Goal: Task Accomplishment & Management: Manage account settings

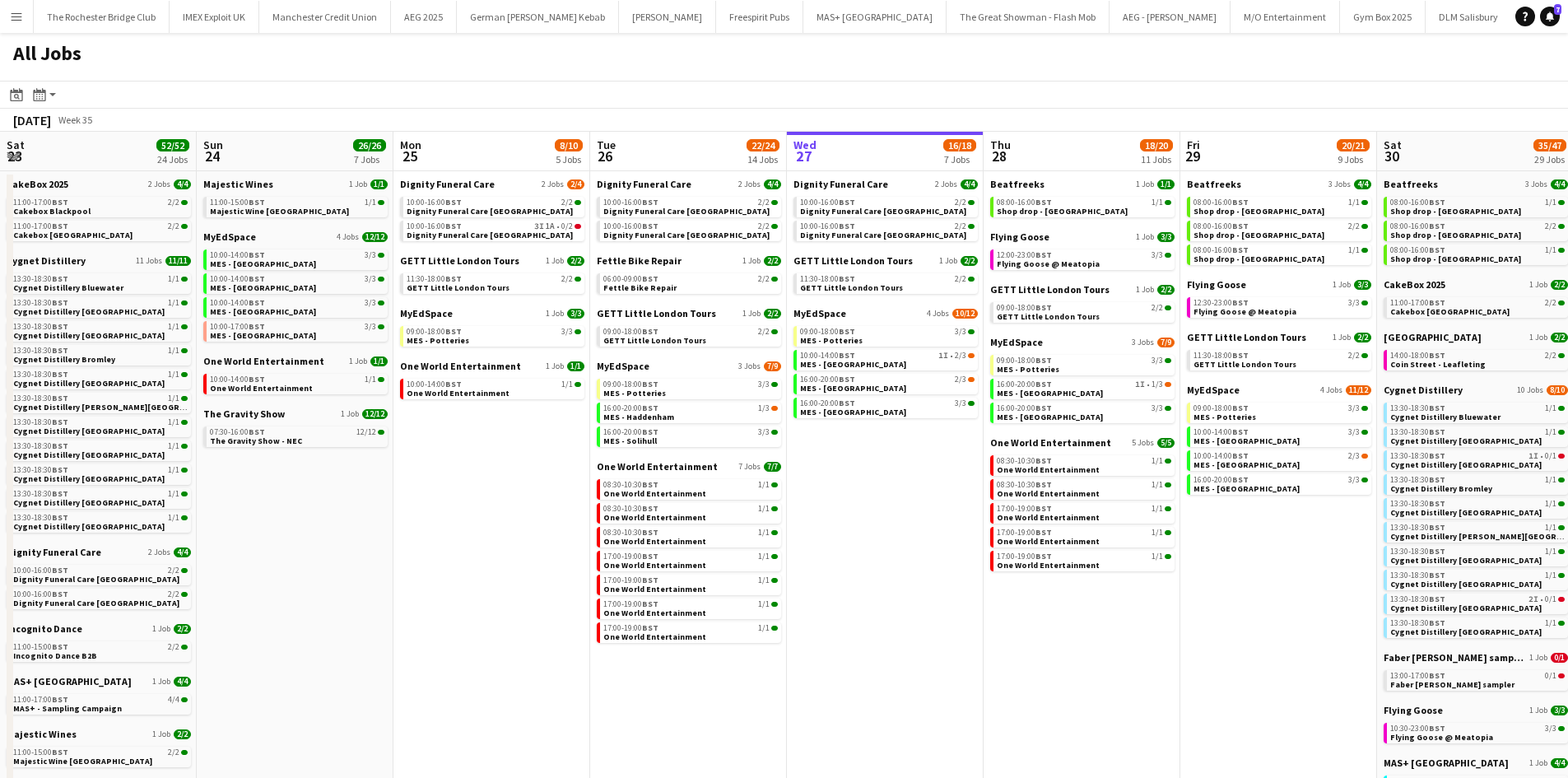
scroll to position [0, 668]
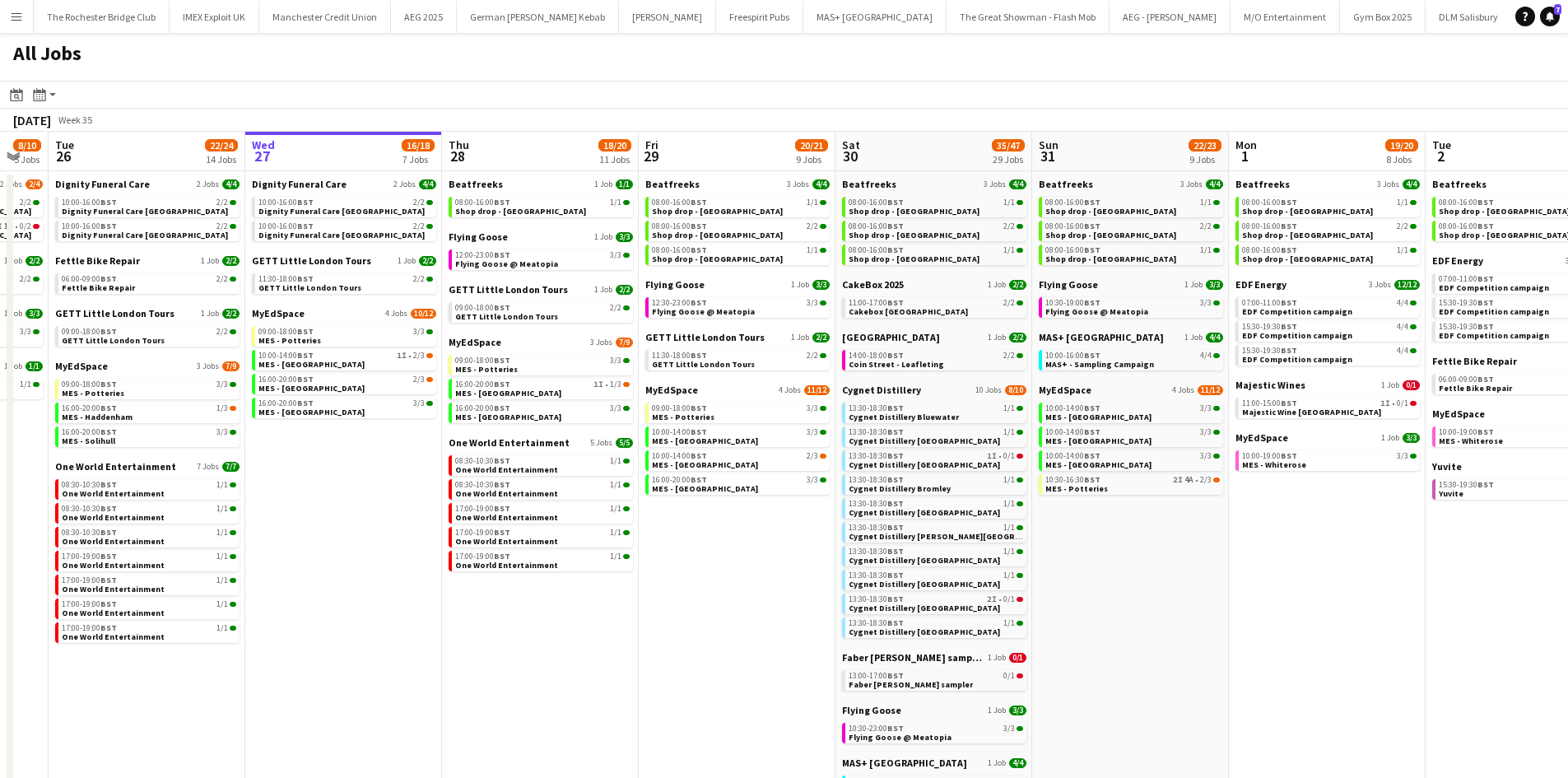
drag, startPoint x: 1497, startPoint y: 543, endPoint x: 1227, endPoint y: 502, distance: 273.1
click at [1227, 501] on app-calendar-viewport "Sat 23 52/52 24 Jobs Sun 24 26/26 7 Jobs Mon 25 8/10 5 Jobs Tue 26 22/24 14 Job…" at bounding box center [784, 709] width 1568 height 1156
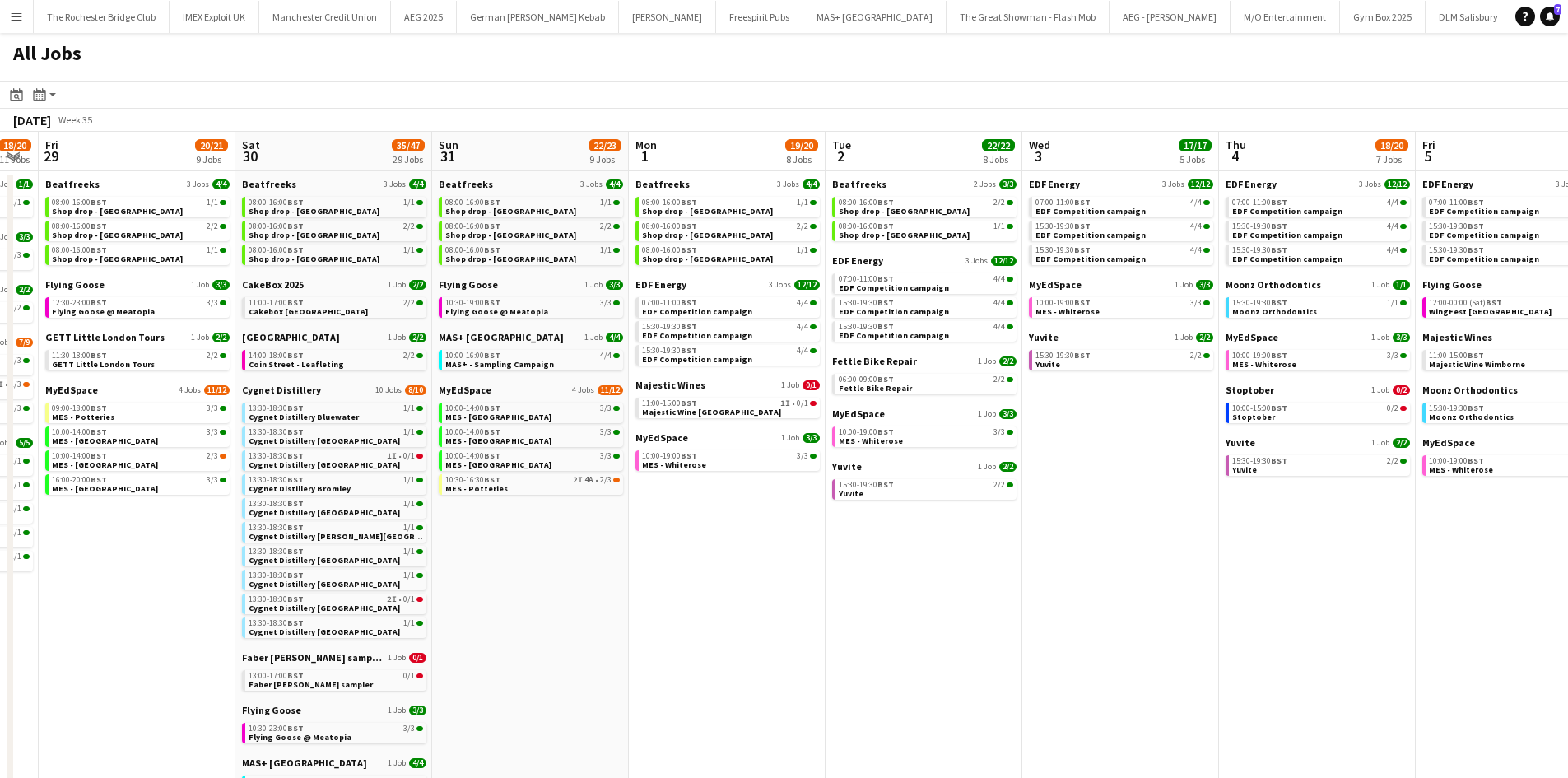
drag, startPoint x: 1005, startPoint y: 479, endPoint x: 1116, endPoint y: 486, distance: 111.2
click at [1020, 483] on app-calendar-viewport "Mon 25 8/10 5 Jobs Tue 26 22/24 14 Jobs Wed 27 16/18 7 Jobs Thu 28 18/20 11 Job…" at bounding box center [784, 709] width 1568 height 1156
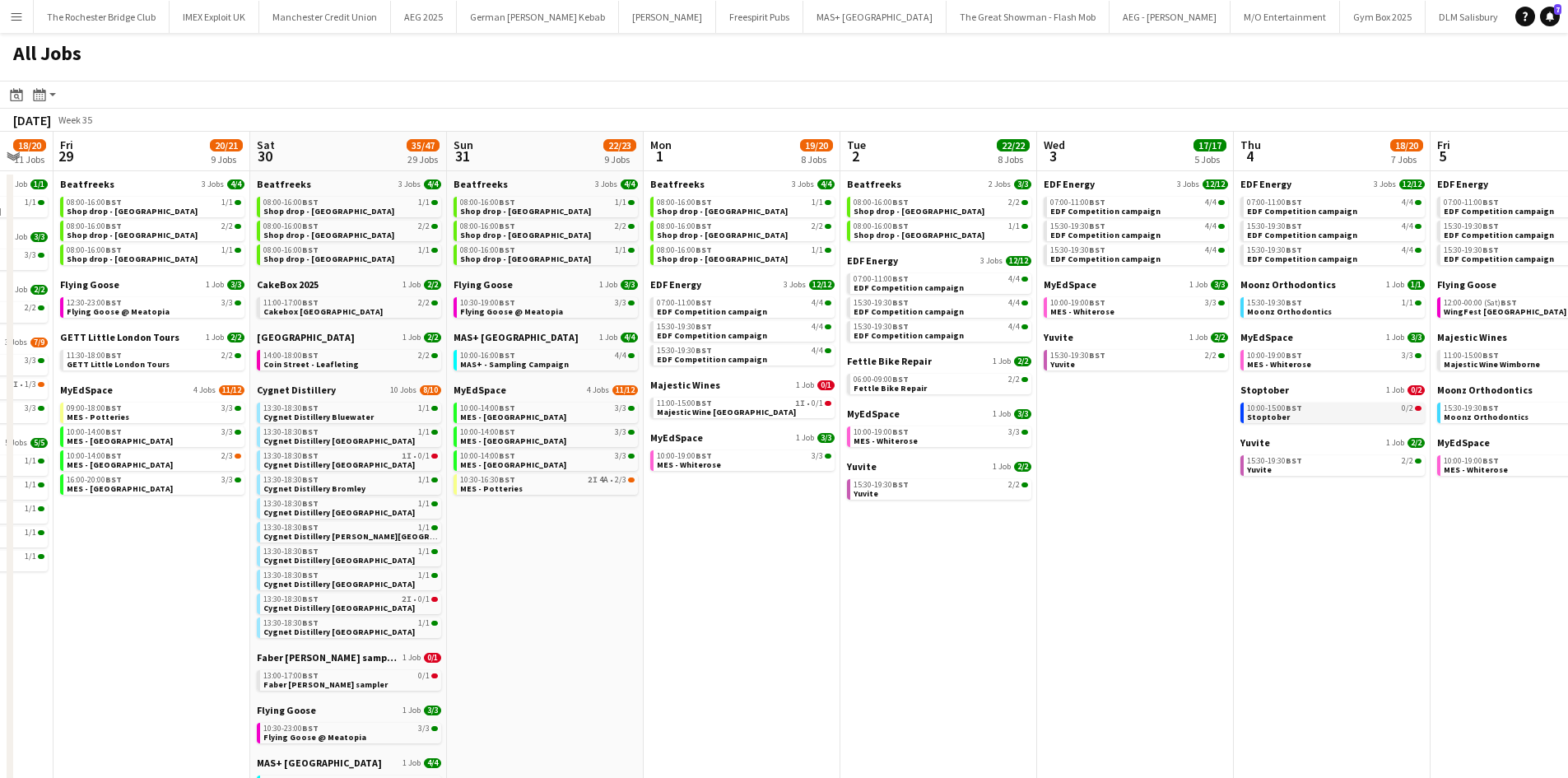
click at [1297, 417] on link "10:00-15:00 BST 0/2 Stoptober" at bounding box center [1334, 412] width 175 height 19
drag, startPoint x: 615, startPoint y: 619, endPoint x: 1046, endPoint y: 573, distance: 433.4
click at [1046, 574] on app-calendar-viewport "Mon 25 8/10 5 Jobs Tue 26 22/24 14 Jobs Wed 27 16/18 7 Jobs Thu 28 18/20 11 Job…" at bounding box center [784, 709] width 1568 height 1156
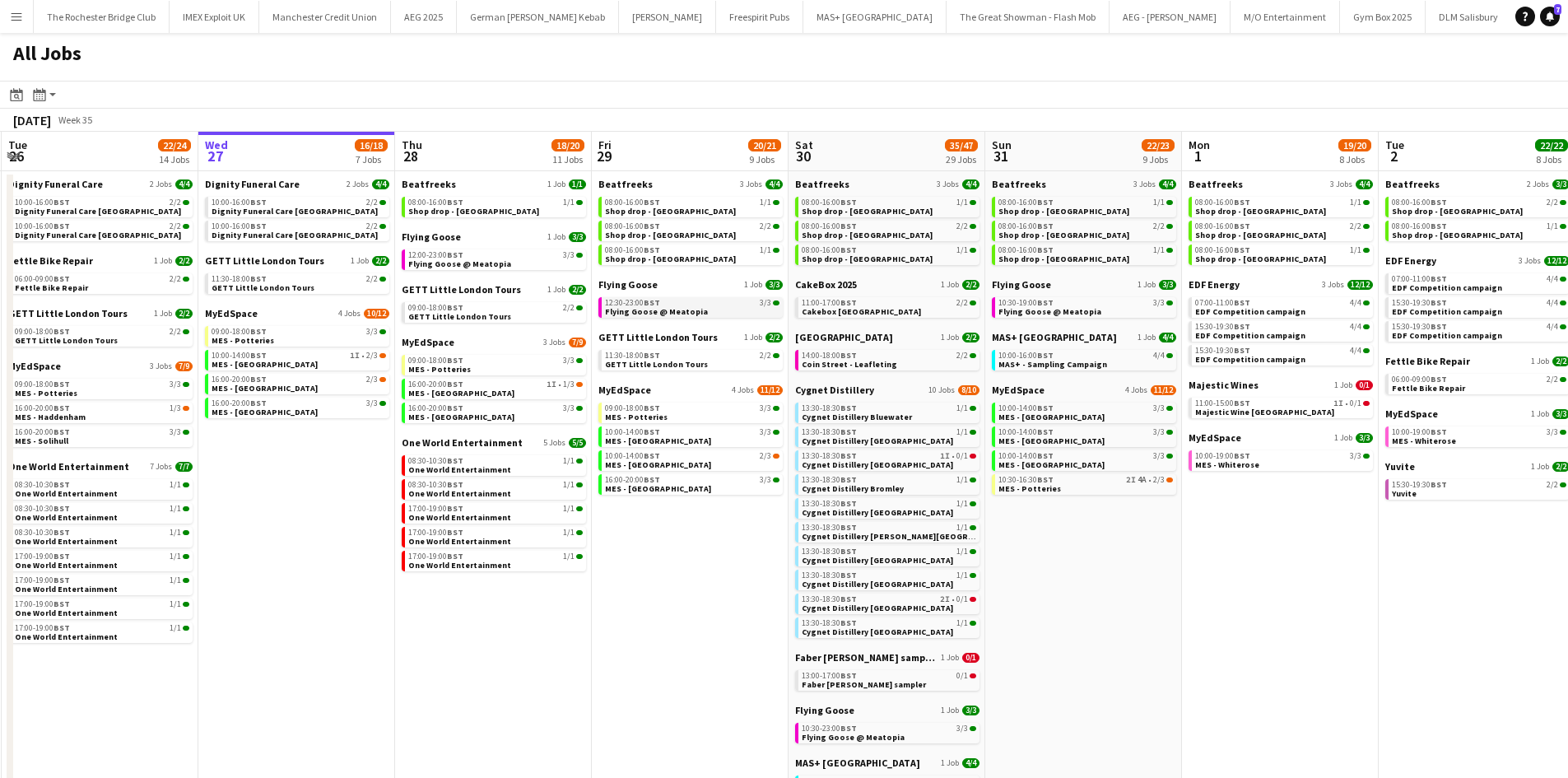
click at [718, 309] on link "12:30-23:00 BST 3/3 Flying Goose @ Meatopia" at bounding box center [692, 306] width 175 height 19
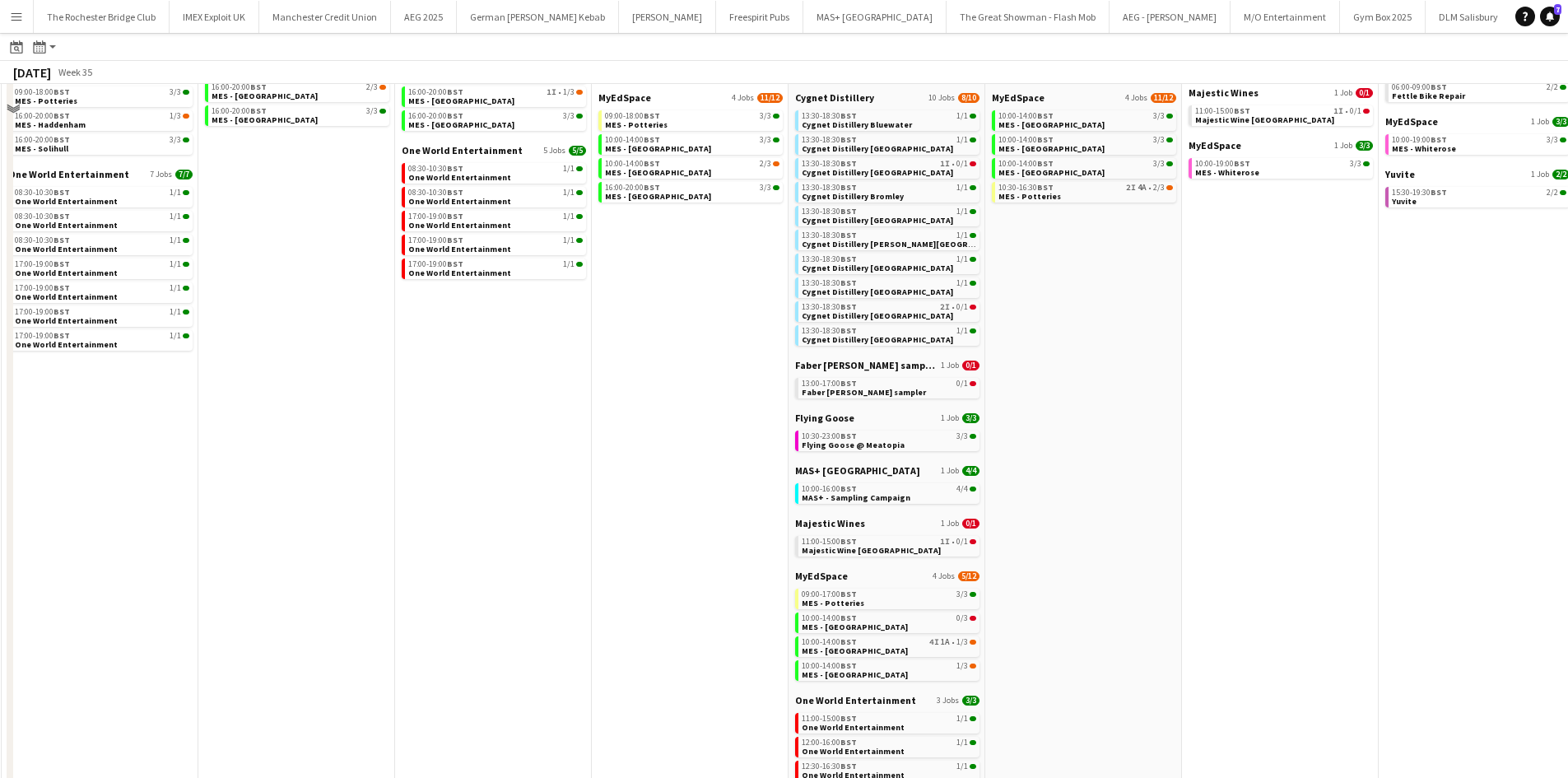
scroll to position [329, 0]
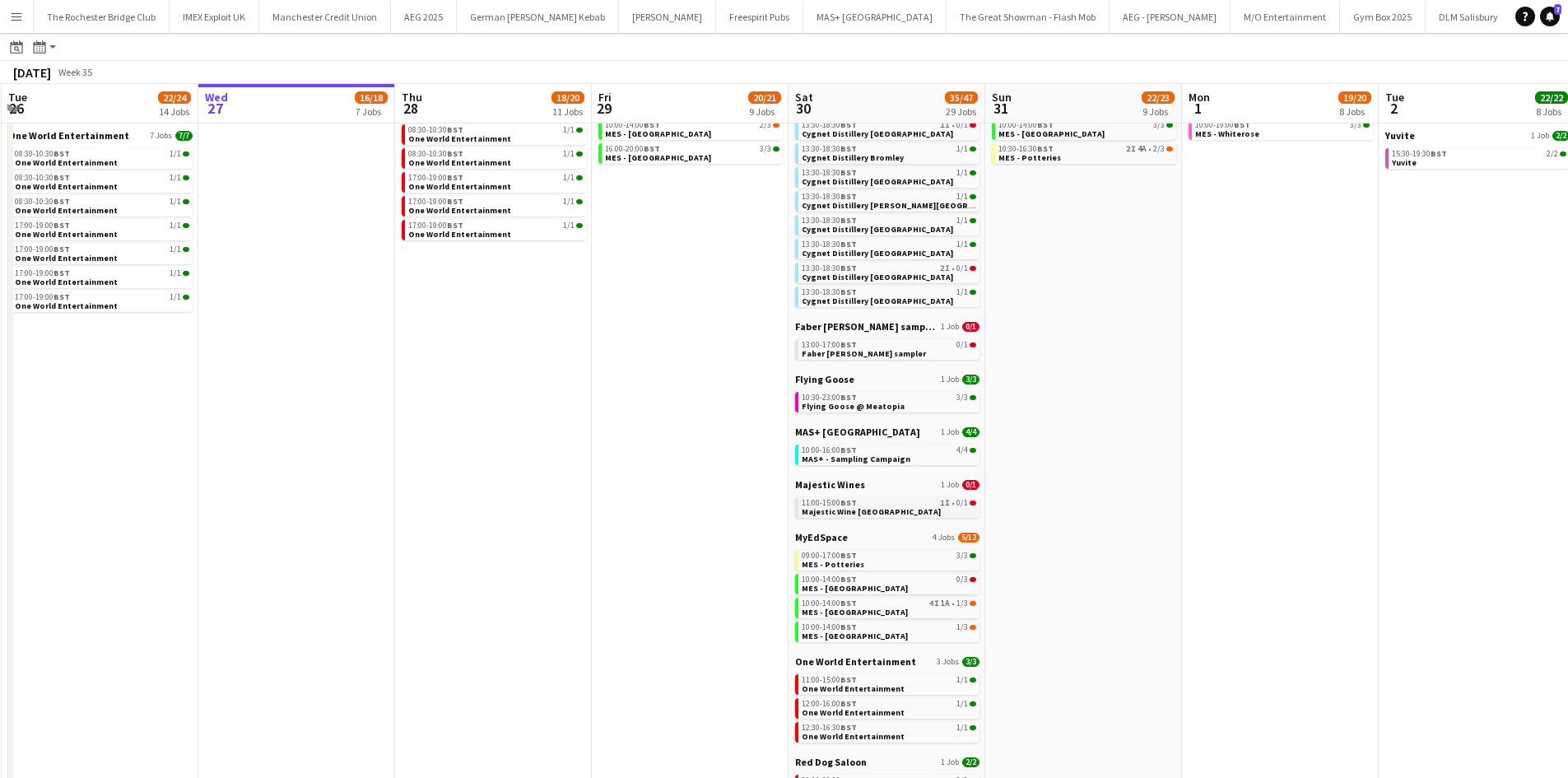
click at [921, 511] on link "11:00-15:00 BST 1I • 0/1 Majestic Wine Christchurch" at bounding box center [889, 506] width 175 height 19
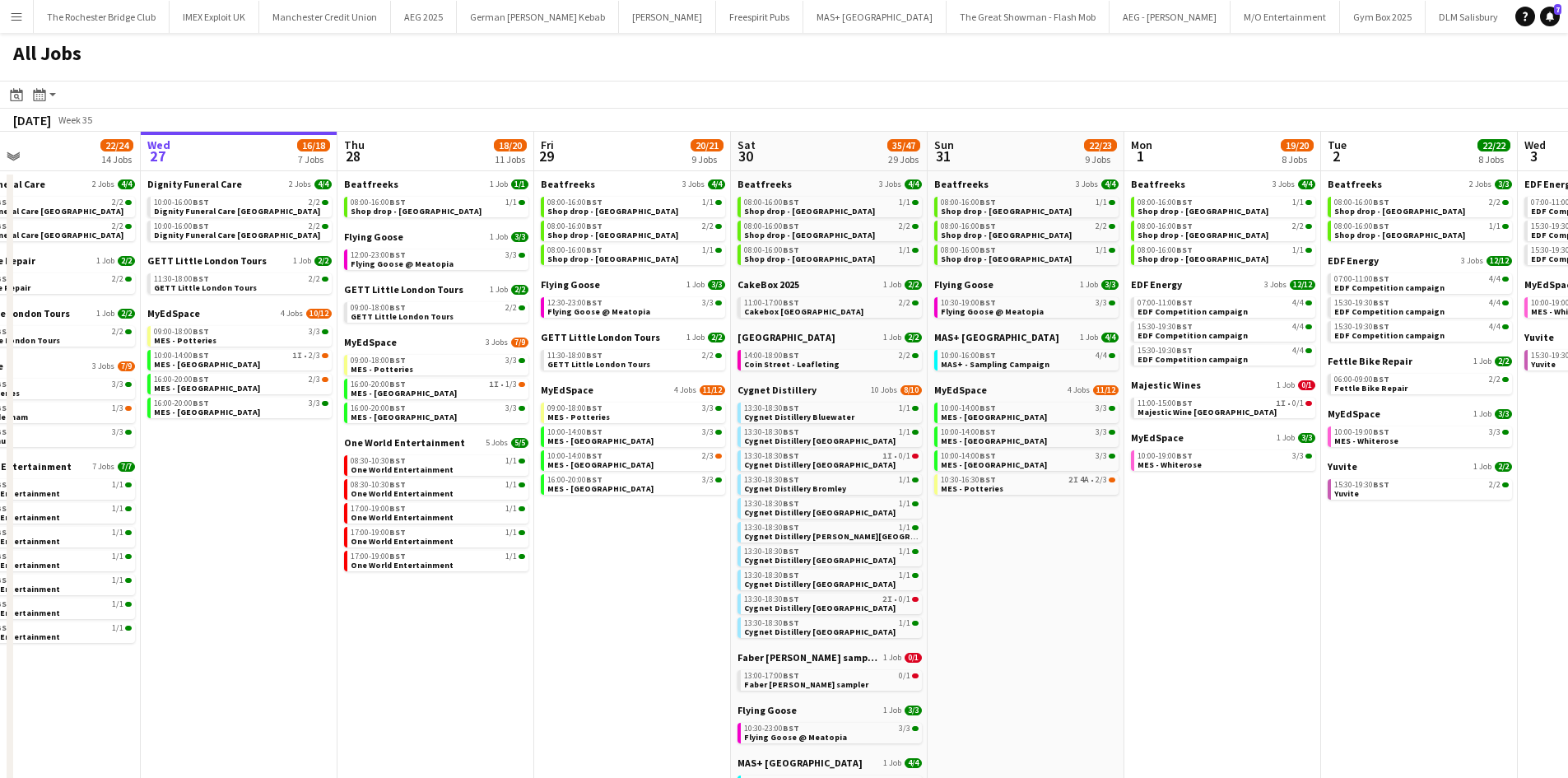
scroll to position [0, 451]
drag, startPoint x: 704, startPoint y: 583, endPoint x: 644, endPoint y: 575, distance: 60.5
click at [644, 575] on app-calendar-viewport "Sun 24 26/26 7 Jobs Mon 25 8/10 5 Jobs Tue 26 22/24 14 Jobs Wed 27 16/18 7 Jobs…" at bounding box center [784, 709] width 1568 height 1156
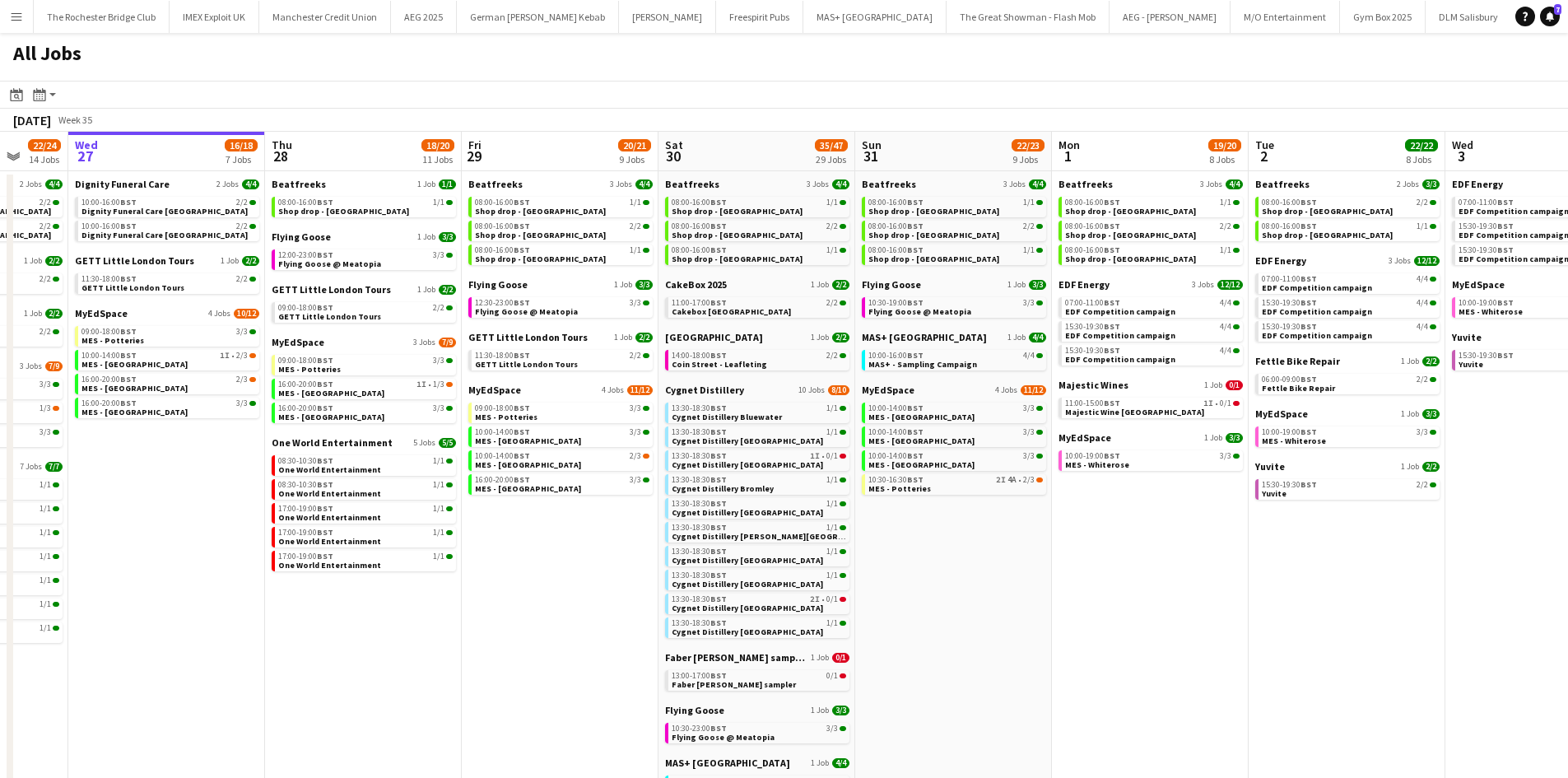
drag, startPoint x: 656, startPoint y: 545, endPoint x: 596, endPoint y: 527, distance: 62.6
click at [582, 526] on app-calendar-viewport "Sun 24 26/26 7 Jobs Mon 25 8/10 5 Jobs Tue 26 22/24 14 Jobs Wed 27 16/18 7 Jobs…" at bounding box center [784, 709] width 1568 height 1156
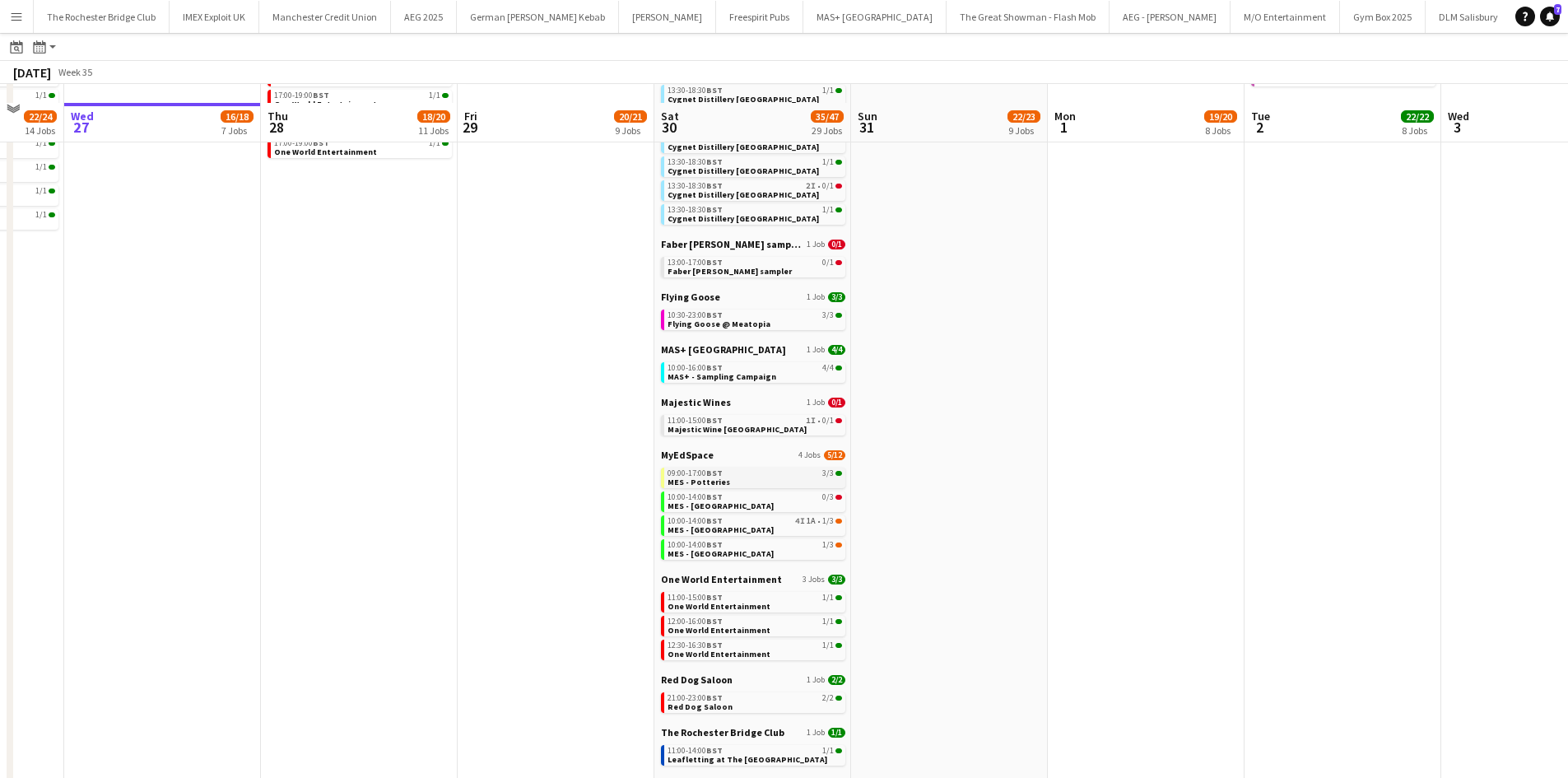
scroll to position [508, 0]
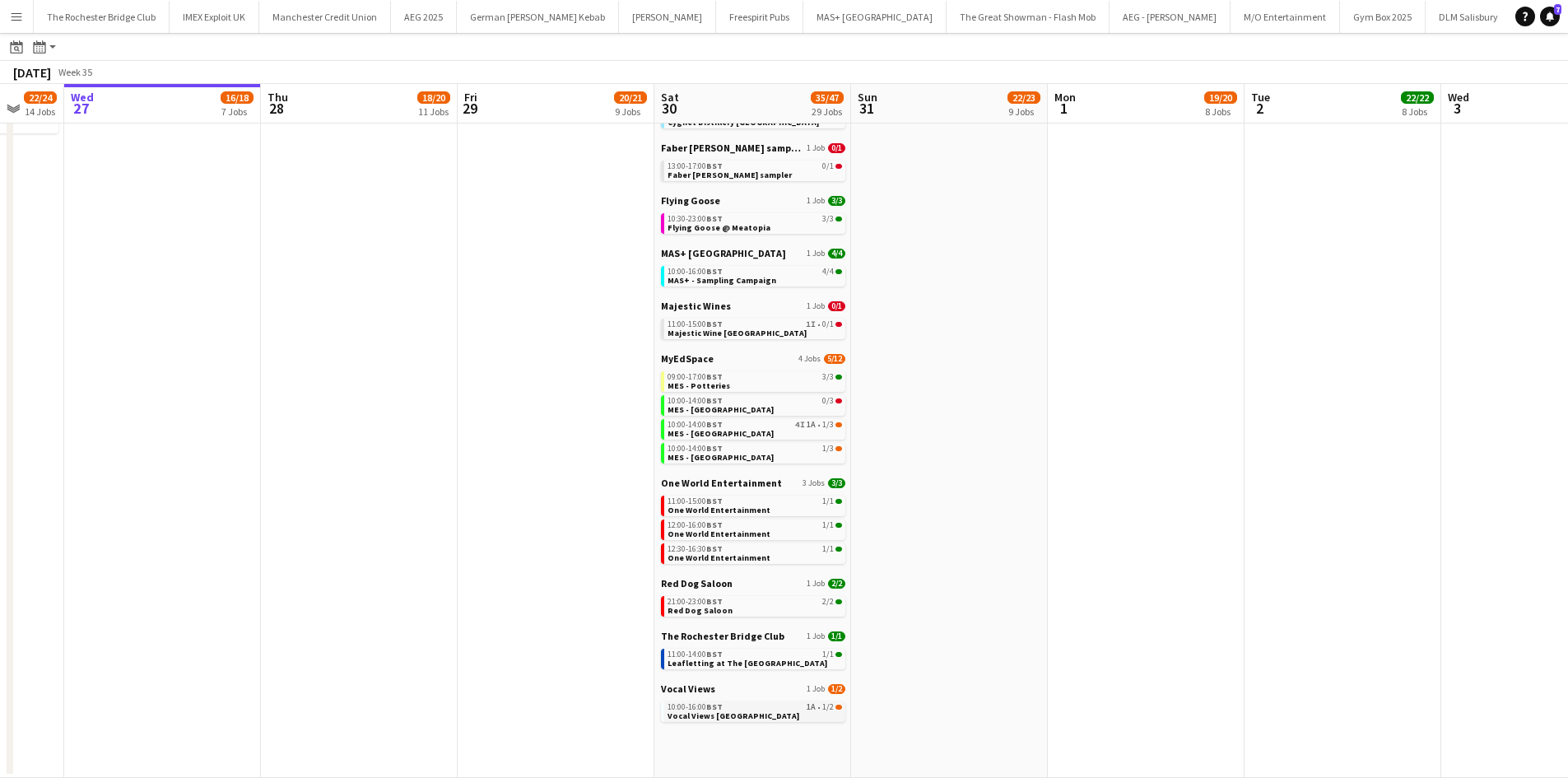
click at [811, 712] on link "10:00-16:00 BST 1A • 1/2 Vocal Views Westfield Stratford" at bounding box center [754, 710] width 175 height 19
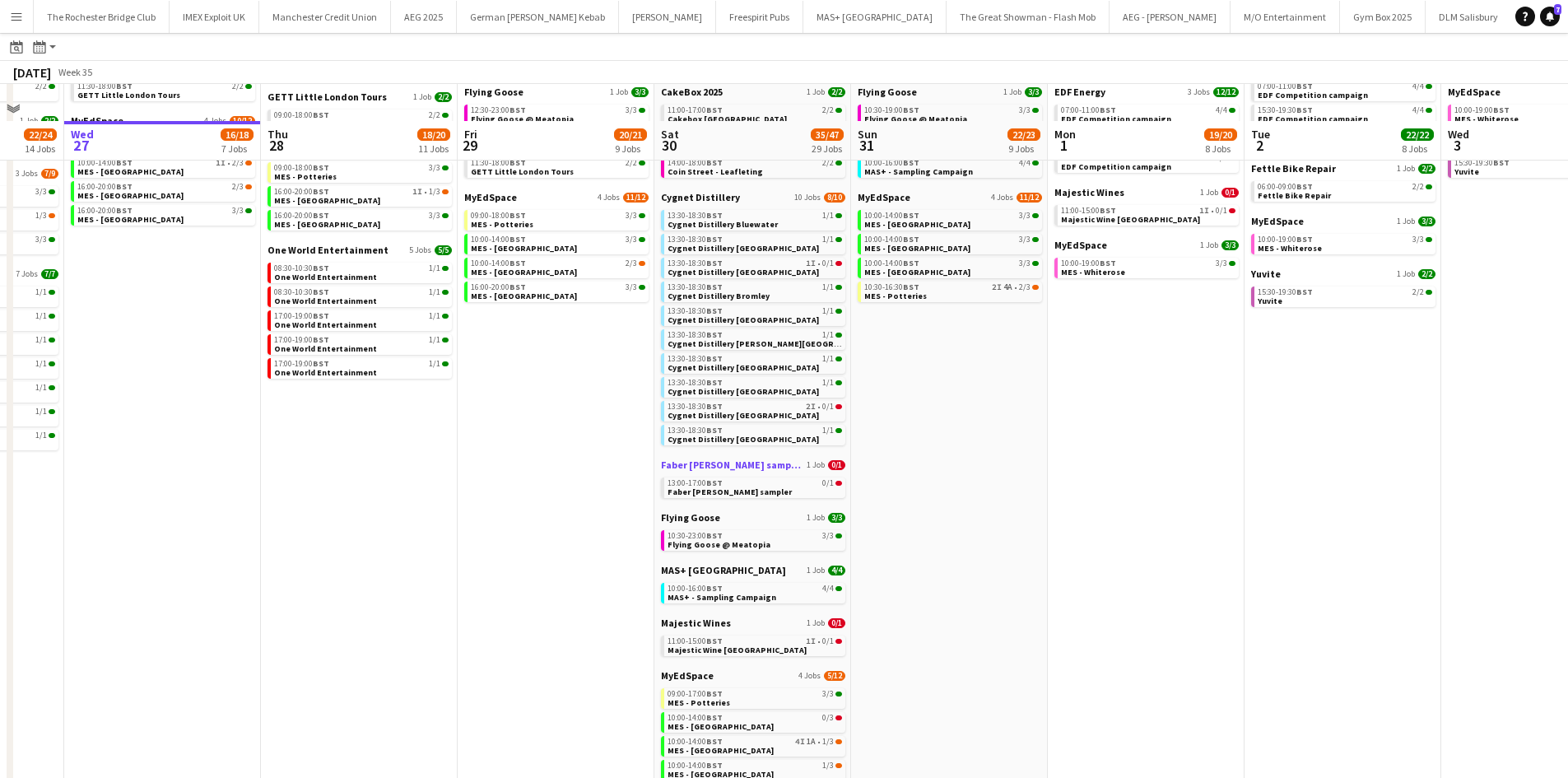
scroll to position [179, 0]
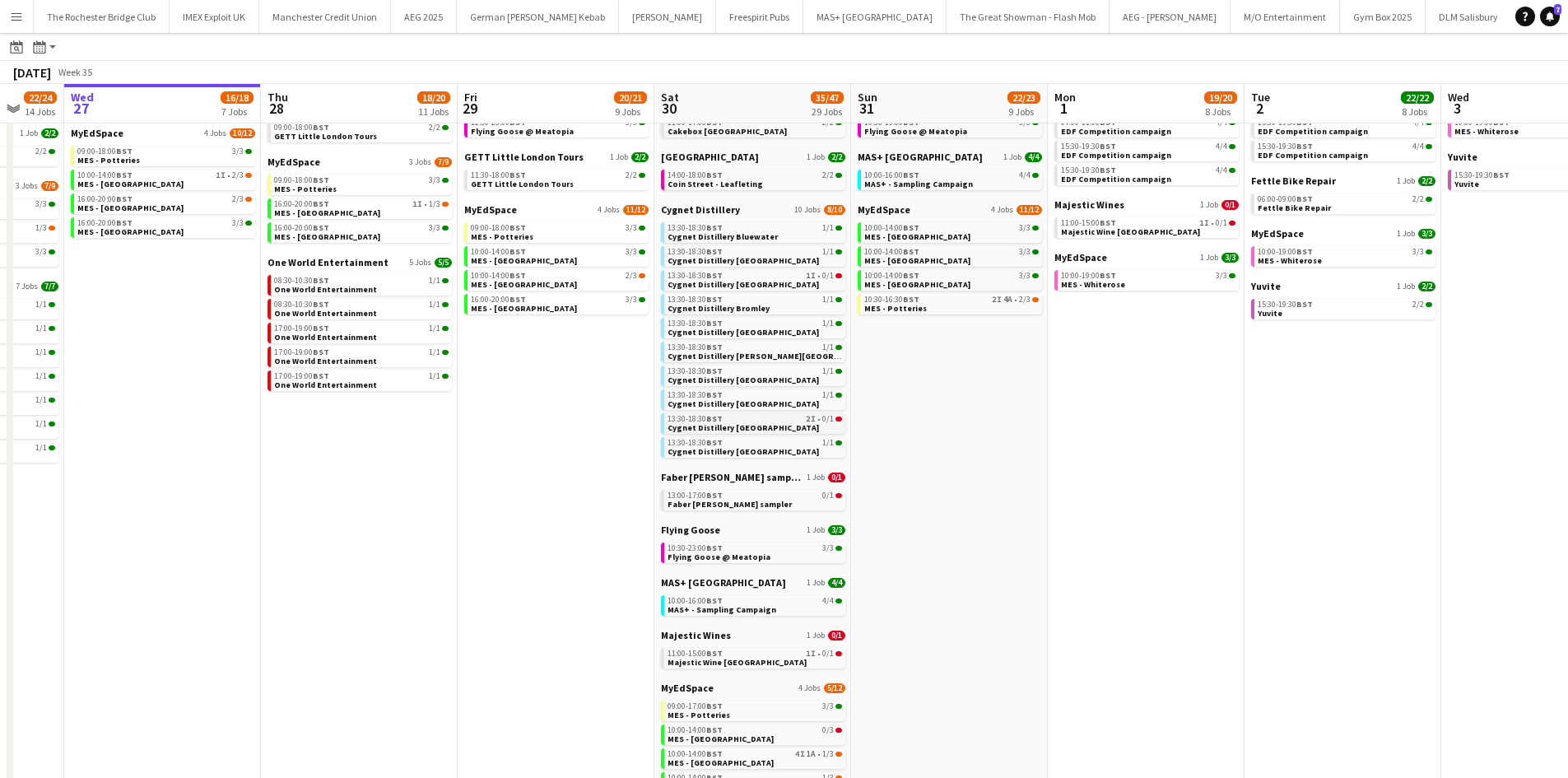
click at [816, 427] on link "13:30-18:30 BST 2I • 0/1 Cygnet Distillery Newcastle" at bounding box center [754, 422] width 175 height 19
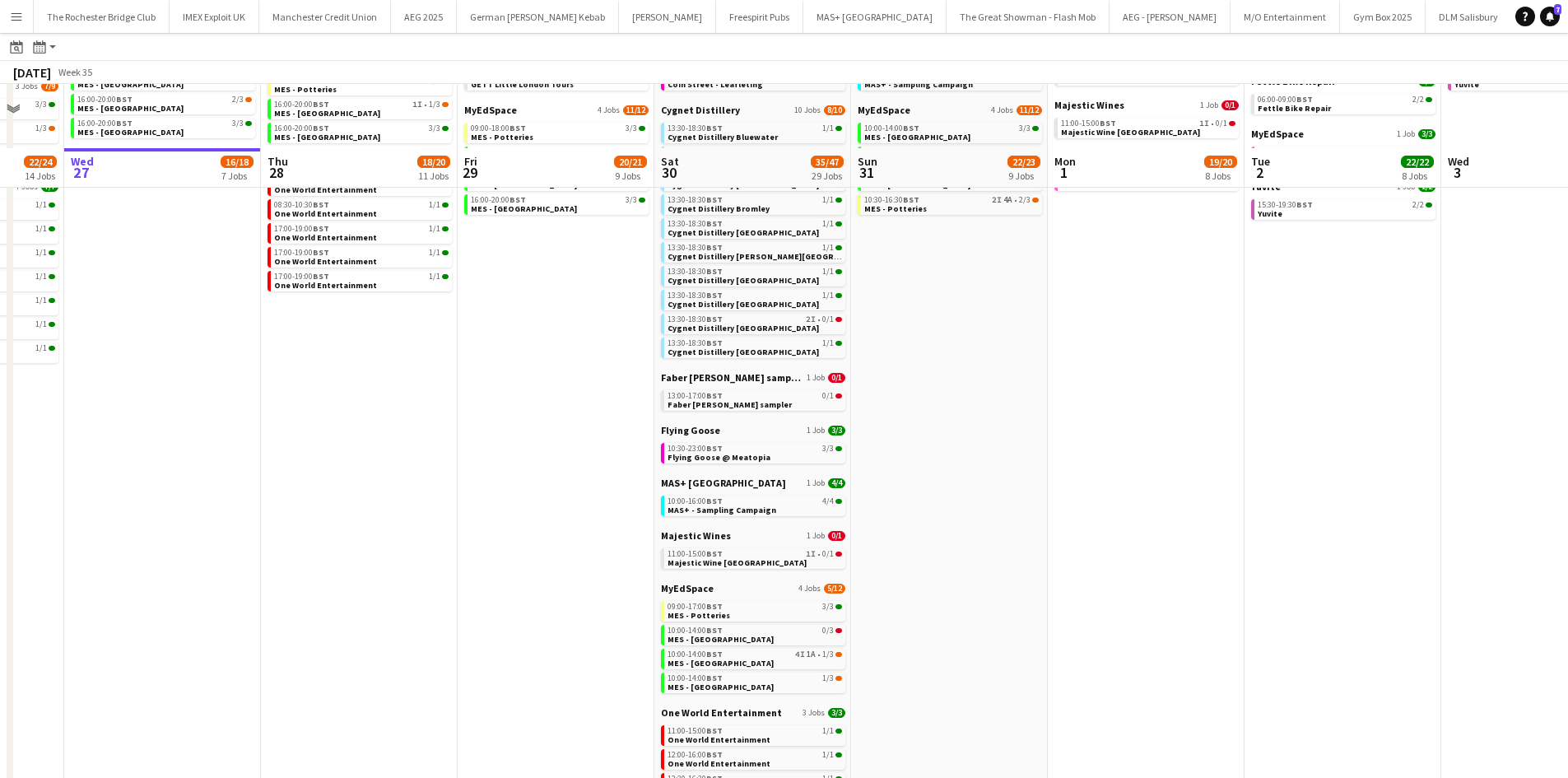
scroll to position [261, 0]
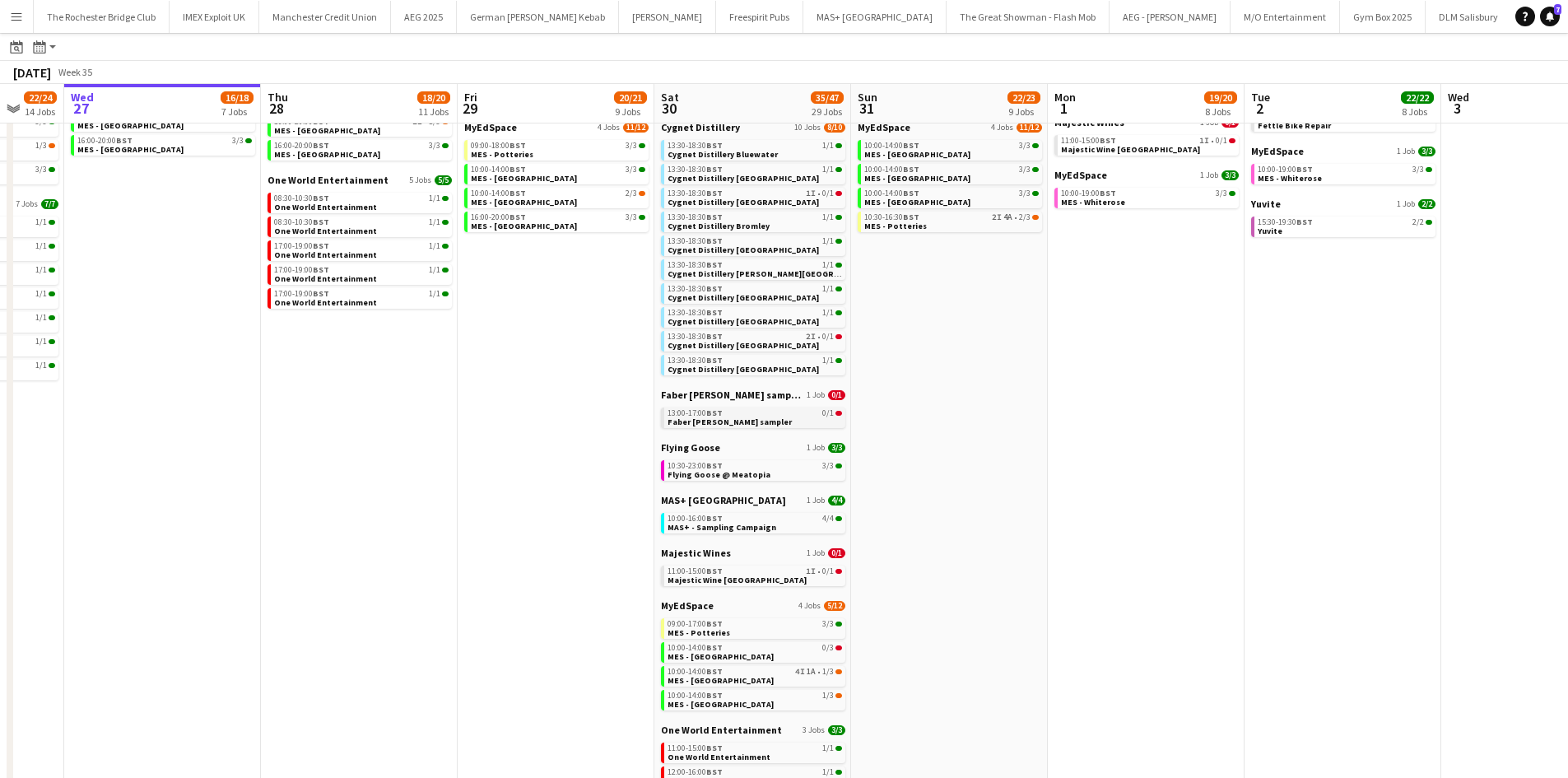
click at [747, 423] on span "Faber [PERSON_NAME] sampler" at bounding box center [729, 422] width 125 height 11
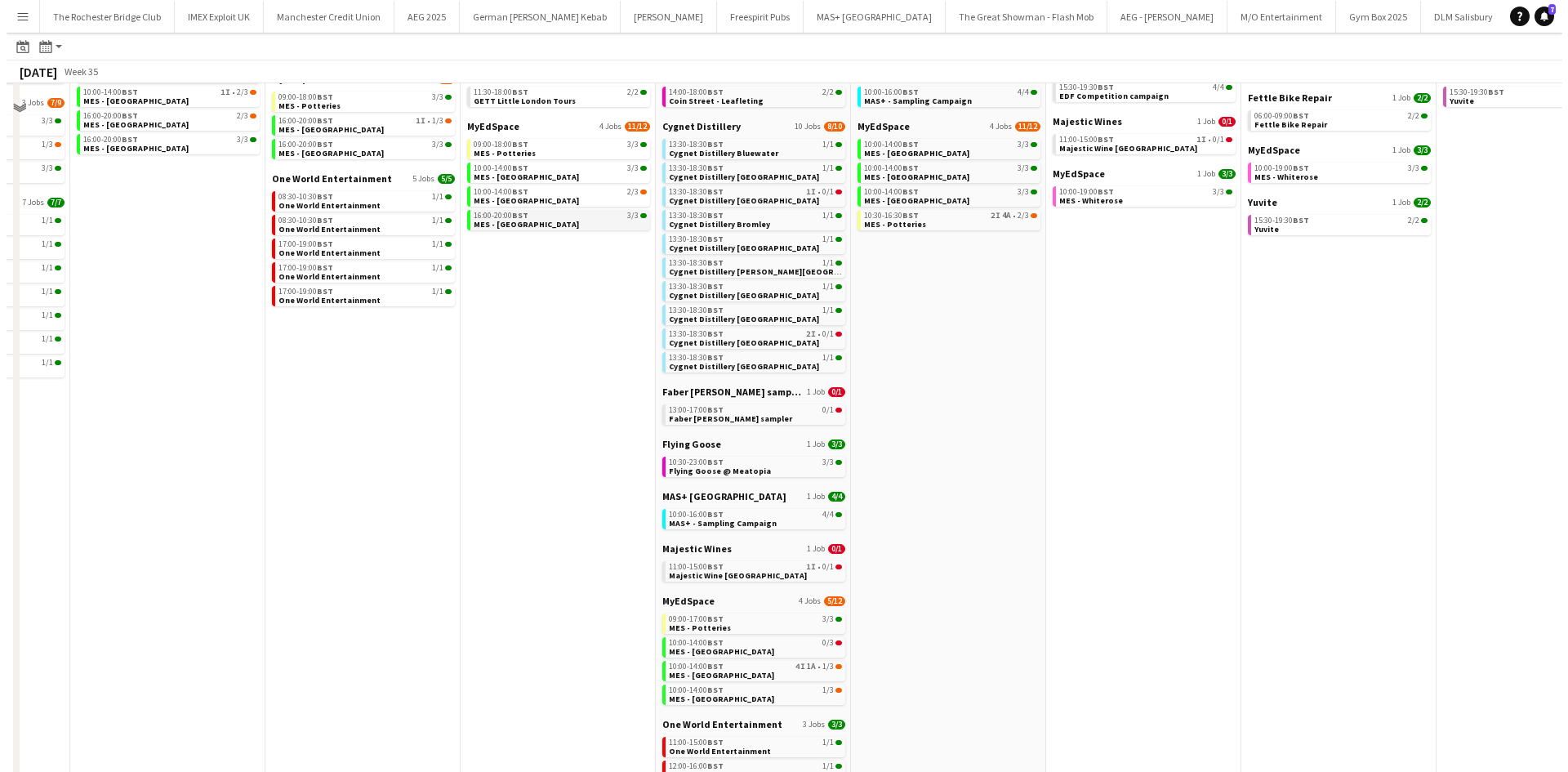
scroll to position [0, 0]
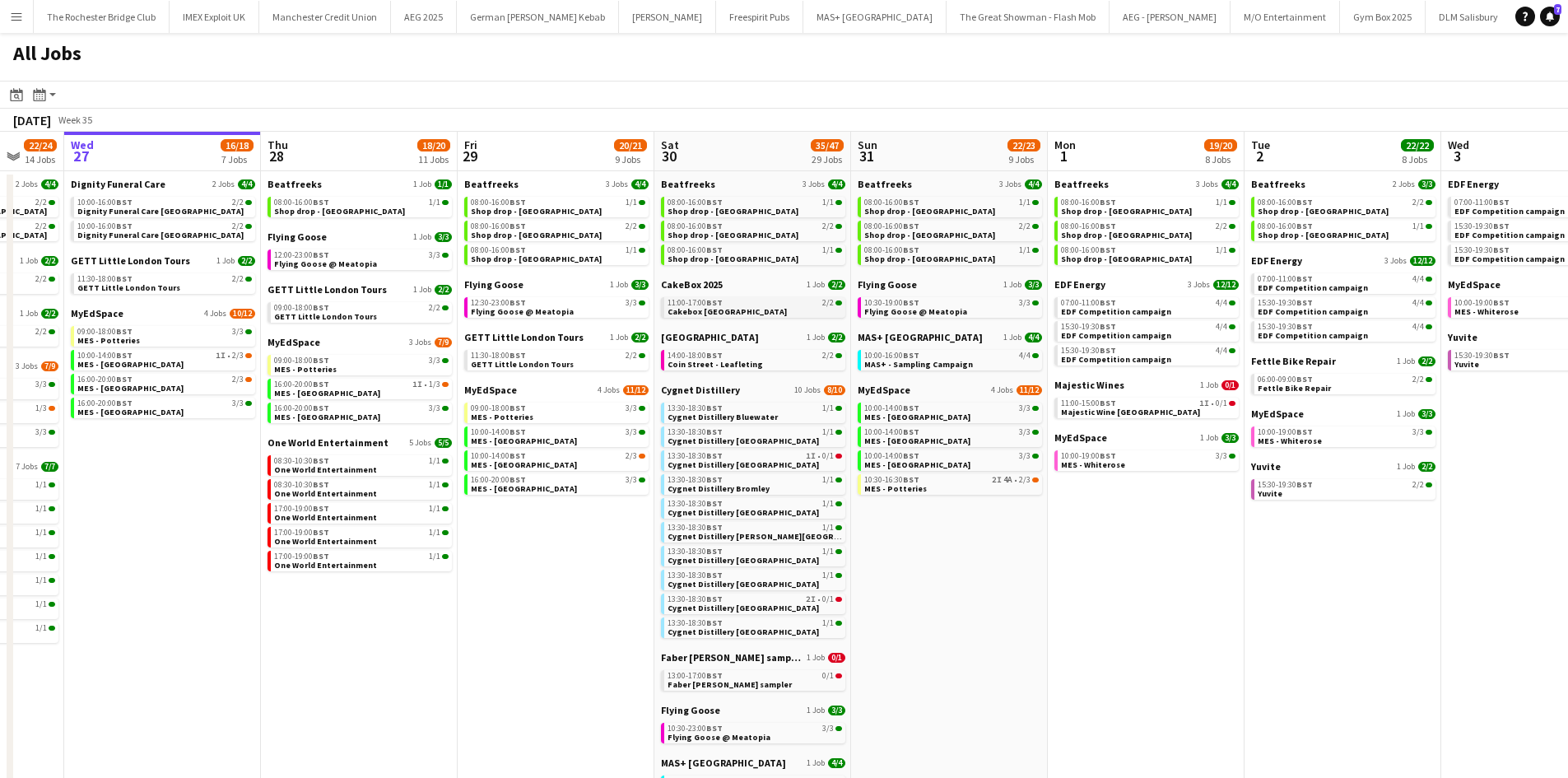
click at [748, 298] on link "11:00-17:00 BST 2/2 Cakebox Surrey" at bounding box center [754, 306] width 175 height 19
click at [7, 7] on button "Menu" at bounding box center [16, 16] width 33 height 33
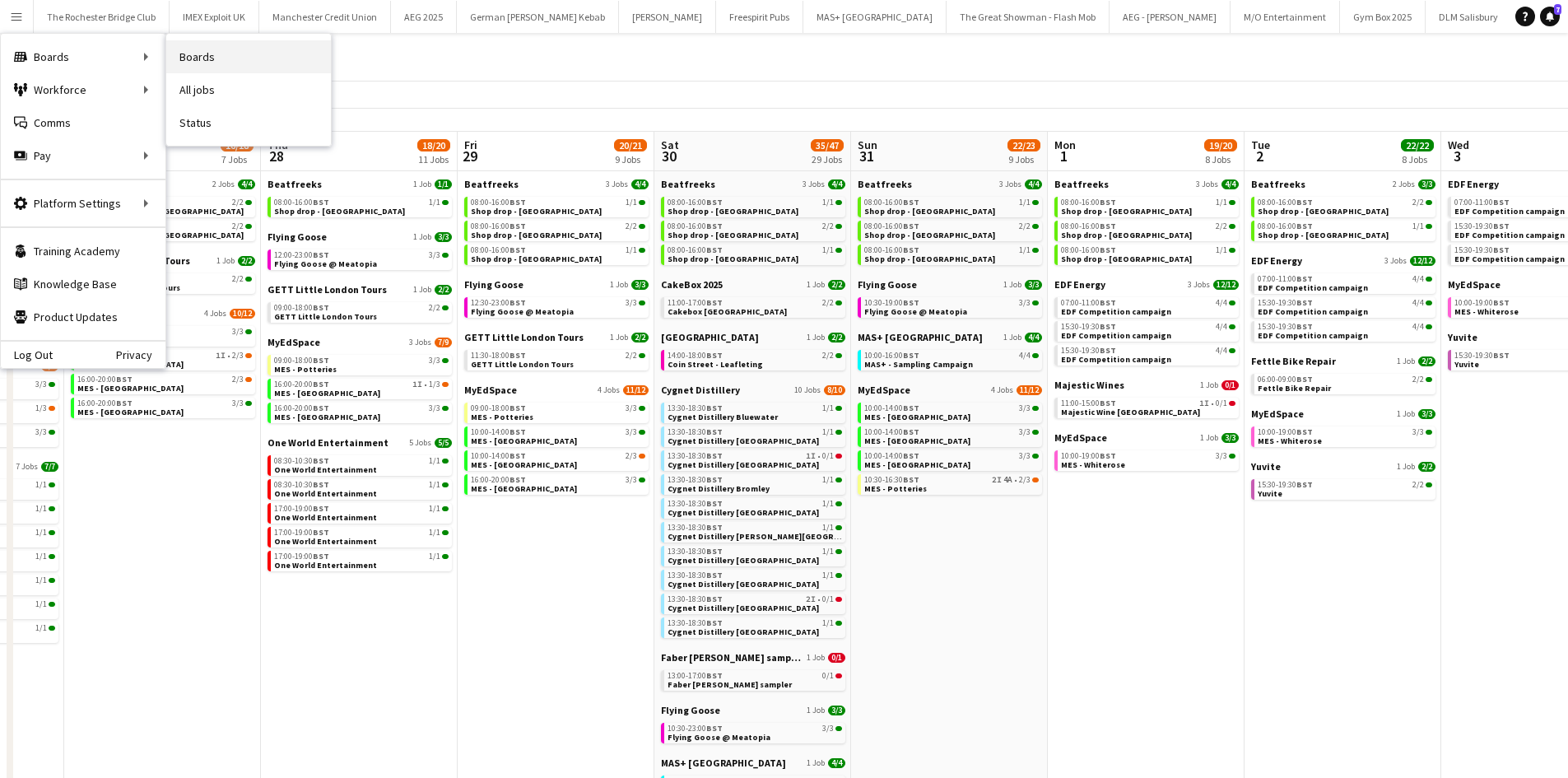
click at [202, 54] on link "Boards" at bounding box center [248, 56] width 165 height 33
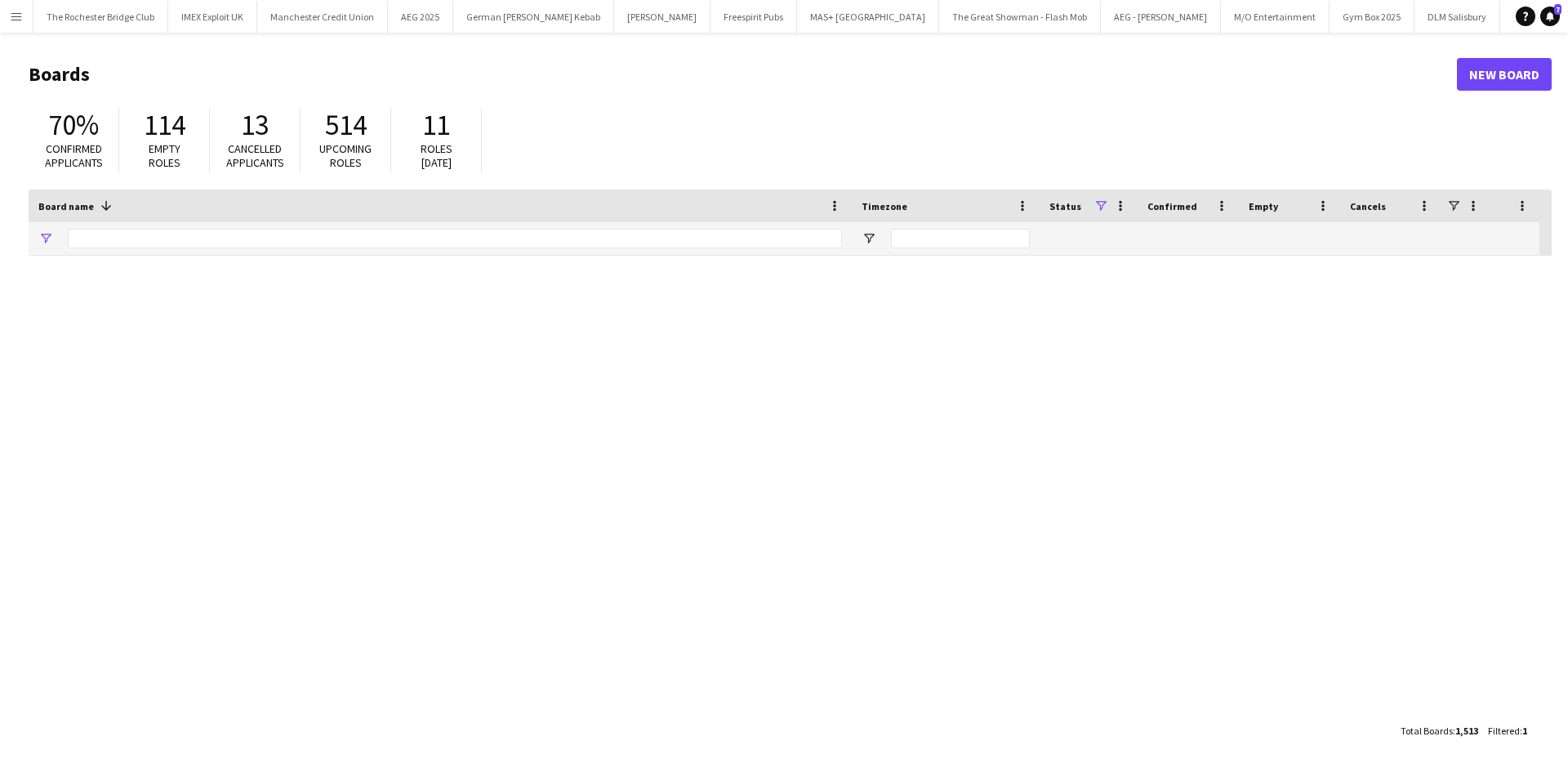
type input "****"
click at [1504, 78] on link "New Board" at bounding box center [1504, 74] width 95 height 33
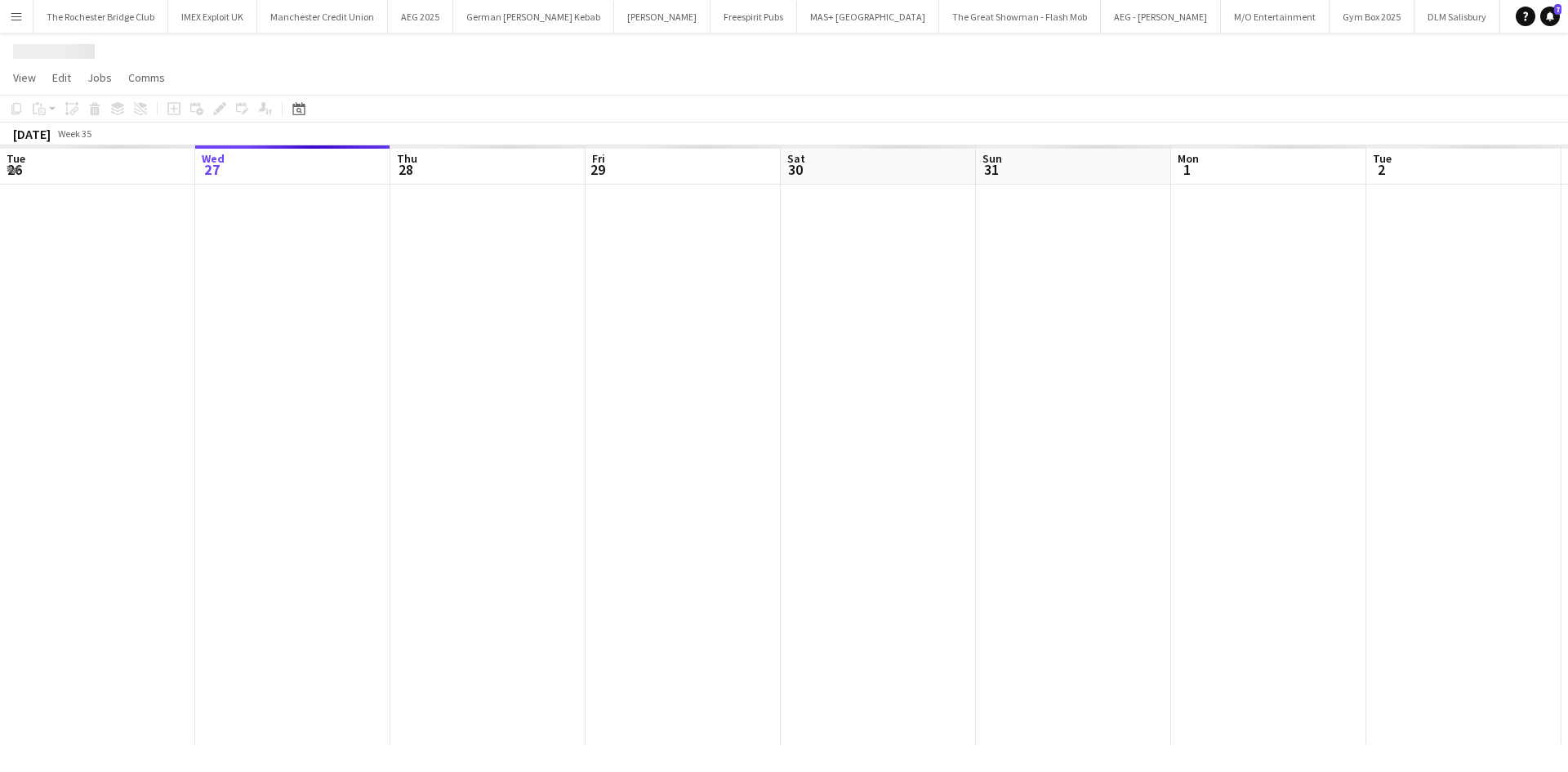
scroll to position [0, 10538]
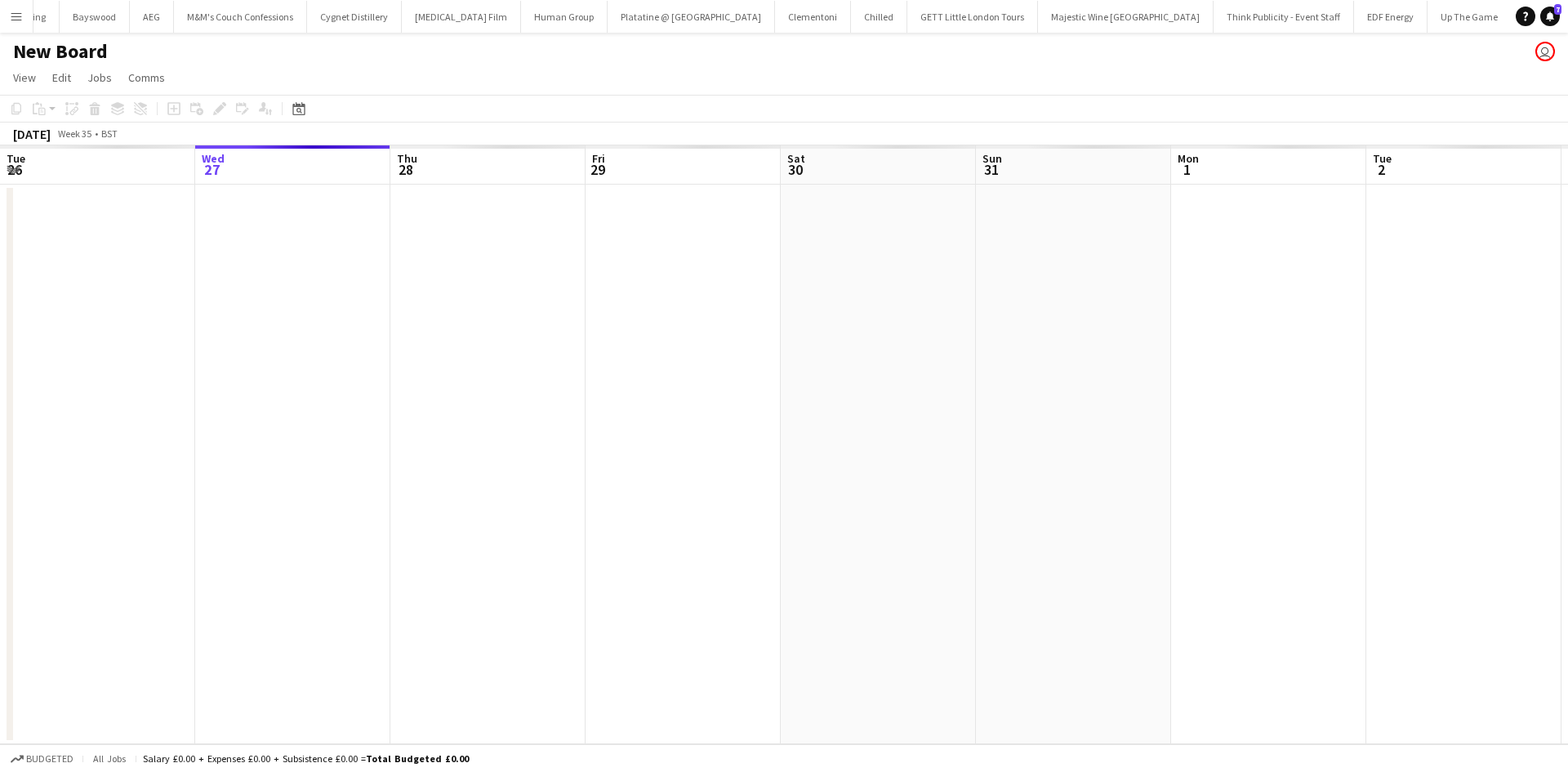
click at [83, 46] on h1 "New Board" at bounding box center [60, 51] width 95 height 25
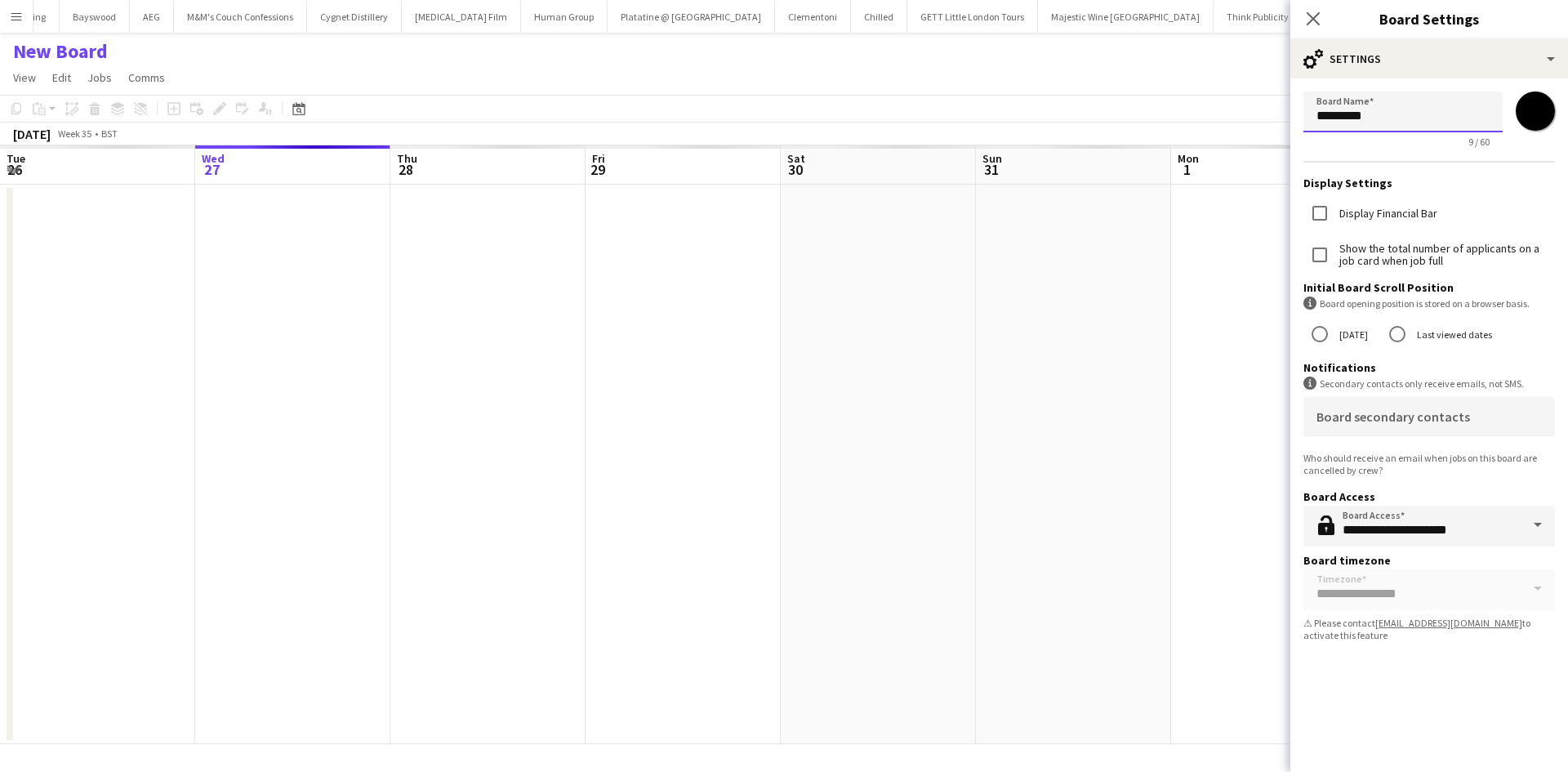
click at [1399, 108] on input "*********" at bounding box center [1402, 111] width 199 height 41
type input "**********"
click at [1533, 118] on input "*******" at bounding box center [1534, 111] width 58 height 58
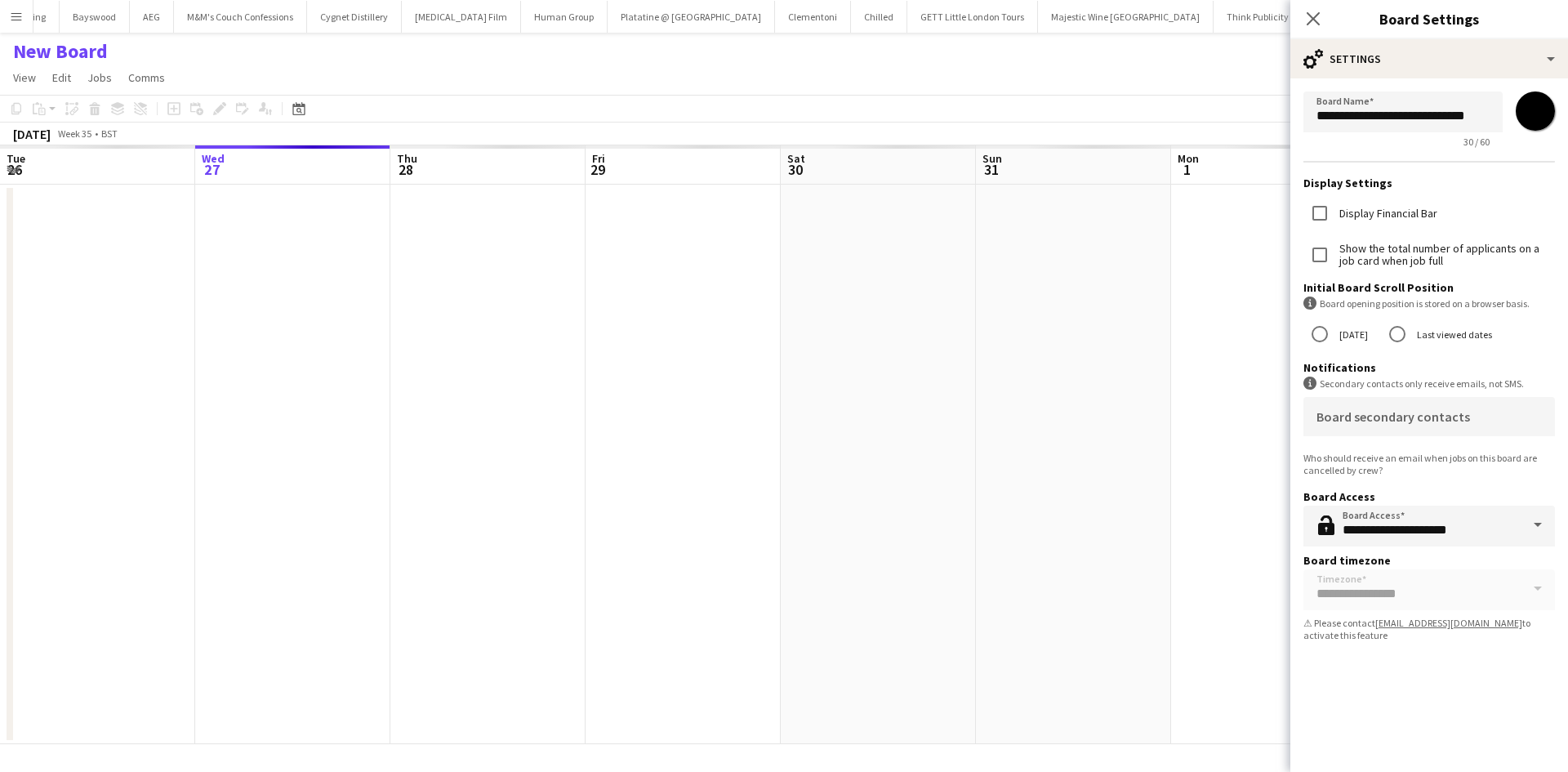
type input "*******"
click at [1237, 288] on app-date-cell at bounding box center [1267, 464] width 195 height 559
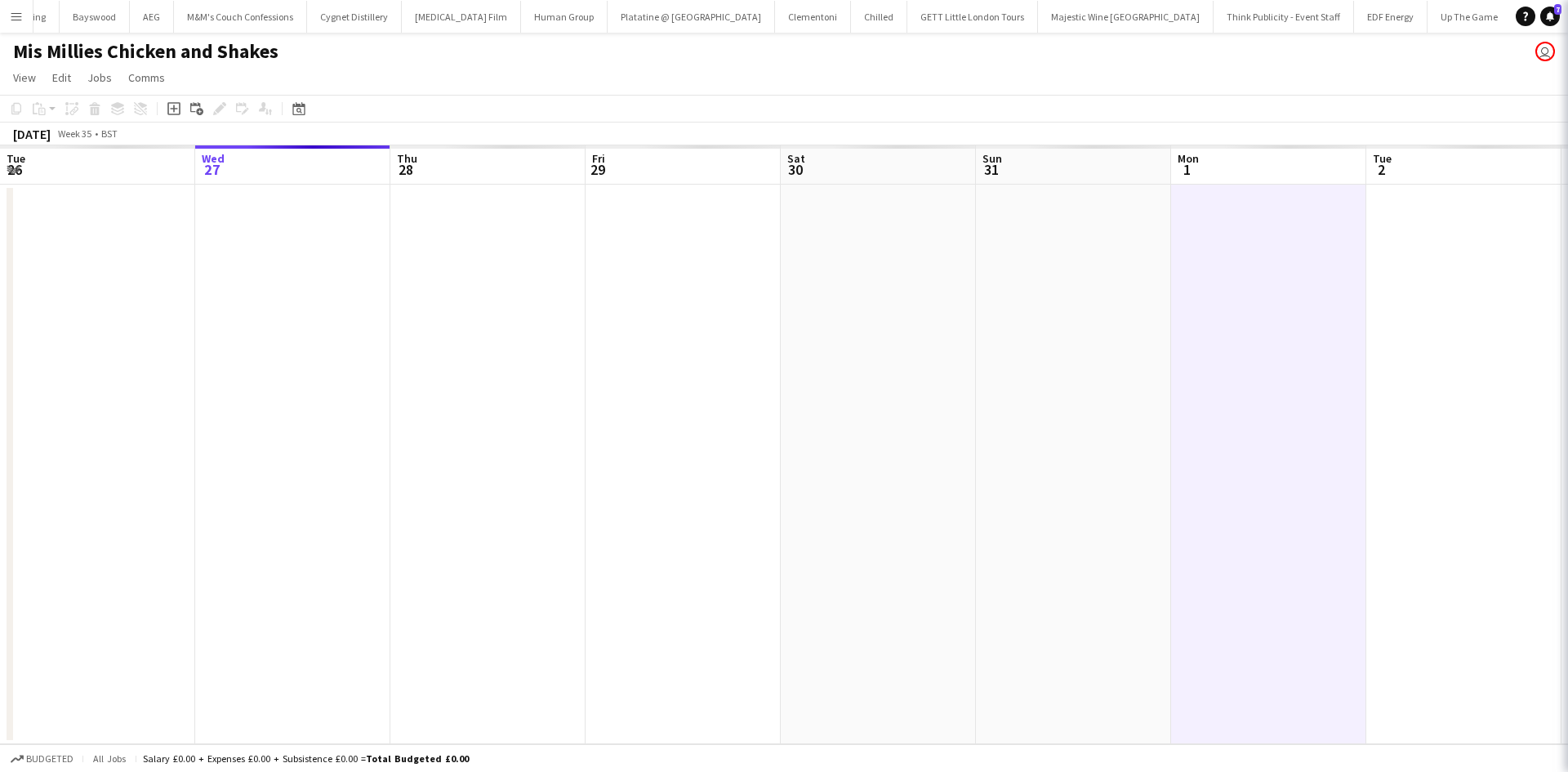
scroll to position [0, 10601]
click at [75, 49] on h1 "Mis Millies Chicken and Shakes" at bounding box center [145, 51] width 265 height 25
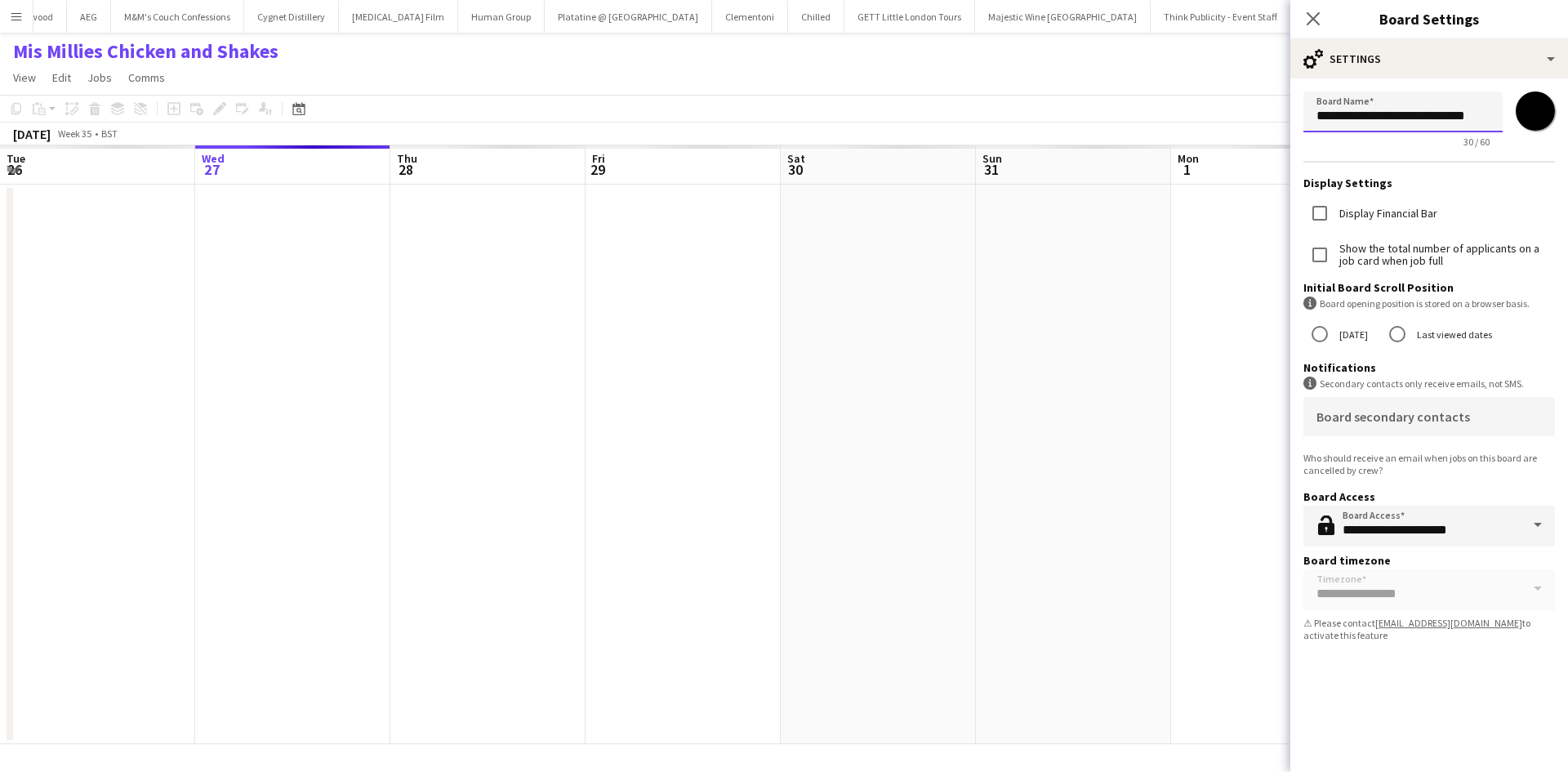
click at [1333, 116] on input "**********" at bounding box center [1402, 111] width 199 height 41
type input "**********"
click at [1113, 284] on app-date-cell at bounding box center [1072, 464] width 195 height 559
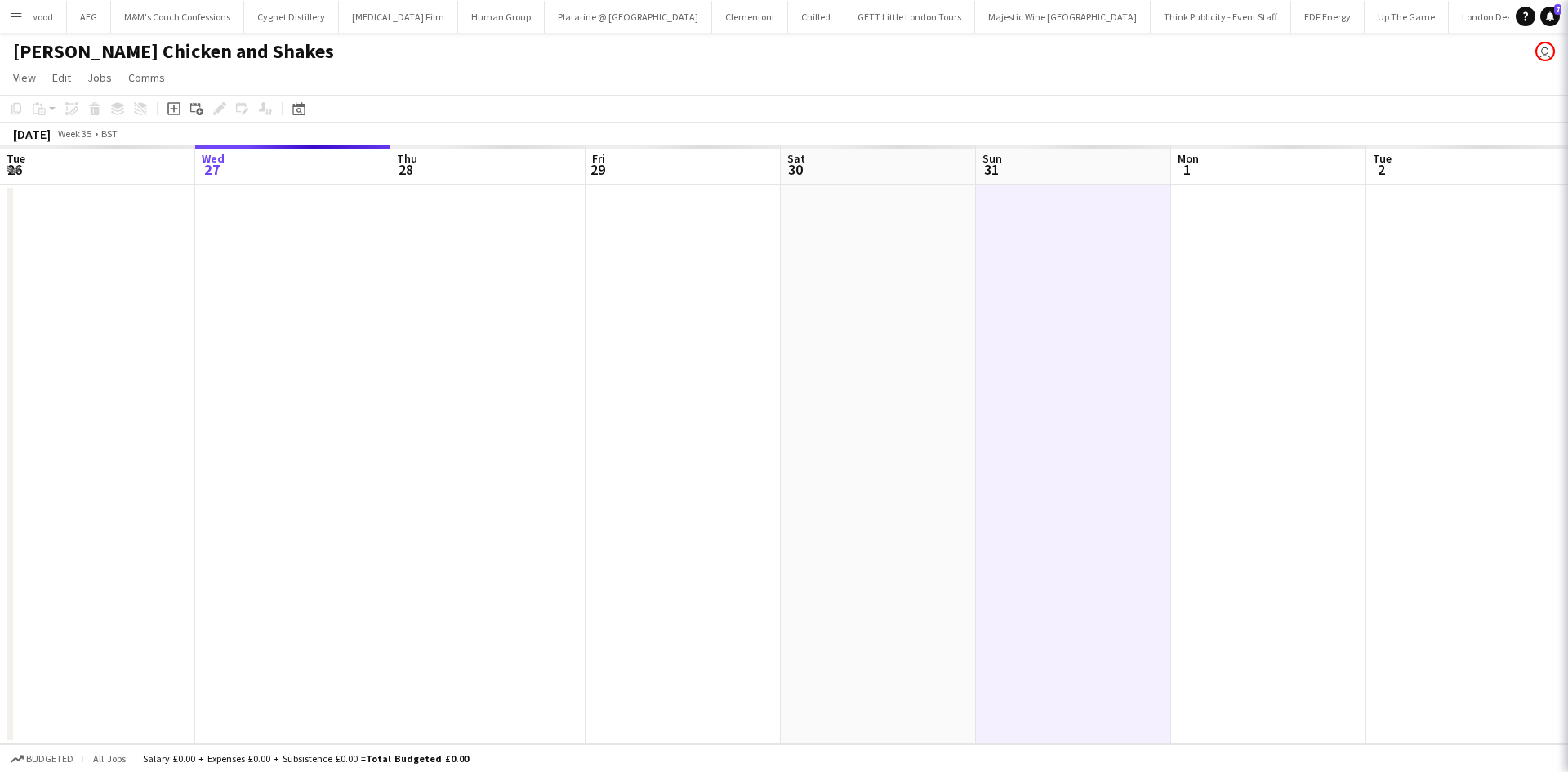
scroll to position [0, 10605]
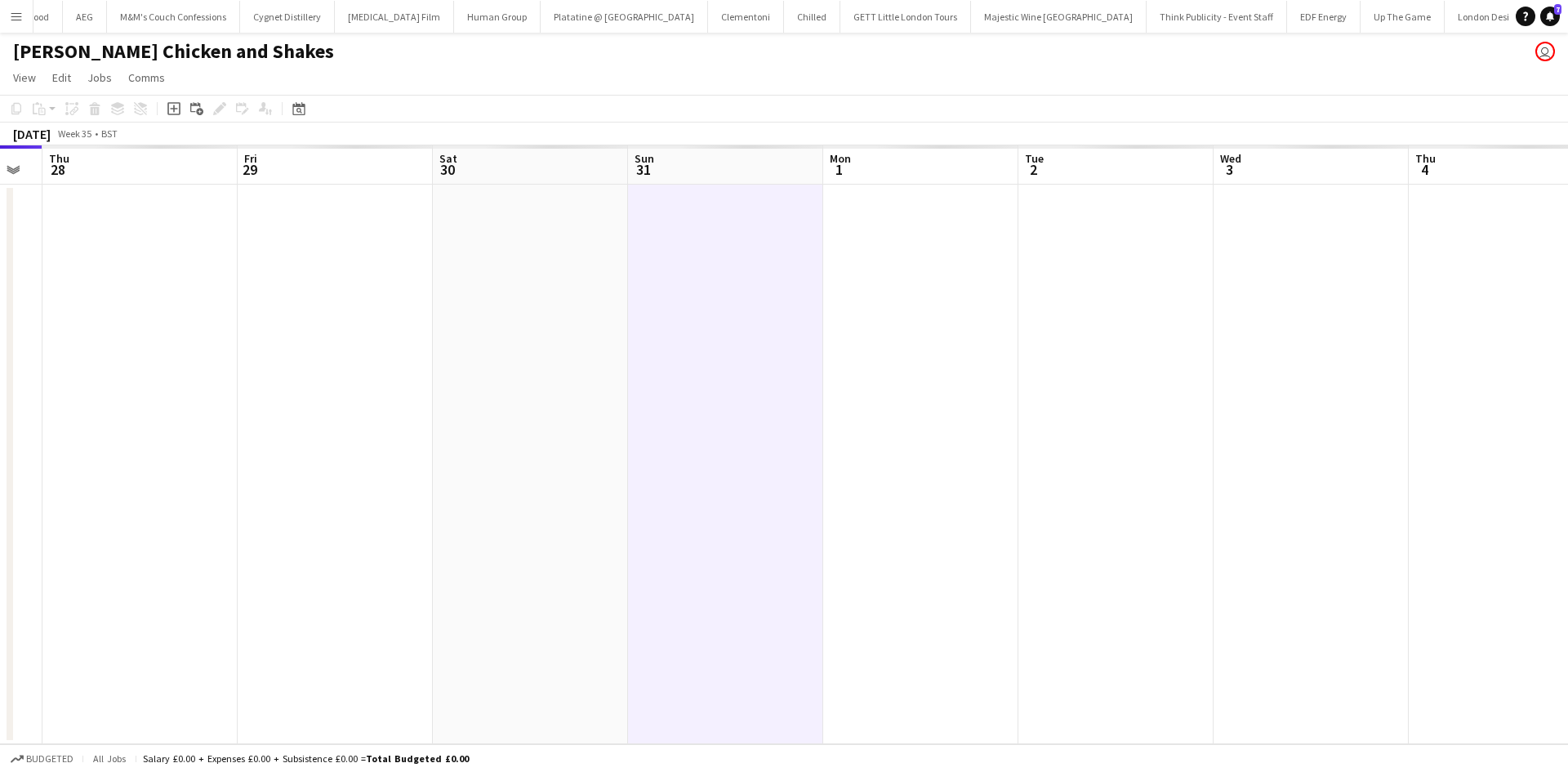
drag, startPoint x: 755, startPoint y: 316, endPoint x: 883, endPoint y: 321, distance: 128.1
click at [342, 302] on app-calendar-viewport "Mon 25 Tue 26 Wed 27 Thu 28 Fri 29 Sat 30 Sun 31 Mon 1 Tue 2 Wed 3 Thu 4 Fri 5 …" at bounding box center [784, 444] width 1568 height 599
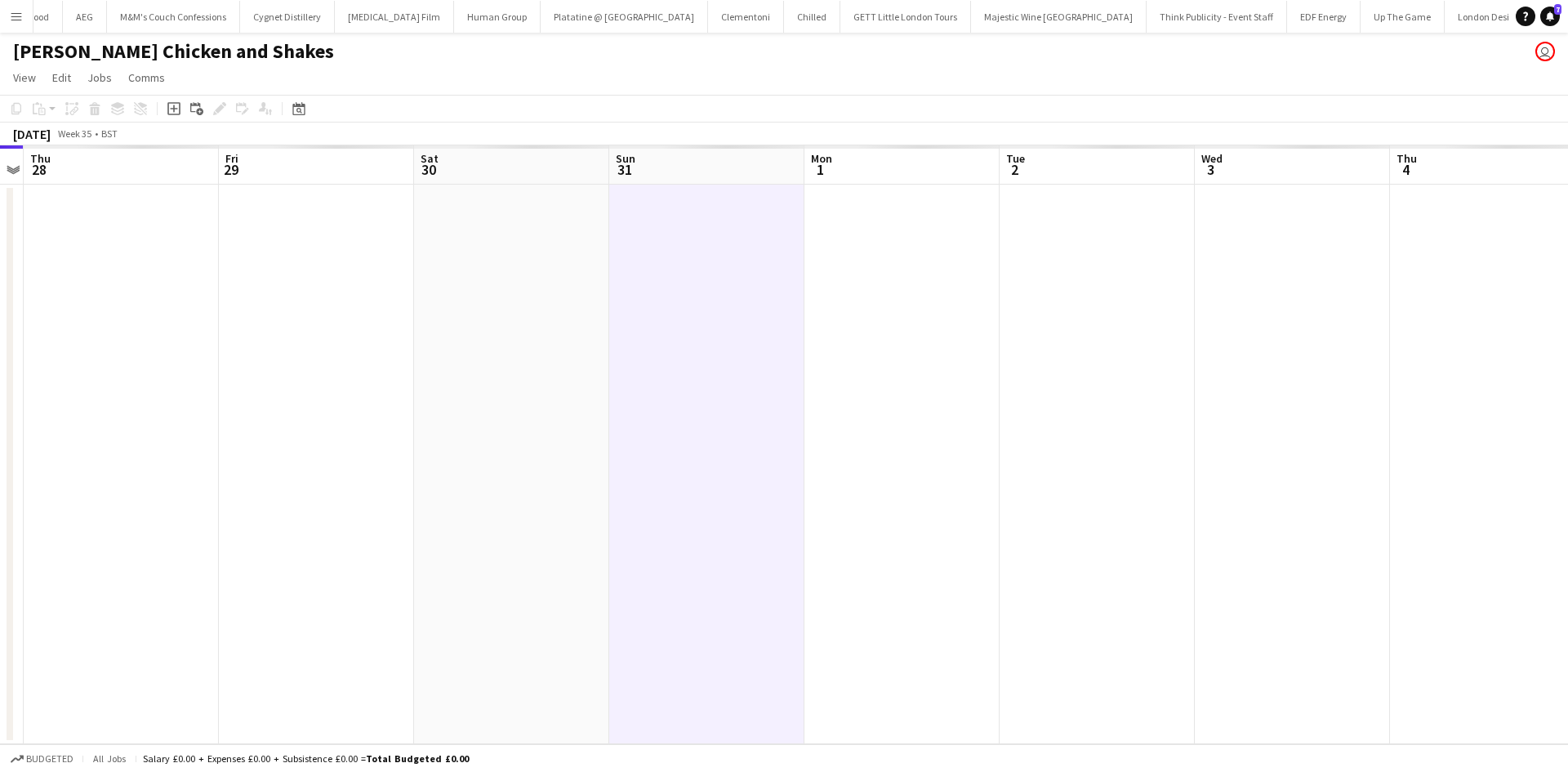
drag, startPoint x: 873, startPoint y: 322, endPoint x: 818, endPoint y: 367, distance: 71.1
click at [506, 319] on app-calendar-viewport "Mon 25 Tue 26 Wed 27 Thu 28 Fri 29 Sat 30 Sun 31 Mon 1 Tue 2 Wed 3 Thu 4 Fri 5 …" at bounding box center [784, 444] width 1568 height 599
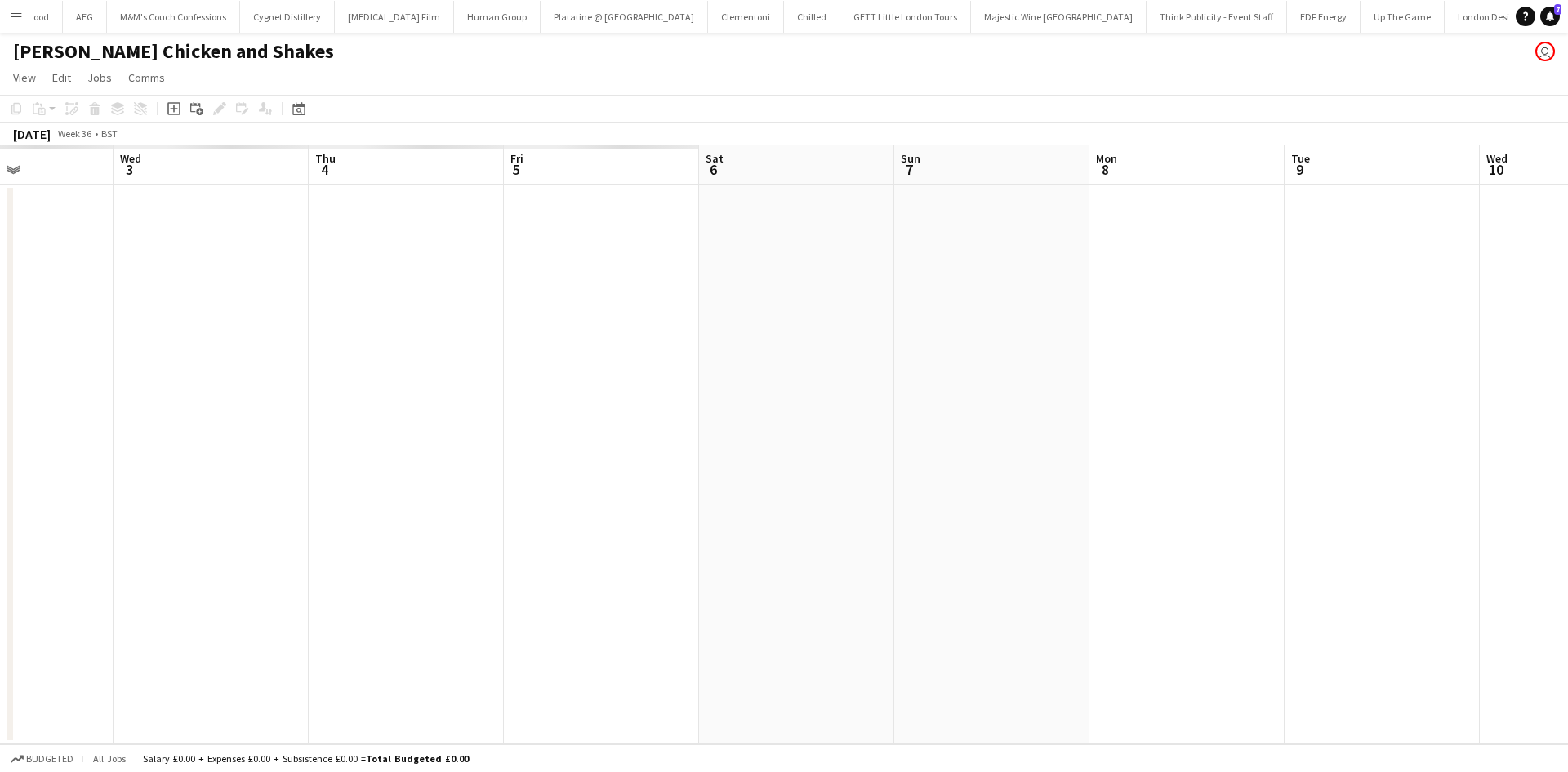
drag, startPoint x: 900, startPoint y: 373, endPoint x: 351, endPoint y: 365, distance: 549.1
click at [351, 365] on app-calendar-viewport "Sun 31 Mon 1 Tue 2 Wed 3 Thu 4 Fri 5 Sat 6 Sun 7 Mon 8 Tue 9 Wed 10 Thu 11 Fri …" at bounding box center [784, 444] width 1568 height 599
drag, startPoint x: 681, startPoint y: 355, endPoint x: 574, endPoint y: 355, distance: 107.0
click at [574, 355] on app-calendar-viewport "Sun 31 Mon 1 Tue 2 Wed 3 Thu 4 Fri 5 Sat 6 Sun 7 Mon 8 Tue 9 Wed 10 Thu 11 Fri …" at bounding box center [784, 444] width 1568 height 599
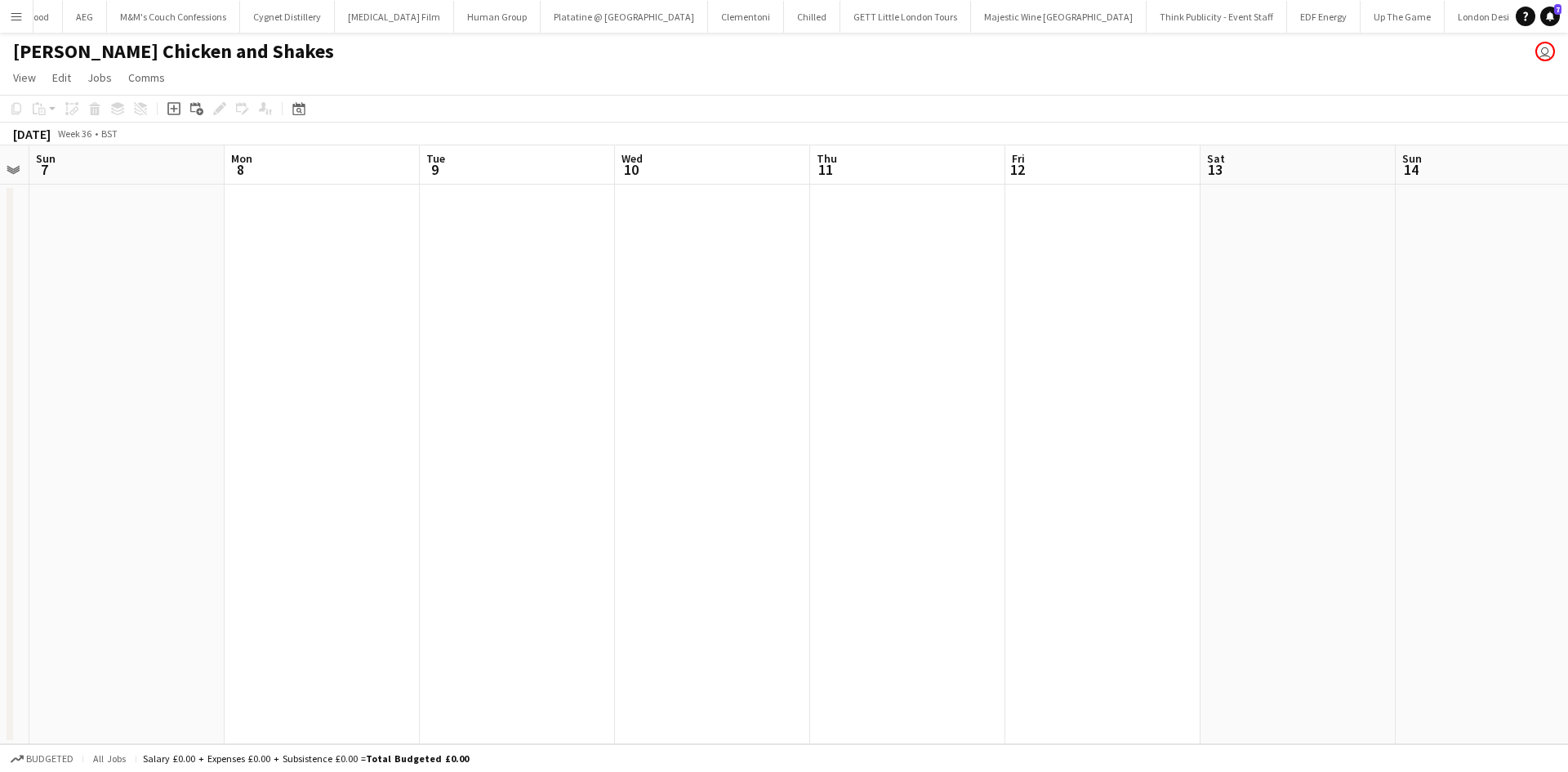
drag, startPoint x: 1077, startPoint y: 367, endPoint x: 640, endPoint y: 361, distance: 437.0
click at [640, 361] on app-calendar-viewport "Thu 4 Fri 5 Sat 6 Sun 7 Mon 8 Tue 9 Wed 10 Thu 11 Fri 12 Sat 13 Sun 14 Mon 15 T…" at bounding box center [784, 444] width 1568 height 599
drag, startPoint x: 883, startPoint y: 335, endPoint x: 770, endPoint y: 338, distance: 113.0
click at [611, 338] on app-calendar-viewport "Fri 5 Sat 6 Sun 7 Mon 8 Tue 9 Wed 10 Thu 11 Fri 12 Sat 13 Sun 14 Mon 15 Tue 16 …" at bounding box center [784, 444] width 1568 height 599
drag, startPoint x: 1117, startPoint y: 320, endPoint x: 718, endPoint y: 319, distance: 399.0
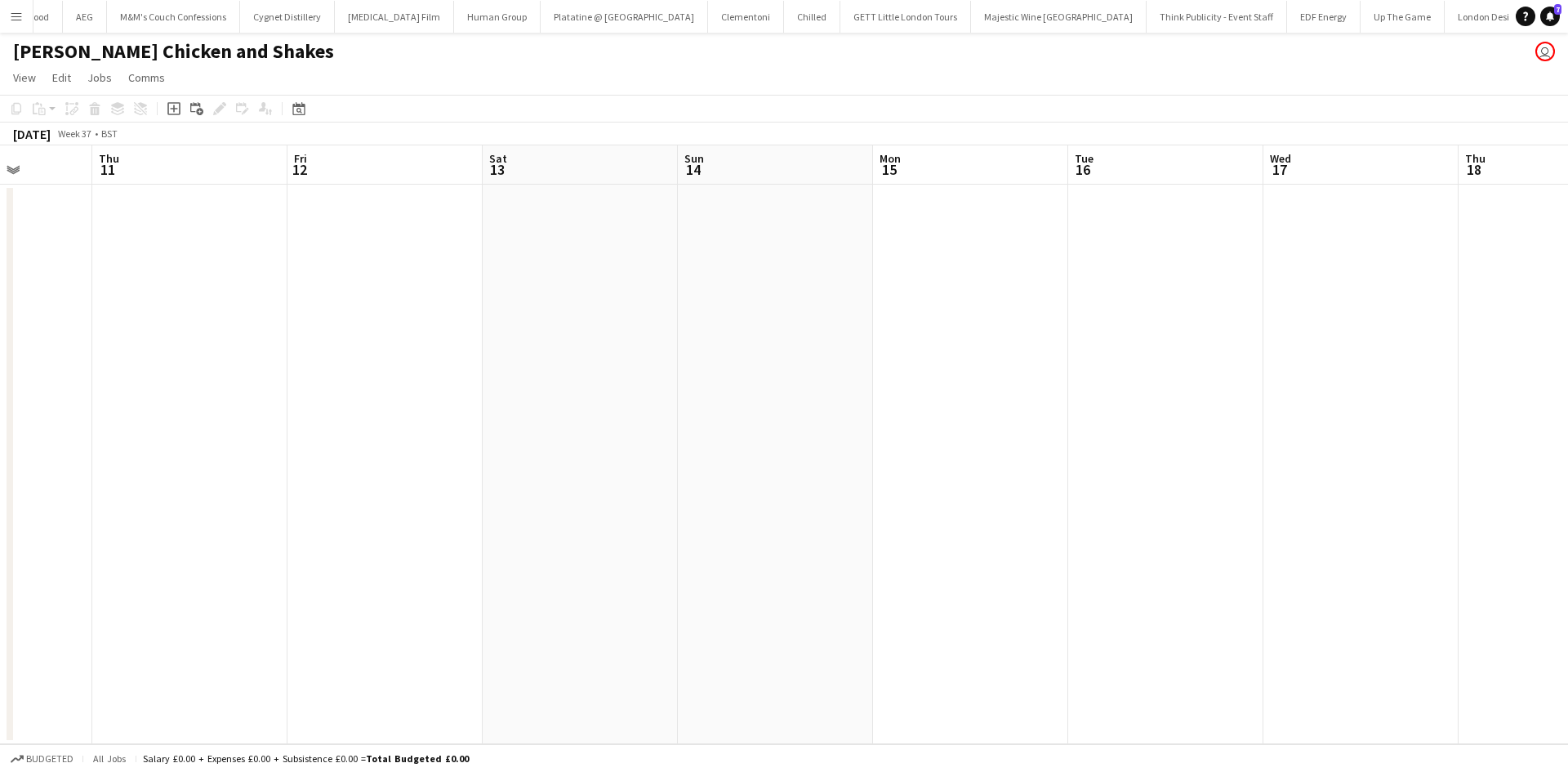
click at [718, 319] on app-calendar-viewport "Mon 8 Tue 9 Wed 10 Thu 11 Fri 12 Sat 13 Sun 14 Mon 15 Tue 16 Wed 17 Thu 18 Fri …" at bounding box center [784, 444] width 1568 height 599
drag, startPoint x: 1260, startPoint y: 269, endPoint x: 861, endPoint y: 290, distance: 399.6
click at [861, 290] on app-calendar-viewport "Mon 8 Tue 9 Wed 10 Thu 11 Fri 12 Sat 13 Sun 14 Mon 15 Tue 16 Wed 17 Thu 18 Fri …" at bounding box center [784, 444] width 1568 height 599
click at [999, 241] on app-date-cell at bounding box center [945, 464] width 195 height 559
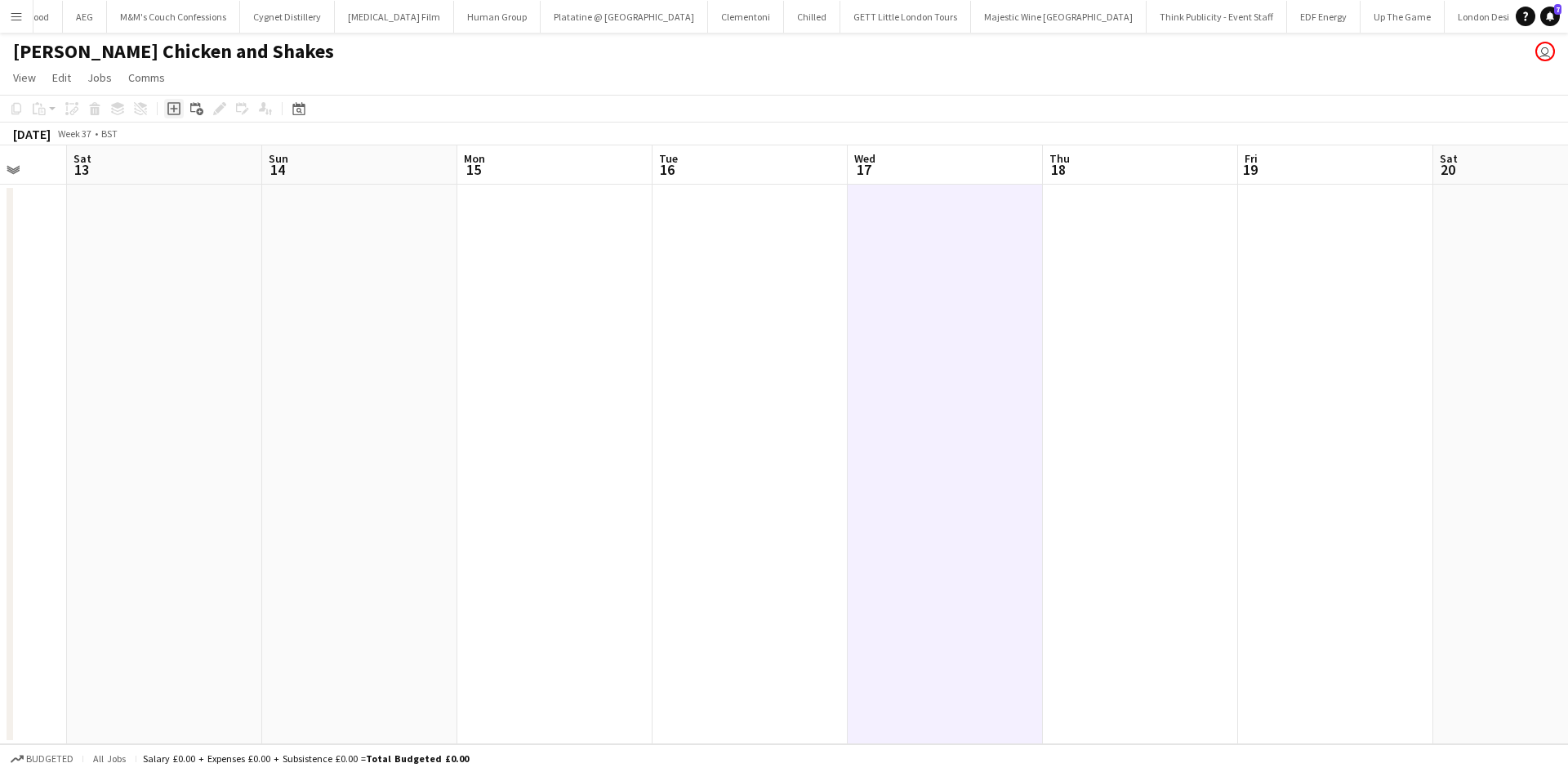
click at [175, 105] on icon "Add job" at bounding box center [173, 108] width 13 height 13
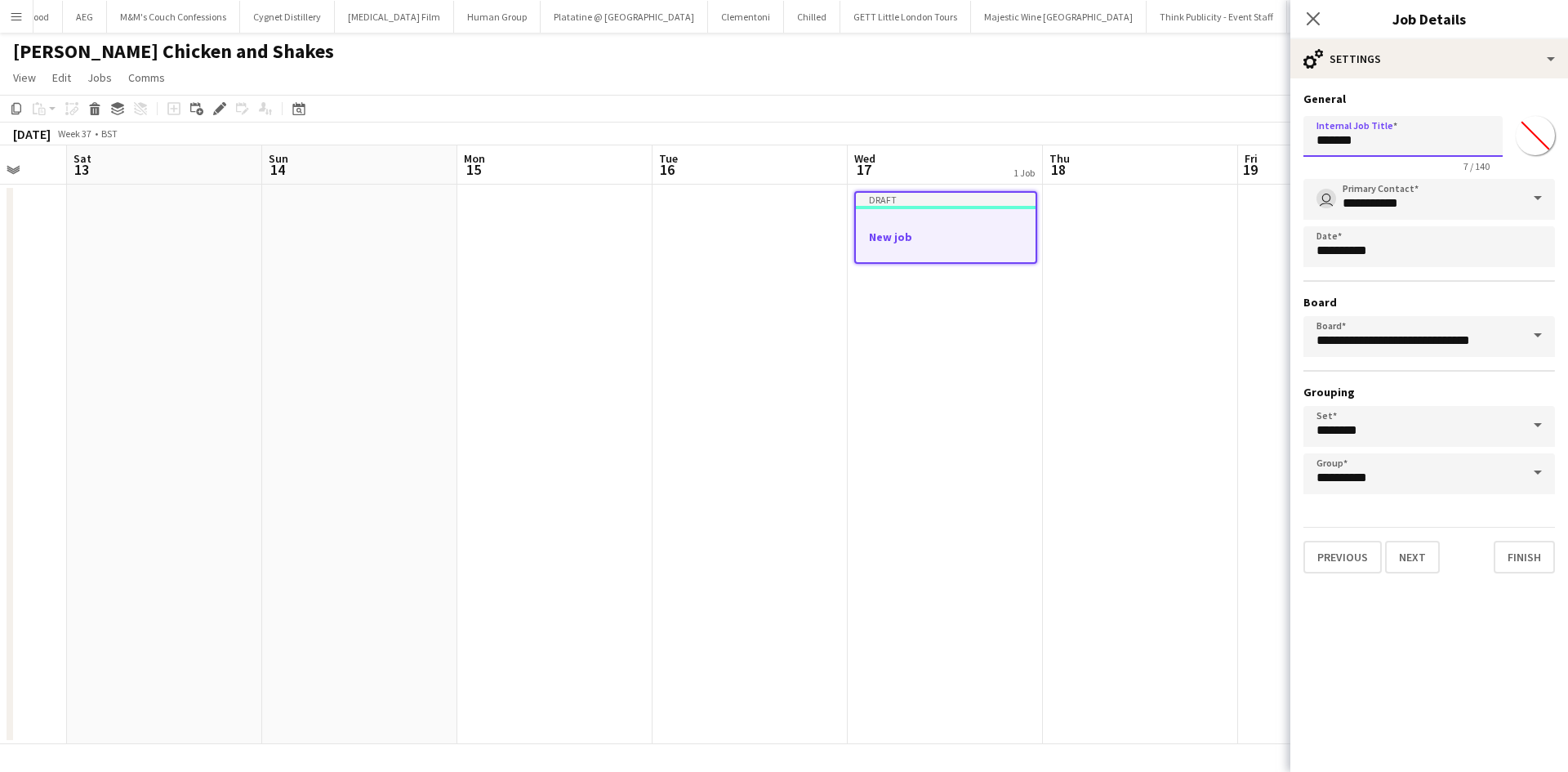
drag, startPoint x: 1421, startPoint y: 141, endPoint x: 1417, endPoint y: 148, distance: 8.1
click at [1417, 148] on input "*******" at bounding box center [1402, 136] width 199 height 41
click at [1416, 149] on input "*******" at bounding box center [1402, 136] width 199 height 41
click at [1415, 148] on input "*******" at bounding box center [1402, 136] width 199 height 41
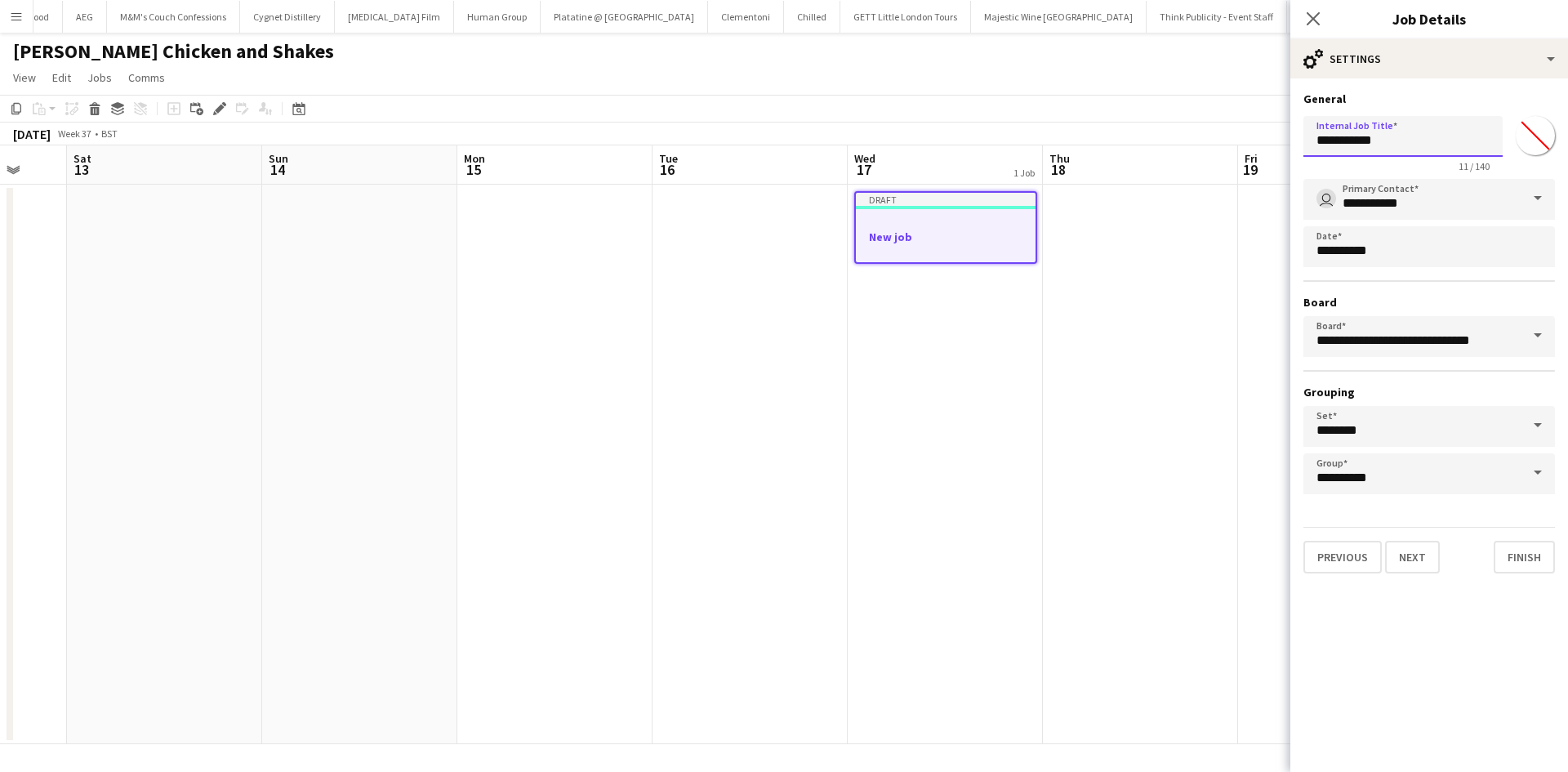
click at [1333, 143] on input "**********" at bounding box center [1402, 136] width 199 height 41
type input "**********"
click at [1539, 140] on input "*******" at bounding box center [1534, 135] width 58 height 58
type input "*******"
click at [1516, 564] on button "Finish" at bounding box center [1523, 556] width 61 height 33
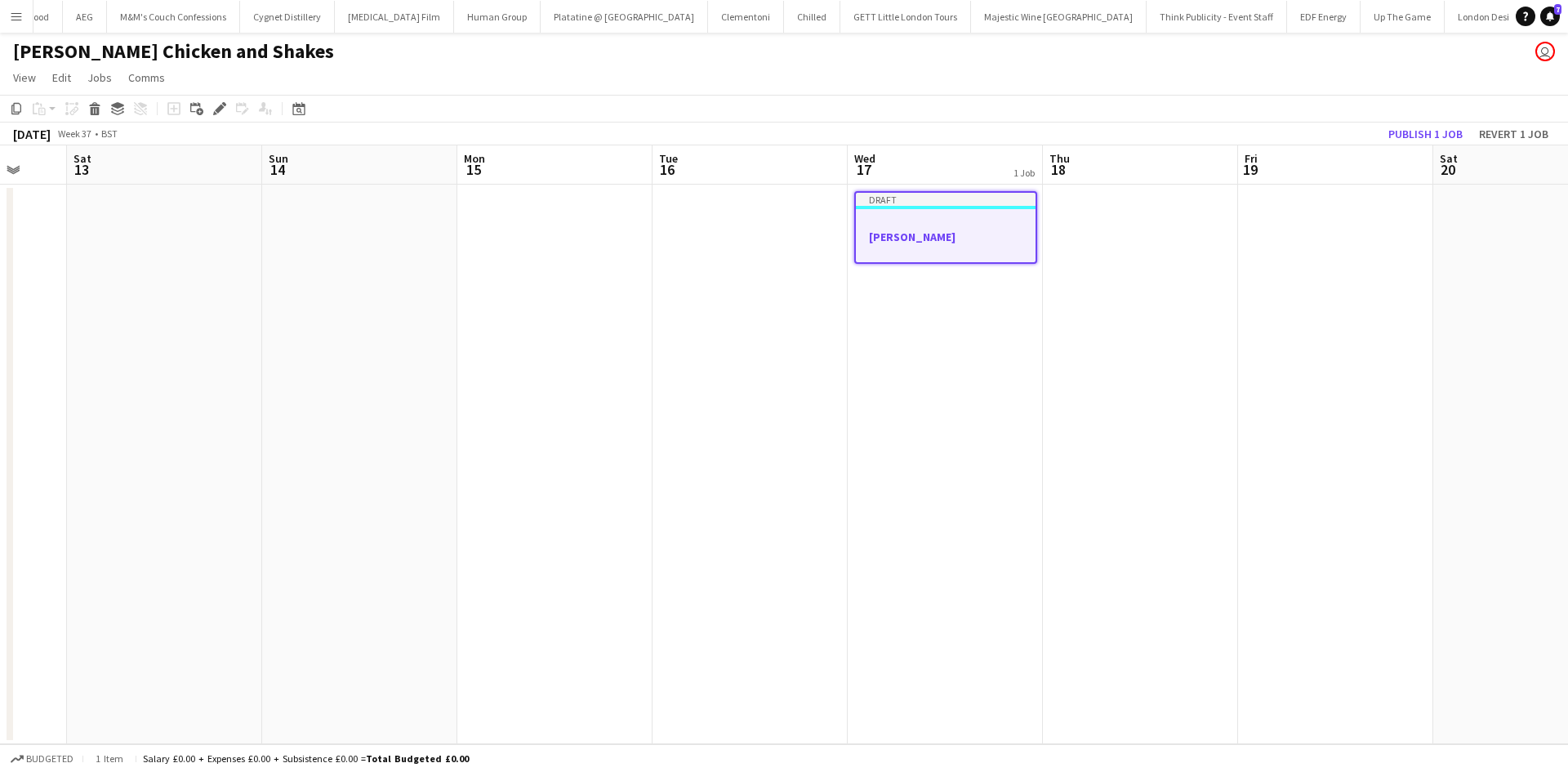
click at [935, 251] on div at bounding box center [946, 250] width 180 height 13
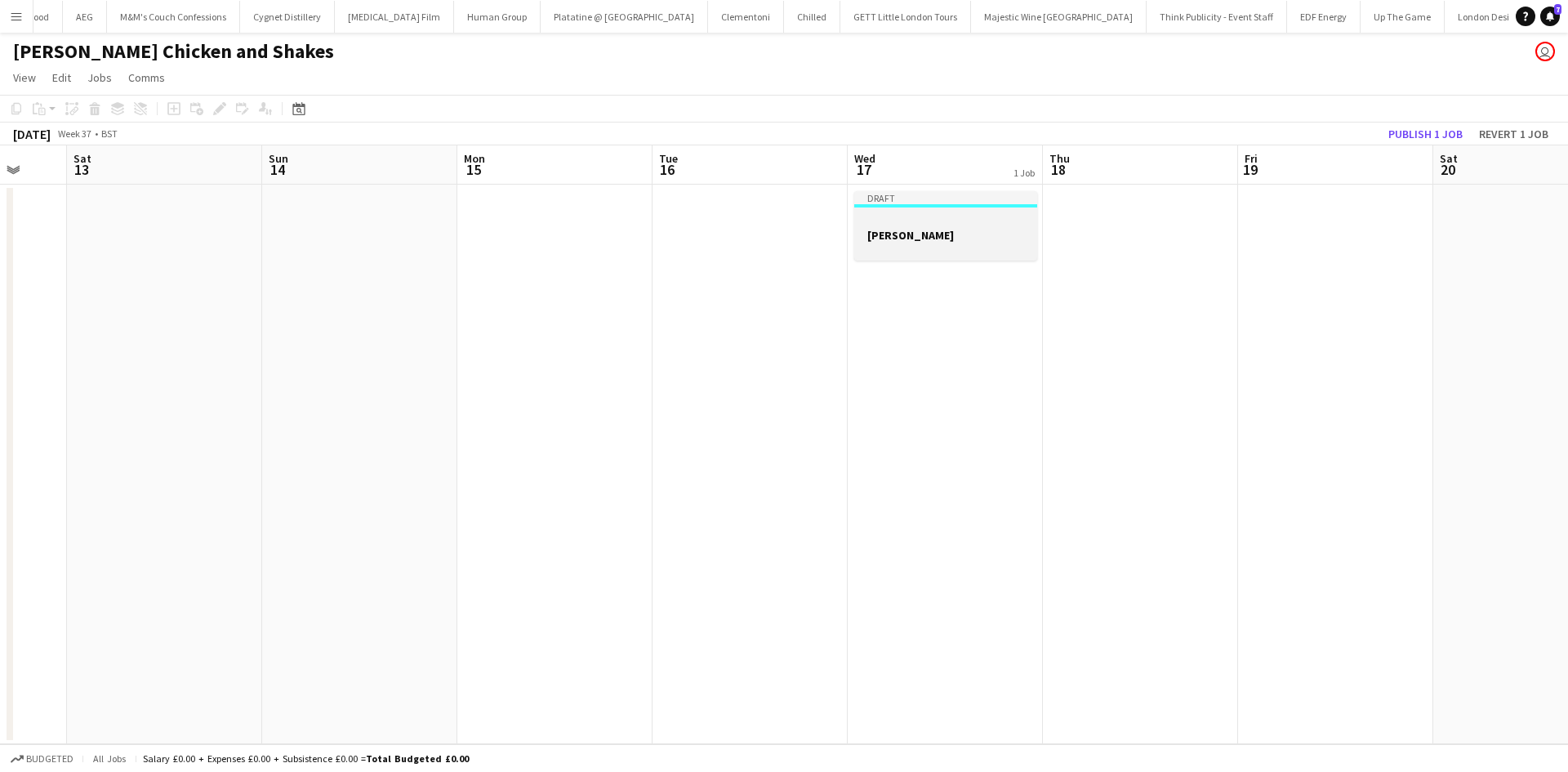
click at [926, 212] on app-job-card "Draft Miss Millies" at bounding box center [945, 226] width 183 height 69
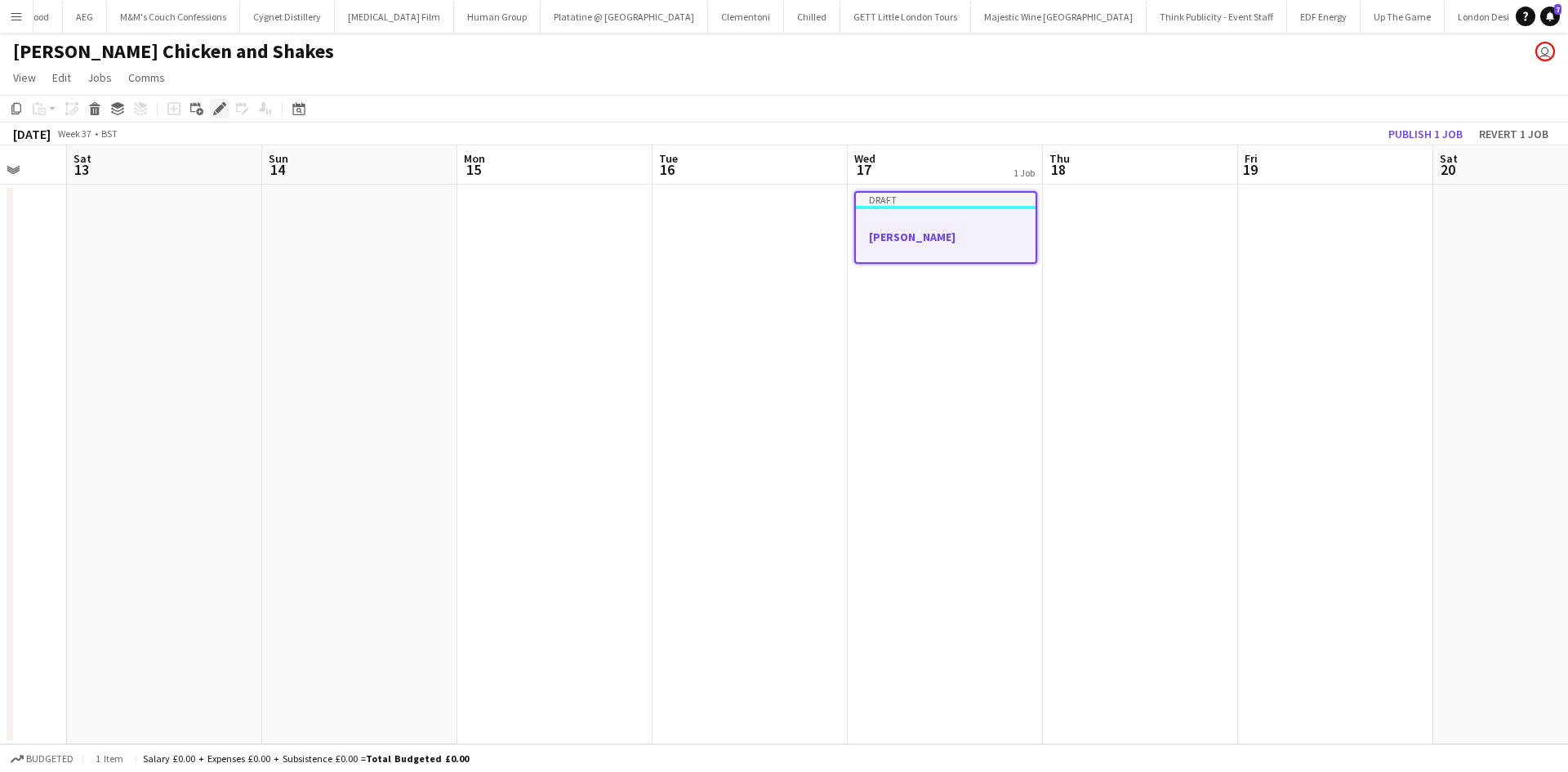
click at [227, 108] on div "Edit" at bounding box center [220, 109] width 20 height 20
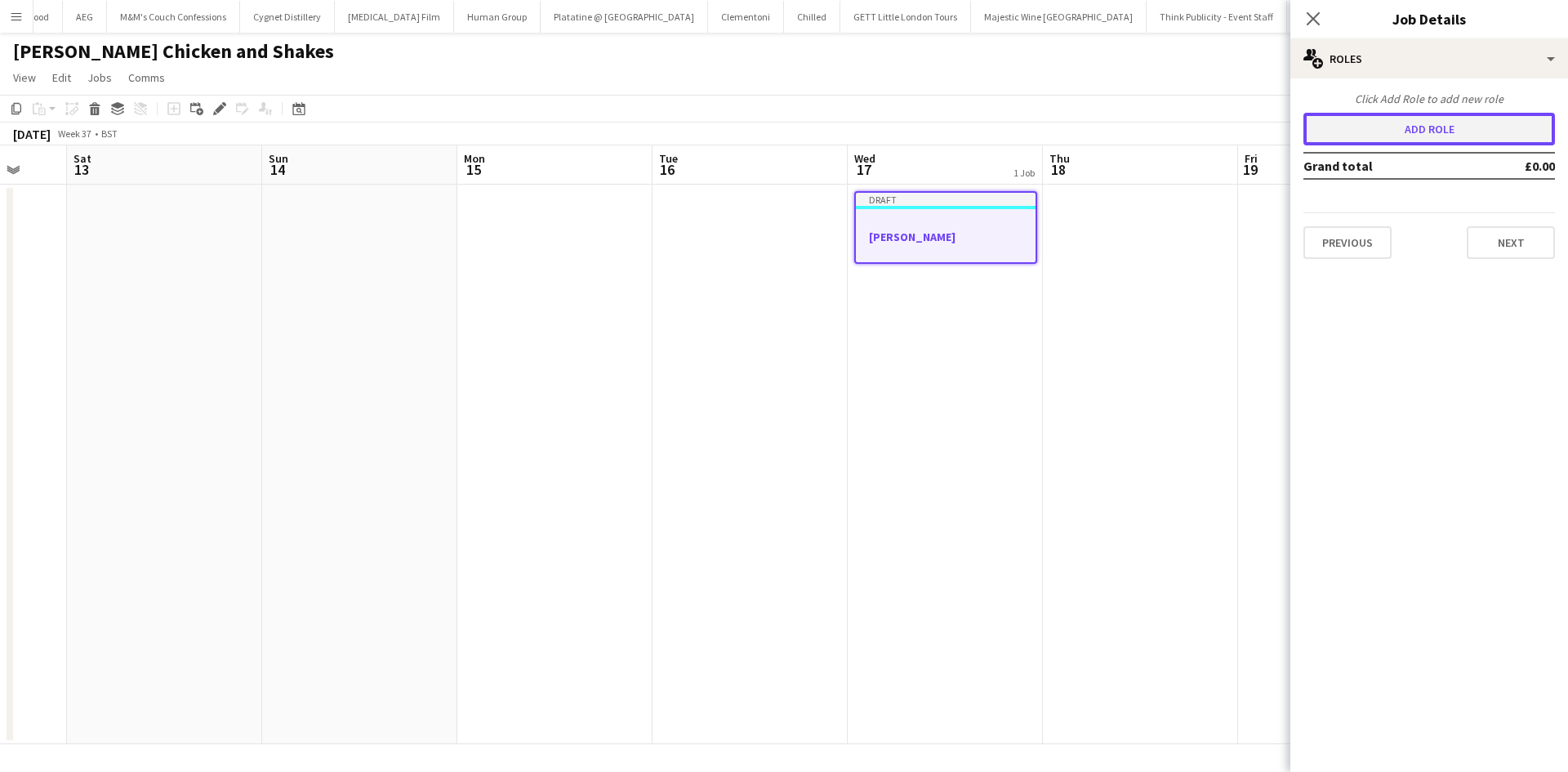
click at [1367, 123] on button "Add role" at bounding box center [1429, 129] width 251 height 33
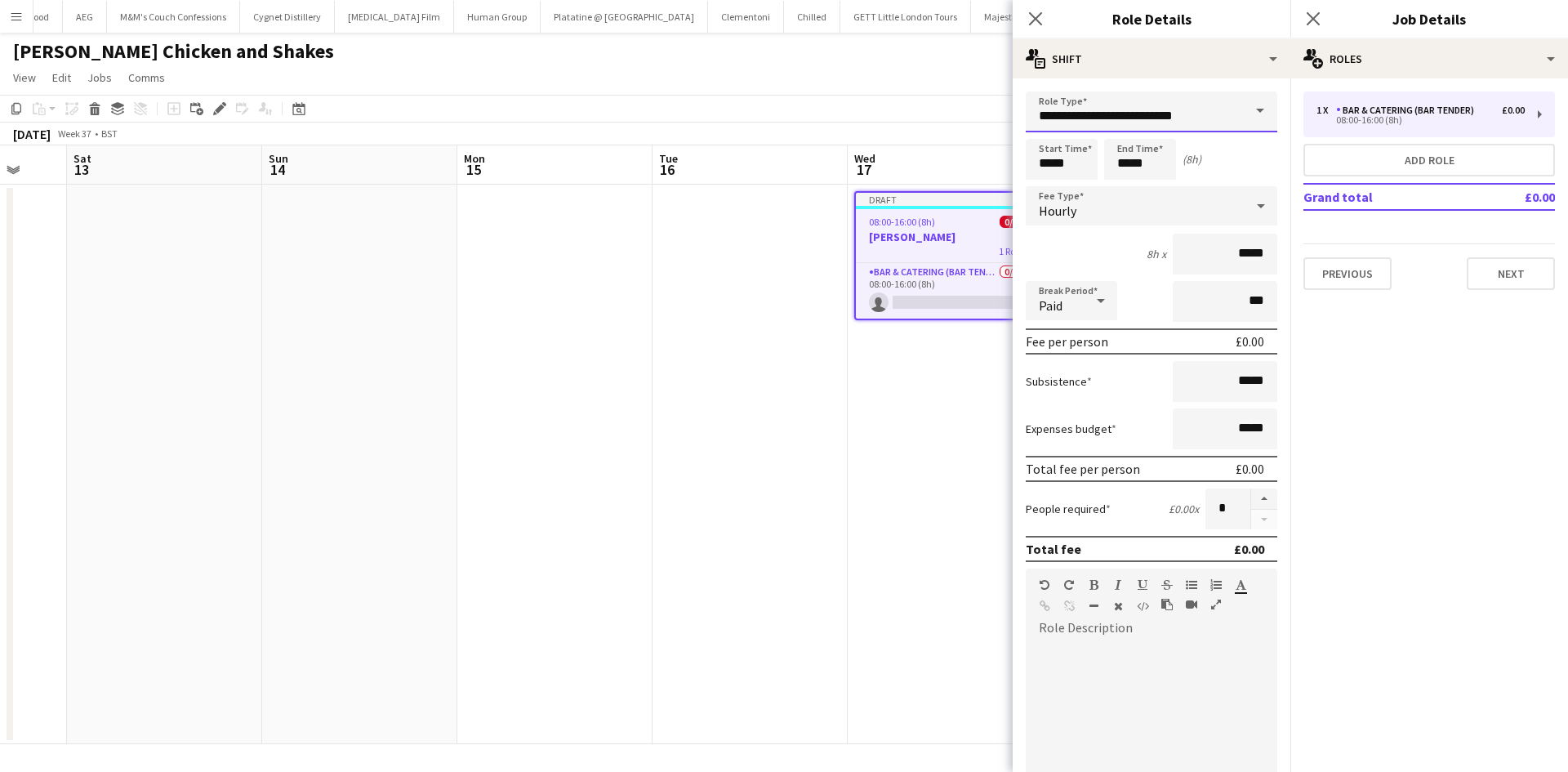
click at [1153, 119] on input "**********" at bounding box center [1152, 111] width 251 height 41
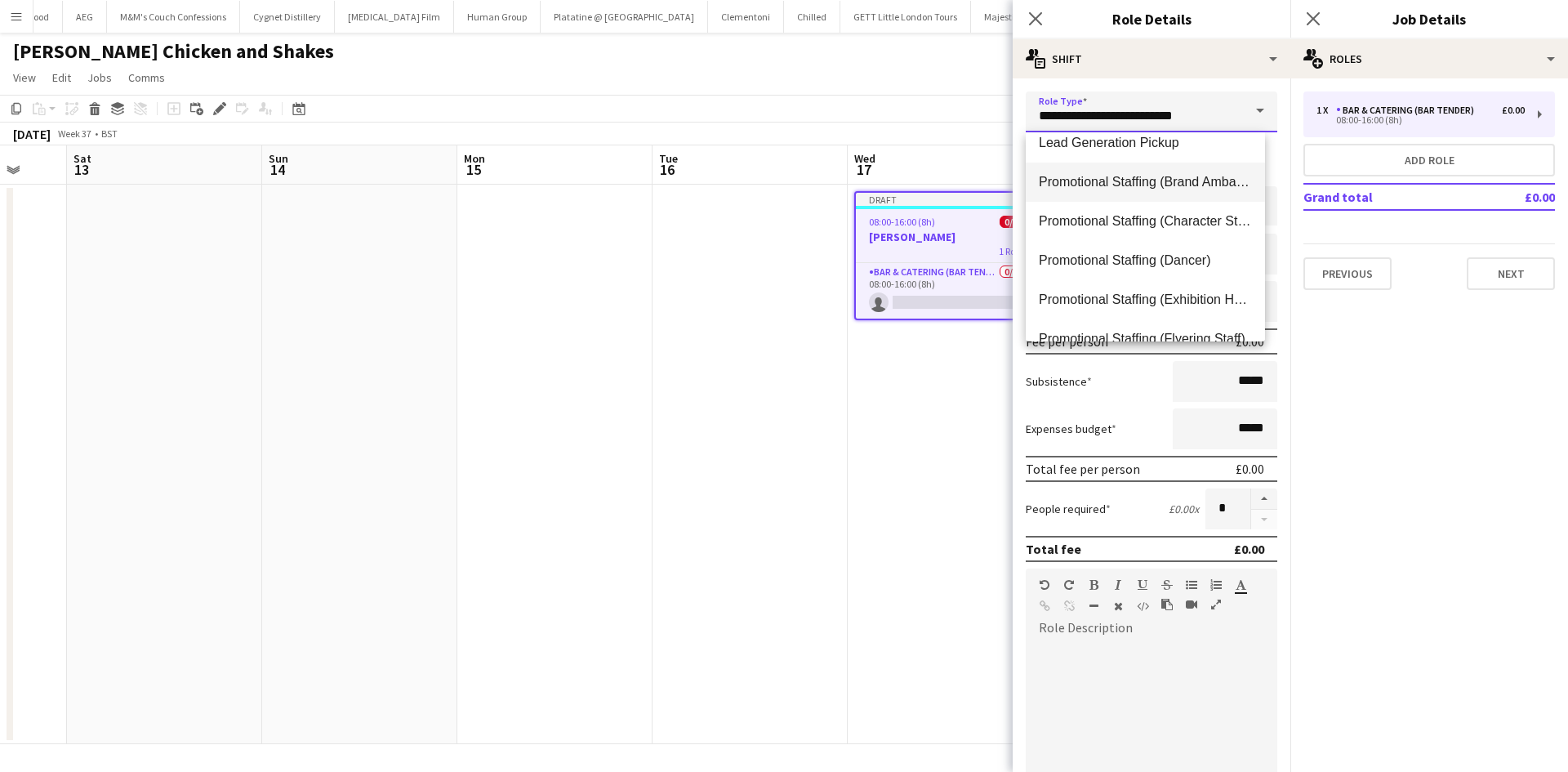
scroll to position [735, 0]
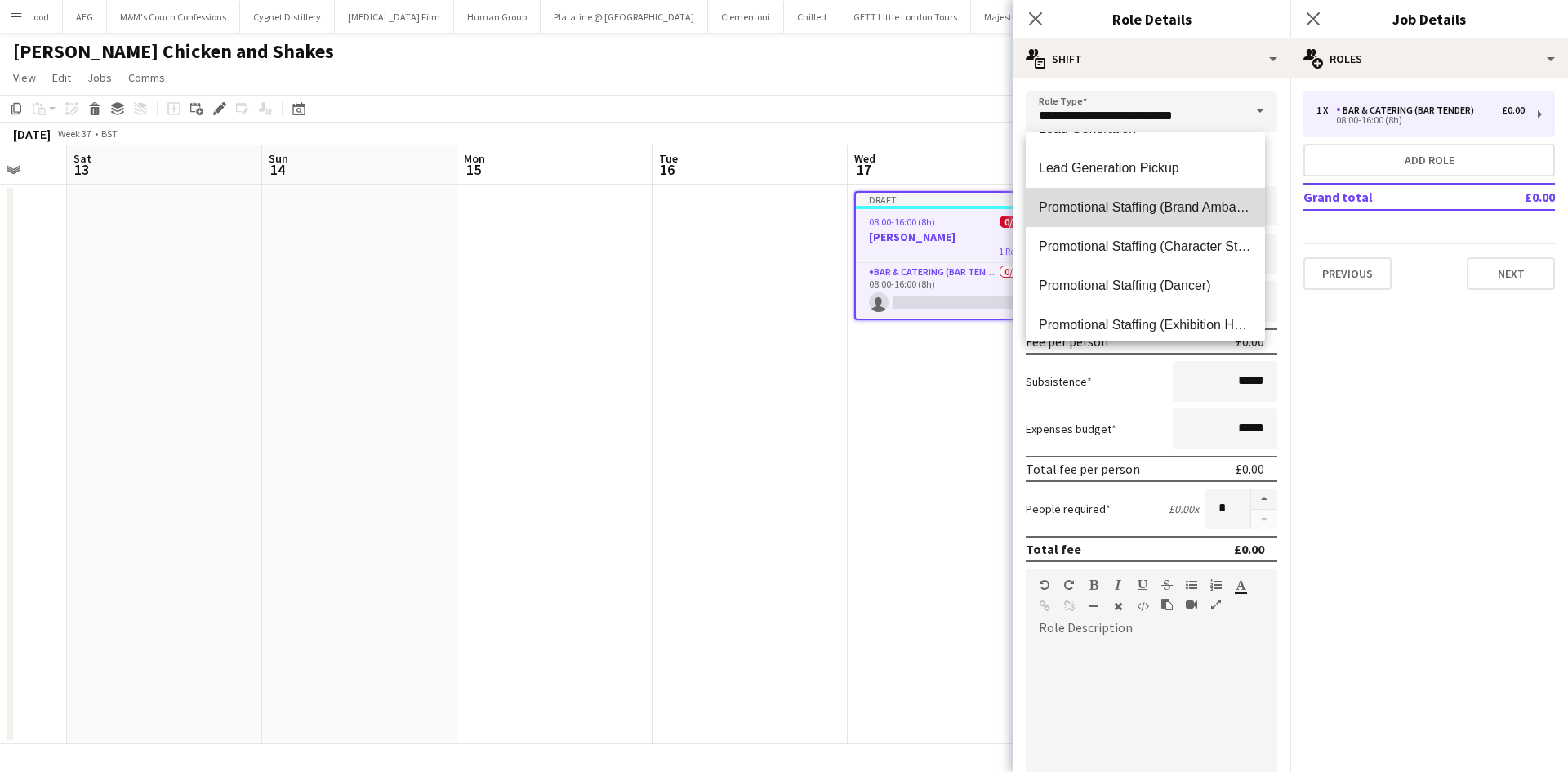
click at [1190, 205] on span "Promotional Staffing (Brand Ambassadors)" at bounding box center [1145, 207] width 213 height 16
type input "**********"
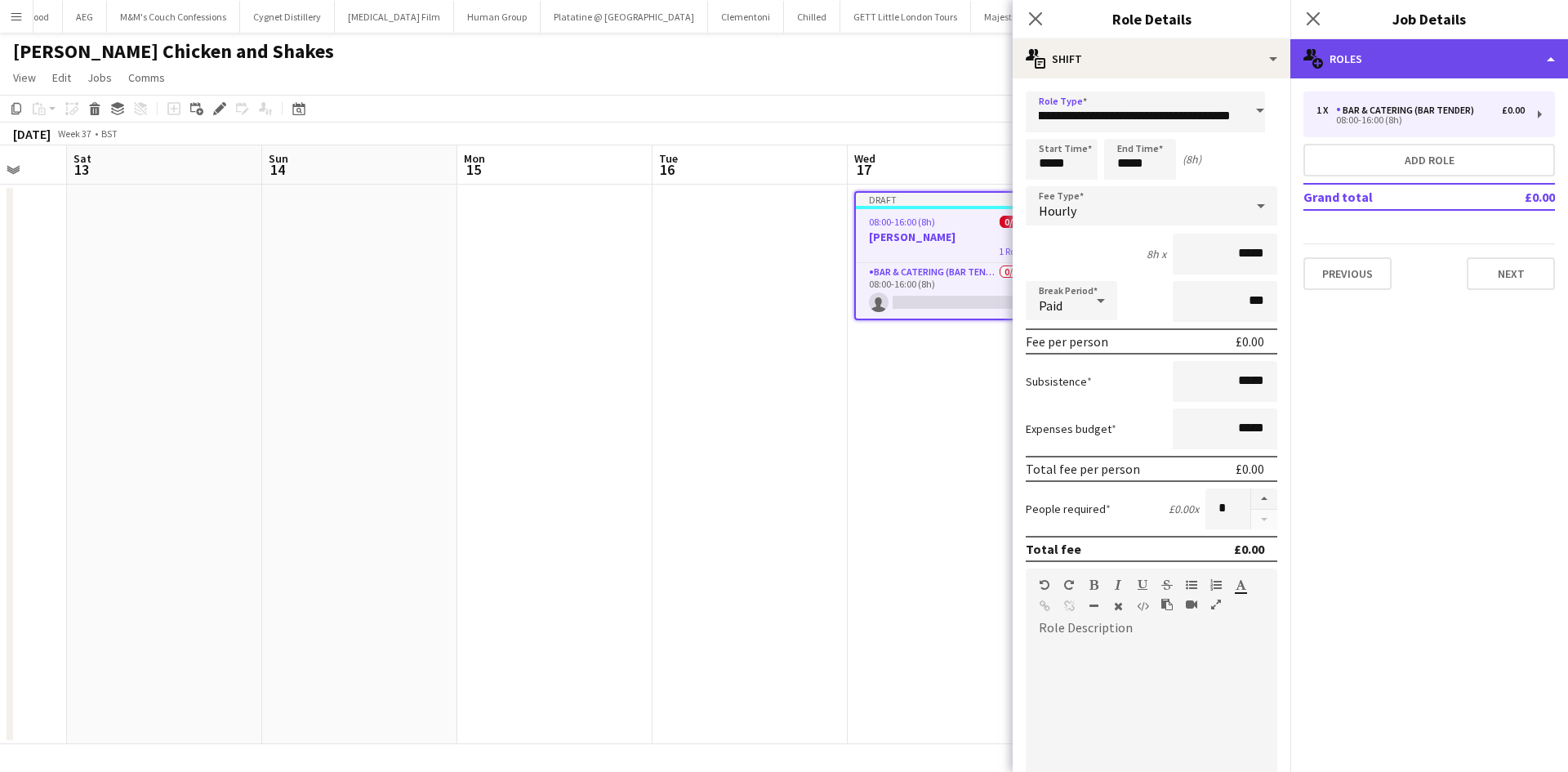
scroll to position [0, 0]
click at [1460, 57] on div "multiple-users-add Roles" at bounding box center [1429, 59] width 278 height 40
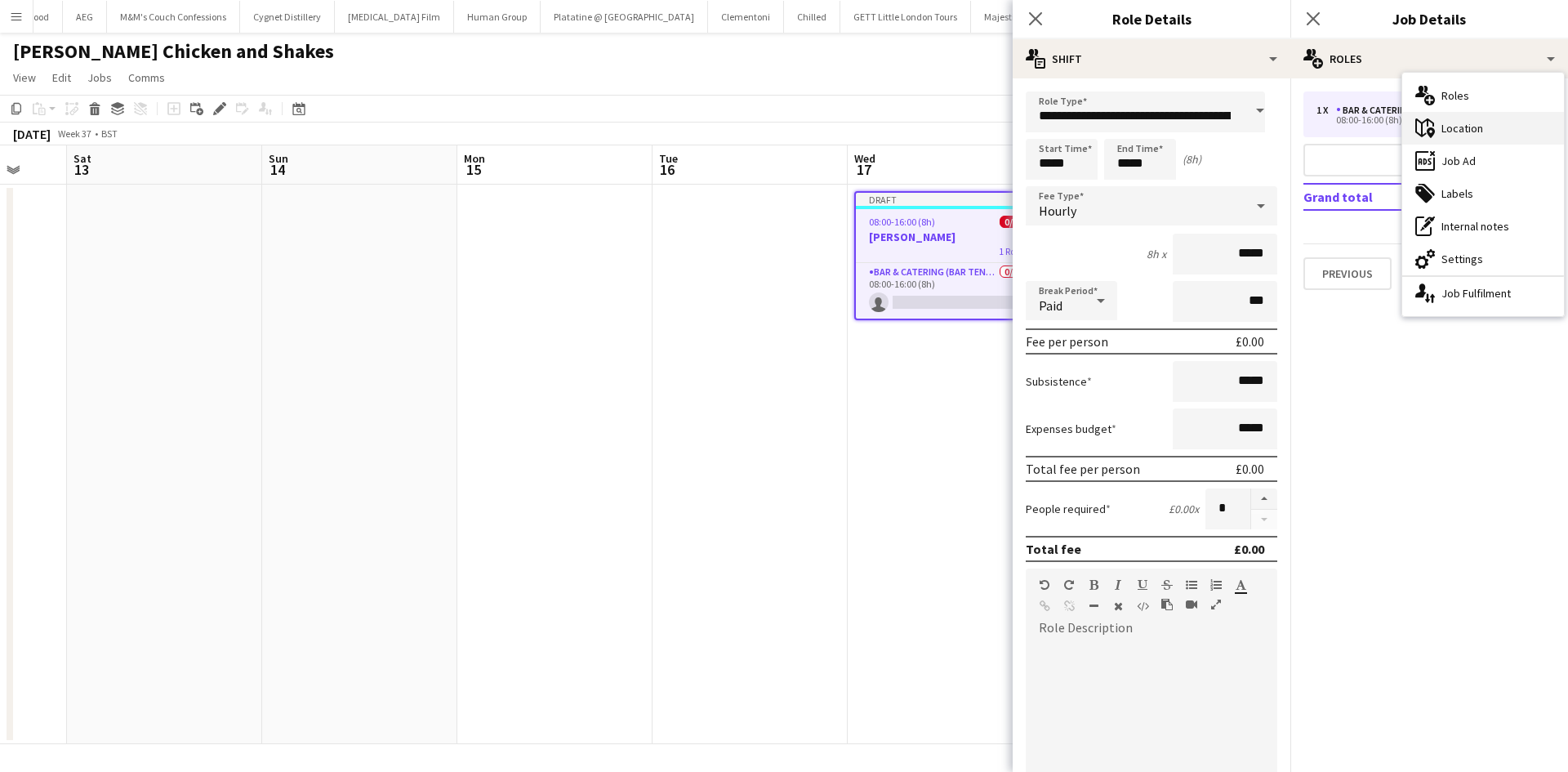
click at [1479, 139] on div "maps-pin-1 Location" at bounding box center [1482, 128] width 161 height 33
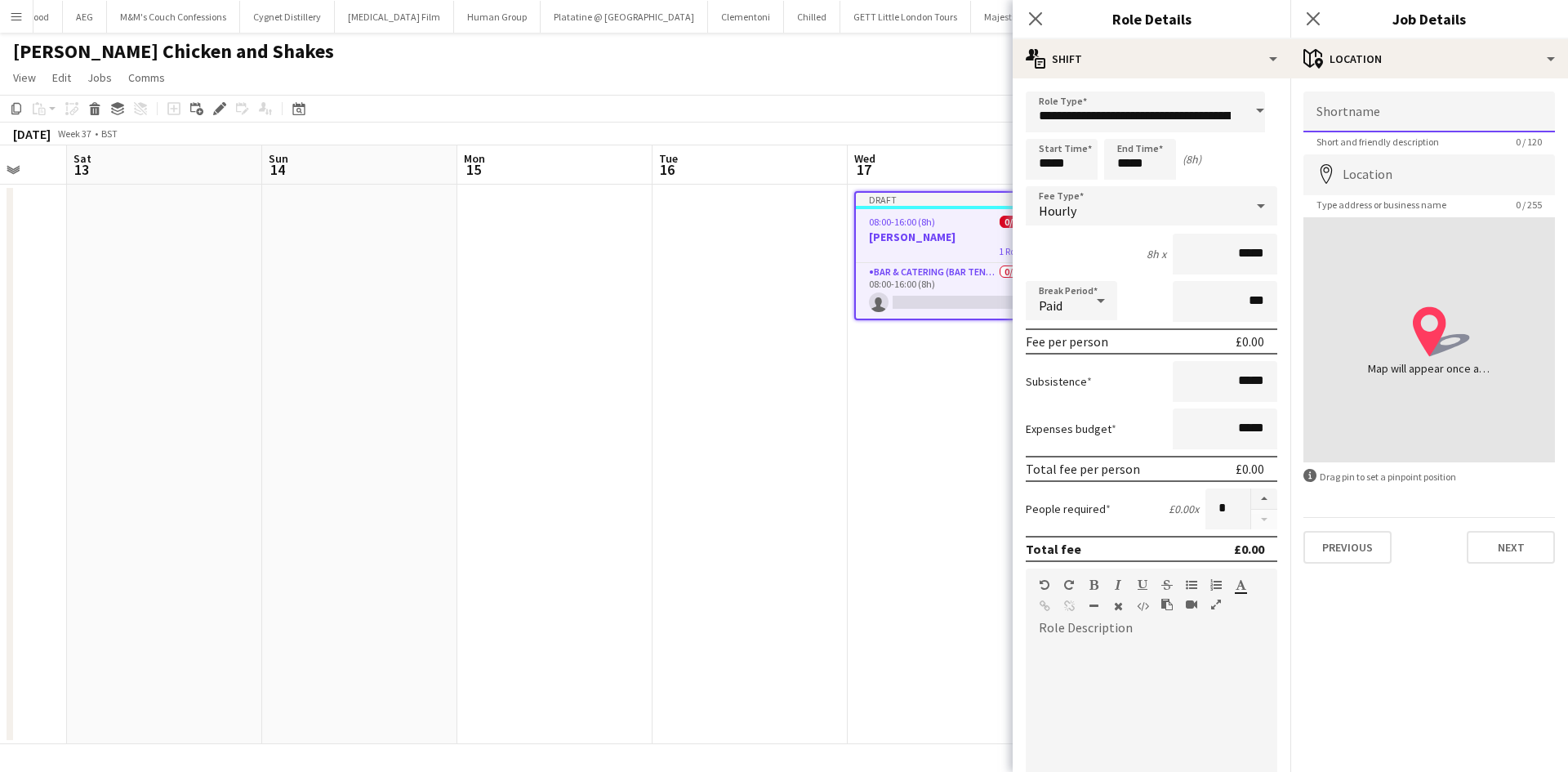
click at [1362, 127] on input "Shortname" at bounding box center [1429, 111] width 251 height 41
click at [1395, 118] on input "**********" at bounding box center [1429, 111] width 251 height 41
type input "**********"
click at [1360, 161] on input "Location" at bounding box center [1429, 174] width 251 height 41
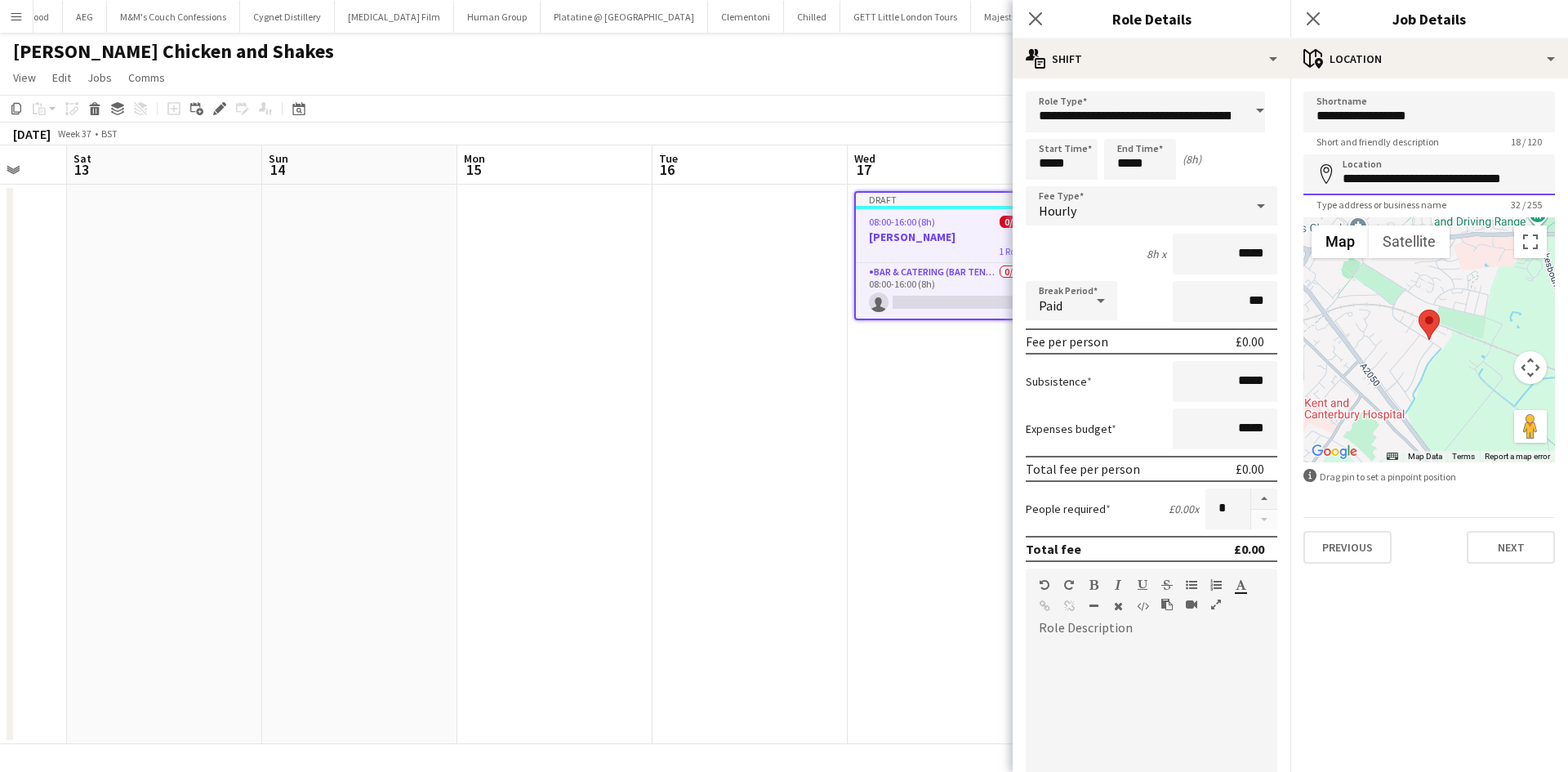
click at [1343, 179] on input "**********" at bounding box center [1429, 174] width 251 height 41
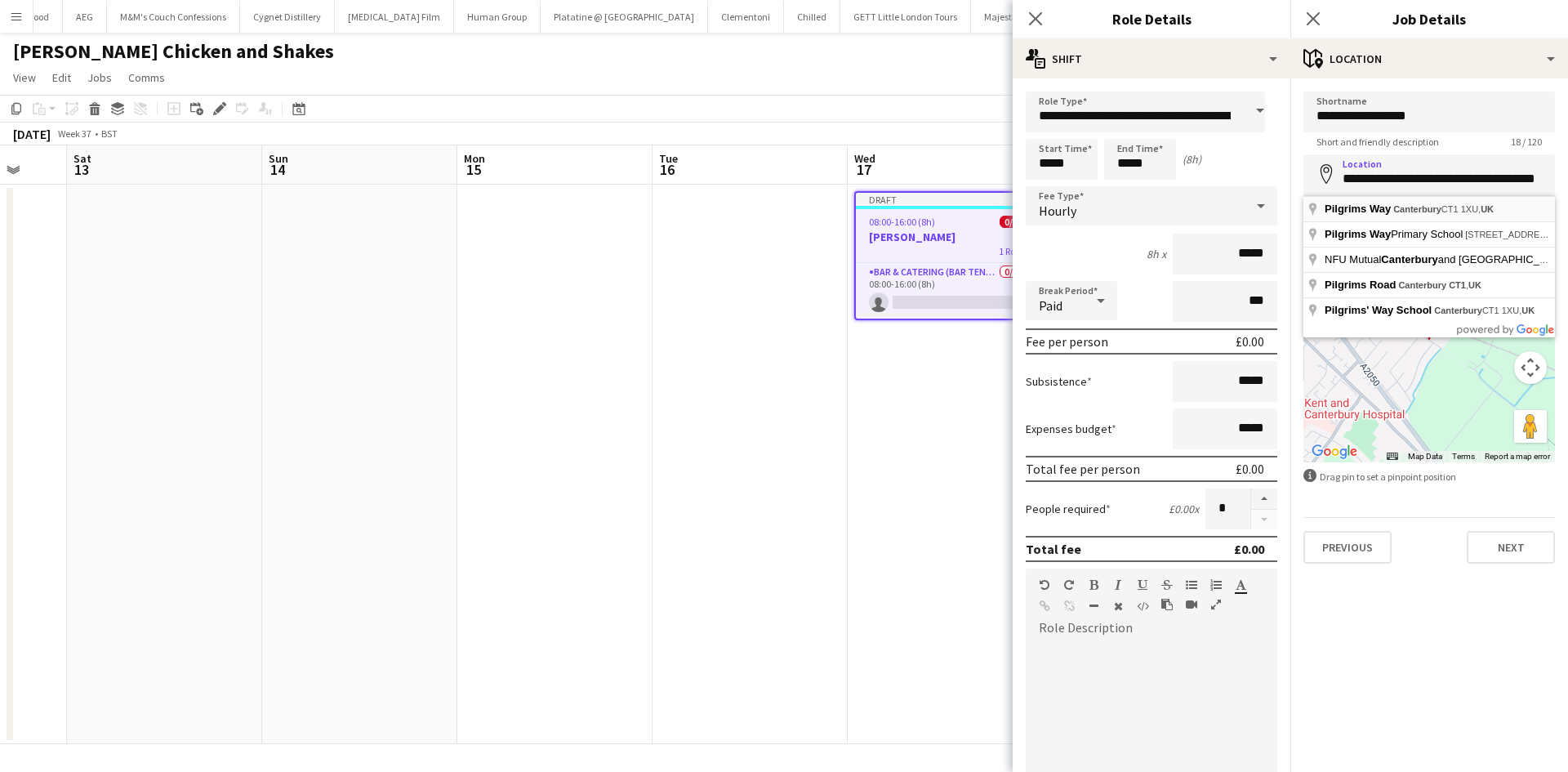
type input "**********"
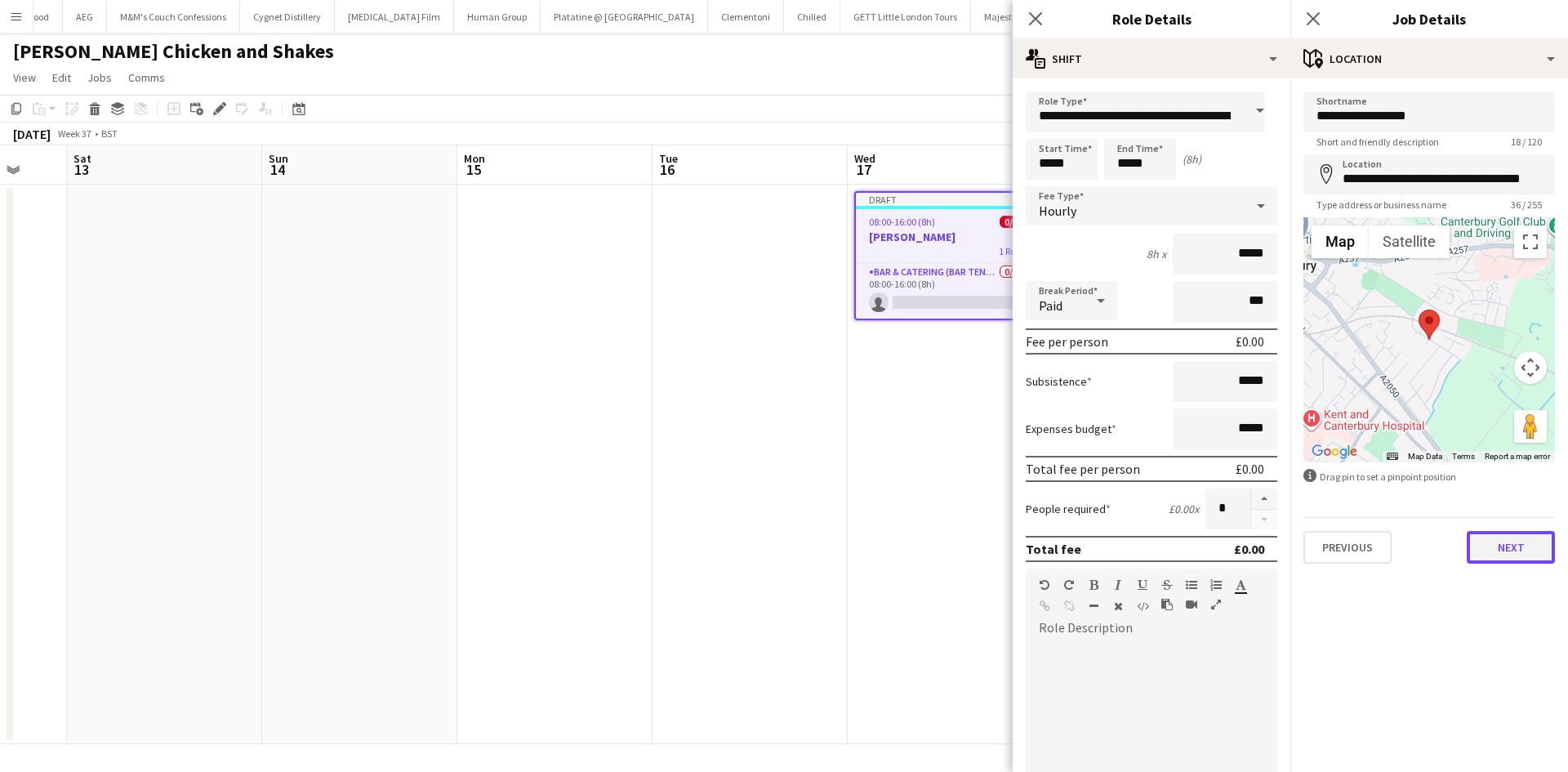
click at [1501, 539] on button "Next" at bounding box center [1510, 546] width 88 height 33
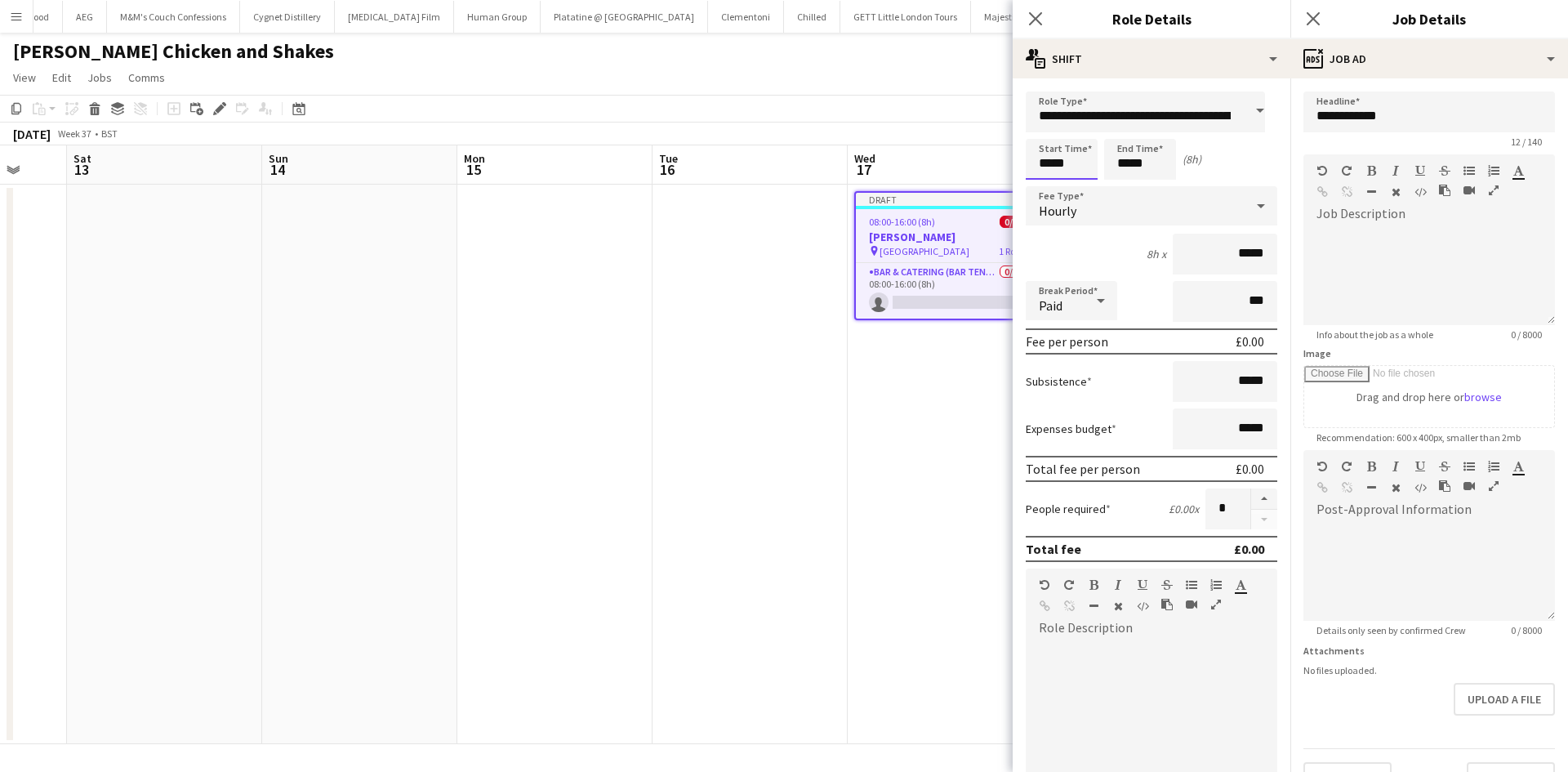
click at [1059, 161] on input "*****" at bounding box center [1061, 158] width 72 height 41
type input "*****"
click at [1041, 131] on div at bounding box center [1045, 131] width 33 height 17
click at [1129, 168] on input "*****" at bounding box center [1140, 158] width 72 height 41
click at [1250, 161] on div "Start Time ***** End Time ***** (7h)" at bounding box center [1152, 158] width 251 height 41
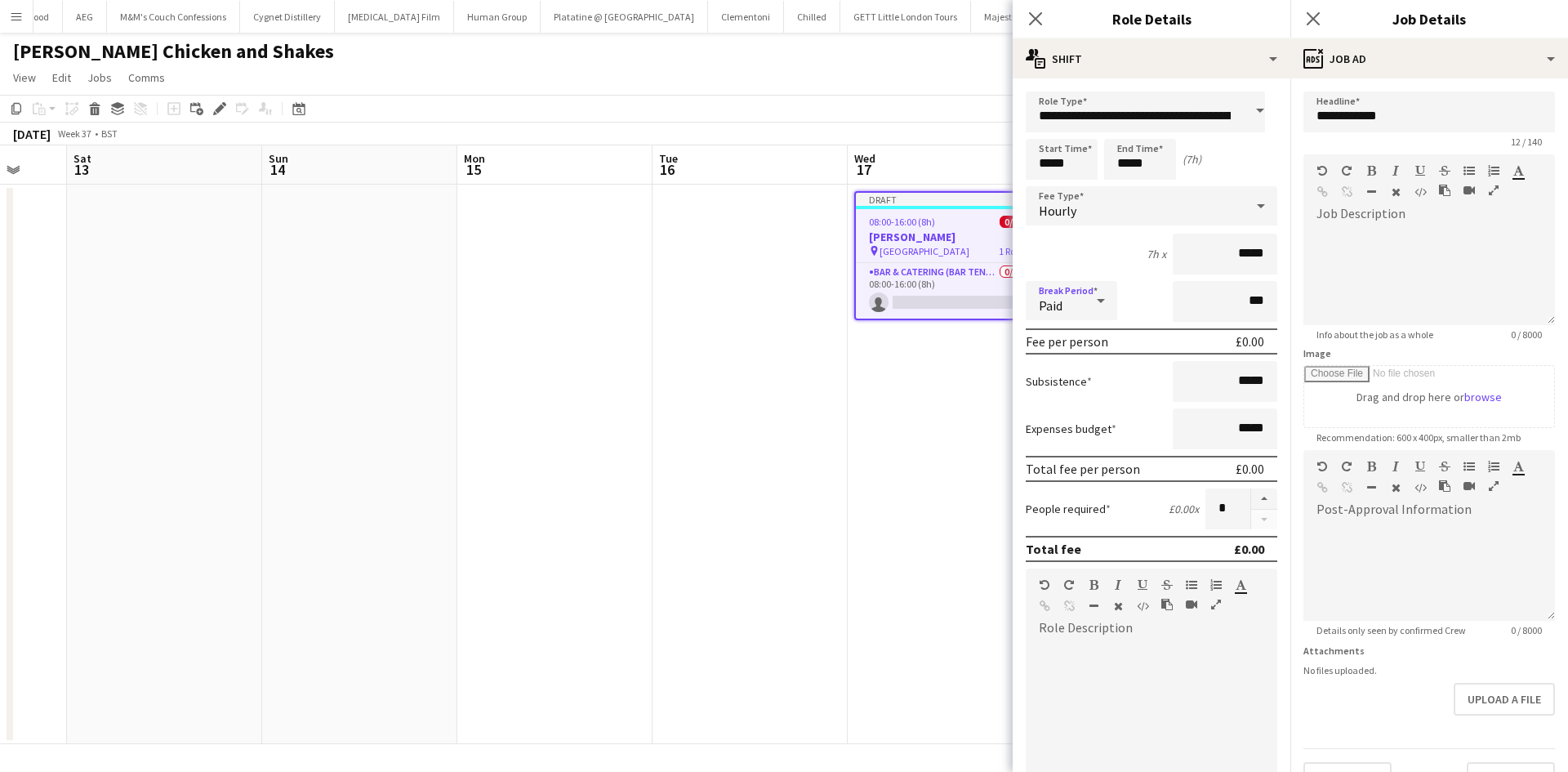
click at [1083, 313] on div "Paid" at bounding box center [1055, 301] width 58 height 40
click at [1083, 381] on span "Unpaid" at bounding box center [1071, 388] width 65 height 16
click at [1441, 199] on div at bounding box center [1475, 194] width 73 height 20
click at [1376, 250] on div "**********" at bounding box center [1423, 275] width 239 height 98
click at [1381, 267] on div "**********" at bounding box center [1423, 275] width 239 height 98
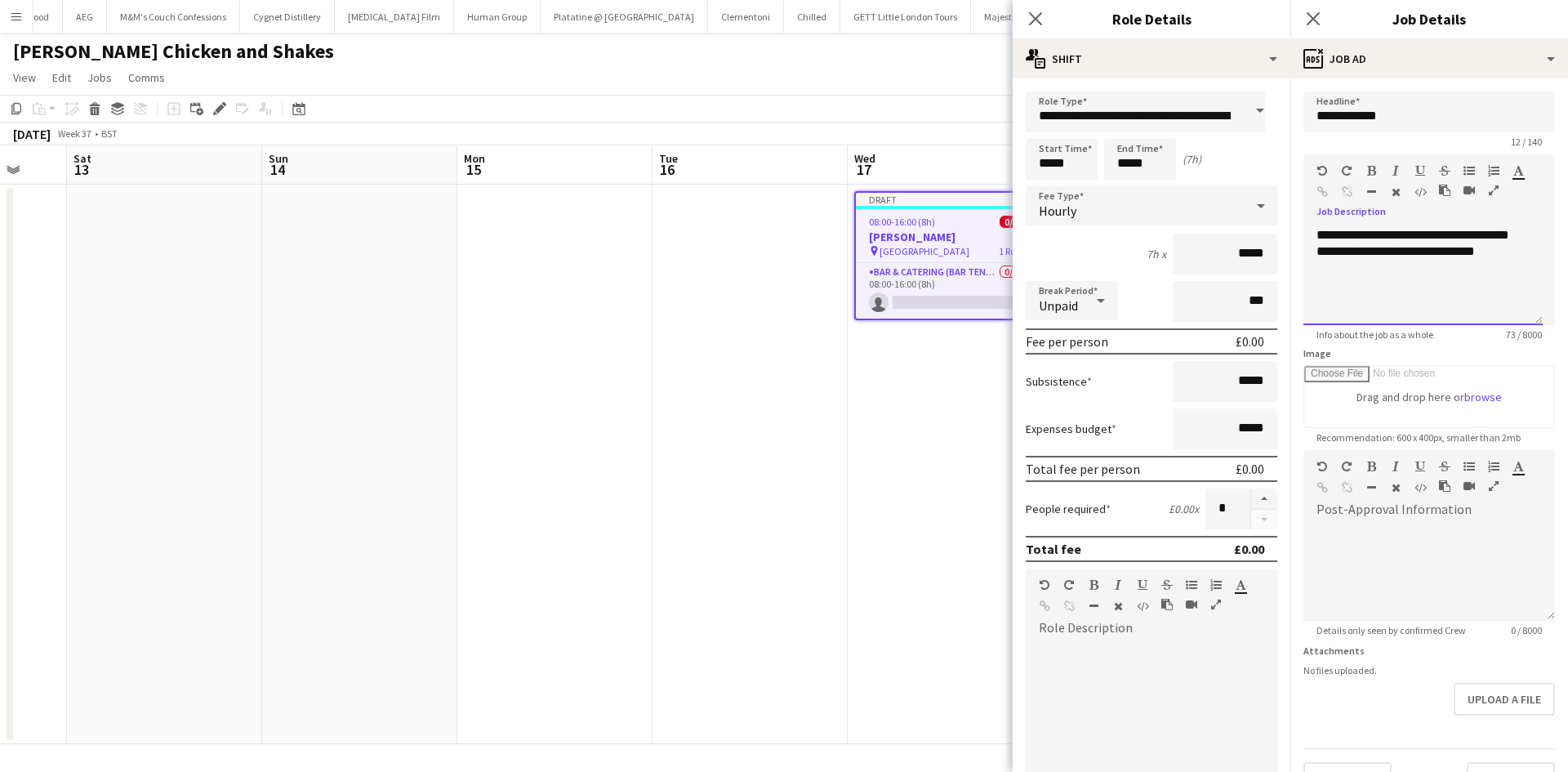
click at [1369, 252] on div "**********" at bounding box center [1423, 275] width 239 height 98
click at [1354, 306] on div "**********" at bounding box center [1423, 275] width 239 height 98
click at [1403, 268] on div "**********" at bounding box center [1423, 275] width 239 height 98
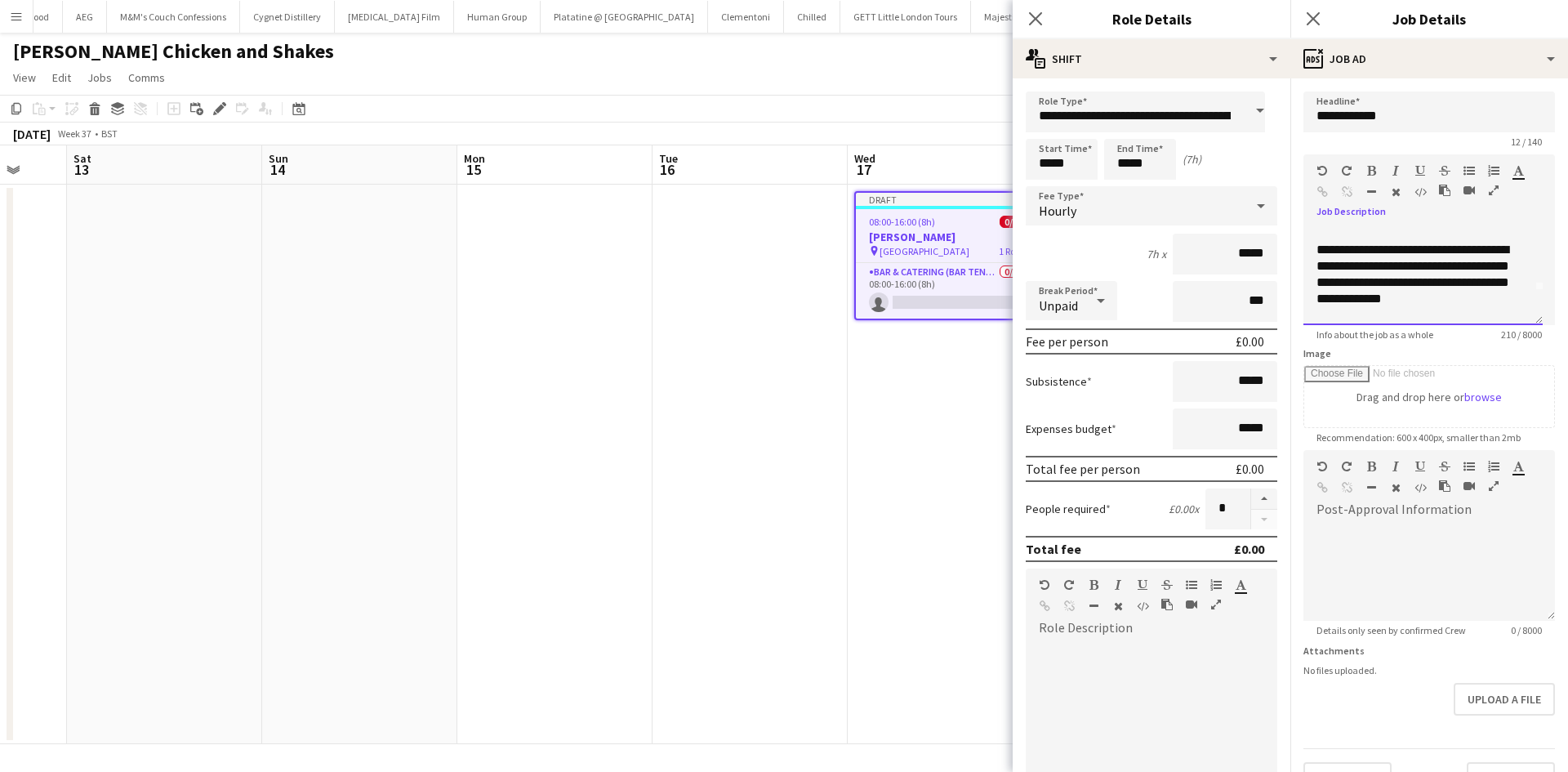
scroll to position [50, 0]
click at [1372, 254] on div "**********" at bounding box center [1416, 271] width 201 height 82
click at [1321, 269] on div "**********" at bounding box center [1416, 271] width 201 height 82
click at [1385, 283] on div "**********" at bounding box center [1416, 271] width 201 height 82
click at [1393, 283] on div "**********" at bounding box center [1416, 271] width 201 height 82
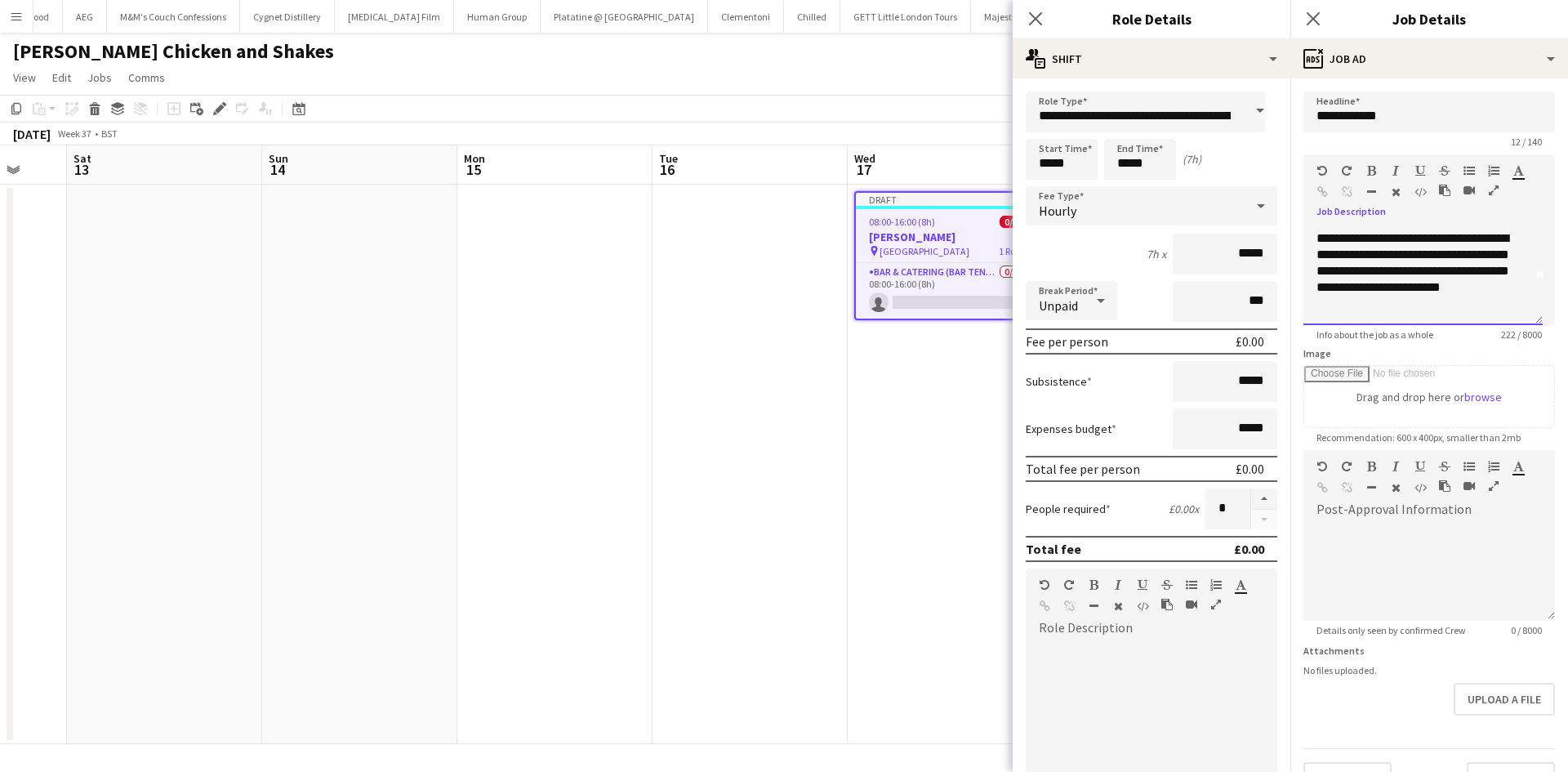
click at [1440, 311] on div "**********" at bounding box center [1416, 271] width 201 height 82
click at [1367, 283] on div "**********" at bounding box center [1416, 271] width 201 height 82
click at [1403, 285] on div "**********" at bounding box center [1416, 271] width 201 height 82
drag, startPoint x: 1428, startPoint y: 244, endPoint x: 1431, endPoint y: 252, distance: 8.5
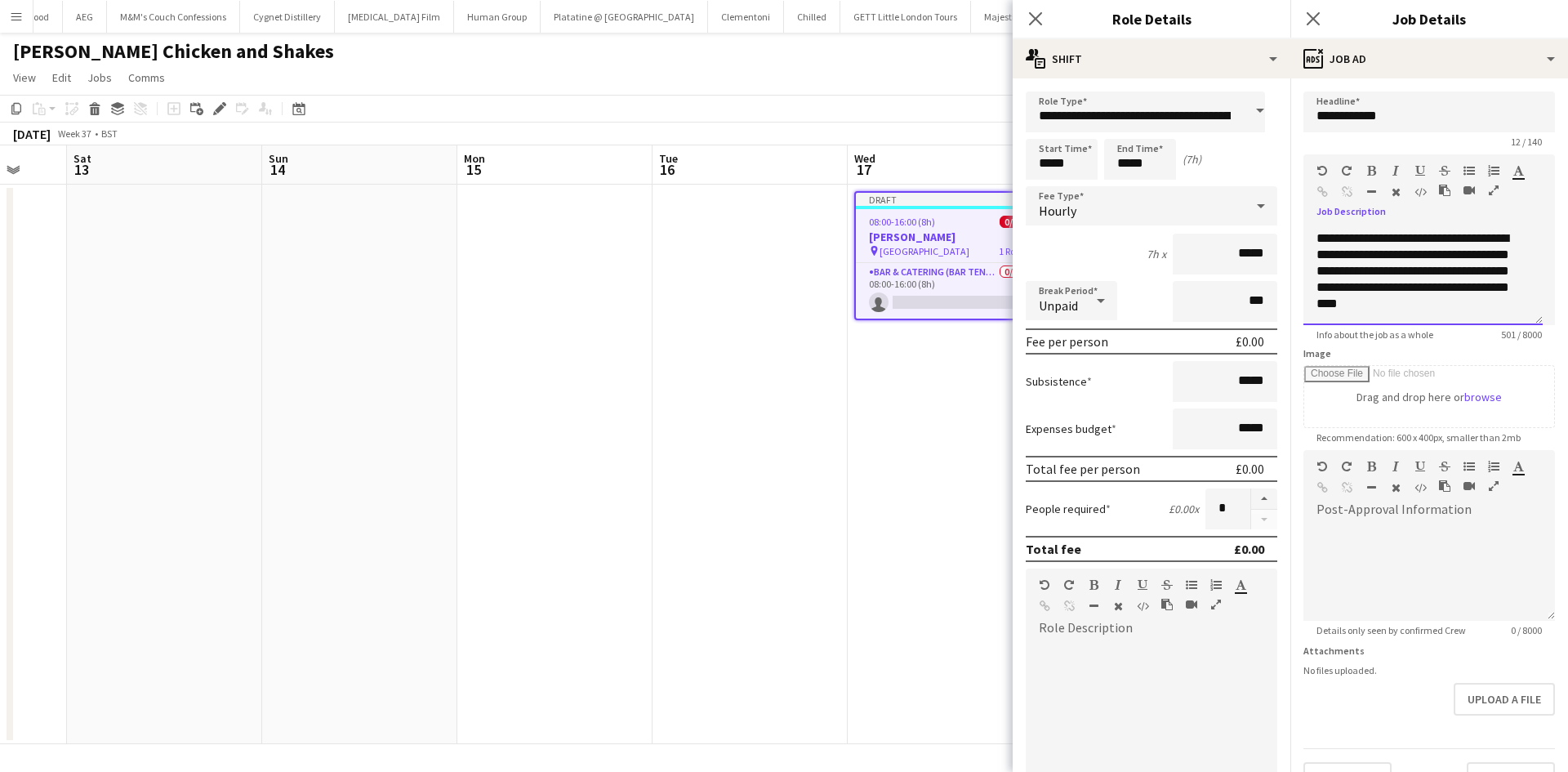
click at [1431, 251] on div "**********" at bounding box center [1416, 271] width 201 height 82
click at [1418, 309] on div "**********" at bounding box center [1416, 271] width 201 height 82
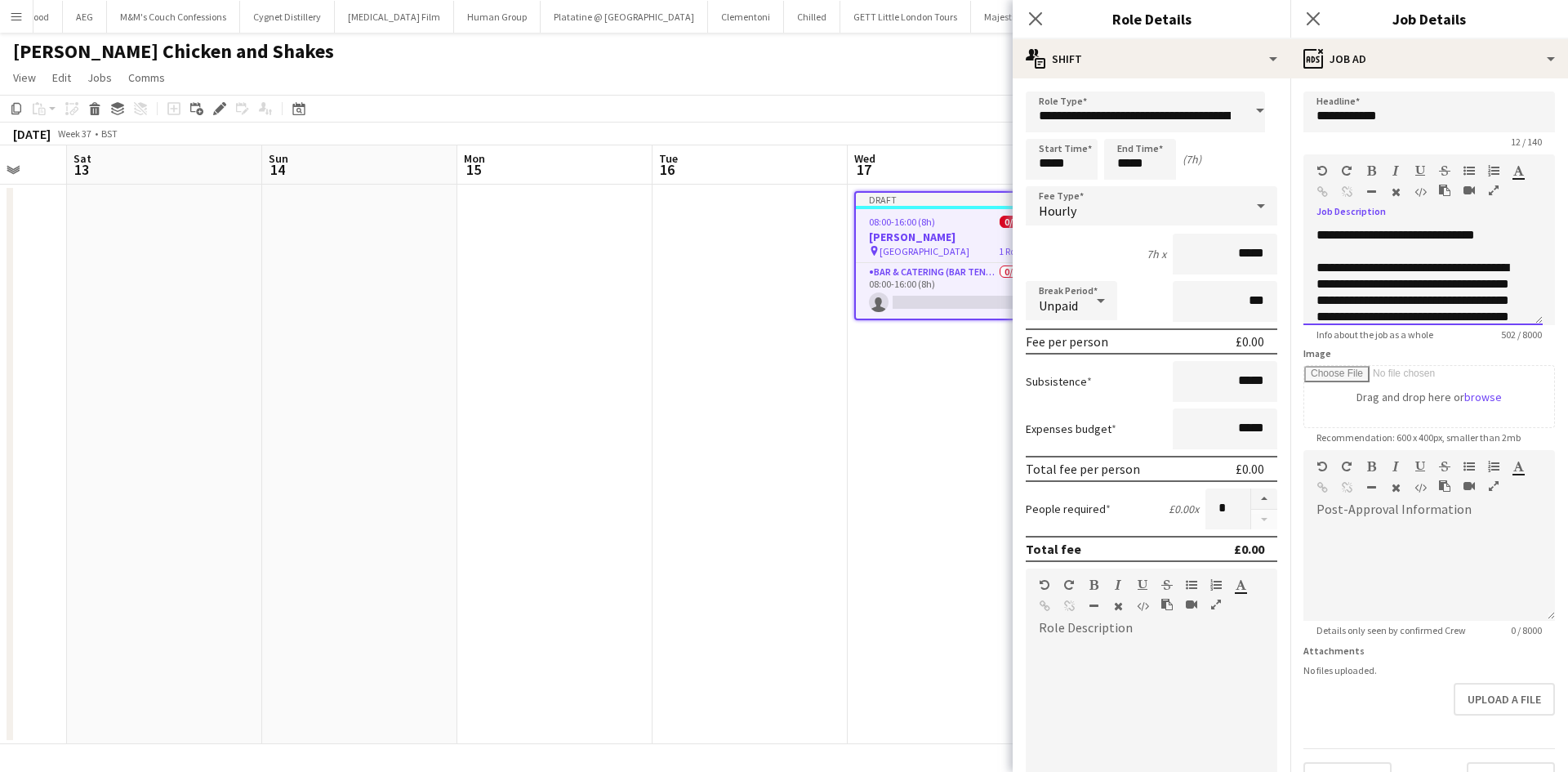
click at [1460, 252] on div "**********" at bounding box center [1416, 227] width 201 height 65
click at [1437, 302] on div "**********" at bounding box center [1416, 309] width 201 height 65
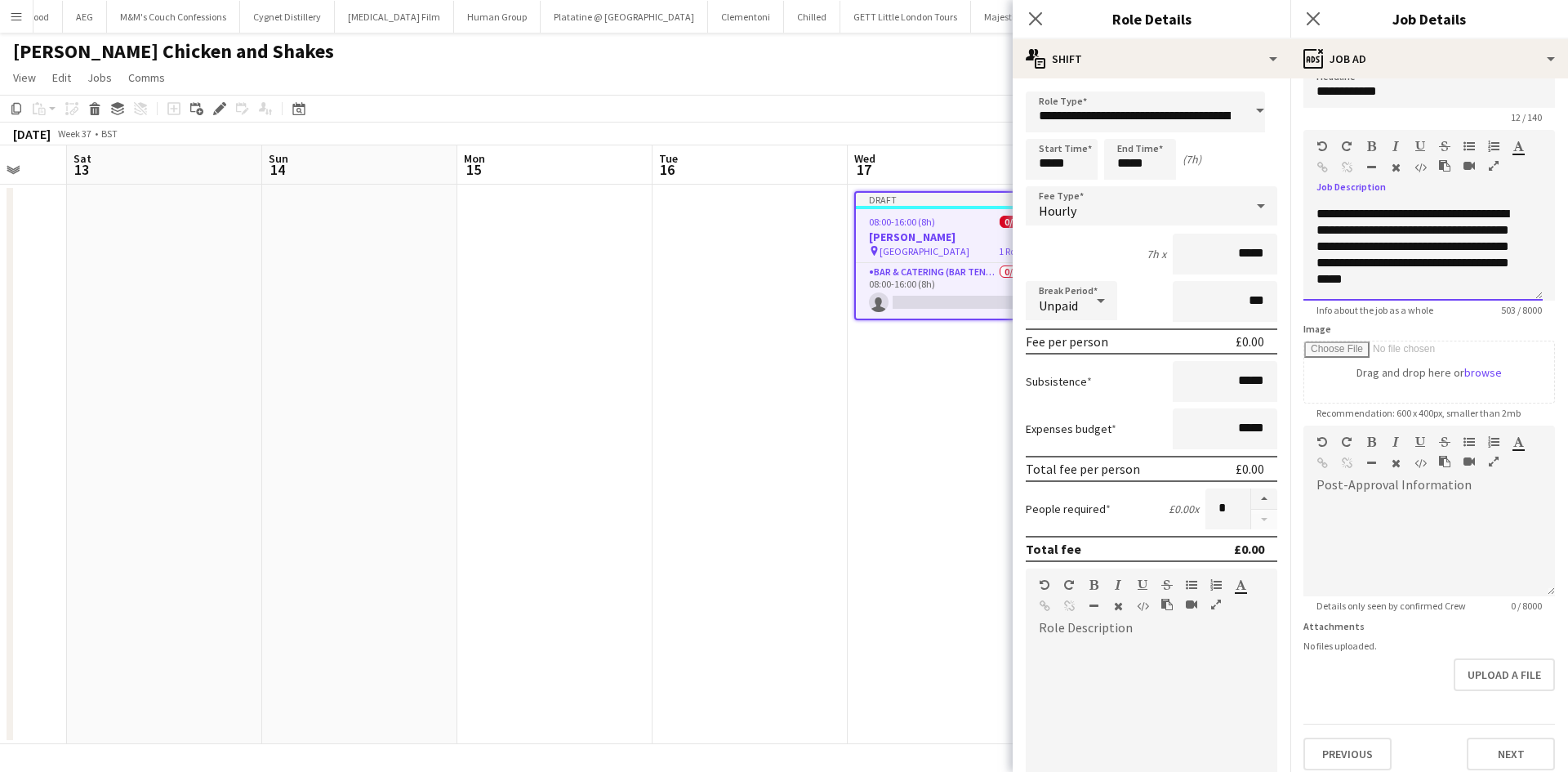
scroll to position [36, 0]
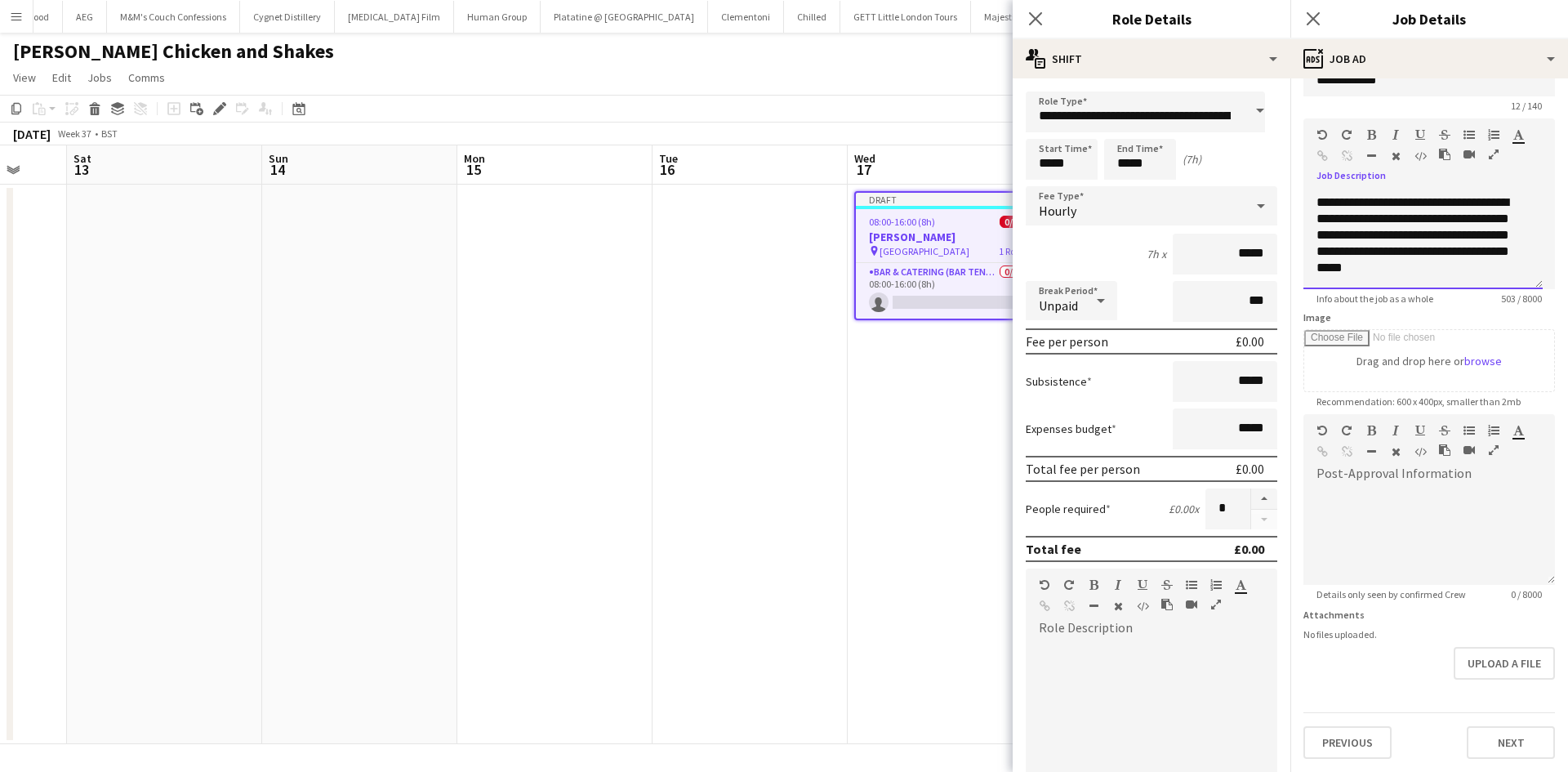
click at [1449, 269] on div "**********" at bounding box center [1416, 235] width 201 height 82
click at [1473, 263] on div "**********" at bounding box center [1416, 227] width 201 height 98
click at [1411, 200] on div "**********" at bounding box center [1416, 227] width 201 height 98
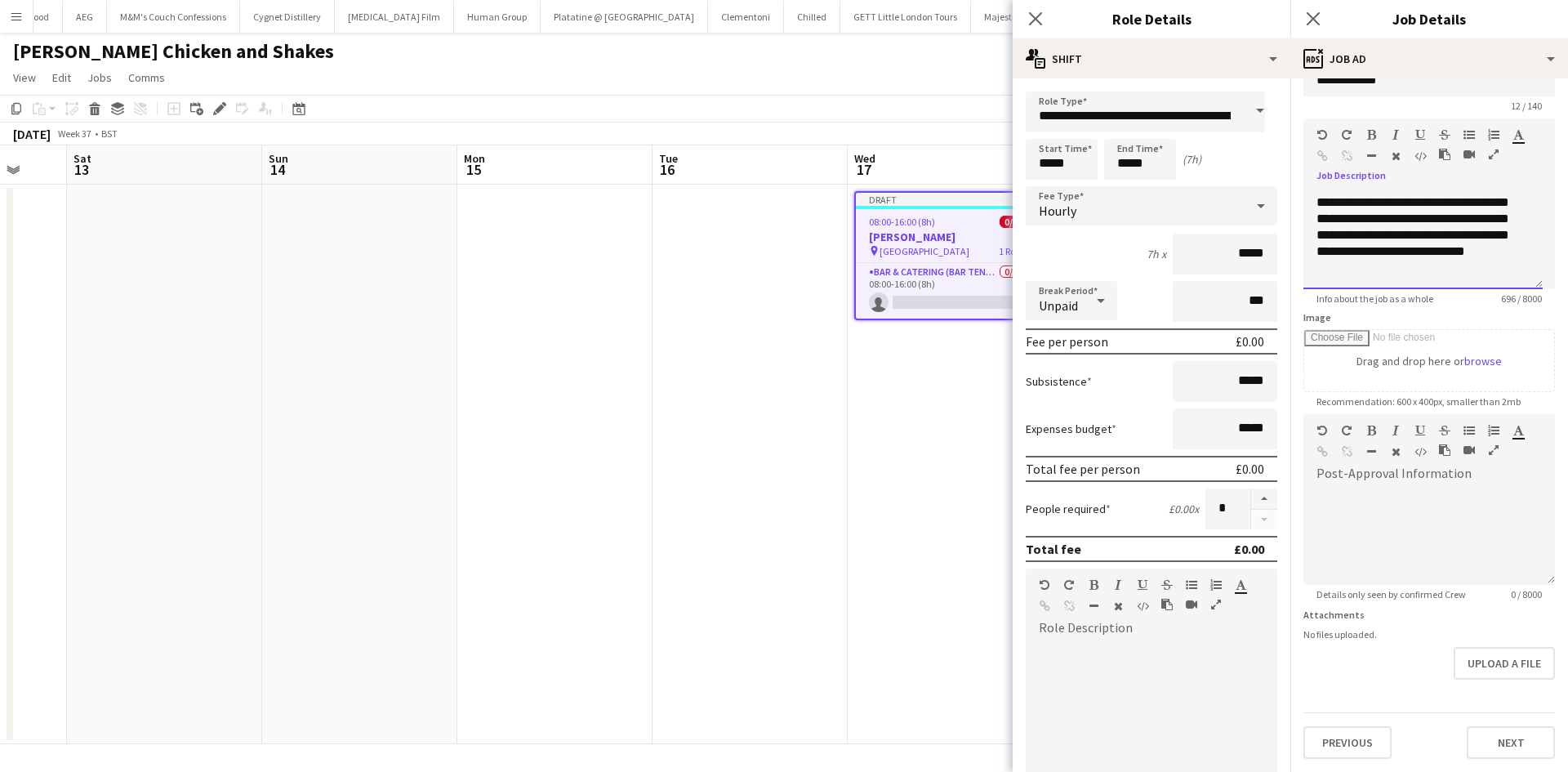
click at [1489, 200] on div "**********" at bounding box center [1416, 227] width 201 height 98
click at [1474, 265] on div "**********" at bounding box center [1416, 227] width 201 height 98
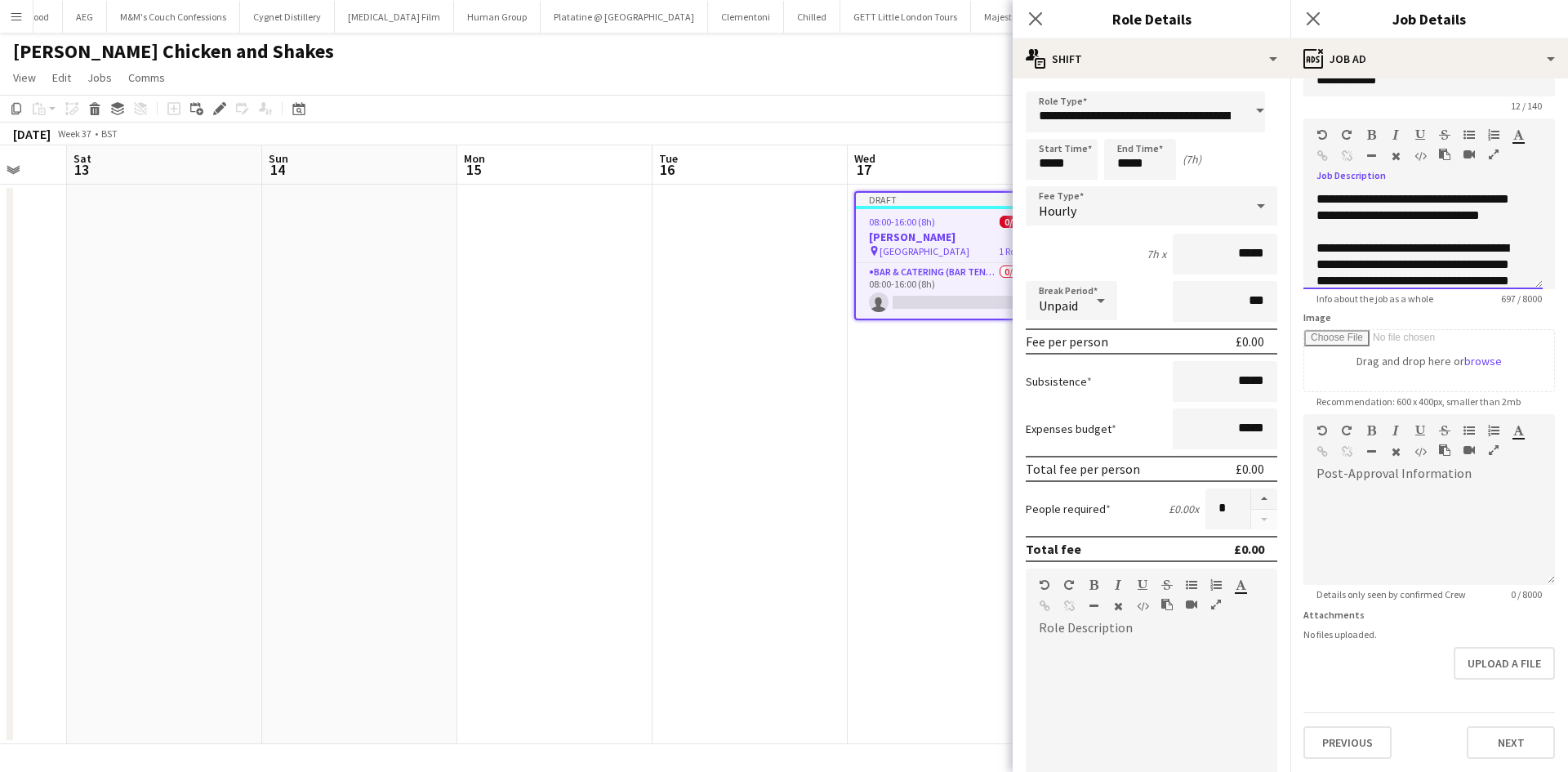
scroll to position [0, 0]
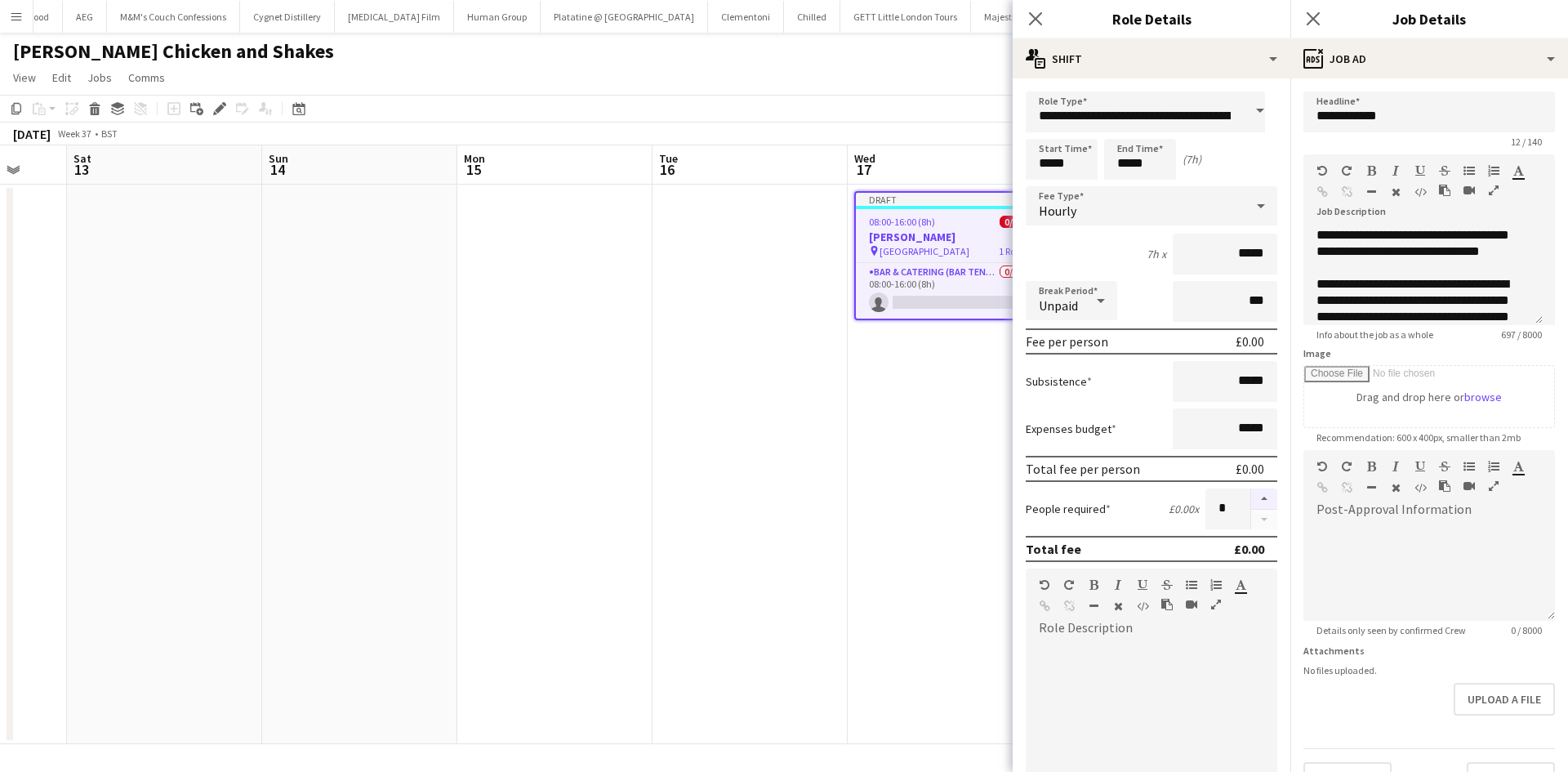
click at [1250, 499] on button "button" at bounding box center [1263, 499] width 26 height 21
type input "*"
click at [1231, 301] on input "***" at bounding box center [1225, 301] width 105 height 41
type input "****"
click at [1235, 250] on input "*****" at bounding box center [1225, 253] width 105 height 41
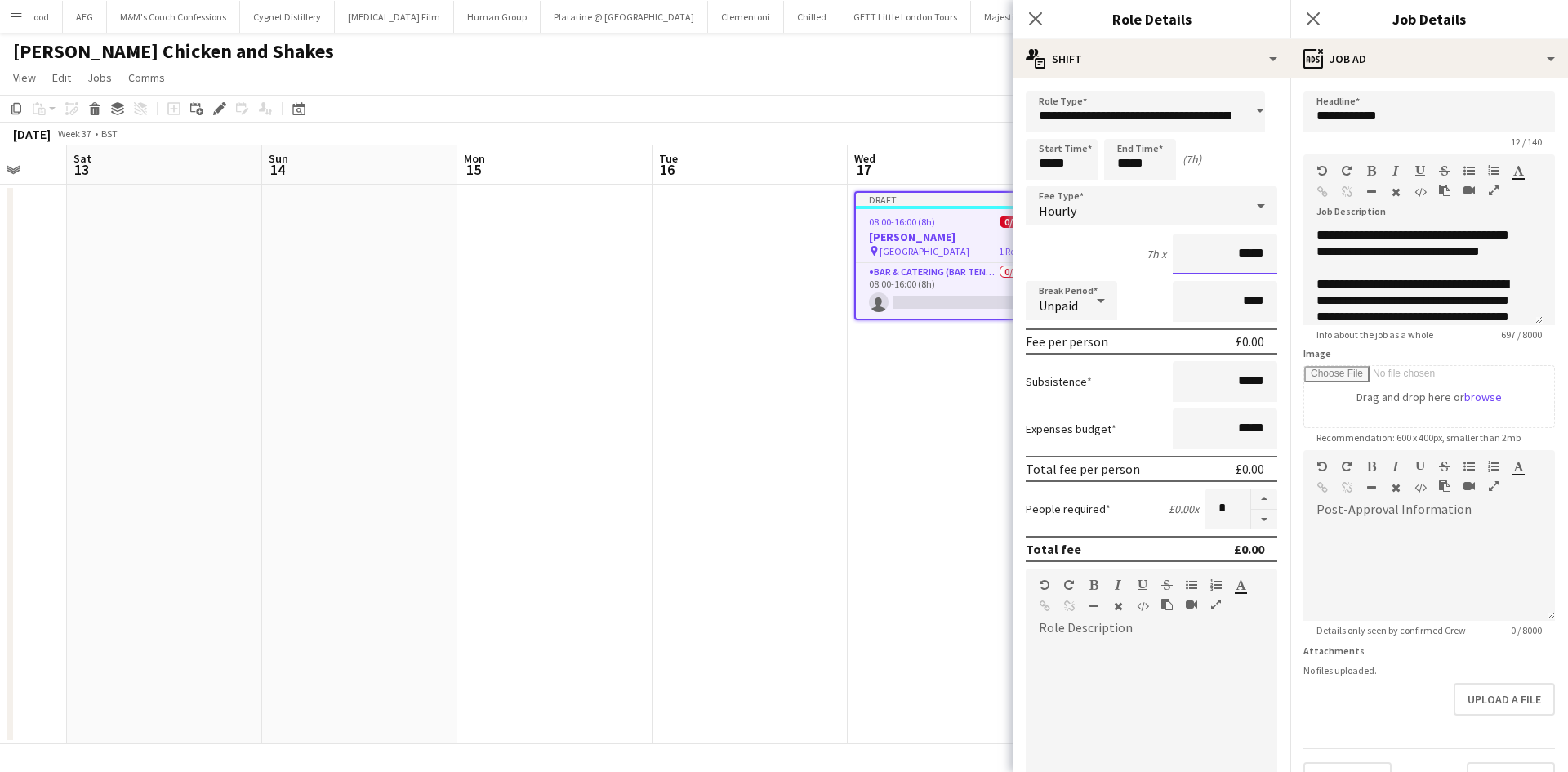
click at [1235, 250] on input "*****" at bounding box center [1225, 253] width 105 height 41
type input "******"
click at [1251, 520] on button "button" at bounding box center [1263, 520] width 26 height 21
type input "*"
click at [1236, 384] on input "*****" at bounding box center [1225, 381] width 105 height 41
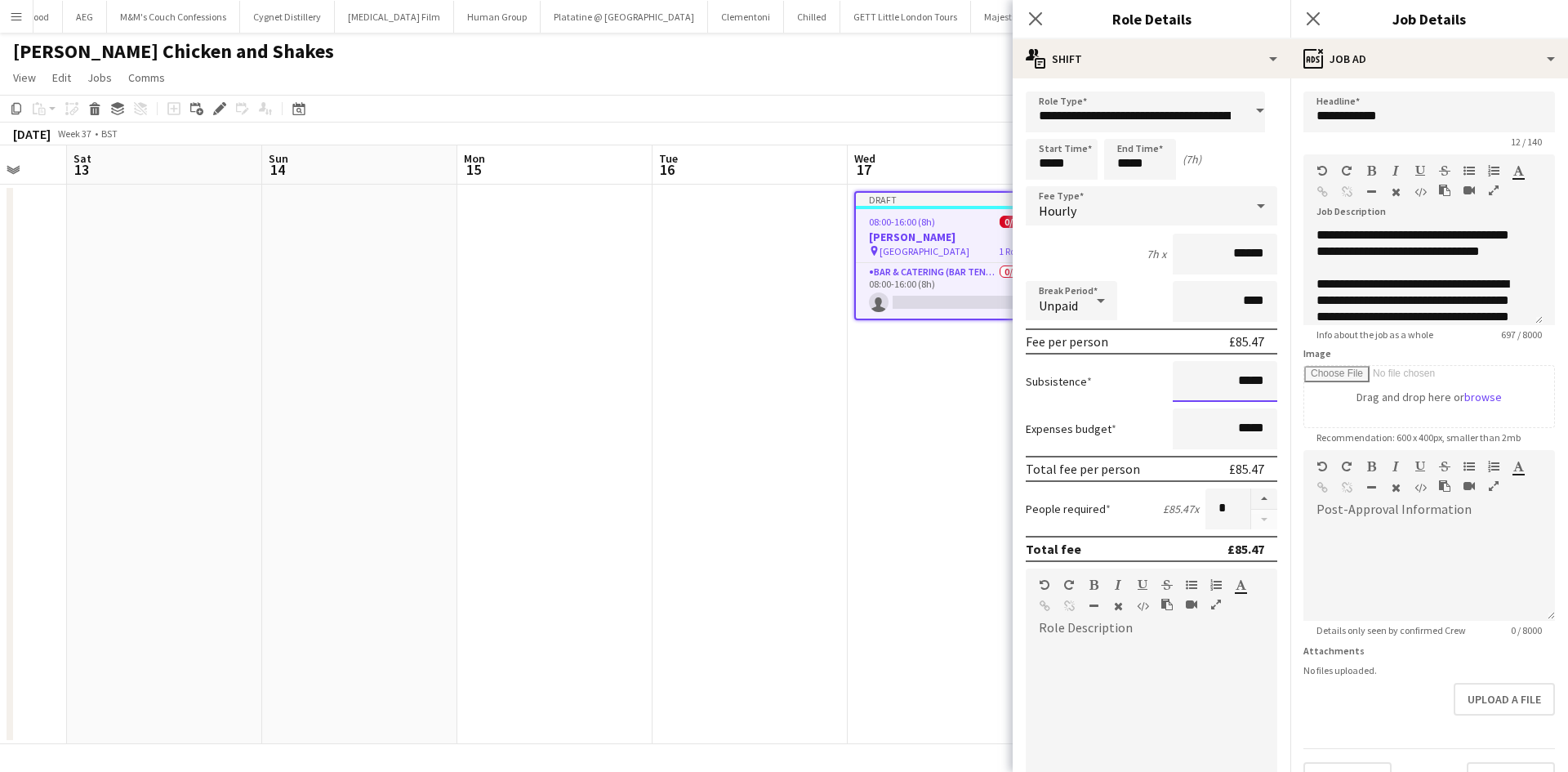
click at [1236, 384] on input "*****" at bounding box center [1225, 381] width 105 height 41
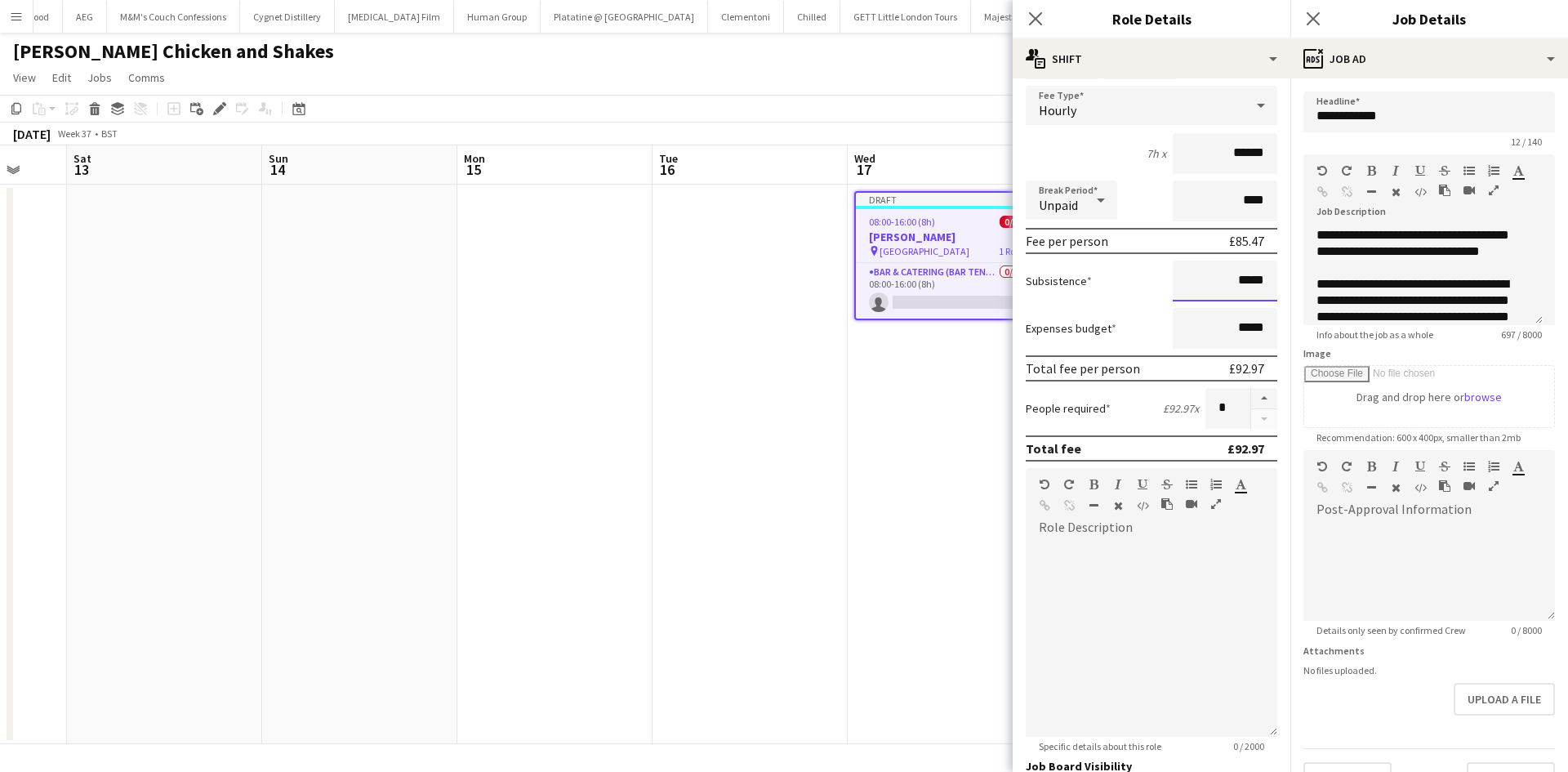
scroll to position [245, 0]
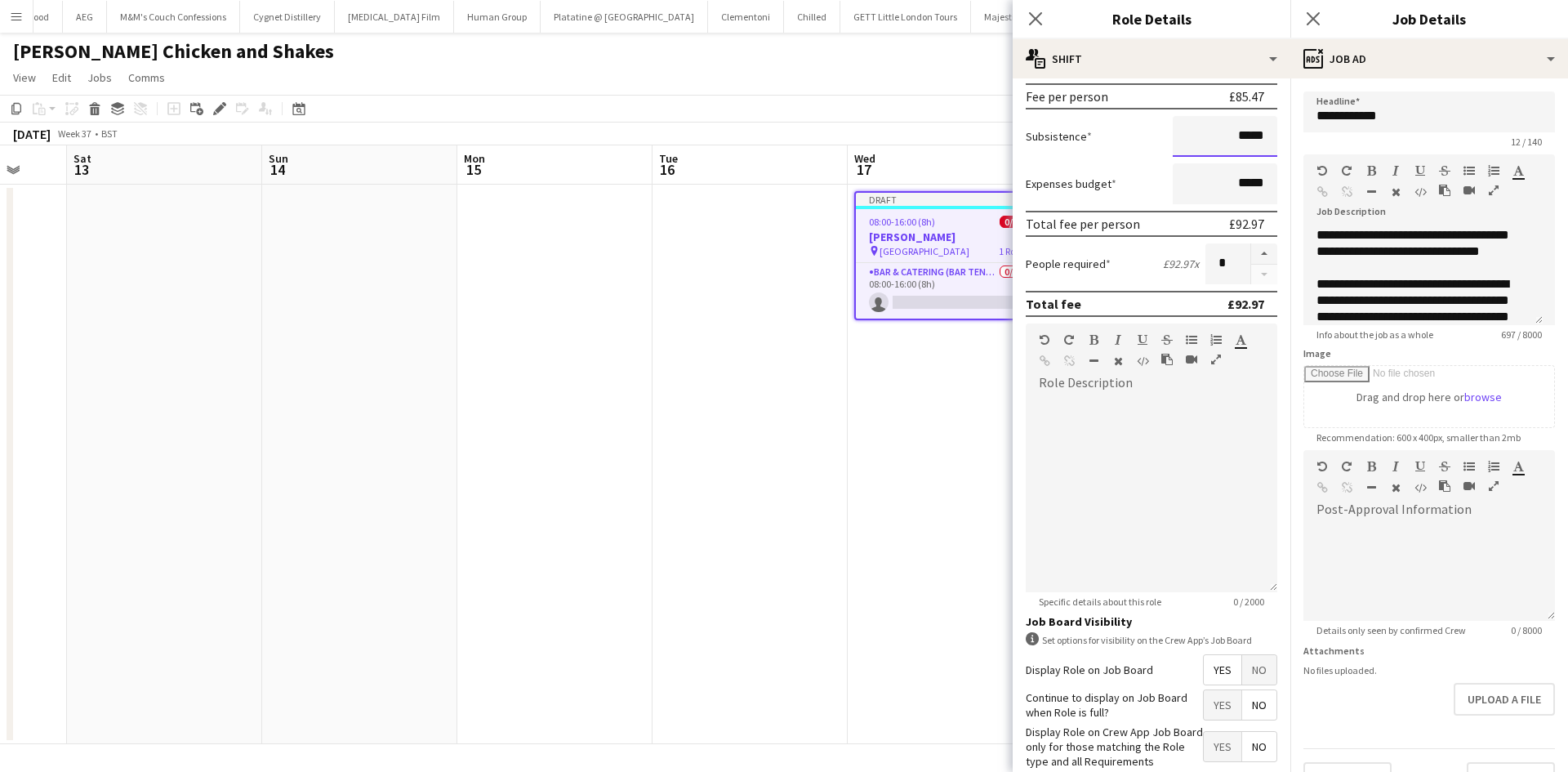
type input "*****"
click at [1208, 708] on span "Yes" at bounding box center [1223, 705] width 38 height 30
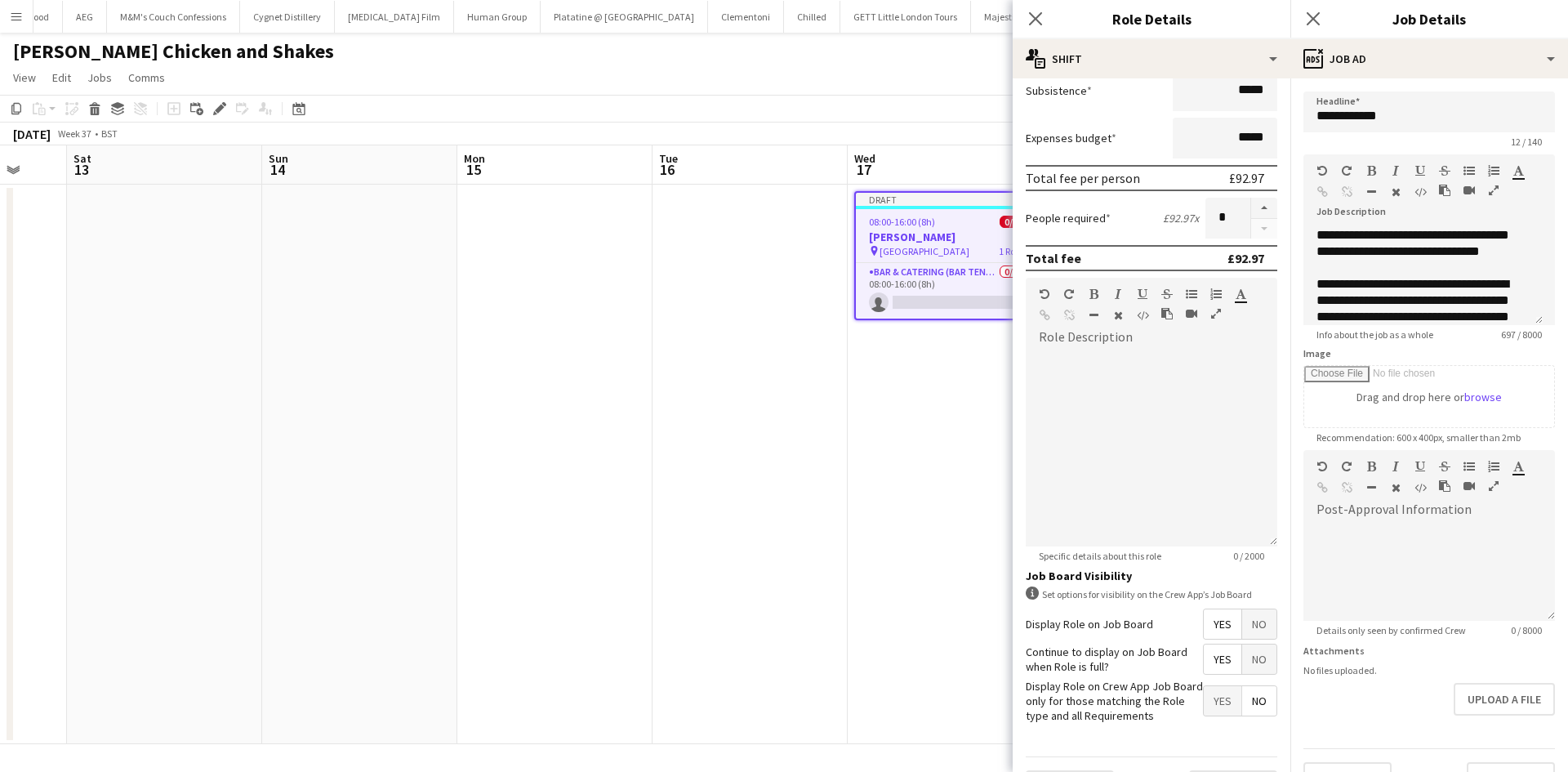
scroll to position [335, 0]
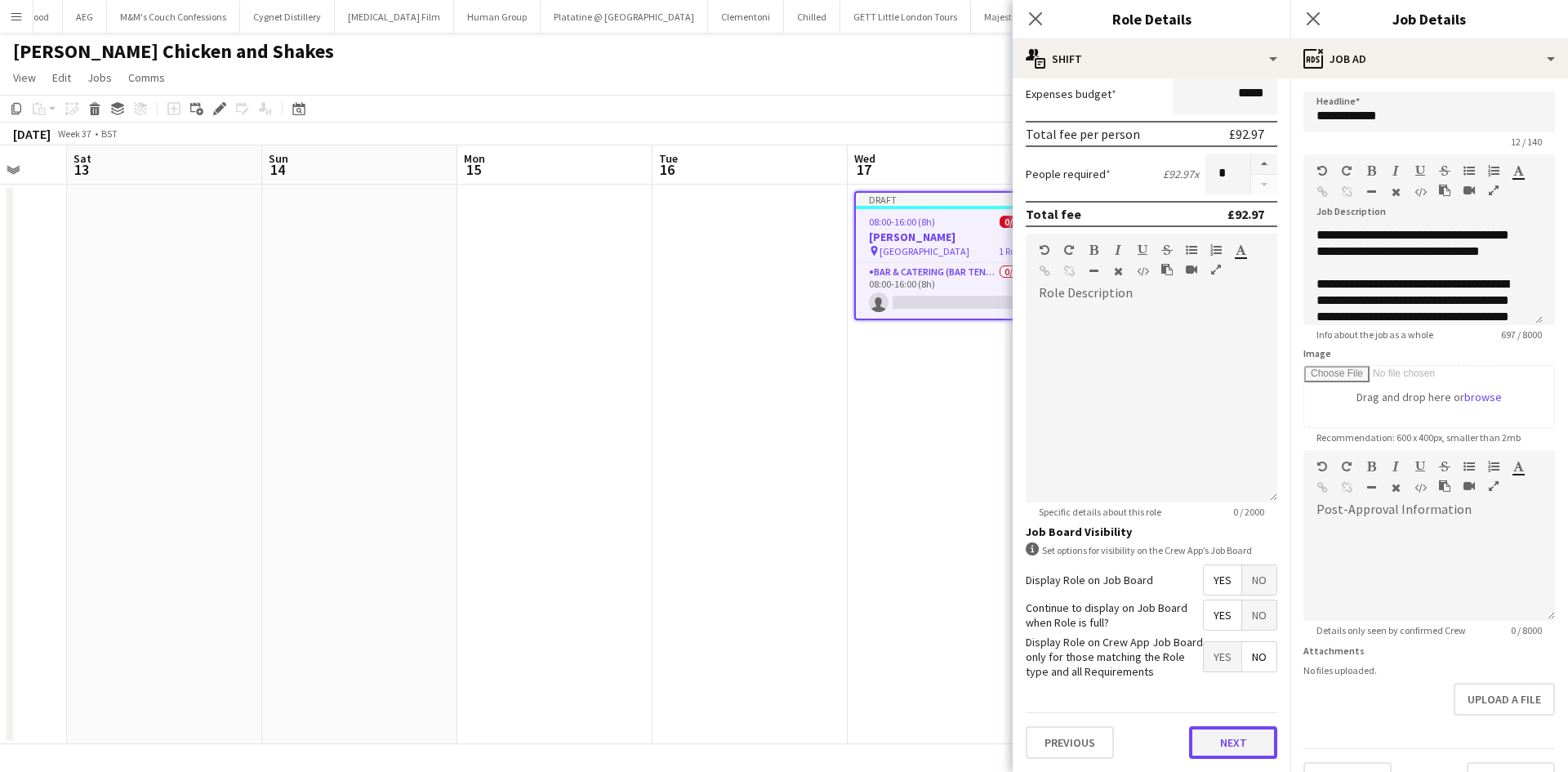
click at [1221, 736] on button "Next" at bounding box center [1233, 742] width 88 height 33
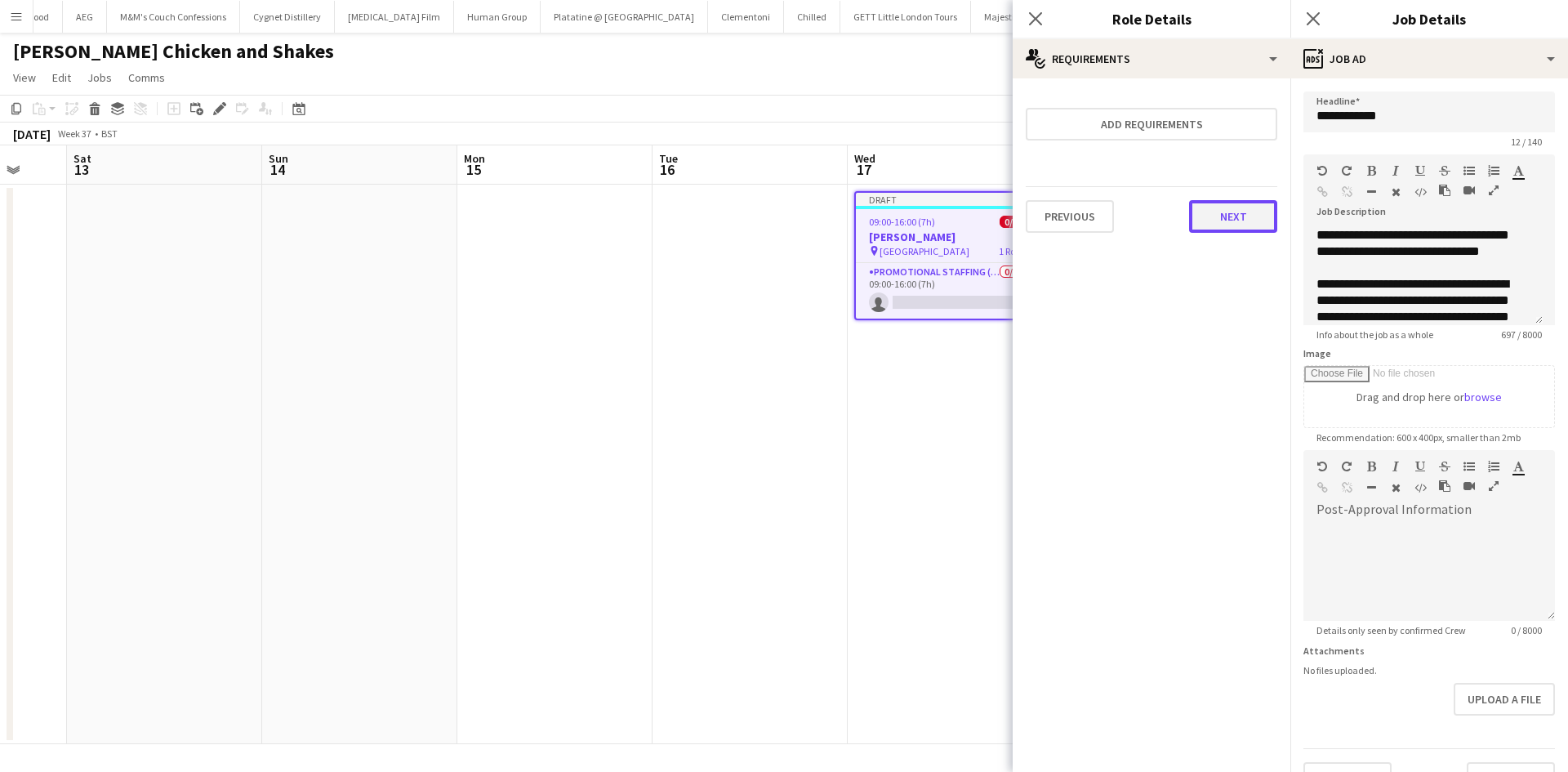
click at [1221, 206] on button "Next" at bounding box center [1233, 216] width 88 height 33
click at [1237, 212] on button "Finish" at bounding box center [1246, 219] width 61 height 33
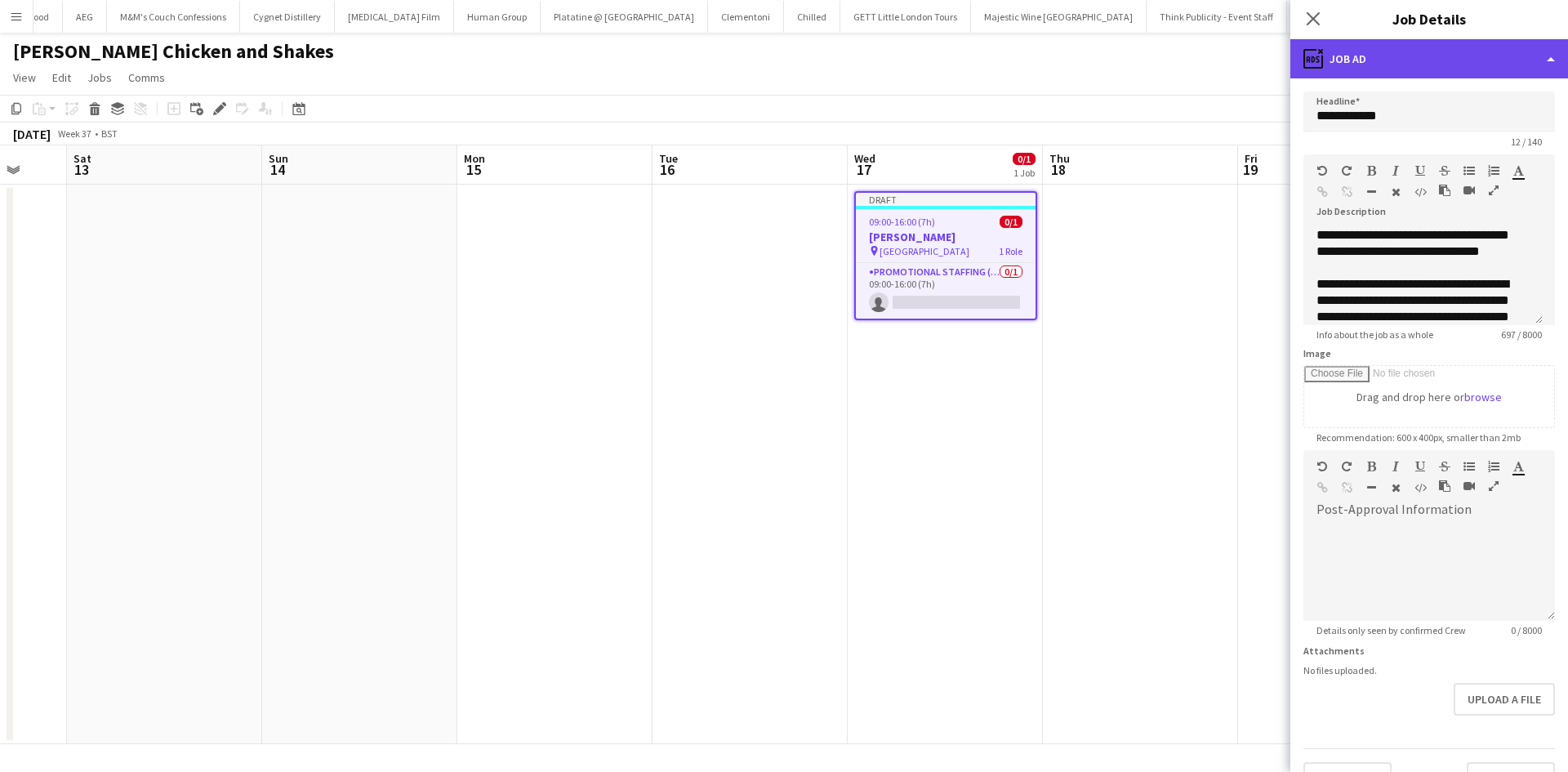
click at [1394, 48] on div "ads-window Job Ad" at bounding box center [1429, 59] width 278 height 40
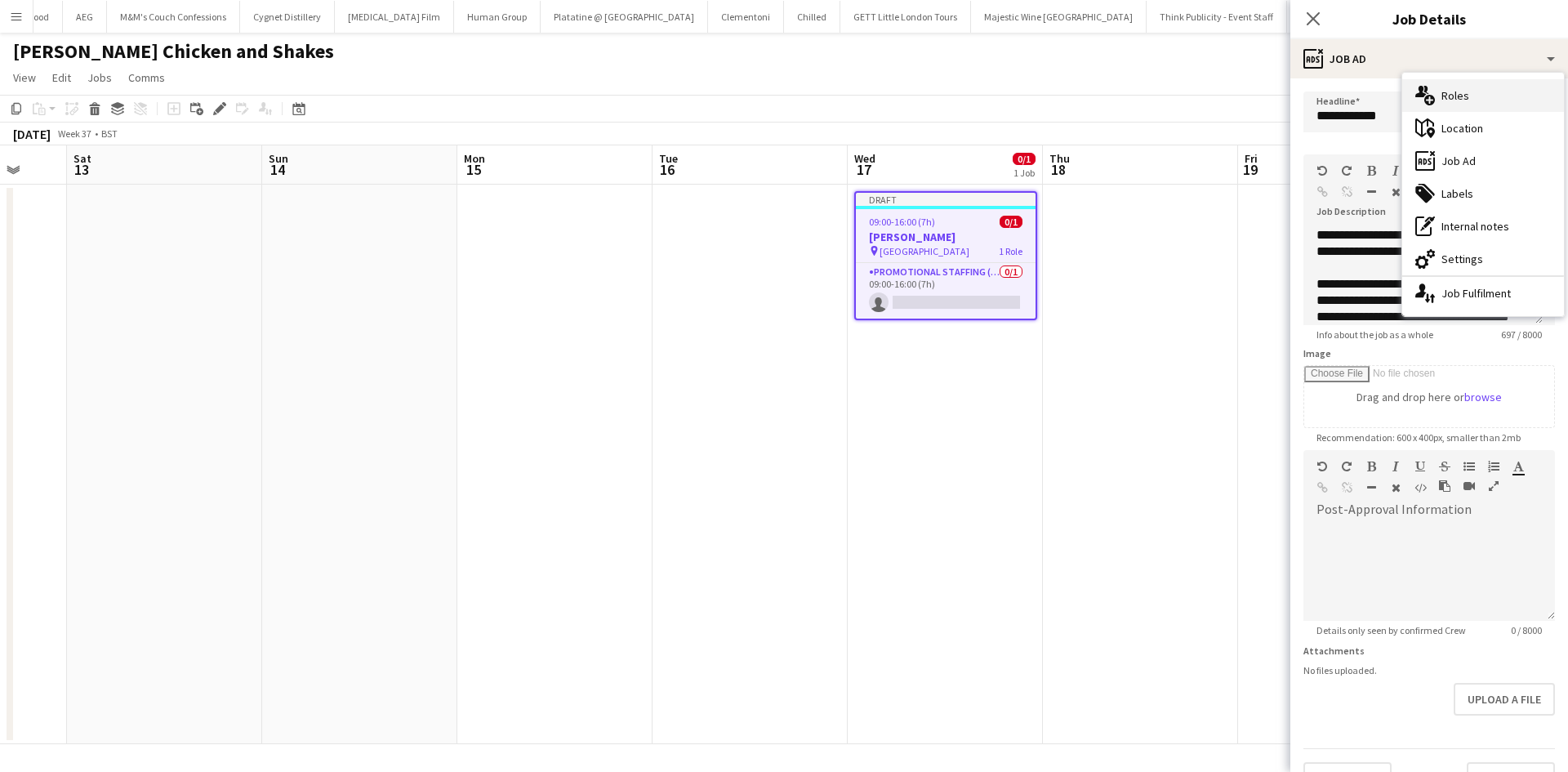
click at [1470, 98] on div "multiple-users-add Roles" at bounding box center [1482, 95] width 161 height 33
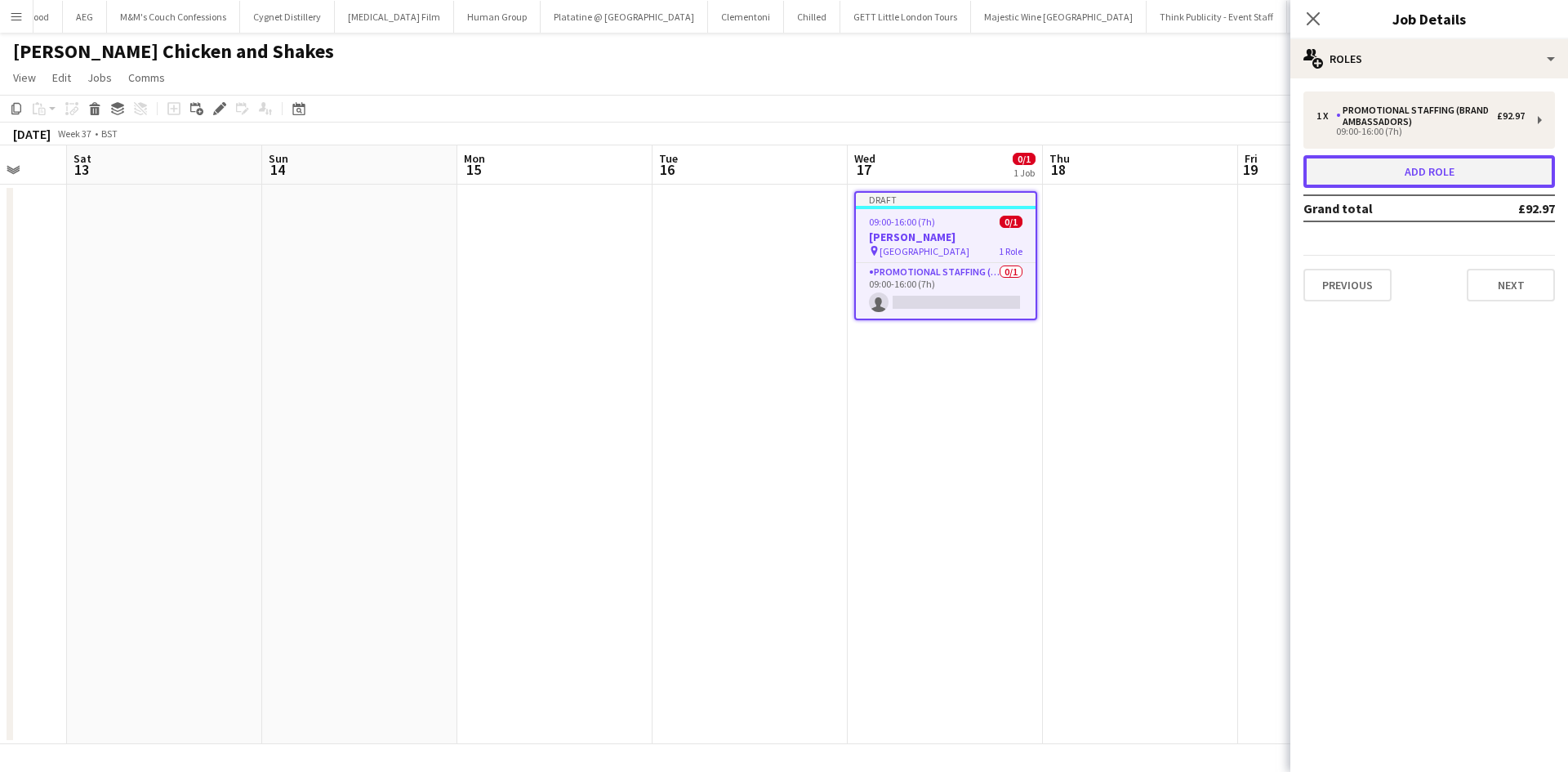
click at [1454, 180] on button "Add role" at bounding box center [1429, 171] width 251 height 33
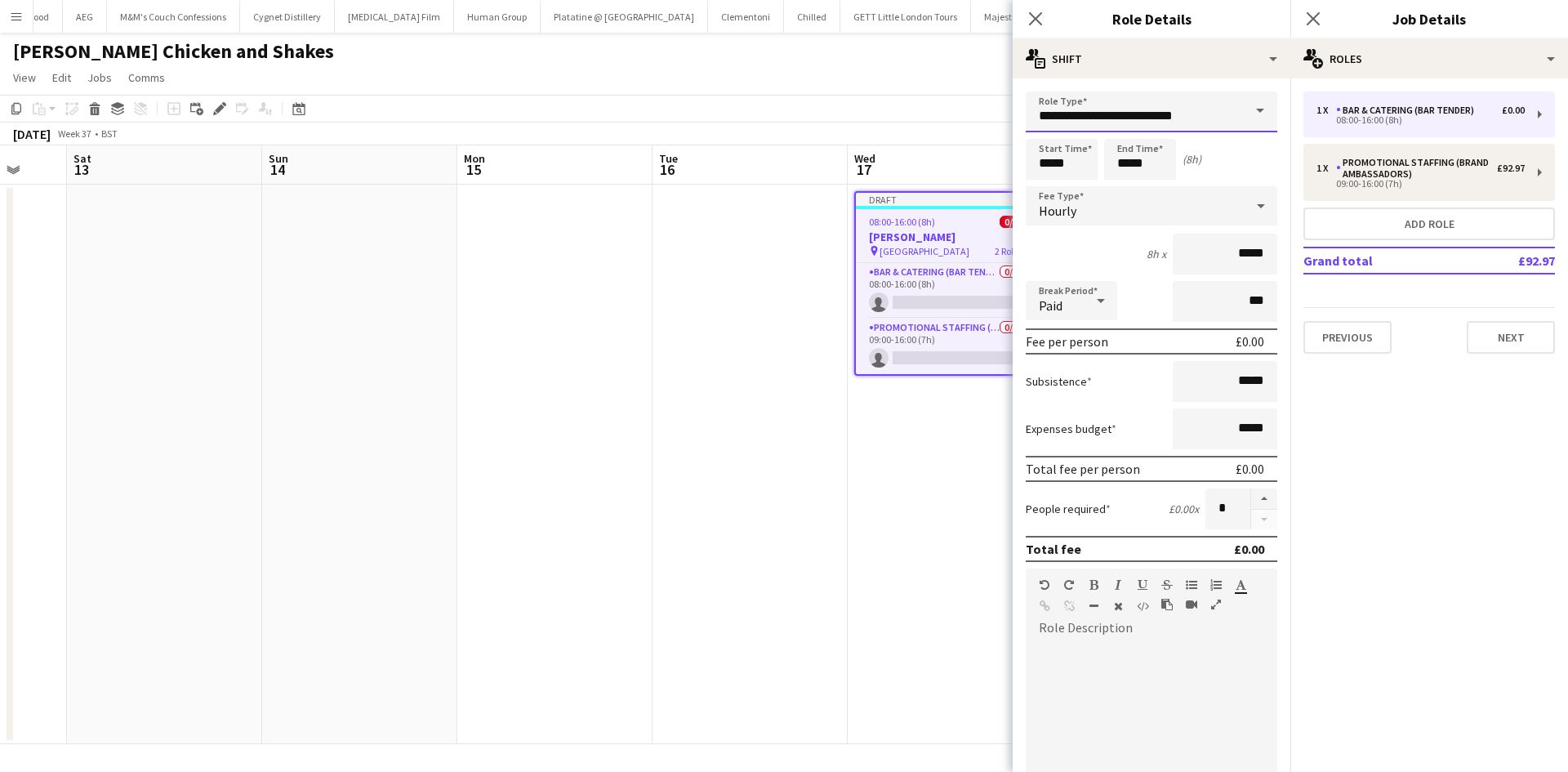
click at [1087, 119] on input "**********" at bounding box center [1152, 111] width 251 height 41
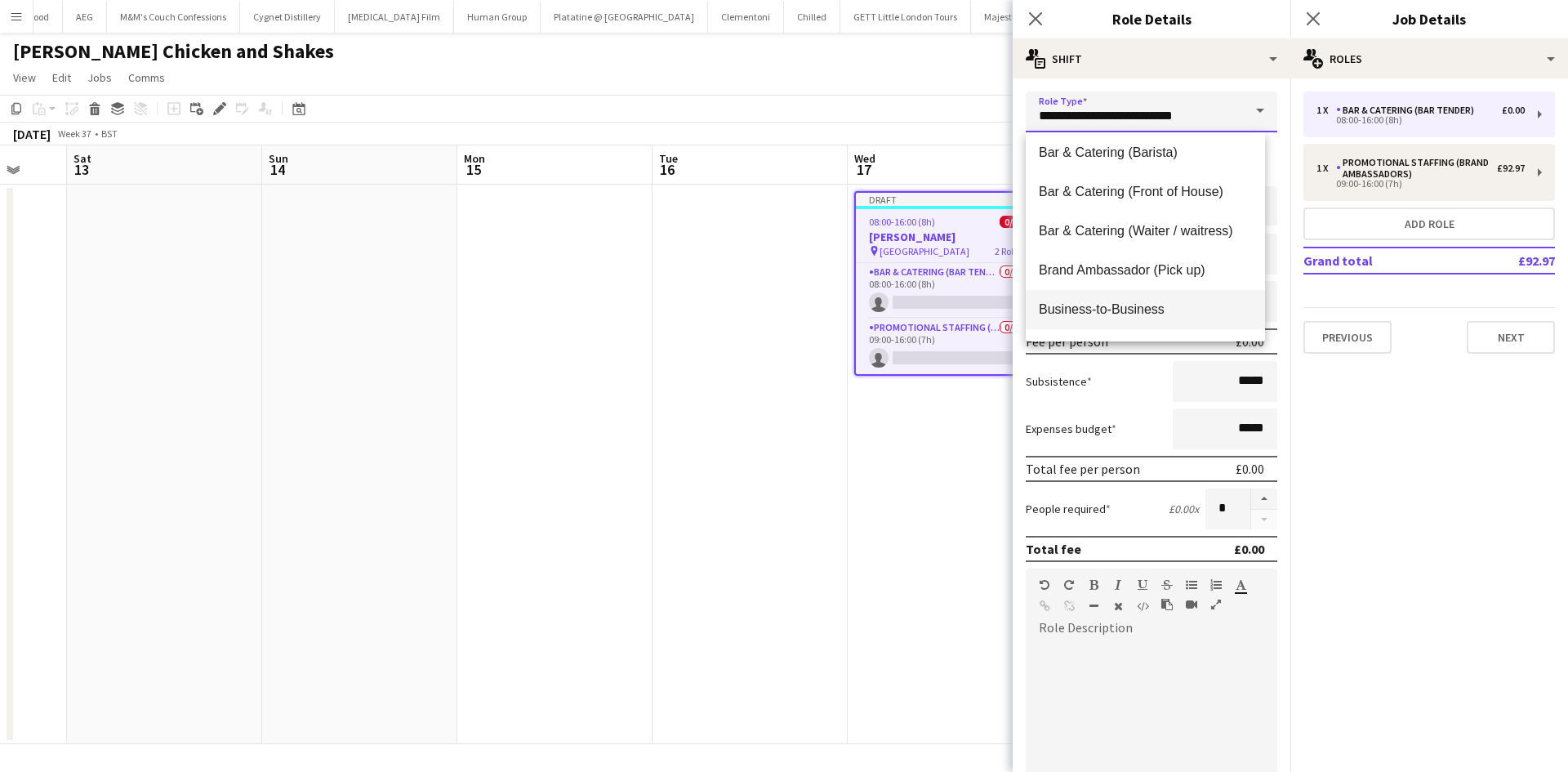
scroll to position [163, 0]
click at [1194, 173] on mat-option "Brand Ambassador (Pick up)" at bounding box center [1146, 191] width 239 height 40
type input "**********"
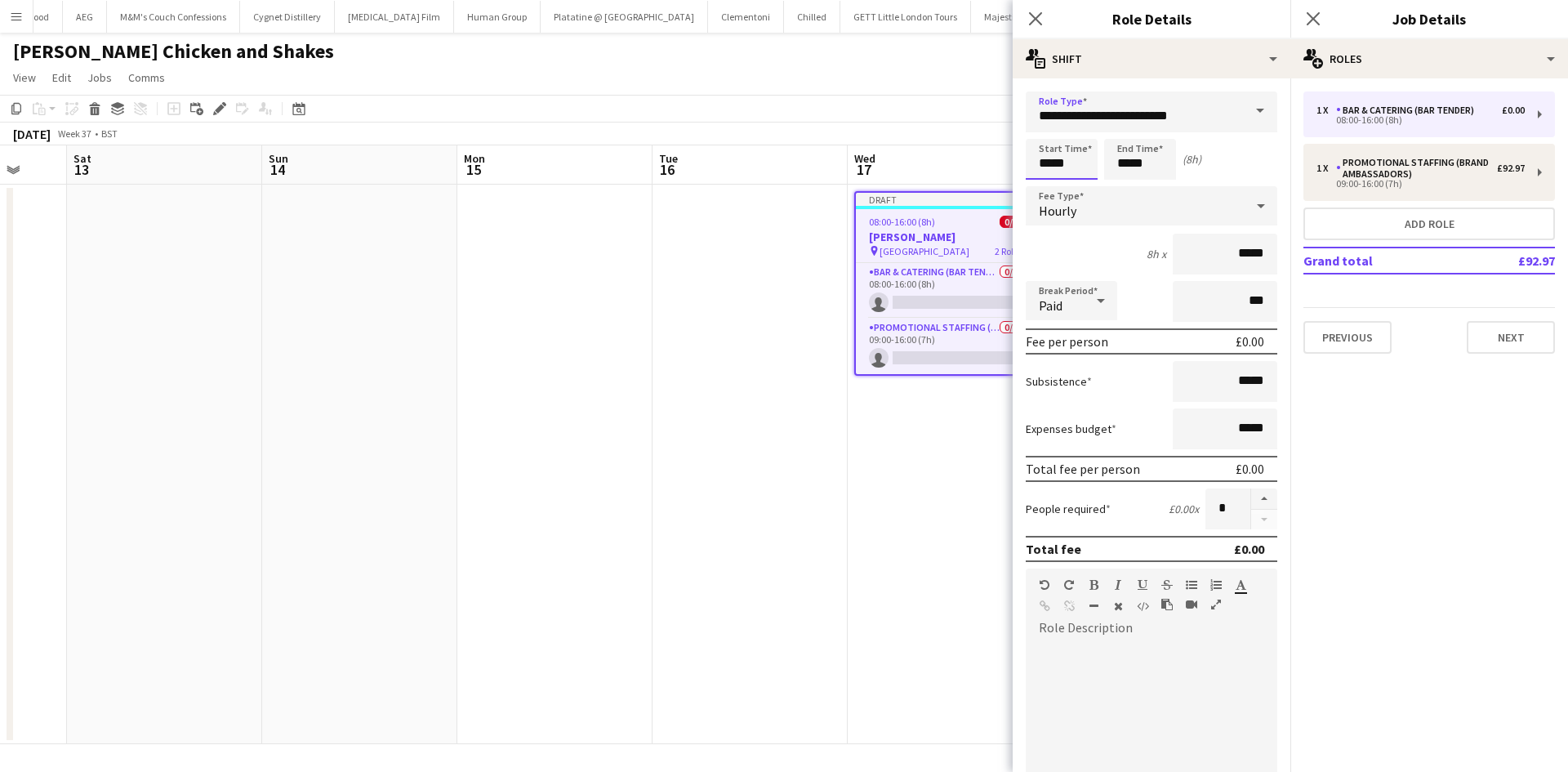
click at [1039, 151] on input "*****" at bounding box center [1061, 158] width 72 height 41
type input "*****"
click at [1051, 128] on div at bounding box center [1045, 131] width 33 height 17
click at [1236, 250] on input "*****" at bounding box center [1225, 253] width 105 height 41
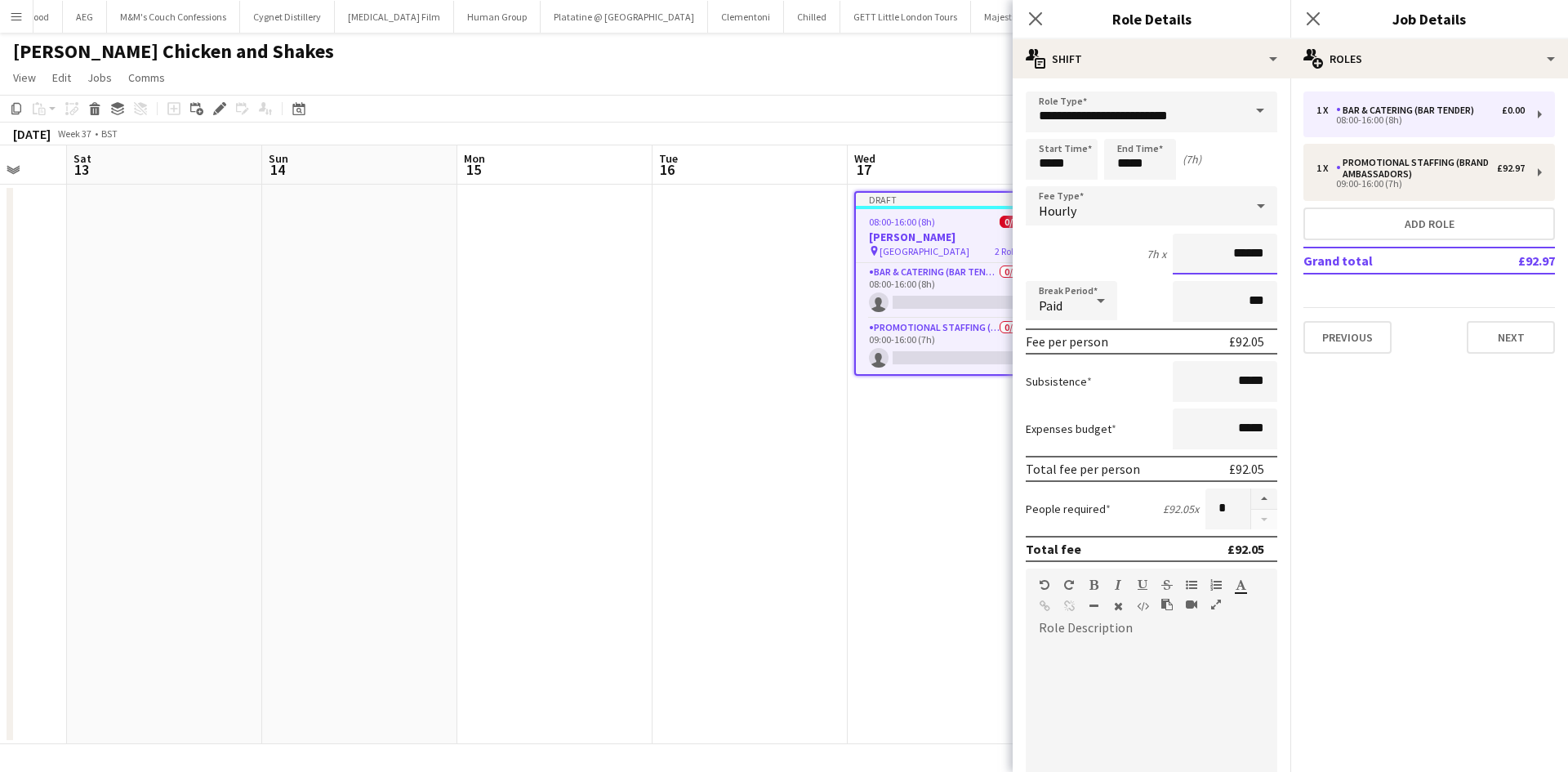
type input "******"
click at [1061, 304] on span "Paid" at bounding box center [1051, 305] width 24 height 17
click at [1077, 389] on span "Unpaid" at bounding box center [1071, 388] width 65 height 16
click at [1231, 299] on input "***" at bounding box center [1225, 301] width 105 height 41
type input "****"
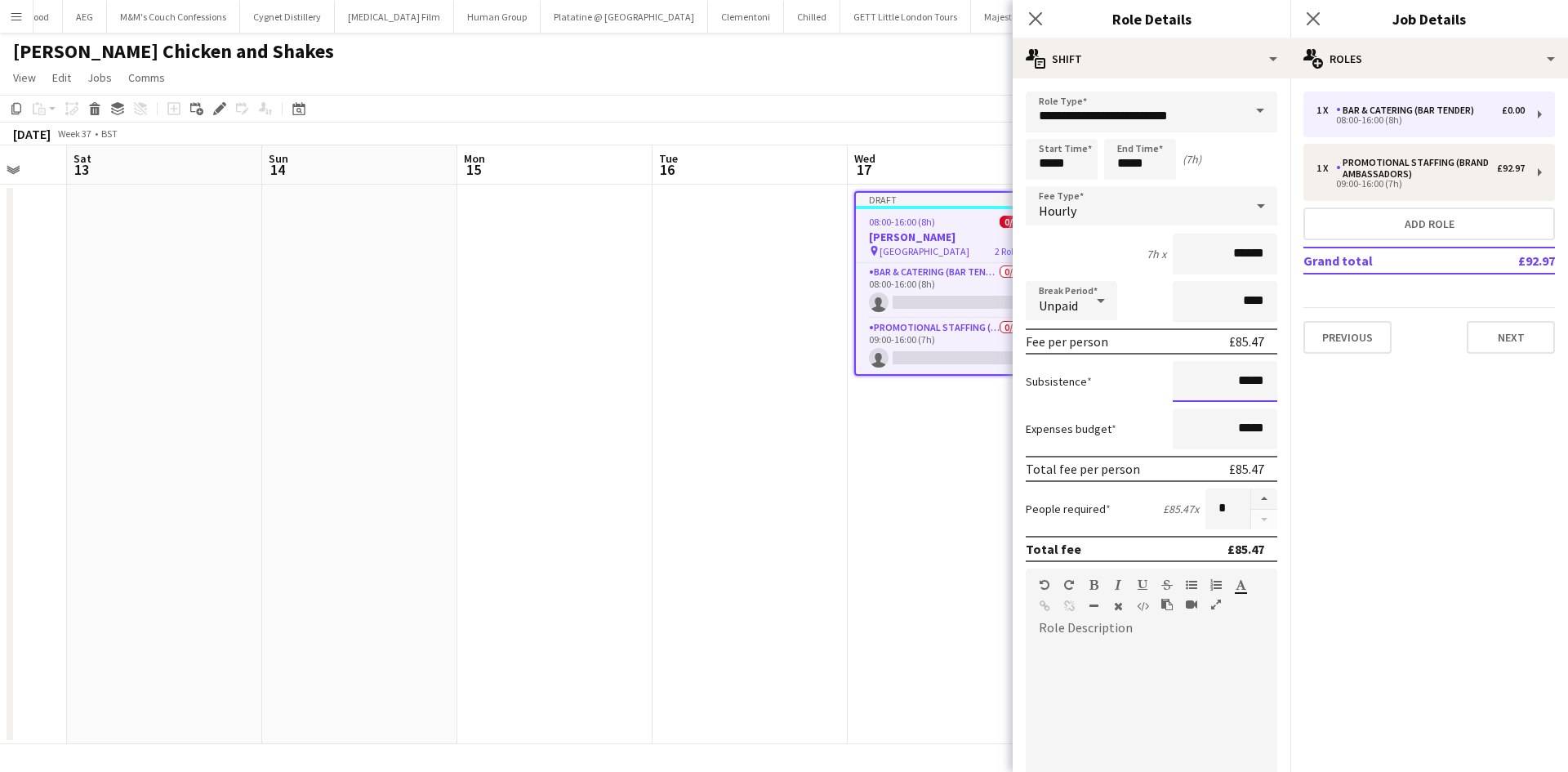
click at [1233, 381] on input "*****" at bounding box center [1225, 381] width 105 height 41
click at [1233, 380] on input "*****" at bounding box center [1225, 381] width 105 height 41
type input "******"
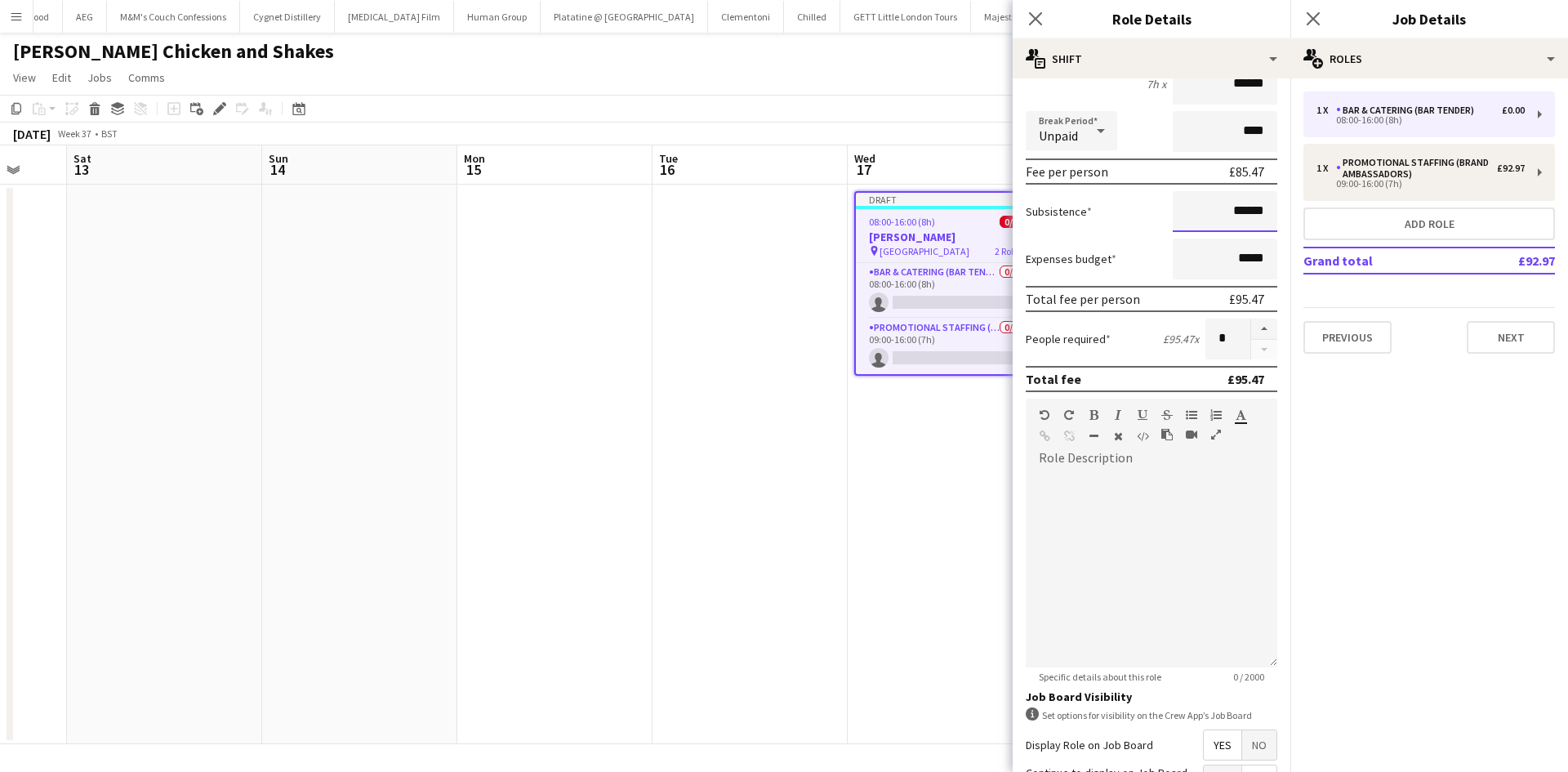
scroll to position [245, 0]
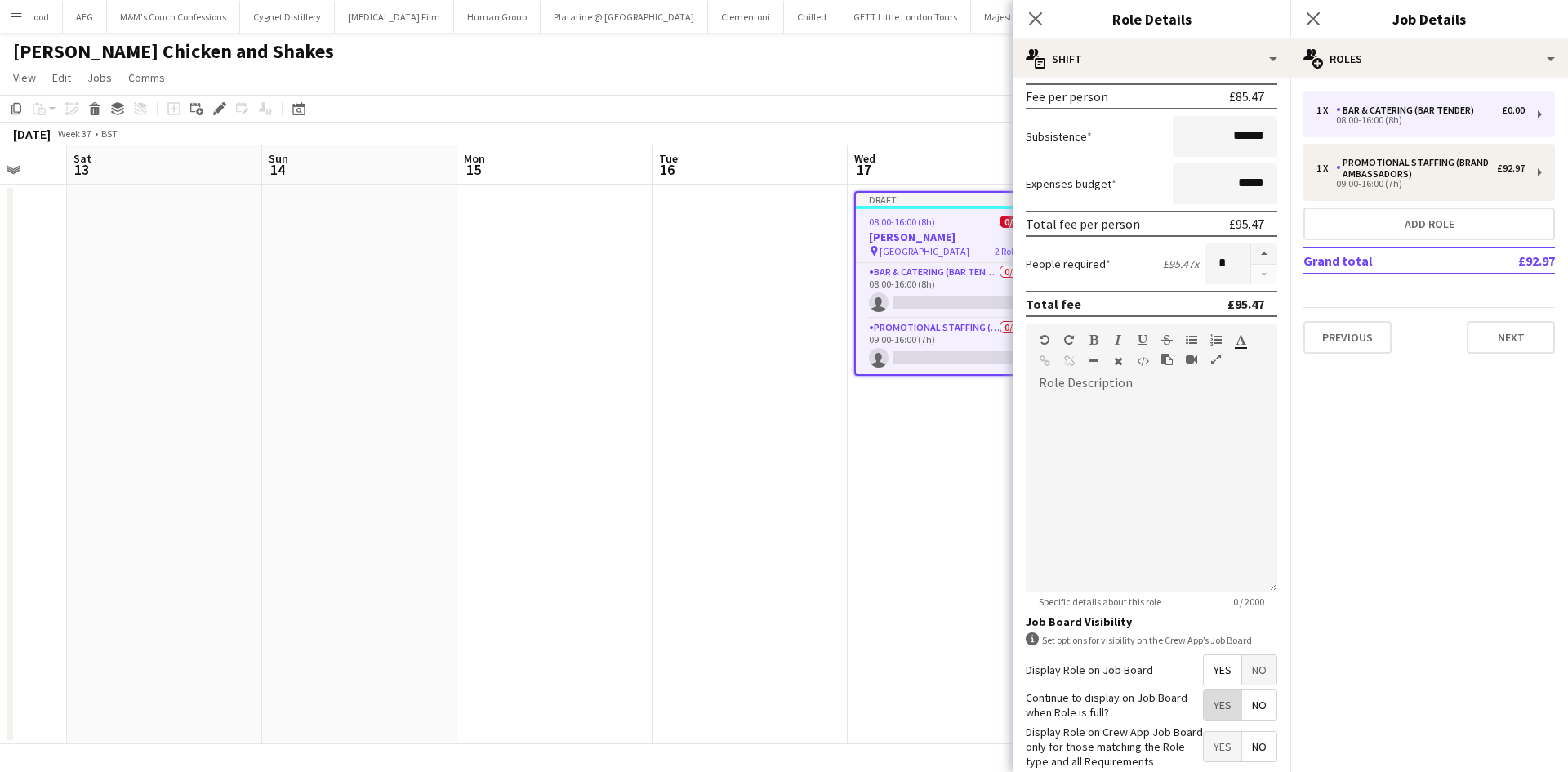
click at [1209, 712] on span "Yes" at bounding box center [1223, 705] width 38 height 30
click at [1145, 397] on div at bounding box center [1152, 494] width 251 height 196
click at [1125, 401] on div "**********" at bounding box center [1146, 494] width 239 height 196
click at [1213, 403] on div "**********" at bounding box center [1146, 494] width 239 height 196
click at [1042, 400] on div "**********" at bounding box center [1146, 494] width 239 height 196
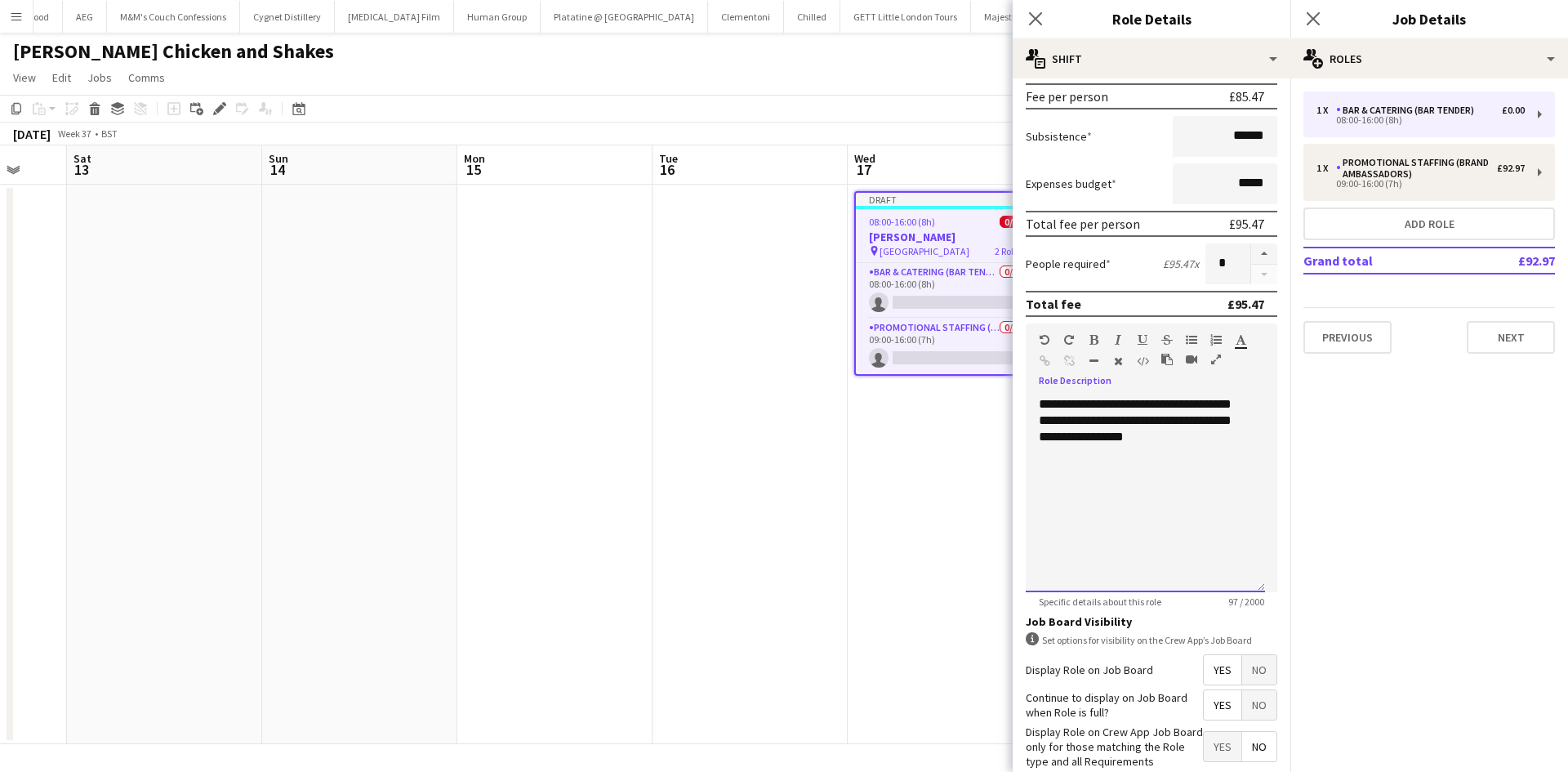
click at [1040, 409] on div "**********" at bounding box center [1146, 494] width 239 height 196
drag, startPoint x: 1189, startPoint y: 512, endPoint x: 1038, endPoint y: 473, distance: 156.0
click at [1022, 469] on form "**********" at bounding box center [1151, 354] width 278 height 1015
copy div "**********"
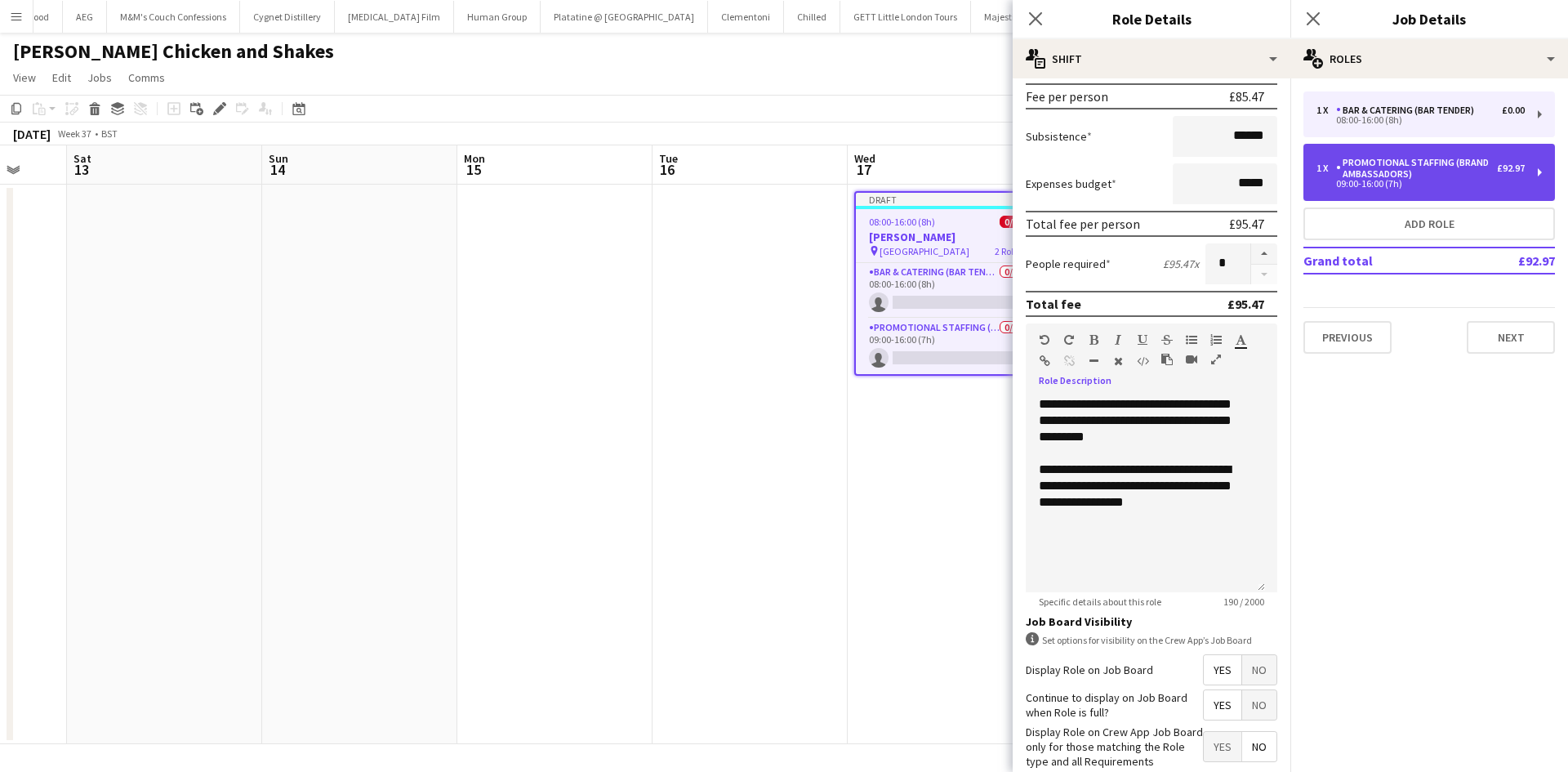
click at [1412, 166] on div "Promotional Staffing (Brand Ambassadors)" at bounding box center [1416, 167] width 161 height 23
type input "**********"
type input "*****"
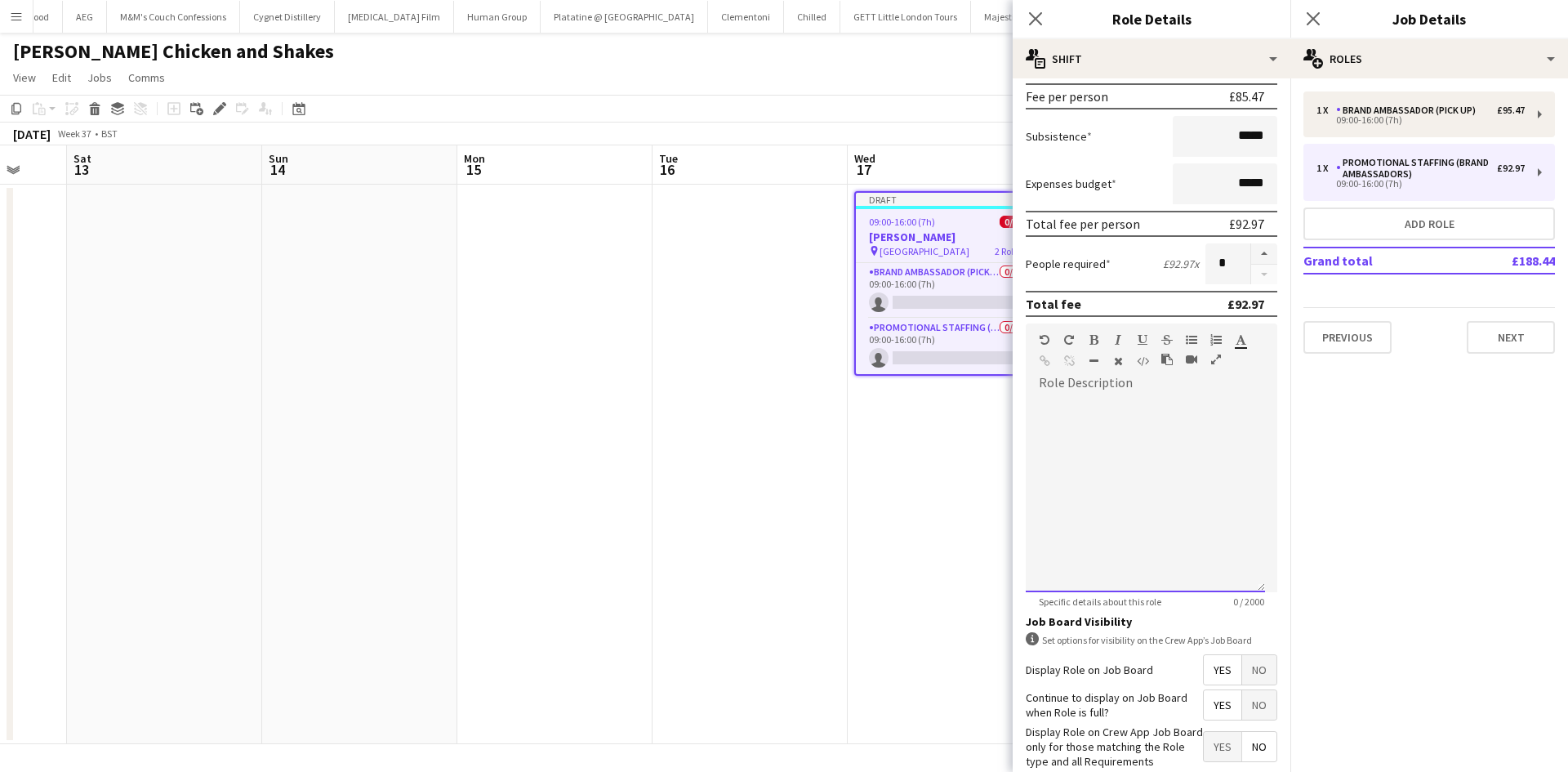
click at [1142, 386] on div at bounding box center [1152, 489] width 251 height 208
drag, startPoint x: 1144, startPoint y: 382, endPoint x: 1087, endPoint y: 429, distance: 73.9
click at [1094, 435] on div at bounding box center [1146, 494] width 239 height 196
click at [1084, 424] on div at bounding box center [1146, 494] width 239 height 196
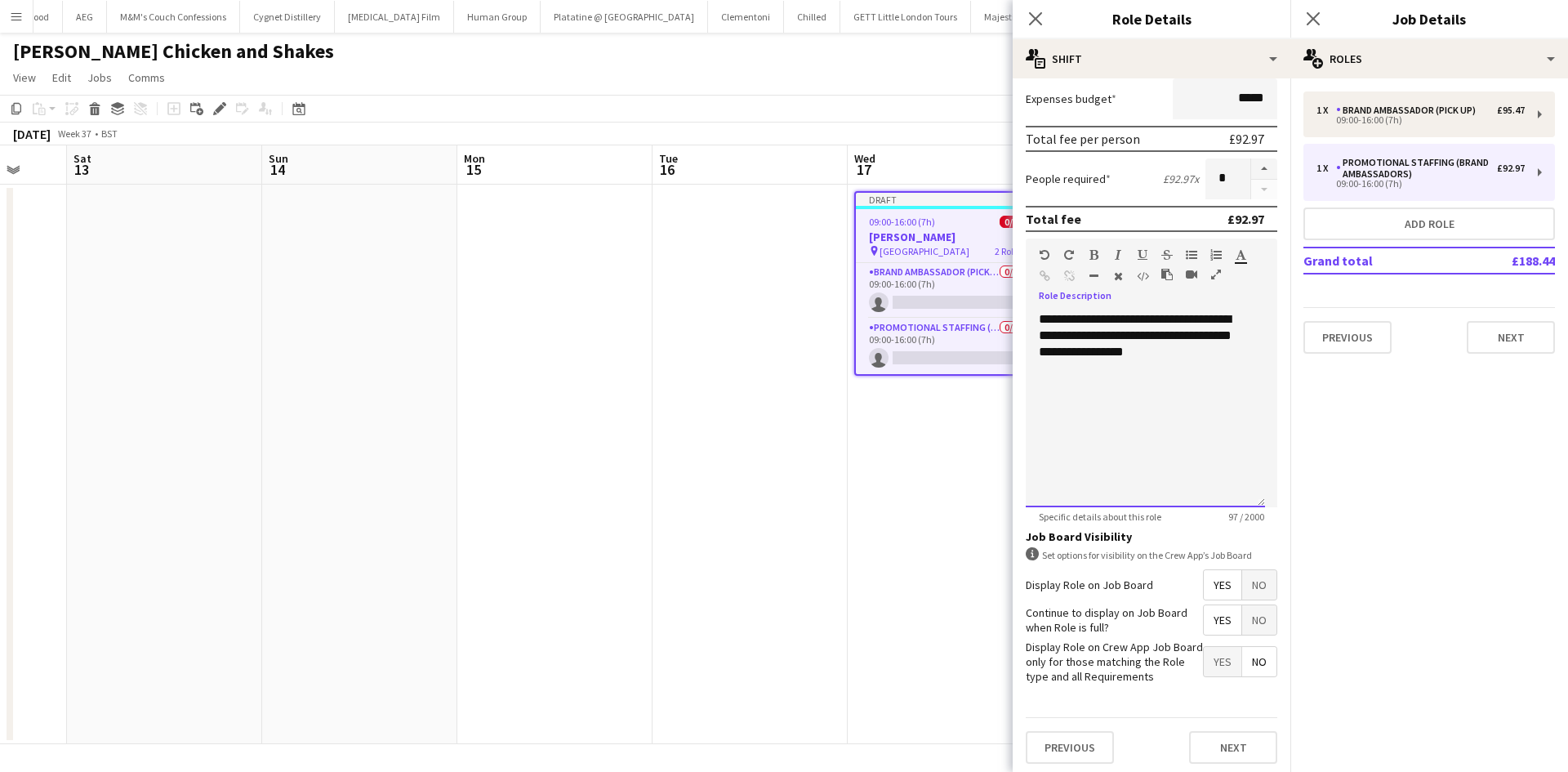
scroll to position [335, 0]
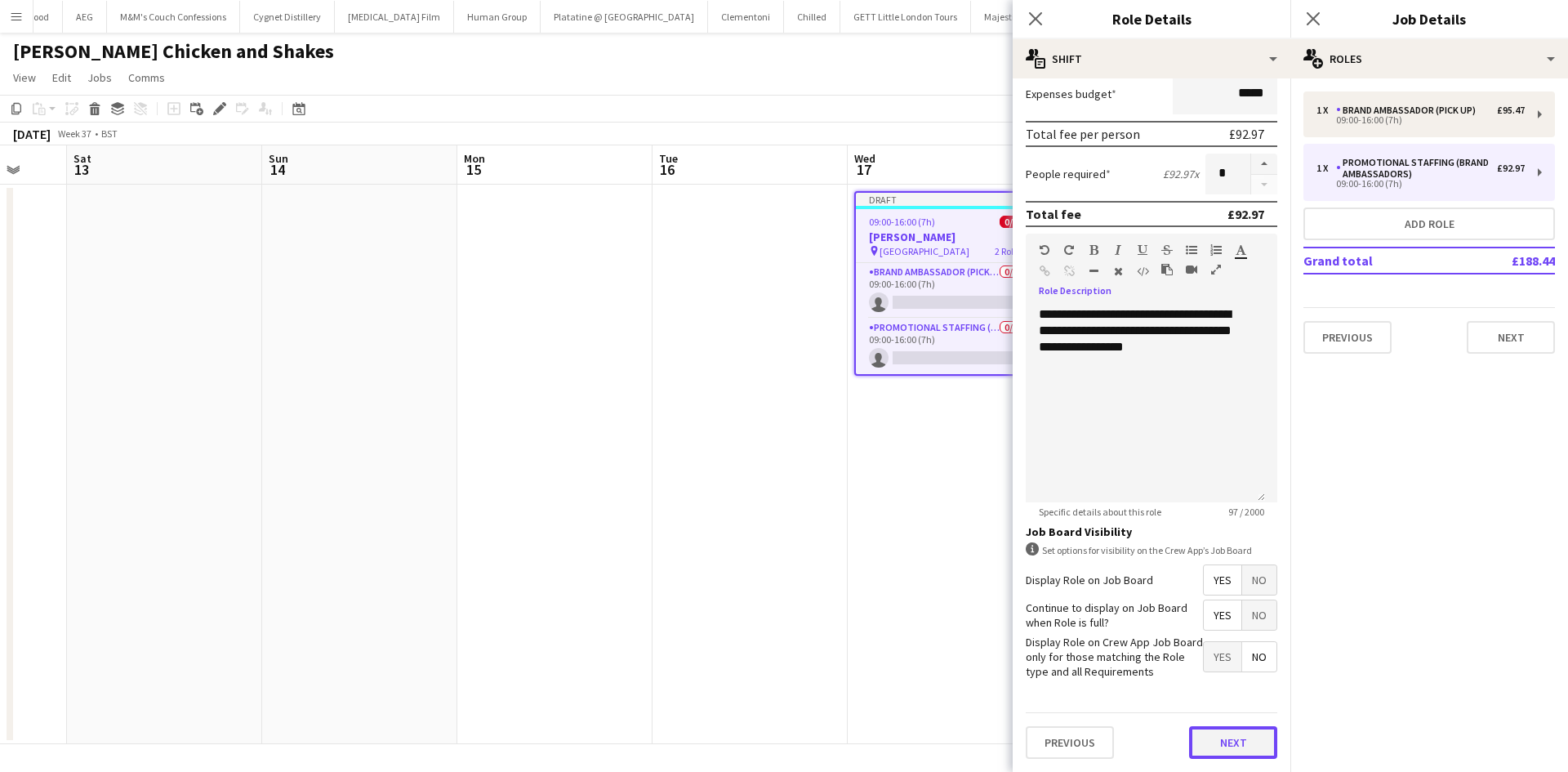
click at [1251, 750] on button "Next" at bounding box center [1233, 742] width 88 height 33
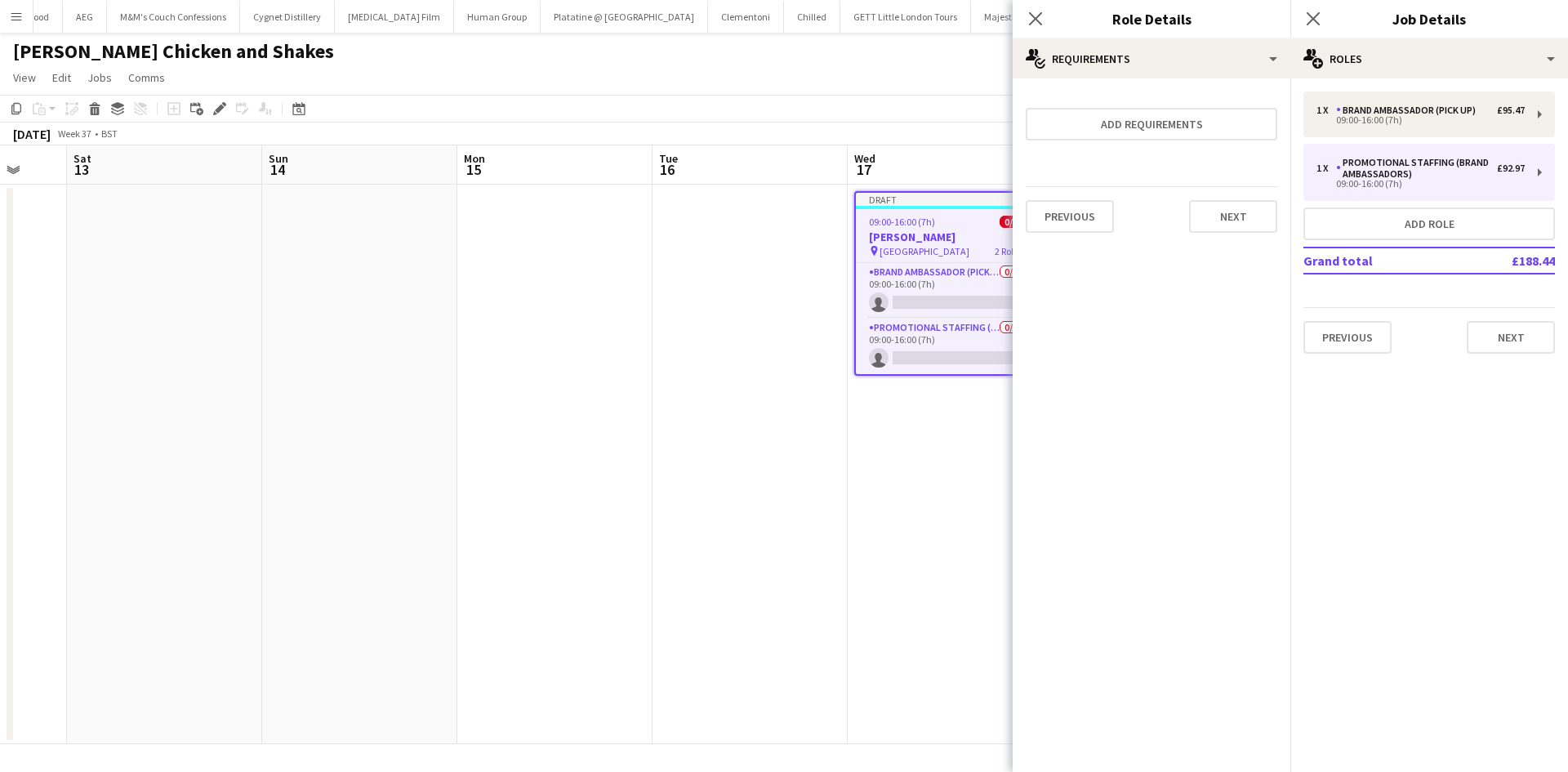
scroll to position [0, 0]
click at [1238, 216] on button "Next" at bounding box center [1233, 216] width 88 height 33
click at [1237, 209] on button "Finish" at bounding box center [1246, 219] width 61 height 33
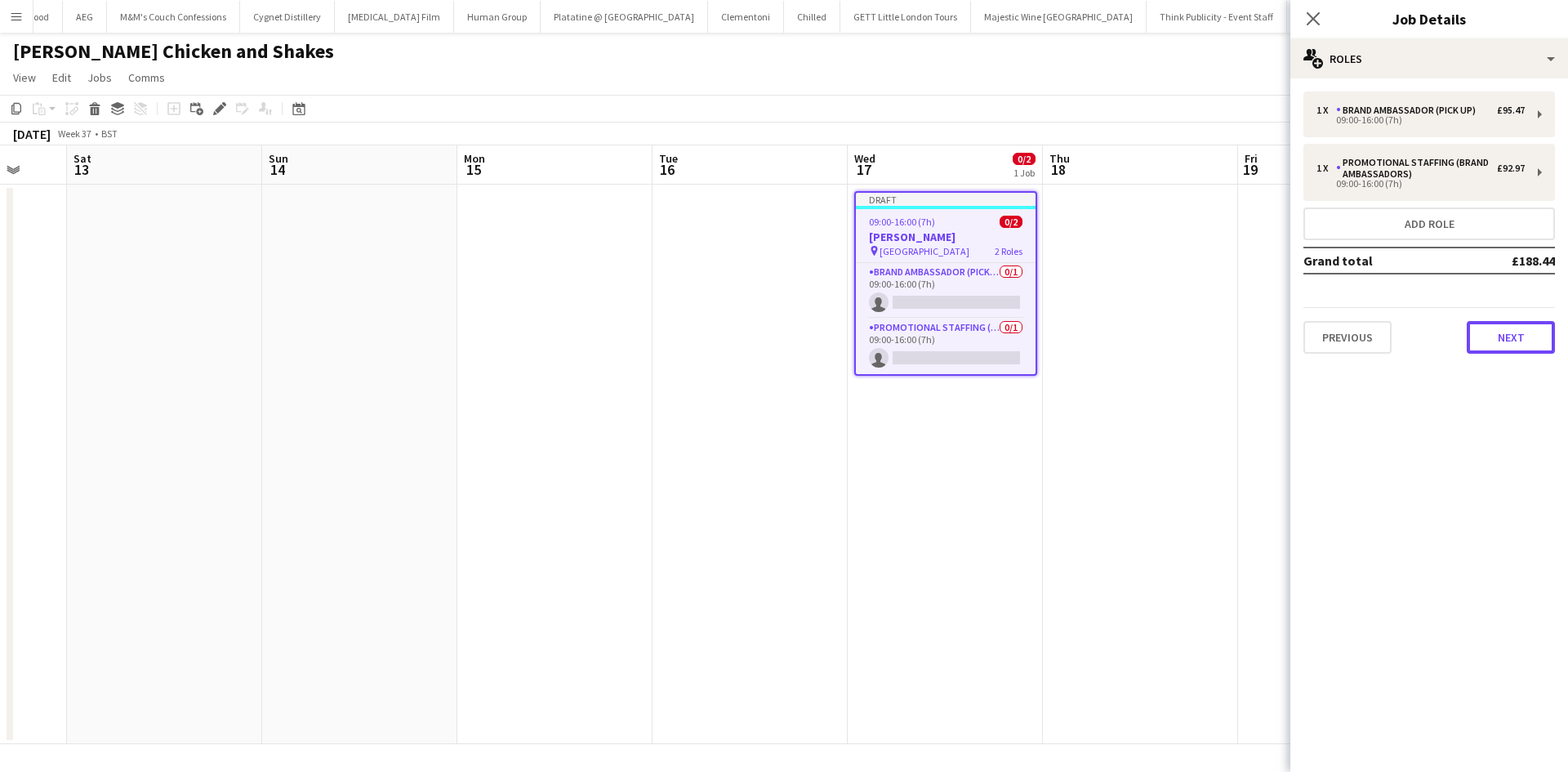
click at [1492, 335] on button "Next" at bounding box center [1510, 337] width 88 height 33
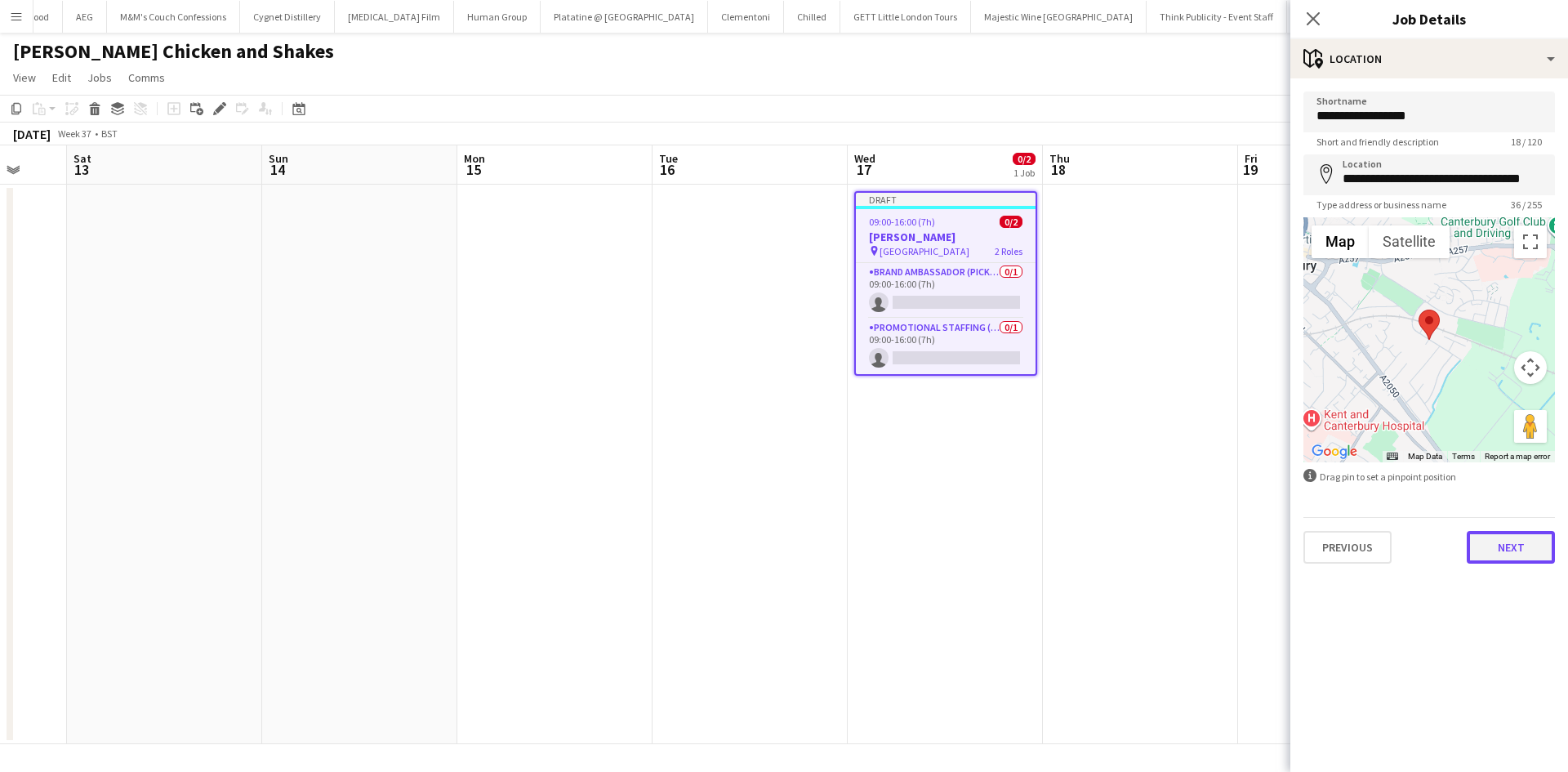
click at [1502, 555] on button "Next" at bounding box center [1510, 546] width 88 height 33
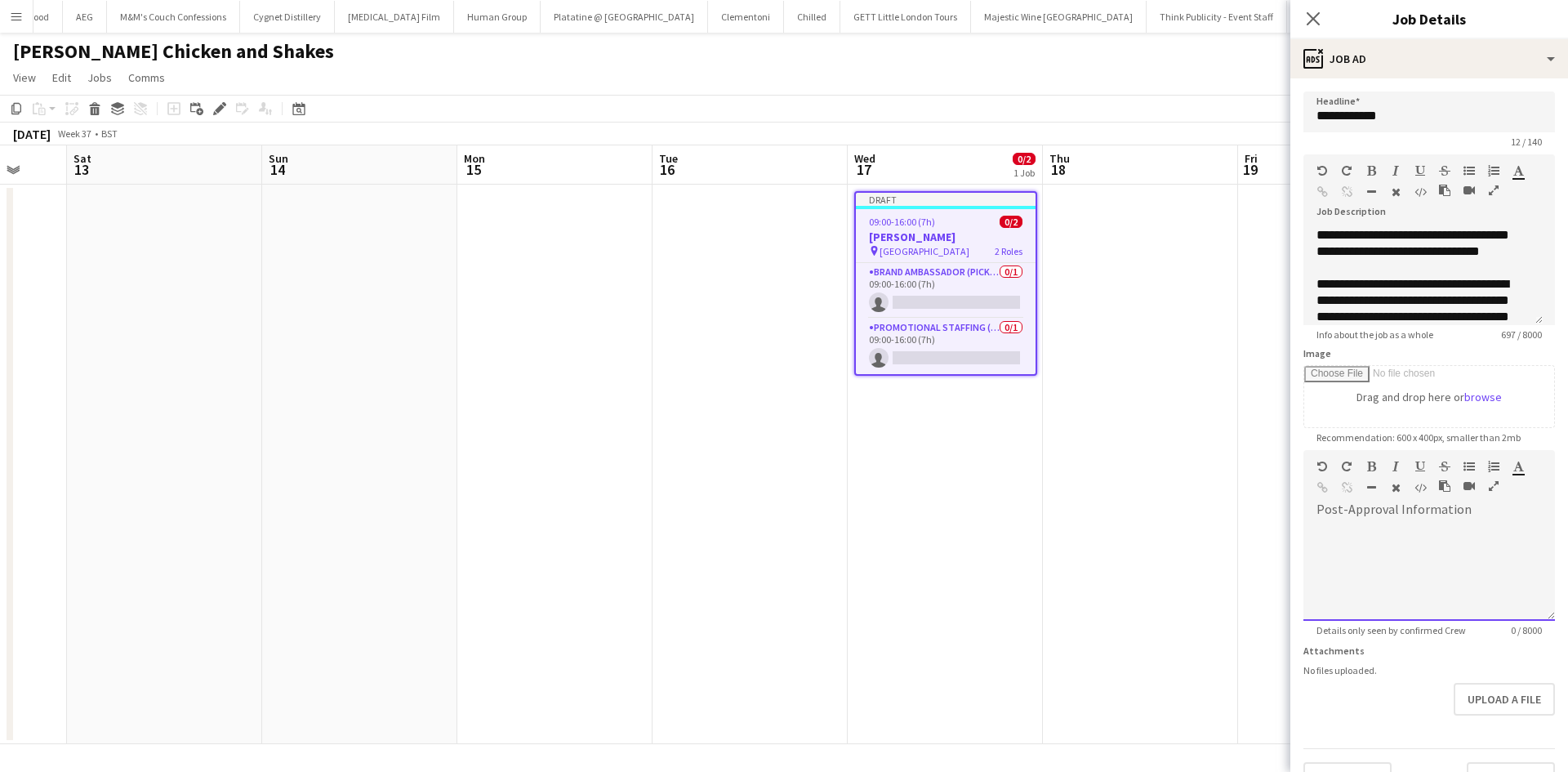
click at [1425, 533] on div at bounding box center [1429, 571] width 251 height 98
paste div
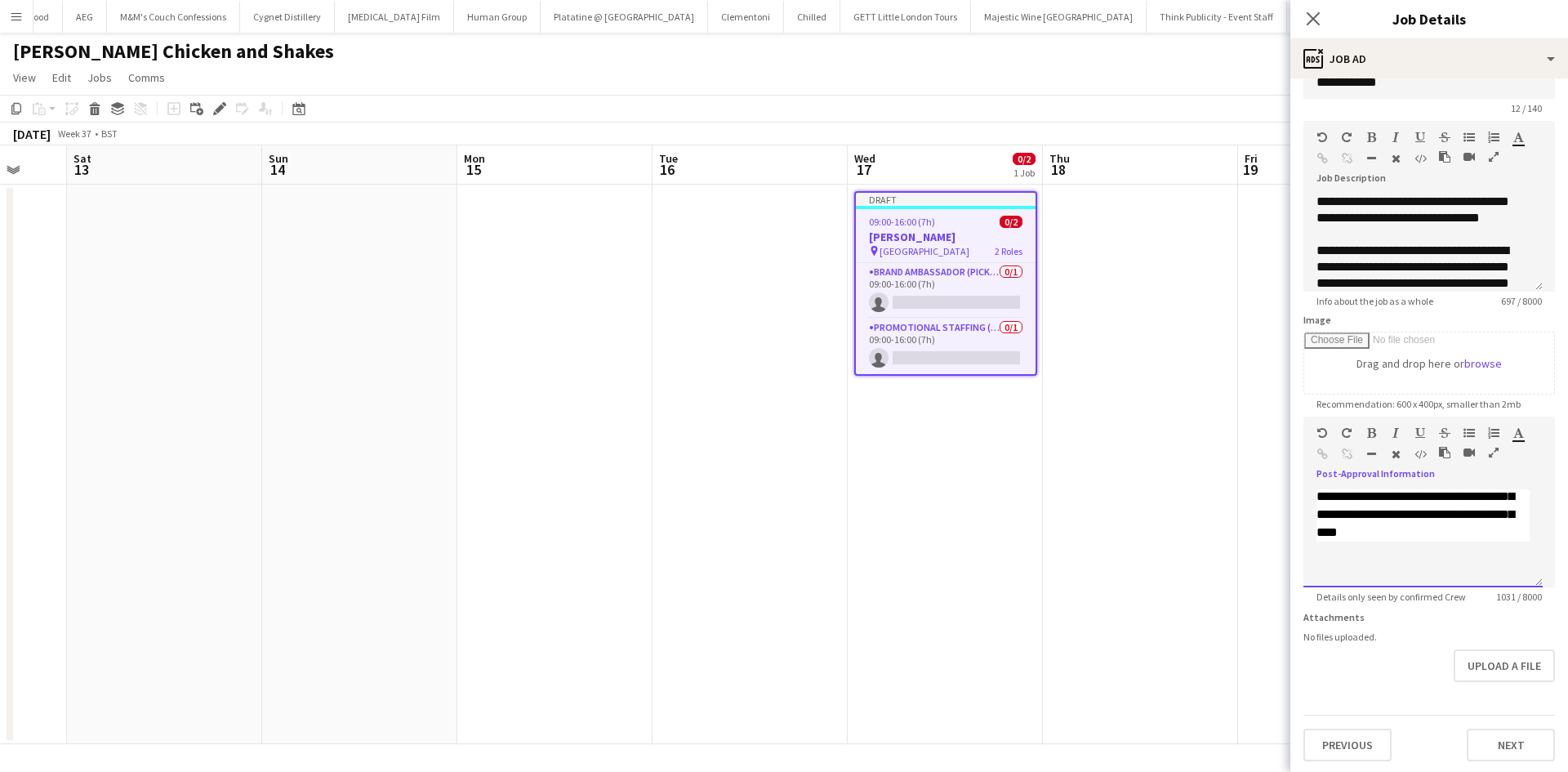
scroll to position [48, 0]
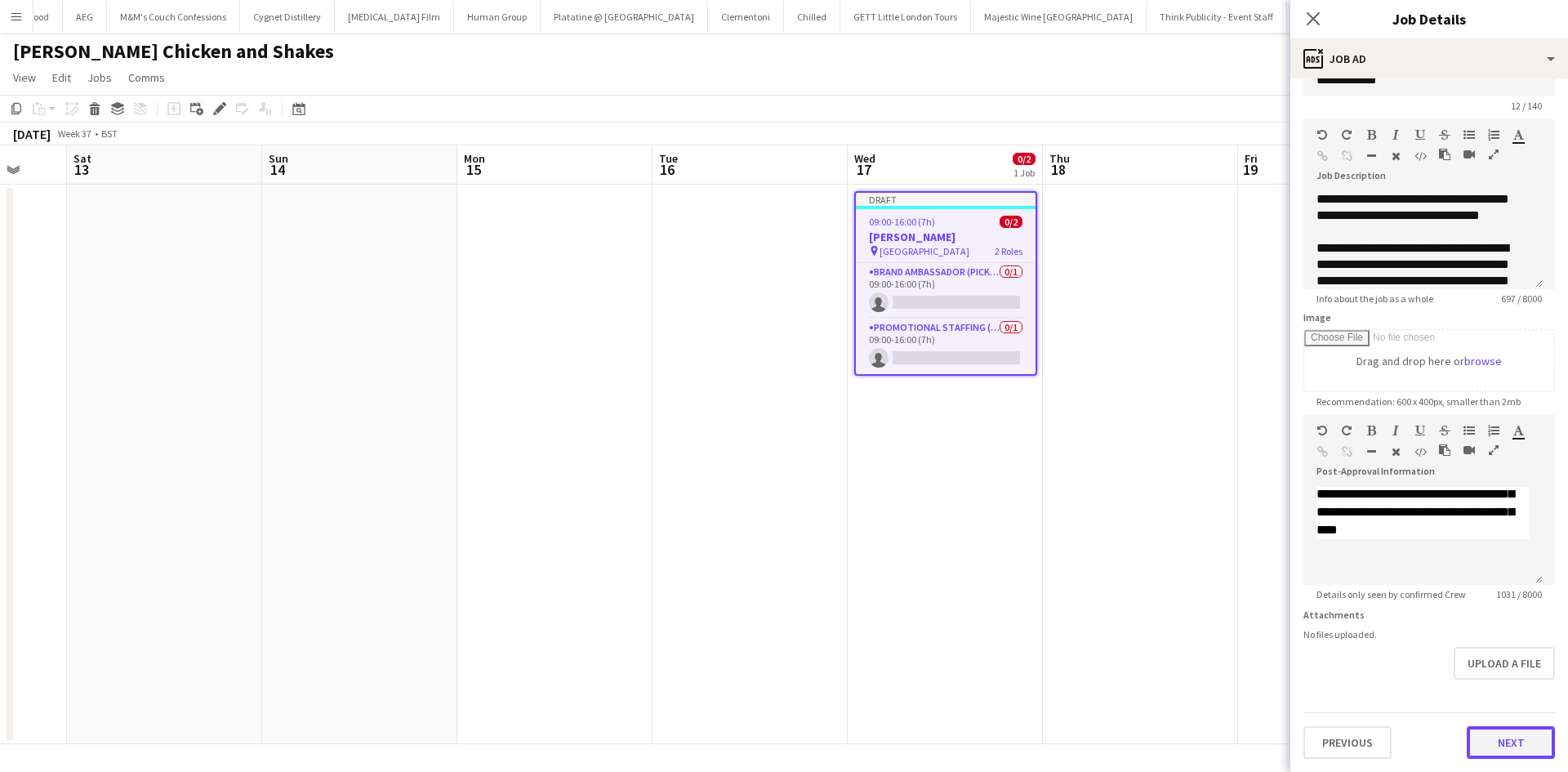
click at [1492, 735] on button "Next" at bounding box center [1510, 742] width 88 height 33
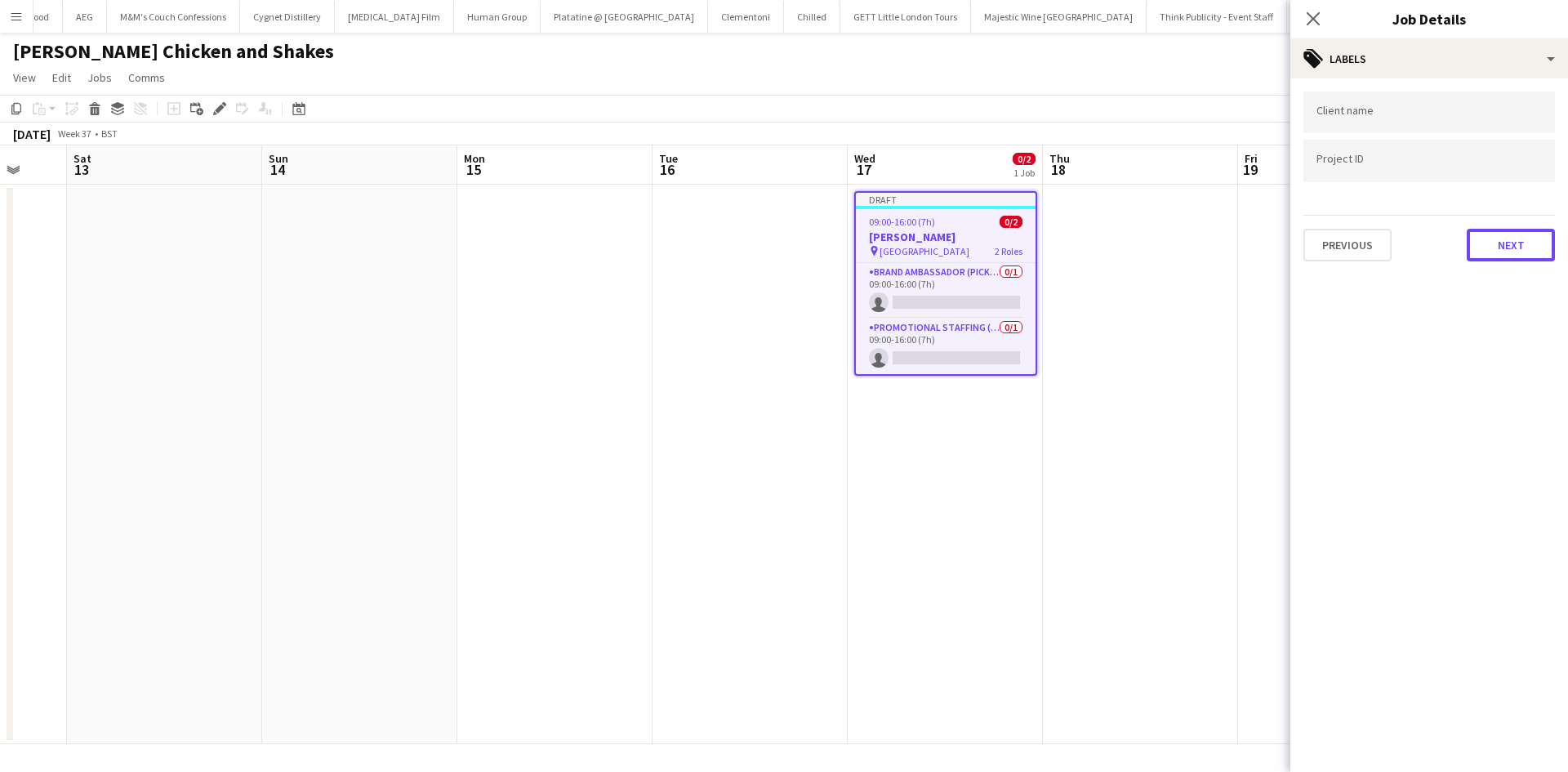
click at [1479, 255] on button "Next" at bounding box center [1510, 244] width 88 height 33
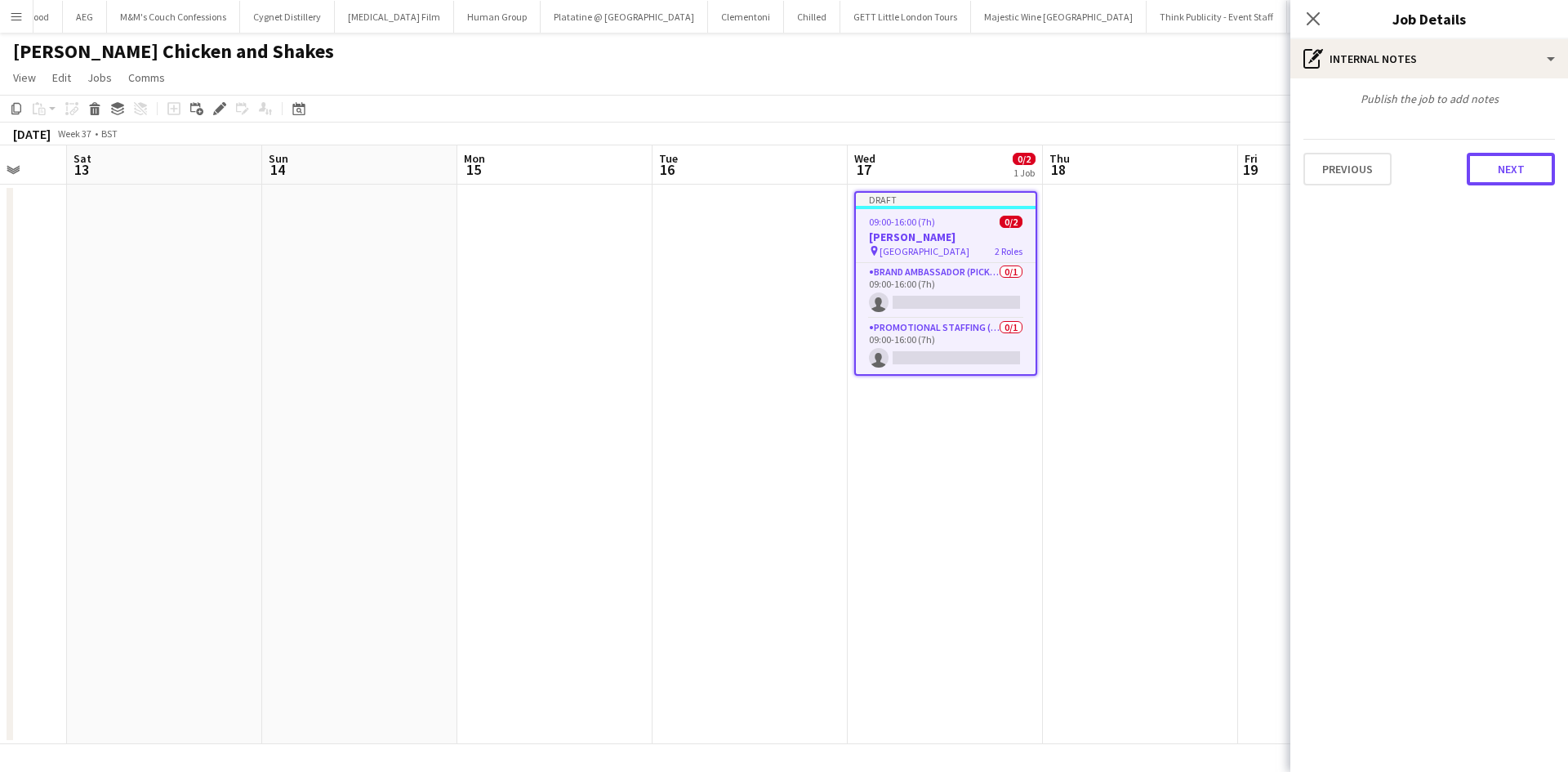
click at [1504, 176] on button "Next" at bounding box center [1510, 168] width 88 height 33
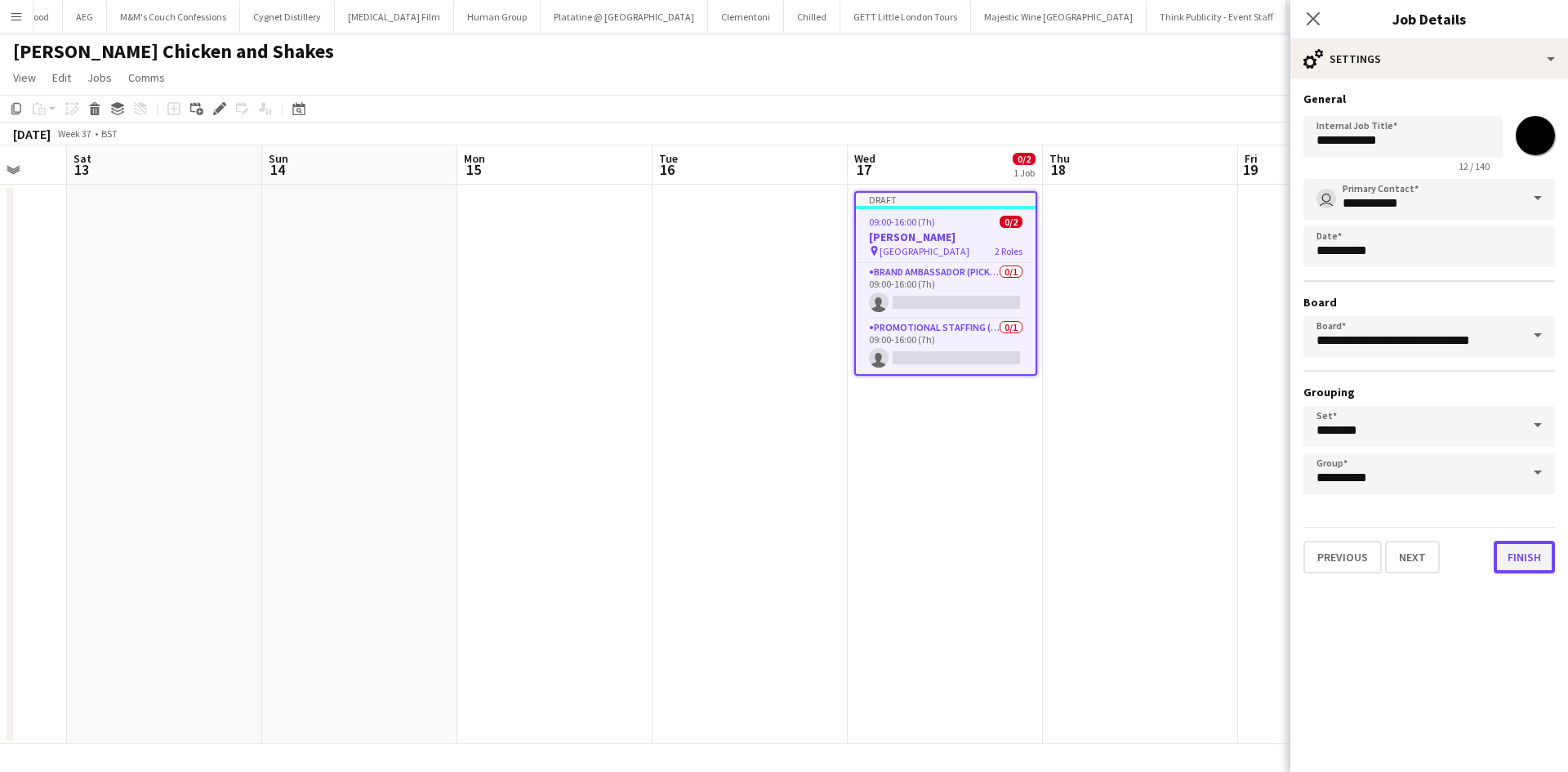
click at [1522, 558] on button "Finish" at bounding box center [1523, 556] width 61 height 33
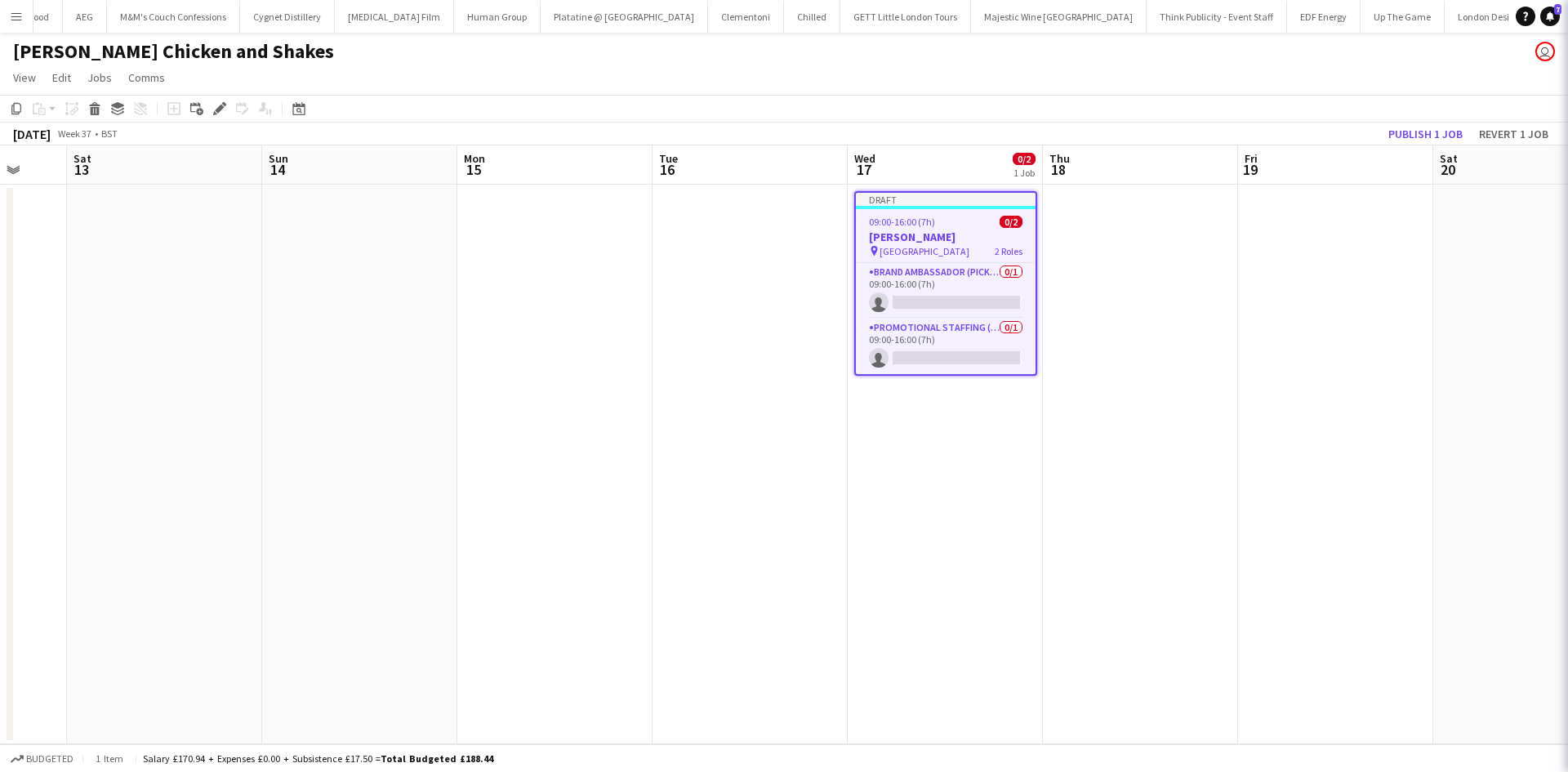
drag, startPoint x: 1224, startPoint y: 326, endPoint x: 1276, endPoint y: 283, distance: 67.5
click at [1224, 325] on app-date-cell at bounding box center [1140, 464] width 195 height 559
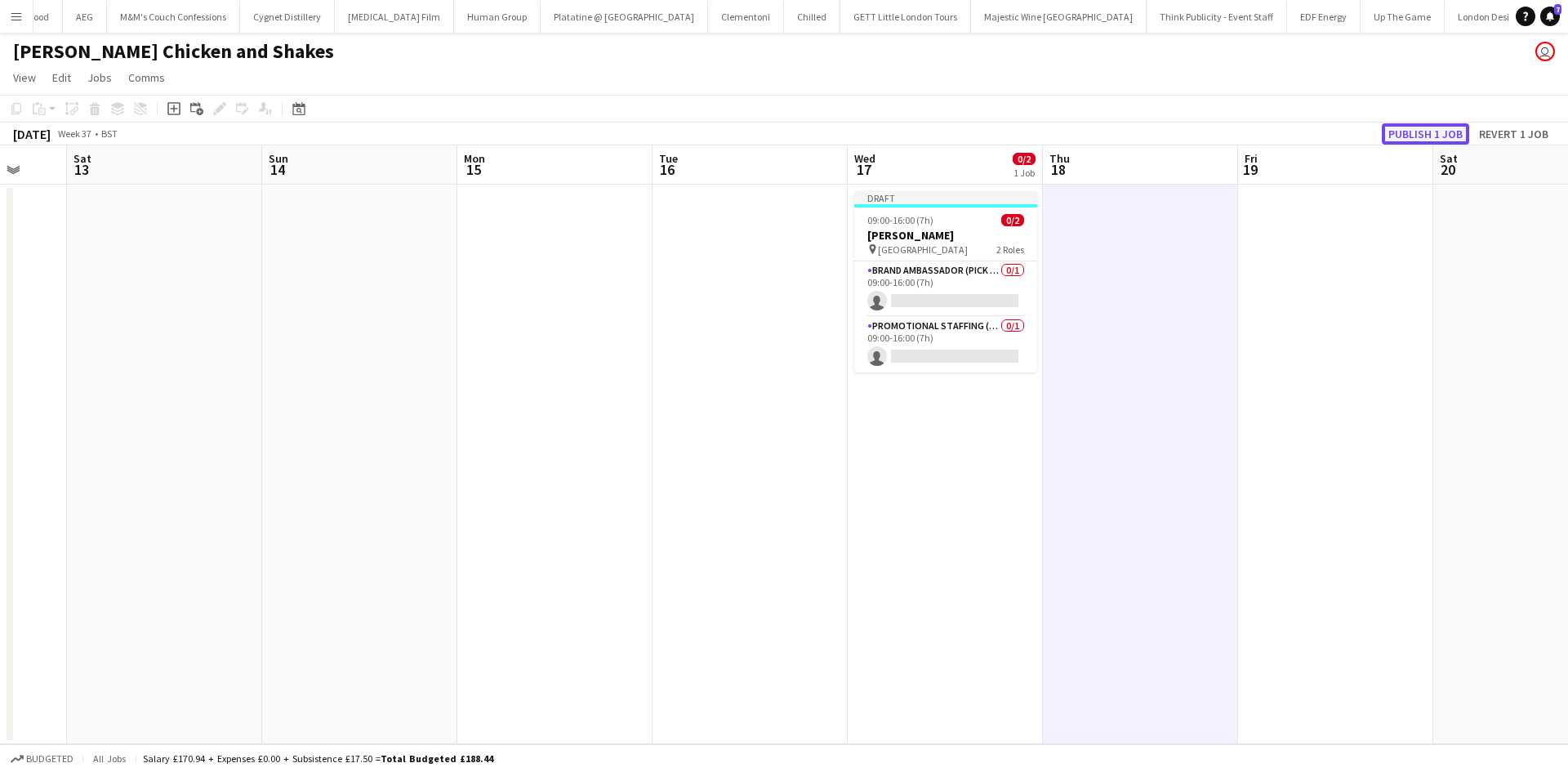
click at [1424, 136] on button "Publish 1 job" at bounding box center [1425, 134] width 87 height 21
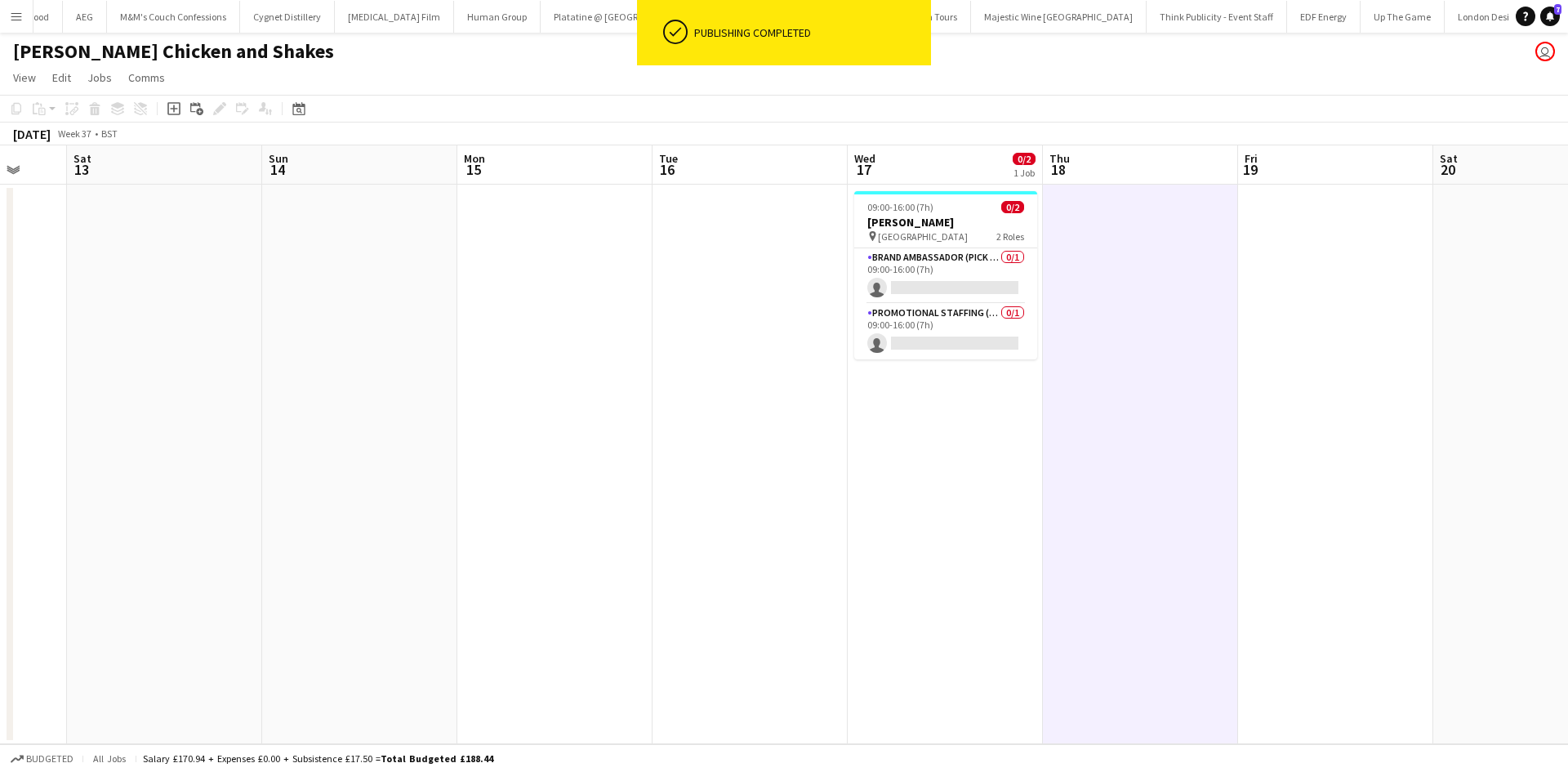
scroll to position [0, 600]
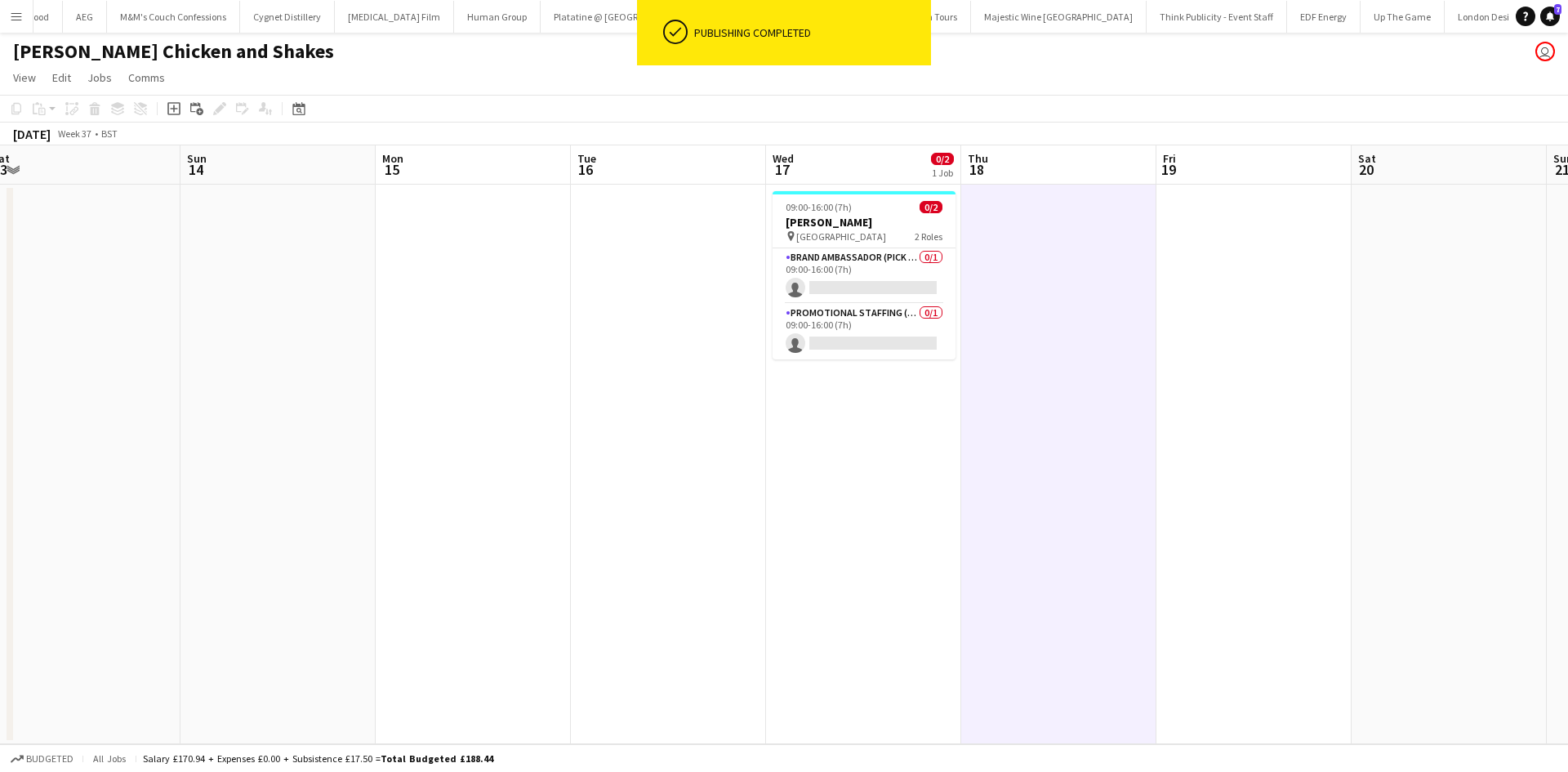
drag, startPoint x: 1090, startPoint y: 444, endPoint x: 1058, endPoint y: 444, distance: 32.0
click at [1059, 444] on app-calendar-viewport "Wed 10 Thu 11 Fri 12 Sat 13 Sun 14 Mon 15 Tue 16 Wed 17 0/2 1 Job Thu 18 Fri 19…" at bounding box center [784, 444] width 1568 height 599
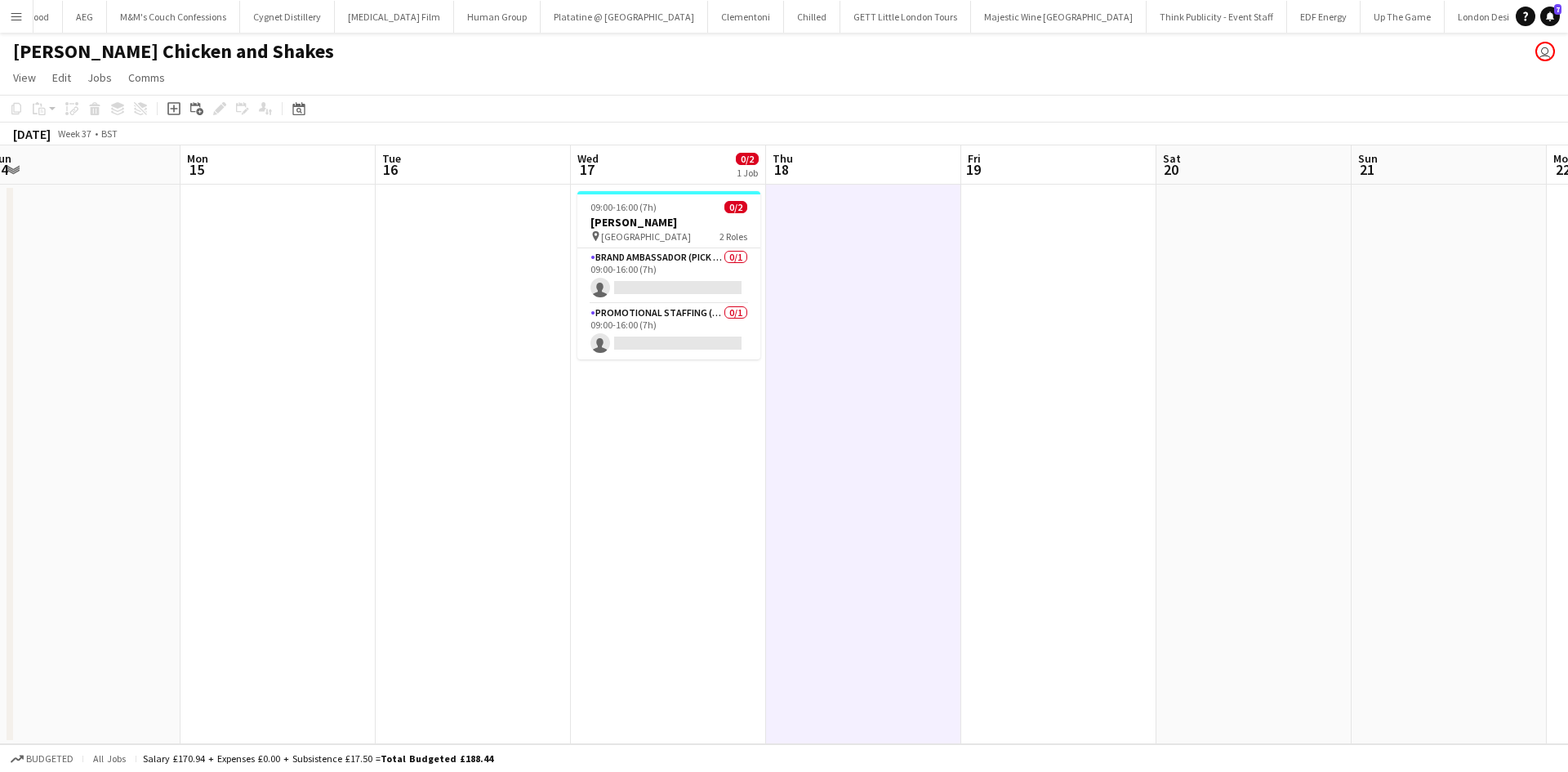
click at [19, 26] on button "Menu" at bounding box center [16, 16] width 33 height 33
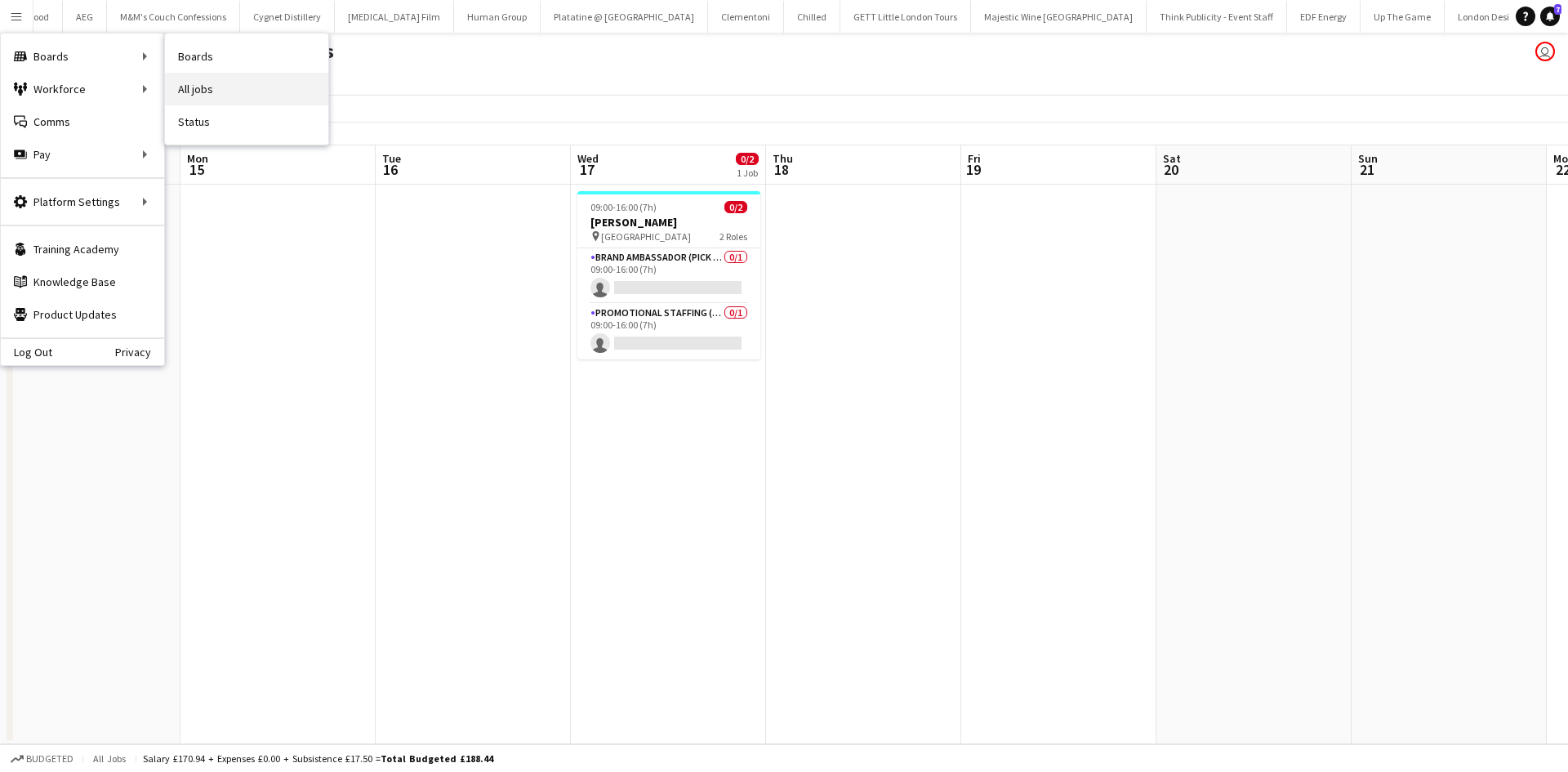
click at [219, 95] on link "All jobs" at bounding box center [246, 88] width 163 height 33
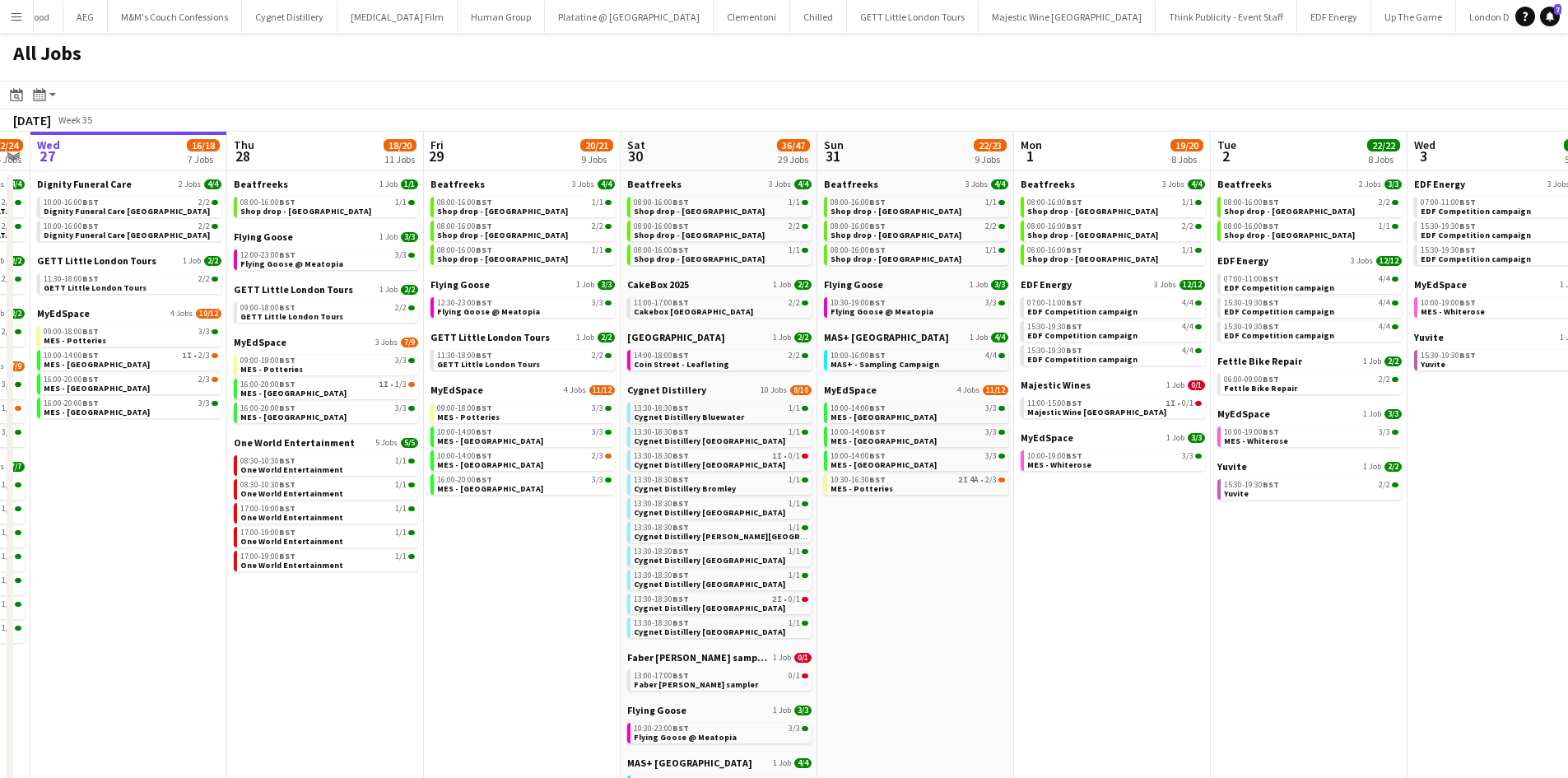
scroll to position [0, 562]
drag, startPoint x: 1014, startPoint y: 542, endPoint x: 846, endPoint y: 523, distance: 169.1
click at [846, 523] on app-calendar-viewport "Sun 24 26/26 7 Jobs Mon 25 8/10 5 Jobs Tue 26 22/24 14 Jobs Wed 27 16/18 7 Jobs…" at bounding box center [784, 709] width 1568 height 1156
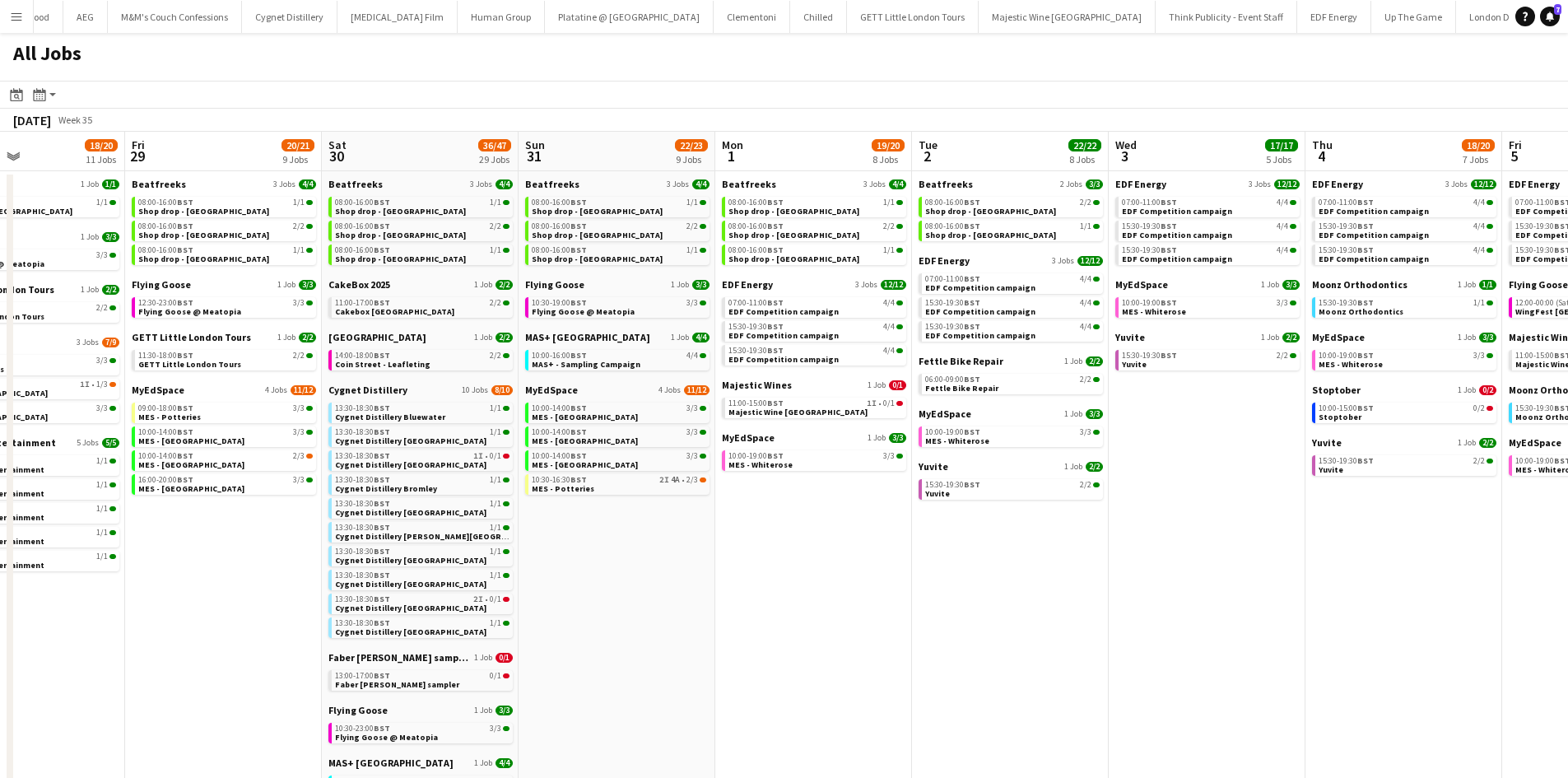
drag, startPoint x: 989, startPoint y: 508, endPoint x: 1052, endPoint y: 557, distance: 79.8
click at [527, 483] on app-calendar-viewport "Sun 24 26/26 7 Jobs Mon 25 8/10 5 Jobs Tue 26 22/24 14 Jobs Wed 27 16/18 7 Jobs…" at bounding box center [784, 709] width 1568 height 1156
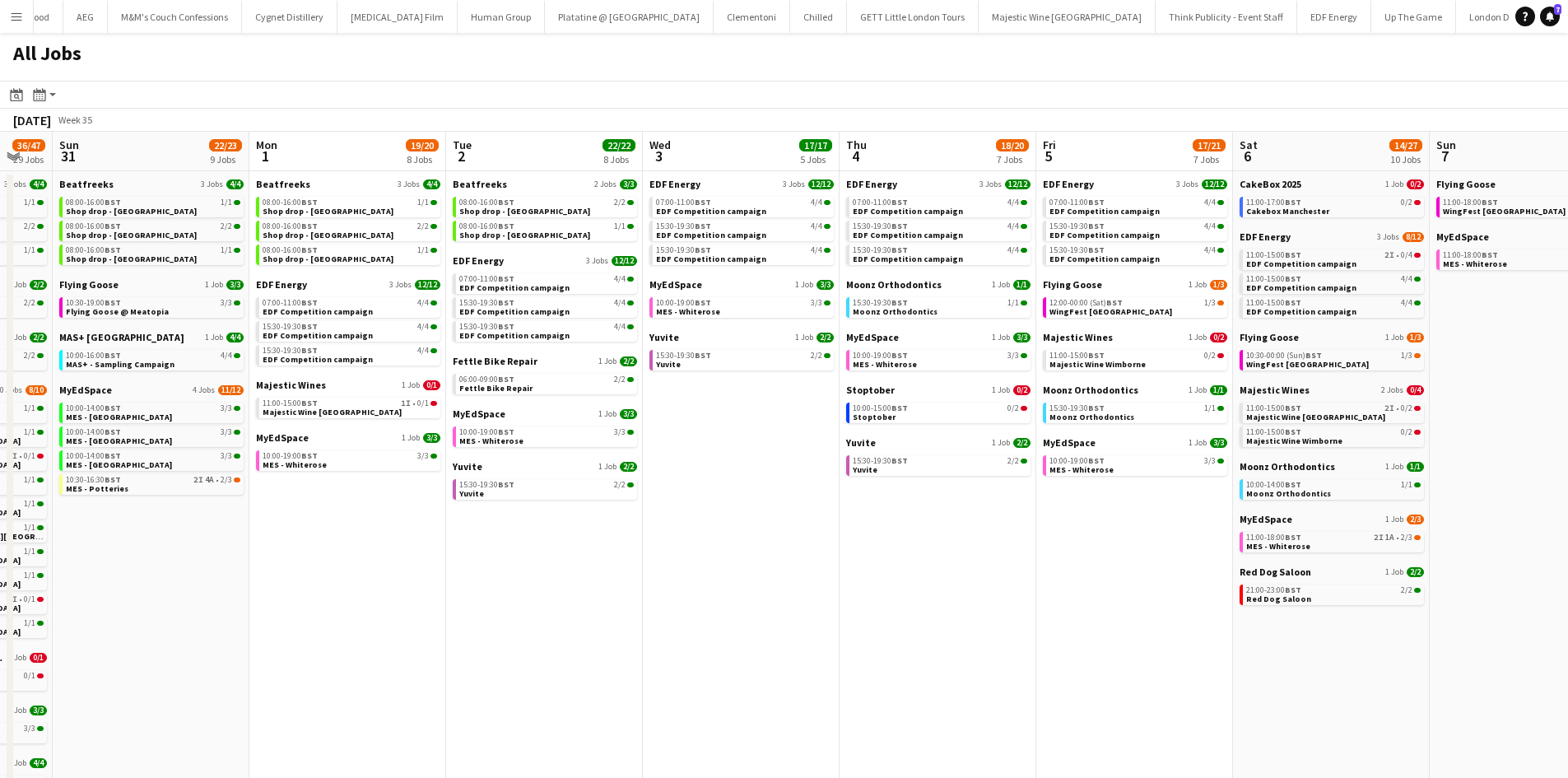
drag, startPoint x: 1007, startPoint y: 567, endPoint x: 634, endPoint y: 534, distance: 374.5
click at [634, 534] on app-calendar-viewport "Thu 28 18/20 11 Jobs Fri 29 20/21 9 Jobs Sat 30 36/47 29 Jobs Sun 31 22/23 9 Jo…" at bounding box center [784, 709] width 1568 height 1156
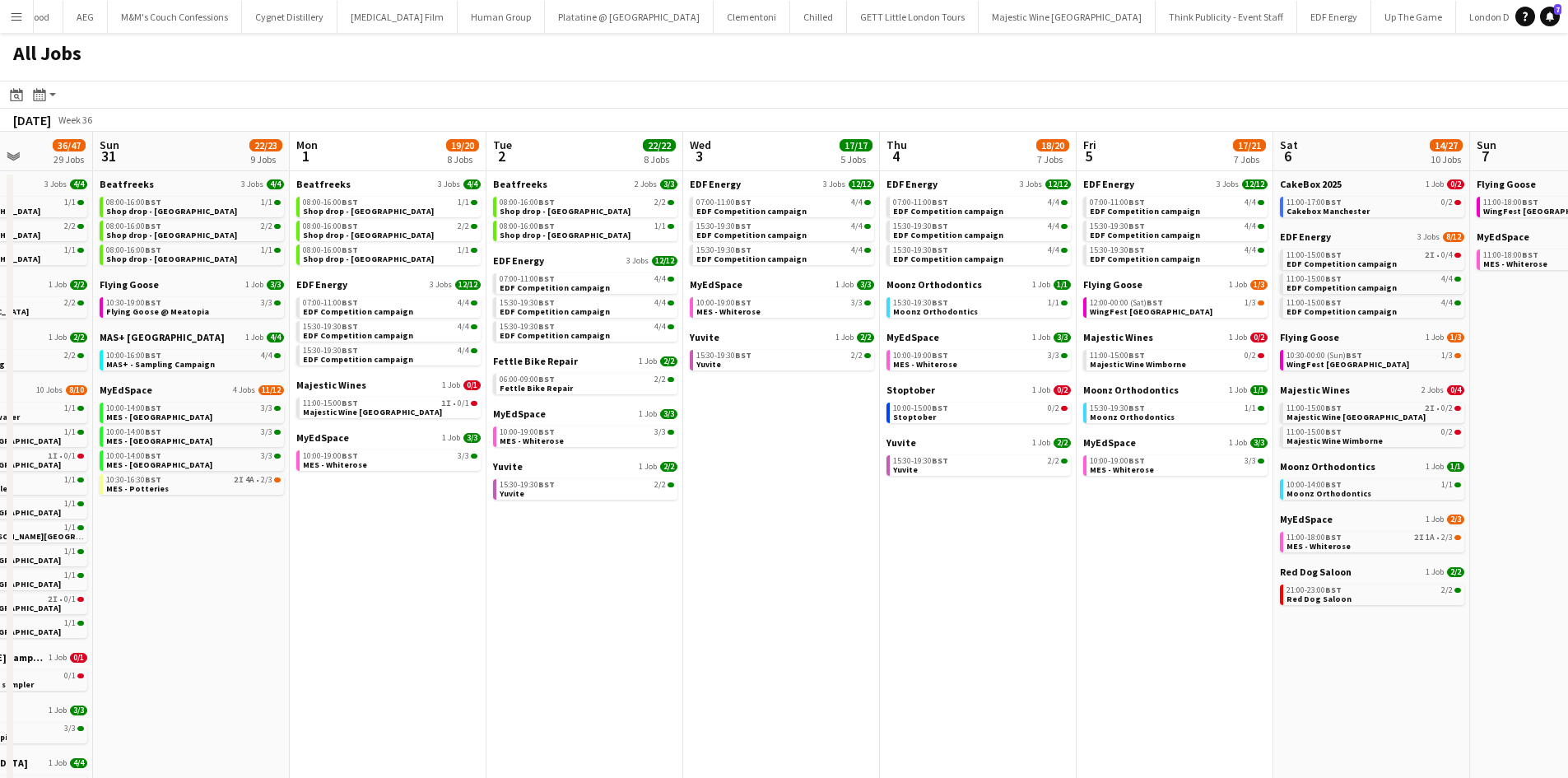
drag, startPoint x: 1001, startPoint y: 572, endPoint x: 713, endPoint y: 541, distance: 289.7
click at [713, 541] on app-calendar-viewport "Thu 28 18/20 11 Jobs Fri 29 20/21 9 Jobs Sat 30 36/47 29 Jobs Sun 31 22/23 9 Jo…" at bounding box center [784, 709] width 1568 height 1156
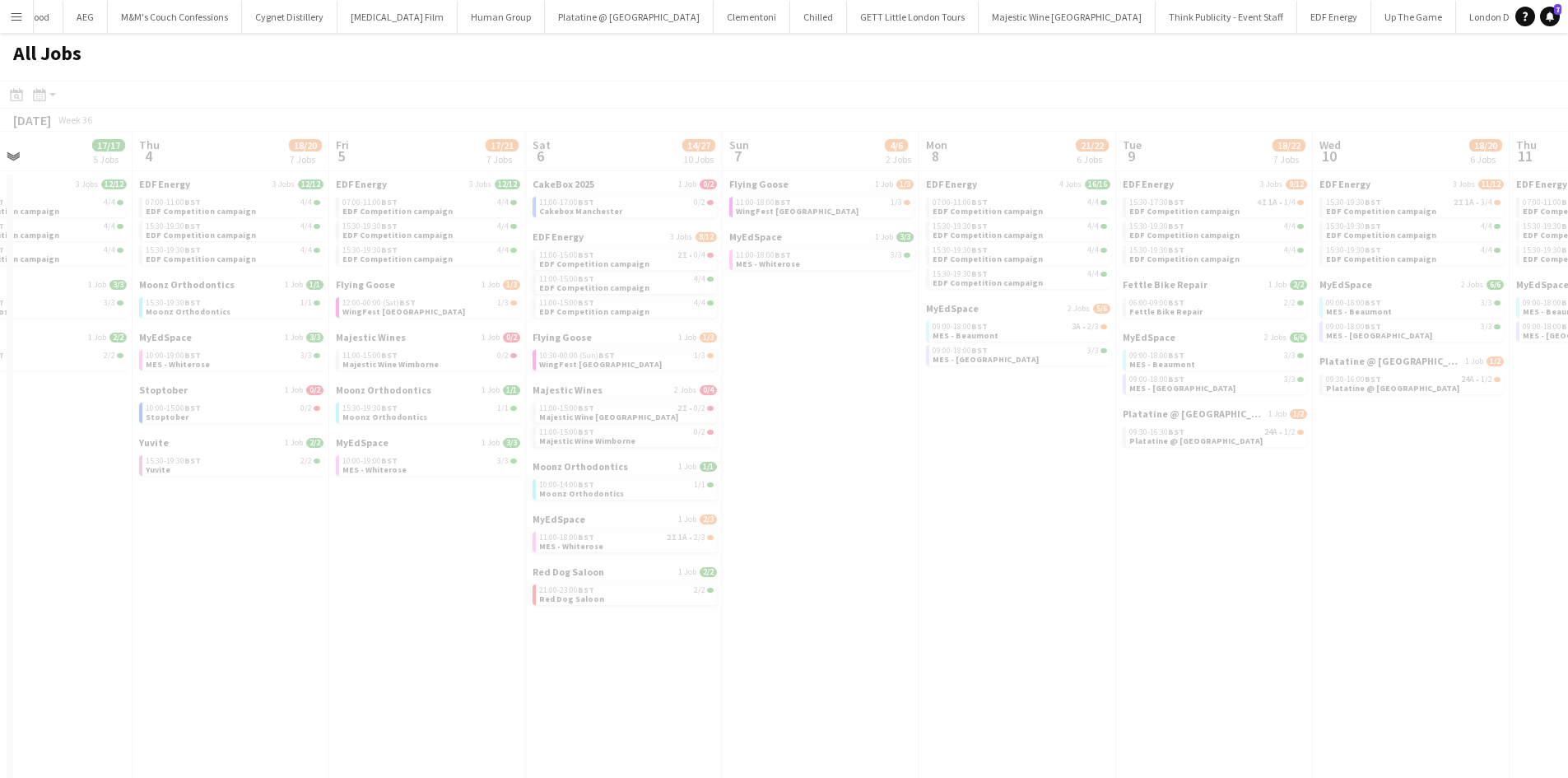
drag, startPoint x: 1246, startPoint y: 605, endPoint x: 827, endPoint y: 546, distance: 423.1
click at [819, 549] on app-all-jobs "All Jobs Date picker AUG 2025 AUG 2025 Monday M Tuesday T Wednesday W Thursday …" at bounding box center [784, 660] width 1568 height 1255
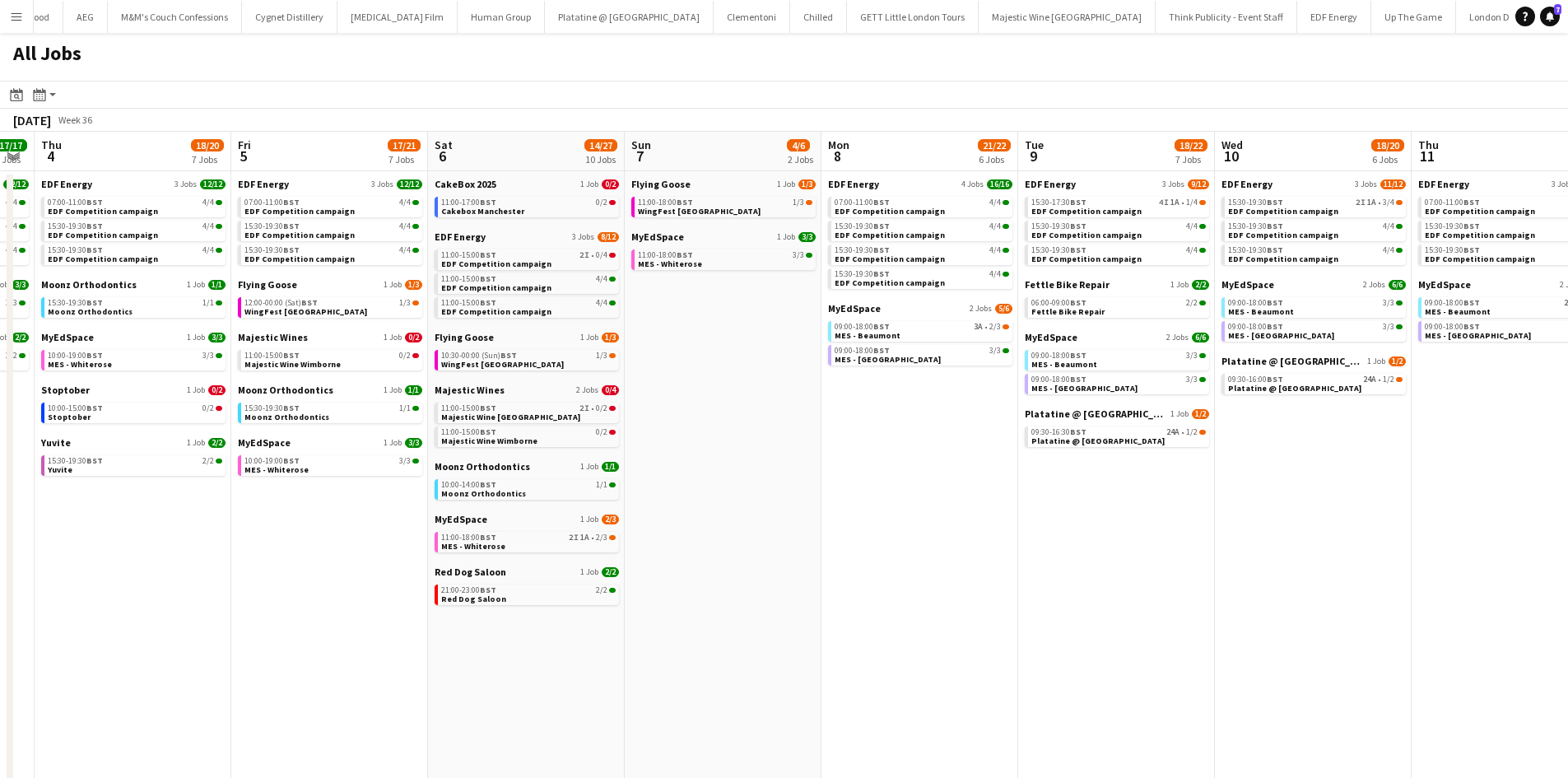
scroll to position [0, 624]
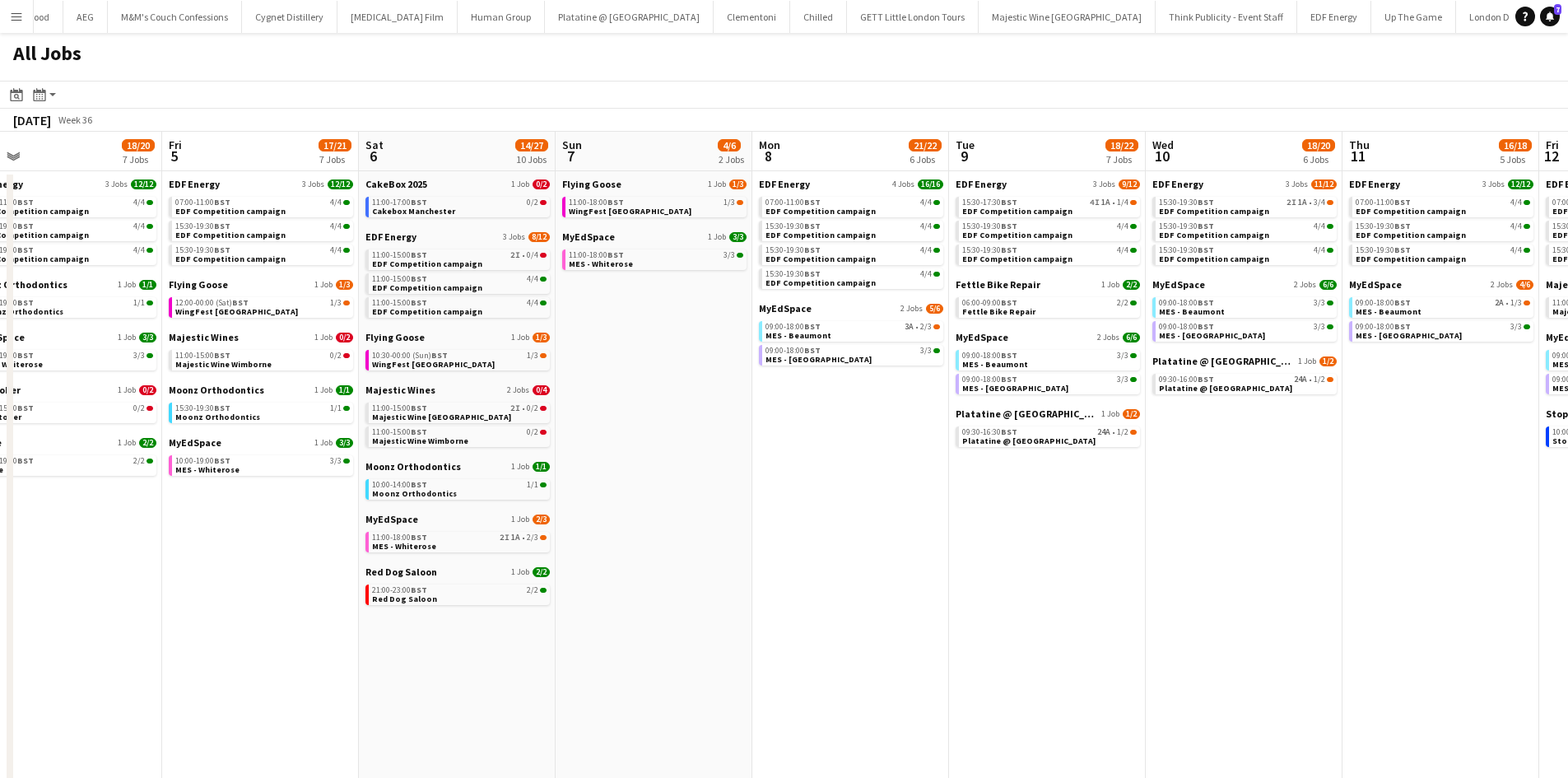
drag, startPoint x: 1216, startPoint y: 546, endPoint x: 1048, endPoint y: 522, distance: 169.7
click at [1048, 522] on app-calendar-viewport "Mon 1 19/20 8 Jobs Tue 2 22/22 8 Jobs Wed 3 17/17 5 Jobs Thu 4 18/20 7 Jobs Fri…" at bounding box center [784, 709] width 1568 height 1156
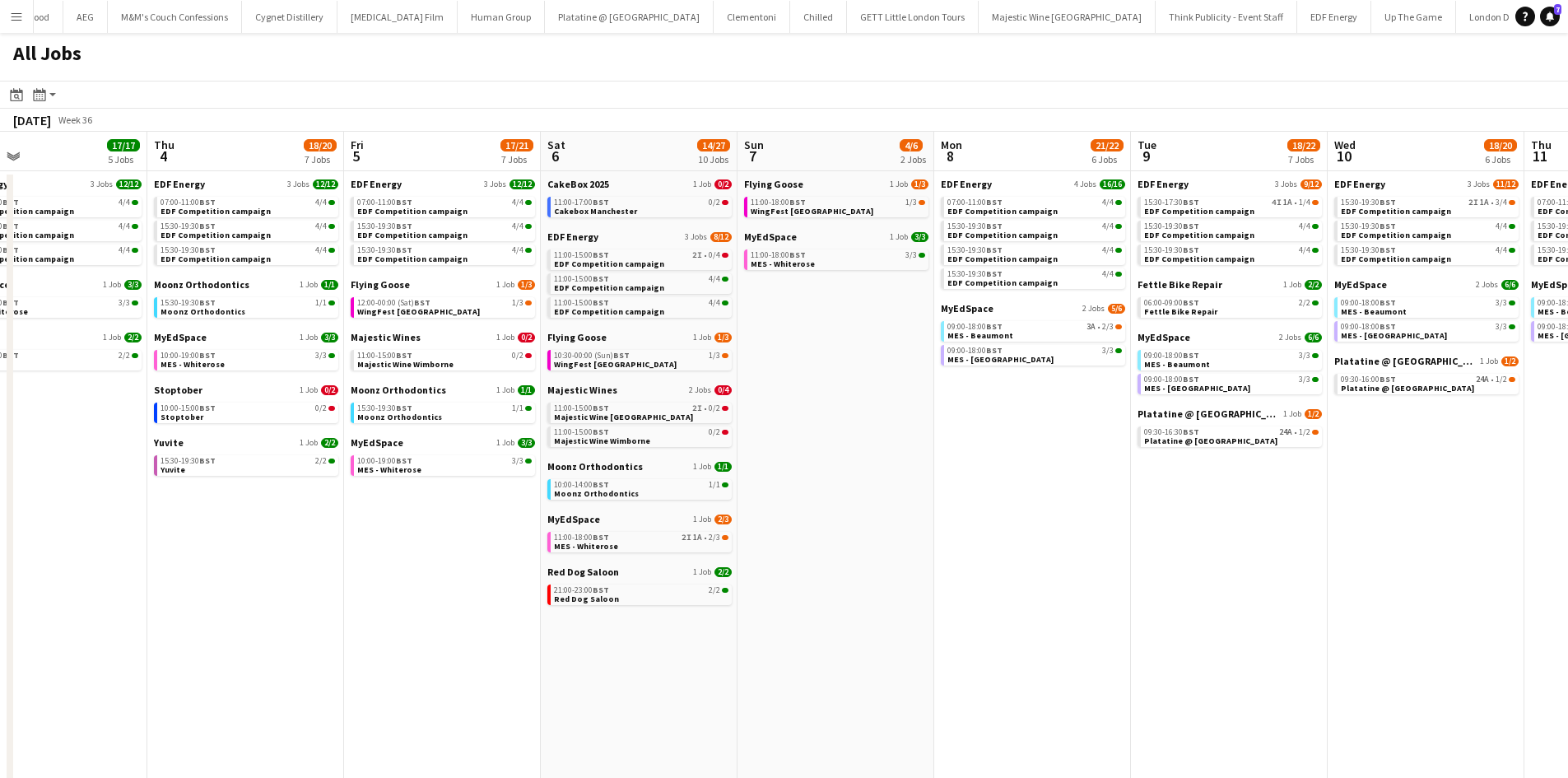
drag, startPoint x: 548, startPoint y: 667, endPoint x: 653, endPoint y: 647, distance: 106.9
click at [682, 653] on app-calendar-viewport "Mon 1 19/20 8 Jobs Tue 2 22/22 8 Jobs Wed 3 17/17 5 Jobs Thu 4 18/20 7 Jobs Fri…" at bounding box center [784, 709] width 1568 height 1156
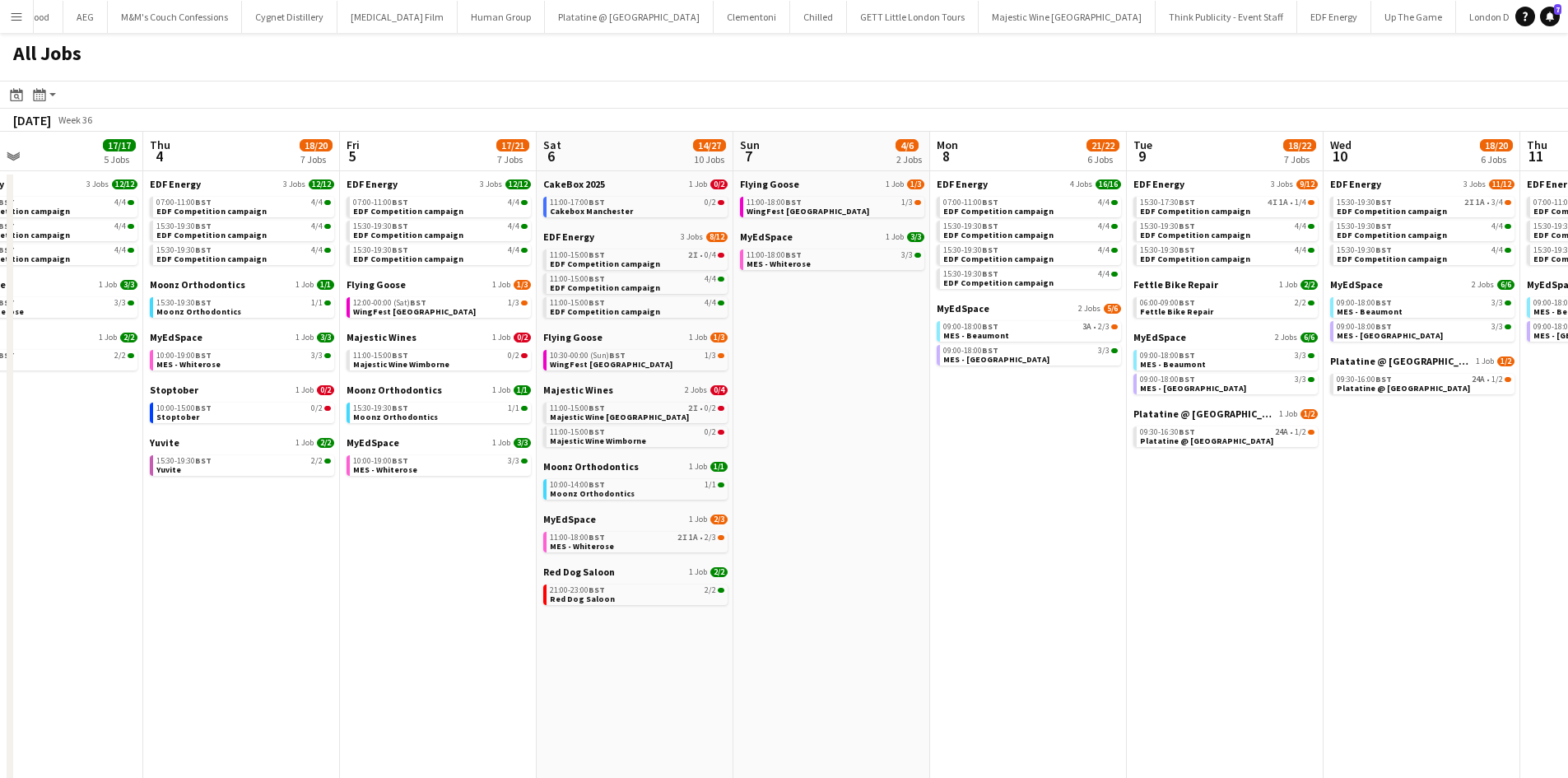
scroll to position [0, 419]
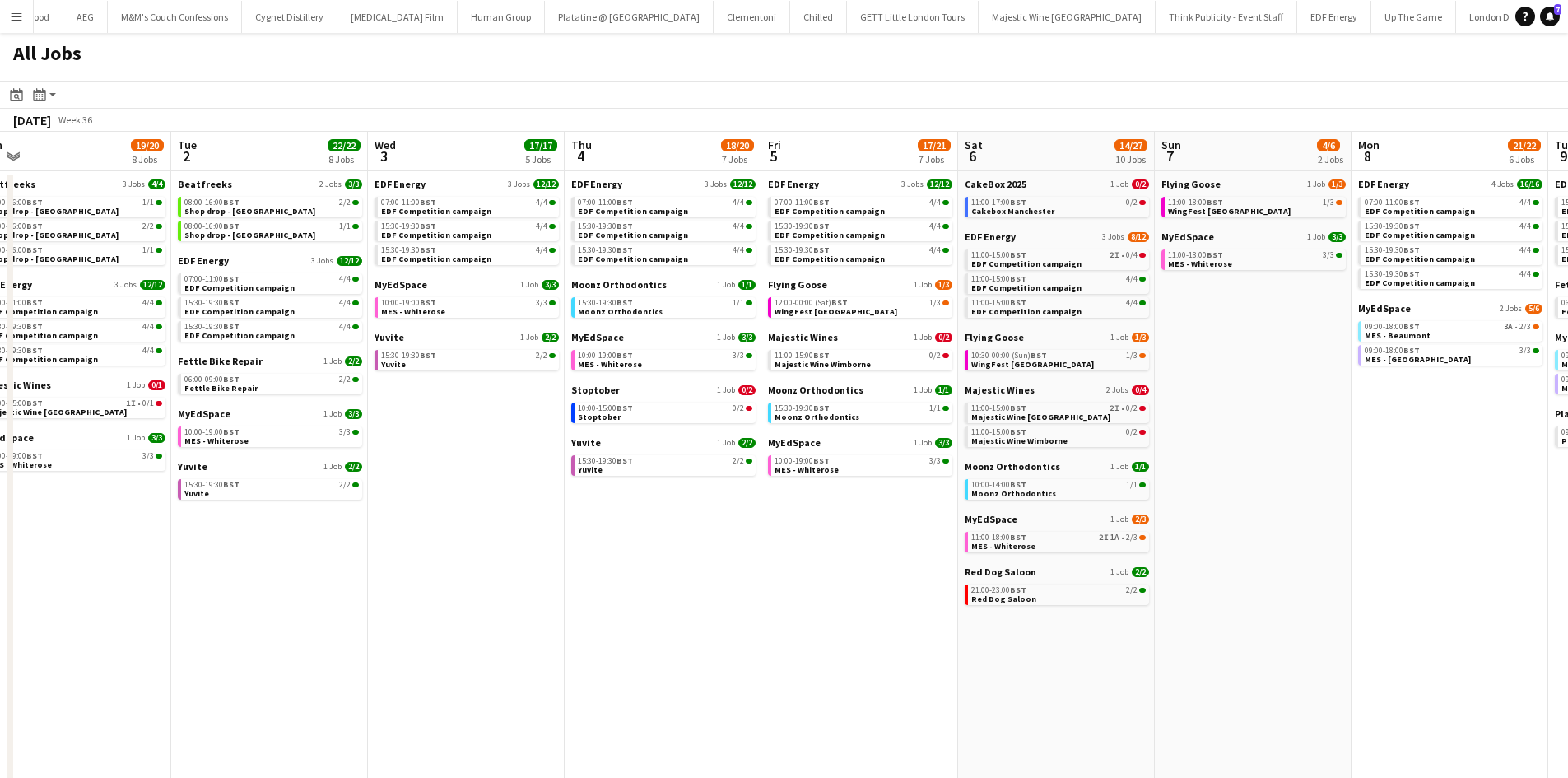
drag, startPoint x: 590, startPoint y: 629, endPoint x: 1011, endPoint y: 647, distance: 421.4
click at [1011, 647] on app-calendar-viewport "Sat 30 36/47 29 Jobs Sun 31 22/23 9 Jobs Mon 1 19/20 8 Jobs Tue 2 22/22 8 Jobs …" at bounding box center [784, 709] width 1568 height 1156
drag, startPoint x: 651, startPoint y: 599, endPoint x: 898, endPoint y: 593, distance: 247.1
click at [935, 593] on app-calendar-viewport "Sat 30 36/47 29 Jobs Sun 31 22/23 9 Jobs Mon 1 19/20 8 Jobs Tue 2 22/22 8 Jobs …" at bounding box center [784, 709] width 1568 height 1156
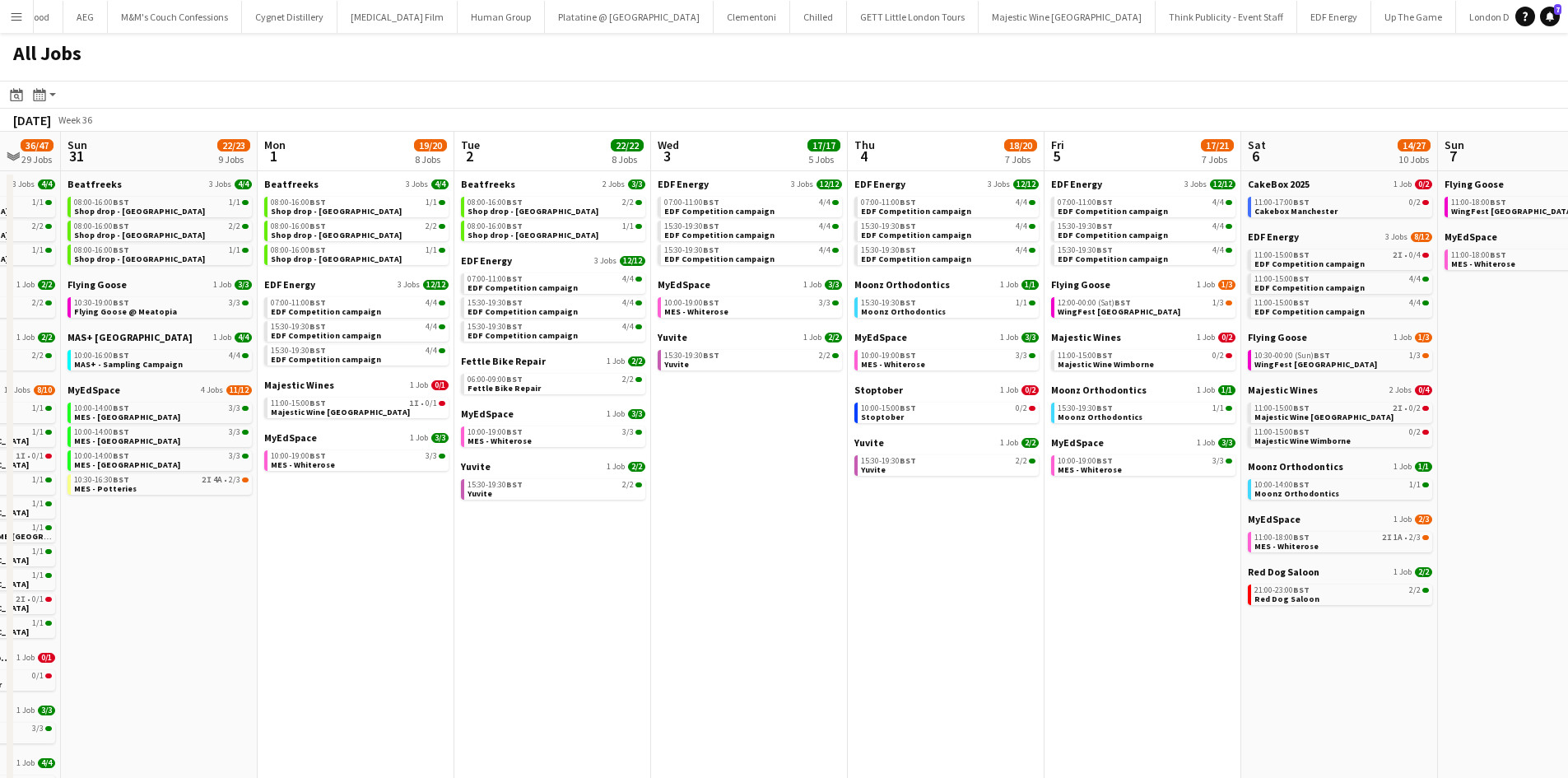
drag, startPoint x: 571, startPoint y: 619, endPoint x: 831, endPoint y: 606, distance: 260.3
click at [920, 619] on app-calendar-viewport "Thu 28 18/20 11 Jobs Fri 29 20/21 9 Jobs Sat 30 36/47 29 Jobs Sun 31 22/23 9 Jo…" at bounding box center [784, 709] width 1568 height 1156
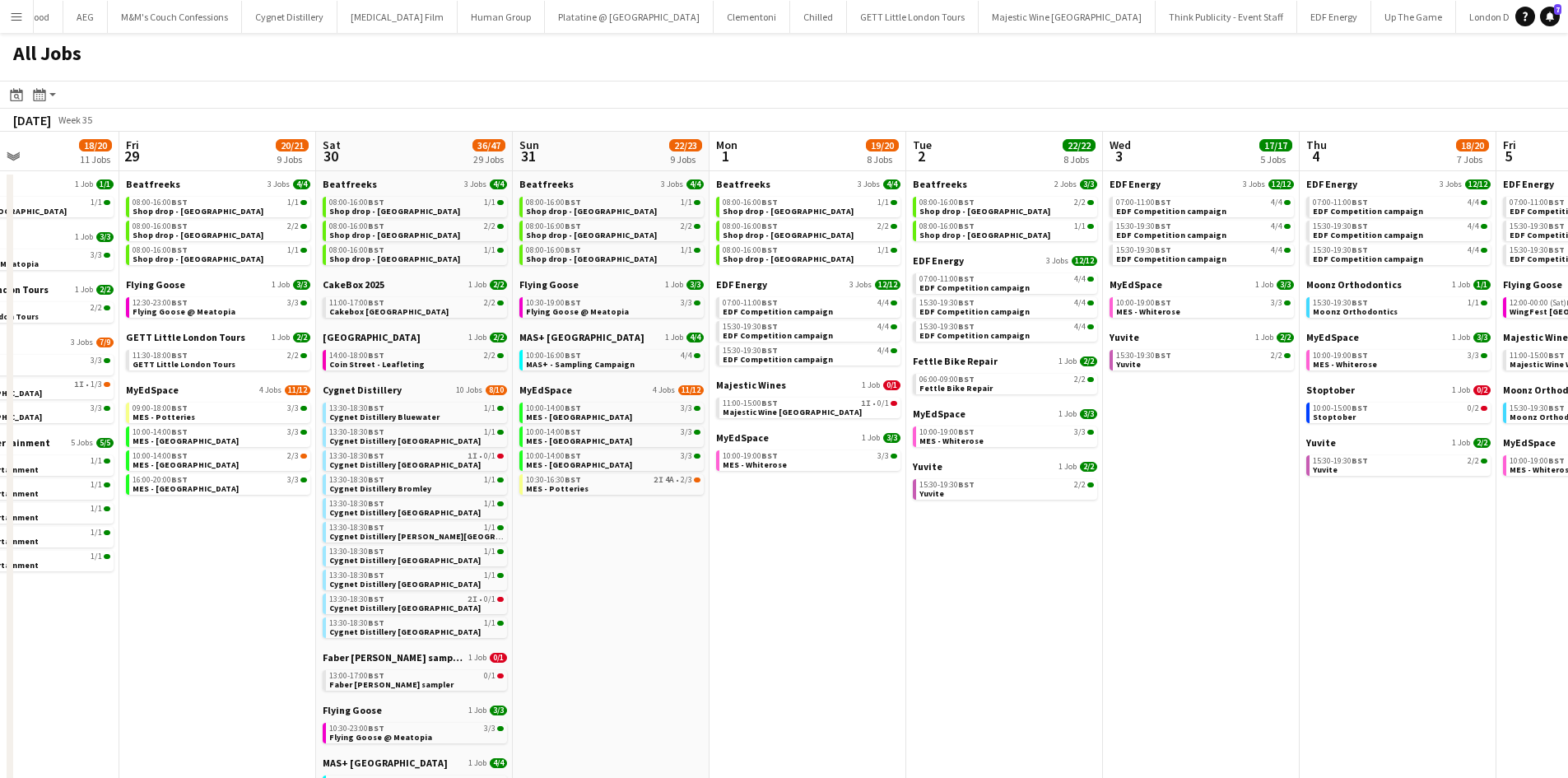
drag, startPoint x: 567, startPoint y: 605, endPoint x: 876, endPoint y: 605, distance: 309.0
click at [876, 605] on app-calendar-viewport "Tue 26 22/24 14 Jobs Wed 27 16/18 7 Jobs Thu 28 18/20 11 Jobs Fri 29 20/21 9 Jo…" at bounding box center [784, 709] width 1568 height 1156
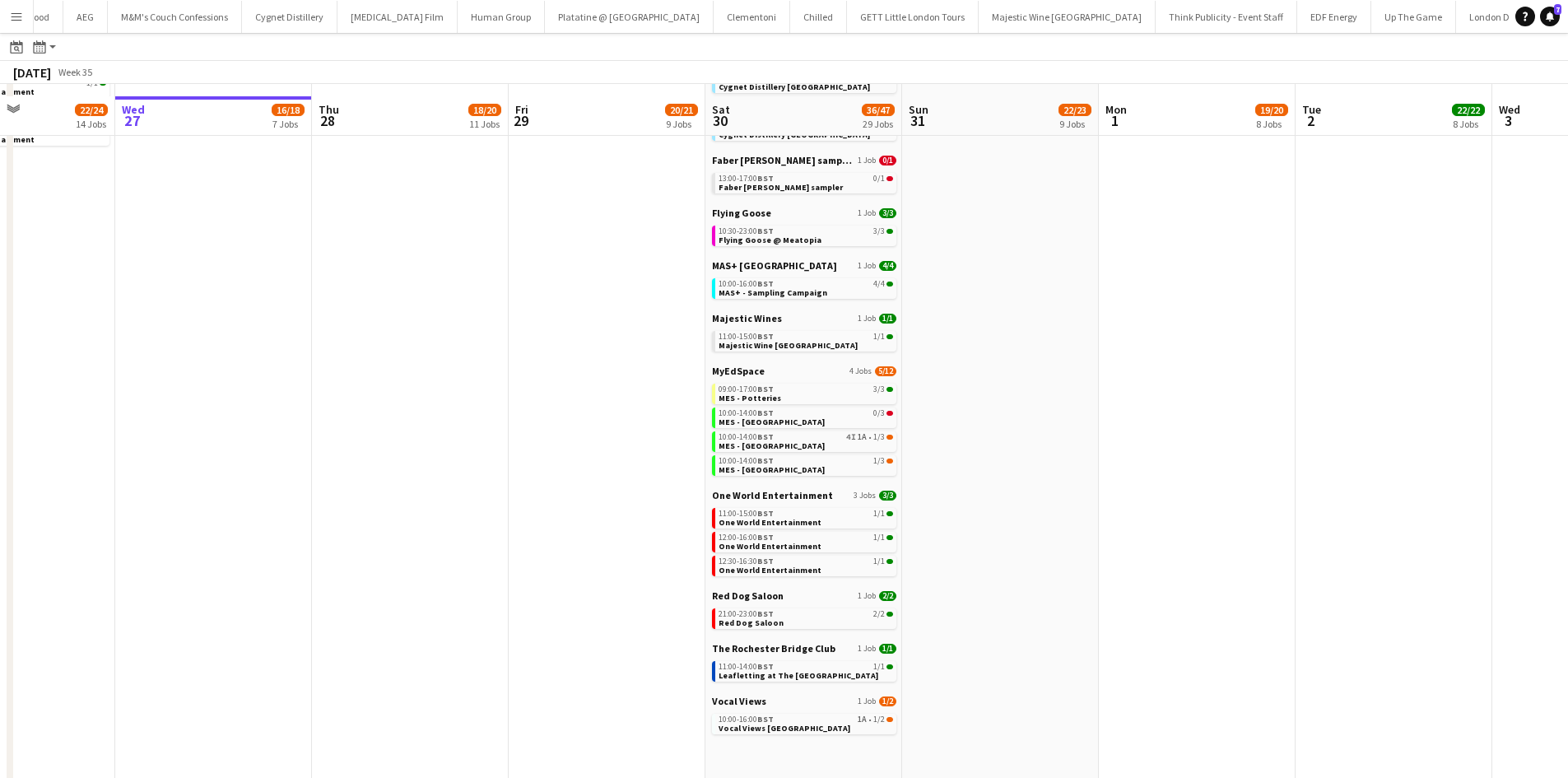
scroll to position [508, 0]
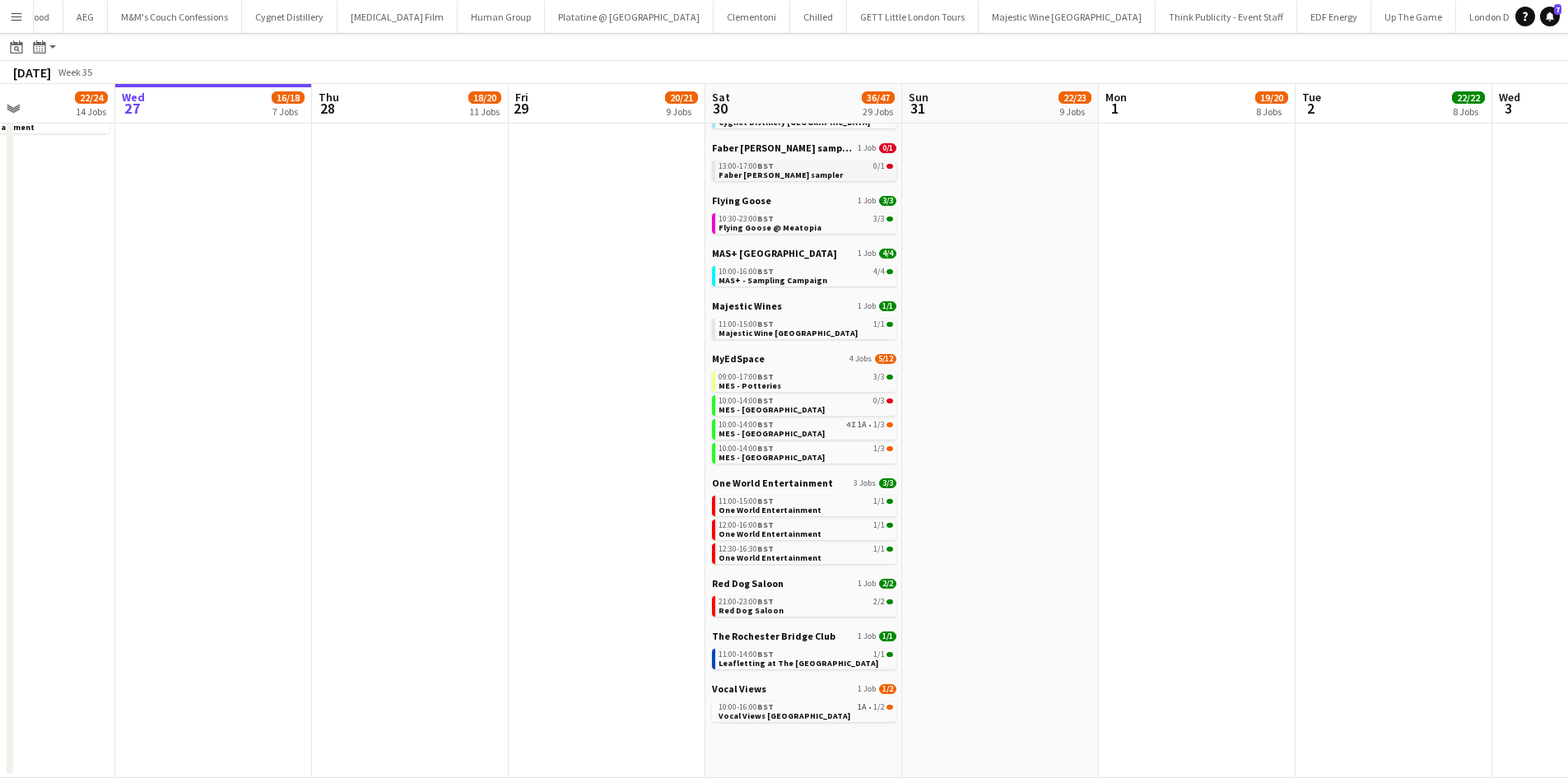
click at [789, 176] on span "Faber [PERSON_NAME] sampler" at bounding box center [780, 175] width 125 height 11
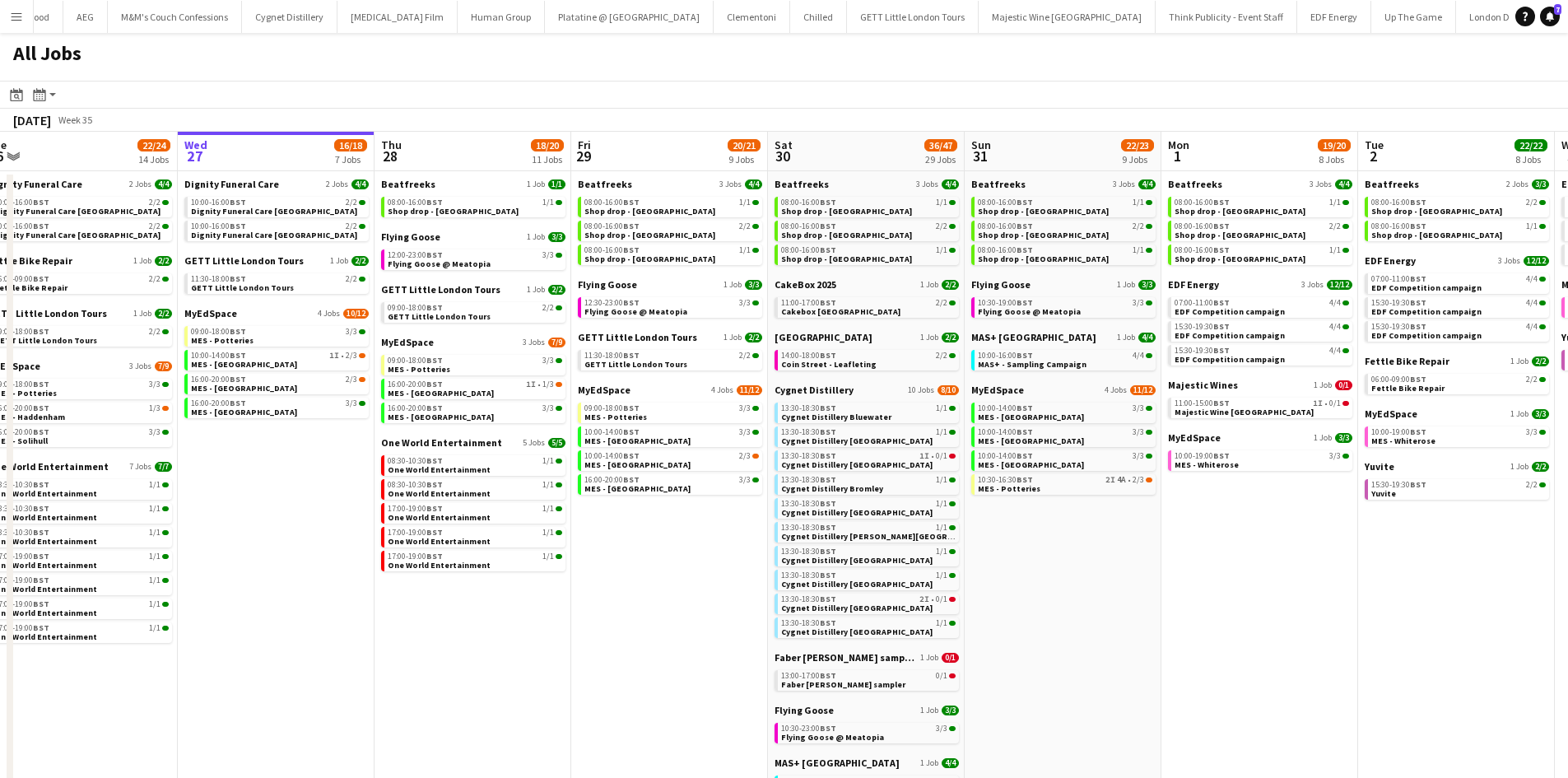
scroll to position [0, 411]
drag, startPoint x: 600, startPoint y: 682, endPoint x: 633, endPoint y: 674, distance: 34.0
click at [633, 674] on app-calendar-viewport "Sun 24 26/26 7 Jobs Mon 25 8/10 5 Jobs Tue 26 22/24 14 Jobs Wed 27 16/18 7 Jobs…" at bounding box center [784, 709] width 1568 height 1156
click at [470, 200] on div "08:00-16:00 BST 1/1" at bounding box center [476, 202] width 175 height 8
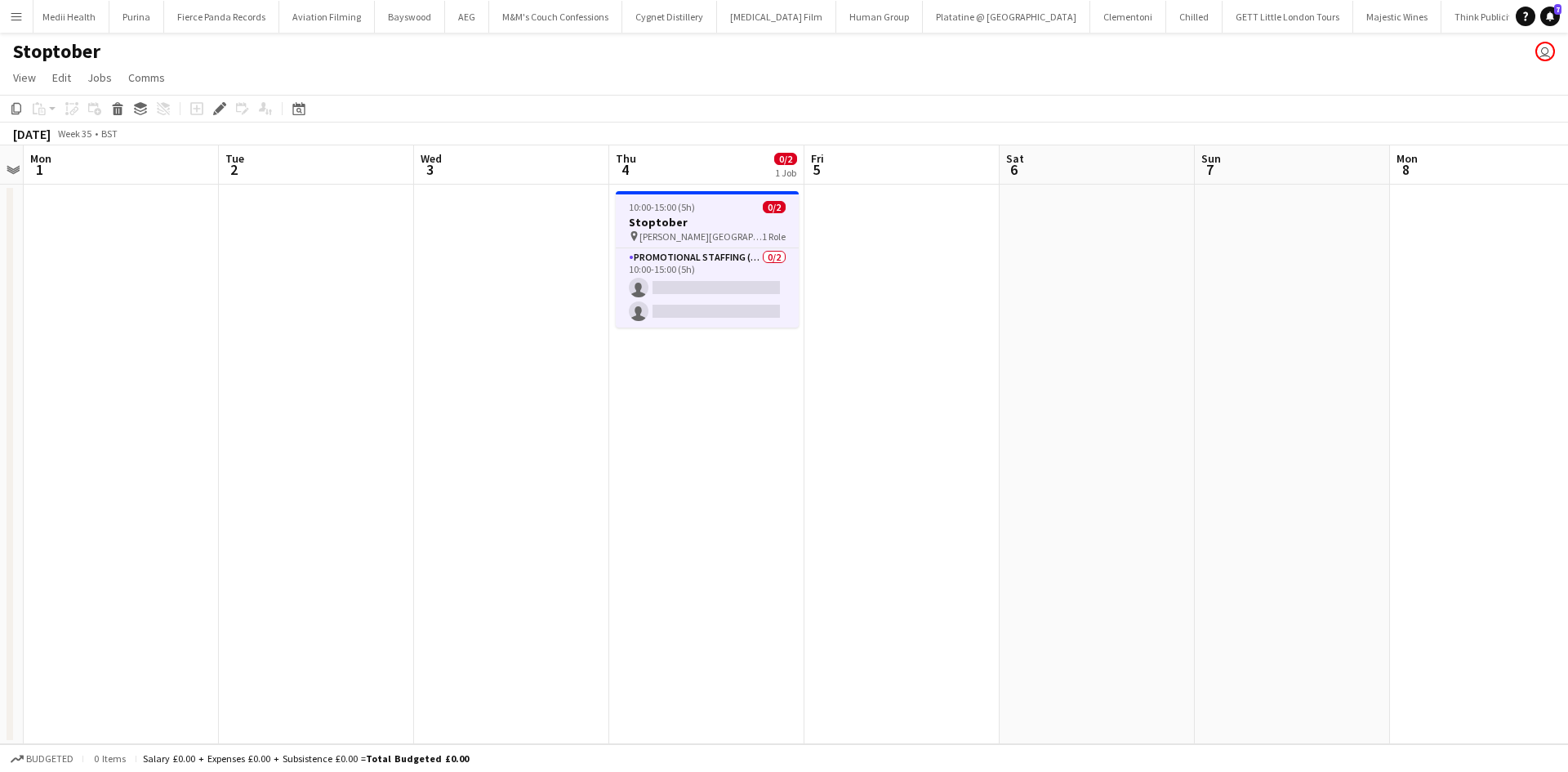
scroll to position [0, 10224]
drag, startPoint x: 725, startPoint y: 259, endPoint x: 1026, endPoint y: 254, distance: 301.0
click at [725, 259] on app-card-role "Promotional Staffing (Brand Ambassadors) 0/2 10:00-15:00 (5h) single-neutral-ac…" at bounding box center [706, 288] width 183 height 79
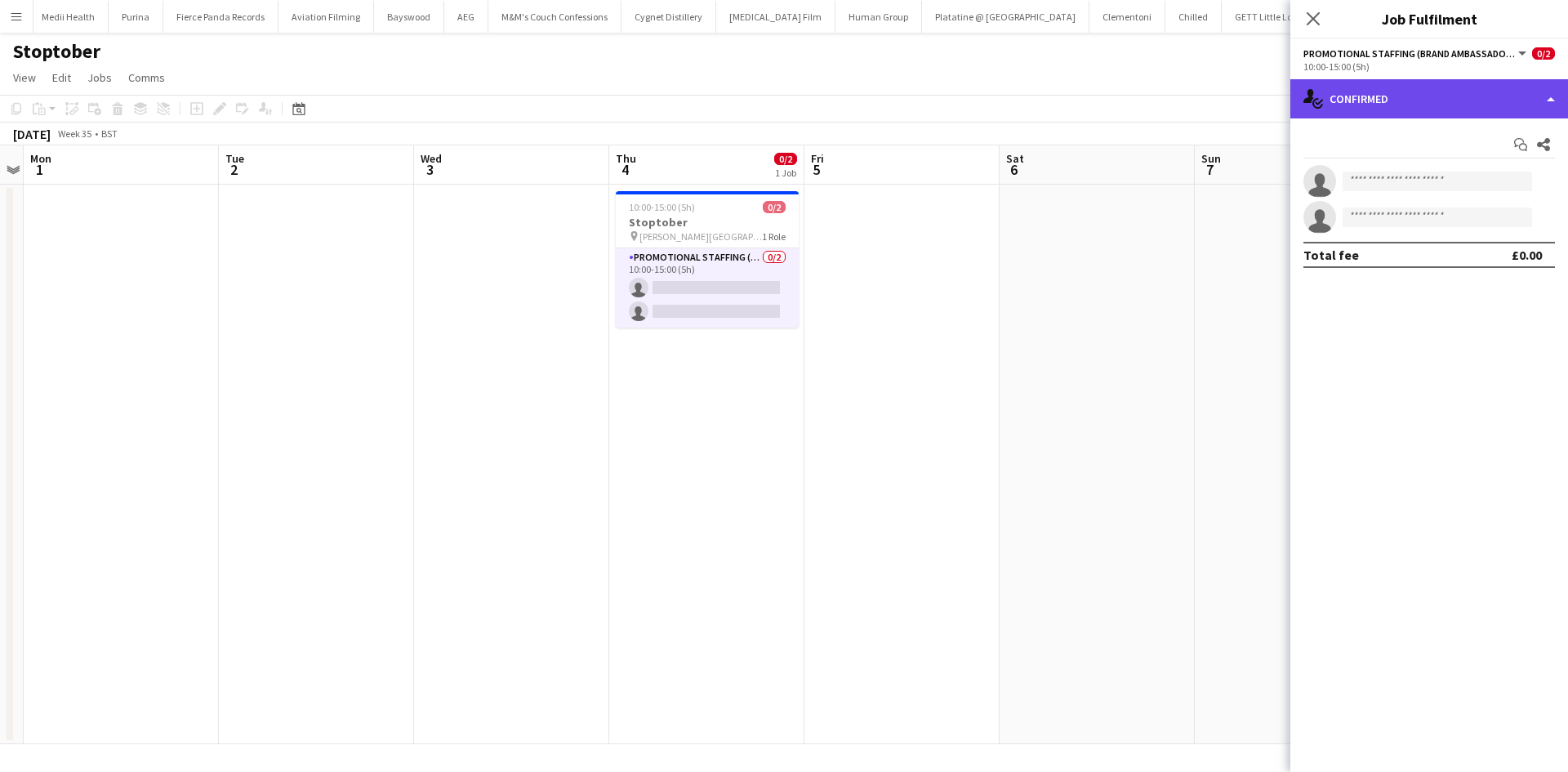
click at [1426, 85] on div "single-neutral-actions-check-2 Confirmed" at bounding box center [1429, 99] width 278 height 40
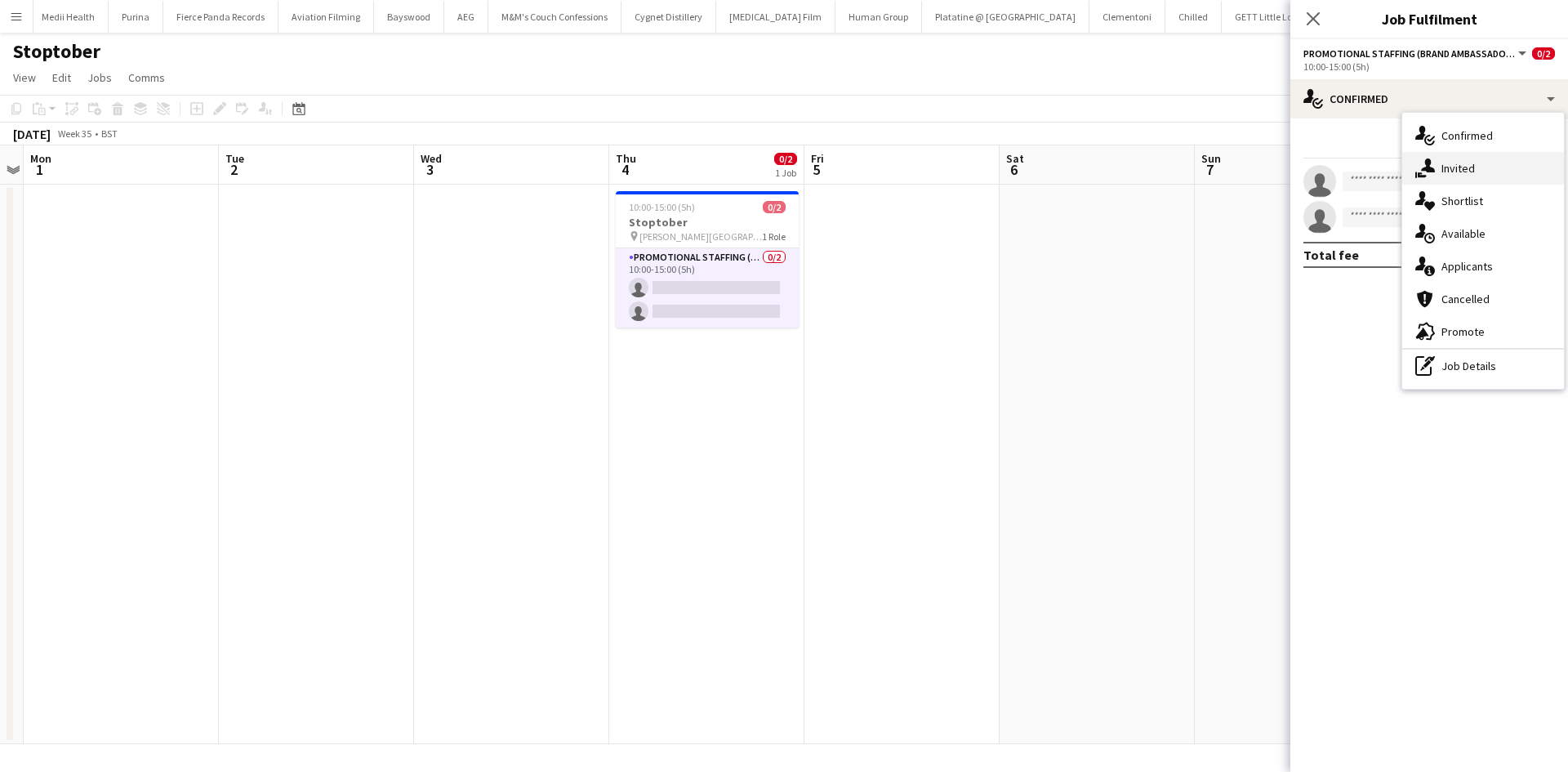
click at [1460, 167] on div "single-neutral-actions-share-1 Invited" at bounding box center [1482, 168] width 161 height 33
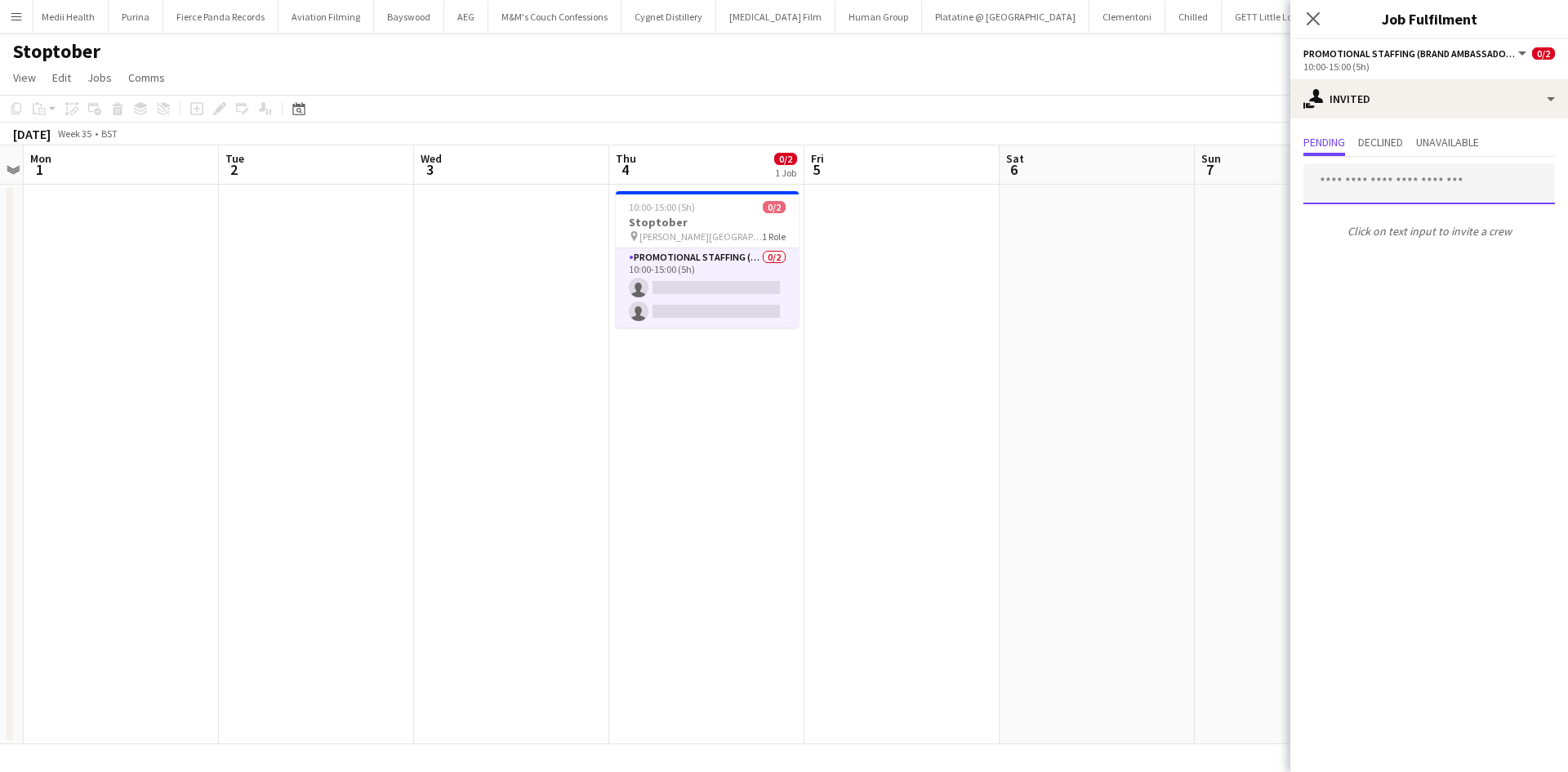
click at [1411, 180] on input "text" at bounding box center [1429, 183] width 251 height 41
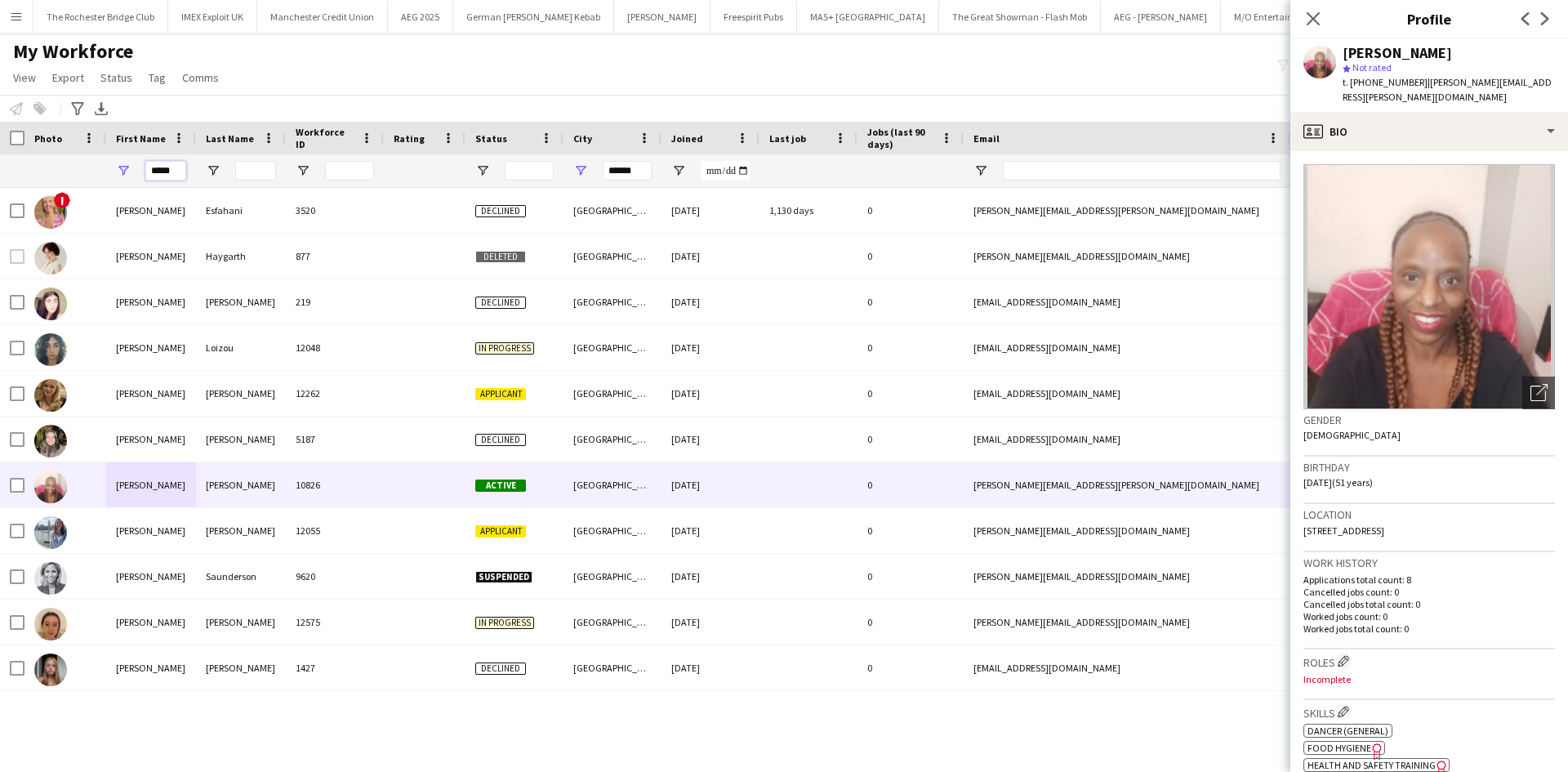
click at [174, 169] on input "*****" at bounding box center [165, 171] width 41 height 20
click at [172, 168] on input "*****" at bounding box center [165, 171] width 41 height 20
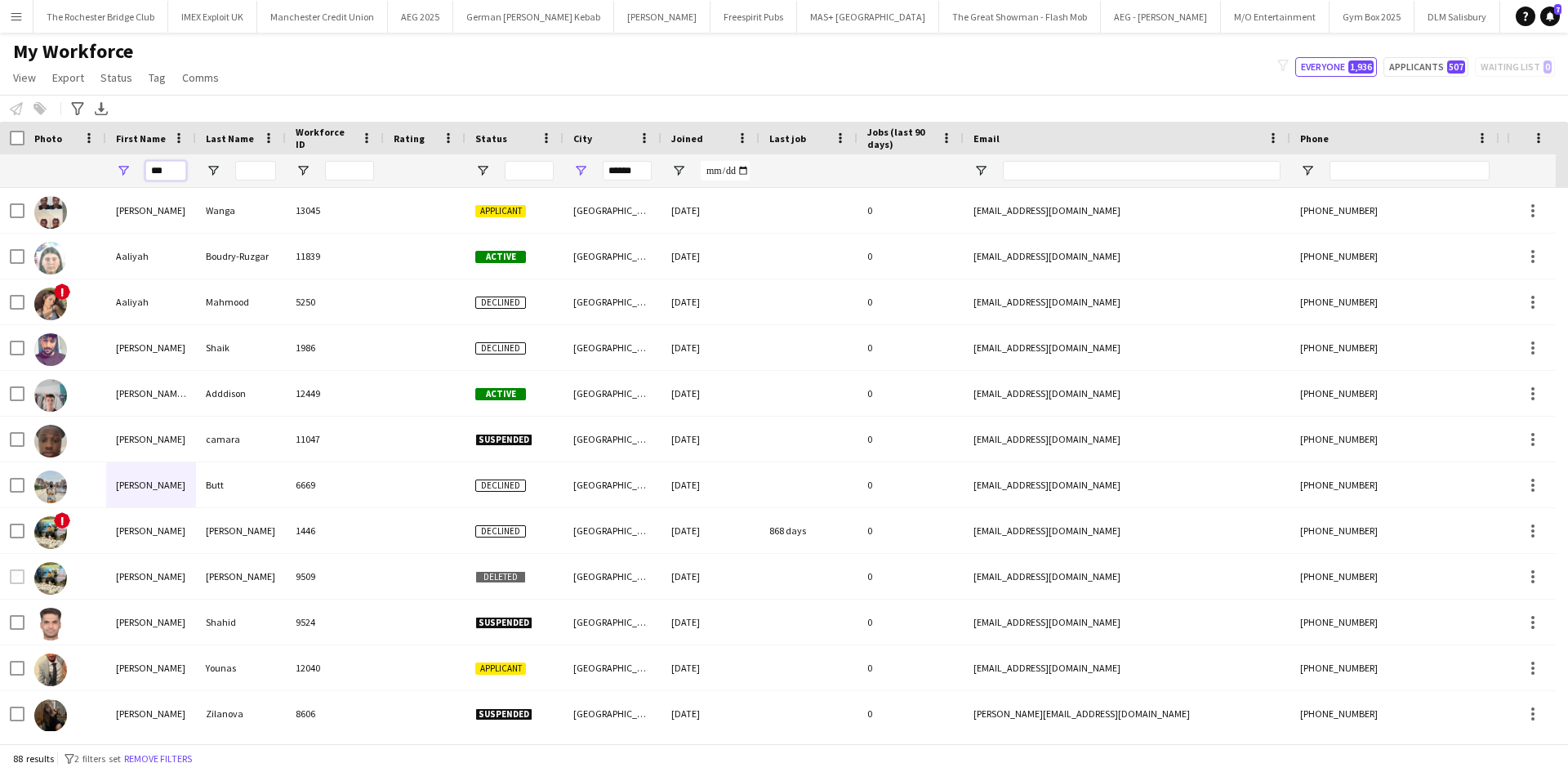
type input "***"
click at [474, 179] on div at bounding box center [513, 170] width 98 height 33
click at [485, 163] on span "Open Filter Menu" at bounding box center [482, 170] width 15 height 15
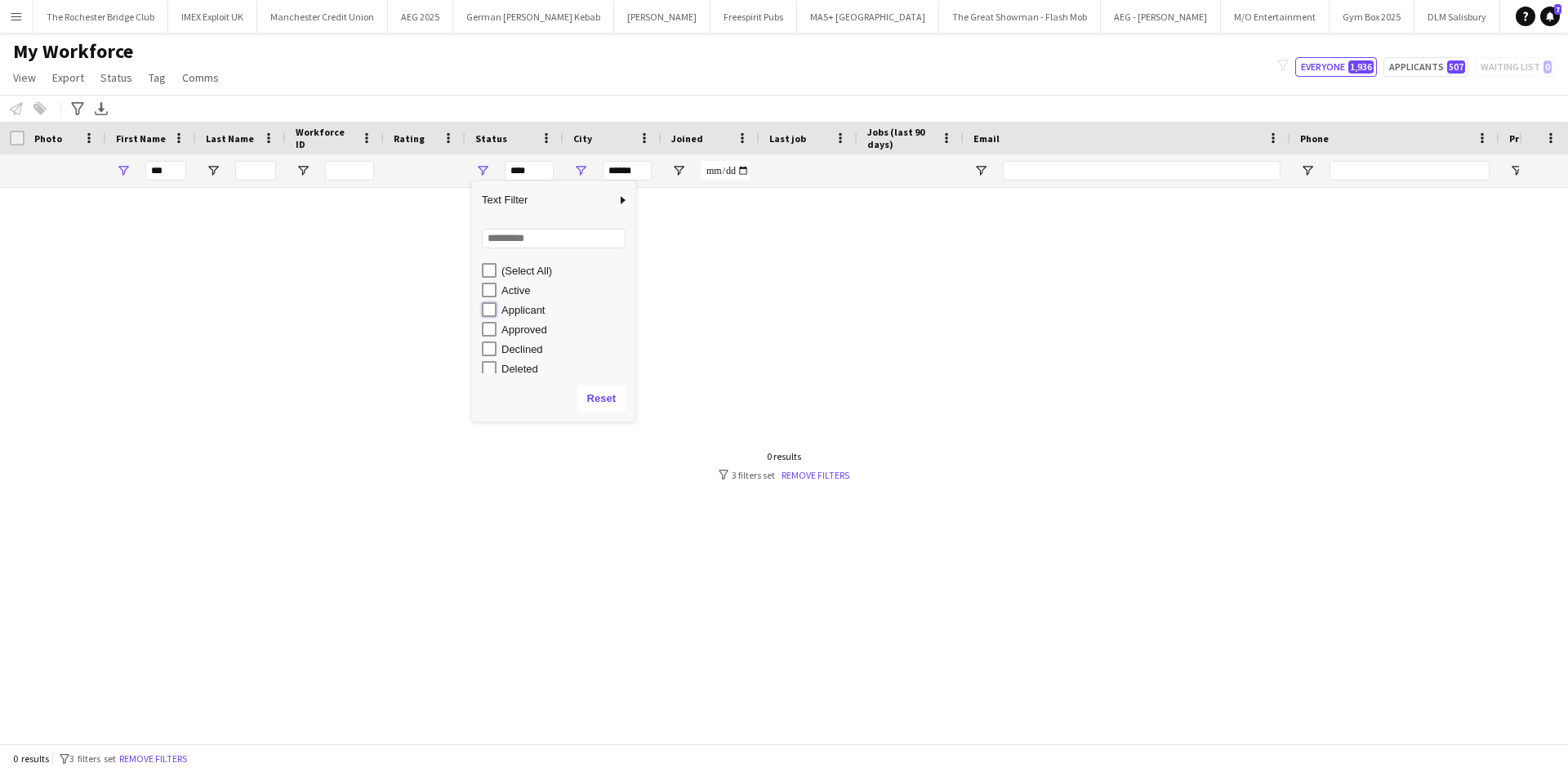
type input "**********"
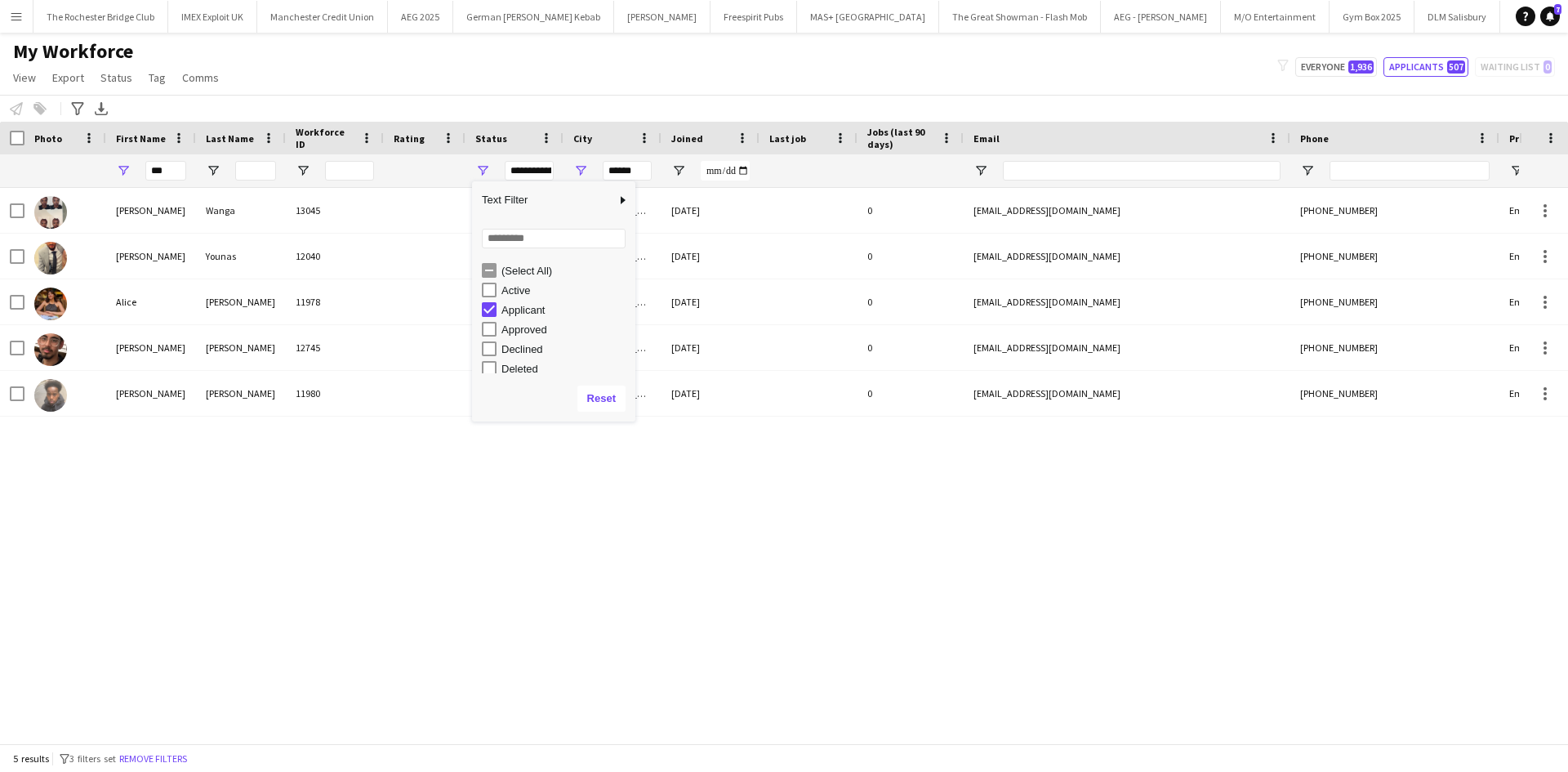
click at [393, 490] on div "Aalia Wanga 13045 Applicant London 21-08-2025 0 liyahsosa60@gmail.com +44078799…" at bounding box center [759, 459] width 1519 height 543
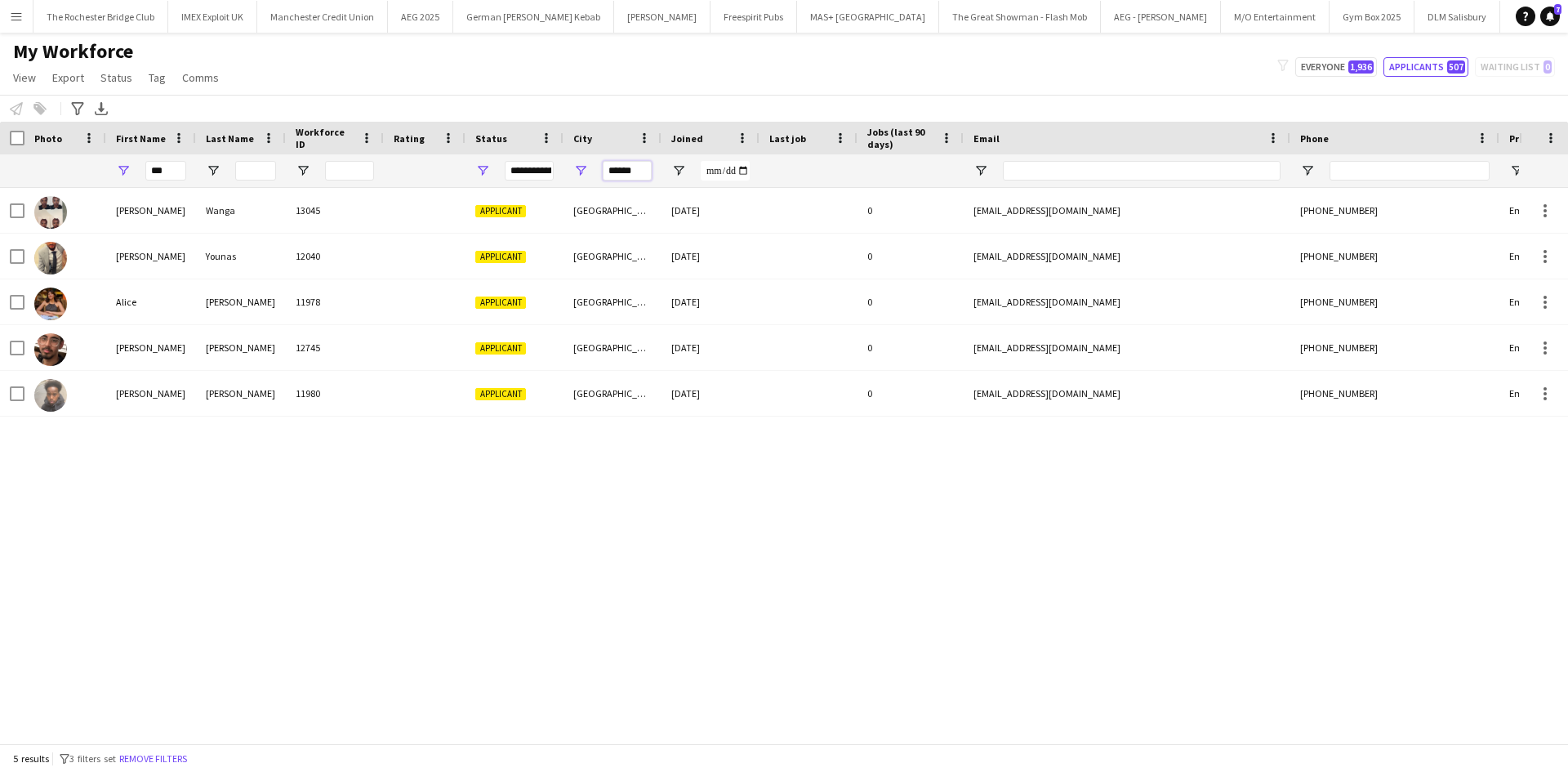
click at [628, 163] on input "******" at bounding box center [627, 171] width 49 height 20
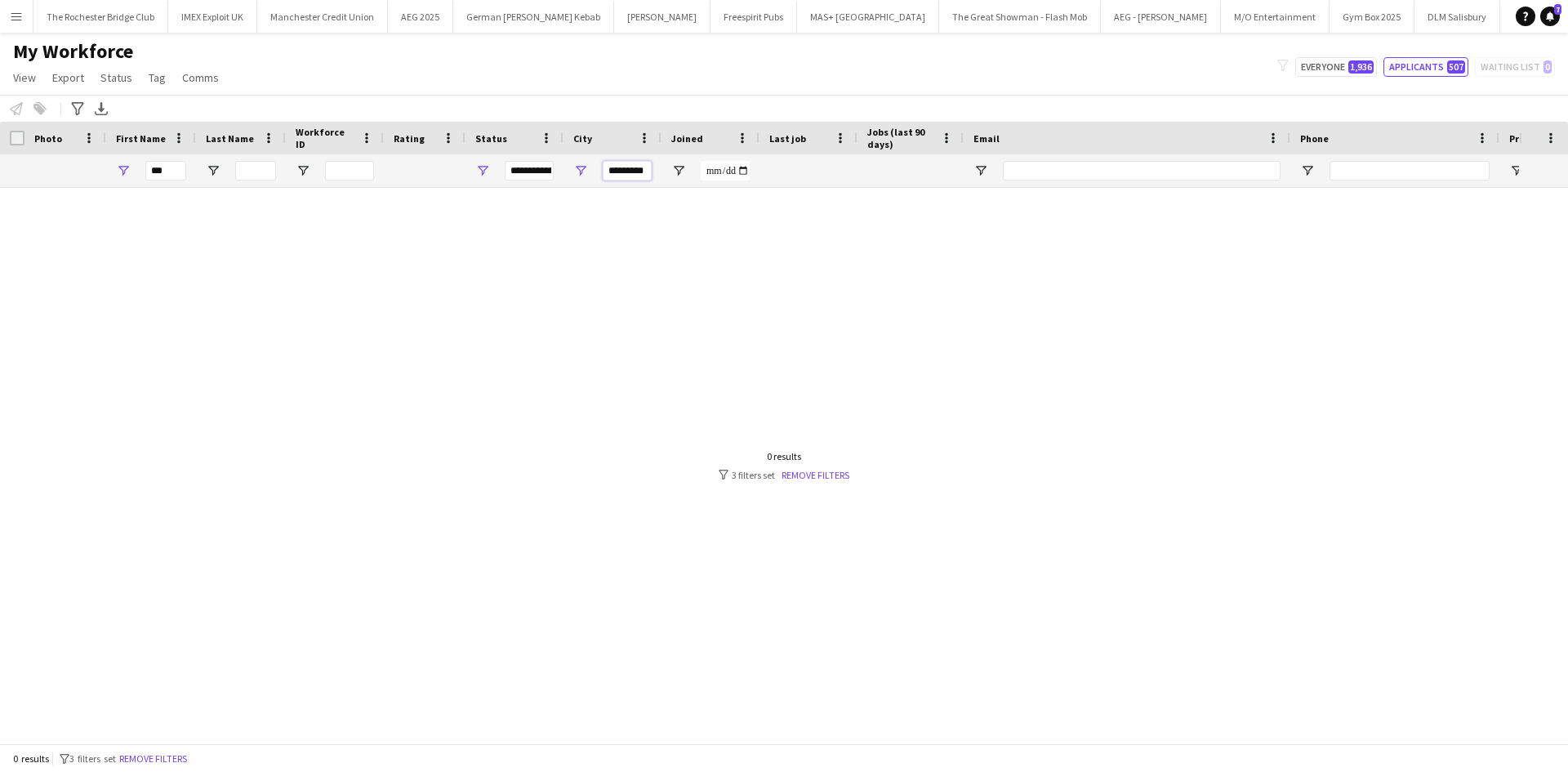
type input "*********"
click at [480, 163] on span "Open Filter Menu" at bounding box center [482, 170] width 15 height 15
type input "**********"
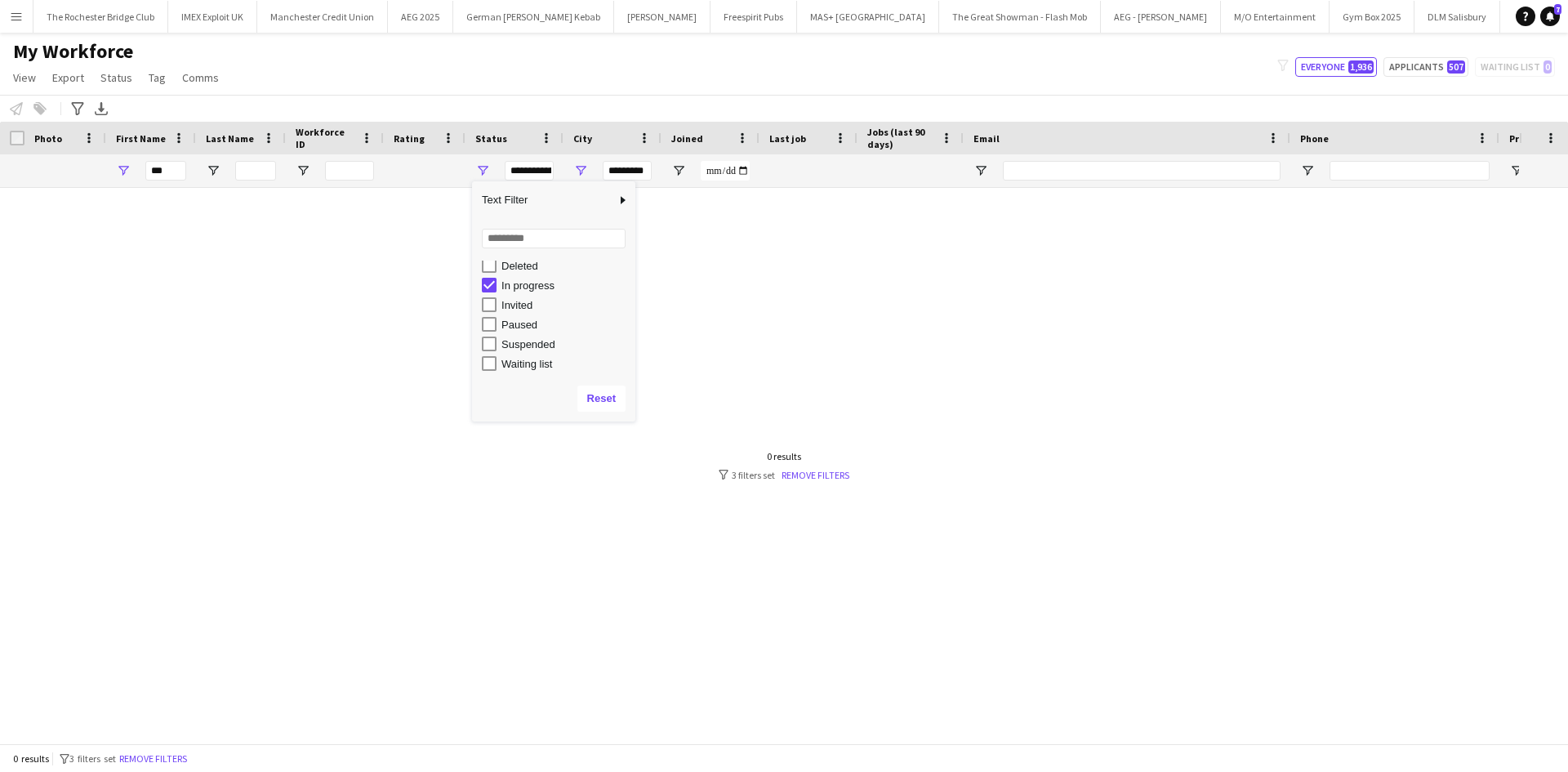
click at [592, 473] on div at bounding box center [759, 459] width 1519 height 543
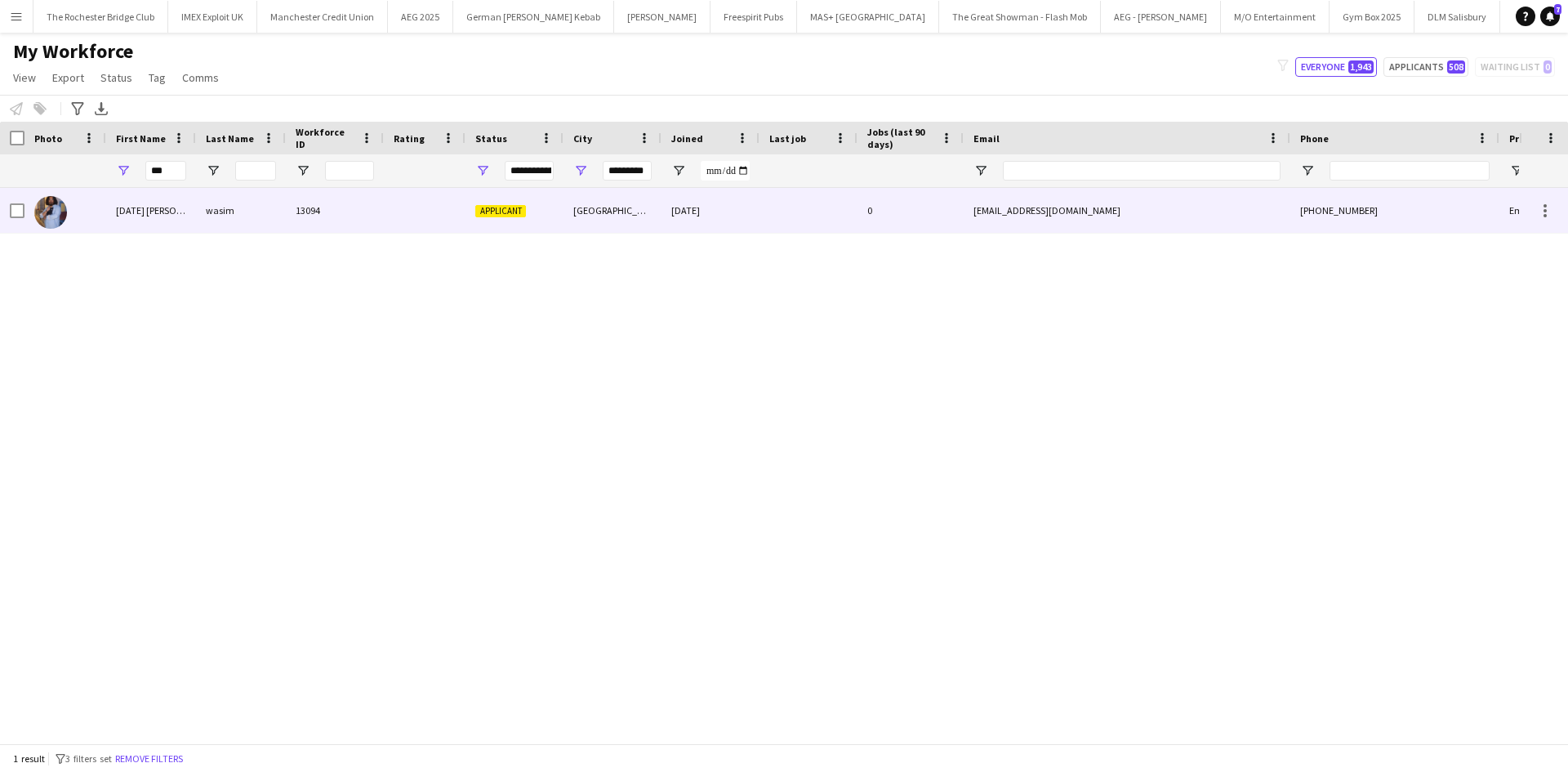
click at [121, 212] on div "raja mohammed ali khan" at bounding box center [150, 210] width 90 height 45
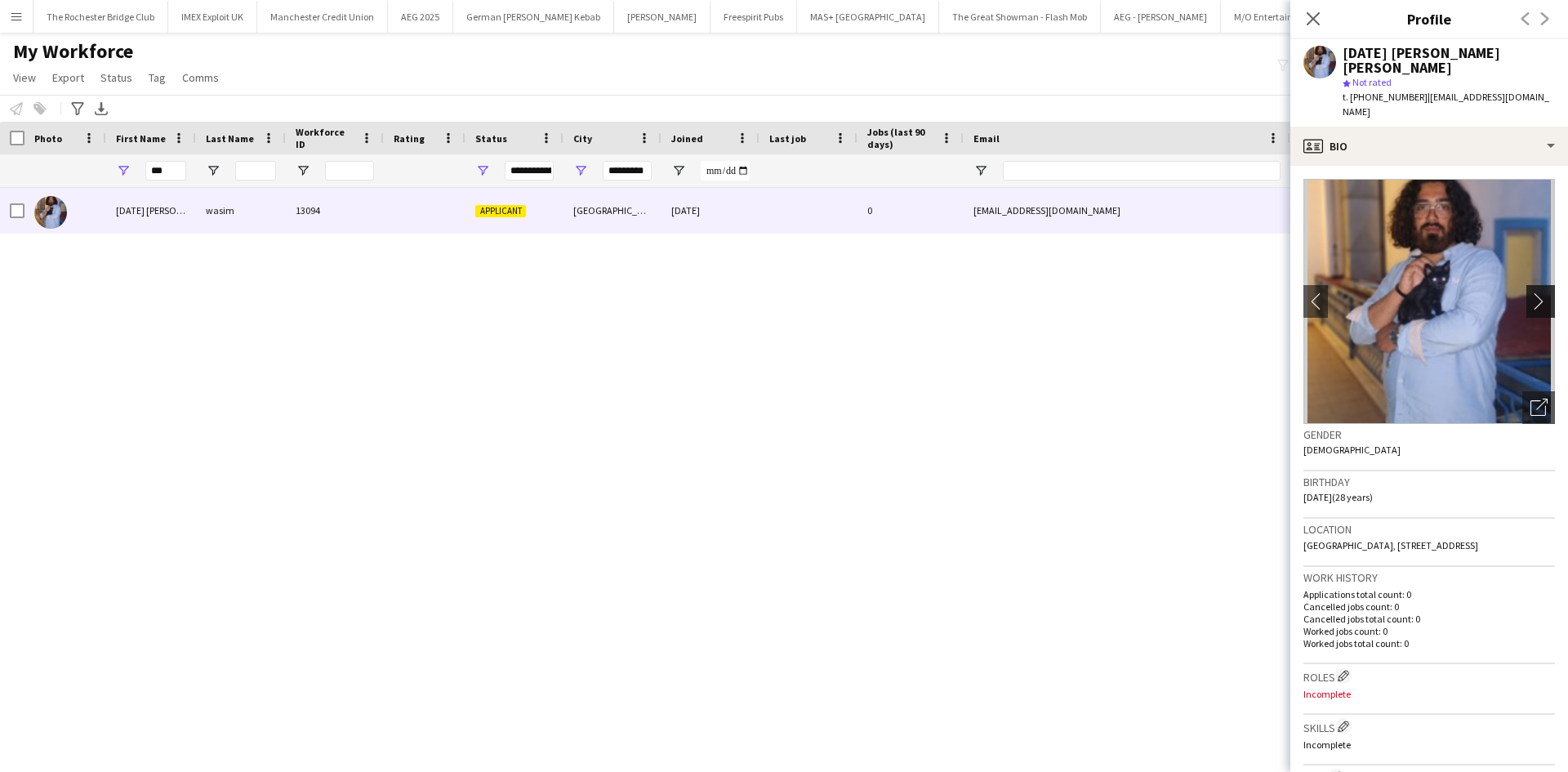
click at [1531, 285] on button "chevron-right" at bounding box center [1542, 301] width 33 height 33
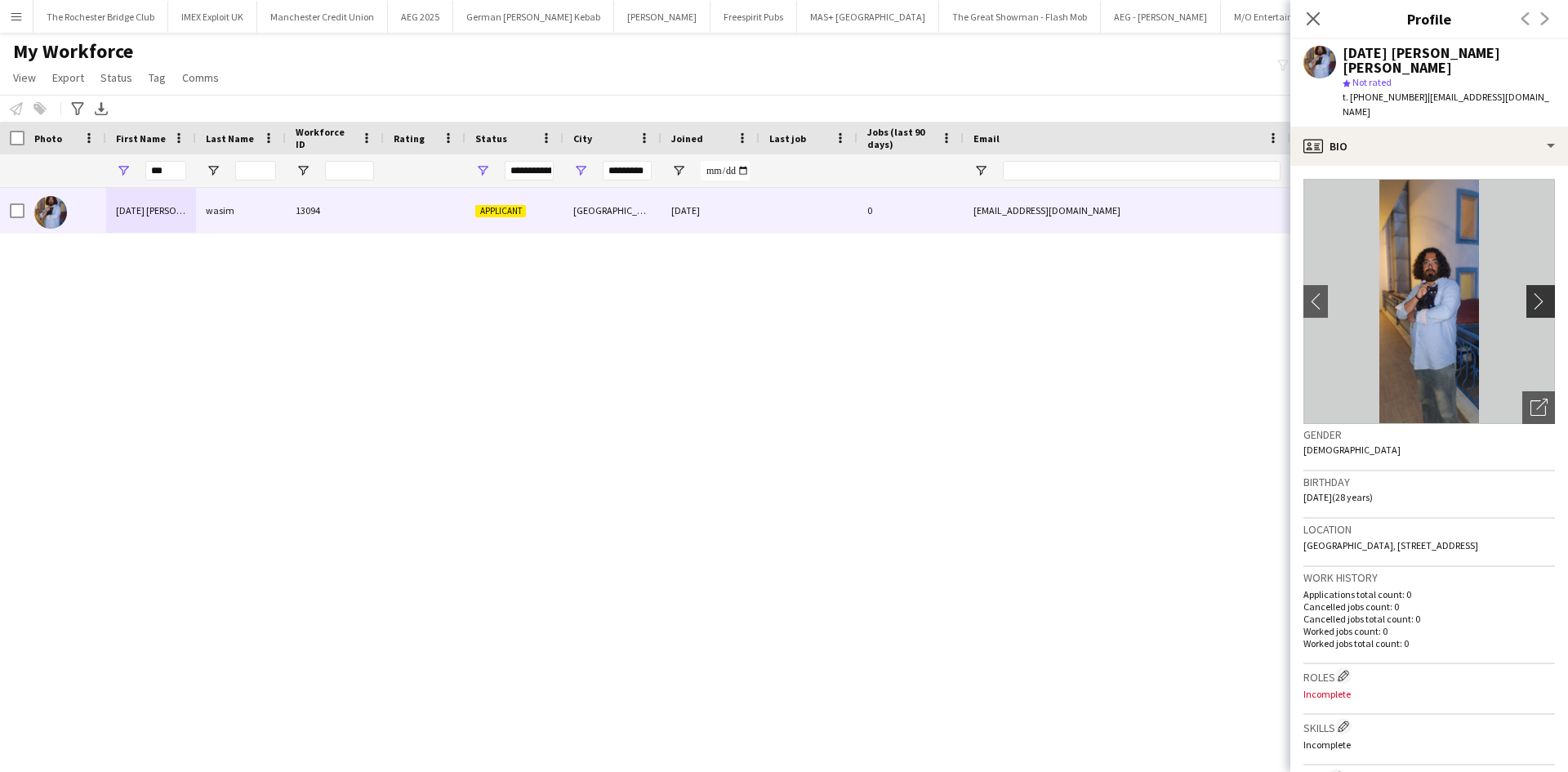
click at [1530, 292] on app-icon "chevron-right" at bounding box center [1543, 300] width 26 height 17
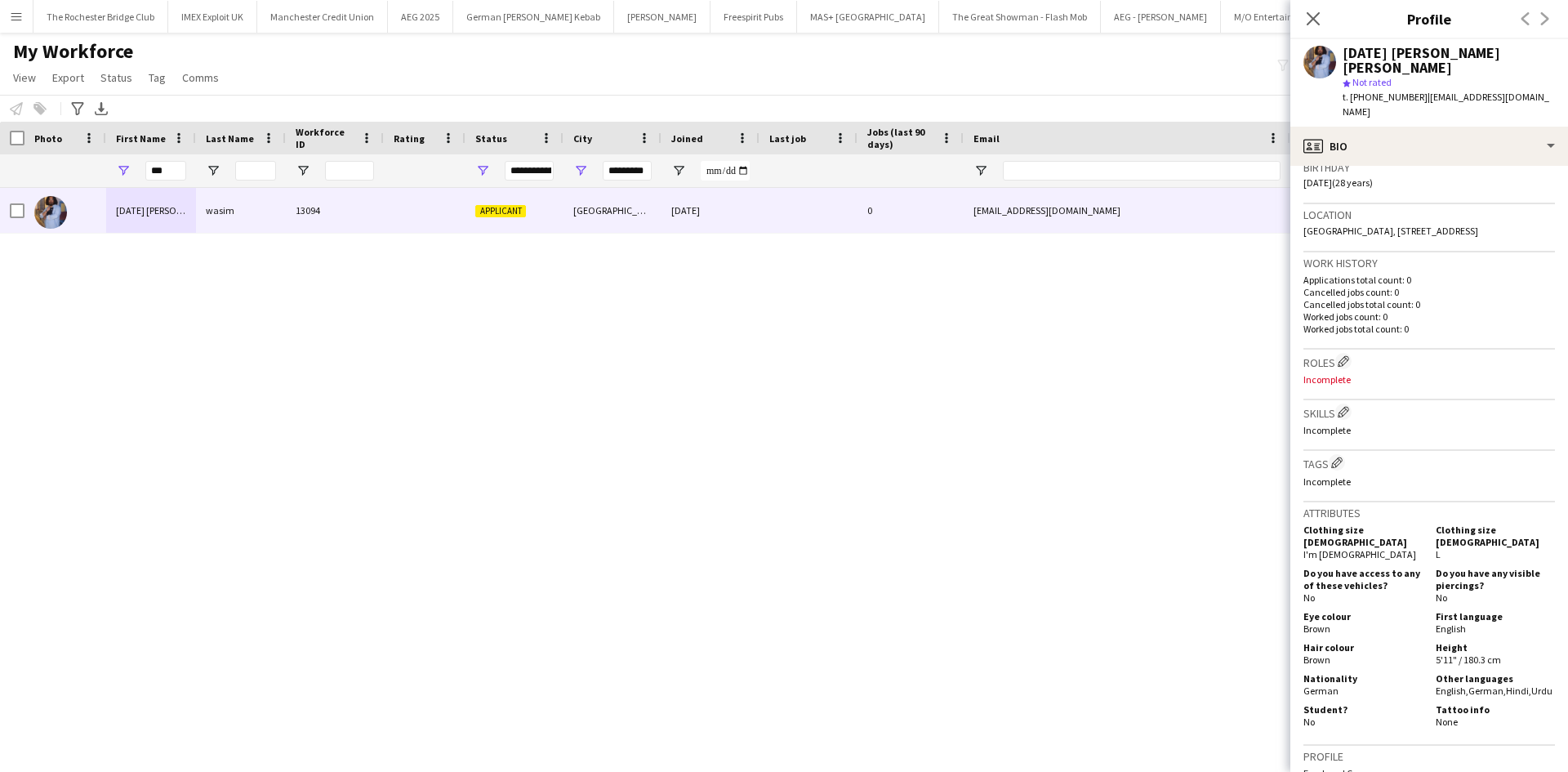
scroll to position [327, 0]
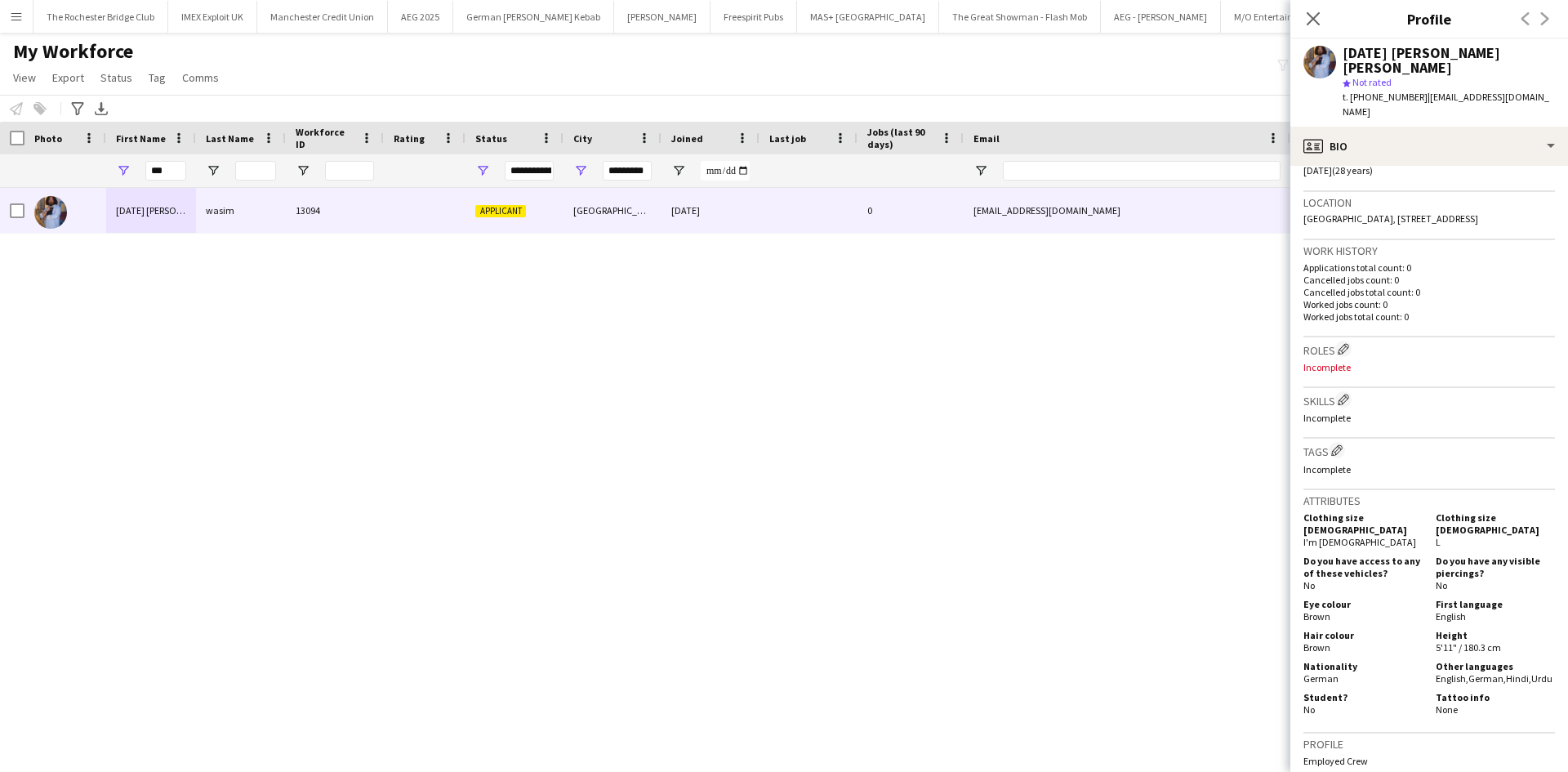
click at [657, 402] on div "raja mohammed ali khan wasim 13094 Applicant Newcastle upon Tyne 27-08-2025 0 a…" at bounding box center [759, 459] width 1519 height 543
click at [162, 167] on input "***" at bounding box center [165, 171] width 41 height 20
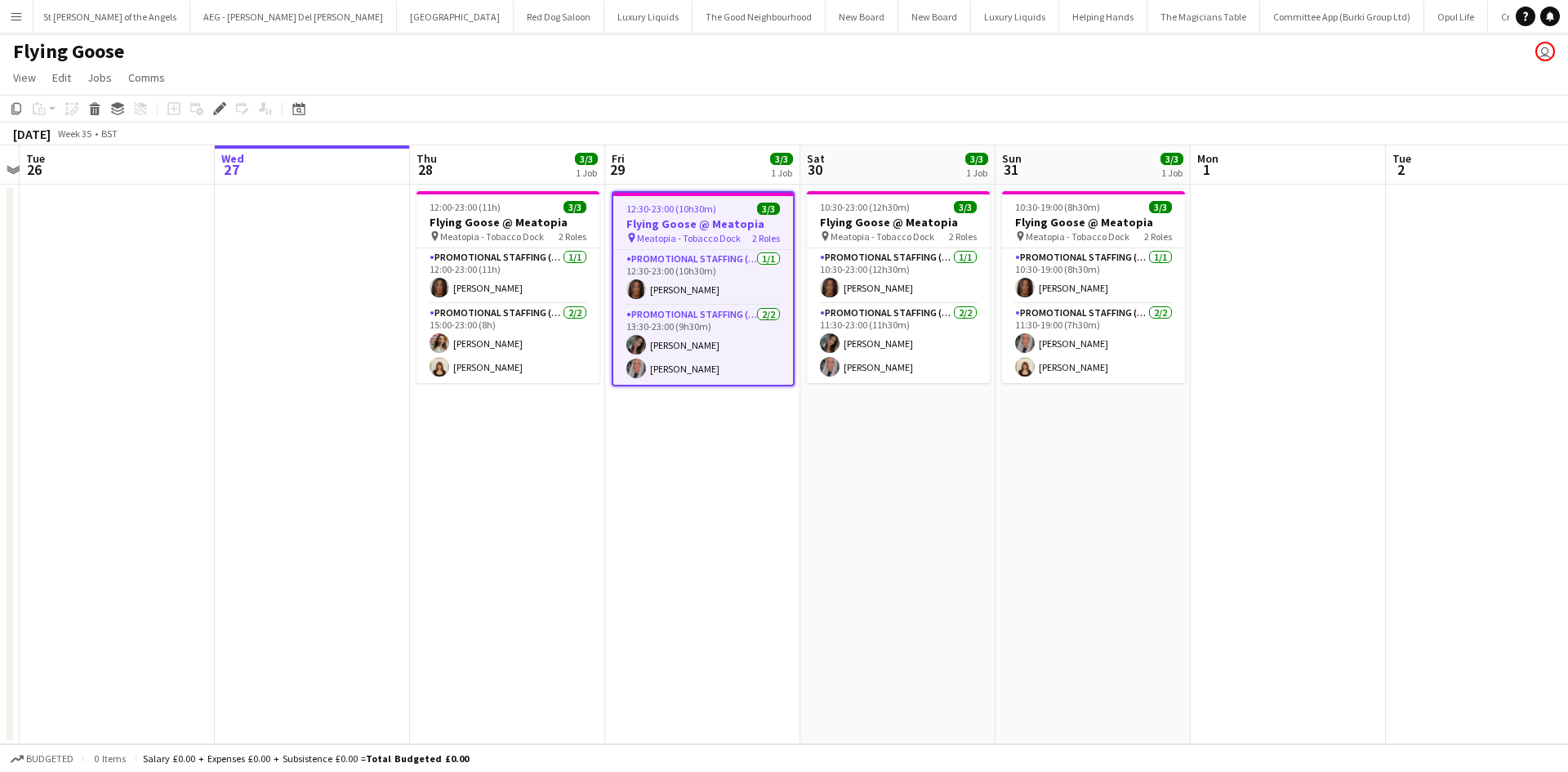
scroll to position [0, 5945]
click at [1019, 434] on app-date-cell "10:30-19:00 (8h30m) 3/3 Flying Goose @ Meatopia pin Meatopia - Tobacco Dock 2 R…" at bounding box center [1092, 464] width 195 height 559
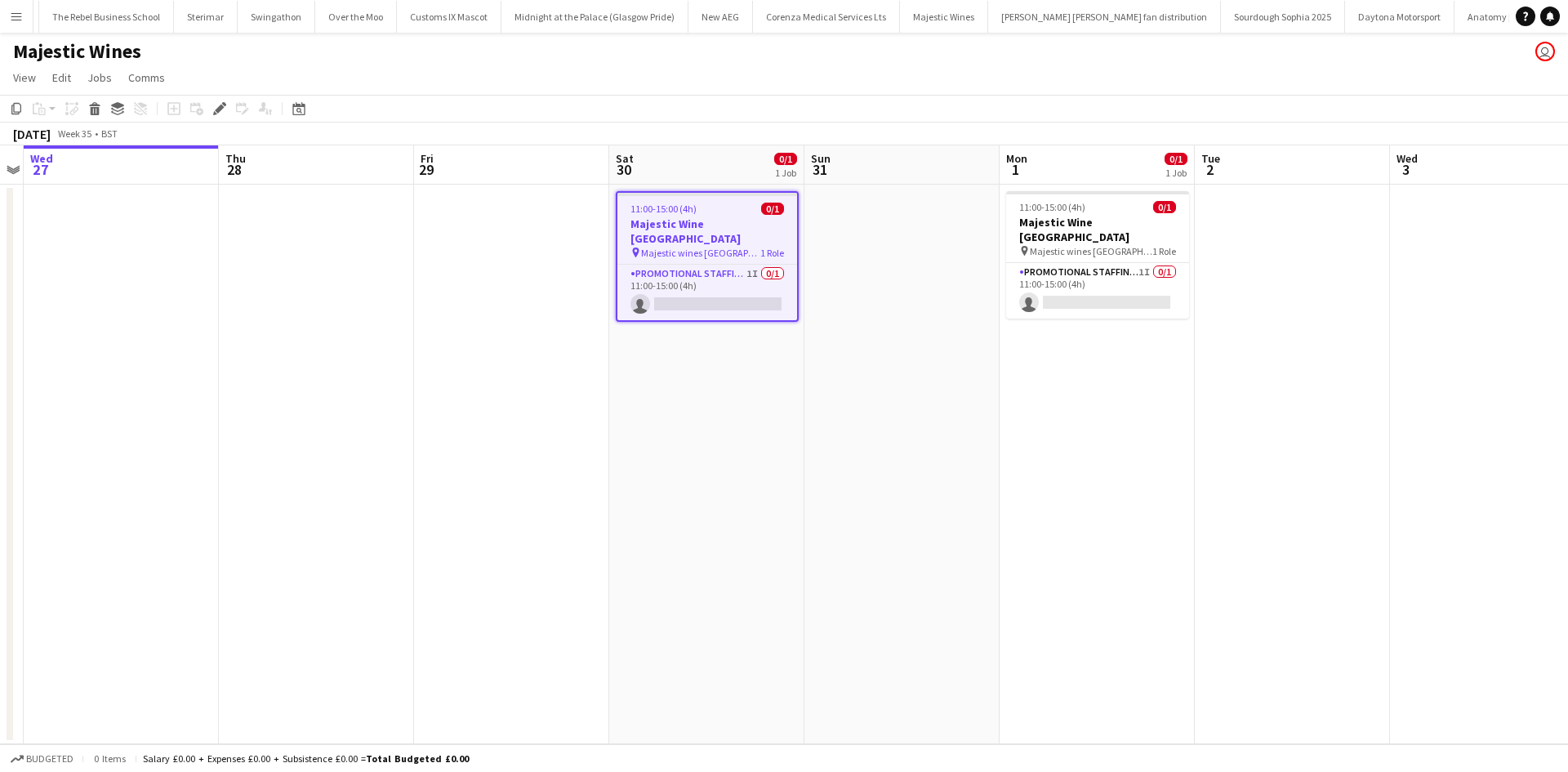
scroll to position [0, 5745]
drag, startPoint x: 1145, startPoint y: 428, endPoint x: 1012, endPoint y: 410, distance: 134.2
click at [1146, 428] on app-calendar-viewport "Sun 24 1/1 1 Job Mon 25 Tue 26 Wed 27 Thu 28 Fri 29 Sat 30 0/1 1 Job Sun 31 Mon…" at bounding box center [784, 444] width 1568 height 599
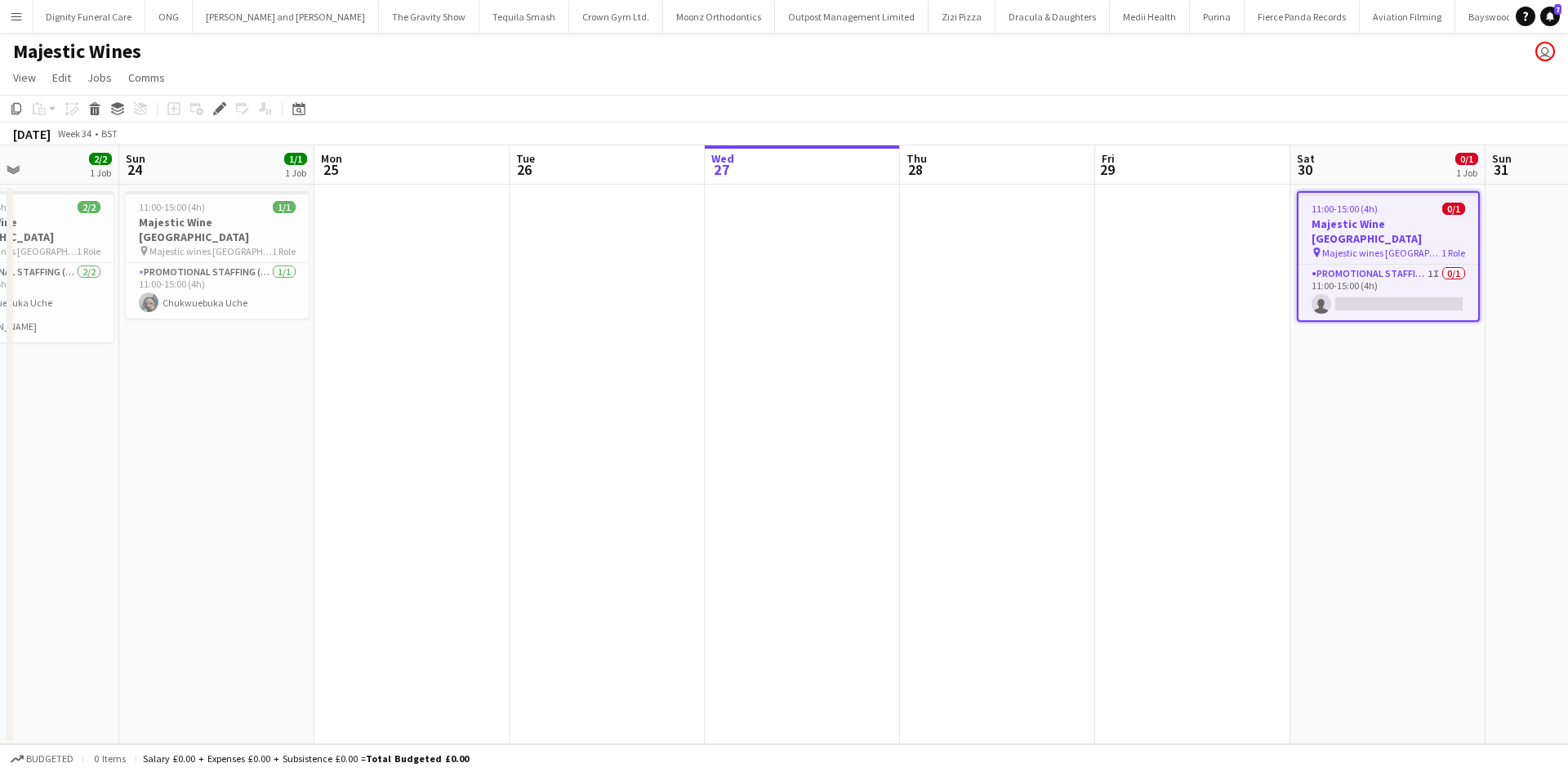
scroll to position [0, 374]
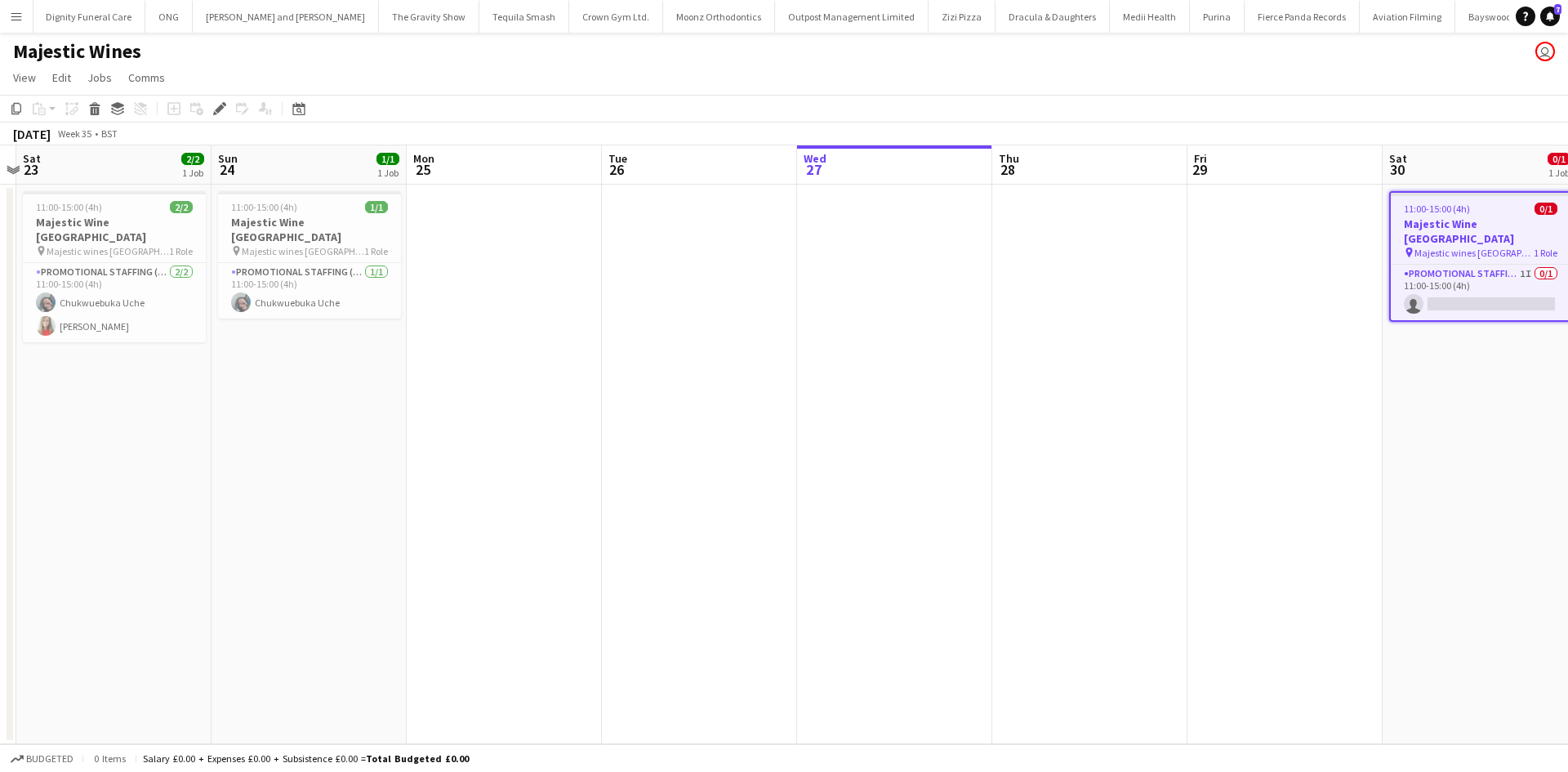
drag, startPoint x: 1068, startPoint y: 428, endPoint x: 1124, endPoint y: 428, distance: 56.0
click at [1124, 428] on app-calendar-viewport "Thu 21 Fri 22 Sat 23 2/2 1 Job Sun 24 1/1 1 Job Mon 25 Tue 26 Wed 27 Thu 28 Fri…" at bounding box center [784, 444] width 1568 height 599
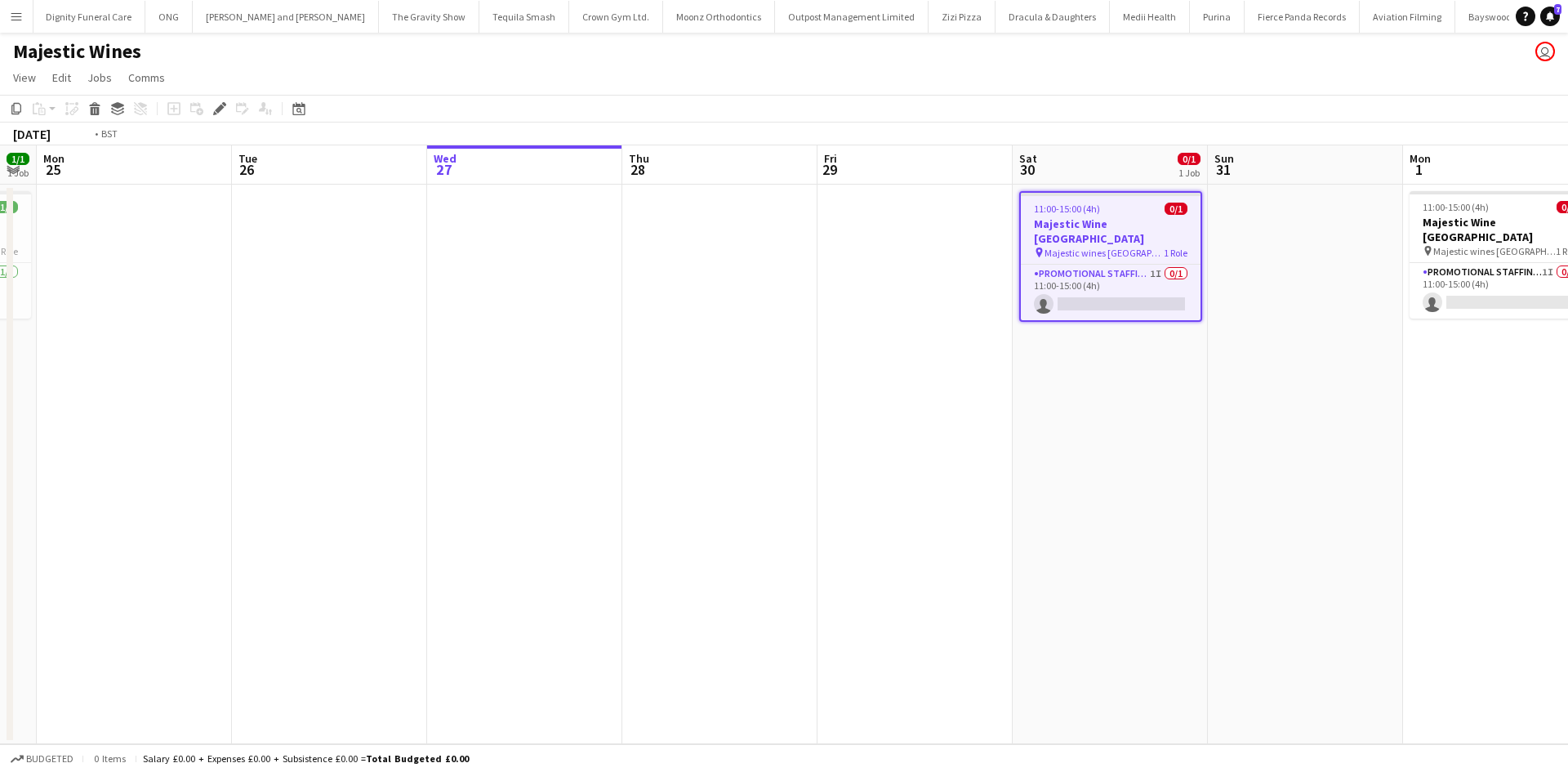
drag, startPoint x: 1189, startPoint y: 341, endPoint x: 769, endPoint y: 270, distance: 426.0
click at [769, 271] on app-calendar-viewport "Thu 21 Fri 22 Sat 23 2/2 1 Job Sun 24 1/1 1 Job Mon 25 Tue 26 Wed 27 Thu 28 Fri…" at bounding box center [784, 444] width 1568 height 599
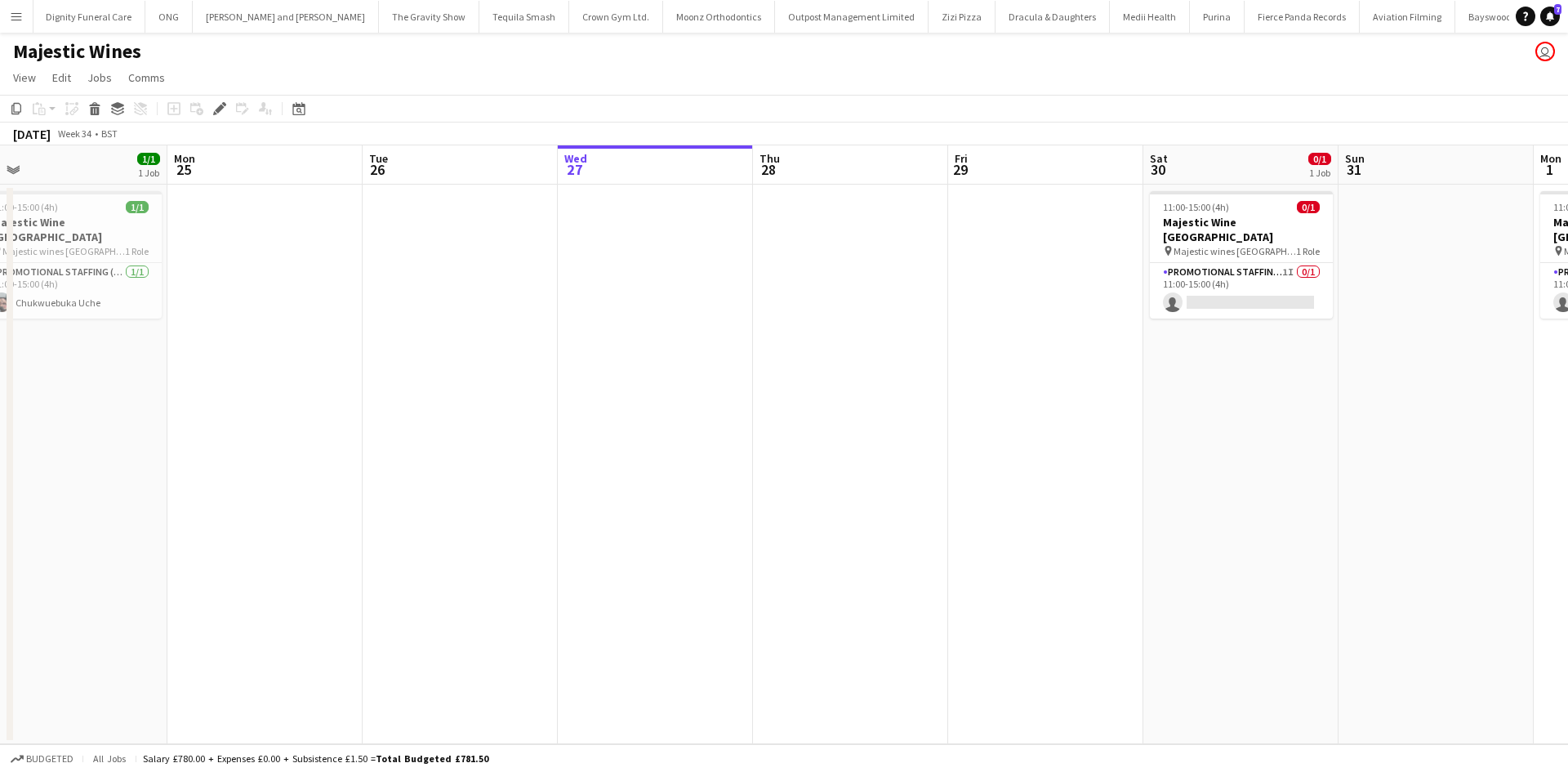
drag, startPoint x: 590, startPoint y: 367, endPoint x: 498, endPoint y: 362, distance: 92.1
click at [689, 362] on app-calendar-viewport "Thu 21 Fri 22 Sat 23 2/2 1 Job Sun 24 1/1 1 Job Mon 25 Tue 26 Wed 27 Thu 28 Fri…" at bounding box center [784, 444] width 1568 height 599
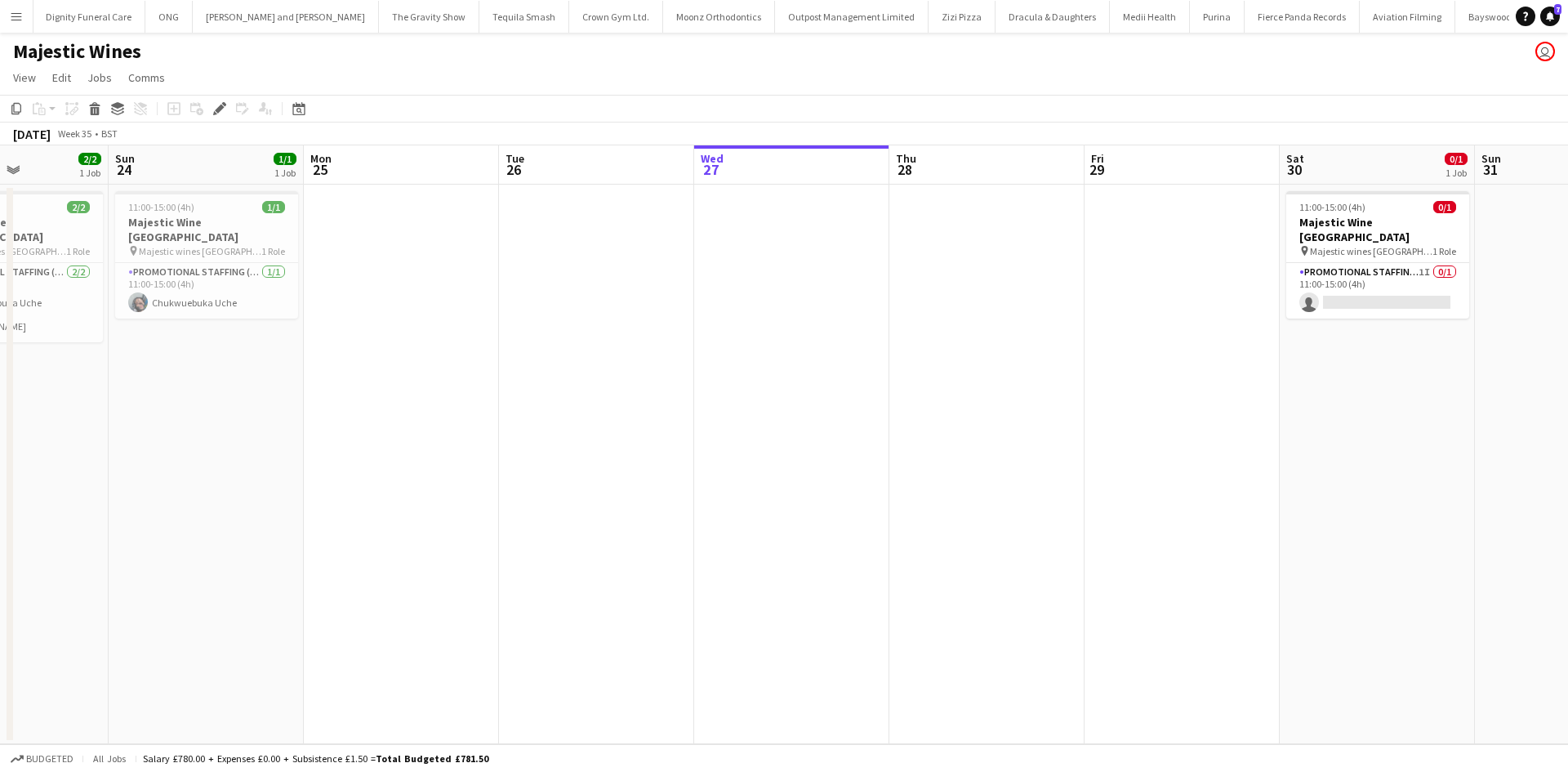
drag, startPoint x: 395, startPoint y: 360, endPoint x: 609, endPoint y: 354, distance: 214.1
click at [712, 355] on app-calendar-viewport "Thu 21 Fri 22 Sat 23 2/2 1 Job Sun 24 1/1 1 Job Mon 25 Tue 26 Wed 27 Thu 28 Fri…" at bounding box center [784, 444] width 1568 height 599
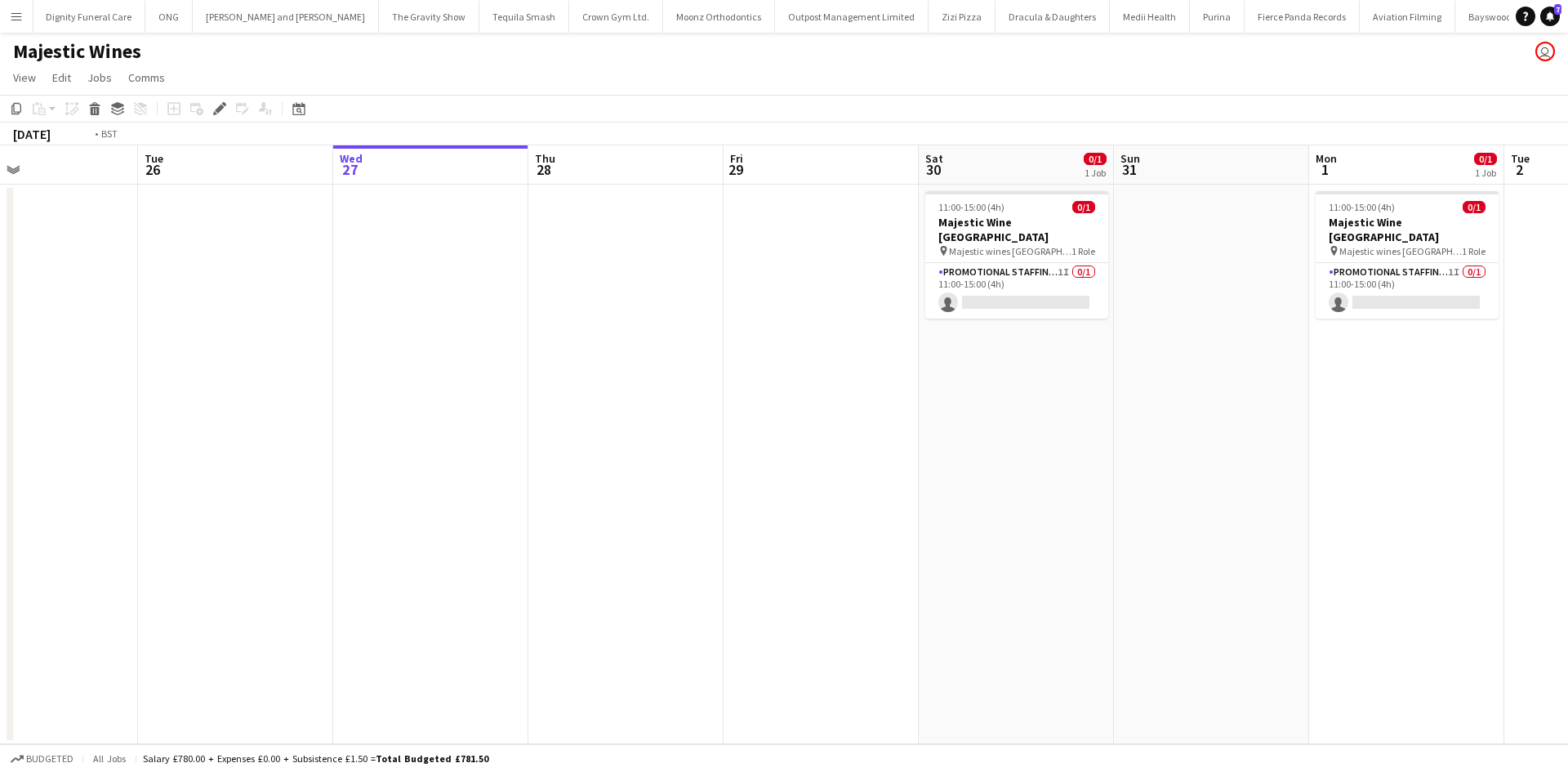
drag, startPoint x: 1077, startPoint y: 466, endPoint x: 615, endPoint y: 408, distance: 465.6
click at [614, 408] on app-calendar-viewport "Fri 22 Sat 23 2/2 1 Job Sun 24 1/1 1 Job Mon 25 Tue 26 Wed 27 Thu 28 Fri 29 Sat…" at bounding box center [784, 444] width 1568 height 599
click at [1065, 263] on app-card-role "Promotional Staffing (Flyering Staff) 1I 0/1 11:00-15:00 (4h) single-neutral-ac…" at bounding box center [1020, 291] width 183 height 55
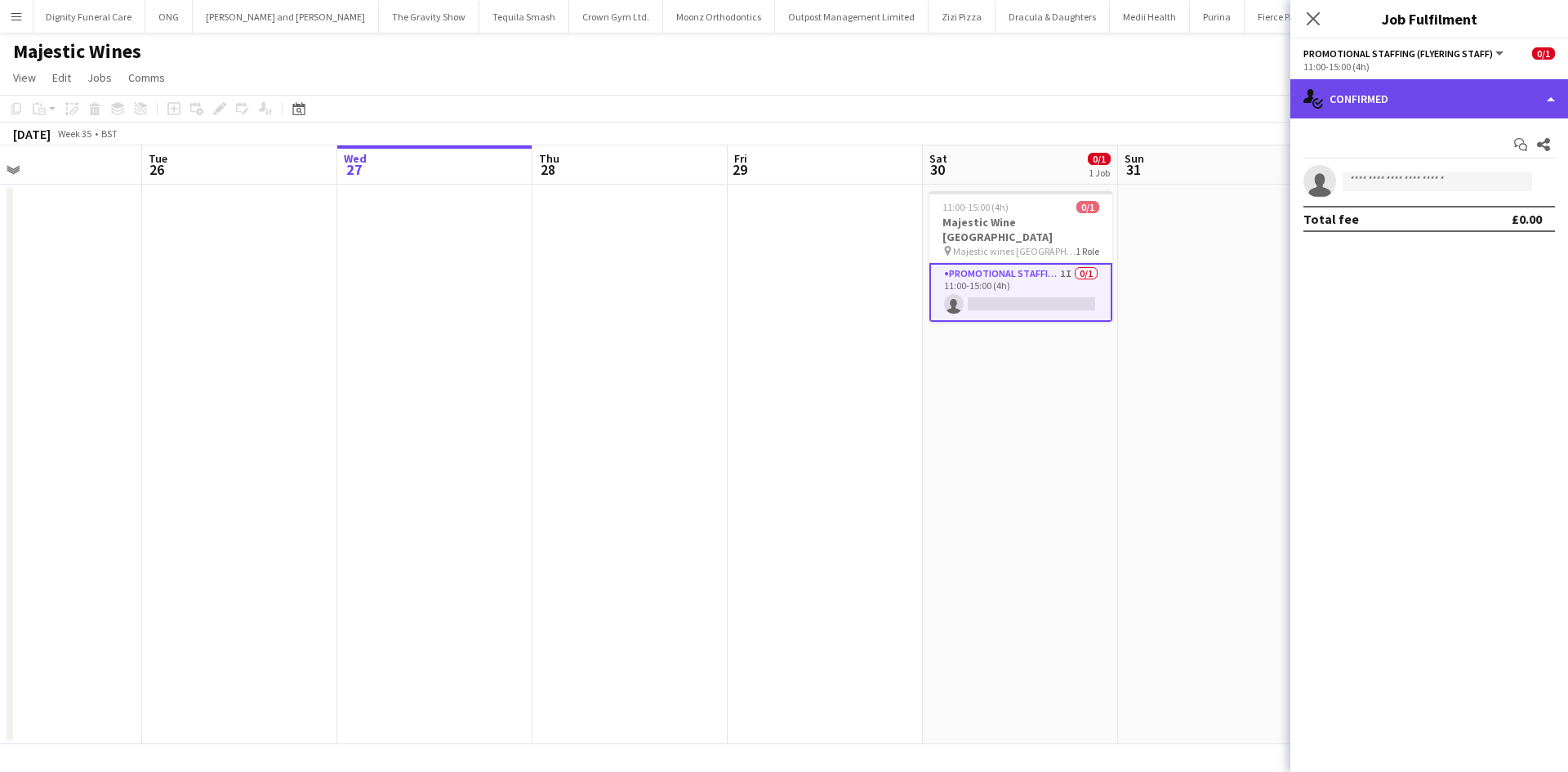
click at [1483, 88] on div "single-neutral-actions-check-2 Confirmed" at bounding box center [1429, 99] width 278 height 40
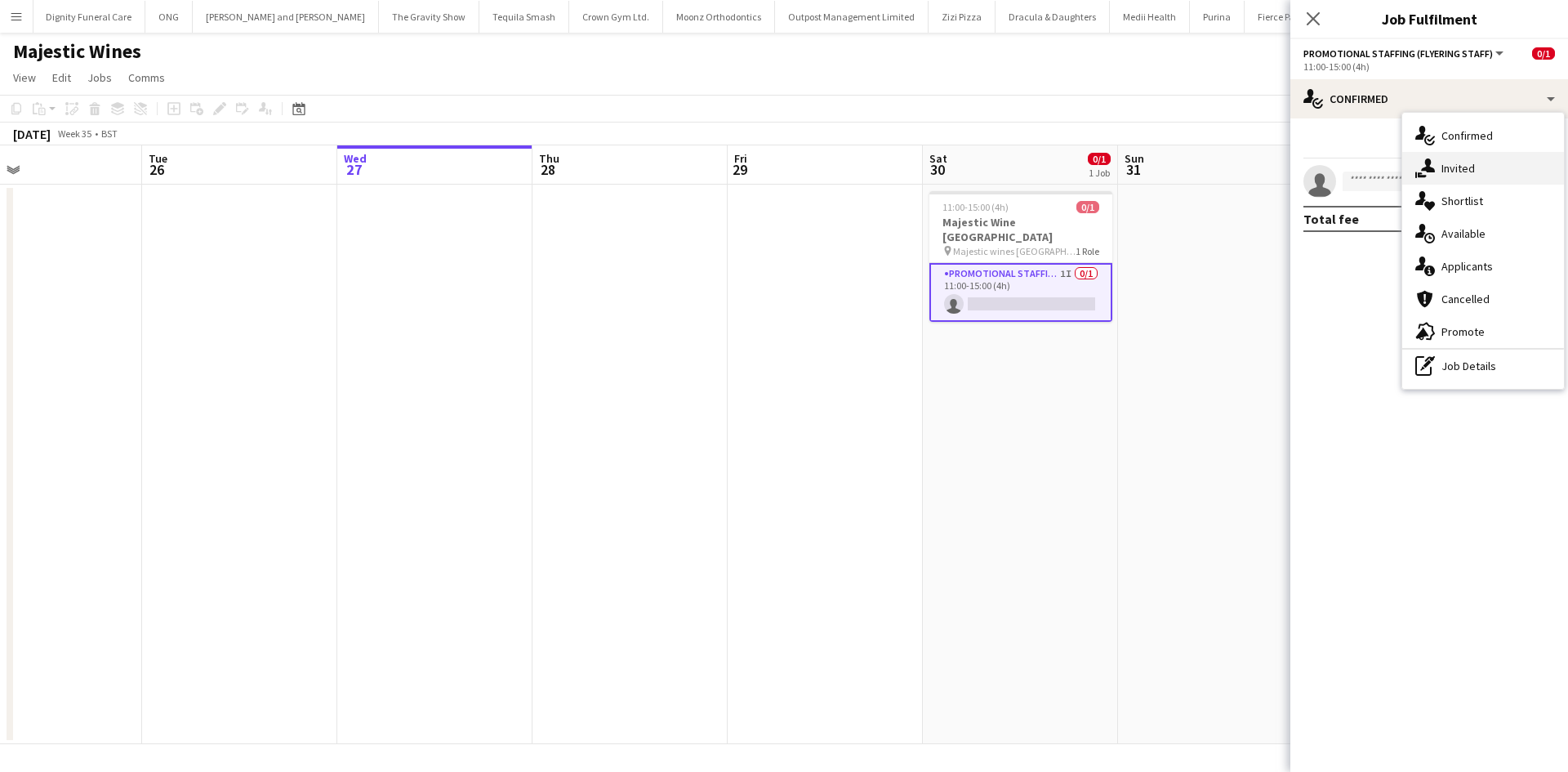
click at [1475, 152] on div "single-neutral-actions-share-1 Invited" at bounding box center [1482, 168] width 161 height 33
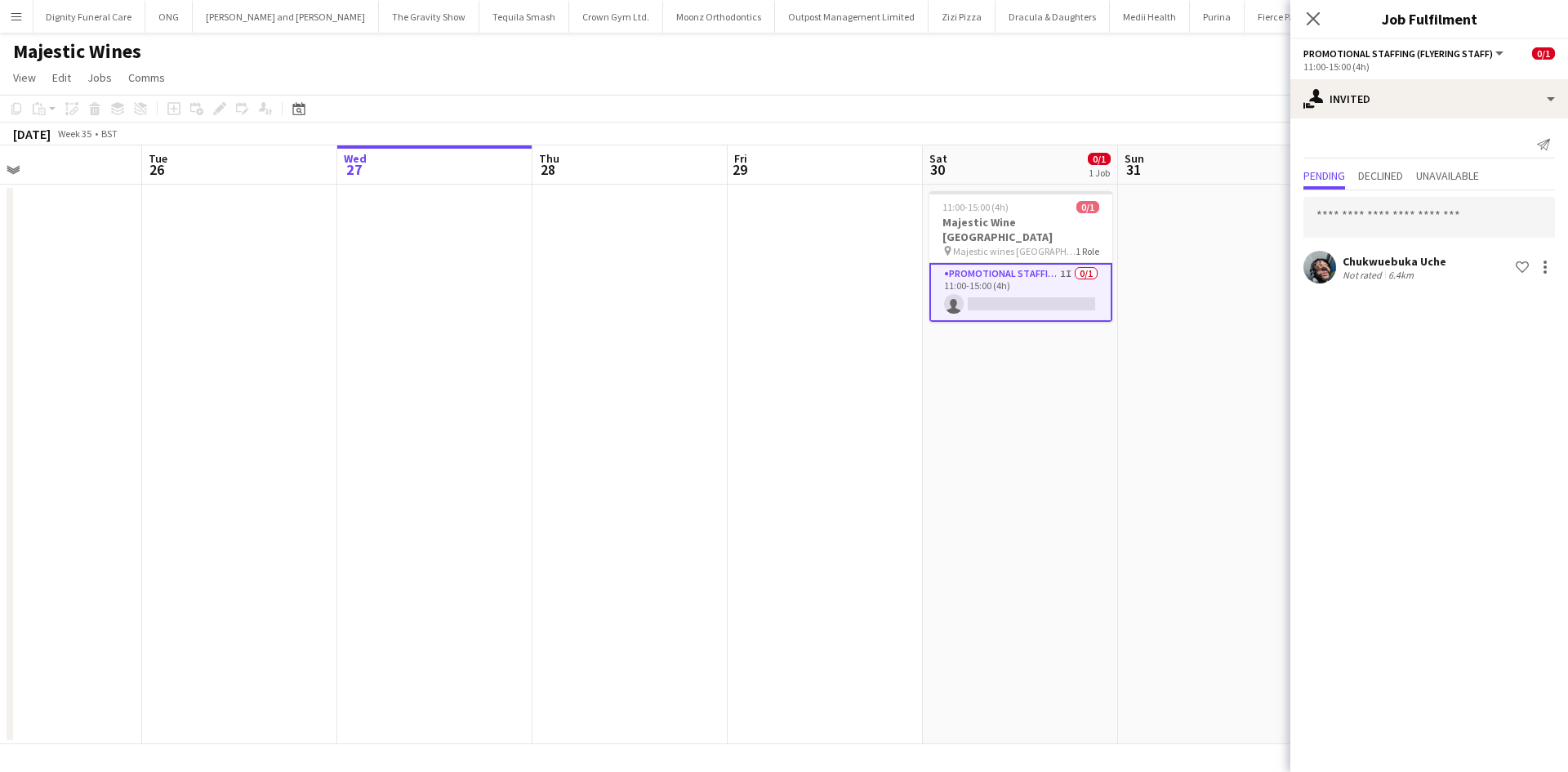
drag, startPoint x: 613, startPoint y: 421, endPoint x: 586, endPoint y: 375, distance: 53.3
click at [612, 407] on app-date-cell at bounding box center [629, 464] width 195 height 559
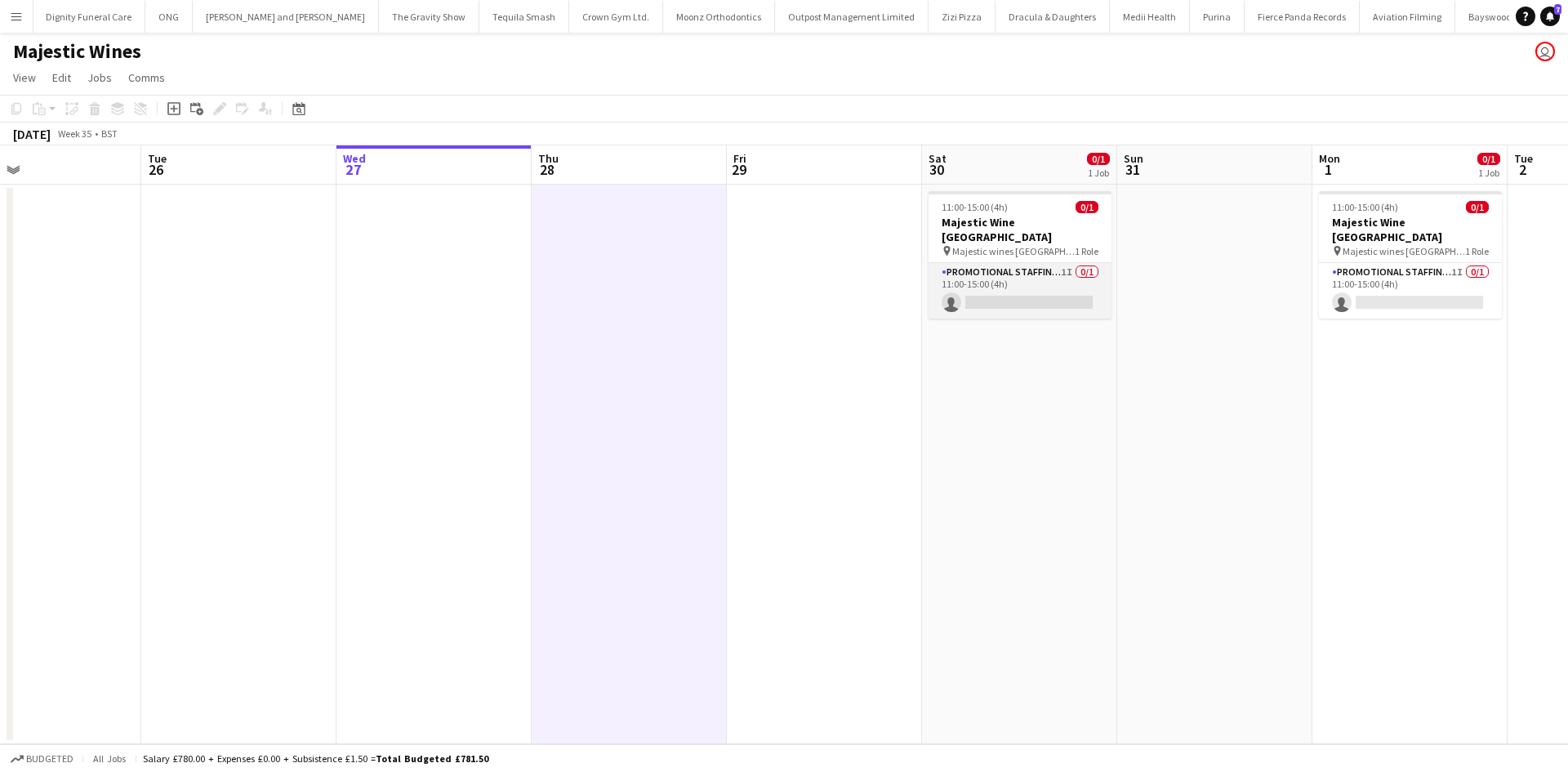
click at [992, 288] on app-card-role "Promotional Staffing (Flyering Staff) 1I 0/1 11:00-15:00 (4h) single-neutral-ac…" at bounding box center [1019, 291] width 183 height 55
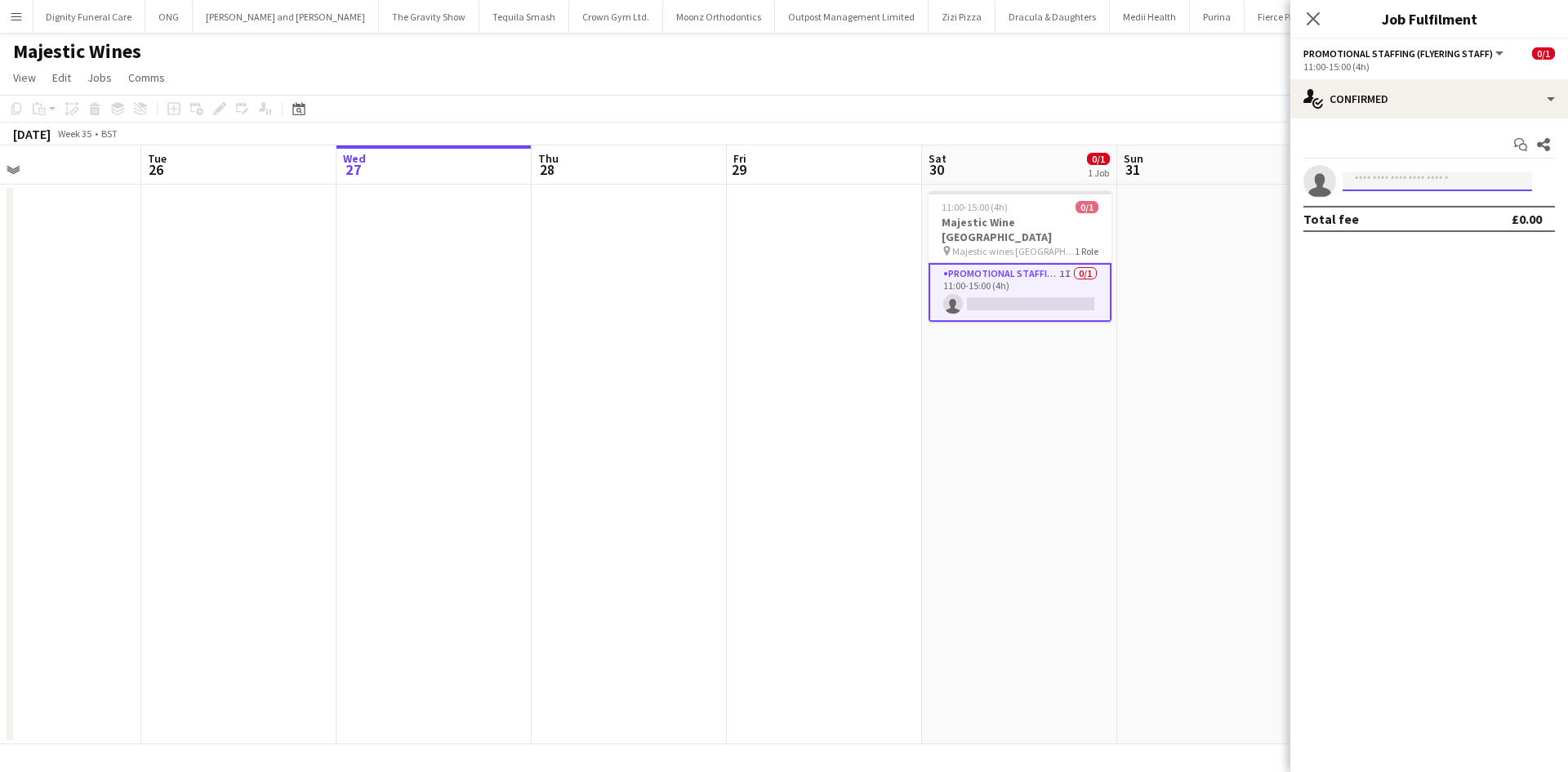
click at [1428, 179] on input at bounding box center [1436, 181] width 189 height 20
type input "****"
click at [1451, 232] on span "+447393161300" at bounding box center [1436, 231] width 163 height 13
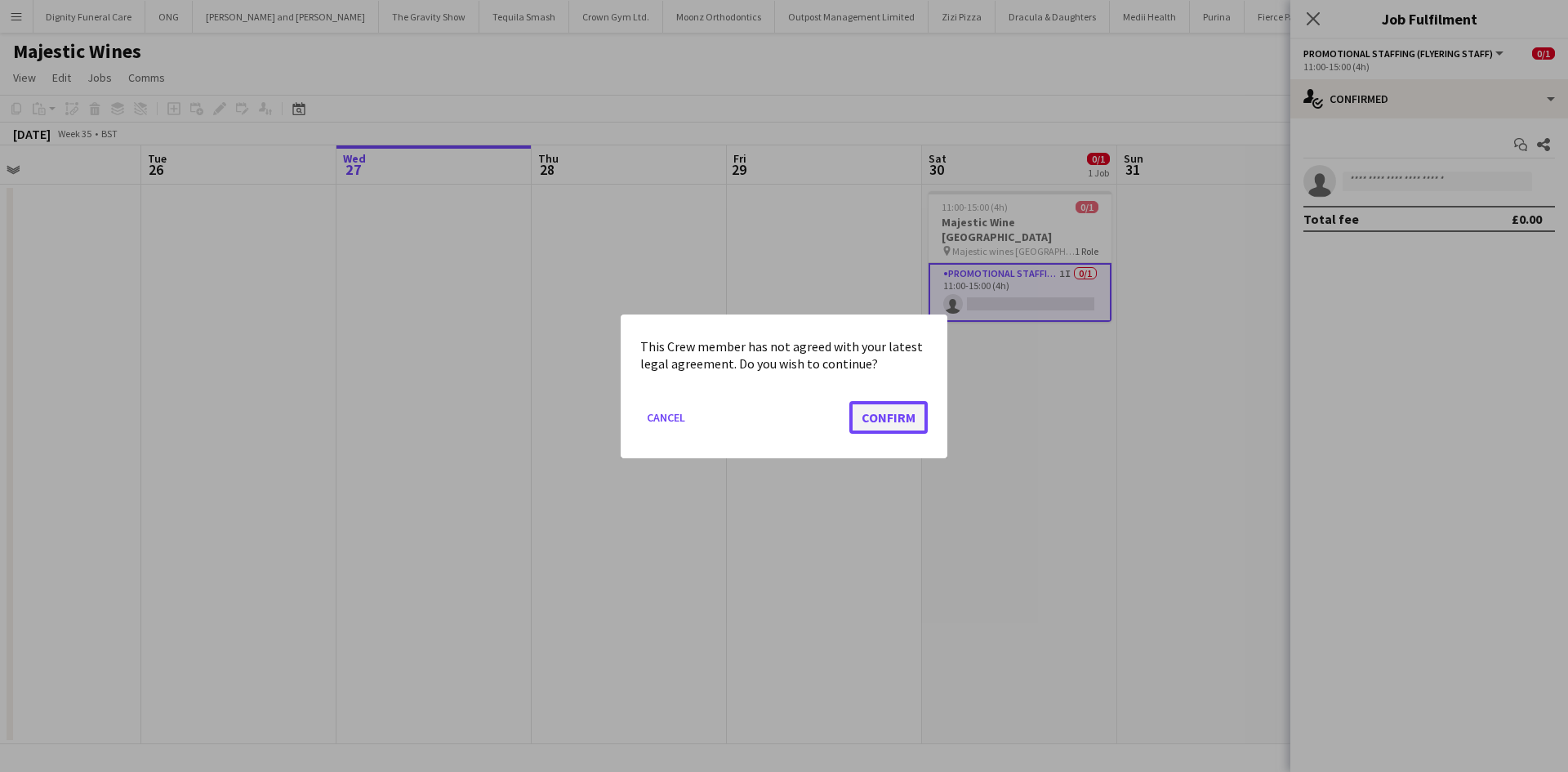
click at [881, 410] on button "Confirm" at bounding box center [887, 416] width 78 height 33
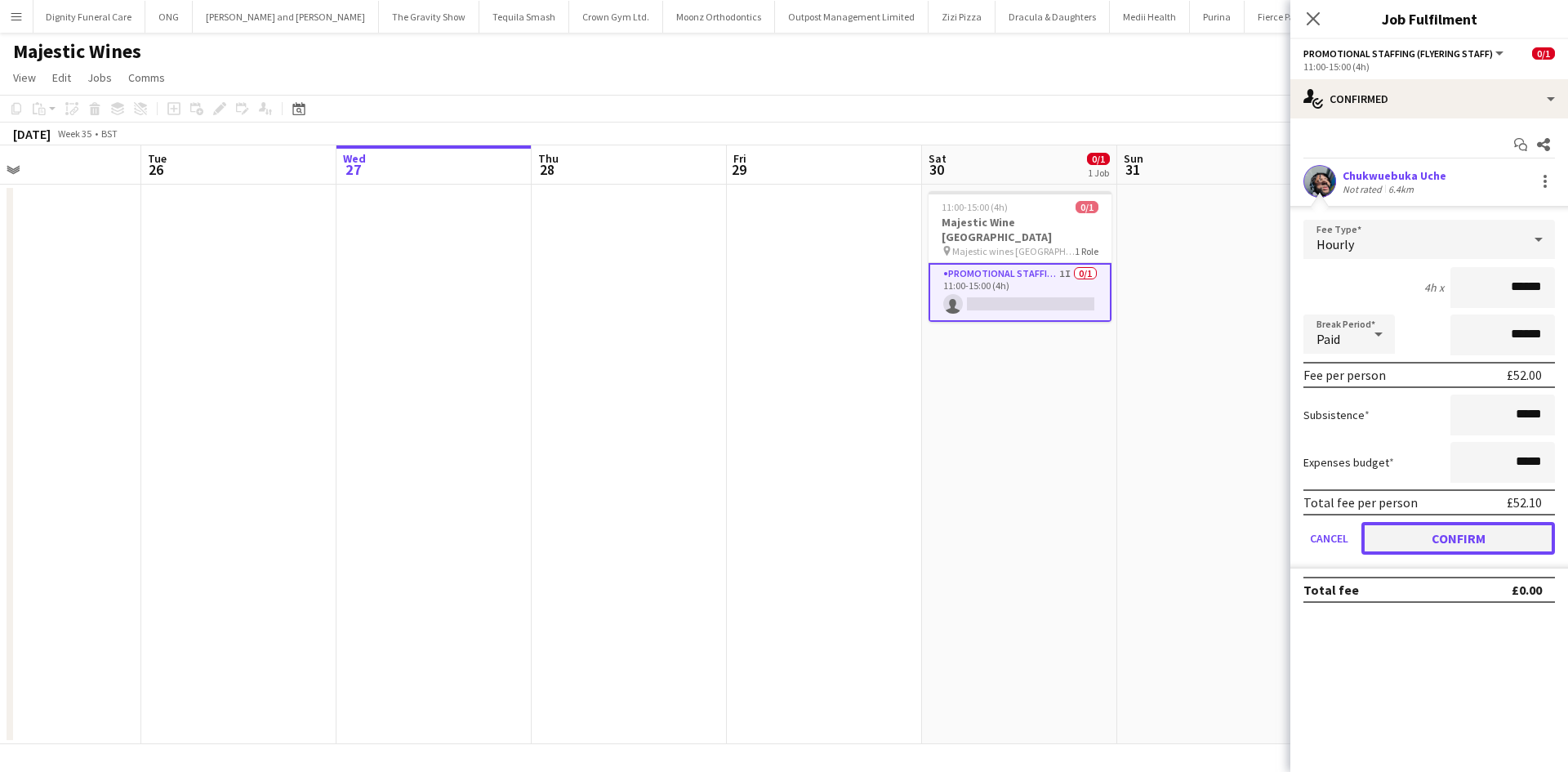
click at [1441, 548] on button "Confirm" at bounding box center [1458, 537] width 194 height 33
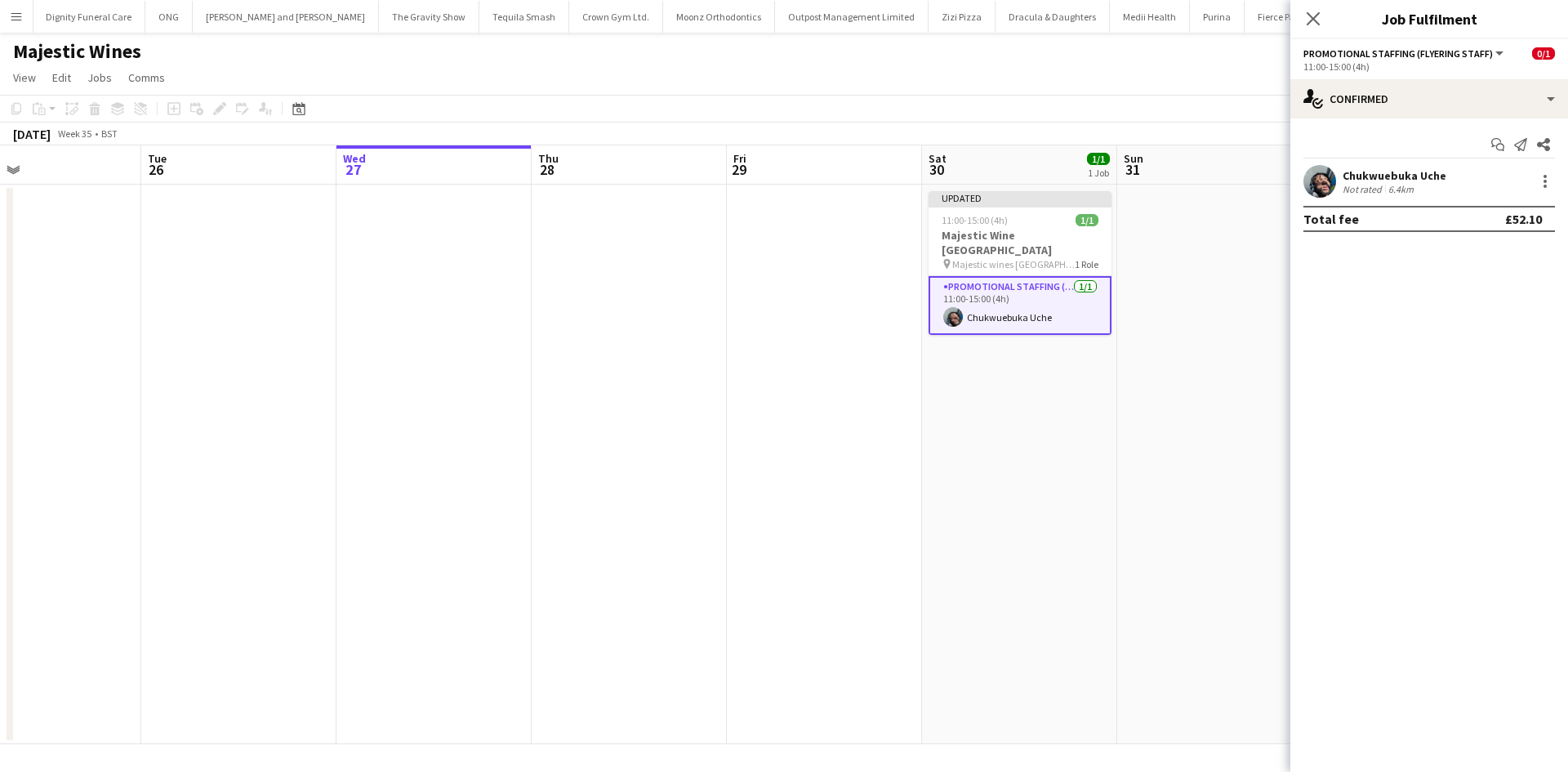
click at [1190, 401] on app-date-cell at bounding box center [1214, 464] width 195 height 559
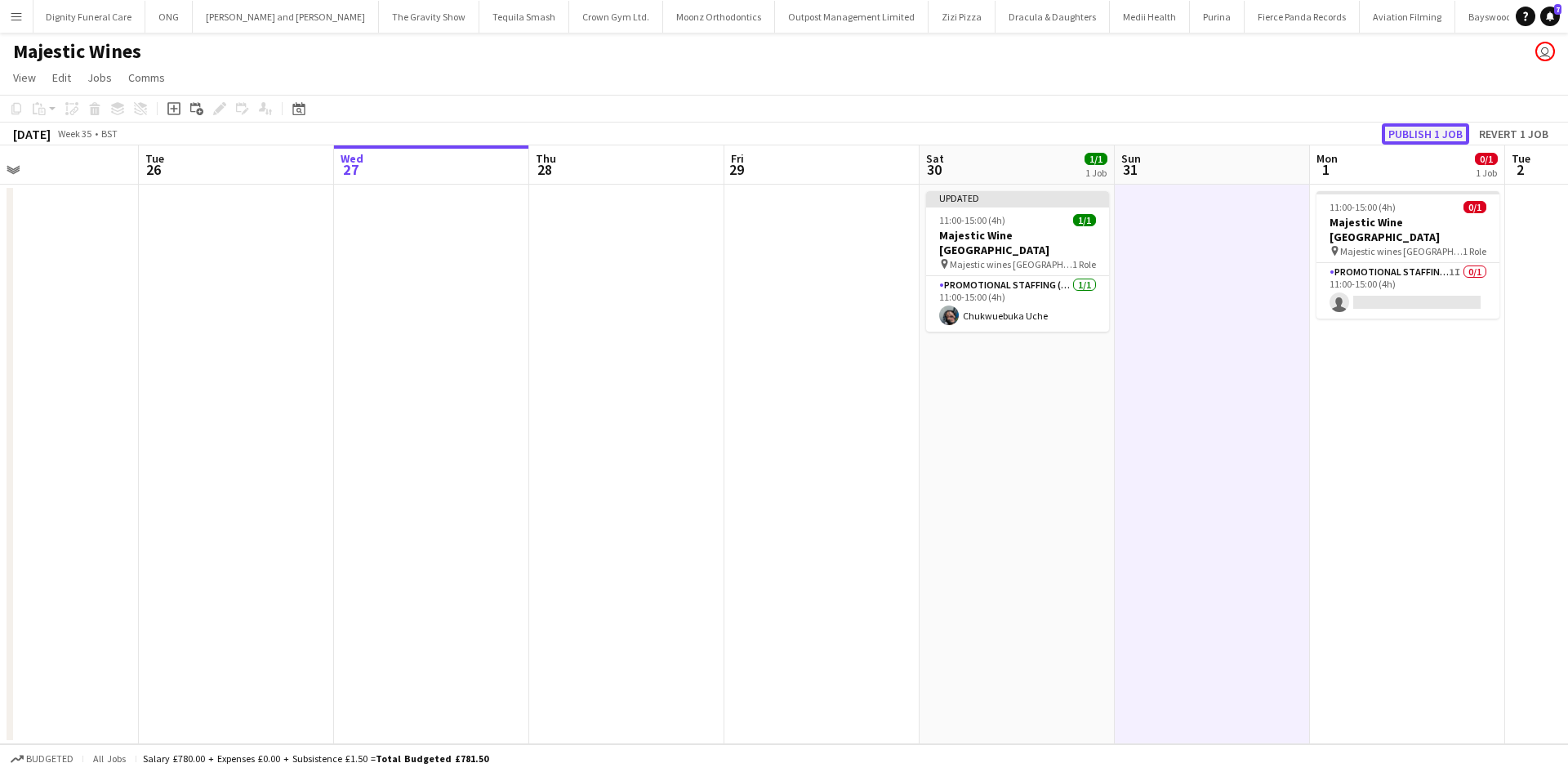
click at [1398, 134] on button "Publish 1 job" at bounding box center [1425, 134] width 87 height 21
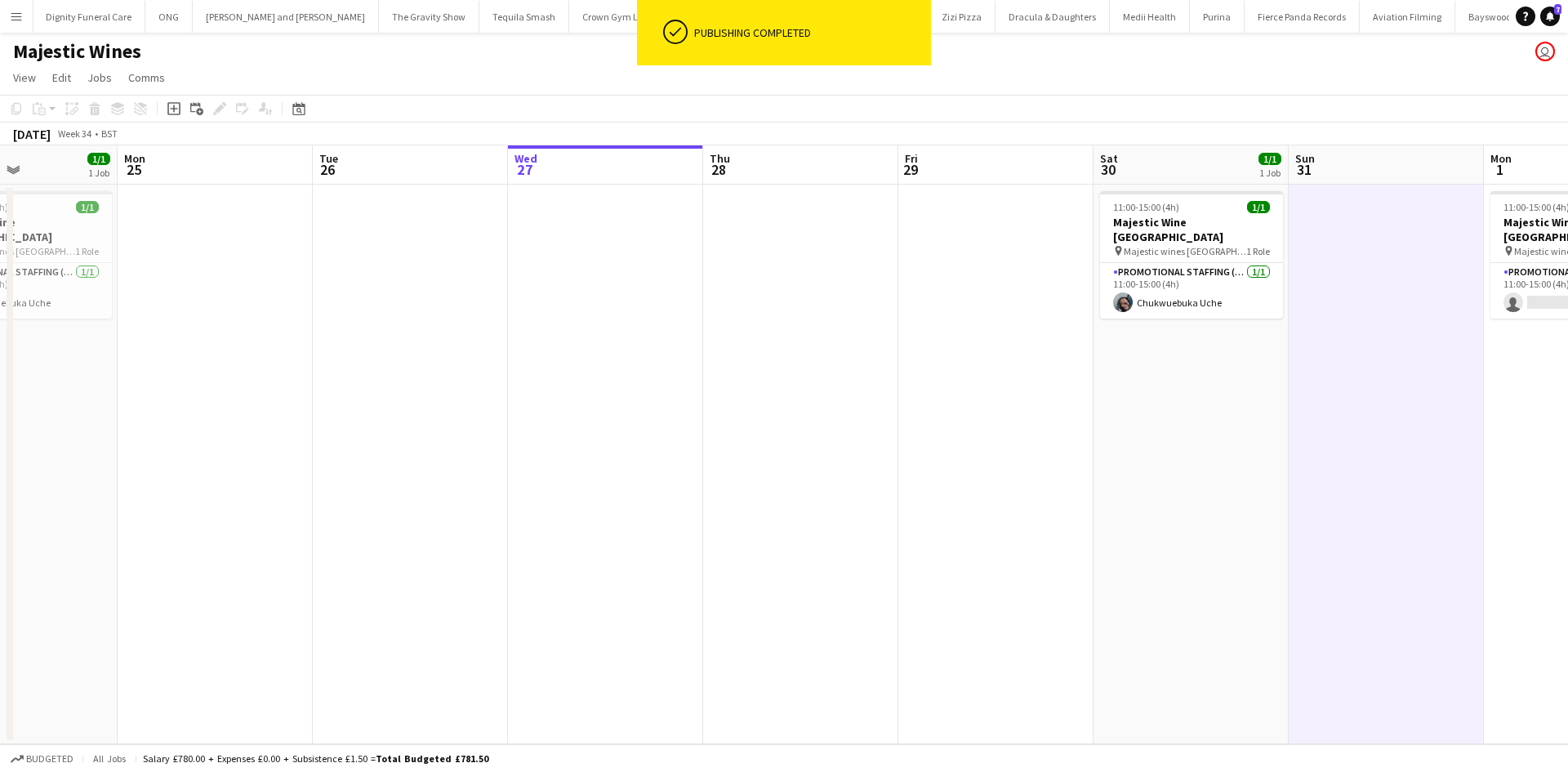
drag, startPoint x: 673, startPoint y: 376, endPoint x: 1303, endPoint y: 367, distance: 630.1
click at [1299, 367] on app-calendar-viewport "Fri 22 Sat 23 2/2 1 Job Sun 24 1/1 1 Job Mon 25 Tue 26 Wed 27 Thu 28 Fri 29 Sat…" at bounding box center [784, 444] width 1568 height 599
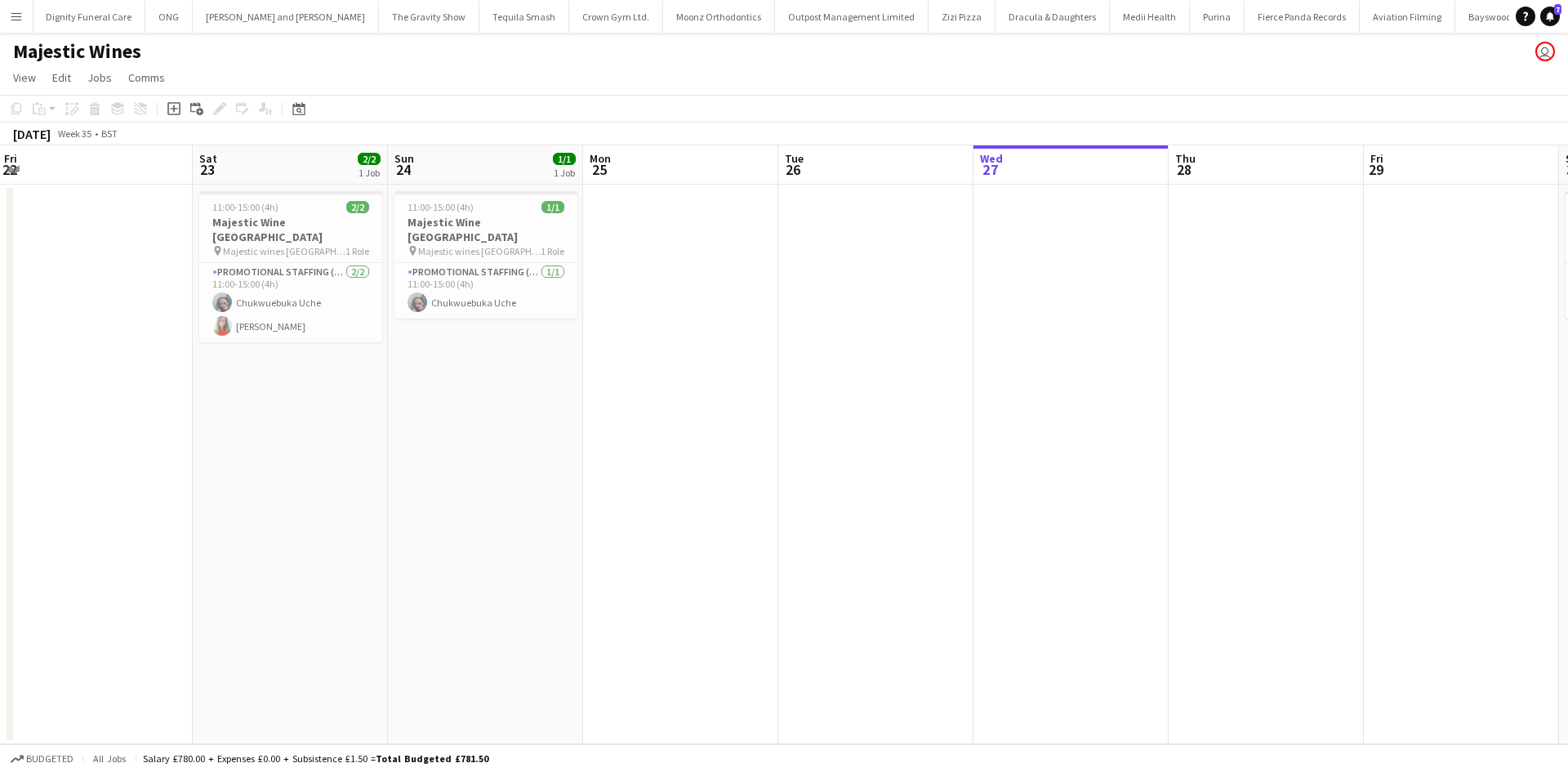
scroll to position [0, 449]
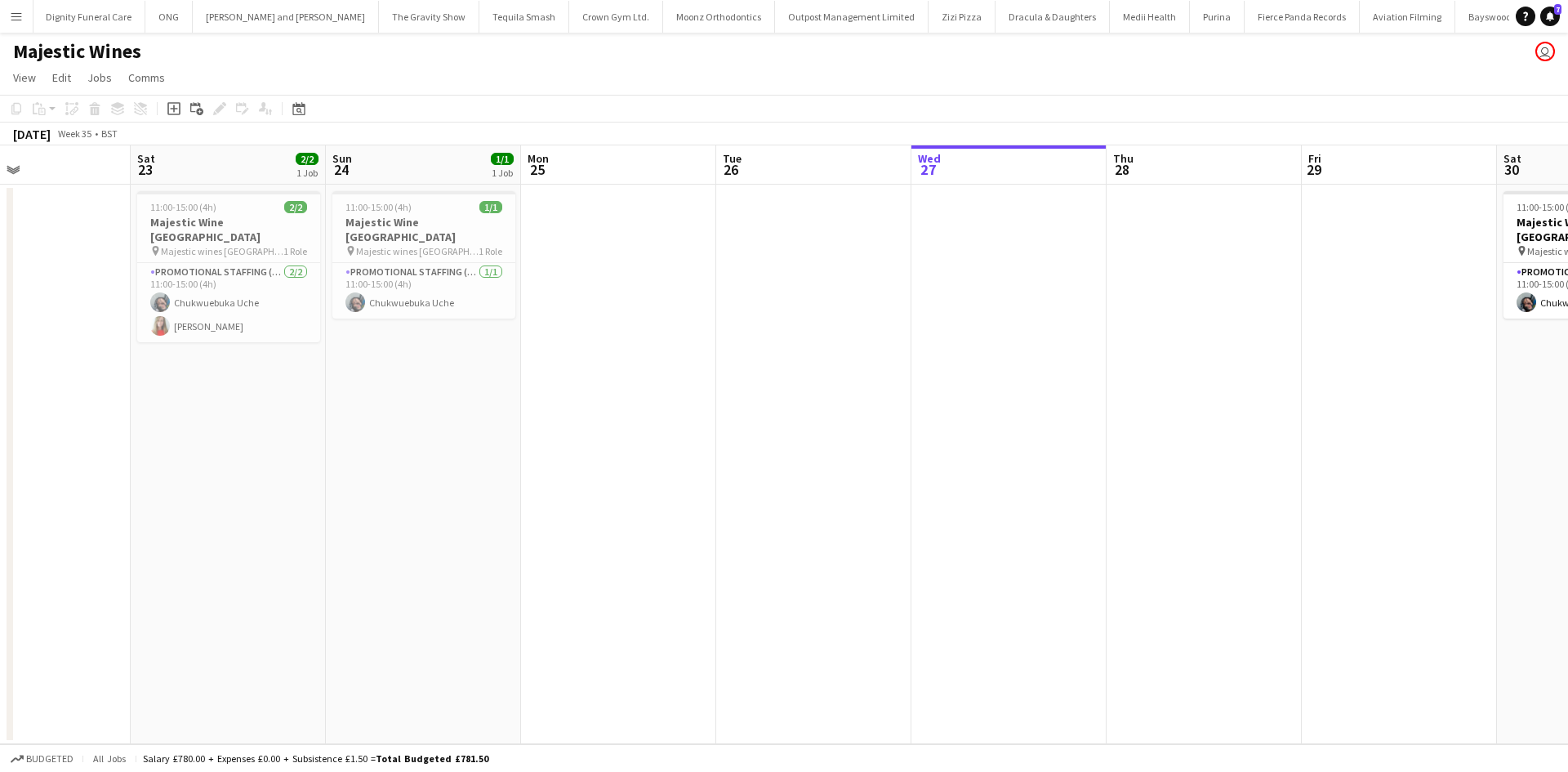
drag, startPoint x: 1076, startPoint y: 348, endPoint x: 1142, endPoint y: 343, distance: 66.2
click at [1142, 343] on app-calendar-viewport "Wed 20 Thu 21 Fri 22 Sat 23 2/2 1 Job Sun 24 1/1 1 Job Mon 25 Tue 26 Wed 27 Thu…" at bounding box center [784, 444] width 1568 height 599
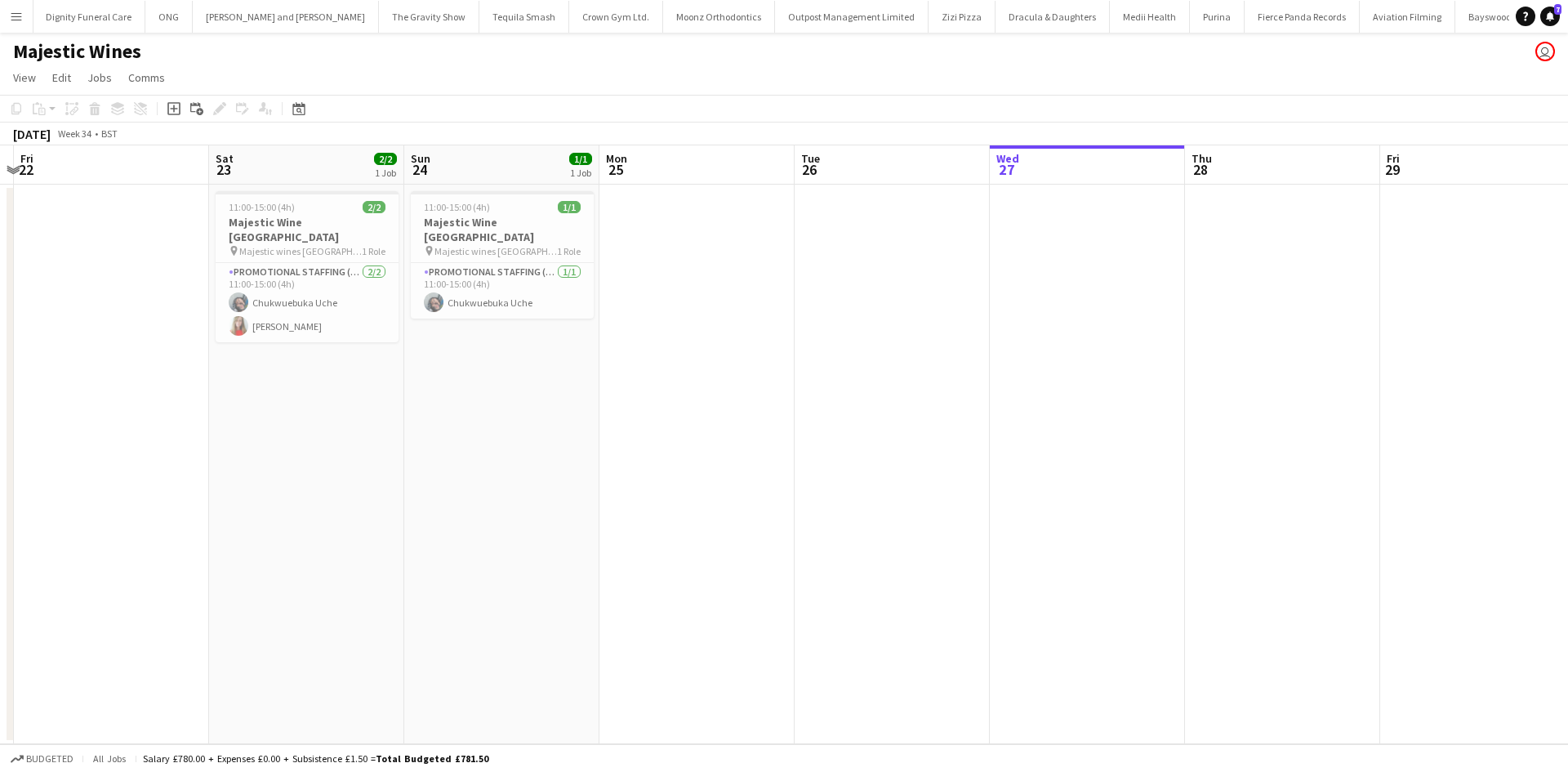
drag, startPoint x: 887, startPoint y: 463, endPoint x: 509, endPoint y: 463, distance: 378.0
click at [509, 464] on app-calendar-viewport "Mon 18 Tue 19 Wed 20 Thu 21 Fri 22 Sat 23 2/2 1 Job Sun 24 1/1 1 Job Mon 25 Tue…" at bounding box center [784, 444] width 1568 height 599
drag, startPoint x: 979, startPoint y: 495, endPoint x: 626, endPoint y: 452, distance: 355.6
click at [608, 455] on app-calendar-viewport "Mon 18 Tue 19 Wed 20 Thu 21 Fri 22 Sat 23 2/2 1 Job Sun 24 1/1 1 Job Mon 25 Tue…" at bounding box center [784, 444] width 1568 height 599
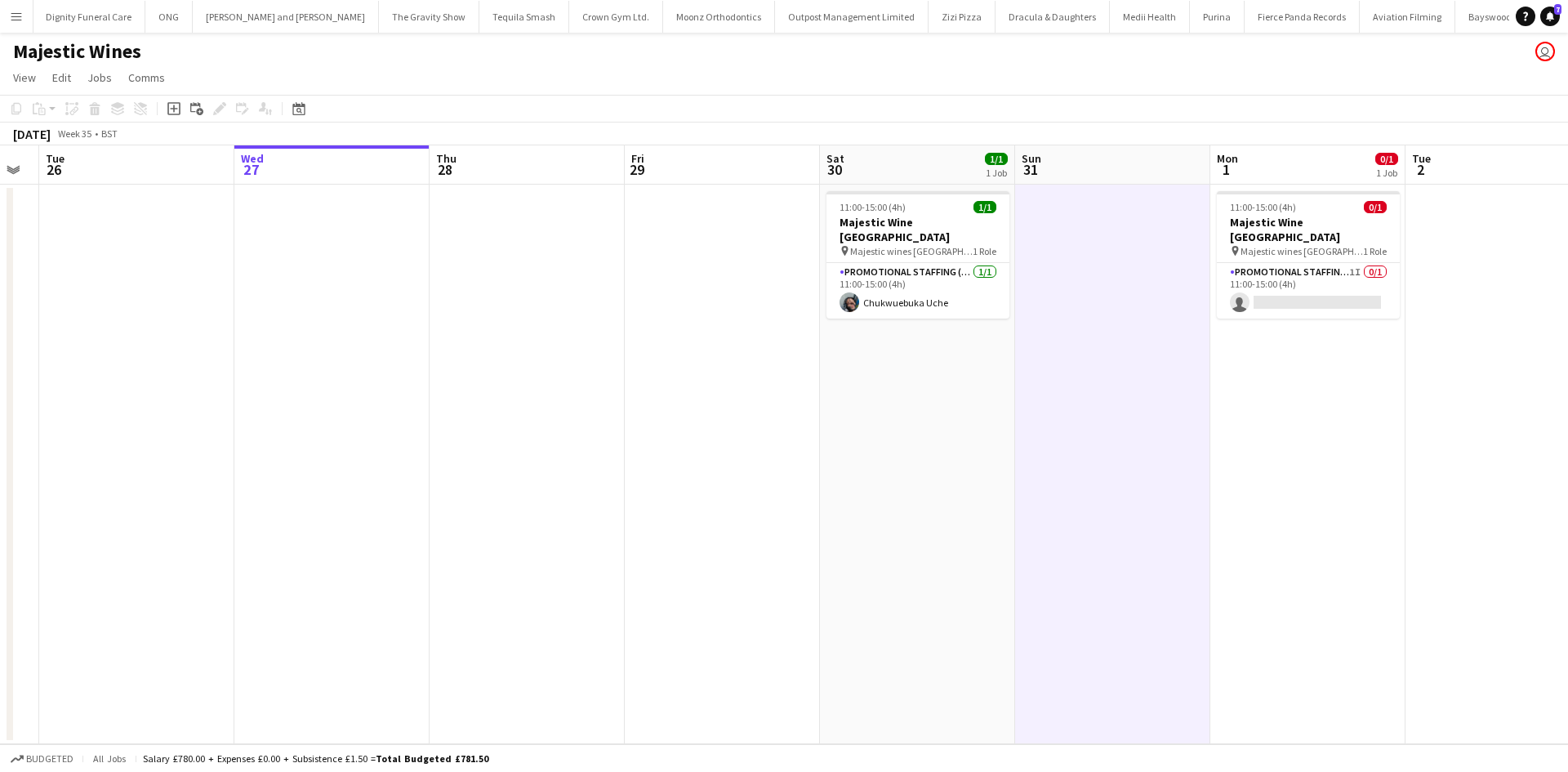
drag, startPoint x: 1037, startPoint y: 456, endPoint x: 575, endPoint y: 415, distance: 463.8
click at [573, 420] on app-calendar-viewport "Fri 22 Sat 23 2/2 1 Job Sun 24 1/1 1 Job Mon 25 Tue 26 Wed 27 Thu 28 Fri 29 Sat…" at bounding box center [784, 444] width 1568 height 599
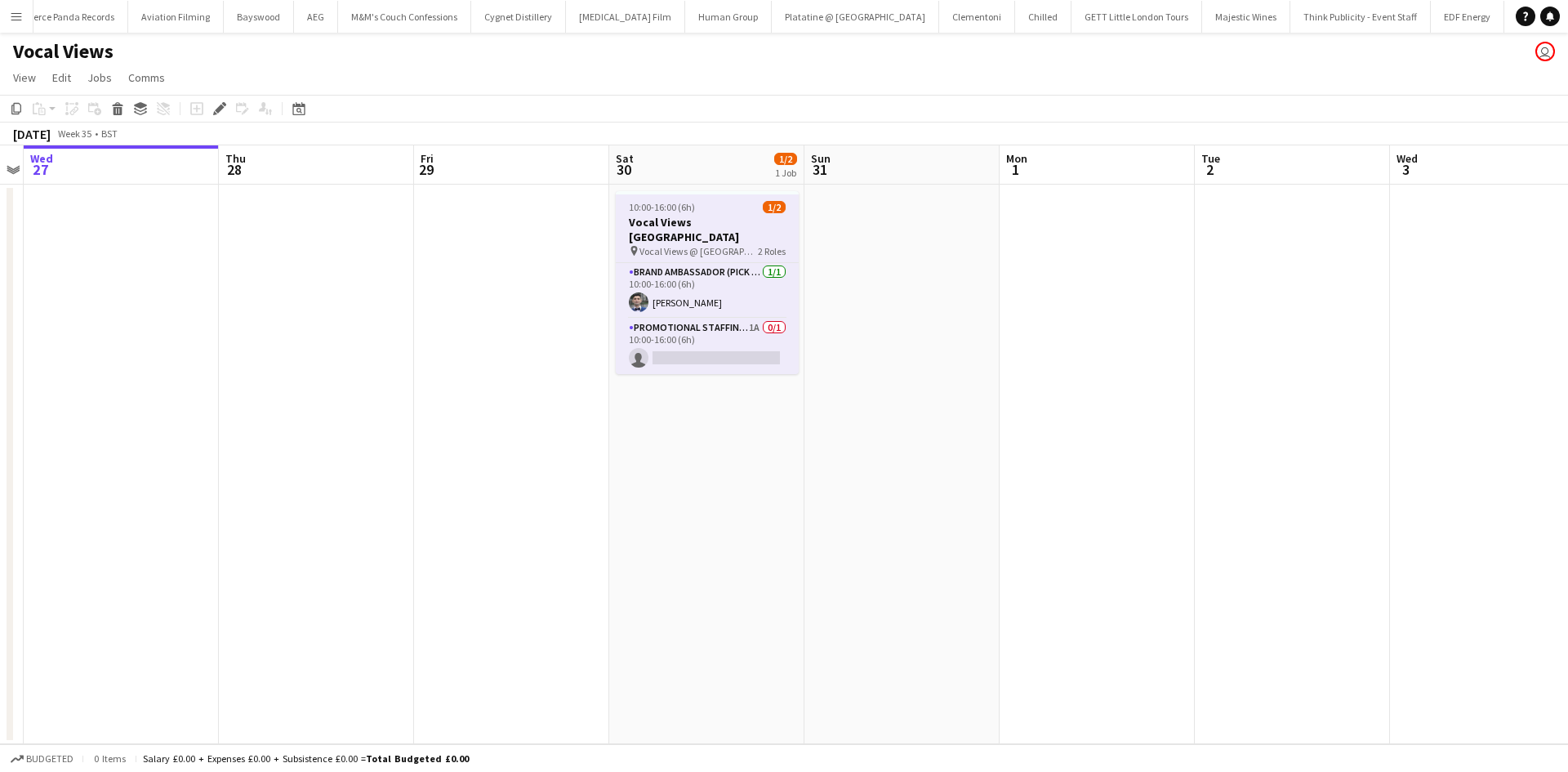
scroll to position [0, 10397]
click at [755, 319] on app-card-role "Promotional Staffing (Flyering Staff) 1A 0/1 10:00-16:00 (6h) single-neutral-ac…" at bounding box center [706, 346] width 183 height 55
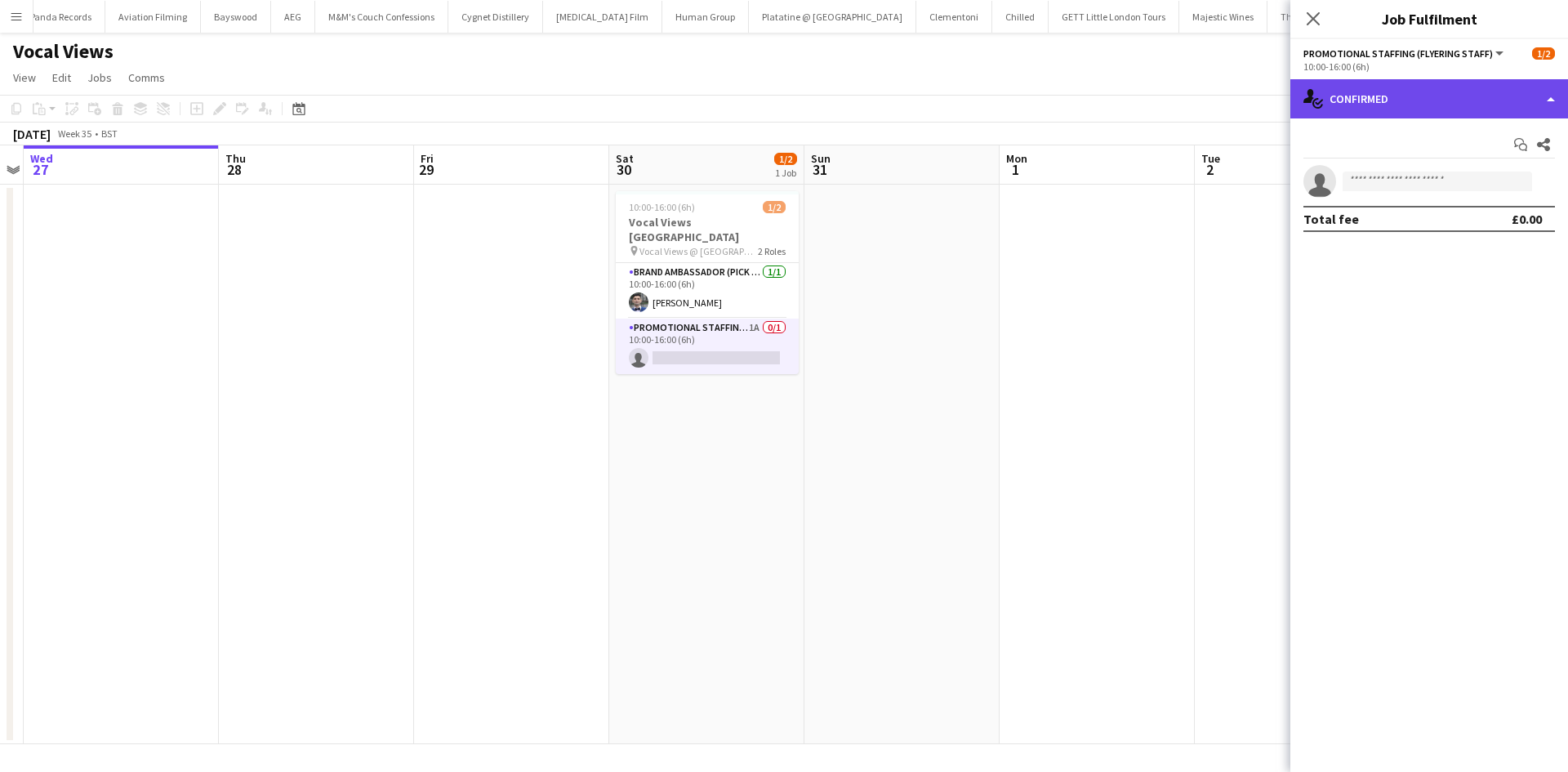
click at [1418, 101] on div "single-neutral-actions-check-2 Confirmed" at bounding box center [1429, 99] width 278 height 40
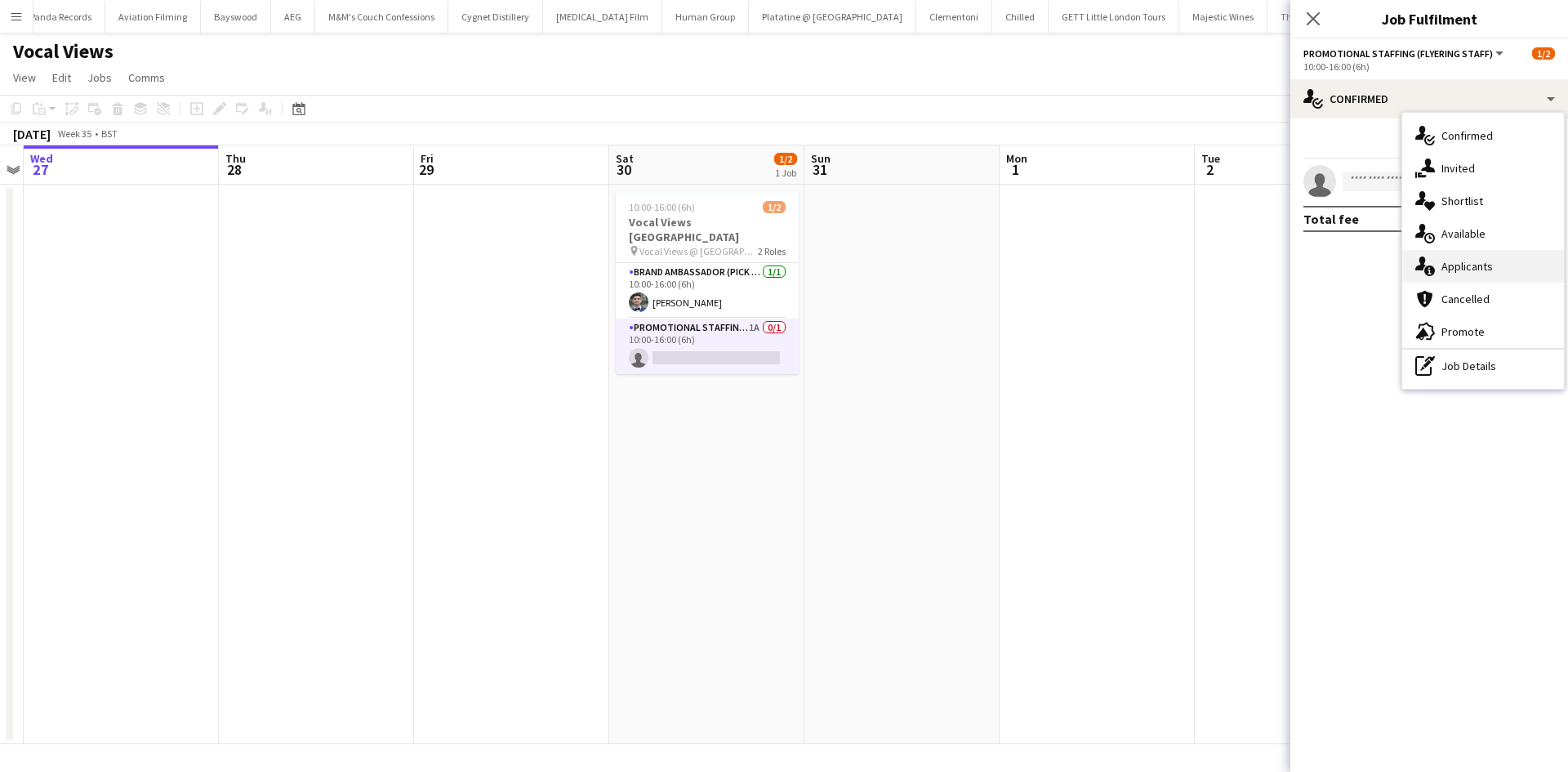
click at [1459, 271] on div "single-neutral-actions-information Applicants" at bounding box center [1482, 266] width 161 height 33
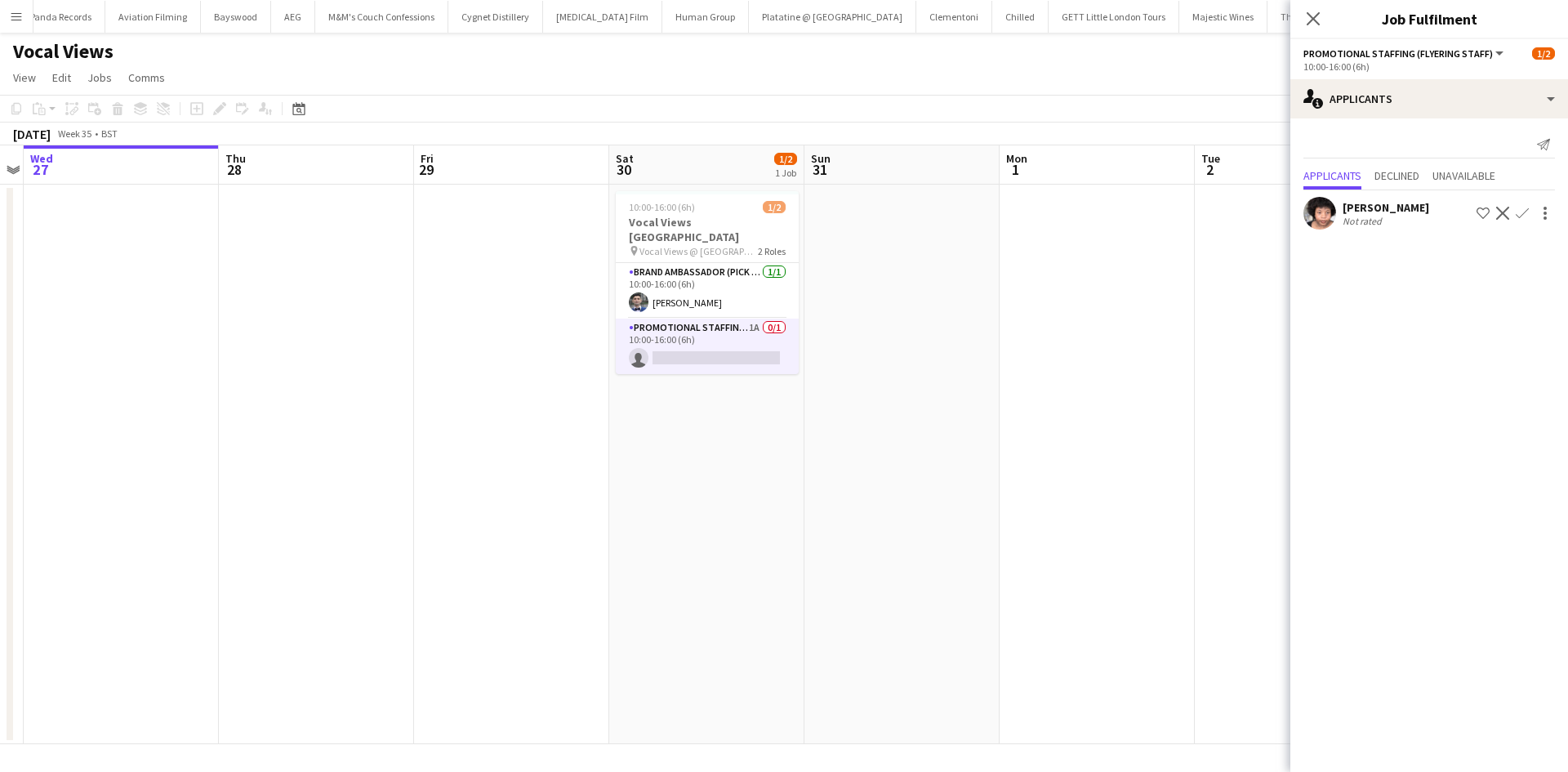
click at [1354, 200] on div "Rita Niemba" at bounding box center [1385, 207] width 86 height 15
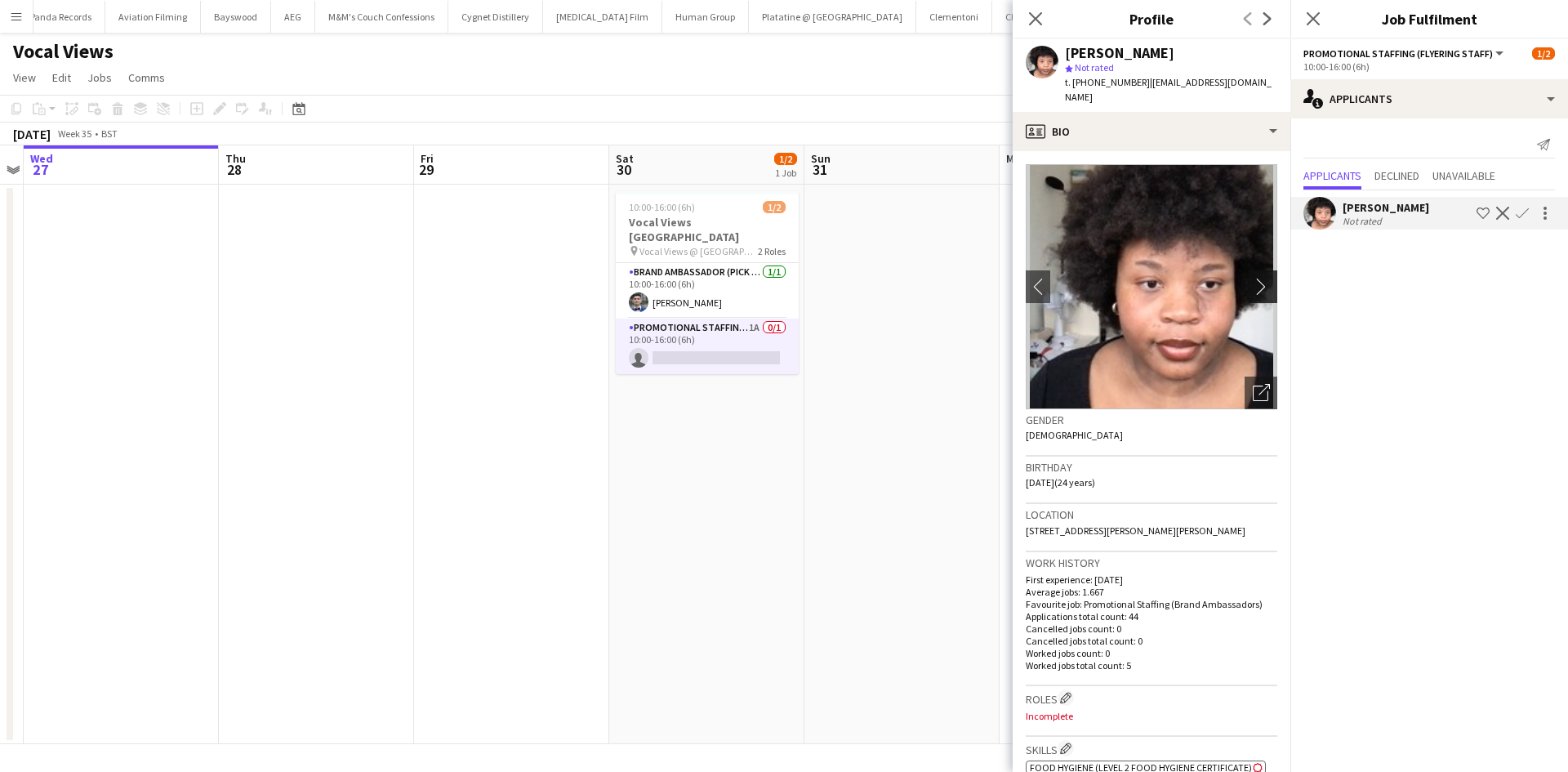
click at [1252, 278] on app-icon "chevron-right" at bounding box center [1265, 286] width 26 height 17
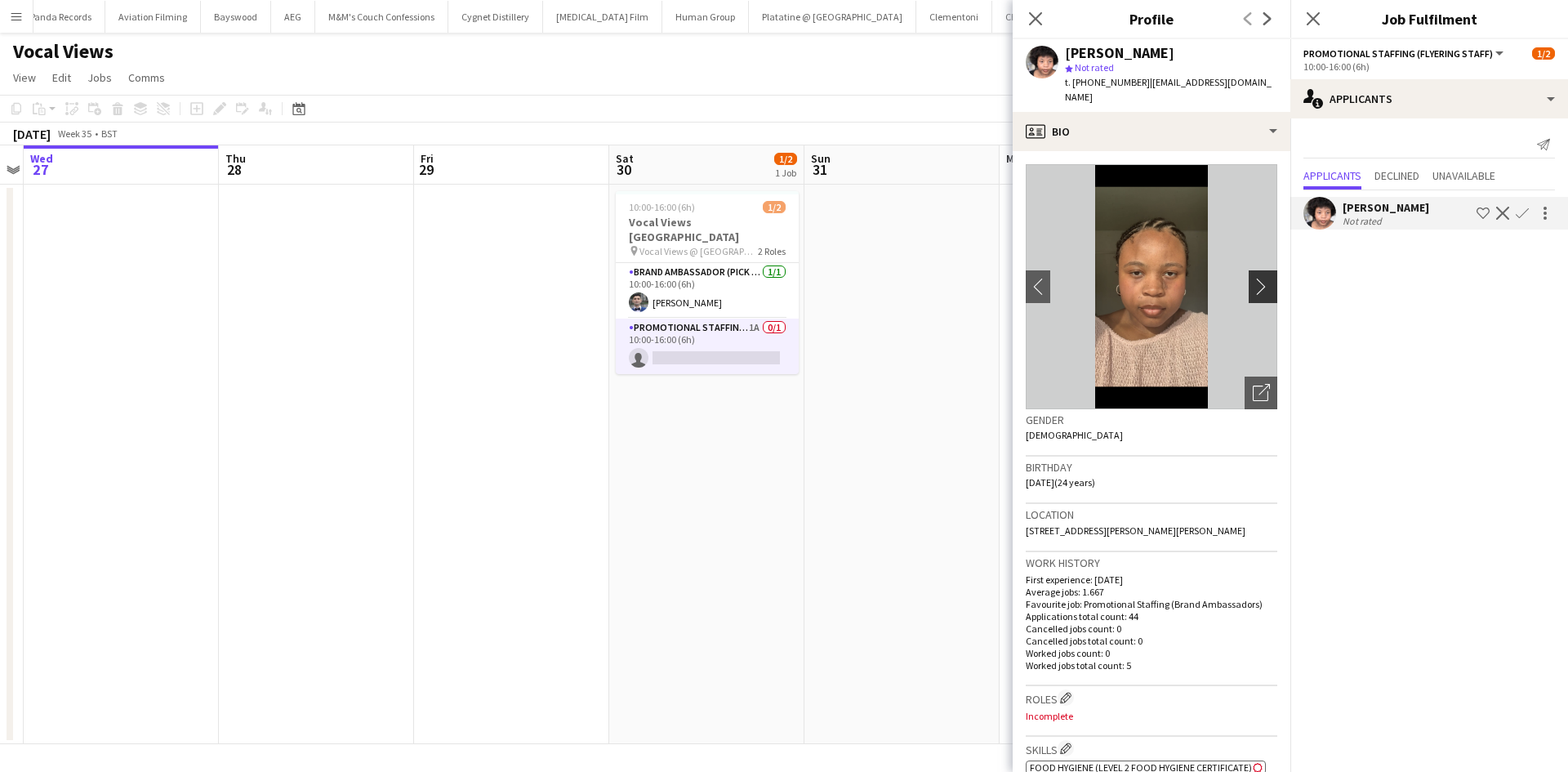
click at [1252, 278] on app-icon "chevron-right" at bounding box center [1265, 286] width 26 height 17
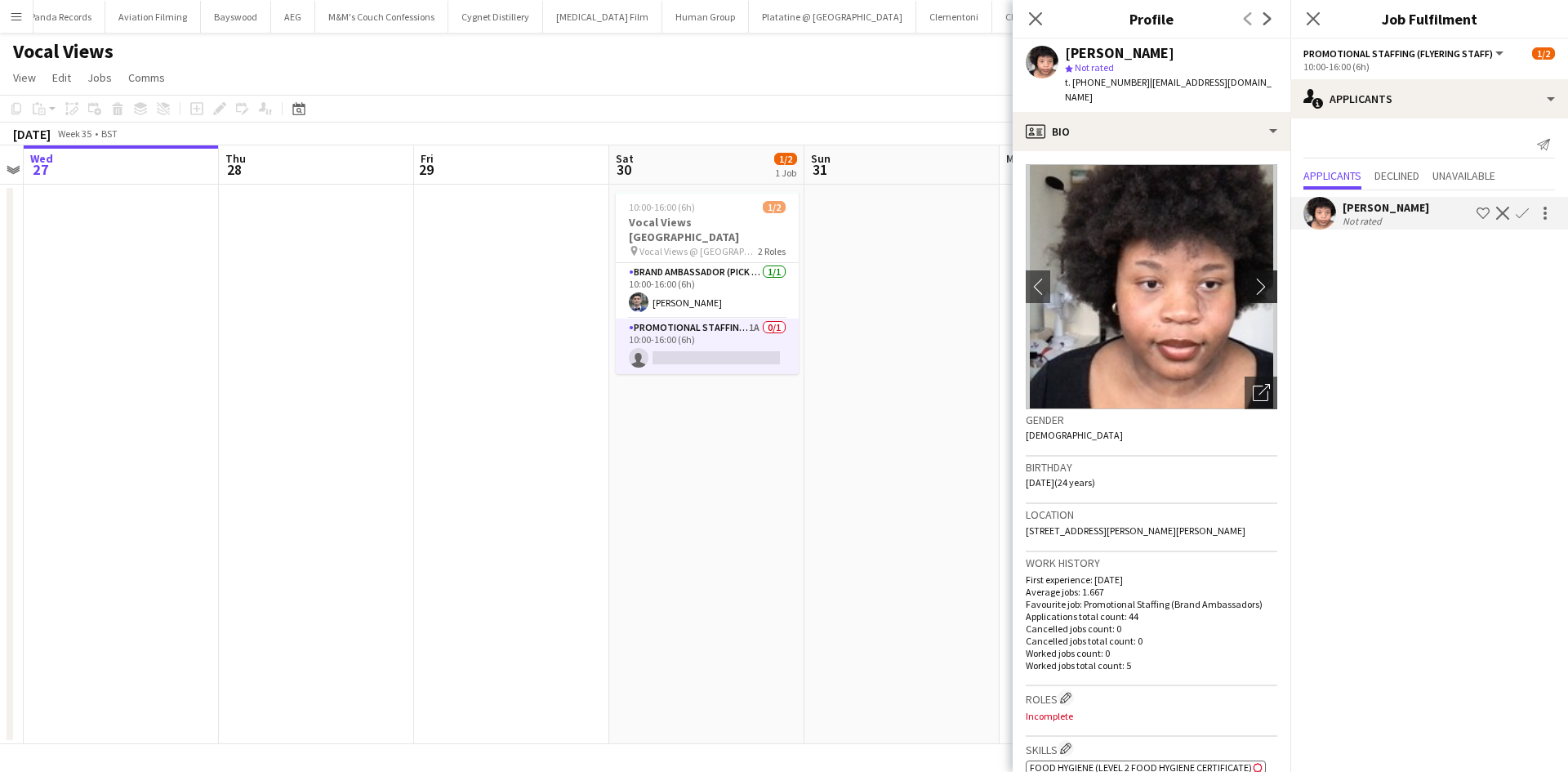
click at [1252, 278] on app-icon "chevron-right" at bounding box center [1265, 286] width 26 height 17
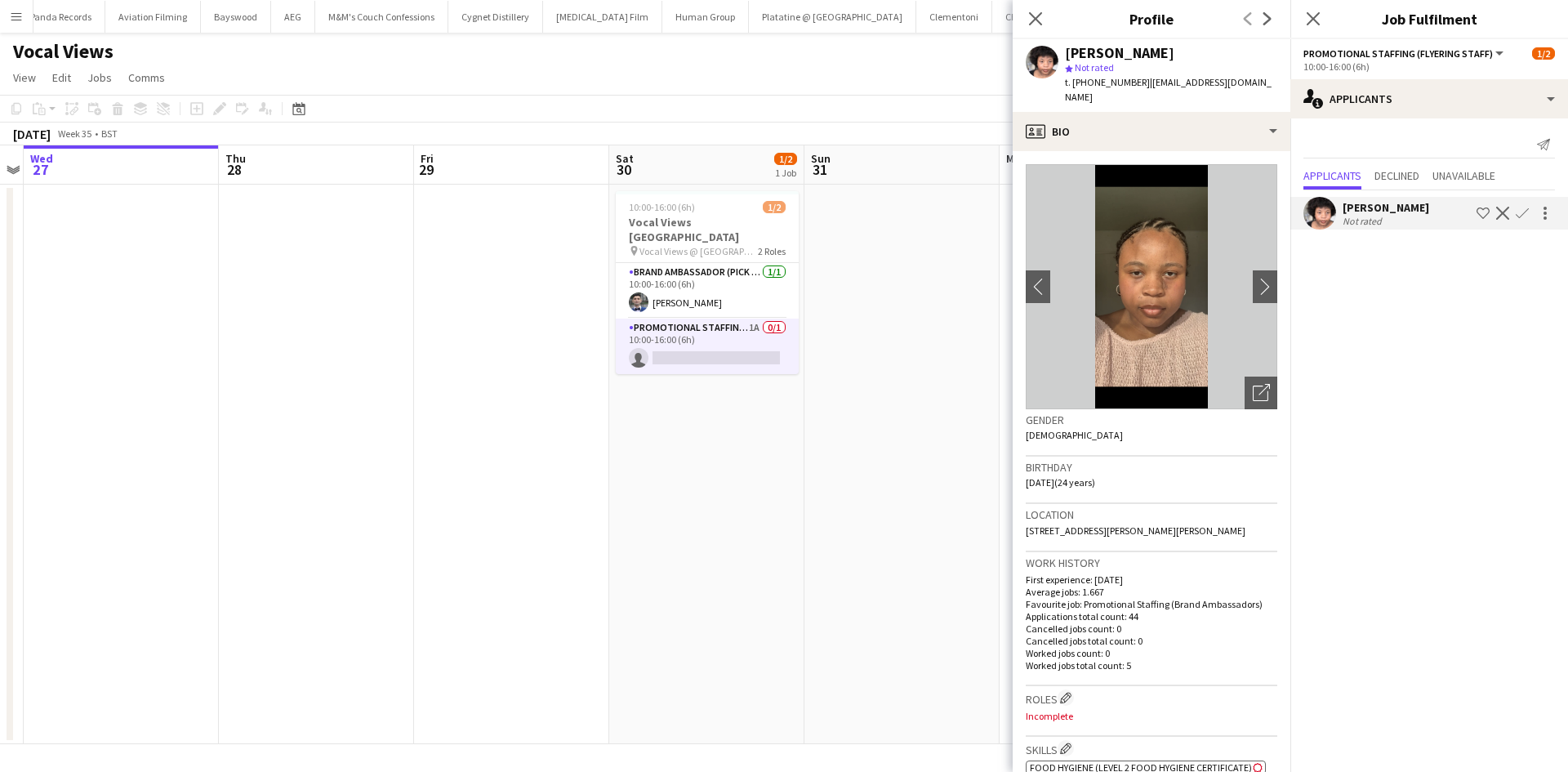
click at [876, 306] on app-date-cell at bounding box center [901, 464] width 195 height 559
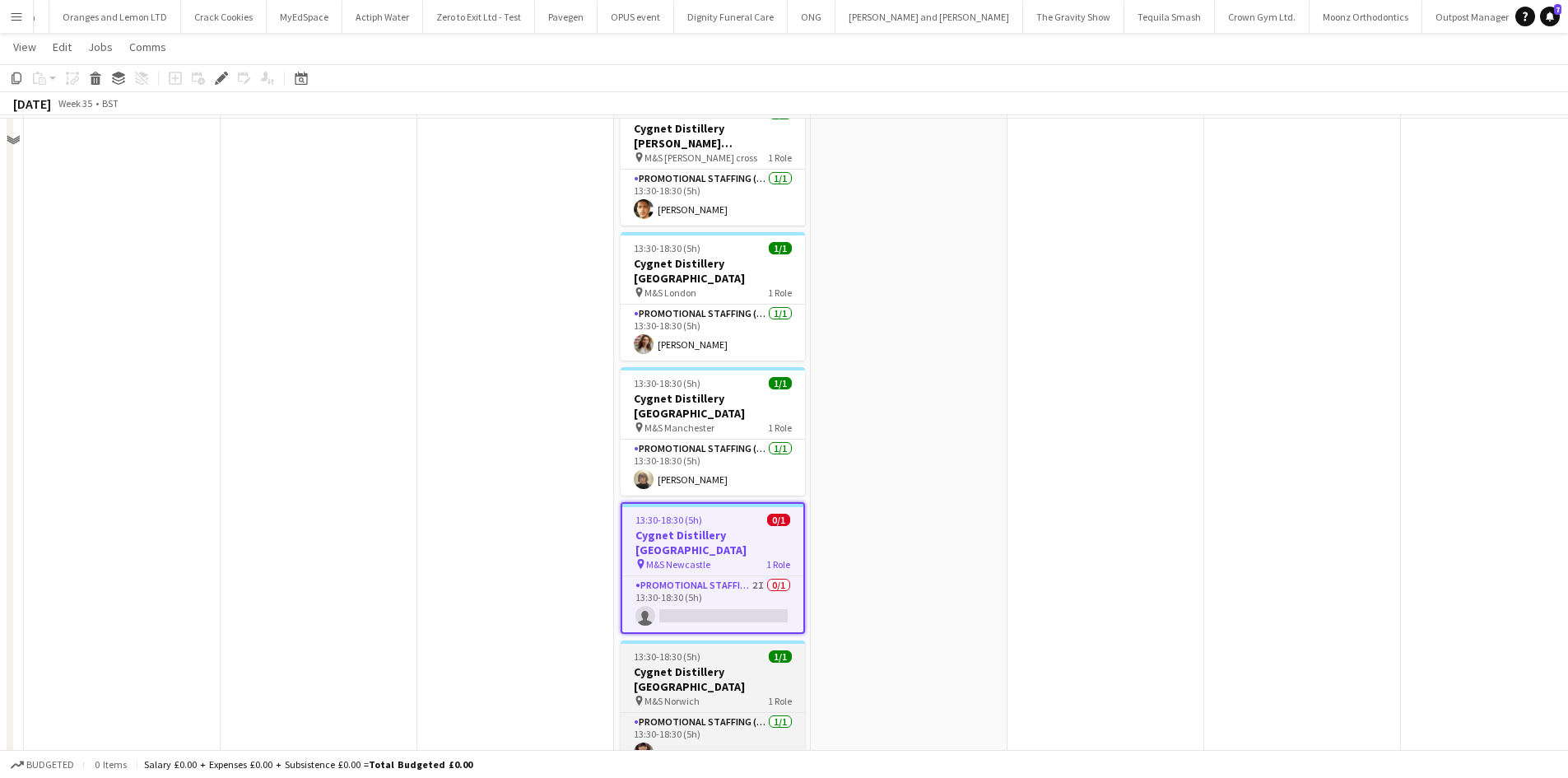
scroll to position [741, 0]
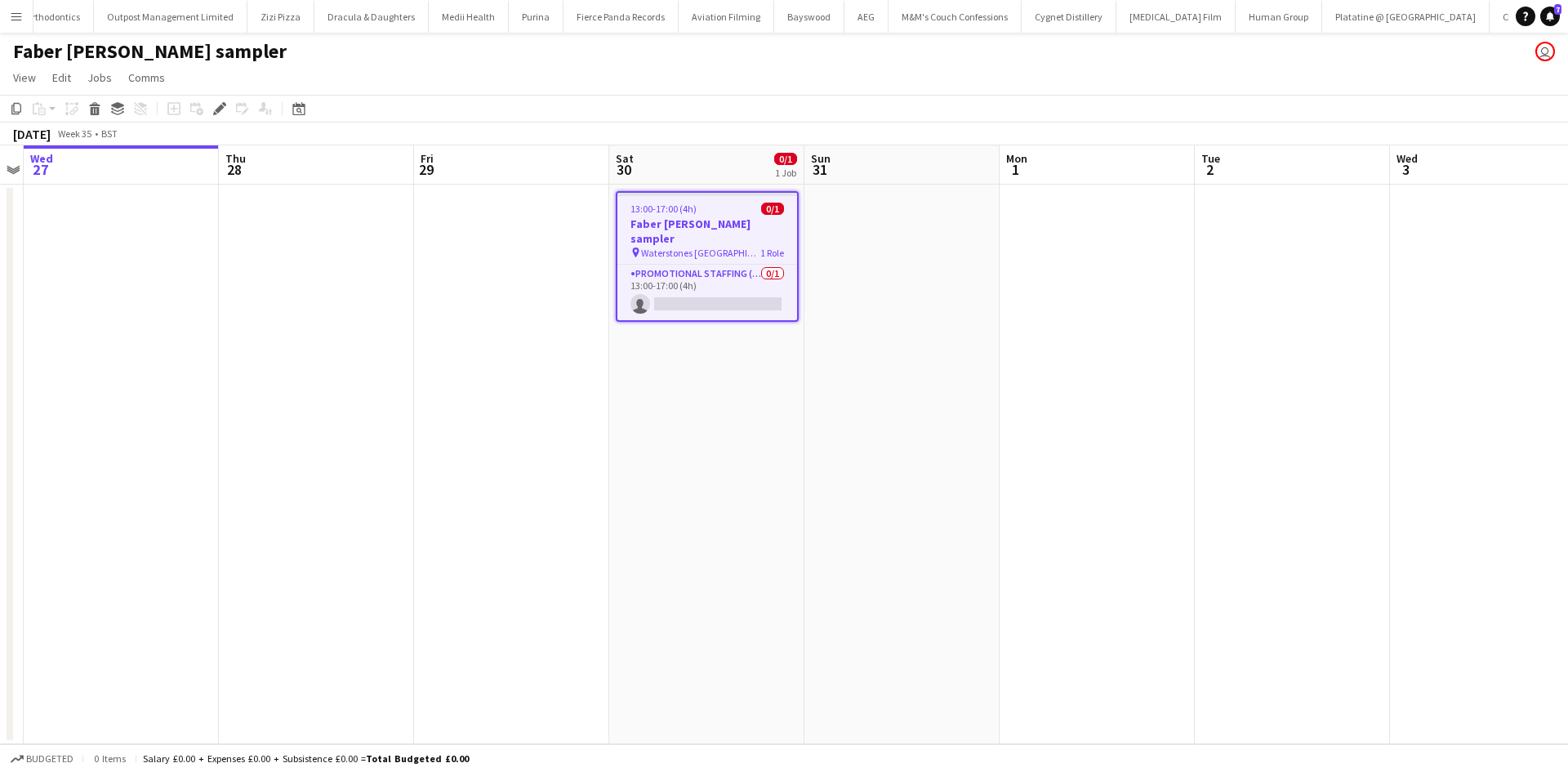
scroll to position [0, 9845]
click at [15, 18] on app-icon "Menu" at bounding box center [16, 16] width 13 height 13
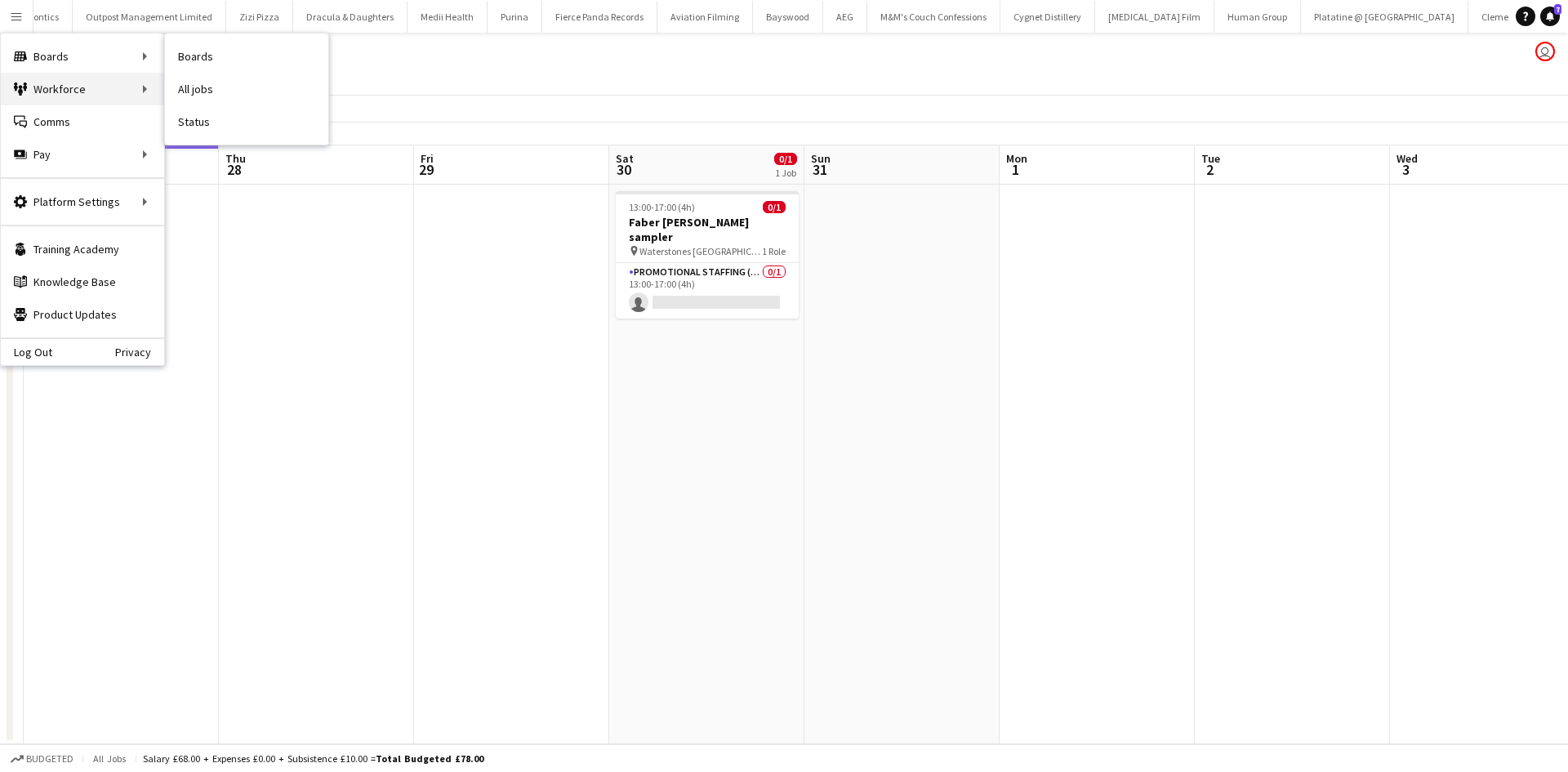
click at [78, 78] on div "Workforce Workforce" at bounding box center [82, 88] width 163 height 33
click at [115, 88] on div "Workforce Workforce" at bounding box center [82, 88] width 163 height 33
click at [195, 90] on link "My Workforce" at bounding box center [246, 88] width 163 height 33
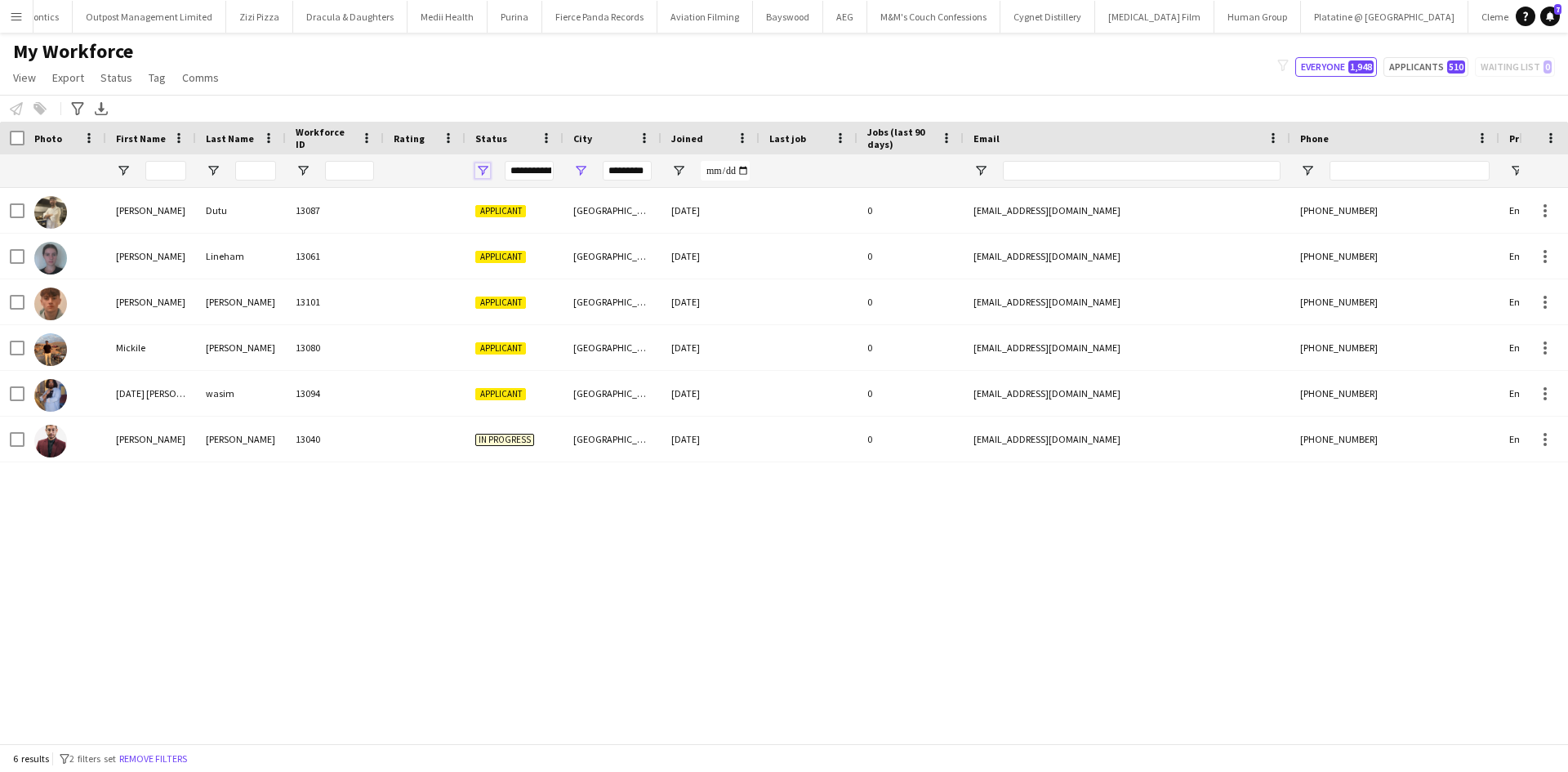
click at [488, 170] on span "Open Filter Menu" at bounding box center [482, 170] width 15 height 15
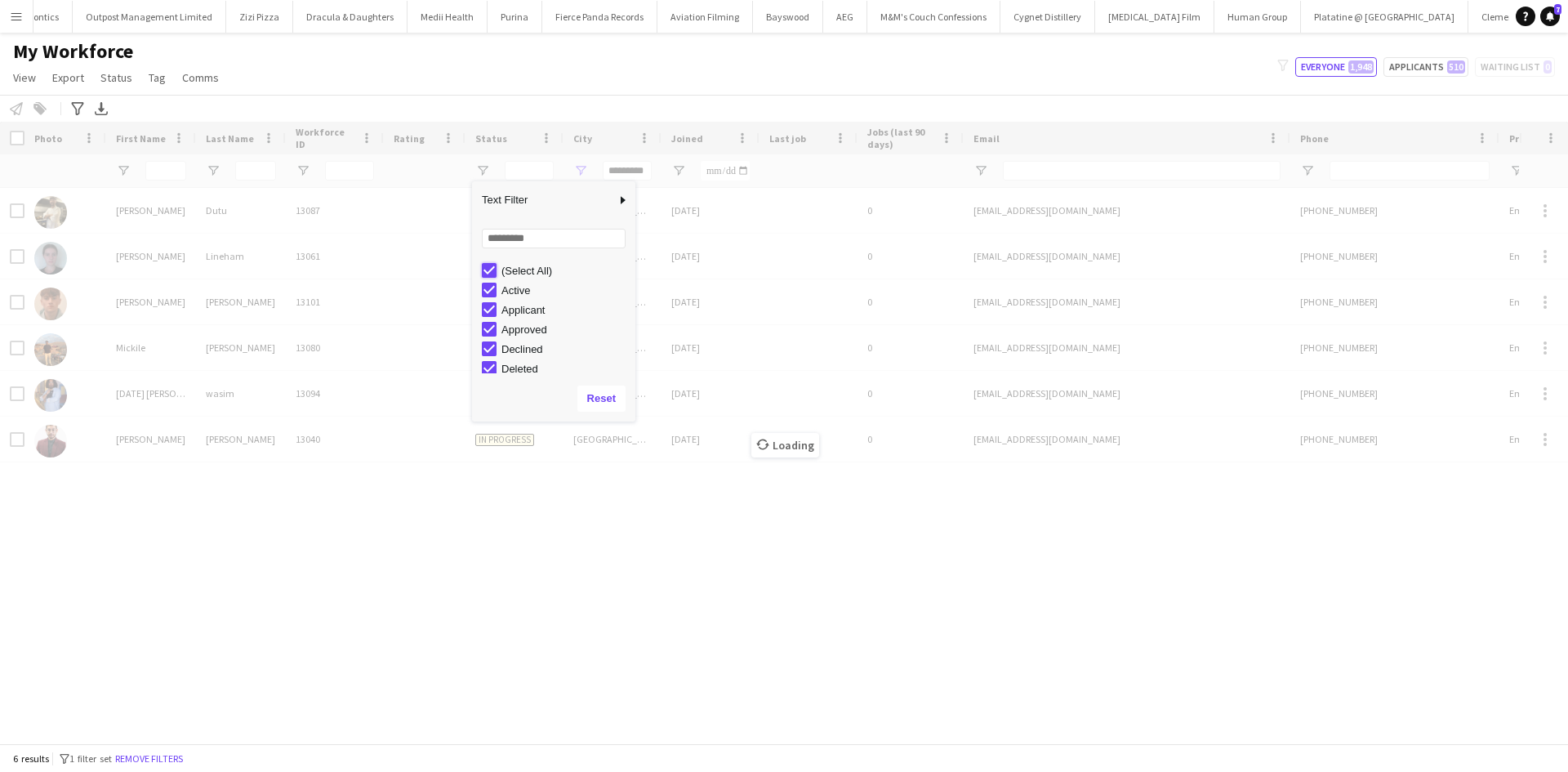
type input "***"
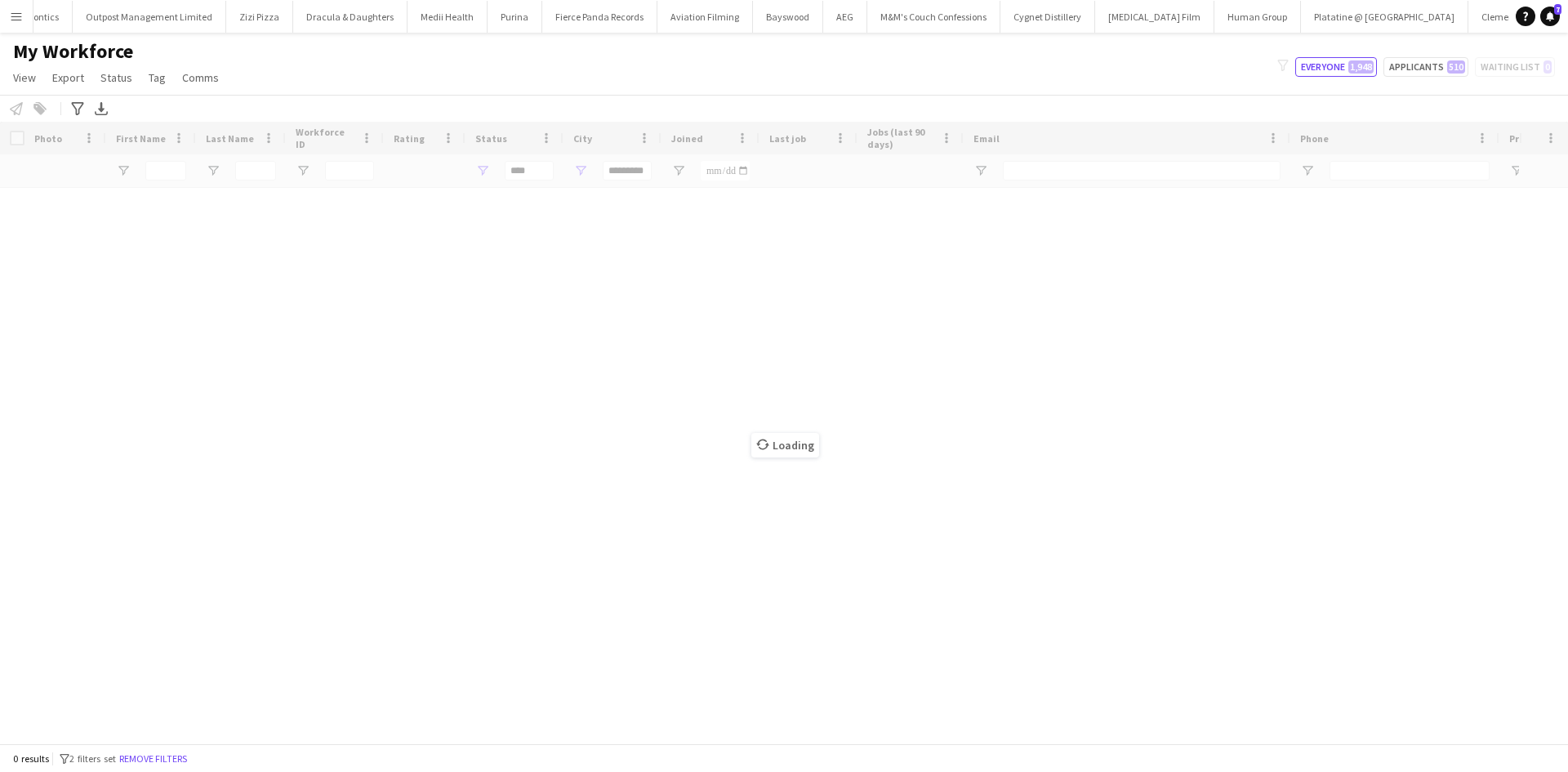
click at [609, 169] on div "Loading" at bounding box center [784, 433] width 1568 height 622
click at [633, 171] on div "Loading" at bounding box center [784, 433] width 1568 height 622
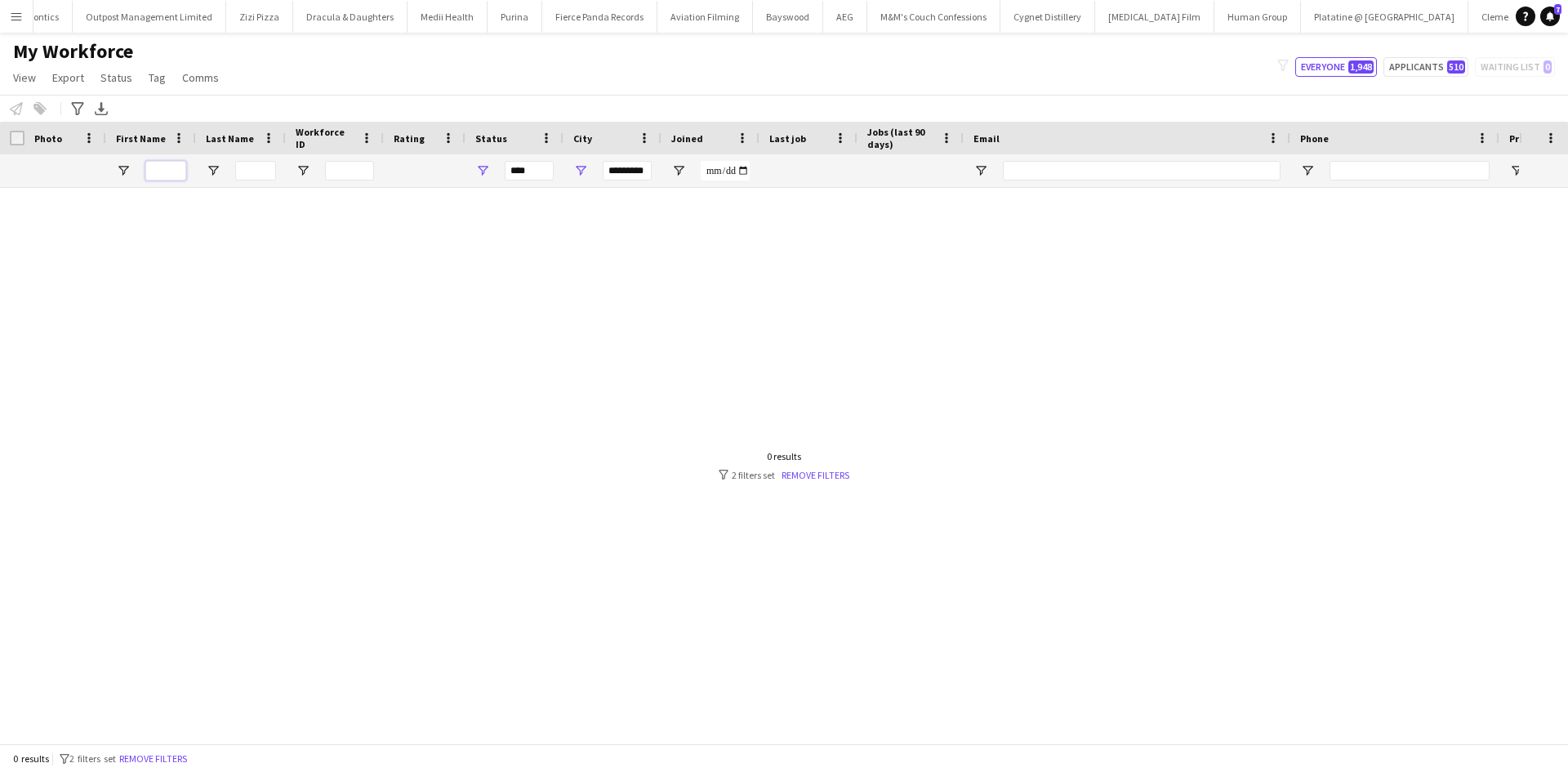
click at [169, 161] on input "First Name Filter Input" at bounding box center [165, 171] width 41 height 20
type input "*******"
click at [489, 171] on span "Open Filter Menu" at bounding box center [482, 170] width 15 height 15
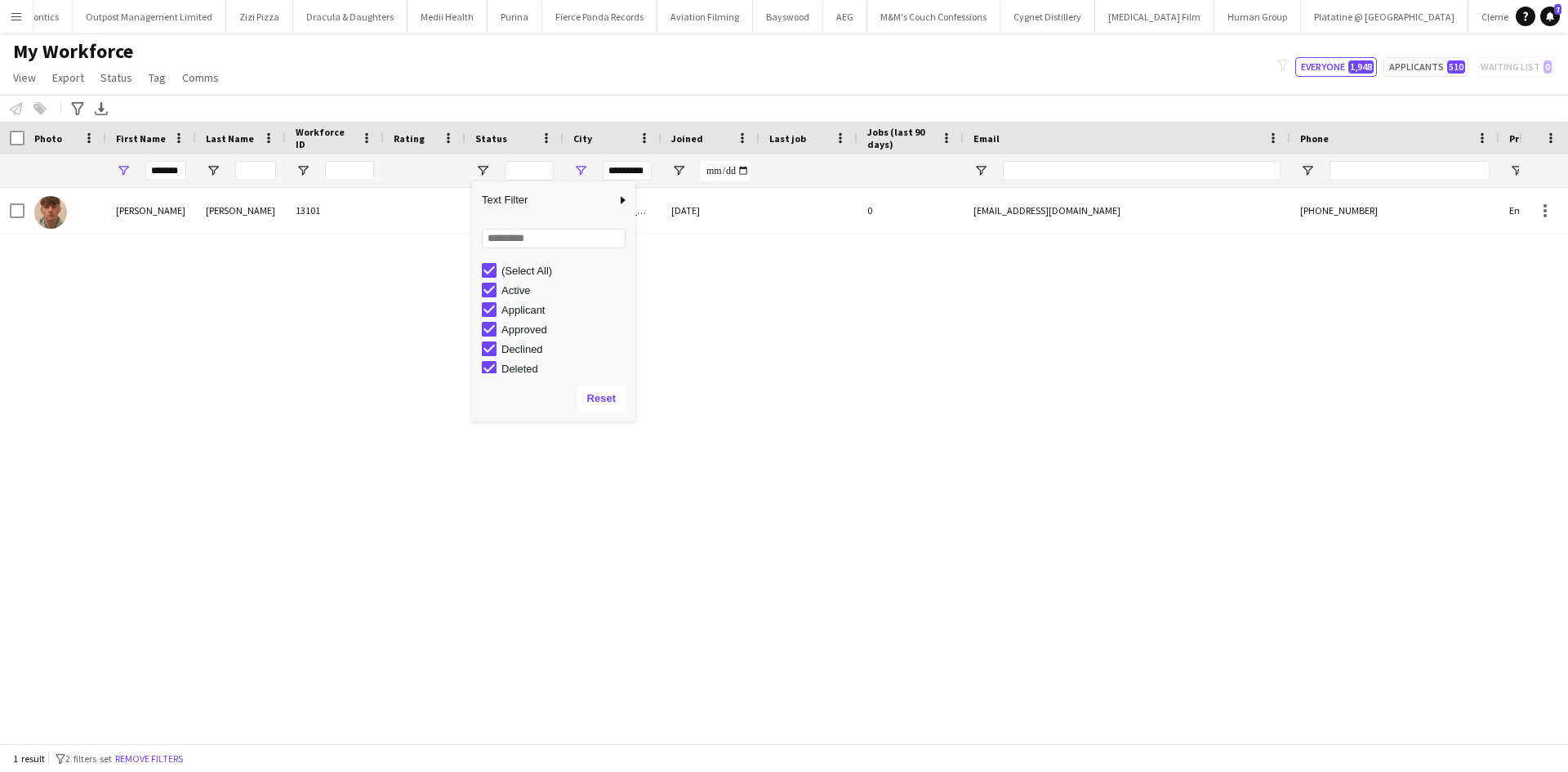
click at [717, 309] on div "Matthew Hopwood 13101 Applicant Newcastle upon Tyne 27-08-2025 0 mattygibbo123@…" at bounding box center [759, 459] width 1519 height 543
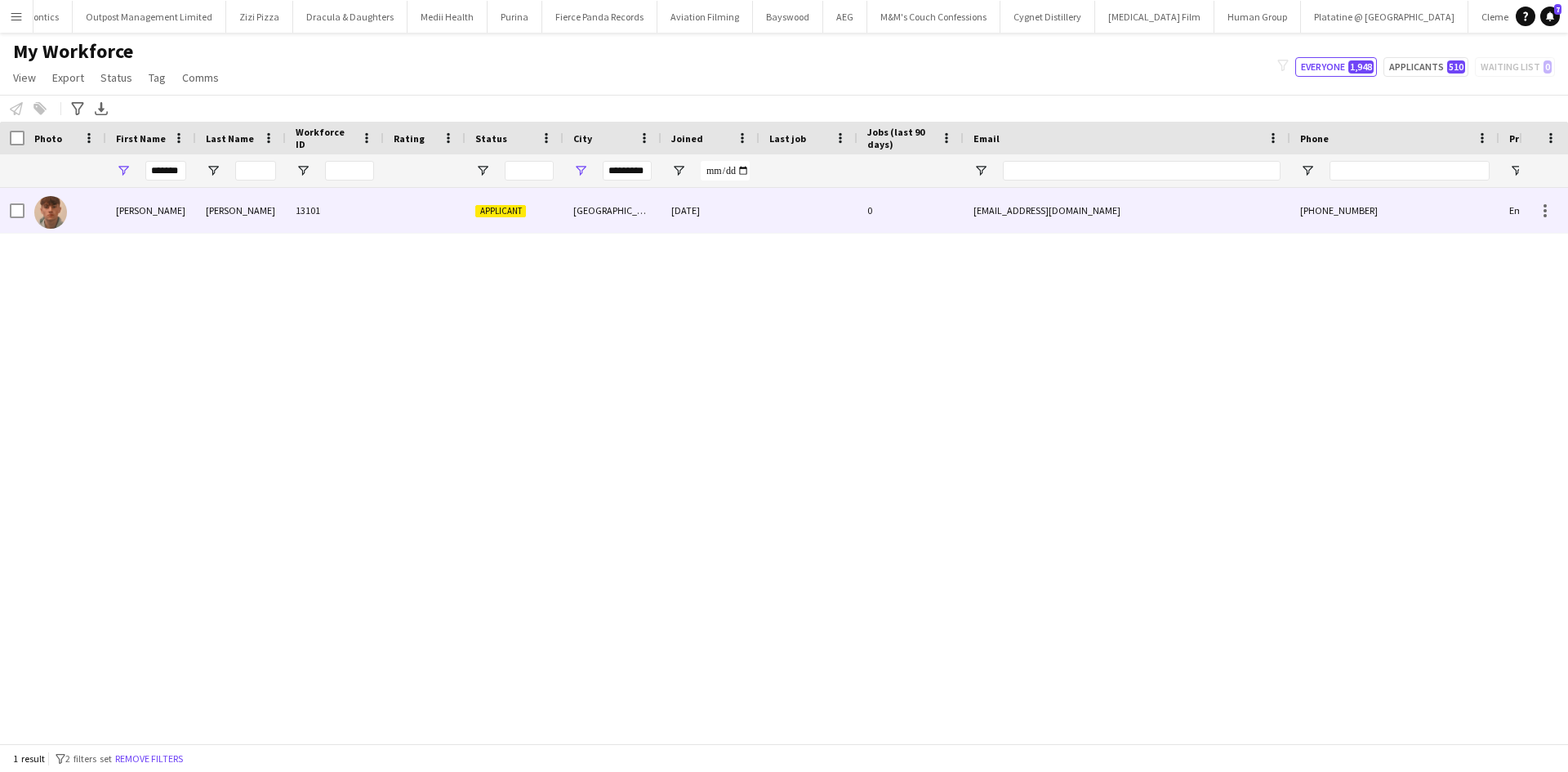
click at [83, 208] on div at bounding box center [65, 210] width 82 height 45
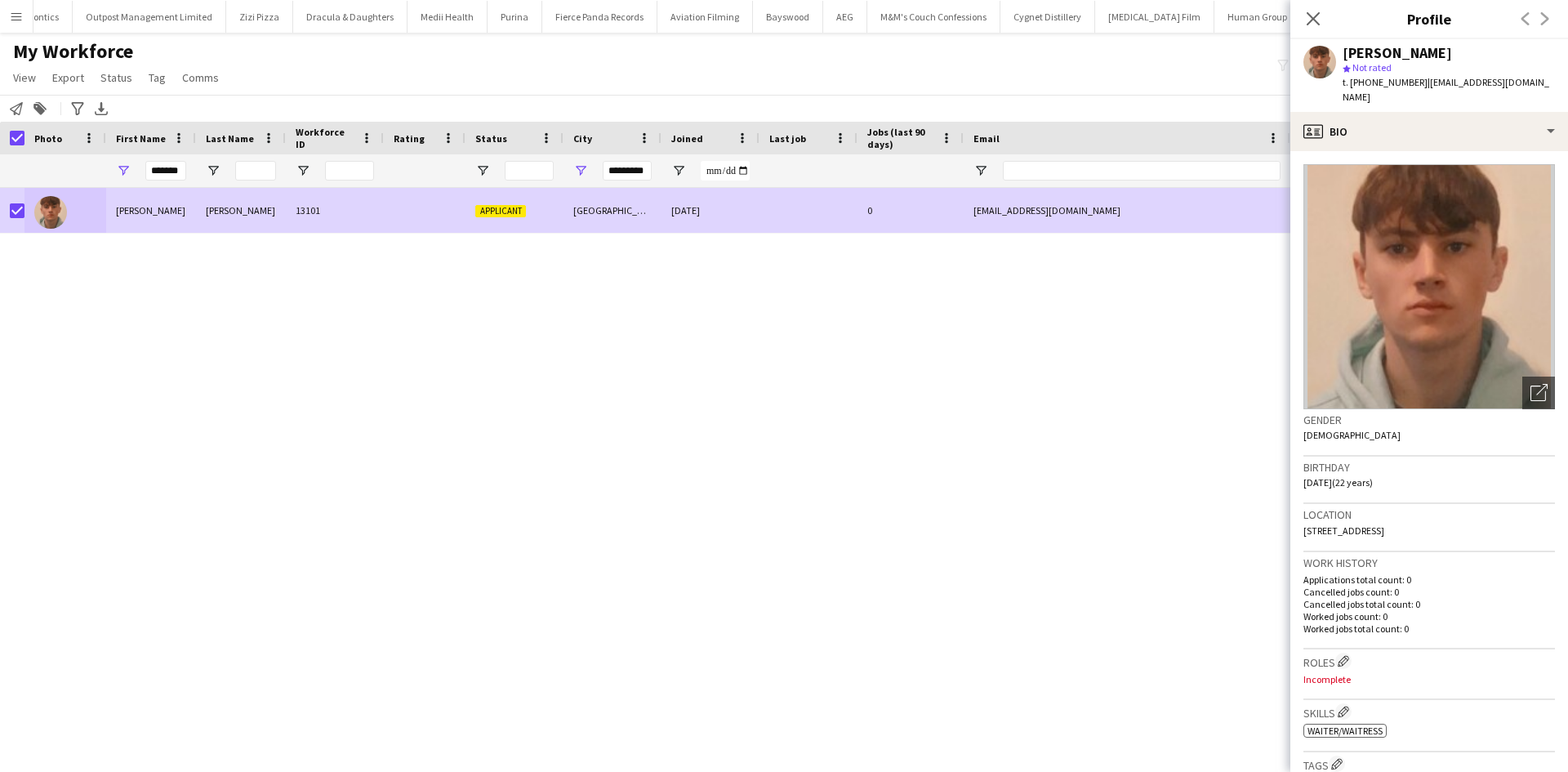
click at [59, 85] on link "Export" at bounding box center [67, 77] width 45 height 21
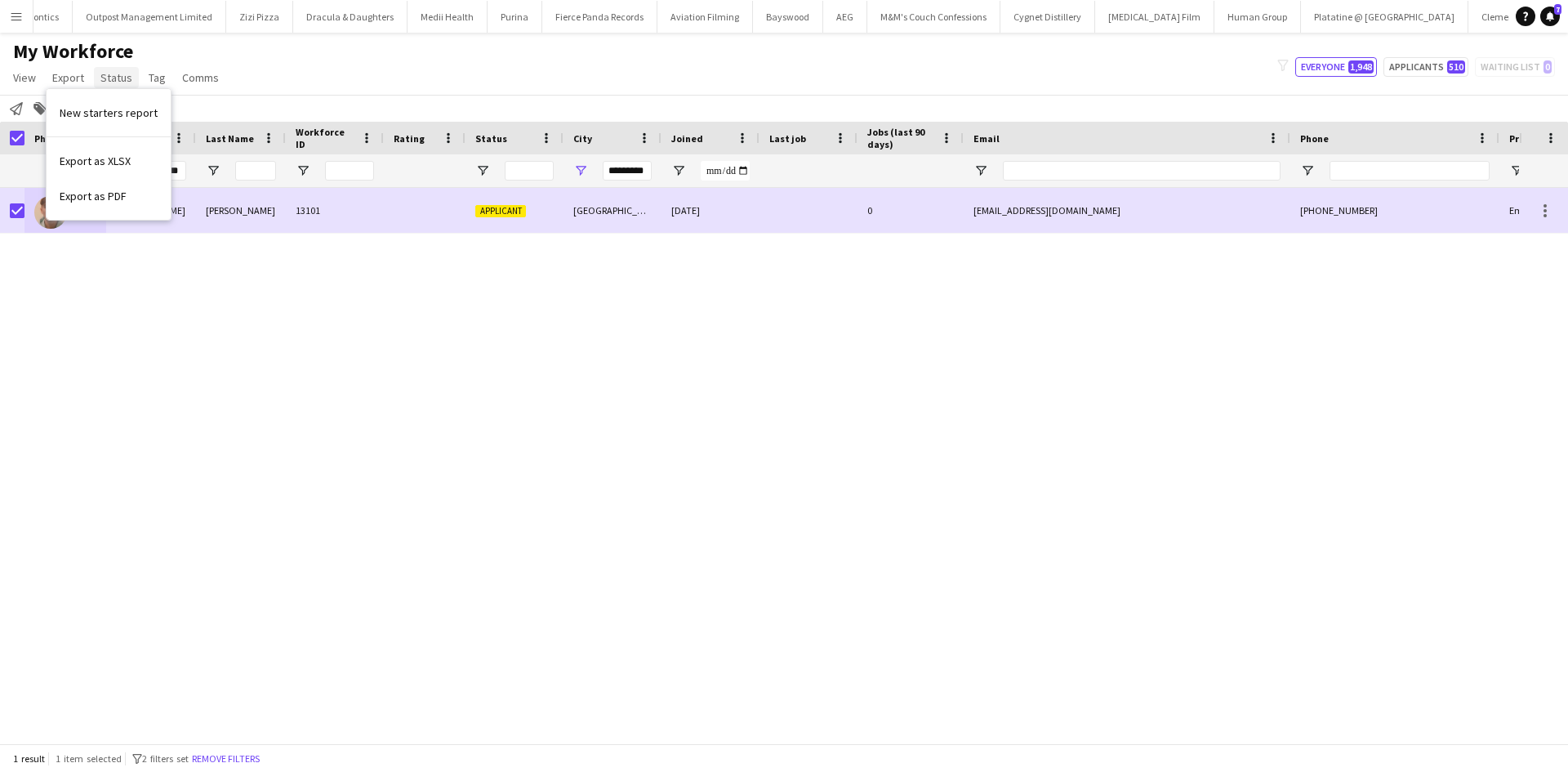
click at [113, 82] on span "Status" at bounding box center [117, 77] width 32 height 15
click at [121, 107] on span "Edit" at bounding box center [116, 112] width 19 height 15
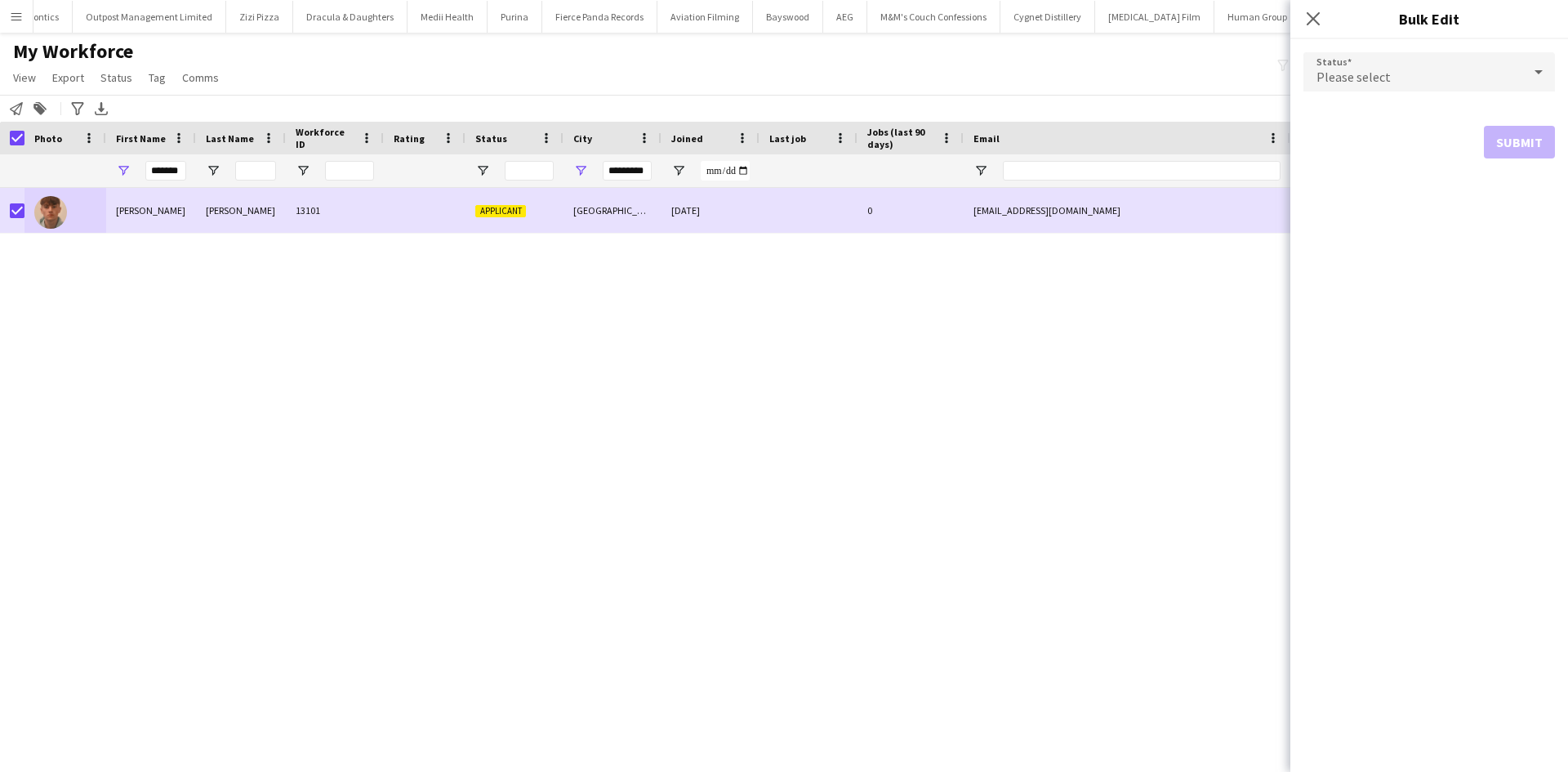
click at [1412, 61] on div "Please select" at bounding box center [1412, 72] width 219 height 40
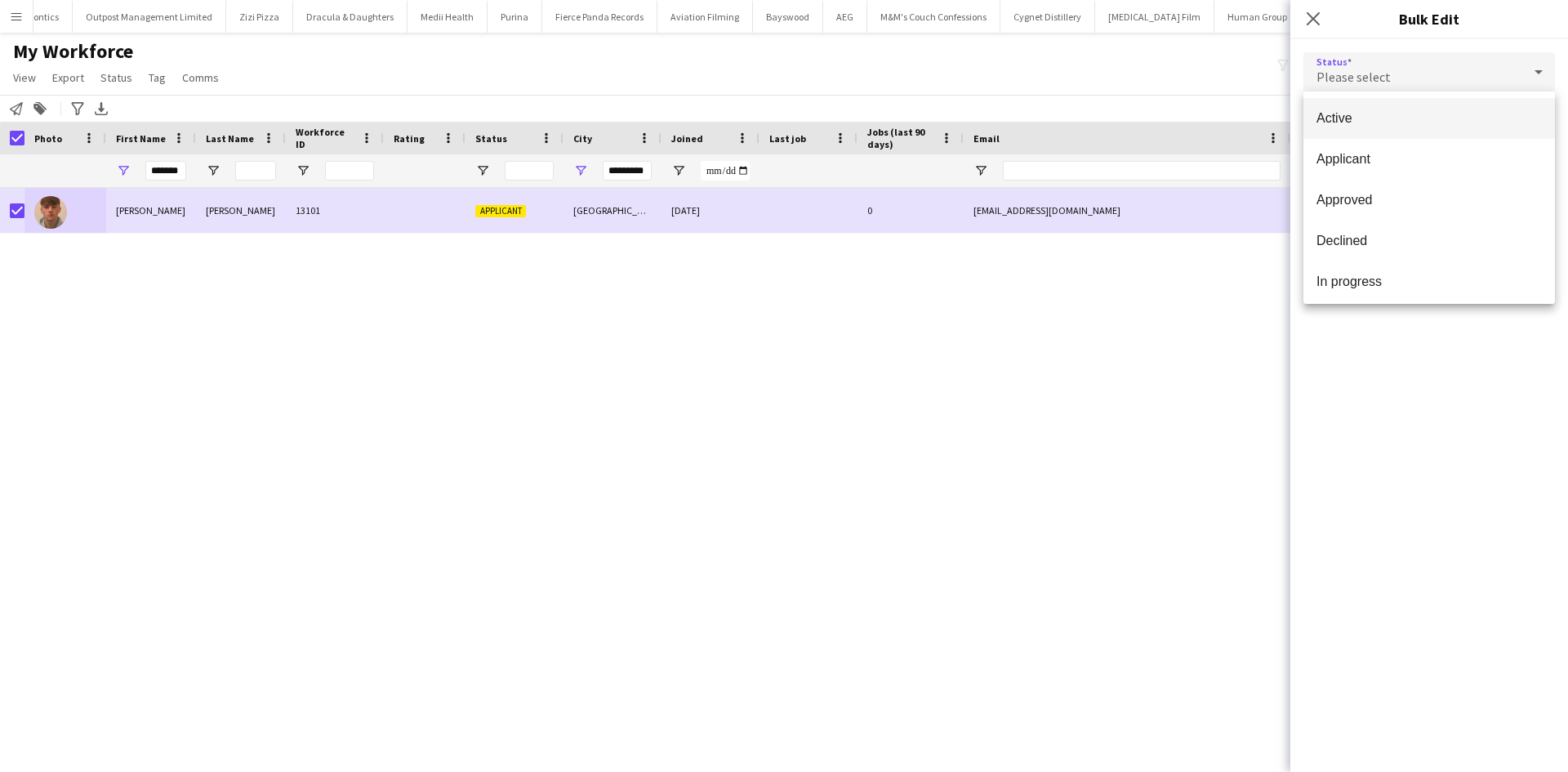
click at [1419, 110] on span "Active" at bounding box center [1429, 118] width 226 height 16
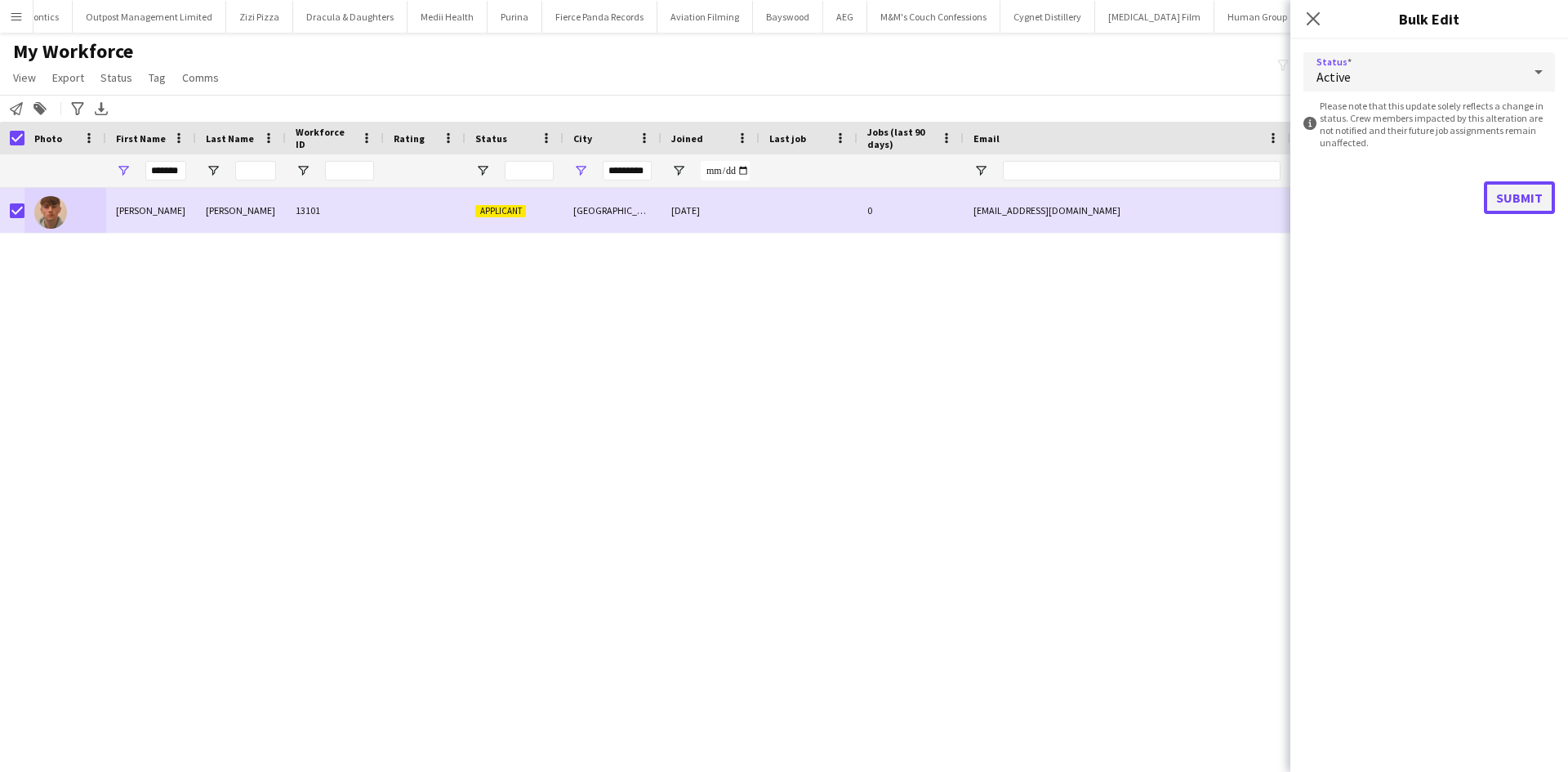
click at [1517, 203] on button "Submit" at bounding box center [1520, 197] width 71 height 33
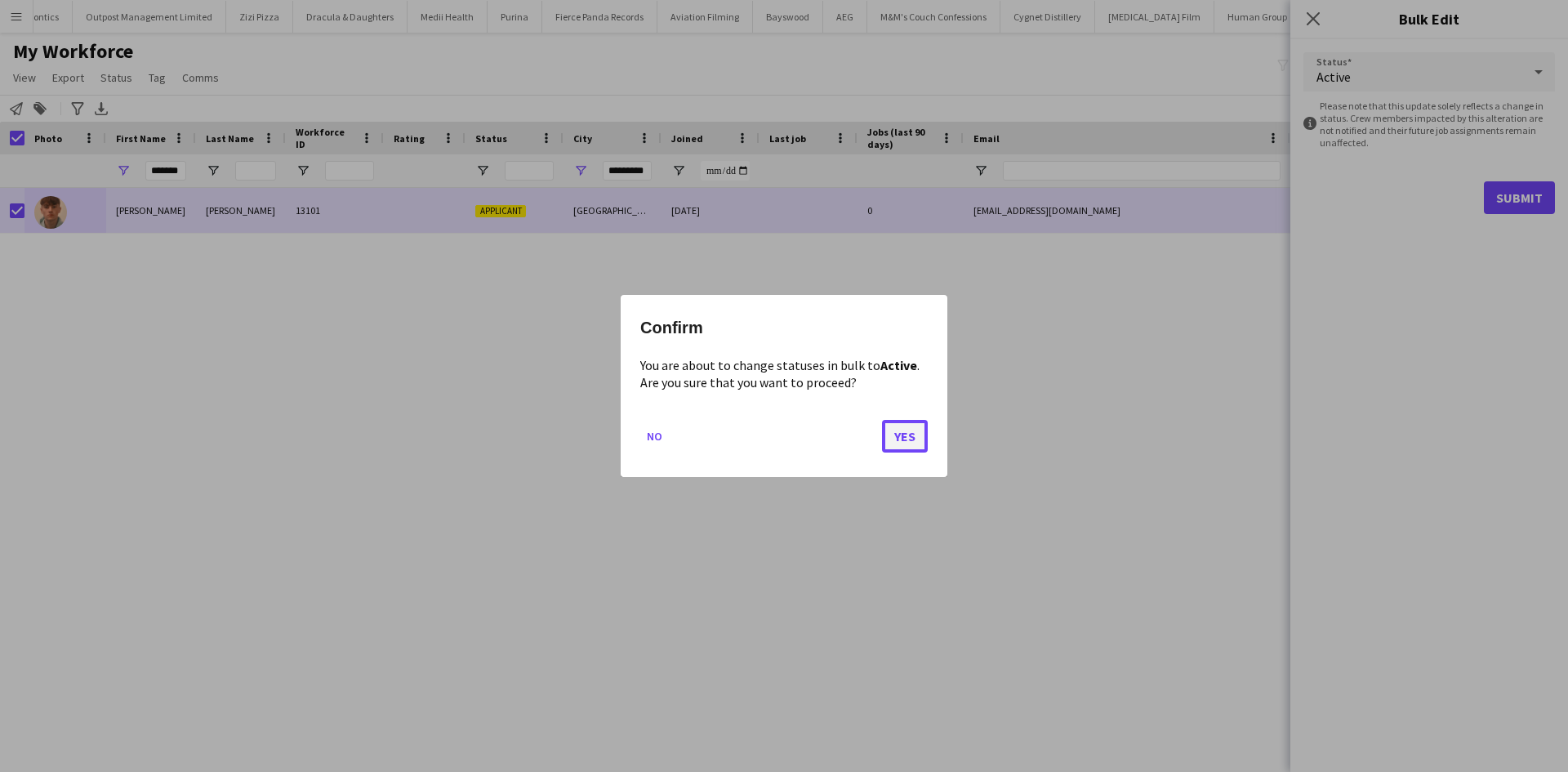
click at [908, 434] on button "Yes" at bounding box center [904, 435] width 46 height 33
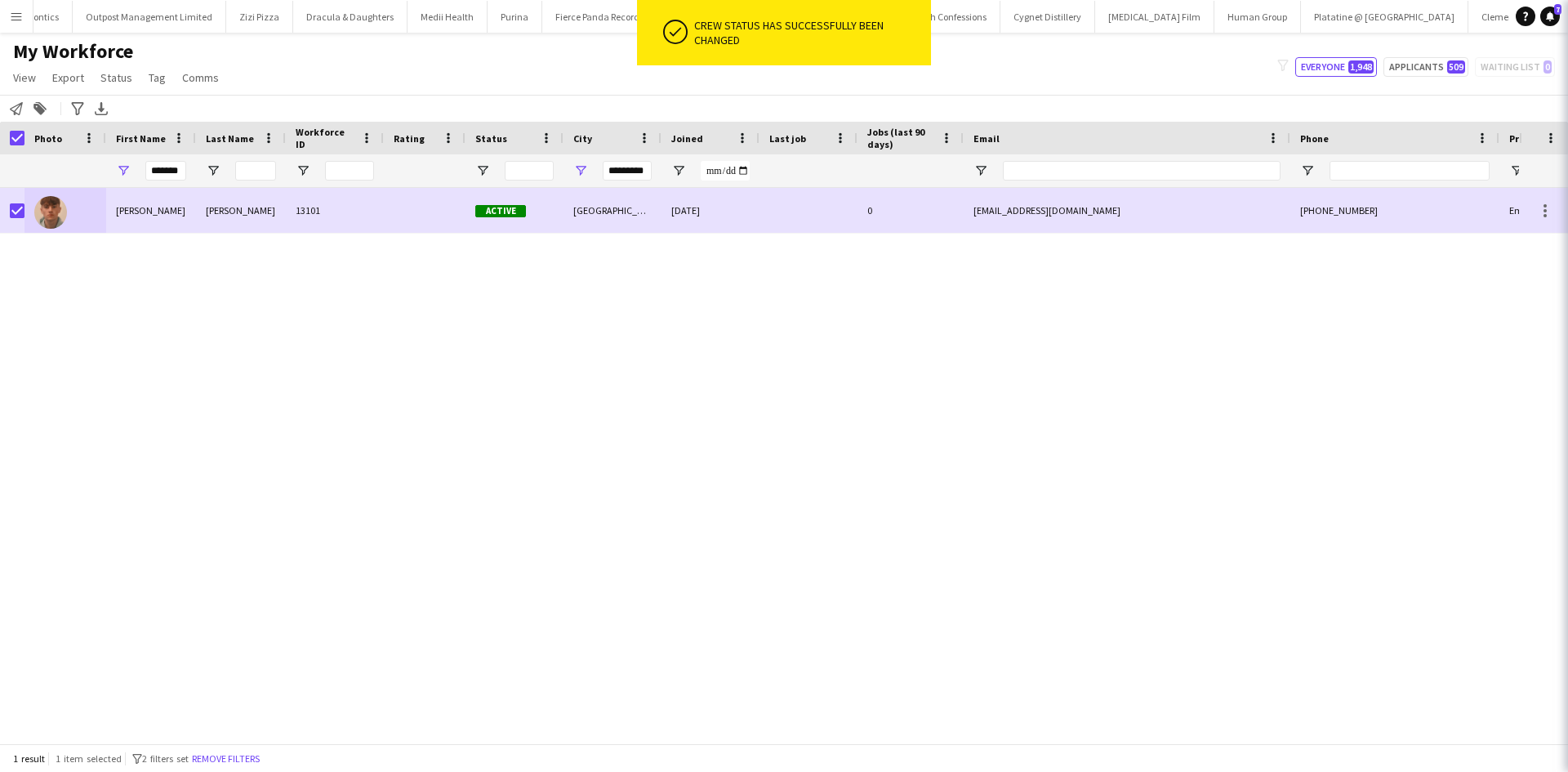
click at [997, 366] on div "Matthew Hopwood 13101 Active Newcastle upon Tyne 27-08-2025 0 mattygibbo123@icl…" at bounding box center [759, 459] width 1519 height 543
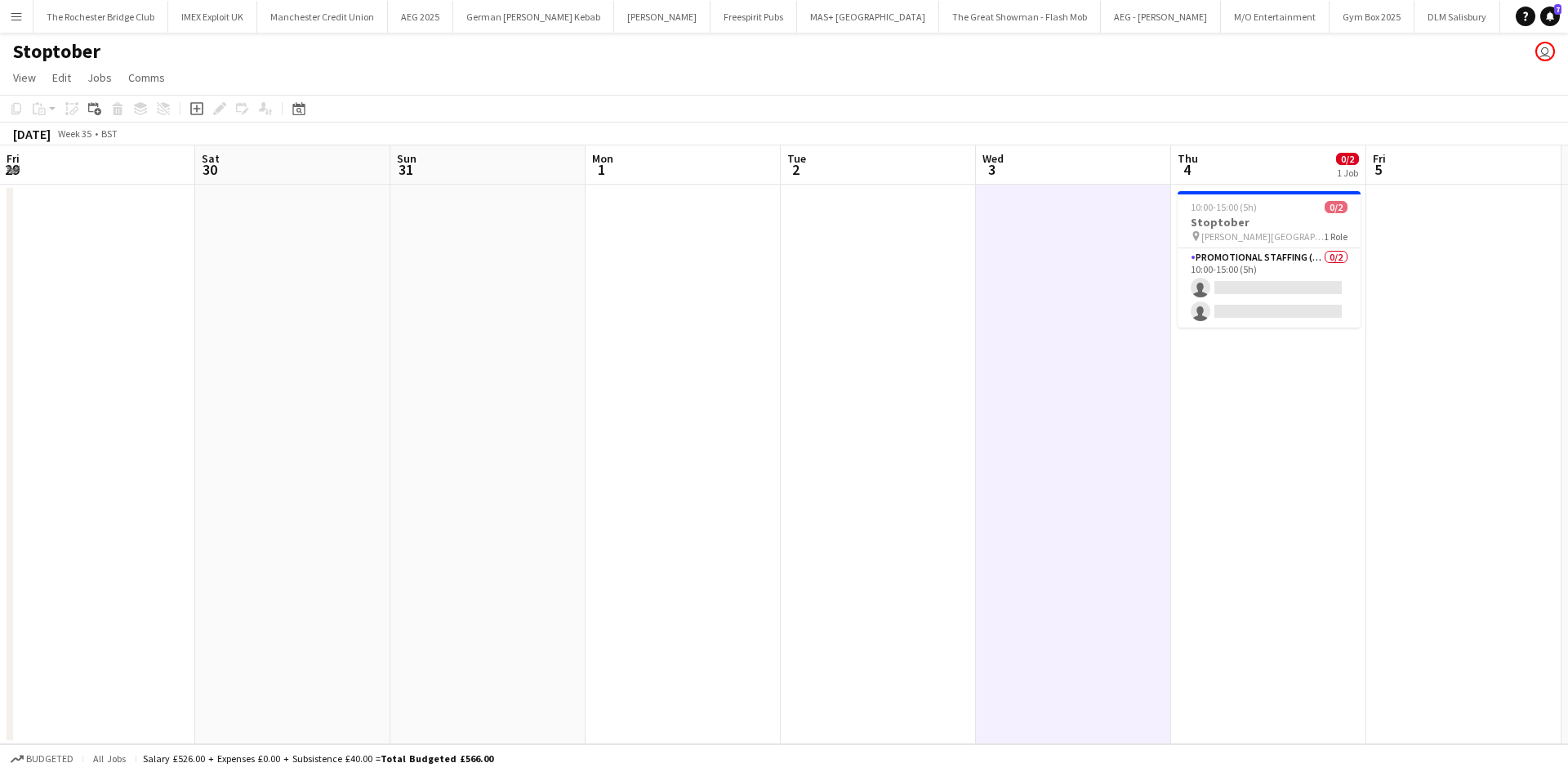
scroll to position [0, 562]
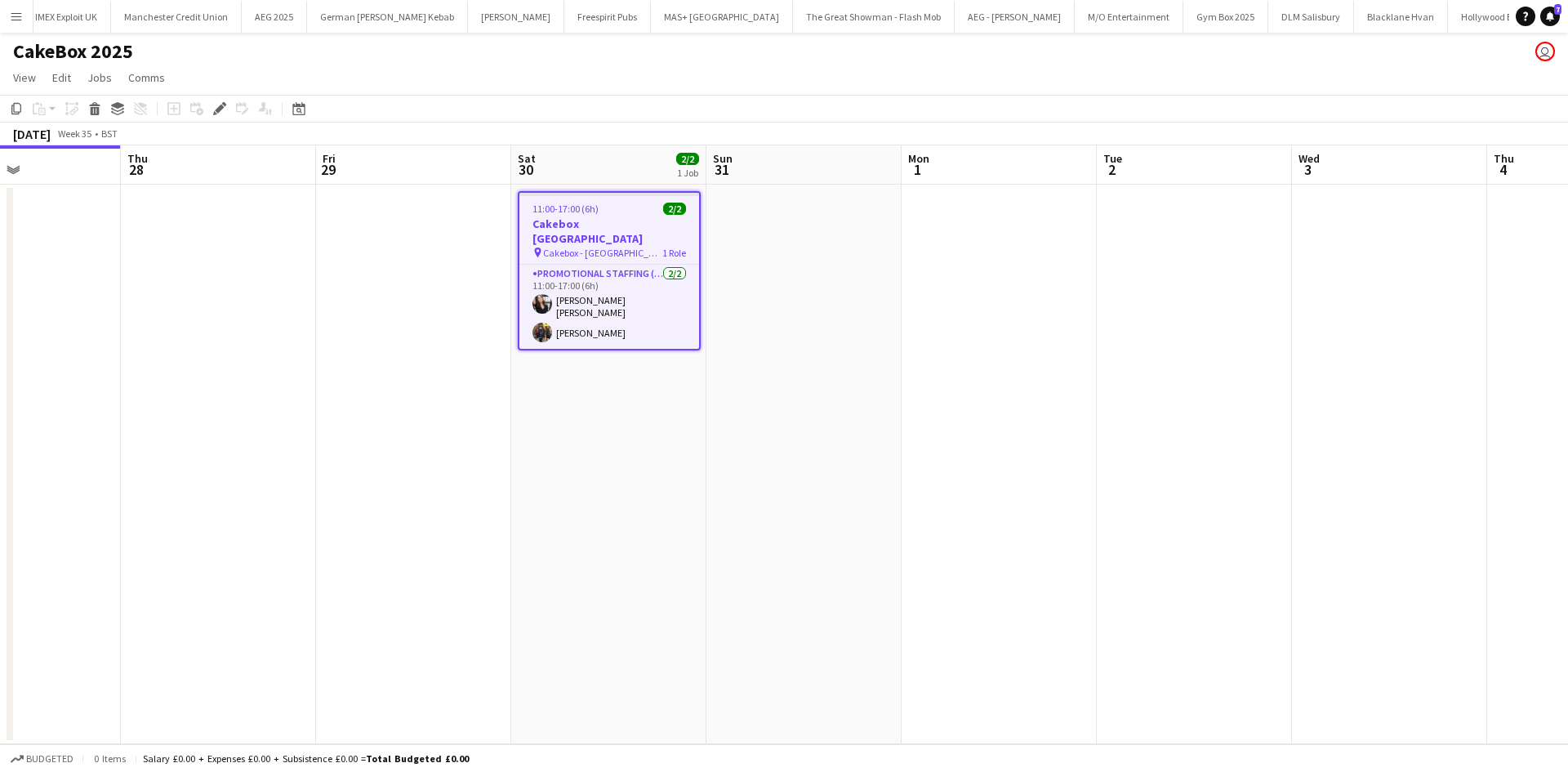
drag, startPoint x: 981, startPoint y: 431, endPoint x: 515, endPoint y: 468, distance: 467.5
click at [493, 473] on app-calendar-viewport "Sun 24 Mon 25 Tue 26 Wed 27 Thu 28 Fri 29 Sat 30 2/2 1 Job Sun 31 Mon 1 Tue 2 W…" at bounding box center [784, 444] width 1568 height 599
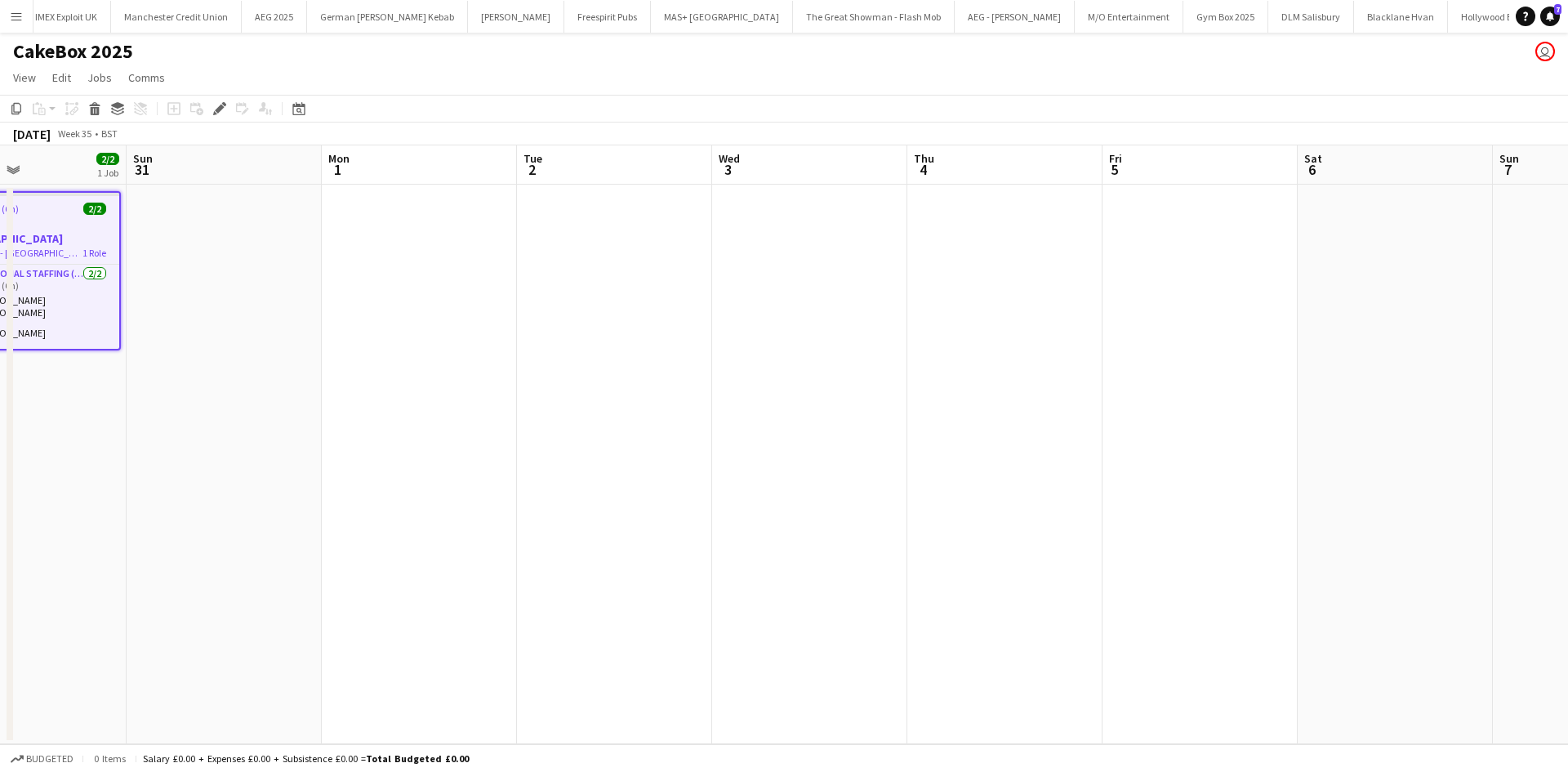
drag, startPoint x: 1020, startPoint y: 453, endPoint x: 1076, endPoint y: 454, distance: 56.0
click at [1084, 455] on app-calendar-viewport "Thu 28 Fri 29 Sat 30 2/2 1 Job Sun 31 Mon 1 Tue 2 Wed 3 Thu 4 Fri 5 Sat 6 Sun 7…" at bounding box center [784, 444] width 1568 height 599
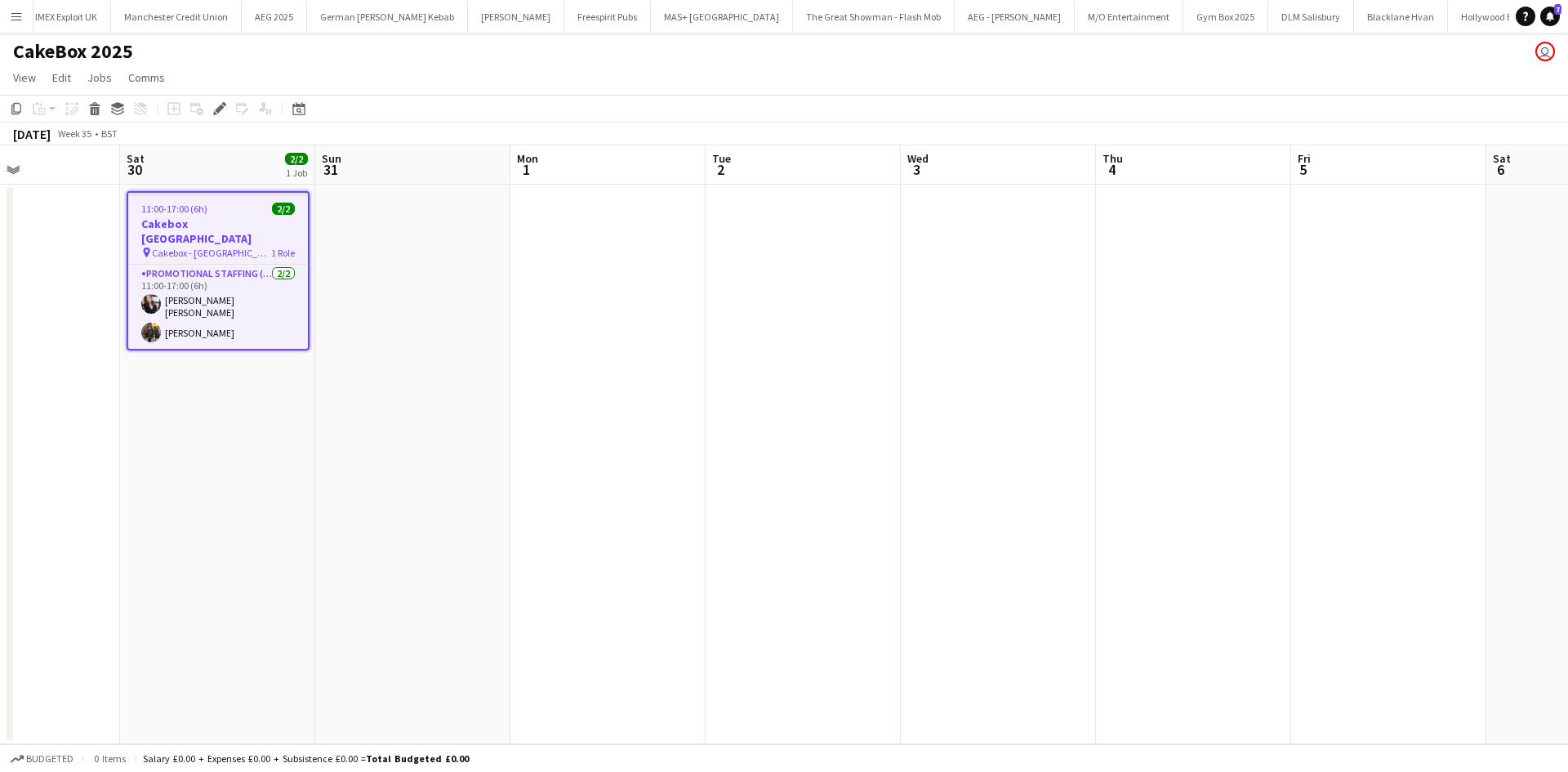
scroll to position [0, 333]
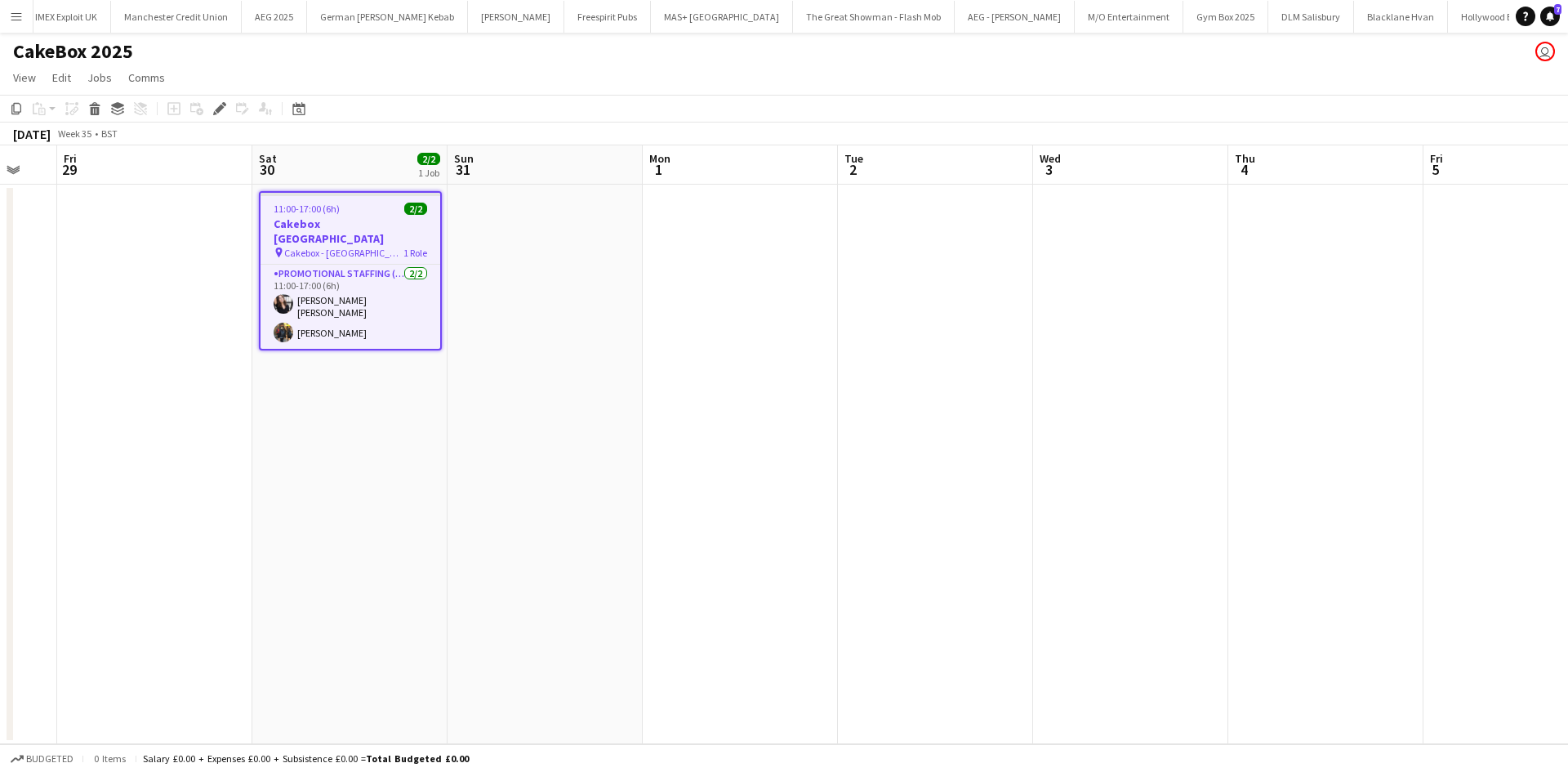
drag, startPoint x: 421, startPoint y: 345, endPoint x: 506, endPoint y: 342, distance: 85.1
click at [526, 353] on app-calendar-viewport "Wed 27 Thu 28 Fri 29 Sat 30 2/2 1 Job Sun 31 Mon 1 Tue 2 Wed 3 Thu 4 Fri 5 Sat …" at bounding box center [784, 444] width 1568 height 599
click at [344, 246] on span "Cakebox - Surrey" at bounding box center [343, 252] width 119 height 12
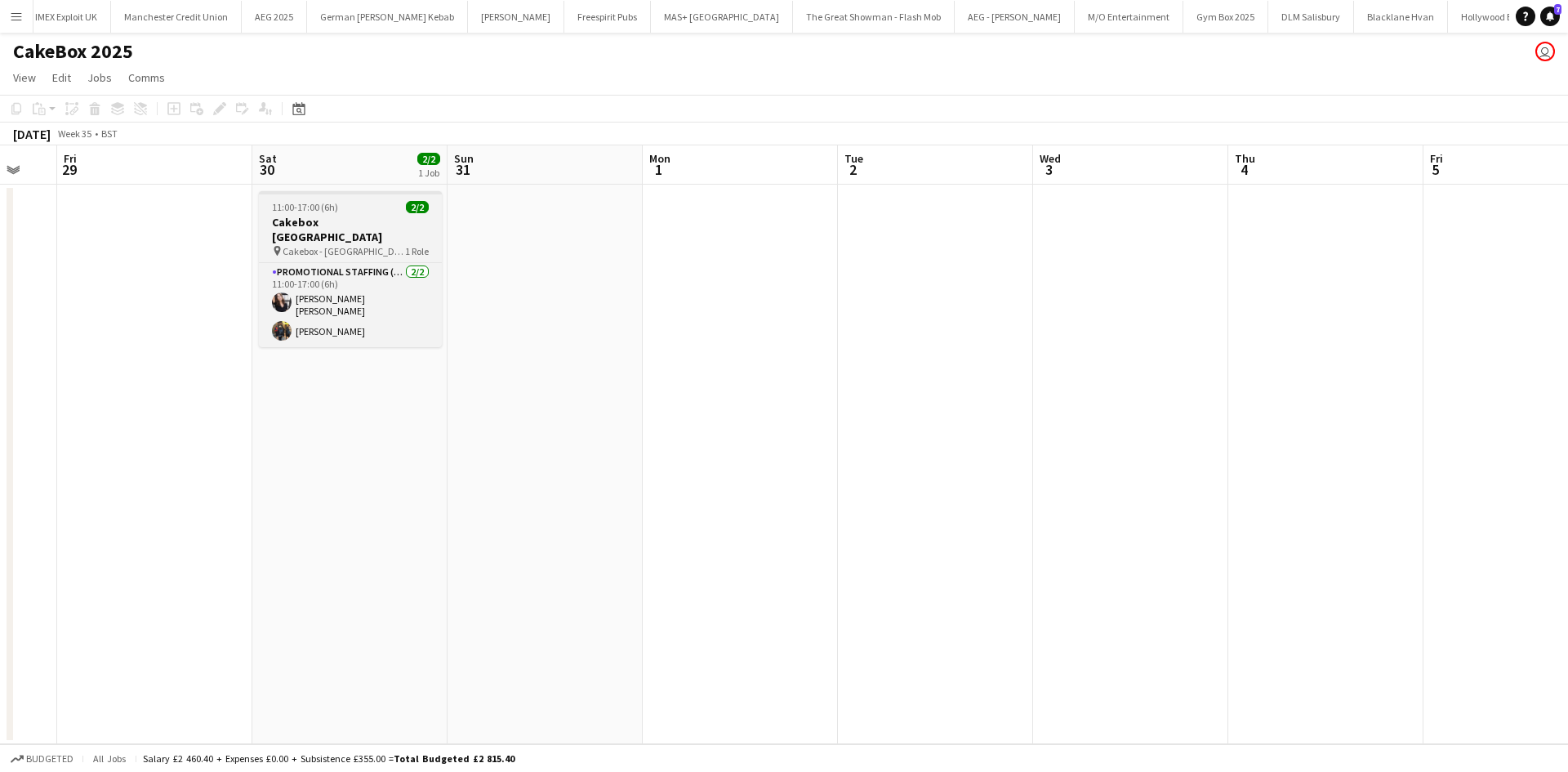
click at [344, 245] on span "Cakebox - Surrey" at bounding box center [344, 251] width 123 height 12
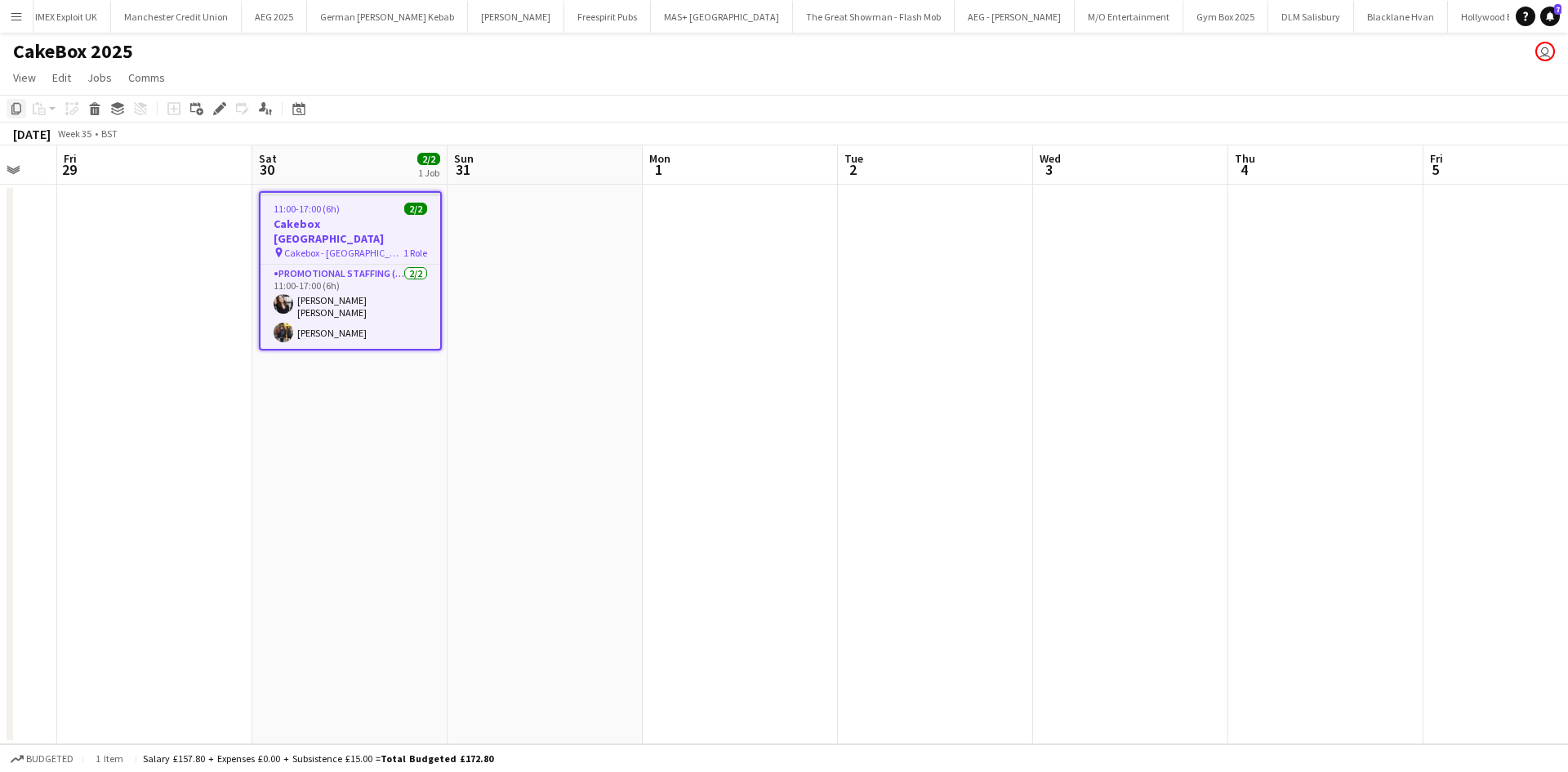
click at [15, 108] on icon "Copy" at bounding box center [16, 108] width 13 height 13
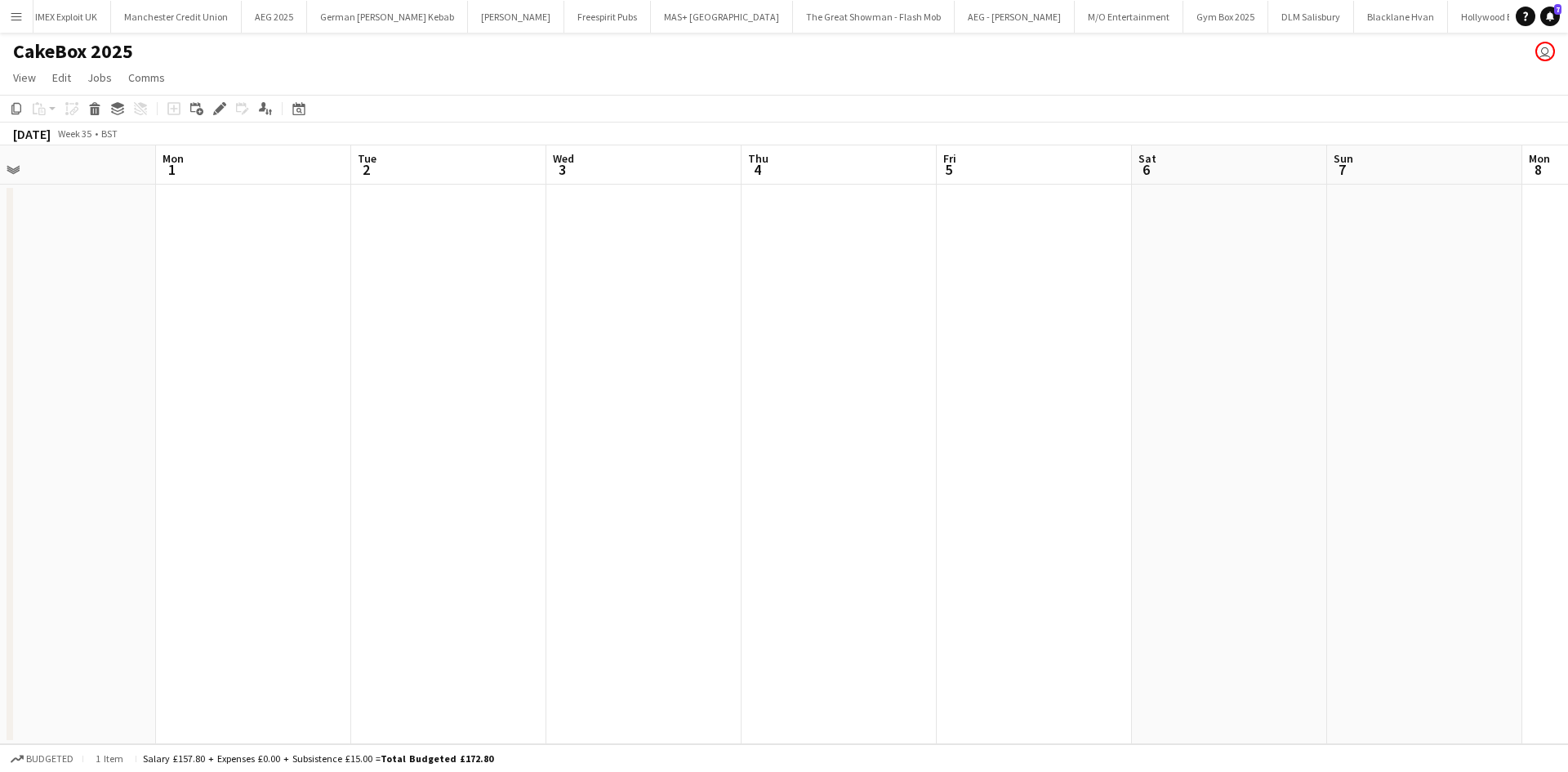
drag, startPoint x: 713, startPoint y: 398, endPoint x: 699, endPoint y: 396, distance: 14.1
click at [699, 396] on app-calendar-viewport "Wed 27 Thu 28 Fri 29 Sat 30 2/2 1 Job Sun 31 Mon 1 Tue 2 Wed 3 Thu 4 Fri 5 Sat …" at bounding box center [784, 444] width 1568 height 599
drag, startPoint x: 1142, startPoint y: 409, endPoint x: 737, endPoint y: 409, distance: 405.0
click at [732, 409] on app-calendar-viewport "Fri 29 Sat 30 2/2 1 Job Sun 31 Mon 1 Tue 2 Wed 3 Thu 4 Fri 5 Sat 6 Sun 7 Mon 8 …" at bounding box center [784, 444] width 1568 height 599
drag, startPoint x: 679, startPoint y: 241, endPoint x: 668, endPoint y: 242, distance: 11.0
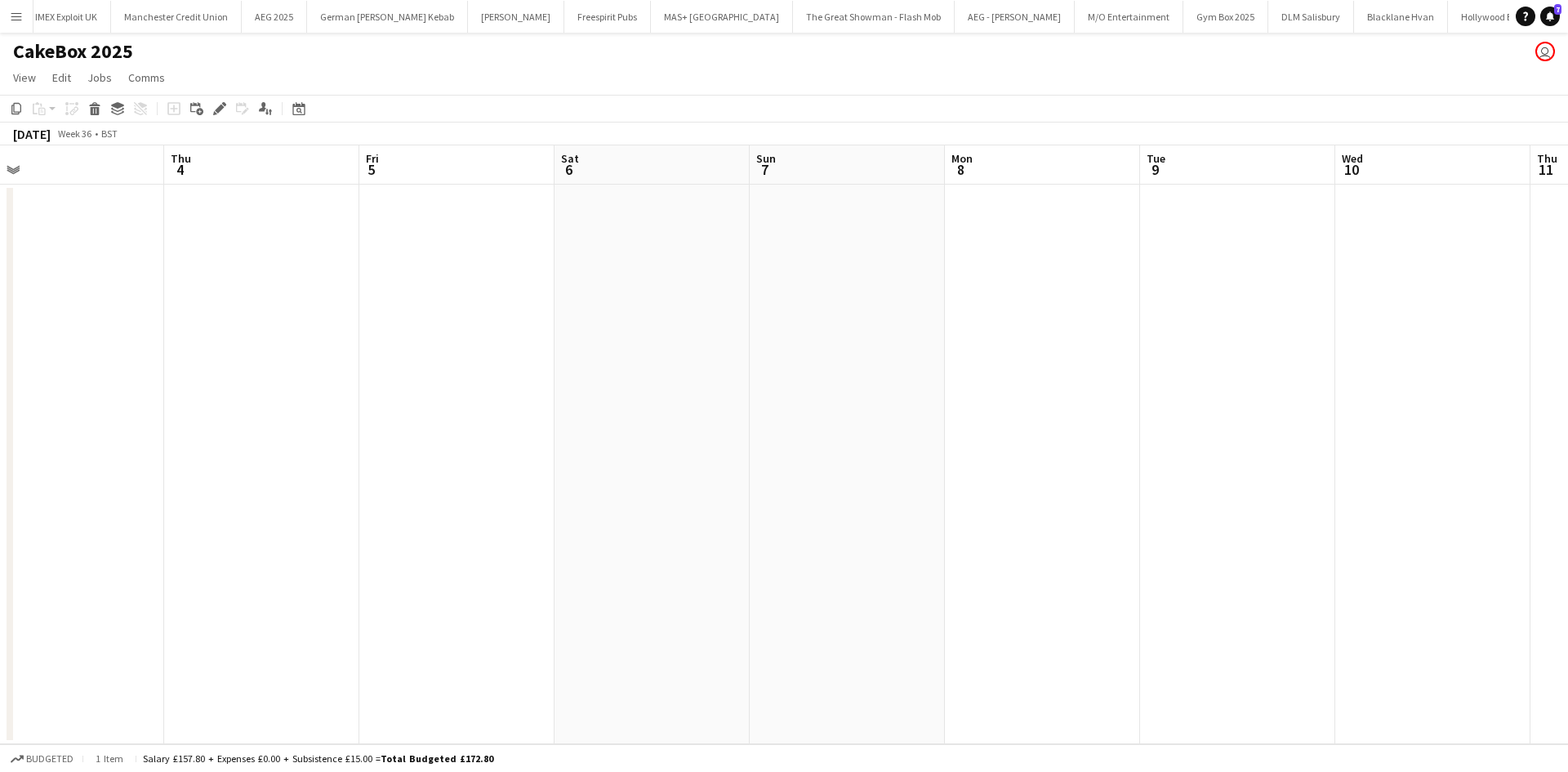
click at [676, 241] on app-date-cell at bounding box center [651, 464] width 195 height 559
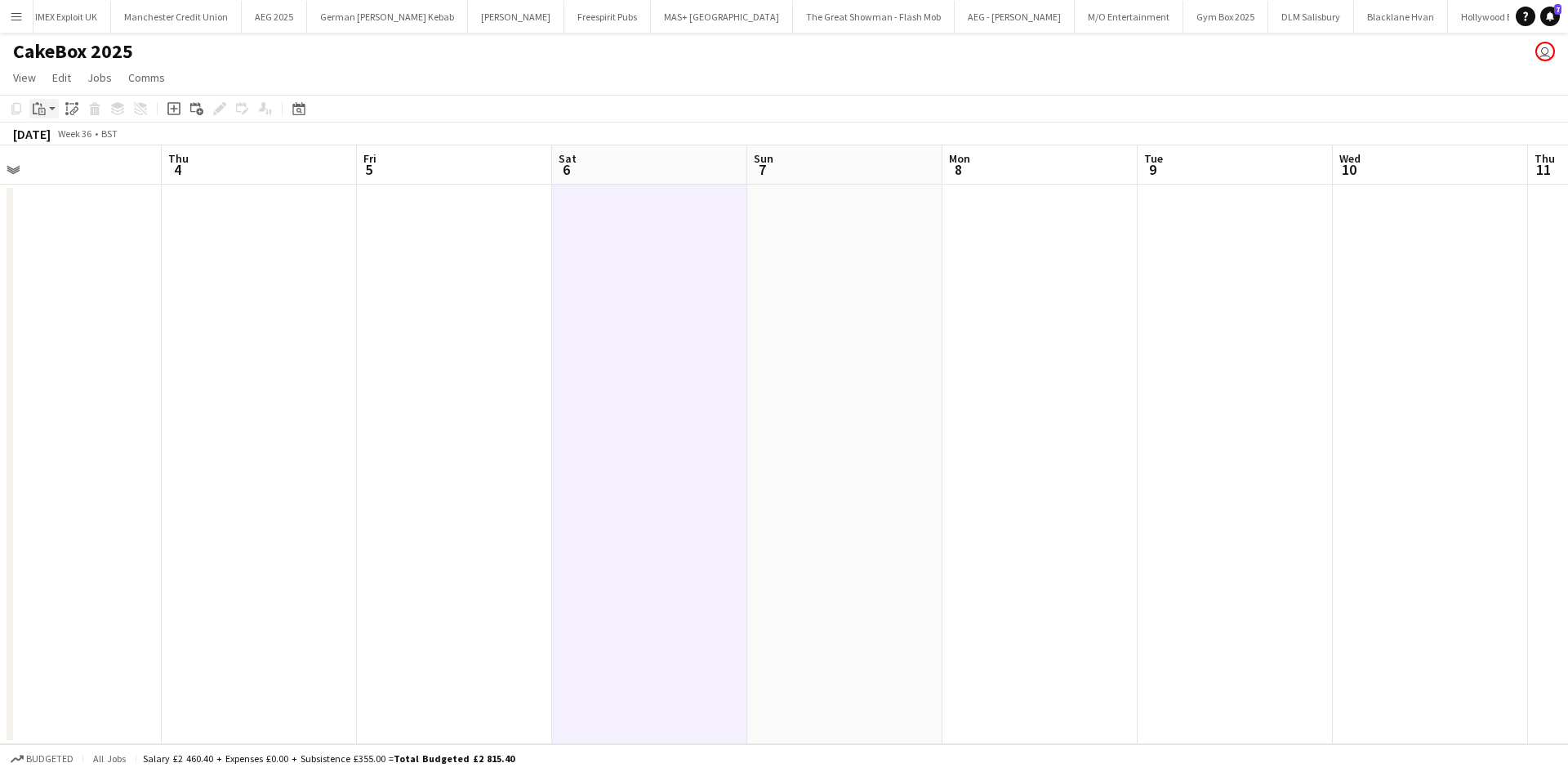
click at [42, 110] on icon "Paste" at bounding box center [39, 108] width 13 height 13
click at [68, 134] on link "Paste Ctrl+V" at bounding box center [120, 140] width 153 height 15
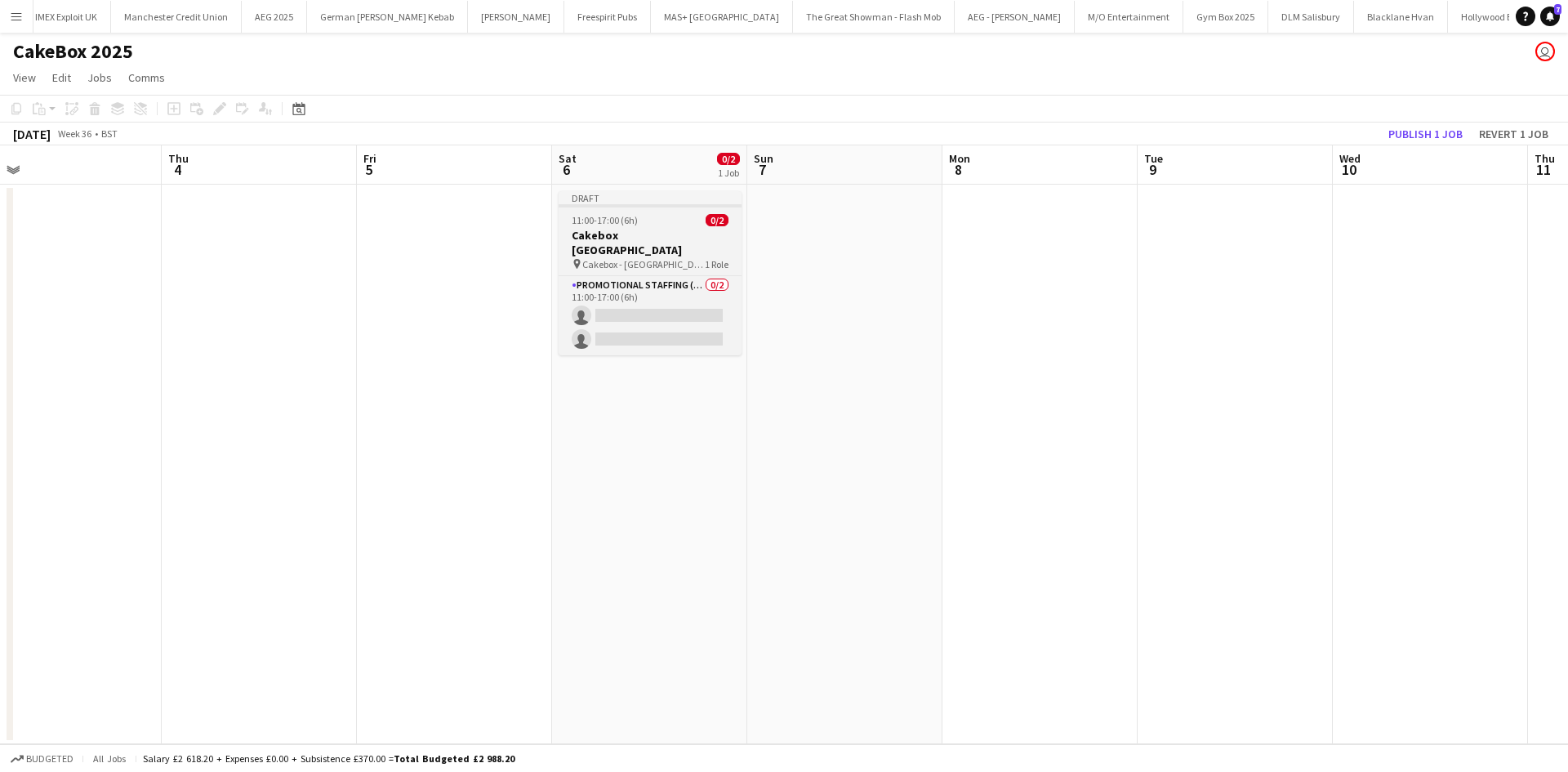
click at [685, 232] on h3 "Cakebox Surrey" at bounding box center [650, 242] width 183 height 30
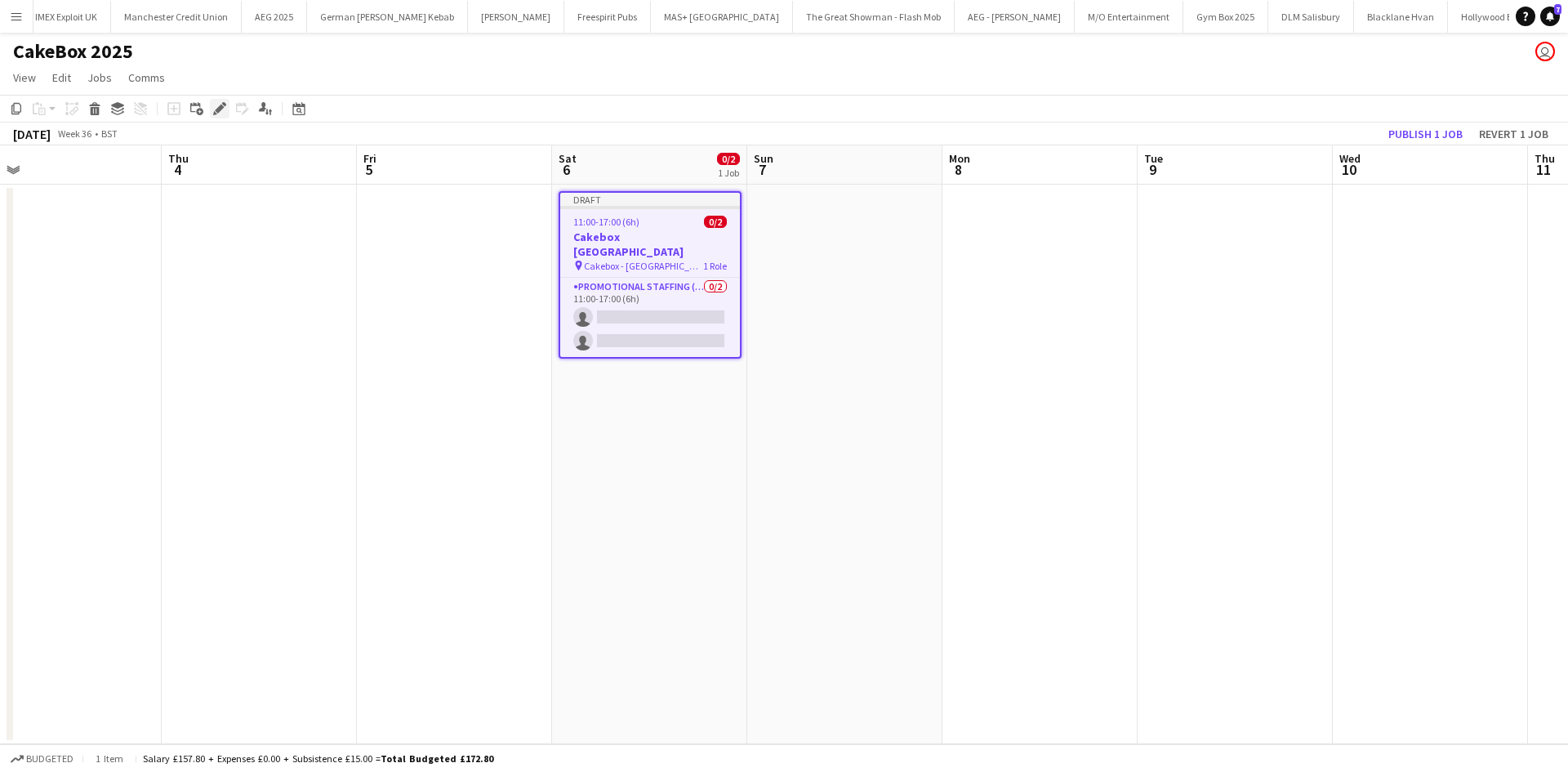
drag, startPoint x: 225, startPoint y: 105, endPoint x: 217, endPoint y: 109, distance: 8.9
click at [224, 105] on icon at bounding box center [224, 104] width 4 height 4
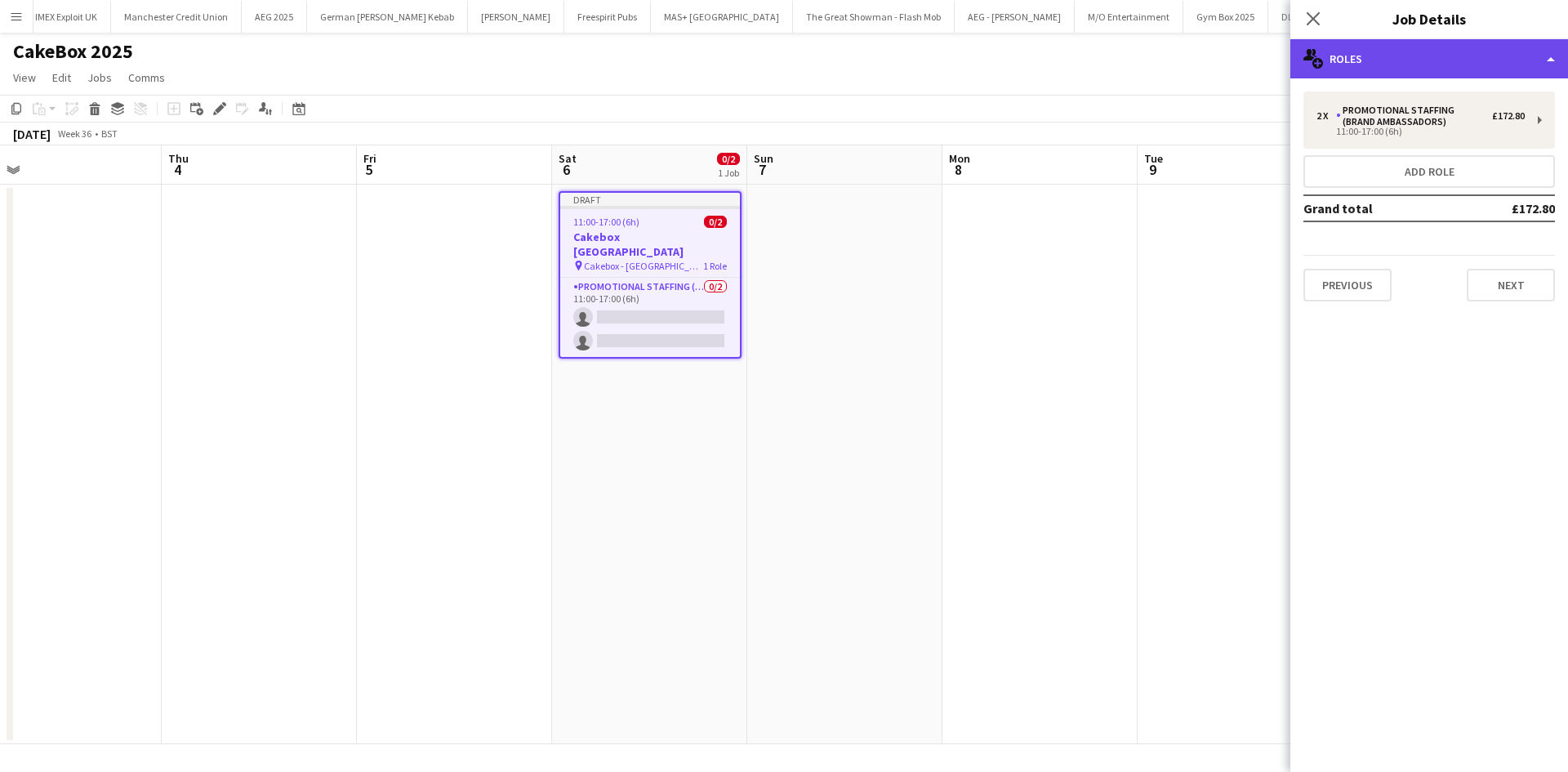
click at [1386, 47] on div "multiple-users-add Roles" at bounding box center [1429, 59] width 278 height 40
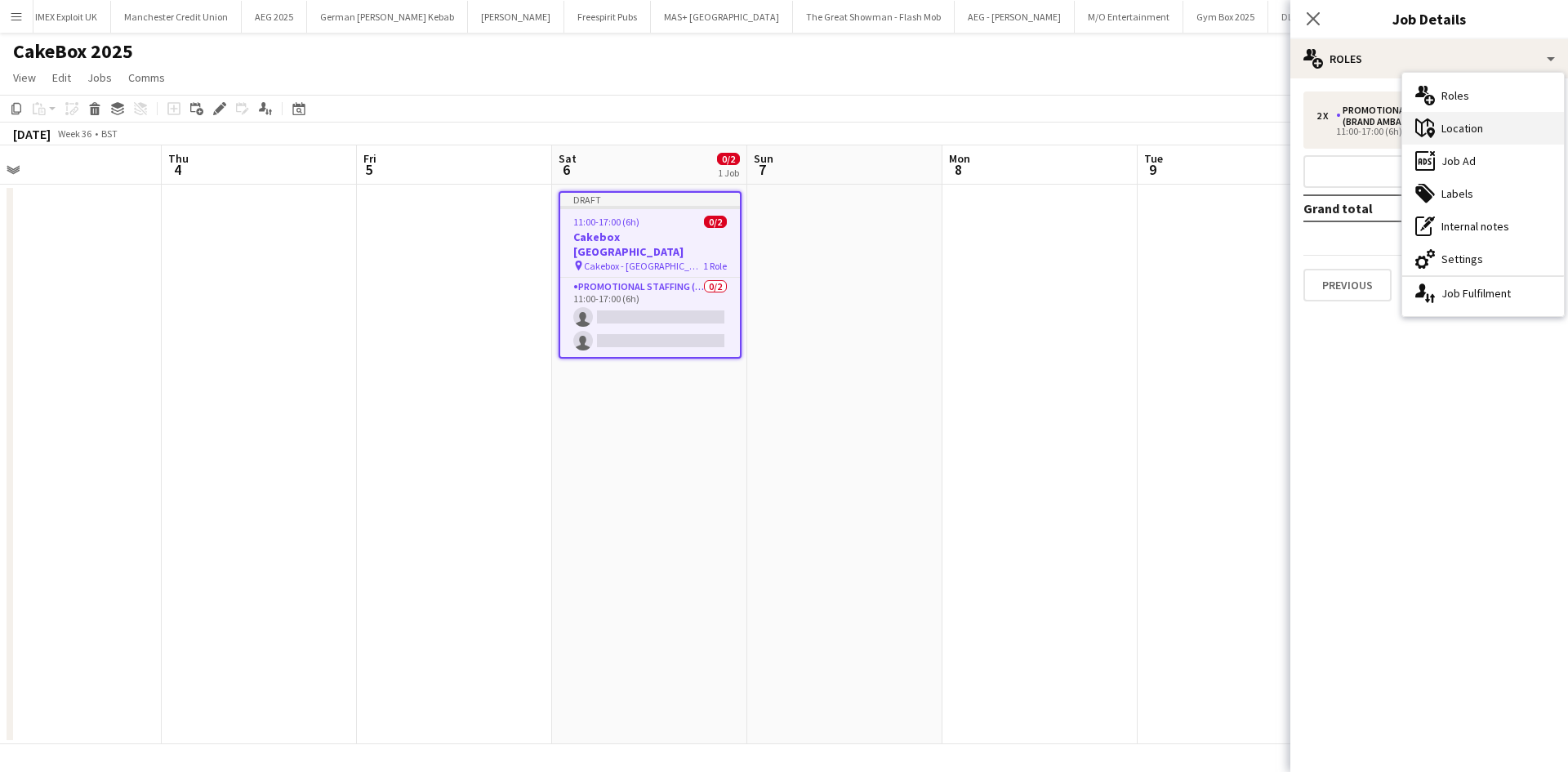
click at [1449, 136] on div "maps-pin-1 Location" at bounding box center [1482, 128] width 161 height 33
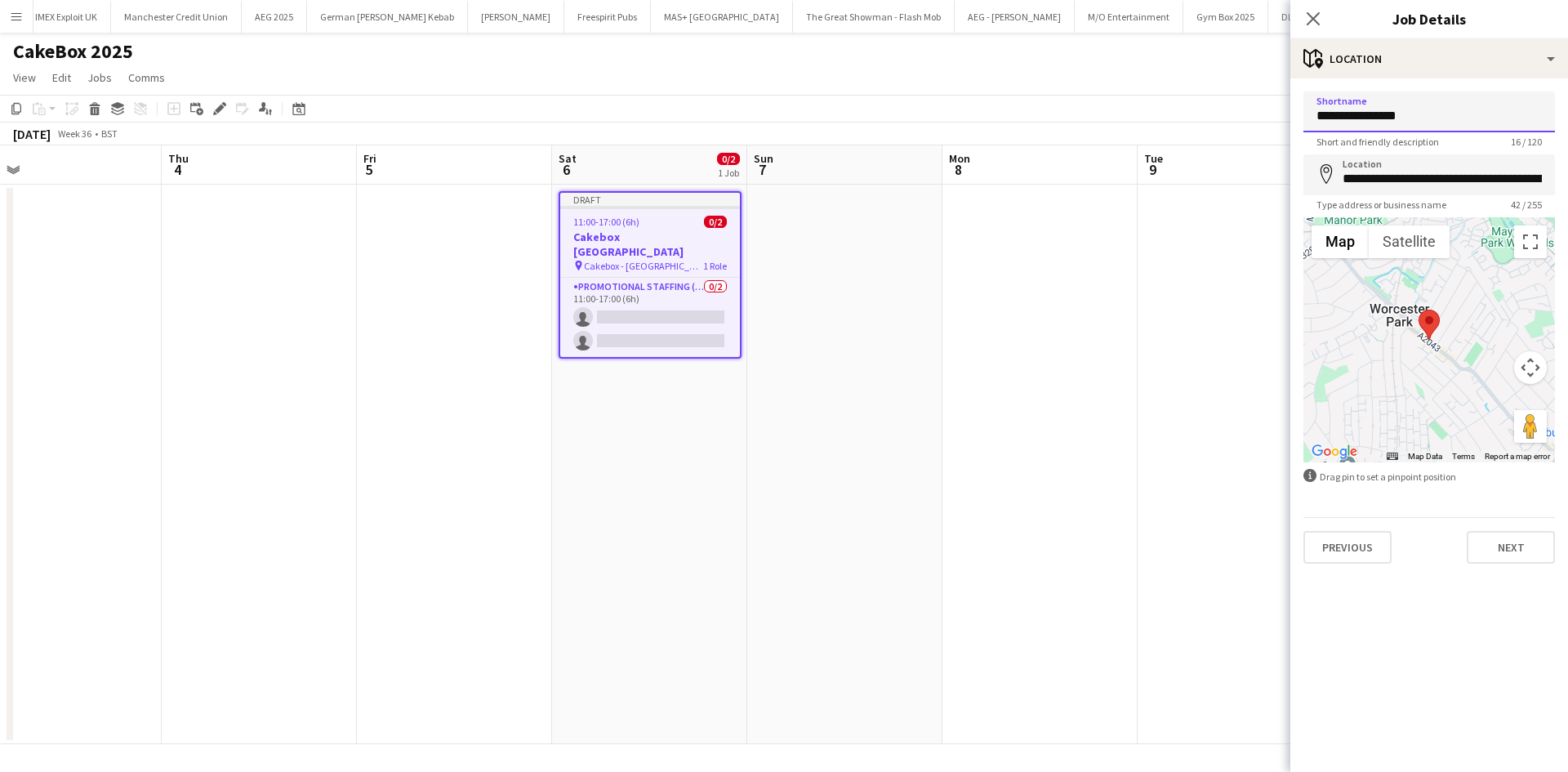
click at [1436, 118] on input "**********" at bounding box center [1429, 111] width 251 height 41
type input "**********"
click at [1381, 170] on input "**********" at bounding box center [1429, 174] width 251 height 41
click at [1384, 167] on input "**********" at bounding box center [1429, 174] width 251 height 41
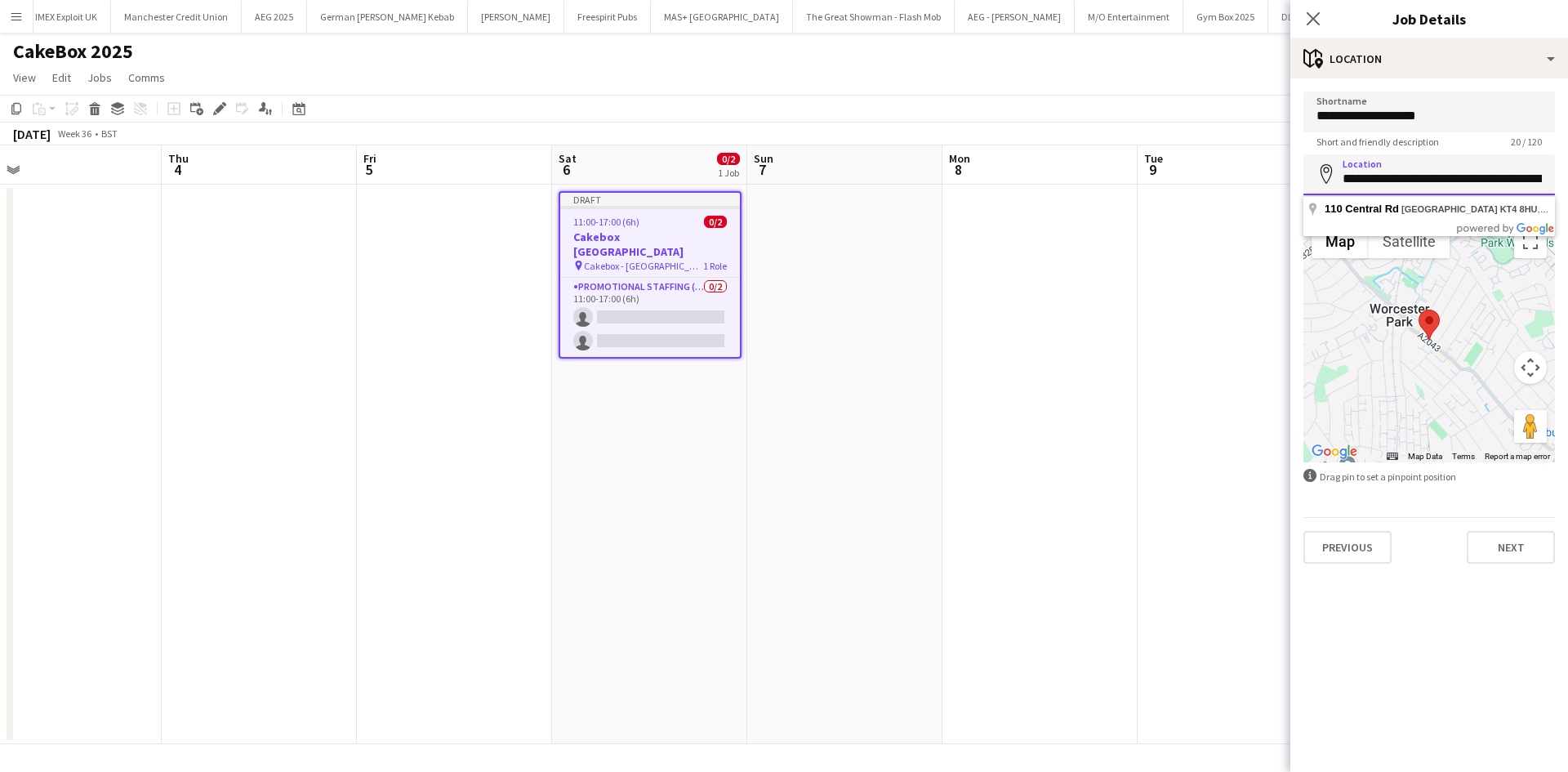
click at [1384, 167] on input "**********" at bounding box center [1429, 174] width 251 height 41
click at [1384, 166] on input "**********" at bounding box center [1429, 174] width 251 height 41
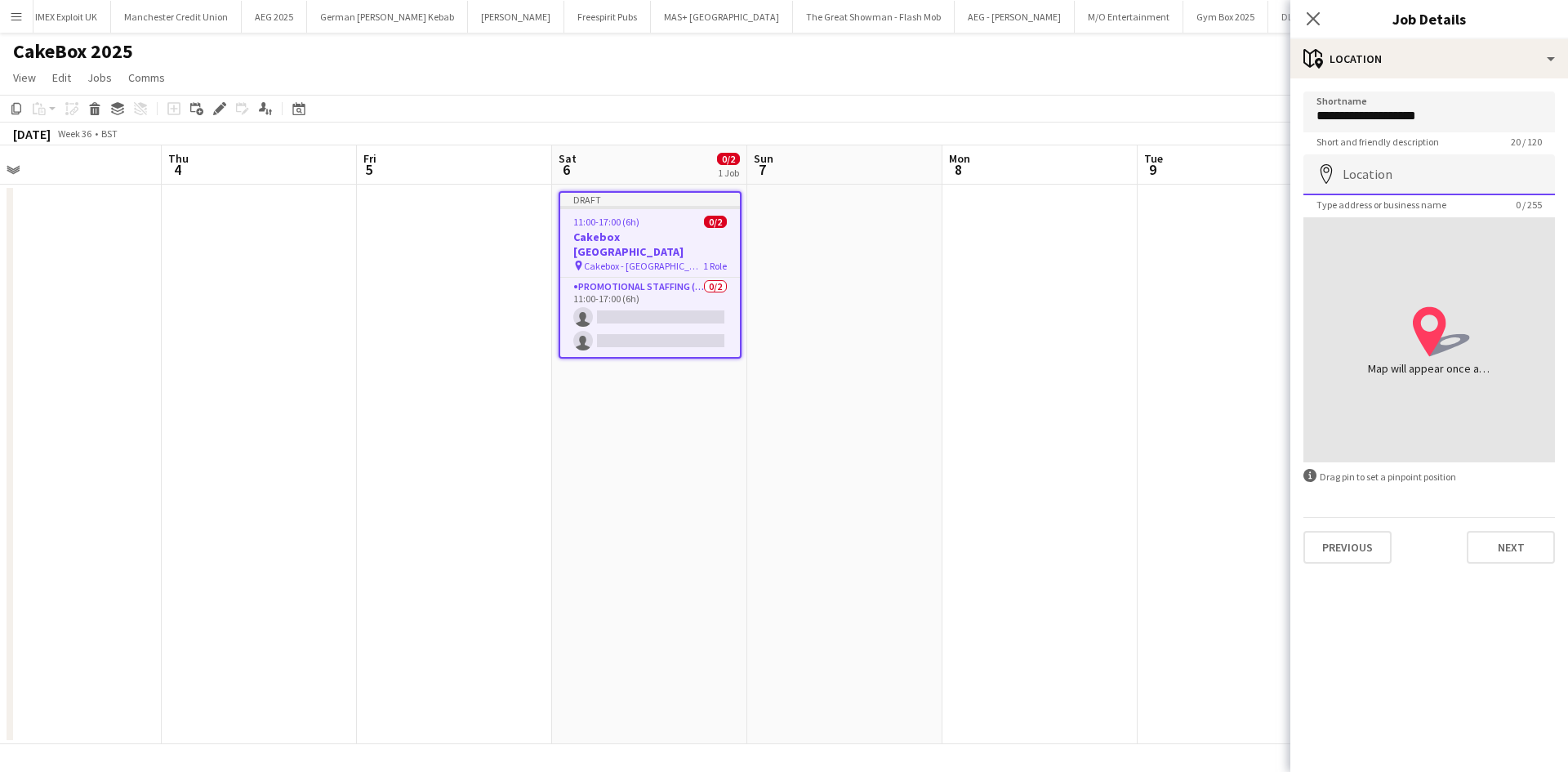
click at [1348, 180] on input "Location" at bounding box center [1429, 174] width 251 height 41
paste input "**********"
type input "**********"
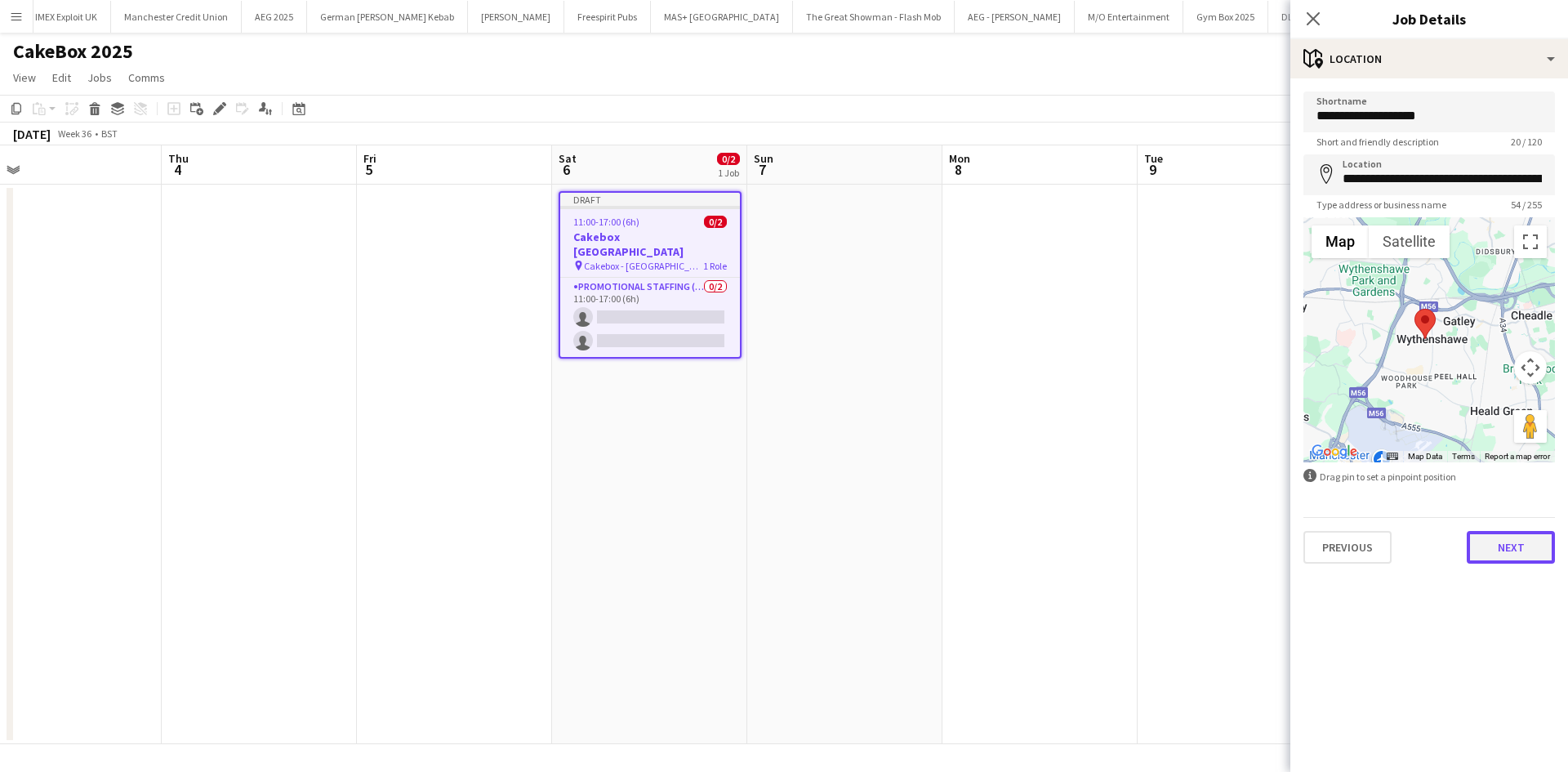
click at [1513, 545] on button "Next" at bounding box center [1510, 546] width 88 height 33
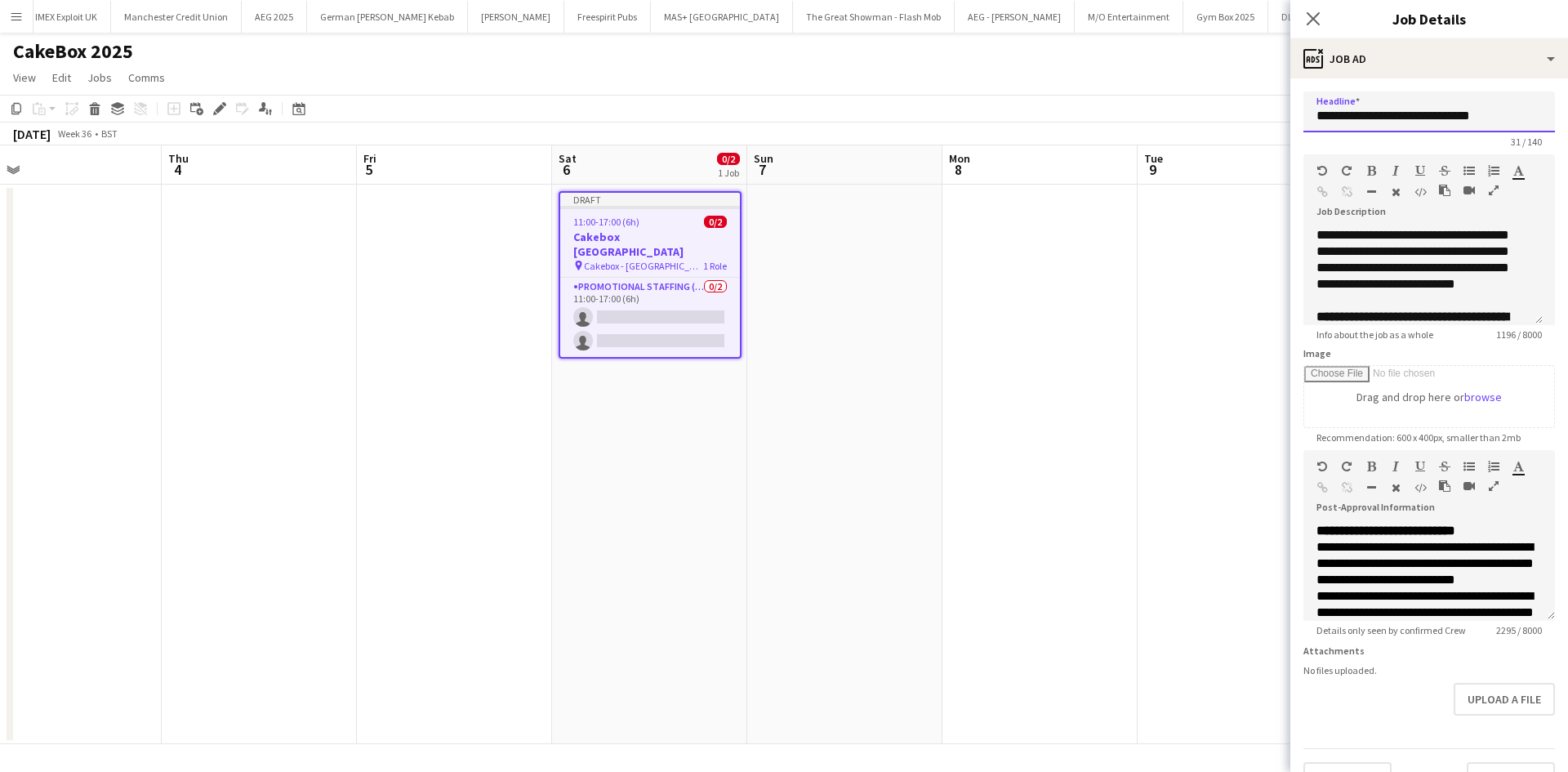
drag, startPoint x: 1496, startPoint y: 116, endPoint x: 1366, endPoint y: 138, distance: 131.8
click at [1366, 138] on app-form-group "**********" at bounding box center [1429, 119] width 251 height 56
type input "**********"
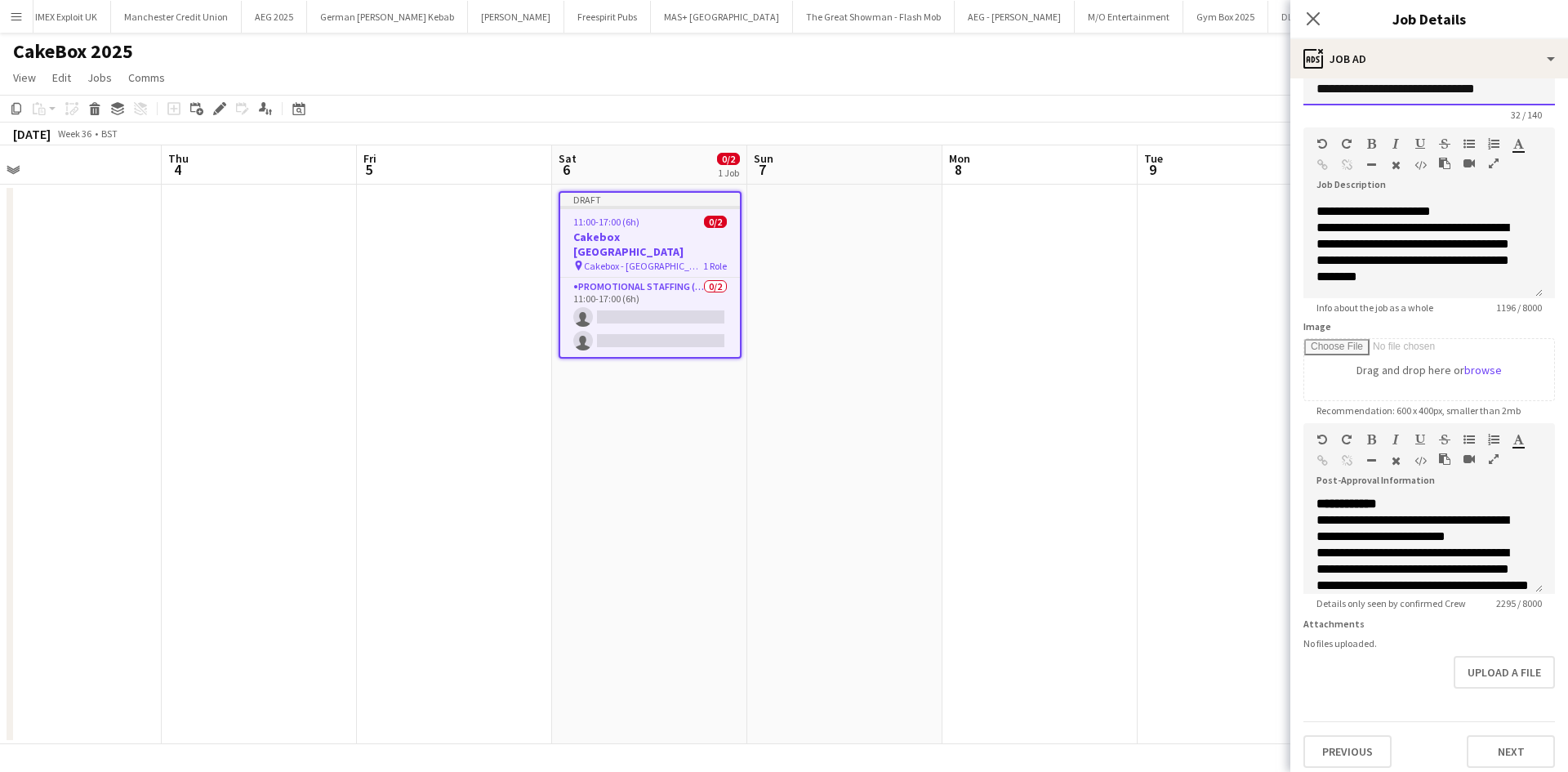
scroll to position [48, 0]
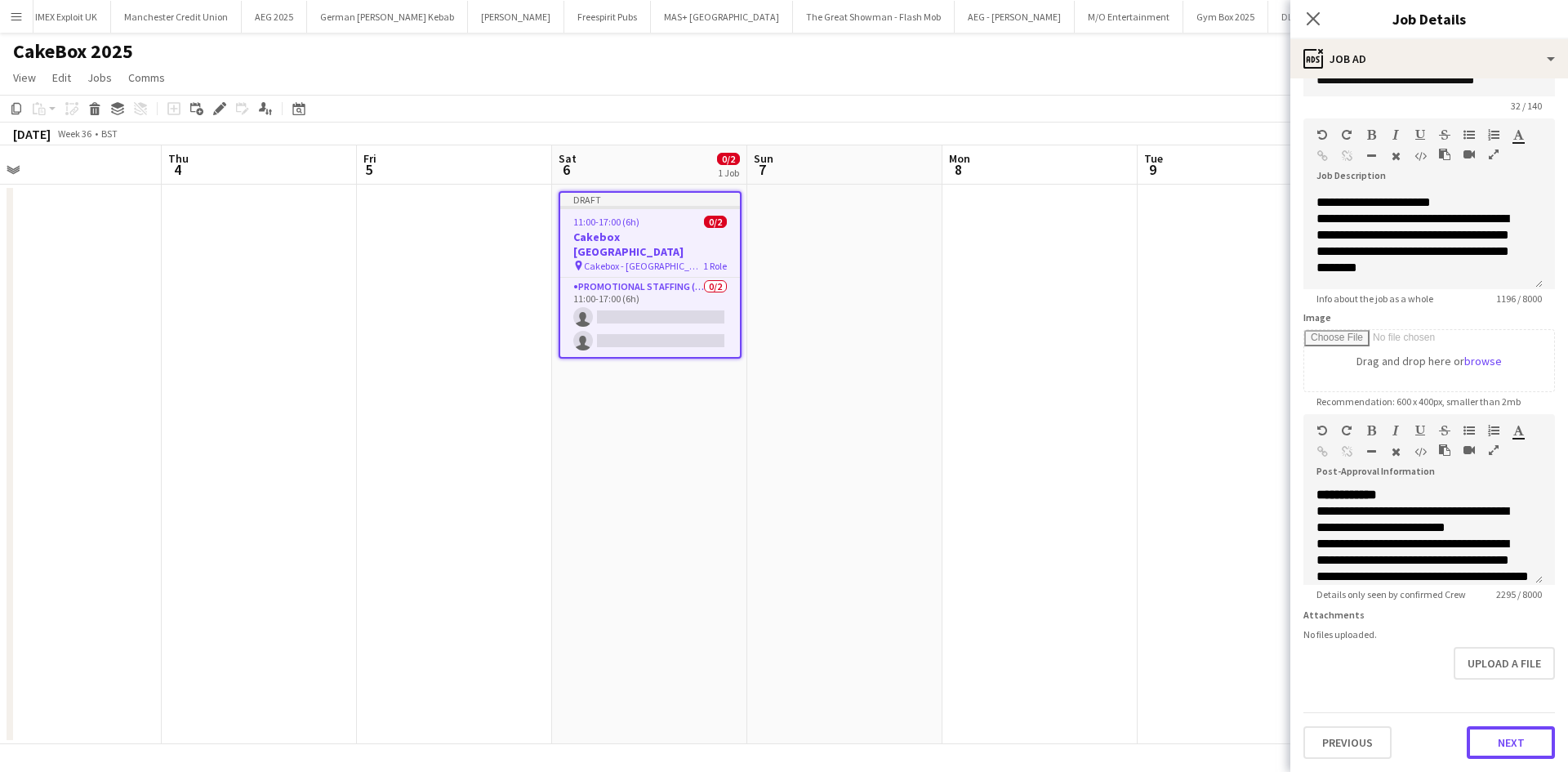
drag, startPoint x: 1497, startPoint y: 754, endPoint x: 1508, endPoint y: 740, distance: 17.8
click at [1498, 750] on button "Next" at bounding box center [1510, 742] width 88 height 33
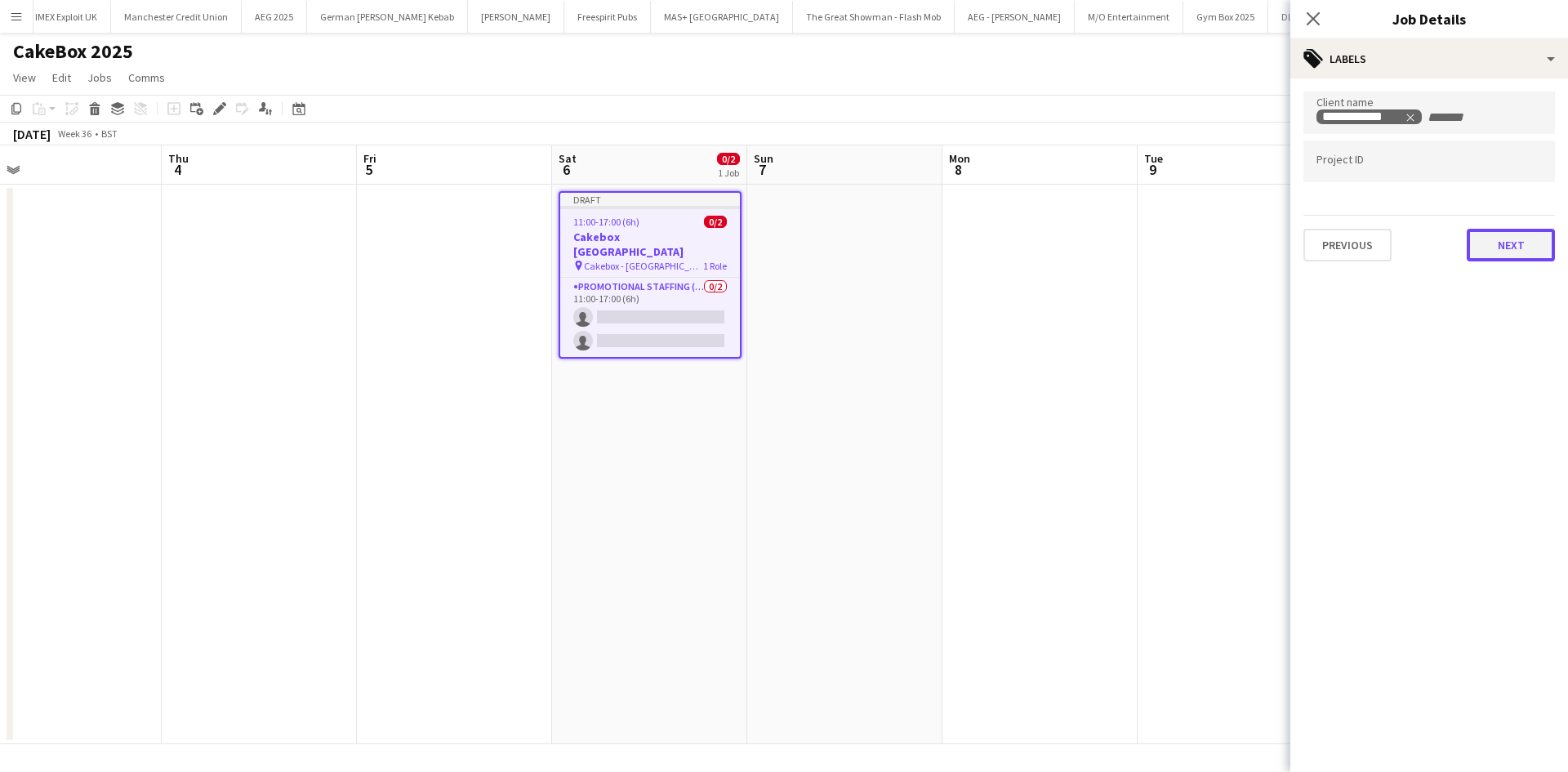
click at [1493, 232] on button "Next" at bounding box center [1510, 244] width 88 height 33
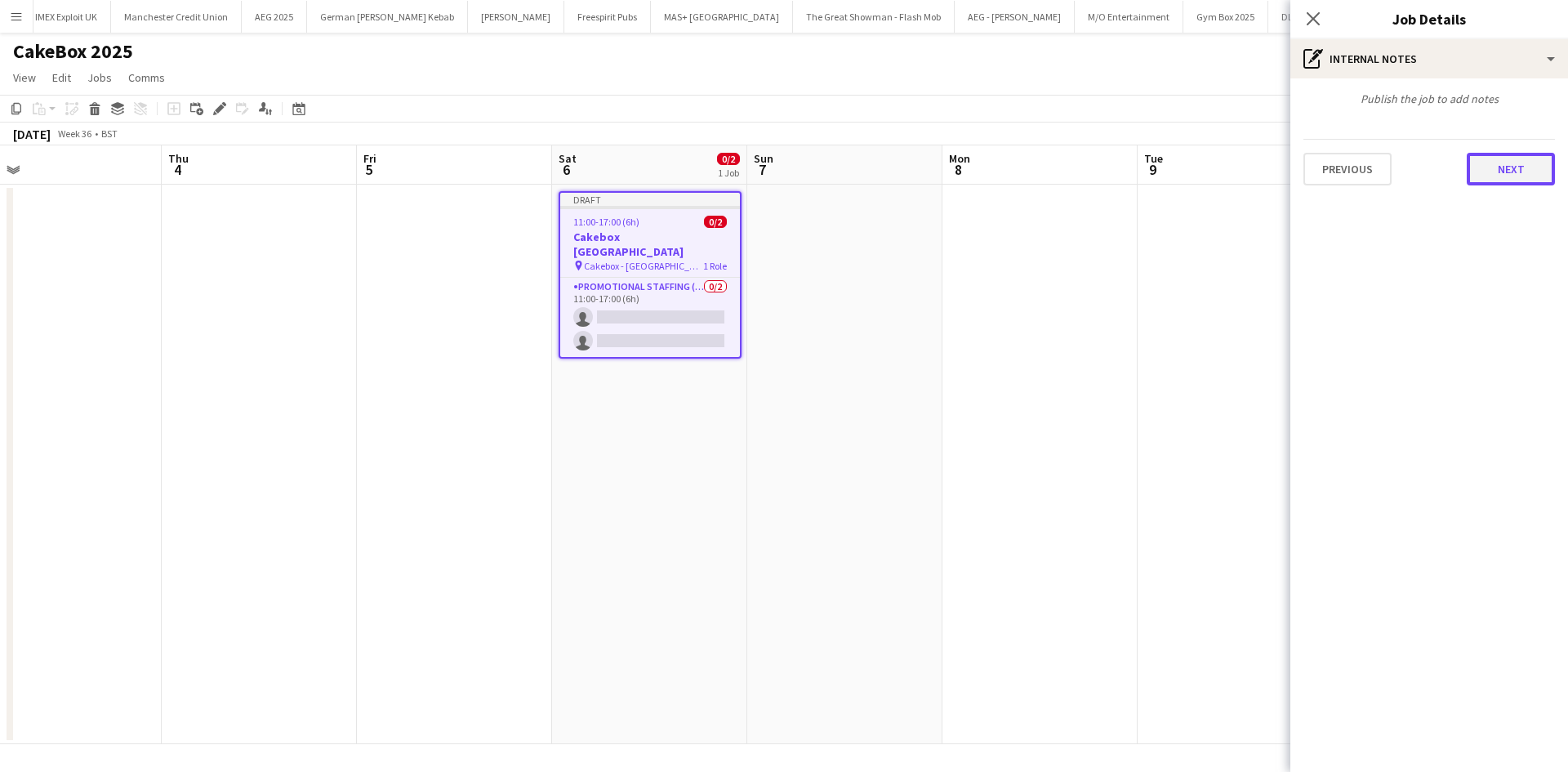
click at [1493, 165] on button "Next" at bounding box center [1510, 168] width 88 height 33
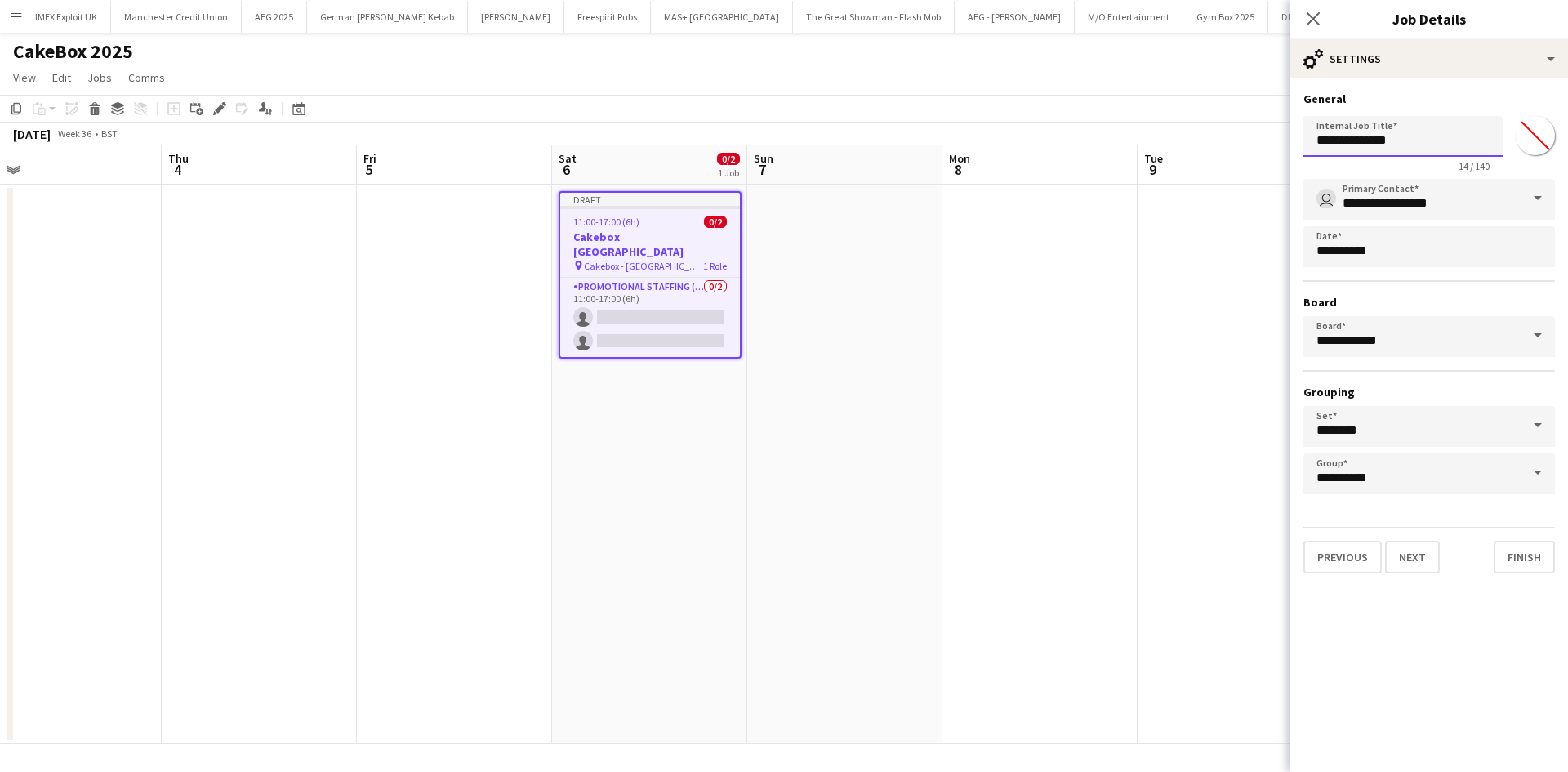
click at [1439, 135] on input "**********" at bounding box center [1402, 136] width 199 height 41
type input "**********"
click at [1539, 135] on input "*******" at bounding box center [1534, 135] width 58 height 58
type input "*******"
drag, startPoint x: 1527, startPoint y: 553, endPoint x: 1522, endPoint y: 544, distance: 10.3
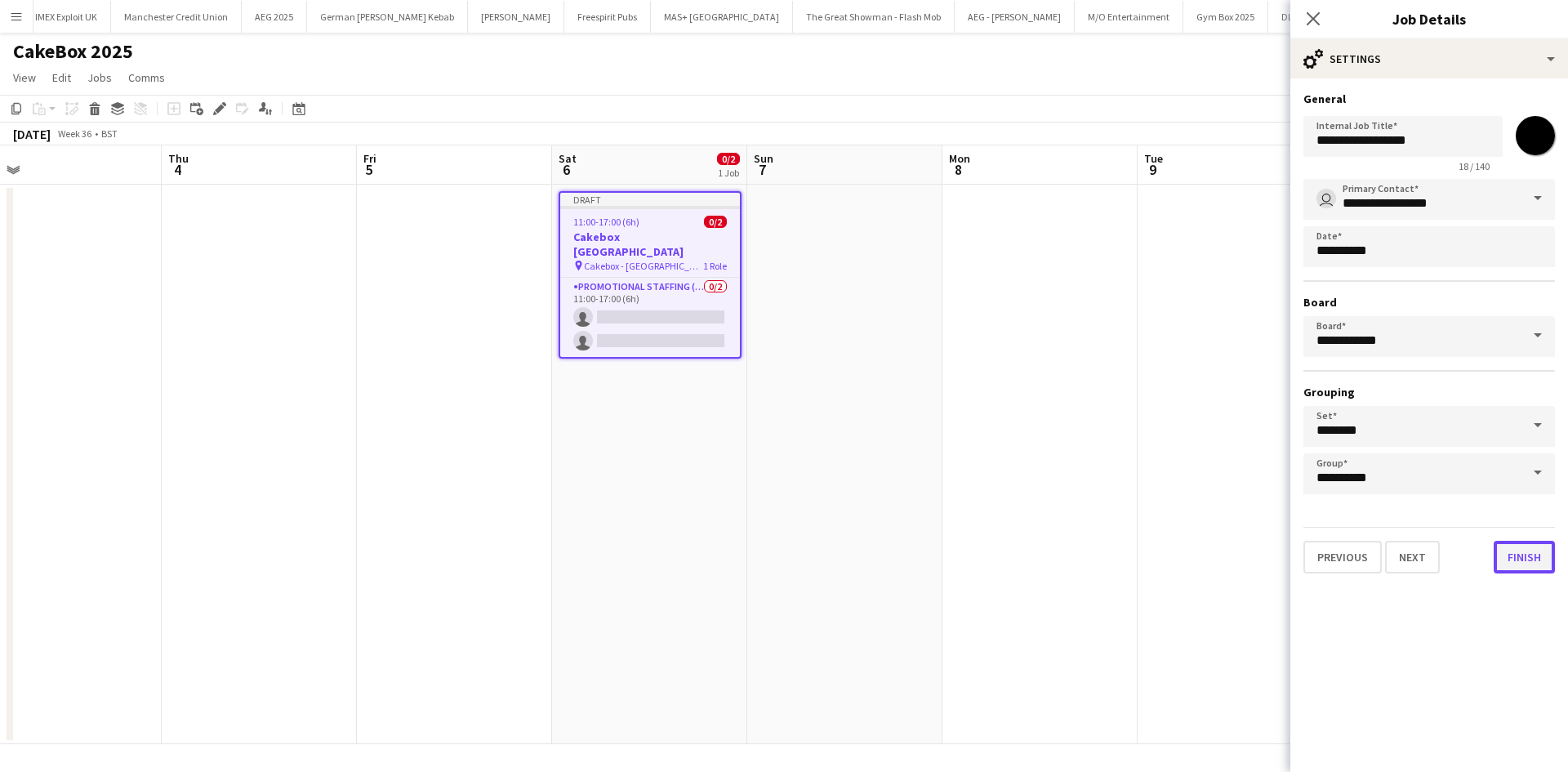
click at [1526, 554] on button "Finish" at bounding box center [1523, 556] width 61 height 33
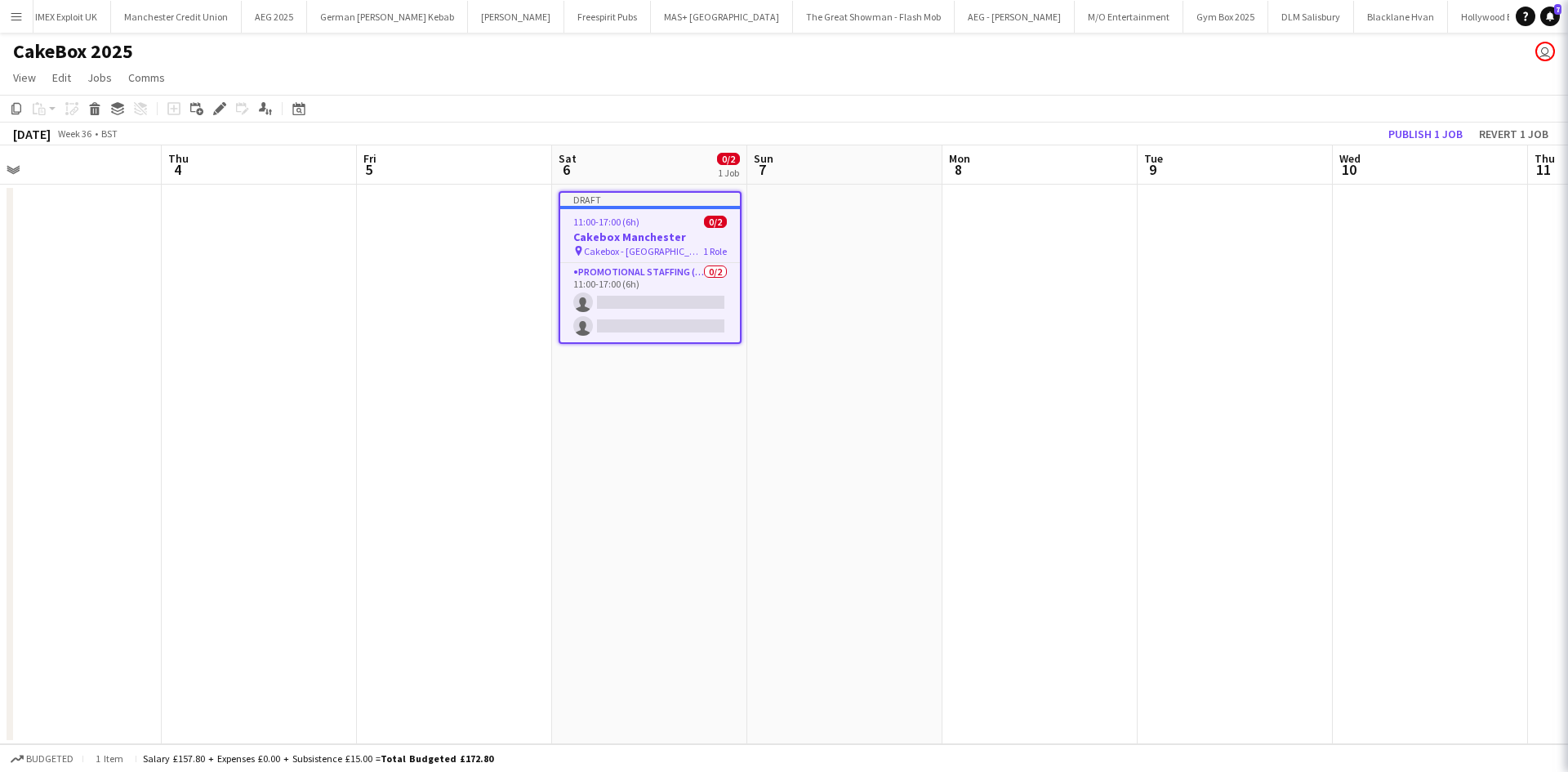
click at [1188, 372] on app-date-cell at bounding box center [1235, 464] width 195 height 559
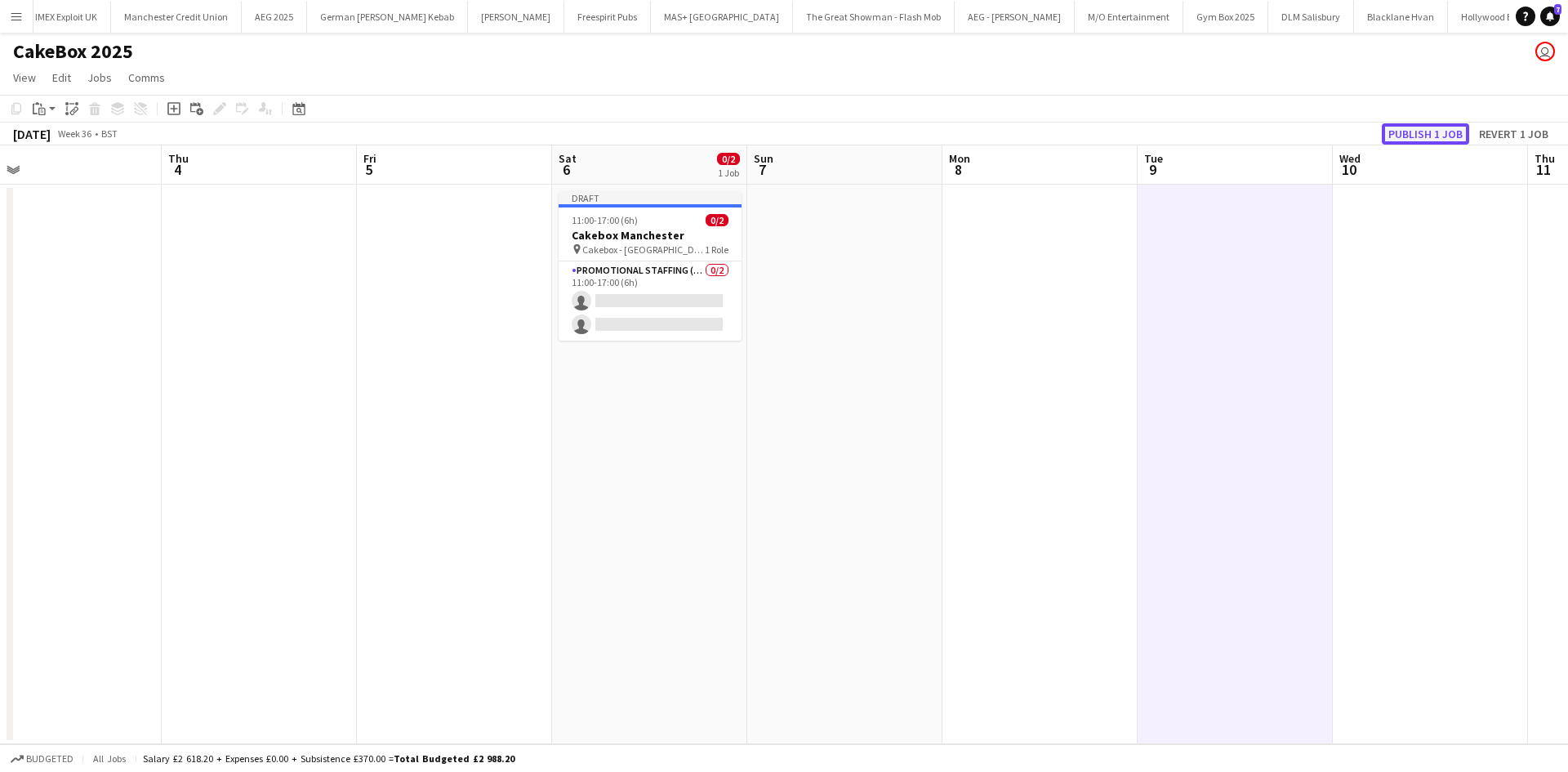
click at [1427, 132] on button "Publish 1 job" at bounding box center [1425, 134] width 87 height 21
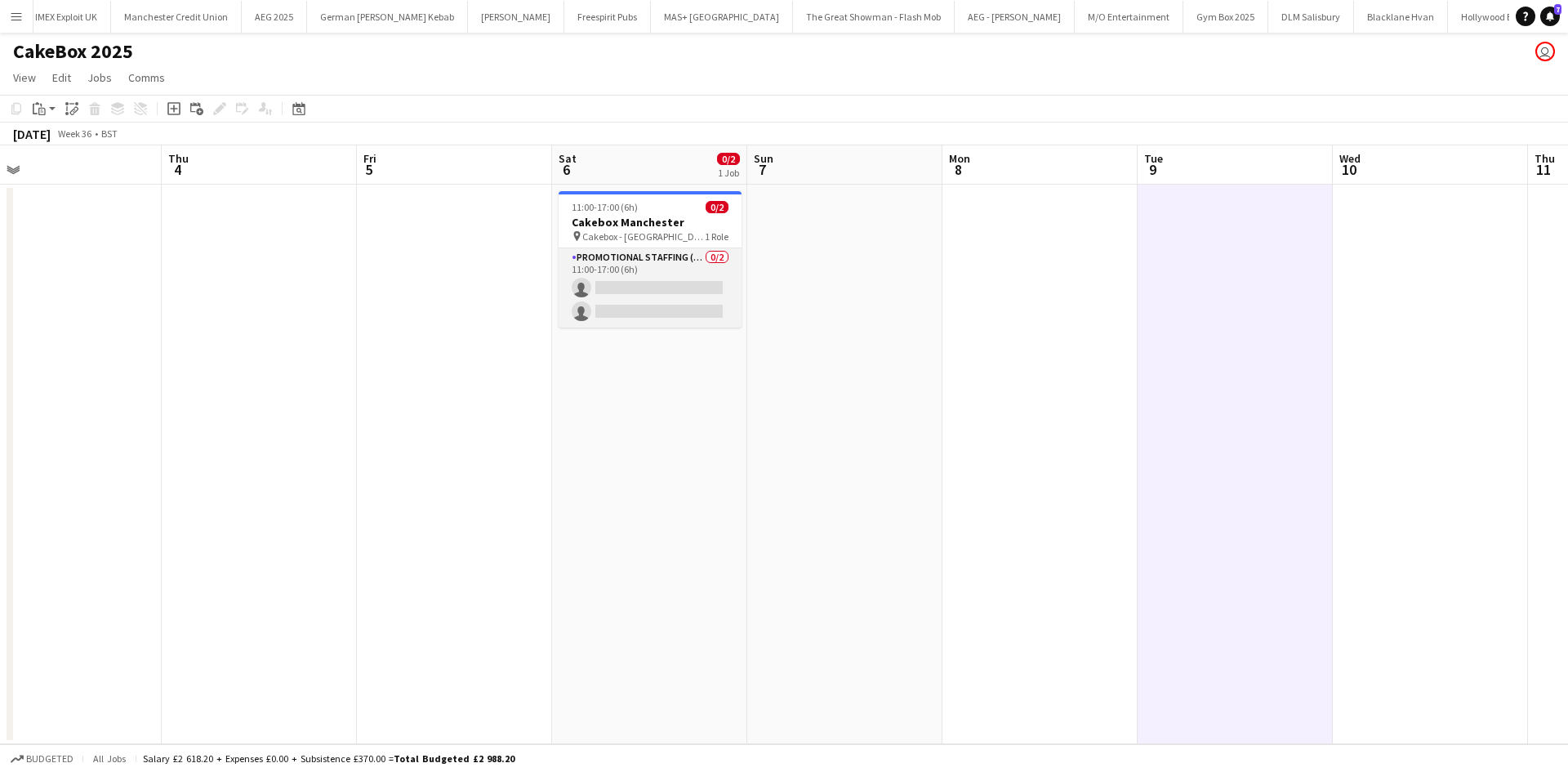
click at [671, 257] on app-card-role "Promotional Staffing (Brand Ambassadors) 0/2 11:00-17:00 (6h) single-neutral-ac…" at bounding box center [650, 288] width 183 height 79
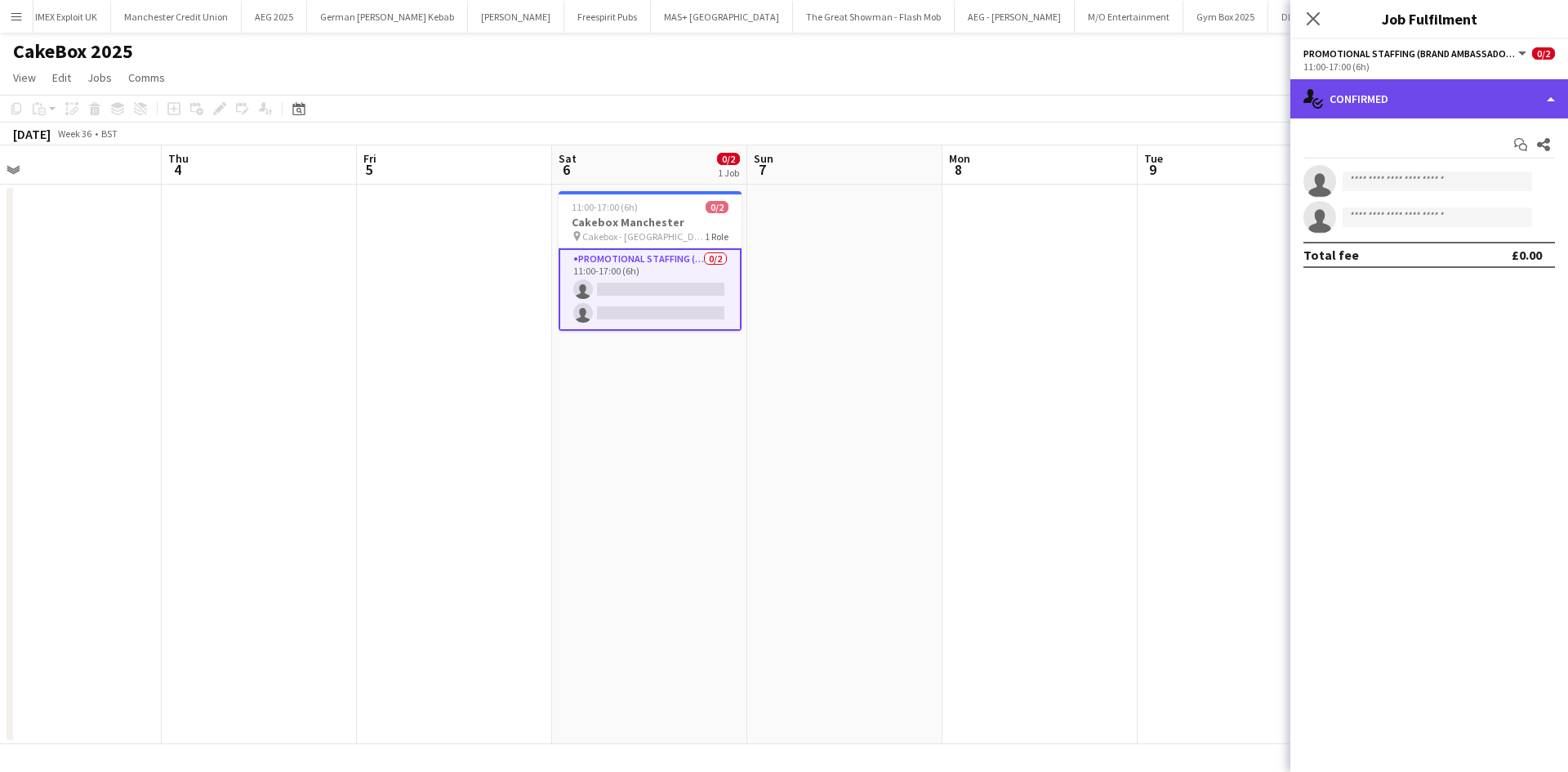
click at [1456, 101] on div "single-neutral-actions-check-2 Confirmed" at bounding box center [1429, 99] width 278 height 40
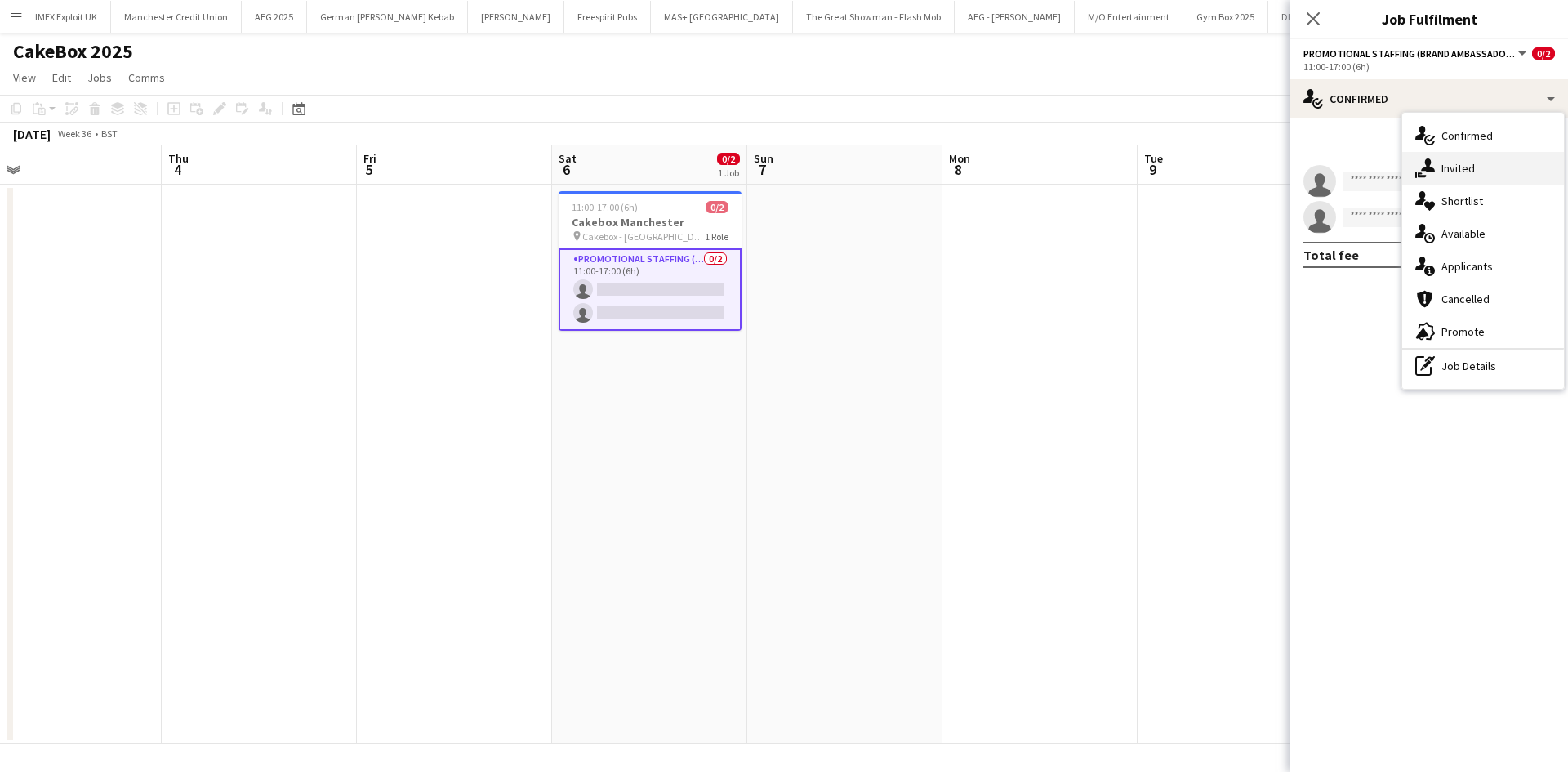
click at [1493, 160] on div "single-neutral-actions-share-1 Invited" at bounding box center [1482, 168] width 161 height 33
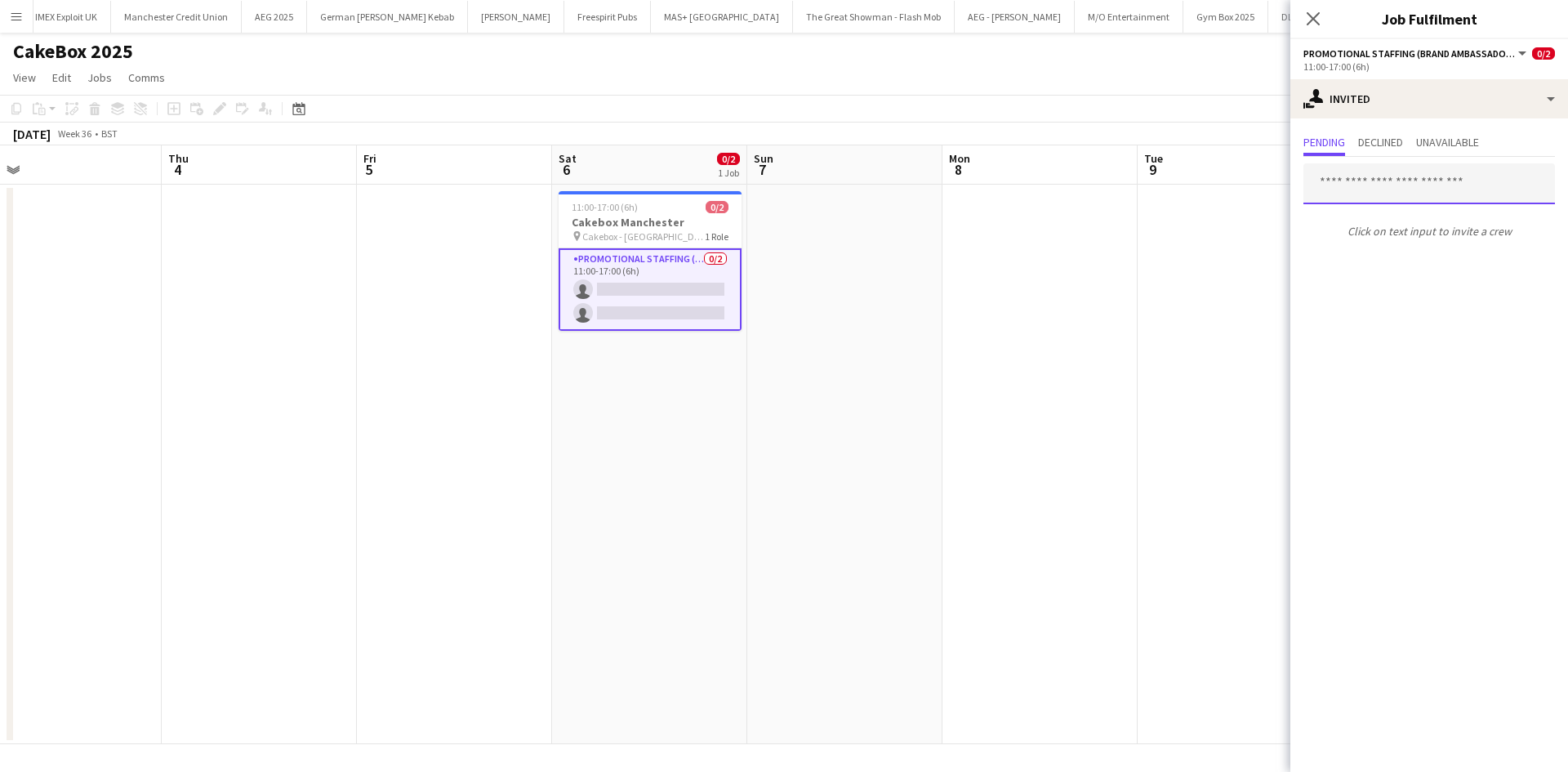
click at [1371, 192] on input "text" at bounding box center [1429, 183] width 251 height 41
click at [699, 515] on app-date-cell "11:00-17:00 (6h) 0/2 Cakebox Manchester pin Cakebox - Manchester 1 Role Promoti…" at bounding box center [649, 464] width 195 height 559
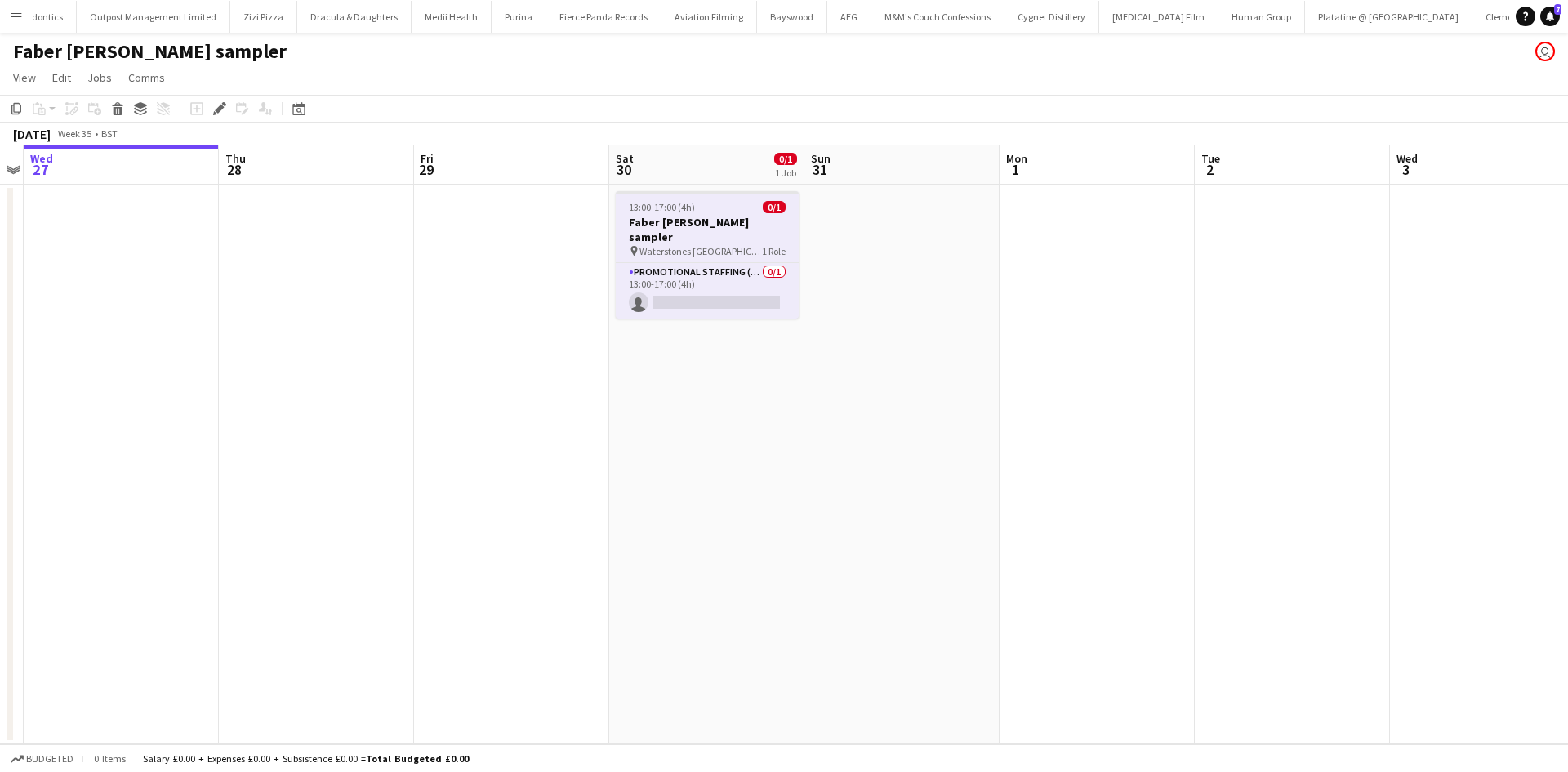
scroll to position [0, 9845]
click at [695, 263] on app-card-role "Promotional Staffing (Character Staff) 0/1 13:00-17:00 (4h) single-neutral-acti…" at bounding box center [706, 291] width 183 height 55
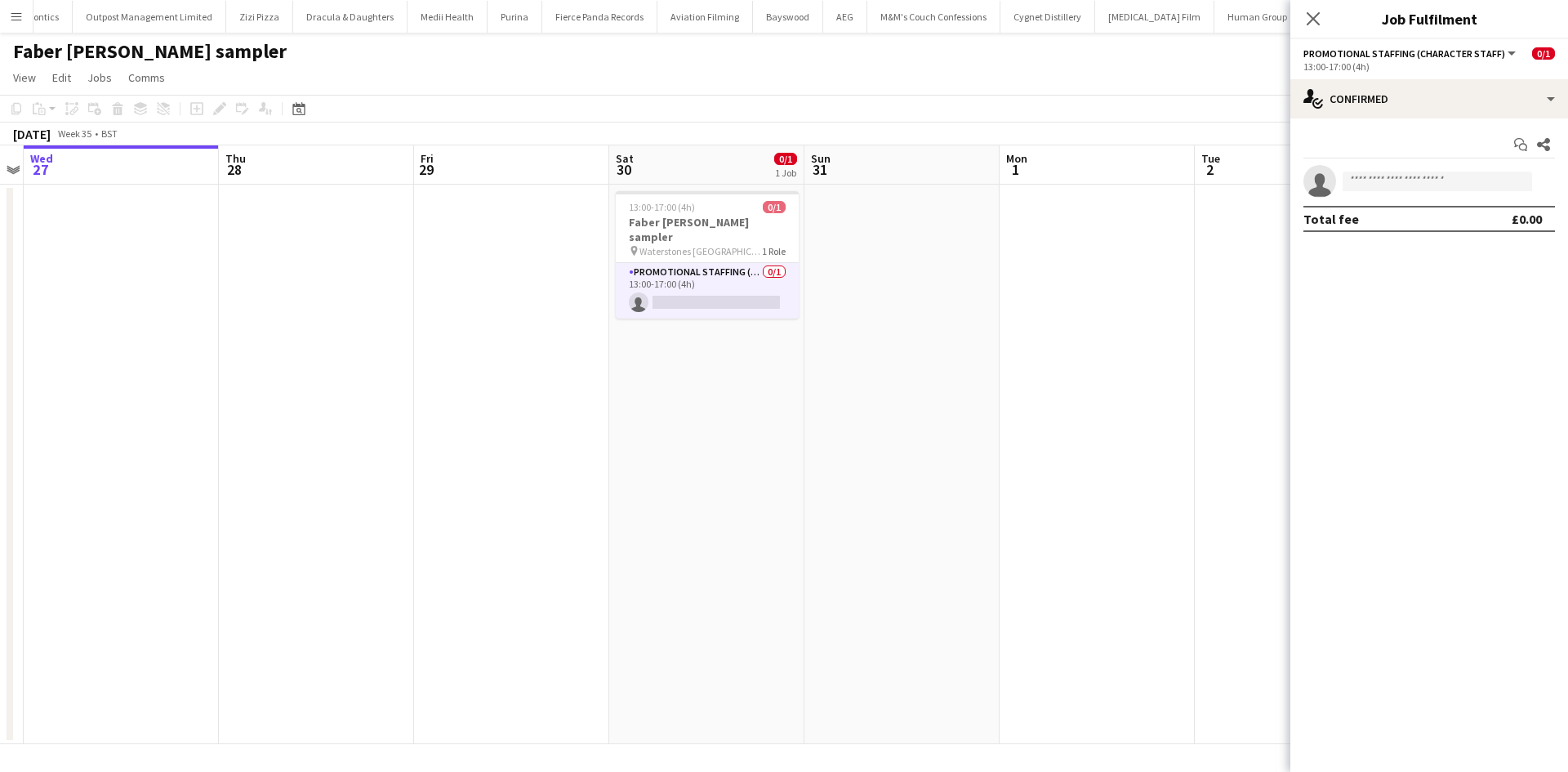
scroll to position [0, 561]
click at [1456, 189] on input at bounding box center [1436, 181] width 189 height 20
click at [1430, 186] on input "**********" at bounding box center [1436, 181] width 189 height 20
click at [1444, 180] on input "**********" at bounding box center [1436, 181] width 189 height 20
type input "*********"
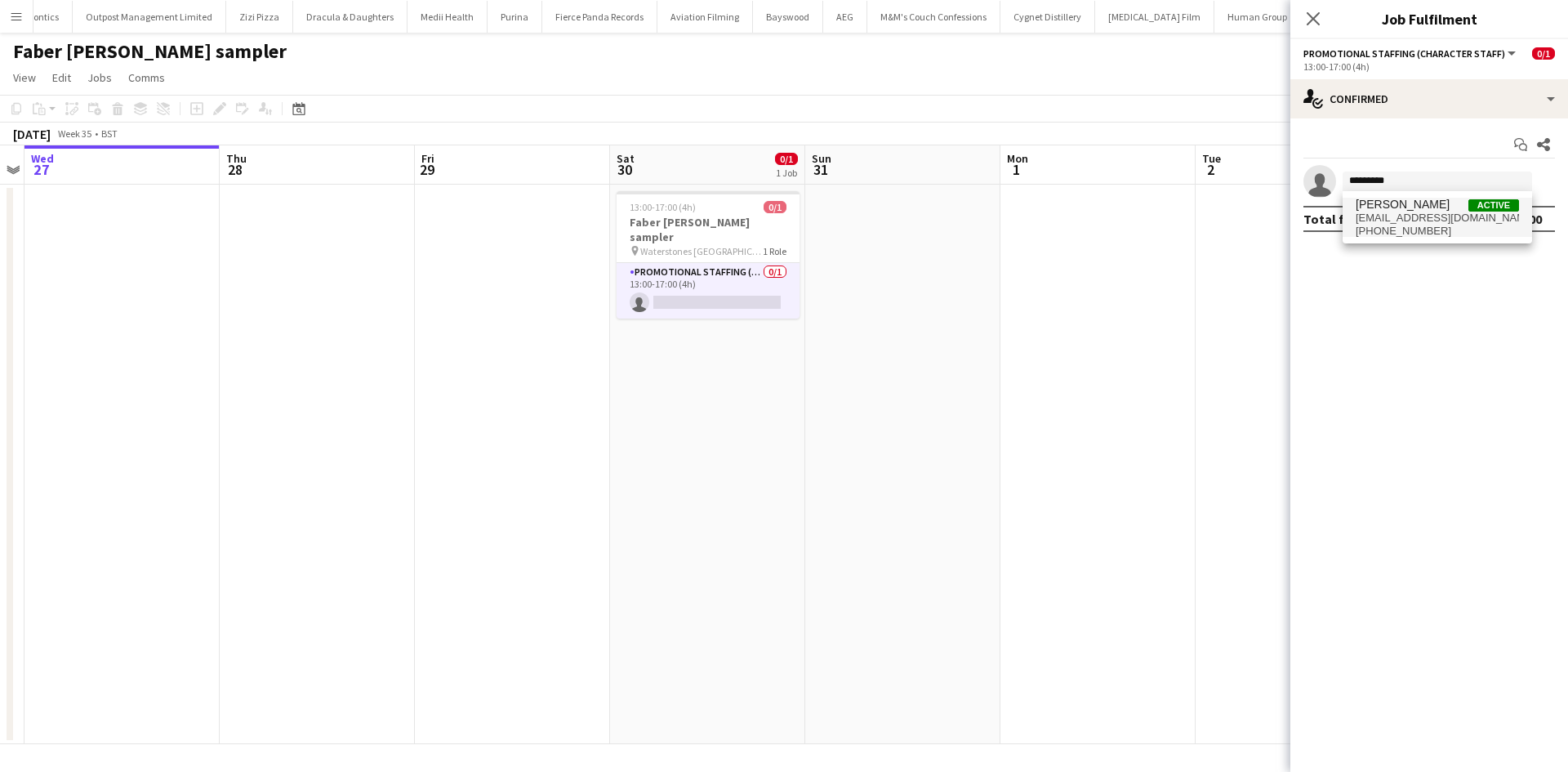
click at [1409, 222] on span "[EMAIL_ADDRESS][DOMAIN_NAME]" at bounding box center [1436, 218] width 163 height 13
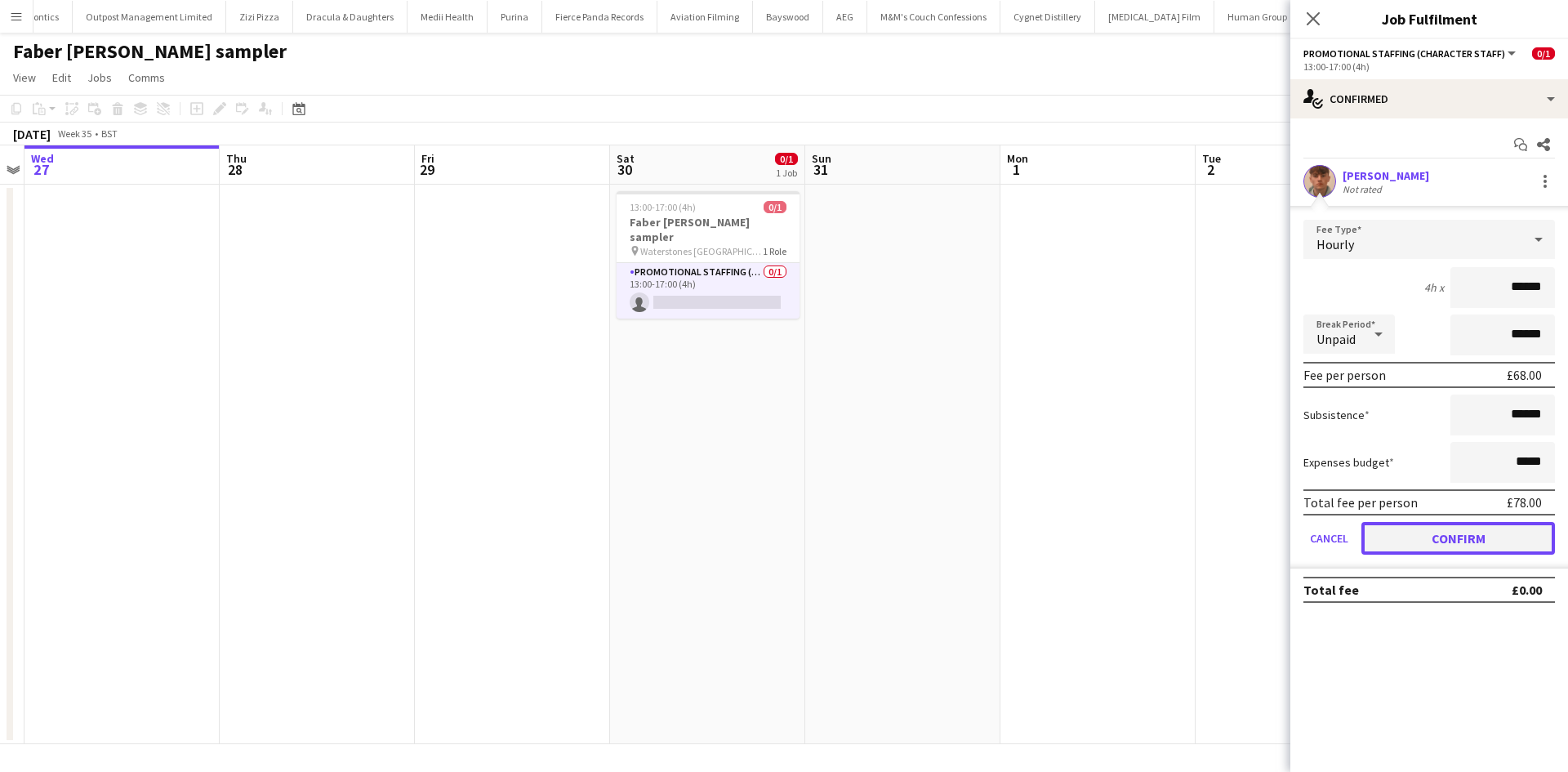
click at [1410, 540] on button "Confirm" at bounding box center [1458, 537] width 194 height 33
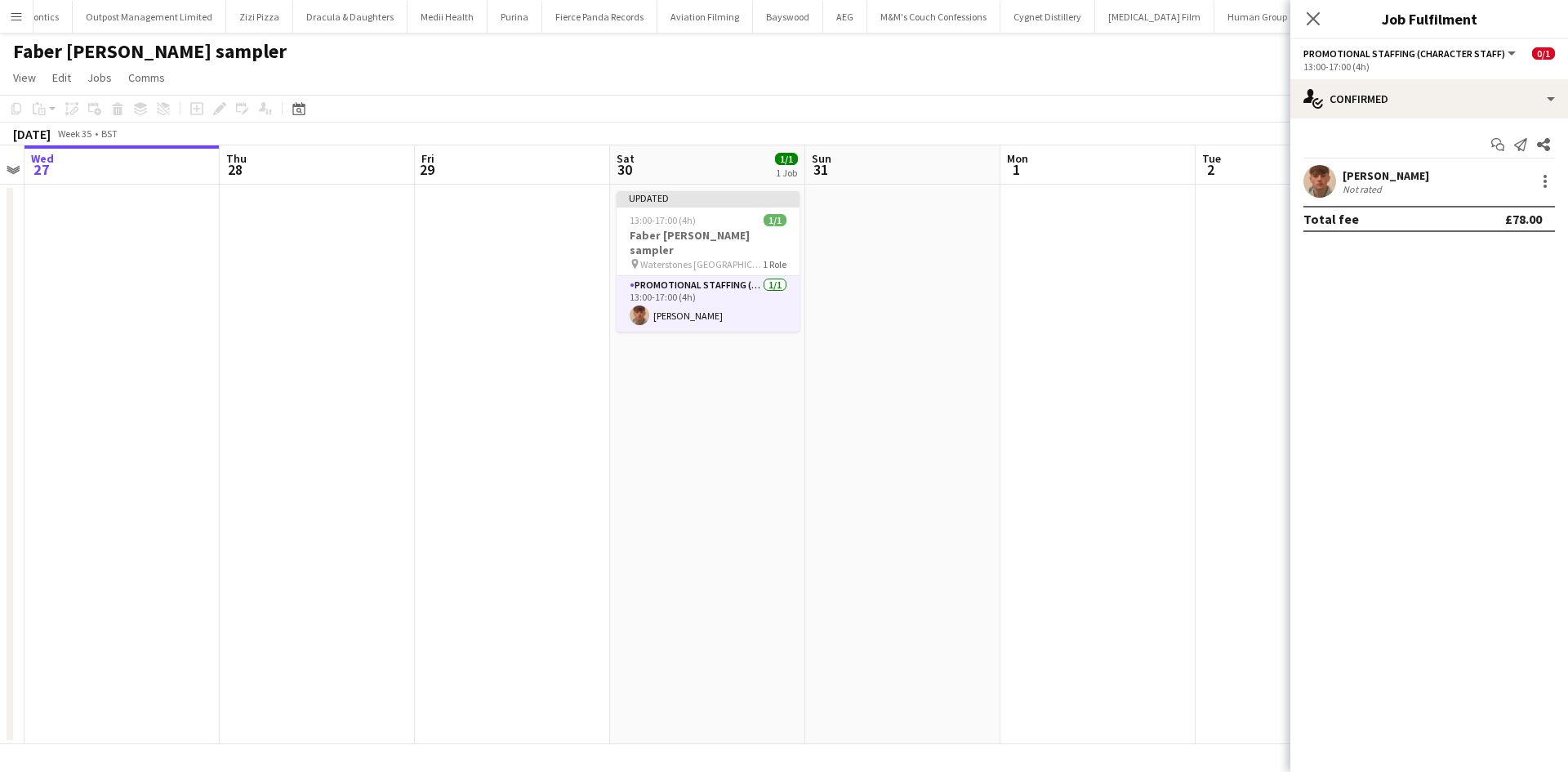
click at [1139, 403] on app-date-cell at bounding box center [1097, 464] width 195 height 559
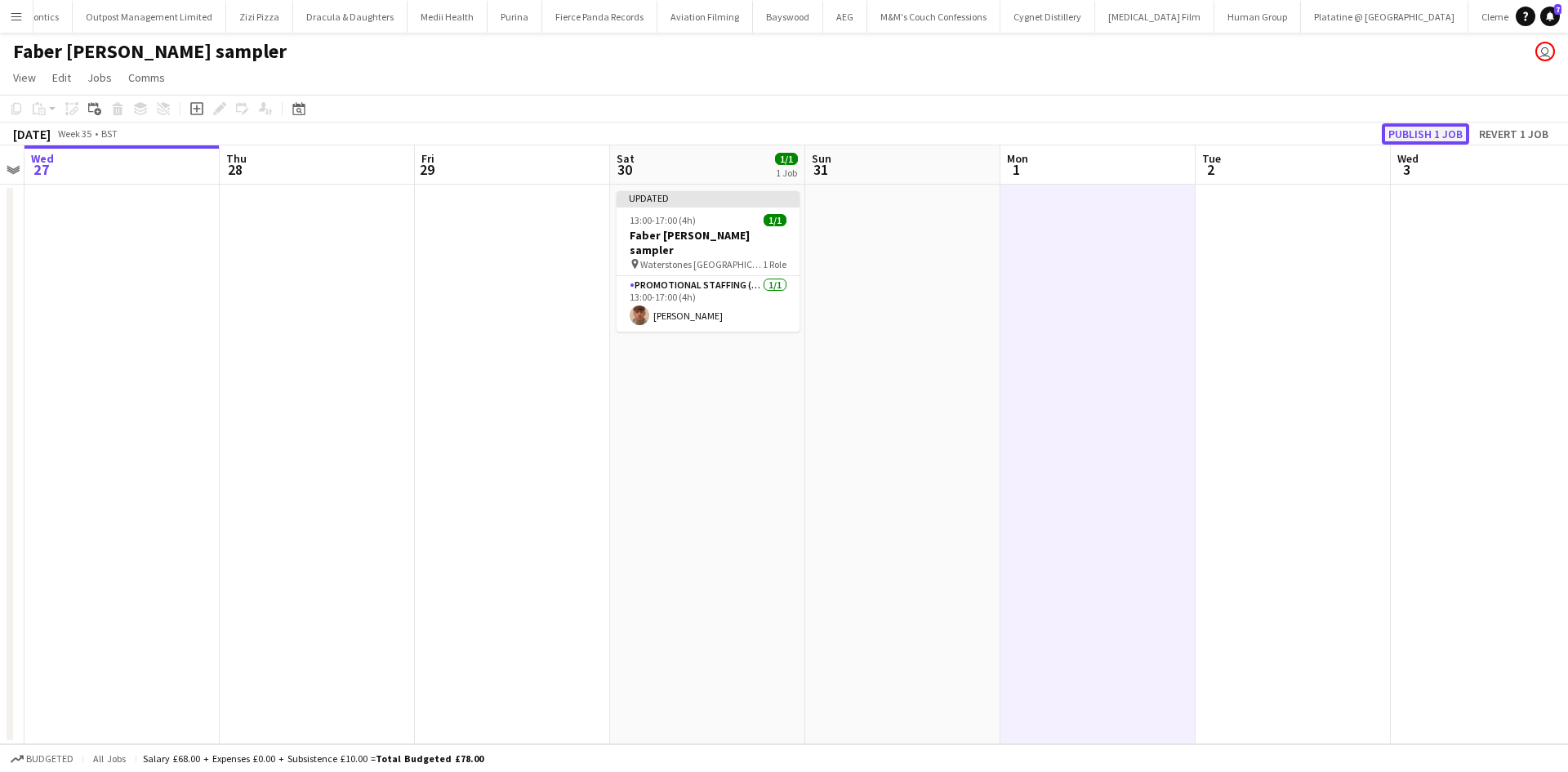
click at [1392, 137] on button "Publish 1 job" at bounding box center [1425, 134] width 87 height 21
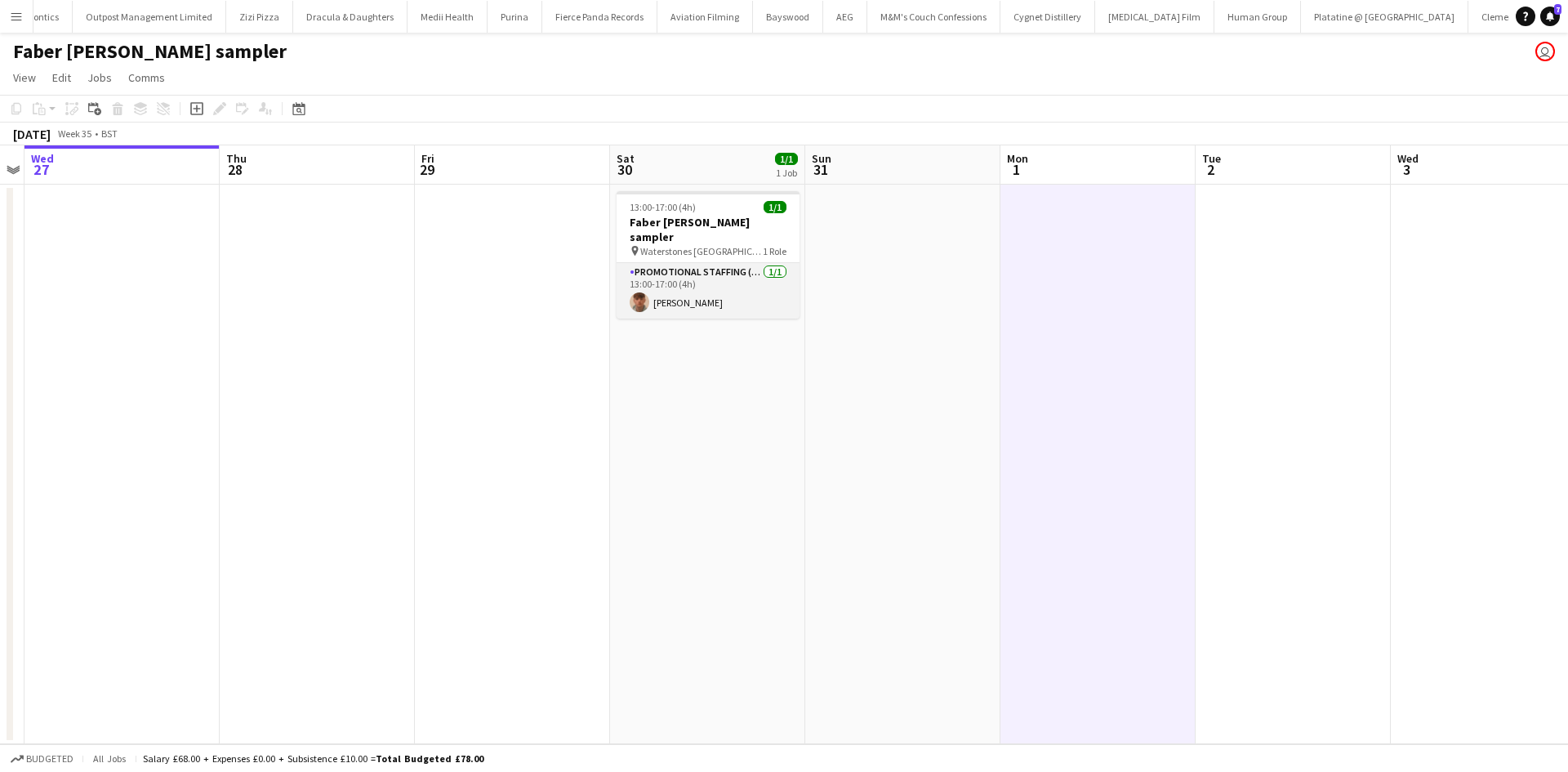
click at [635, 292] on app-user-avatar at bounding box center [639, 302] width 20 height 20
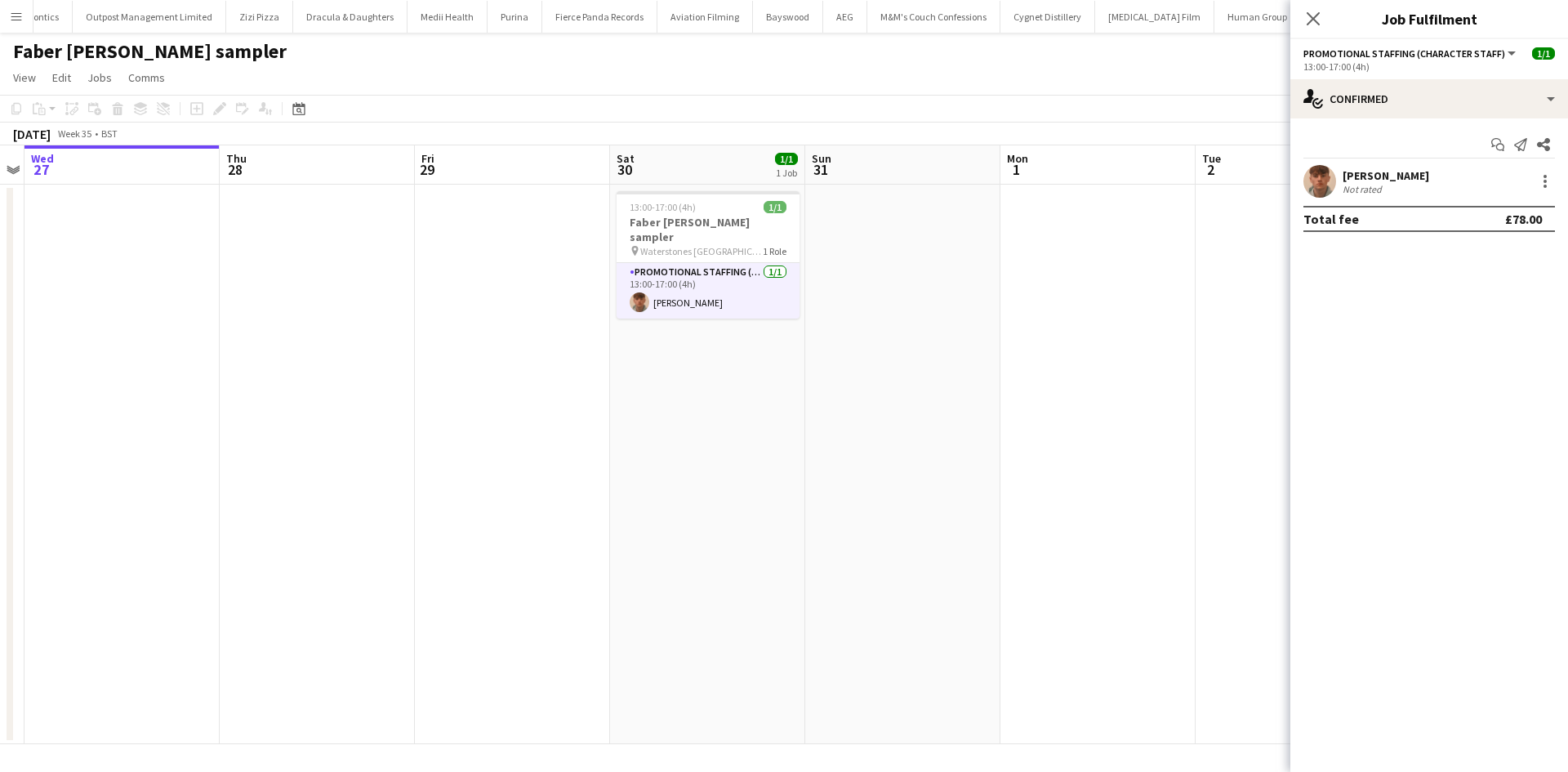
click at [1315, 170] on app-user-avatar at bounding box center [1319, 181] width 33 height 33
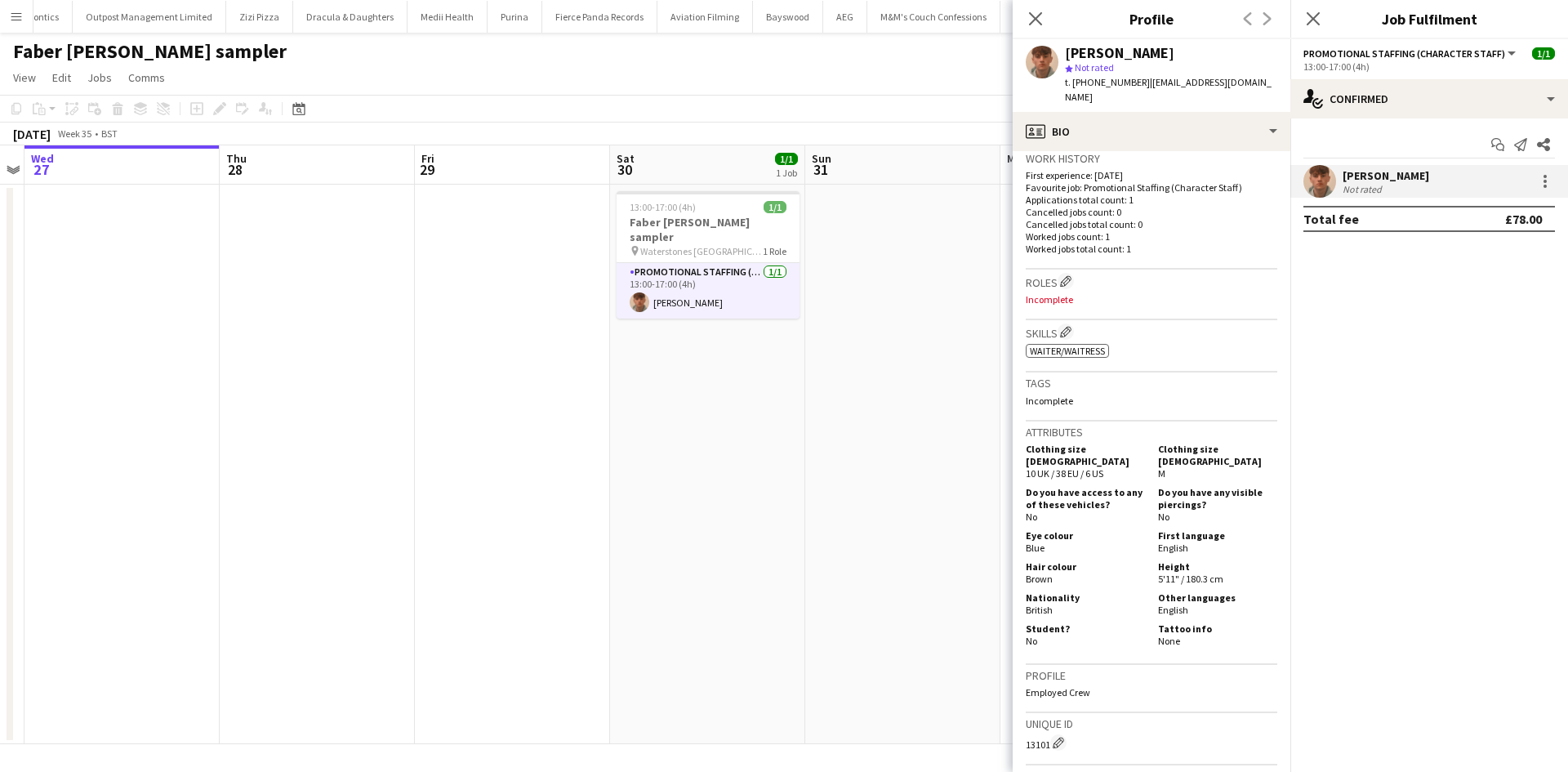
scroll to position [490, 0]
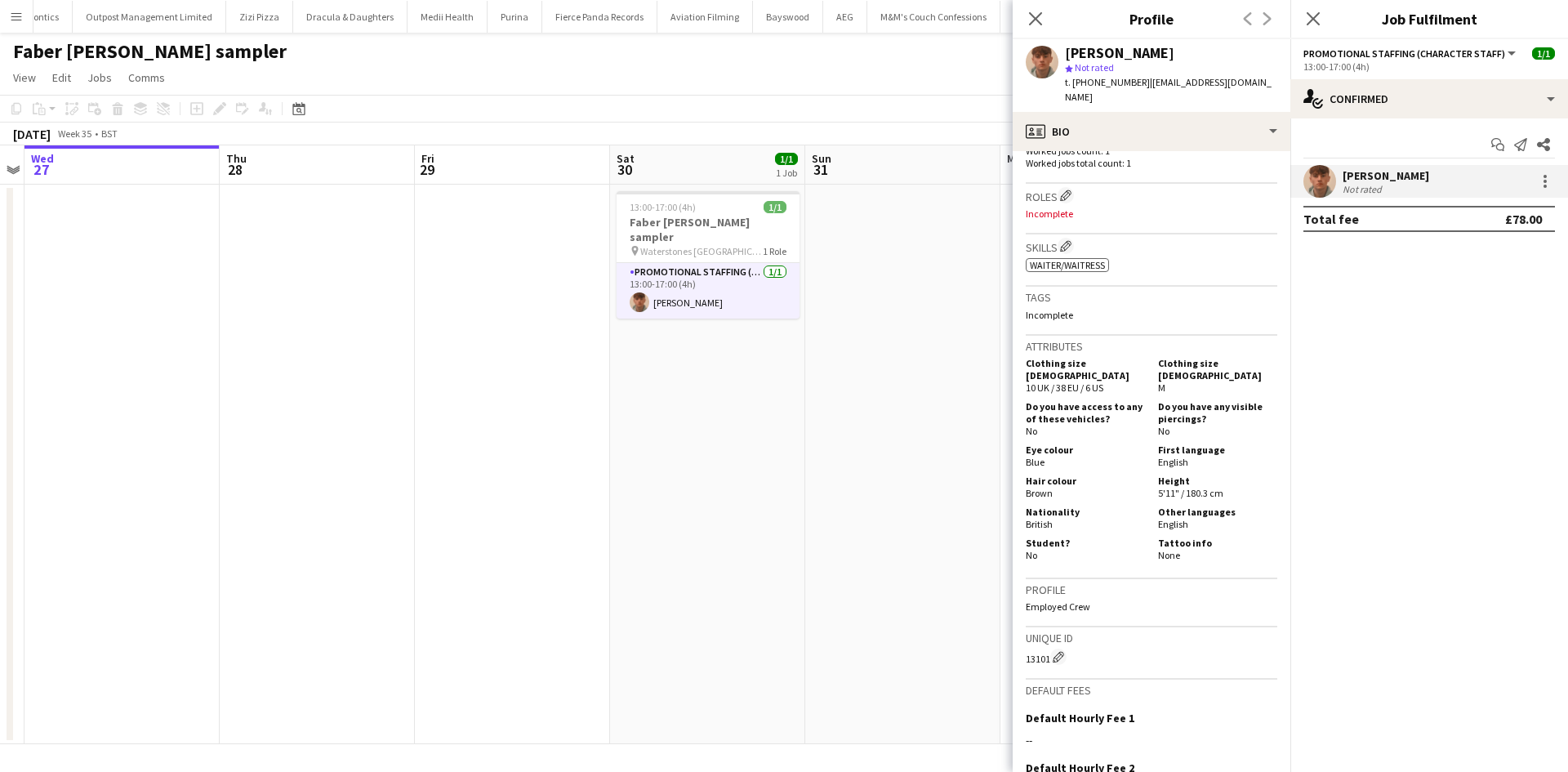
click at [881, 441] on app-date-cell at bounding box center [902, 464] width 195 height 559
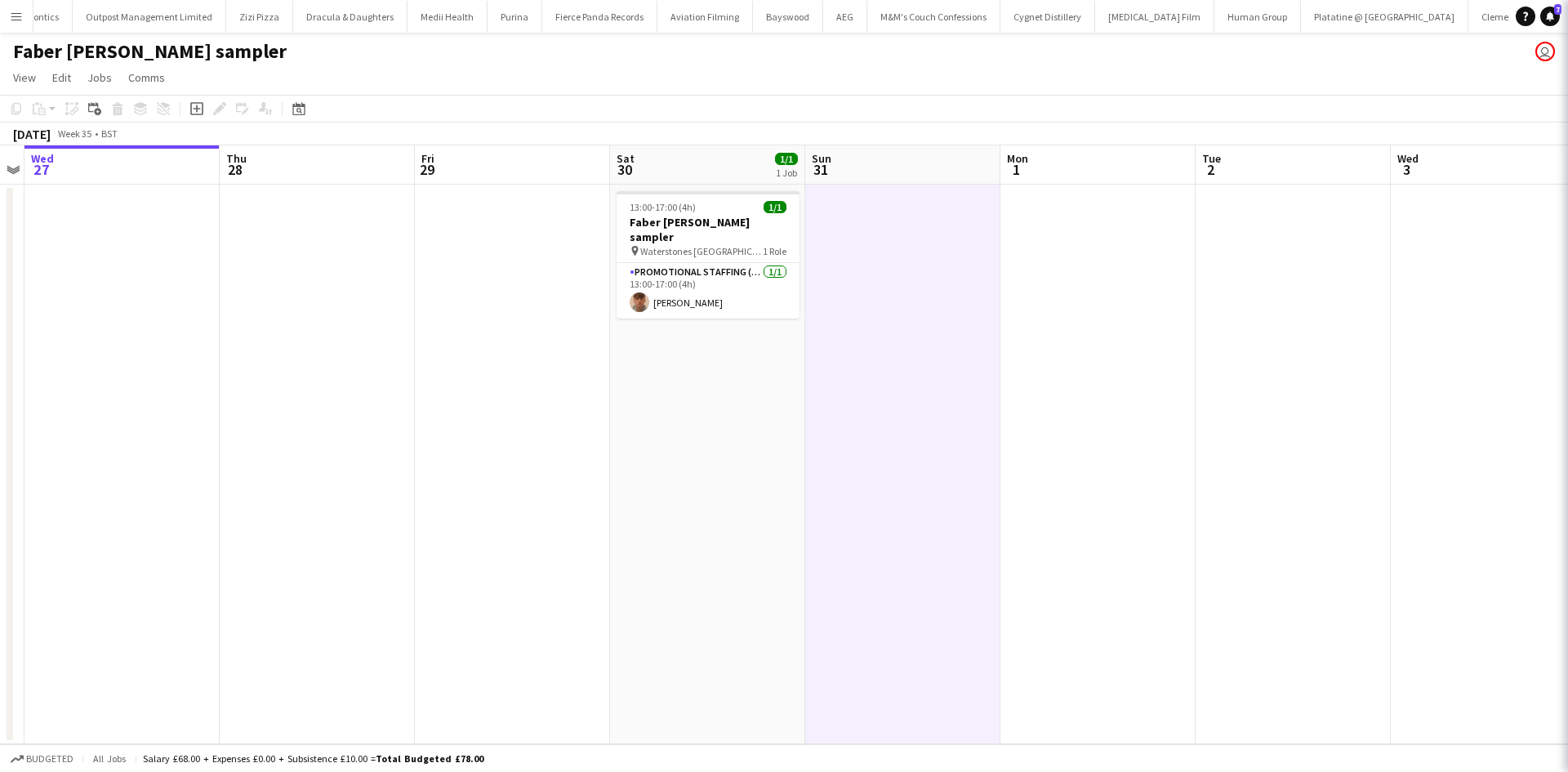
scroll to position [0, 562]
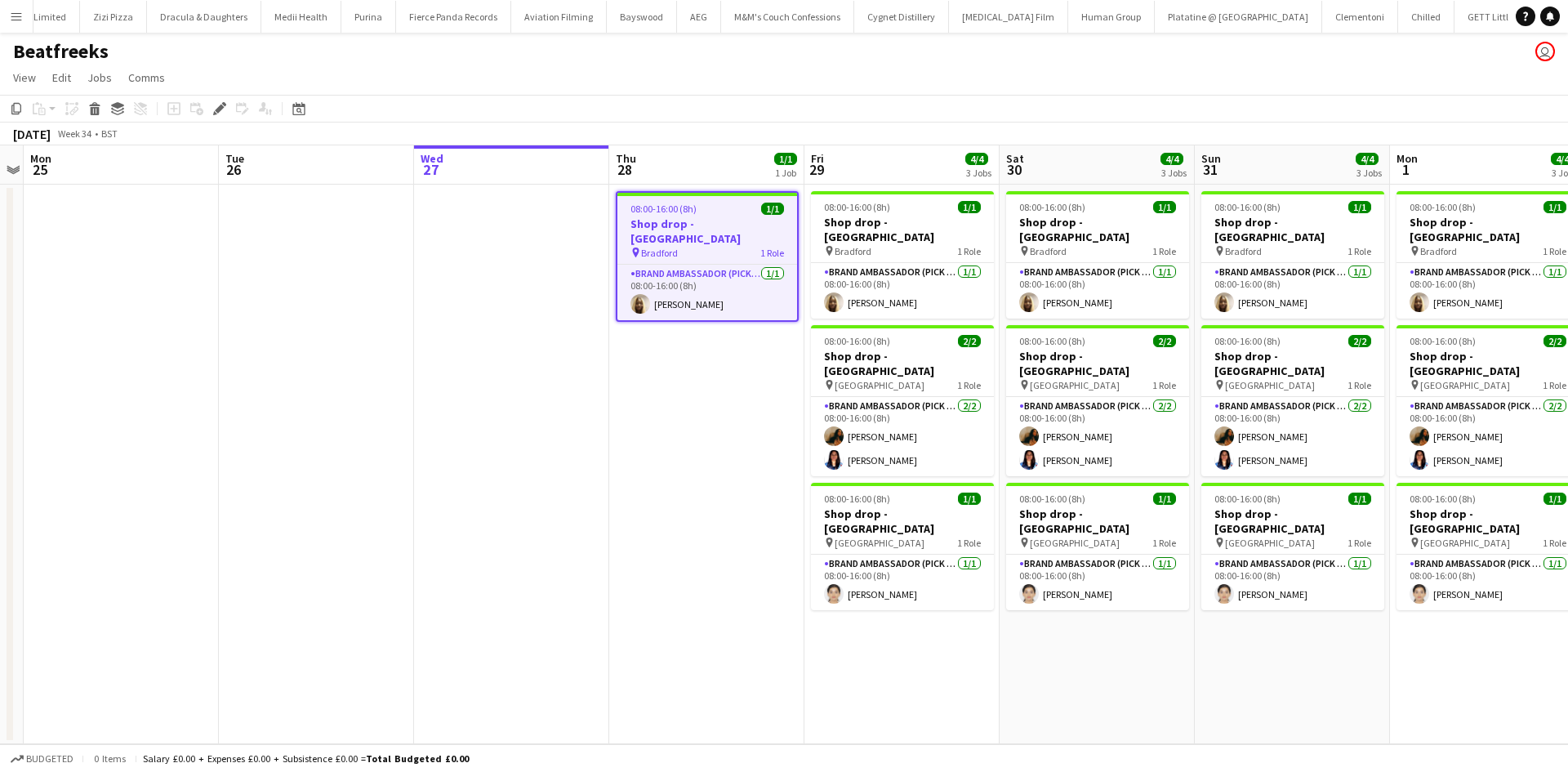
scroll to position [0, 10008]
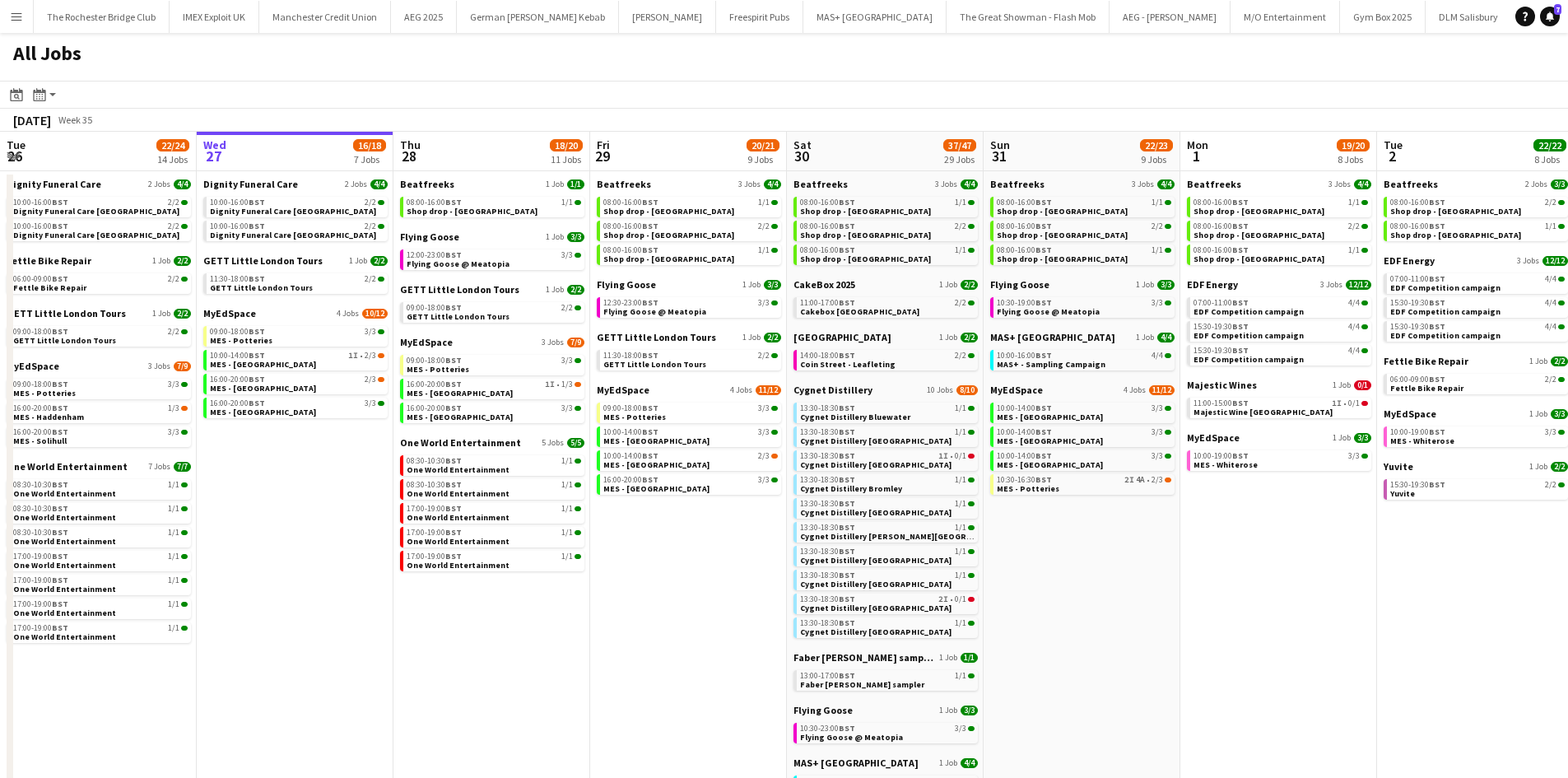
drag, startPoint x: 919, startPoint y: 595, endPoint x: 607, endPoint y: 590, distance: 312.0
click at [596, 586] on app-calendar-viewport "Sun 24 26/26 7 Jobs Mon 25 8/10 5 Jobs Tue 26 22/24 14 Jobs Wed 27 16/18 7 Jobs…" at bounding box center [784, 709] width 1568 height 1156
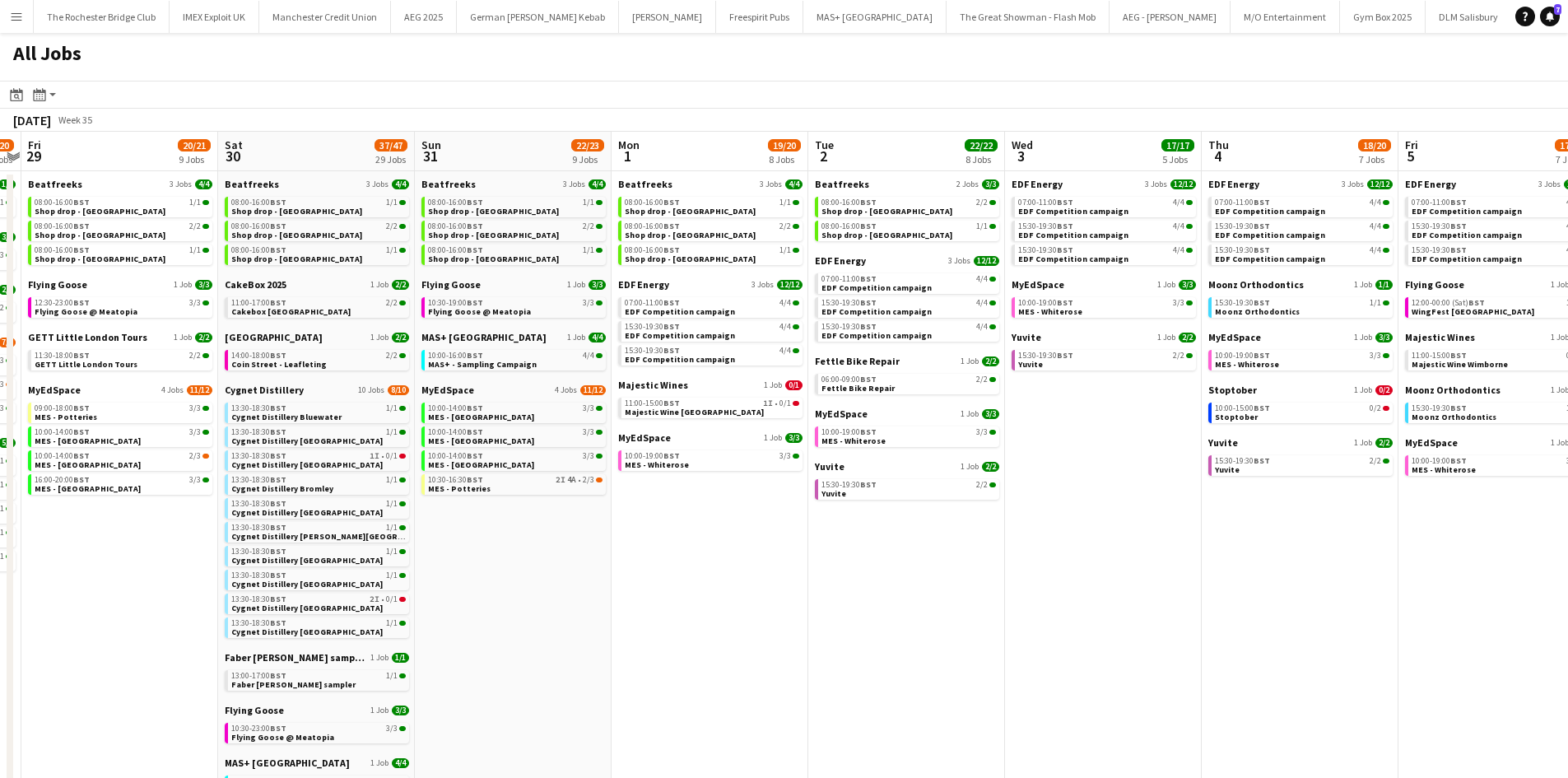
click at [707, 545] on app-all-jobs "All Jobs Date picker AUG 2025 AUG 2025 Monday M Tuesday T Wednesday W Thursday …" at bounding box center [784, 660] width 1568 height 1255
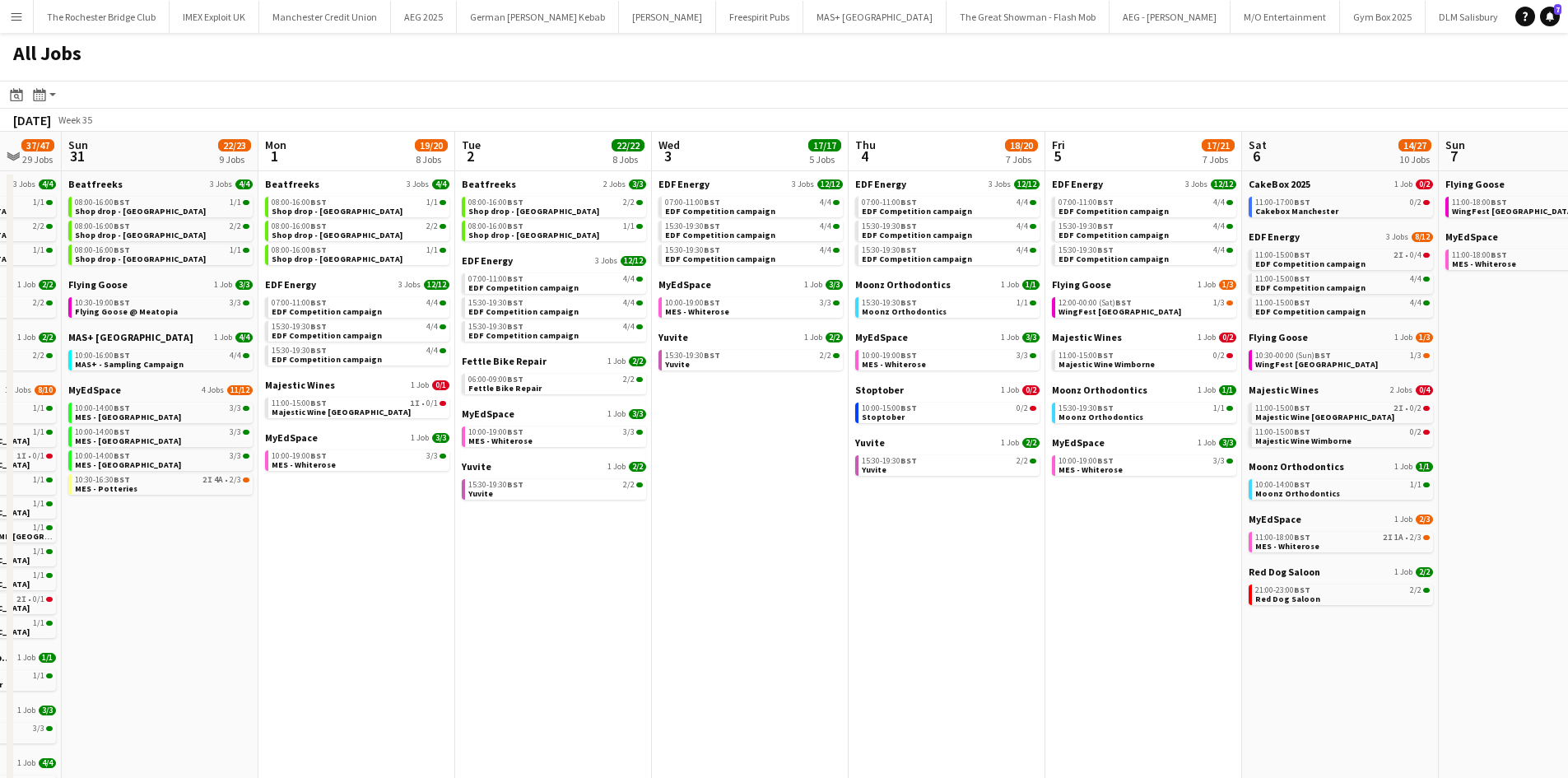
drag, startPoint x: 1176, startPoint y: 582, endPoint x: 971, endPoint y: 555, distance: 206.8
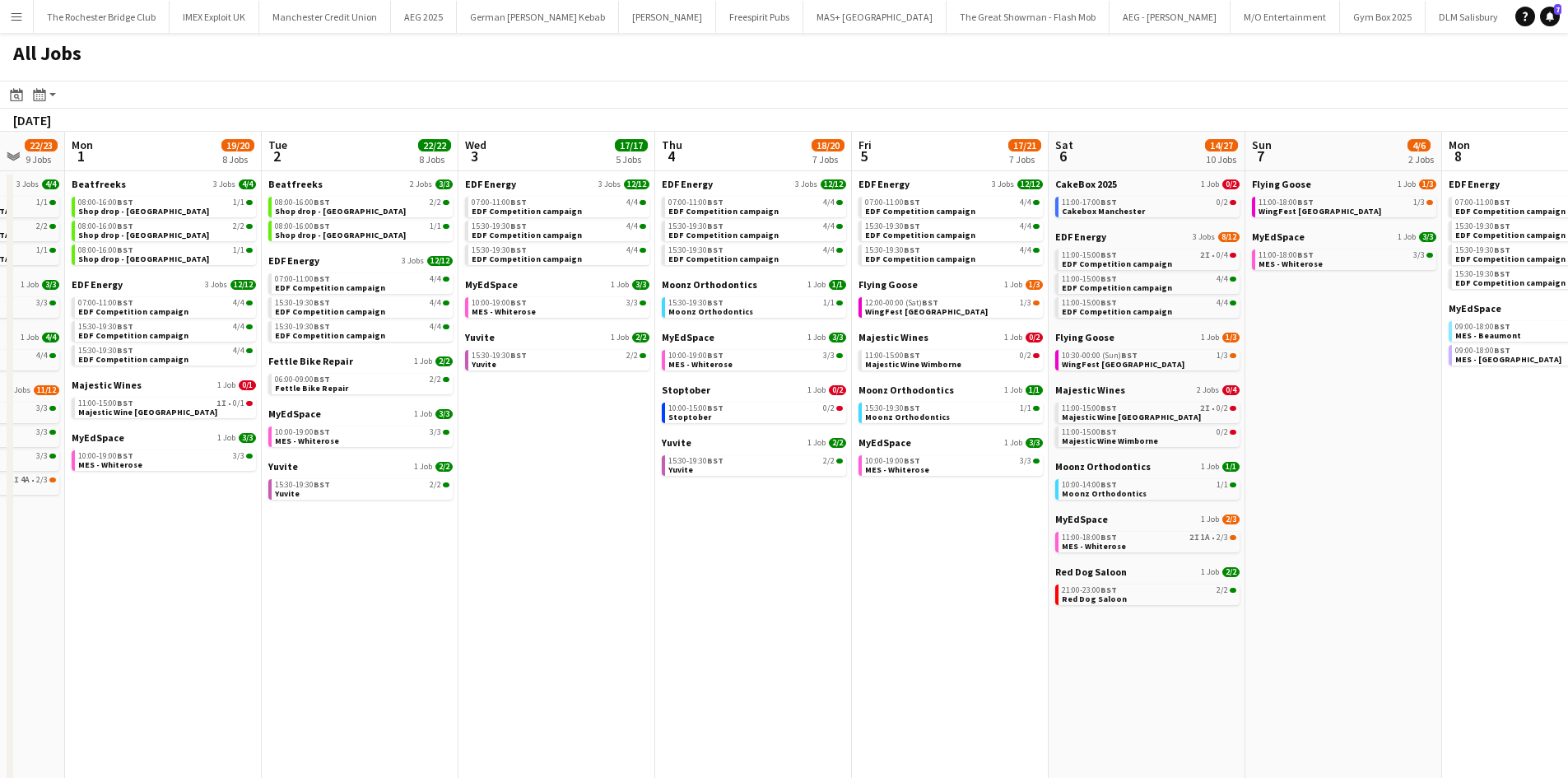
drag, startPoint x: 850, startPoint y: 584, endPoint x: 795, endPoint y: 577, distance: 55.4
click at [799, 577] on app-calendar-viewport "Thu 28 18/20 11 Jobs Fri 29 20/21 9 Jobs Sat 30 37/47 29 Jobs Sun 31 22/23 9 Jo…" at bounding box center [784, 709] width 1568 height 1156
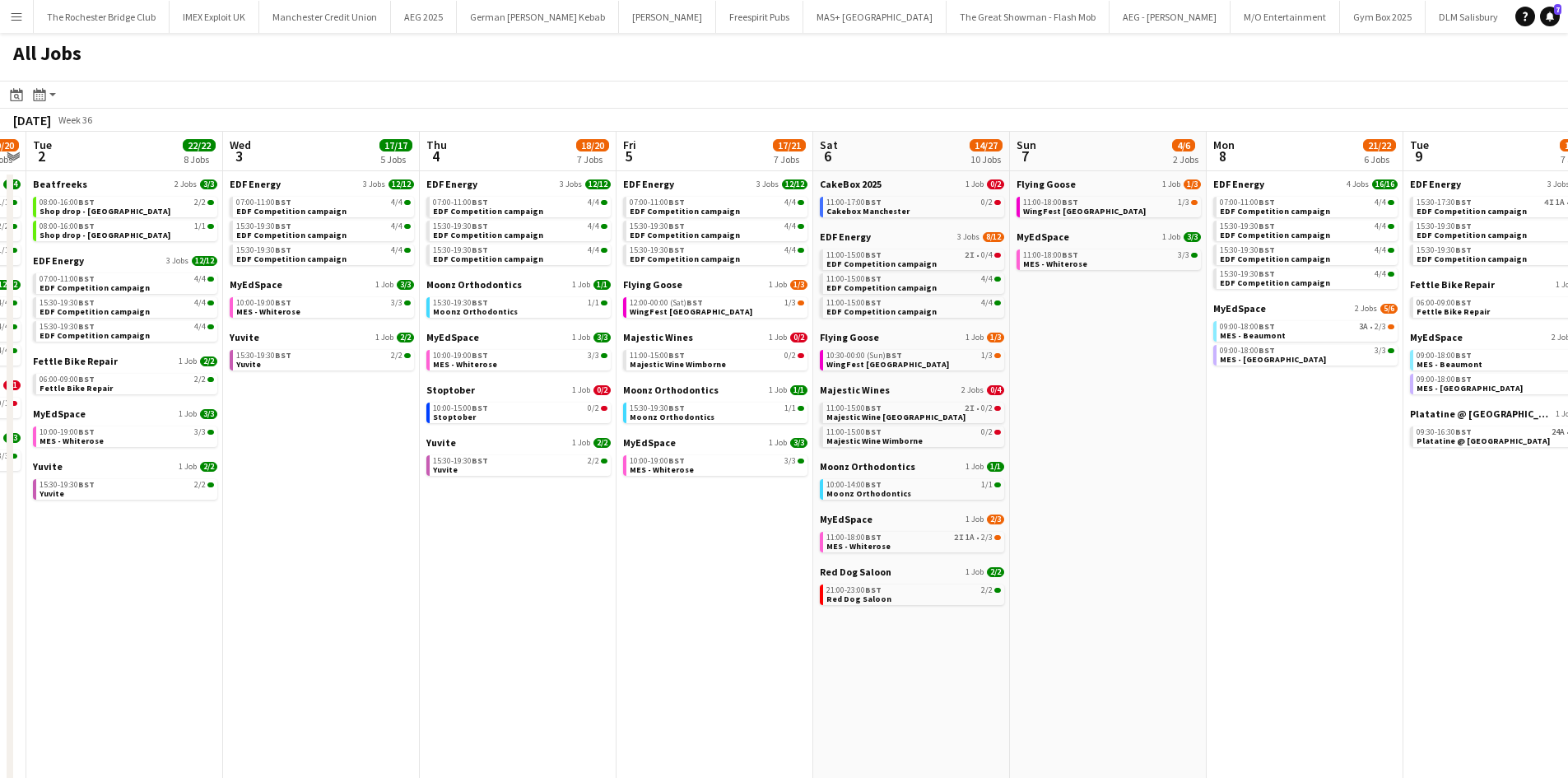
click at [991, 557] on app-all-jobs "All Jobs Date picker AUG 2025 AUG 2025 Monday M Tuesday T Wednesday W Thursday …" at bounding box center [784, 660] width 1568 height 1255
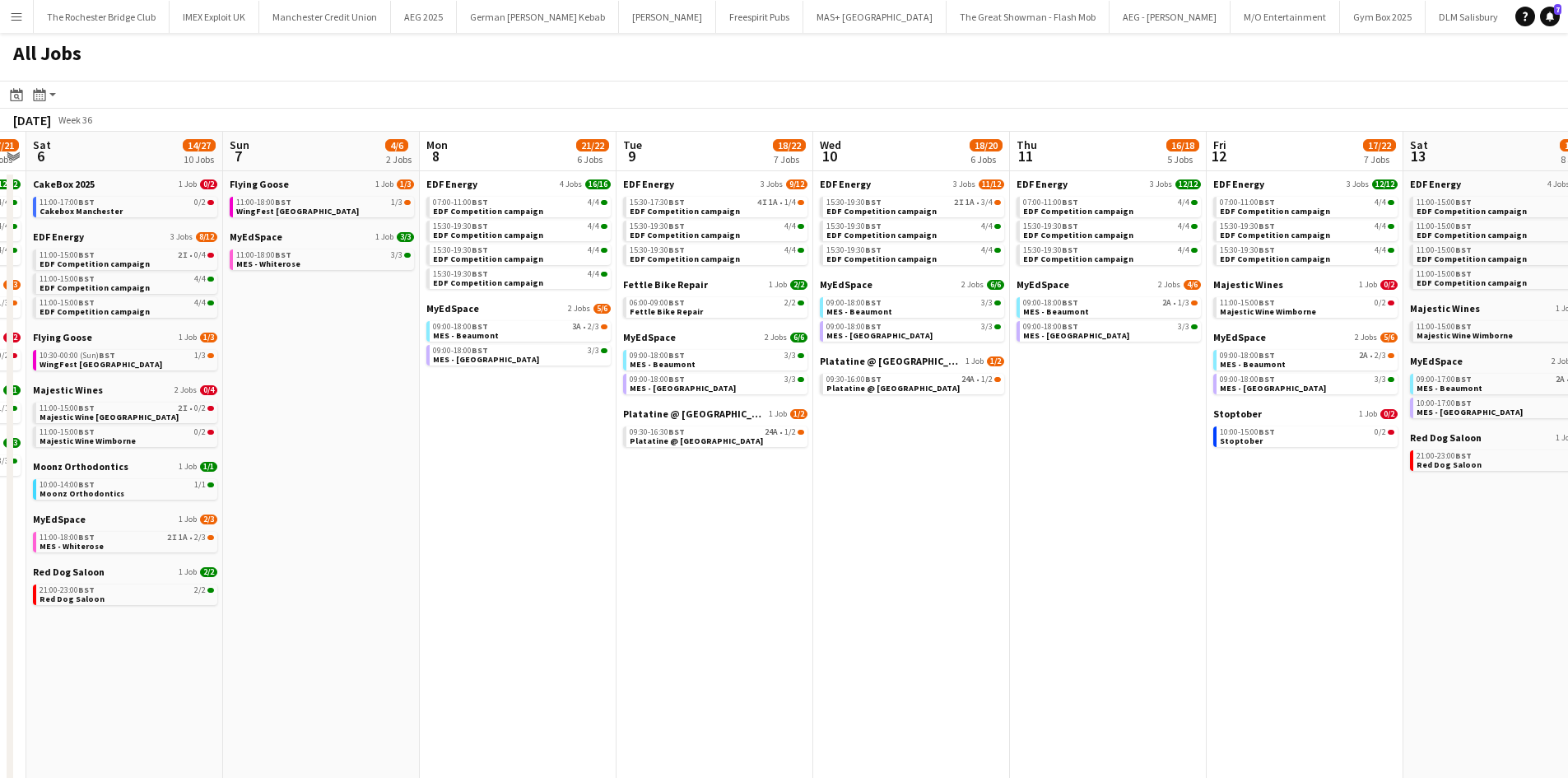
drag, startPoint x: 1373, startPoint y: 569, endPoint x: 898, endPoint y: 494, distance: 480.9
click at [904, 494] on app-calendar-viewport "Wed 3 17/17 5 Jobs Thu 4 18/20 7 Jobs Fri 5 17/21 7 Jobs Sat 6 14/27 10 Jobs Su…" at bounding box center [784, 709] width 1568 height 1156
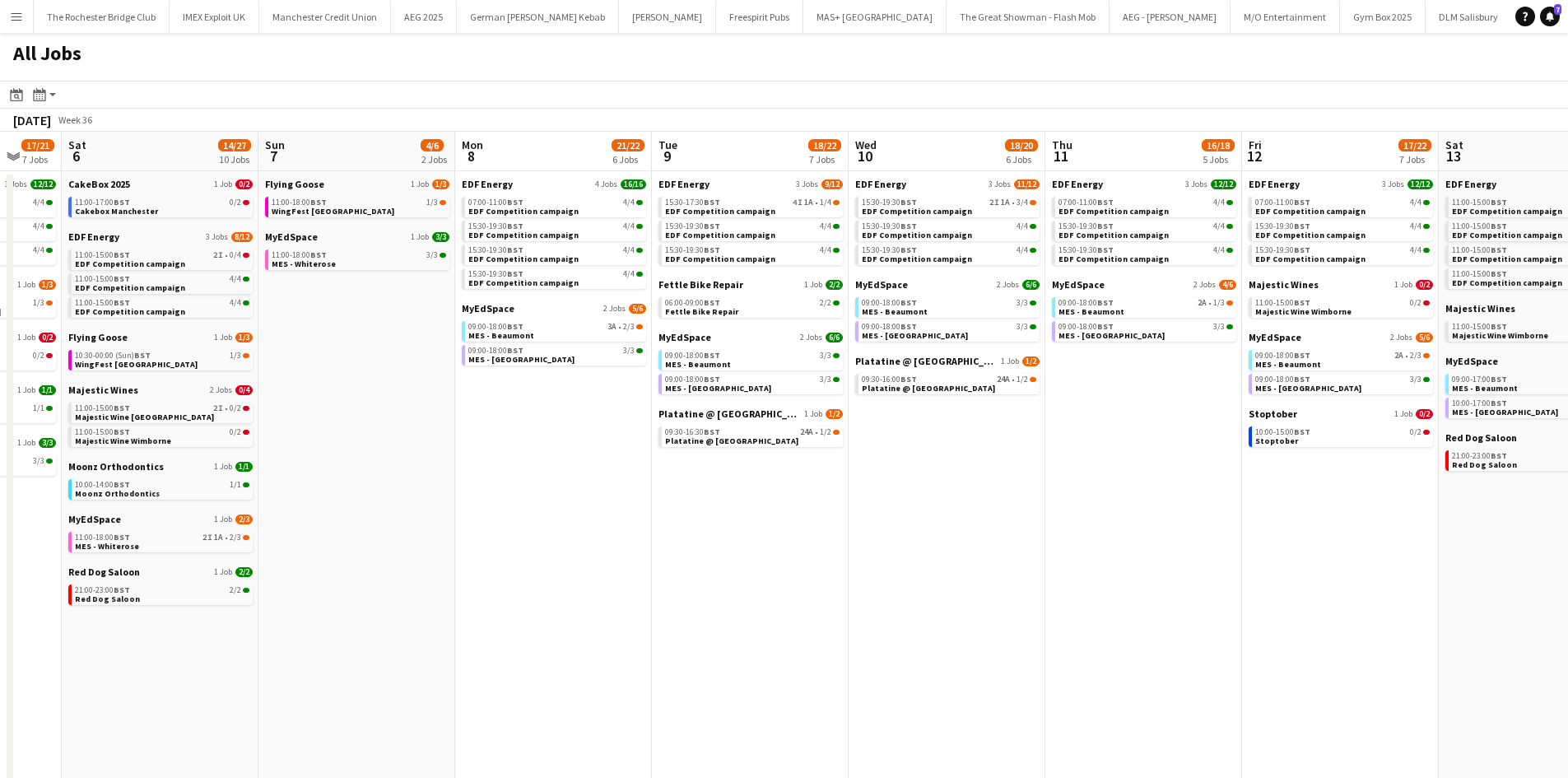
click at [865, 471] on app-all-jobs "All Jobs Date picker AUG 2025 AUG 2025 Monday M Tuesday T Wednesday W Thursday …" at bounding box center [784, 660] width 1568 height 1255
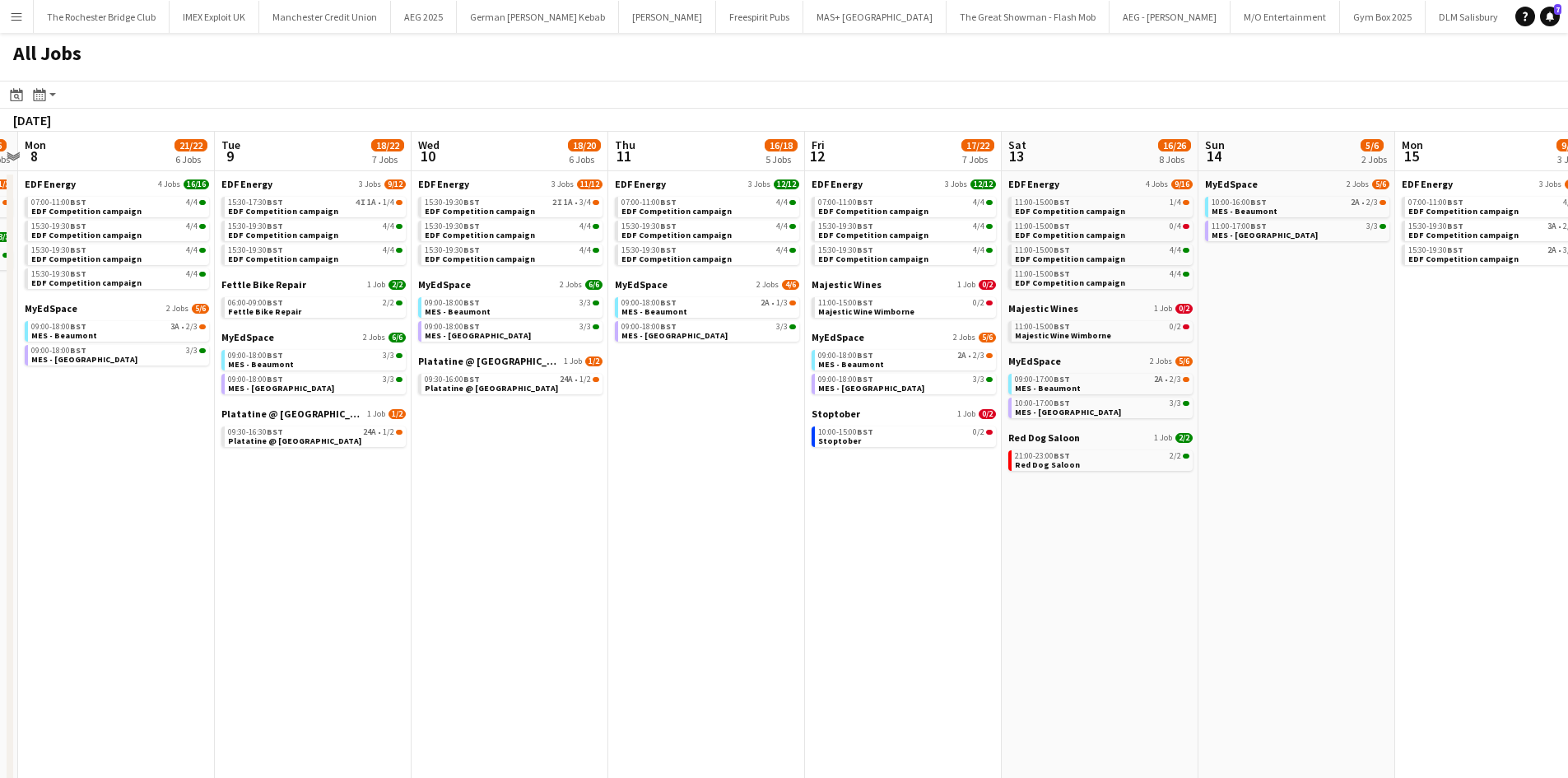
drag, startPoint x: 1185, startPoint y: 478, endPoint x: 781, endPoint y: 417, distance: 408.6
click at [781, 417] on app-calendar-viewport "Fri 5 17/21 7 Jobs Sat 6 14/27 10 Jobs Sun 7 4/6 2 Jobs Mon 8 21/22 6 Jobs Tue …" at bounding box center [784, 709] width 1568 height 1156
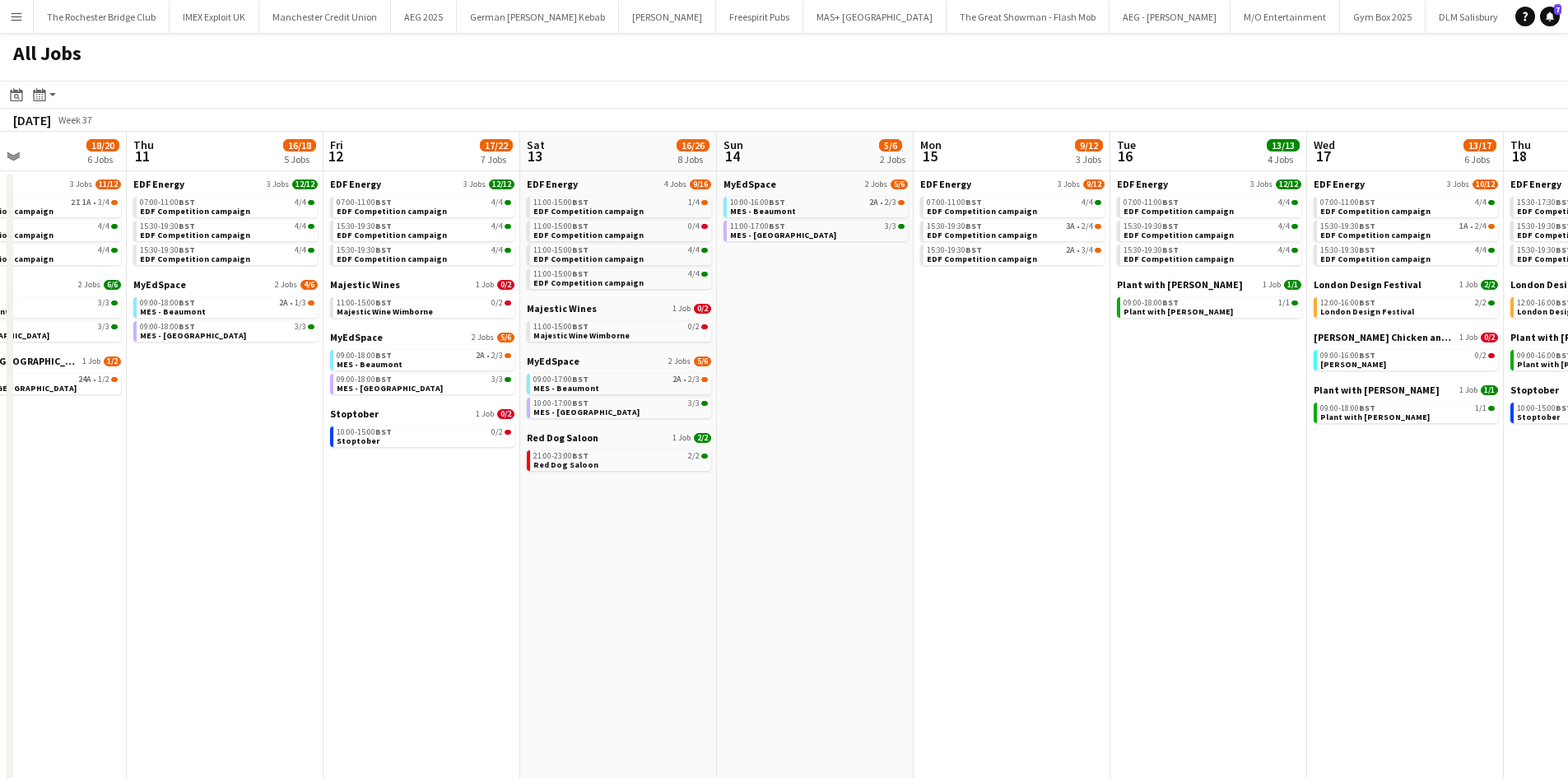
drag, startPoint x: 1263, startPoint y: 360, endPoint x: 1168, endPoint y: 351, distance: 95.4
click at [1168, 351] on app-calendar-viewport "Sun 7 4/6 2 Jobs Mon 8 21/22 6 Jobs Tue 9 18/22 7 Jobs Wed 10 18/20 6 Jobs Thu …" at bounding box center [784, 709] width 1568 height 1156
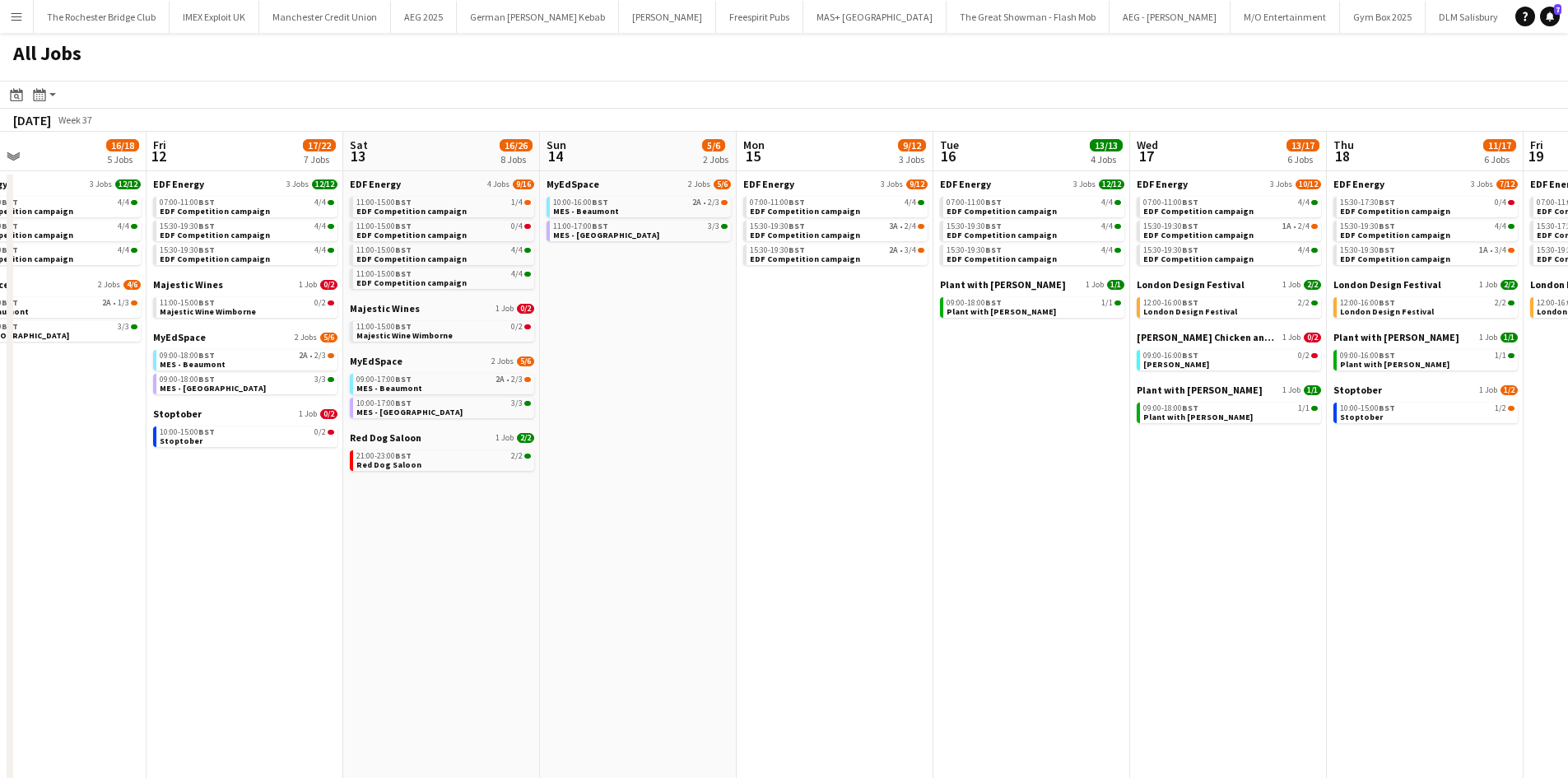
scroll to position [0, 459]
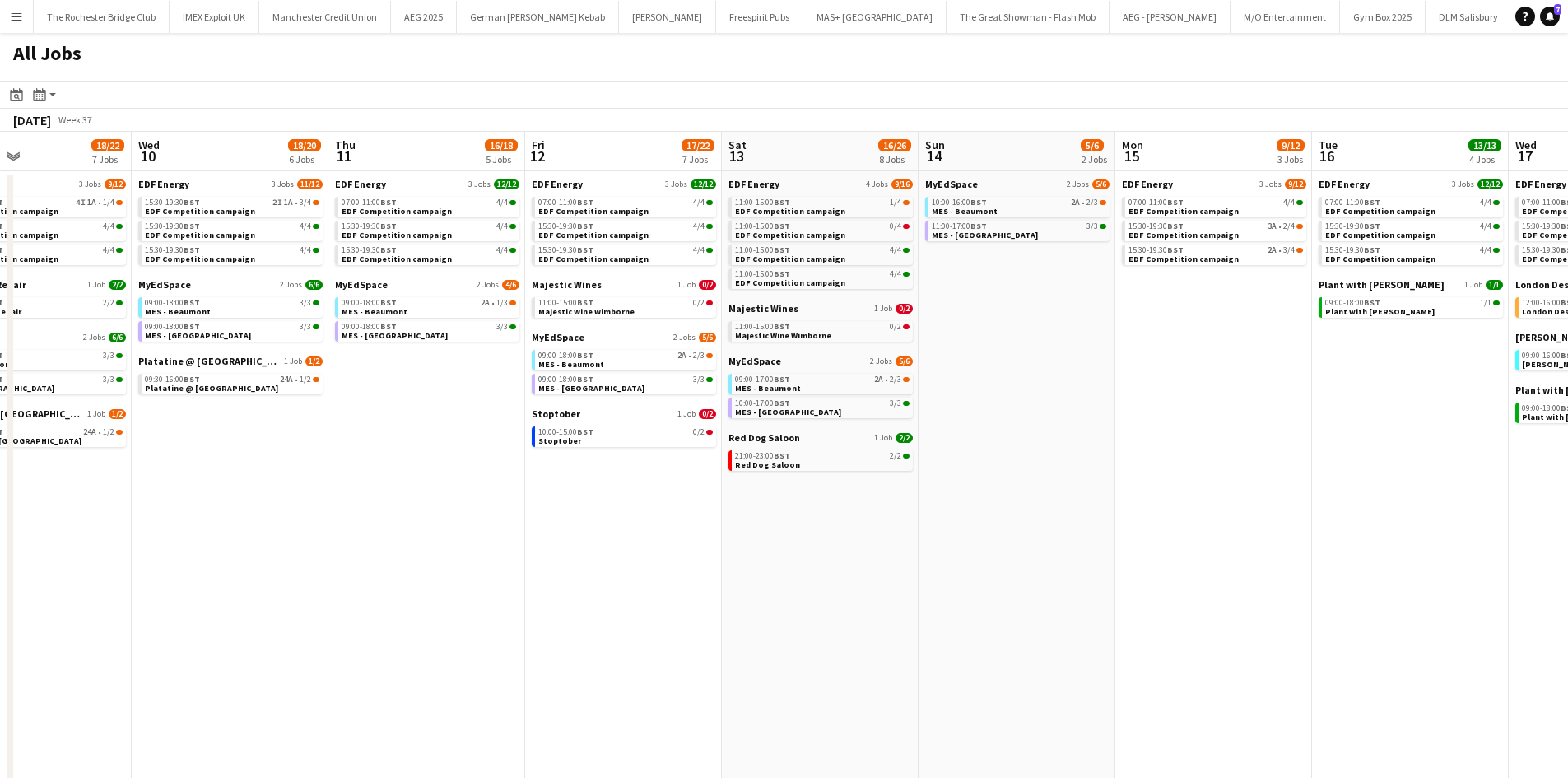
click at [1072, 458] on app-all-jobs "All Jobs Date picker AUG 2025 AUG 2025 Monday M Tuesday T Wednesday W Thursday …" at bounding box center [784, 660] width 1568 height 1255
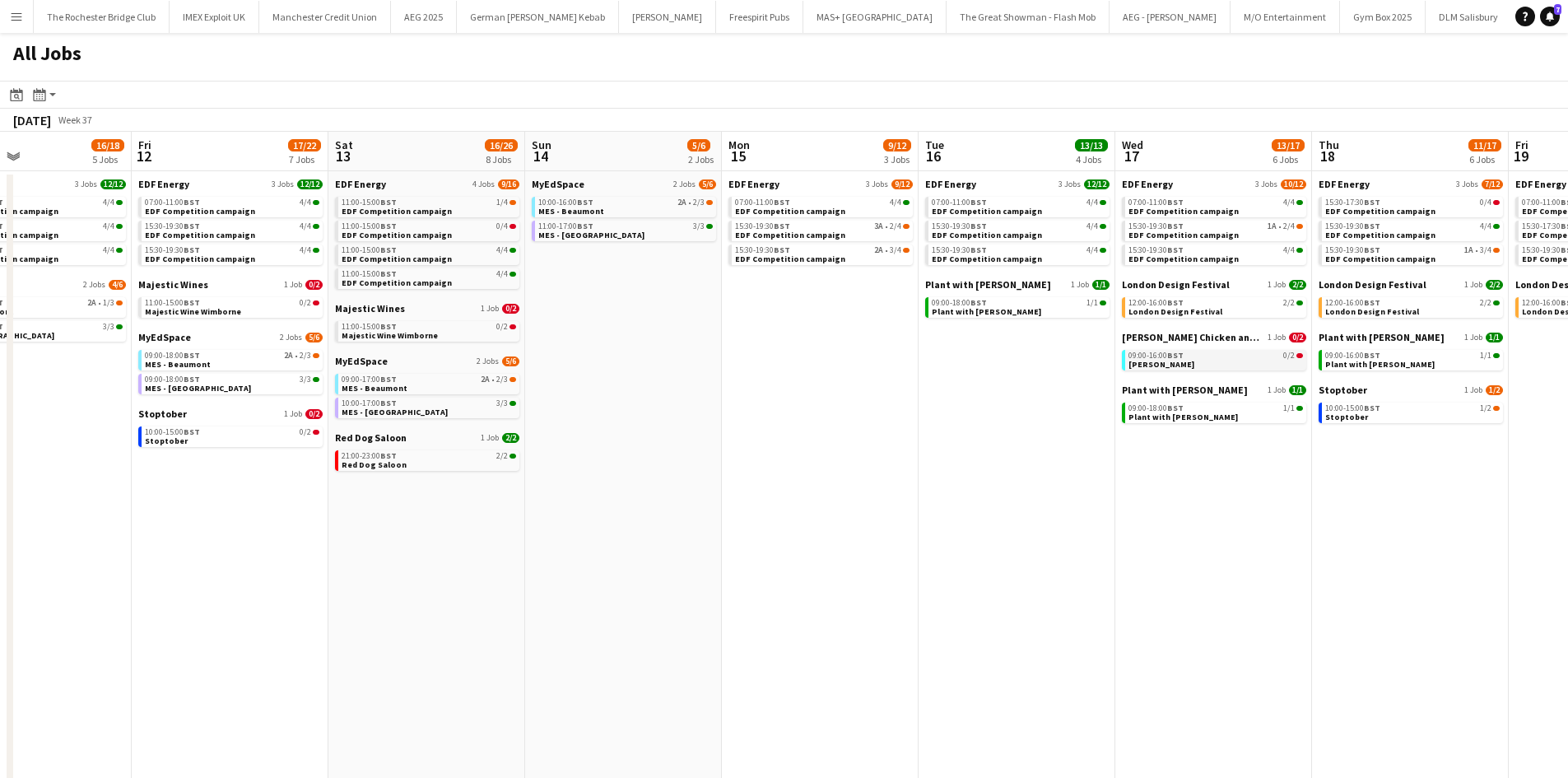
click at [1193, 365] on link "09:00-16:00 BST 0/2 Miss Millies" at bounding box center [1216, 359] width 175 height 19
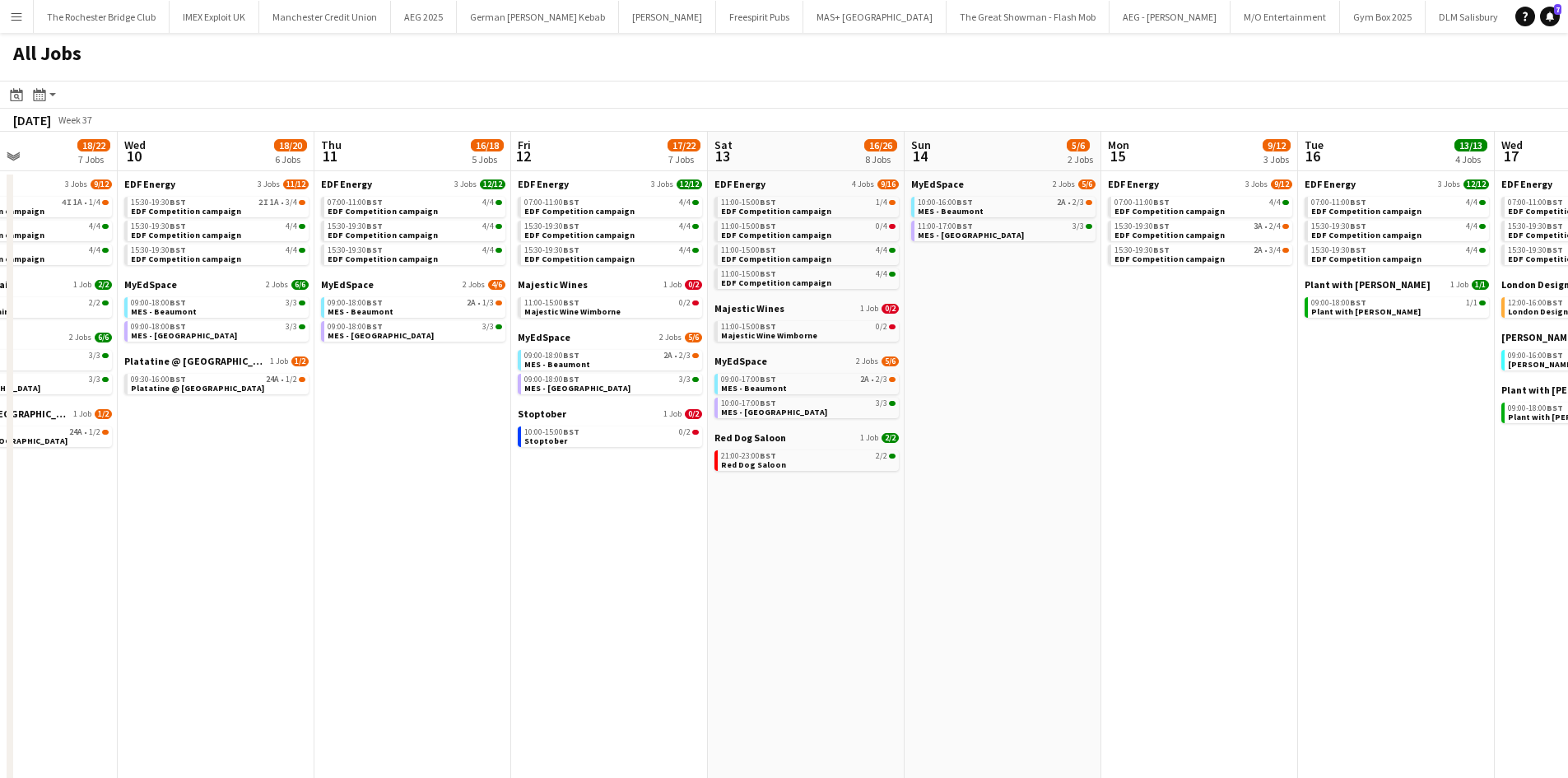
drag, startPoint x: 391, startPoint y: 573, endPoint x: 770, endPoint y: 542, distance: 380.3
click at [770, 542] on app-calendar-viewport "Sun 7 4/6 2 Jobs Mon 8 21/22 6 Jobs Tue 9 18/22 7 Jobs Wed 10 18/20 6 Jobs Thu …" at bounding box center [784, 709] width 1568 height 1156
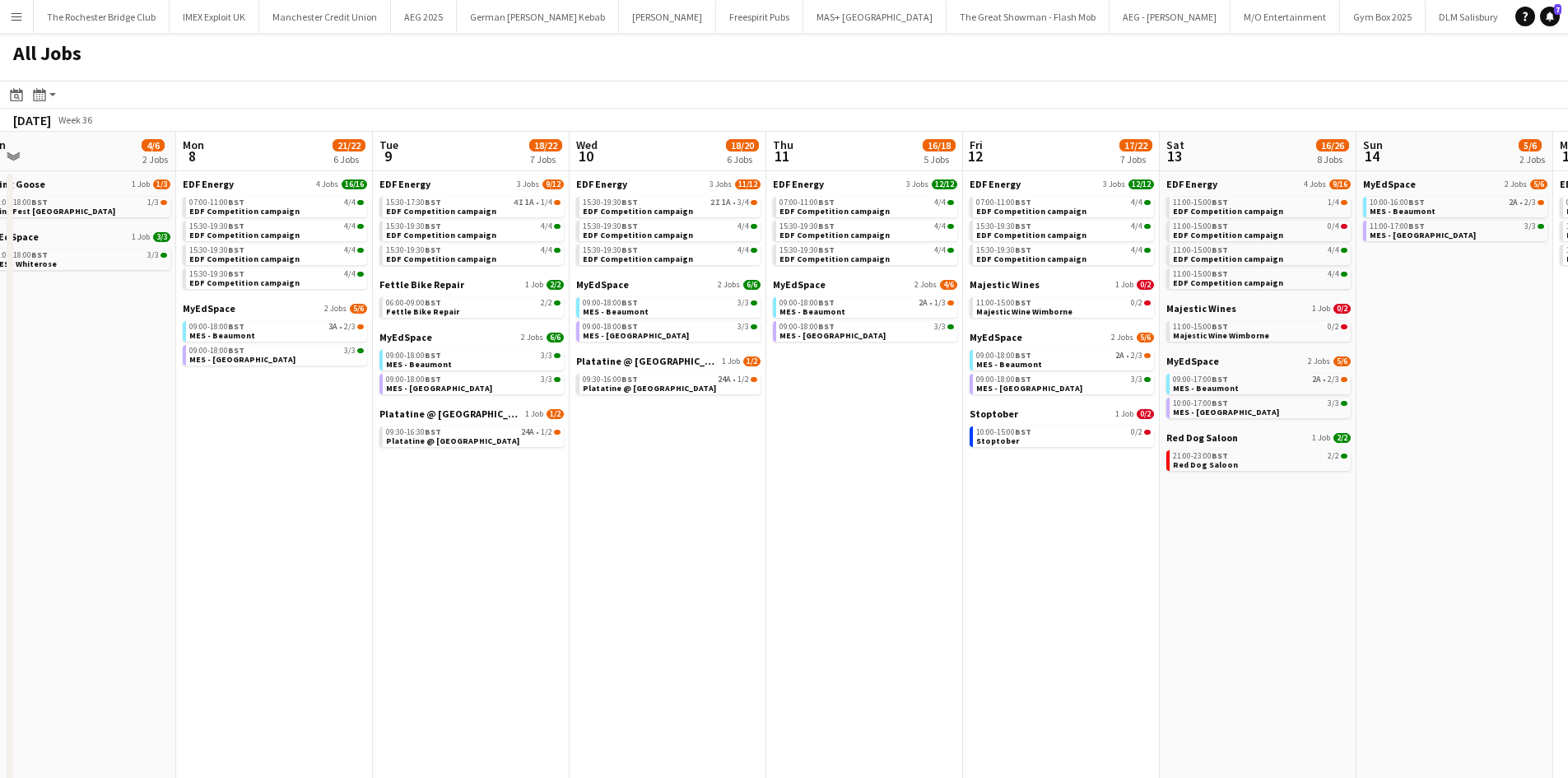
drag, startPoint x: 479, startPoint y: 558, endPoint x: 719, endPoint y: 575, distance: 240.6
click at [910, 566] on app-calendar-viewport "Fri 5 17/21 7 Jobs Sat 6 14/27 10 Jobs Sun 7 4/6 2 Jobs Mon 8 21/22 6 Jobs Tue …" at bounding box center [784, 709] width 1568 height 1156
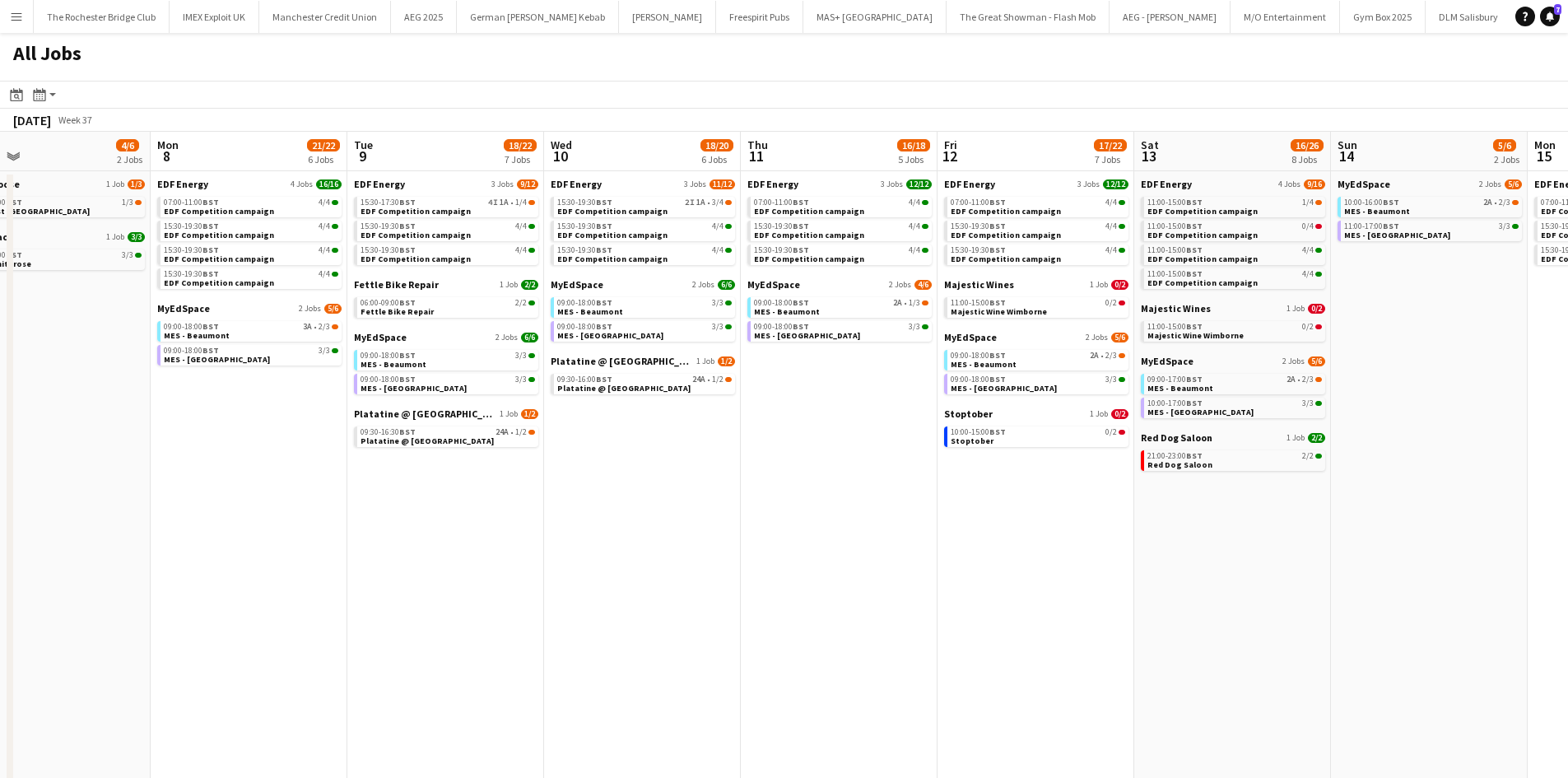
drag, startPoint x: 549, startPoint y: 585, endPoint x: 644, endPoint y: 556, distance: 99.3
click at [982, 570] on app-calendar-viewport "Fri 5 17/21 7 Jobs Sat 6 14/27 10 Jobs Sun 7 4/6 2 Jobs Mon 8 21/22 6 Jobs Tue …" at bounding box center [784, 709] width 1568 height 1156
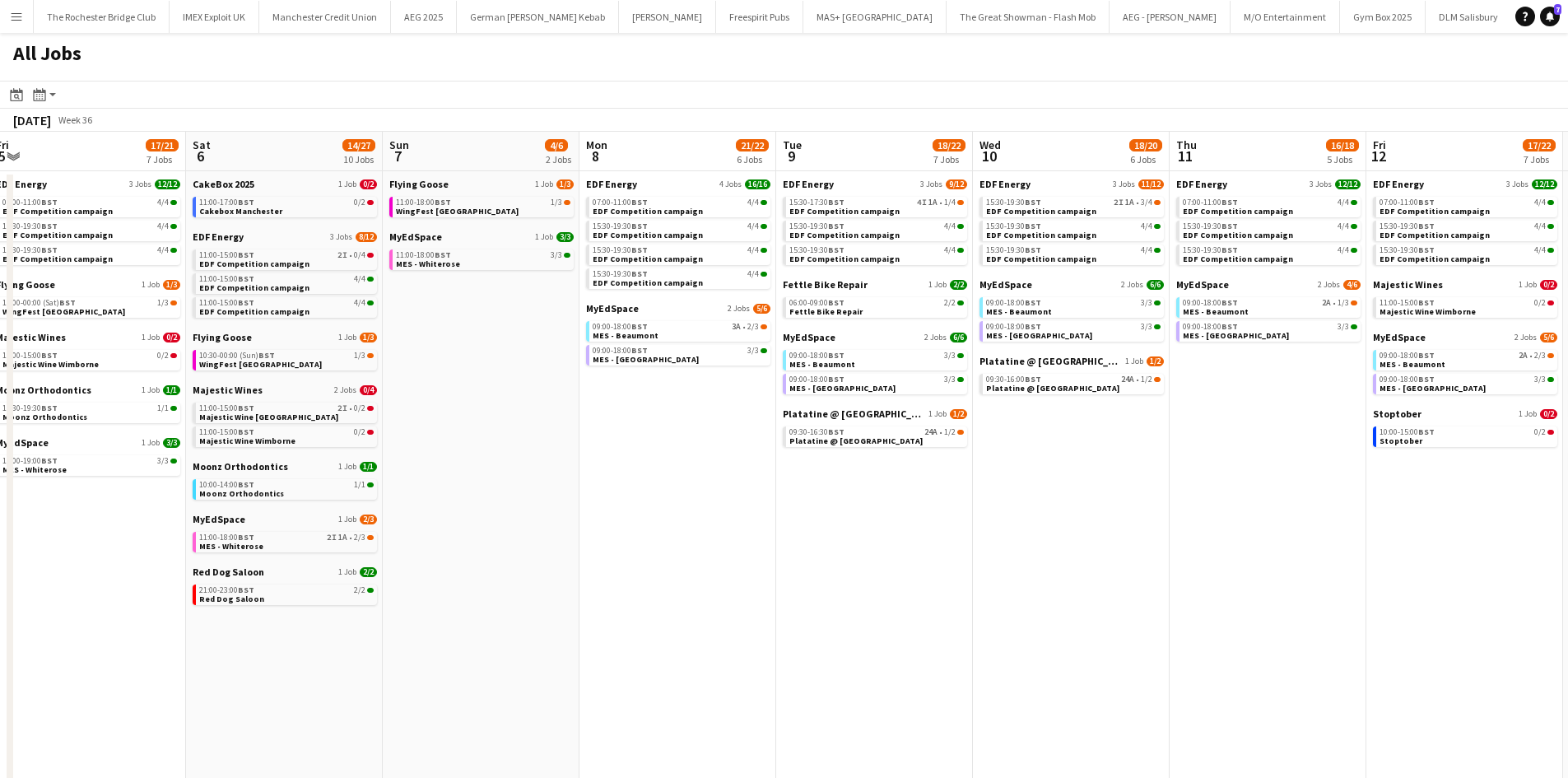
drag, startPoint x: 685, startPoint y: 561, endPoint x: 798, endPoint y: 546, distance: 114.0
click at [798, 546] on app-calendar-viewport "Wed 3 17/17 5 Jobs Thu 4 18/20 7 Jobs Fri 5 17/21 7 Jobs Sat 6 14/27 10 Jobs Su…" at bounding box center [784, 709] width 1568 height 1156
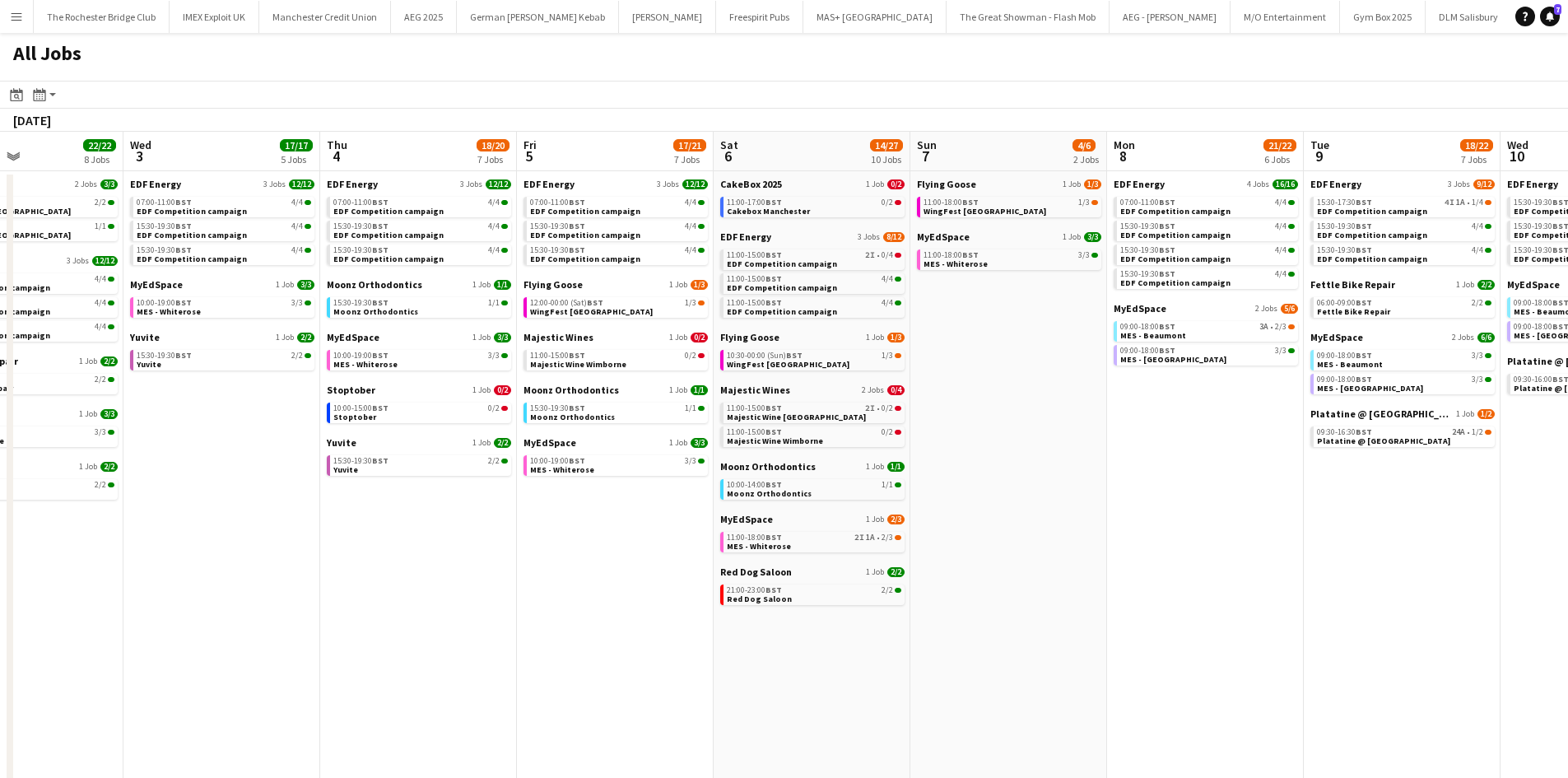
drag, startPoint x: 883, startPoint y: 626, endPoint x: 884, endPoint y: 616, distance: 10.0
click at [885, 619] on app-calendar-viewport "Mon 1 19/20 8 Jobs Tue 2 22/22 8 Jobs Wed 3 17/17 5 Jobs Thu 4 18/20 7 Jobs Fri…" at bounding box center [784, 709] width 1568 height 1156
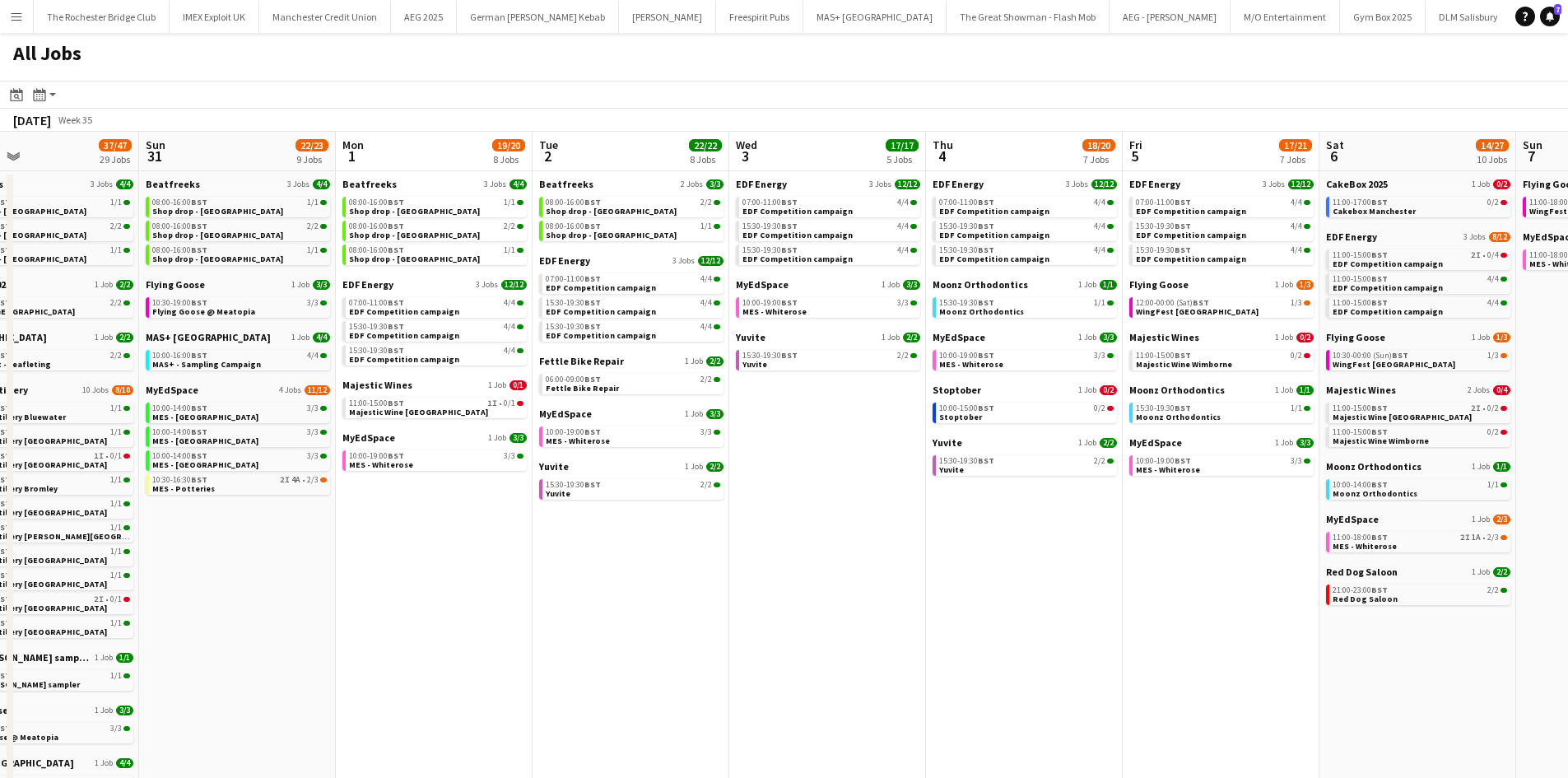
drag, startPoint x: 827, startPoint y: 616, endPoint x: 986, endPoint y: 605, distance: 159.4
click at [986, 605] on app-calendar-viewport "Thu 28 18/20 11 Jobs Fri 29 20/21 9 Jobs Sat 30 37/47 29 Jobs Sun 31 22/23 9 Jo…" at bounding box center [784, 709] width 1568 height 1156
drag, startPoint x: 1046, startPoint y: 593, endPoint x: 1010, endPoint y: 590, distance: 36.1
click at [1043, 591] on app-calendar-viewport "Thu 28 18/20 11 Jobs Fri 29 20/21 9 Jobs Sat 30 37/47 29 Jobs Sun 31 22/23 9 Jo…" at bounding box center [784, 709] width 1568 height 1156
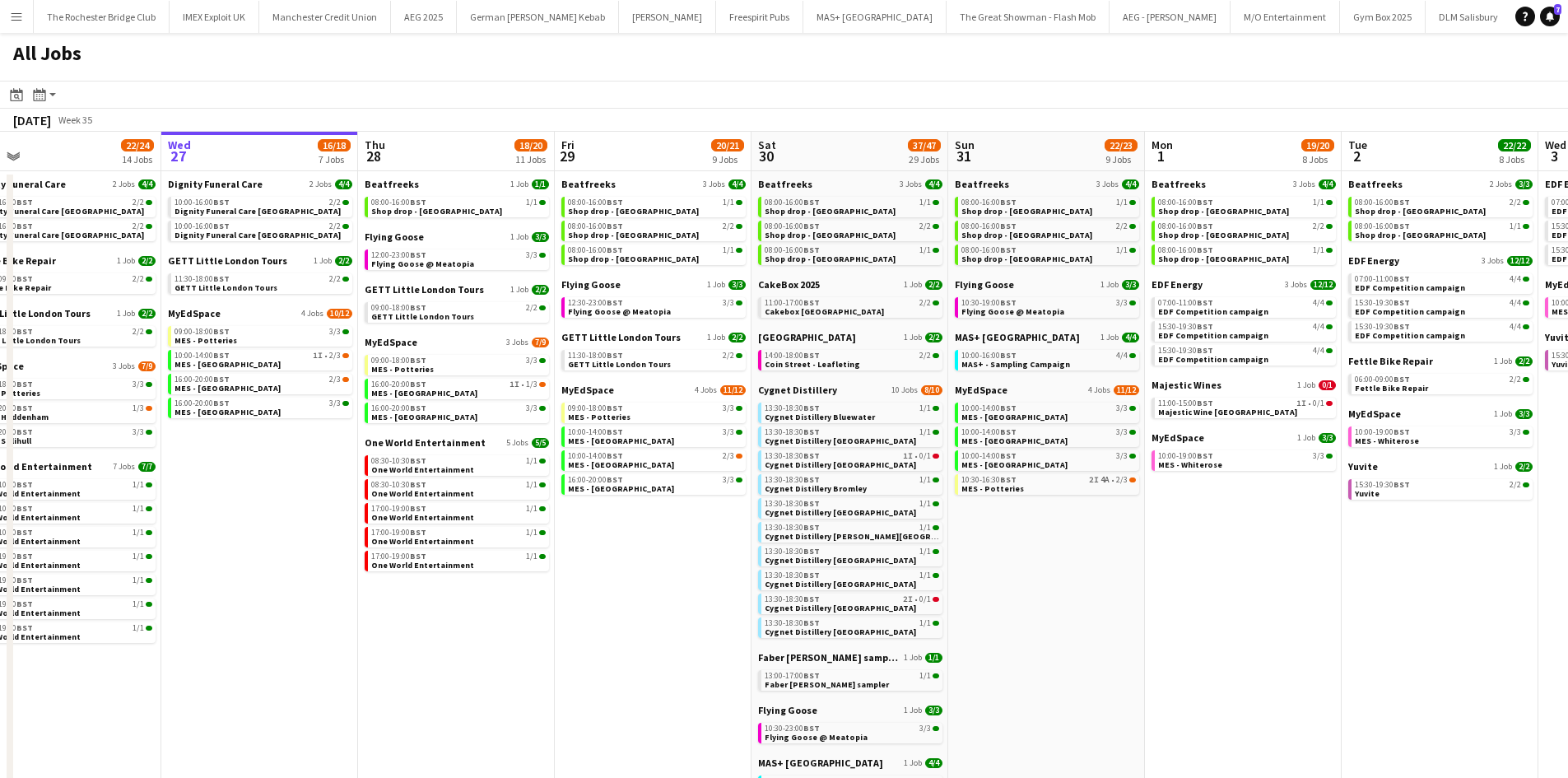
drag, startPoint x: 1037, startPoint y: 606, endPoint x: 379, endPoint y: 628, distance: 658.4
click at [1030, 605] on app-calendar-viewport "Sun 24 26/26 7 Jobs Mon 25 8/10 5 Jobs Tue 26 22/24 14 Jobs Wed 27 16/18 7 Jobs…" at bounding box center [784, 709] width 1568 height 1156
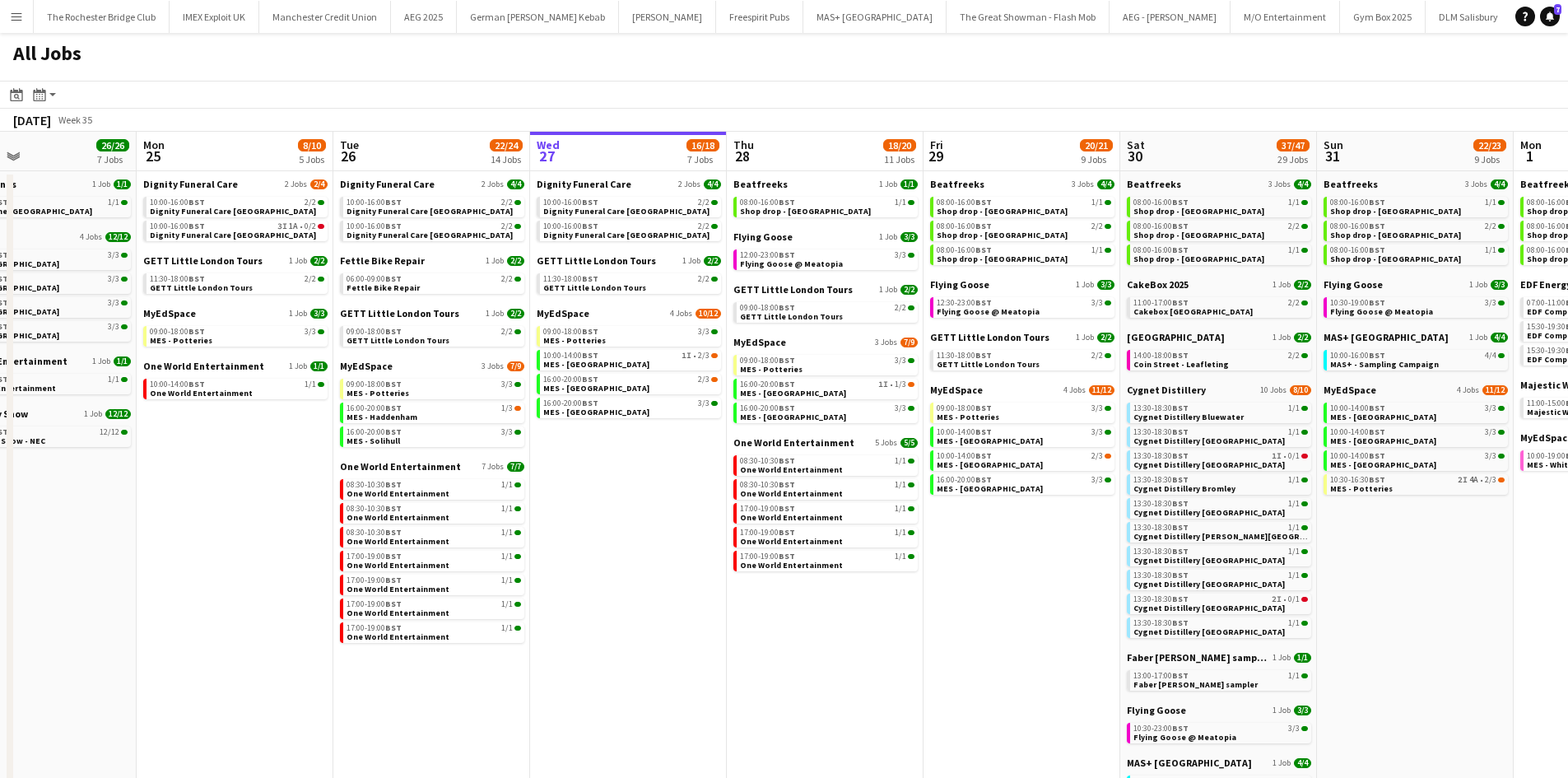
scroll to position [0, 832]
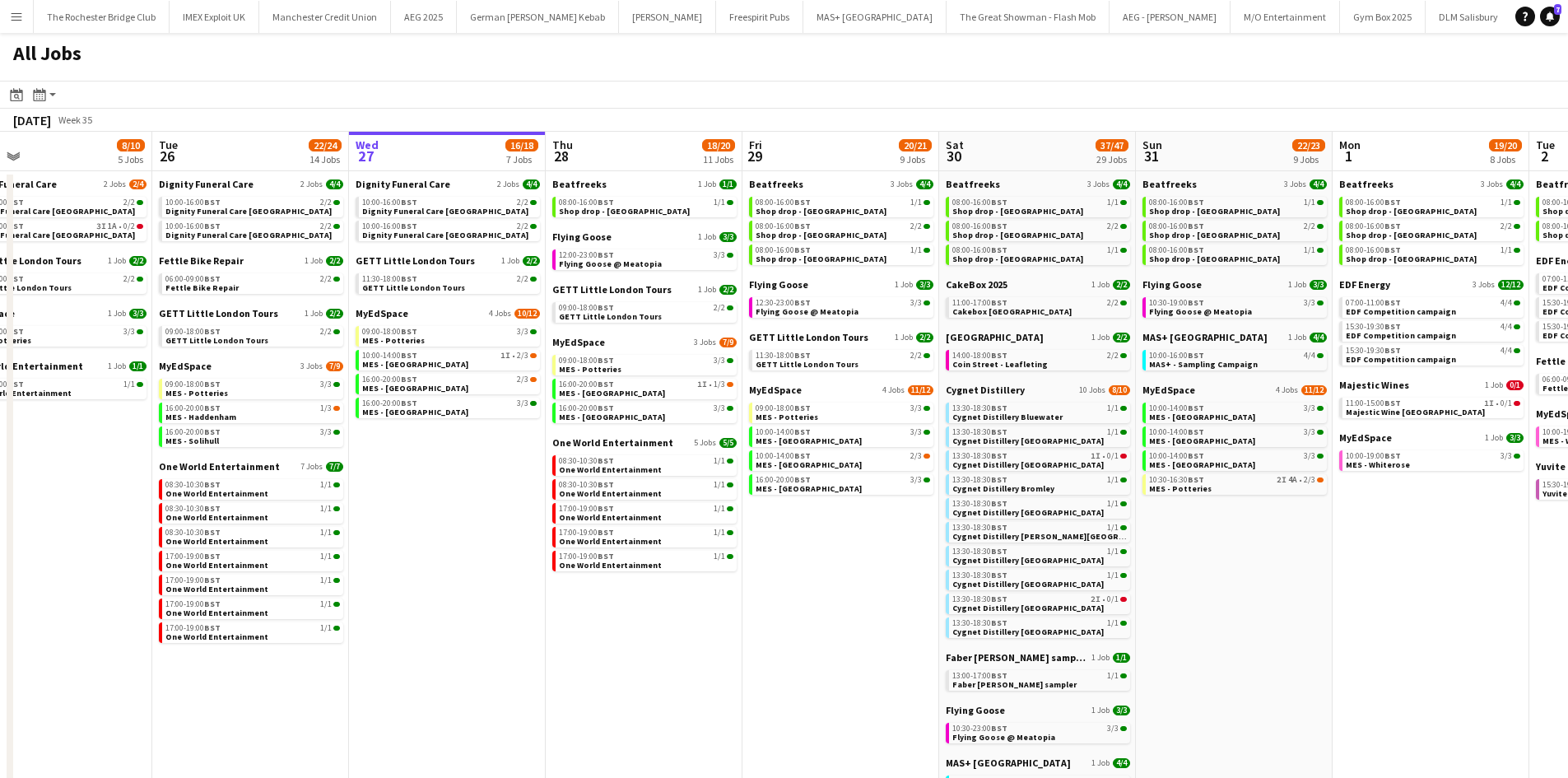
drag, startPoint x: 687, startPoint y: 629, endPoint x: 487, endPoint y: 570, distance: 208.5
click at [487, 570] on app-calendar-viewport "Thu 21 25/26 9 Jobs Fri 22 19/19 7 Jobs Sat 23 52/52 24 Jobs Sun 24 26/26 7 Job…" at bounding box center [784, 709] width 1568 height 1156
click at [623, 465] on span "One World Entertainment" at bounding box center [609, 469] width 103 height 11
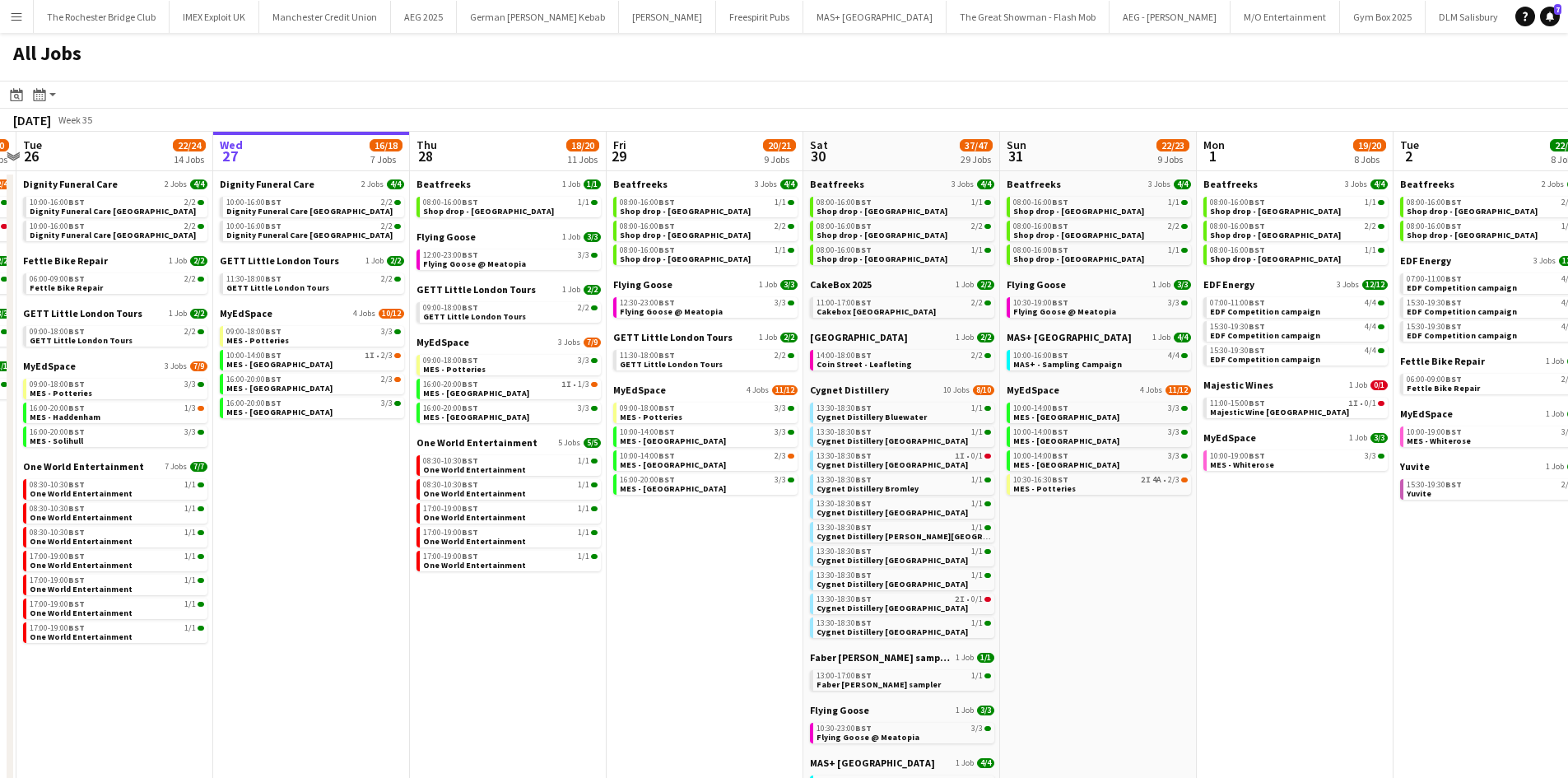
drag, startPoint x: 676, startPoint y: 637, endPoint x: 648, endPoint y: 631, distance: 28.6
click at [648, 631] on app-calendar-viewport "Sat 23 52/52 24 Jobs Sun 24 26/26 7 Jobs Mon 25 8/10 5 Jobs Tue 26 22/24 14 Job…" at bounding box center [784, 709] width 1568 height 1156
drag, startPoint x: 730, startPoint y: 557, endPoint x: 597, endPoint y: 527, distance: 136.3
click at [596, 529] on app-calendar-viewport "Sat 23 52/52 24 Jobs Sun 24 26/26 7 Jobs Mon 25 8/10 5 Jobs Tue 26 22/24 14 Job…" at bounding box center [784, 709] width 1568 height 1156
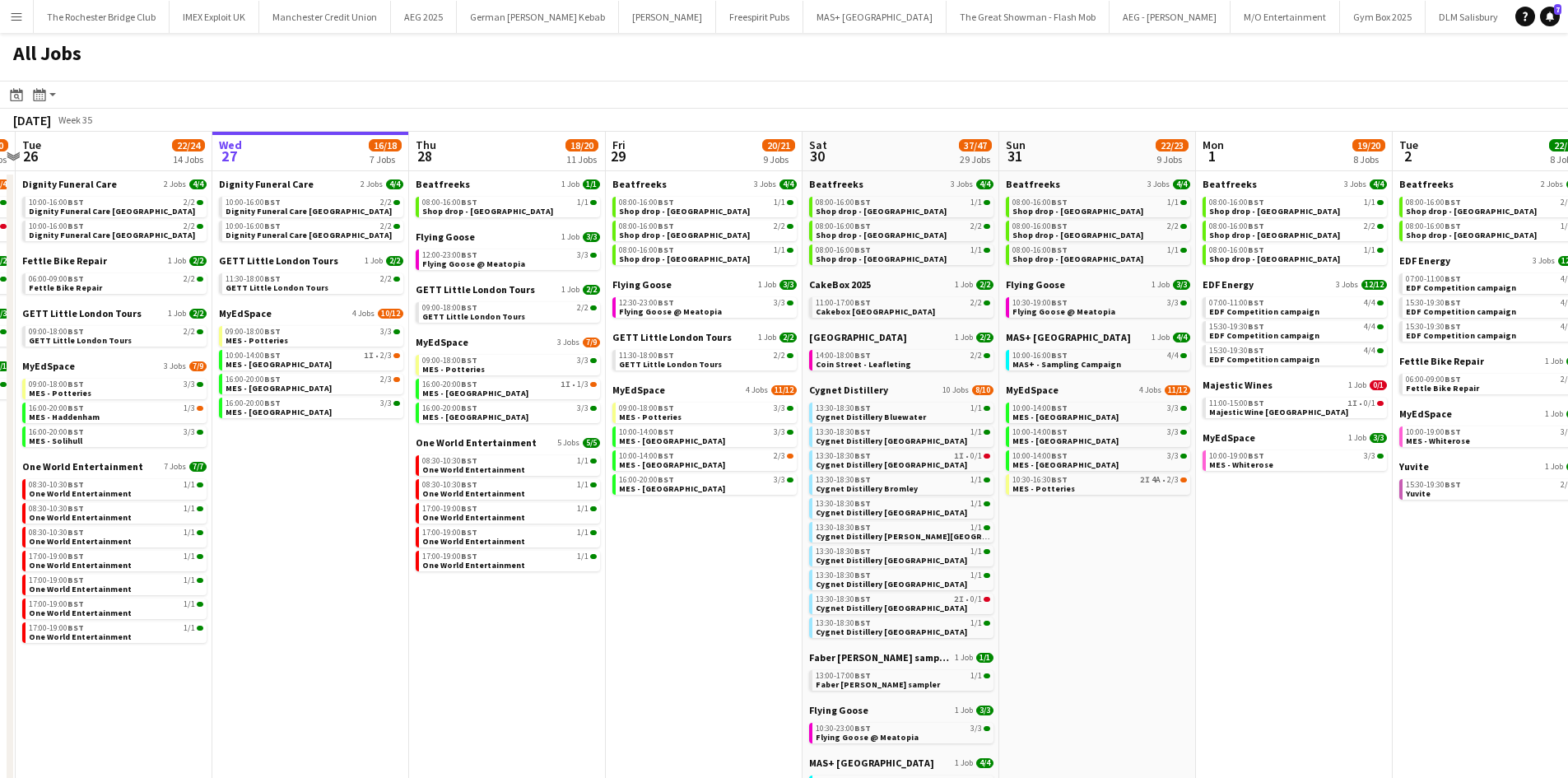
scroll to position [0, 709]
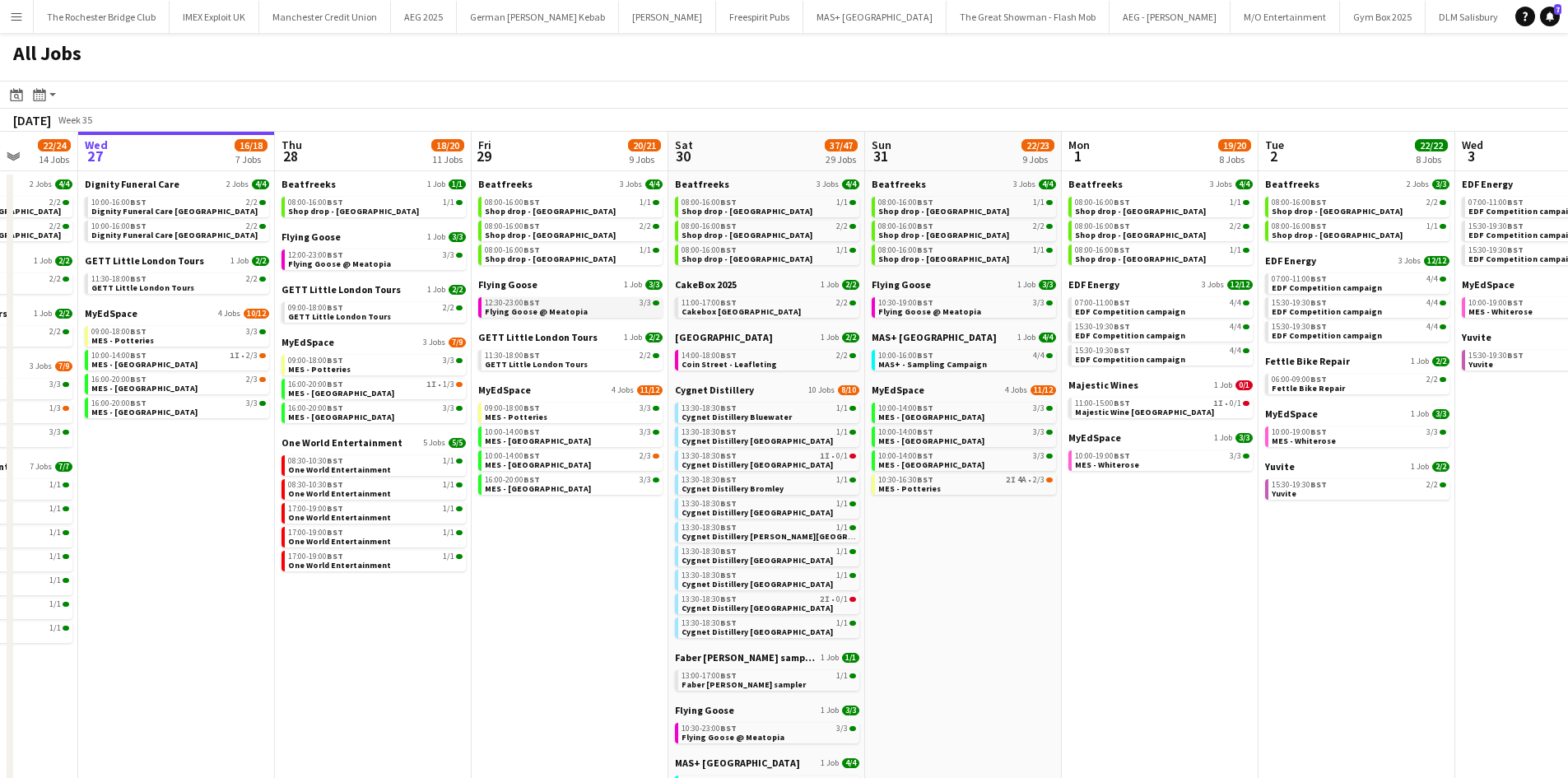
click at [612, 312] on link "12:30-23:00 BST 3/3 Flying Goose @ Meatopia" at bounding box center [572, 306] width 175 height 19
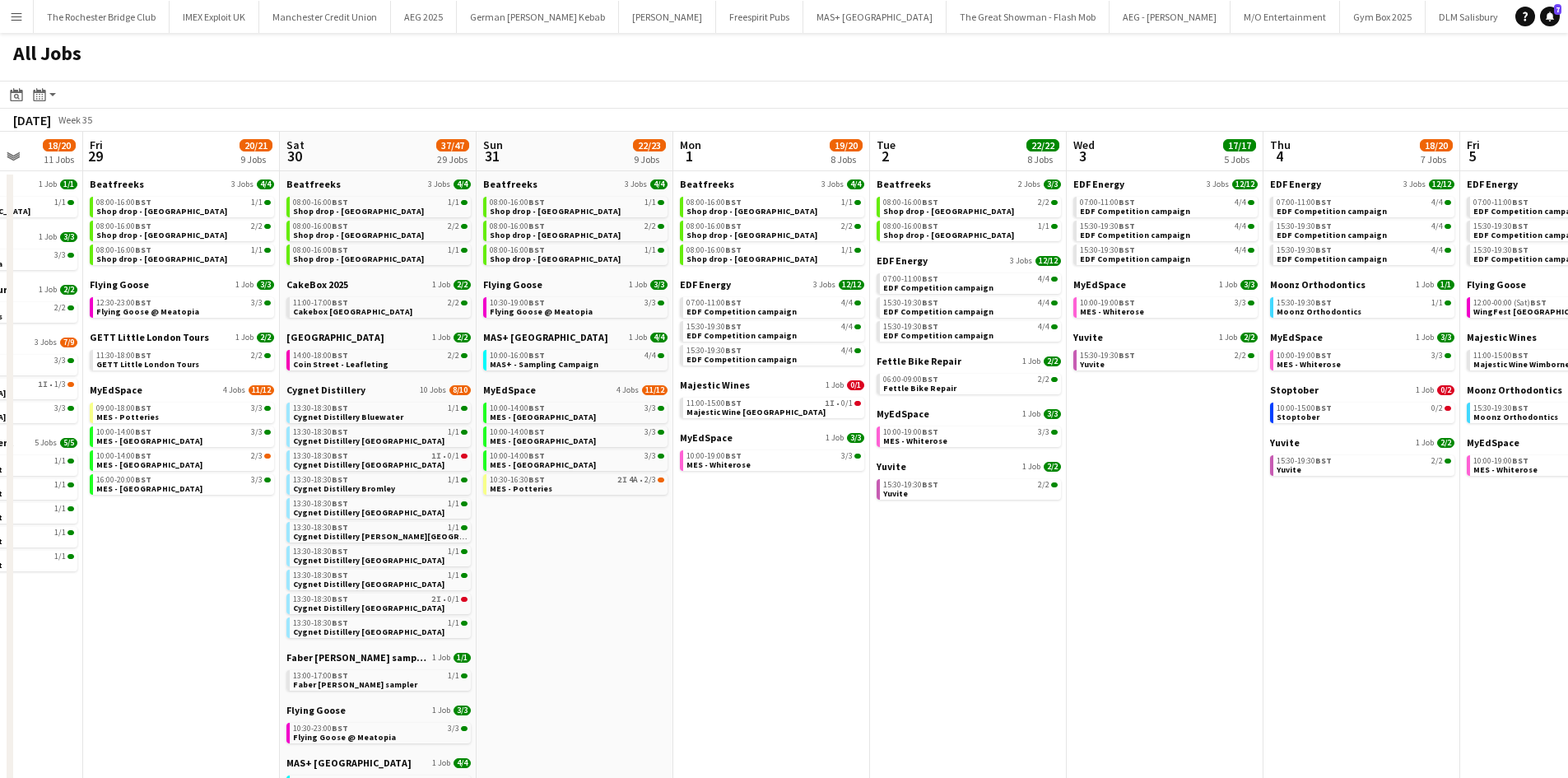
drag, startPoint x: 797, startPoint y: 584, endPoint x: 975, endPoint y: 568, distance: 178.7
click at [736, 568] on app-calendar-viewport "Mon 25 8/10 5 Jobs Tue 26 22/24 14 Jobs Wed 27 16/18 7 Jobs Thu 28 18/20 11 Job…" at bounding box center [784, 709] width 1568 height 1156
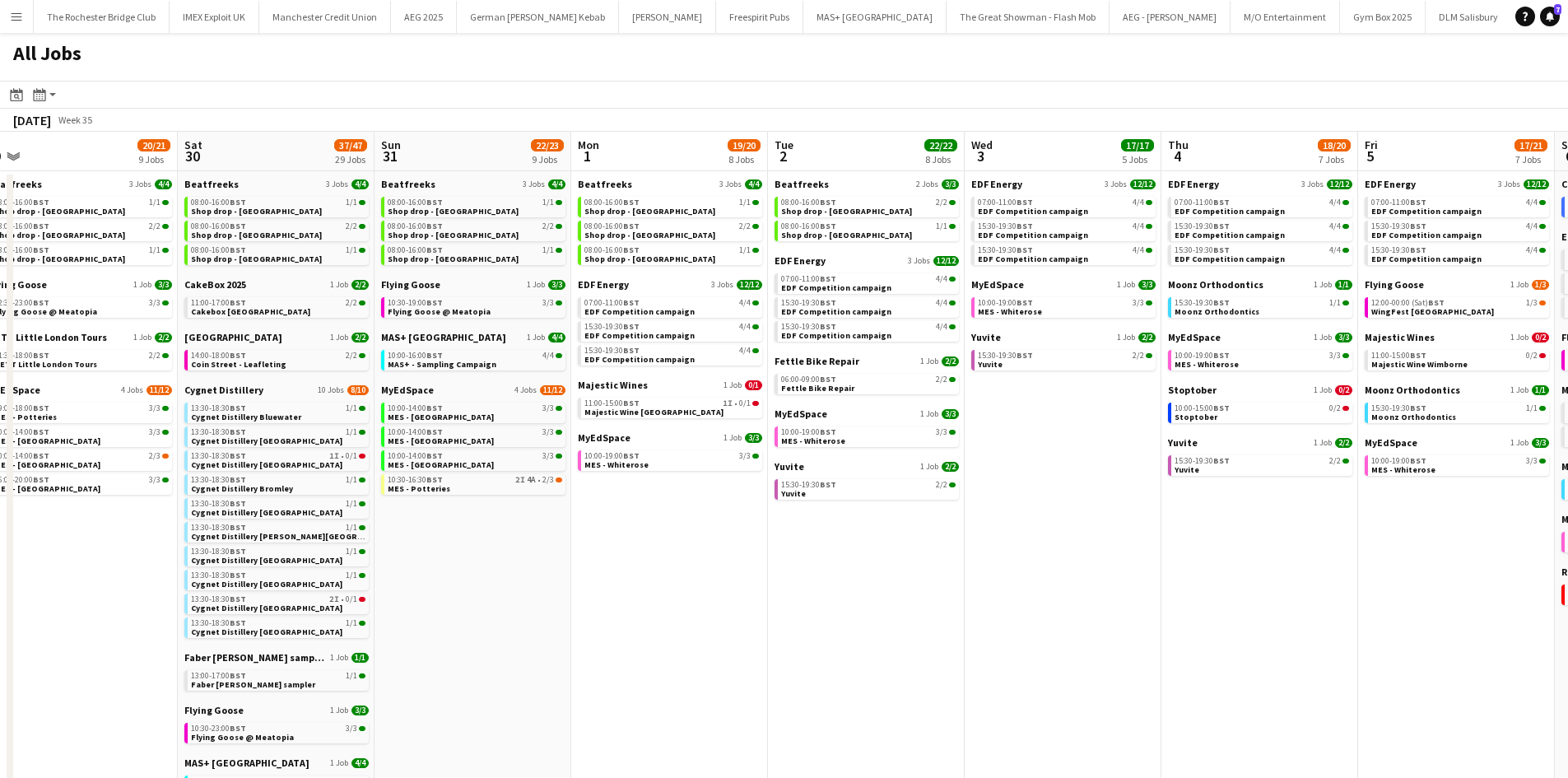
drag, startPoint x: 1168, startPoint y: 546, endPoint x: 677, endPoint y: 493, distance: 493.9
click at [673, 491] on app-calendar-viewport "Mon 25 8/10 5 Jobs Tue 26 22/24 14 Jobs Wed 27 16/18 7 Jobs Thu 28 18/20 11 Job…" at bounding box center [784, 709] width 1568 height 1156
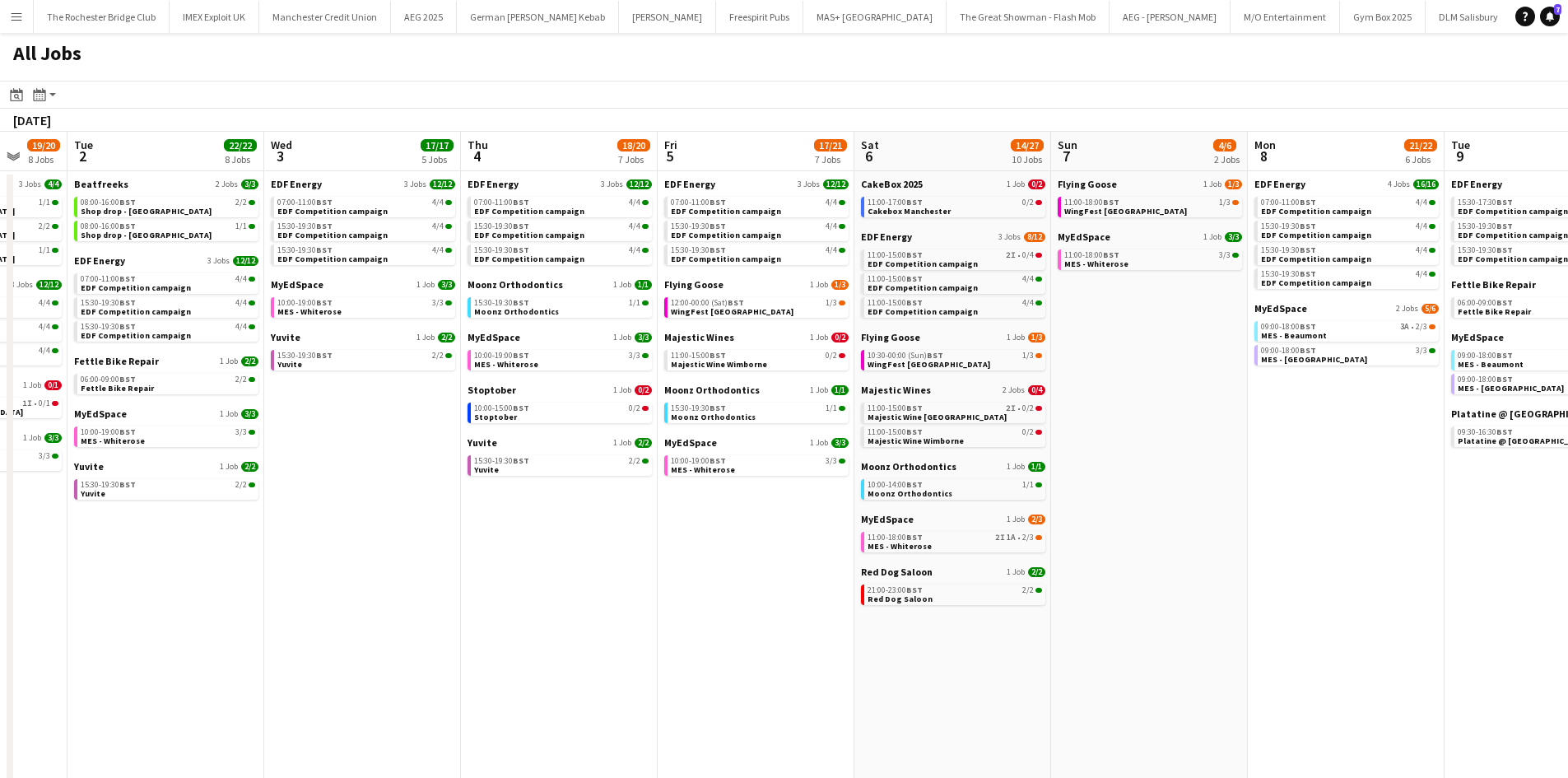
drag, startPoint x: 952, startPoint y: 503, endPoint x: 993, endPoint y: 528, distance: 48.0
click at [826, 499] on app-calendar-viewport "Fri 29 20/21 9 Jobs Sat 30 37/47 29 Jobs Sun 31 22/23 9 Jobs Mon 1 19/20 8 Jobs…" at bounding box center [784, 709] width 1568 height 1156
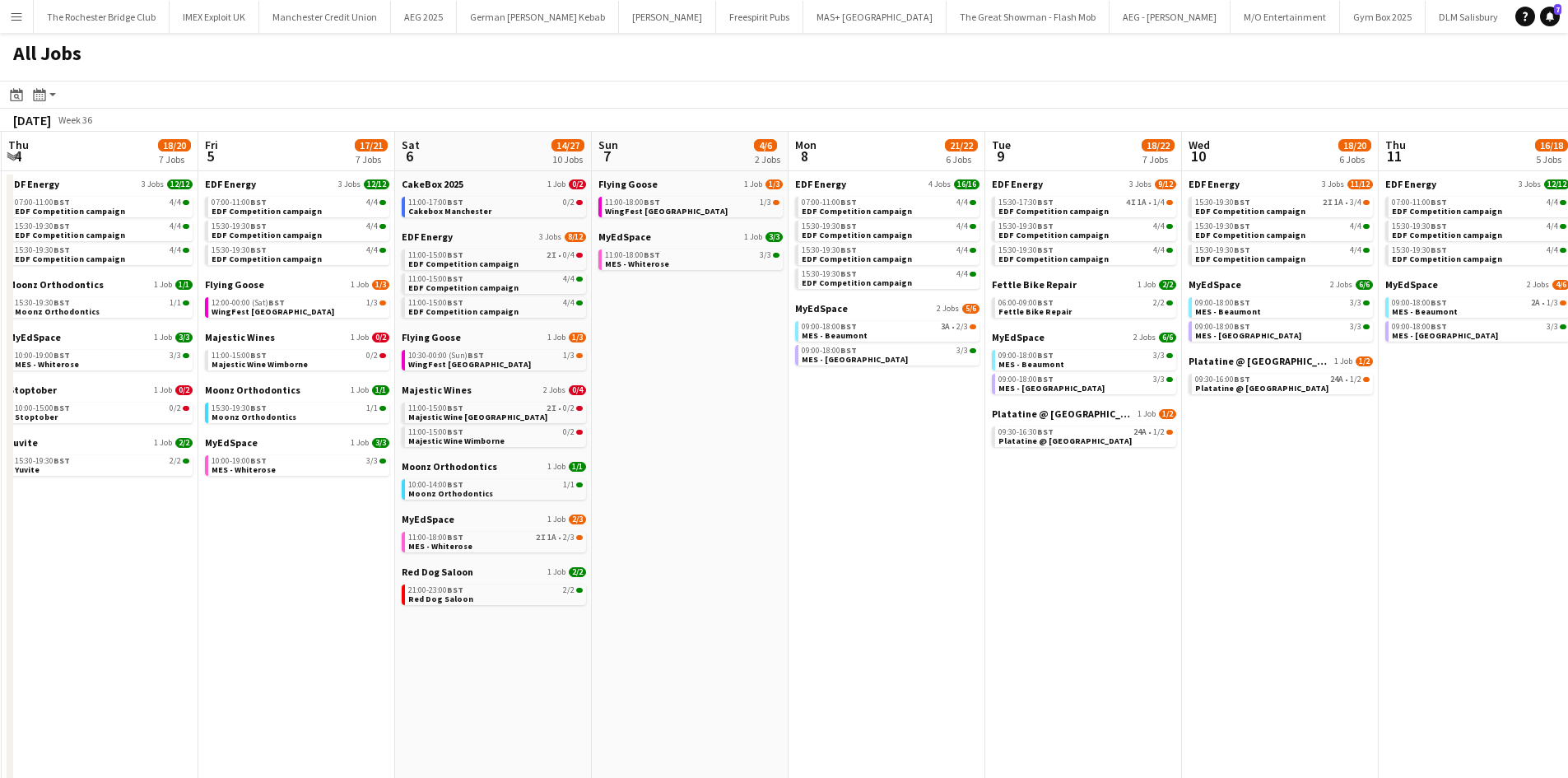
drag, startPoint x: 1148, startPoint y: 515, endPoint x: 1004, endPoint y: 493, distance: 145.7
click at [1004, 493] on app-calendar-viewport "Sun 31 22/23 9 Jobs Mon 1 19/20 8 Jobs Tue 2 22/22 8 Jobs Wed 3 17/17 5 Jobs Th…" at bounding box center [784, 709] width 1568 height 1156
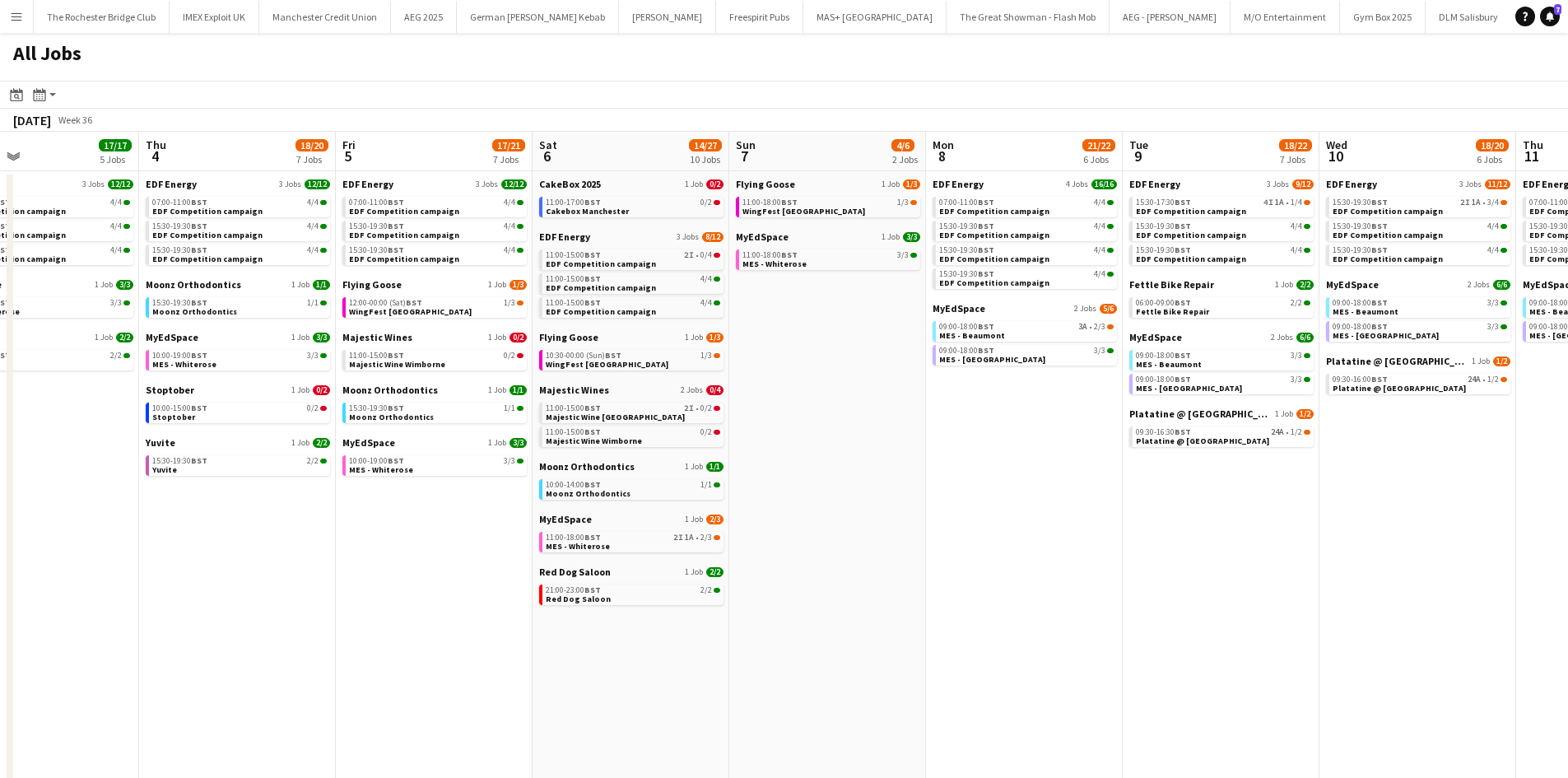
drag, startPoint x: 1194, startPoint y: 535, endPoint x: 1020, endPoint y: 458, distance: 190.3
click at [918, 500] on app-calendar-viewport "Sun 31 22/23 9 Jobs Mon 1 19/20 8 Jobs Tue 2 22/22 8 Jobs Wed 3 17/17 5 Jobs Th…" at bounding box center [784, 709] width 1568 height 1156
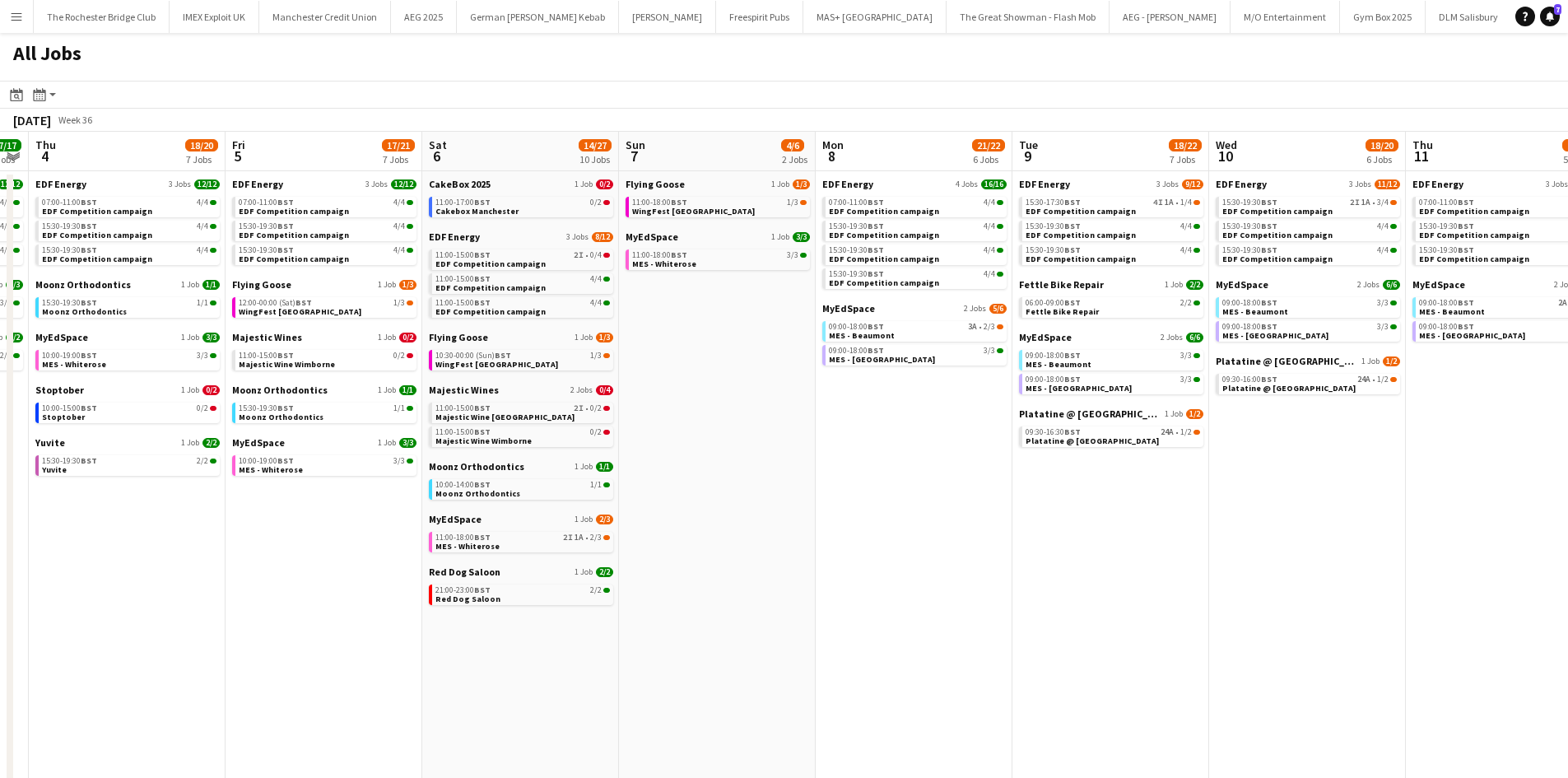
drag, startPoint x: 1277, startPoint y: 460, endPoint x: 853, endPoint y: 431, distance: 425.0
click at [853, 431] on app-calendar-viewport "Sun 31 22/23 9 Jobs Mon 1 19/20 8 Jobs Tue 2 22/22 8 Jobs Wed 3 17/17 5 Jobs Th…" at bounding box center [784, 709] width 1568 height 1156
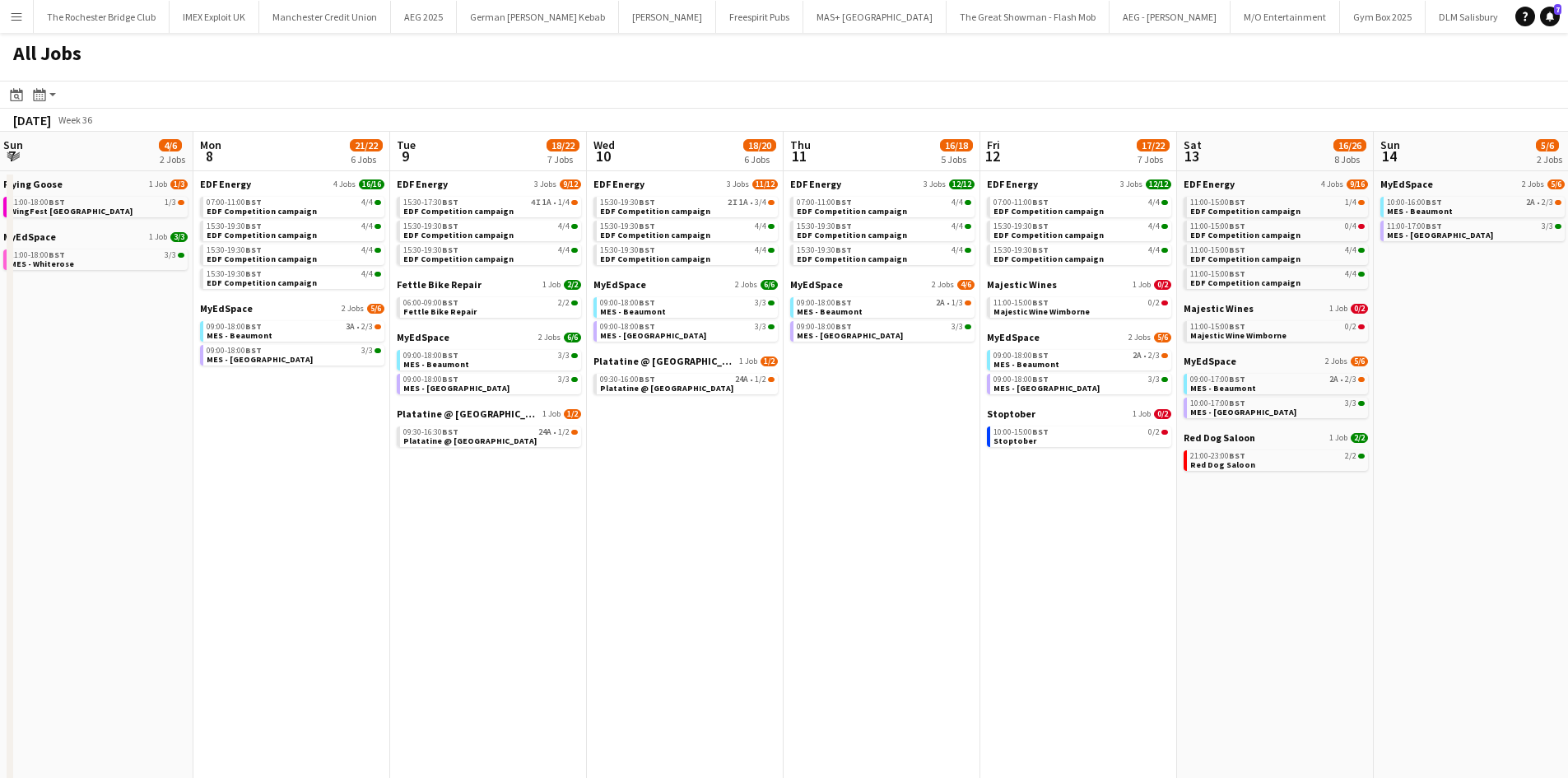
drag, startPoint x: 1298, startPoint y: 493, endPoint x: 1043, endPoint y: 478, distance: 255.4
click at [1064, 486] on app-calendar-viewport "Wed 3 17/17 5 Jobs Thu 4 18/20 7 Jobs Fri 5 17/21 7 Jobs Sat 6 14/27 10 Jobs Su…" at bounding box center [784, 709] width 1568 height 1156
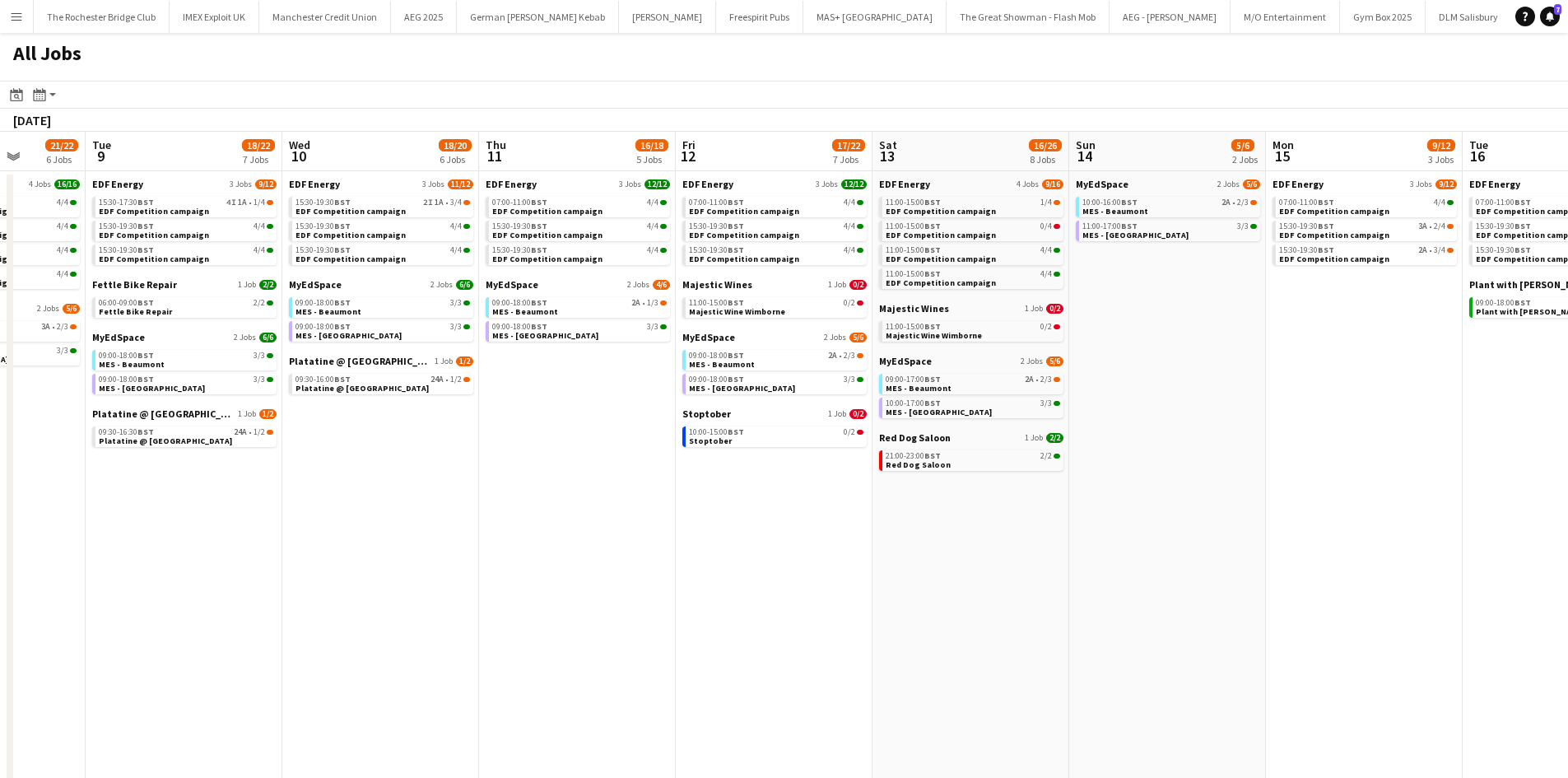
drag, startPoint x: 1342, startPoint y: 460, endPoint x: 1204, endPoint y: 475, distance: 138.8
click at [996, 447] on app-calendar-viewport "Fri 5 17/21 7 Jobs Sat 6 14/27 10 Jobs Sun 7 4/6 2 Jobs Mon 8 21/22 6 Jobs Tue …" at bounding box center [784, 709] width 1568 height 1156
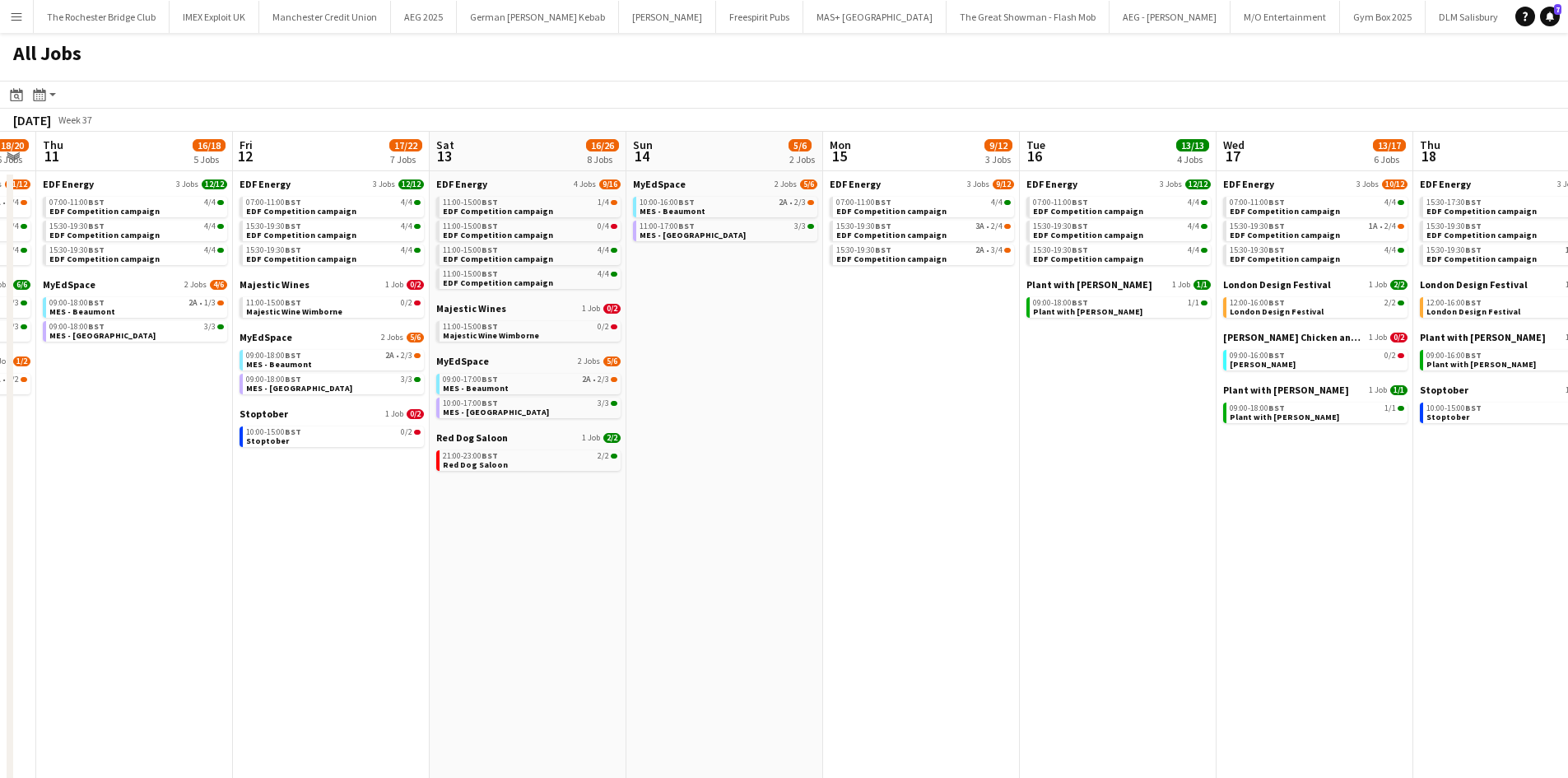
drag, startPoint x: 1332, startPoint y: 478, endPoint x: 994, endPoint y: 480, distance: 338.0
click at [994, 480] on app-calendar-viewport "Sun 7 4/6 2 Jobs Mon 8 21/22 6 Jobs Tue 9 18/22 7 Jobs Wed 10 18/20 6 Jobs Thu …" at bounding box center [784, 709] width 1568 height 1156
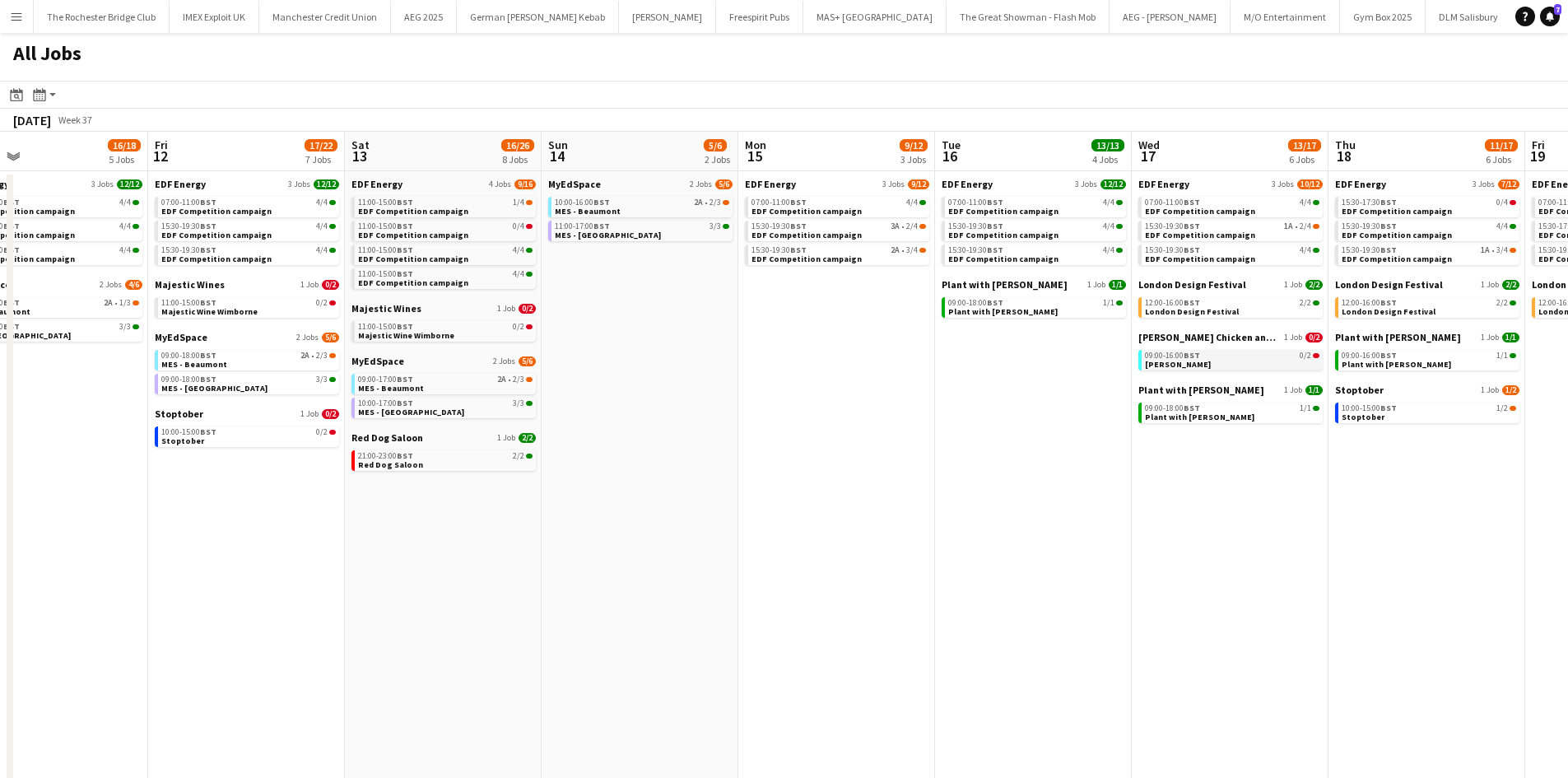
drag, startPoint x: 1185, startPoint y: 465, endPoint x: 1191, endPoint y: 367, distance: 98.2
click at [1180, 461] on app-calendar-viewport "Sun 7 4/6 2 Jobs Mon 8 21/22 6 Jobs Tue 9 18/22 7 Jobs Wed 10 18/20 6 Jobs Thu …" at bounding box center [784, 709] width 1568 height 1156
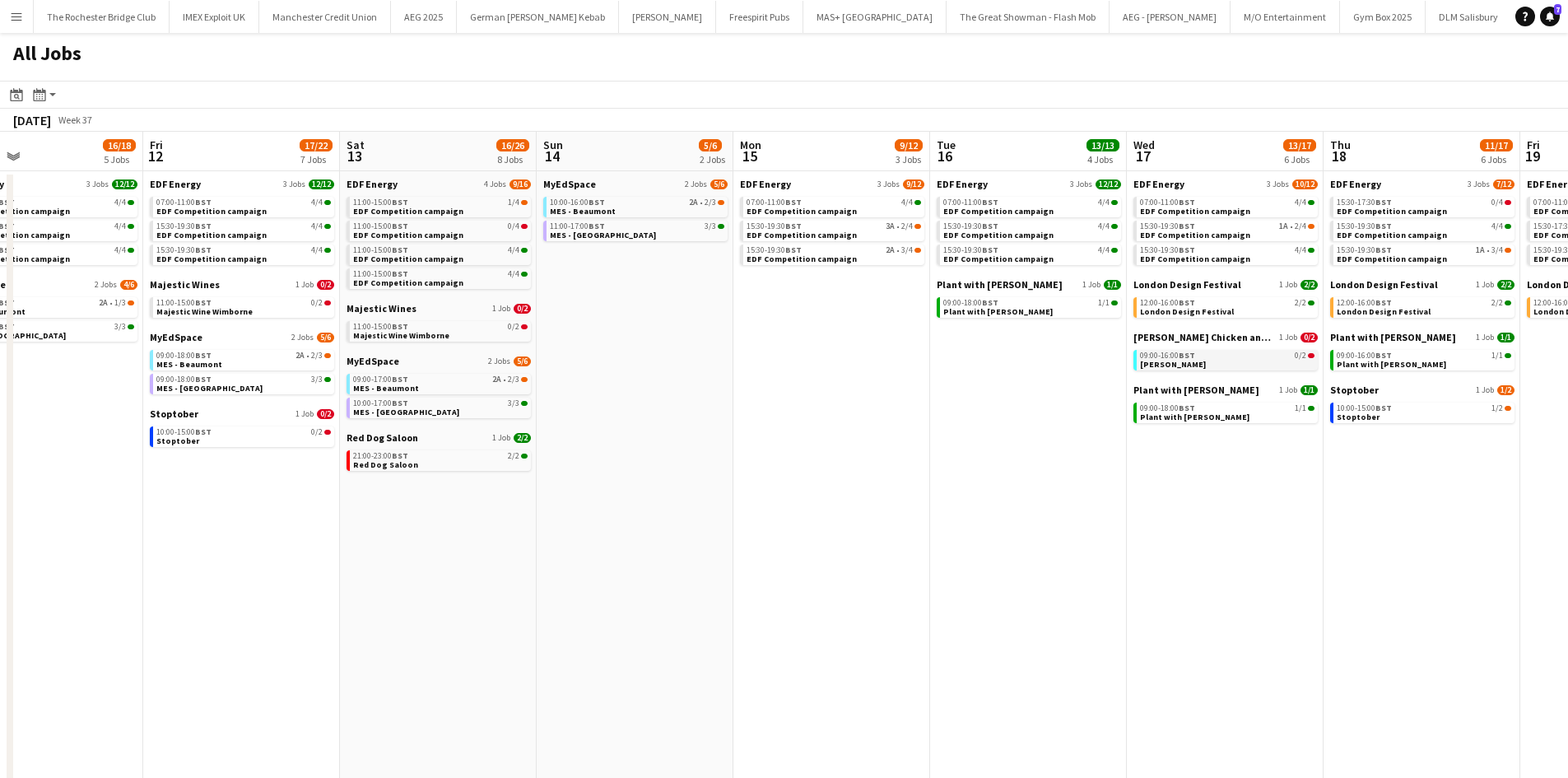
click at [1216, 351] on app-calendar-brief-board "Miss Millies Chicken and Shakes 1 Job 0/2 09:00-16:00 BST 0/2 Miss Millies" at bounding box center [1225, 351] width 185 height 40
click at [1216, 352] on div "09:00-16:00 BST 0/2" at bounding box center [1227, 355] width 175 height 8
drag, startPoint x: 236, startPoint y: 618, endPoint x: 753, endPoint y: 561, distance: 520.1
click at [822, 545] on app-calendar-viewport "Sun 7 4/6 2 Jobs Mon 8 21/22 6 Jobs Tue 9 18/22 7 Jobs Wed 10 18/20 6 Jobs Thu …" at bounding box center [784, 709] width 1568 height 1156
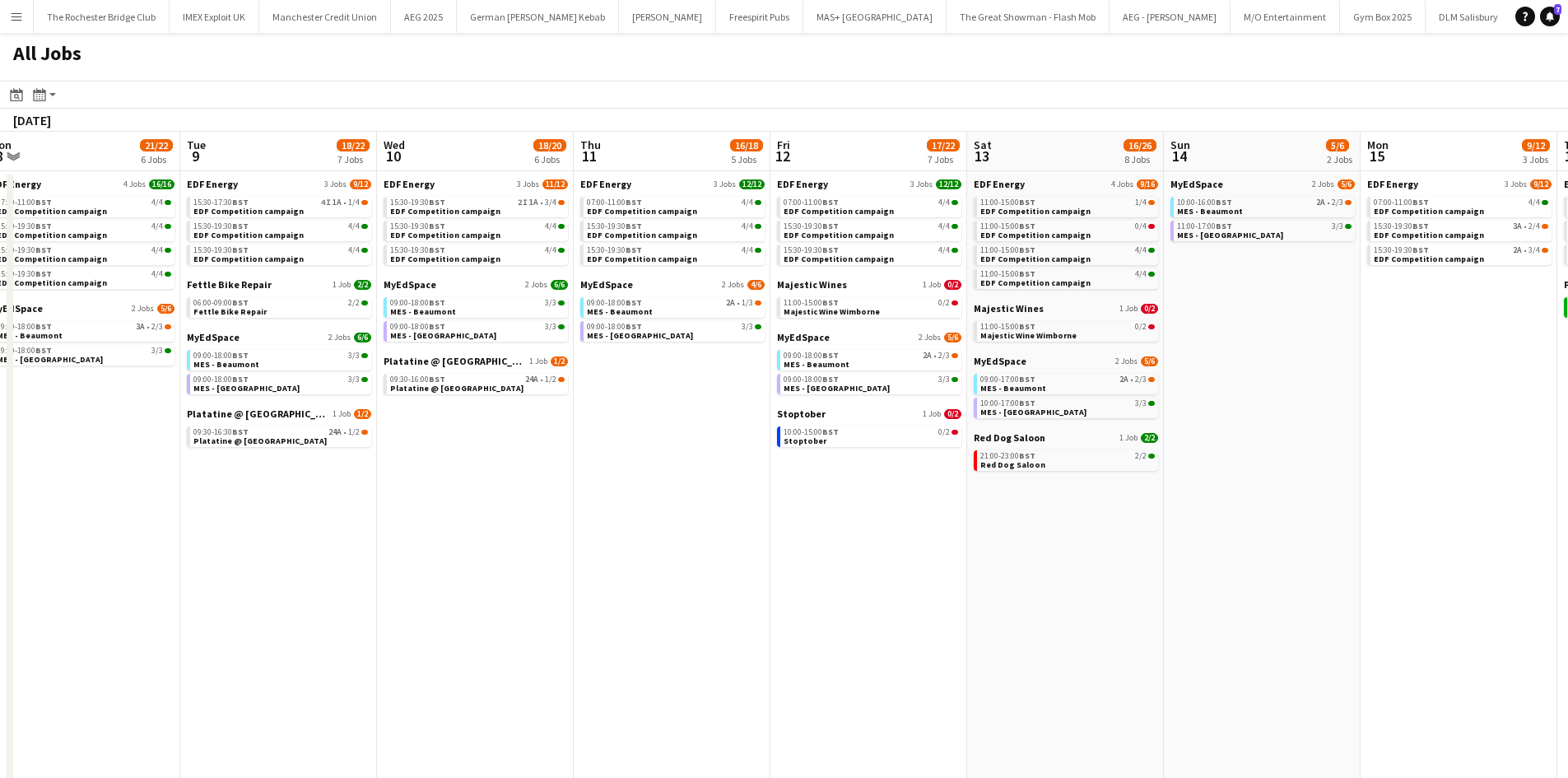
drag, startPoint x: 993, startPoint y: 513, endPoint x: 945, endPoint y: 536, distance: 53.2
click at [1095, 516] on app-calendar-viewport "Sat 6 14/27 10 Jobs Sun 7 4/6 2 Jobs Mon 8 21/22 6 Jobs Tue 9 18/22 7 Jobs Wed …" at bounding box center [784, 709] width 1568 height 1156
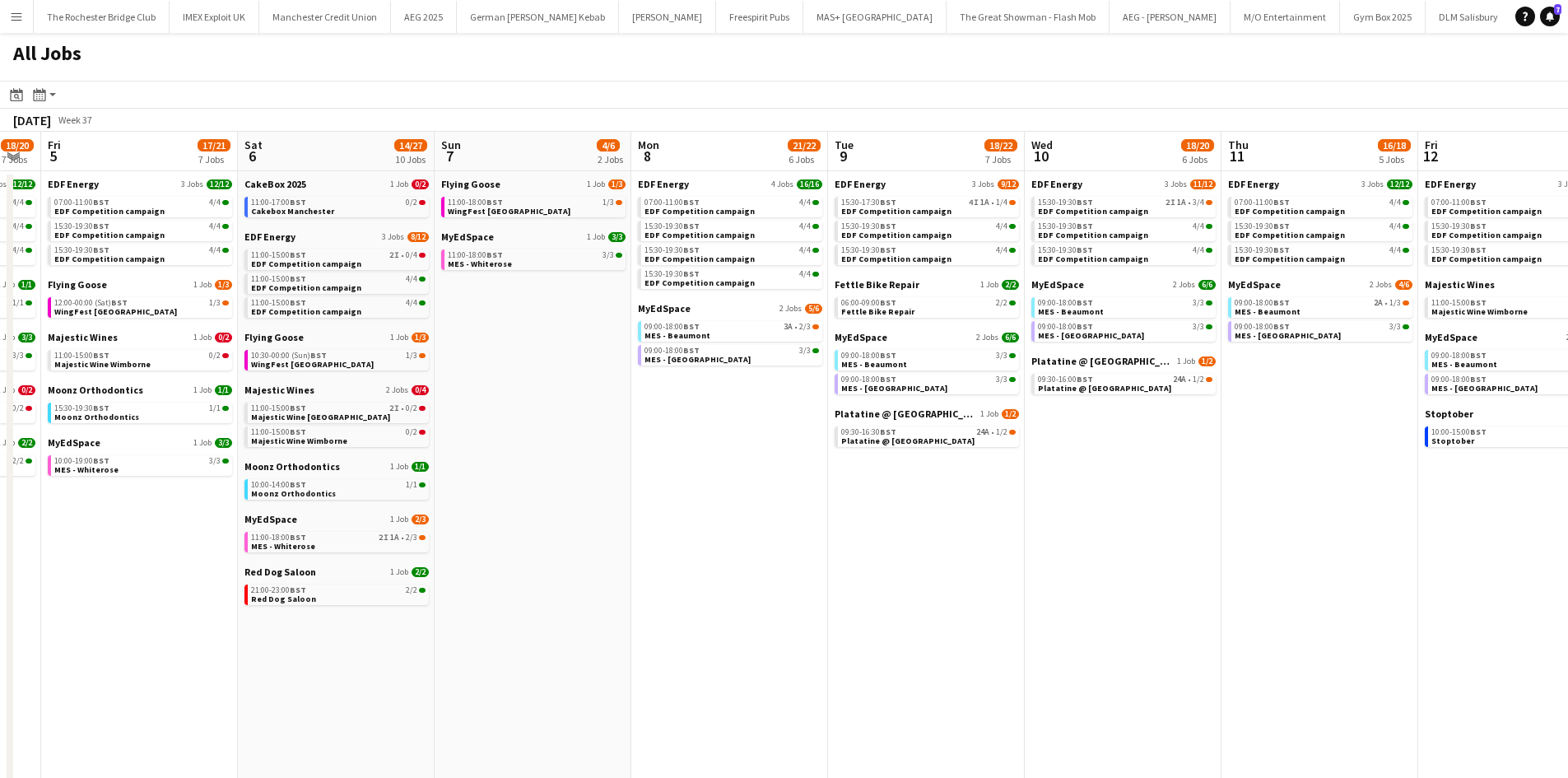
drag, startPoint x: 947, startPoint y: 496, endPoint x: 1010, endPoint y: 495, distance: 63.0
click at [1010, 495] on app-calendar-viewport "Tue 2 22/22 8 Jobs Wed 3 17/17 5 Jobs Thu 4 18/20 7 Jobs Fri 5 17/21 7 Jobs Sat…" at bounding box center [784, 709] width 1568 height 1156
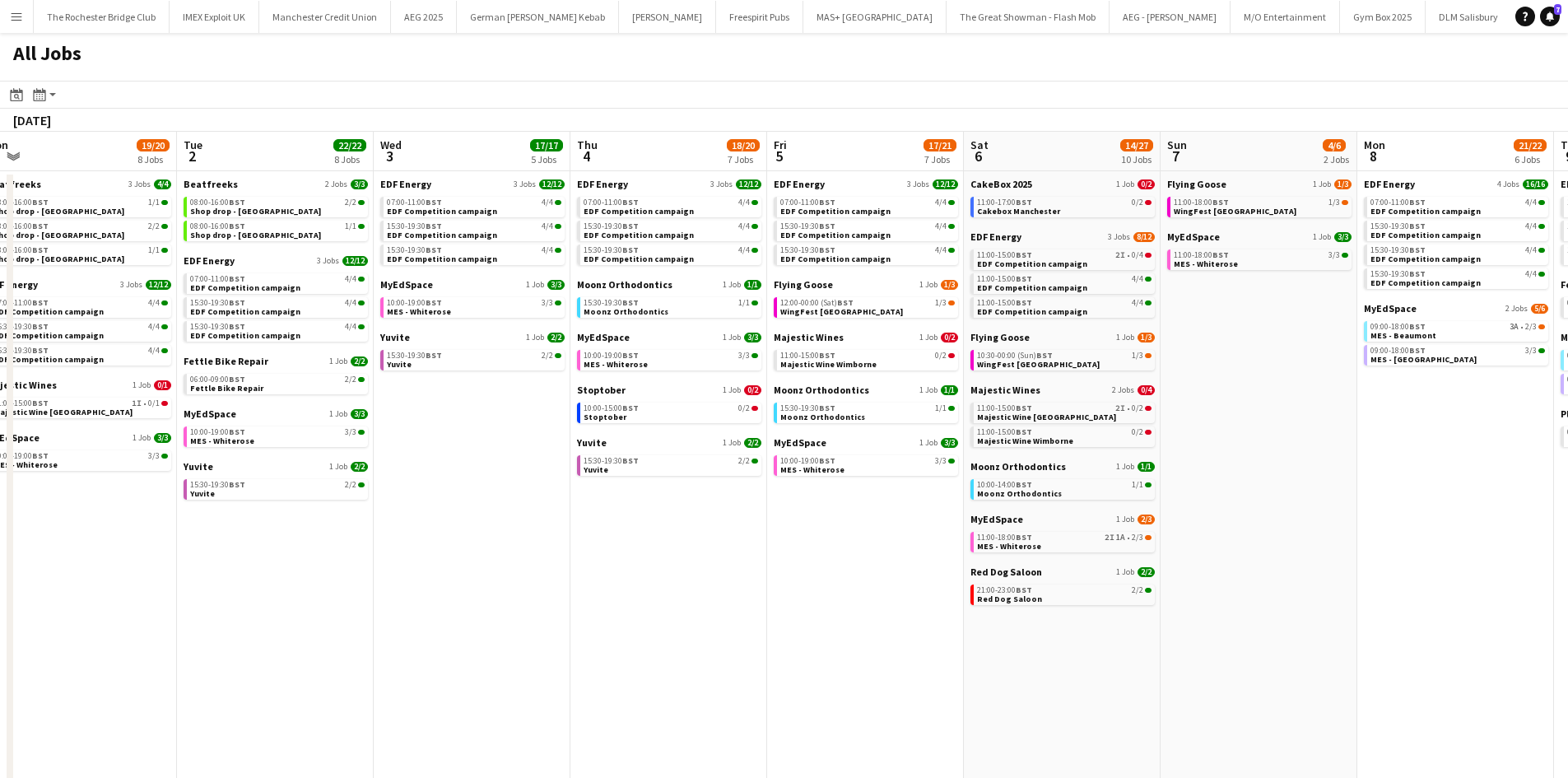
drag, startPoint x: 934, startPoint y: 524, endPoint x: 837, endPoint y: 521, distance: 97.0
click at [1171, 550] on app-calendar-viewport "Sat 30 37/47 29 Jobs Sun 31 22/23 9 Jobs Mon 1 19/20 8 Jobs Tue 2 22/22 8 Jobs …" at bounding box center [784, 709] width 1568 height 1156
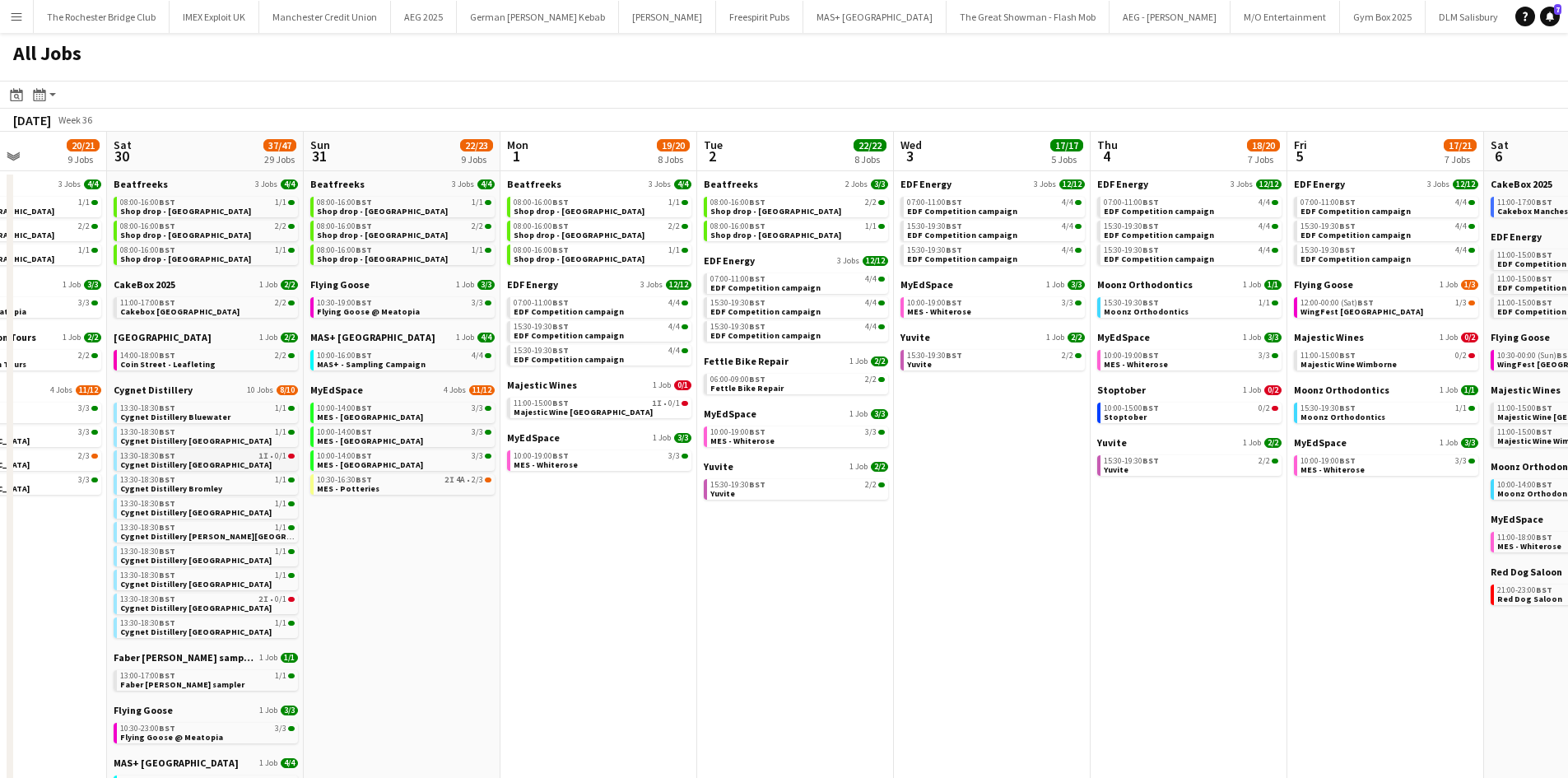
drag, startPoint x: 885, startPoint y: 464, endPoint x: 725, endPoint y: 460, distance: 160.0
click at [1019, 451] on app-calendar-viewport "Wed 27 16/18 7 Jobs Thu 28 18/20 11 Jobs Fri 29 20/21 9 Jobs Sat 30 37/47 29 Jo…" at bounding box center [784, 709] width 1568 height 1156
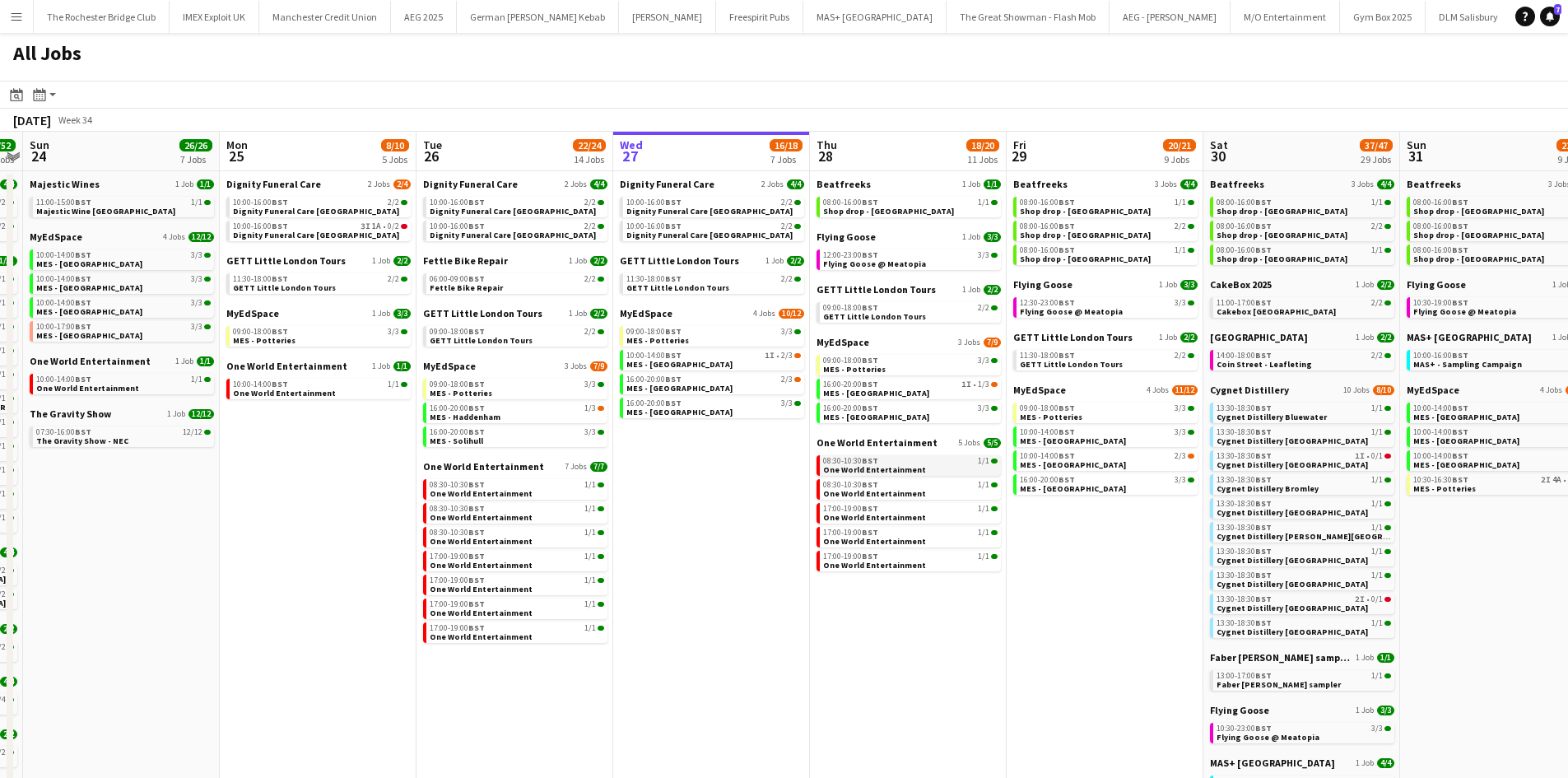
scroll to position [0, 379]
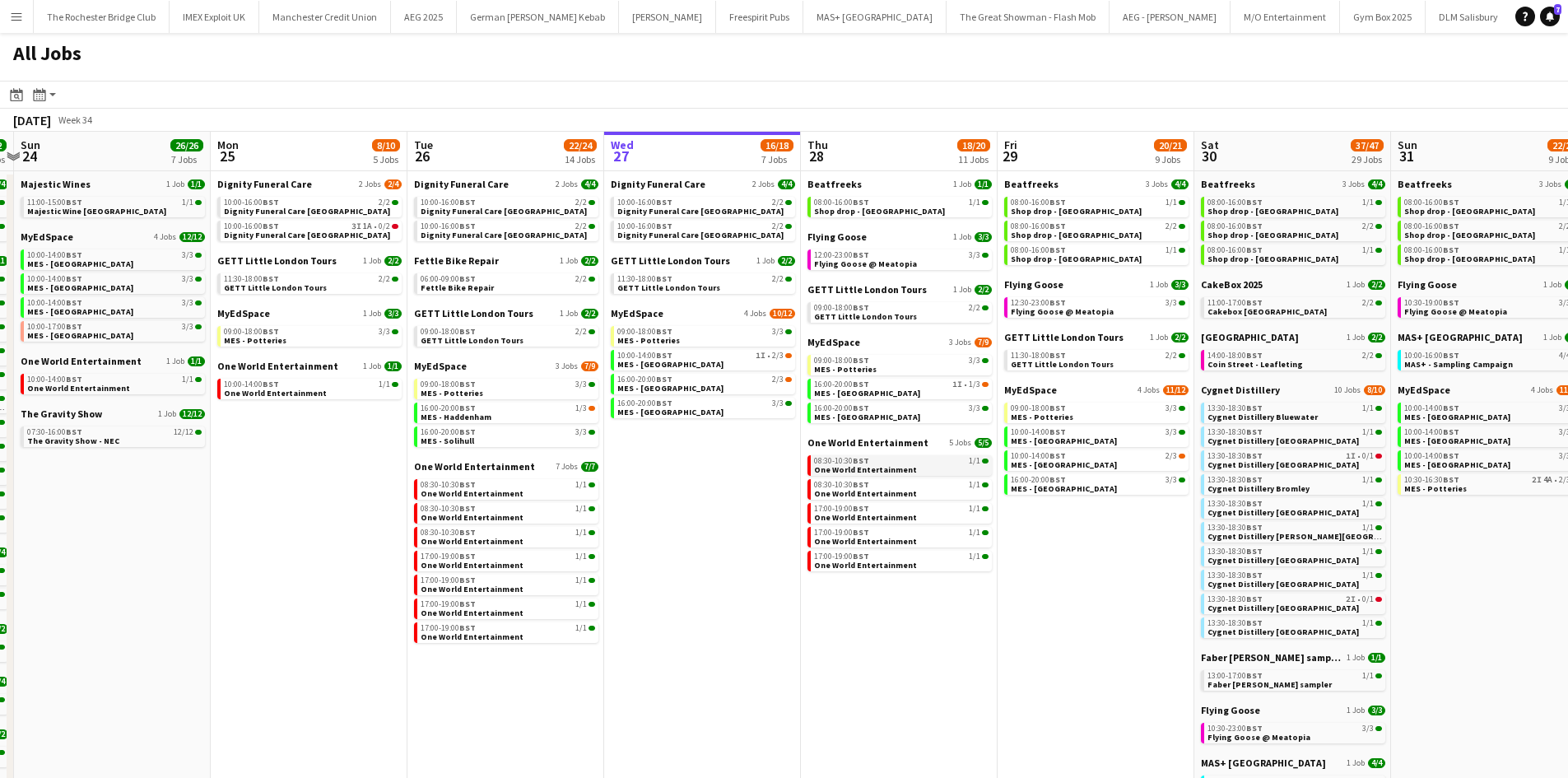
drag, startPoint x: 832, startPoint y: 465, endPoint x: 871, endPoint y: 466, distance: 39.0
click at [872, 466] on app-calendar-viewport "Fri 22 19/19 7 Jobs Sat 23 52/52 24 Jobs Sun 24 26/26 7 Jobs Mon 25 8/10 5 Jobs…" at bounding box center [784, 709] width 1568 height 1156
click at [859, 262] on span "Flying Goose @ Meatopia" at bounding box center [865, 263] width 103 height 11
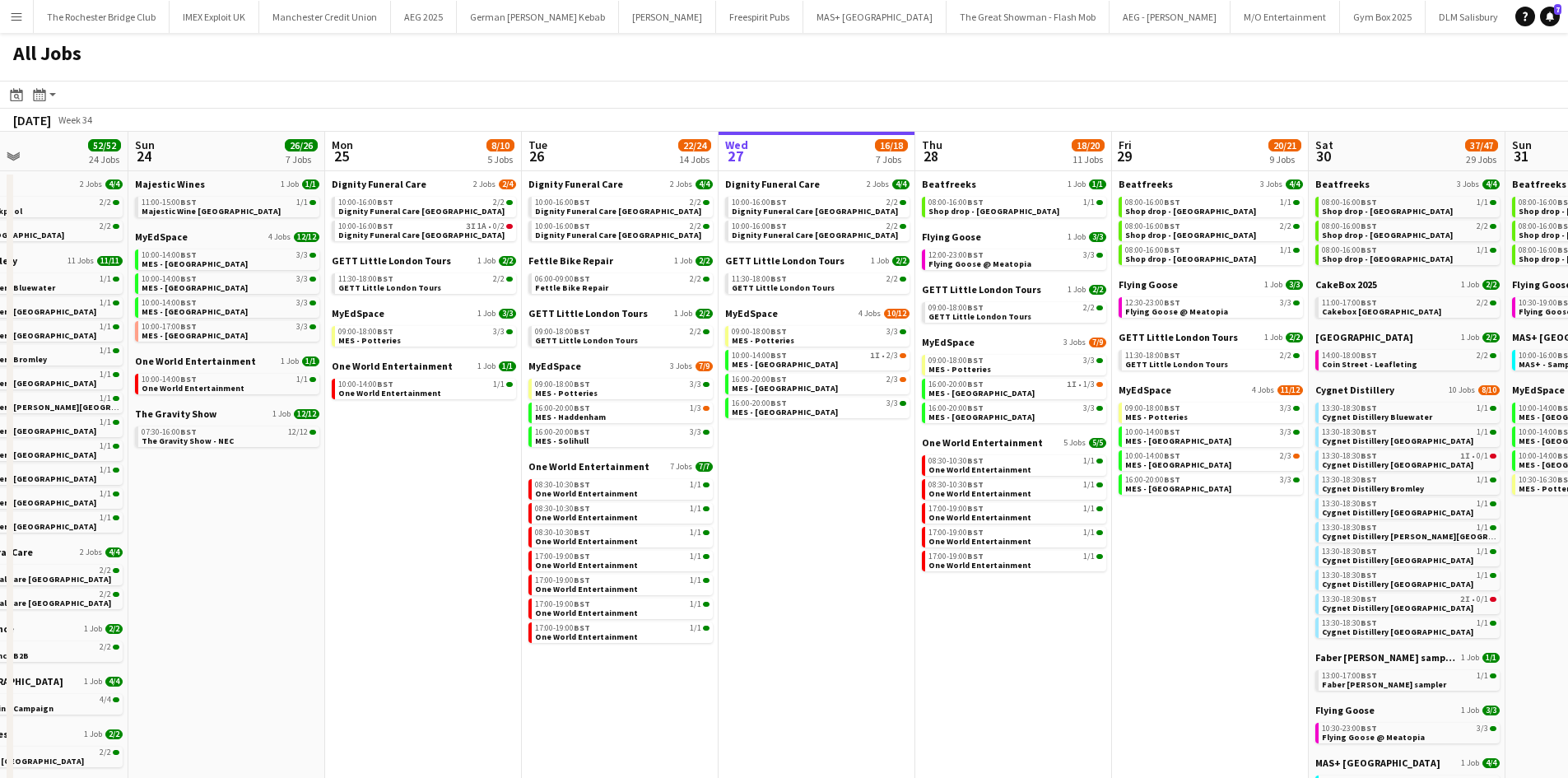
drag, startPoint x: 674, startPoint y: 498, endPoint x: 789, endPoint y: 483, distance: 116.0
click at [789, 483] on app-calendar-viewport "Thu 21 25/26 9 Jobs Fri 22 19/19 7 Jobs Sat 23 52/52 24 Jobs Sun 24 26/26 7 Job…" at bounding box center [784, 709] width 1568 height 1156
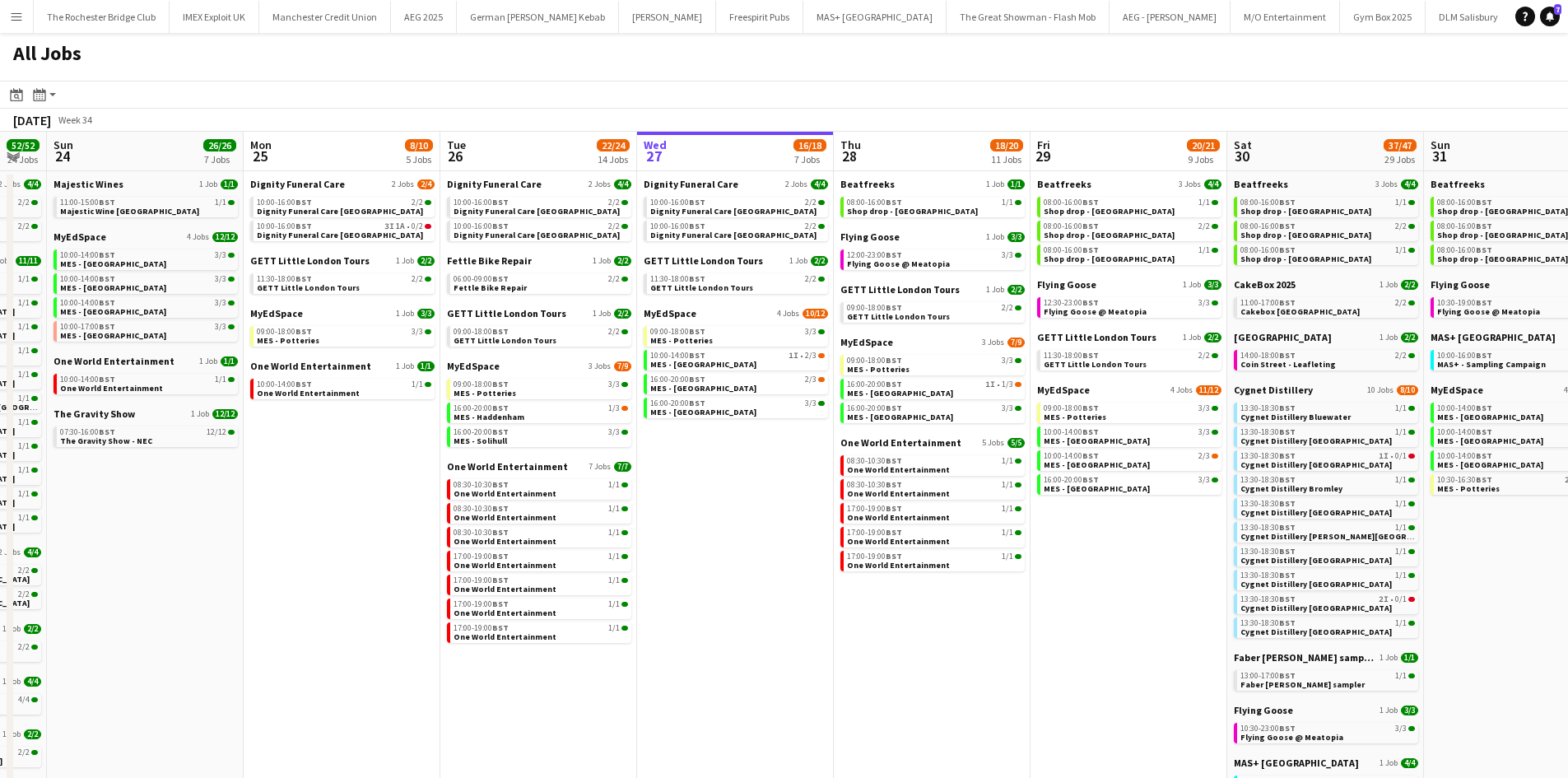
scroll to position [0, 570]
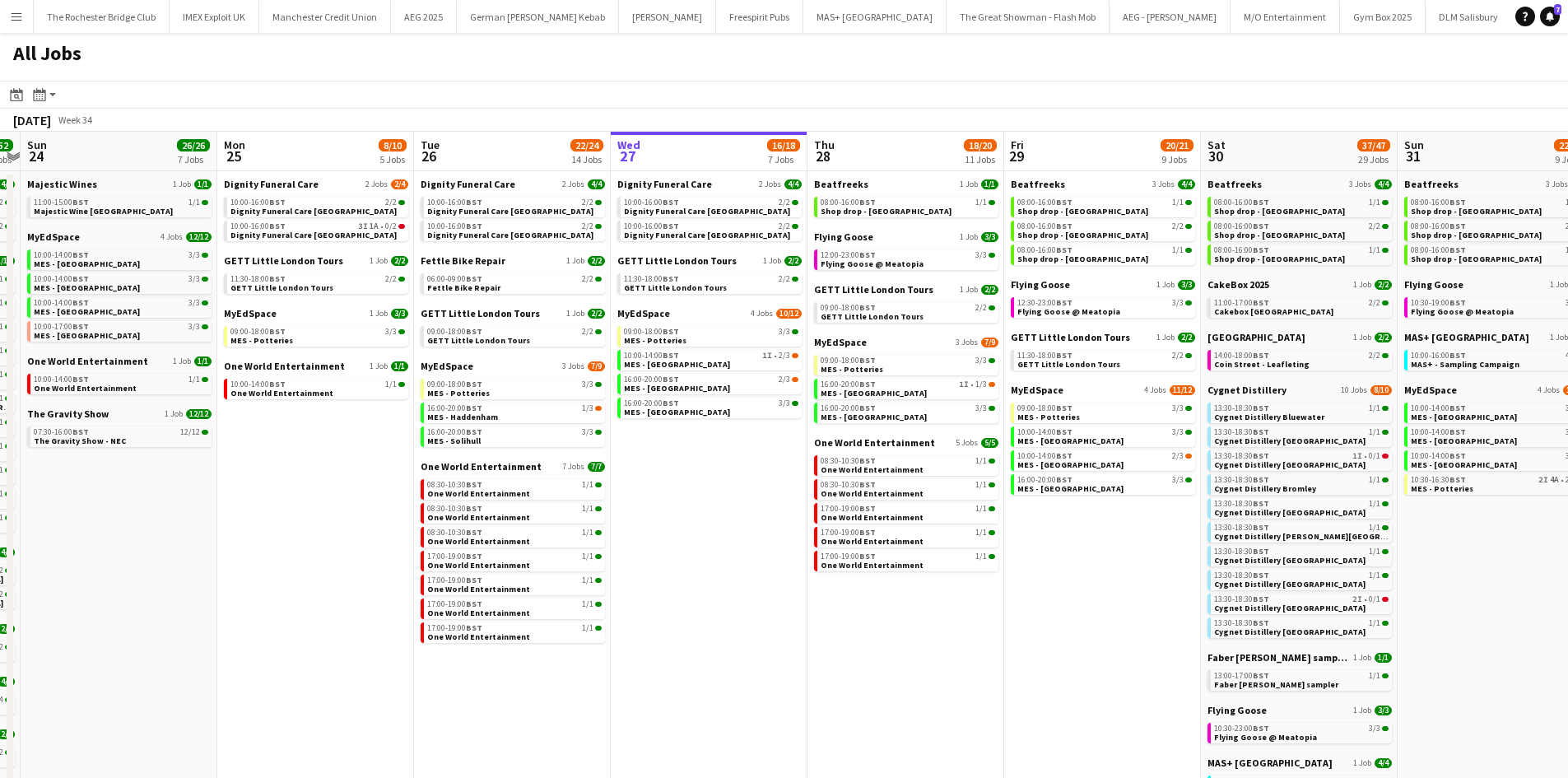
drag, startPoint x: 788, startPoint y: 482, endPoint x: 679, endPoint y: 472, distance: 109.5
click at [679, 472] on app-calendar-viewport "Thu 21 25/26 9 Jobs Fri 22 19/19 7 Jobs Sat 23 52/52 24 Jobs Sun 24 26/26 7 Job…" at bounding box center [784, 709] width 1568 height 1156
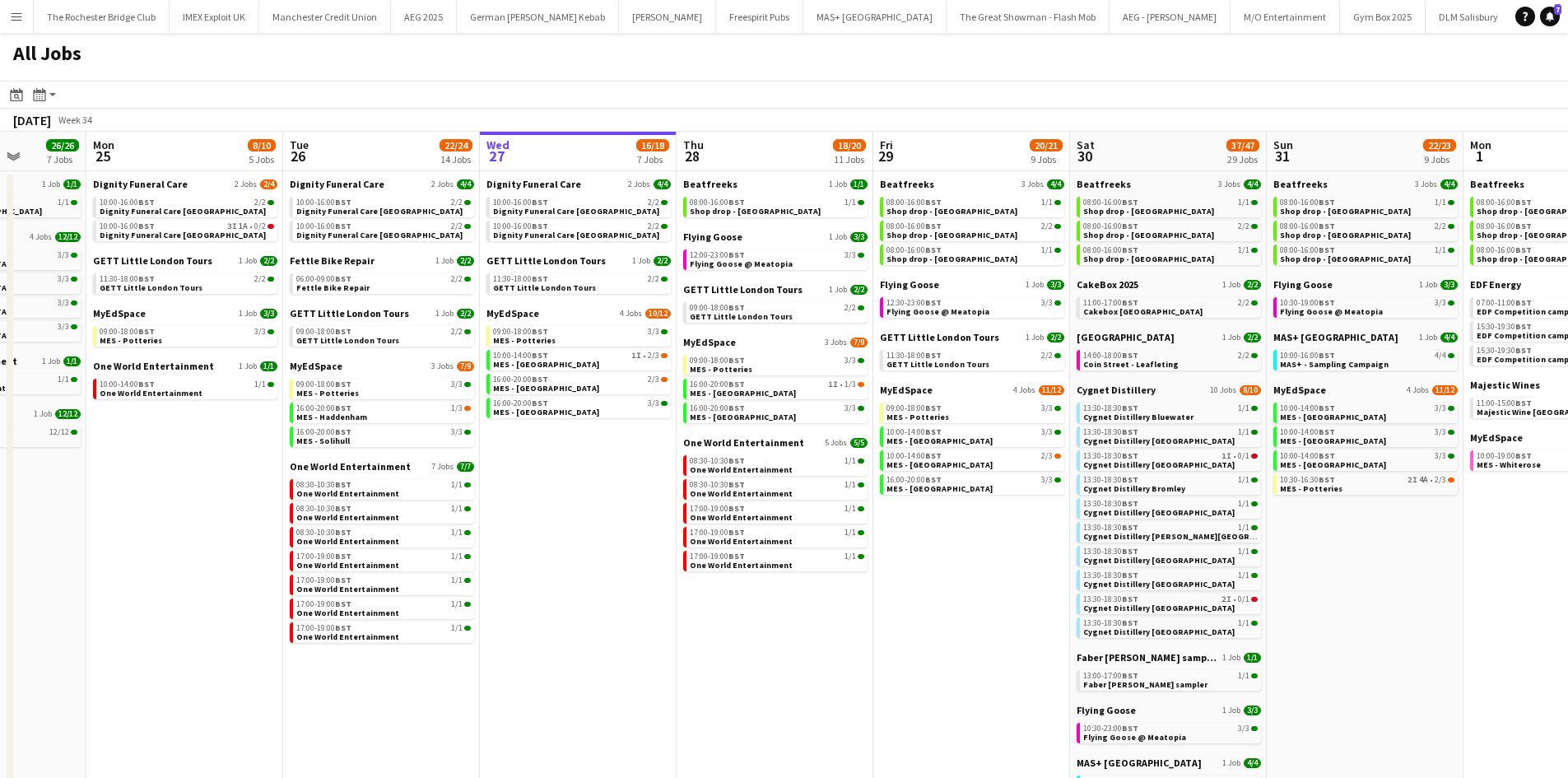
drag, startPoint x: 737, startPoint y: 469, endPoint x: 609, endPoint y: 447, distance: 129.9
click at [609, 447] on app-calendar-viewport "Thu 21 25/26 9 Jobs Fri 22 19/19 7 Jobs Sat 23 52/52 24 Jobs Sun 24 26/26 7 Job…" at bounding box center [784, 709] width 1568 height 1156
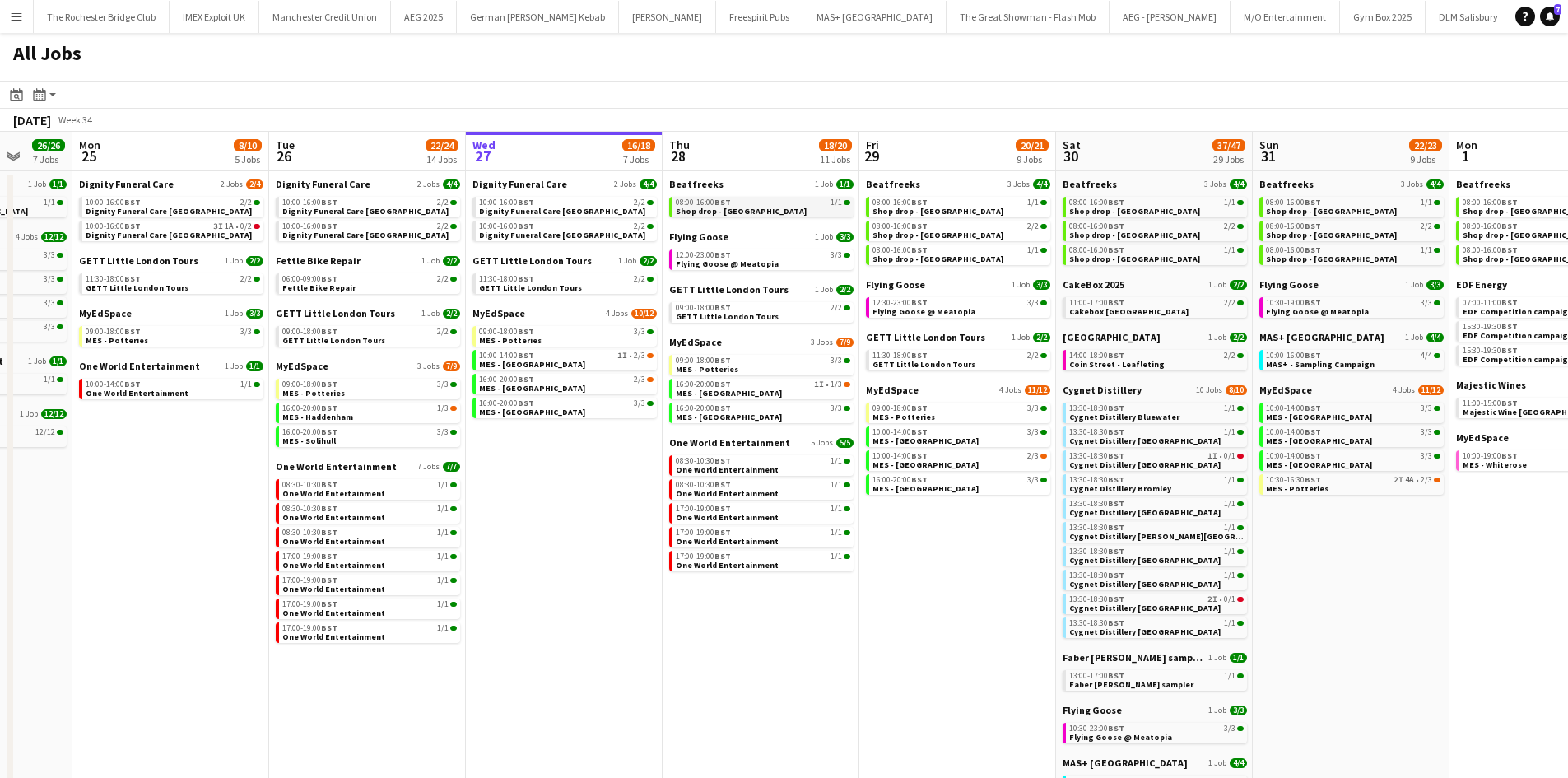
click at [804, 203] on div "08:00-16:00 BST 1/1" at bounding box center [763, 202] width 175 height 8
click at [755, 255] on div "12:00-23:00 BST 3/3" at bounding box center [763, 255] width 175 height 8
click at [742, 261] on span "Flying Goose @ Meatopia" at bounding box center [727, 263] width 103 height 11
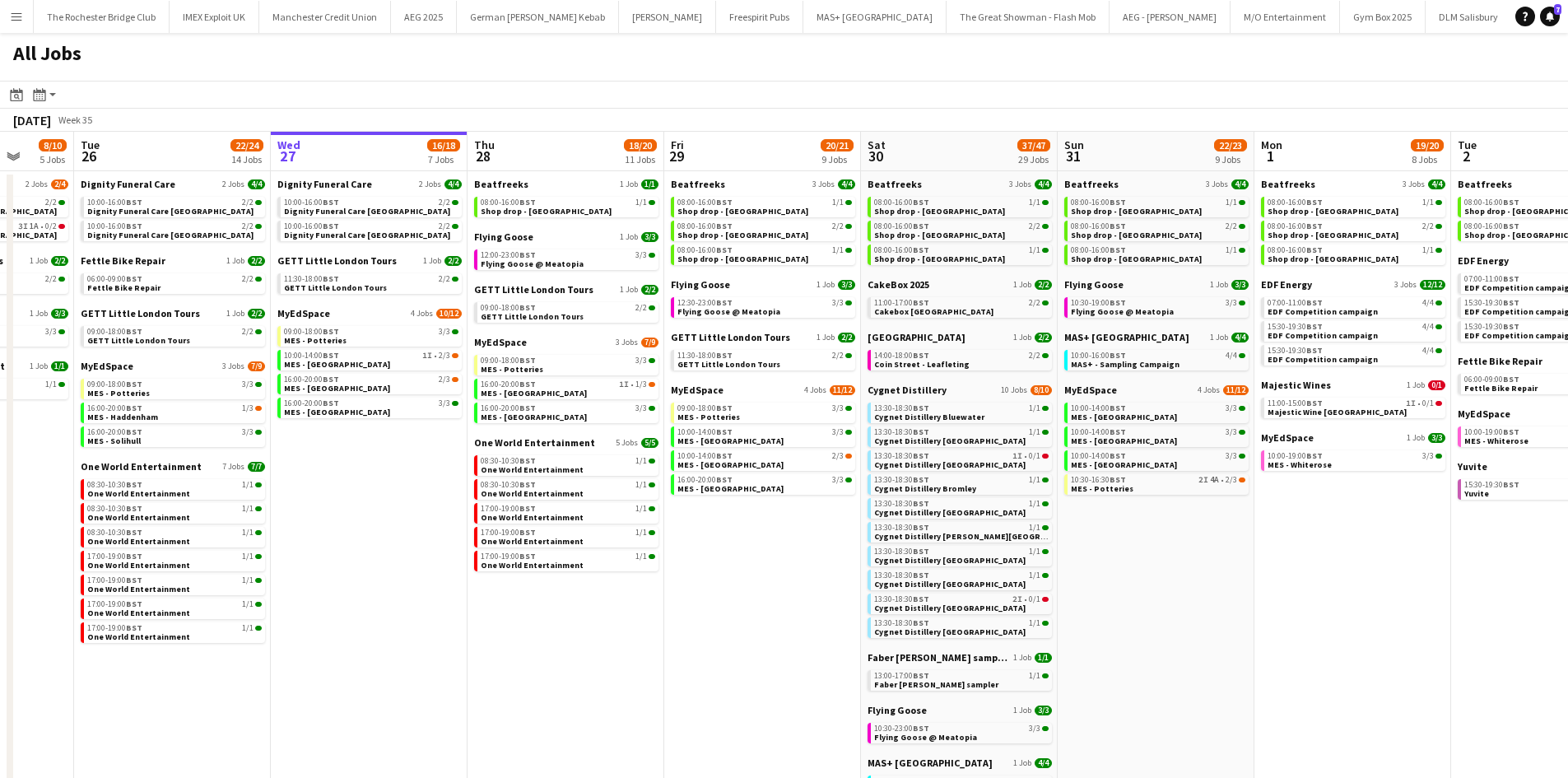
drag, startPoint x: 844, startPoint y: 674, endPoint x: 758, endPoint y: 656, distance: 87.9
click at [758, 657] on app-calendar-viewport "Sat 23 52/52 24 Jobs Sun 24 26/26 7 Jobs Mon 25 8/10 5 Jobs Tue 26 22/24 14 Job…" at bounding box center [784, 709] width 1568 height 1156
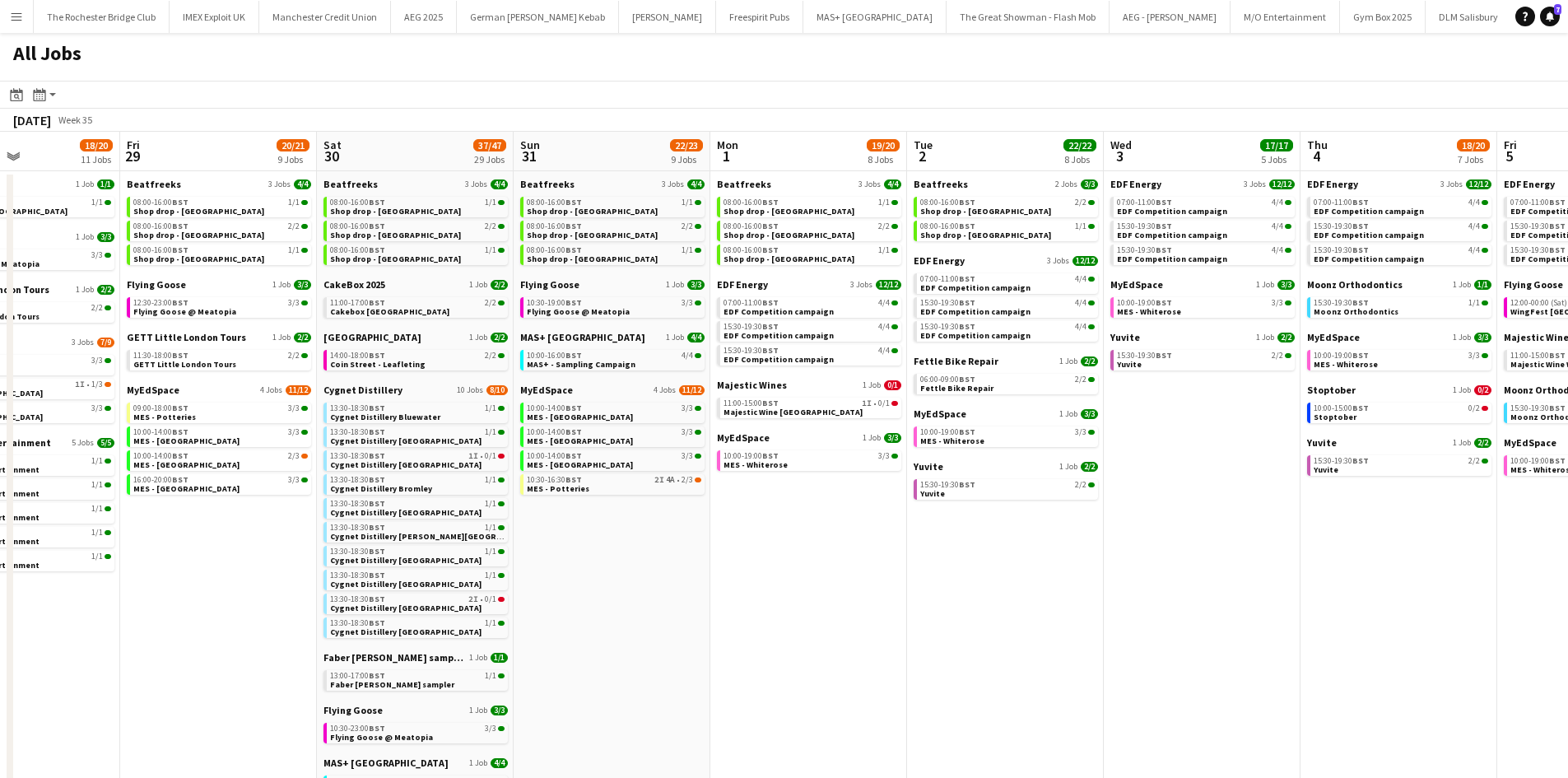
drag, startPoint x: 1131, startPoint y: 619, endPoint x: 588, endPoint y: 578, distance: 544.5
click at [588, 578] on app-calendar-viewport "Mon 25 8/10 5 Jobs Tue 26 22/24 14 Jobs Wed 27 16/18 7 Jobs Thu 28 18/20 11 Job…" at bounding box center [784, 709] width 1568 height 1156
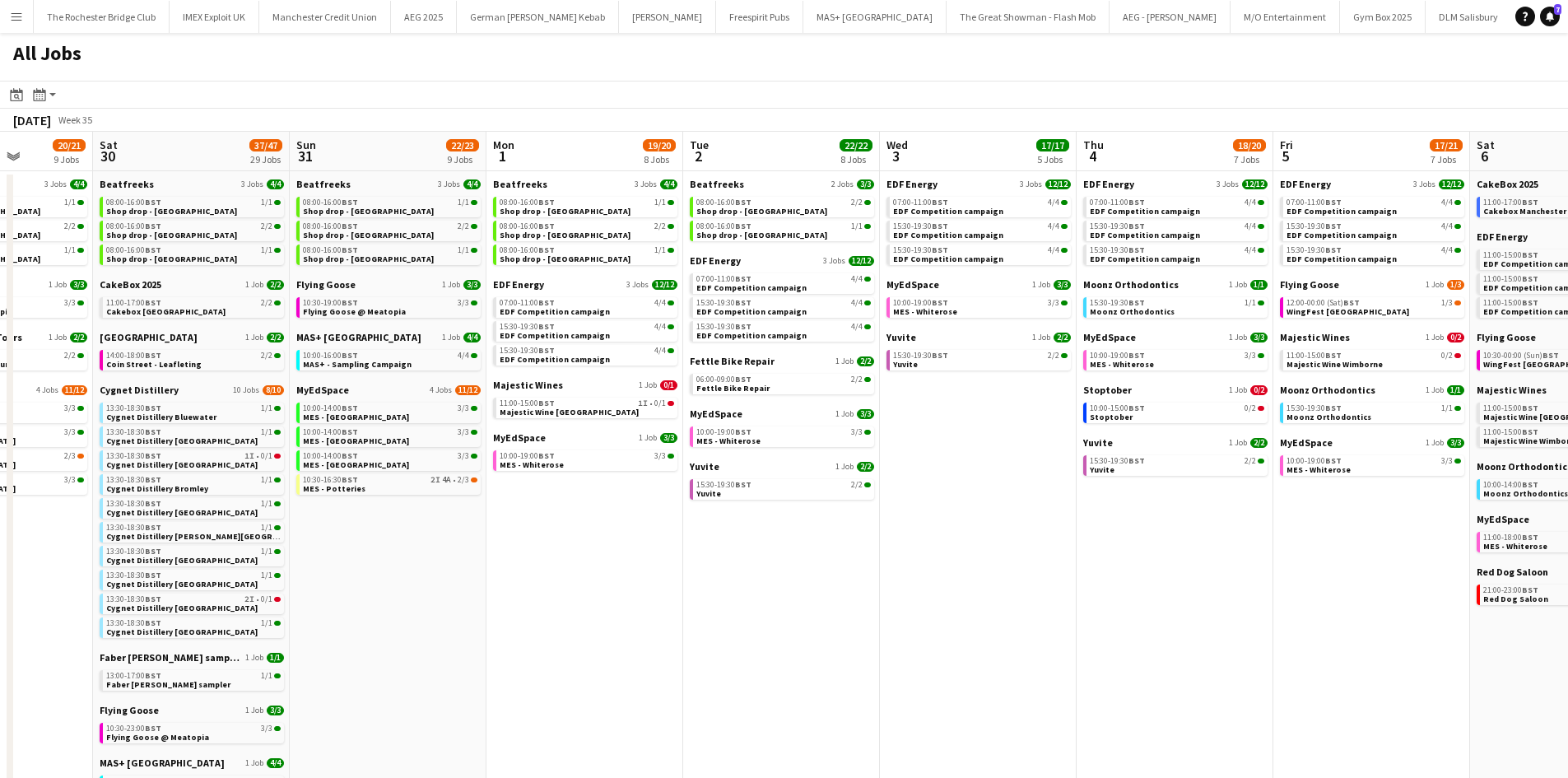
click at [652, 572] on app-calendar-viewport "Wed 27 16/18 7 Jobs Thu 28 18/20 11 Jobs Fri 29 20/21 9 Jobs Sat 30 37/47 29 Jo…" at bounding box center [784, 709] width 1568 height 1156
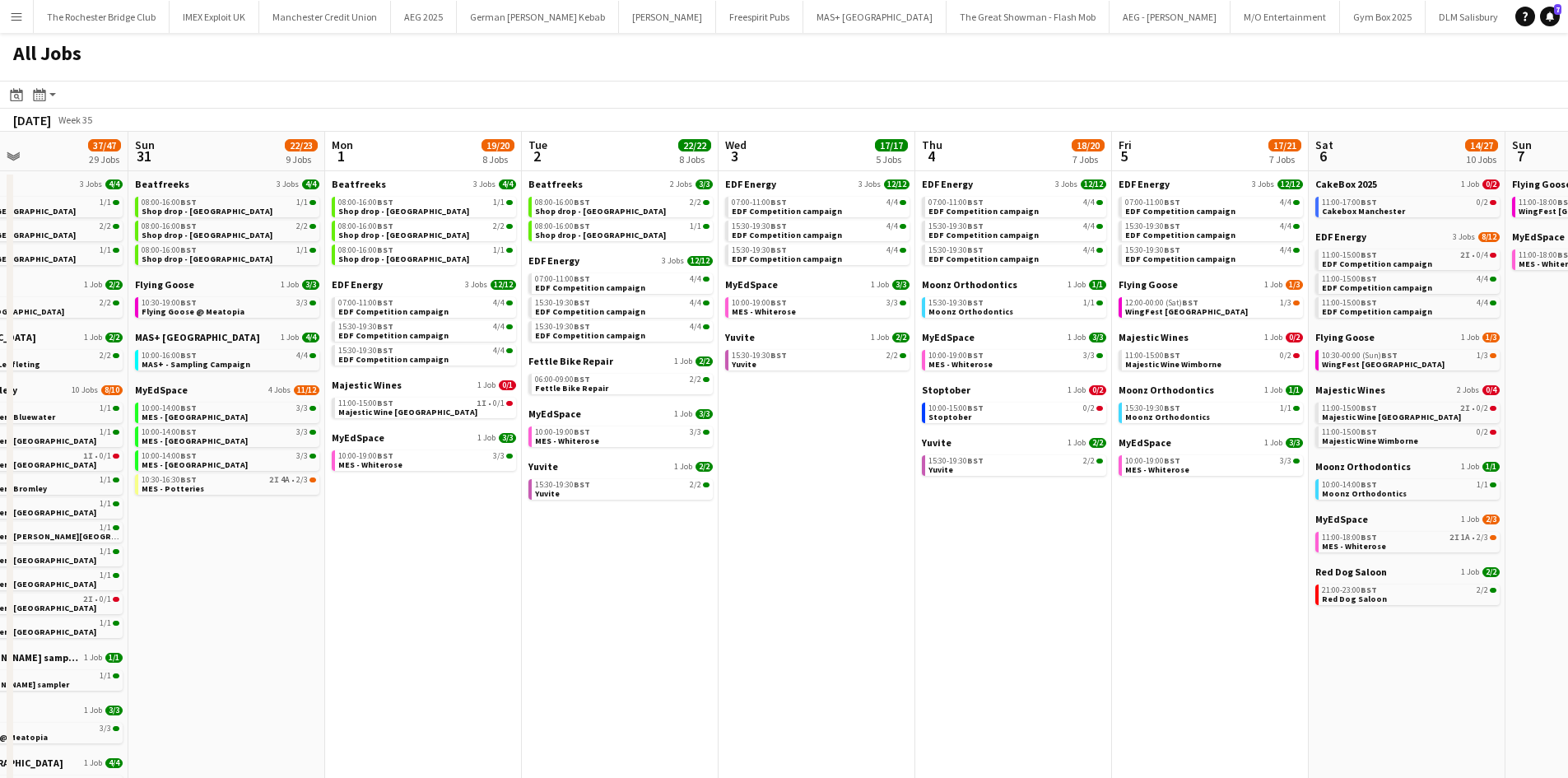
drag, startPoint x: 1249, startPoint y: 532, endPoint x: 1088, endPoint y: 502, distance: 163.8
click at [1088, 502] on app-calendar-viewport "Wed 27 16/18 7 Jobs Thu 28 18/20 11 Jobs Fri 29 20/21 9 Jobs Sat 30 37/47 29 Jo…" at bounding box center [784, 709] width 1568 height 1156
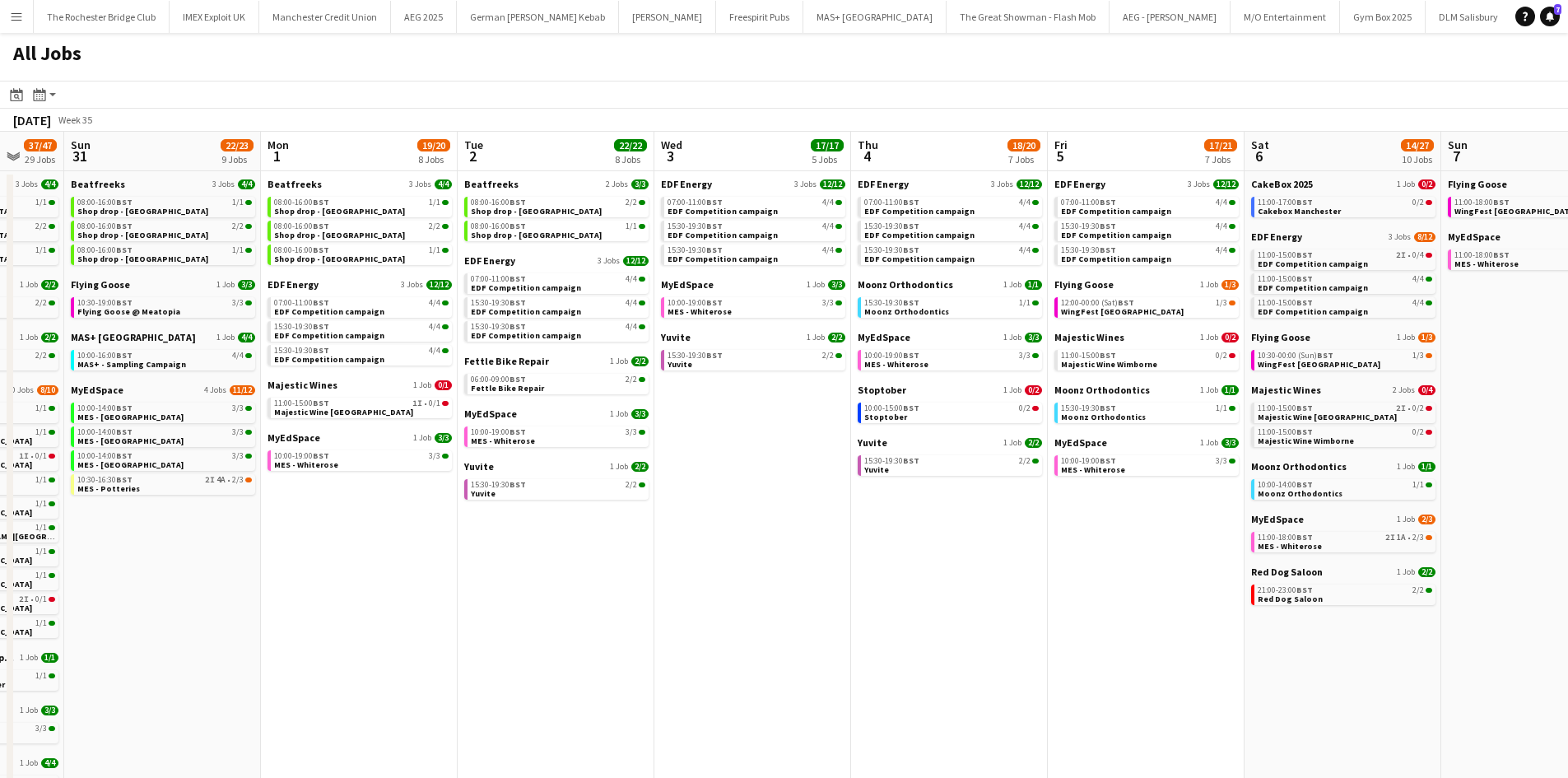
drag, startPoint x: 1242, startPoint y: 540, endPoint x: 1177, endPoint y: 531, distance: 65.6
click at [1177, 531] on app-calendar-viewport "Wed 27 16/18 7 Jobs Thu 28 18/20 11 Jobs Fri 29 20/21 9 Jobs Sat 30 37/47 29 Jo…" at bounding box center [784, 709] width 1568 height 1156
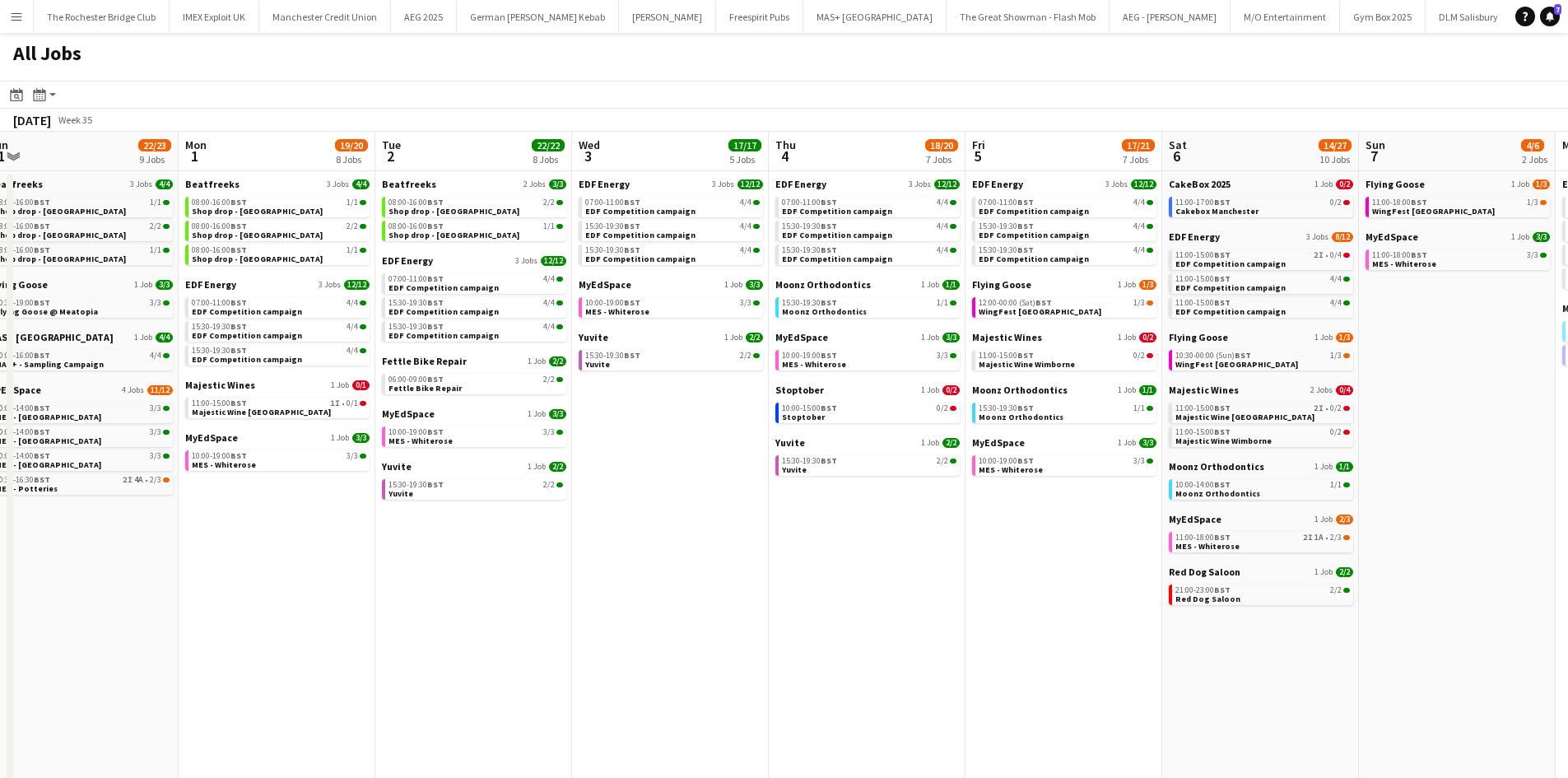
scroll to position [0, 841]
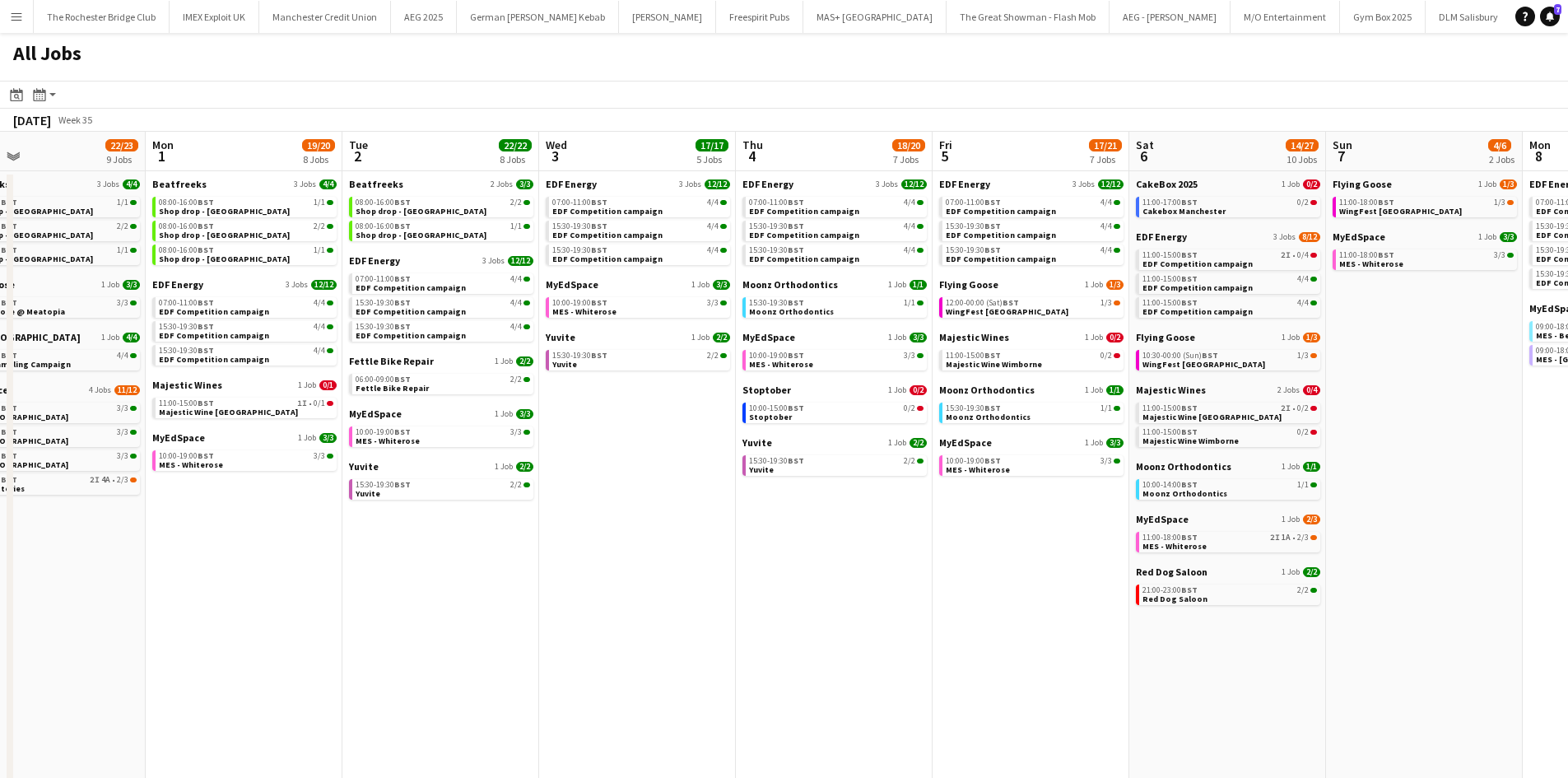
drag, startPoint x: 1190, startPoint y: 610, endPoint x: 1069, endPoint y: 605, distance: 121.1
click at [1072, 606] on app-calendar-viewport "Wed 27 16/18 7 Jobs Thu 28 18/20 11 Jobs Fri 29 20/21 9 Jobs Sat 30 37/47 29 Jo…" at bounding box center [784, 709] width 1568 height 1156
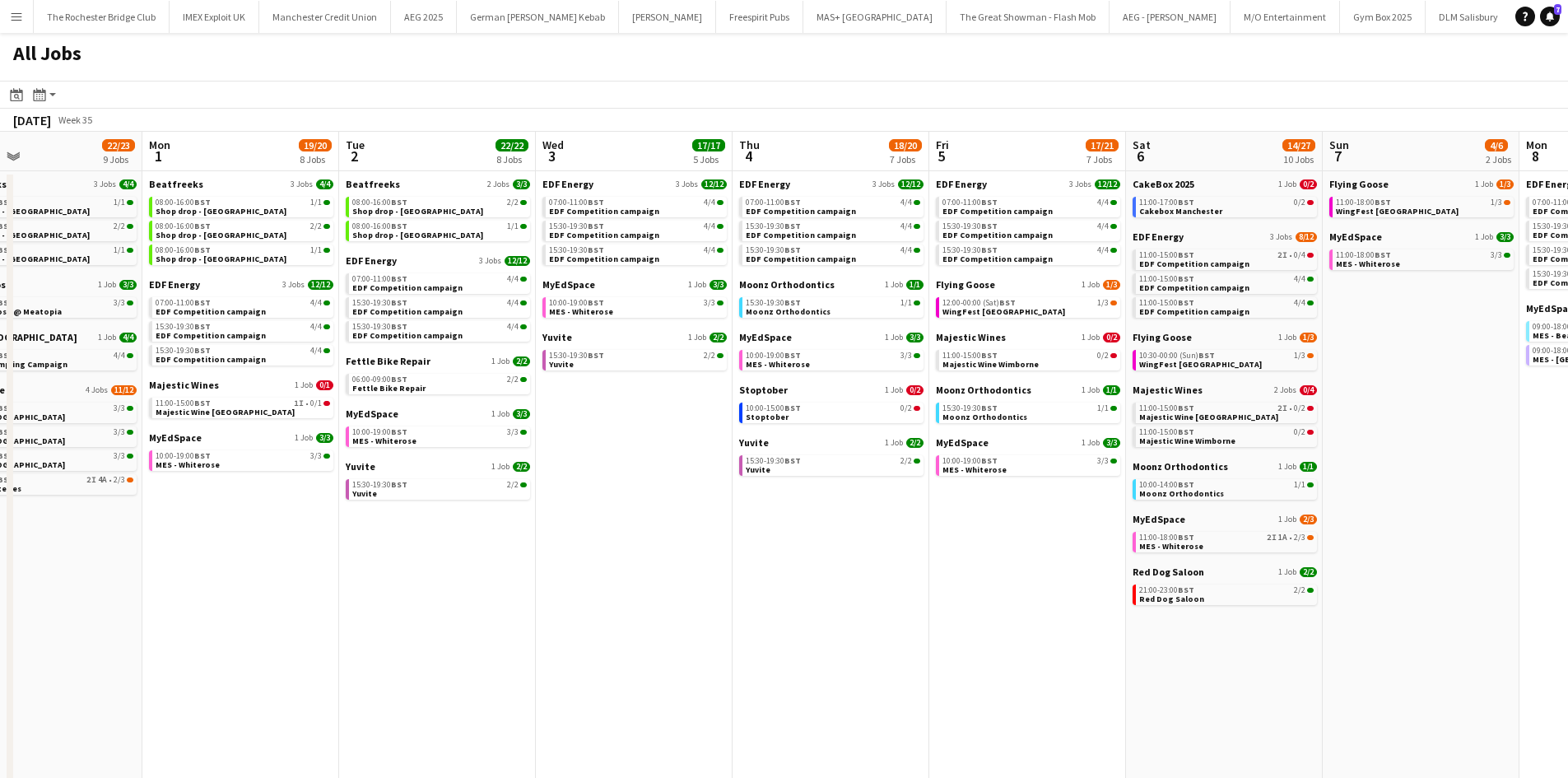
scroll to position [0, 488]
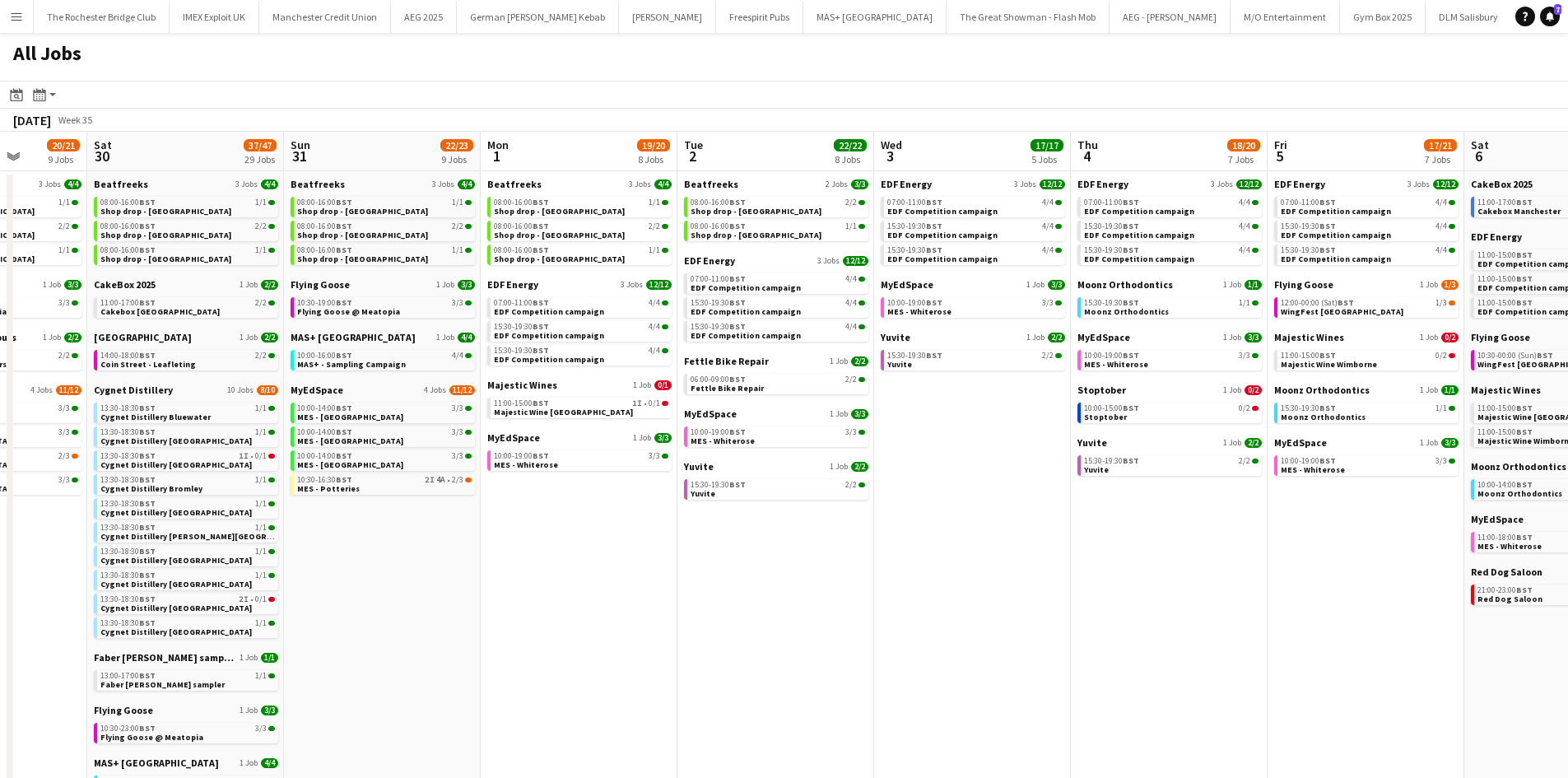
drag, startPoint x: 860, startPoint y: 528, endPoint x: 1066, endPoint y: 526, distance: 206.0
click at [1066, 527] on app-calendar-viewport "Wed 27 16/18 7 Jobs Thu 28 18/20 11 Jobs Fri 29 20/21 9 Jobs Sat 30 37/47 29 Jo…" at bounding box center [784, 709] width 1568 height 1156
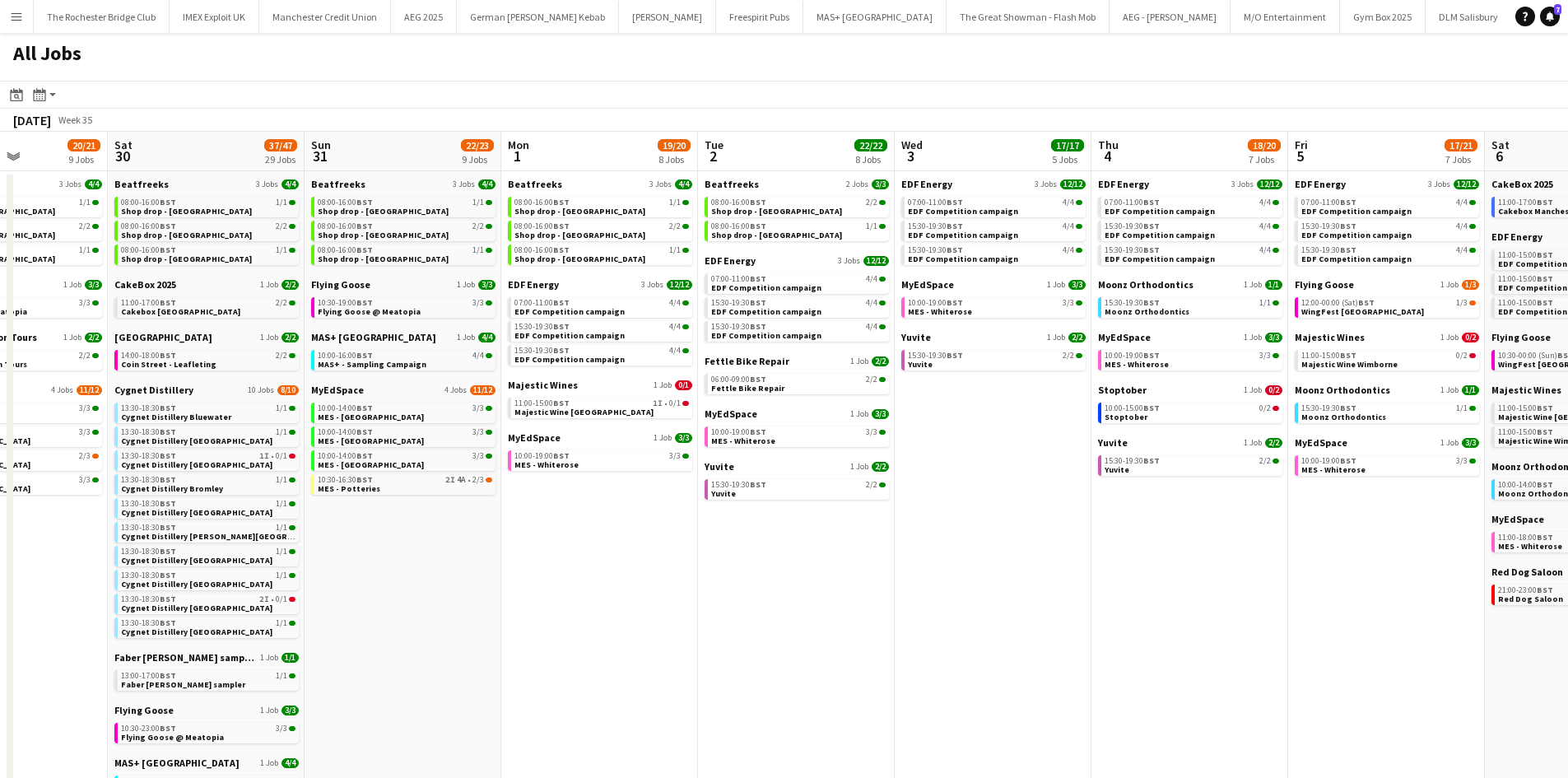
drag, startPoint x: 700, startPoint y: 533, endPoint x: 890, endPoint y: 545, distance: 190.4
click at [890, 545] on app-calendar-viewport "Wed 27 16/18 7 Jobs Thu 28 18/20 11 Jobs Fri 29 20/21 9 Jobs Sat 30 37/47 29 Jo…" at bounding box center [784, 709] width 1568 height 1156
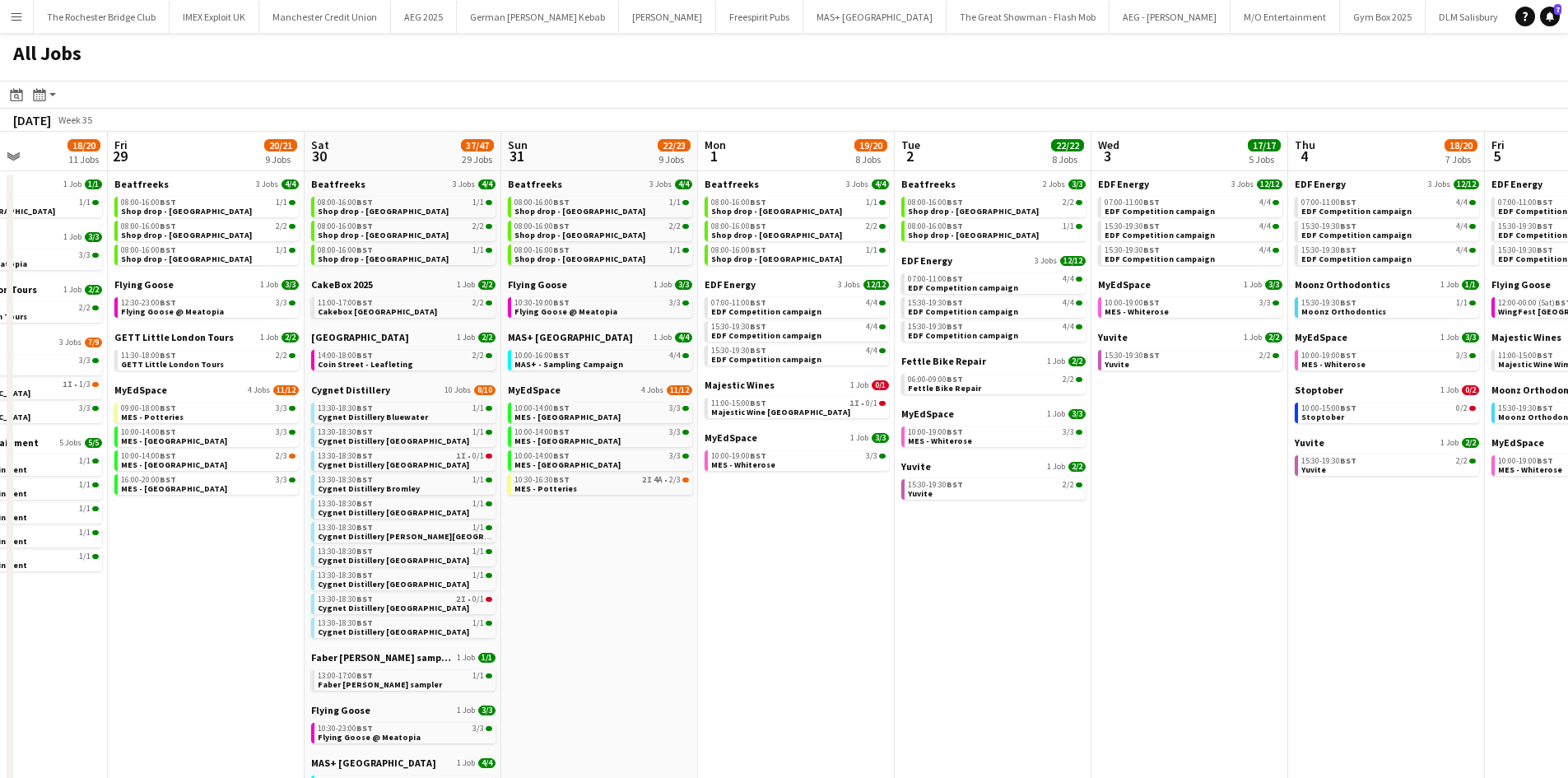
scroll to position [0, 473]
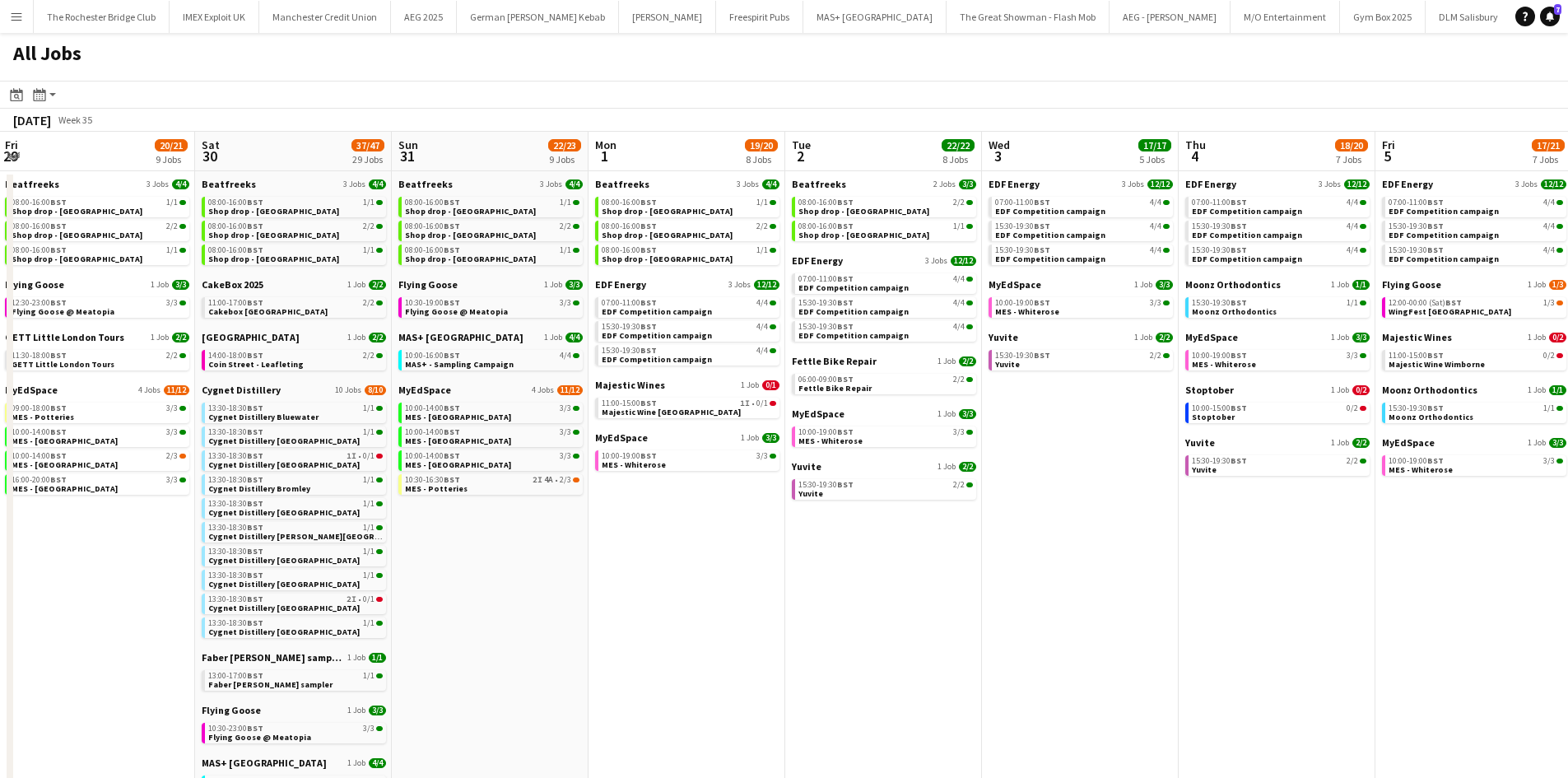
drag, startPoint x: 1033, startPoint y: 624, endPoint x: 896, endPoint y: 624, distance: 137.0
click at [896, 624] on app-calendar-viewport "Tue 26 22/24 14 Jobs Wed 27 16/18 7 Jobs Thu 28 18/20 11 Jobs Fri 29 20/21 9 Jo…" at bounding box center [784, 709] width 1568 height 1156
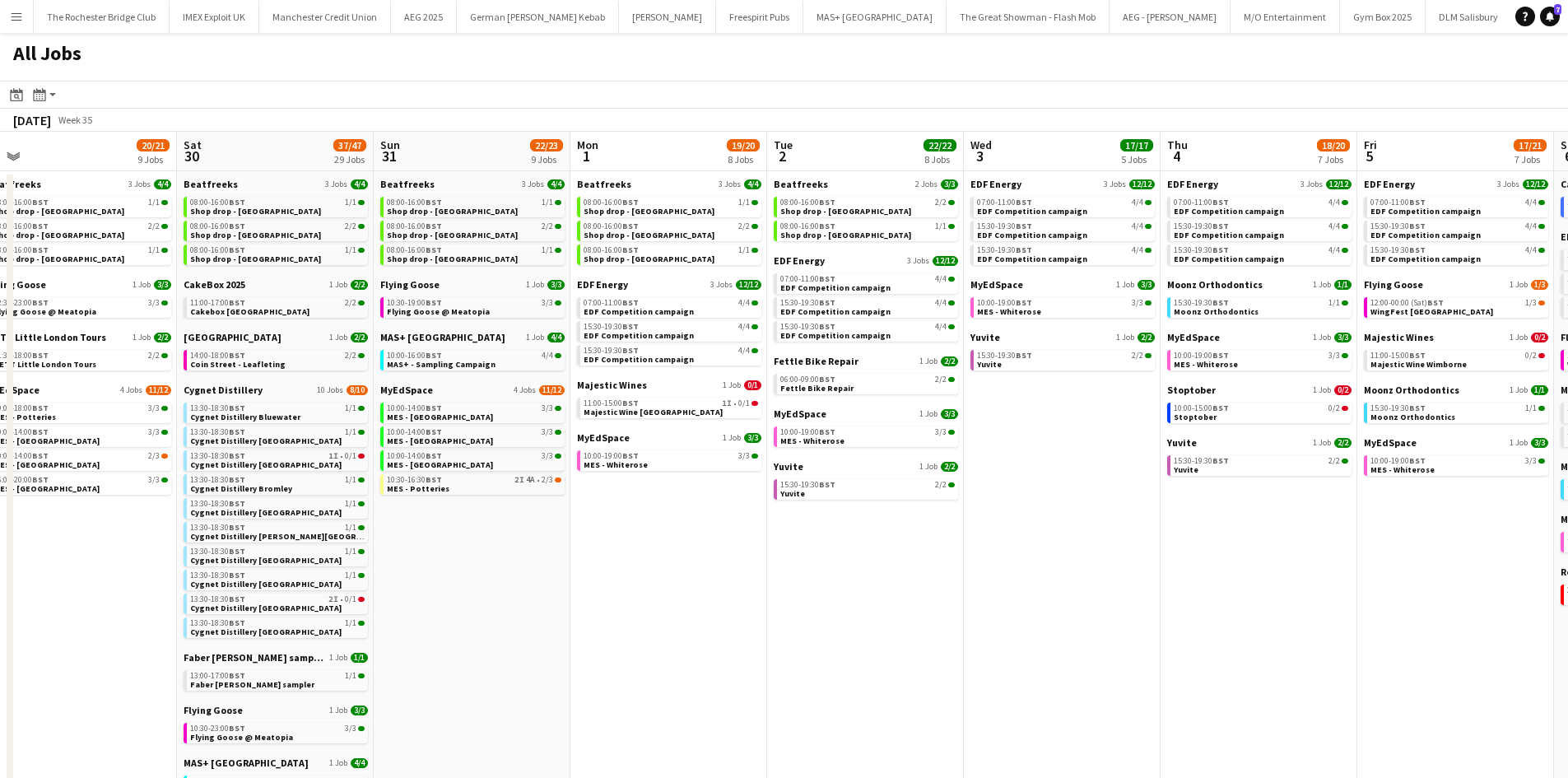
drag, startPoint x: 1284, startPoint y: 618, endPoint x: 885, endPoint y: 594, distance: 399.7
click at [894, 596] on app-calendar-viewport "Tue 26 22/24 14 Jobs Wed 27 16/18 7 Jobs Thu 28 18/20 11 Jobs Fri 29 20/21 9 Jo…" at bounding box center [784, 709] width 1568 height 1156
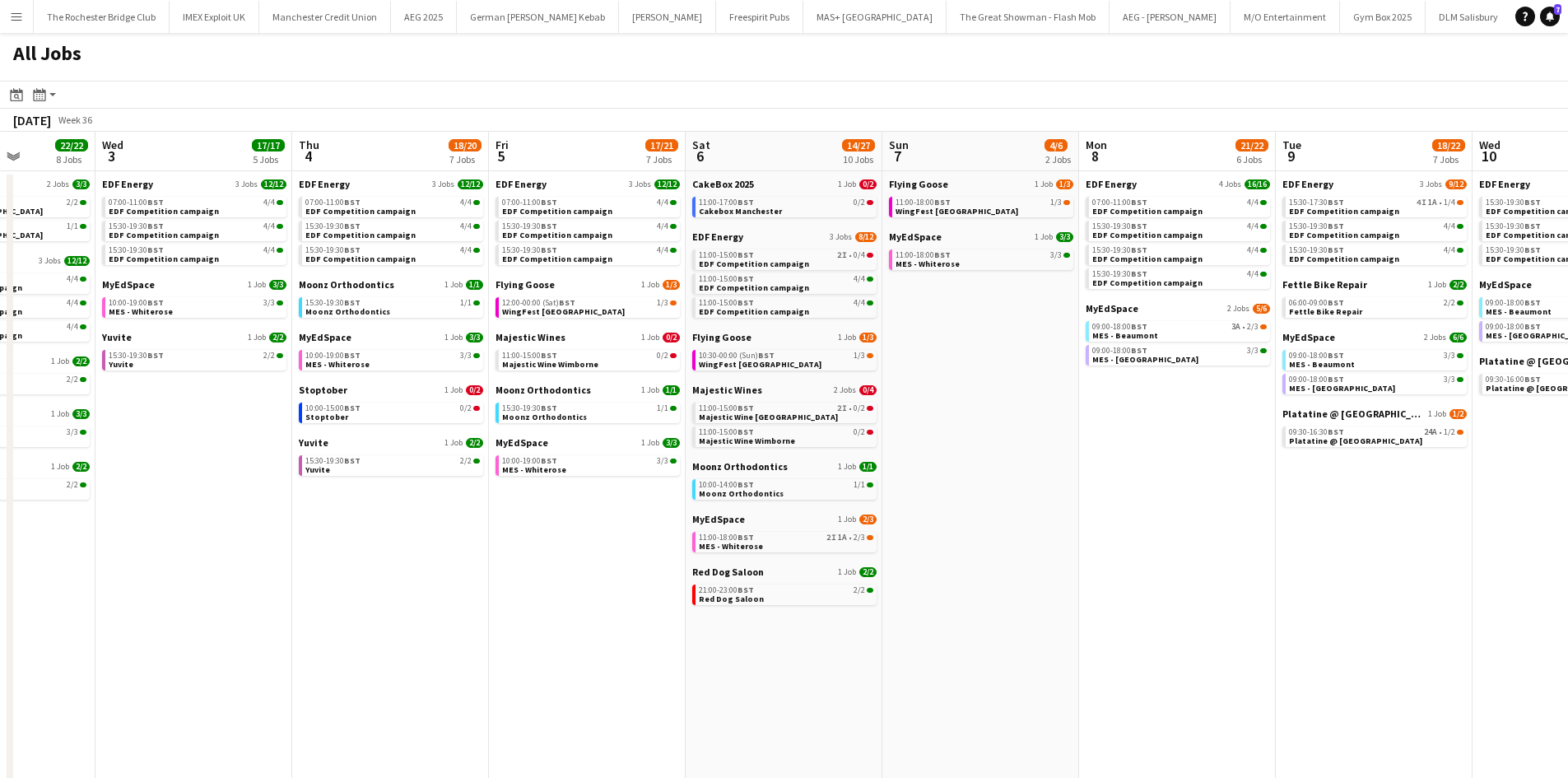
drag, startPoint x: 842, startPoint y: 568, endPoint x: 851, endPoint y: 563, distance: 10.3
click at [789, 568] on app-calendar-viewport "Sat 30 37/47 29 Jobs Sun 31 22/23 9 Jobs Mon 1 19/20 8 Jobs Tue 2 22/22 8 Jobs …" at bounding box center [784, 709] width 1568 height 1156
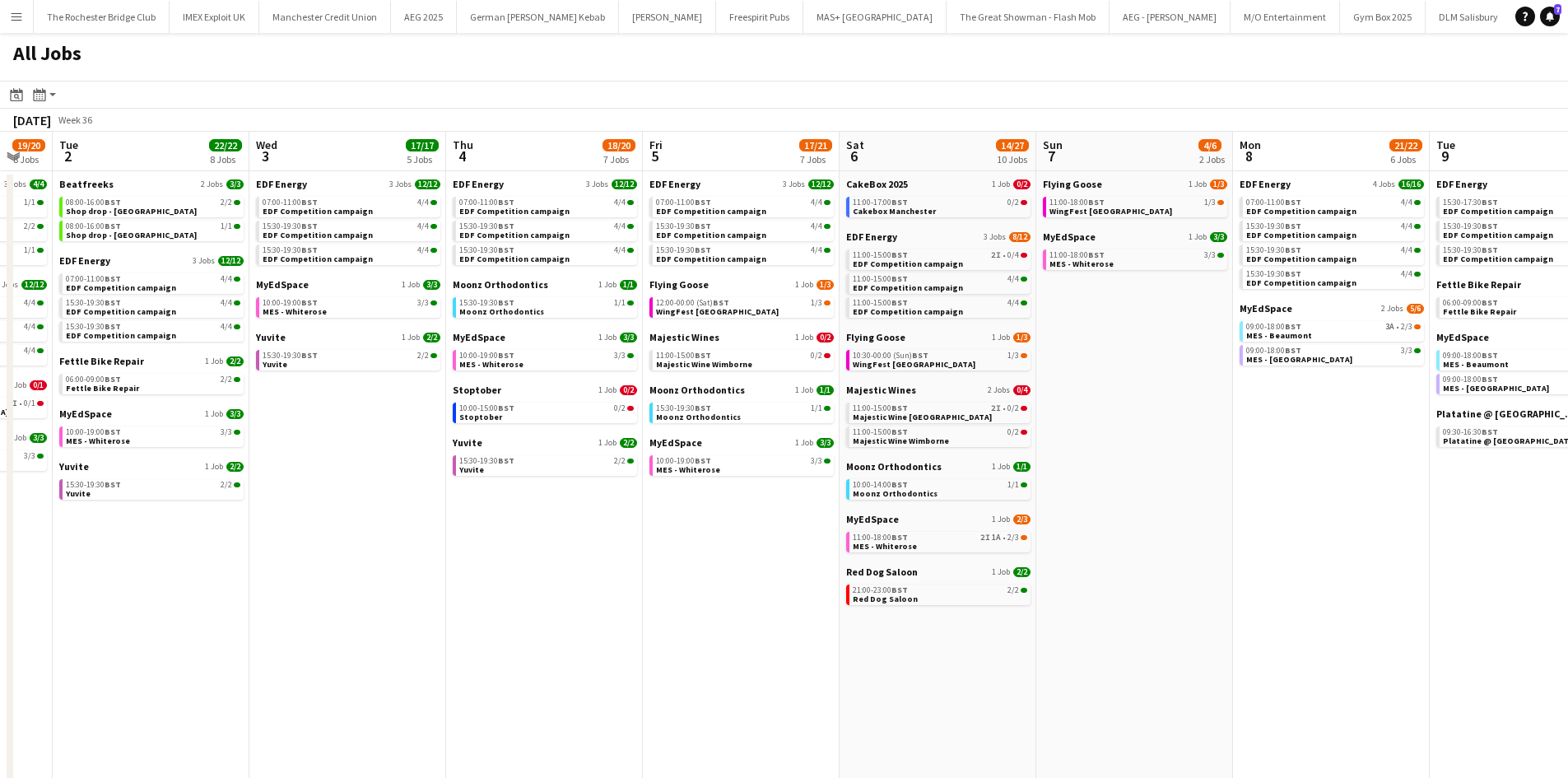
drag, startPoint x: 1162, startPoint y: 551, endPoint x: 993, endPoint y: 551, distance: 169.0
click at [993, 551] on app-calendar-viewport "Sat 30 37/47 29 Jobs Sun 31 22/23 9 Jobs Mon 1 19/20 8 Jobs Tue 2 22/22 8 Jobs …" at bounding box center [784, 709] width 1568 height 1156
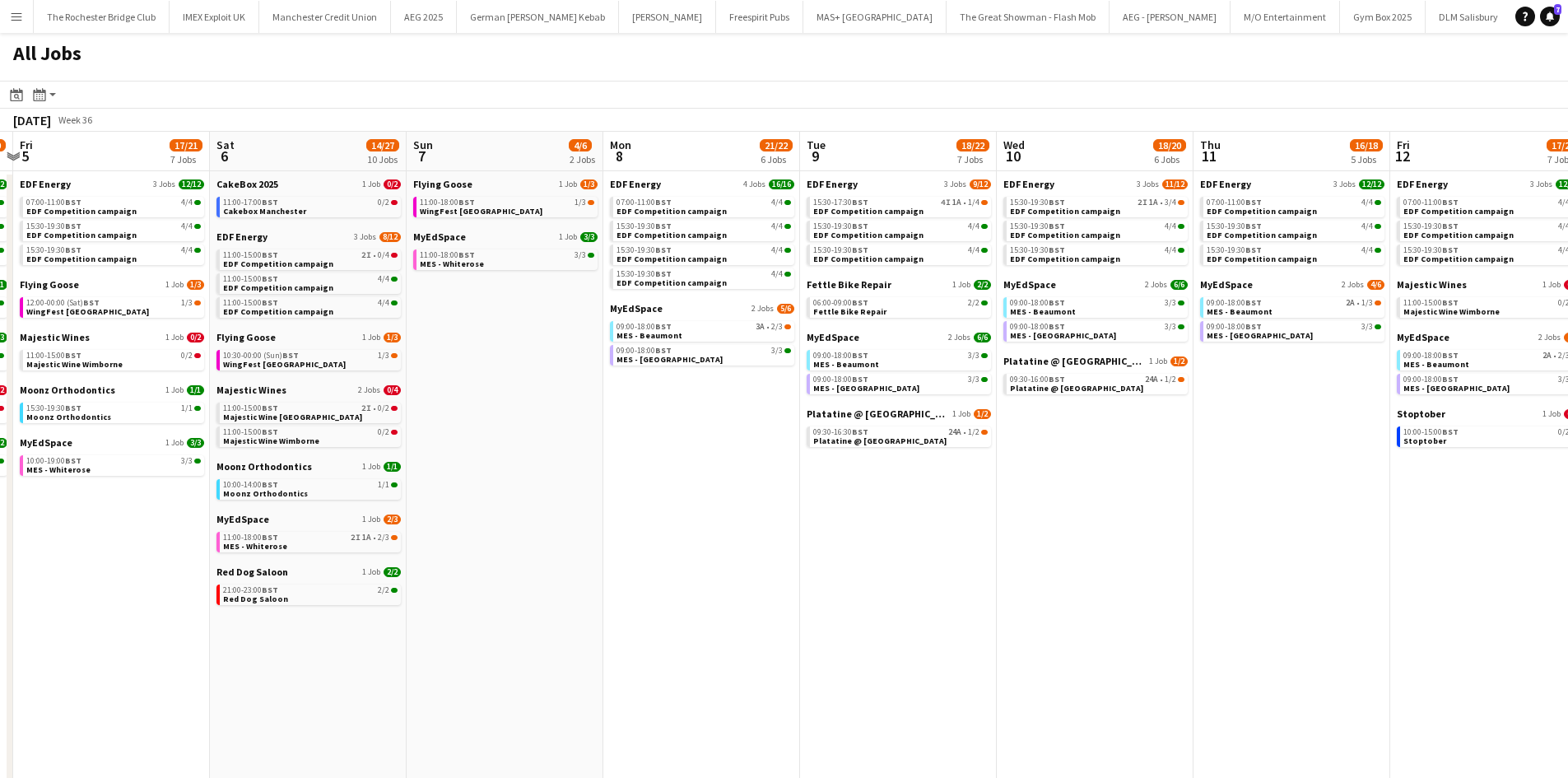
drag, startPoint x: 1408, startPoint y: 579, endPoint x: 1177, endPoint y: 583, distance: 231.0
click at [1160, 585] on app-calendar-viewport "Mon 1 19/20 8 Jobs Tue 2 22/22 8 Jobs Wed 3 17/17 5 Jobs Thu 4 18/20 7 Jobs Fri…" at bounding box center [784, 709] width 1568 height 1156
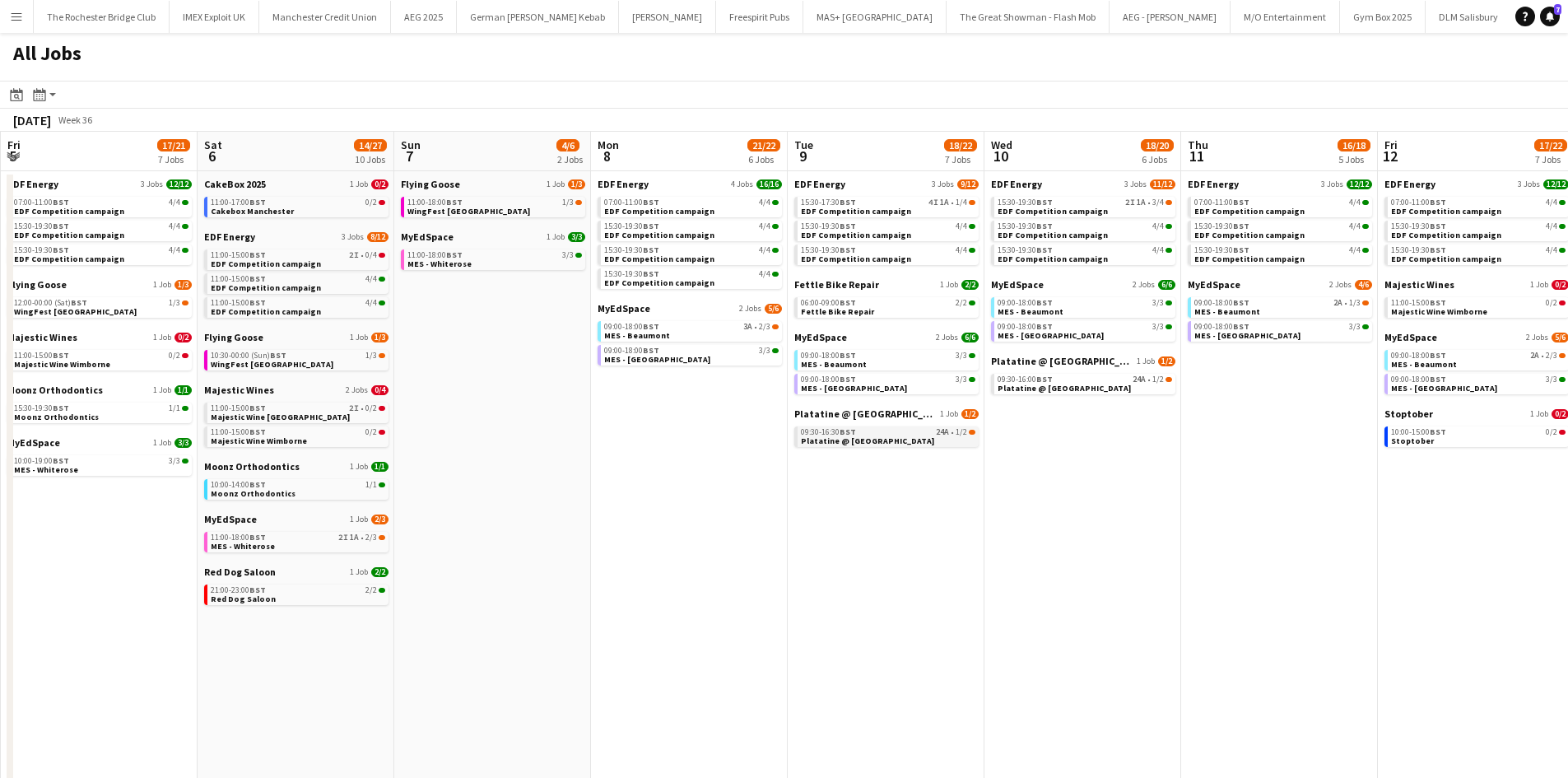
click at [918, 436] on link "09:30-16:30 BST 24A • 1/2 Platatine @ Olympia" at bounding box center [888, 436] width 175 height 19
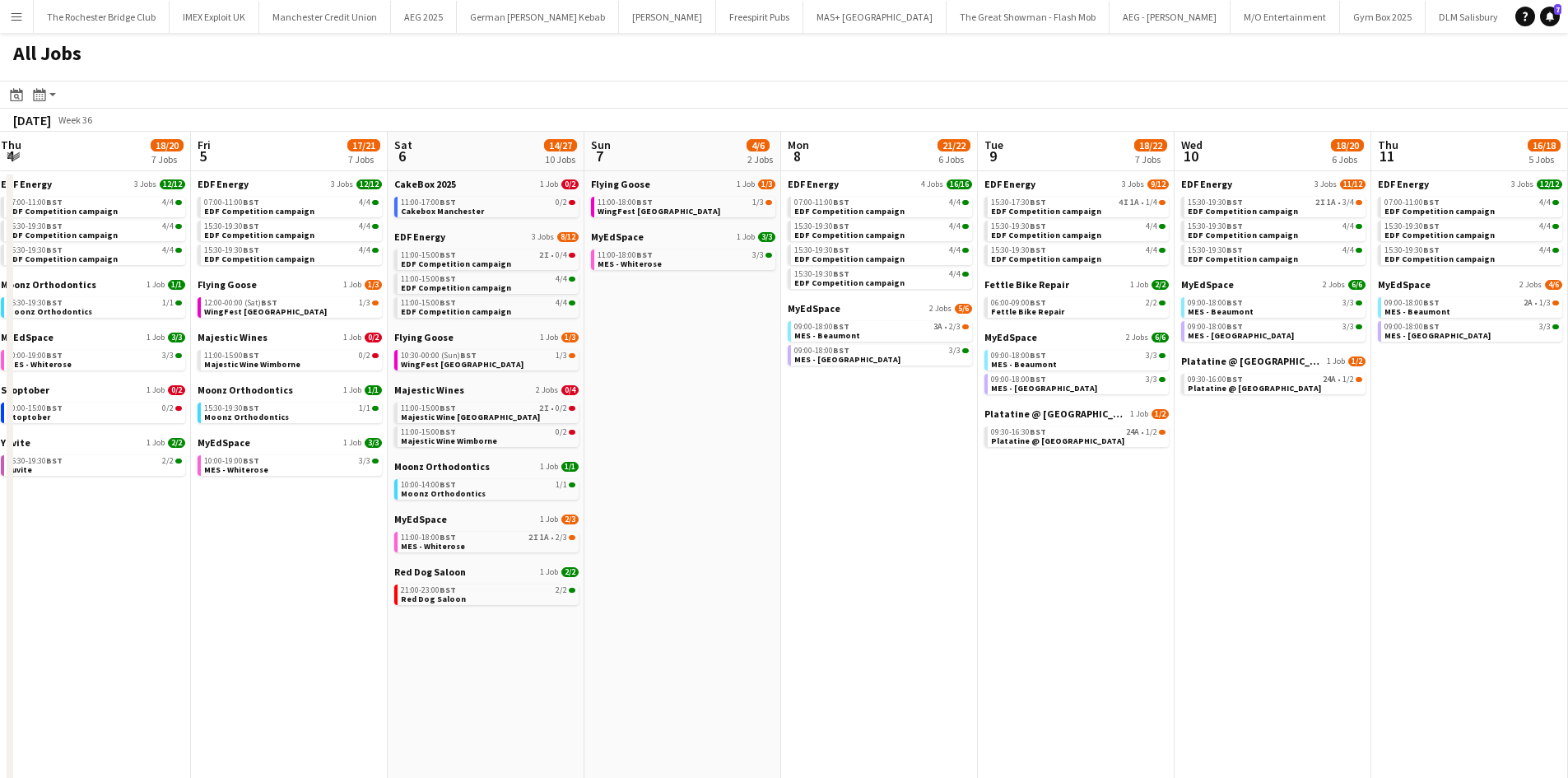
scroll to position [0, 562]
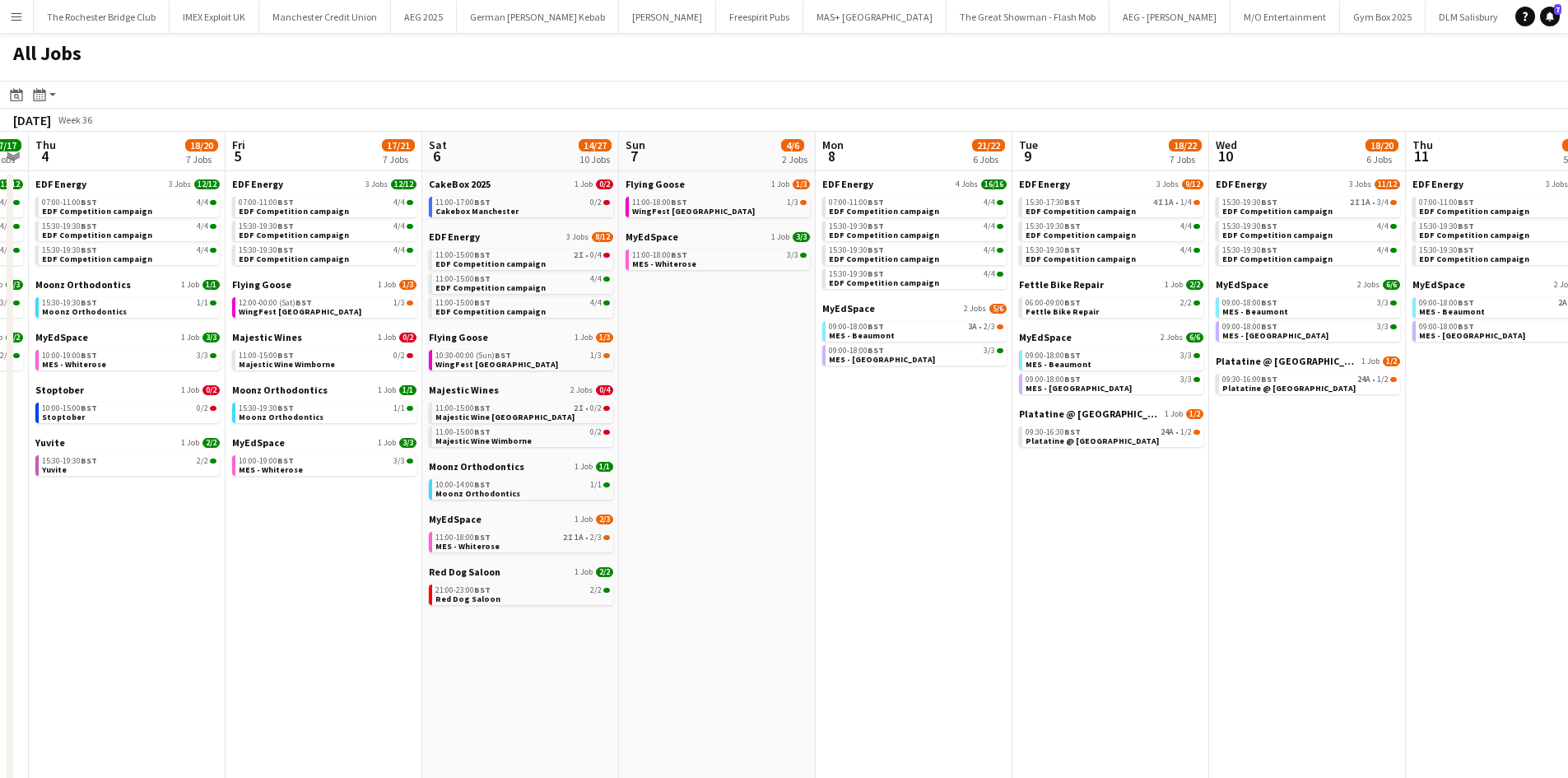
drag, startPoint x: 597, startPoint y: 595, endPoint x: 818, endPoint y: 591, distance: 221.0
click at [818, 591] on app-calendar-viewport "Mon 1 19/20 8 Jobs Tue 2 22/22 8 Jobs Wed 3 17/17 5 Jobs Thu 4 18/20 7 Jobs Fri…" at bounding box center [784, 709] width 1568 height 1156
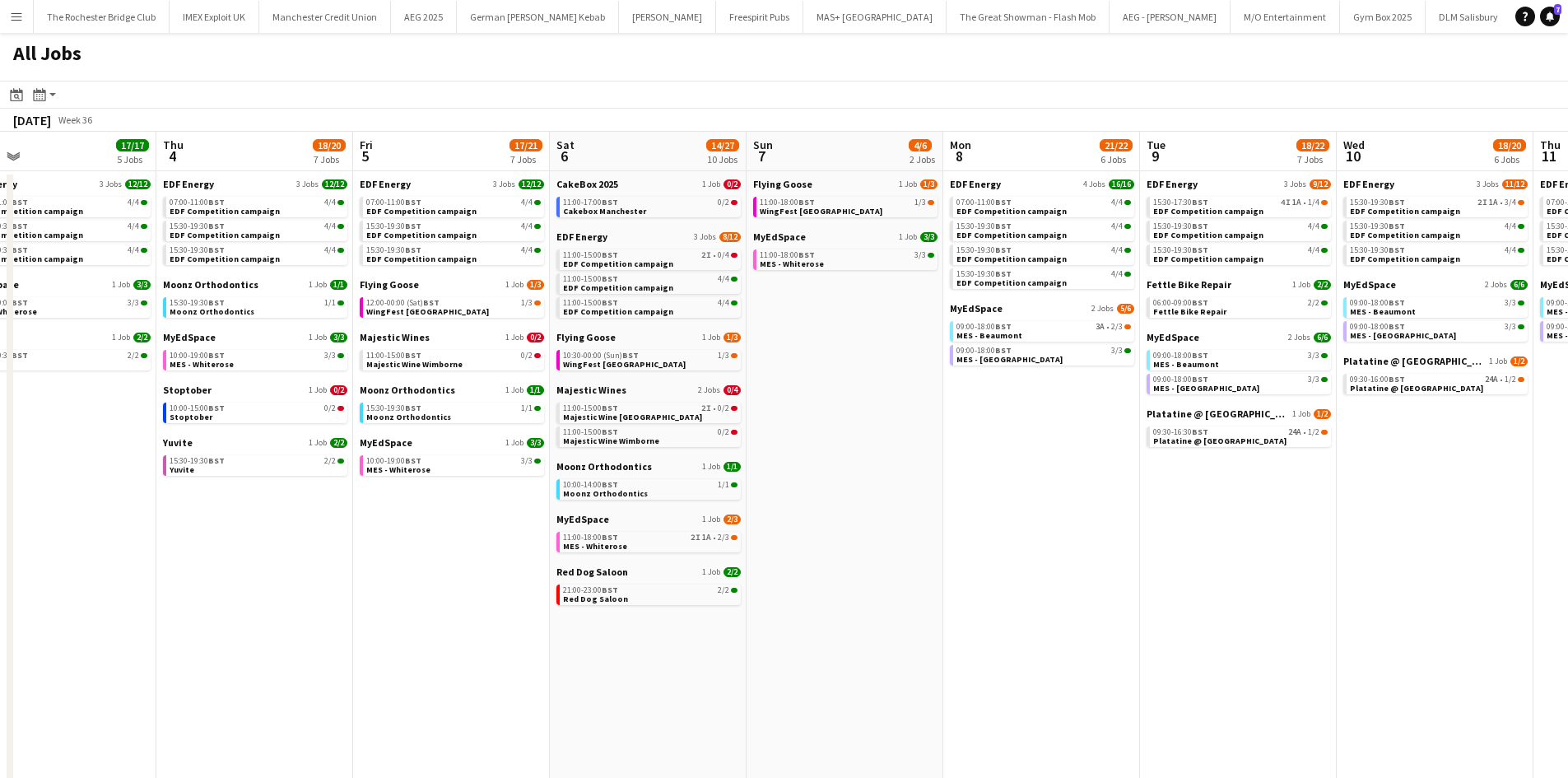
drag, startPoint x: 620, startPoint y: 599, endPoint x: 745, endPoint y: 609, distance: 125.4
click at [745, 609] on app-calendar-viewport "Mon 1 19/20 8 Jobs Tue 2 22/22 8 Jobs Wed 3 17/17 5 Jobs Thu 4 18/20 7 Jobs Fri…" at bounding box center [784, 709] width 1568 height 1156
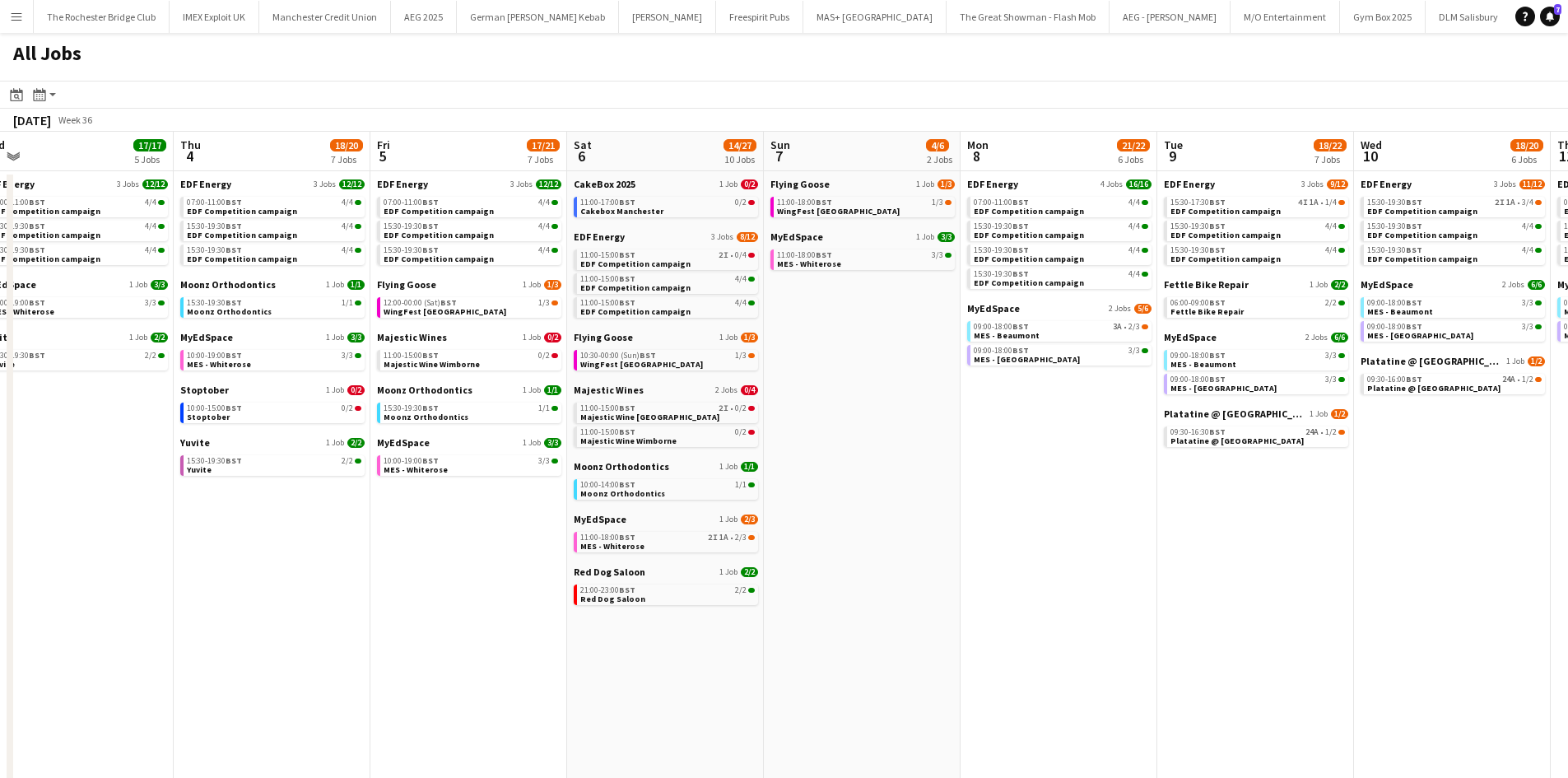
drag, startPoint x: 212, startPoint y: 594, endPoint x: 690, endPoint y: 618, distance: 478.6
click at [690, 618] on app-calendar-viewport "Mon 1 19/20 8 Jobs Tue 2 22/22 8 Jobs Wed 3 17/17 5 Jobs Thu 4 18/20 7 Jobs Fri…" at bounding box center [784, 709] width 1568 height 1156
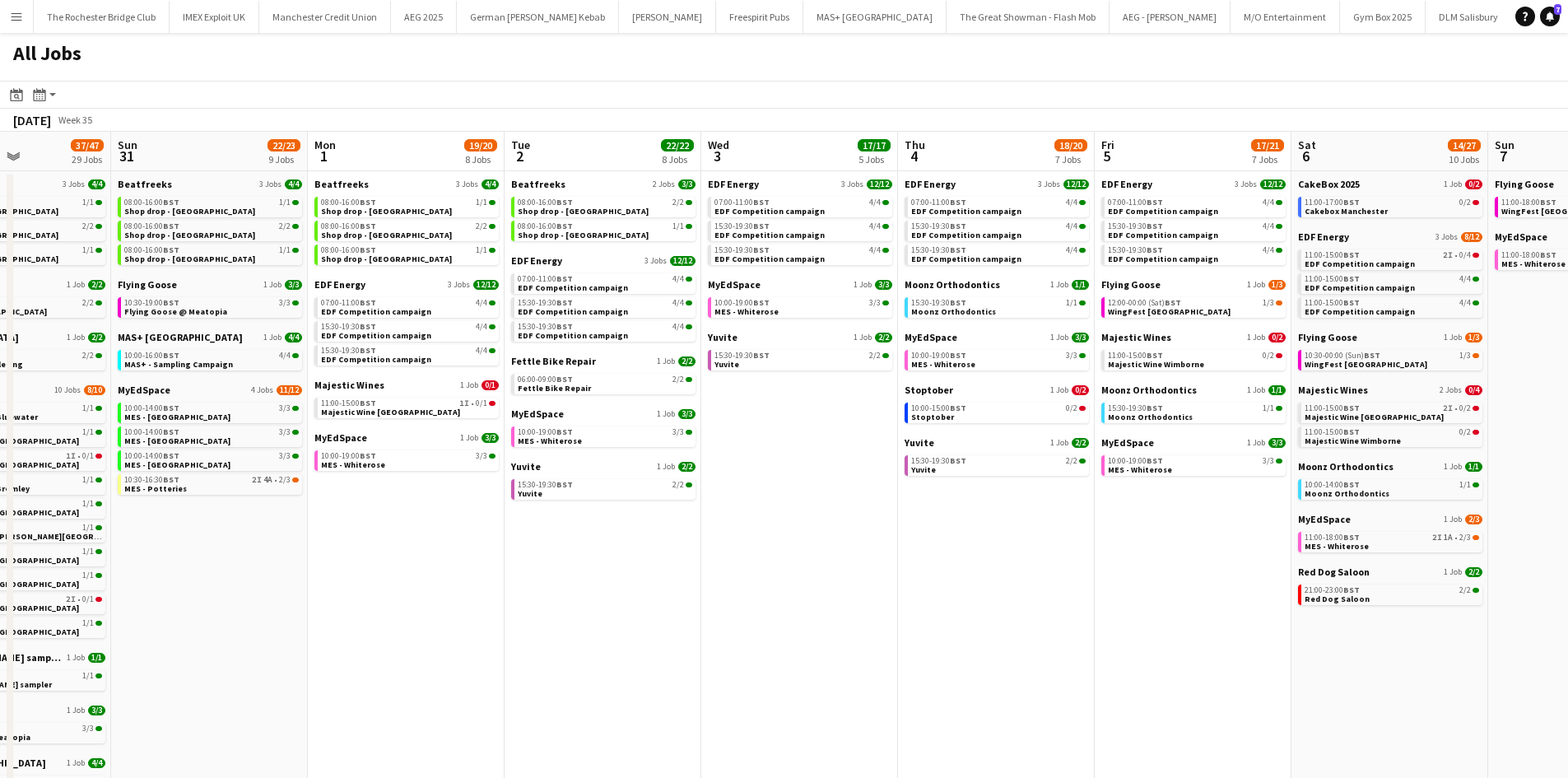
drag, startPoint x: 559, startPoint y: 609, endPoint x: 810, endPoint y: 627, distance: 251.6
click at [823, 625] on app-calendar-viewport "Thu 28 18/20 11 Jobs Fri 29 20/21 9 Jobs Sat 30 37/47 29 Jobs Sun 31 22/23 9 Jo…" at bounding box center [784, 709] width 1568 height 1156
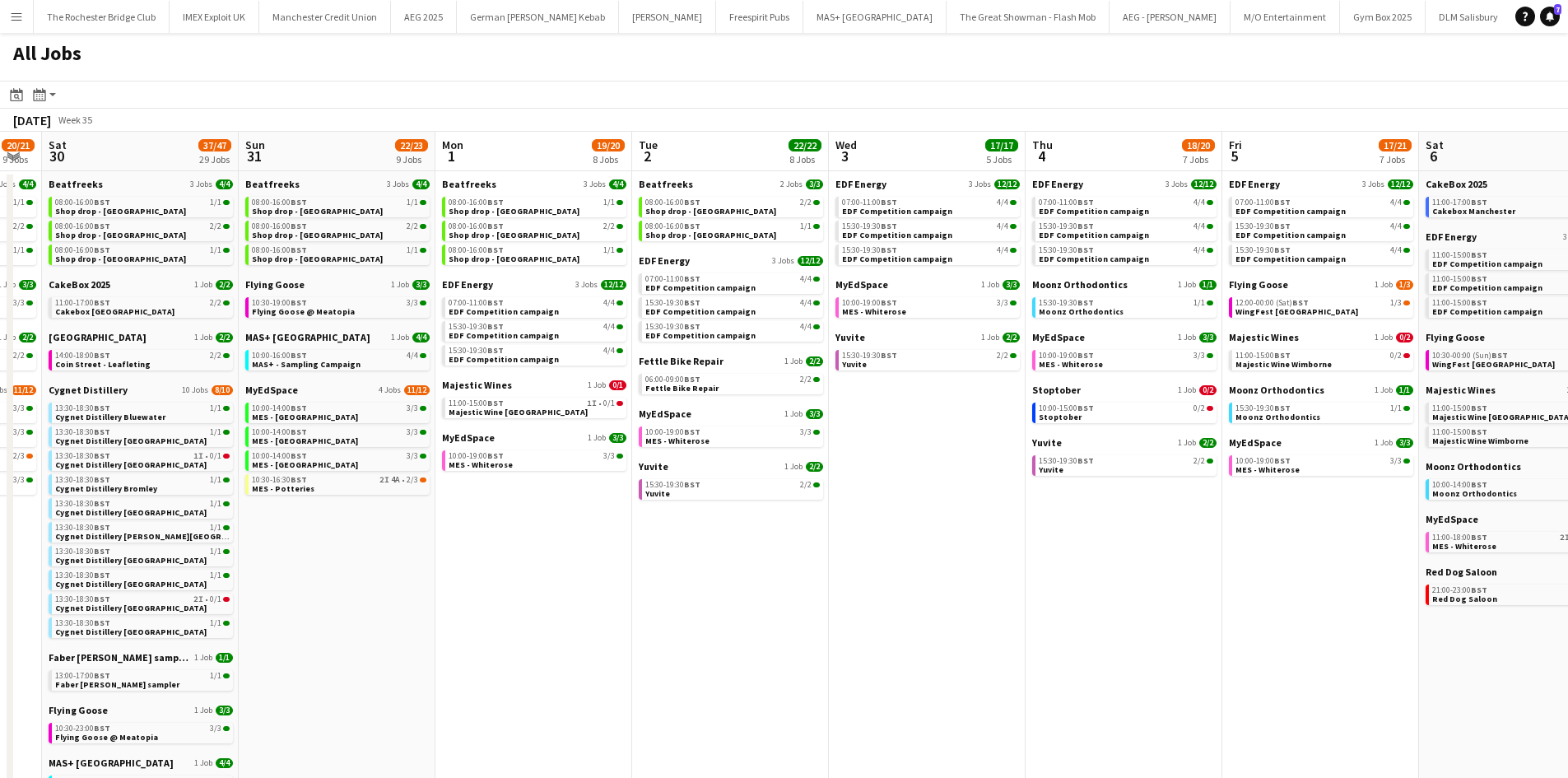
drag, startPoint x: 483, startPoint y: 636, endPoint x: 661, endPoint y: 642, distance: 178.1
click at [661, 642] on app-calendar-viewport "Thu 28 18/20 11 Jobs Fri 29 20/21 9 Jobs Sat 30 37/47 29 Jobs Sun 31 22/23 9 Jo…" at bounding box center [784, 709] width 1568 height 1156
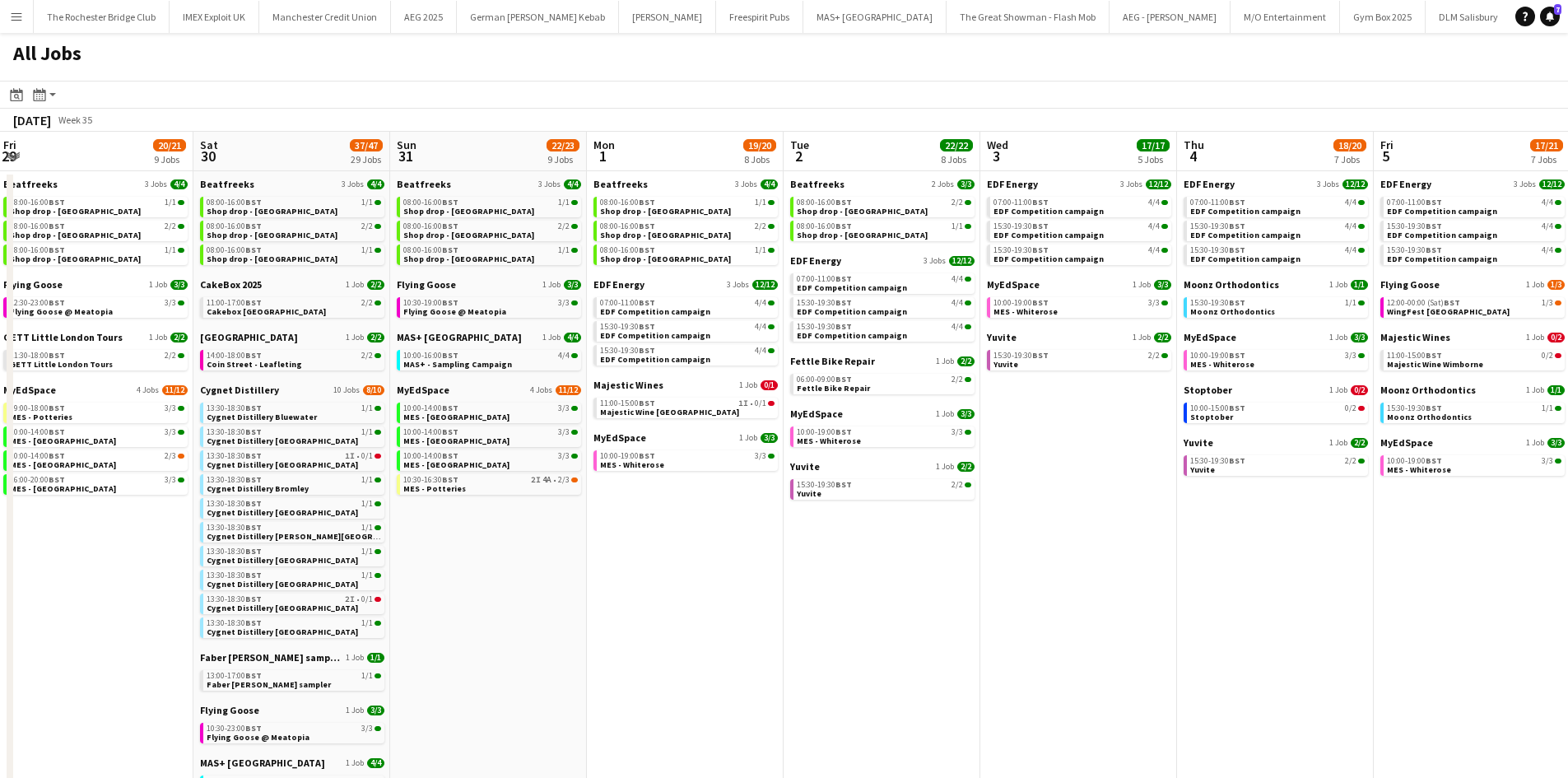
drag, startPoint x: 388, startPoint y: 621, endPoint x: 904, endPoint y: 604, distance: 516.3
click at [904, 604] on app-calendar-viewport "Wed 27 16/18 7 Jobs Thu 28 18/20 11 Jobs Fri 29 20/21 9 Jobs Sat 30 37/47 29 Jo…" at bounding box center [784, 709] width 1568 height 1156
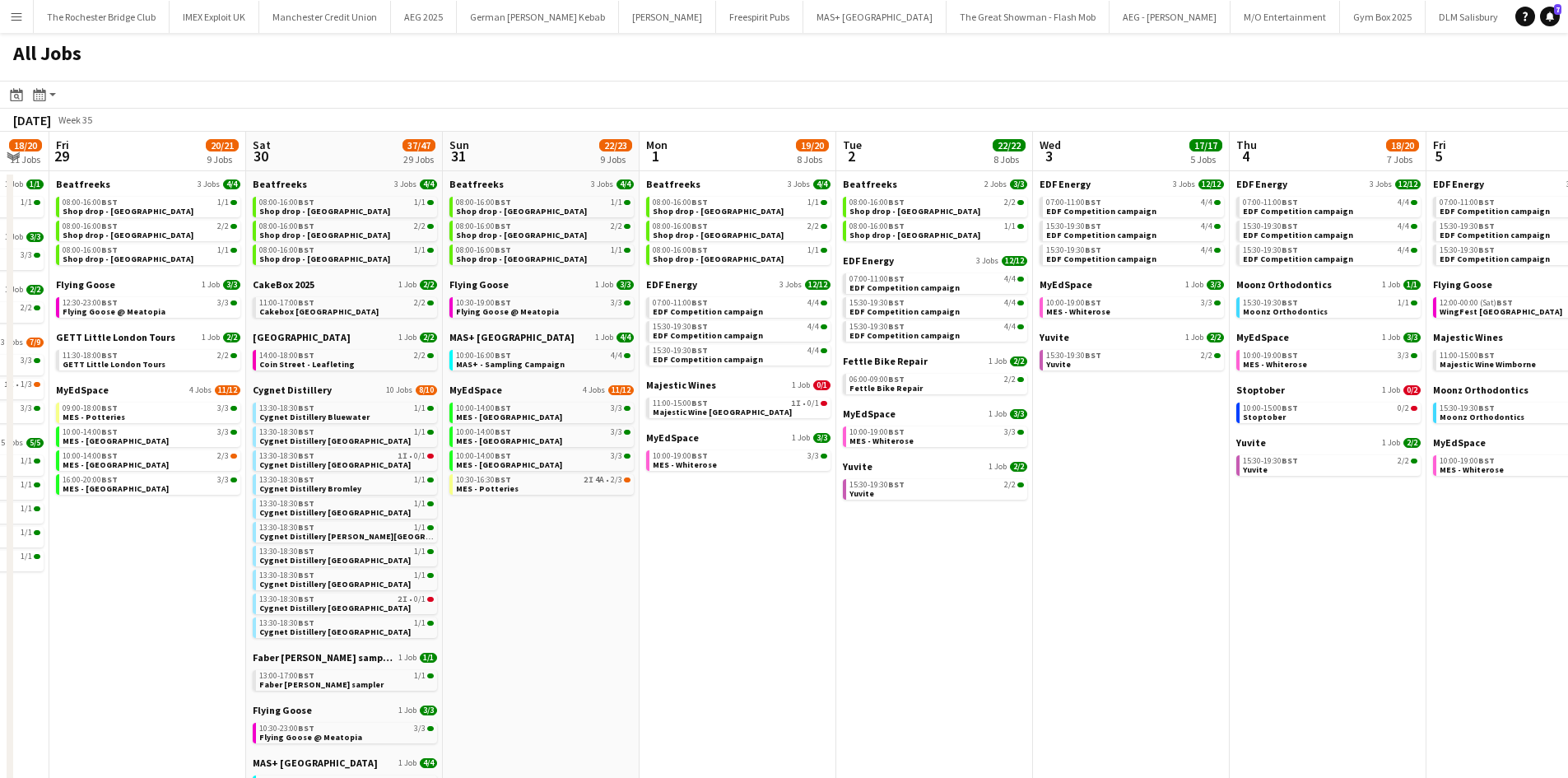
drag, startPoint x: 1026, startPoint y: 620, endPoint x: 676, endPoint y: 600, distance: 350.6
click at [657, 600] on app-calendar-viewport "Mon 25 8/10 5 Jobs Tue 26 22/24 14 Jobs Wed 27 16/18 7 Jobs Thu 28 18/20 11 Job…" at bounding box center [784, 709] width 1568 height 1156
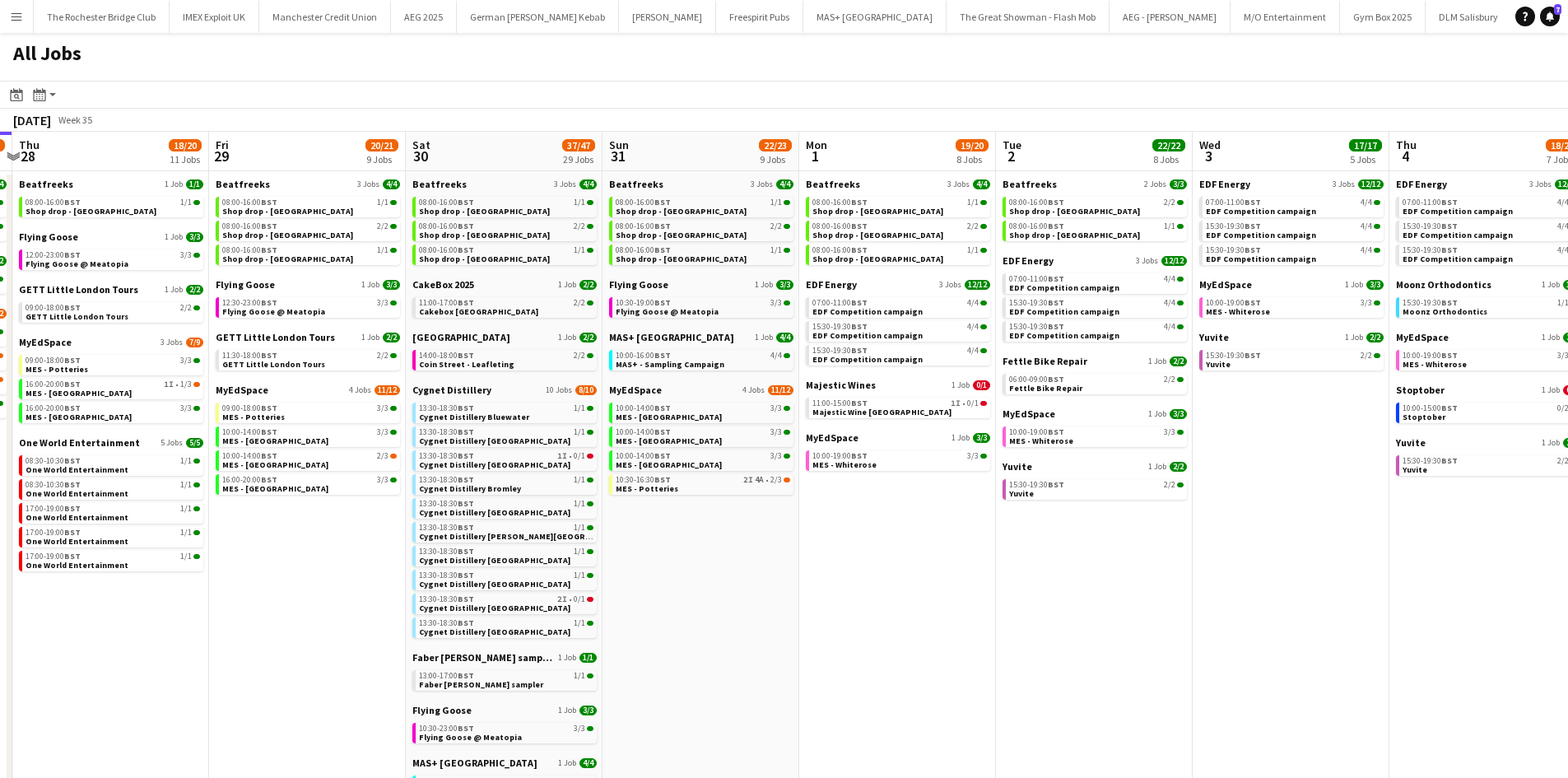
drag, startPoint x: 1139, startPoint y: 598, endPoint x: 950, endPoint y: 598, distance: 189.0
click at [950, 598] on app-calendar-viewport "Mon 25 8/10 5 Jobs Tue 26 22/24 14 Jobs Wed 27 16/18 7 Jobs Thu 28 18/20 11 Job…" at bounding box center [784, 709] width 1568 height 1156
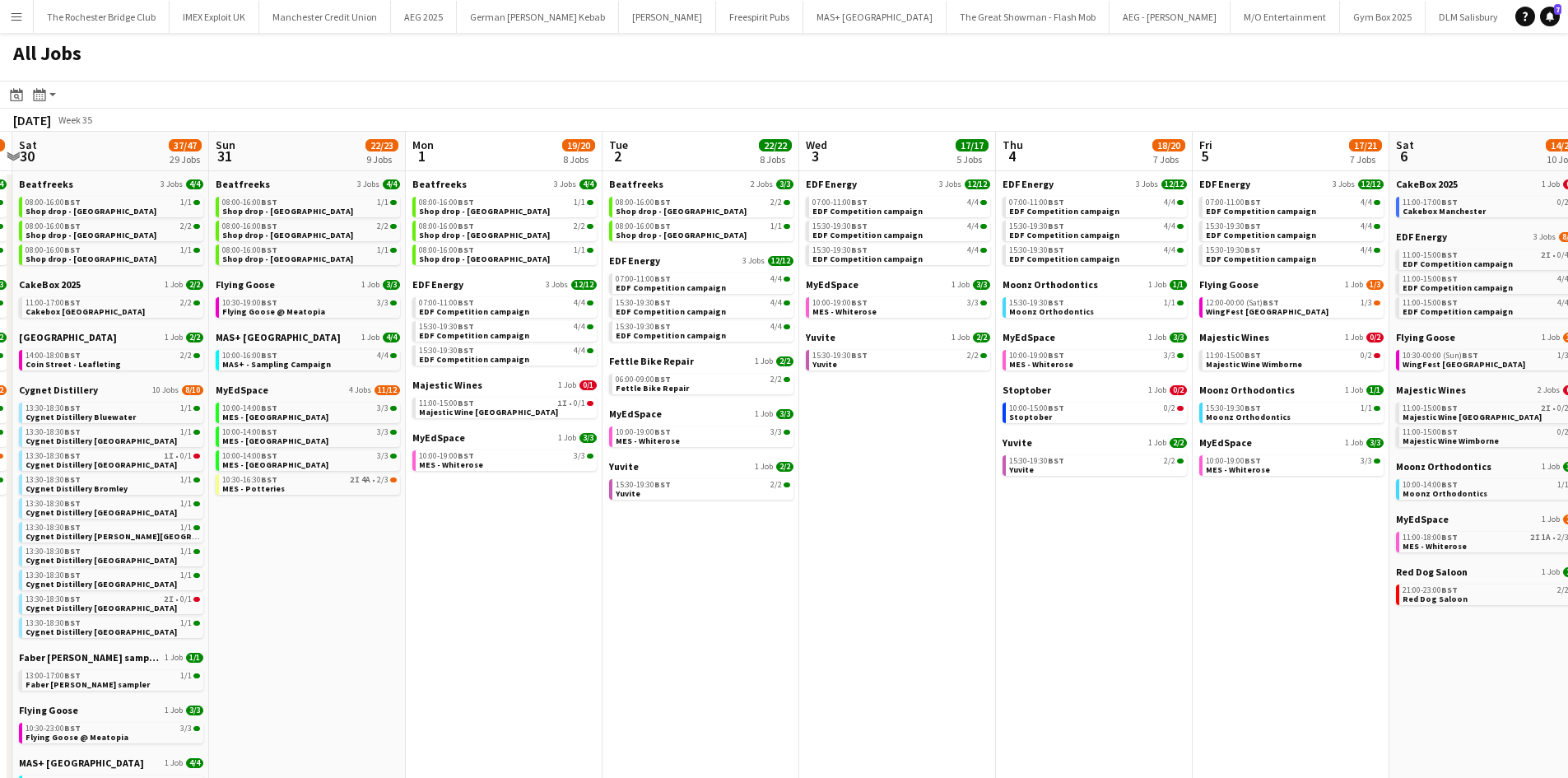
scroll to position [0, 579]
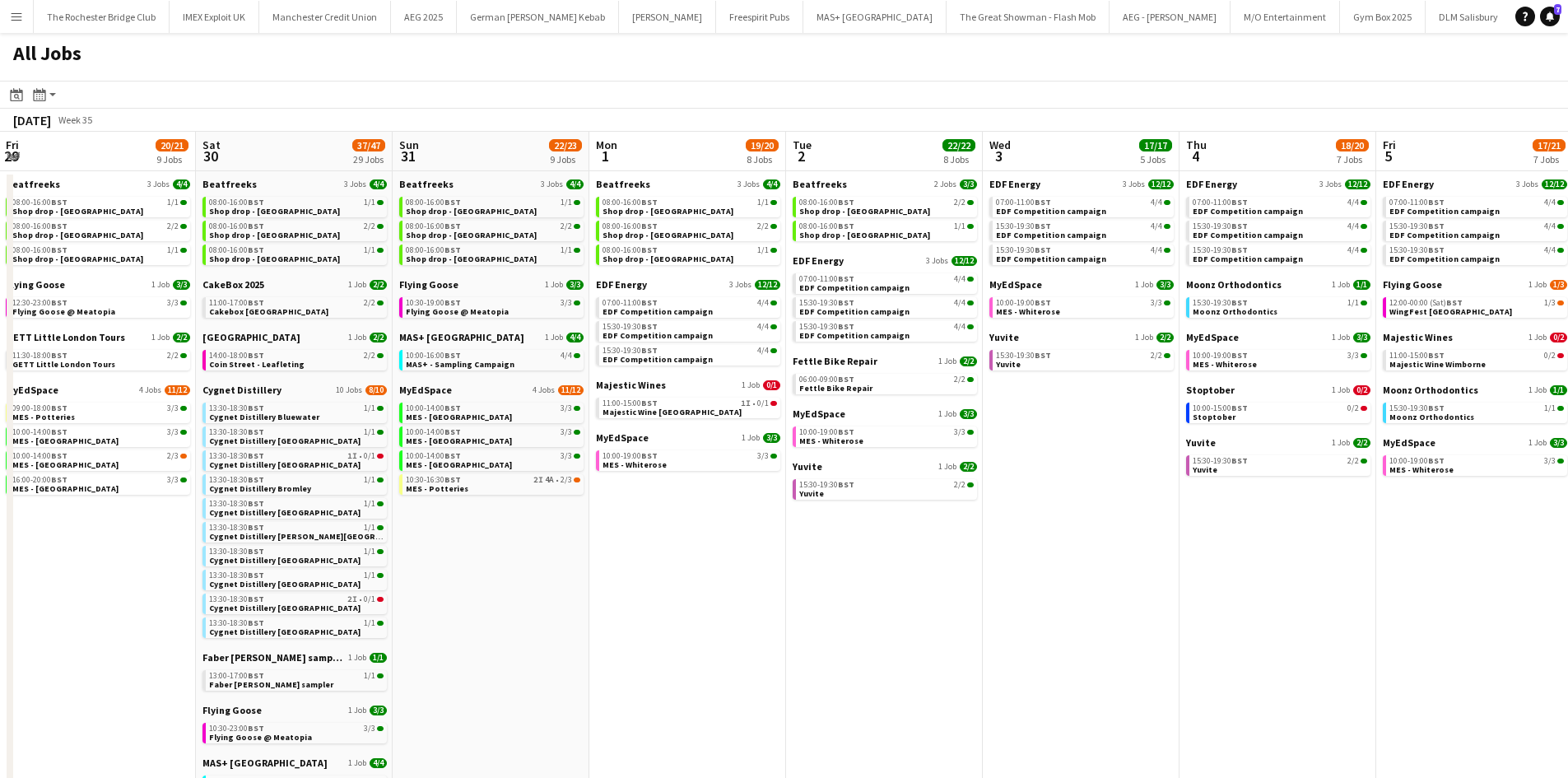
drag, startPoint x: 488, startPoint y: 610, endPoint x: 1027, endPoint y: 607, distance: 539.0
click at [1066, 614] on app-calendar-viewport "Wed 27 16/18 7 Jobs Thu 28 18/20 11 Jobs Fri 29 20/21 9 Jobs Sat 30 37/47 29 Jo…" at bounding box center [784, 709] width 1568 height 1156
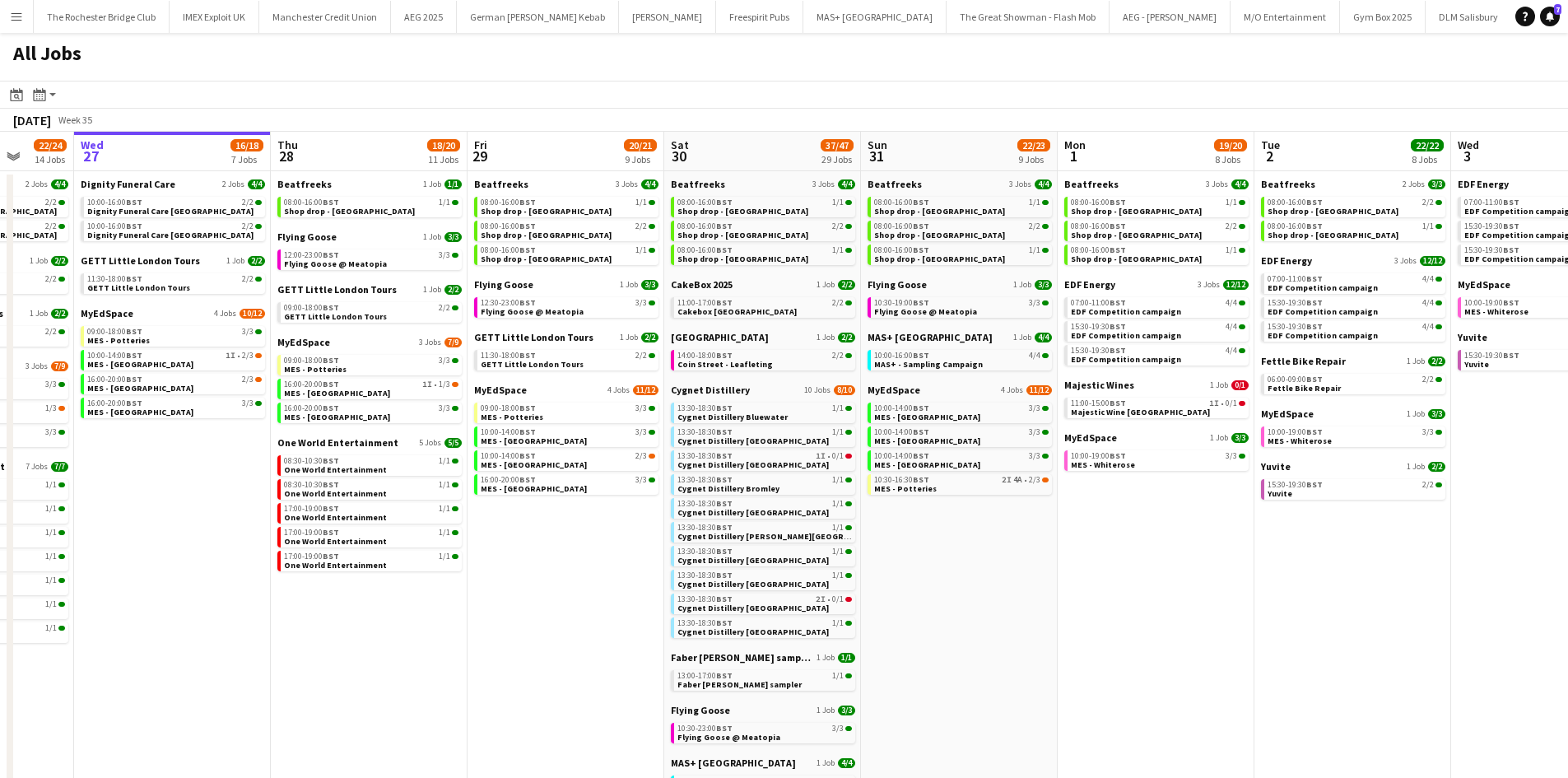
drag, startPoint x: 416, startPoint y: 644, endPoint x: 644, endPoint y: 604, distance: 231.5
click at [447, 589] on app-calendar-viewport "Sat 23 52/52 24 Jobs Sun 24 26/26 7 Jobs Mon 25 8/10 5 Jobs Tue 26 22/24 14 Job…" at bounding box center [784, 709] width 1568 height 1156
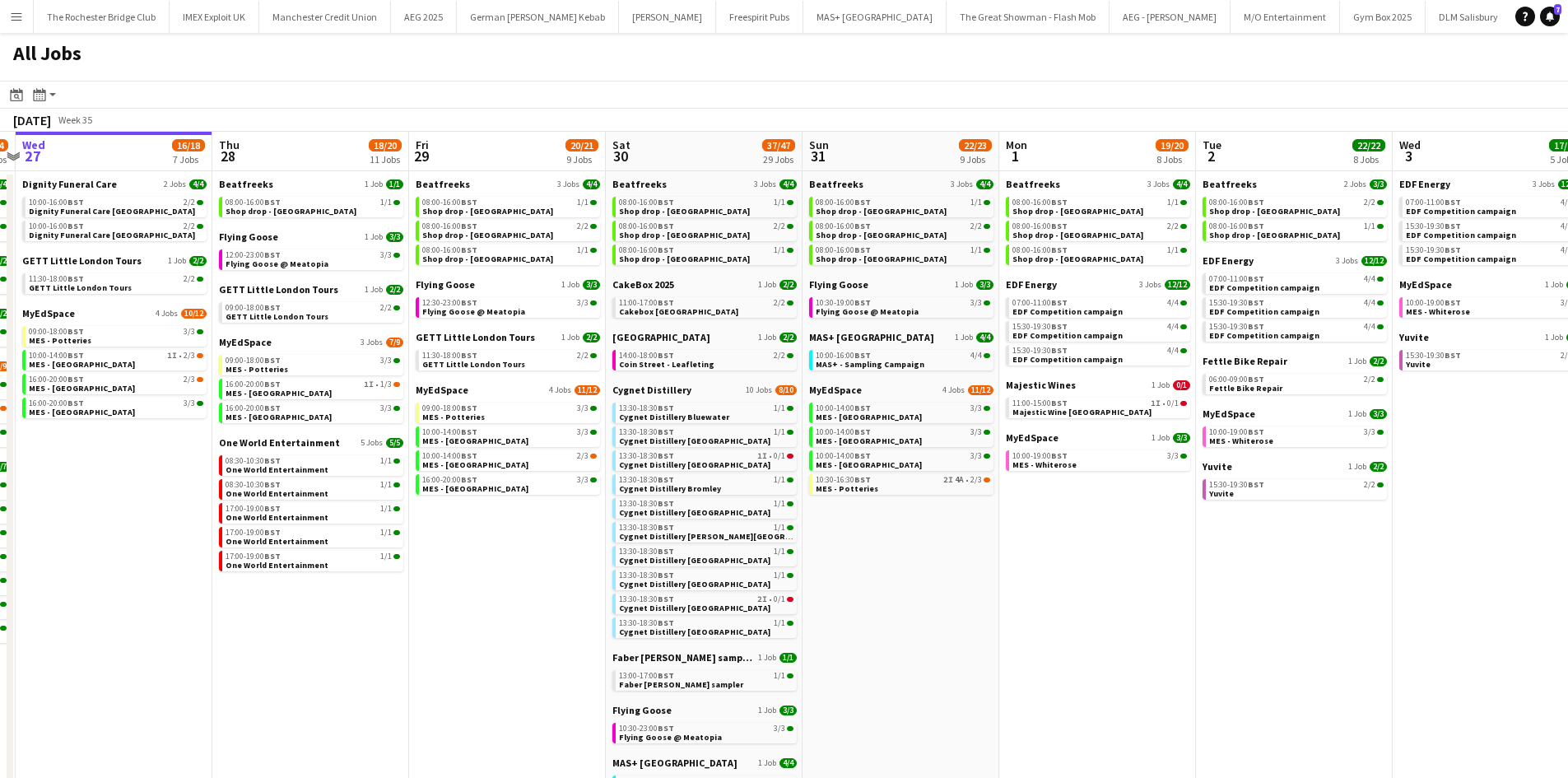
scroll to position [0, 773]
drag, startPoint x: 1168, startPoint y: 635, endPoint x: 1124, endPoint y: 647, distance: 45.6
click at [1124, 647] on app-calendar-viewport "Sat 23 52/52 24 Jobs Sun 24 26/26 7 Jobs Mon 25 8/10 5 Jobs Tue 26 22/24 14 Job…" at bounding box center [784, 709] width 1568 height 1156
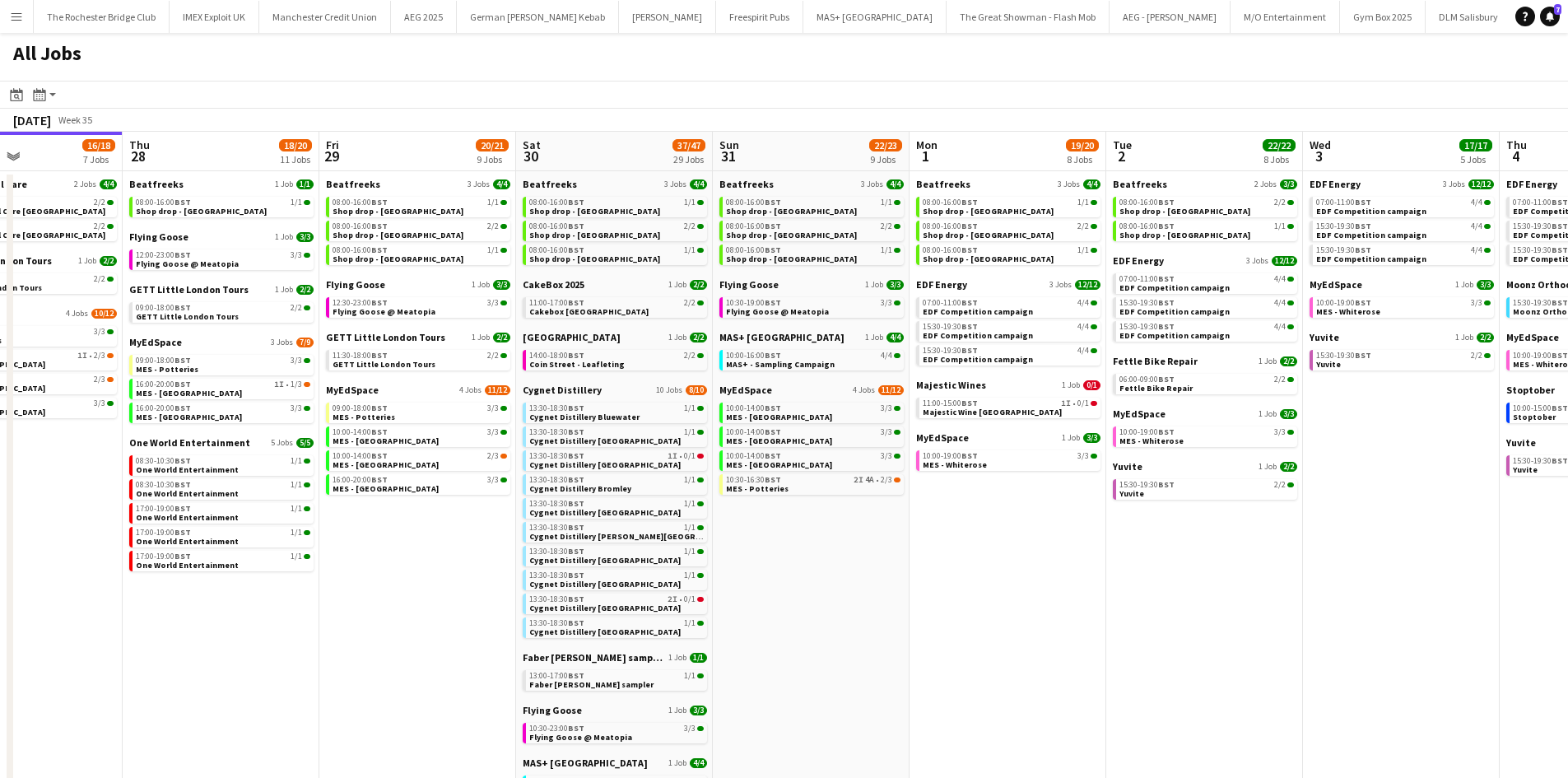
scroll to position [0, 470]
drag, startPoint x: 1268, startPoint y: 591, endPoint x: 1177, endPoint y: 605, distance: 92.1
click at [1177, 605] on app-calendar-viewport "Mon 25 8/10 5 Jobs Tue 26 22/24 14 Jobs Wed 27 16/18 7 Jobs Thu 28 18/20 11 Job…" at bounding box center [784, 709] width 1568 height 1156
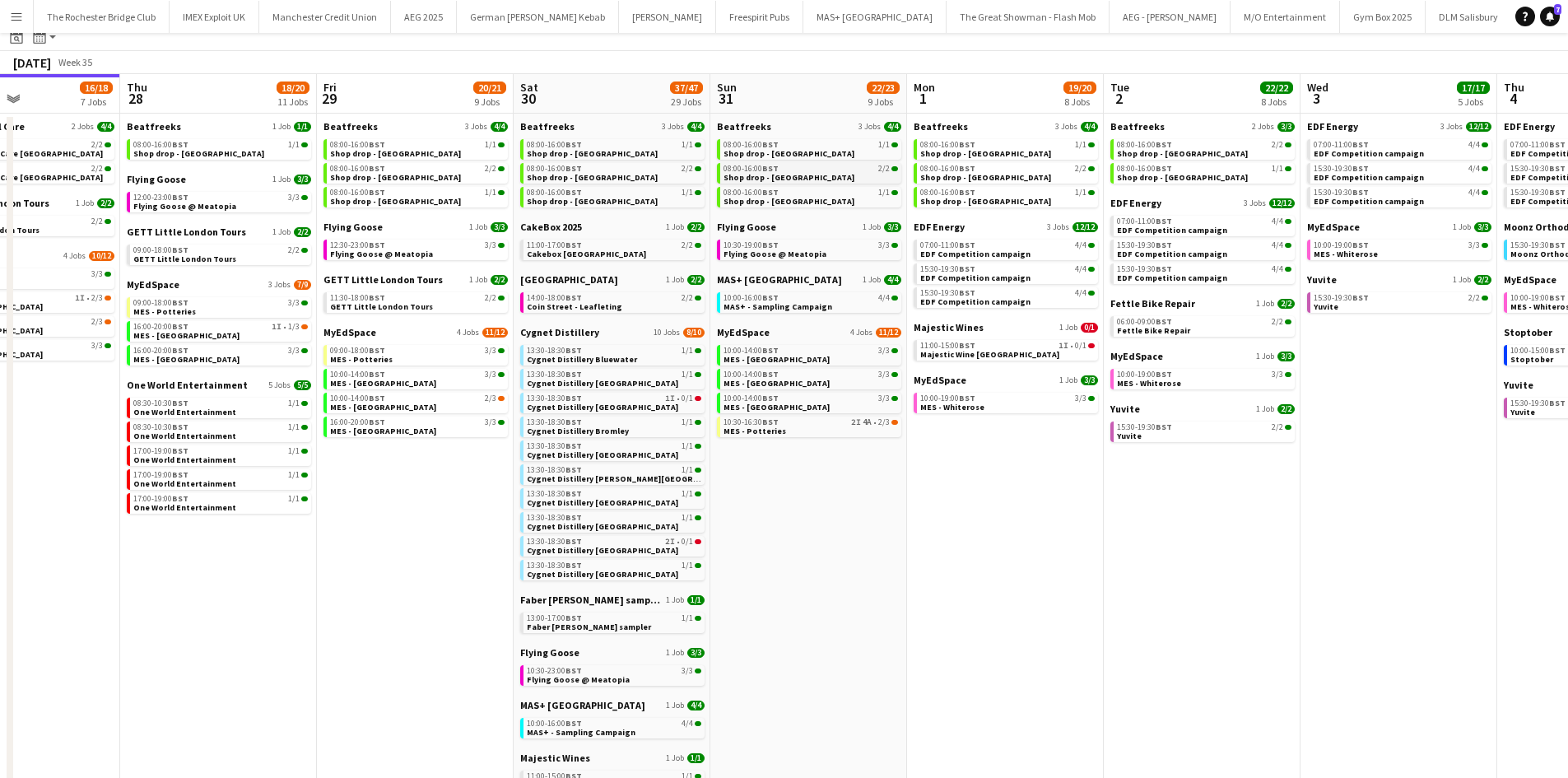
scroll to position [0, 0]
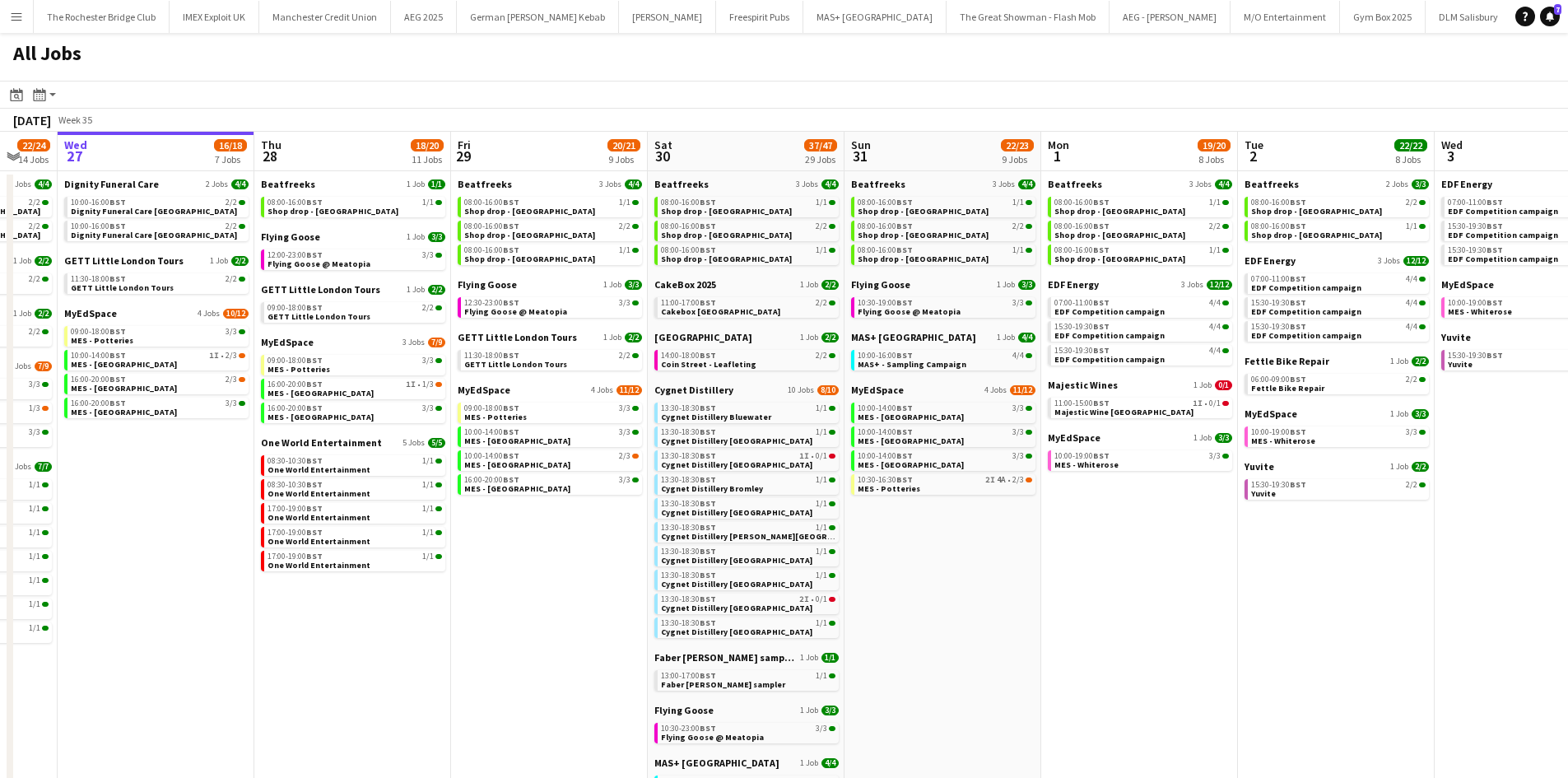
drag, startPoint x: 498, startPoint y: 544, endPoint x: 615, endPoint y: 545, distance: 117.0
click at [602, 545] on app-calendar-viewport "Mon 25 8/10 5 Jobs Tue 26 22/24 14 Jobs Wed 27 16/18 7 Jobs Thu 28 18/20 11 Job…" at bounding box center [784, 709] width 1568 height 1156
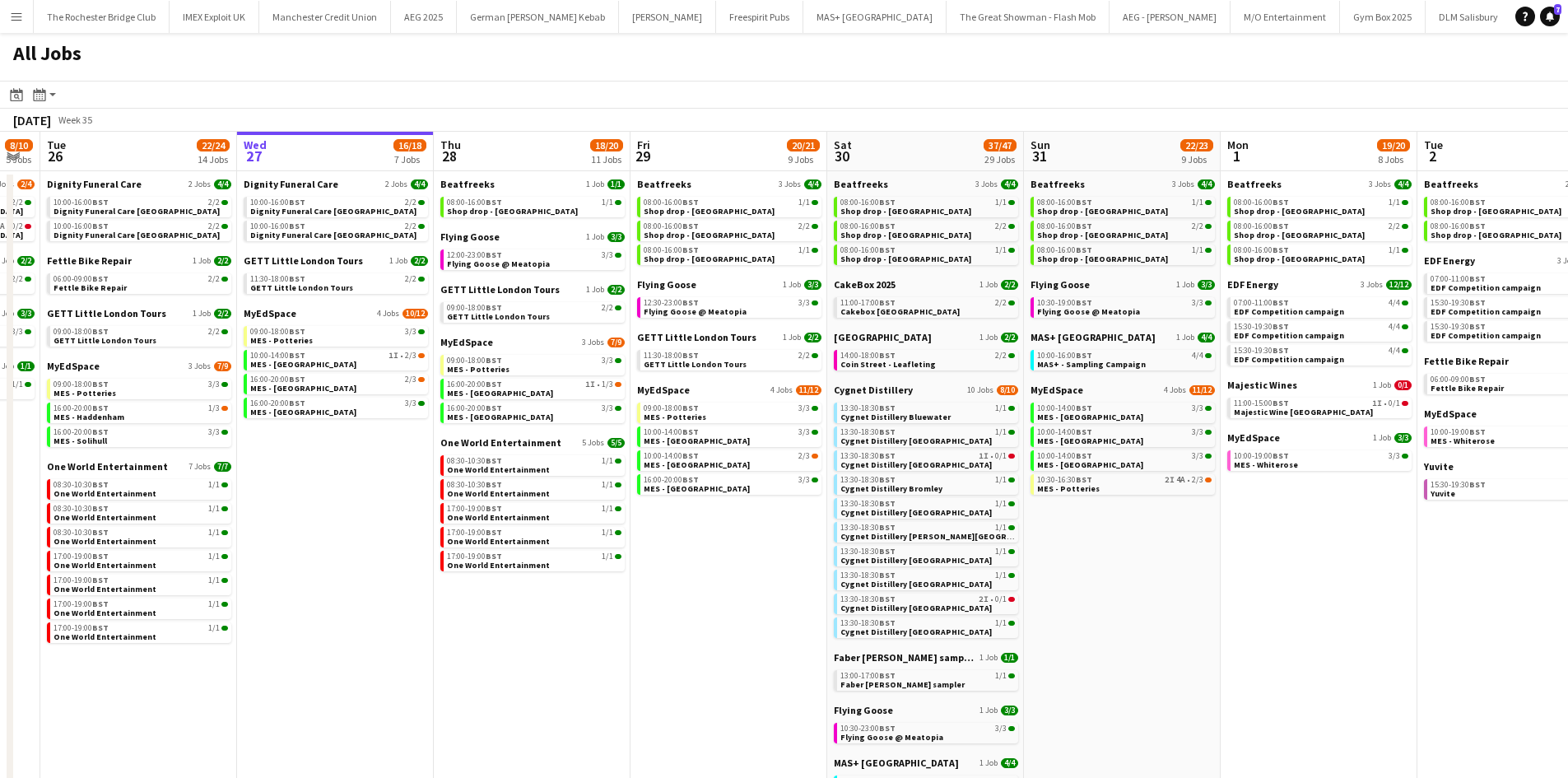
click at [662, 718] on app-calendar-viewport "Sun 24 26/26 7 Jobs Mon 25 8/10 5 Jobs Tue 26 22/24 14 Jobs Wed 27 16/18 7 Jobs…" at bounding box center [784, 709] width 1568 height 1156
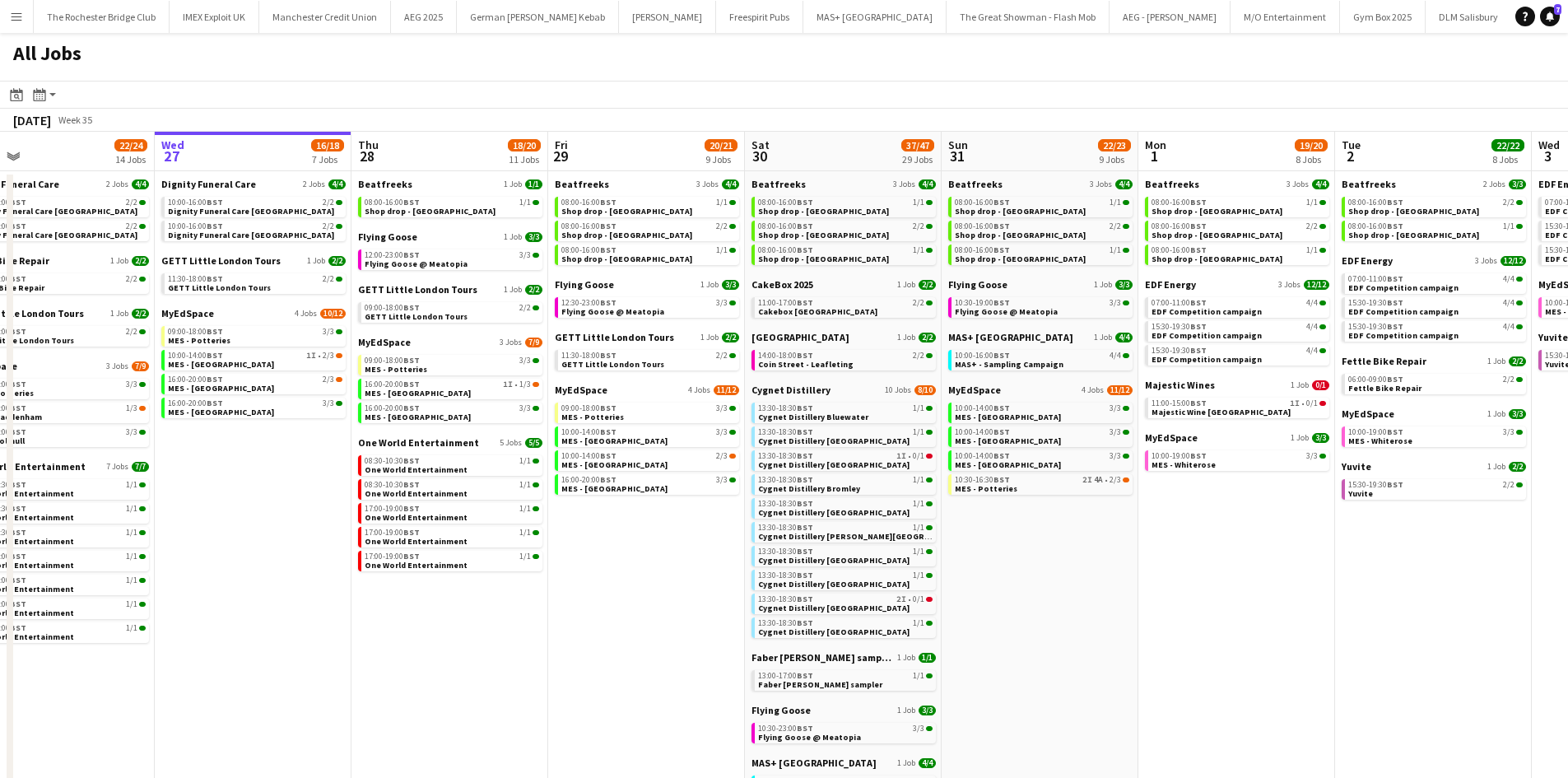
drag, startPoint x: 789, startPoint y: 632, endPoint x: 685, endPoint y: 587, distance: 113.3
click at [700, 620] on app-calendar-viewport "Sun 24 26/26 7 Jobs Mon 25 8/10 5 Jobs Tue 26 22/24 14 Jobs Wed 27 16/18 7 Jobs…" at bounding box center [784, 709] width 1568 height 1156
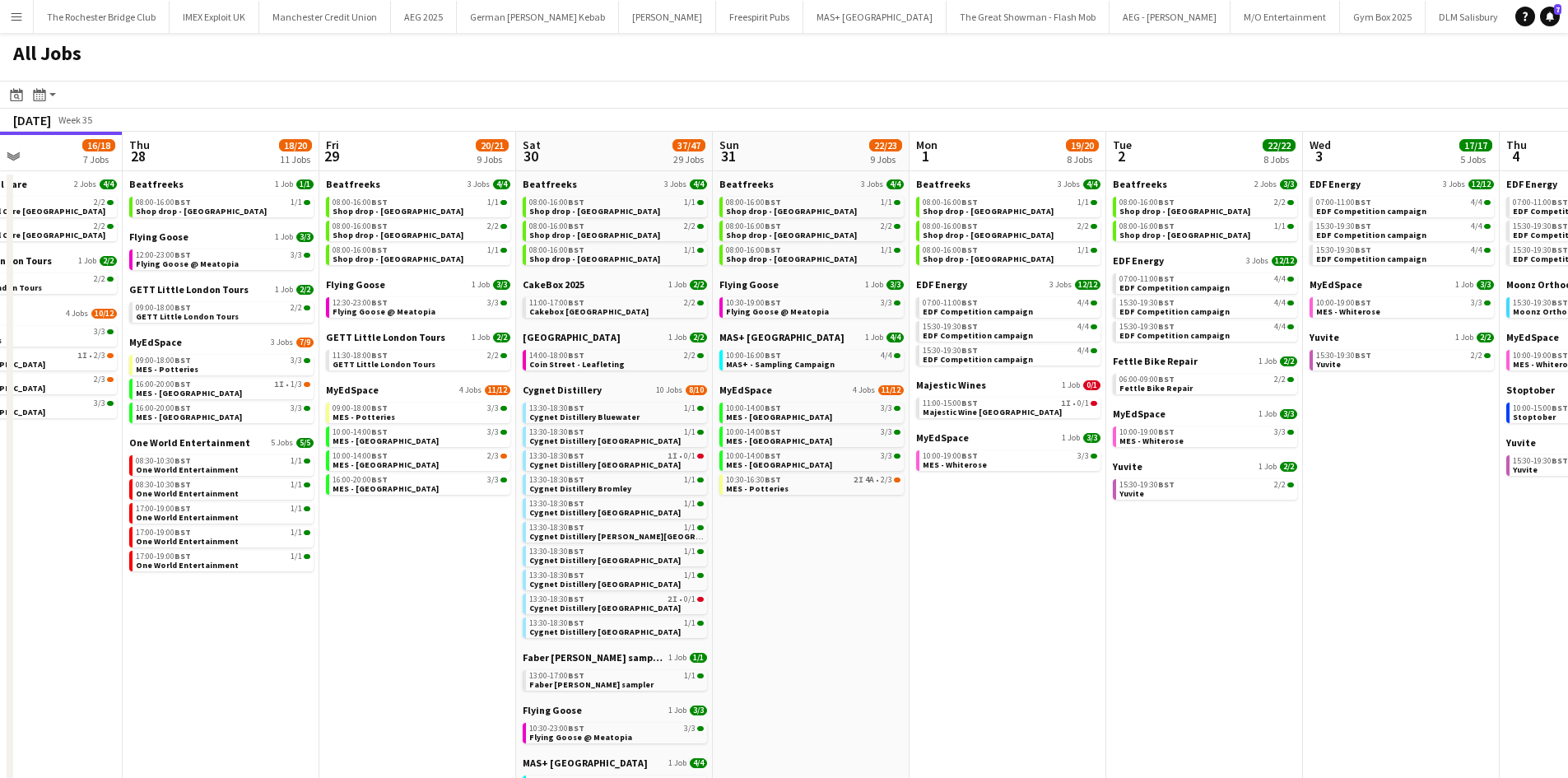
drag, startPoint x: 1157, startPoint y: 573, endPoint x: 851, endPoint y: 594, distance: 306.7
click at [854, 594] on app-calendar-viewport "Sun 24 26/26 7 Jobs Mon 25 8/10 5 Jobs Tue 26 22/24 14 Jobs Wed 27 16/18 7 Jobs…" at bounding box center [784, 709] width 1568 height 1156
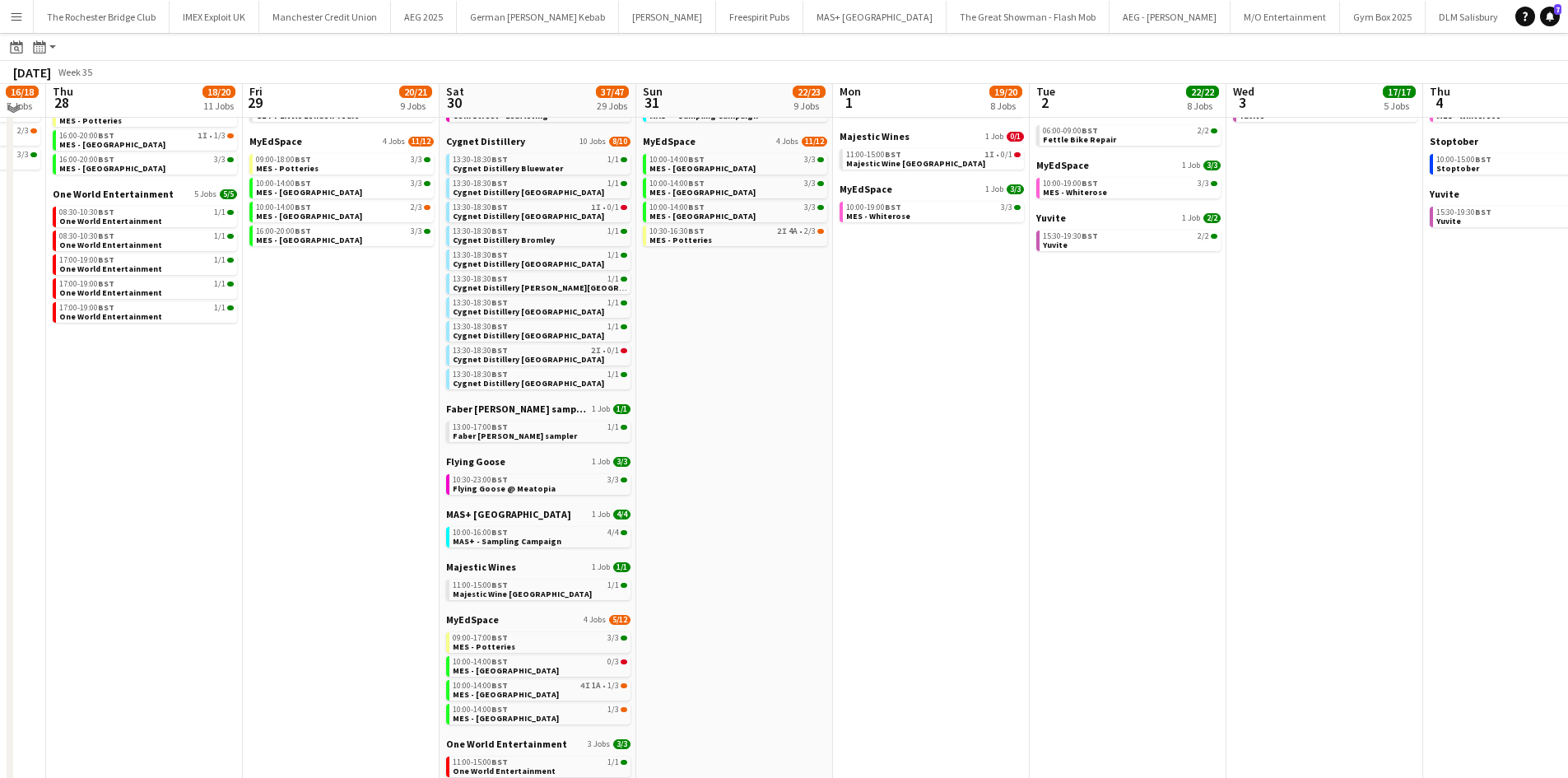
scroll to position [0, 0]
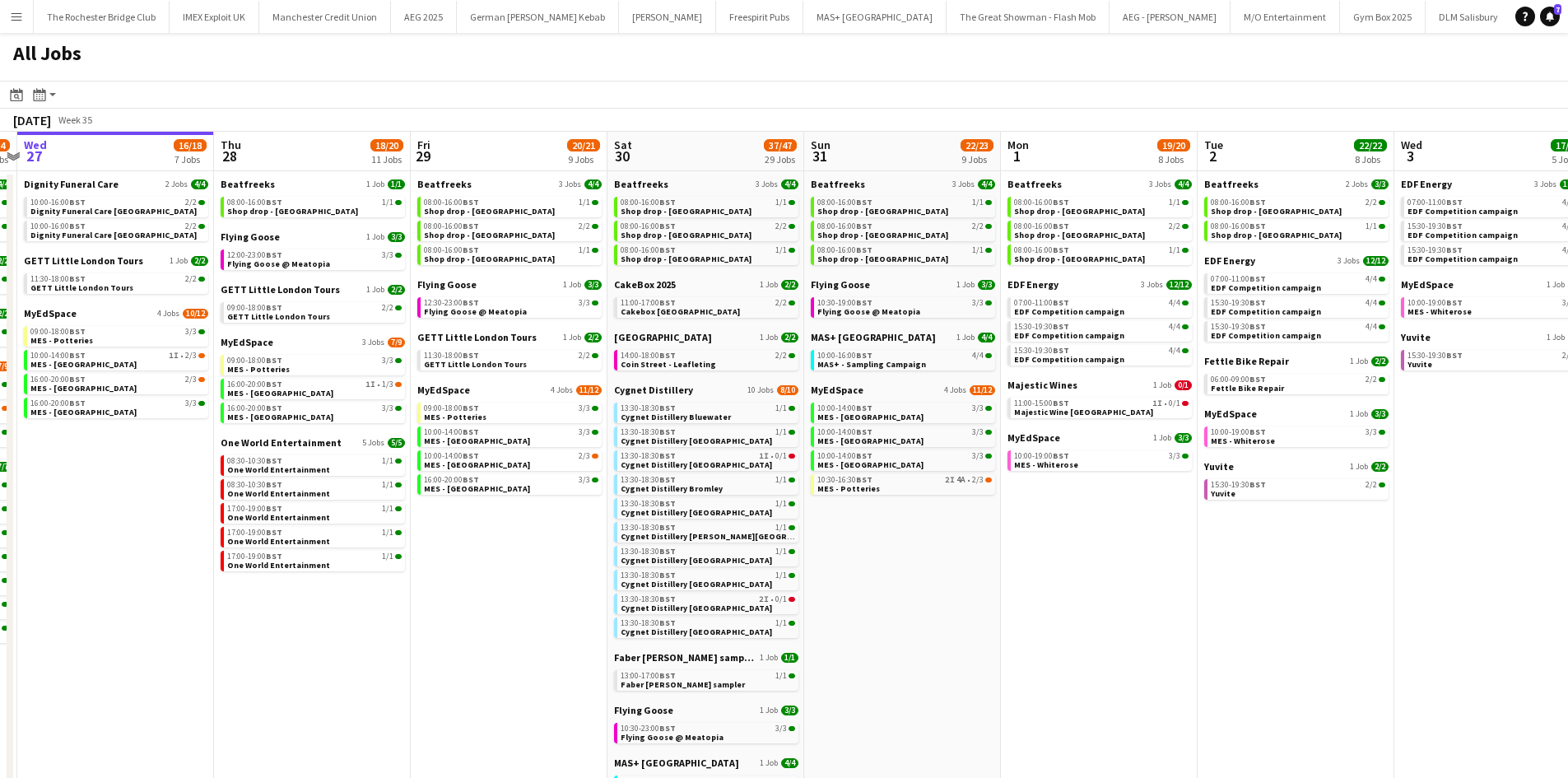
drag, startPoint x: 1318, startPoint y: 630, endPoint x: 1119, endPoint y: 636, distance: 199.1
click at [1133, 636] on app-calendar-viewport "Sun 24 26/26 7 Jobs Mon 25 8/10 5 Jobs Tue 26 22/24 14 Jobs Wed 27 16/18 7 Jobs…" at bounding box center [784, 709] width 1568 height 1156
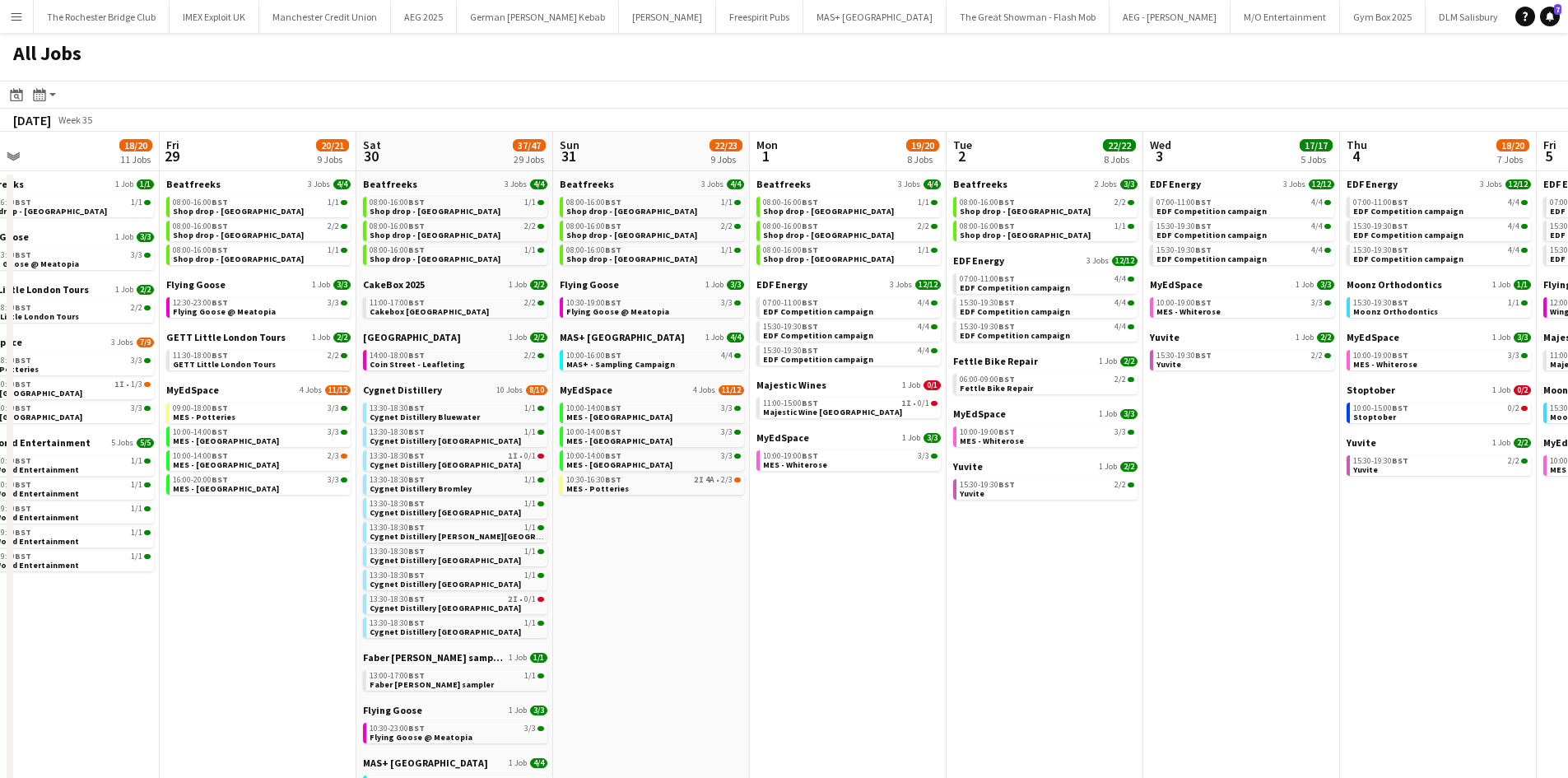
drag, startPoint x: 738, startPoint y: 499, endPoint x: 869, endPoint y: 494, distance: 131.1
click at [889, 497] on app-calendar-viewport "Tue 26 22/24 14 Jobs Wed 27 16/18 7 Jobs Thu 28 18/20 11 Jobs Fri 29 20/21 9 Jo…" at bounding box center [784, 709] width 1568 height 1156
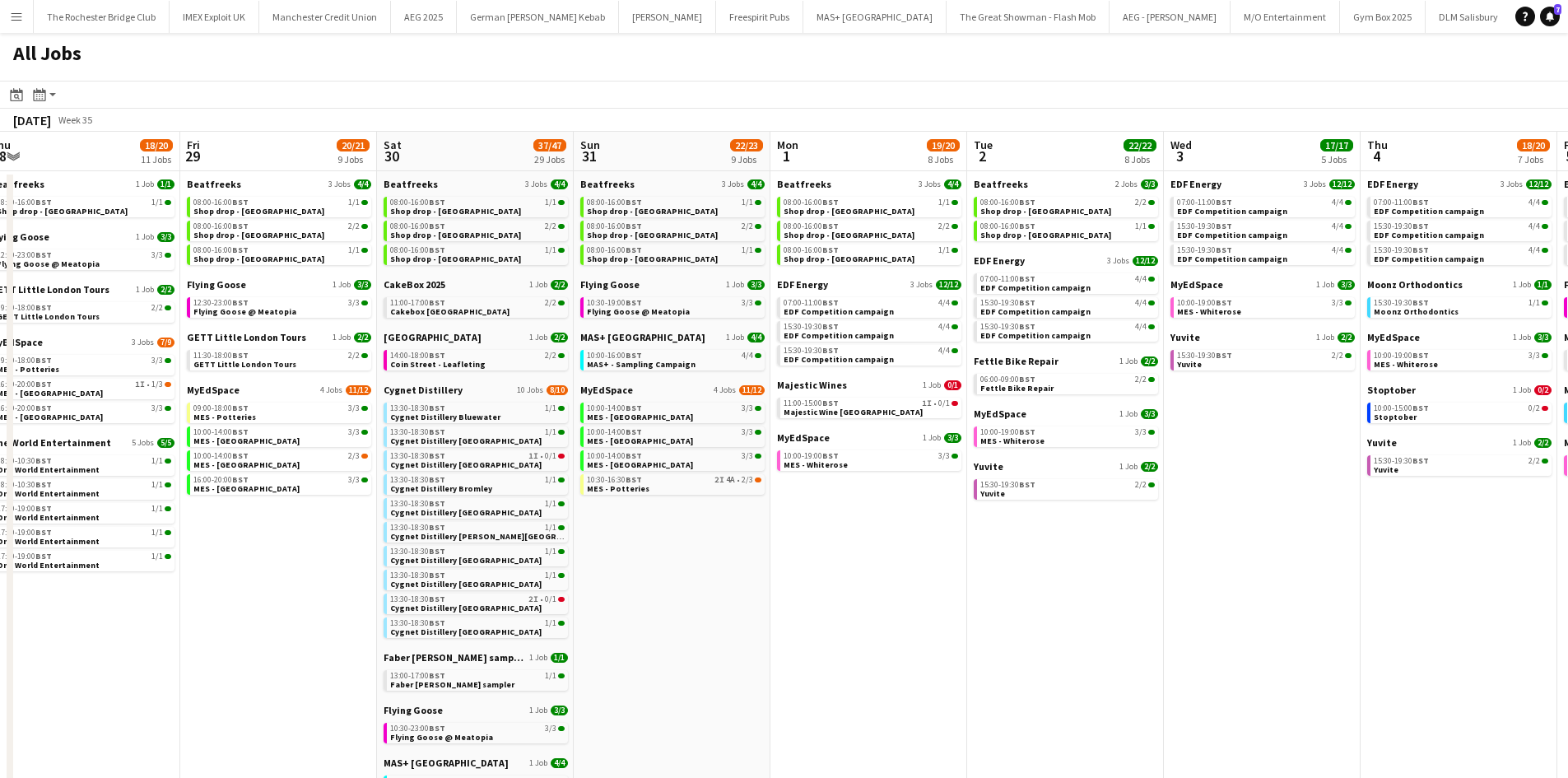
drag, startPoint x: 209, startPoint y: 605, endPoint x: 469, endPoint y: 537, distance: 268.7
click at [800, 562] on app-calendar-viewport "Tue 26 22/24 14 Jobs Wed 27 16/18 7 Jobs Thu 28 18/20 11 Jobs Fri 29 20/21 9 Jo…" at bounding box center [784, 709] width 1568 height 1156
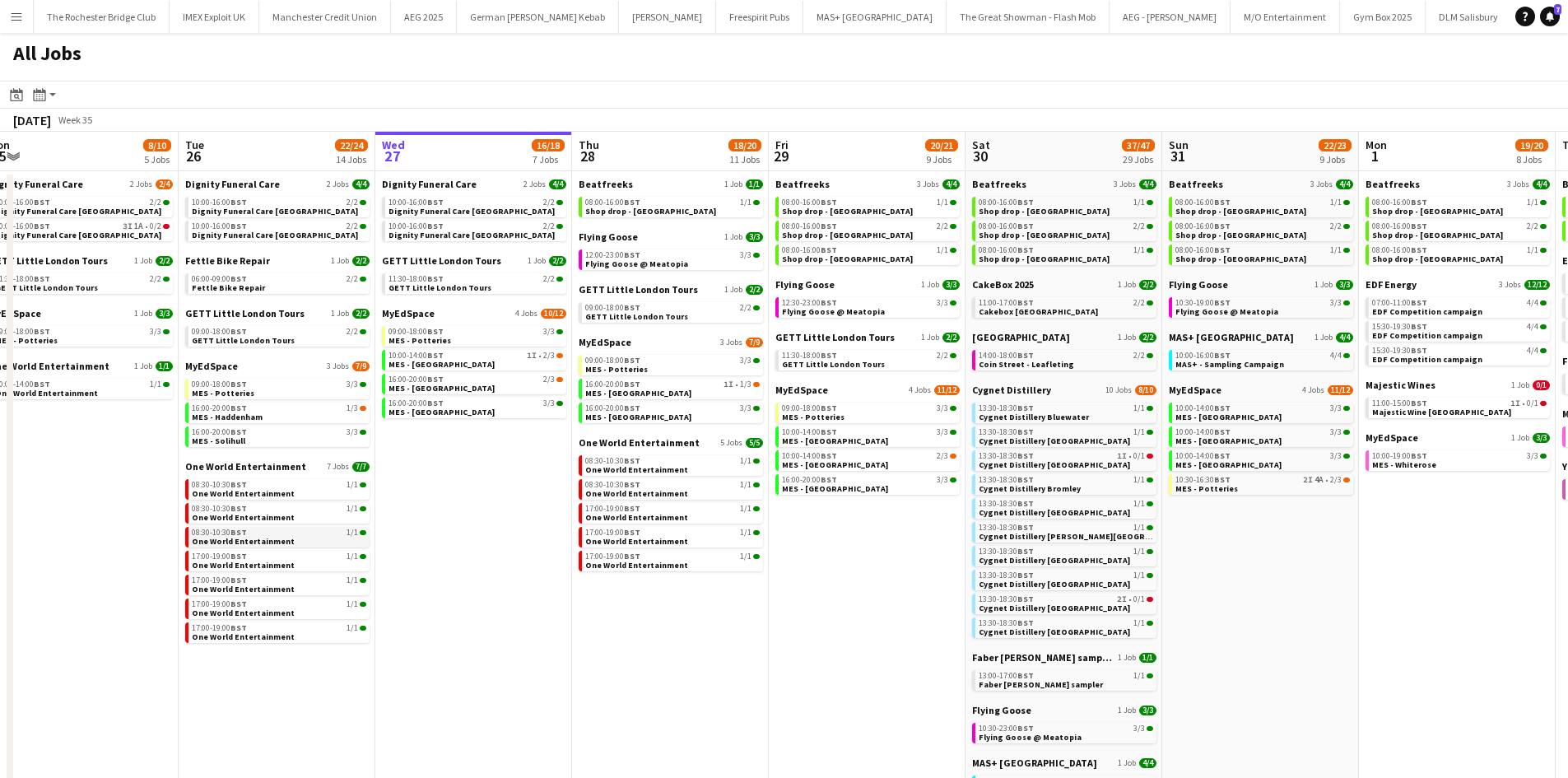
drag, startPoint x: 330, startPoint y: 570, endPoint x: 252, endPoint y: 538, distance: 84.3
click at [229, 539] on app-calendar-viewport "Fri 22 19/19 7 Jobs Sat 23 52/52 24 Jobs Sun 24 26/26 7 Jobs Mon 25 8/10 5 Jobs…" at bounding box center [784, 709] width 1568 height 1156
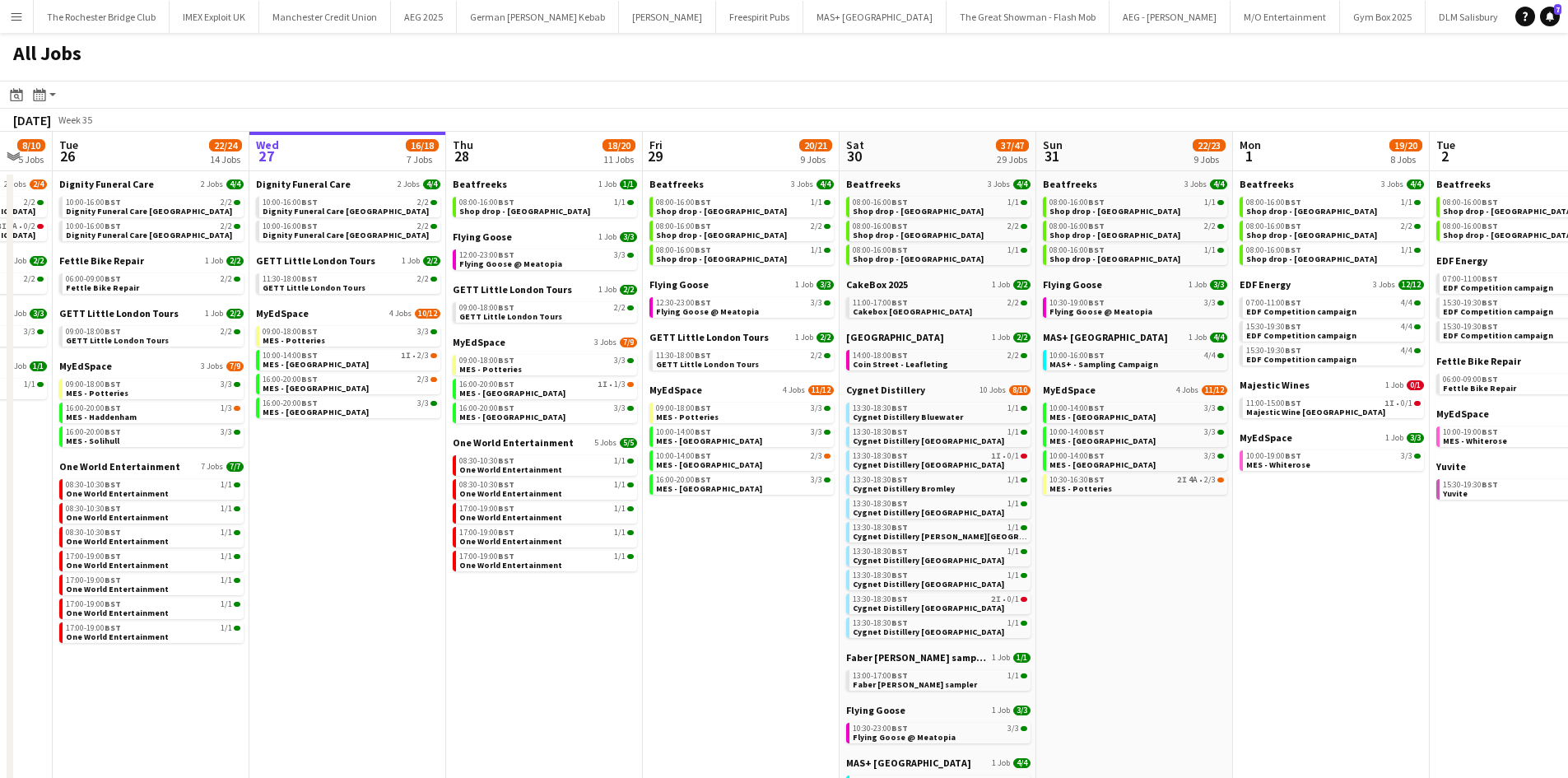
drag, startPoint x: 653, startPoint y: 632, endPoint x: 528, endPoint y: 632, distance: 125.0
click at [528, 632] on app-calendar-viewport "Fri 22 19/19 7 Jobs Sat 23 52/52 24 Jobs Sun 24 26/26 7 Jobs Mon 25 8/10 5 Jobs…" at bounding box center [784, 709] width 1568 height 1156
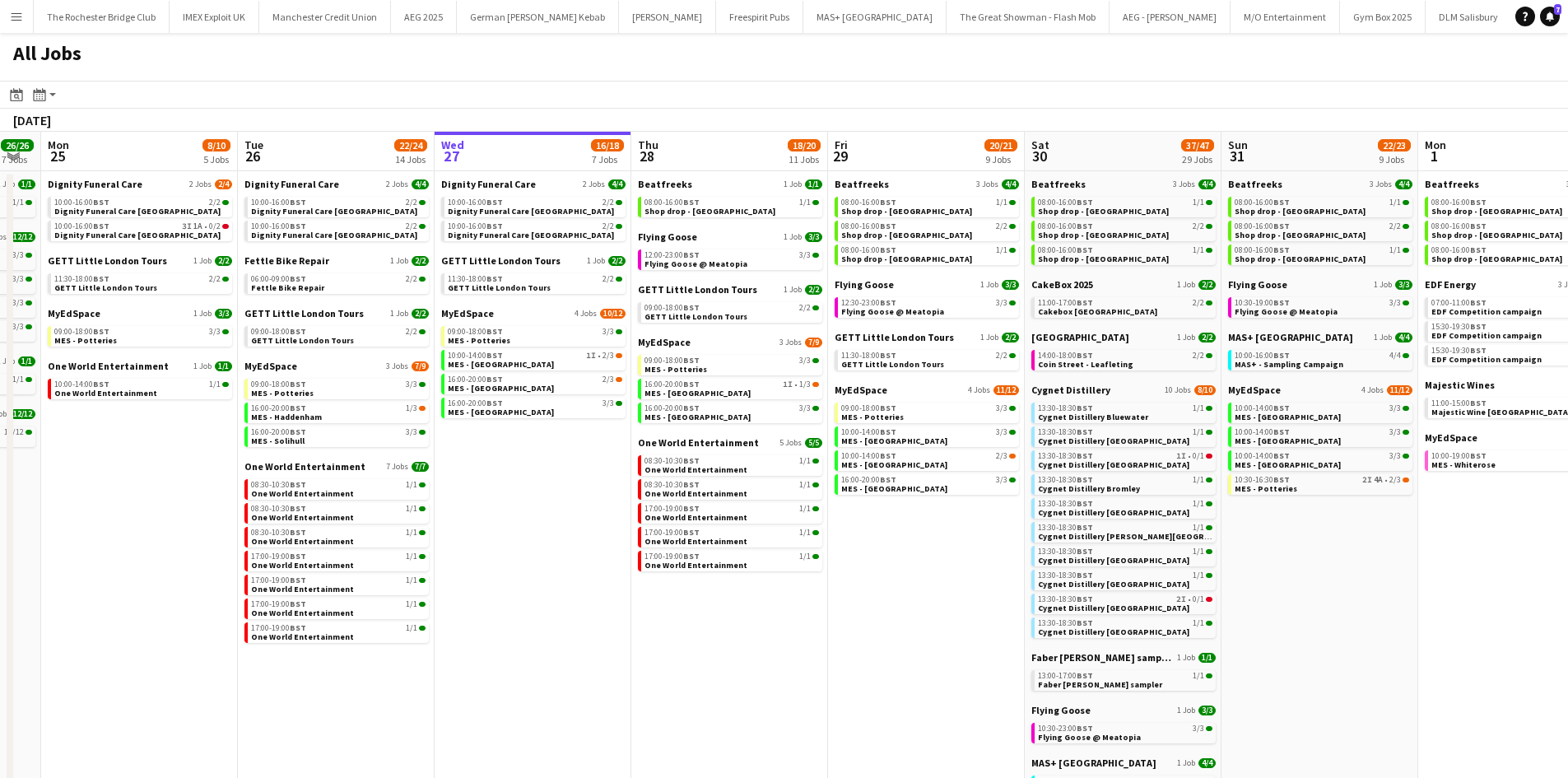
drag, startPoint x: 419, startPoint y: 615, endPoint x: 540, endPoint y: 625, distance: 121.4
click at [540, 625] on app-calendar-viewport "Fri 22 19/19 7 Jobs Sat 23 52/52 24 Jobs Sun 24 26/26 7 Jobs Mon 25 8/10 5 Jobs…" at bounding box center [784, 709] width 1568 height 1156
drag, startPoint x: 466, startPoint y: 768, endPoint x: 555, endPoint y: 816, distance: 101.1
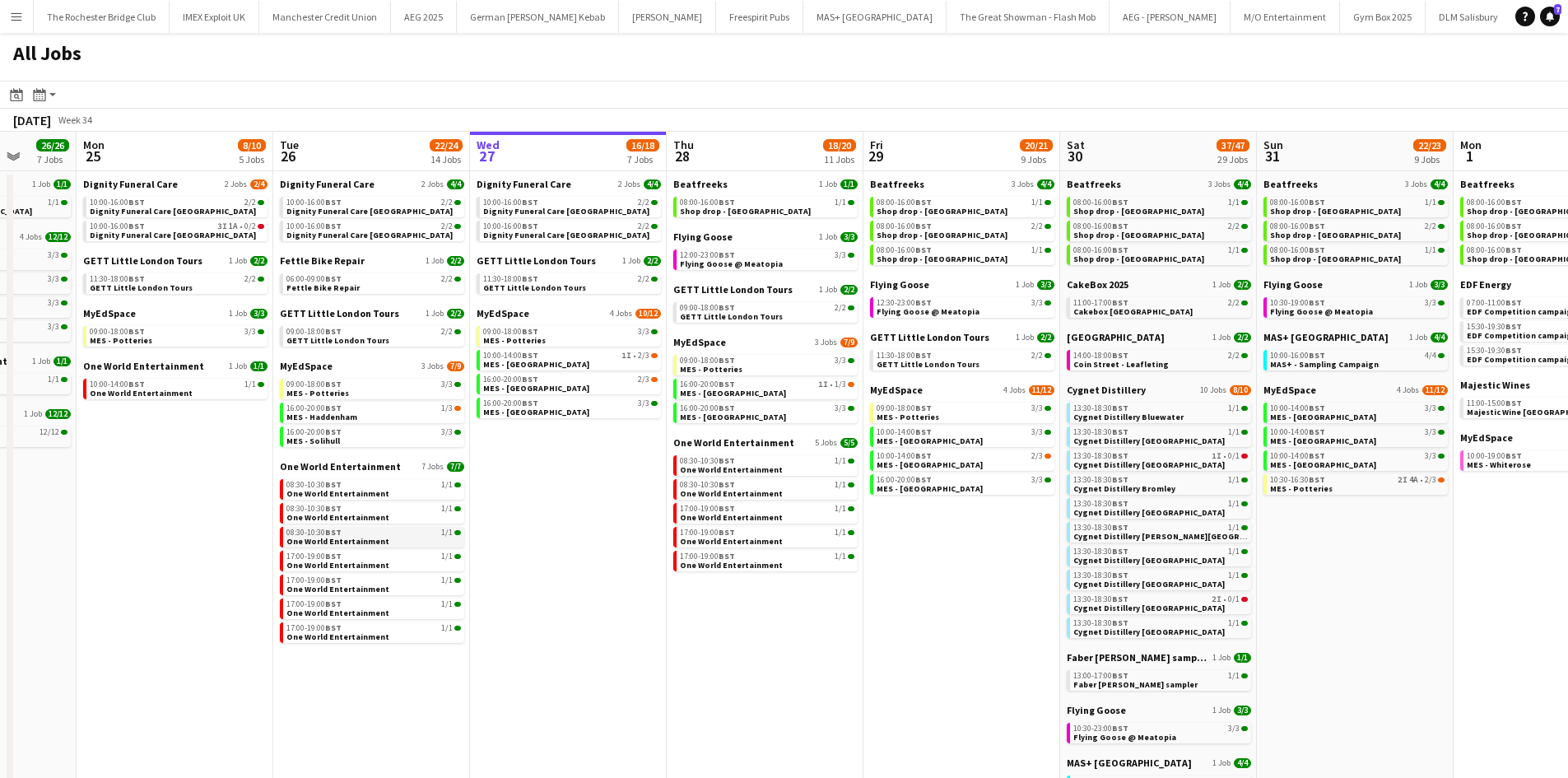
drag, startPoint x: 555, startPoint y: 816, endPoint x: 420, endPoint y: 542, distance: 305.5
click at [418, 547] on app-calendar-viewport "Fri 22 19/19 7 Jobs Sat 23 52/52 24 Jobs Sun 24 26/26 7 Jobs Mon 25 8/10 5 Jobs…" at bounding box center [784, 709] width 1568 height 1156
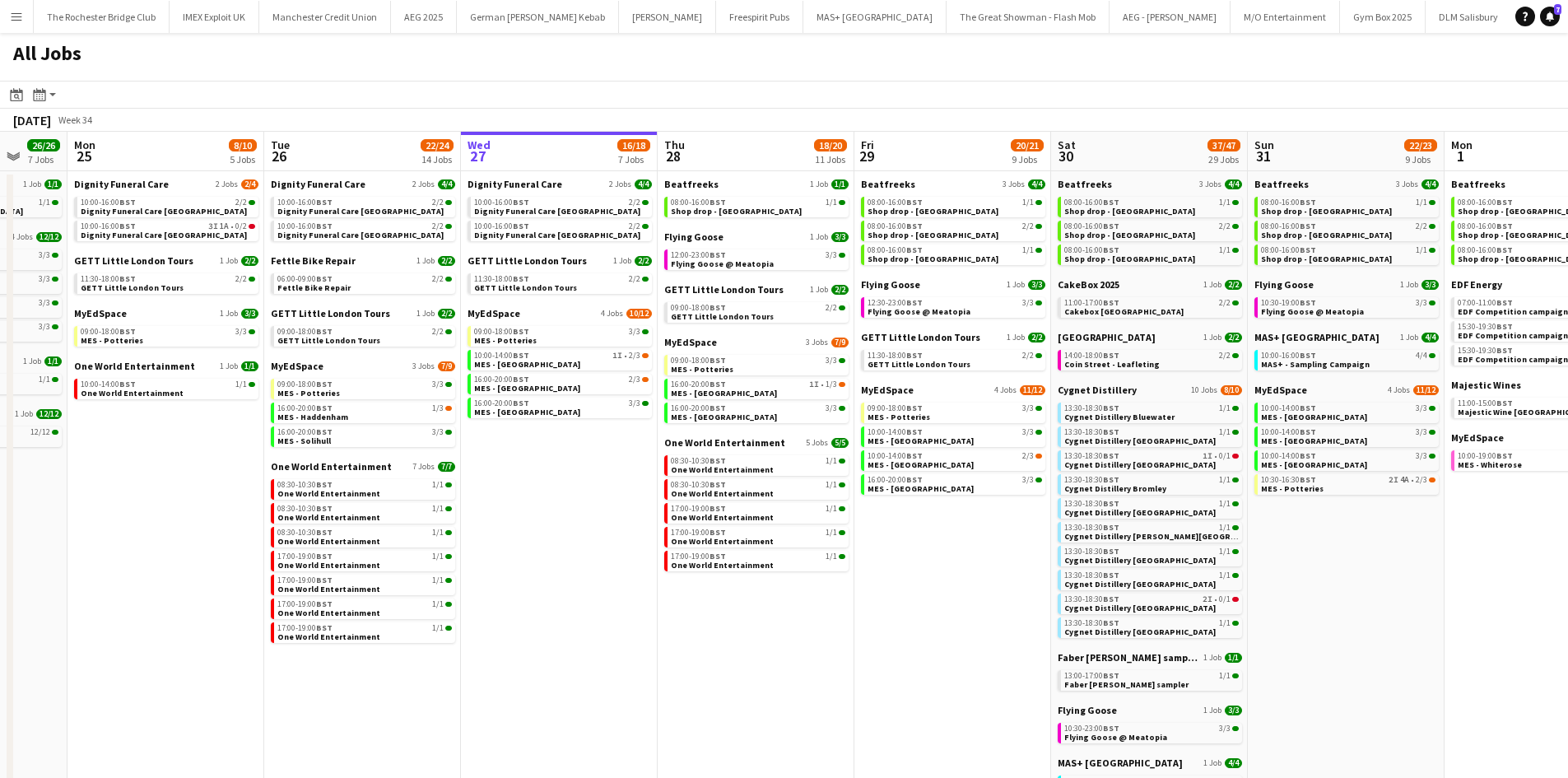
drag, startPoint x: 881, startPoint y: 669, endPoint x: 873, endPoint y: 668, distance: 8.1
click at [873, 668] on app-calendar-viewport "Fri 22 19/19 7 Jobs Sat 23 52/52 24 Jobs Sun 24 26/26 7 Jobs Mon 25 8/10 5 Jobs…" at bounding box center [784, 709] width 1568 height 1156
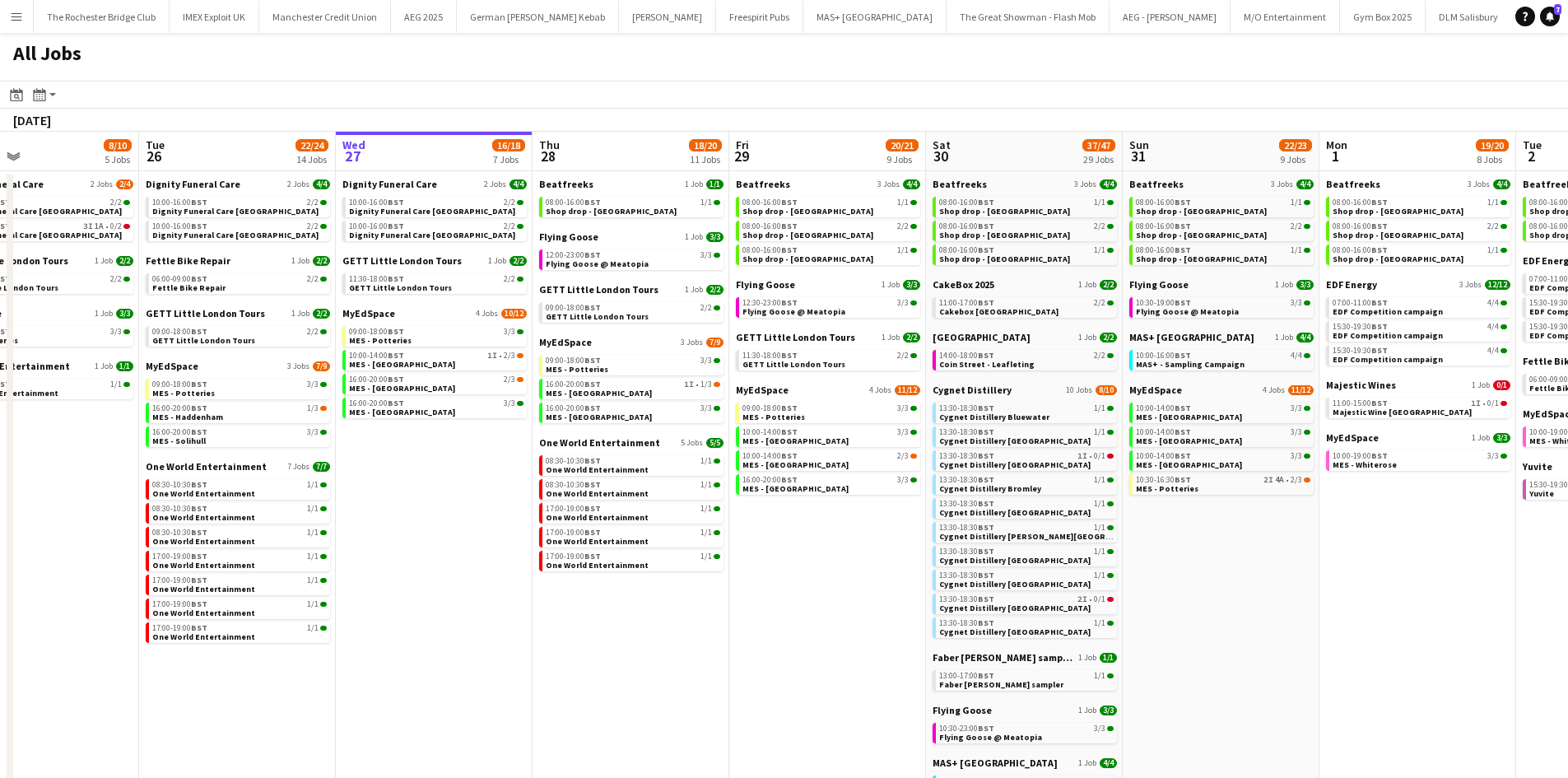
click at [821, 591] on app-calendar-viewport "Fri 22 19/19 7 Jobs Sat 23 52/52 24 Jobs Sun 24 26/26 7 Jobs Mon 25 8/10 5 Jobs…" at bounding box center [784, 709] width 1568 height 1156
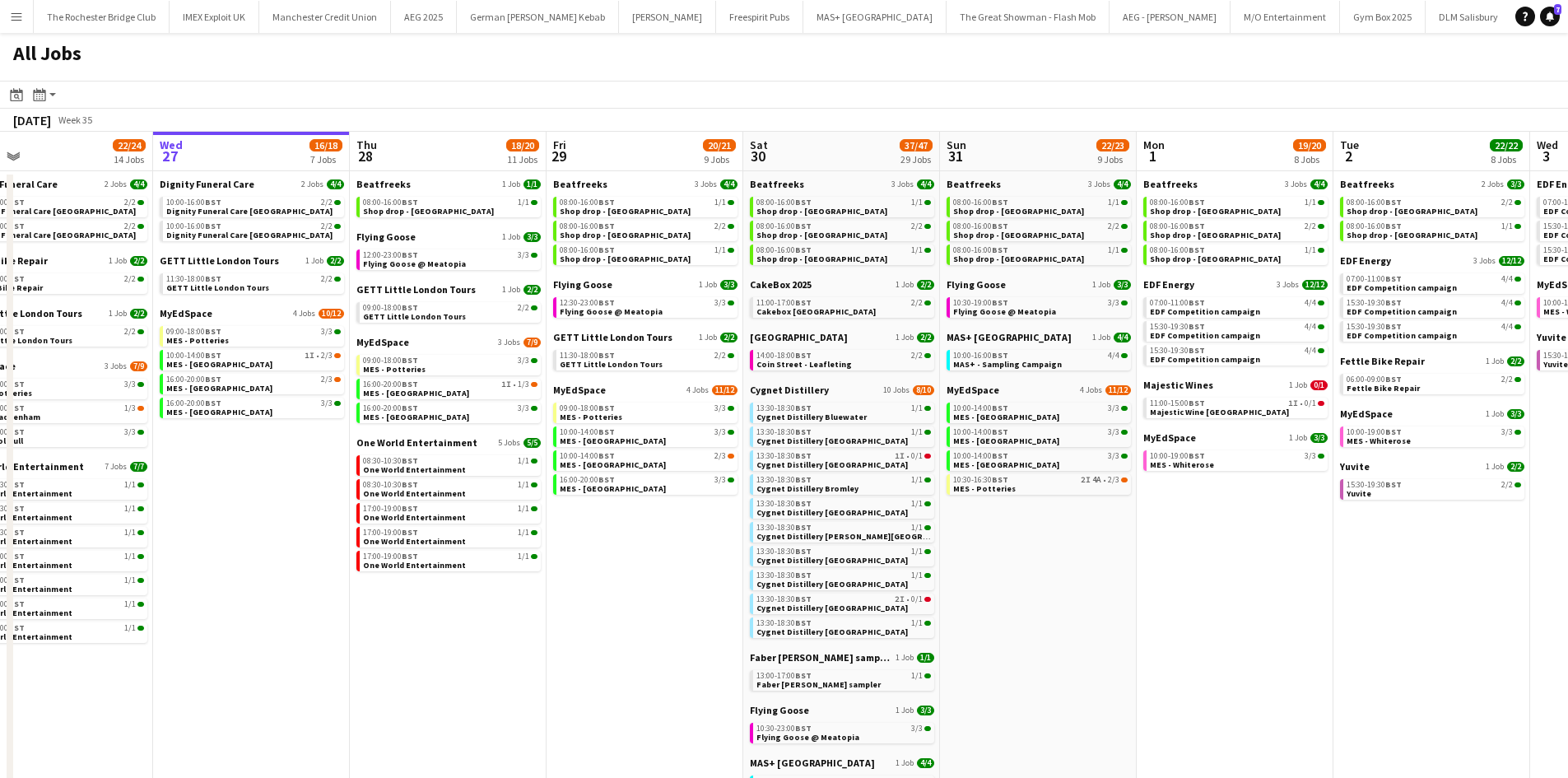
drag, startPoint x: 1224, startPoint y: 629, endPoint x: 1038, endPoint y: 612, distance: 186.8
click at [1038, 612] on app-calendar-viewport "Fri 22 19/19 7 Jobs Sat 23 52/52 24 Jobs Sun 24 26/26 7 Jobs Mon 25 8/10 5 Jobs…" at bounding box center [784, 709] width 1568 height 1156
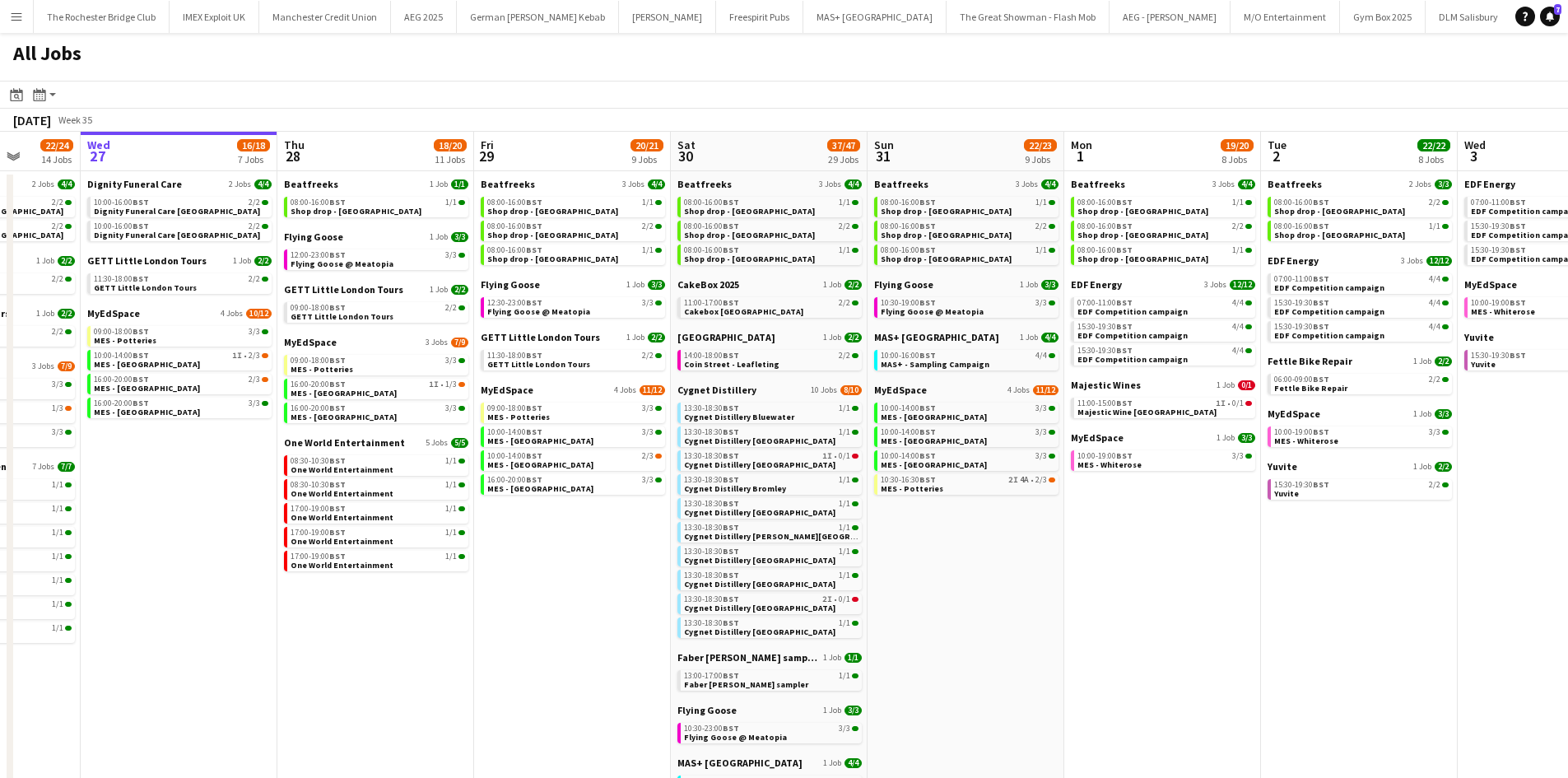
drag, startPoint x: 1097, startPoint y: 553, endPoint x: 1041, endPoint y: 555, distance: 56.0
click at [1043, 555] on app-calendar-viewport "Sun 24 26/26 7 Jobs Mon 25 8/10 5 Jobs Tue 26 22/24 14 Jobs Wed 27 16/18 7 Jobs…" at bounding box center [784, 709] width 1568 height 1156
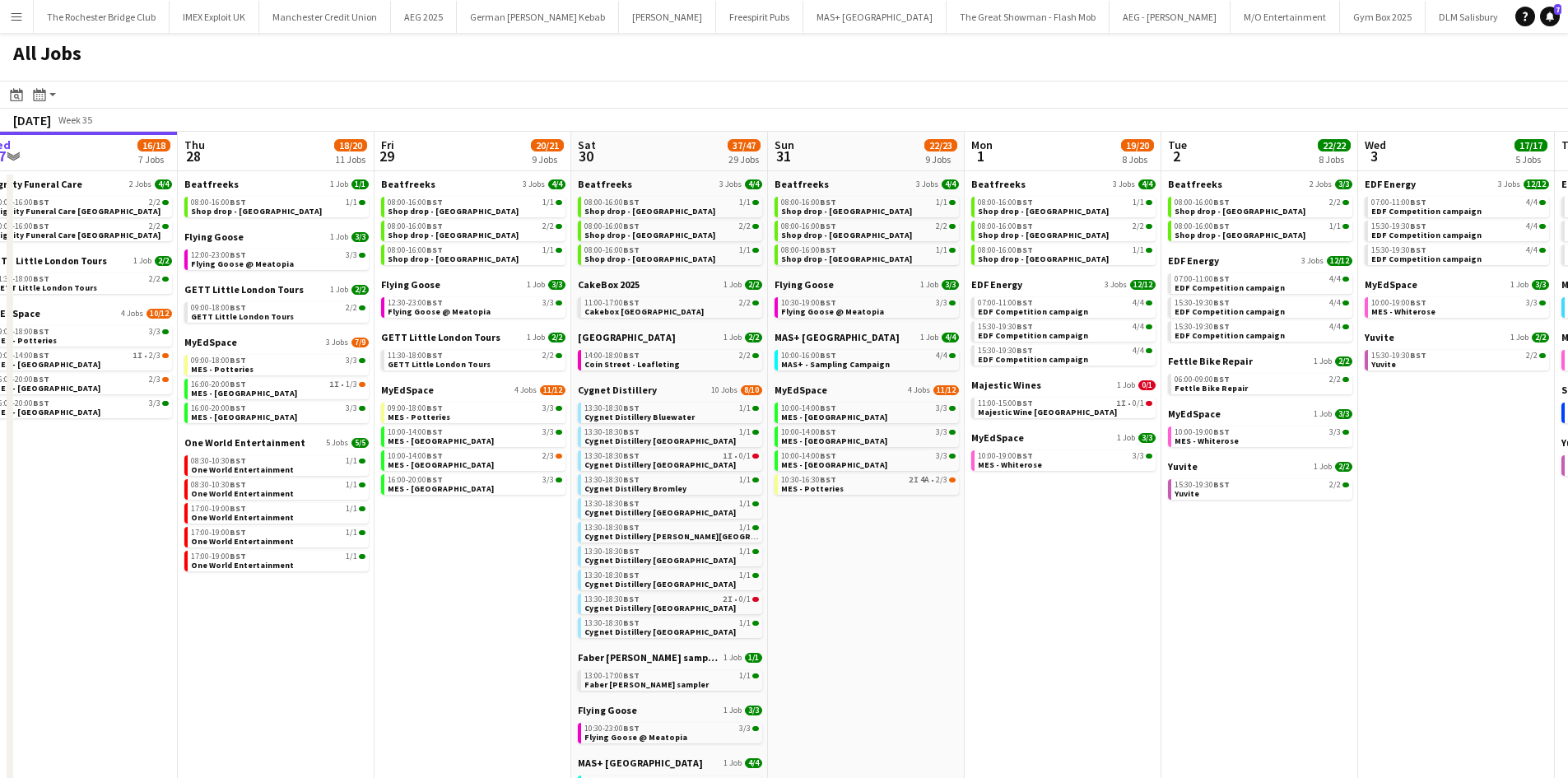
drag, startPoint x: 909, startPoint y: 527, endPoint x: 821, endPoint y: 544, distance: 89.6
click at [821, 544] on app-calendar-viewport "Sun 24 26/26 7 Jobs Mon 25 8/10 5 Jobs Tue 26 22/24 14 Jobs Wed 27 16/18 7 Jobs…" at bounding box center [784, 709] width 1568 height 1156
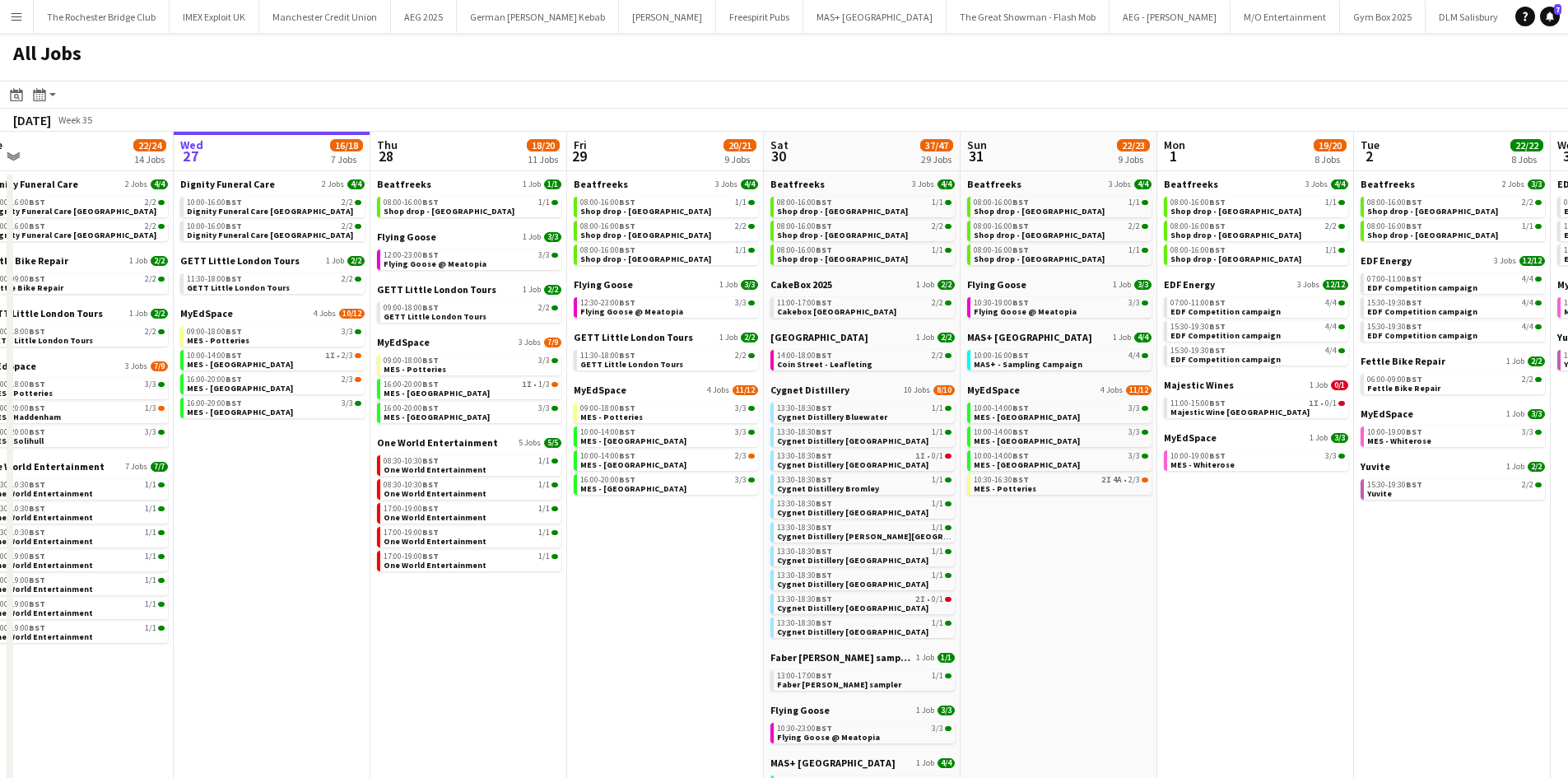
drag, startPoint x: 547, startPoint y: 636, endPoint x: 559, endPoint y: 673, distance: 38.9
click at [564, 637] on app-calendar-viewport "Sun 24 26/26 7 Jobs Mon 25 8/10 5 Jobs Tue 26 22/24 14 Jobs Wed 27 16/18 7 Jobs…" at bounding box center [784, 709] width 1568 height 1156
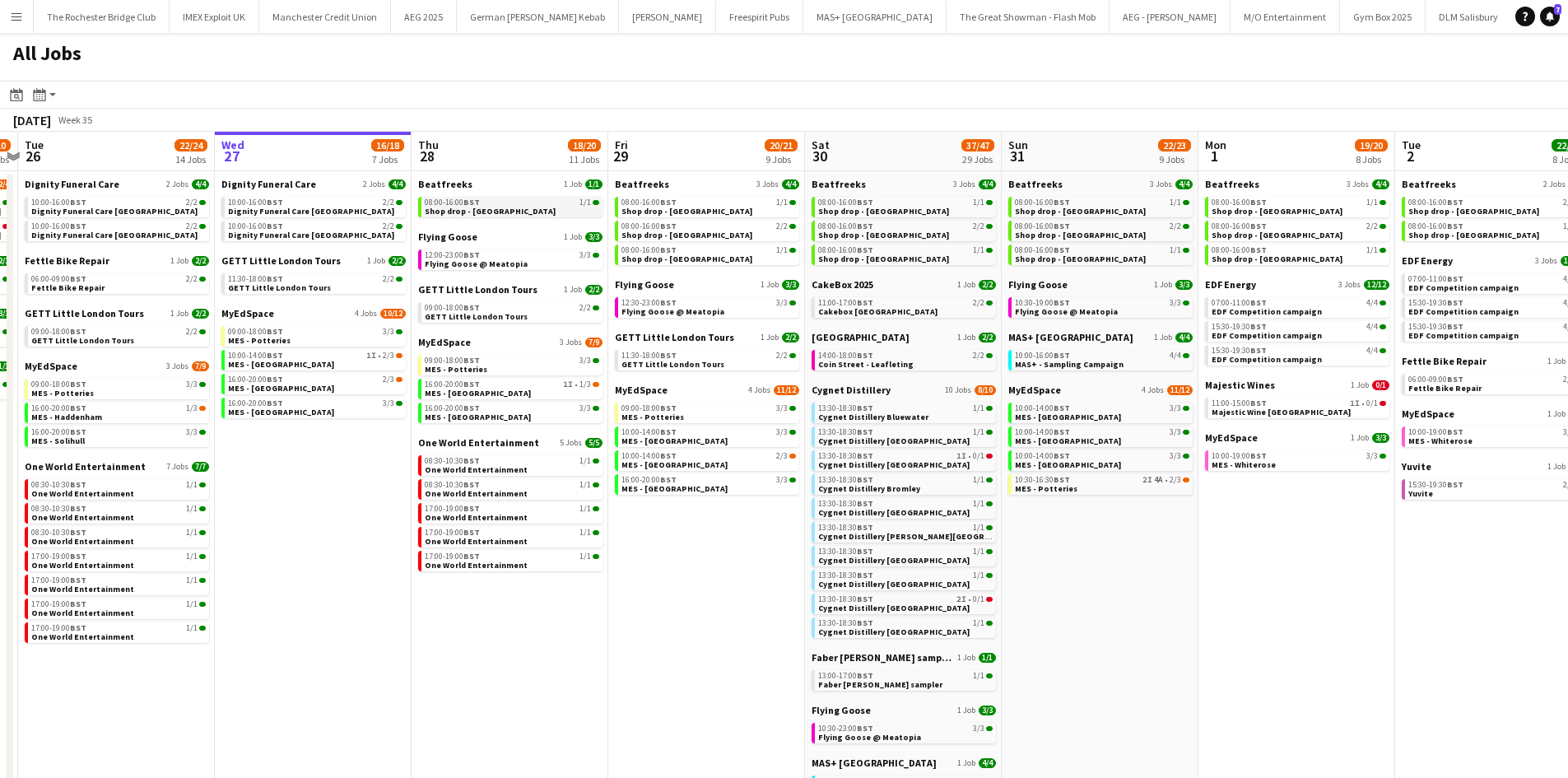
click at [500, 205] on span "Shop drop - Bradford" at bounding box center [490, 210] width 131 height 11
click at [489, 314] on span "GETT Little London Tours" at bounding box center [476, 316] width 103 height 11
click at [515, 375] on app-calendar-brief-board "MyEdSpace 3 Jobs 7/9 09:00-18:00 BST 3/3 MES - Potteries 16:00-20:00 BST 1I • 1…" at bounding box center [510, 379] width 185 height 87
click at [532, 363] on div "09:00-18:00 BST 3/3" at bounding box center [512, 360] width 175 height 8
click at [522, 467] on link "08:30-10:30 BST 1/1 One World Entertainment" at bounding box center [512, 464] width 175 height 19
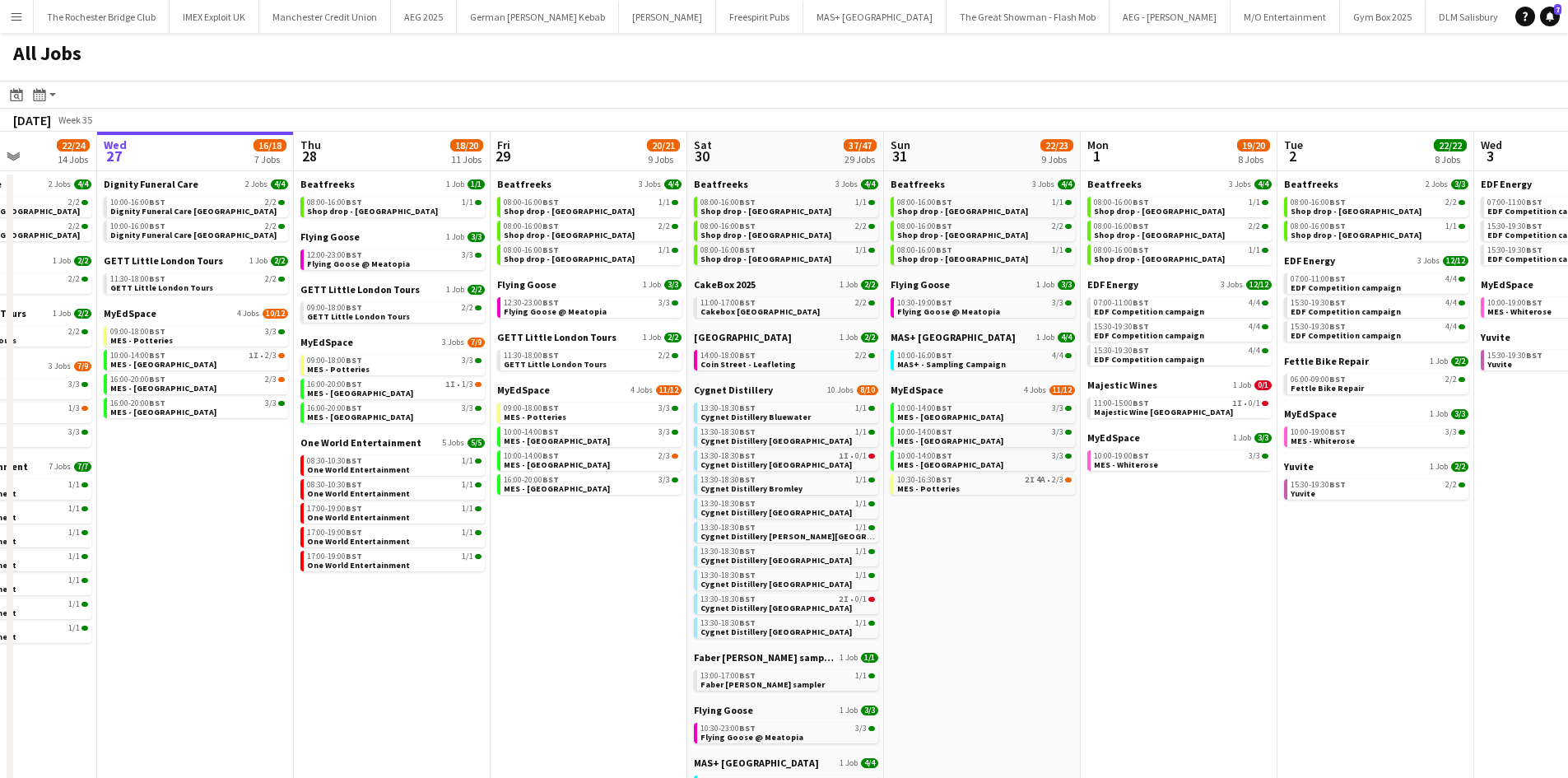
drag, startPoint x: 652, startPoint y: 648, endPoint x: 535, endPoint y: 637, distance: 117.5
click at [535, 637] on app-calendar-viewport "Sun 24 26/26 7 Jobs Mon 25 8/10 5 Jobs Tue 26 22/24 14 Jobs Wed 27 16/18 7 Jobs…" at bounding box center [784, 709] width 1568 height 1156
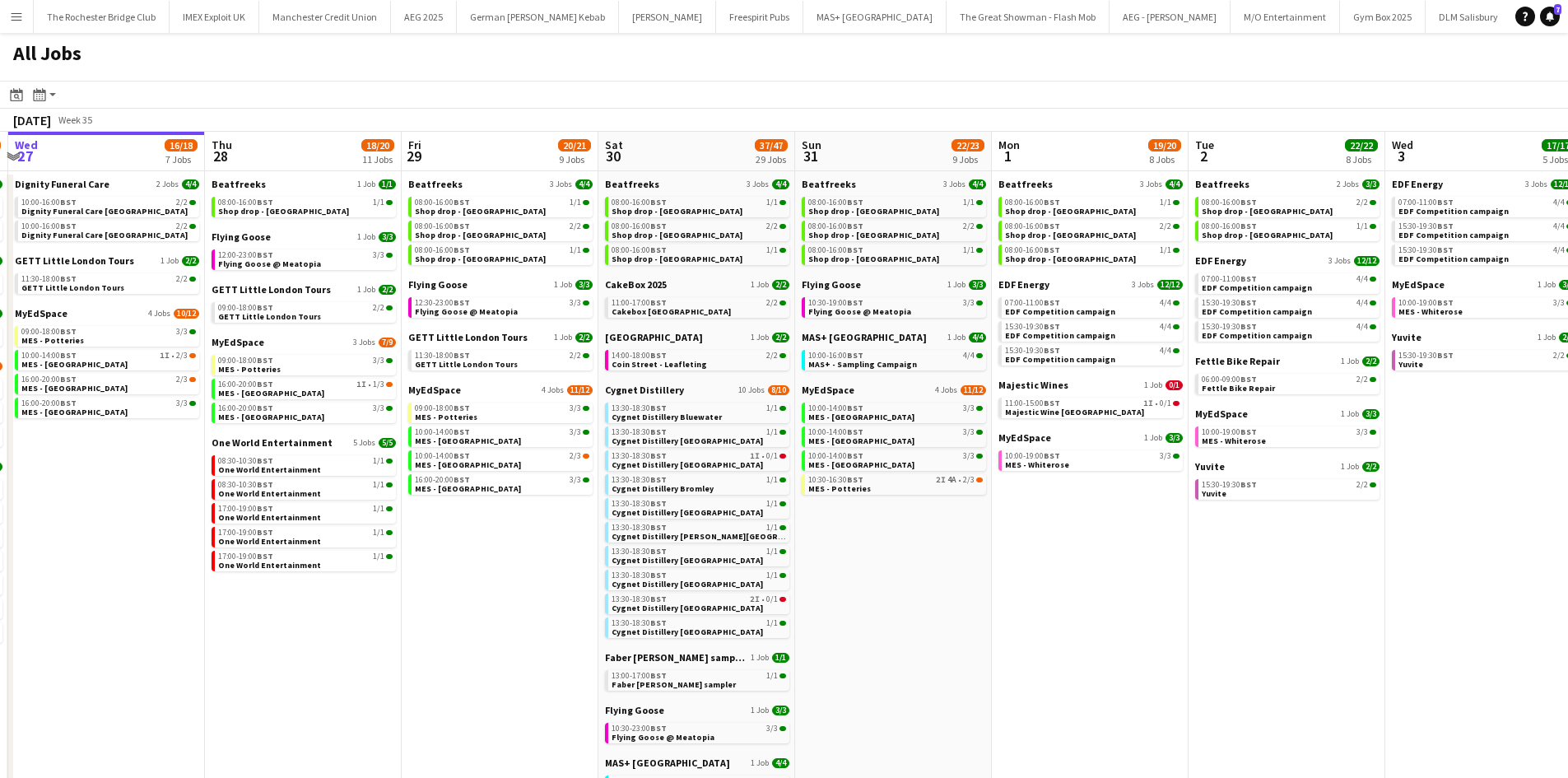
scroll to position [0, 612]
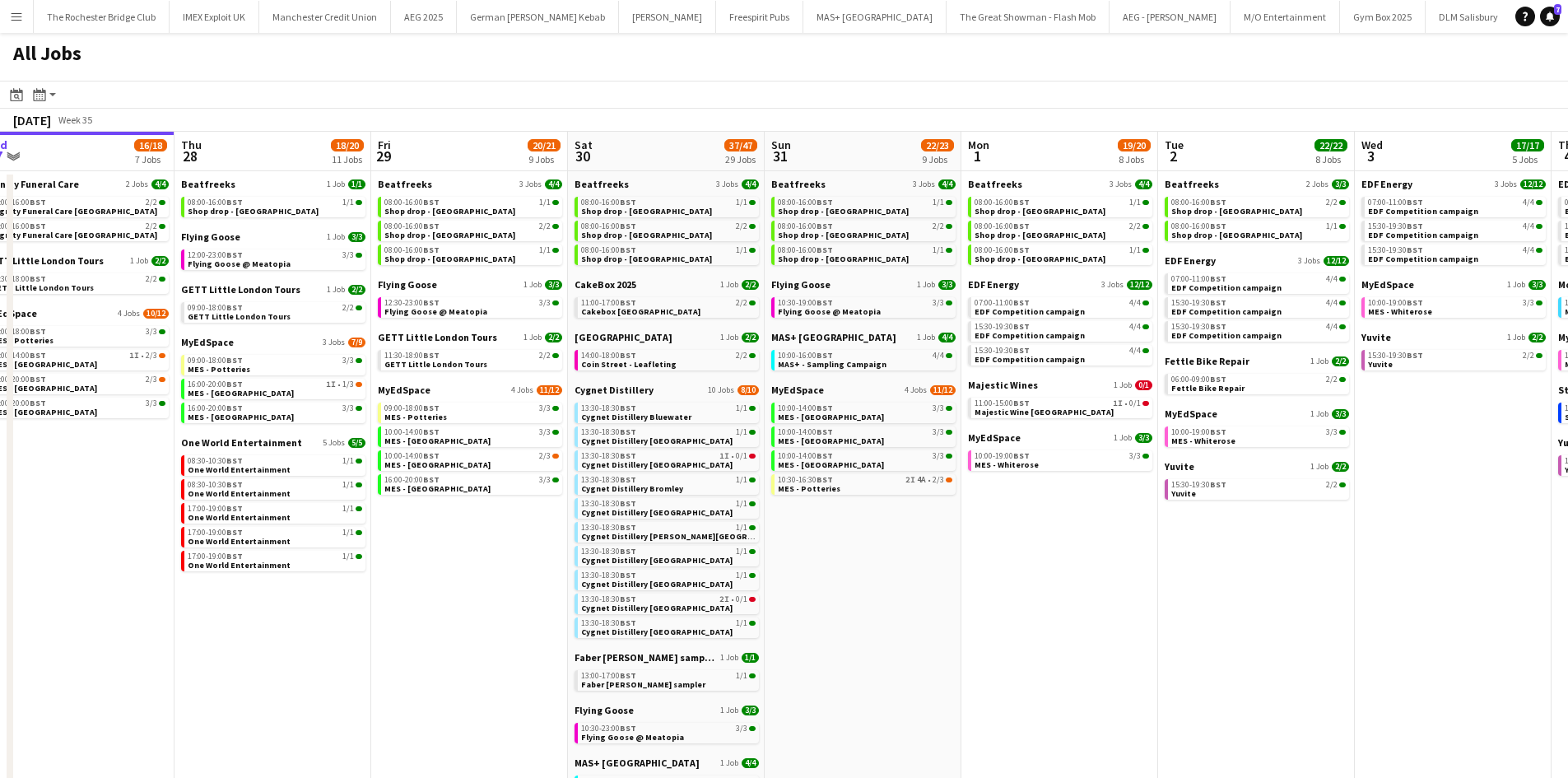
drag, startPoint x: 628, startPoint y: 608, endPoint x: 550, endPoint y: 599, distance: 78.5
click at [553, 605] on app-calendar-viewport "Sun 24 26/26 7 Jobs Mon 25 8/10 5 Jobs Tue 26 22/24 14 Jobs Wed 27 16/18 7 Jobs…" at bounding box center [784, 709] width 1568 height 1156
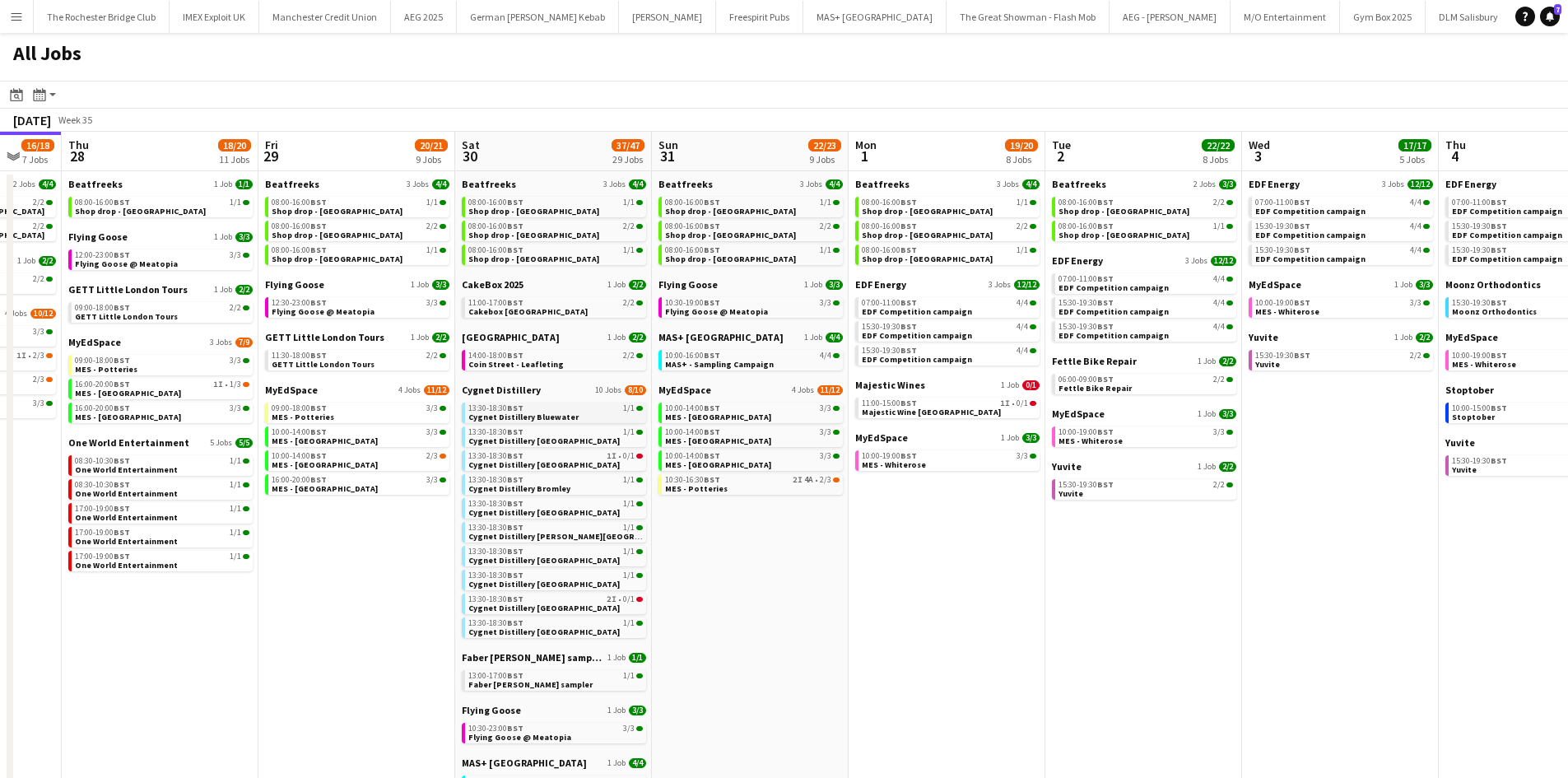
drag, startPoint x: 903, startPoint y: 611, endPoint x: 562, endPoint y: 421, distance: 390.4
click at [817, 612] on app-calendar-viewport "Sun 24 26/26 7 Jobs Mon 25 8/10 5 Jobs Tue 26 22/24 14 Jobs Wed 27 16/18 7 Jobs…" at bounding box center [784, 709] width 1568 height 1156
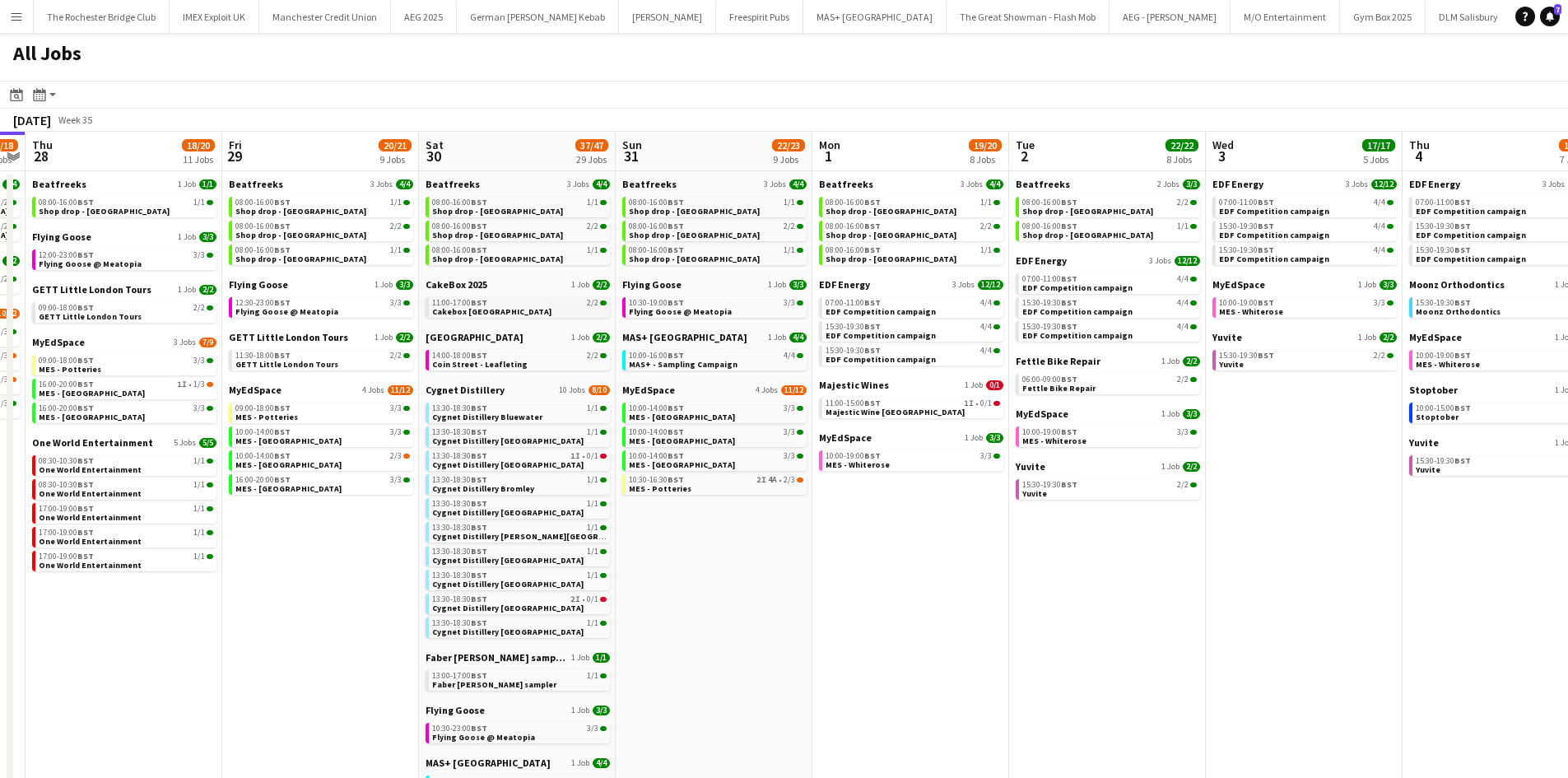
click at [532, 308] on link "11:00-17:00 BST 2/2 Cakebox Surrey" at bounding box center [519, 306] width 175 height 19
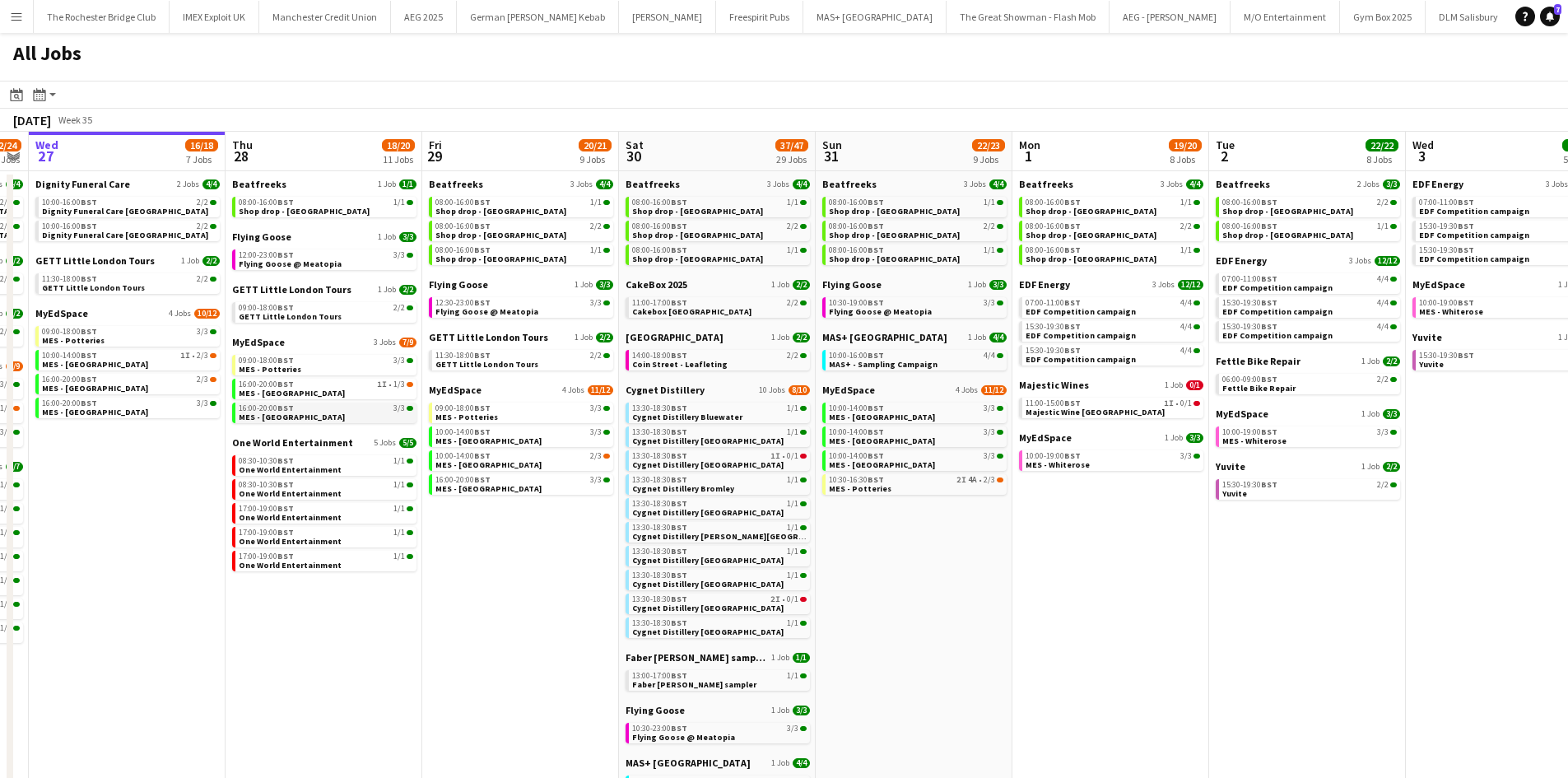
drag, startPoint x: 483, startPoint y: 503, endPoint x: 372, endPoint y: 422, distance: 137.4
click at [507, 504] on app-calendar-viewport "Sun 24 26/26 7 Jobs Mon 25 8/10 5 Jobs Tue 26 22/24 14 Jobs Wed 27 16/18 7 Jobs…" at bounding box center [784, 709] width 1568 height 1156
click at [288, 217] on div "Beatfreeks 1 Job 1/1 08:00-16:00 BST 1/1 Shop drop - Bradford" at bounding box center [325, 203] width 185 height 53
click at [309, 214] on span "Shop drop - Bradford" at bounding box center [304, 210] width 131 height 11
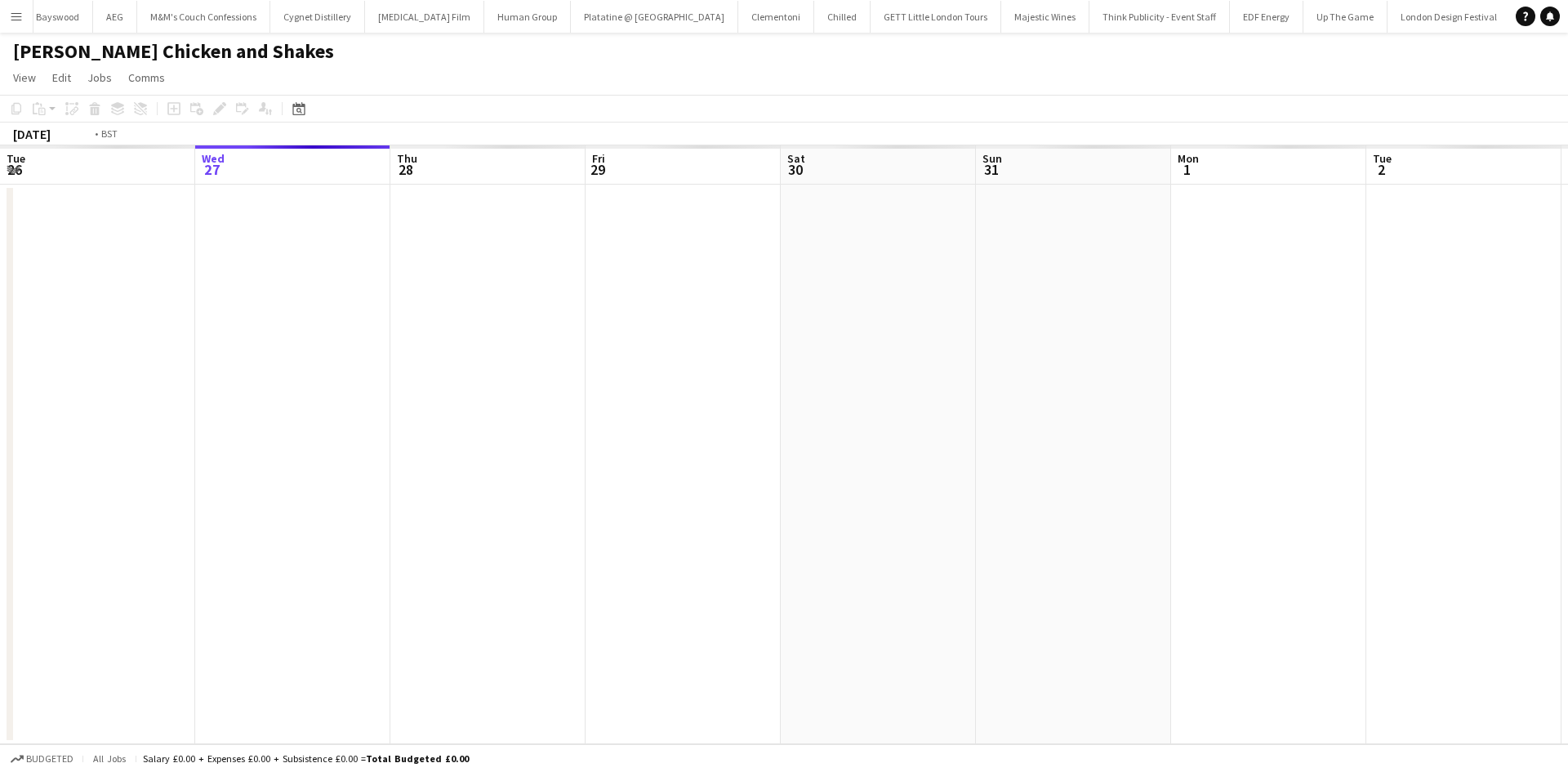
scroll to position [0, 562]
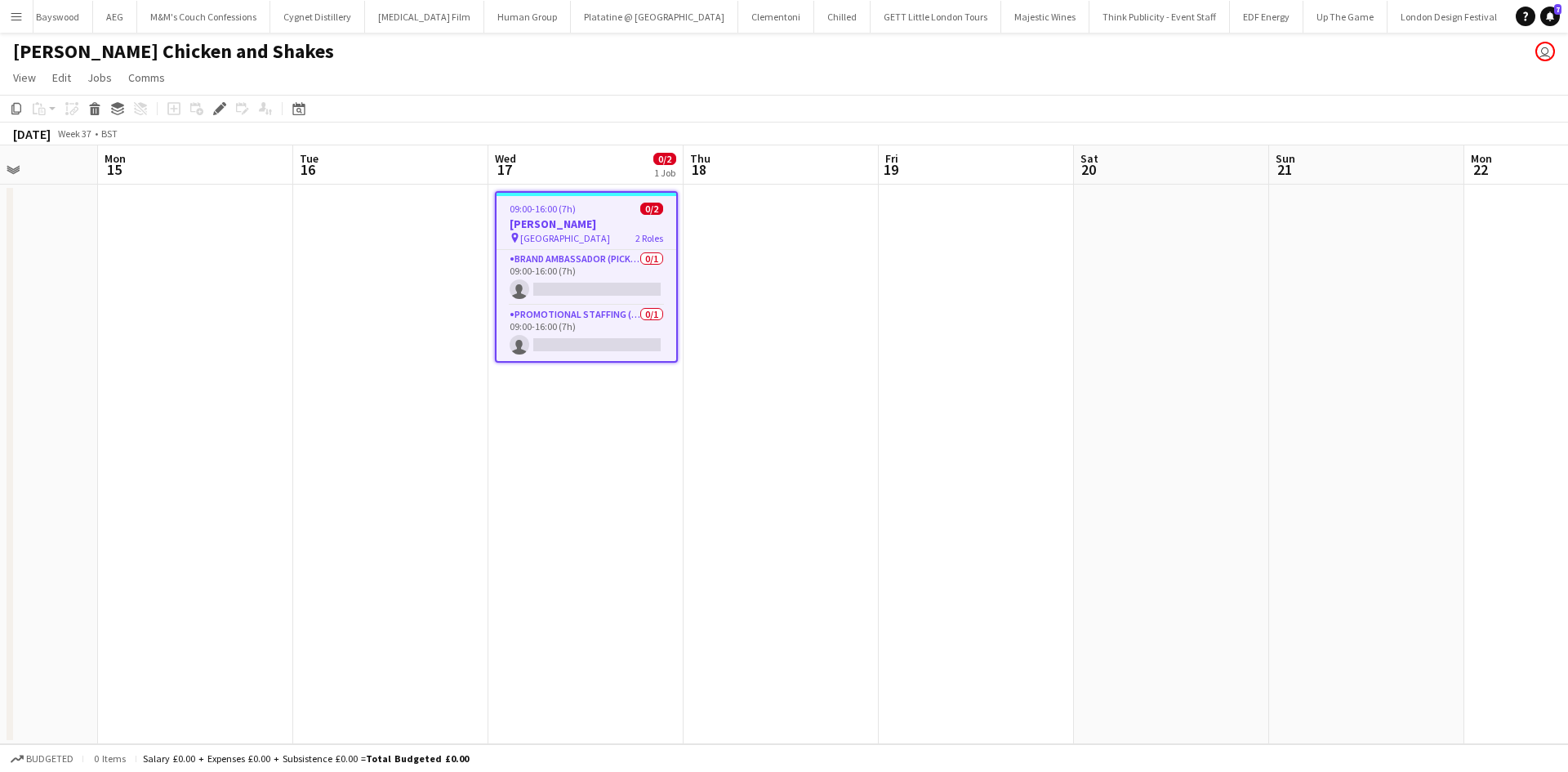
drag, startPoint x: 1140, startPoint y: 423, endPoint x: 996, endPoint y: 405, distance: 145.1
click at [996, 405] on app-calendar-viewport "Thu 11 Fri 12 Sat 13 Sun 14 Mon 15 Tue 16 Wed 17 0/2 1 Job Thu 18 Fri 19 Sat 20…" at bounding box center [784, 444] width 1568 height 599
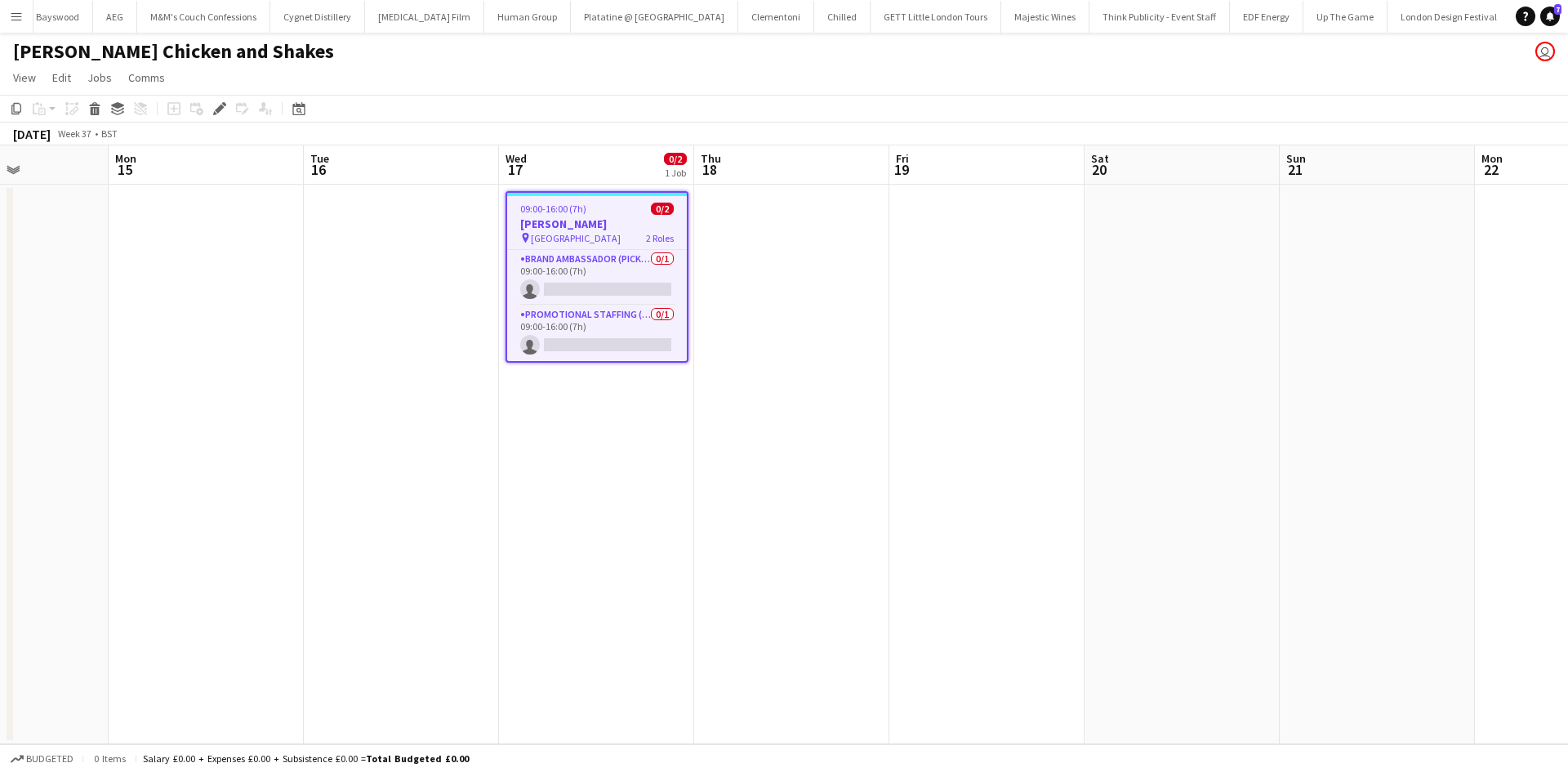
drag, startPoint x: 144, startPoint y: 197, endPoint x: 122, endPoint y: 37, distance: 161.5
click at [261, 177] on app-calendar-viewport "Thu 11 Fri 12 Sat 13 Sun 14 Mon 15 Tue 16 Wed 17 0/2 1 Job Thu 18 Fri 19 Sat 20…" at bounding box center [784, 444] width 1568 height 599
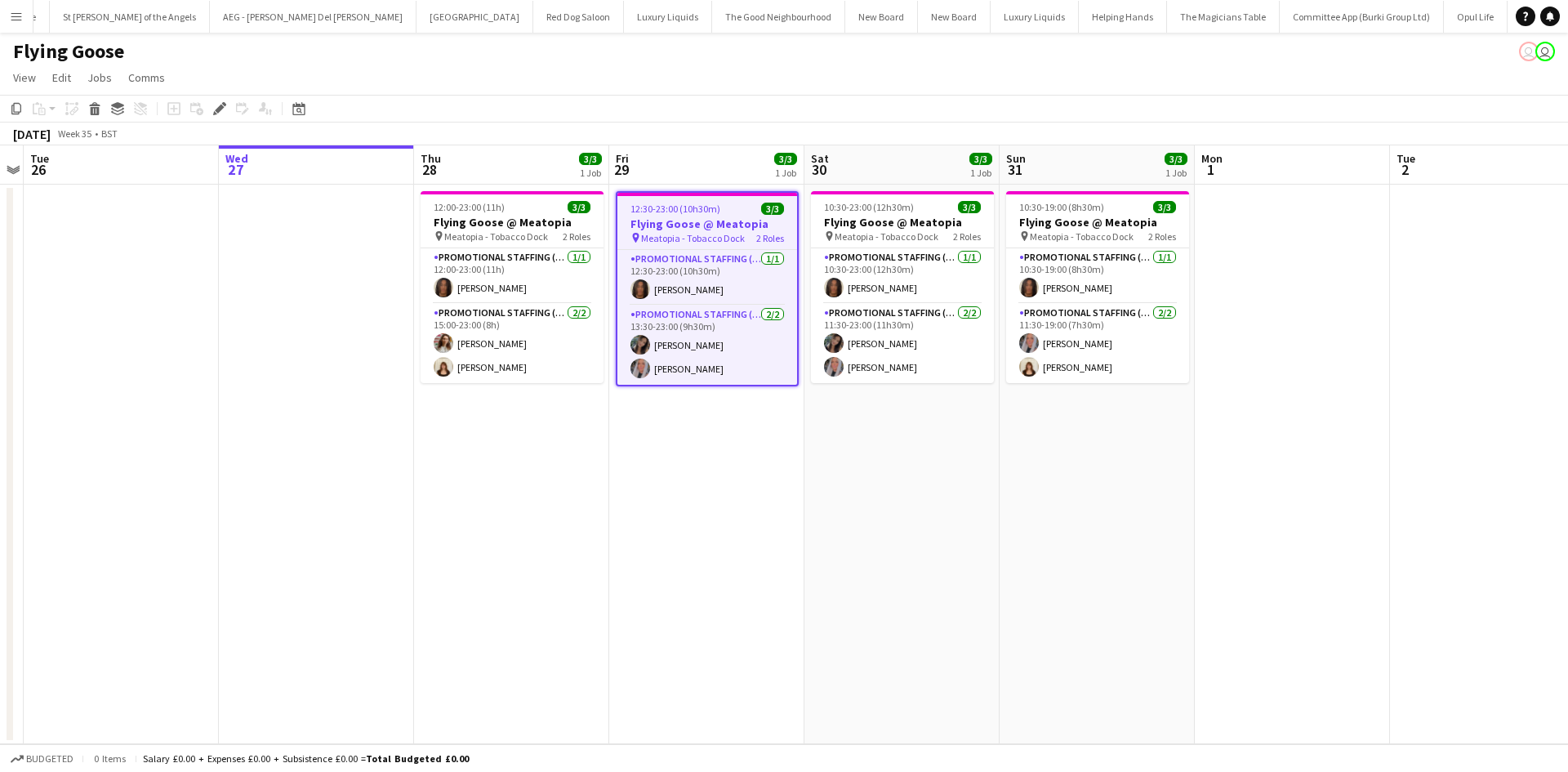
scroll to position [0, 5945]
drag, startPoint x: 564, startPoint y: 315, endPoint x: 559, endPoint y: 306, distance: 10.3
click at [564, 310] on app-card-role "Promotional Staffing (Brand Ambassadors) [DATE] 15:00-23:00 (8h) [PERSON_NAME] …" at bounding box center [511, 343] width 183 height 79
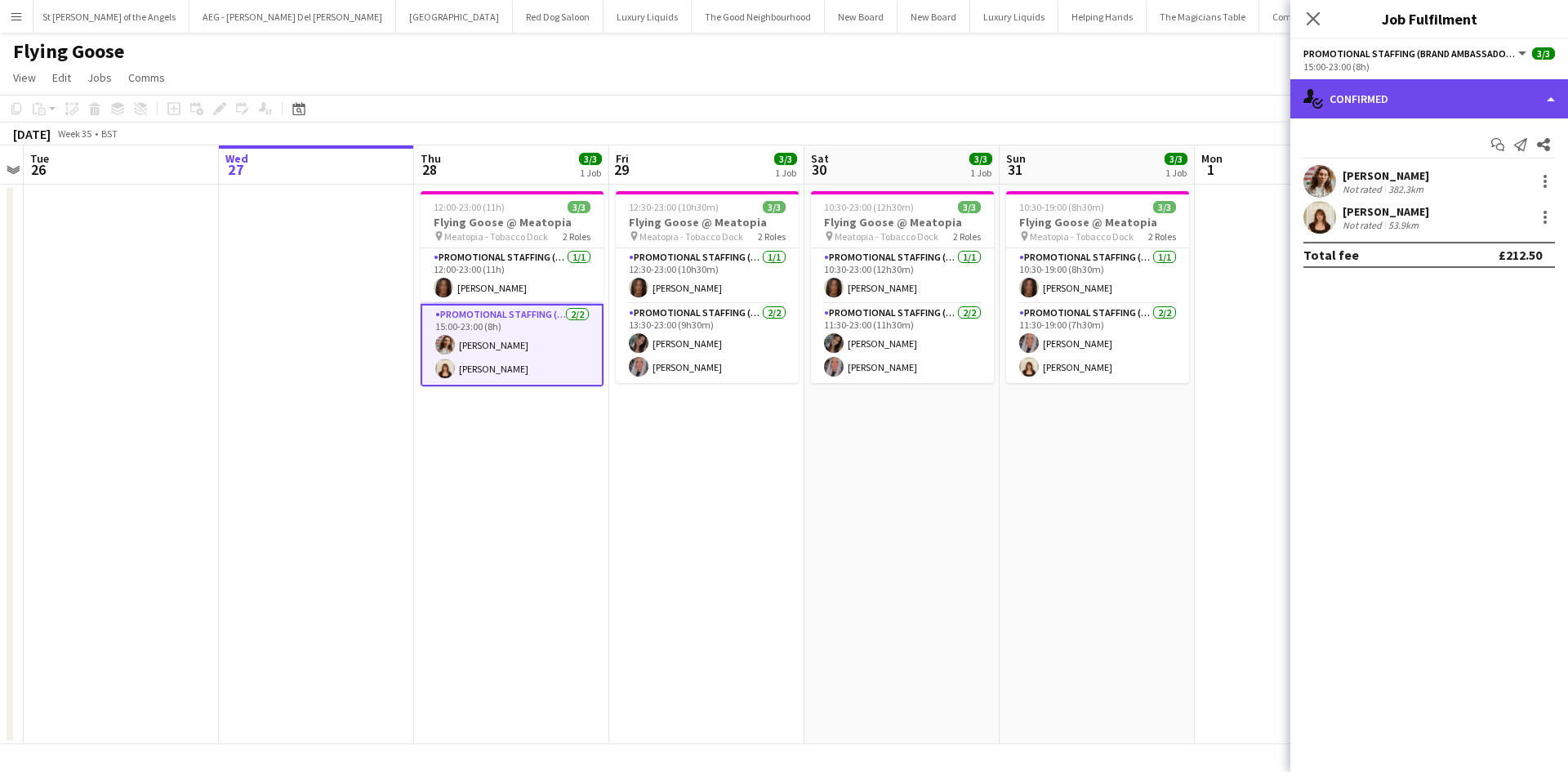
click at [1435, 106] on div "single-neutral-actions-check-2 Confirmed" at bounding box center [1429, 99] width 278 height 40
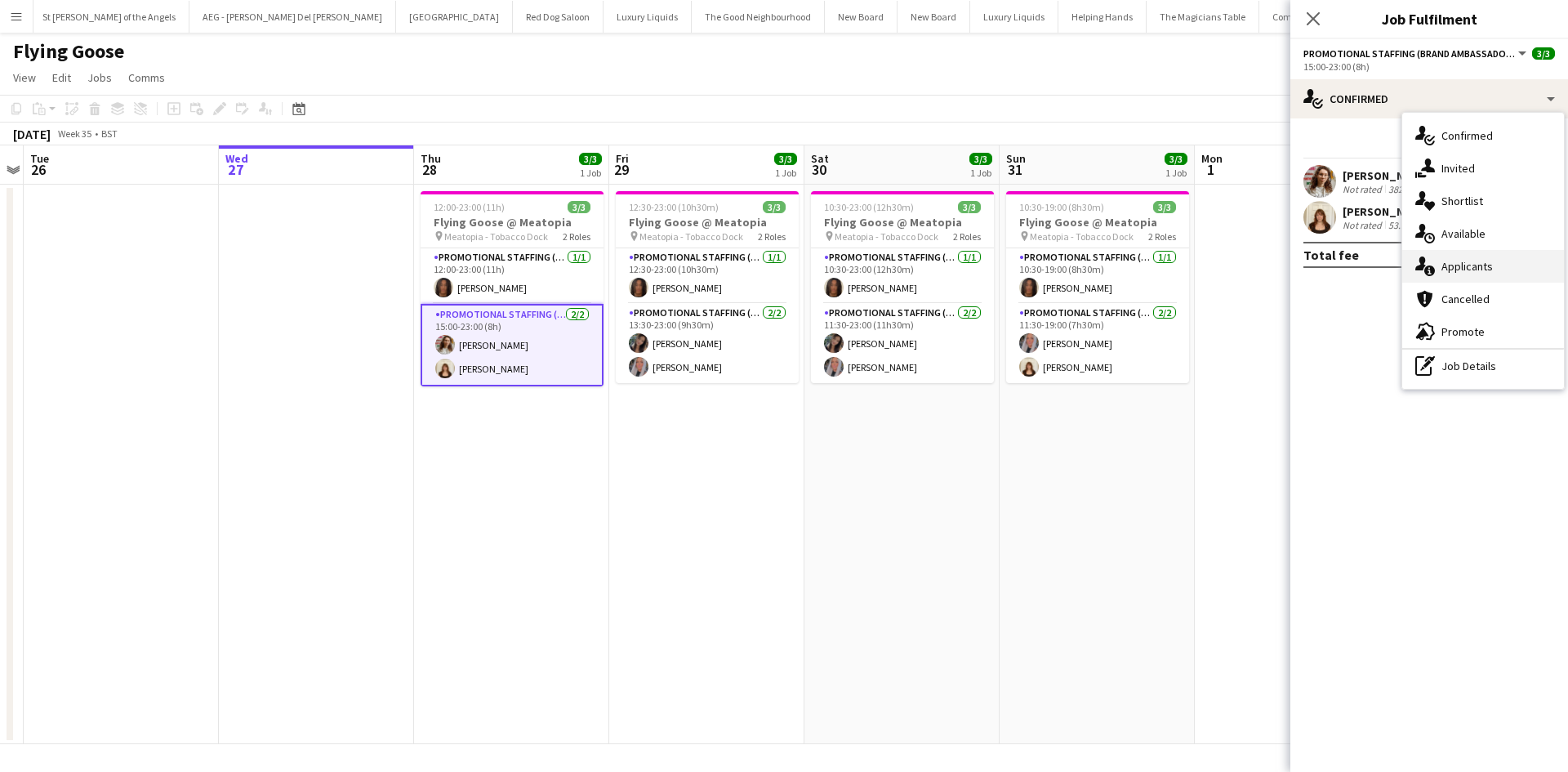
click at [1486, 263] on div "single-neutral-actions-information Applicants" at bounding box center [1482, 266] width 161 height 33
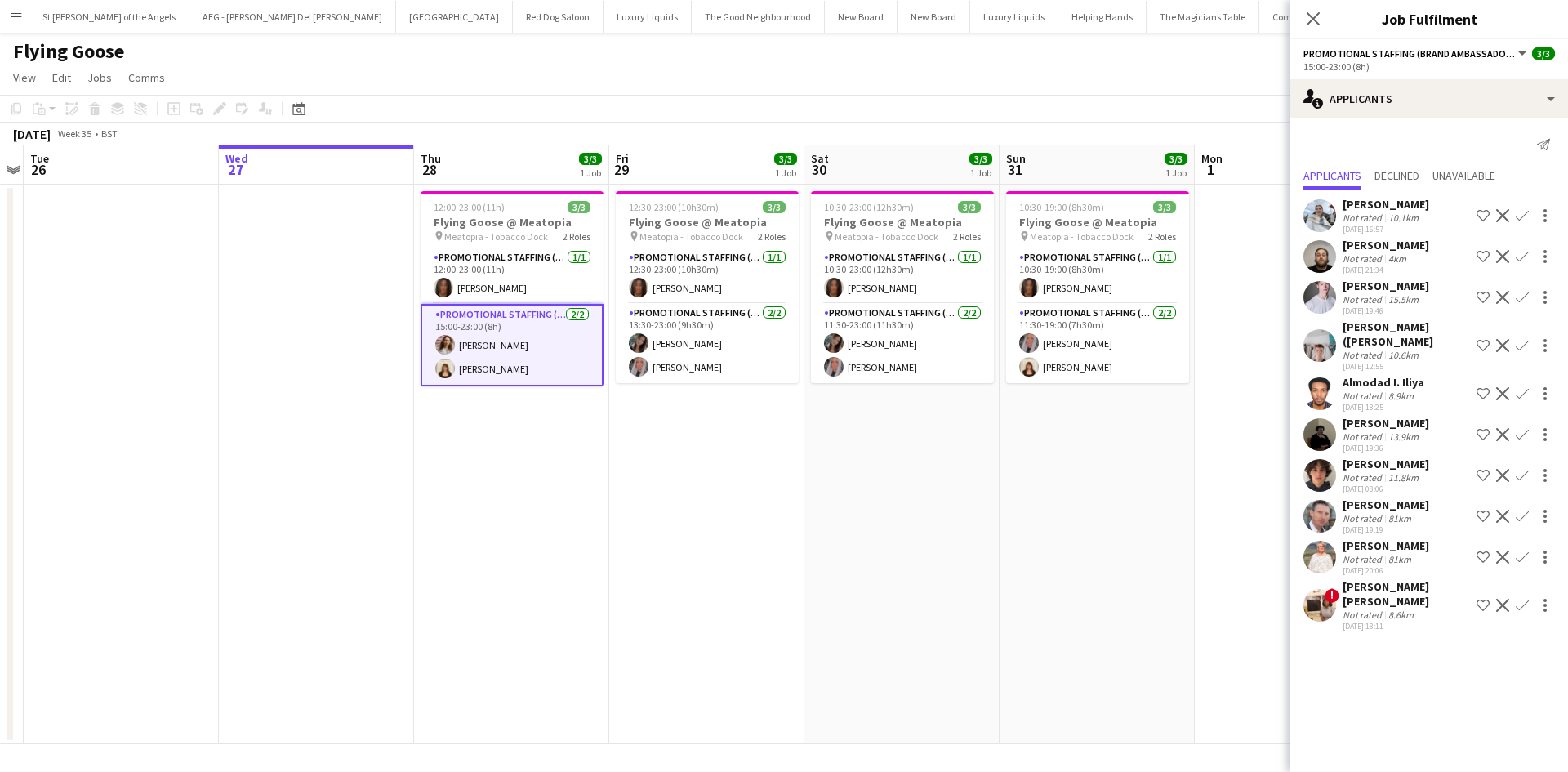
scroll to position [0, 0]
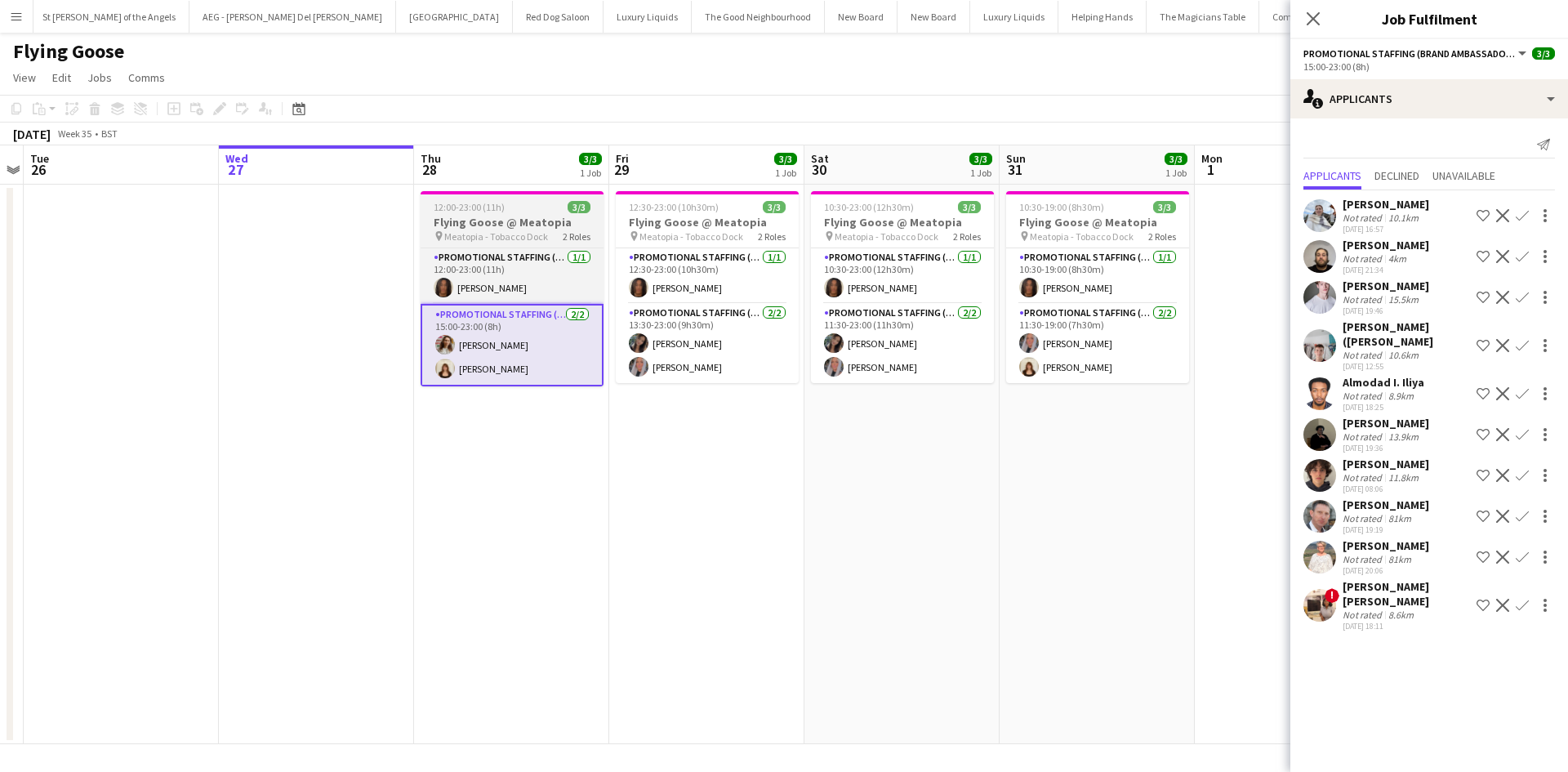
click at [481, 223] on h3 "Flying Goose @ Meatopia" at bounding box center [511, 222] width 183 height 15
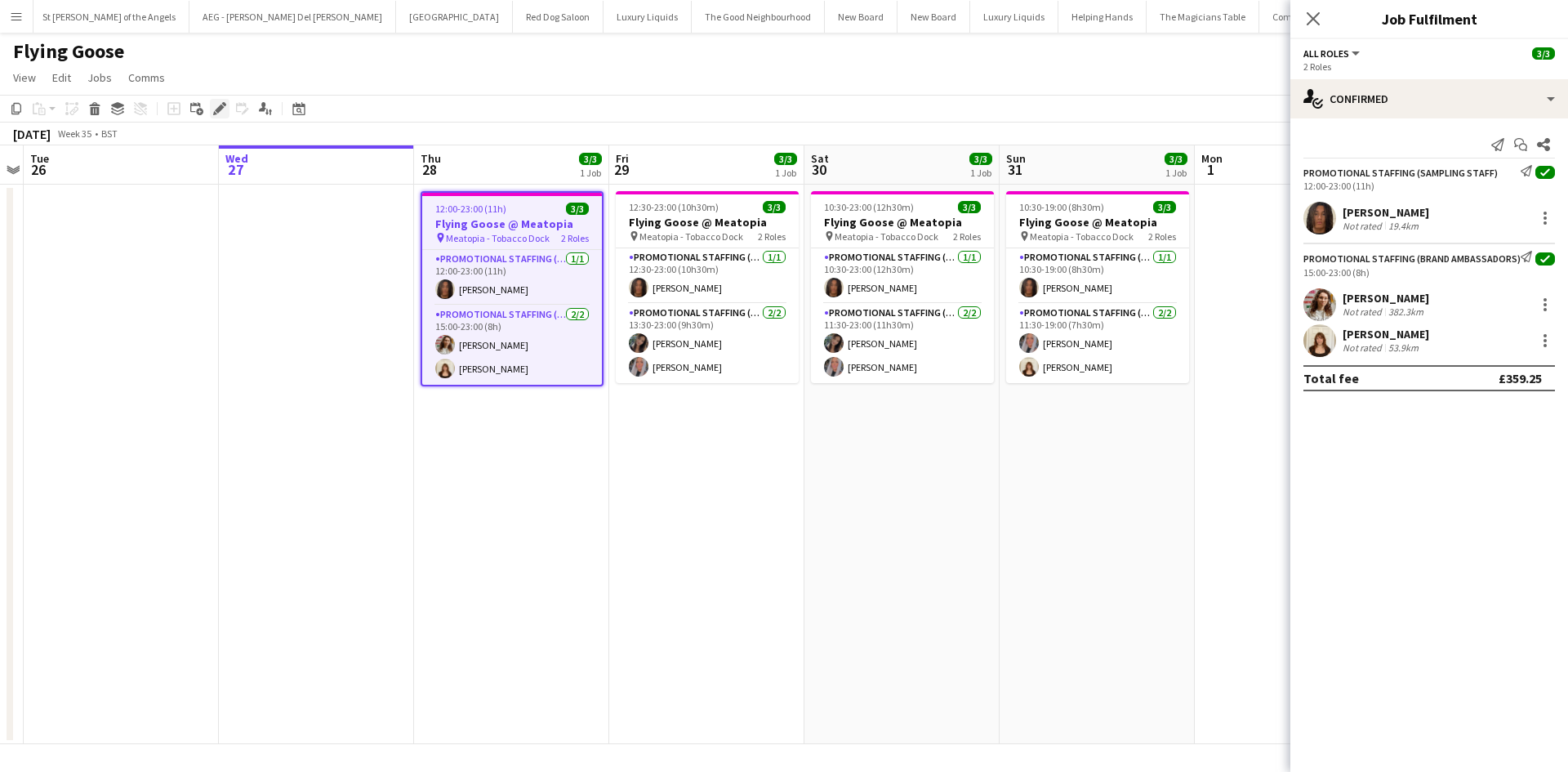
click at [222, 108] on icon at bounding box center [219, 109] width 9 height 9
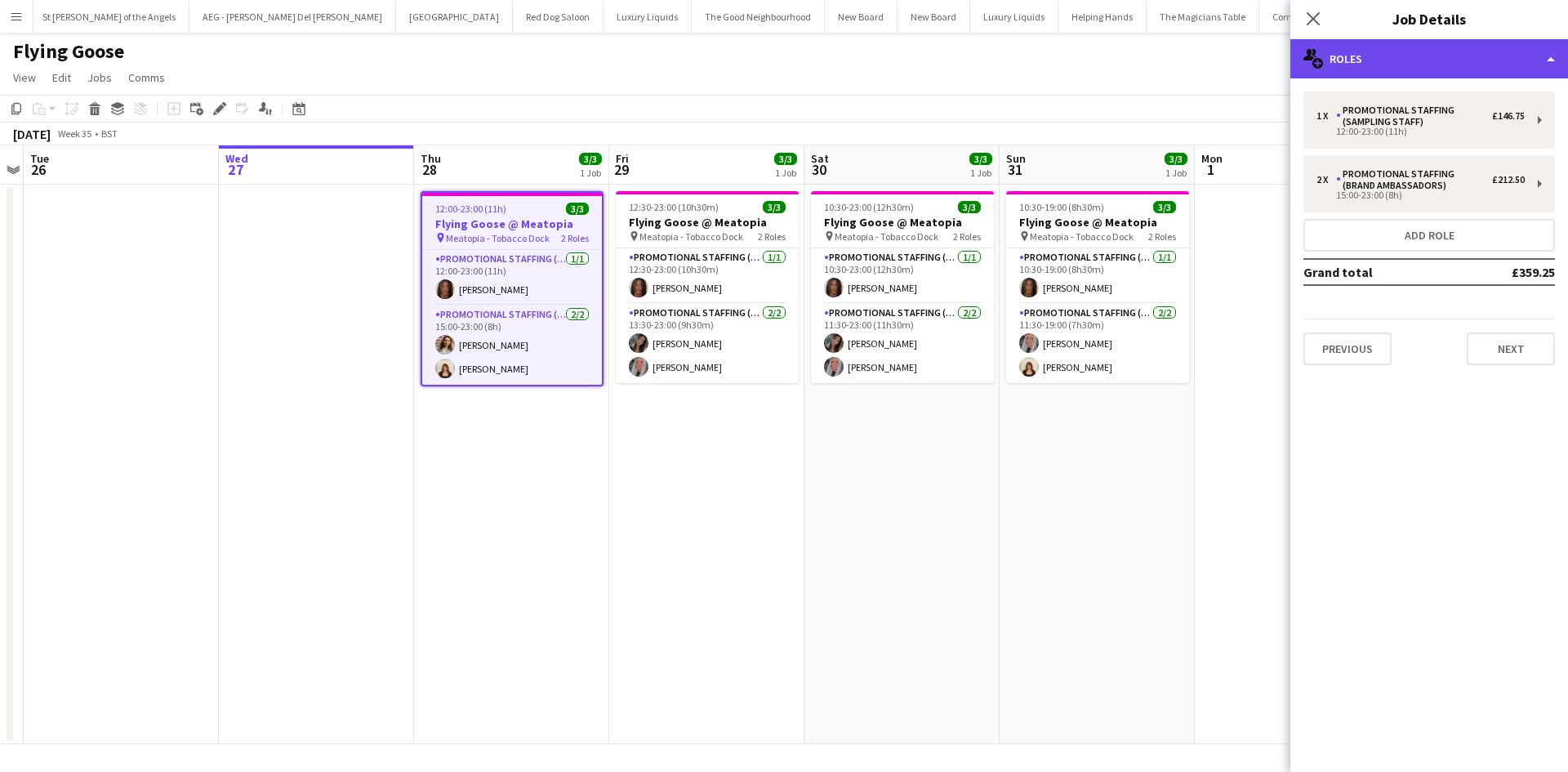
click at [1417, 62] on div "multiple-users-add Roles" at bounding box center [1429, 59] width 278 height 40
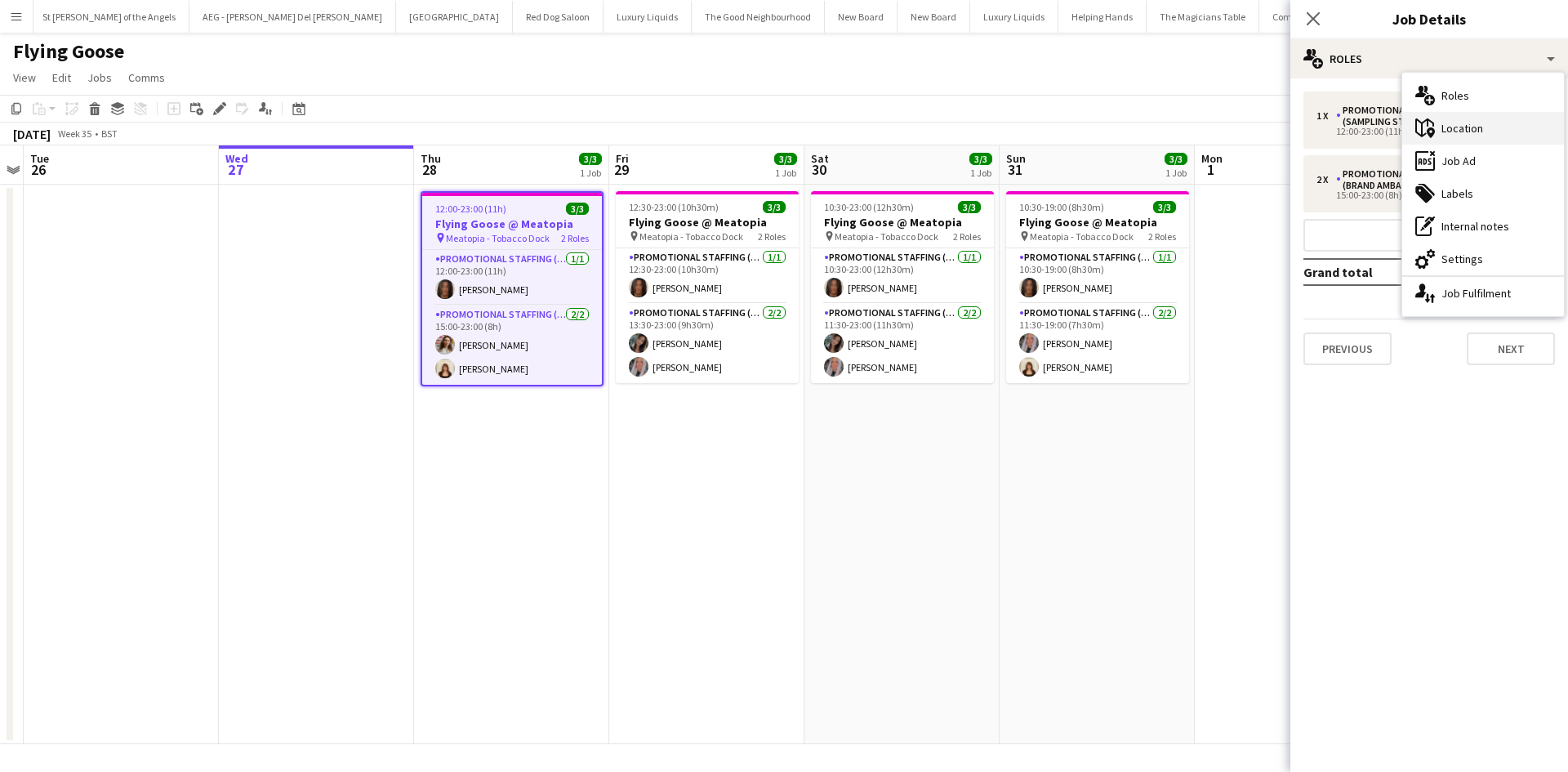
click at [1468, 124] on div "maps-pin-1 Location" at bounding box center [1482, 128] width 161 height 33
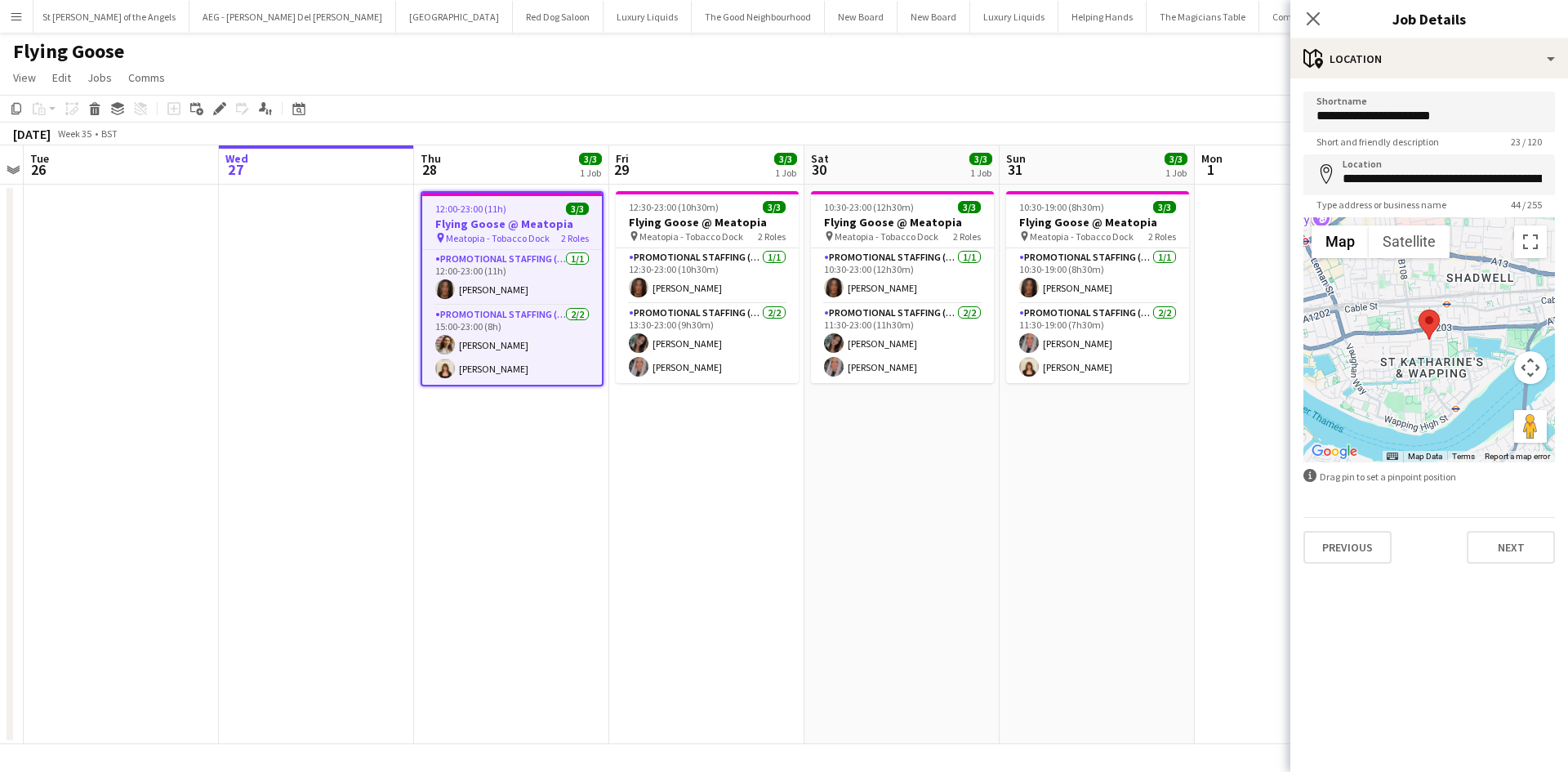
drag, startPoint x: 631, startPoint y: 522, endPoint x: 552, endPoint y: 464, distance: 98.0
click at [631, 517] on app-date-cell "12:30-23:00 (10h30m) 3/3 Flying Goose @ Meatopia pin Meatopia - Tobacco Dock 2 …" at bounding box center [706, 464] width 195 height 559
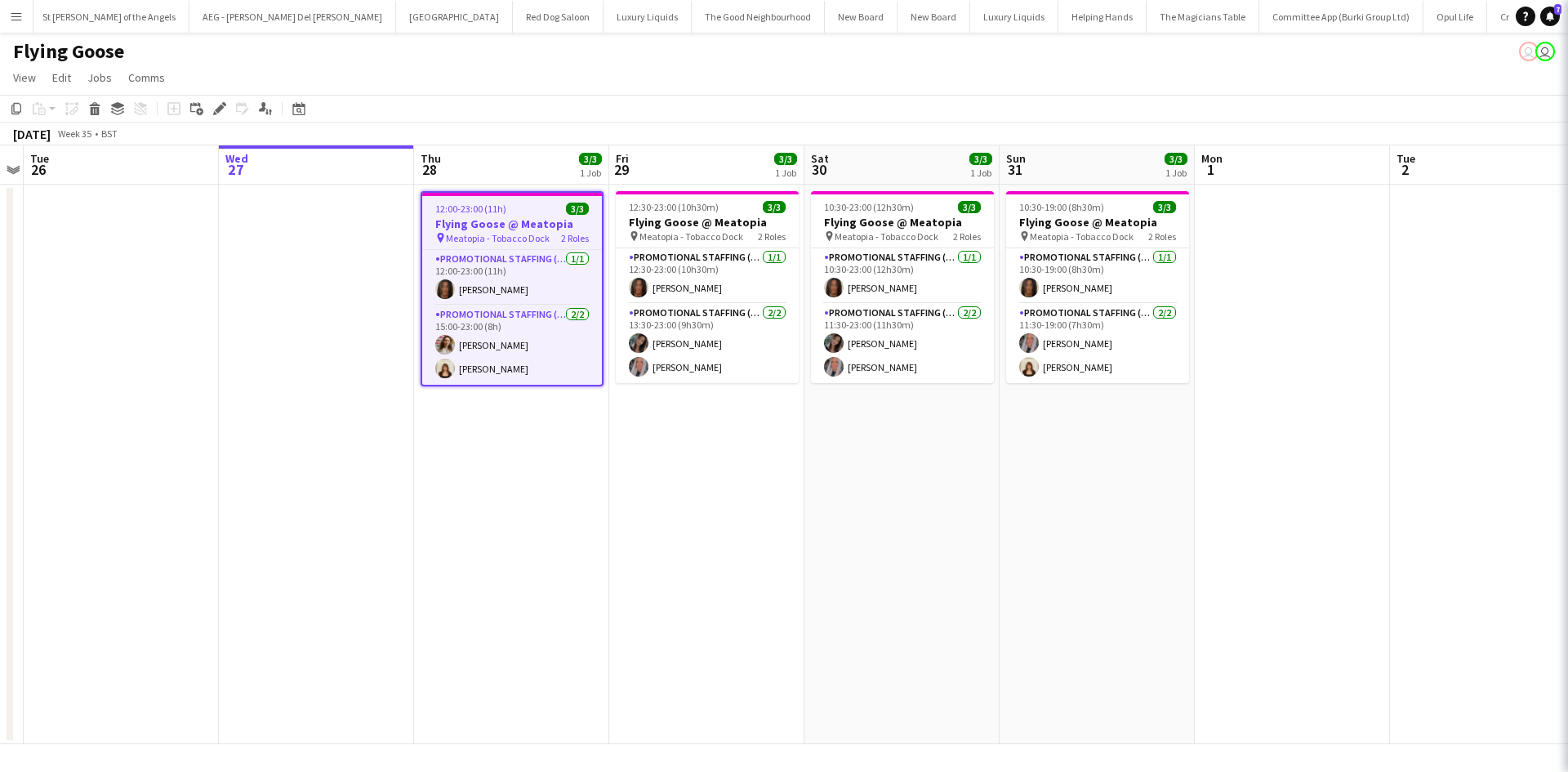
scroll to position [0, 562]
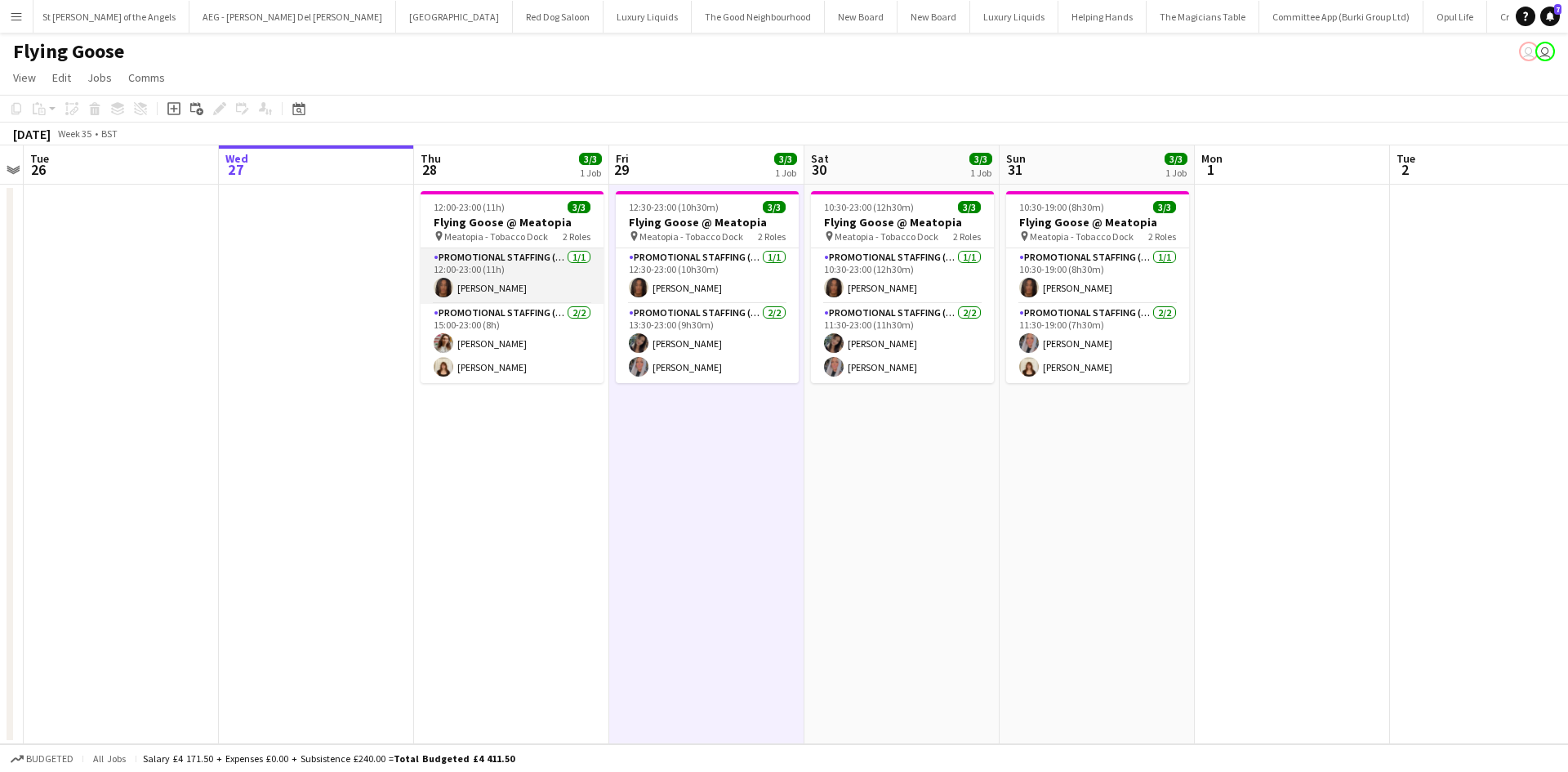
click at [546, 259] on app-card-role "Promotional Staffing (Sampling Staff) [DATE] 12:00-23:00 (11h) [PERSON_NAME]" at bounding box center [511, 276] width 183 height 55
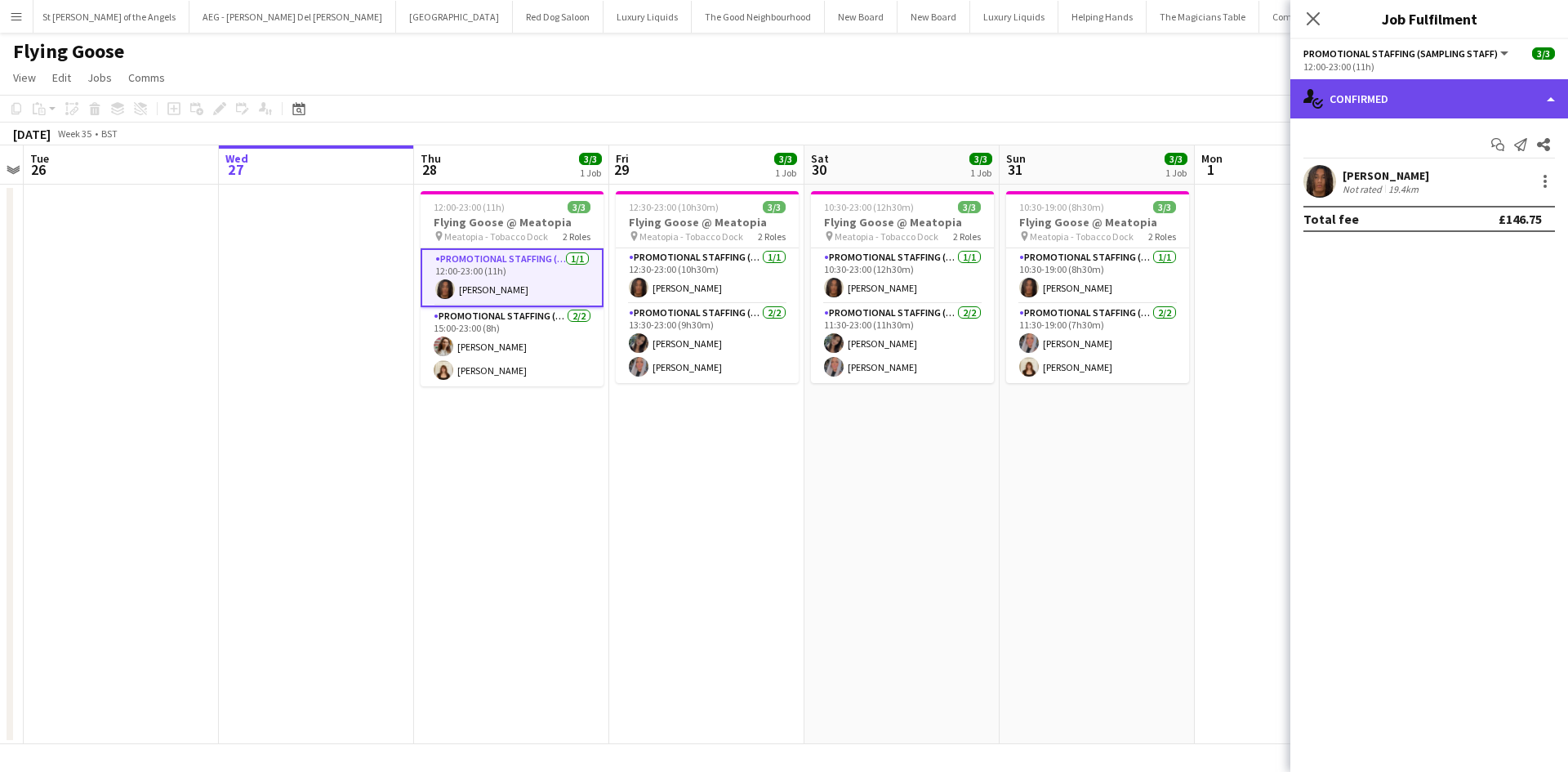
click at [1494, 88] on div "single-neutral-actions-check-2 Confirmed" at bounding box center [1429, 99] width 278 height 40
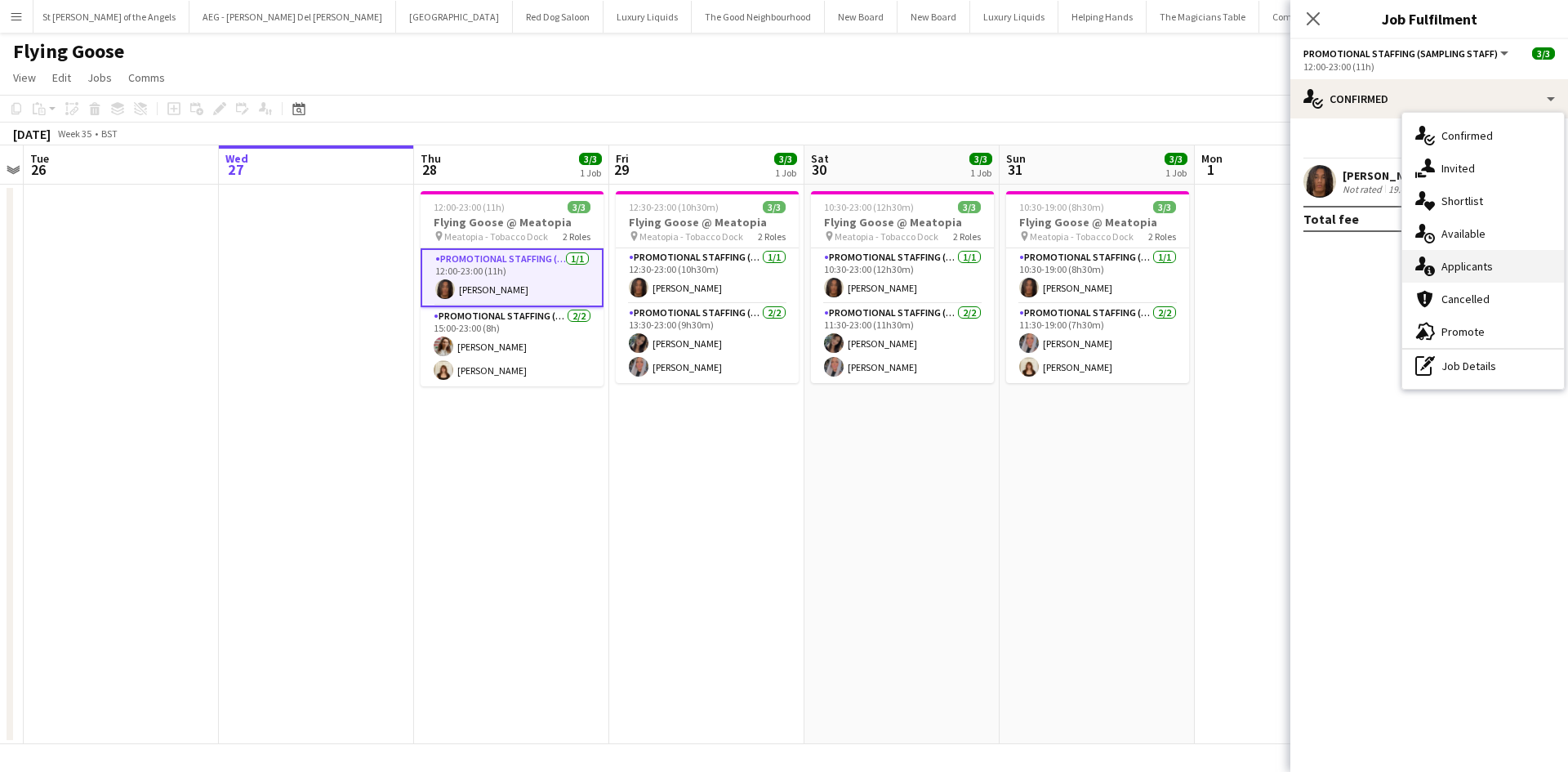
click at [1492, 271] on div "single-neutral-actions-information Applicants" at bounding box center [1482, 266] width 161 height 33
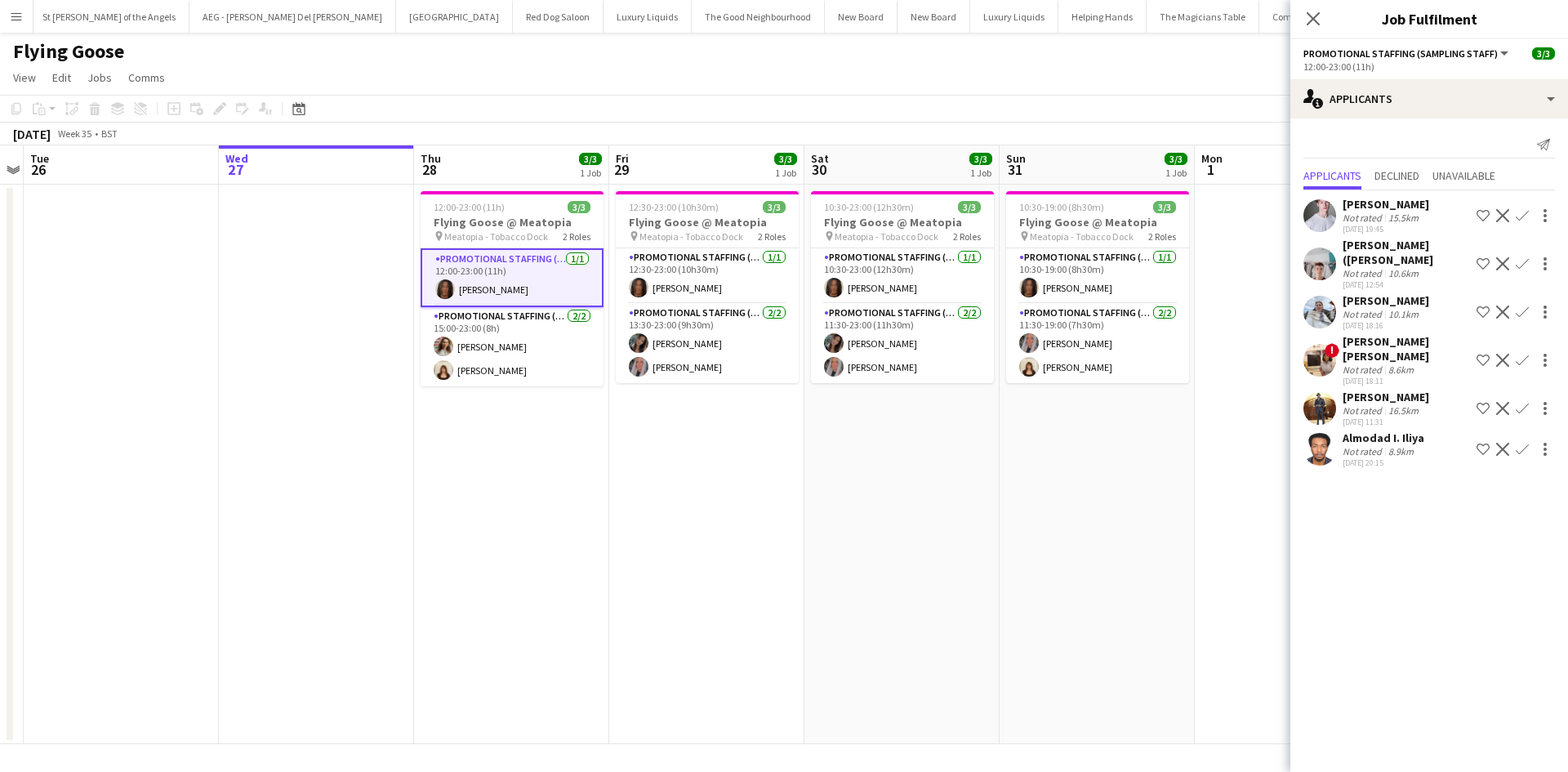
scroll to position [0, 742]
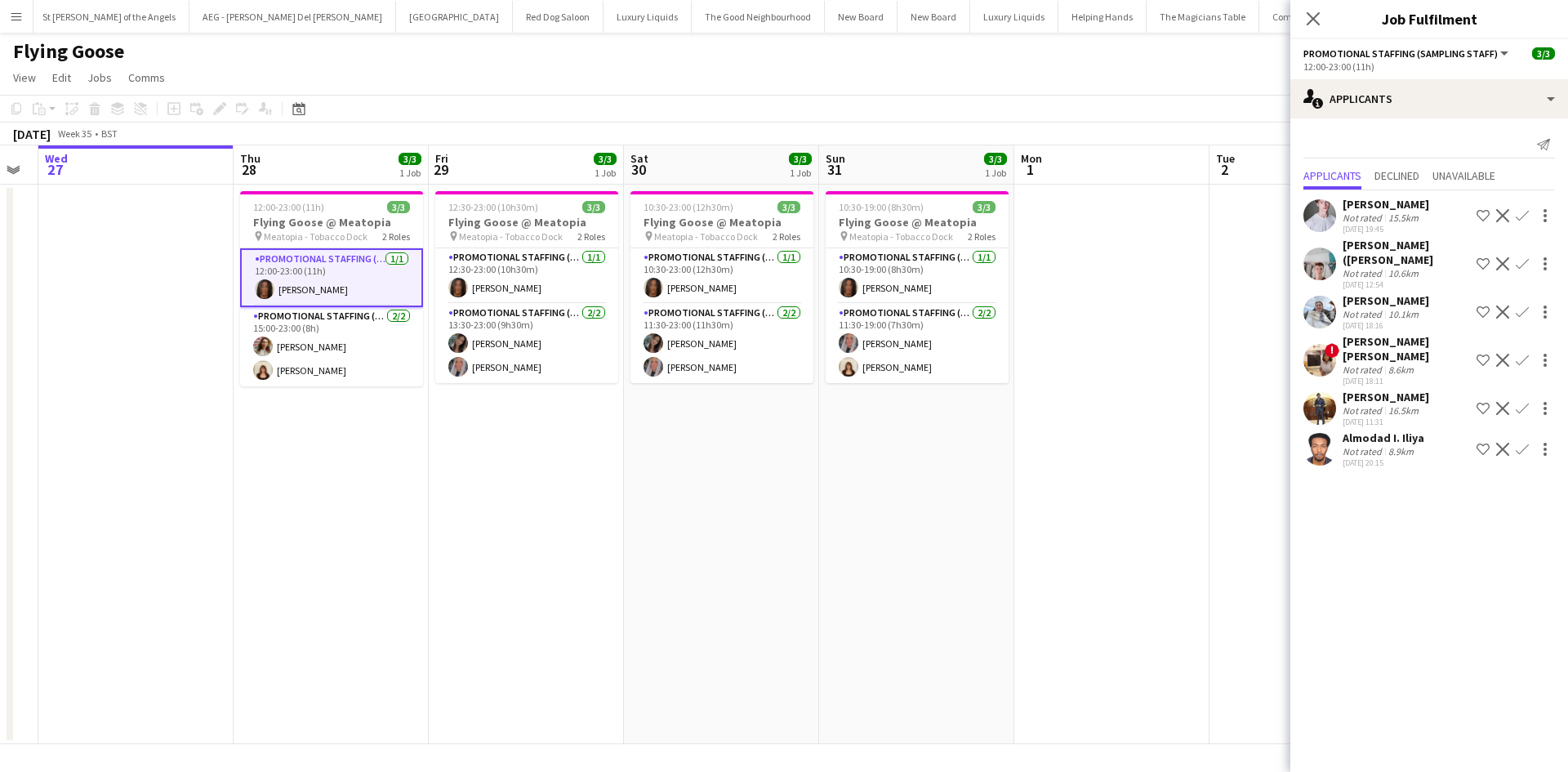
drag, startPoint x: 624, startPoint y: 624, endPoint x: 444, endPoint y: 590, distance: 183.2
click at [444, 590] on app-calendar-viewport "Sat 23 Sun 24 Mon 25 Tue 26 Wed 27 Thu 28 3/3 1 Job Fri 29 3/3 1 Job Sat 30 3/3…" at bounding box center [784, 444] width 1568 height 599
click at [530, 554] on app-date-cell "12:30-23:00 (10h30m) 3/3 Flying Goose @ Meatopia pin Meatopia - Tobacco Dock 2 …" at bounding box center [525, 464] width 195 height 559
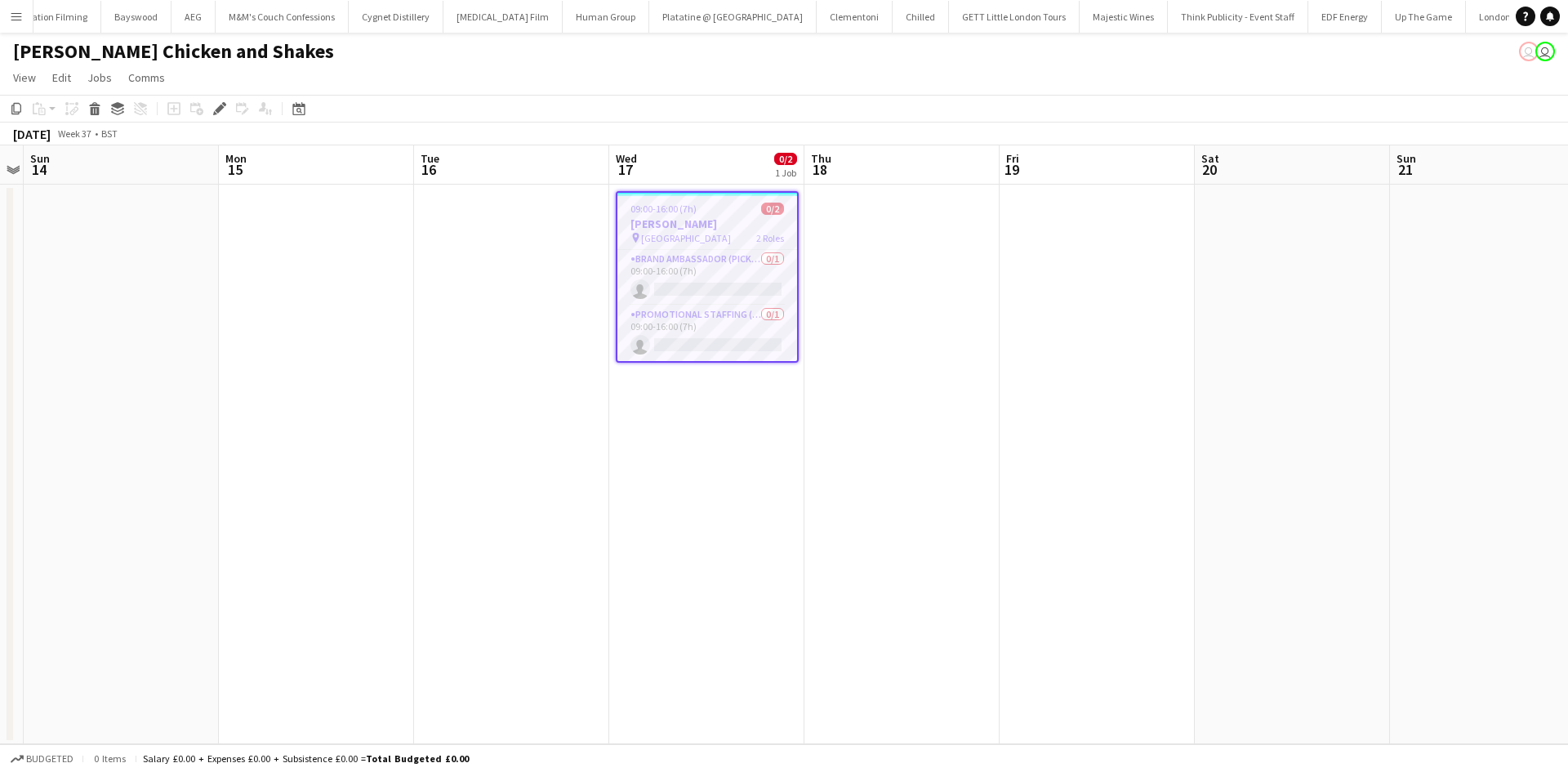
scroll to position [0, 10556]
click at [1056, 370] on app-date-cell at bounding box center [1096, 464] width 195 height 559
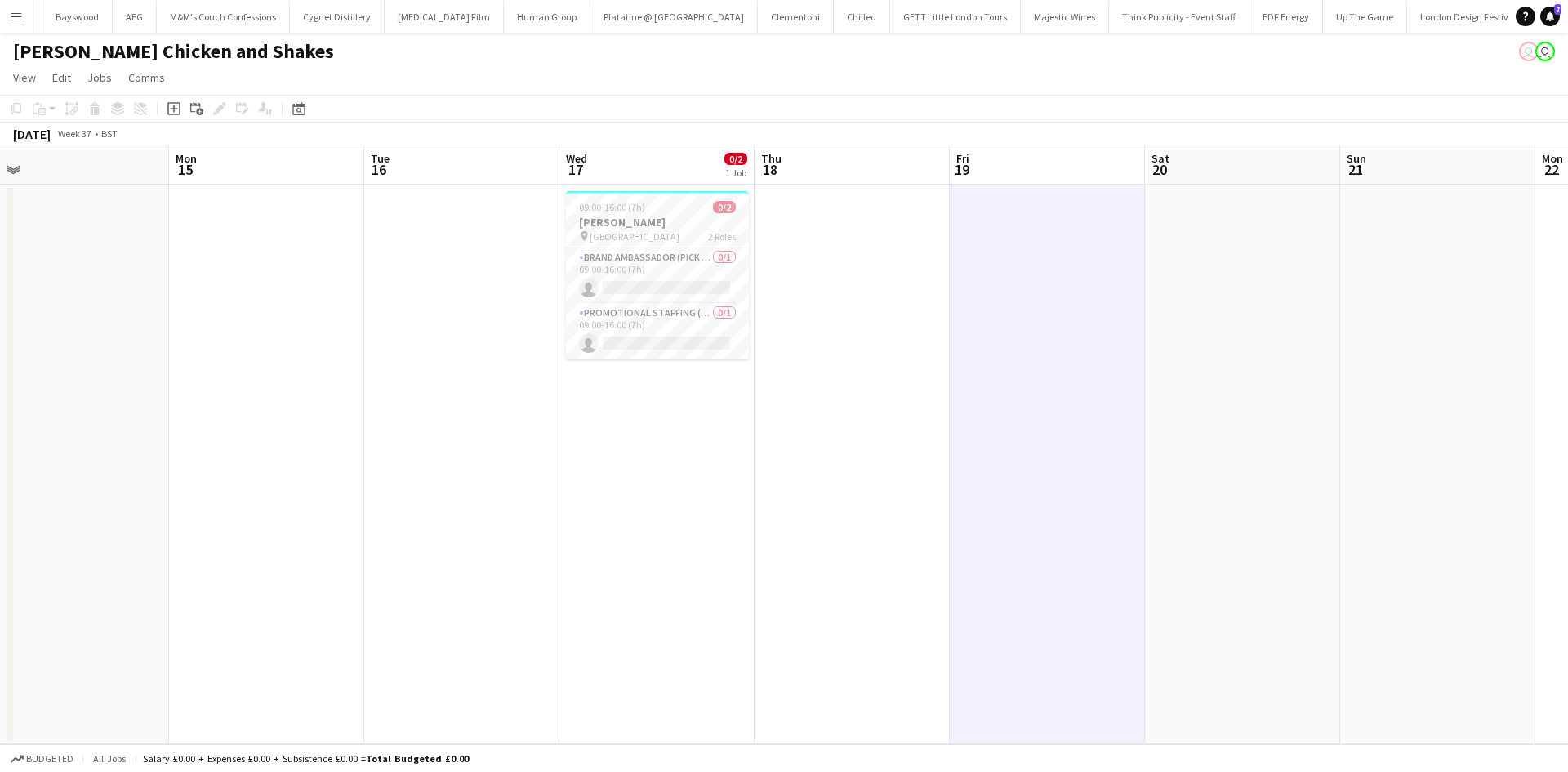
drag, startPoint x: 1034, startPoint y: 438, endPoint x: 942, endPoint y: 444, distance: 92.2
click at [944, 440] on app-calendar-viewport "Thu 11 Fri 12 Sat 13 Sun 14 Mon 15 Tue 16 Wed 17 0/2 1 Job Thu 18 Fri 19 Sat 20…" at bounding box center [784, 444] width 1568 height 599
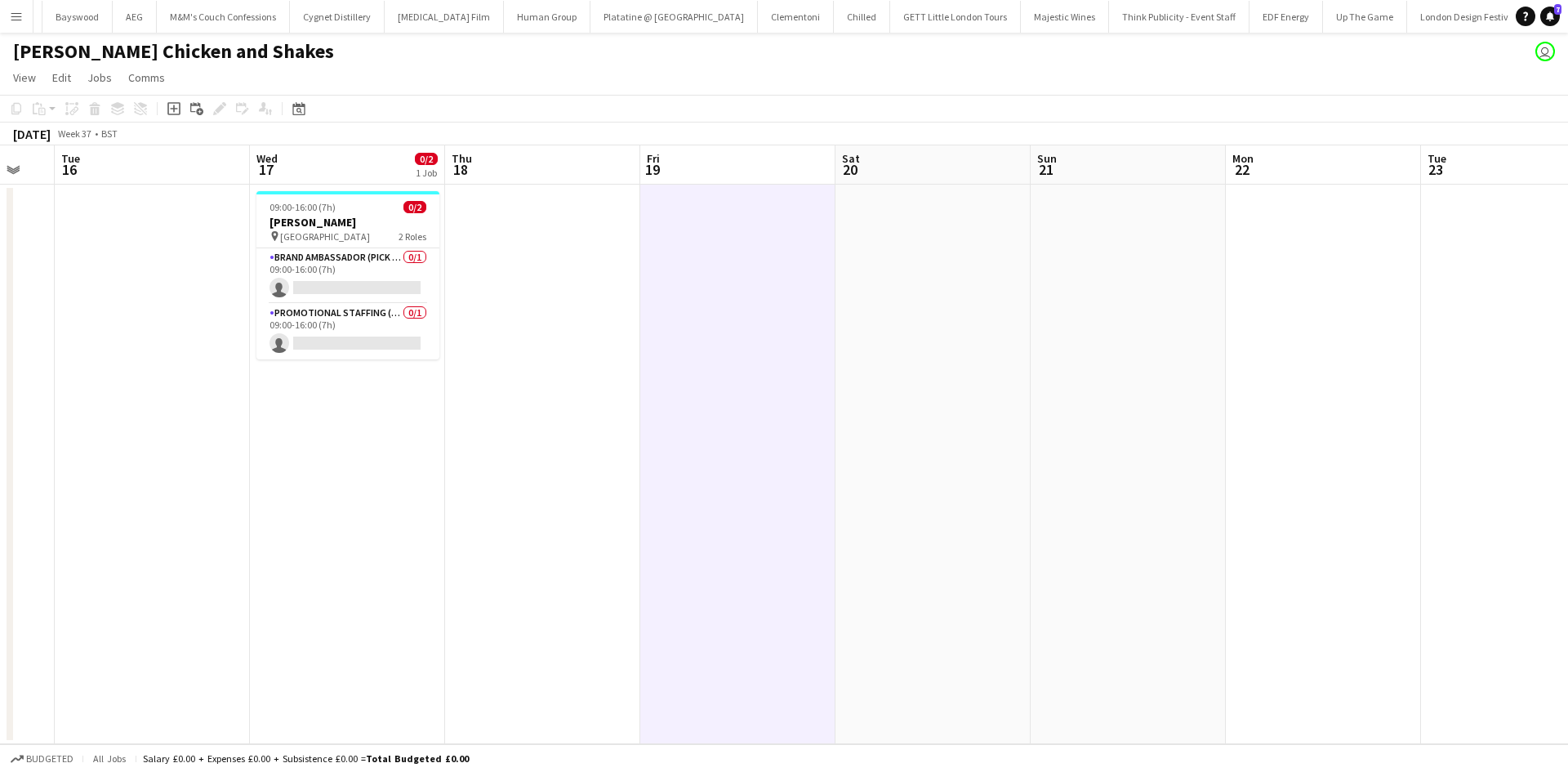
drag, startPoint x: 852, startPoint y: 409, endPoint x: 627, endPoint y: 413, distance: 225.0
click at [627, 413] on app-calendar-viewport "Sat 13 Sun 14 Mon 15 Tue 16 Wed 17 0/2 1 Job Thu 18 Fri 19 Sat 20 Sun 21 Mon 22…" at bounding box center [784, 444] width 1568 height 599
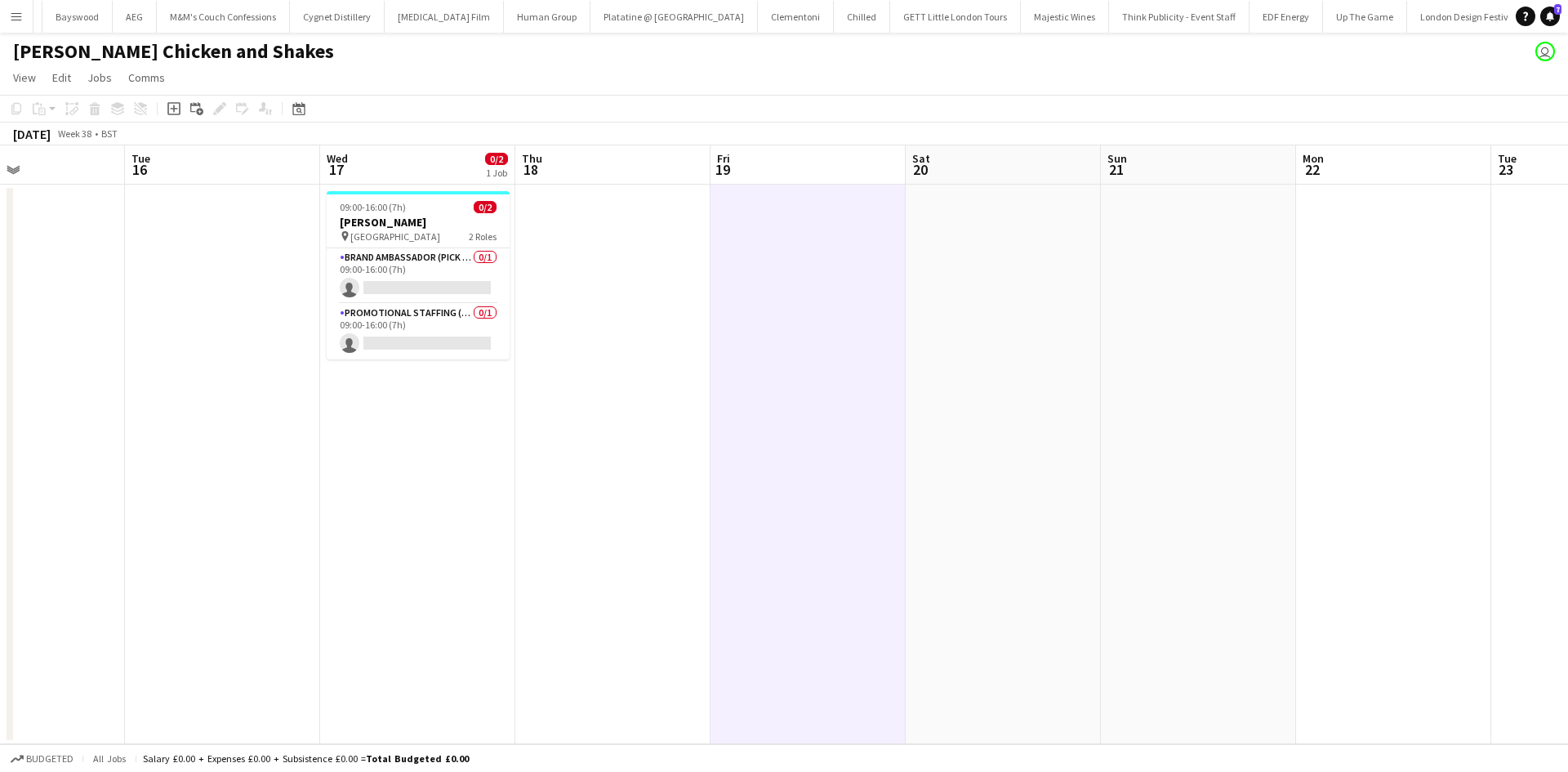
drag, startPoint x: 931, startPoint y: 393, endPoint x: 657, endPoint y: 393, distance: 274.0
click at [657, 393] on app-calendar-viewport "Sat 13 Sun 14 Mon 15 Tue 16 Wed 17 0/2 1 Job Thu 18 Fri 19 Sat 20 Sun 21 Mon 22…" at bounding box center [784, 444] width 1568 height 599
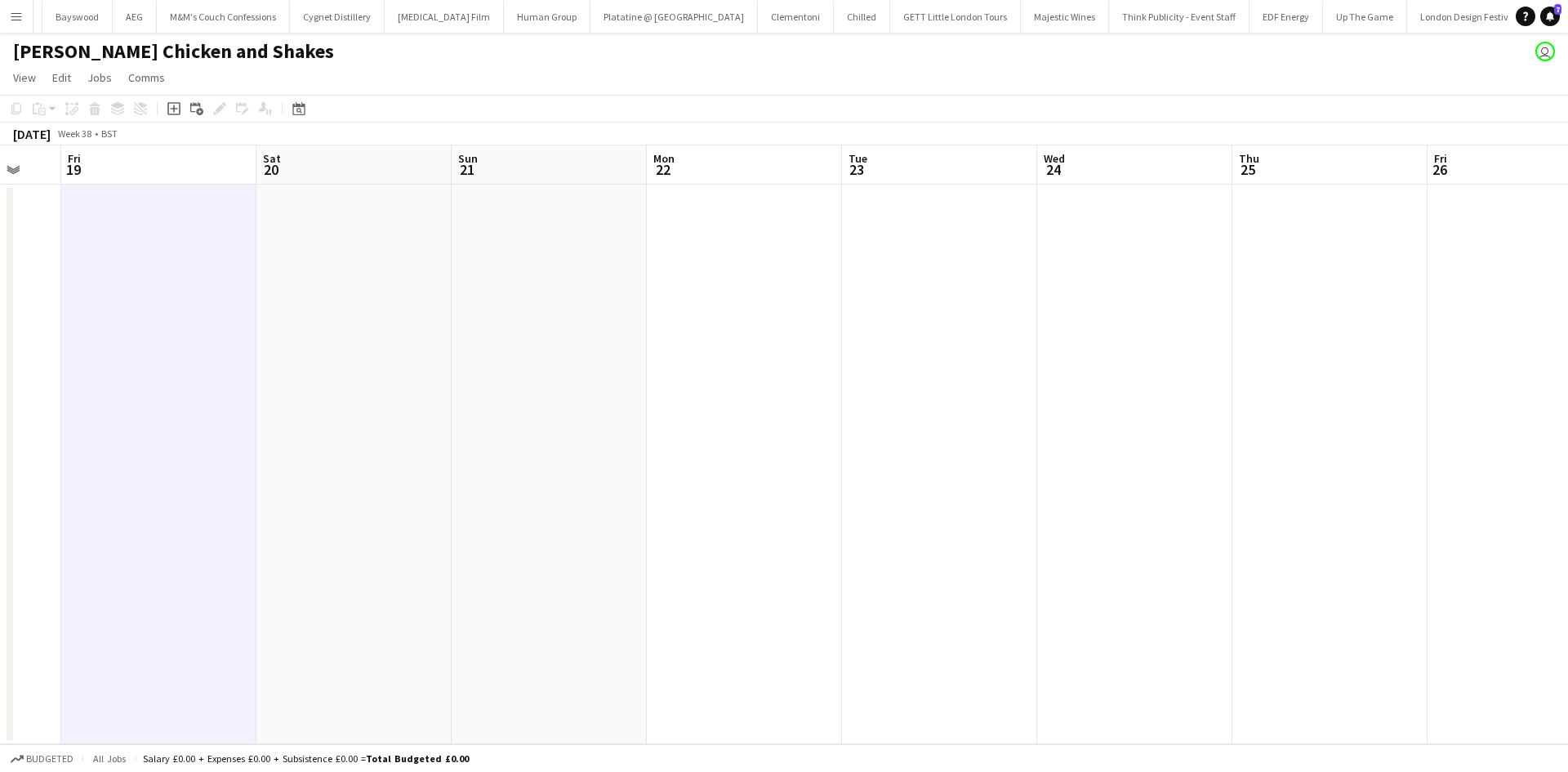
drag, startPoint x: 1010, startPoint y: 331, endPoint x: 1222, endPoint y: 316, distance: 212.5
click at [849, 329] on app-calendar-viewport "Mon 15 Tue 16 Wed 17 0/2 1 Job Thu 18 Fri 19 Sat 20 Sun 21 Mon 22 Tue 23 Wed 24…" at bounding box center [784, 444] width 1568 height 599
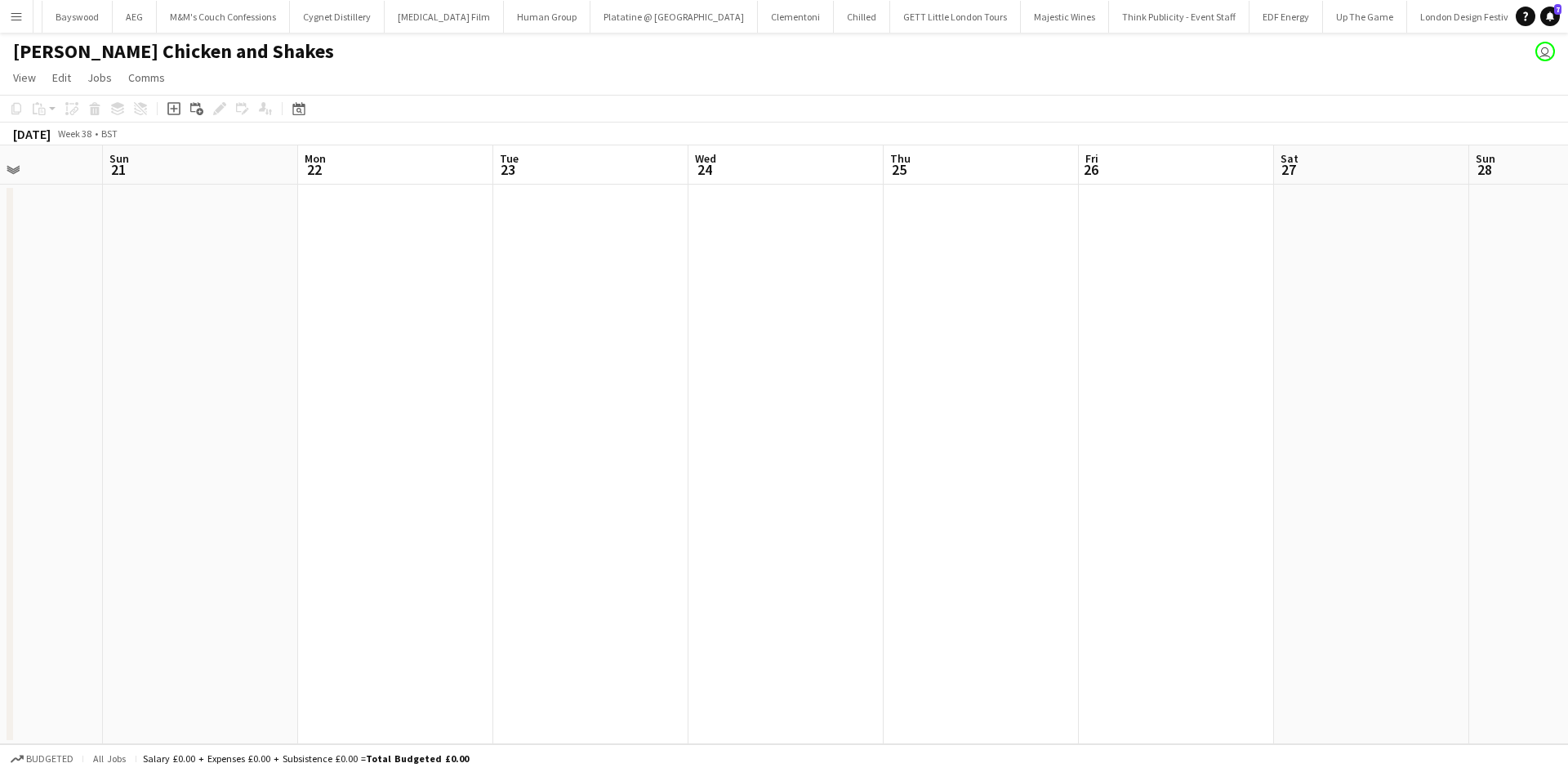
drag, startPoint x: 882, startPoint y: 295, endPoint x: 1278, endPoint y: 297, distance: 396.0
click at [1280, 297] on app-calendar-viewport "Thu 18 Fri 19 Sat 20 Sun 21 Mon 22 Tue 23 Wed 24 Thu 25 Fri 26 Sat 27 Sun 28 Mo…" at bounding box center [784, 444] width 1568 height 599
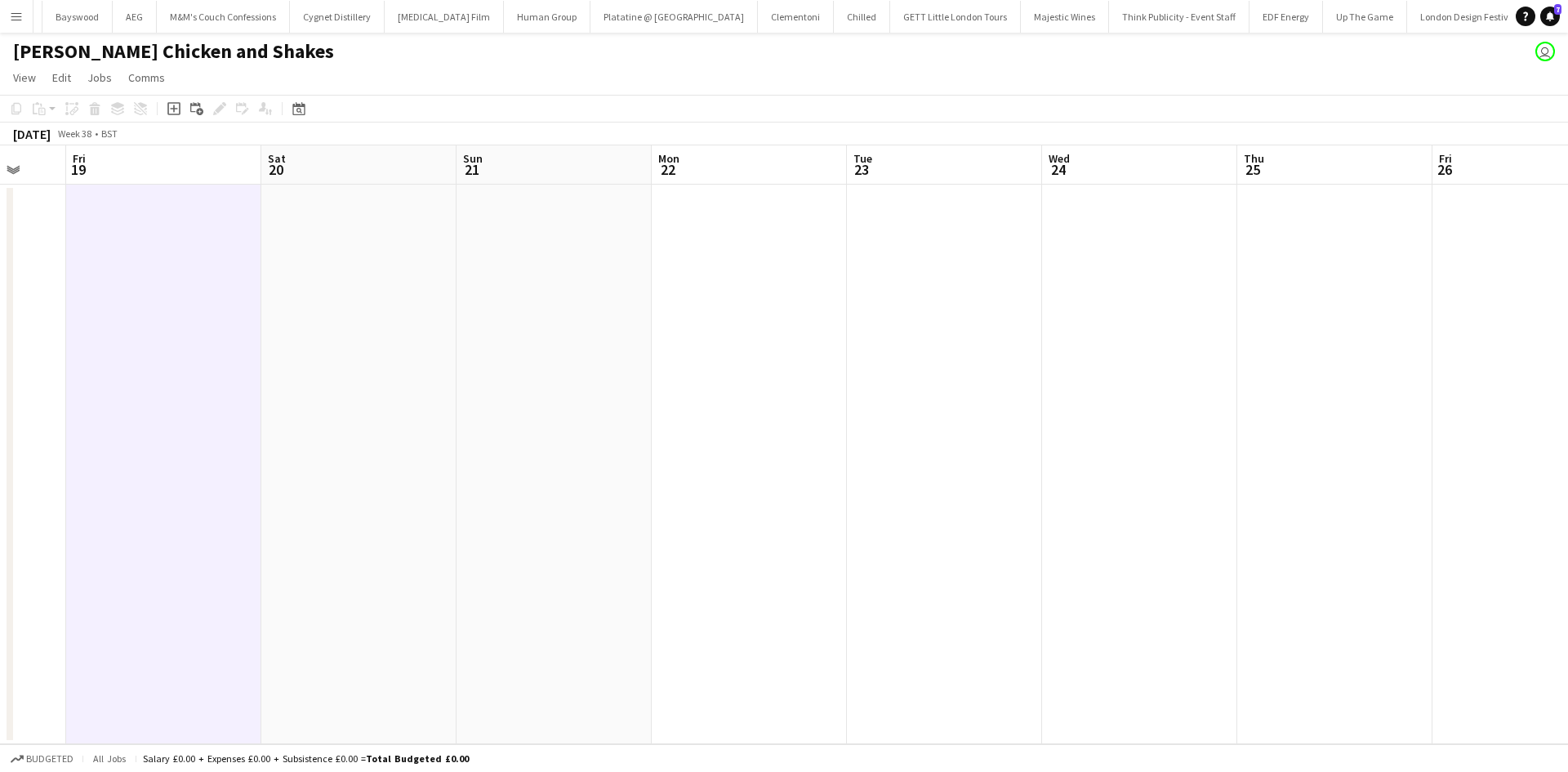
drag, startPoint x: 1278, startPoint y: 298, endPoint x: 863, endPoint y: 325, distance: 415.9
click at [863, 325] on app-calendar-viewport "Tue 16 Wed 17 0/2 1 Job Thu 18 Fri 19 Sat 20 Sun 21 Mon 22 Tue 23 Wed 24 Thu 25…" at bounding box center [784, 444] width 1568 height 599
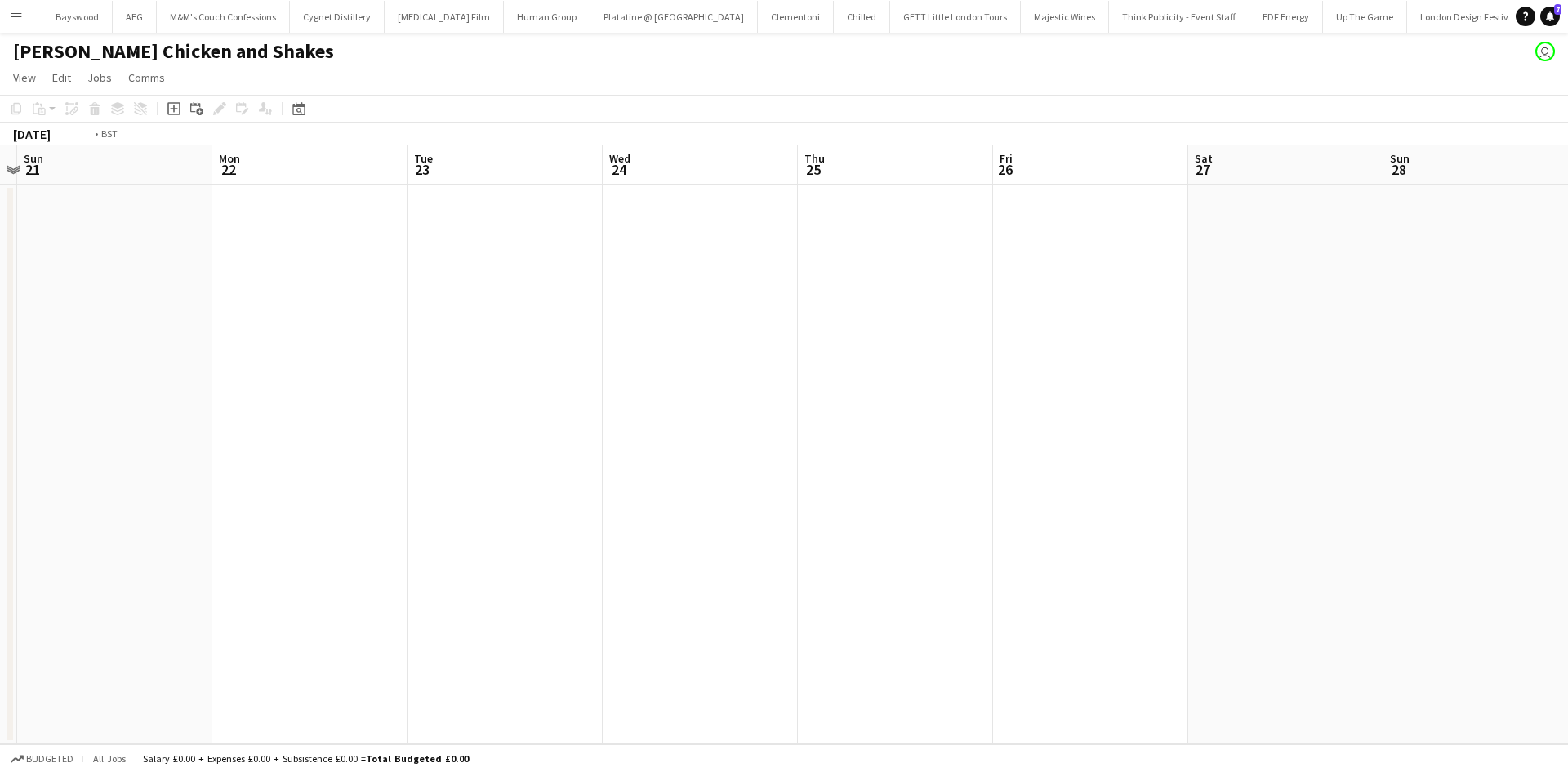
drag, startPoint x: 843, startPoint y: 330, endPoint x: 899, endPoint y: 327, distance: 56.1
click at [848, 330] on app-calendar-viewport "Thu 18 Fri 19 Sat 20 Sun 21 Mon 22 Tue 23 Wed 24 Thu 25 Fri 26 Sat 27 Sun 28 Mo…" at bounding box center [784, 444] width 1568 height 599
drag, startPoint x: 1040, startPoint y: 356, endPoint x: 986, endPoint y: 354, distance: 54.0
click at [892, 349] on app-calendar-viewport "Sat 20 Sun 21 Mon 22 Tue 23 Wed 24 Thu 25 Fri 26 Sat 27 Sun 28 Mon 29 Tue 30 We…" at bounding box center [784, 444] width 1568 height 599
drag, startPoint x: 1237, startPoint y: 359, endPoint x: 885, endPoint y: 353, distance: 352.1
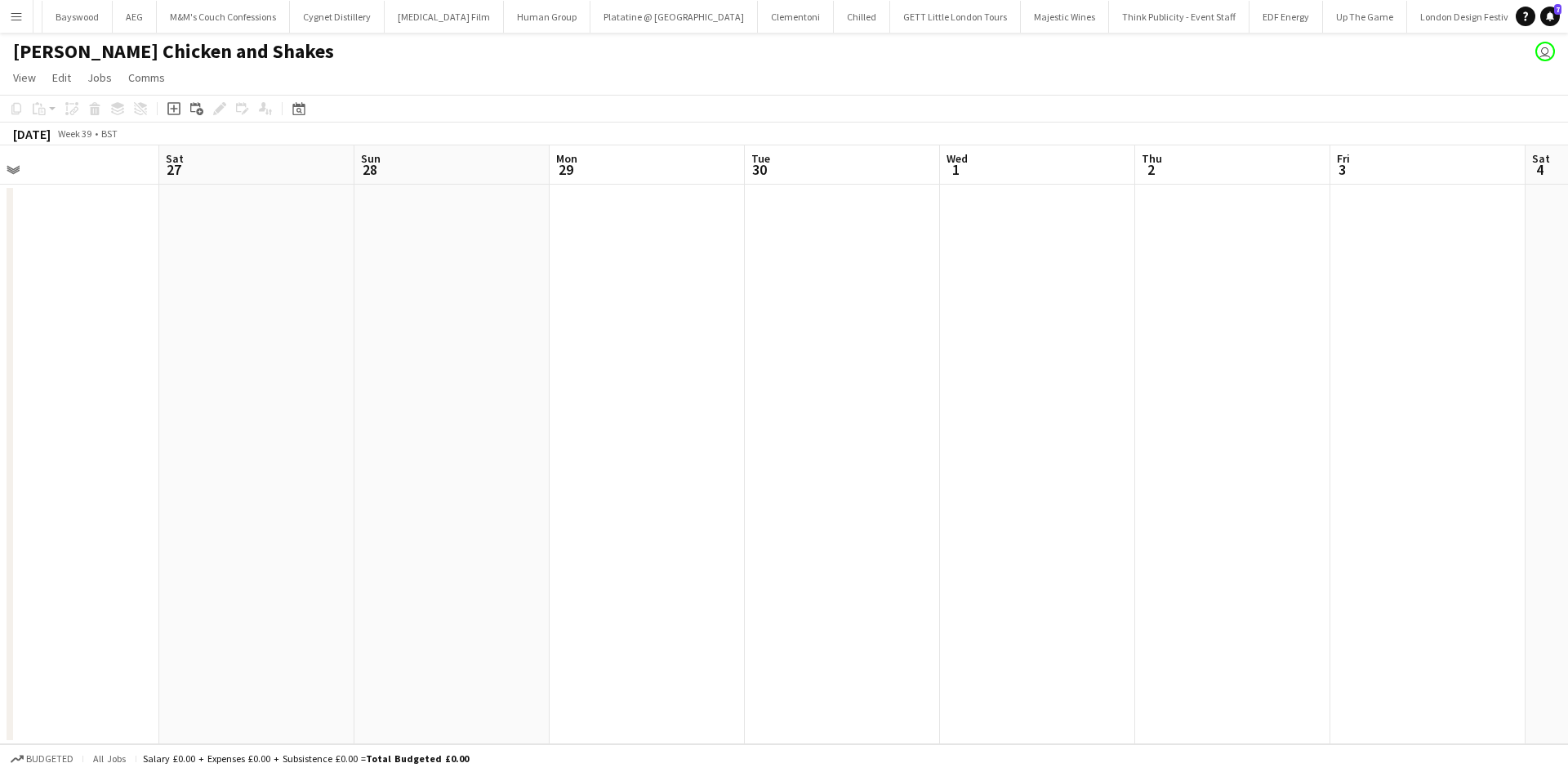
click at [884, 353] on app-calendar-viewport "Mon 22 Tue 23 Wed 24 Thu 25 Fri 26 Sat 27 Sun 28 Mon 29 Tue 30 Wed 1 Thu 2 Fri …" at bounding box center [784, 444] width 1568 height 599
drag, startPoint x: 1154, startPoint y: 364, endPoint x: 844, endPoint y: 364, distance: 310.0
click at [844, 364] on app-calendar-viewport "Wed 24 Thu 25 Fri 26 Sat 27 Sun 28 Mon 29 Tue 30 Wed 1 Thu 2 Fri 3 Sat 4 Sun 5 …" at bounding box center [784, 444] width 1568 height 599
click at [828, 222] on app-date-cell at bounding box center [768, 464] width 195 height 559
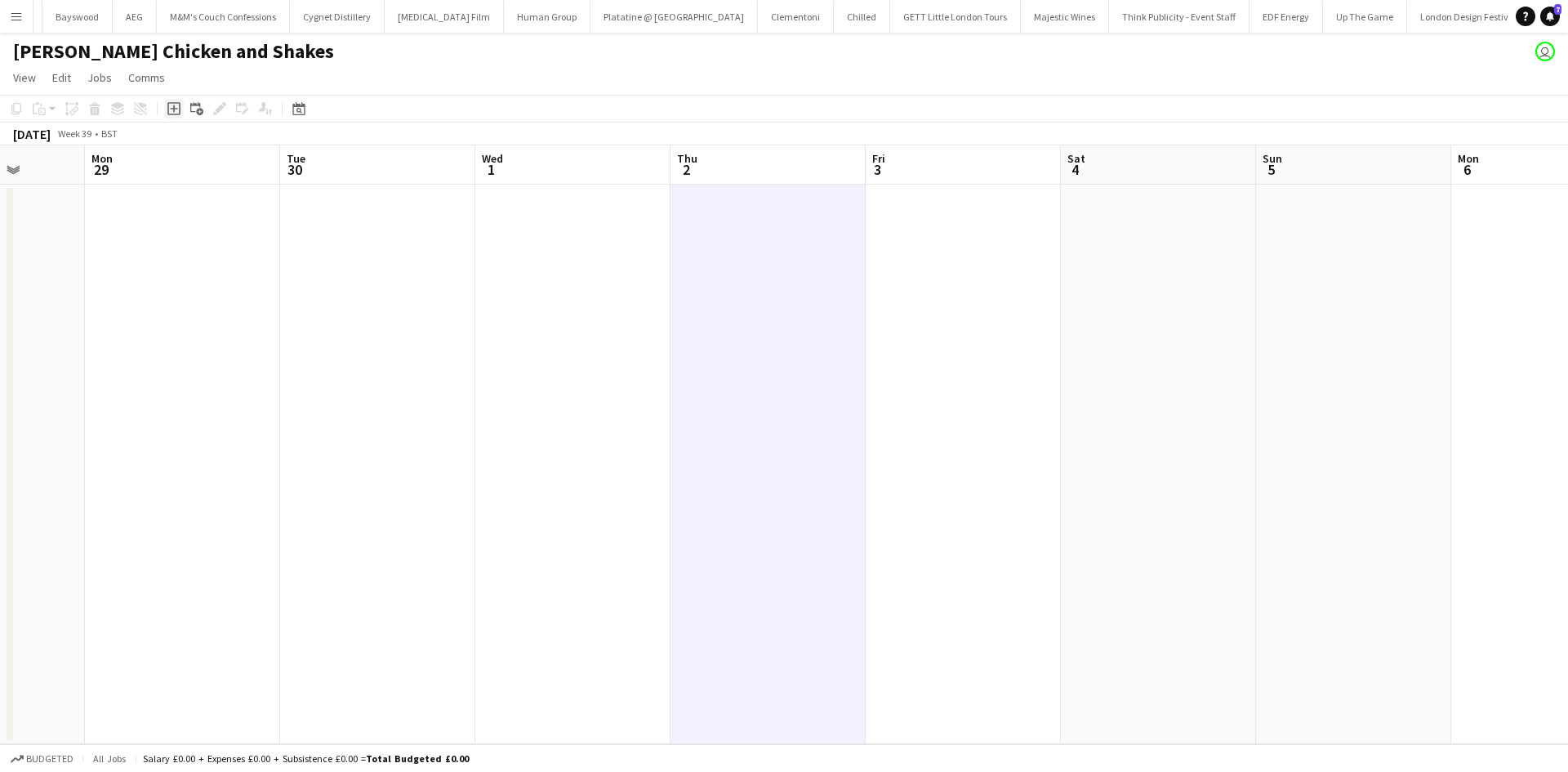
click at [174, 110] on icon at bounding box center [173, 108] width 7 height 7
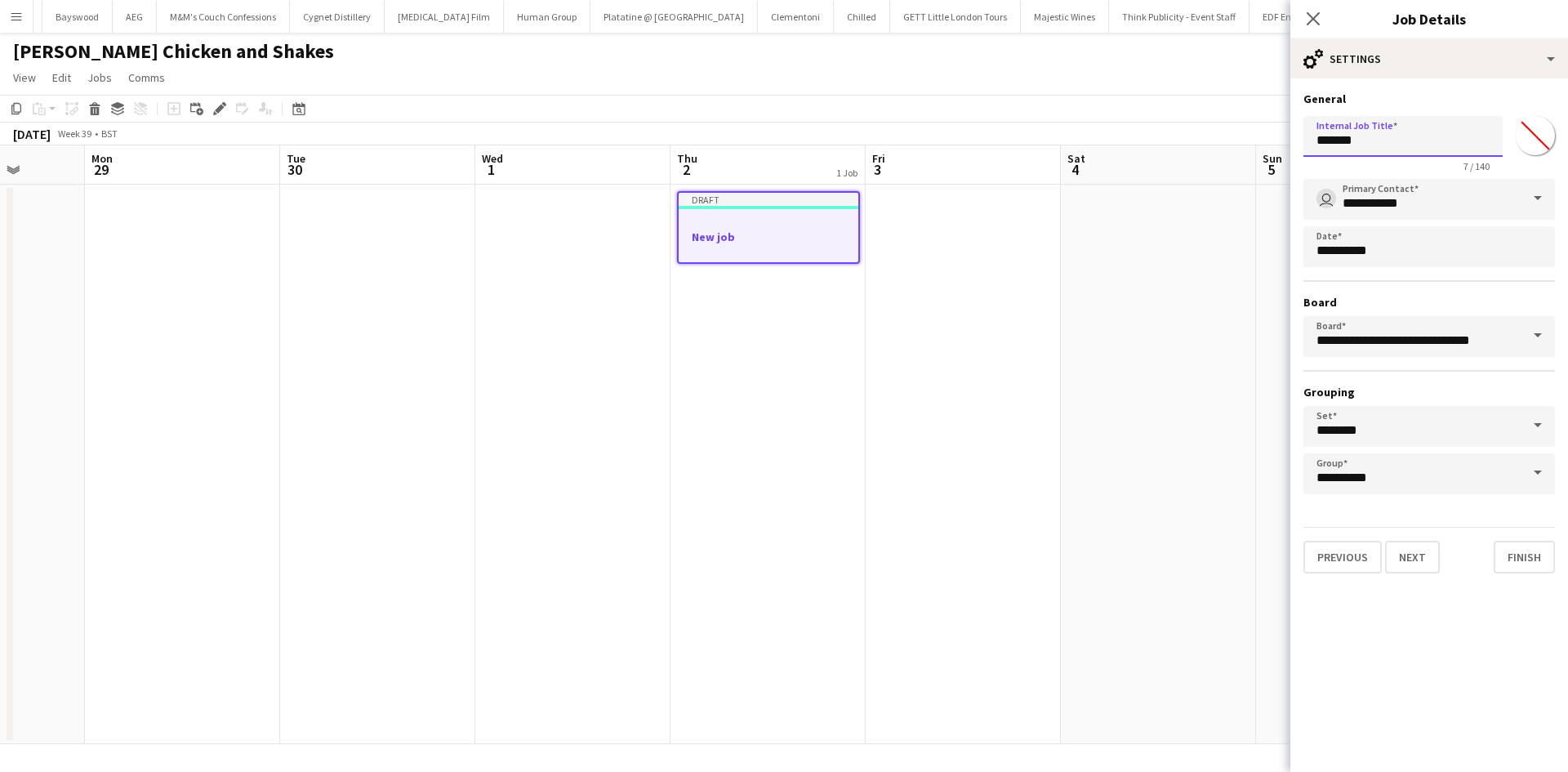
click at [1388, 142] on input "*******" at bounding box center [1402, 136] width 199 height 41
click at [1442, 137] on input "*******" at bounding box center [1402, 136] width 199 height 41
type input "*"
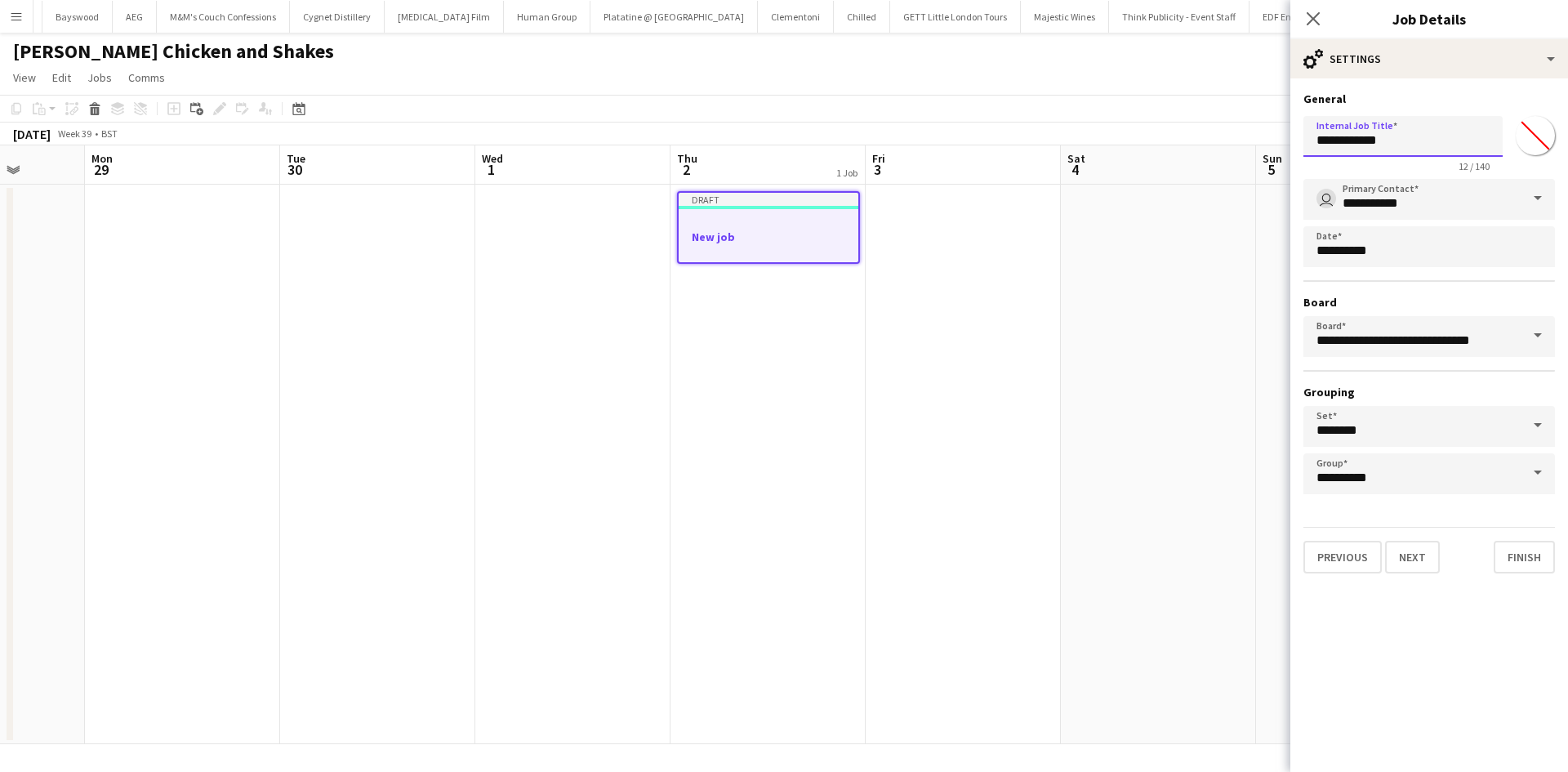
type input "**********"
click at [1539, 143] on input "*******" at bounding box center [1534, 135] width 58 height 58
type input "*******"
click at [1505, 553] on button "Finish" at bounding box center [1523, 556] width 61 height 33
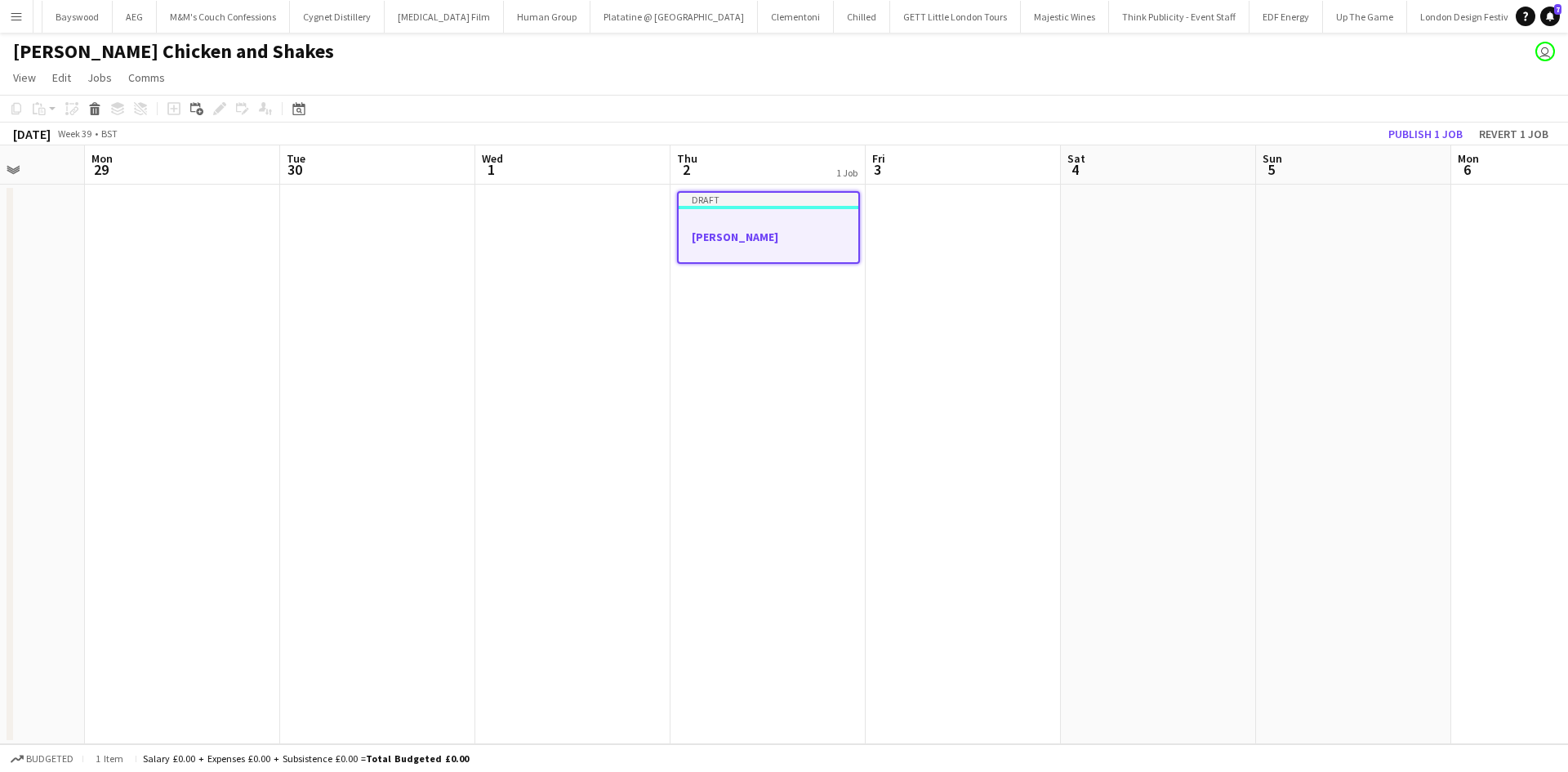
click at [785, 241] on h3 "Miss Millies" at bounding box center [769, 237] width 180 height 15
click at [716, 217] on div at bounding box center [768, 220] width 183 height 12
click at [222, 108] on icon at bounding box center [219, 109] width 9 height 9
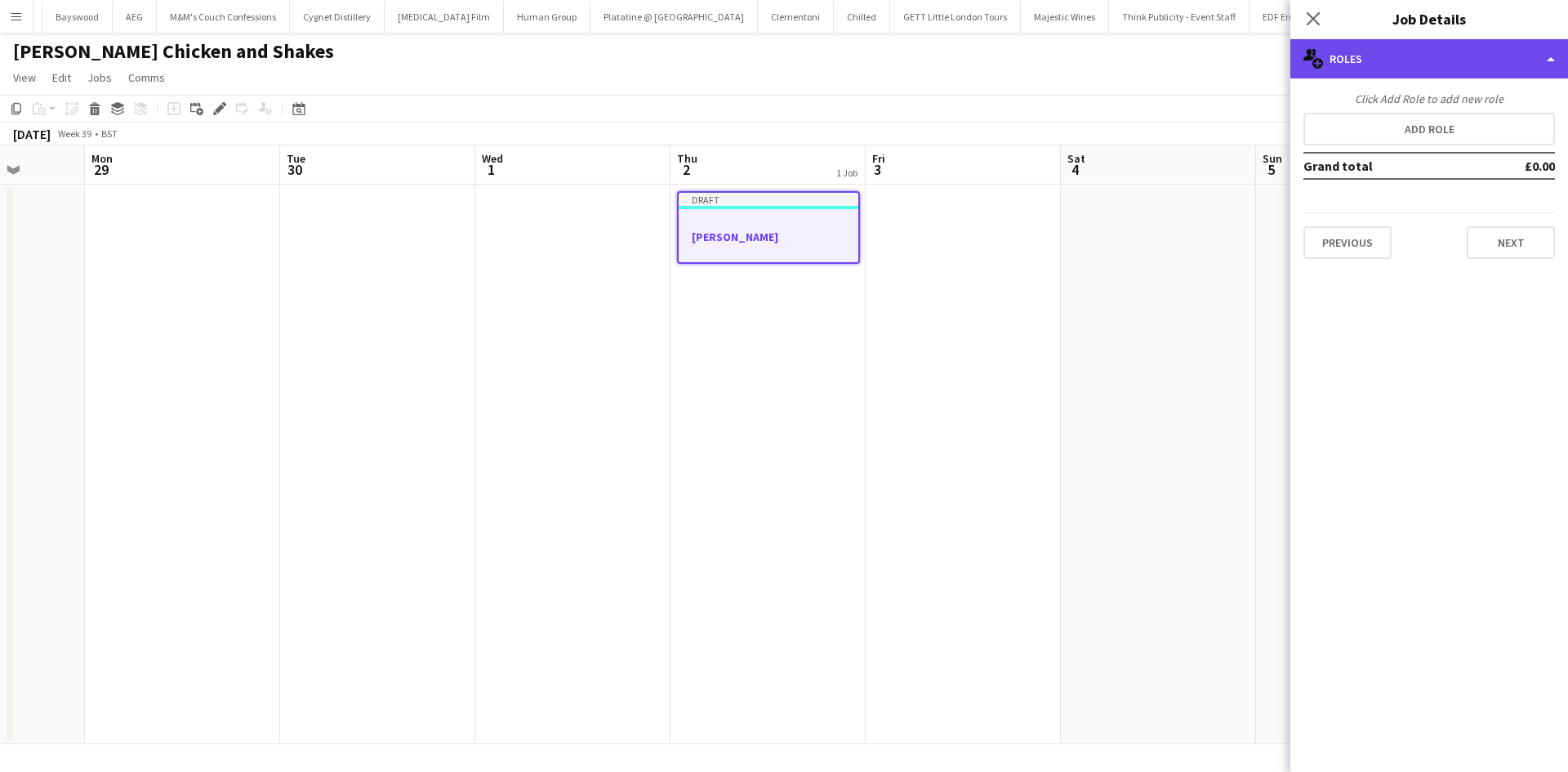
click at [1517, 56] on div "multiple-users-add Roles" at bounding box center [1429, 59] width 278 height 40
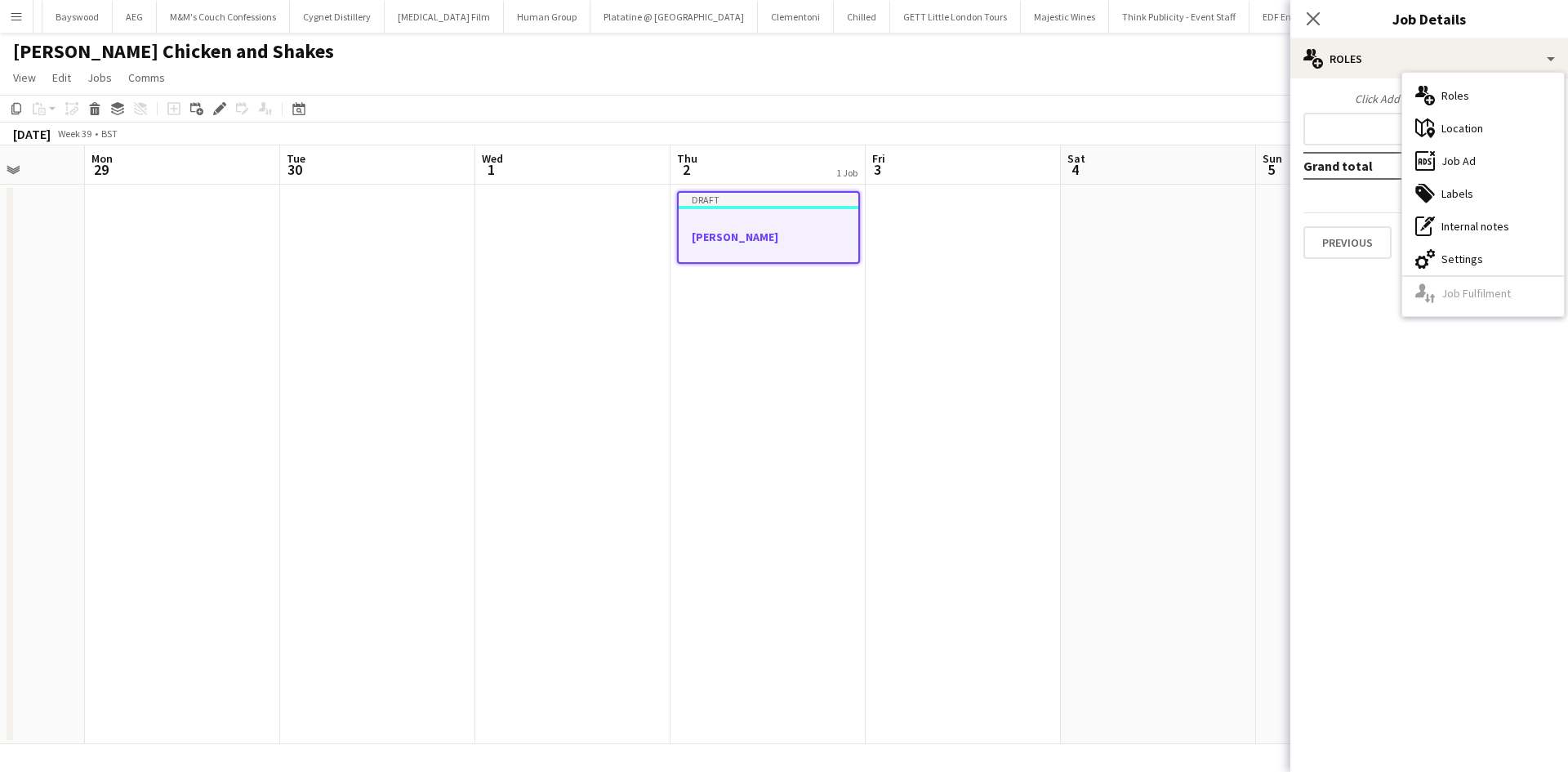
click at [1367, 96] on div "Click Add Role to add new role" at bounding box center [1429, 98] width 251 height 15
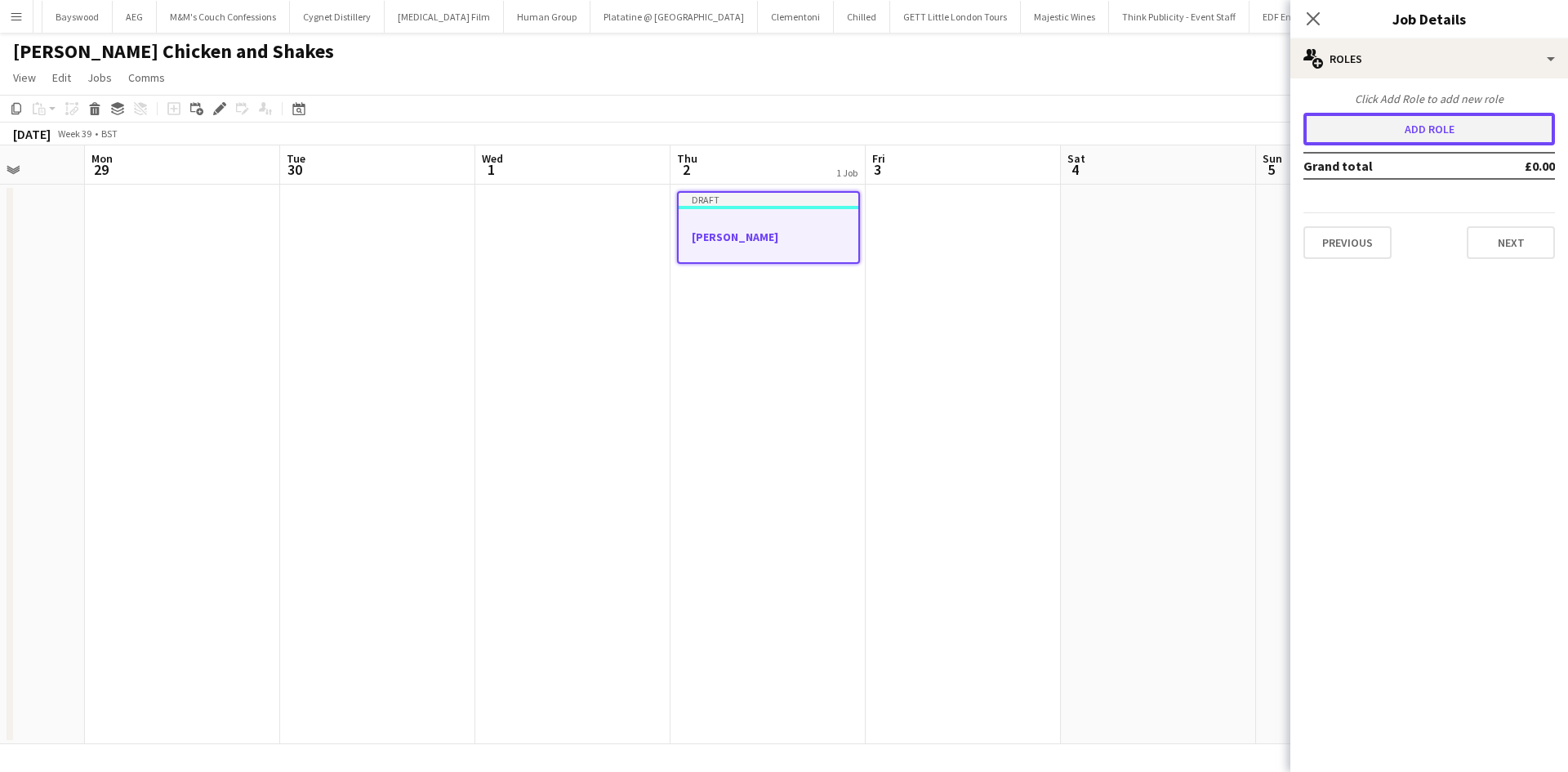
click at [1412, 136] on button "Add role" at bounding box center [1429, 129] width 251 height 33
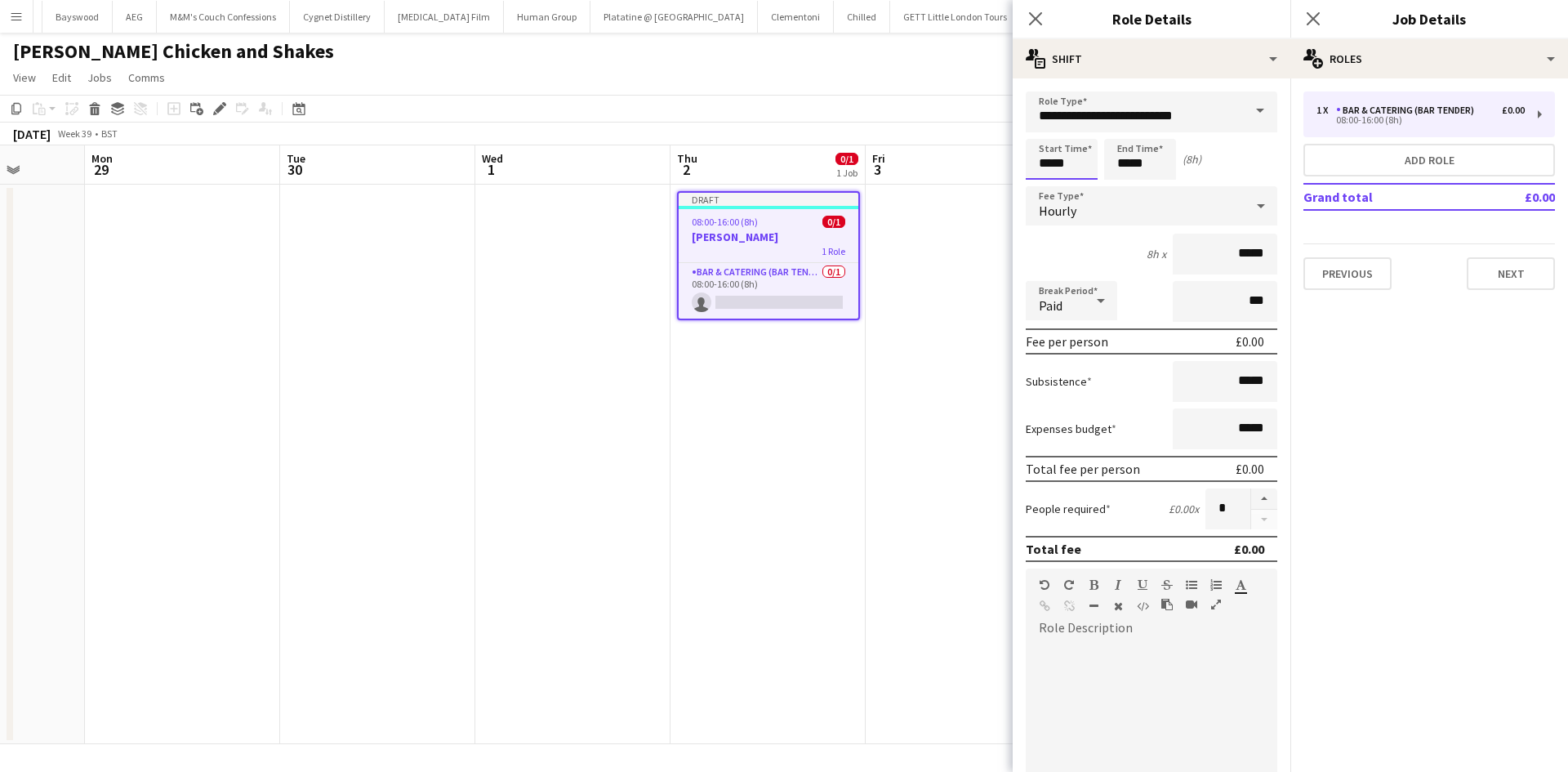
click at [1046, 165] on input "*****" at bounding box center [1061, 158] width 72 height 41
click at [1048, 134] on div at bounding box center [1045, 131] width 33 height 17
type input "*****"
click at [1048, 134] on div at bounding box center [1045, 131] width 33 height 17
click at [1236, 252] on input "*****" at bounding box center [1225, 253] width 105 height 41
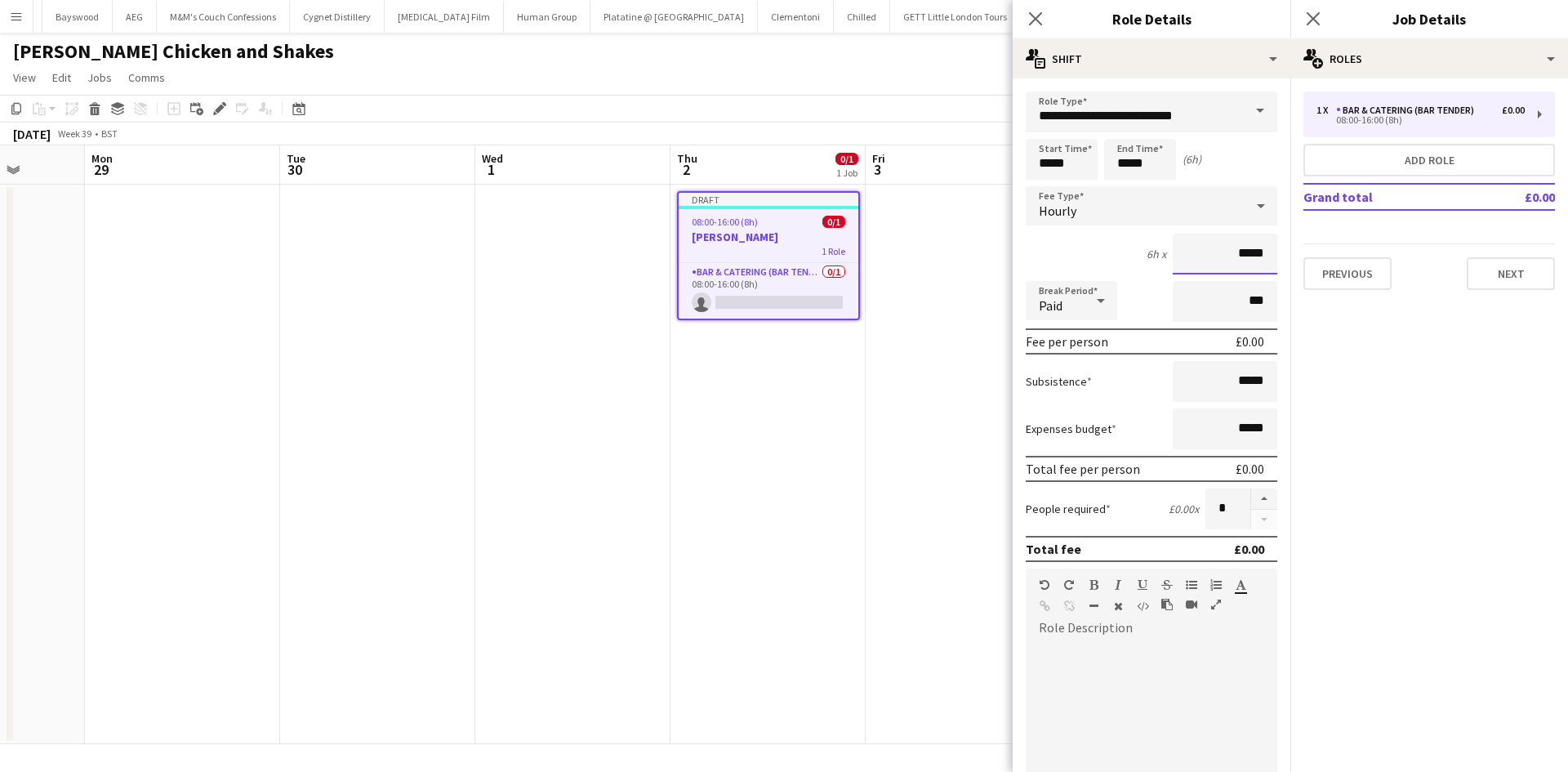
click at [1236, 251] on input "*****" at bounding box center [1225, 253] width 105 height 41
type input "******"
click at [1091, 299] on icon at bounding box center [1101, 300] width 20 height 33
click at [1064, 391] on span "Unpaid" at bounding box center [1071, 388] width 65 height 16
click at [1233, 302] on input "***" at bounding box center [1225, 301] width 105 height 41
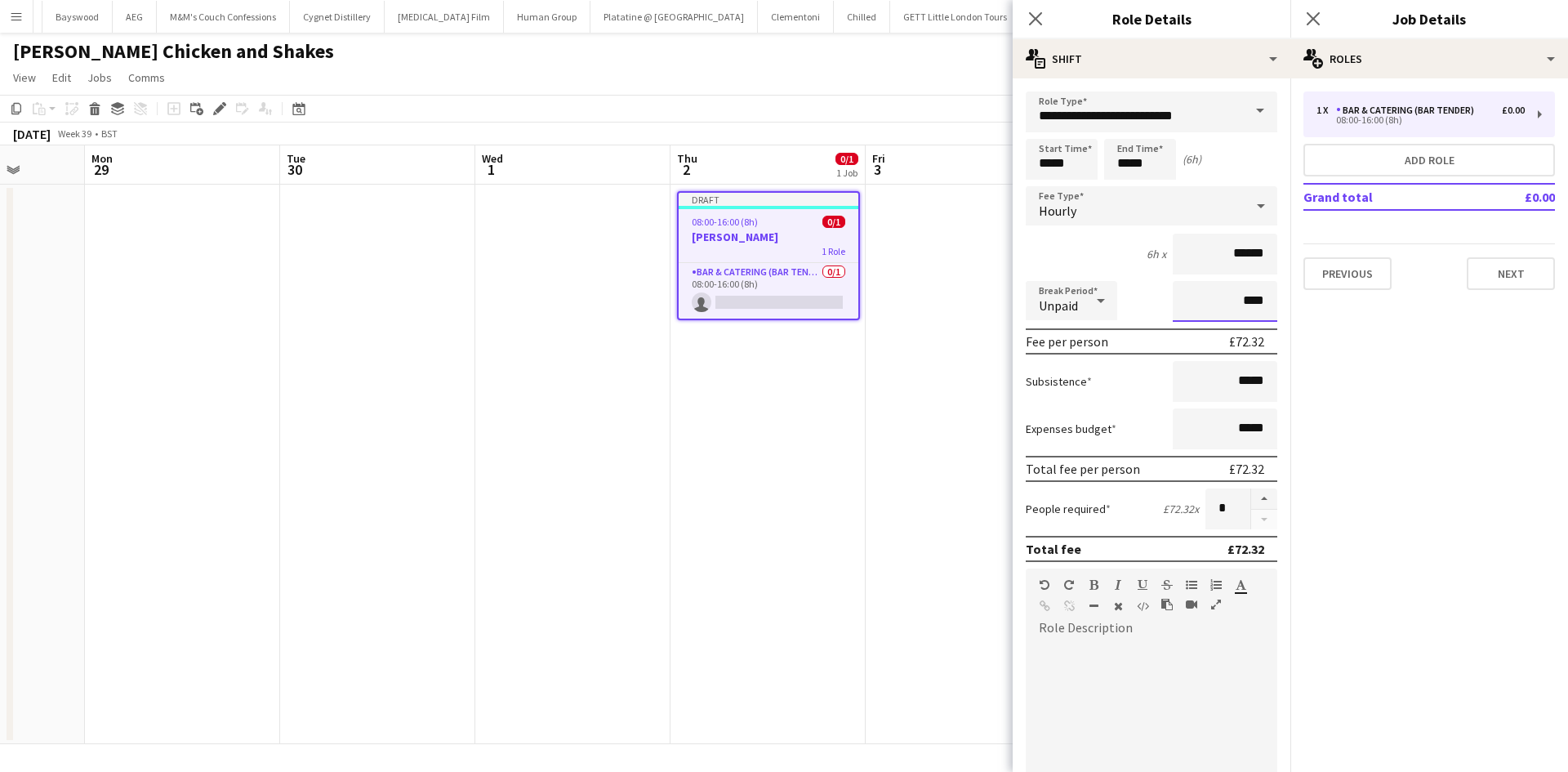
type input "****"
click at [1222, 378] on input "*****" at bounding box center [1225, 381] width 105 height 41
click at [1227, 378] on input "*****" at bounding box center [1225, 381] width 105 height 41
type input "*****"
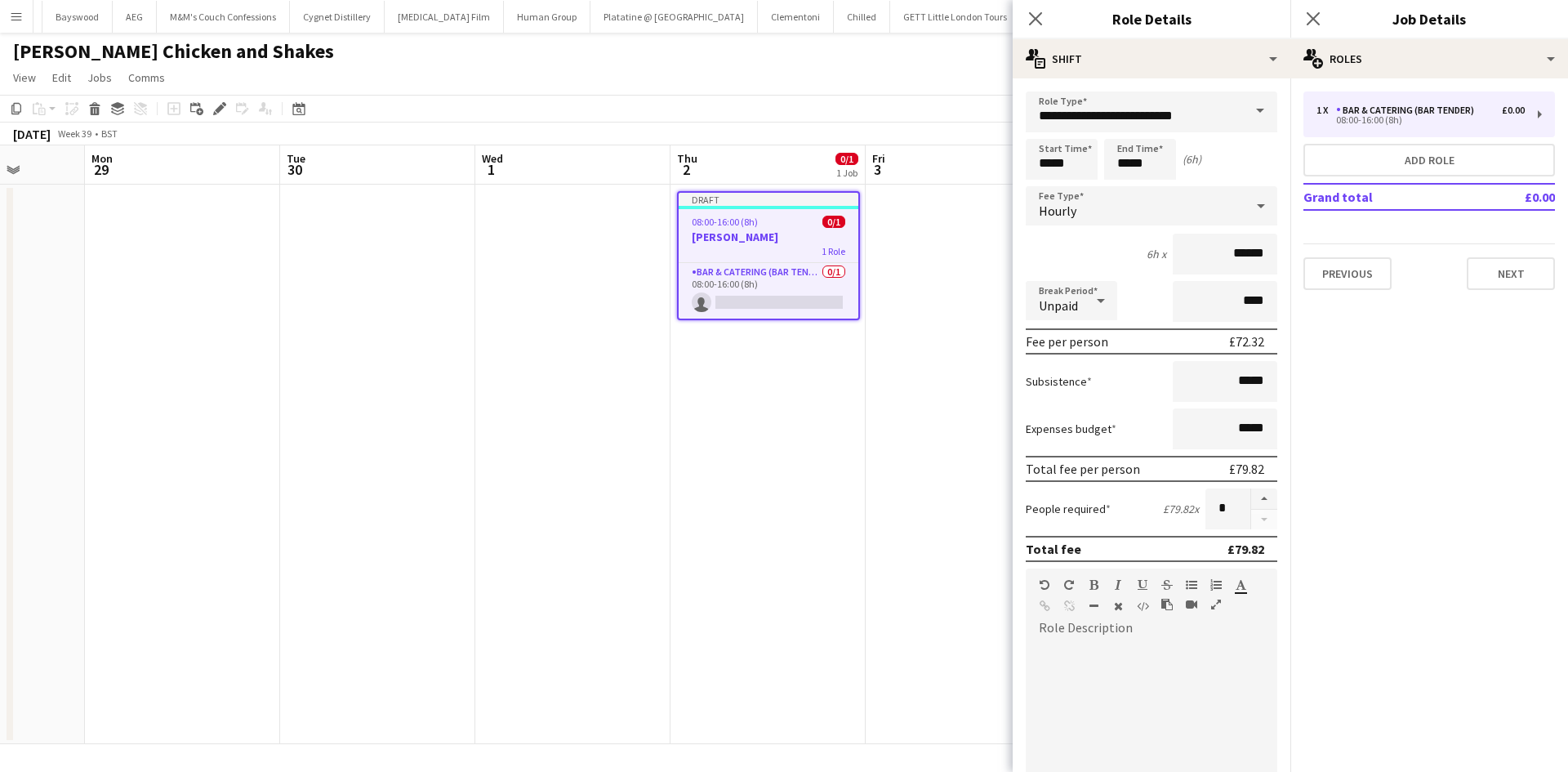
click at [1243, 105] on span at bounding box center [1259, 111] width 35 height 40
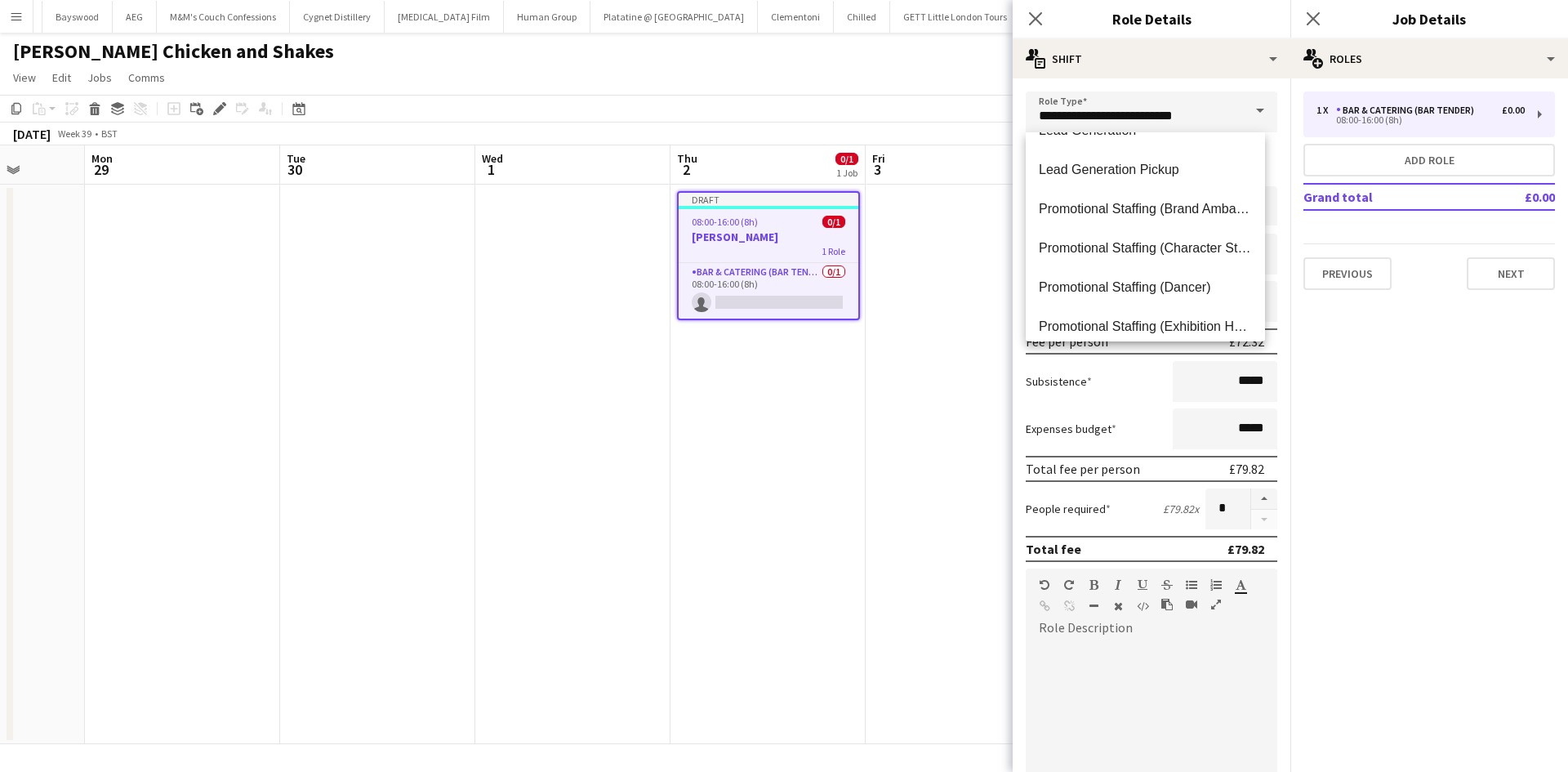
scroll to position [735, 0]
click at [1193, 213] on span "Promotional Staffing (Brand Ambassadors)" at bounding box center [1145, 207] width 213 height 16
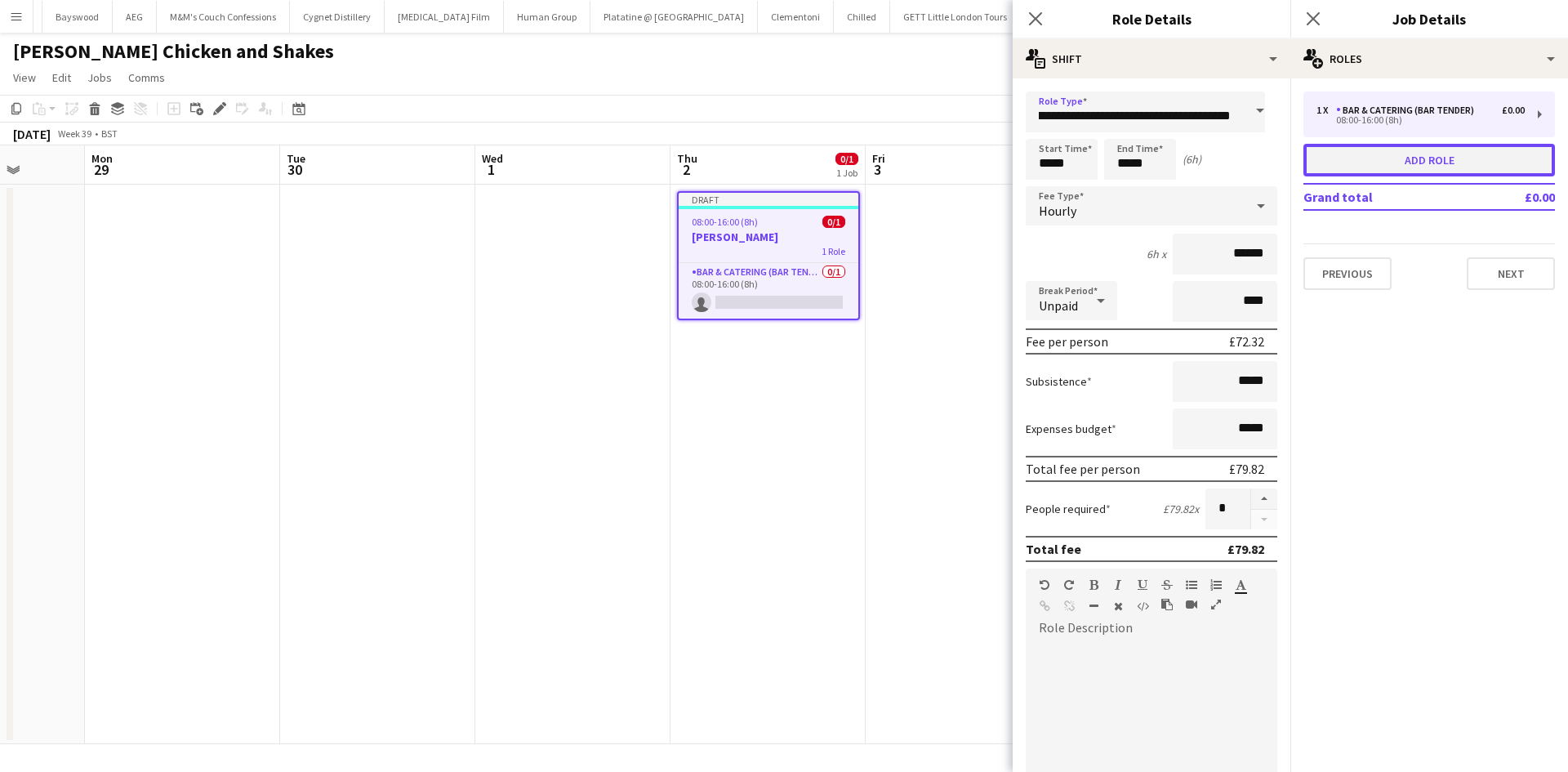
scroll to position [0, 0]
click at [1435, 156] on button "Add role" at bounding box center [1429, 159] width 251 height 33
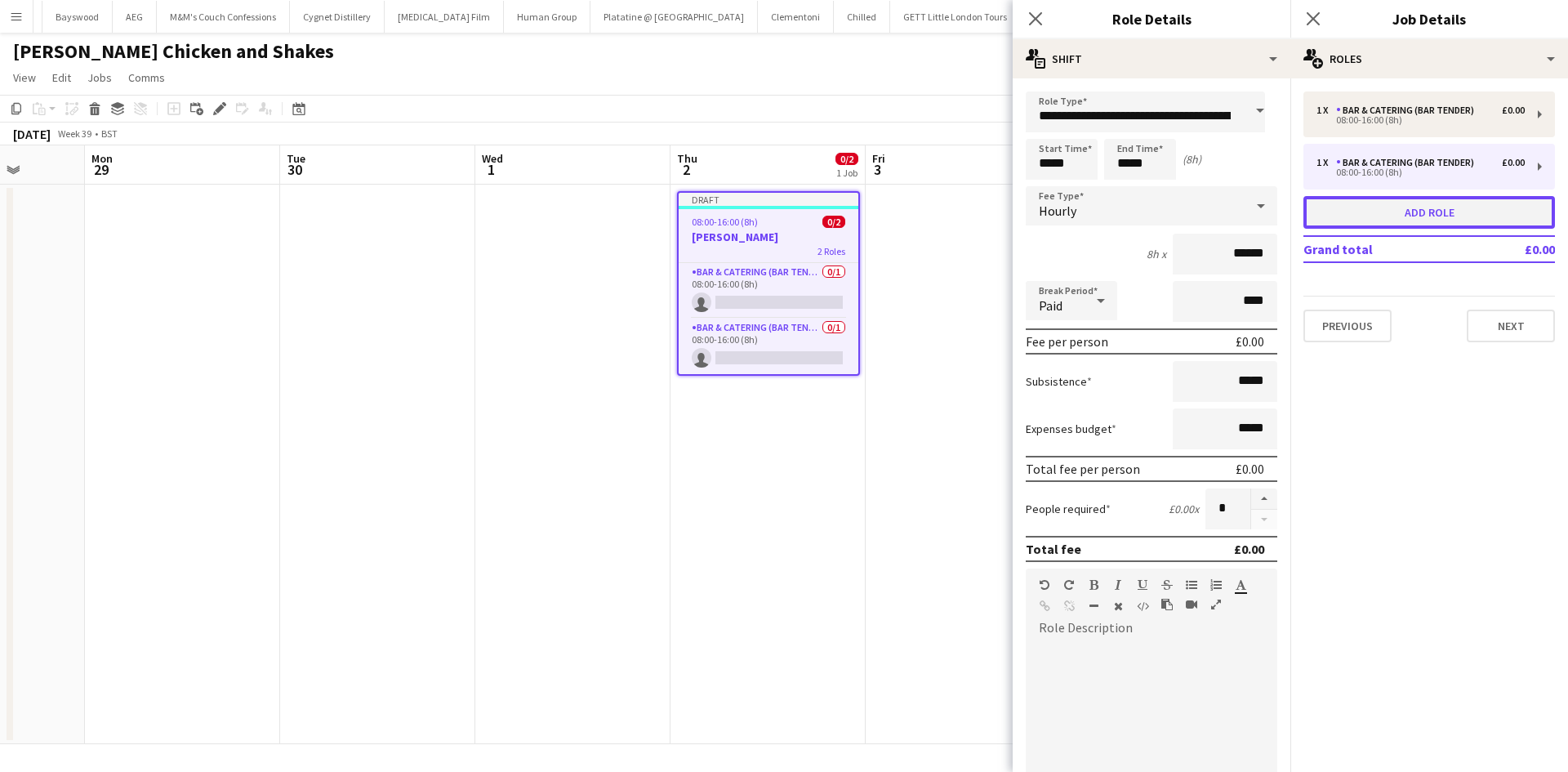
type input "**********"
type input "*****"
type input "***"
type input "*****"
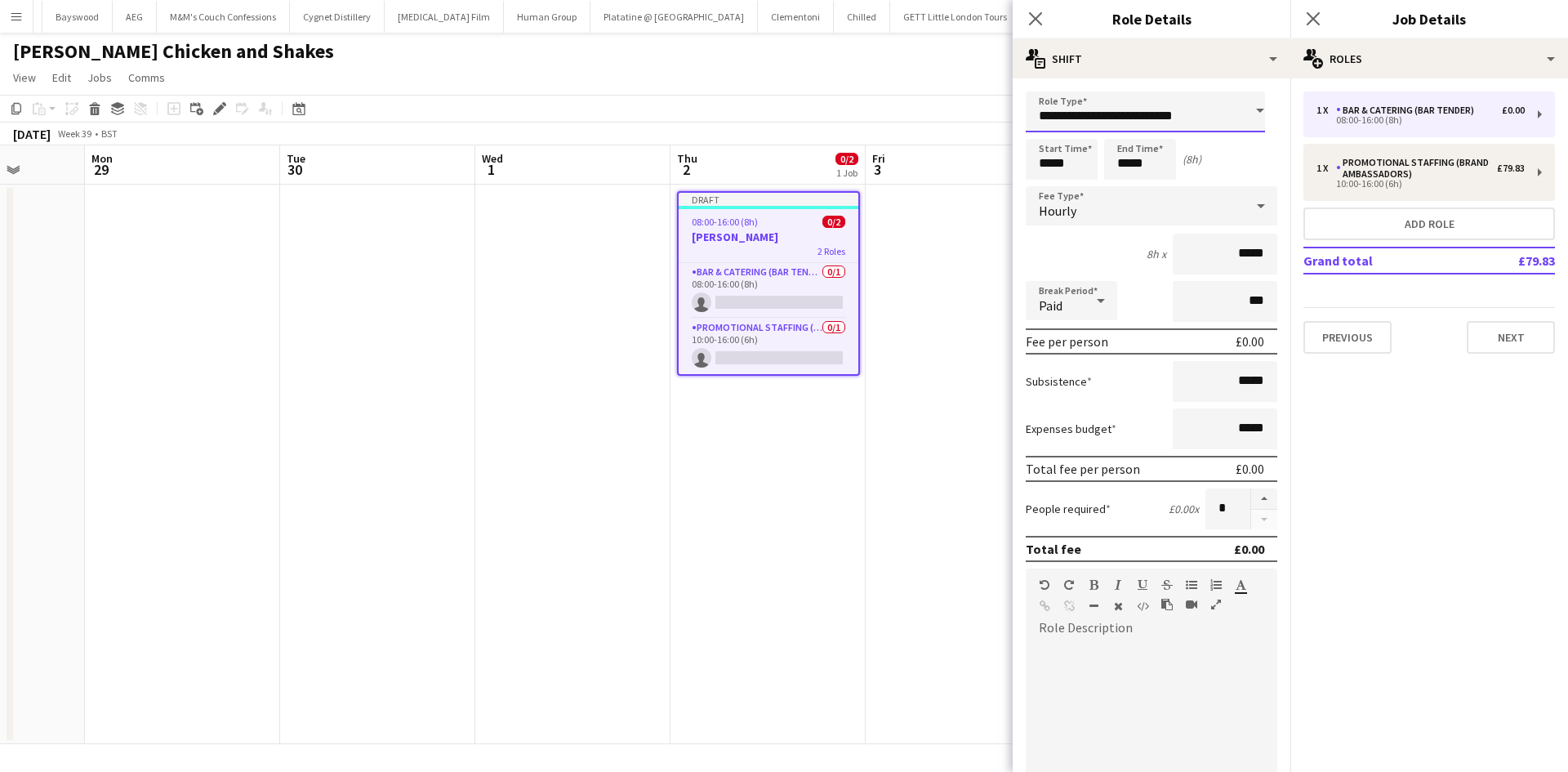
click at [1214, 124] on input "**********" at bounding box center [1146, 111] width 239 height 41
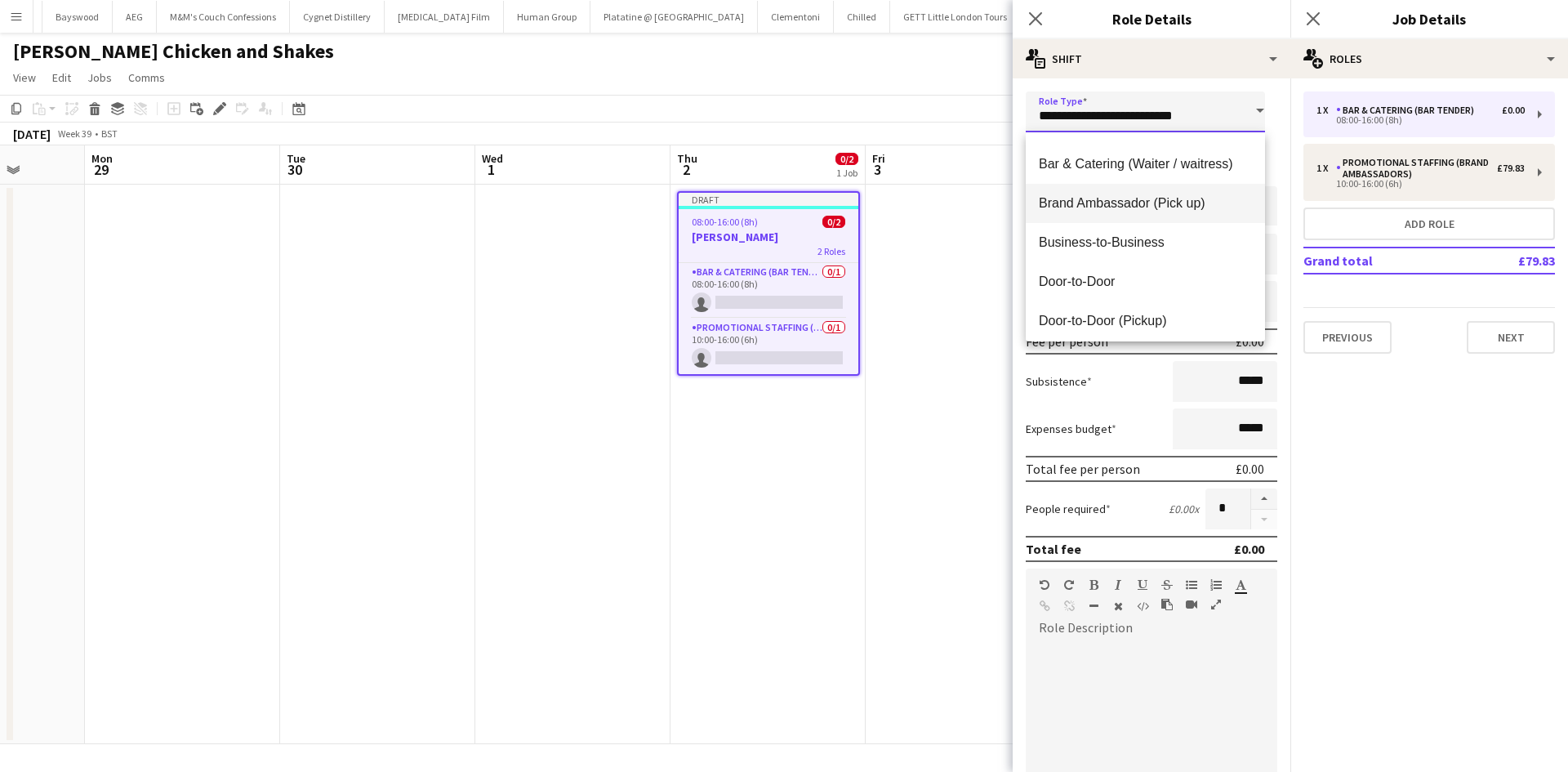
scroll to position [163, 0]
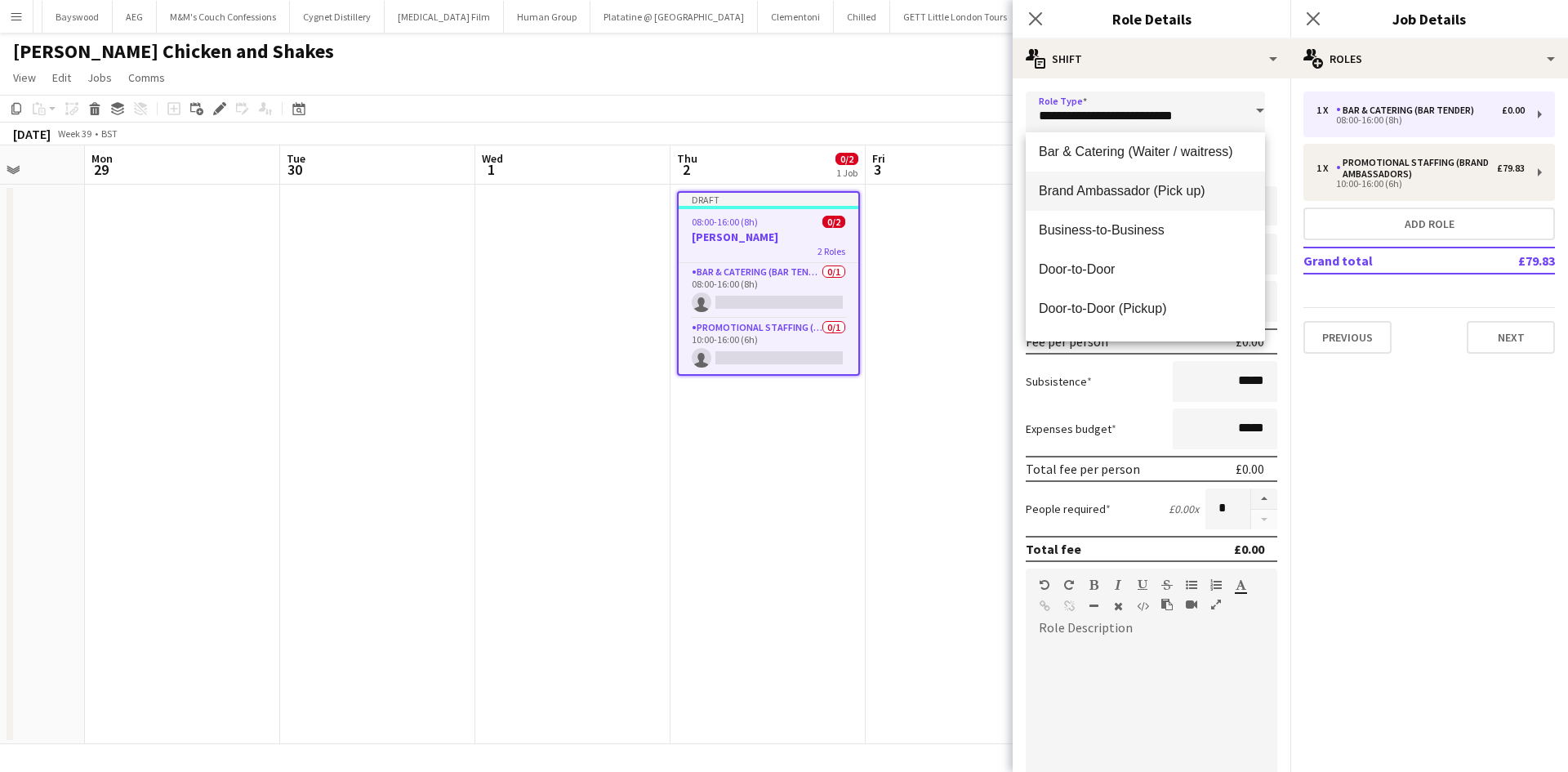
click at [1178, 189] on span "Brand Ambassador (Pick up)" at bounding box center [1145, 191] width 213 height 16
type input "**********"
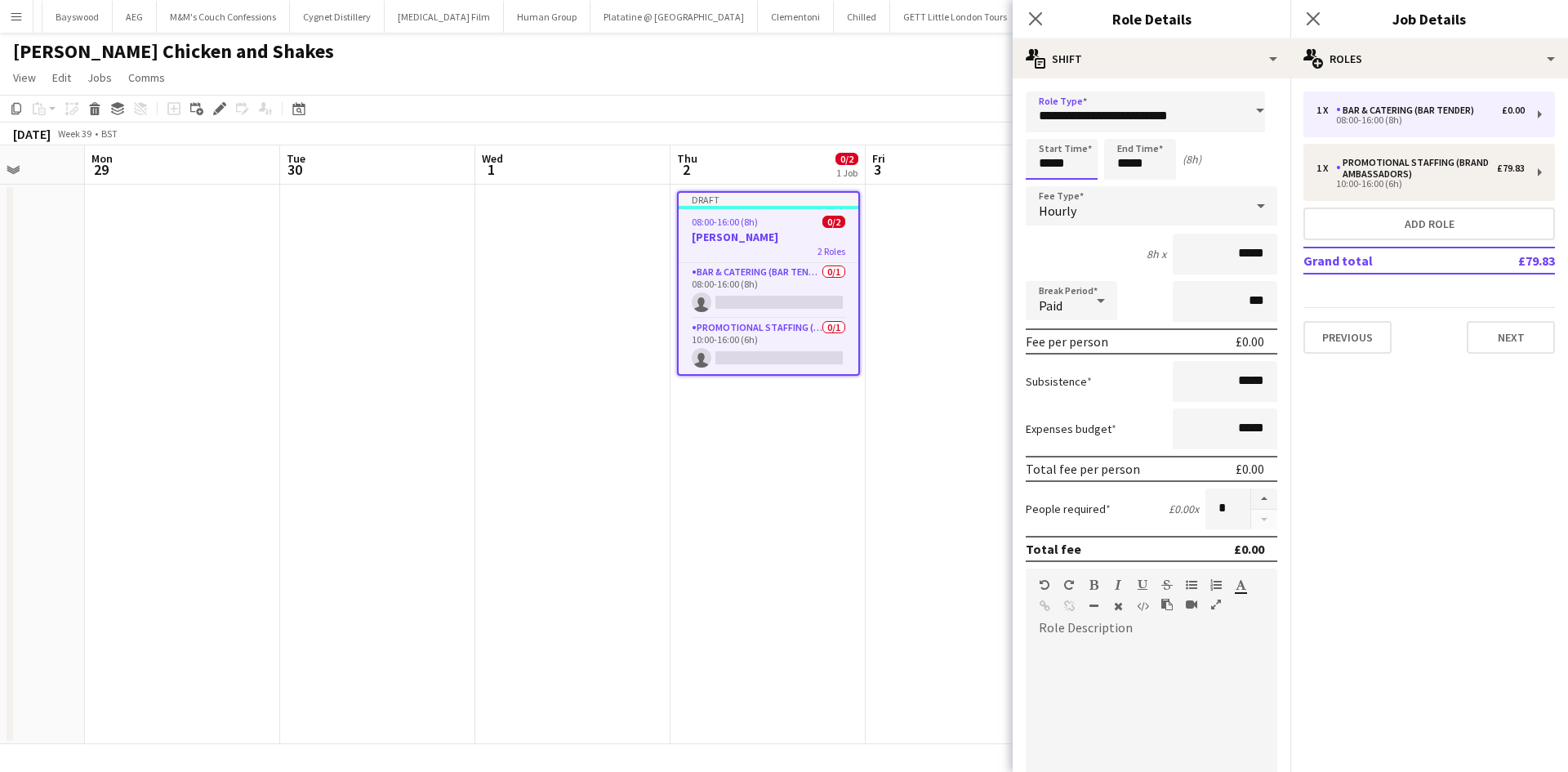
click at [1061, 166] on input "*****" at bounding box center [1061, 158] width 72 height 41
click at [1102, 300] on icon at bounding box center [1100, 301] width 8 height 4
click at [1077, 385] on span "Unpaid" at bounding box center [1071, 388] width 65 height 16
click at [1226, 302] on input "***" at bounding box center [1225, 301] width 105 height 41
type input "****"
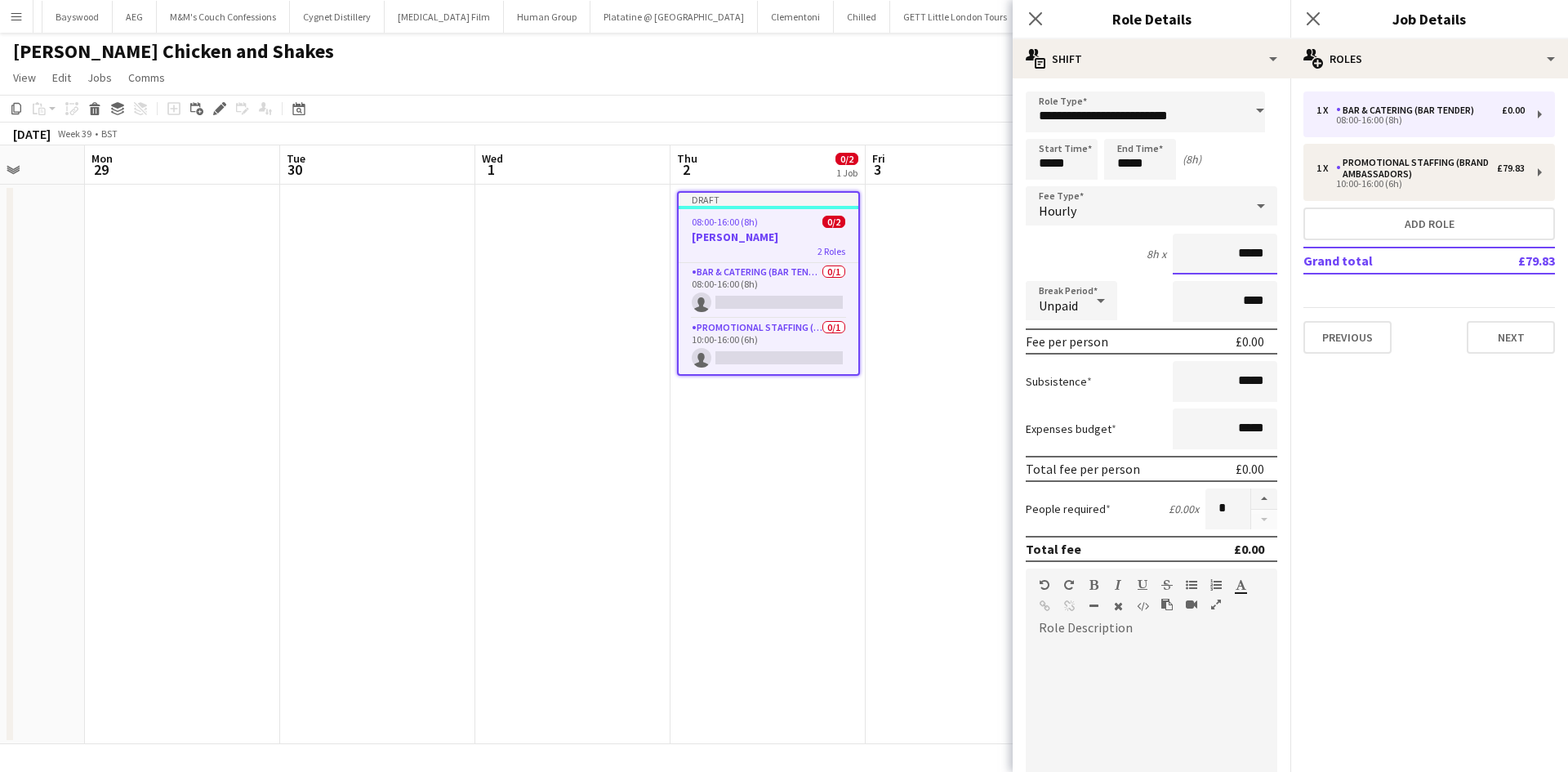
click at [1228, 254] on input "*****" at bounding box center [1225, 253] width 105 height 41
drag, startPoint x: 1228, startPoint y: 254, endPoint x: 1281, endPoint y: 254, distance: 53.0
click at [1231, 255] on input "*****" at bounding box center [1225, 253] width 105 height 41
type input "******"
click at [979, 496] on app-date-cell at bounding box center [963, 464] width 195 height 559
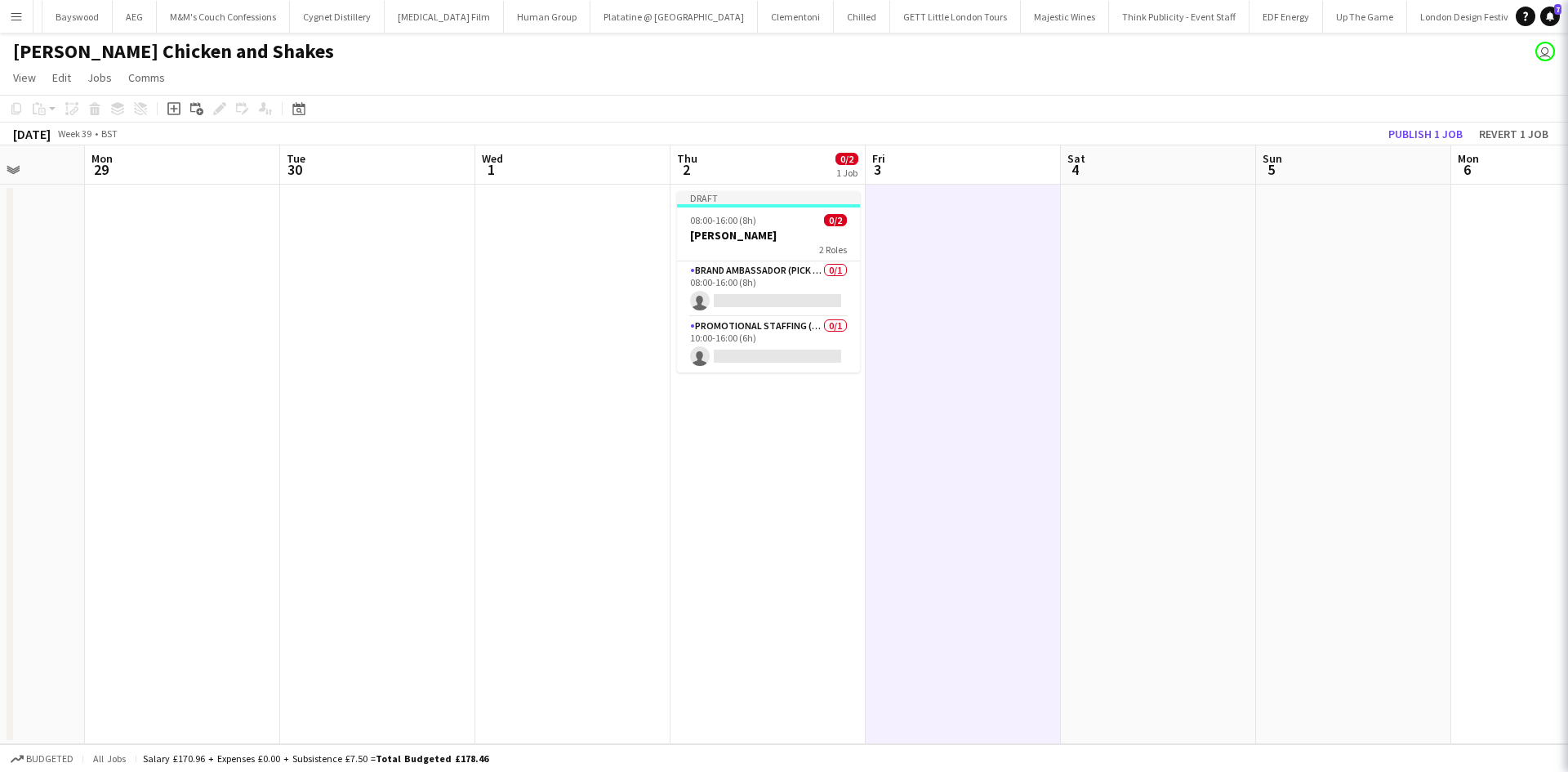
scroll to position [0, 504]
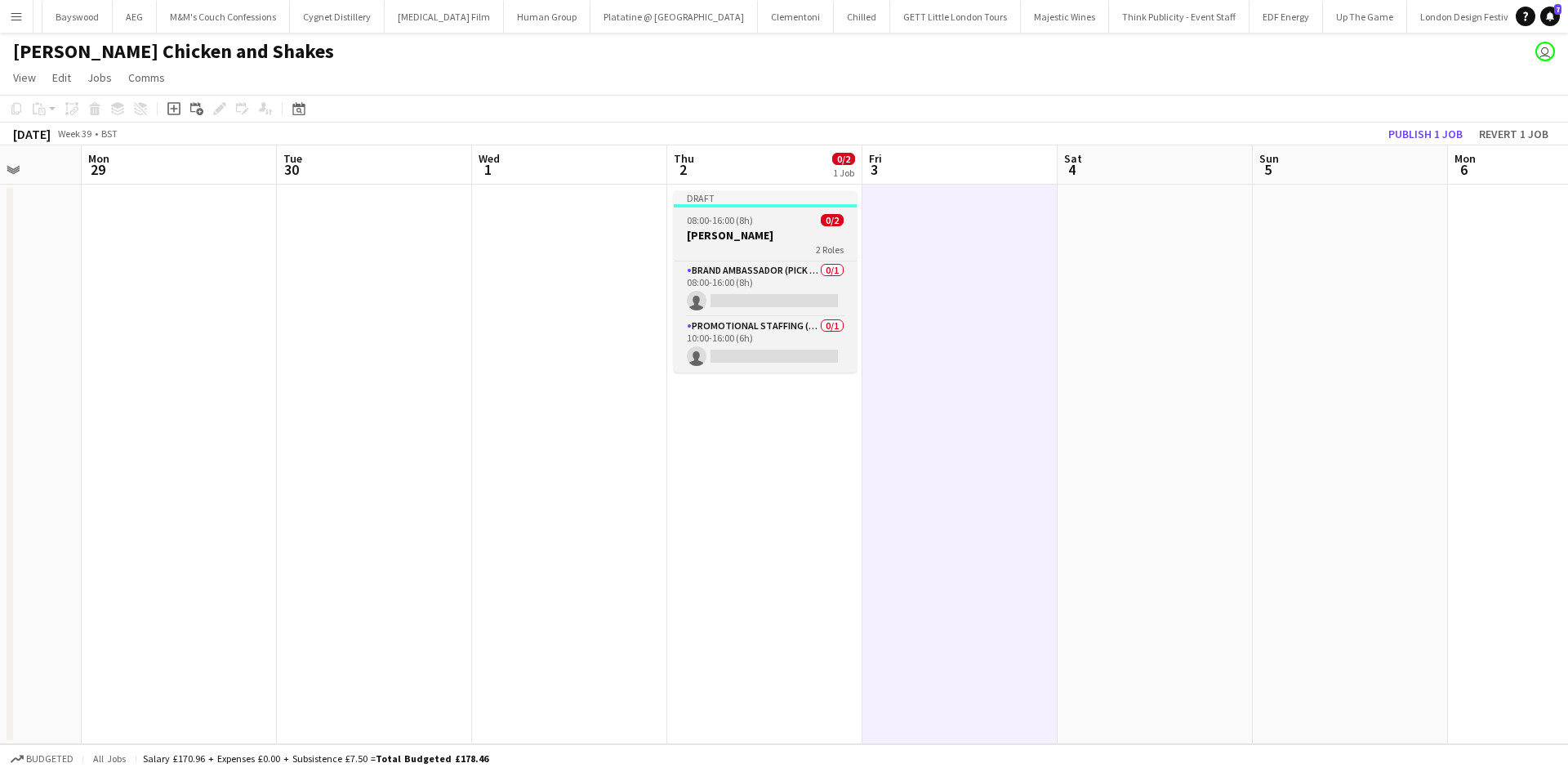
click at [701, 221] on span "08:00-16:00 (8h)" at bounding box center [719, 220] width 66 height 12
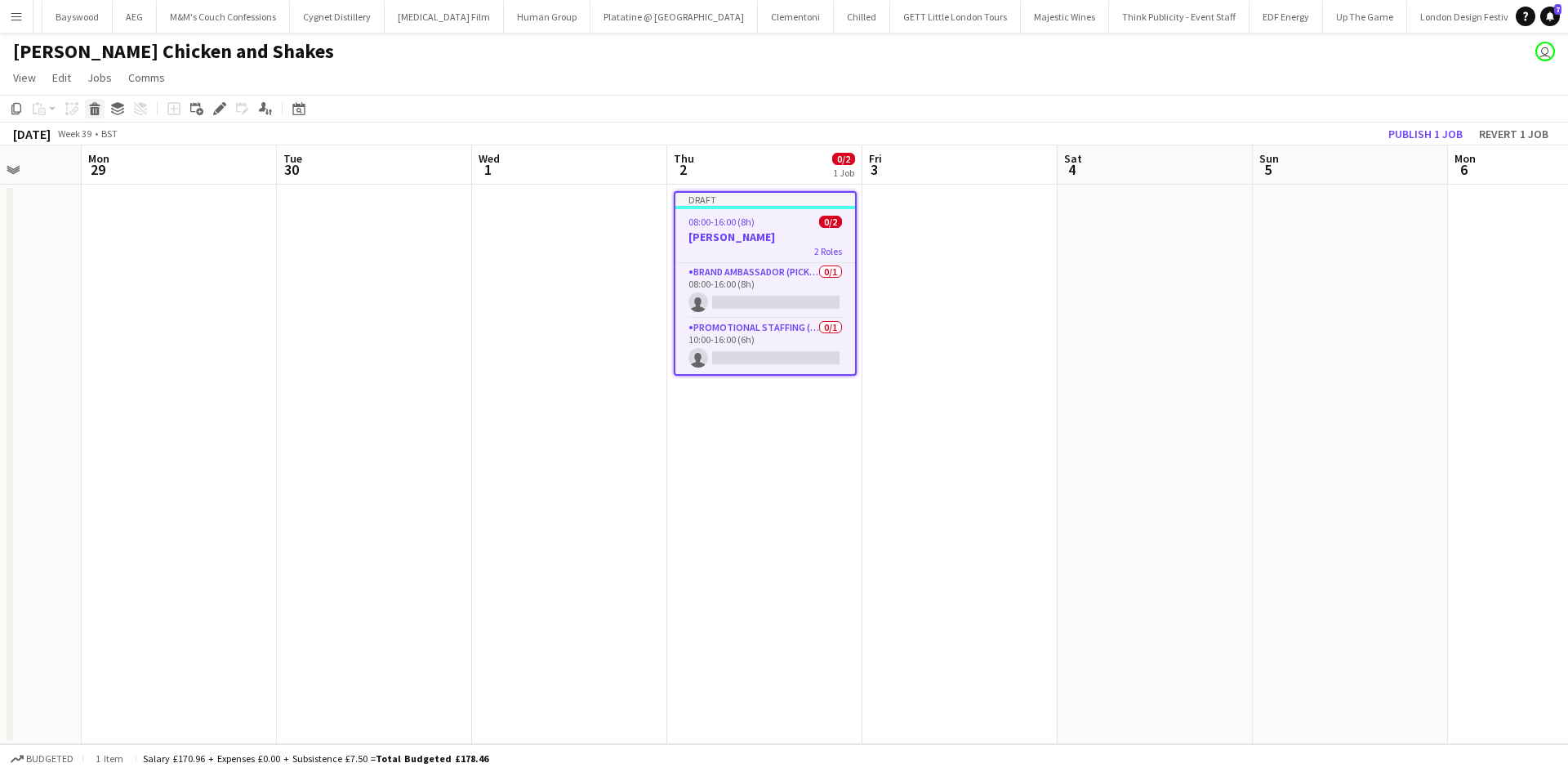
click at [90, 105] on icon at bounding box center [94, 104] width 11 height 4
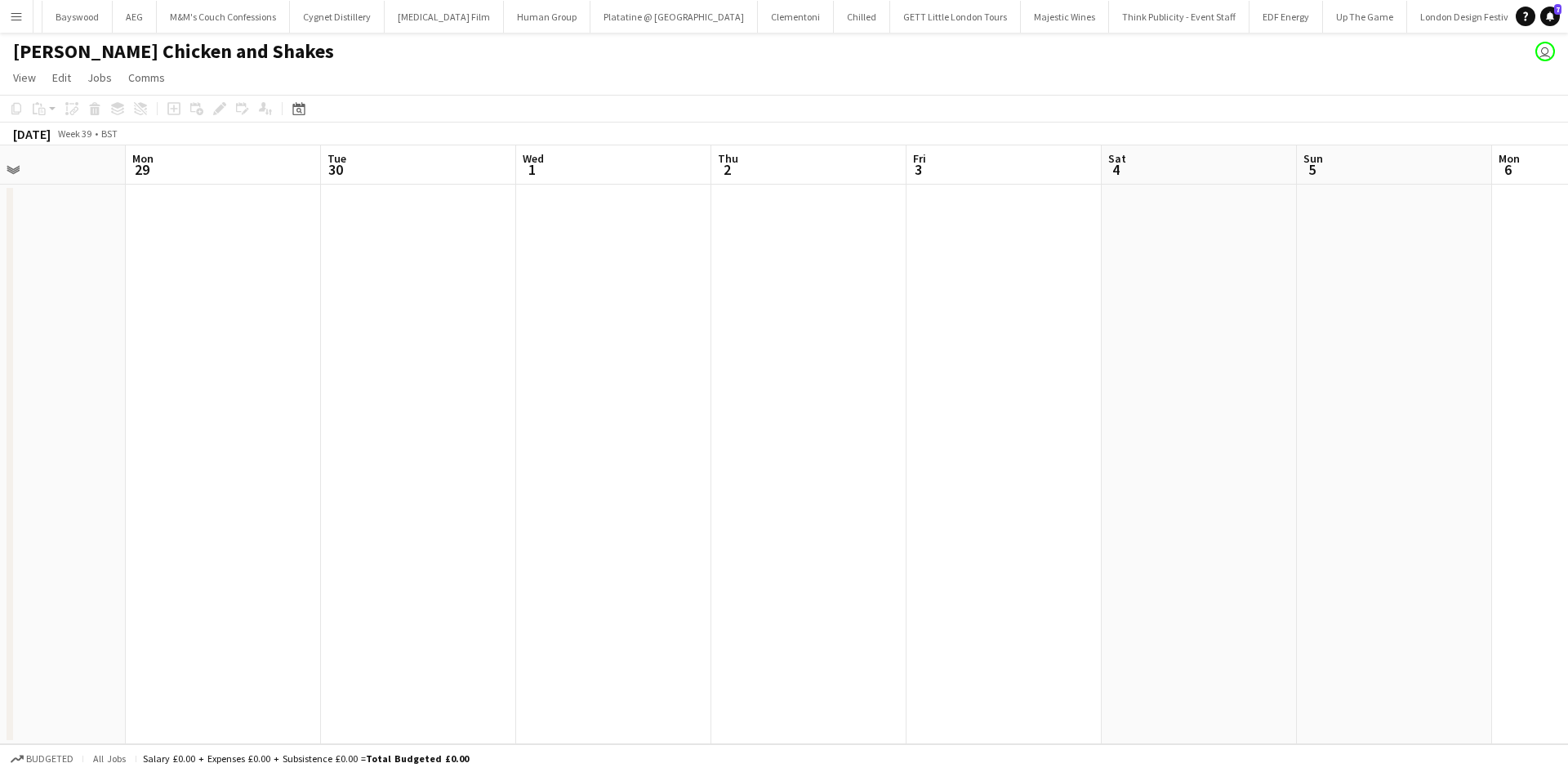
drag, startPoint x: 437, startPoint y: 452, endPoint x: 880, endPoint y: 439, distance: 443.2
click at [881, 441] on app-calendar-viewport "Fri 26 Sat 27 Sun 28 Mon 29 Tue 30 Wed 1 Thu 2 Fri 3 Sat 4 Sun 5 Mon 6 Tue 7 We…" at bounding box center [784, 444] width 1568 height 599
drag, startPoint x: 280, startPoint y: 357, endPoint x: 865, endPoint y: 383, distance: 585.6
click at [861, 381] on app-calendar-viewport "Wed 24 Thu 25 Fri 26 Sat 27 Sun 28 Mon 29 Tue 30 Wed 1 Thu 2 Fri 3 Sat 4 Sun 5 …" at bounding box center [784, 444] width 1568 height 599
drag, startPoint x: 353, startPoint y: 389, endPoint x: 875, endPoint y: 386, distance: 522.0
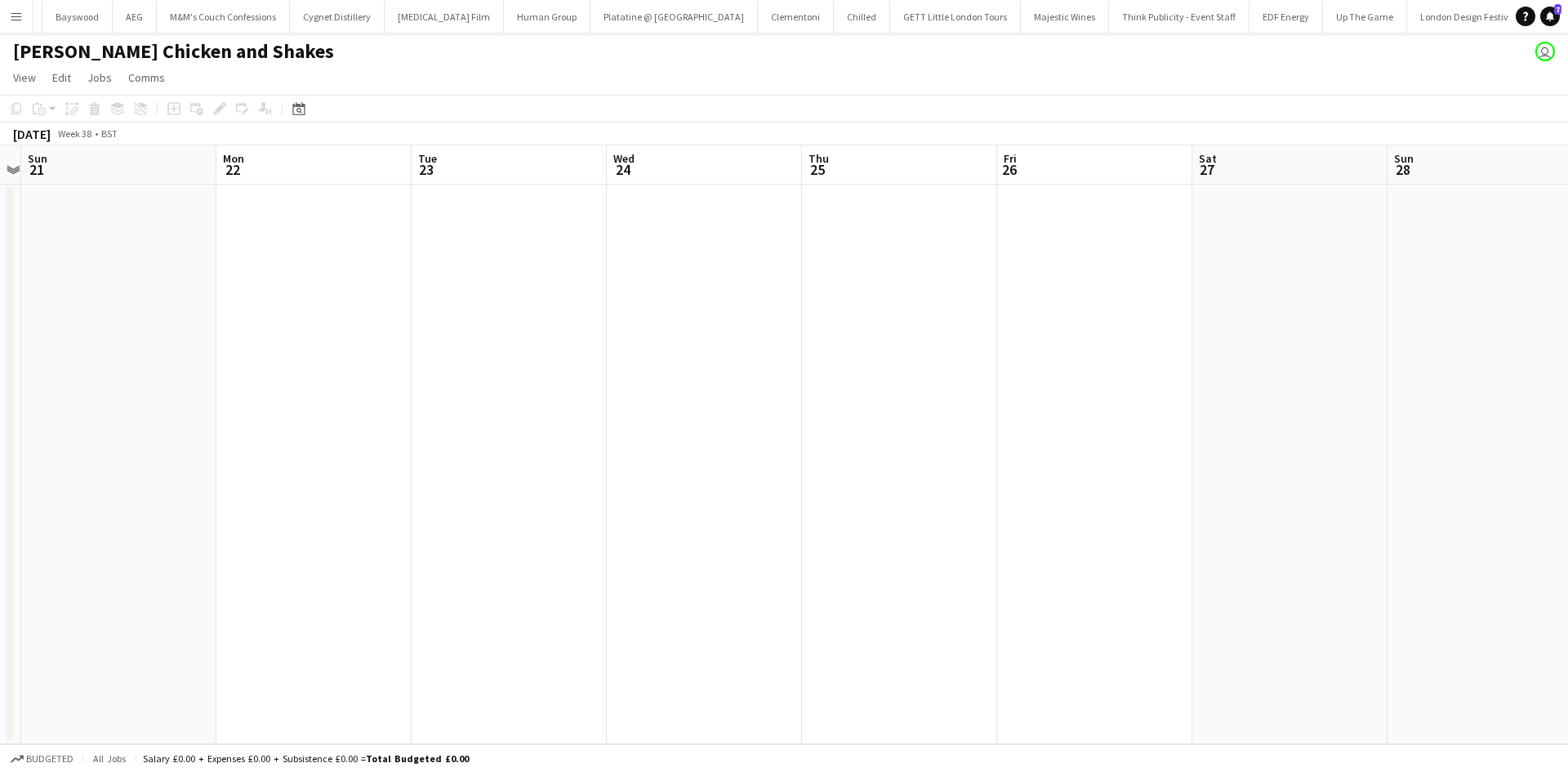
click at [893, 389] on app-calendar-viewport "Fri 19 Sat 20 Sun 21 Mon 22 Tue 23 Wed 24 Thu 25 Fri 26 Sat 27 Sun 28 Mon 29 Tu…" at bounding box center [784, 444] width 1568 height 599
drag, startPoint x: 293, startPoint y: 338, endPoint x: 815, endPoint y: 339, distance: 522.0
click at [845, 339] on app-calendar-viewport "Thu 18 Fri 19 Sat 20 Sun 21 Mon 22 Tue 23 Wed 24 Thu 25 Fri 26 Sat 27 Sun 28 Mo…" at bounding box center [784, 444] width 1568 height 599
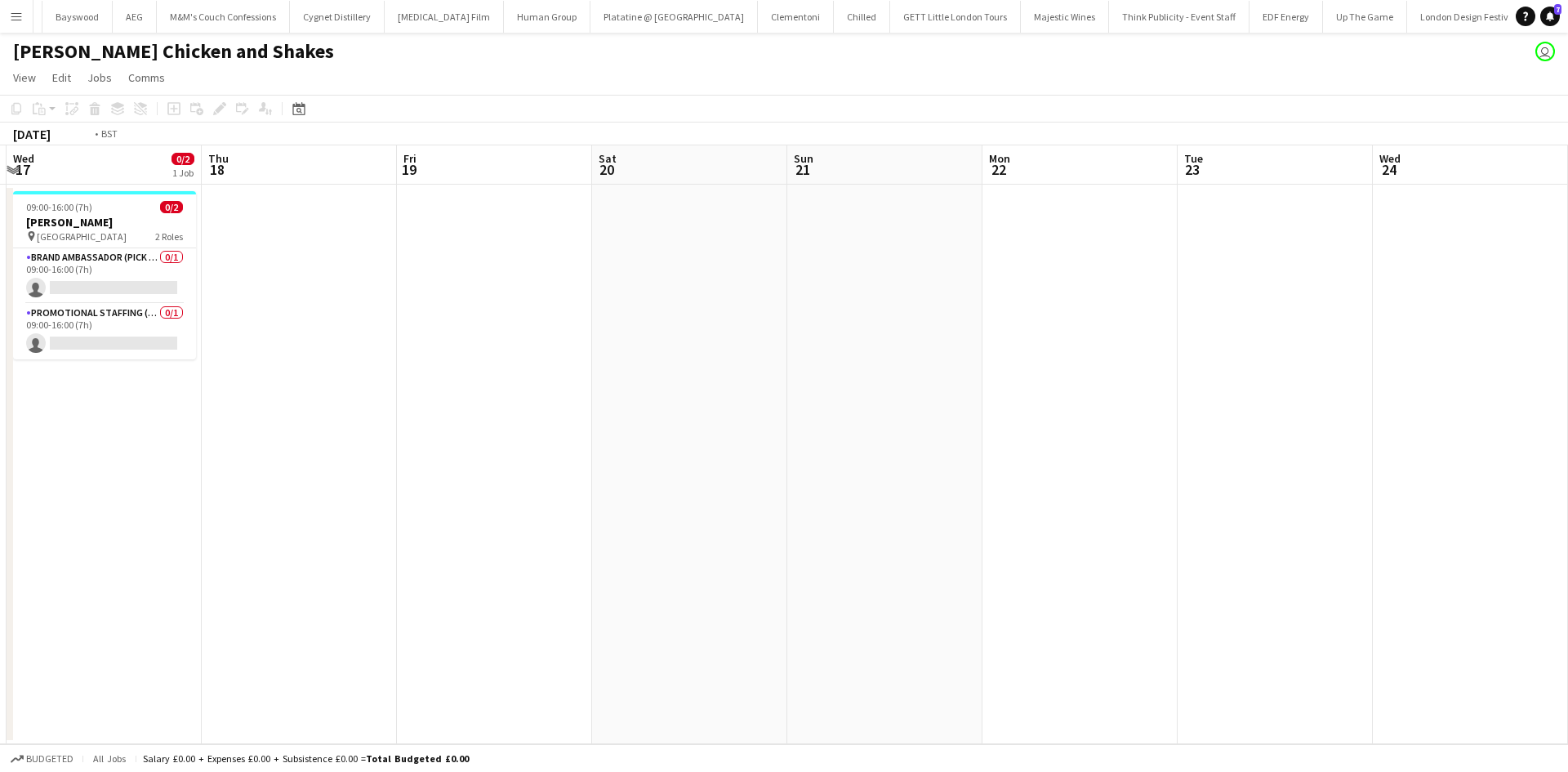
drag, startPoint x: 349, startPoint y: 366, endPoint x: 792, endPoint y: 370, distance: 443.0
click at [792, 370] on app-calendar-viewport "Mon 15 Tue 16 Wed 17 0/2 1 Job Thu 18 Fri 19 Sat 20 Sun 21 Mon 22 Tue 23 Wed 24…" at bounding box center [784, 444] width 1568 height 599
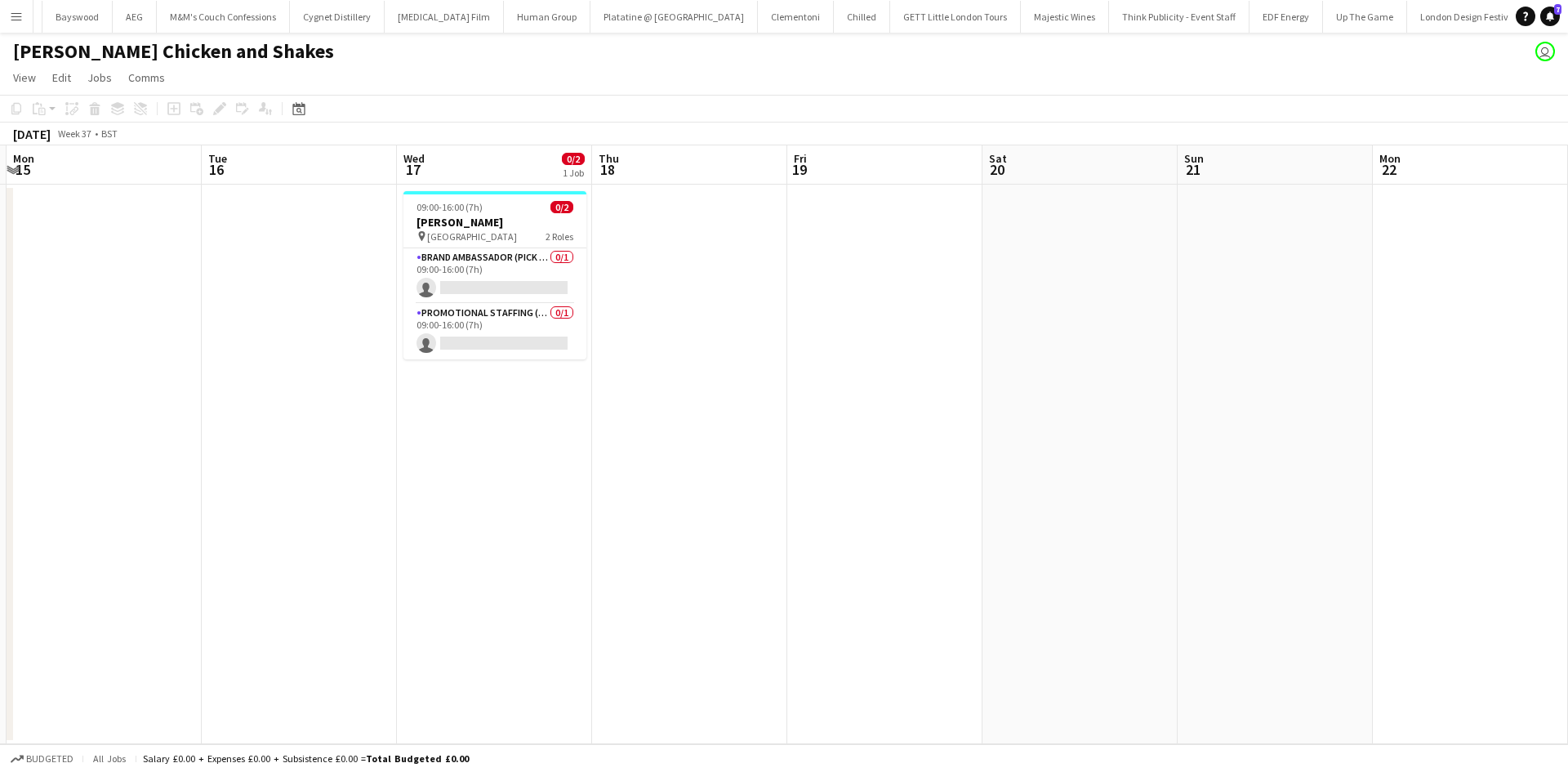
scroll to position [0, 352]
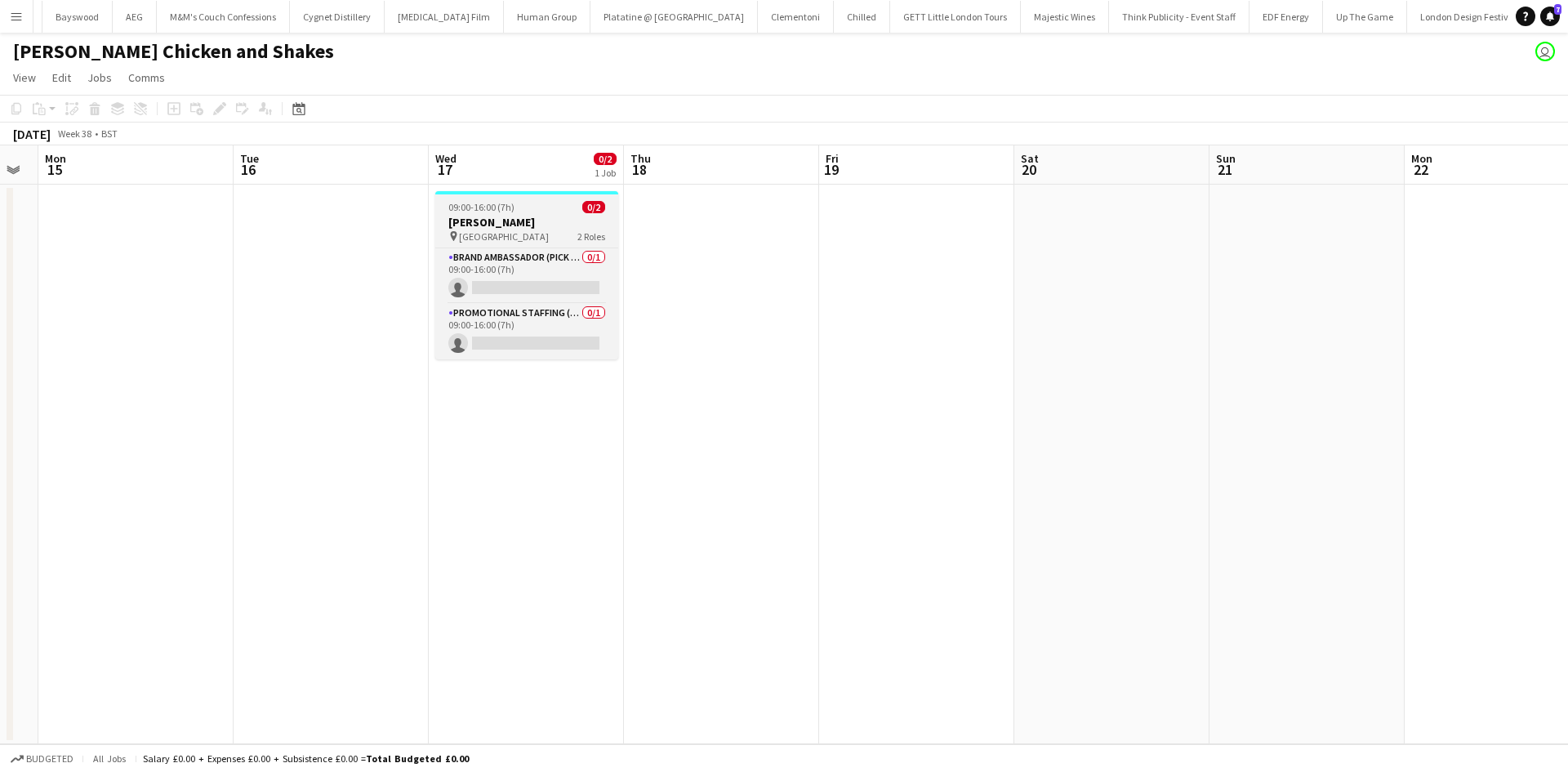
click at [510, 221] on h3 "Miss Millies" at bounding box center [526, 222] width 183 height 15
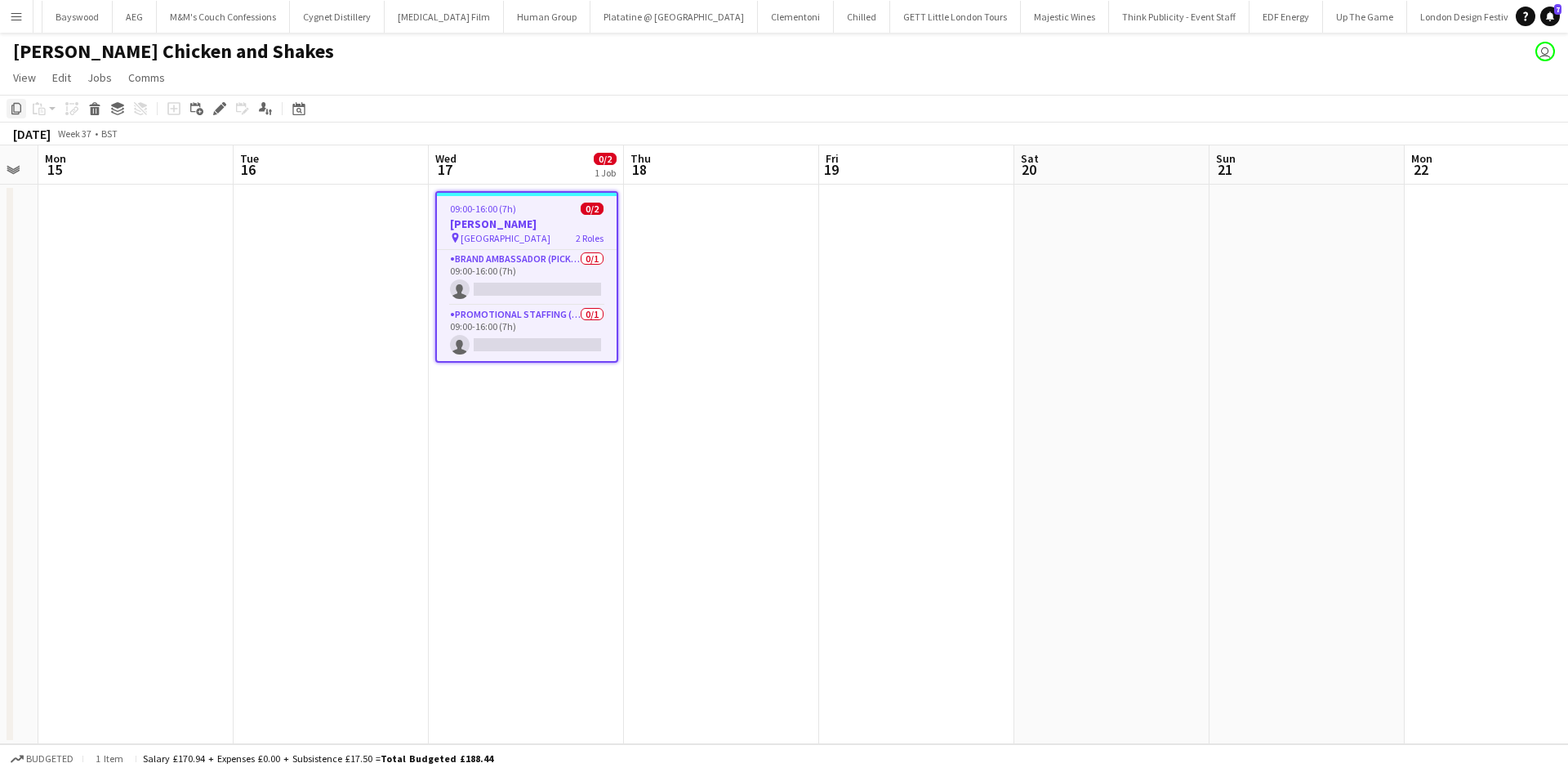
click at [18, 110] on icon "Copy" at bounding box center [16, 108] width 13 height 13
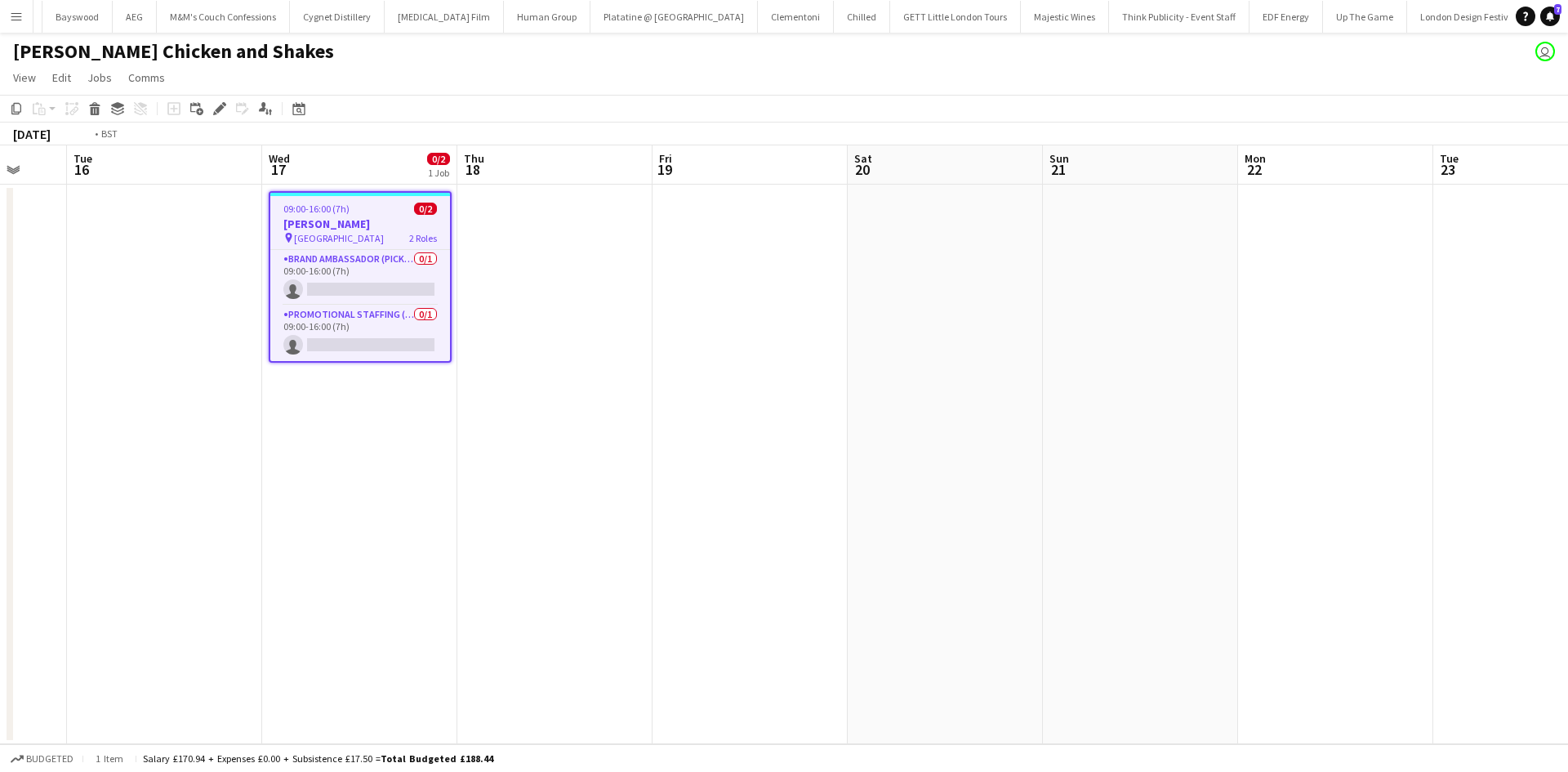
drag, startPoint x: 310, startPoint y: 416, endPoint x: 205, endPoint y: 409, distance: 105.2
click at [205, 409] on app-calendar-viewport "Sat 13 Sun 14 Mon 15 Tue 16 Wed 17 0/2 1 Job Thu 18 Fri 19 Sat 20 Sun 21 Mon 22…" at bounding box center [784, 444] width 1568 height 599
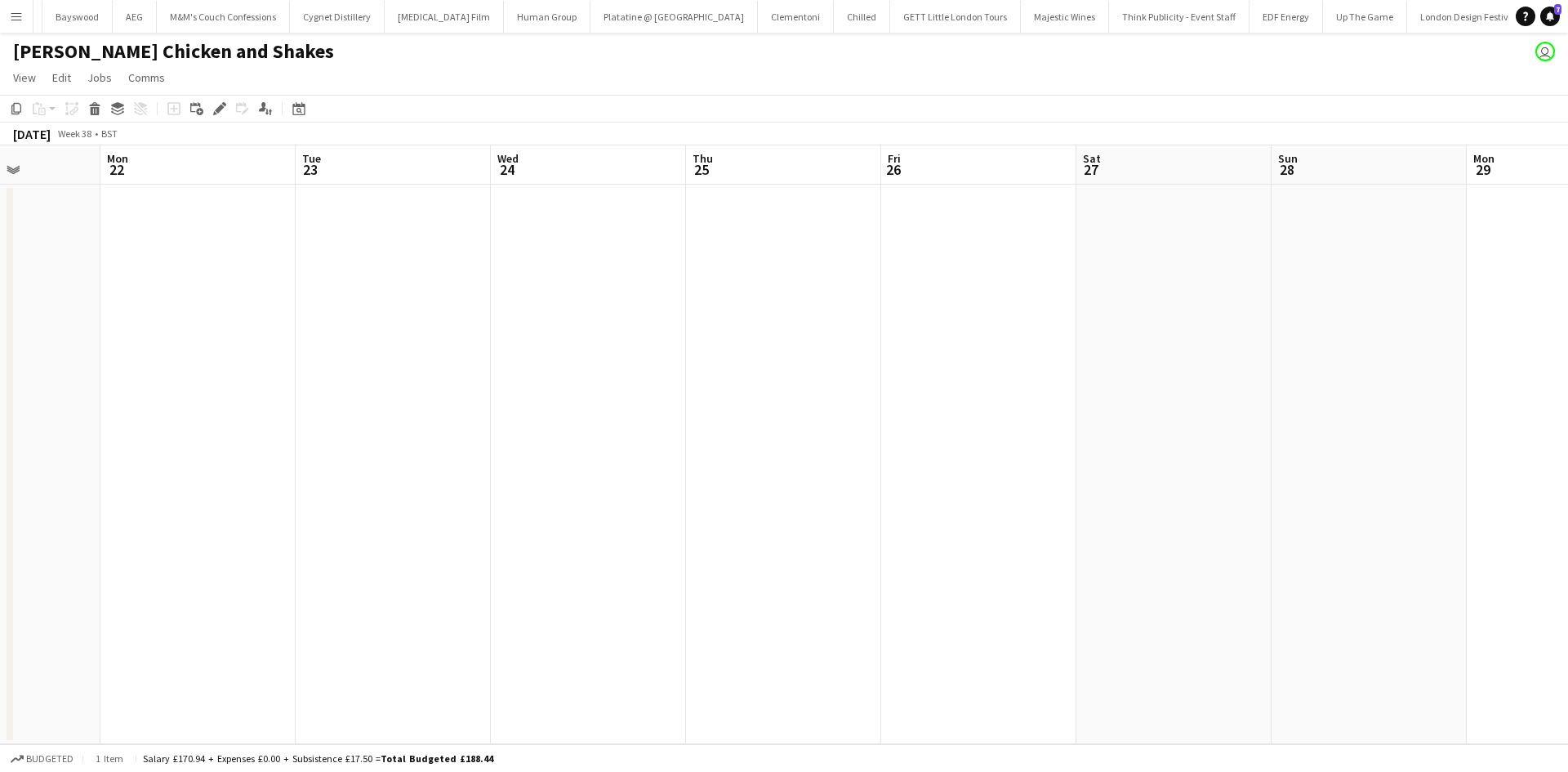
drag, startPoint x: 507, startPoint y: 446, endPoint x: 729, endPoint y: 474, distance: 223.8
click at [352, 424] on app-calendar-viewport "Thu 18 Fri 19 Sat 20 Sun 21 Mon 22 Tue 23 Wed 24 Thu 25 Fri 26 Sat 27 Sun 28 Mo…" at bounding box center [784, 444] width 1568 height 599
drag, startPoint x: 727, startPoint y: 439, endPoint x: 451, endPoint y: 405, distance: 278.1
click at [460, 405] on app-calendar-viewport "Thu 18 Fri 19 Sat 20 Sun 21 Mon 22 Tue 23 Wed 24 Thu 25 Fri 26 Sat 27 Sun 28 Mo…" at bounding box center [784, 444] width 1568 height 599
drag, startPoint x: 1023, startPoint y: 471, endPoint x: 537, endPoint y: 401, distance: 491.0
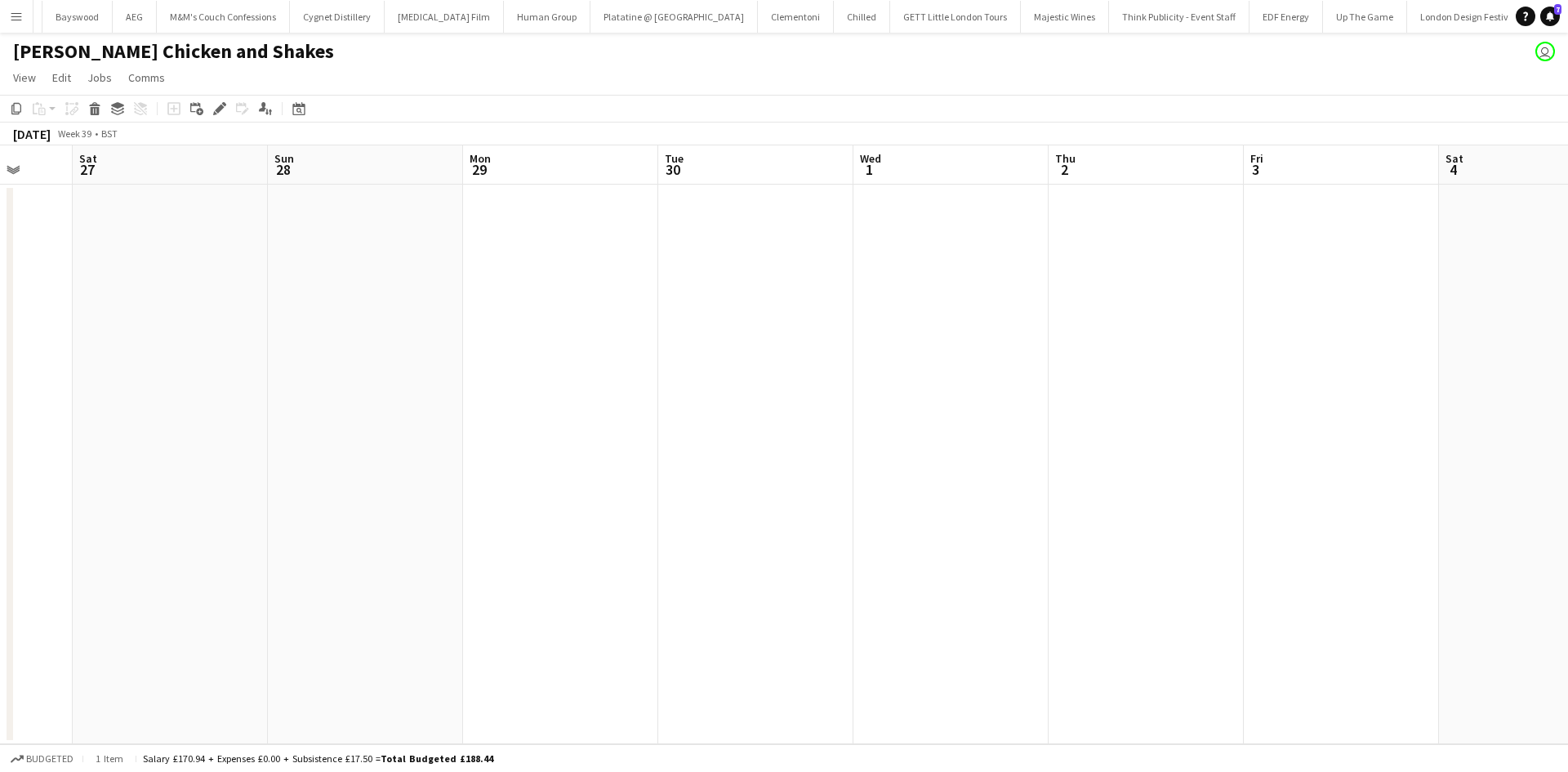
click at [472, 400] on app-calendar-viewport "Wed 24 Thu 25 Fri 26 Sat 27 Sun 28 Mon 29 Tue 30 Wed 1 Thu 2 Fri 3 Sat 4 Sun 5 …" at bounding box center [784, 444] width 1568 height 599
click at [1021, 215] on app-date-cell at bounding box center [1023, 464] width 195 height 559
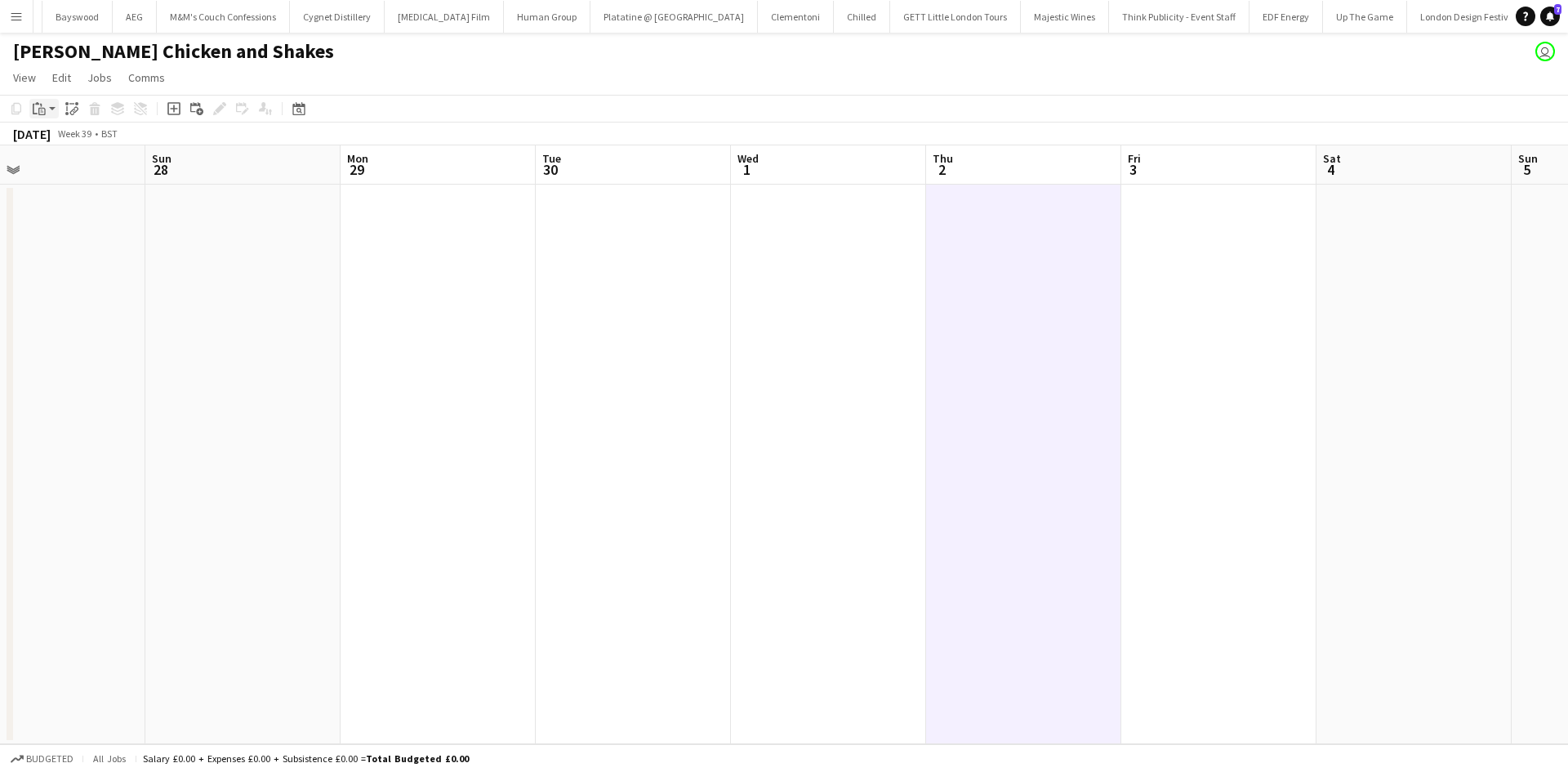
click at [38, 110] on icon "Paste" at bounding box center [39, 108] width 13 height 13
click at [62, 137] on link "Paste Ctrl+V" at bounding box center [120, 140] width 153 height 15
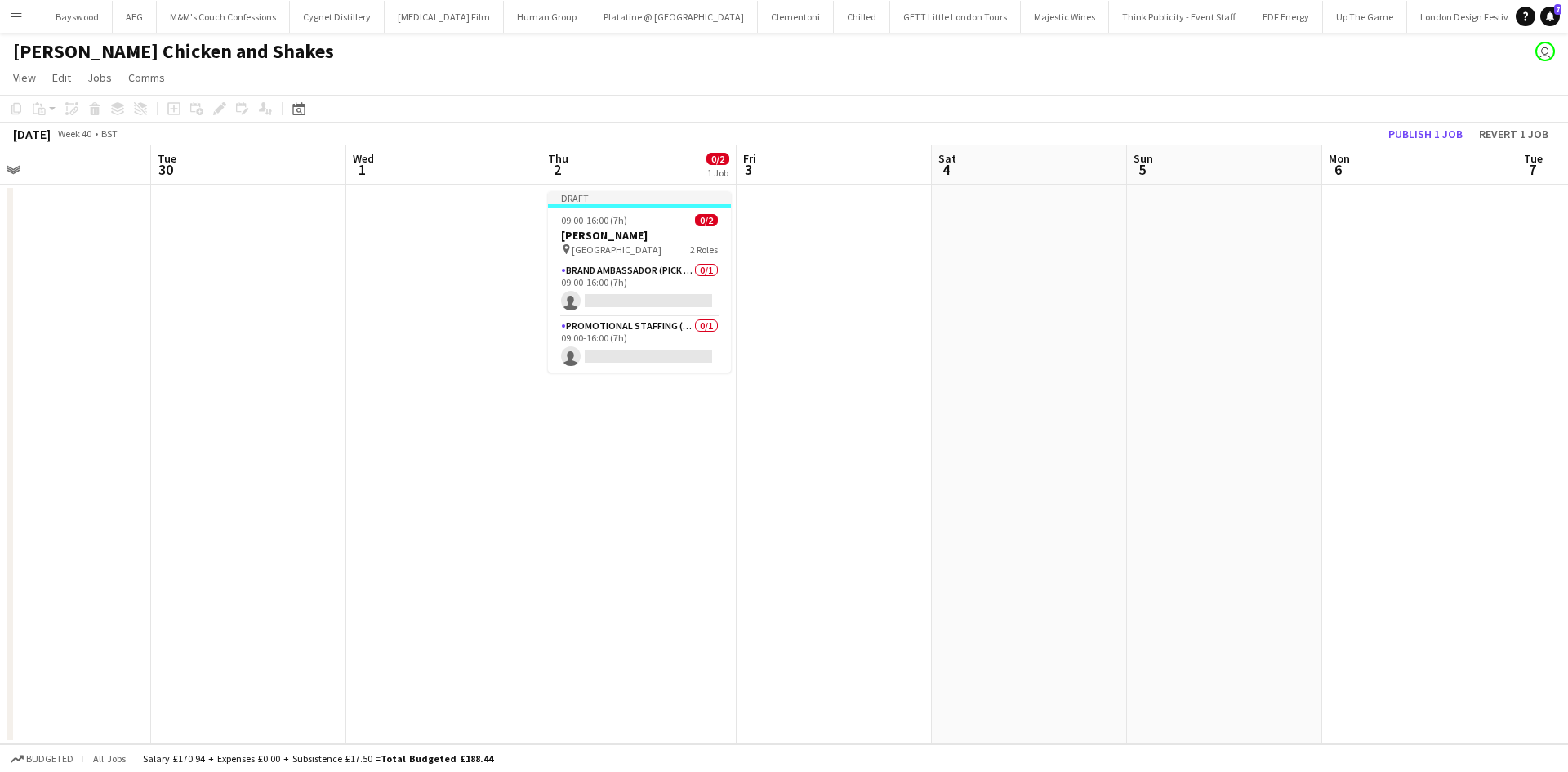
drag, startPoint x: 761, startPoint y: 551, endPoint x: 523, endPoint y: 518, distance: 240.3
click at [525, 517] on app-calendar-viewport "Fri 26 Sat 27 Sun 28 Mon 29 Tue 30 Wed 1 Thu 2 0/2 1 Job Fri 3 Sat 4 Sun 5 Mon …" at bounding box center [784, 444] width 1568 height 599
click at [784, 227] on app-date-cell at bounding box center [831, 464] width 195 height 559
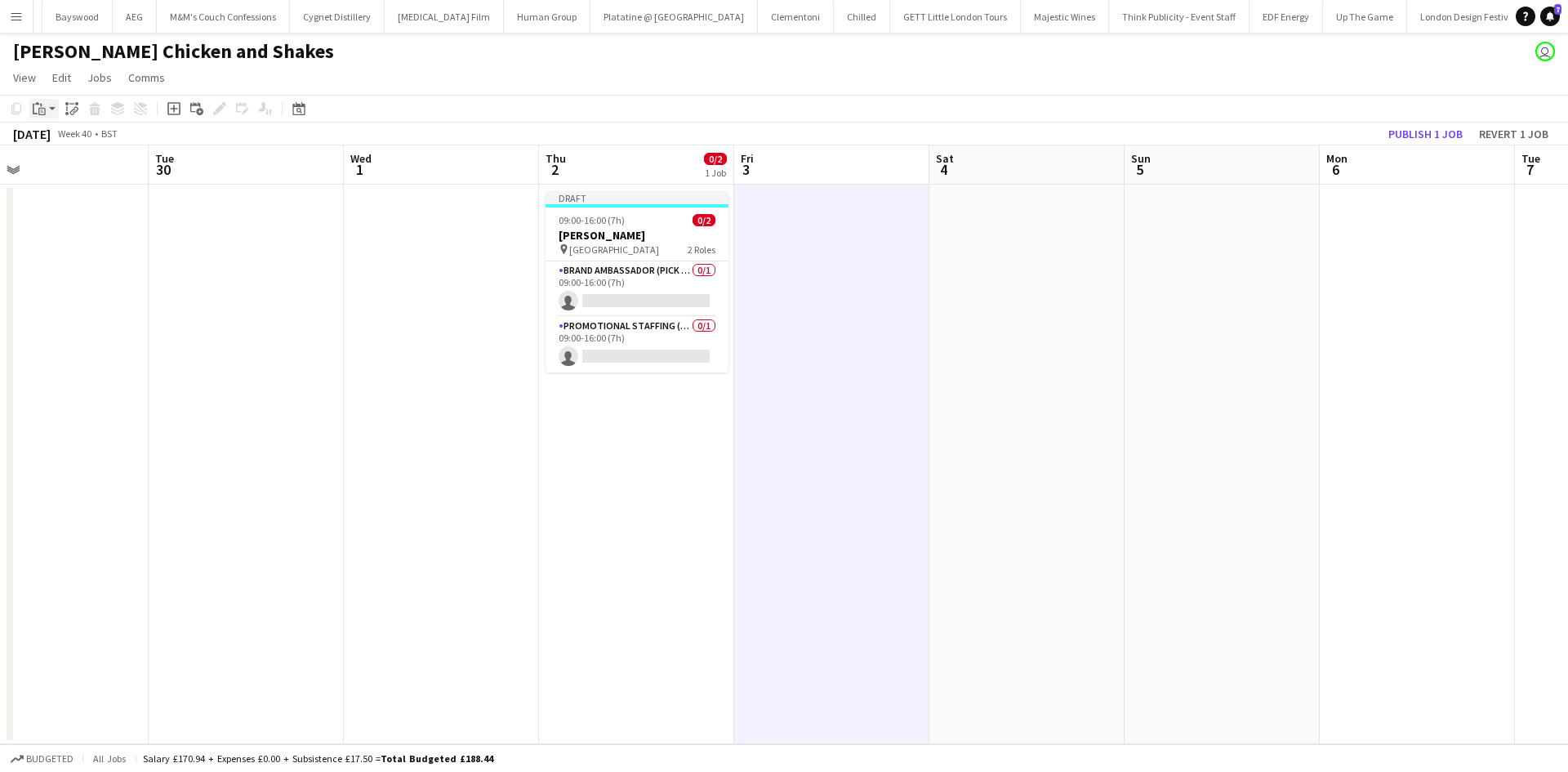
click at [54, 110] on app-action-btn "Paste" at bounding box center [45, 109] width 30 height 20
click at [58, 138] on link "Paste Ctrl+V" at bounding box center [120, 140] width 153 height 15
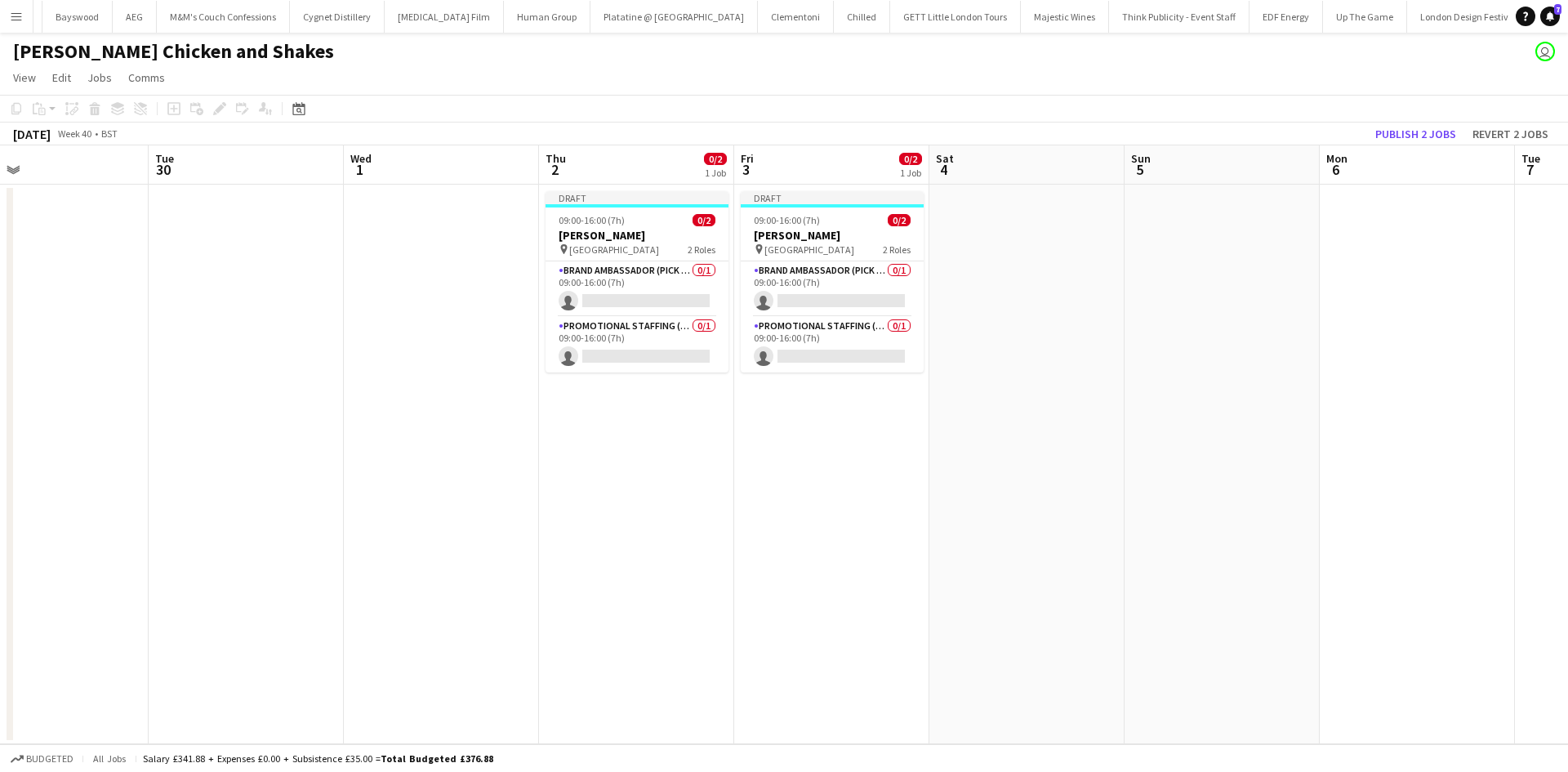
scroll to position [0, 722]
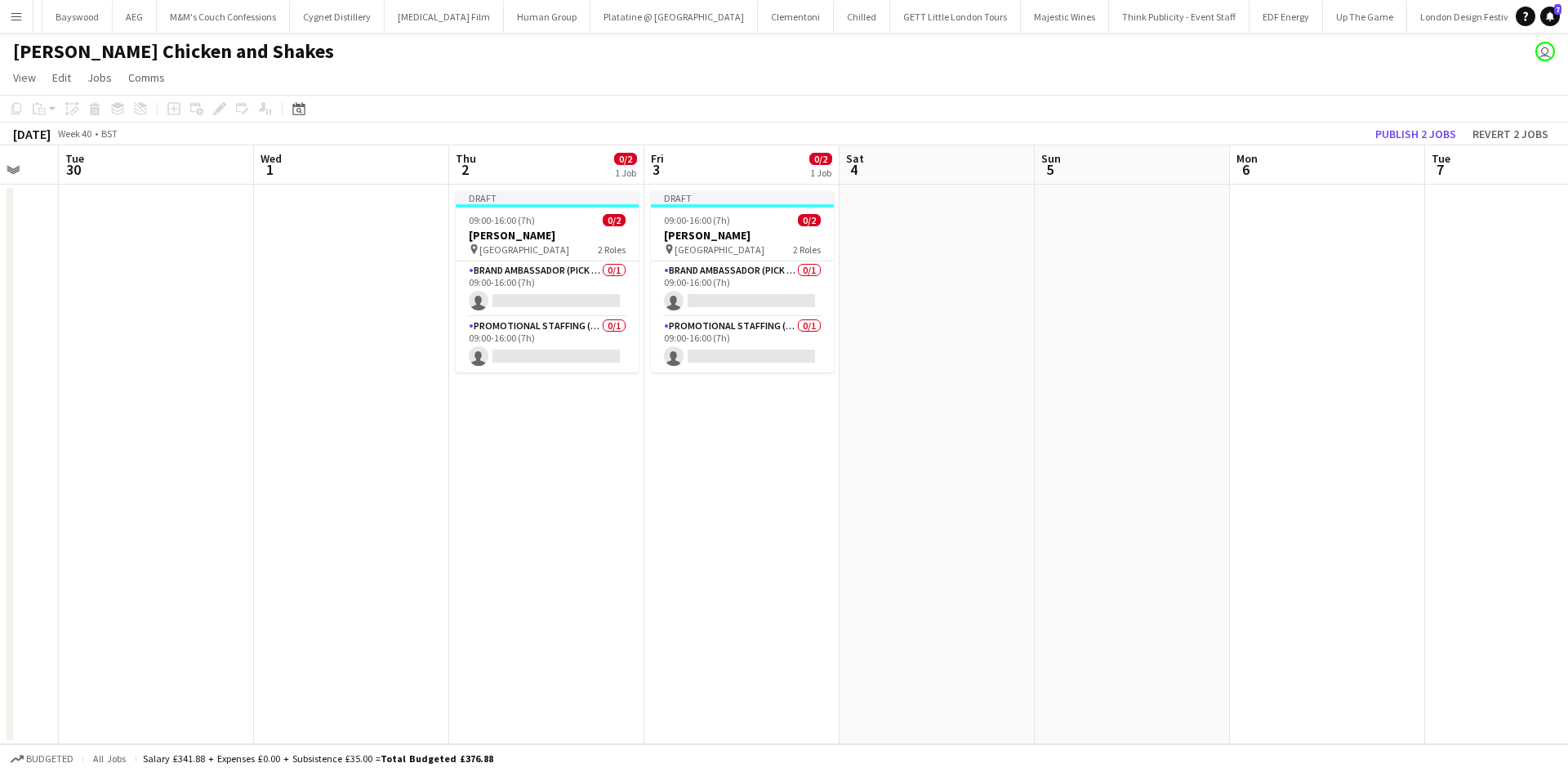
drag, startPoint x: 882, startPoint y: 503, endPoint x: 792, endPoint y: 493, distance: 90.6
click at [792, 493] on app-calendar-viewport "Fri 26 Sat 27 Sun 28 Mon 29 Tue 30 Wed 1 Thu 2 0/2 1 Job Fri 3 0/2 1 Job Sat 4 …" at bounding box center [784, 444] width 1568 height 599
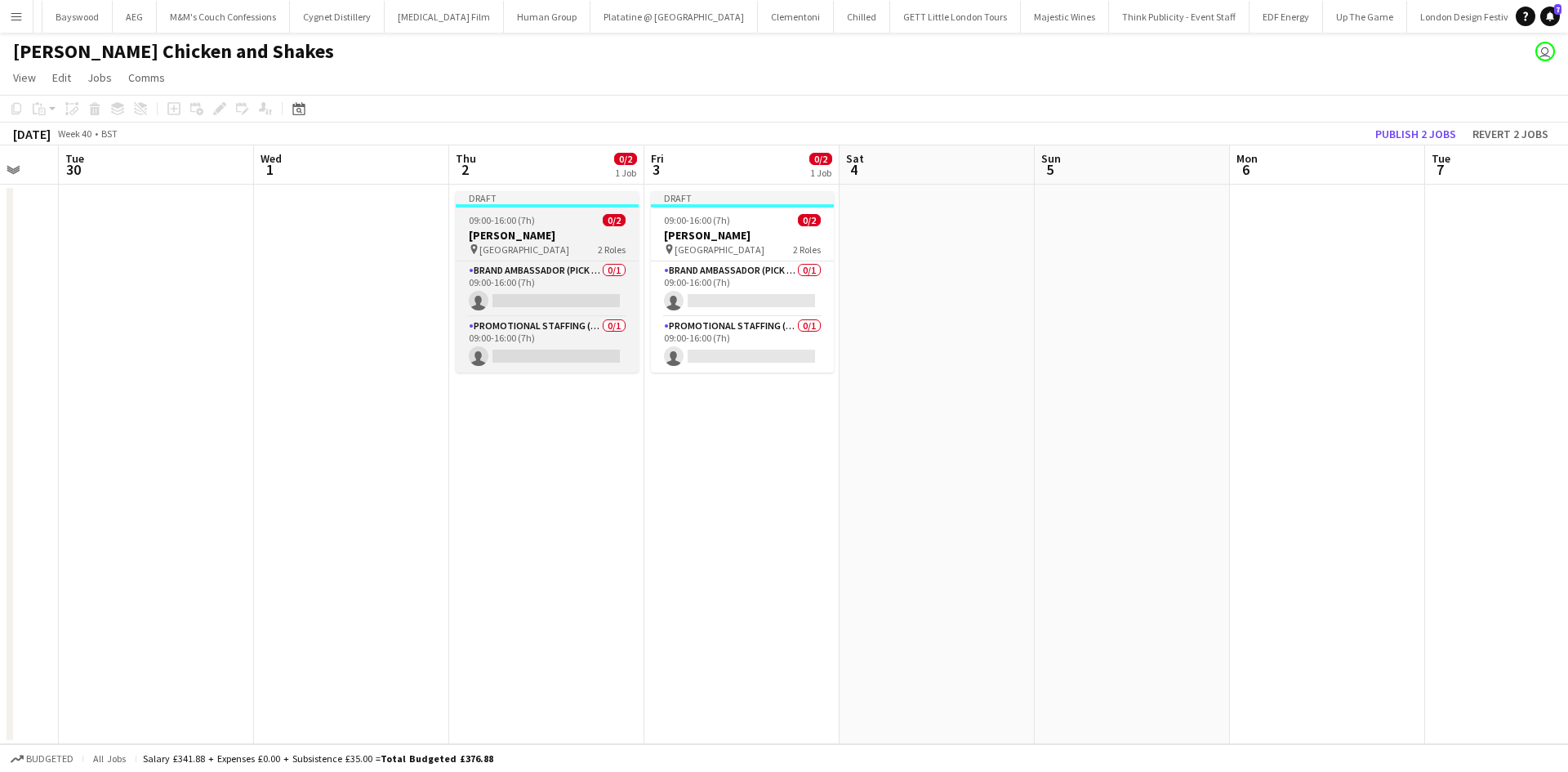
click at [535, 248] on span "CCCU Sports Centre" at bounding box center [523, 249] width 90 height 12
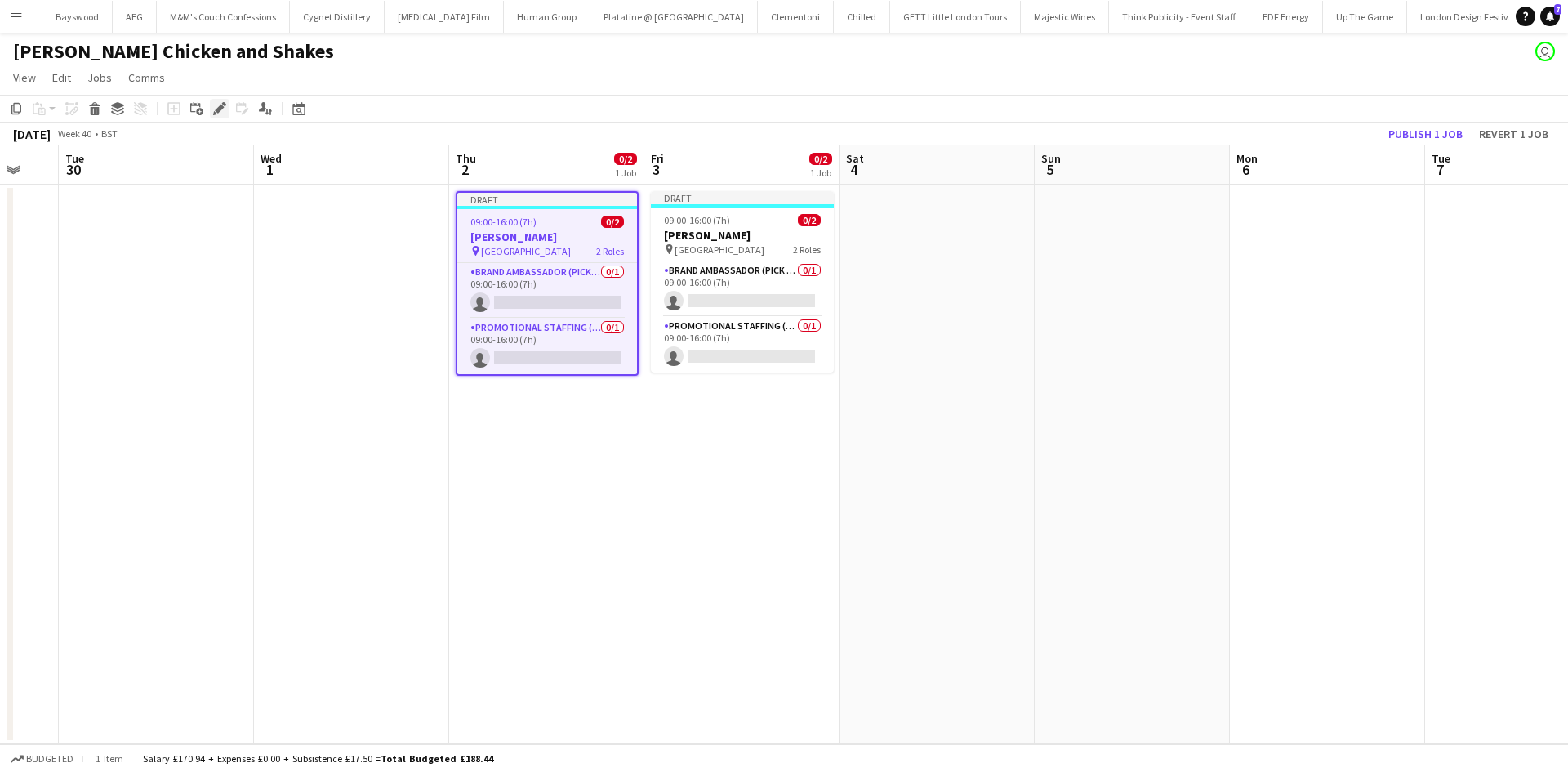
click at [218, 111] on icon at bounding box center [219, 109] width 9 height 9
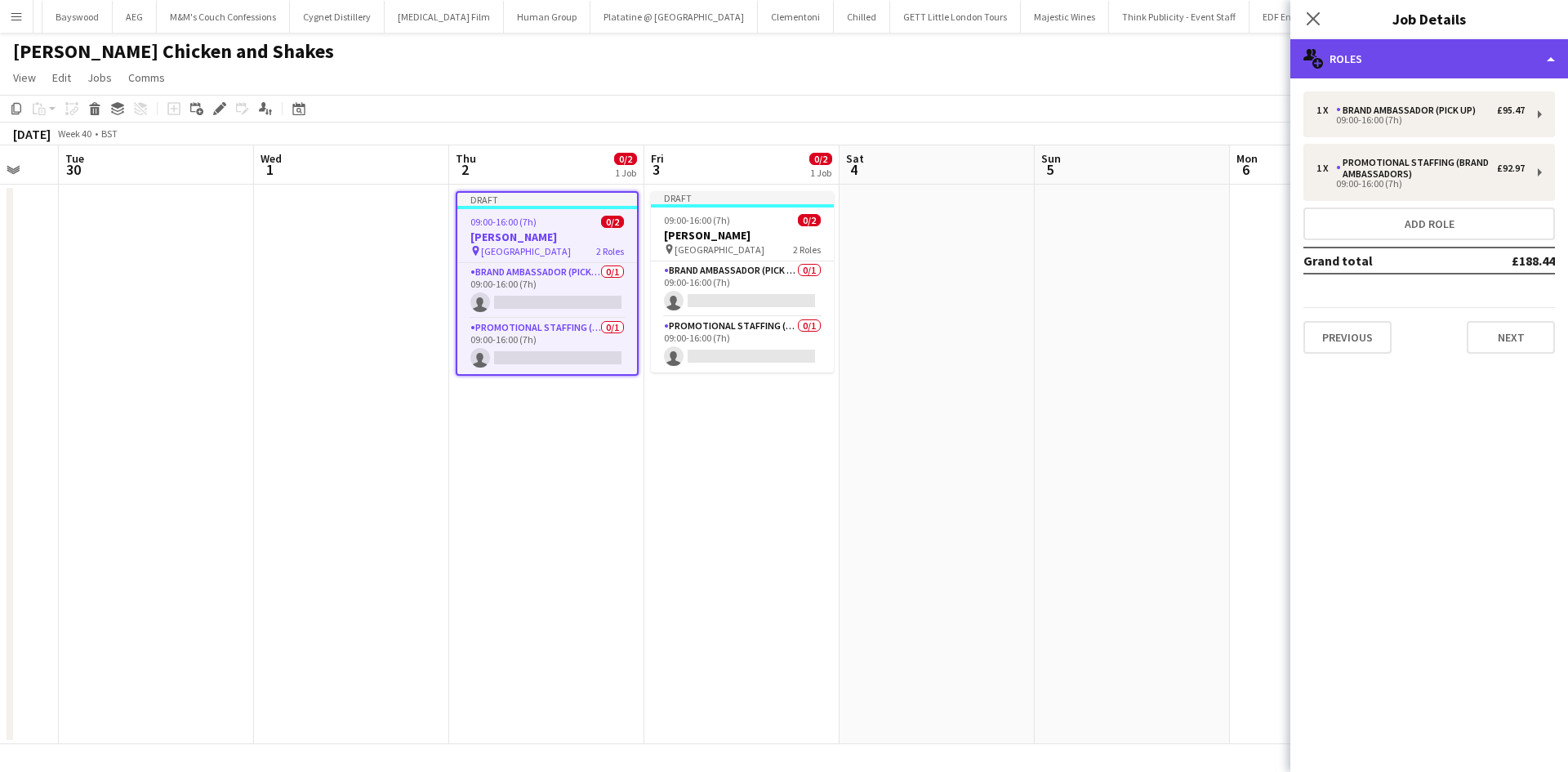
click at [1386, 57] on div "multiple-users-add Roles" at bounding box center [1429, 59] width 278 height 40
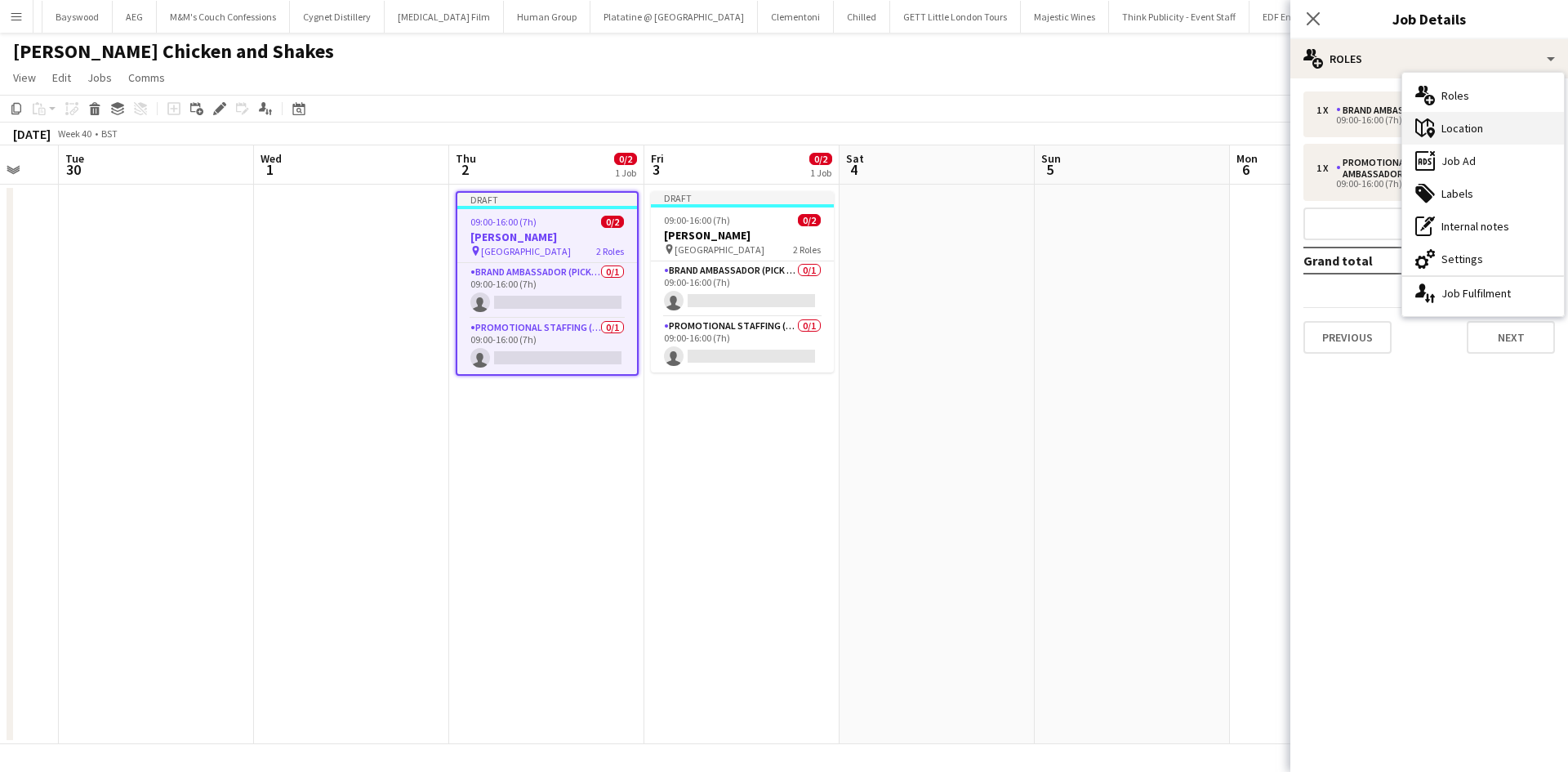
click at [1502, 131] on div "maps-pin-1 Location" at bounding box center [1482, 128] width 161 height 33
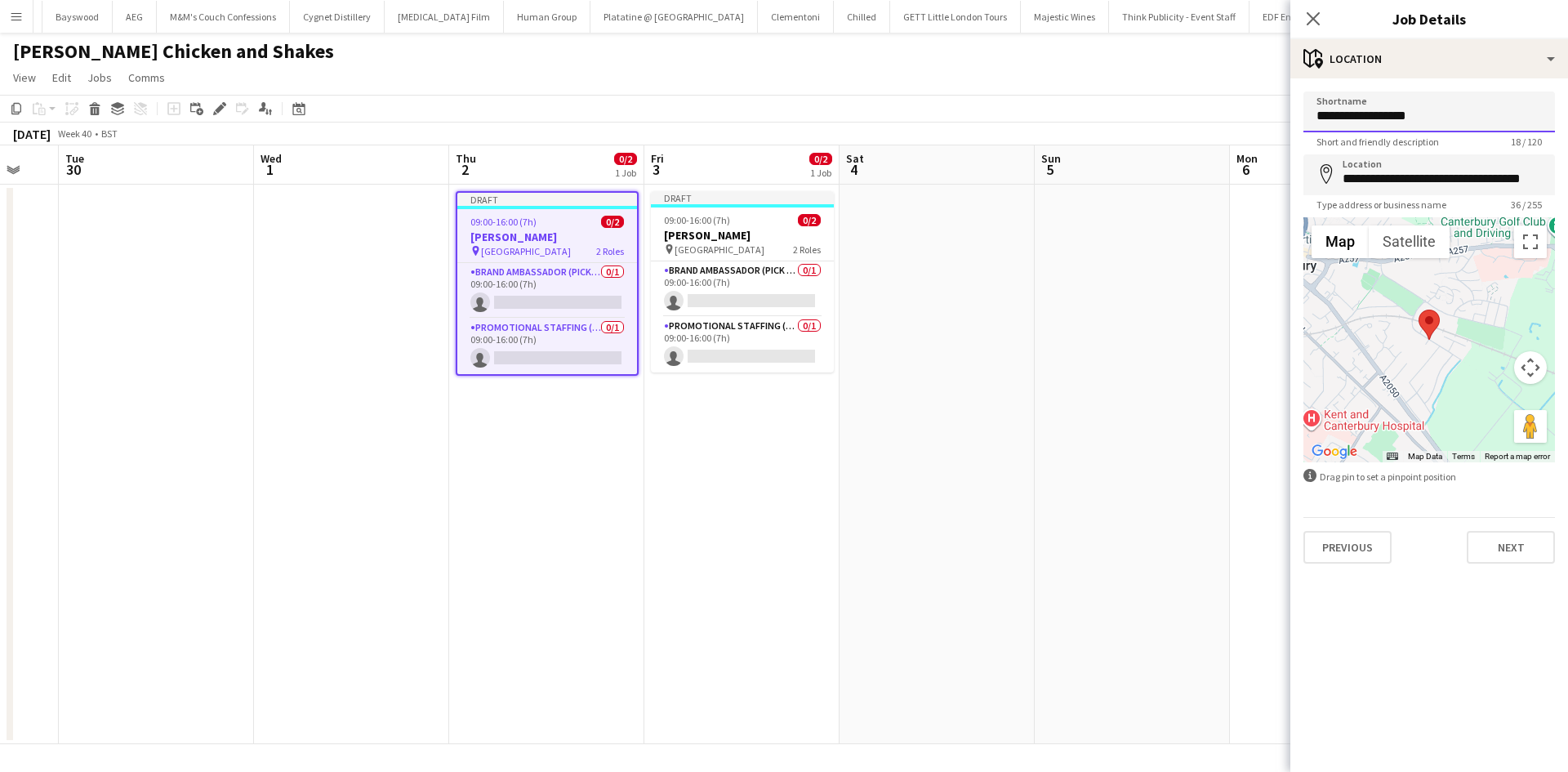
click at [1467, 131] on input "**********" at bounding box center [1429, 111] width 251 height 41
click at [1460, 170] on input "**********" at bounding box center [1429, 174] width 251 height 41
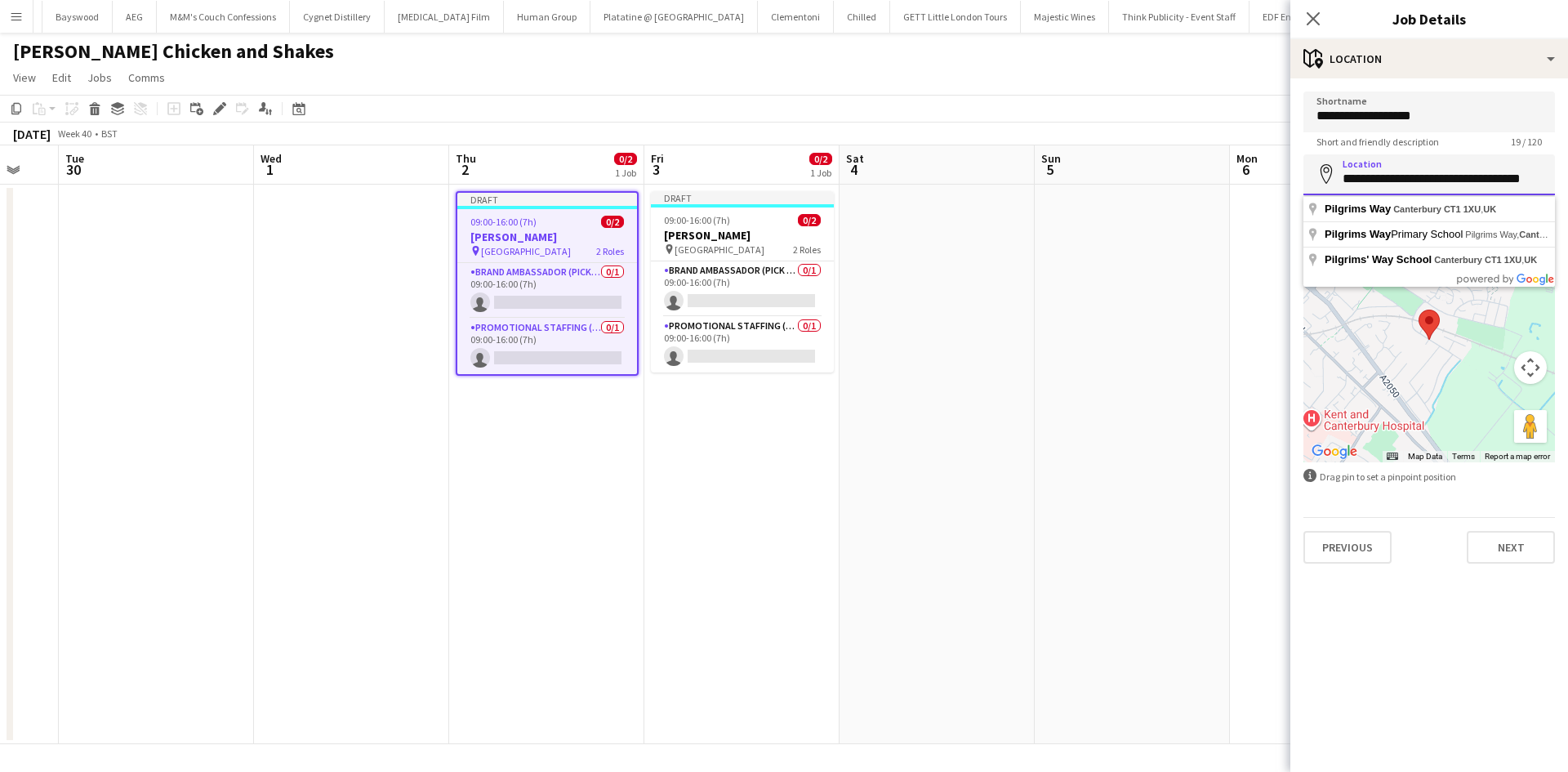
click at [1460, 170] on input "**********" at bounding box center [1429, 174] width 251 height 41
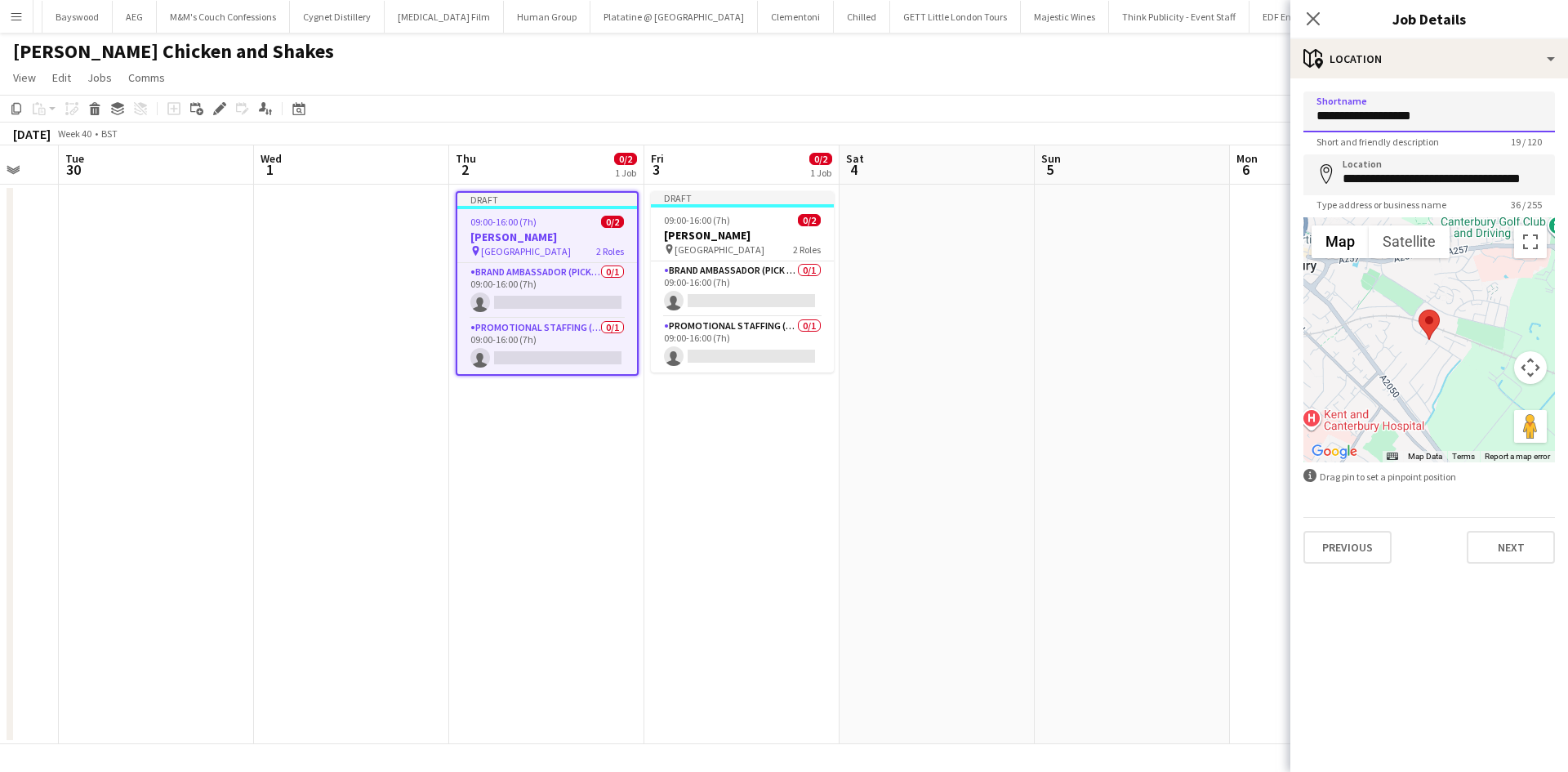
click at [1457, 119] on input "**********" at bounding box center [1429, 111] width 251 height 41
click at [1314, 123] on input "**********" at bounding box center [1429, 111] width 251 height 41
type input "**********"
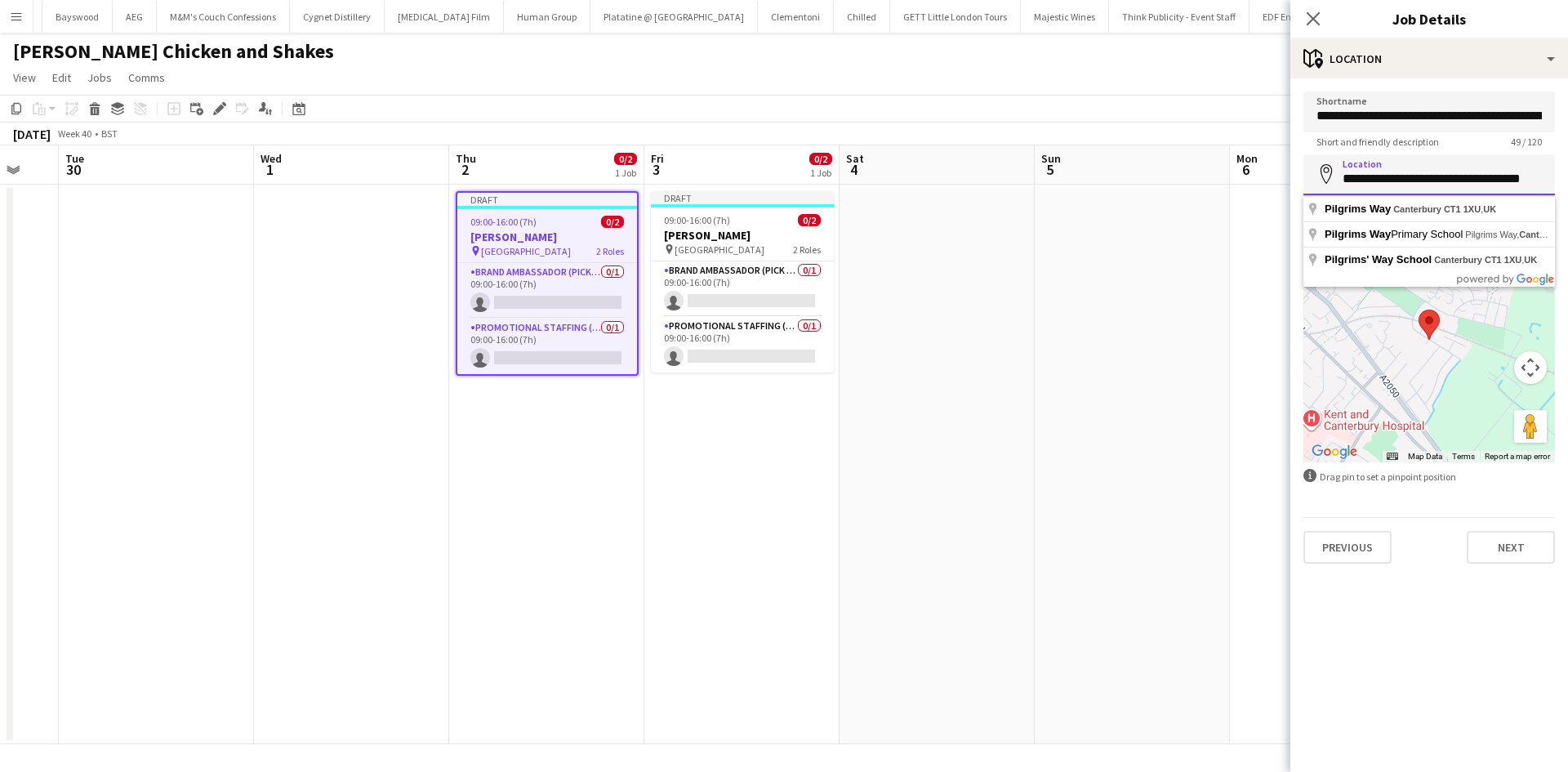
click at [1422, 170] on input "**********" at bounding box center [1429, 174] width 251 height 41
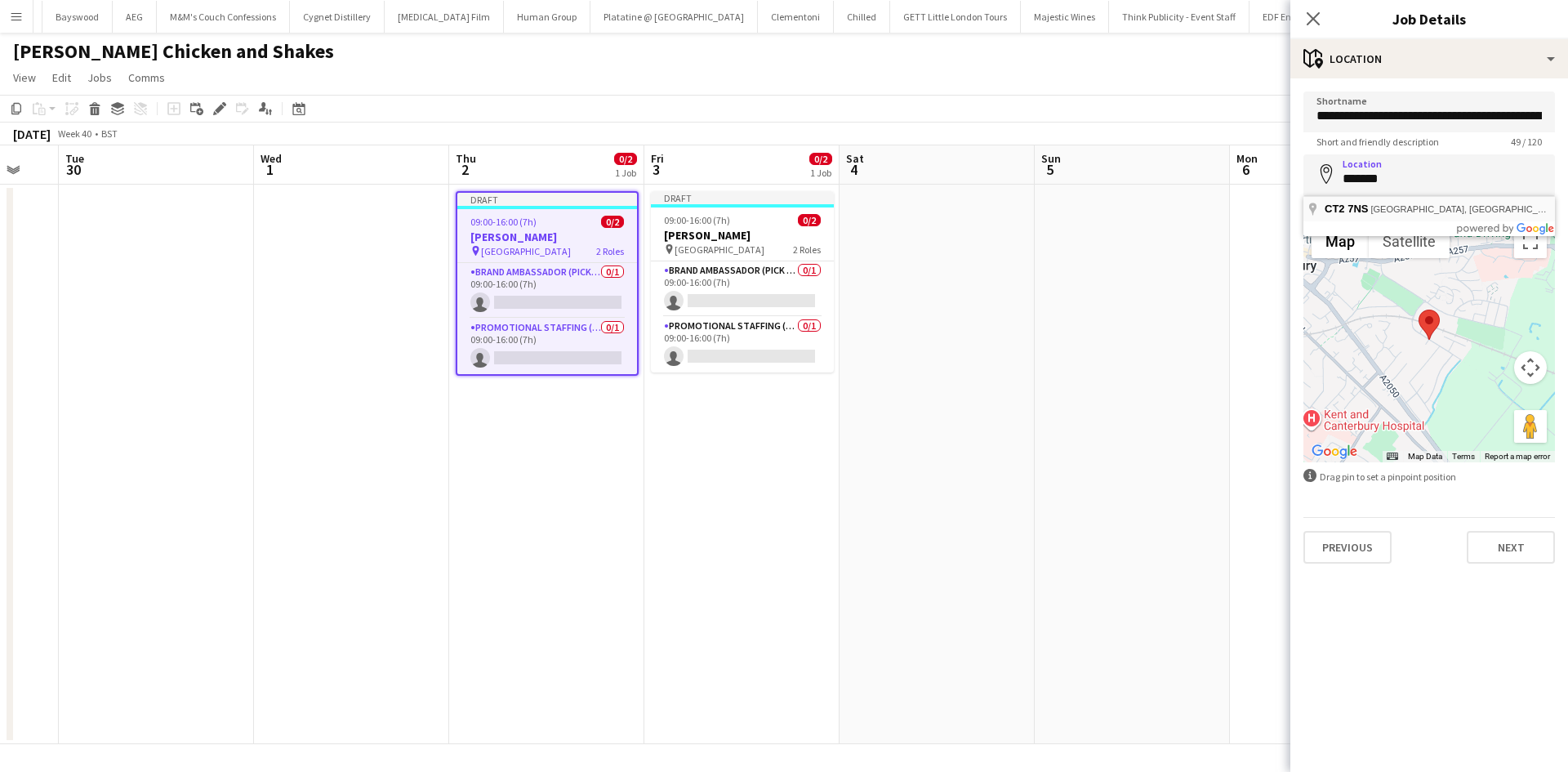
type input "**********"
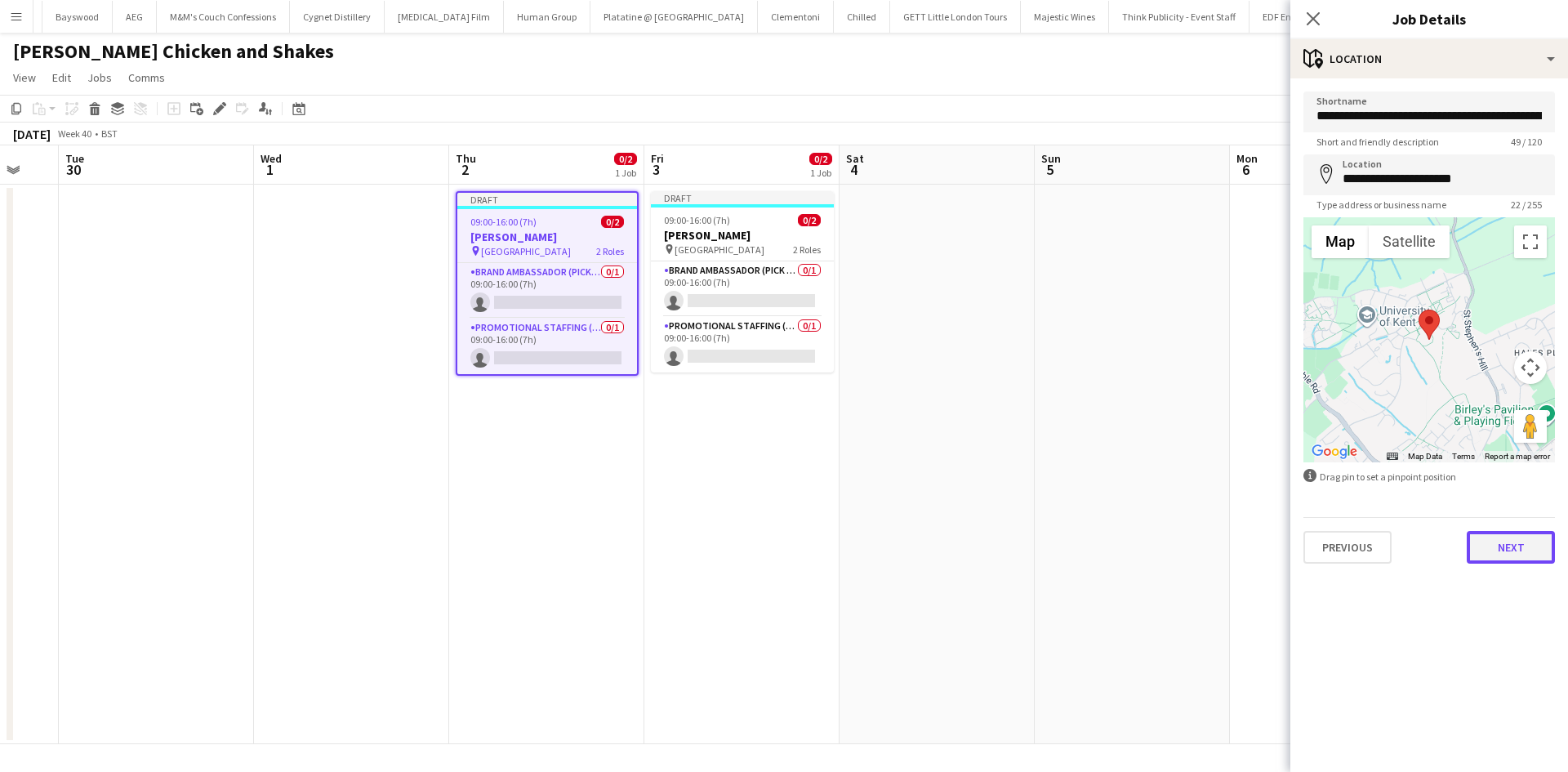
click at [1508, 533] on button "Next" at bounding box center [1510, 546] width 88 height 33
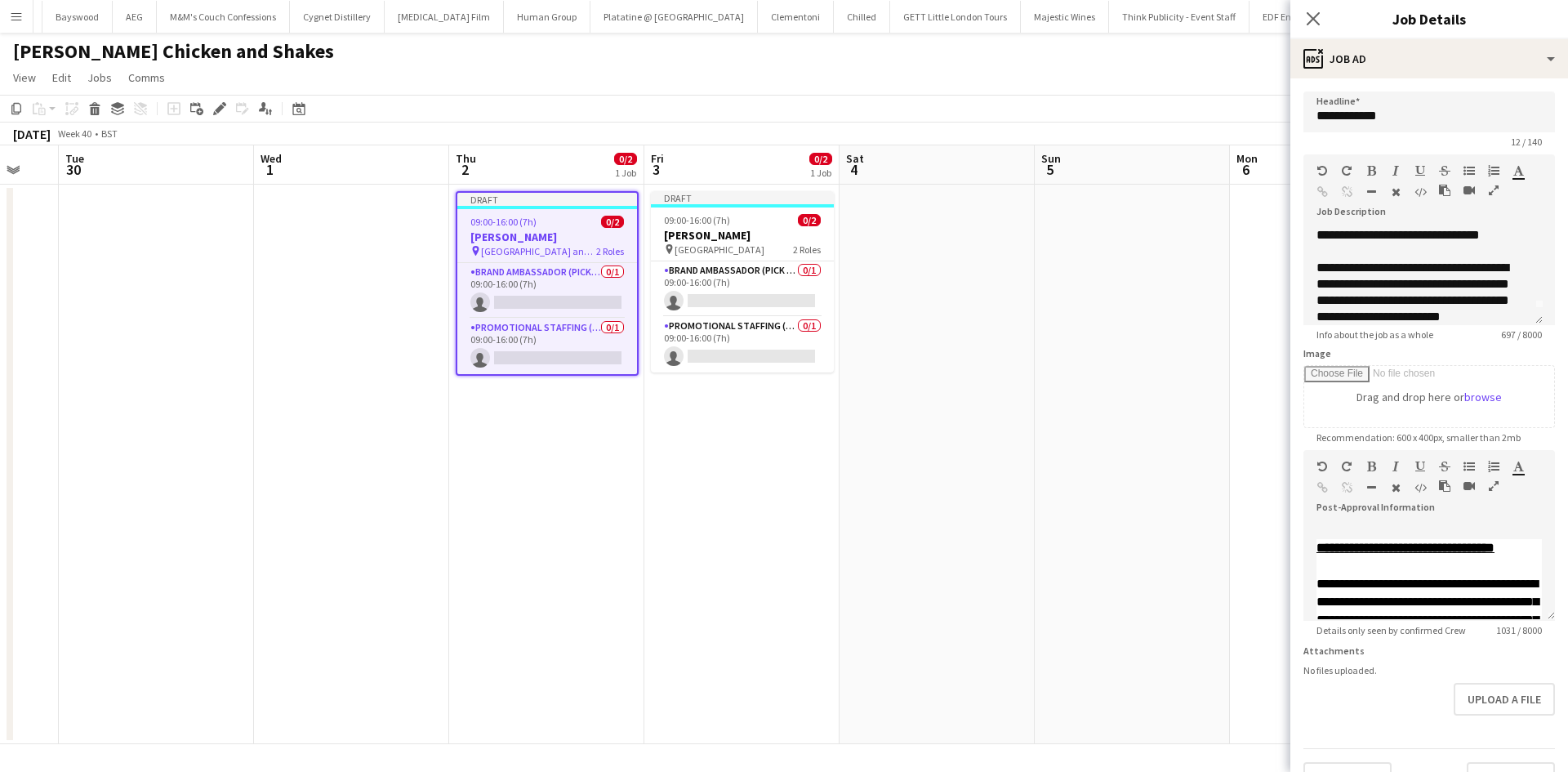
scroll to position [0, 0]
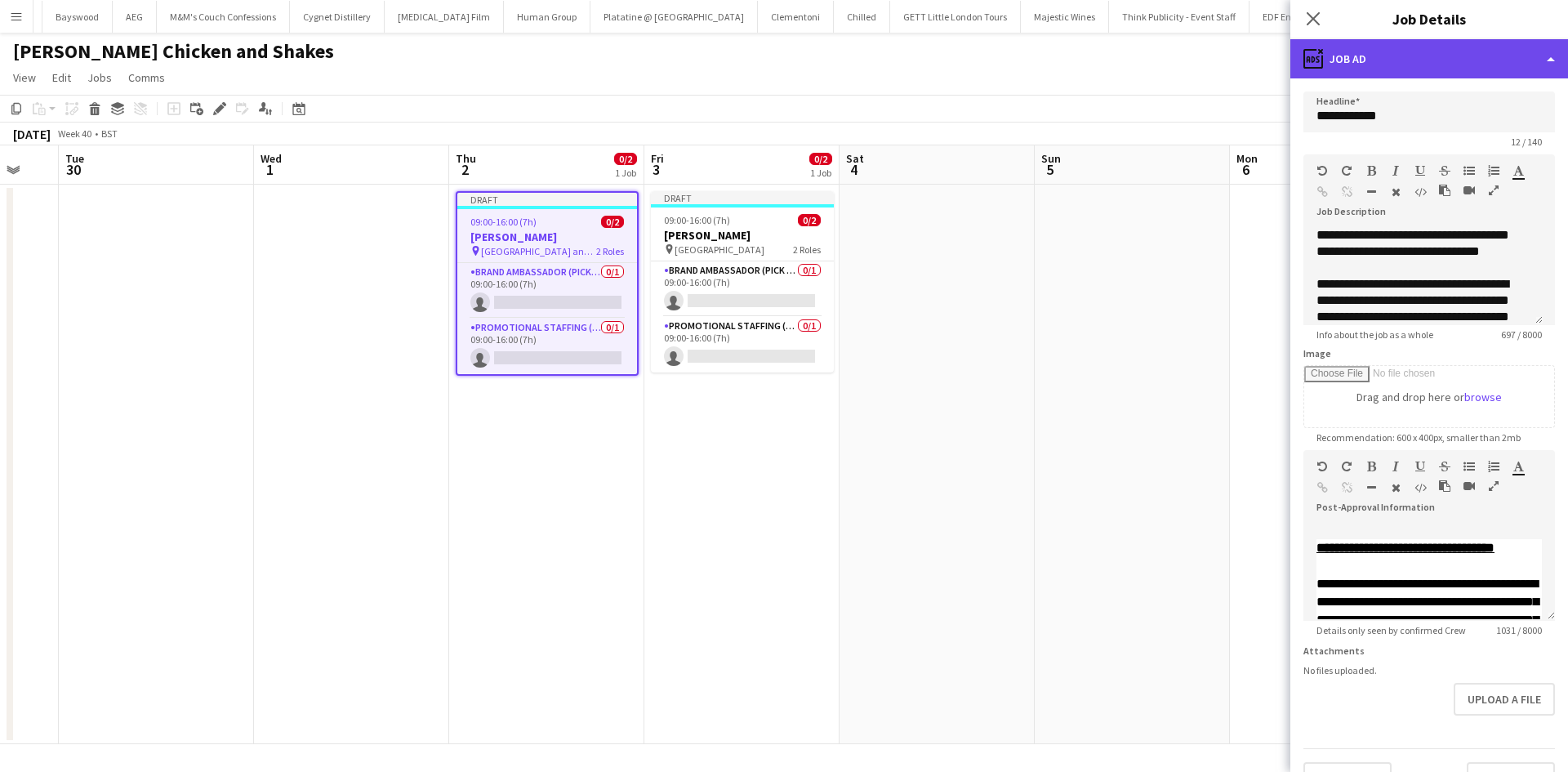
click at [1423, 64] on div "ads-window Job Ad" at bounding box center [1429, 59] width 278 height 40
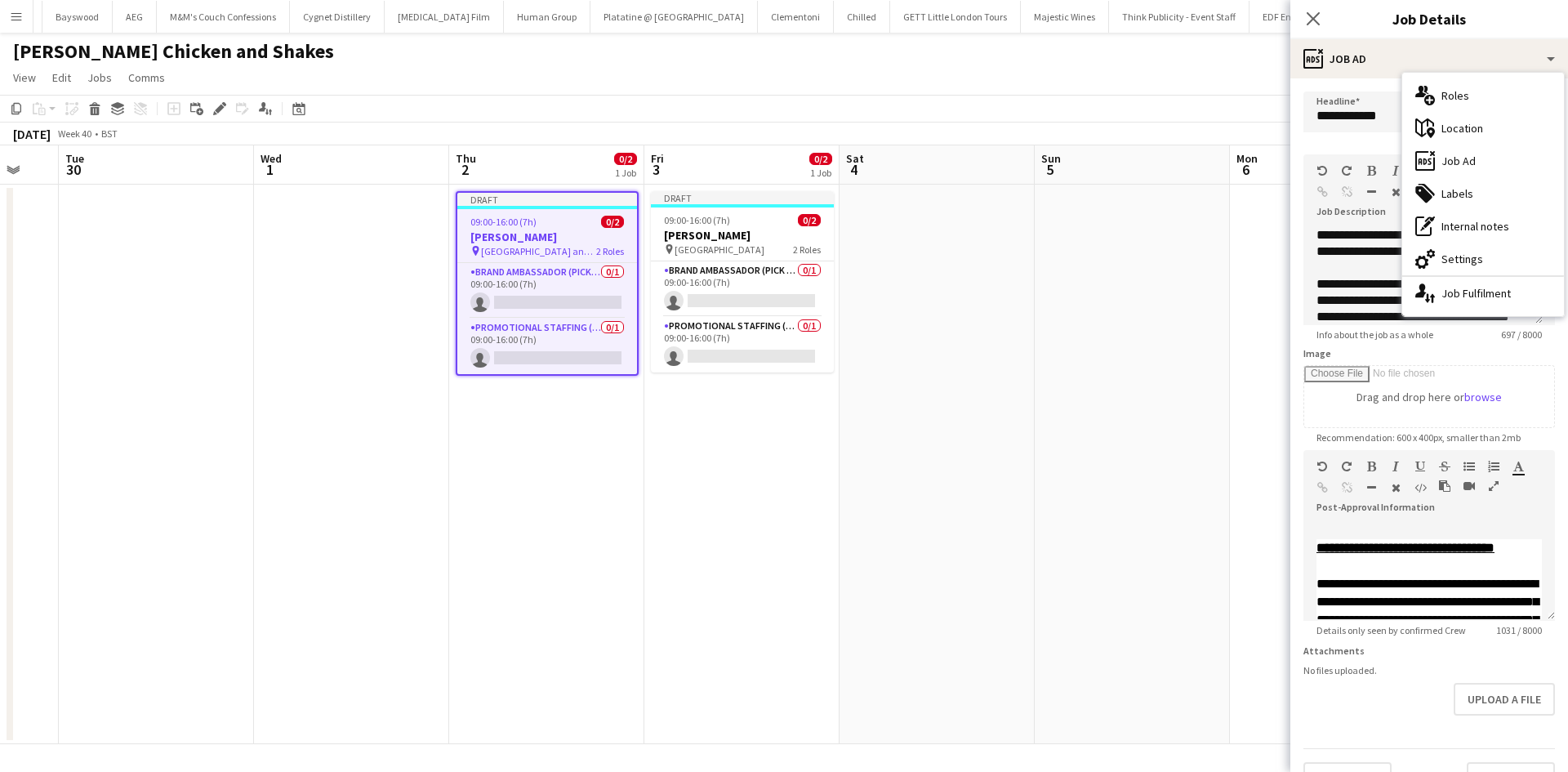
click at [1452, 93] on div "multiple-users-add Roles" at bounding box center [1482, 95] width 161 height 33
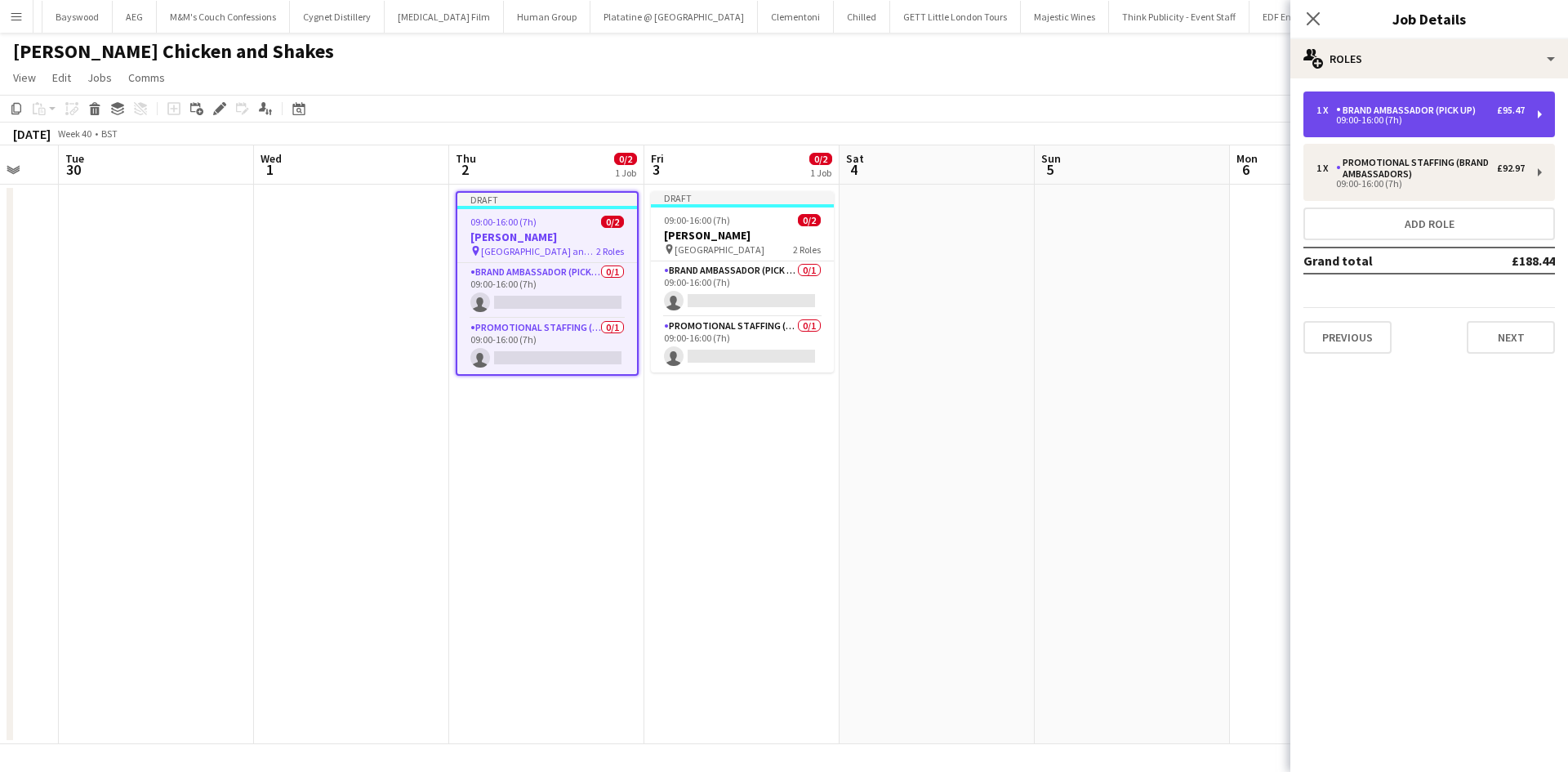
click at [1374, 91] on div "1 x Brand Ambassador (Pick up) £95.47 09:00-16:00 (7h)" at bounding box center [1429, 114] width 251 height 46
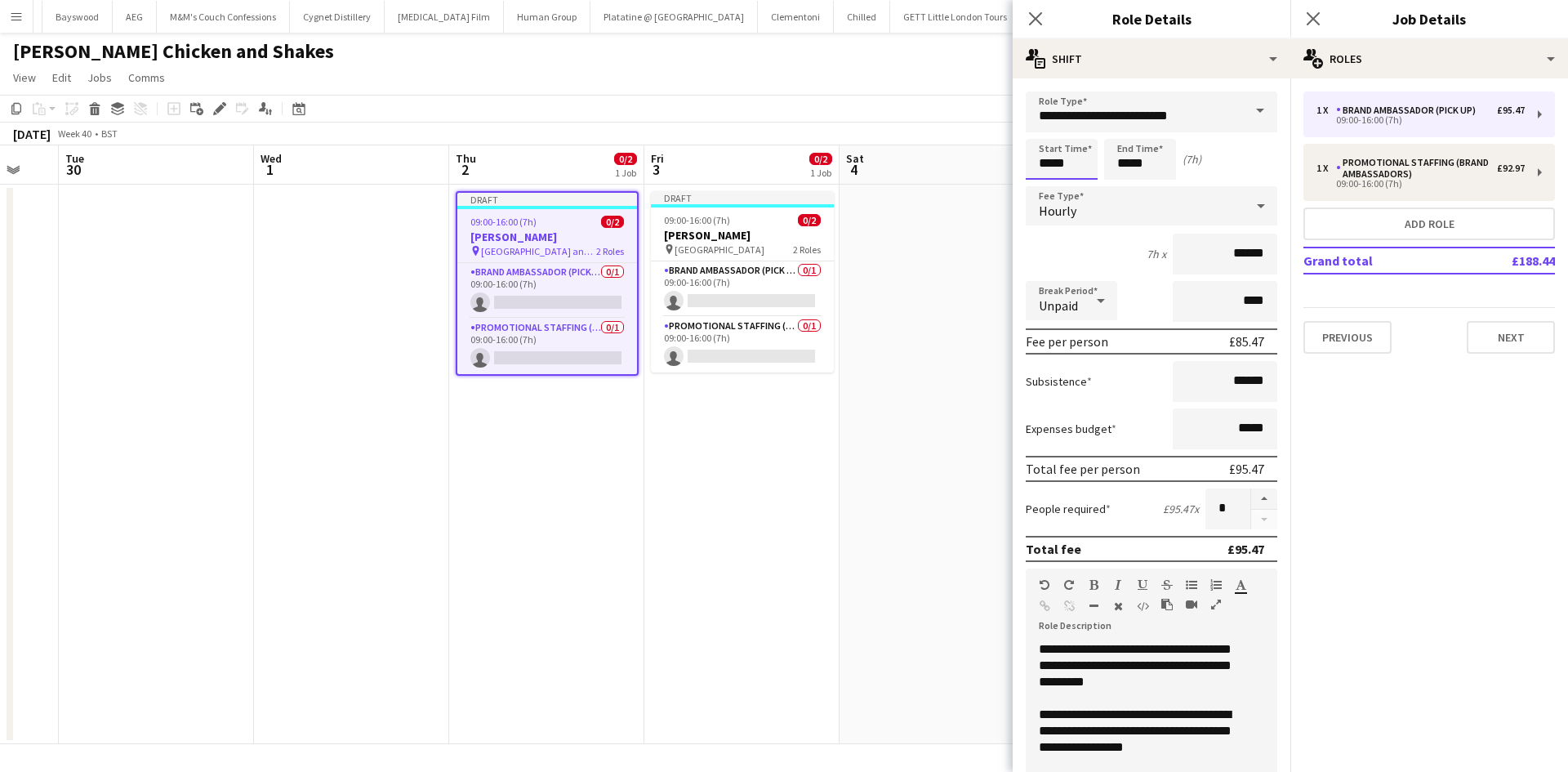
click at [1057, 162] on input "*****" at bounding box center [1061, 158] width 72 height 41
type input "*****"
click at [1041, 132] on div at bounding box center [1045, 131] width 33 height 17
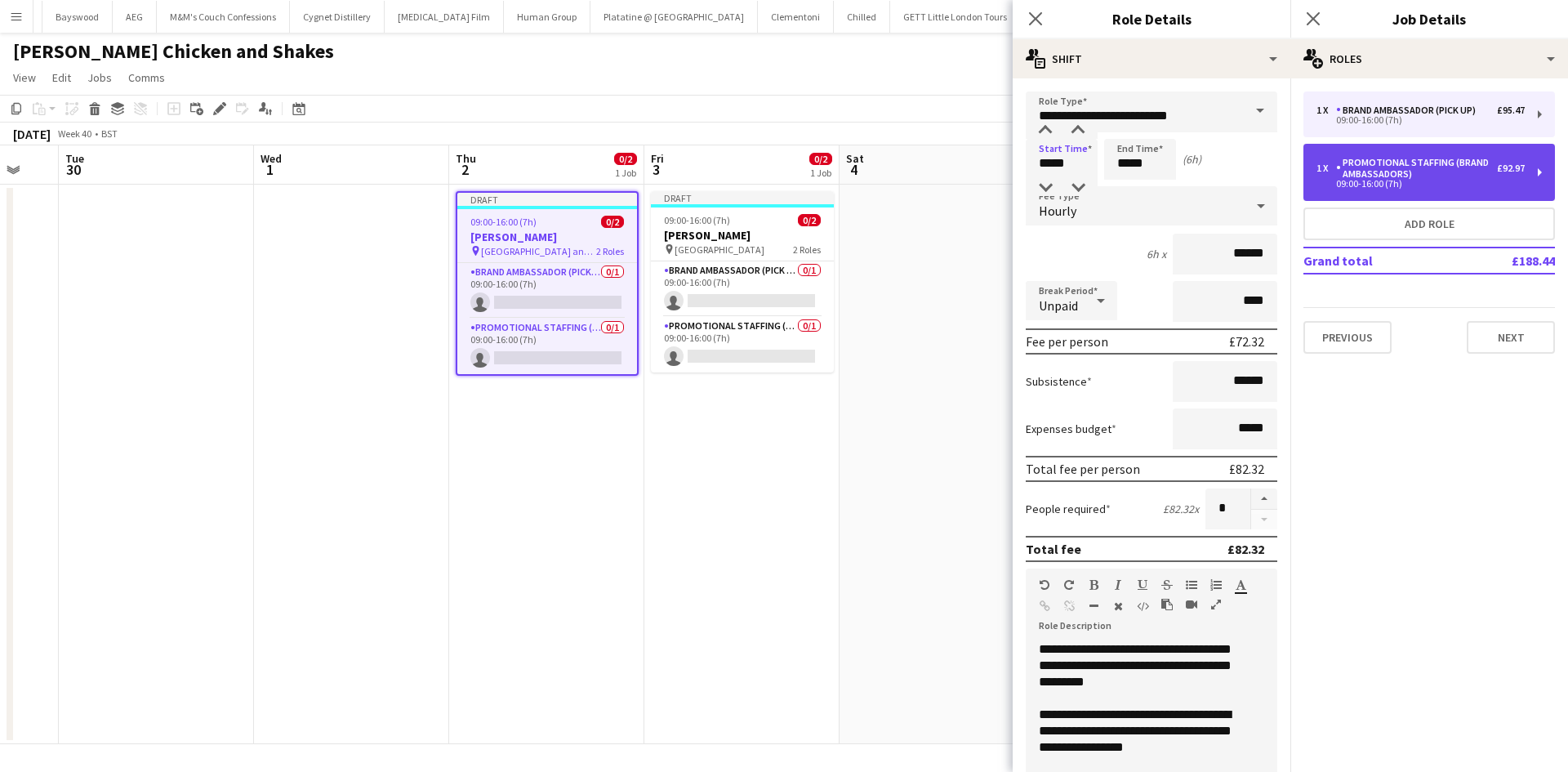
click at [1387, 156] on div "Promotional Staffing (Brand Ambassadors)" at bounding box center [1416, 167] width 161 height 23
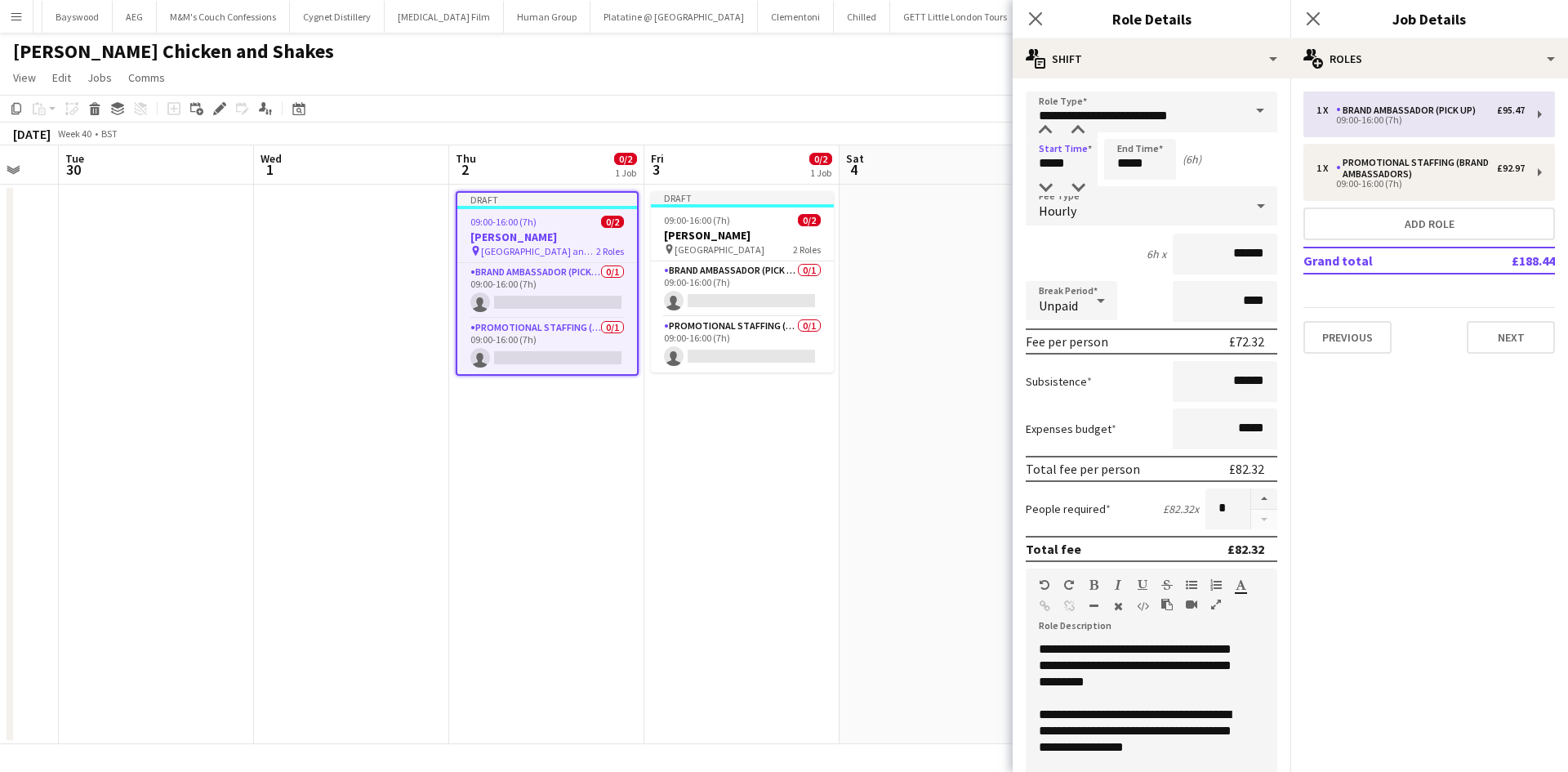
type input "**********"
type input "*****"
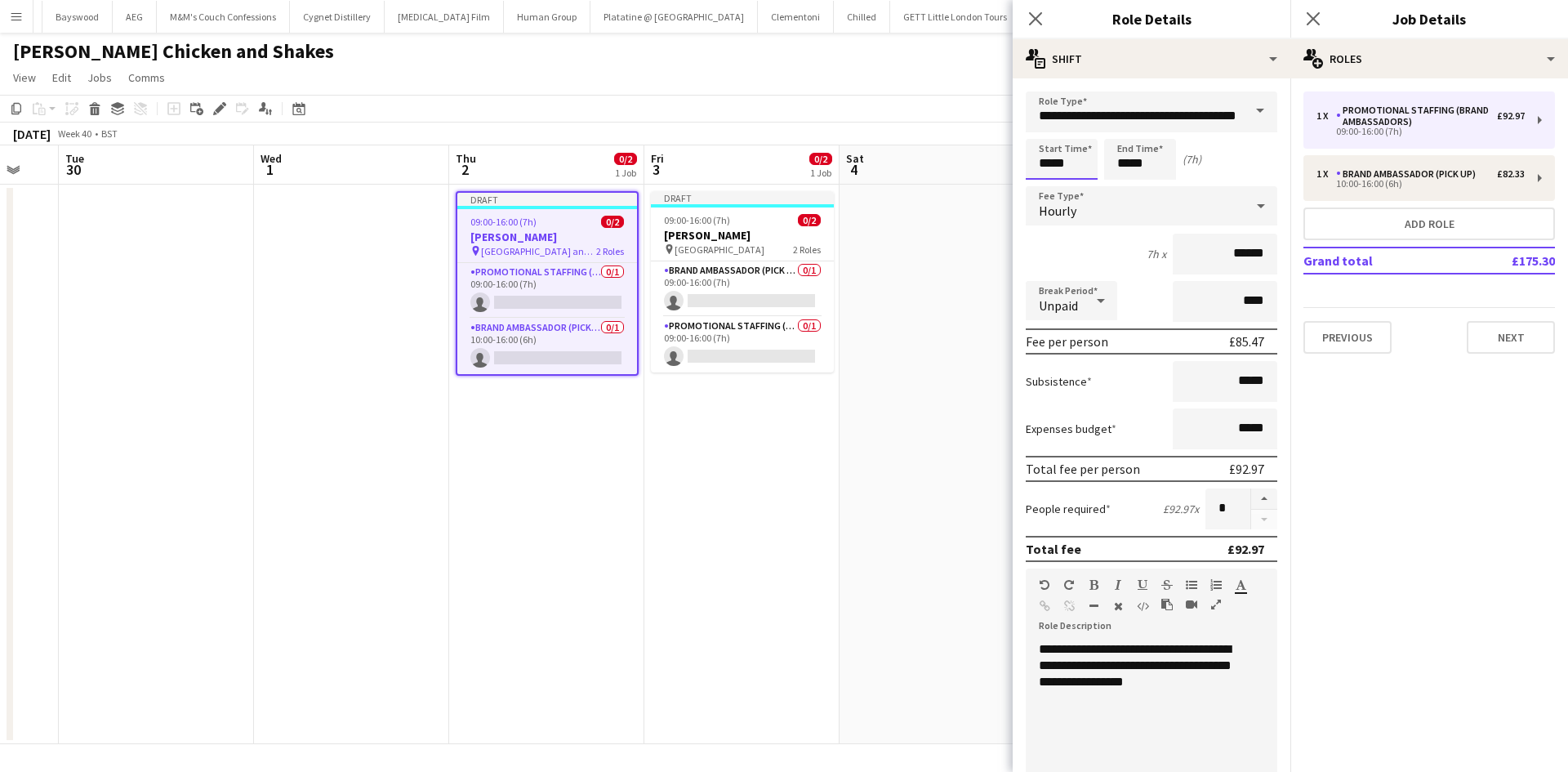
click at [1059, 166] on input "*****" at bounding box center [1061, 158] width 72 height 41
type input "*****"
click at [1050, 129] on div at bounding box center [1045, 131] width 33 height 17
click at [979, 533] on app-date-cell at bounding box center [936, 464] width 195 height 559
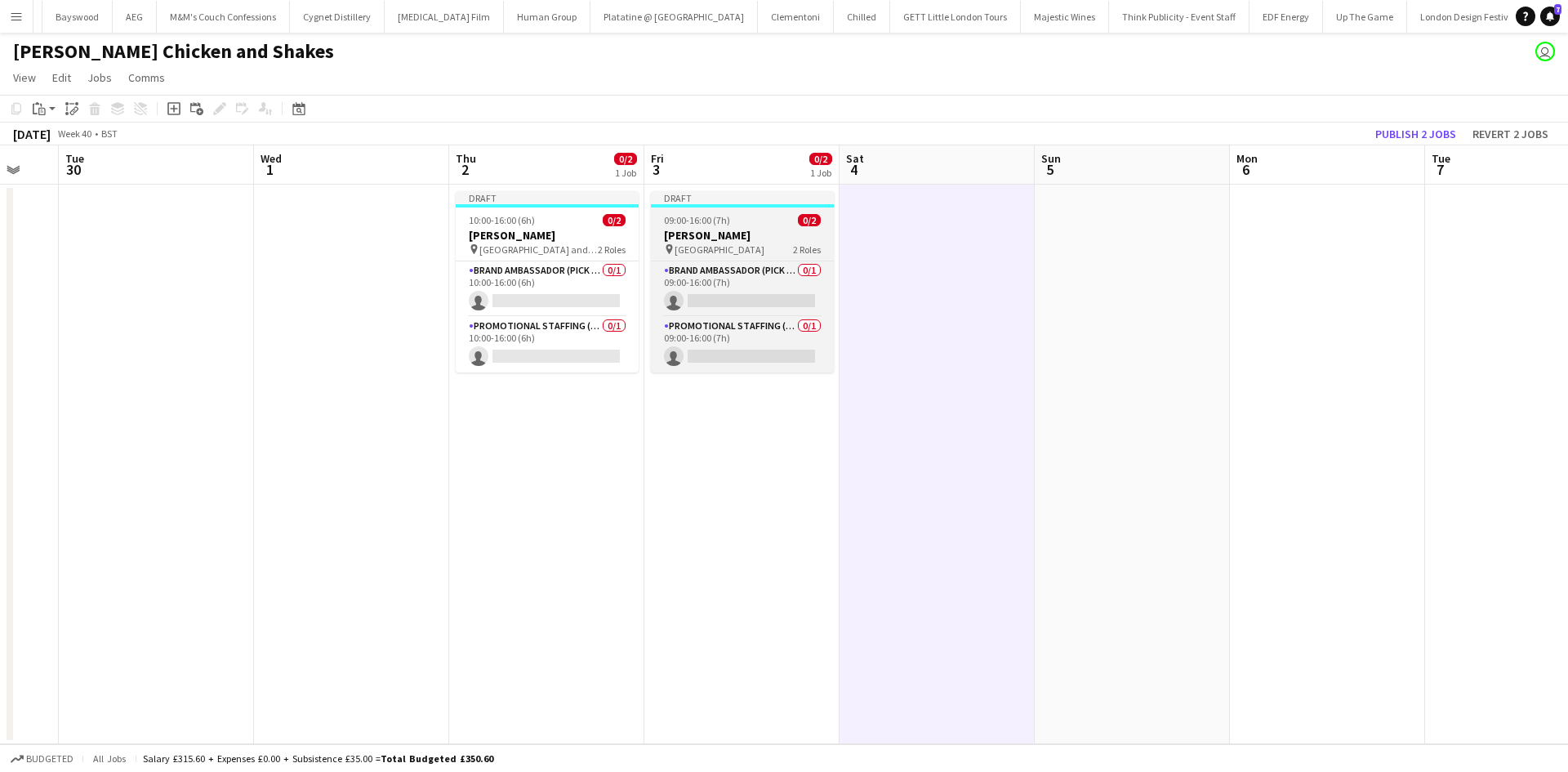
drag, startPoint x: 784, startPoint y: 259, endPoint x: 779, endPoint y: 251, distance: 9.4
click at [784, 258] on app-job-card "Draft 09:00-16:00 (7h) 0/2 Miss Millies pin CCCU Sports Centre 2 Roles Brand Am…" at bounding box center [742, 281] width 183 height 181
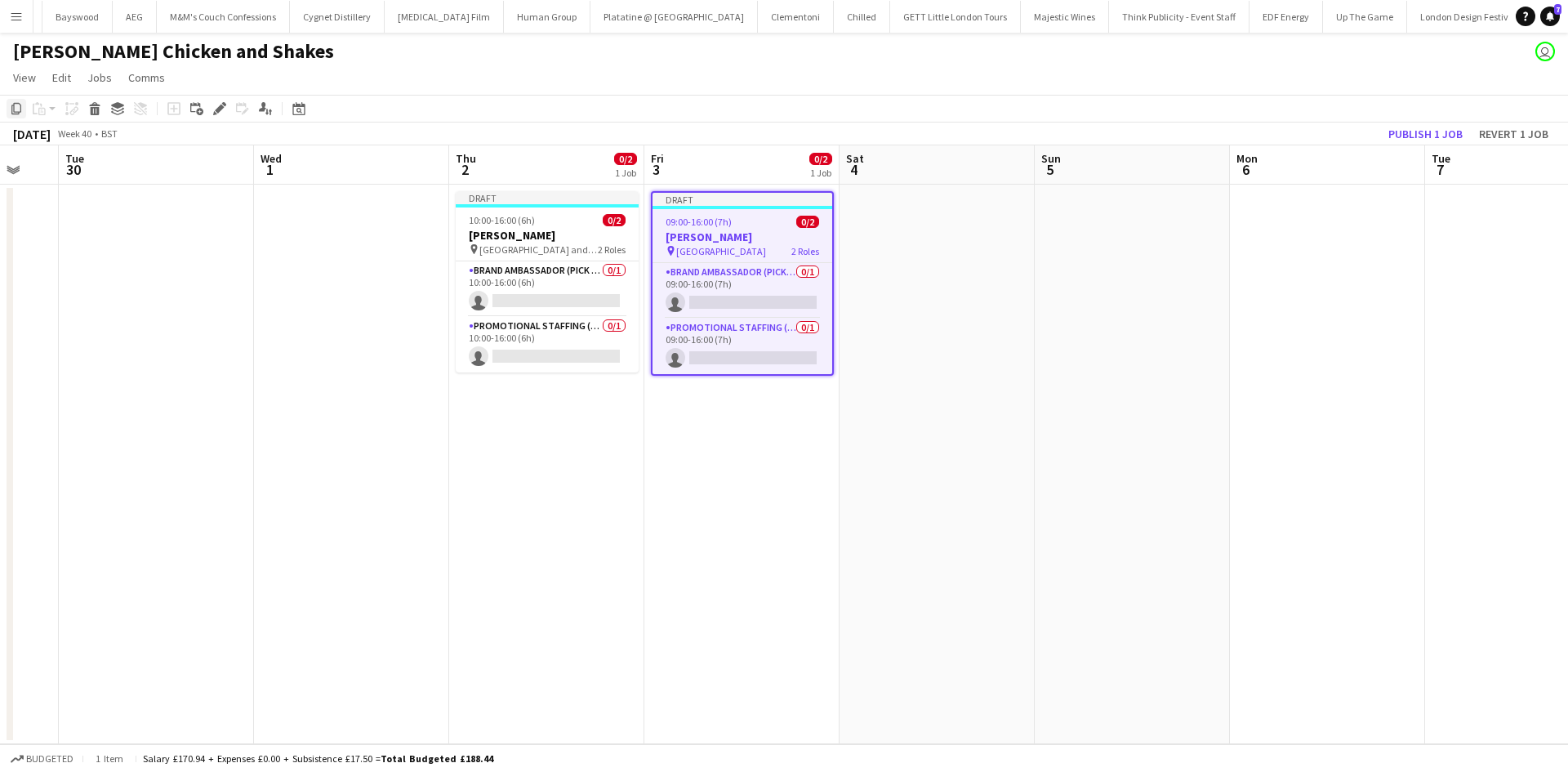
click at [14, 110] on icon at bounding box center [17, 109] width 10 height 12
drag, startPoint x: 760, startPoint y: 237, endPoint x: 750, endPoint y: 237, distance: 10.0
click at [754, 237] on app-calendar-viewport "Fri 26 Sat 27 Sun 28 Mon 29 Tue 30 Wed 1 Thu 2 0/2 1 Job Fri 3 0/2 1 Job Sat 4 …" at bounding box center [784, 444] width 1568 height 599
click at [98, 109] on icon at bounding box center [95, 111] width 9 height 8
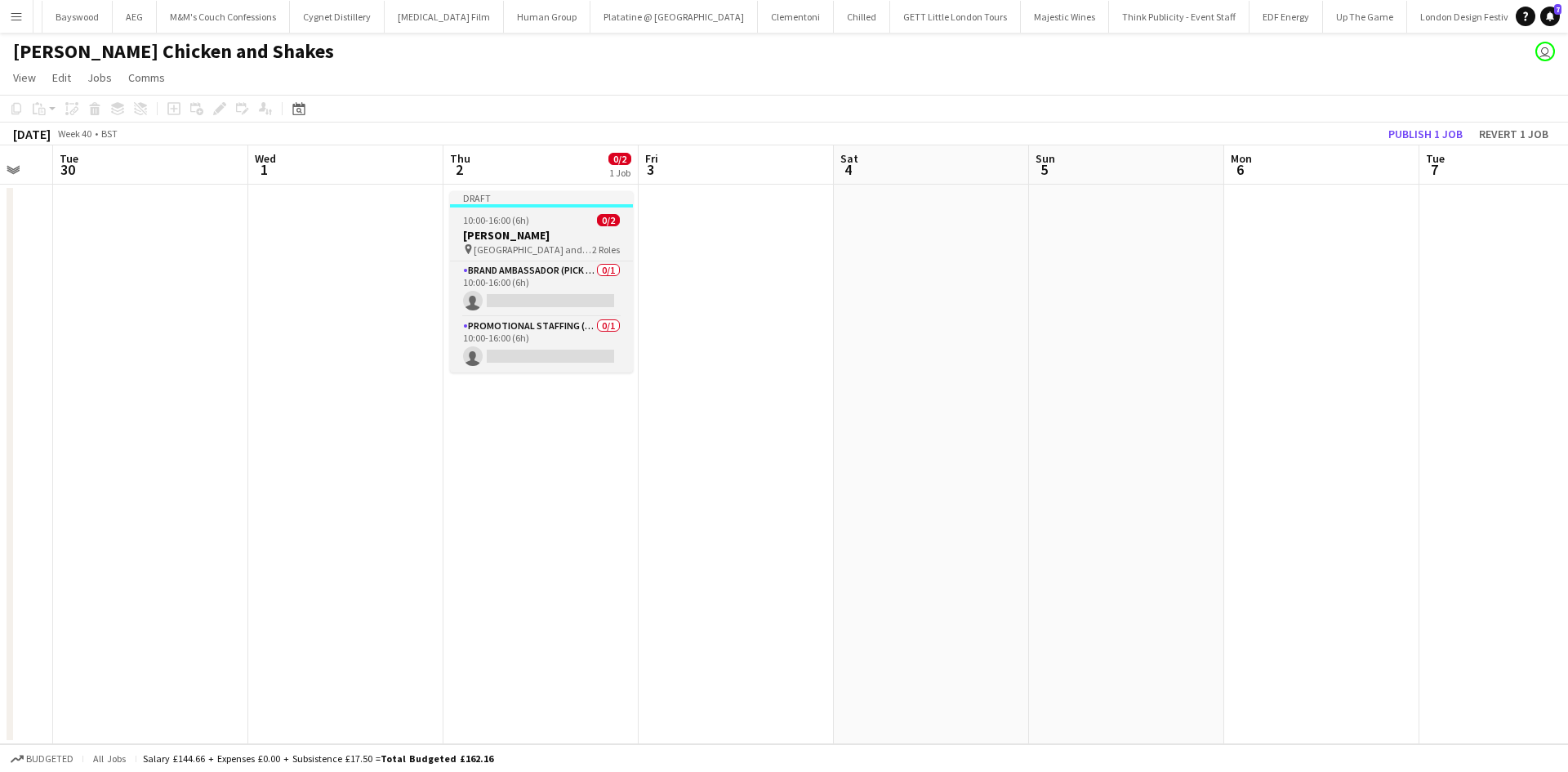
click at [497, 226] on span "10:00-16:00 (6h)" at bounding box center [496, 220] width 66 height 12
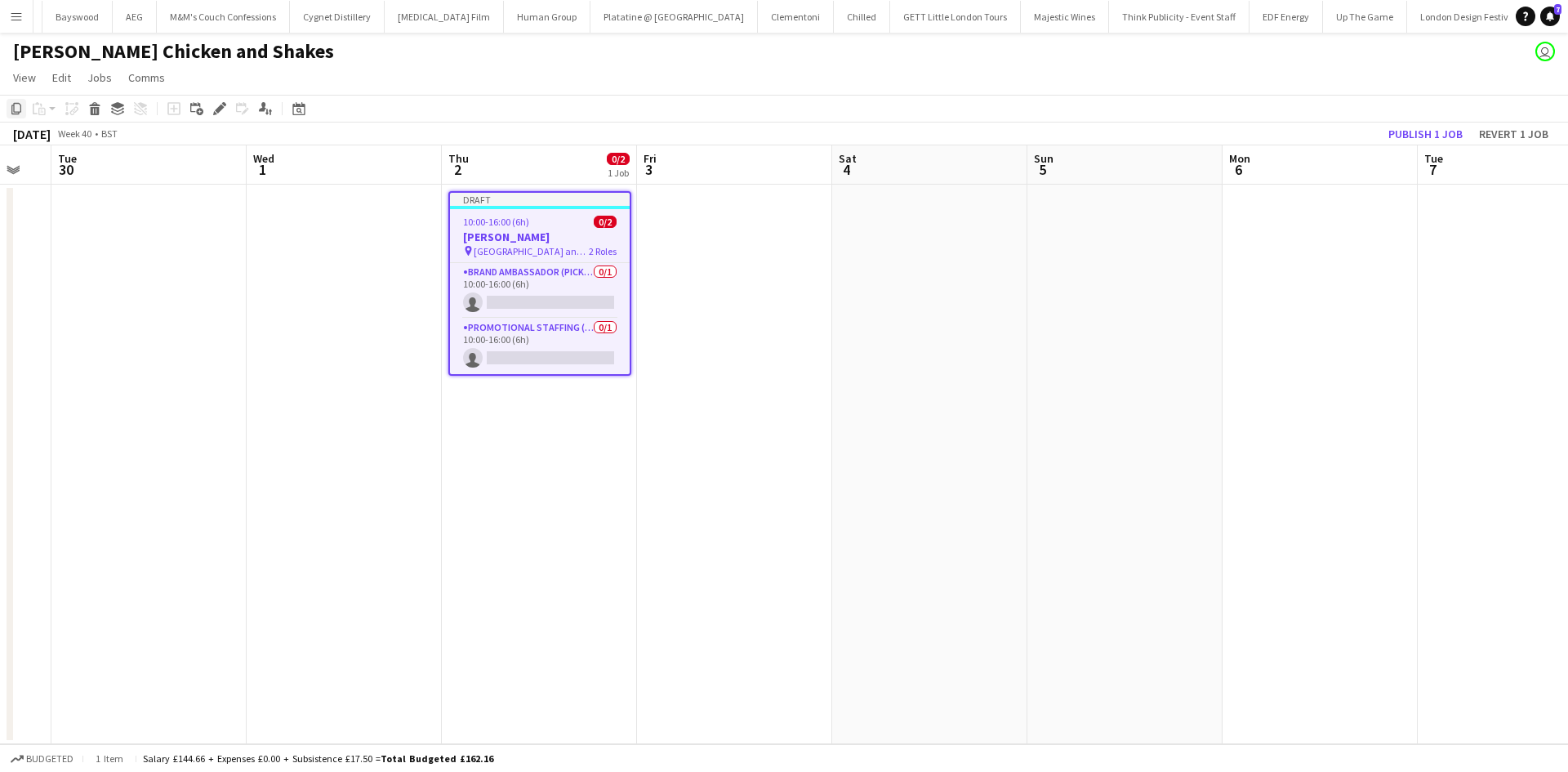
click at [17, 105] on icon "Copy" at bounding box center [16, 108] width 13 height 13
click at [723, 226] on app-date-cell at bounding box center [734, 464] width 195 height 559
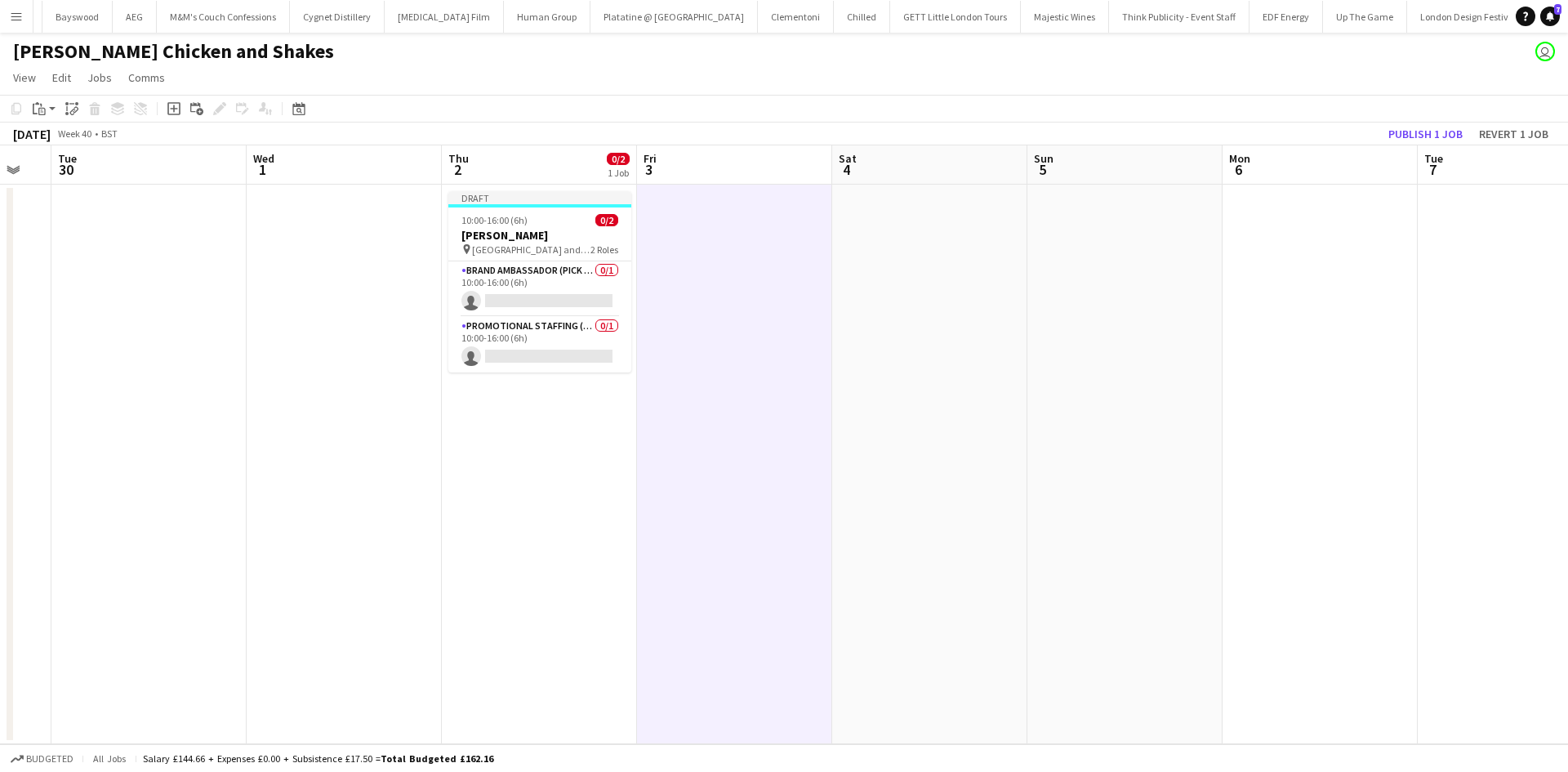
click at [41, 96] on app-toolbar "Copy Paste Paste Ctrl+V Paste with crew Ctrl+Shift+V Paste linked Job Delete Gr…" at bounding box center [784, 109] width 1568 height 28
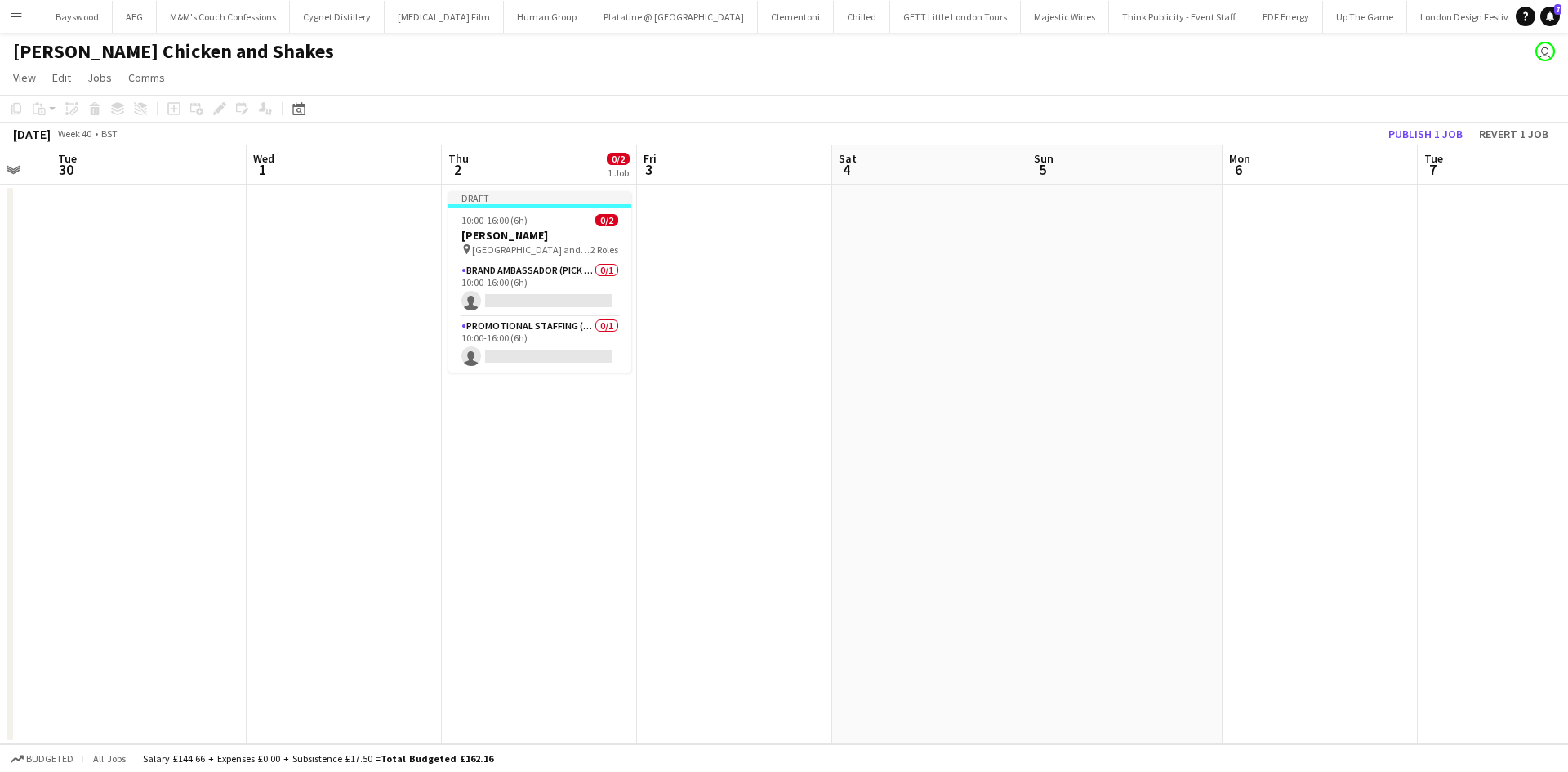
click at [669, 220] on app-date-cell at bounding box center [734, 464] width 195 height 559
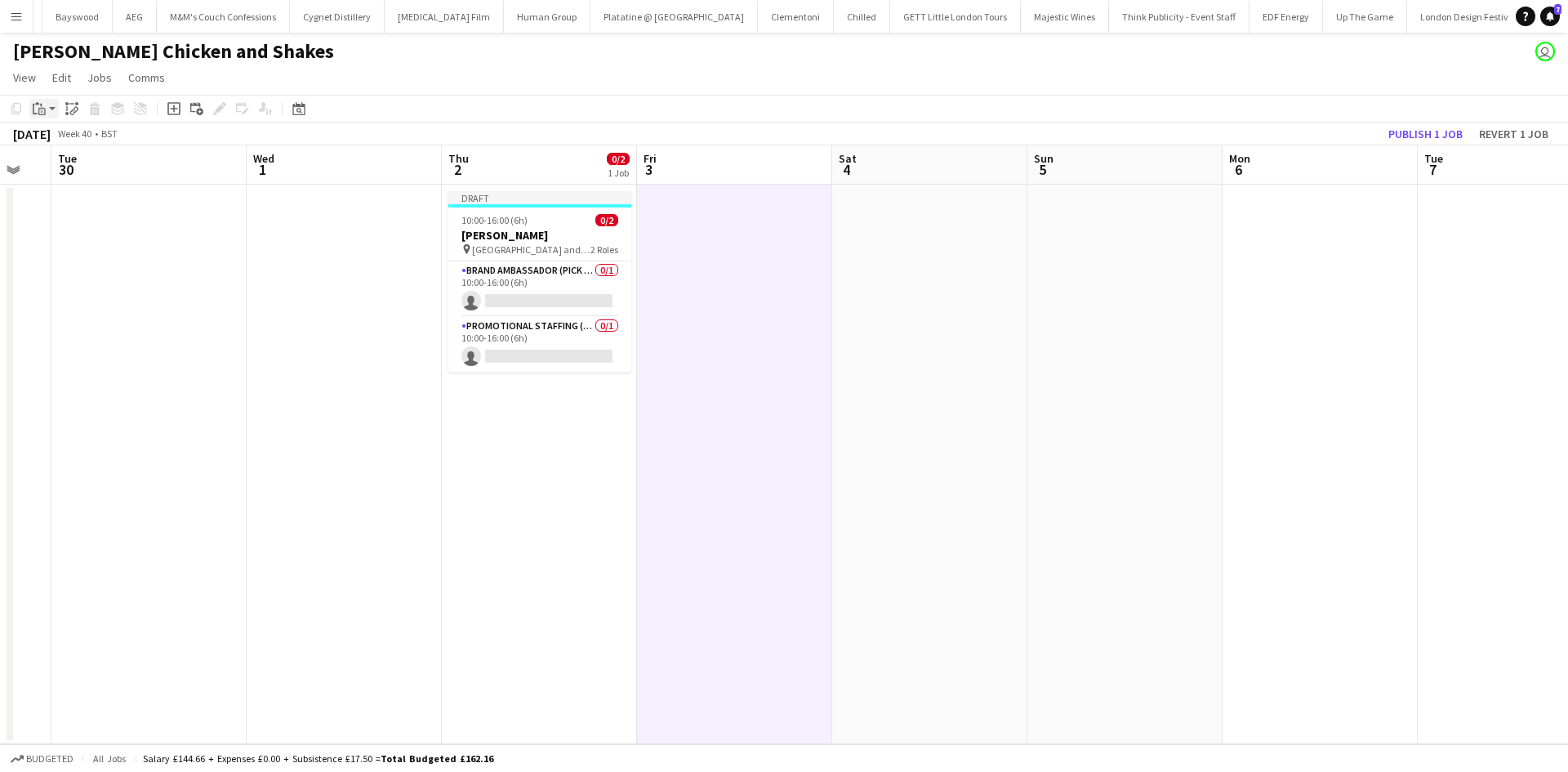
click at [40, 115] on icon at bounding box center [42, 111] width 7 height 7
click at [70, 145] on link "Paste Ctrl+V" at bounding box center [120, 140] width 153 height 15
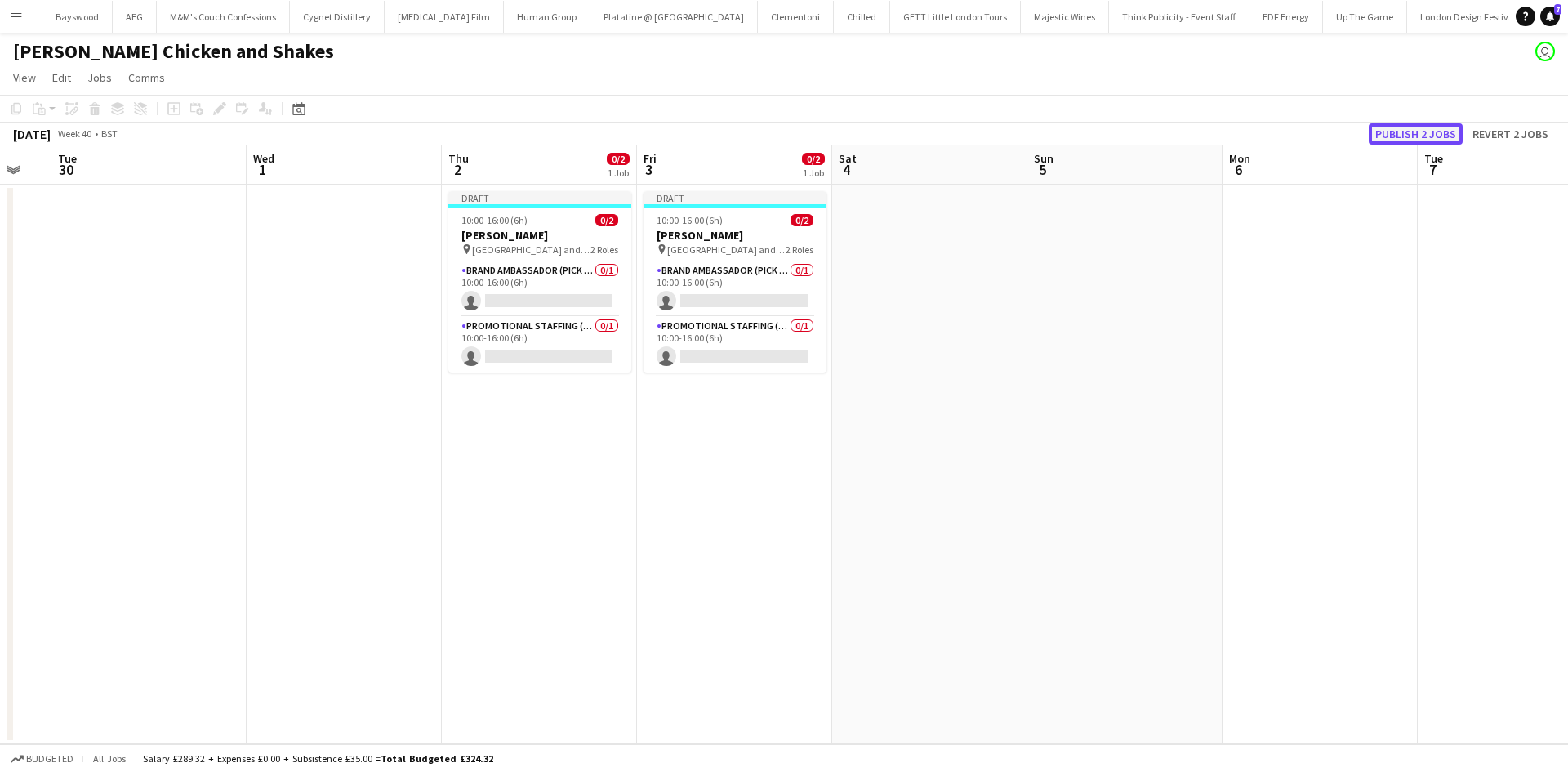
click at [1388, 133] on button "Publish 2 jobs" at bounding box center [1415, 134] width 94 height 21
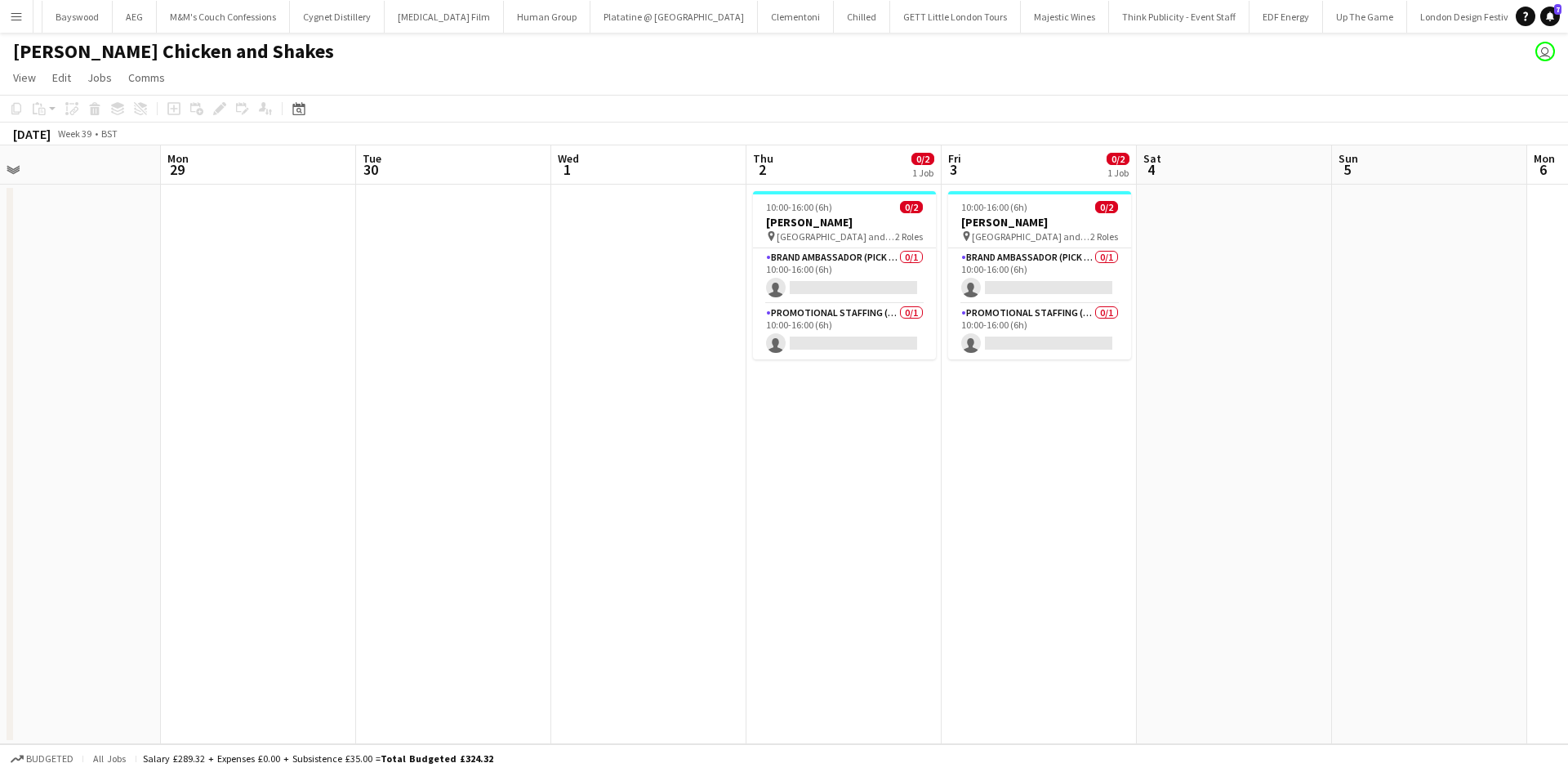
drag, startPoint x: 314, startPoint y: 280, endPoint x: 815, endPoint y: 343, distance: 504.9
click at [828, 343] on app-calendar-viewport "Fri 26 Sat 27 Sun 28 Mon 29 Tue 30 Wed 1 Thu 2 0/2 1 Job Fri 3 0/2 1 Job Sat 4 …" at bounding box center [784, 444] width 1568 height 599
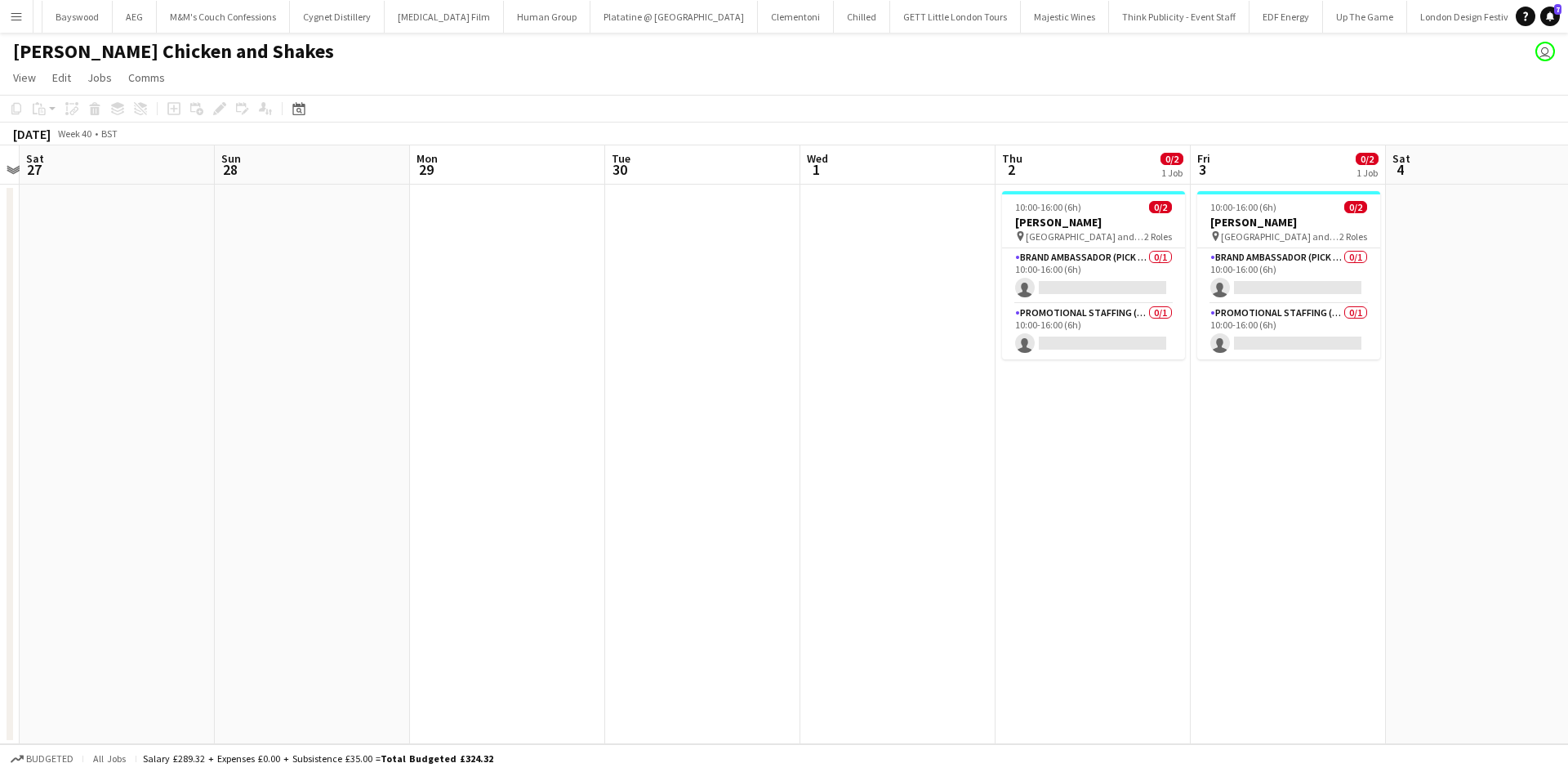
drag, startPoint x: 205, startPoint y: 343, endPoint x: 872, endPoint y: 397, distance: 669.2
click at [867, 396] on app-calendar-viewport "Thu 25 Fri 26 Sat 27 Sun 28 Mon 29 Tue 30 Wed 1 Thu 2 0/2 1 Job Fri 3 0/2 1 Job…" at bounding box center [784, 444] width 1568 height 599
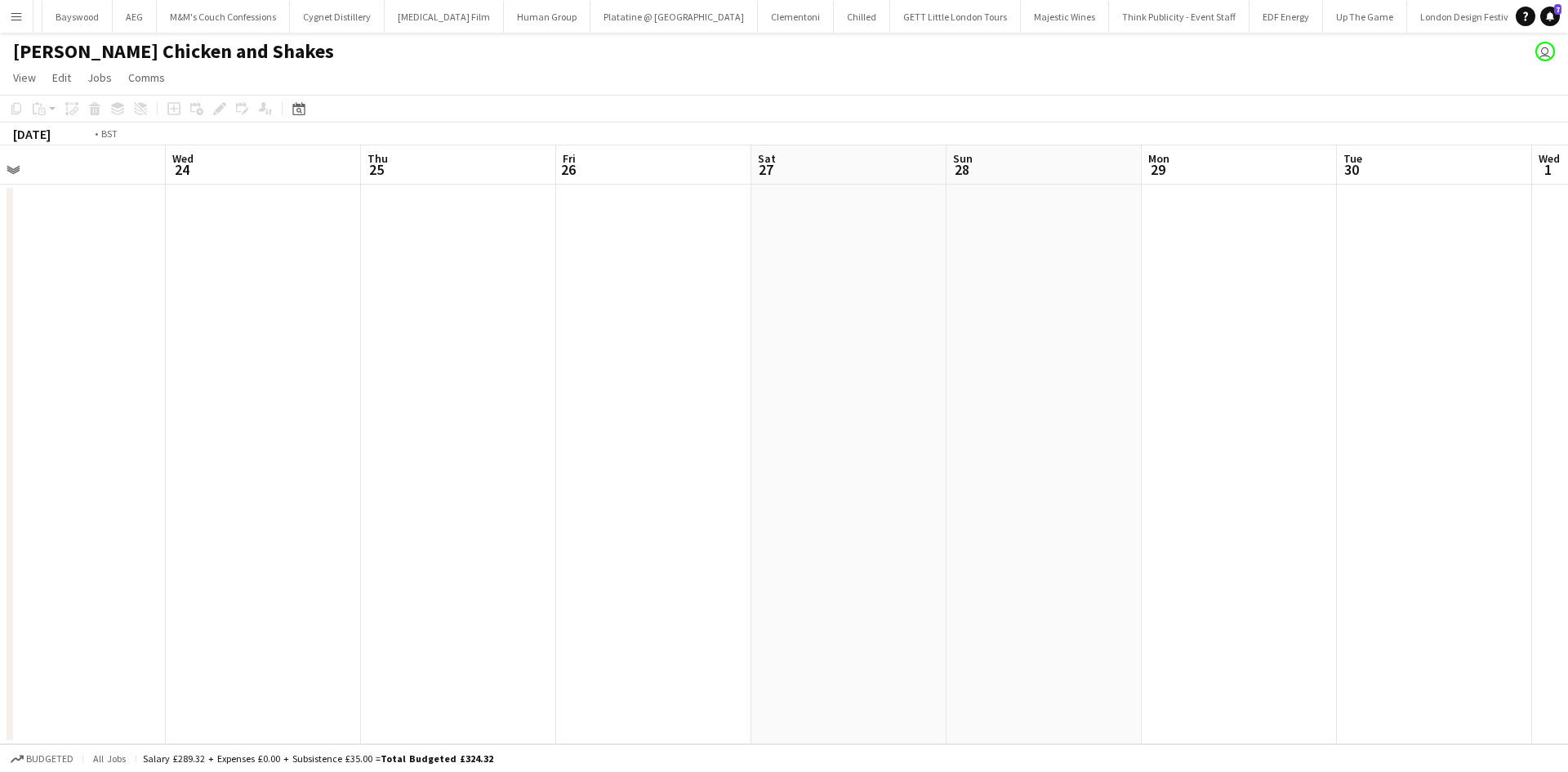
click at [993, 409] on app-calendar-viewport "Sun 21 Mon 22 Tue 23 Wed 24 Thu 25 Fri 26 Sat 27 Sun 28 Mon 29 Tue 30 Wed 1 Thu…" at bounding box center [784, 444] width 1568 height 599
drag, startPoint x: 306, startPoint y: 380, endPoint x: 947, endPoint y: 414, distance: 641.9
click at [937, 414] on app-calendar-viewport "Tue 16 Wed 17 0/2 1 Job Thu 18 Fri 19 Sat 20 Sun 21 Mon 22 Tue 23 Wed 24 Thu 25…" at bounding box center [784, 444] width 1568 height 599
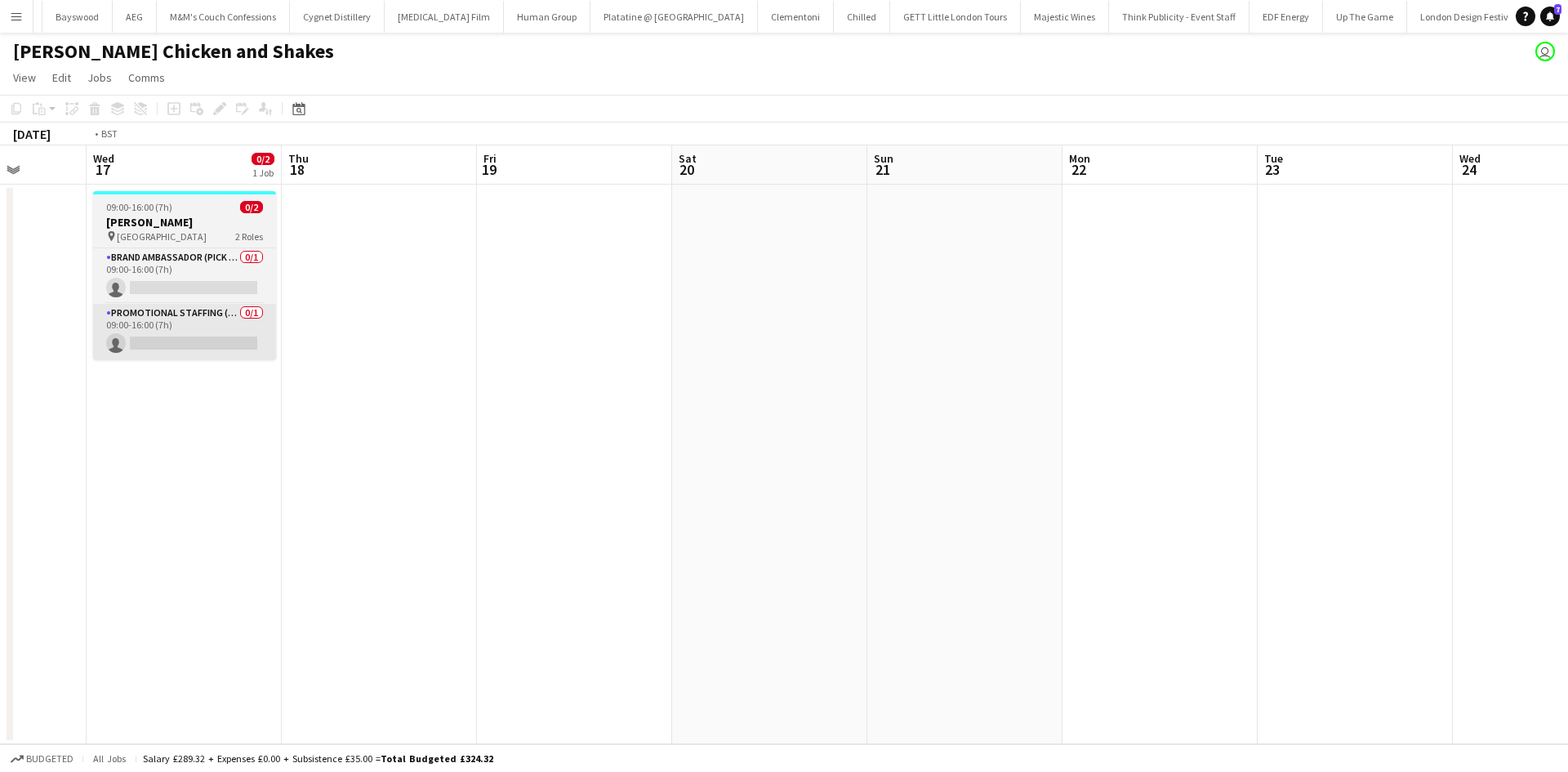
drag, startPoint x: 295, startPoint y: 360, endPoint x: 618, endPoint y: 346, distance: 323.3
click at [633, 357] on app-calendar-viewport "Sun 14 Mon 15 Tue 16 Wed 17 0/2 1 Job Thu 18 Fri 19 Sat 20 Sun 21 Mon 22 Tue 23…" at bounding box center [784, 444] width 1568 height 599
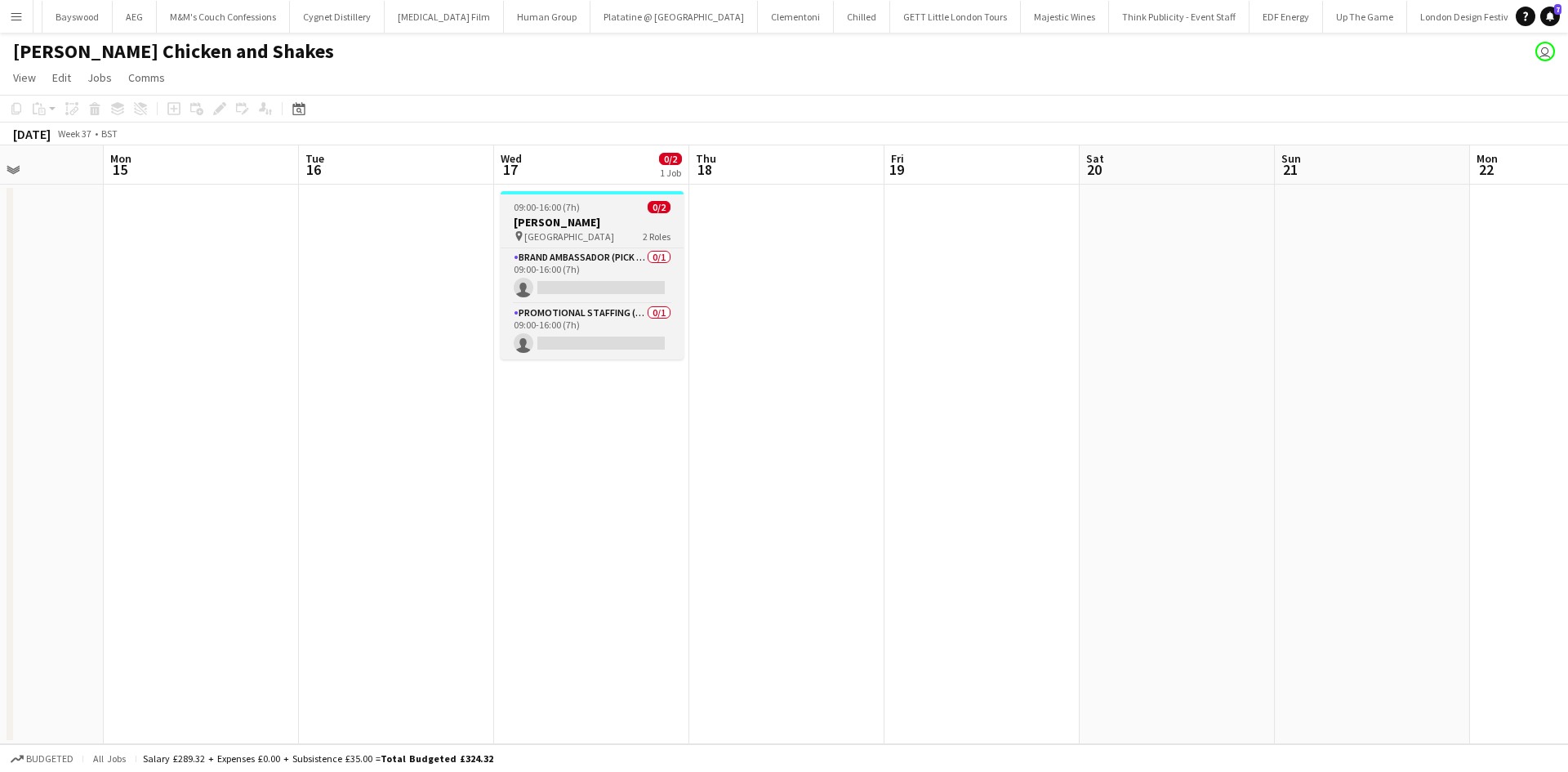
click at [563, 217] on h3 "Miss Millies" at bounding box center [592, 222] width 183 height 15
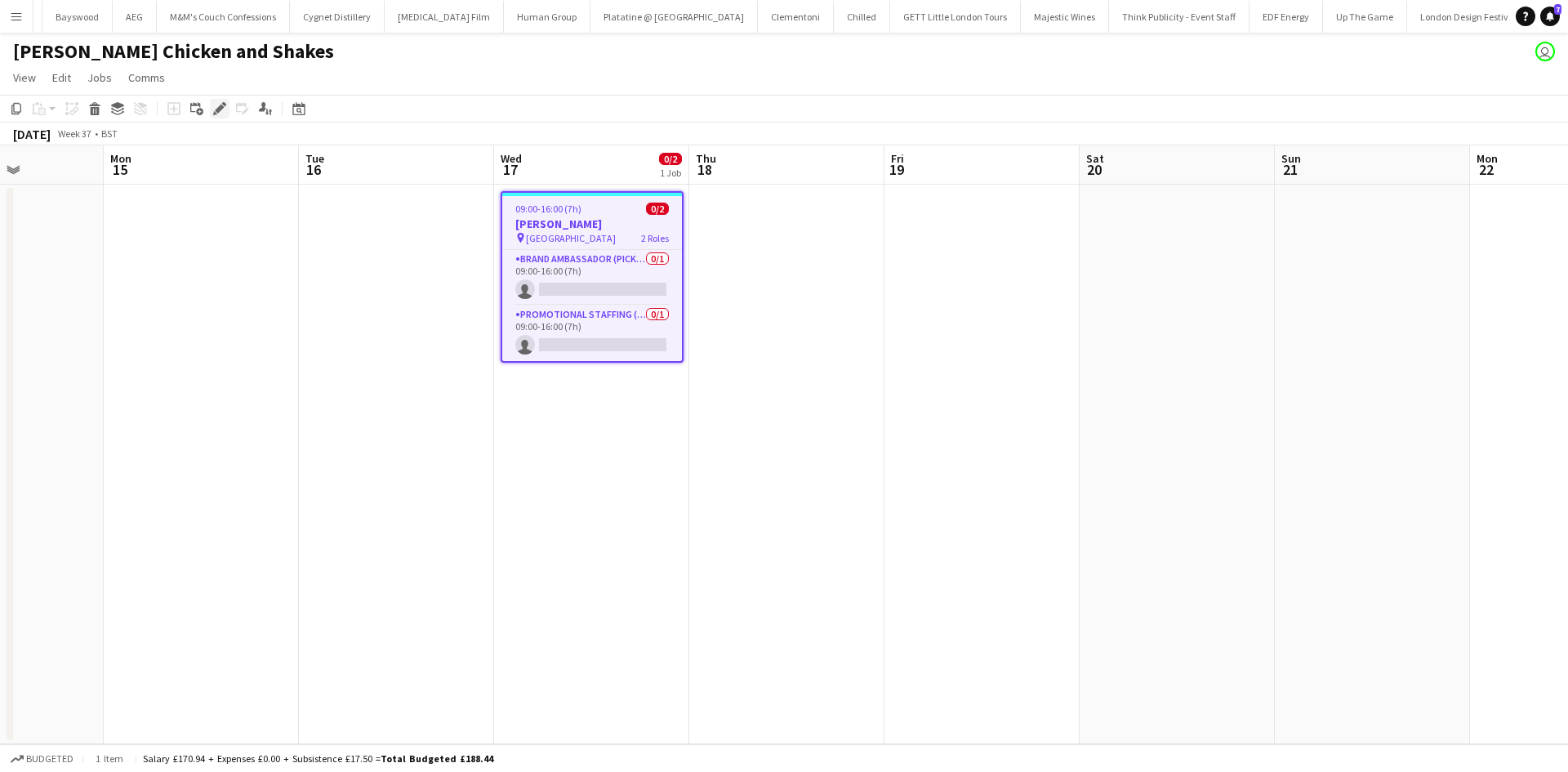
click at [229, 110] on div "Edit" at bounding box center [220, 109] width 20 height 20
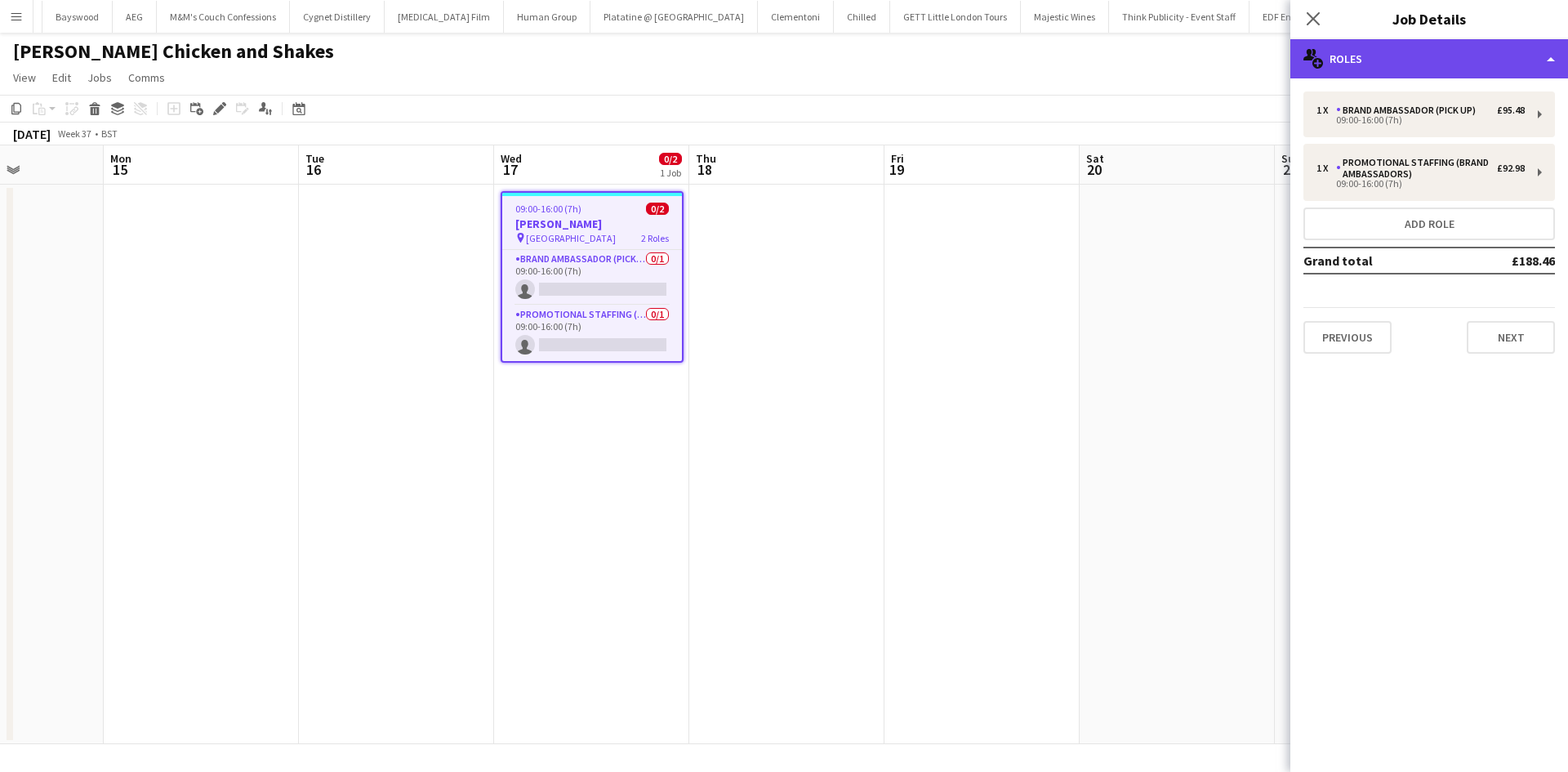
click at [1419, 58] on div "multiple-users-add Roles" at bounding box center [1429, 59] width 278 height 40
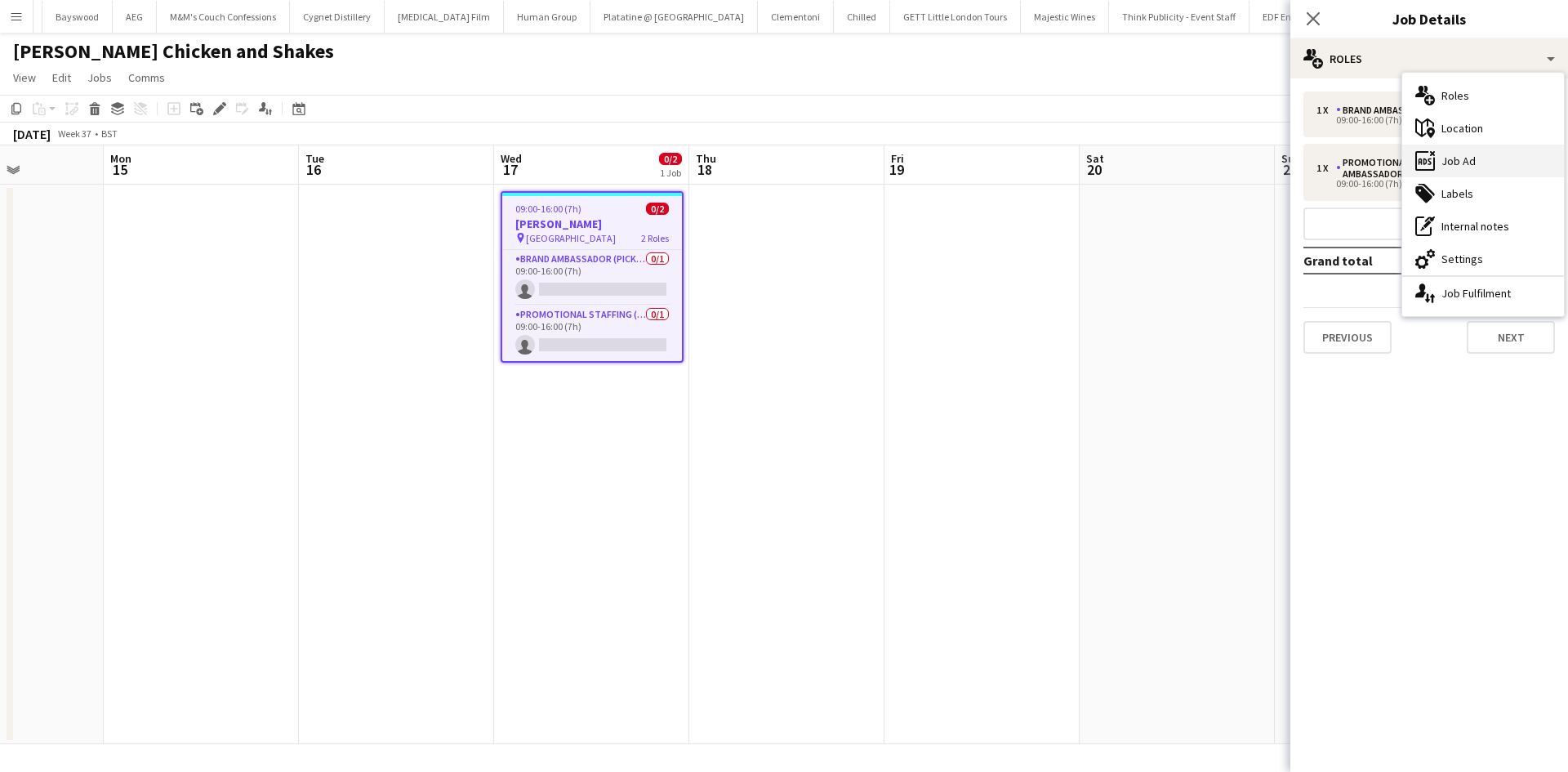
click at [1498, 157] on div "ads-window Job Ad" at bounding box center [1482, 160] width 161 height 33
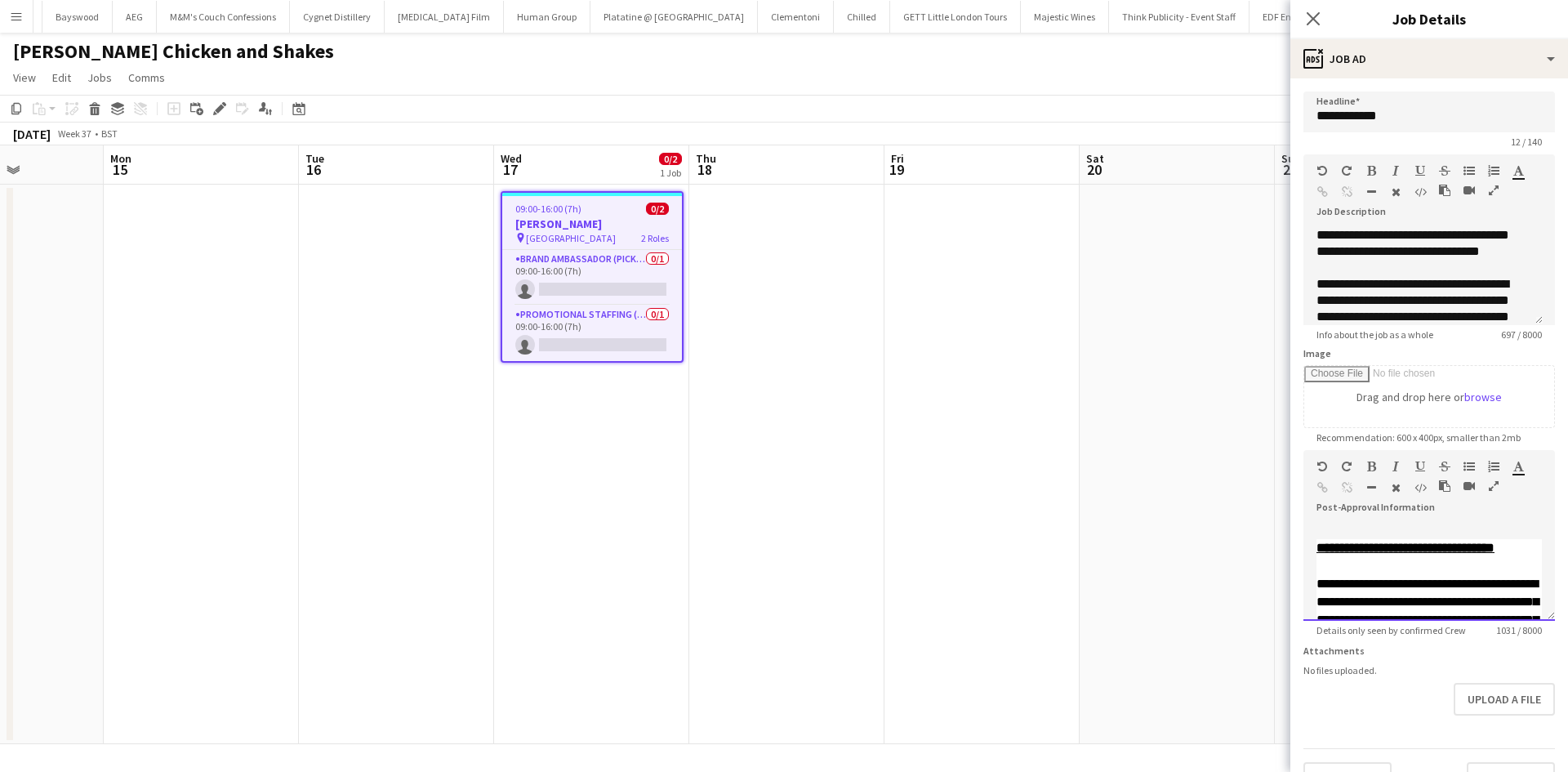
click at [1316, 547] on div "**********" at bounding box center [1429, 571] width 251 height 98
click at [1316, 549] on div "**********" at bounding box center [1429, 571] width 251 height 98
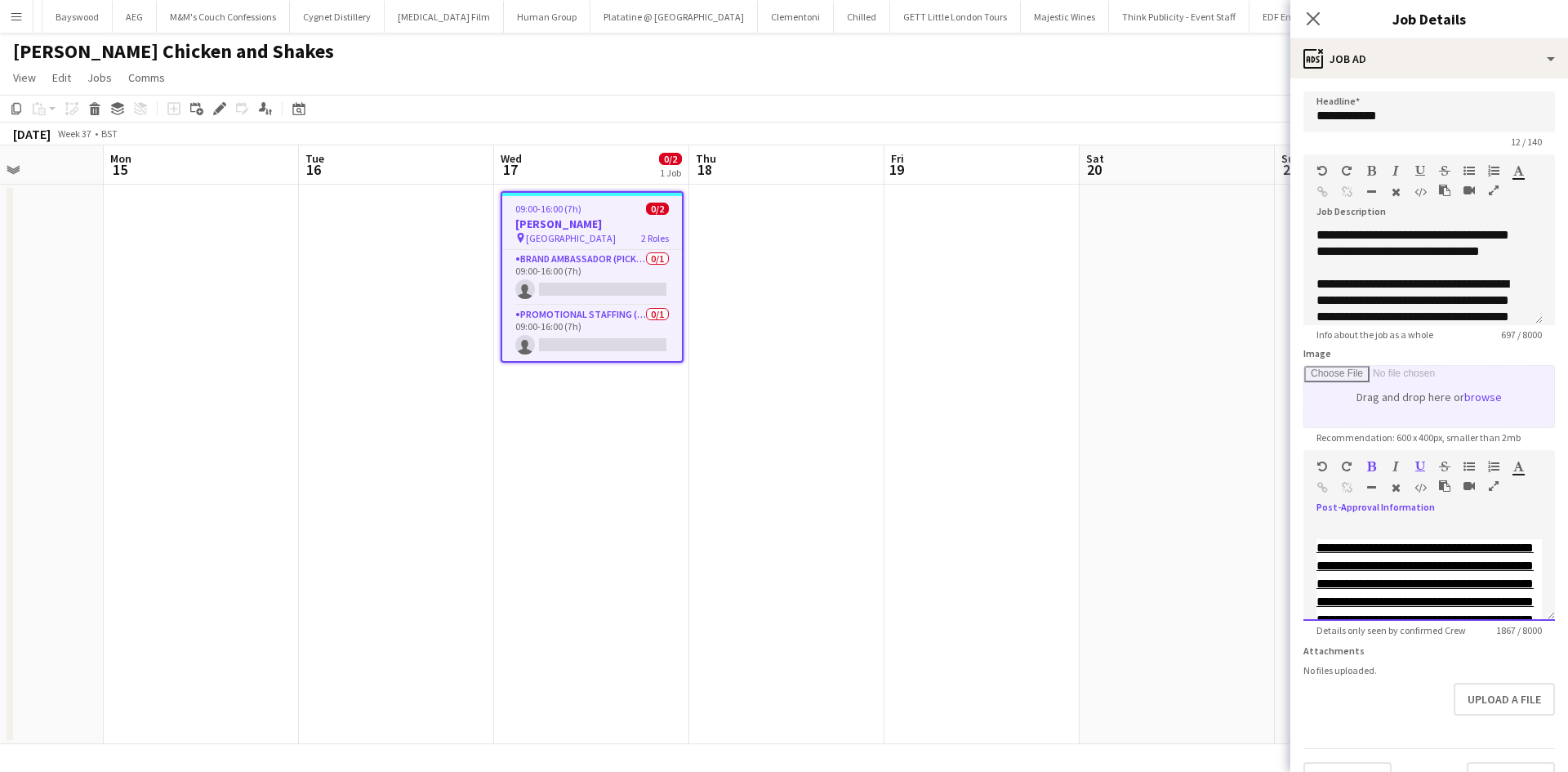
scroll to position [370, 0]
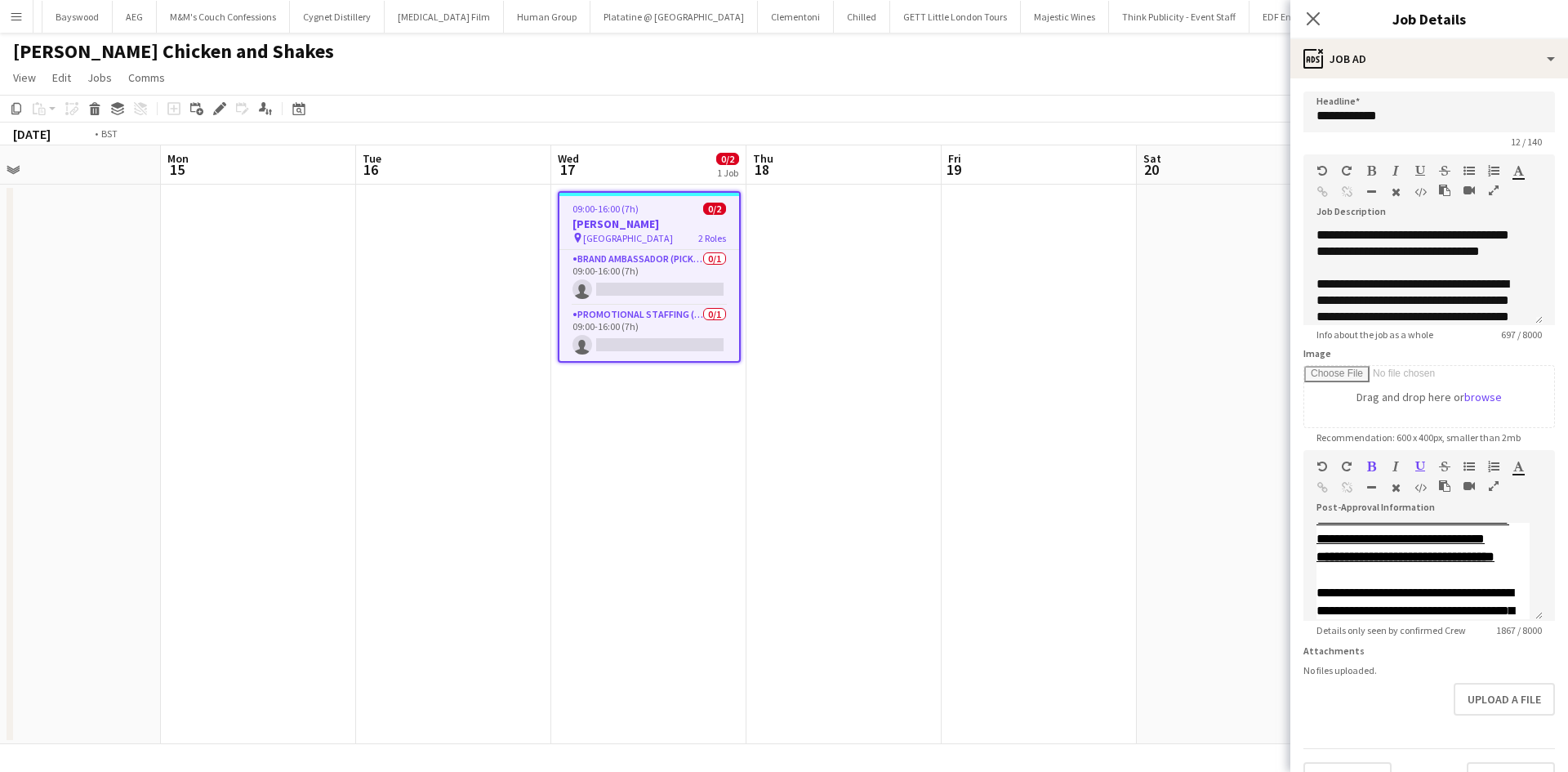
drag, startPoint x: 1125, startPoint y: 392, endPoint x: 923, endPoint y: 386, distance: 202.1
click at [562, 376] on app-calendar-viewport "Fri 12 Sat 13 Sun 14 Mon 15 Tue 16 Wed 17 0/2 1 Job Thu 18 Fri 19 Sat 20 Sun 21…" at bounding box center [784, 444] width 1568 height 599
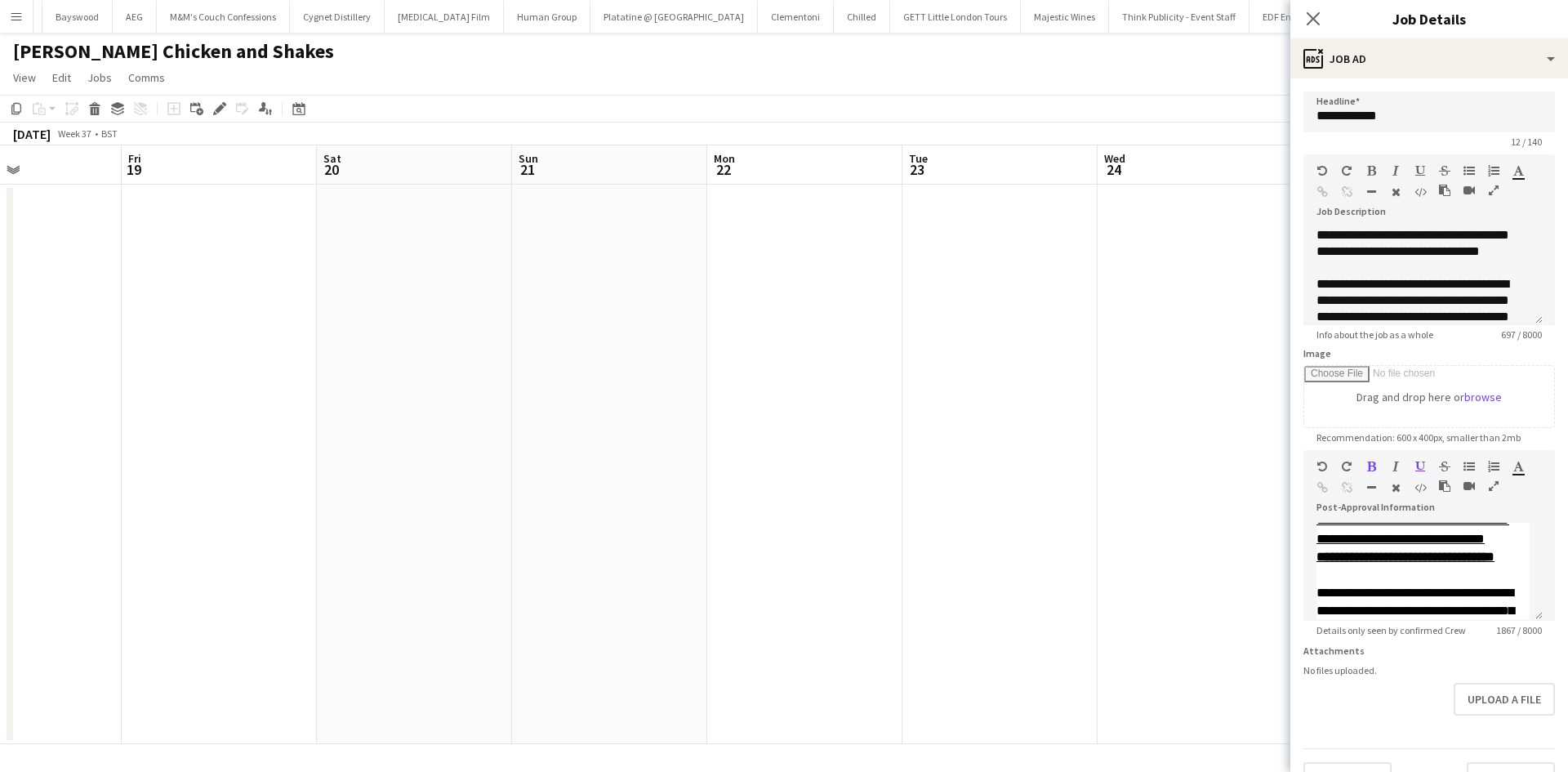
click at [540, 339] on app-calendar-viewport "Mon 15 Tue 16 Wed 17 0/2 1 Job Thu 18 Fri 19 Sat 20 Sun 21 Mon 22 Tue 23 Wed 24…" at bounding box center [784, 444] width 1568 height 599
drag, startPoint x: 425, startPoint y: 322, endPoint x: 411, endPoint y: 321, distance: 14.0
click at [412, 321] on app-calendar-viewport "Sat 20 Sun 21 Mon 22 Tue 23 Wed 24 Thu 25 Fri 26 Sat 27 Sun 28 Mon 29 Tue 30 We…" at bounding box center [784, 444] width 1568 height 599
drag, startPoint x: 1121, startPoint y: 398, endPoint x: 451, endPoint y: 331, distance: 673.3
click at [438, 331] on app-calendar-viewport "Mon 22 Tue 23 Wed 24 Thu 25 Fri 26 Sat 27 Sun 28 Mon 29 Tue 30 Wed 1 Thu 2 0/2 …" at bounding box center [784, 444] width 1568 height 599
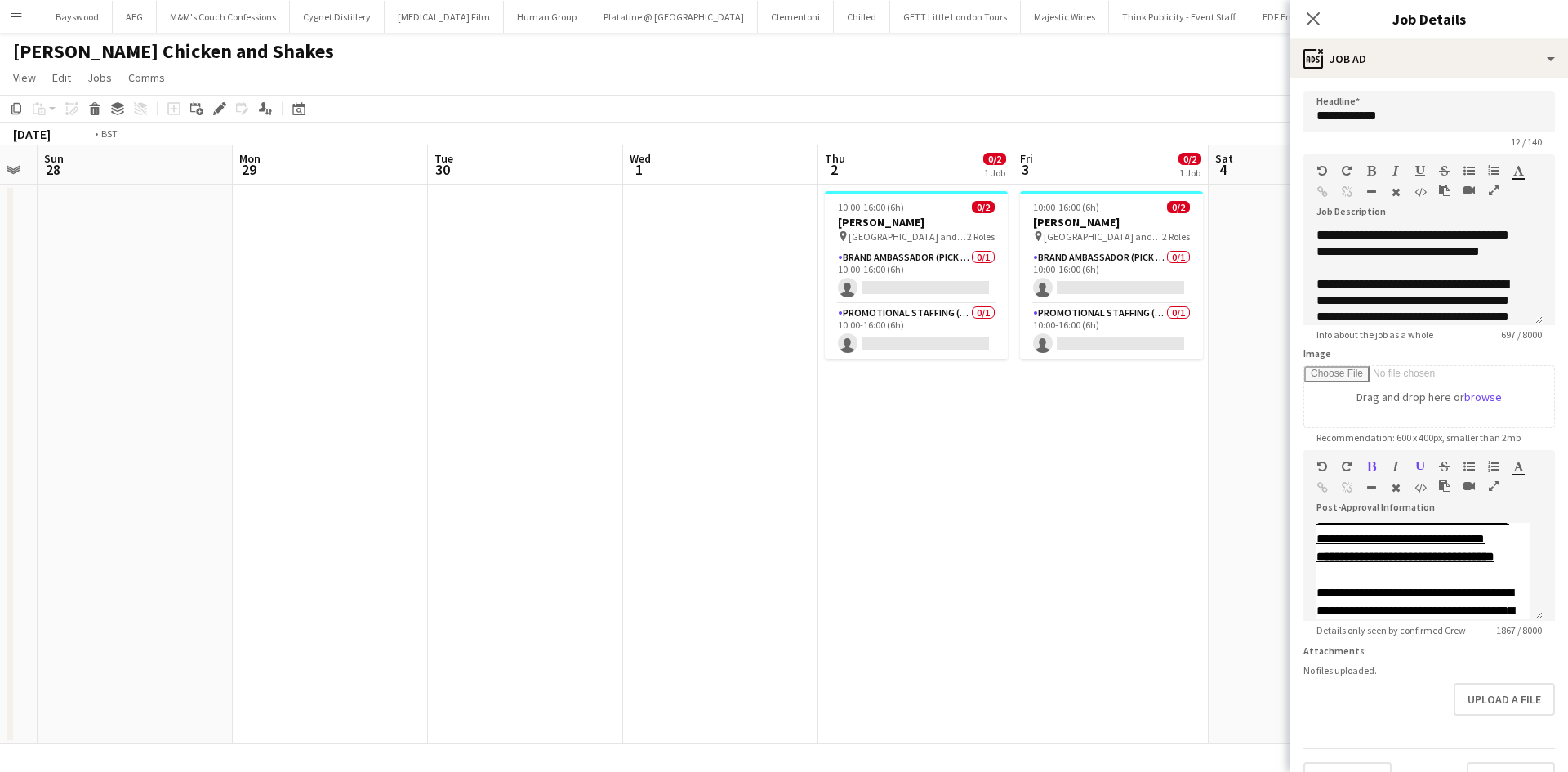
scroll to position [0, 685]
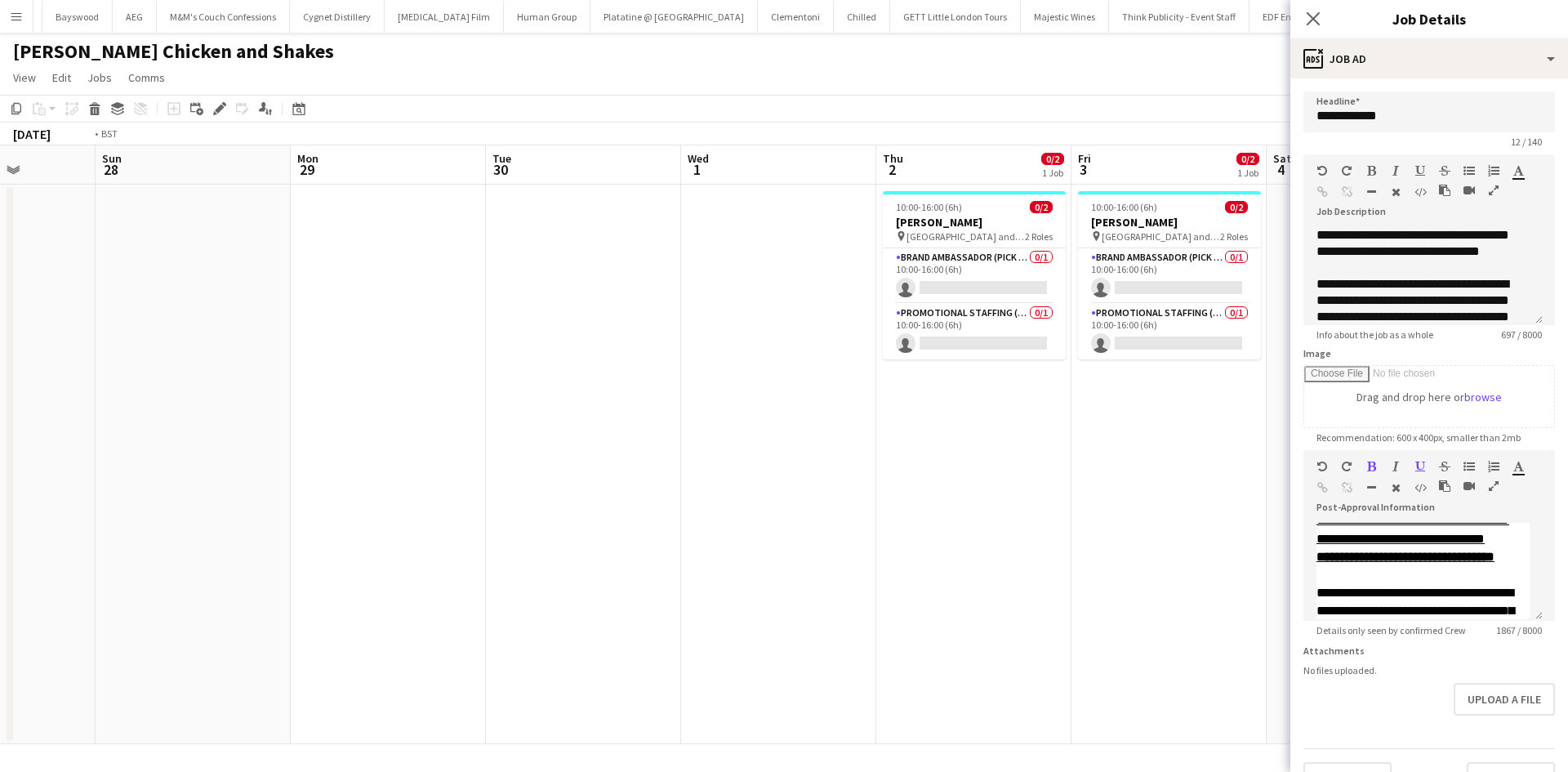
click at [317, 317] on app-calendar-viewport "Wed 24 Thu 25 Fri 26 Sat 27 Sun 28 Mon 29 Tue 30 Wed 1 Thu 2 0/2 1 Job Fri 3 0/…" at bounding box center [784, 444] width 1568 height 599
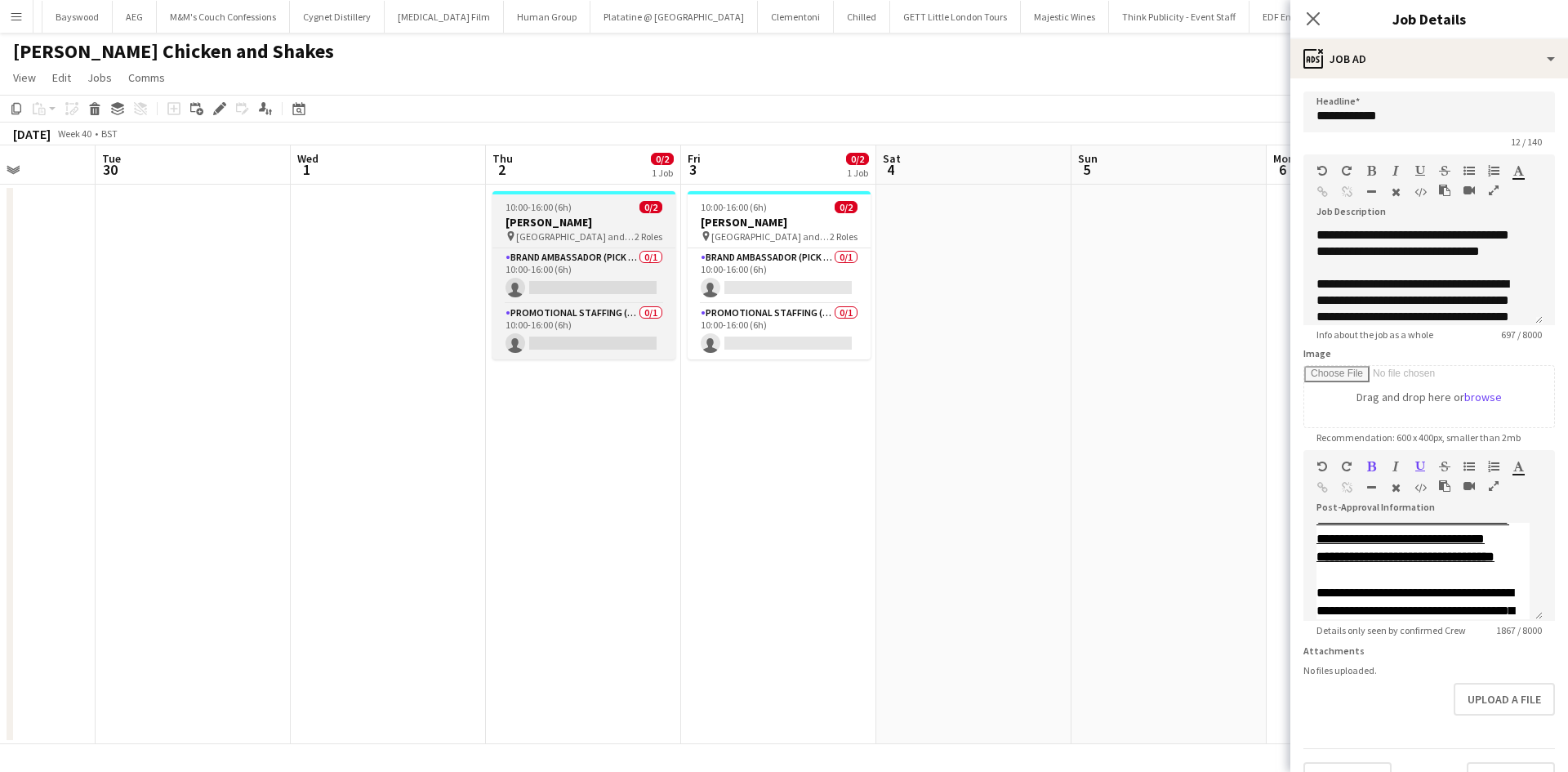
click at [540, 227] on h3 "Miss Millies" at bounding box center [584, 222] width 183 height 15
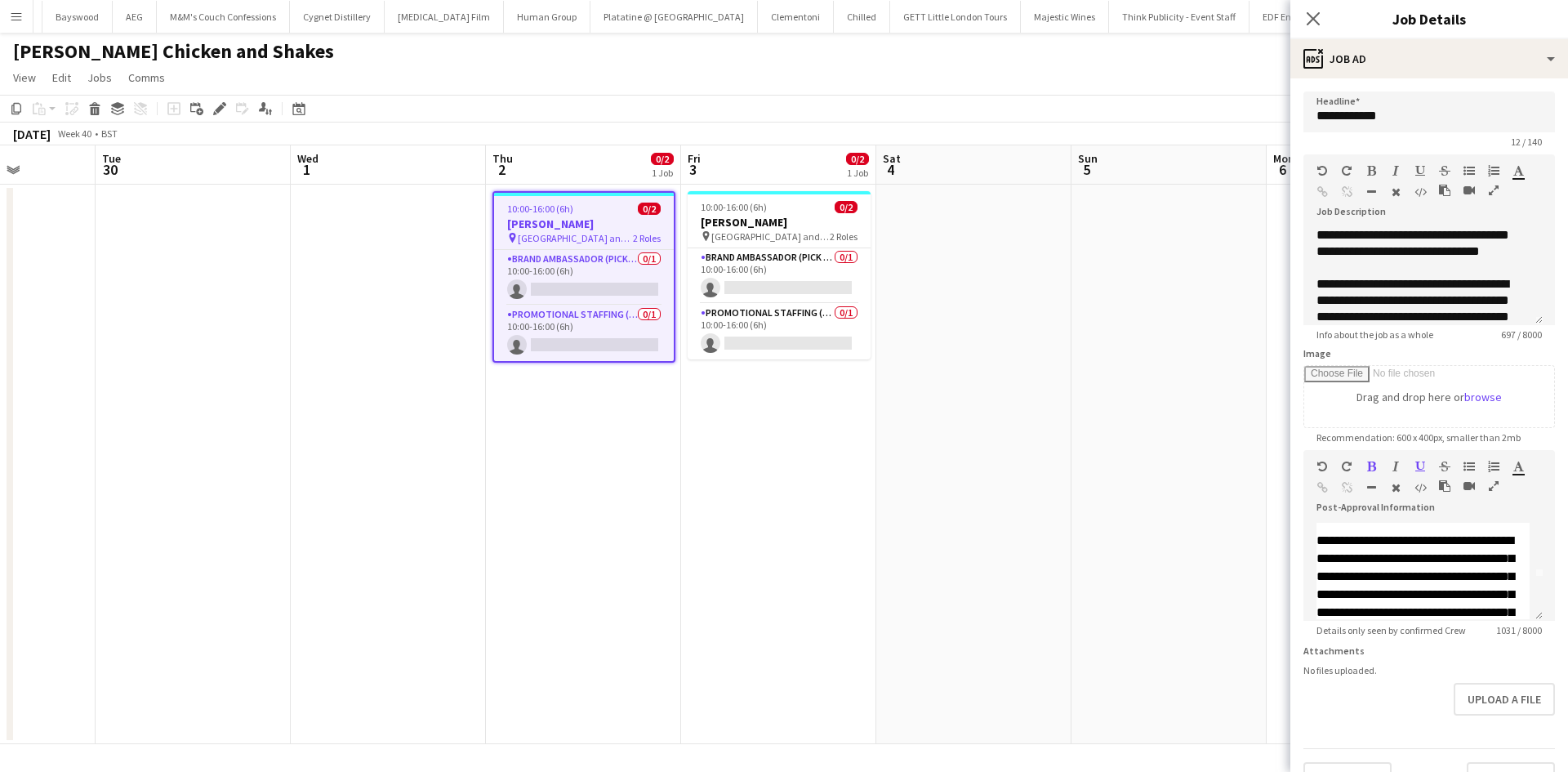
scroll to position [0, 0]
click at [1316, 550] on div "**********" at bounding box center [1423, 571] width 239 height 98
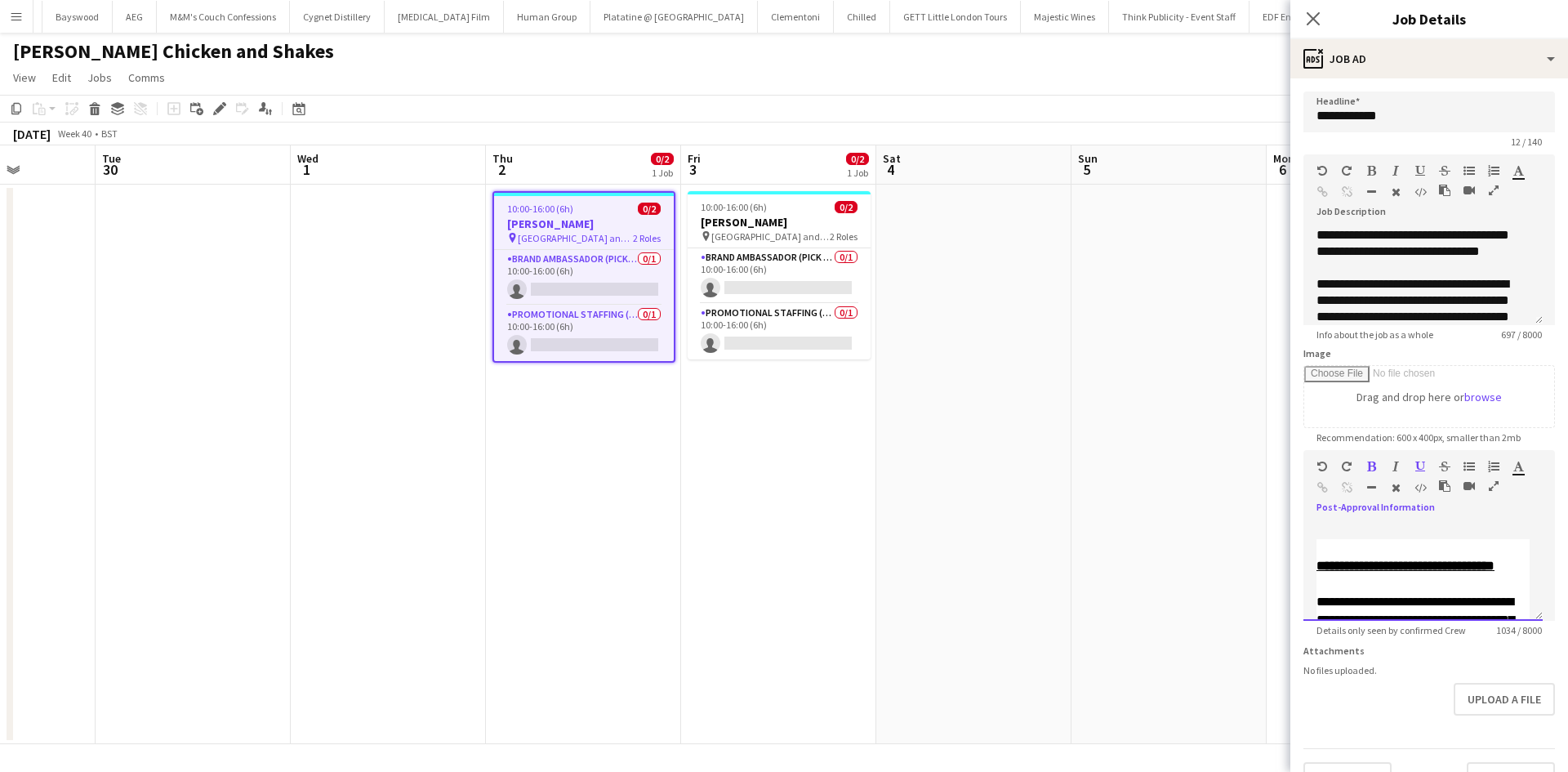
click at [1321, 548] on p at bounding box center [1422, 548] width 213 height 18
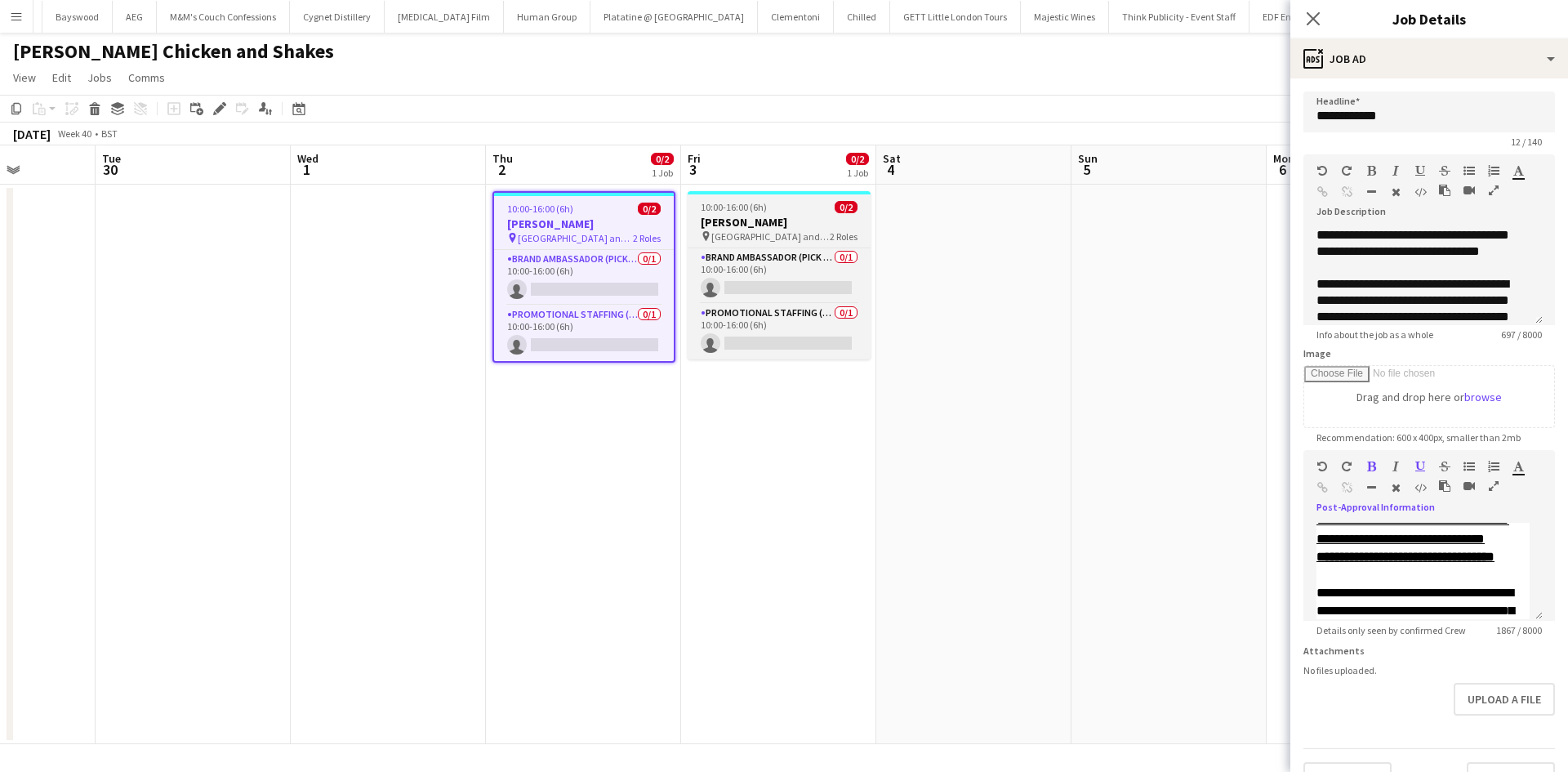
click at [750, 234] on span "University of Kent - The Plaza and Eliot Carpark" at bounding box center [771, 237] width 119 height 12
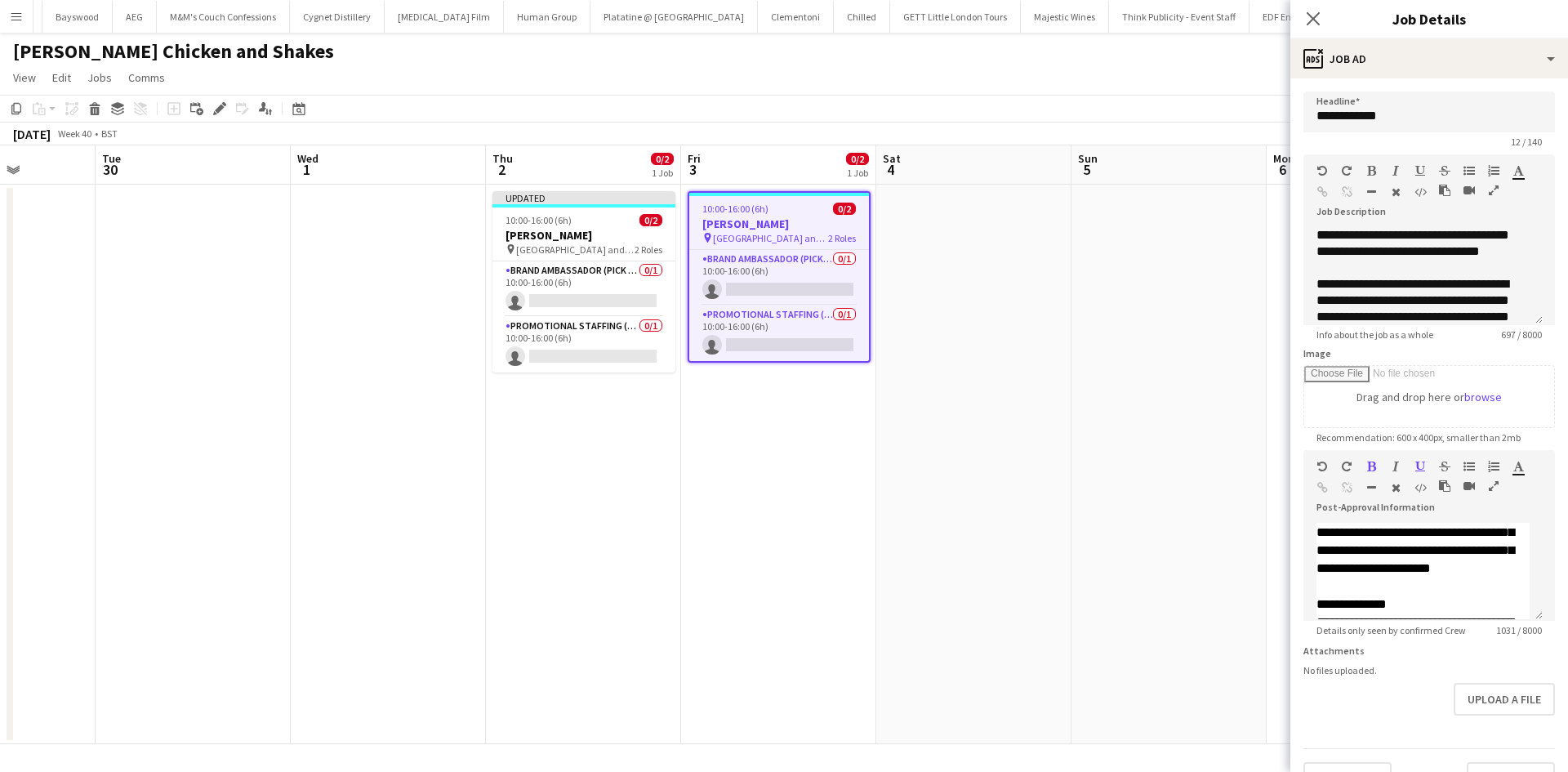
scroll to position [0, 0]
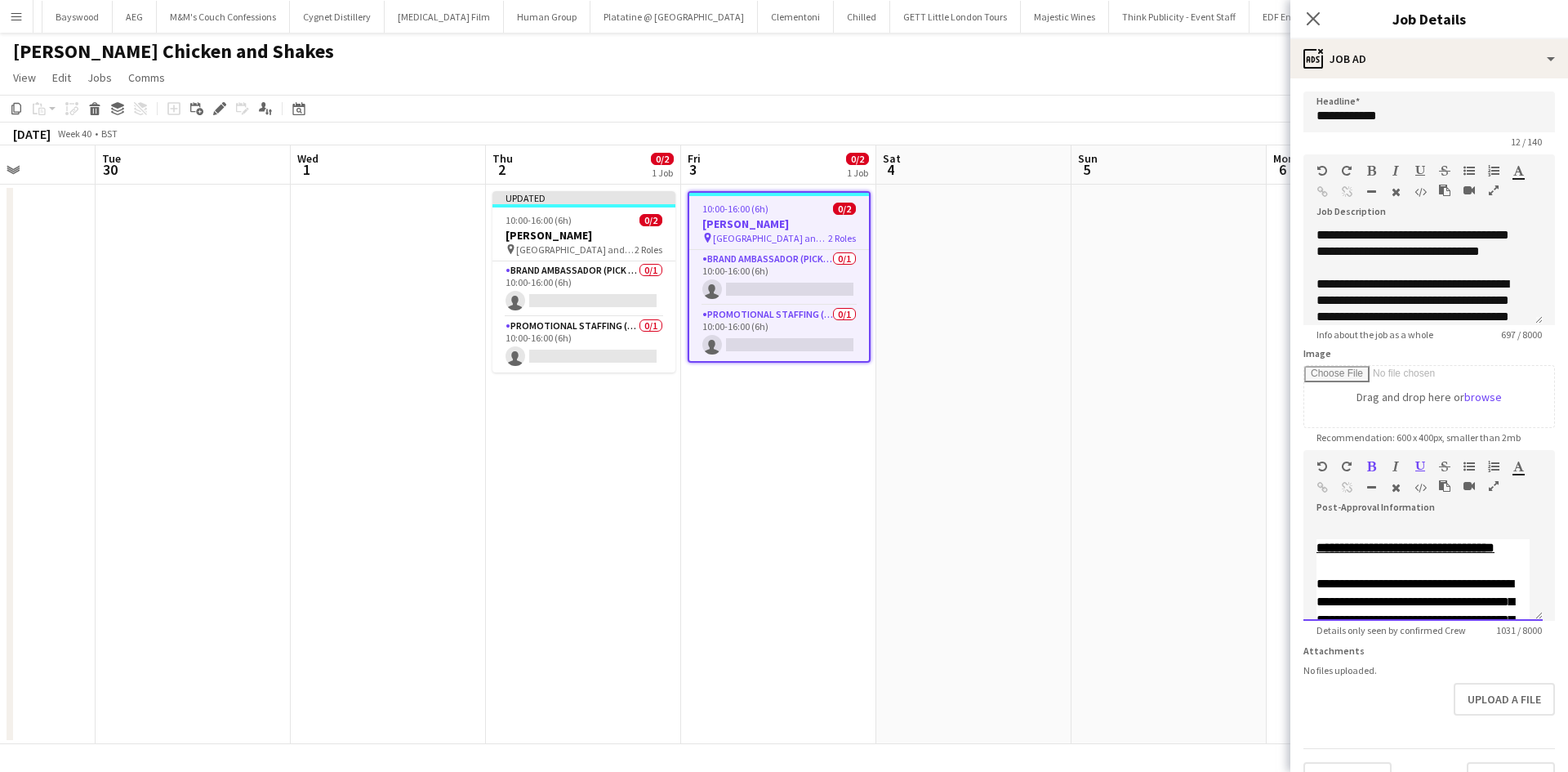
click at [1316, 551] on div "**********" at bounding box center [1423, 571] width 239 height 98
click at [1337, 544] on p at bounding box center [1422, 548] width 213 height 18
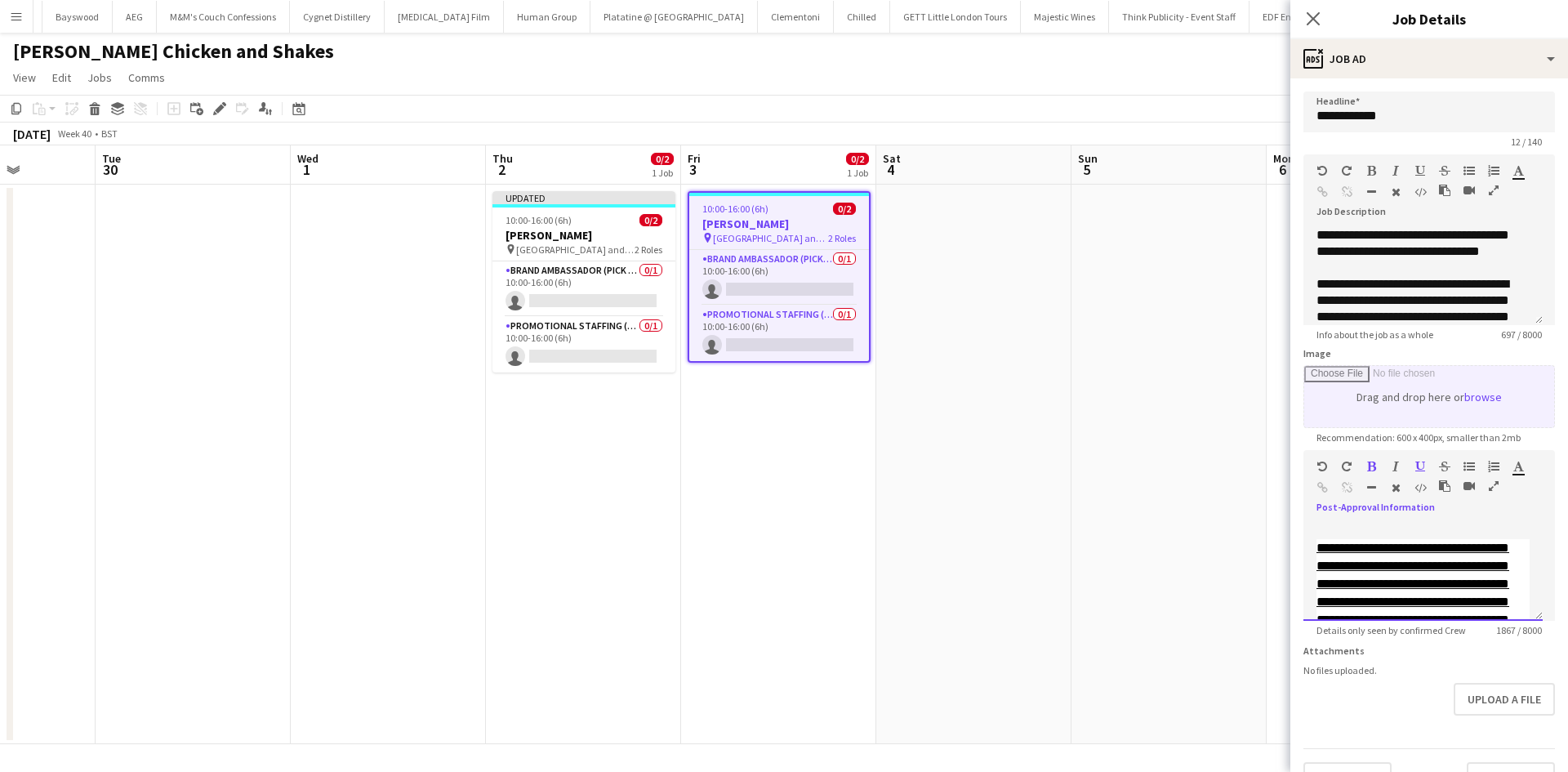
scroll to position [370, 0]
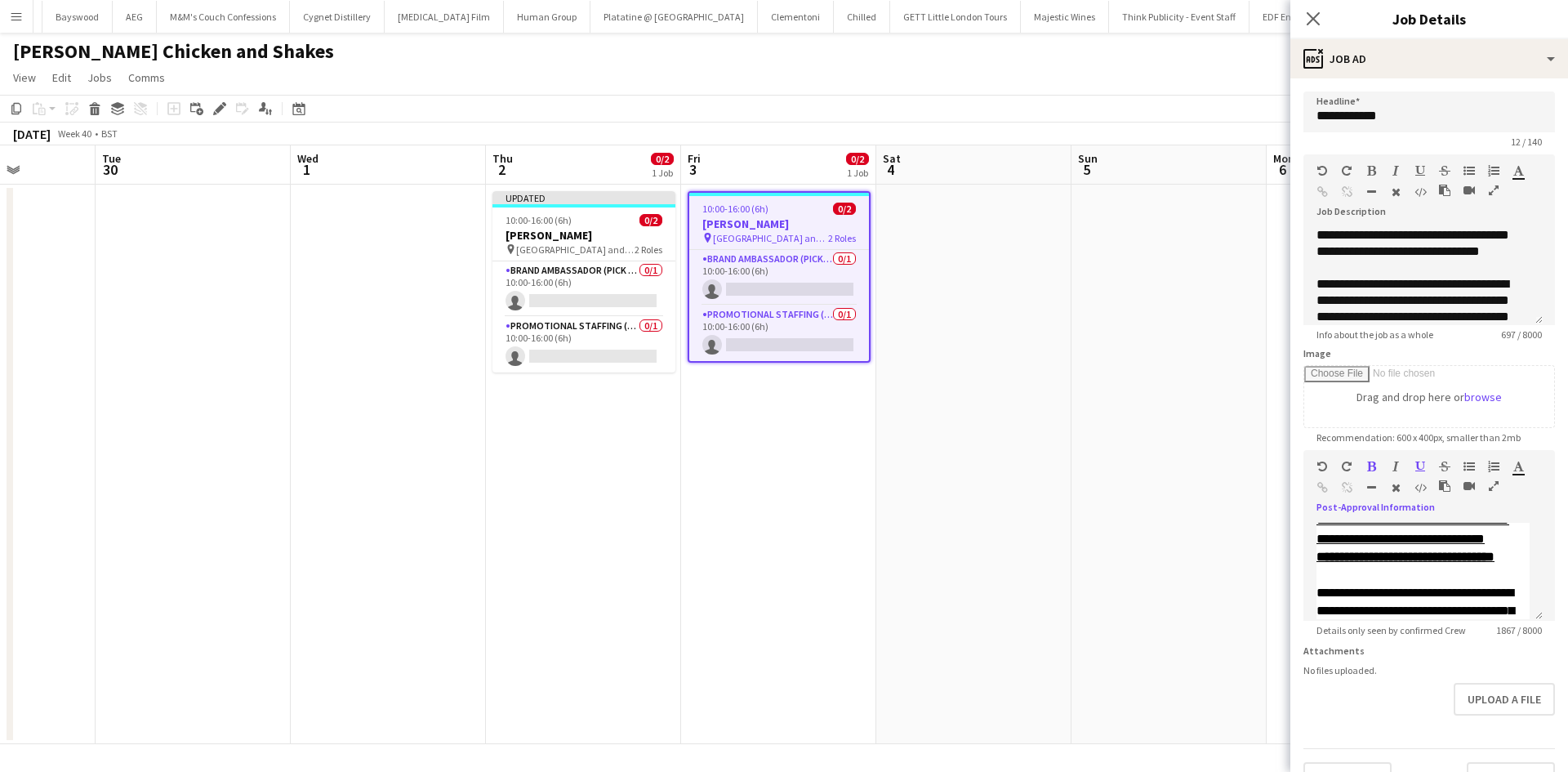
click at [1131, 359] on app-date-cell at bounding box center [1168, 464] width 195 height 559
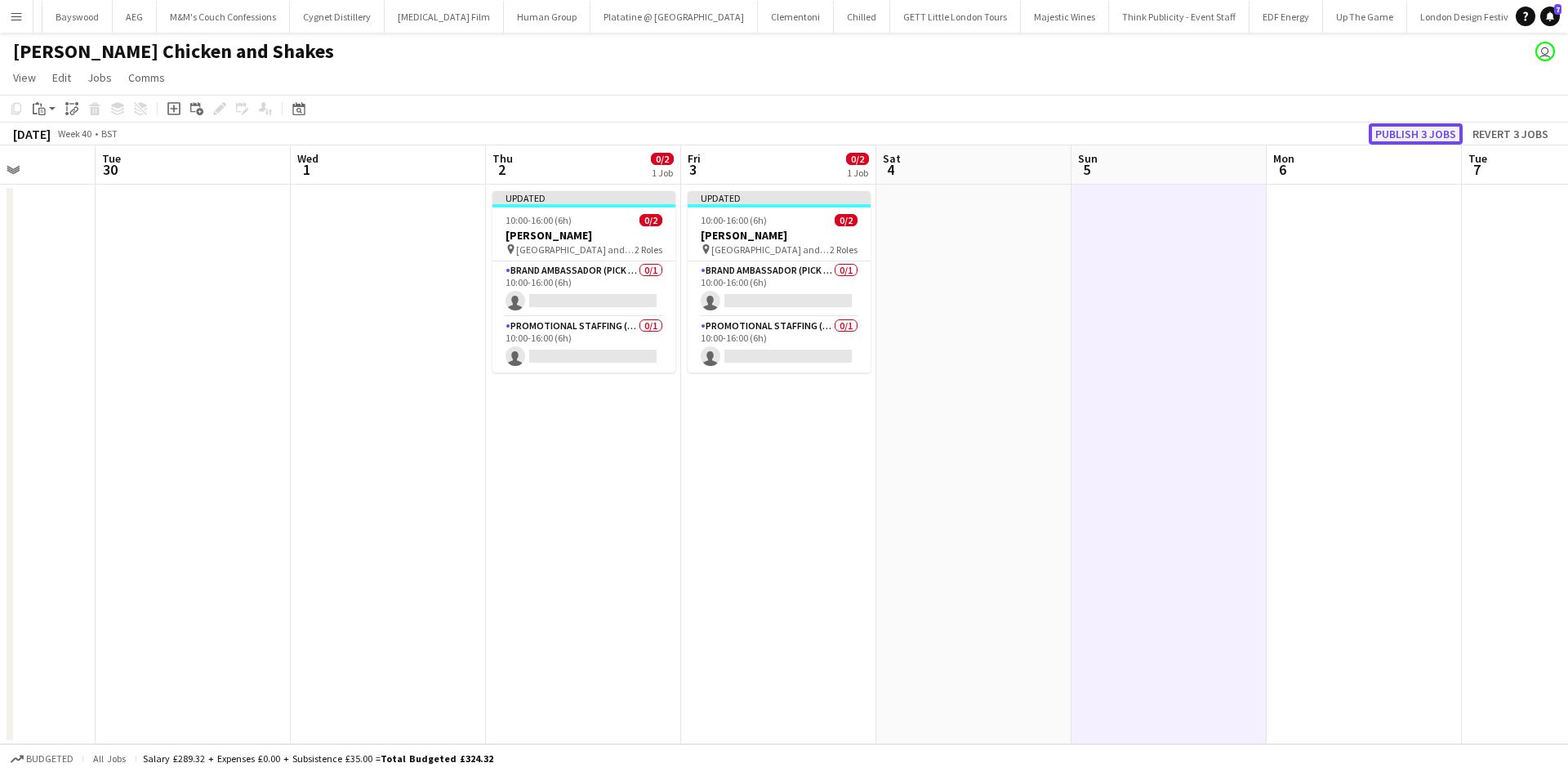
click at [1396, 136] on button "Publish 3 jobs" at bounding box center [1415, 134] width 94 height 21
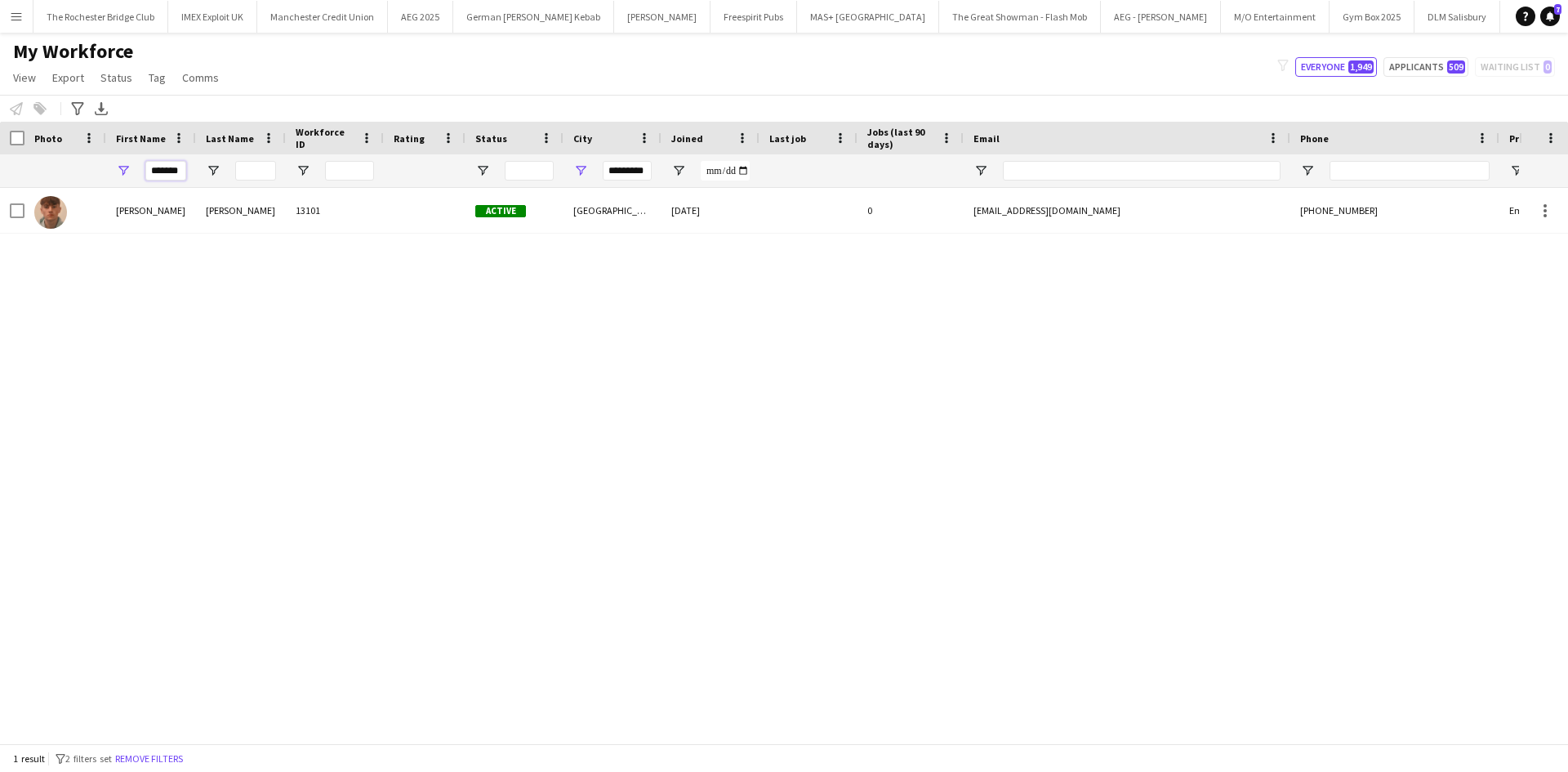
click at [147, 166] on input "*******" at bounding box center [165, 171] width 41 height 20
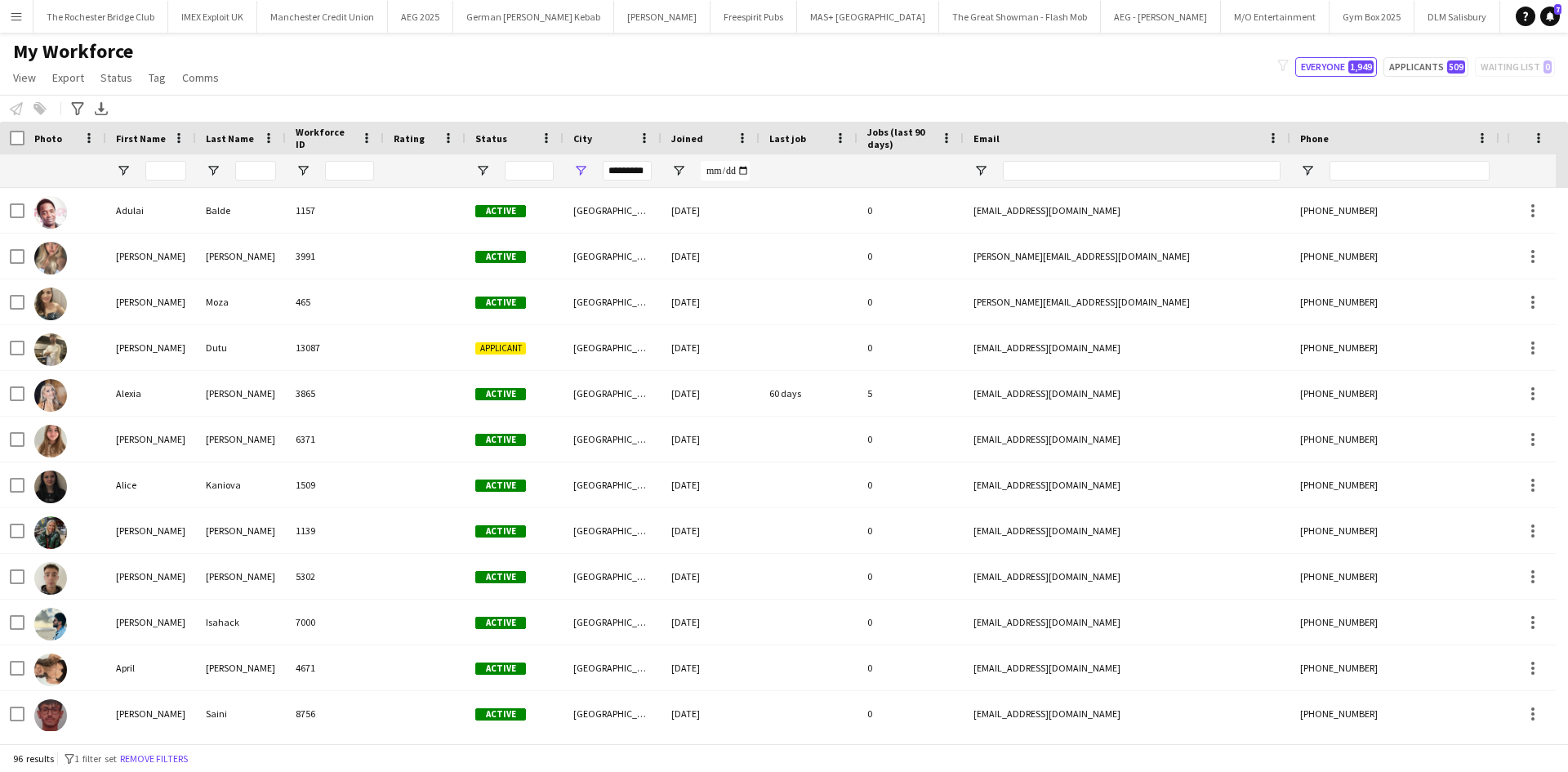
click at [615, 156] on div "*********" at bounding box center [627, 170] width 49 height 33
click at [177, 178] on input "First Name Filter Input" at bounding box center [165, 171] width 41 height 20
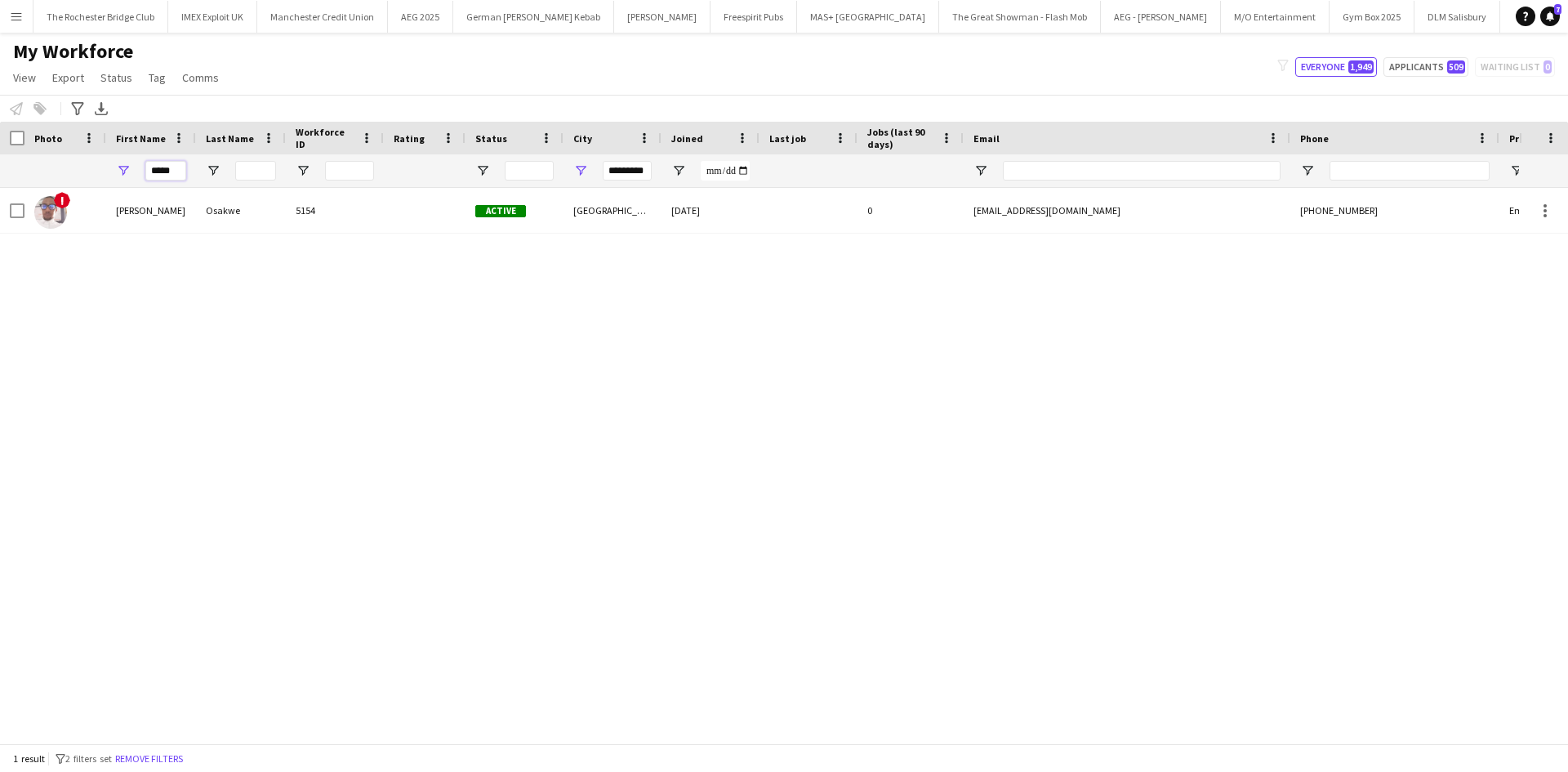
type input "*****"
click at [618, 176] on input "*********" at bounding box center [627, 171] width 49 height 20
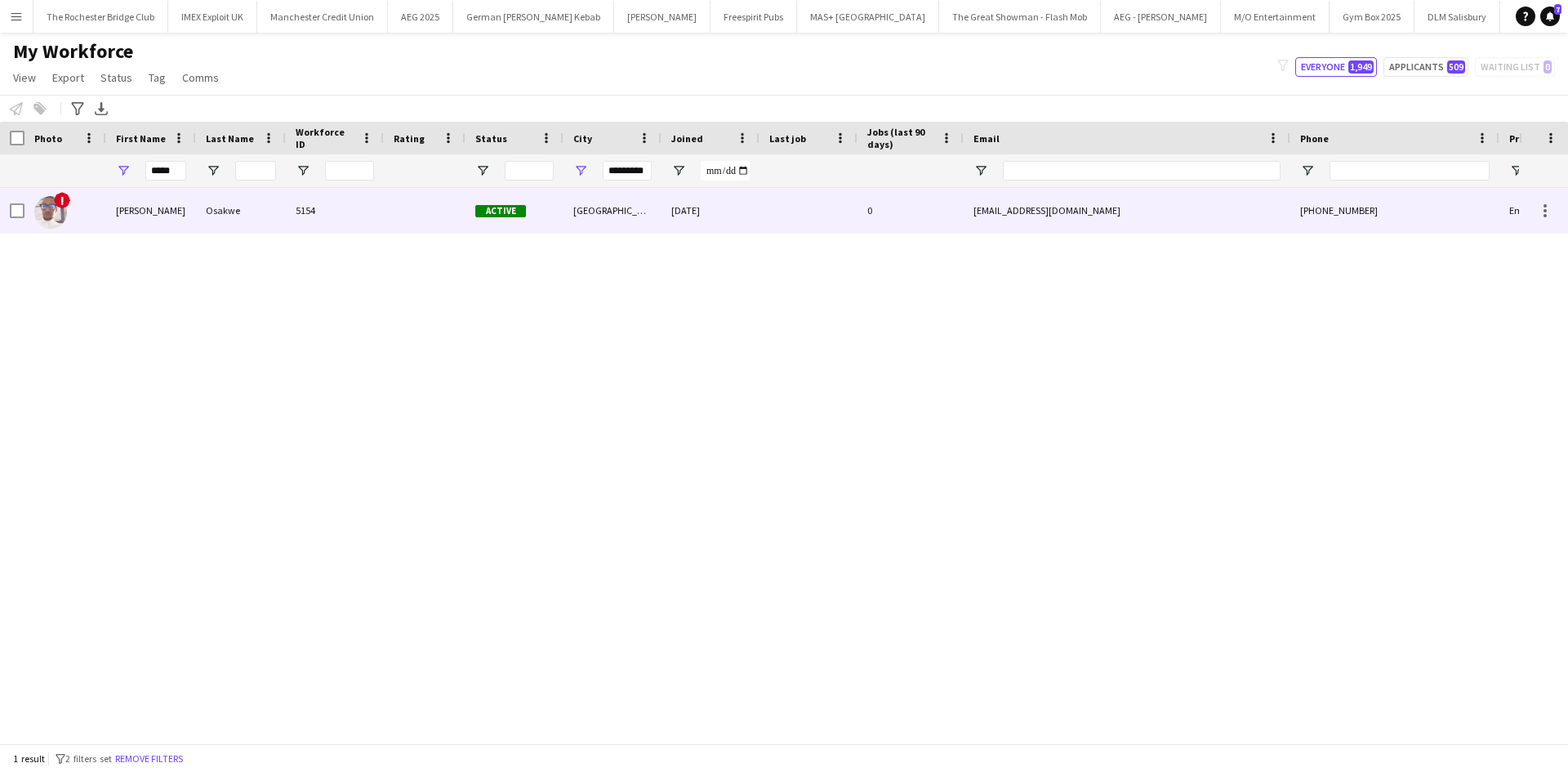
click at [88, 199] on div "!" at bounding box center [65, 210] width 82 height 45
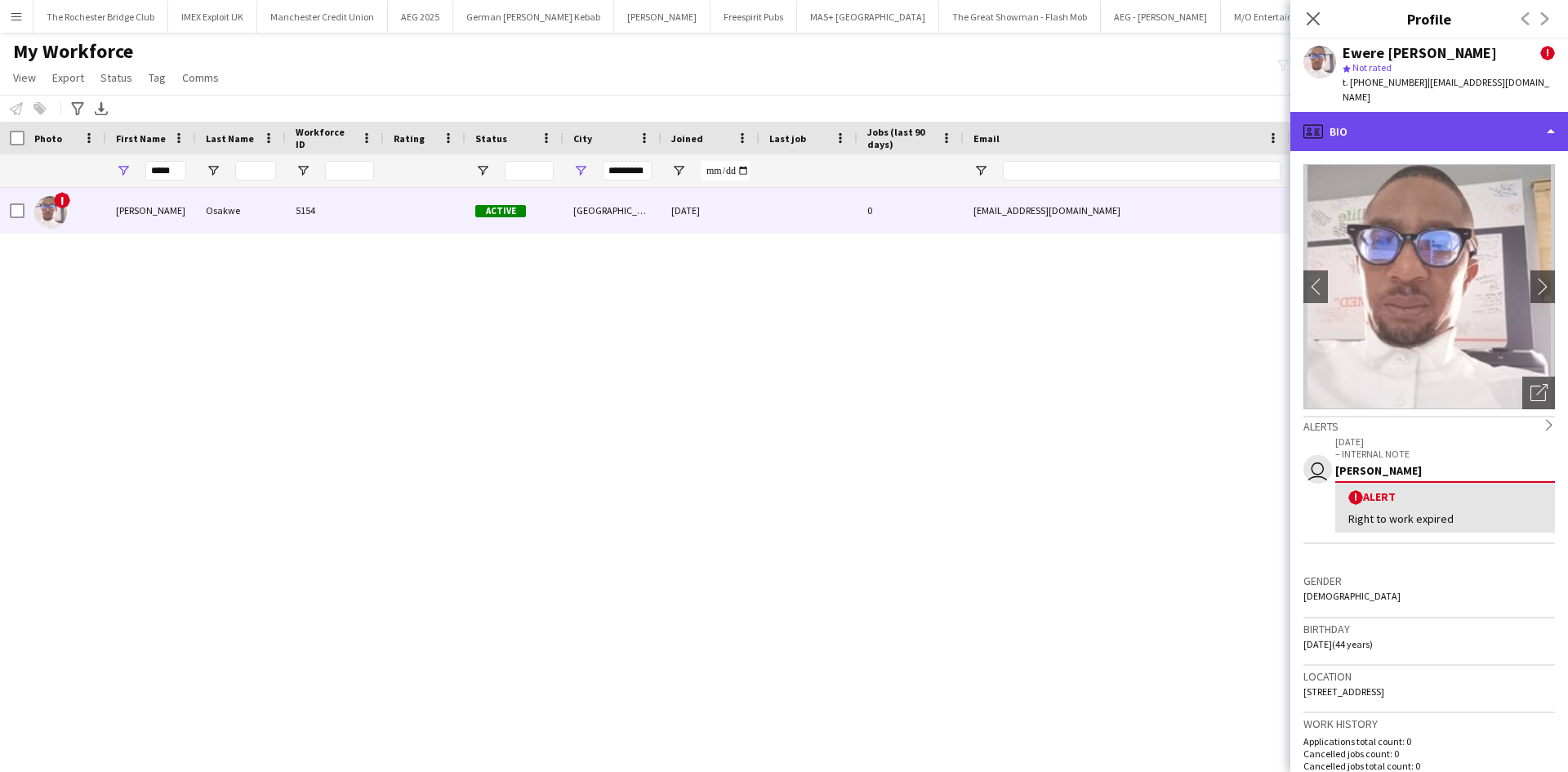
click at [1424, 118] on div "profile Bio" at bounding box center [1429, 132] width 278 height 40
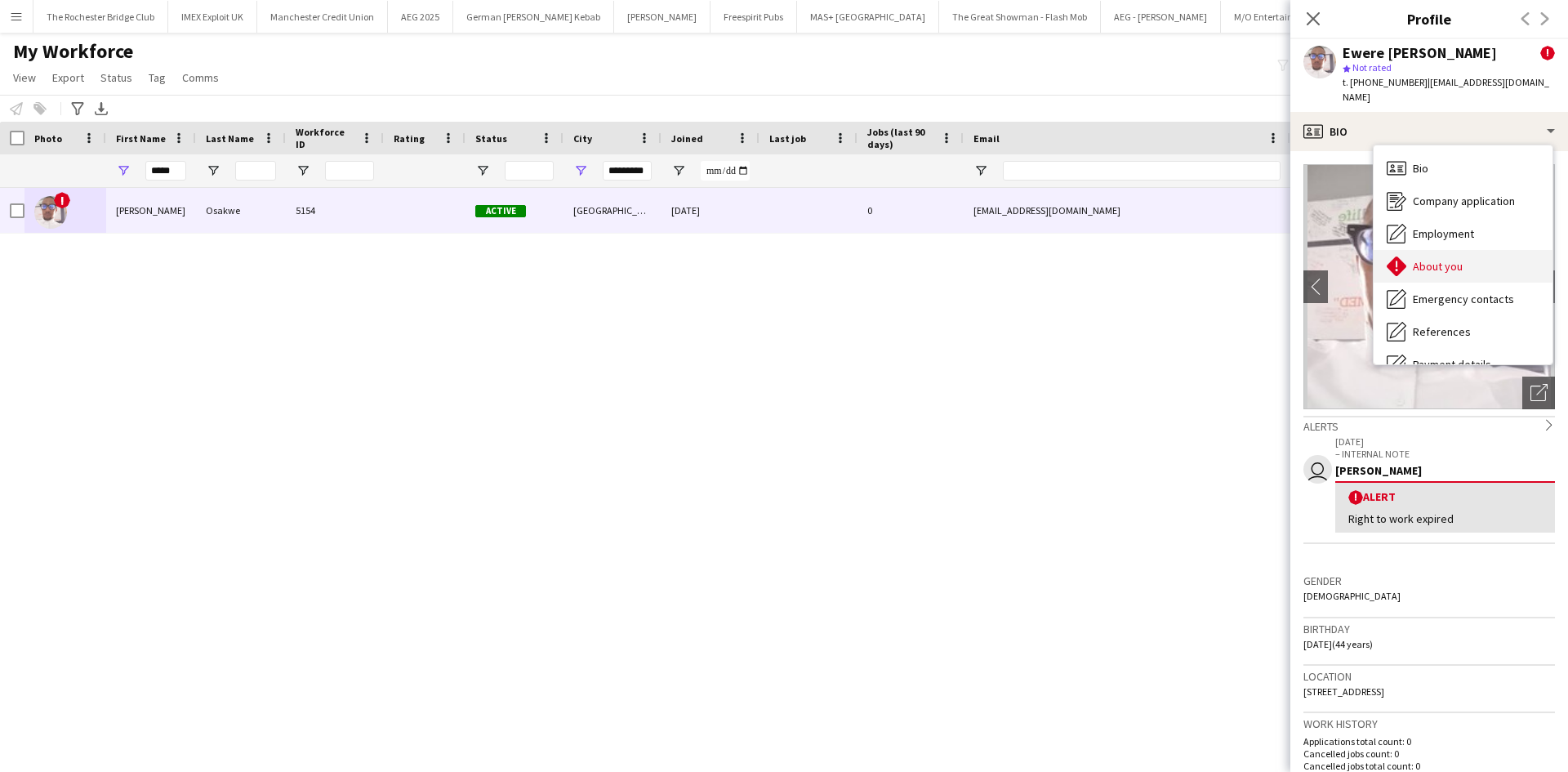
click at [1452, 259] on span "About you" at bounding box center [1437, 266] width 49 height 15
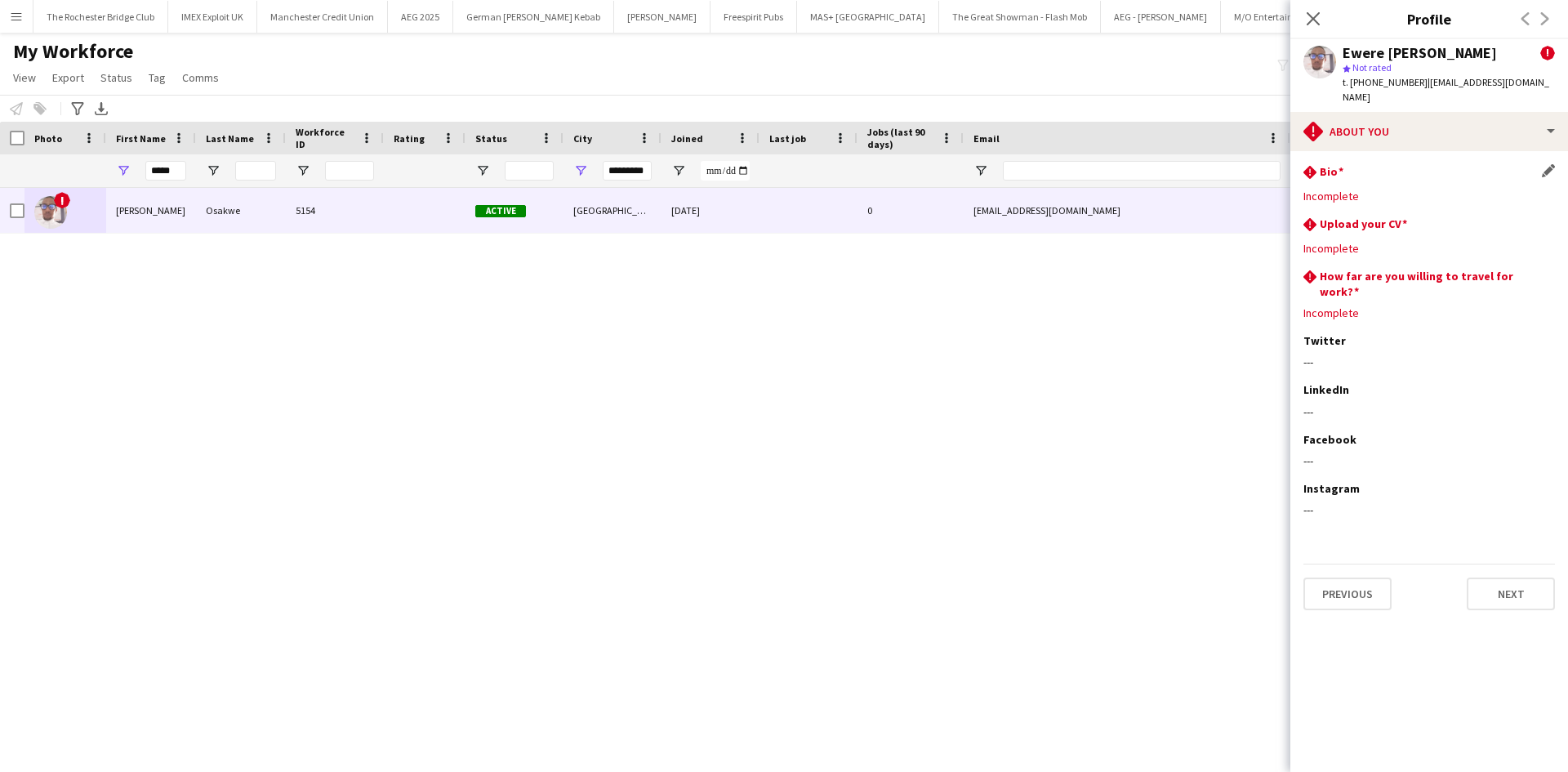
click at [1393, 169] on div "rhombus-alert Bio Edit this field Incomplete" at bounding box center [1429, 190] width 251 height 52
drag, startPoint x: 1204, startPoint y: 380, endPoint x: 1209, endPoint y: 372, distance: 9.4
click at [1204, 381] on div "! [PERSON_NAME] 5154 Active [GEOGRAPHIC_DATA] [DATE] 0 [EMAIL_ADDRESS][DOMAIN_N…" at bounding box center [759, 459] width 1519 height 543
click at [1216, 350] on div "! [PERSON_NAME] 5154 Active [GEOGRAPHIC_DATA] [DATE] 0 [EMAIL_ADDRESS][DOMAIN_N…" at bounding box center [759, 459] width 1519 height 543
click at [1312, 10] on app-icon "Close pop-in" at bounding box center [1314, 19] width 24 height 24
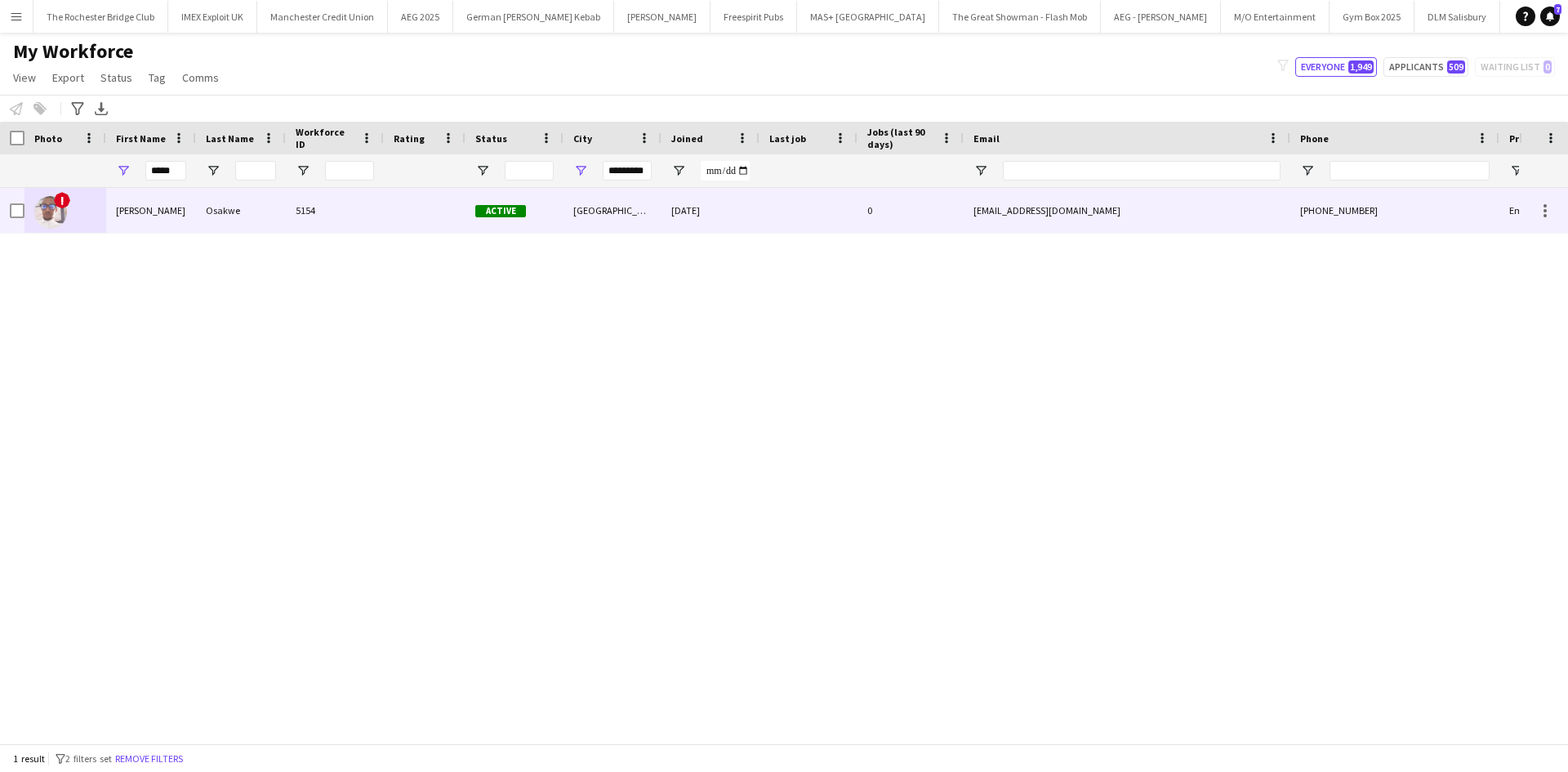
drag, startPoint x: 157, startPoint y: 210, endPoint x: 180, endPoint y: 216, distance: 23.8
click at [157, 209] on div "[PERSON_NAME]" at bounding box center [150, 210] width 90 height 45
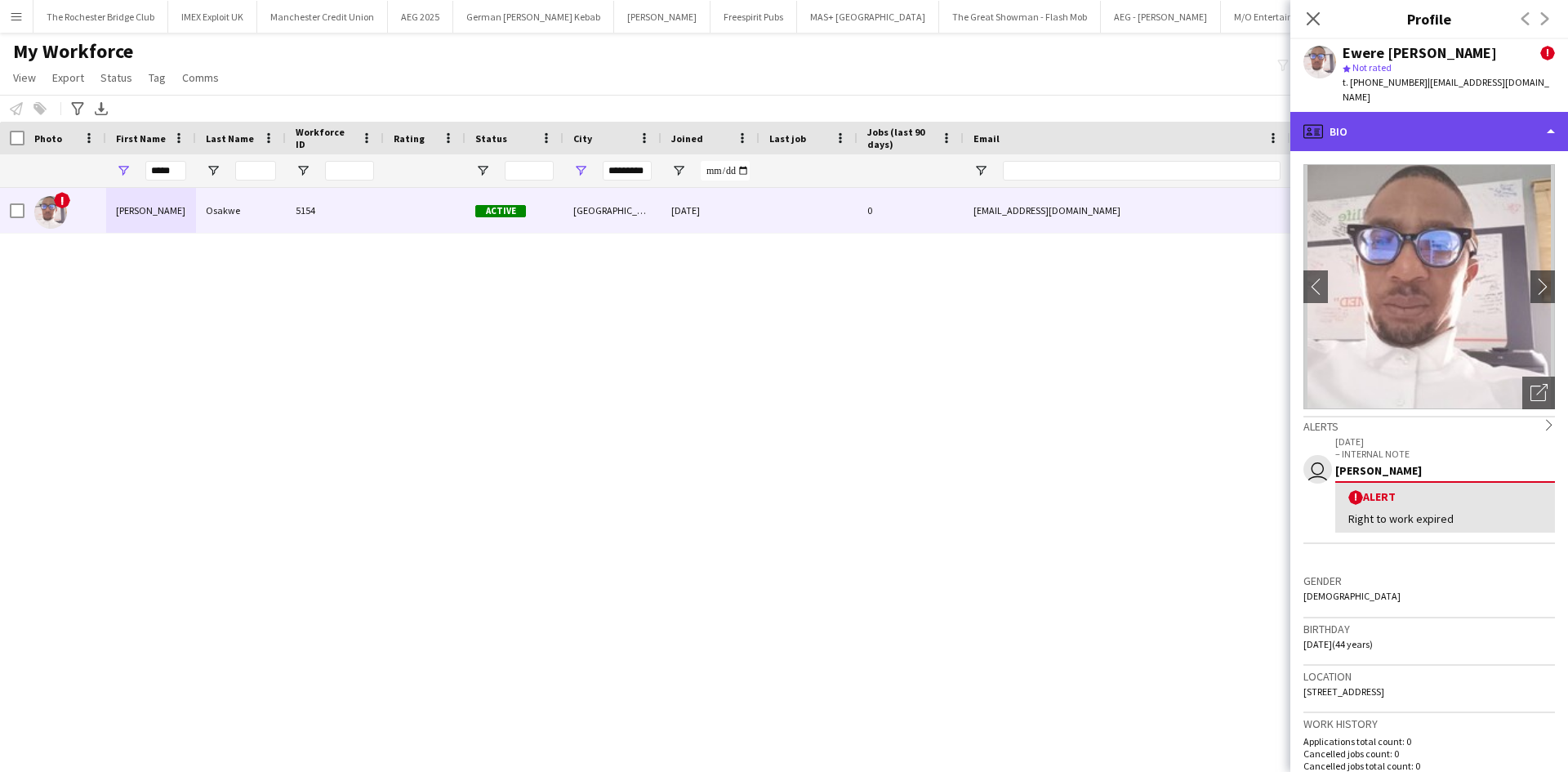
click at [1449, 124] on div "profile Bio" at bounding box center [1429, 132] width 278 height 40
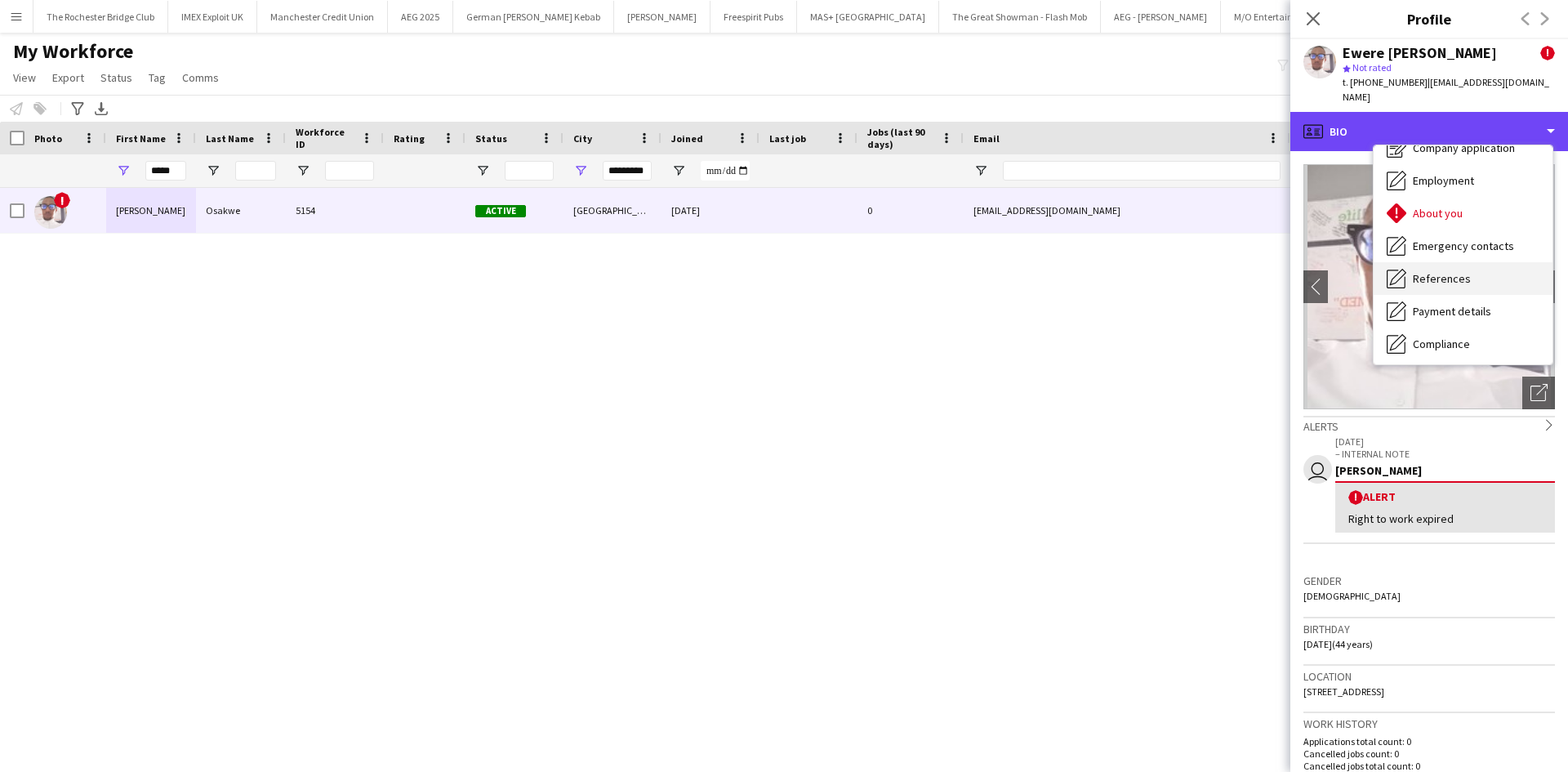
scroll to position [82, 0]
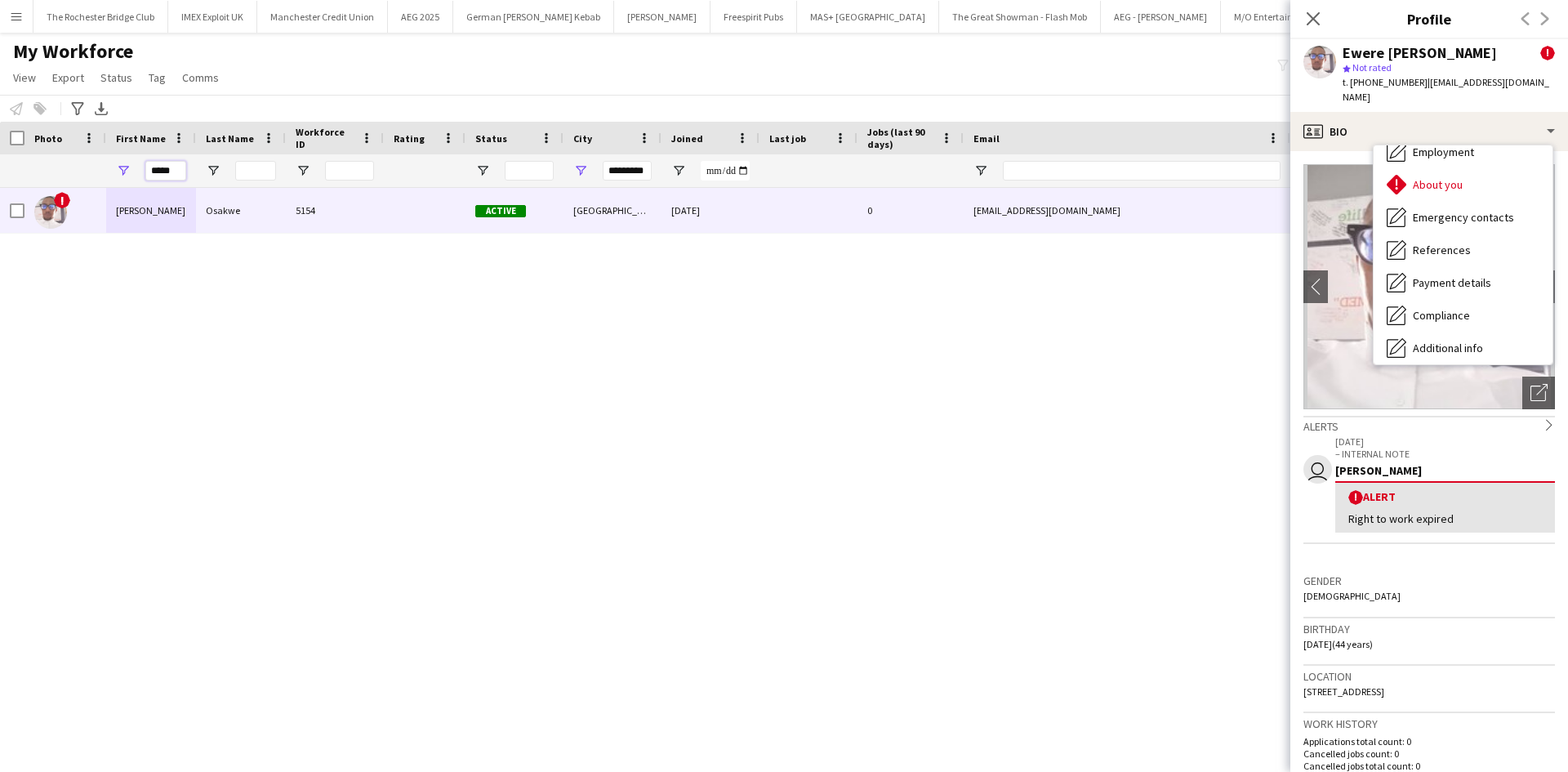
click at [156, 172] on input "*****" at bounding box center [165, 171] width 41 height 20
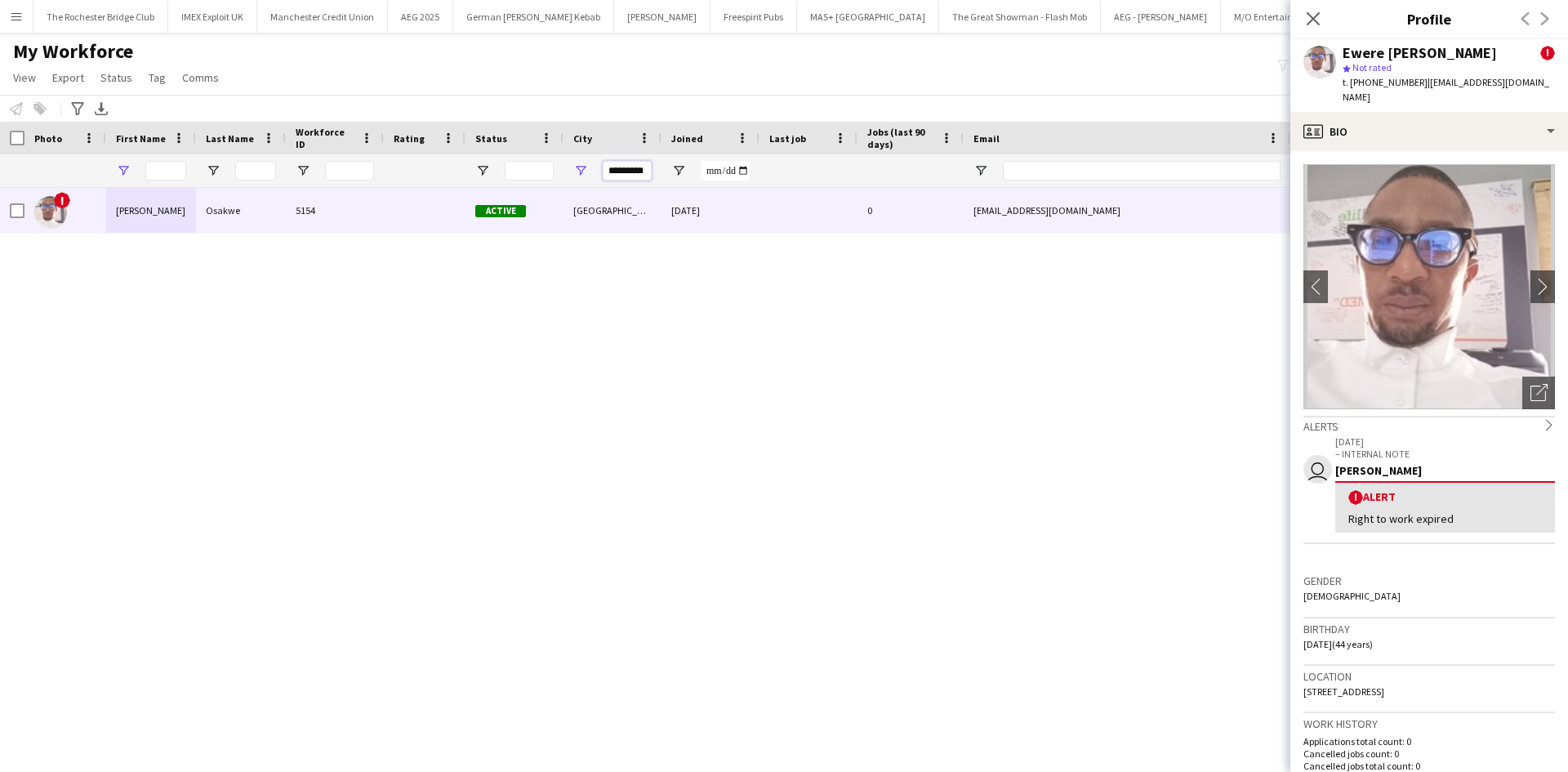
click at [615, 165] on input "*********" at bounding box center [627, 171] width 49 height 20
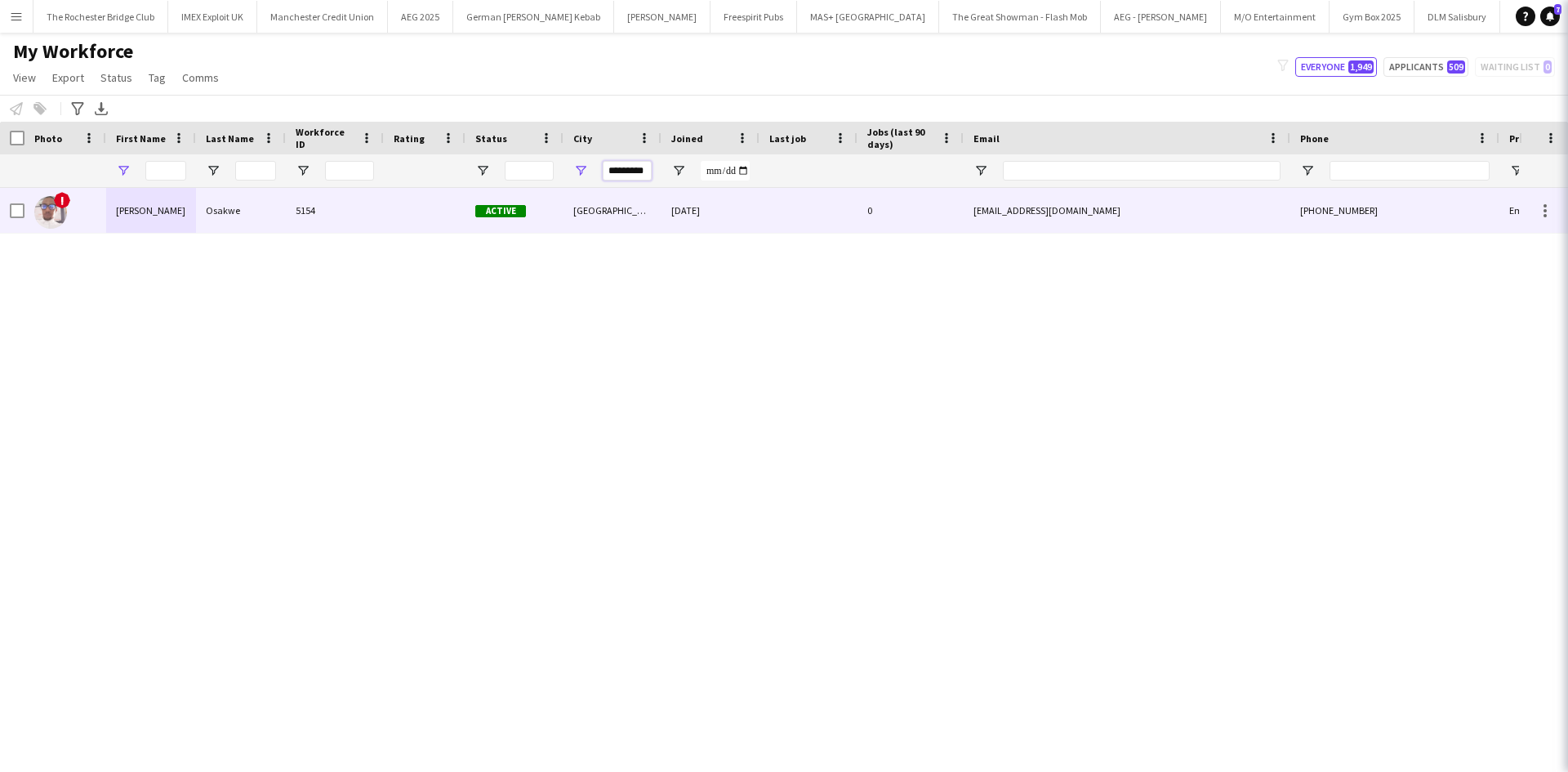
click at [615, 165] on input "*********" at bounding box center [627, 171] width 49 height 20
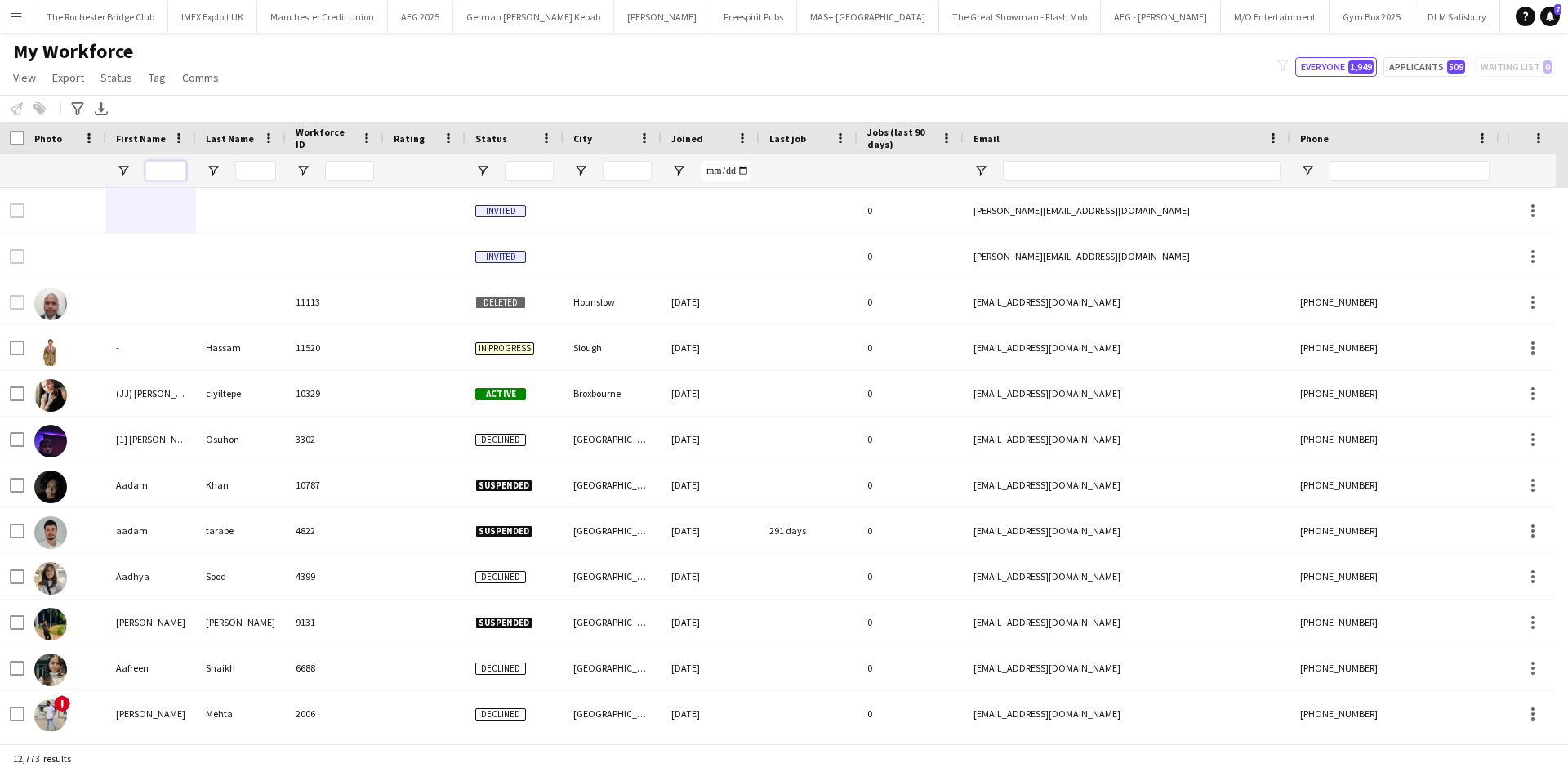
click at [174, 172] on input "First Name Filter Input" at bounding box center [165, 171] width 41 height 20
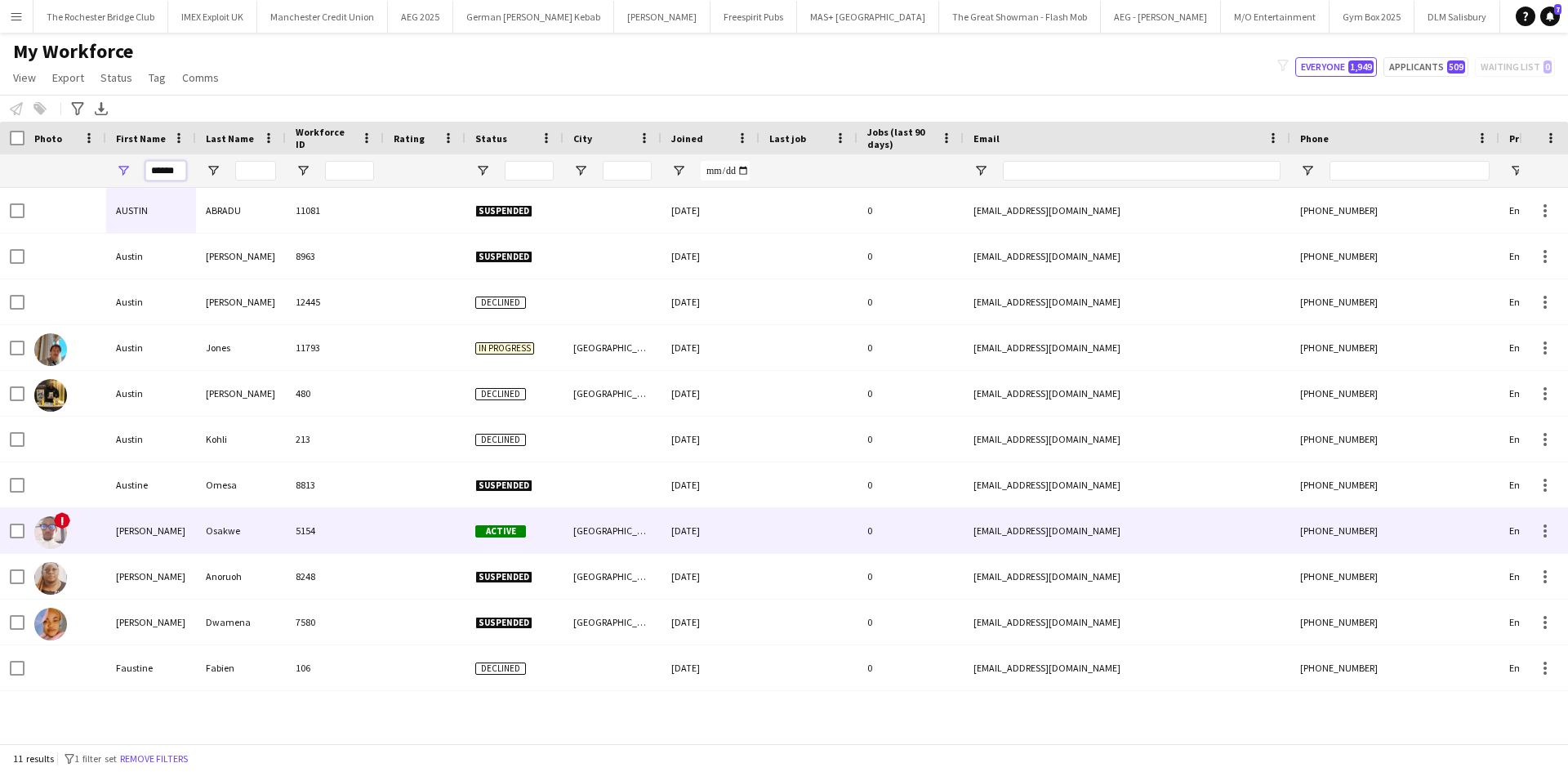
type input "******"
click at [143, 531] on div "[PERSON_NAME]" at bounding box center [150, 530] width 90 height 45
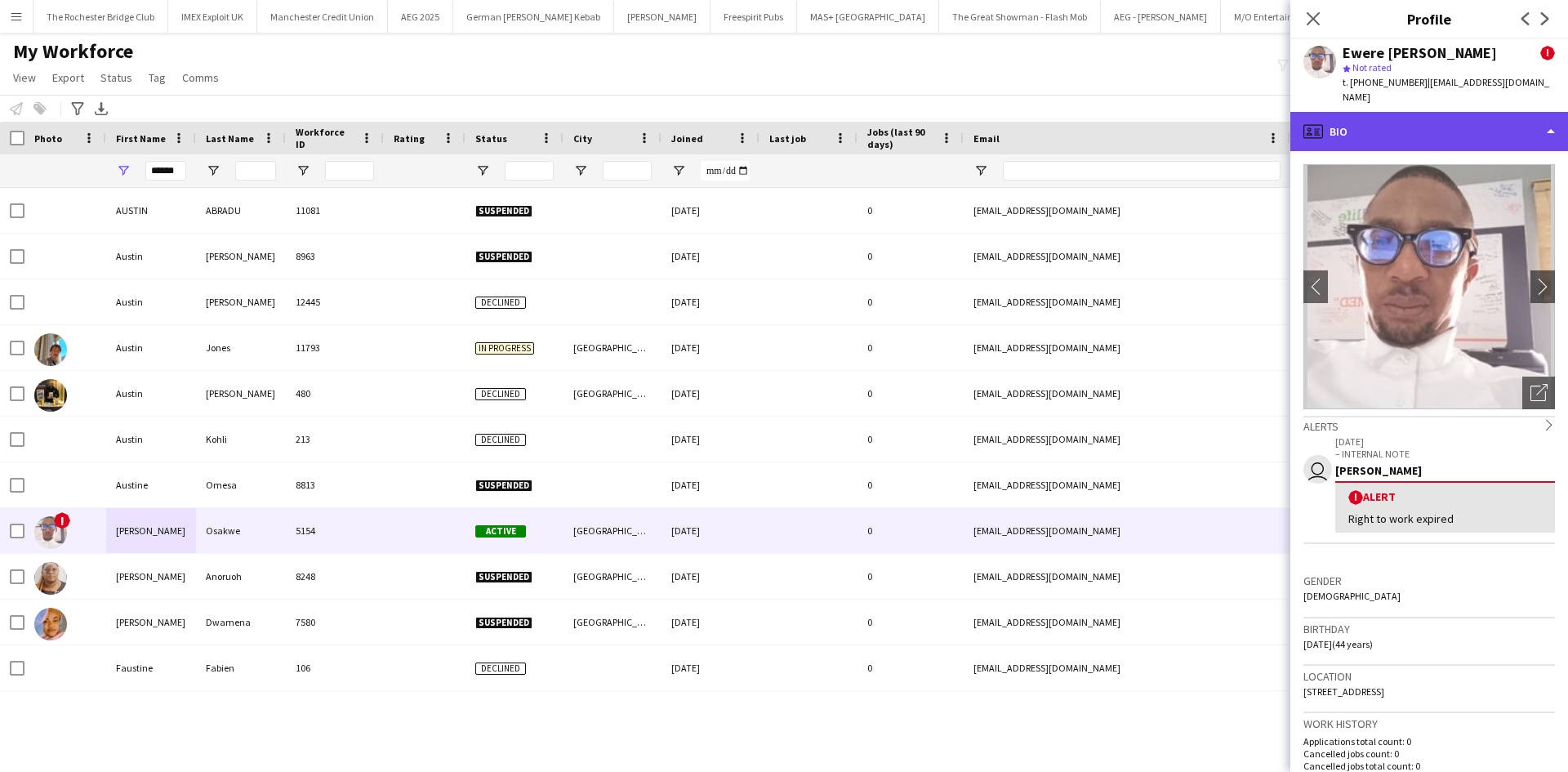
click at [1431, 117] on div "profile Bio" at bounding box center [1429, 132] width 278 height 40
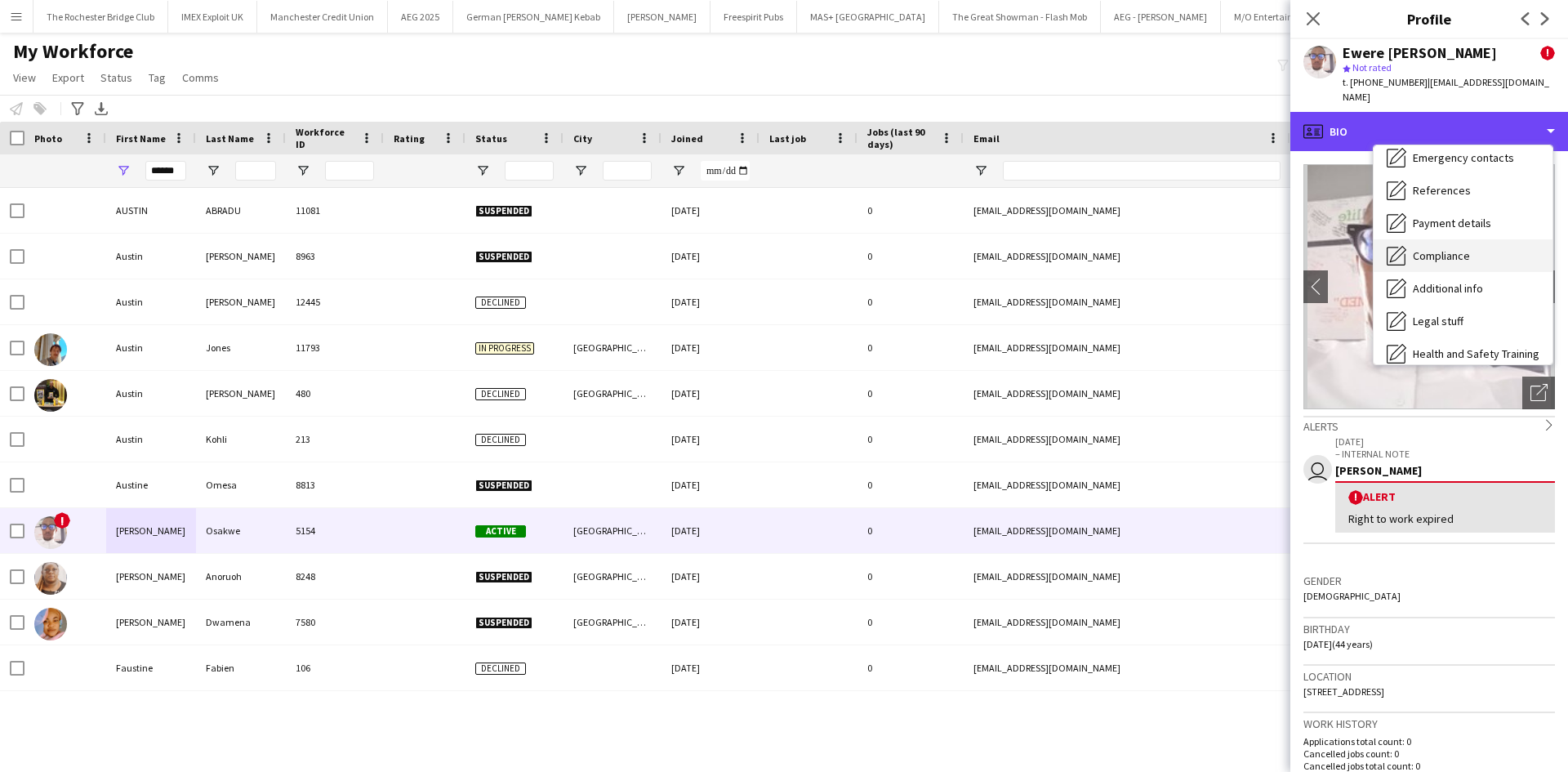
scroll to position [163, 0]
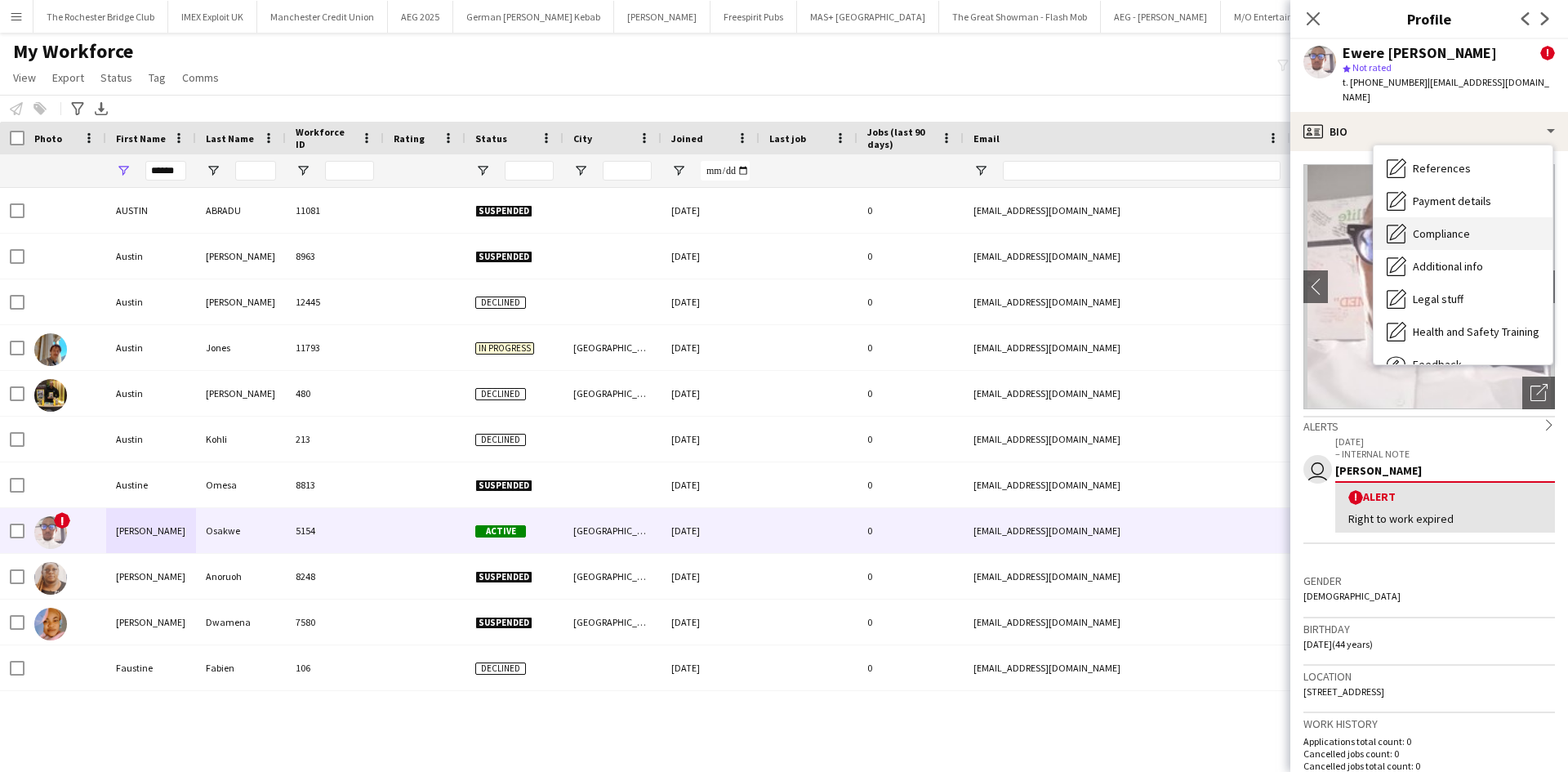
click at [1457, 227] on span "Compliance" at bounding box center [1441, 234] width 57 height 15
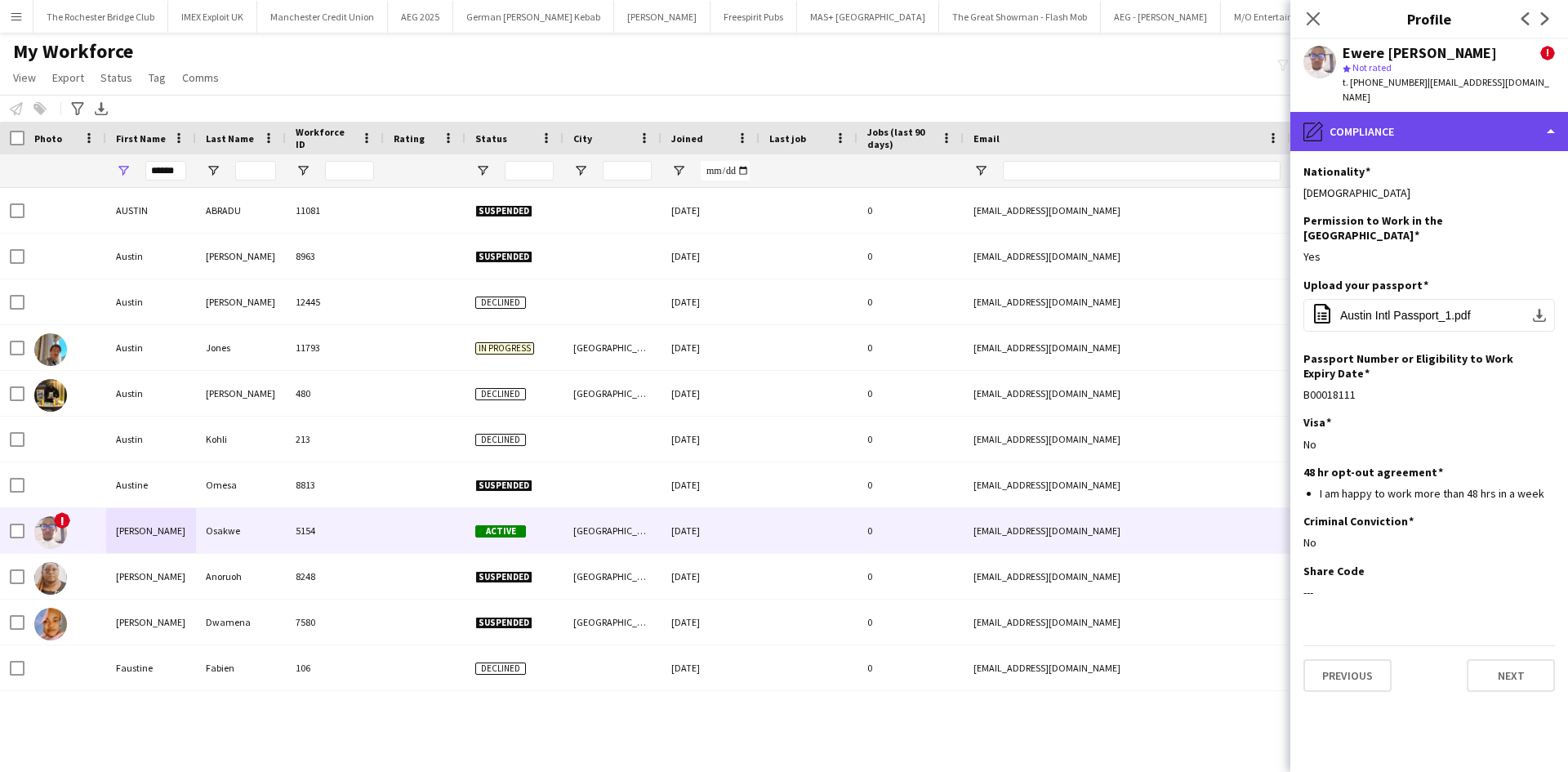
click at [1346, 115] on div "pencil4 Compliance" at bounding box center [1429, 132] width 278 height 40
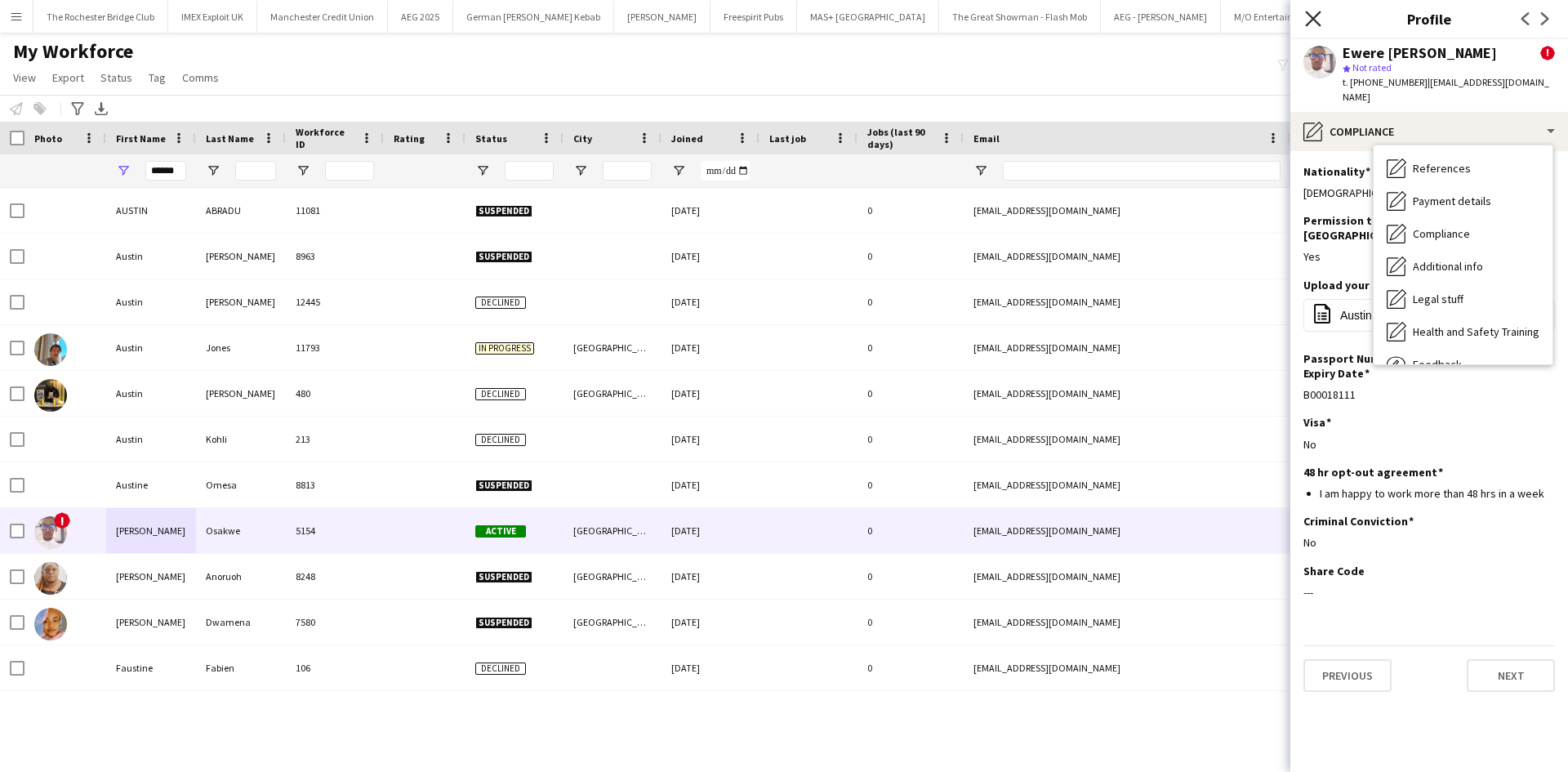
click at [1318, 22] on icon "Close pop-in" at bounding box center [1313, 19] width 16 height 16
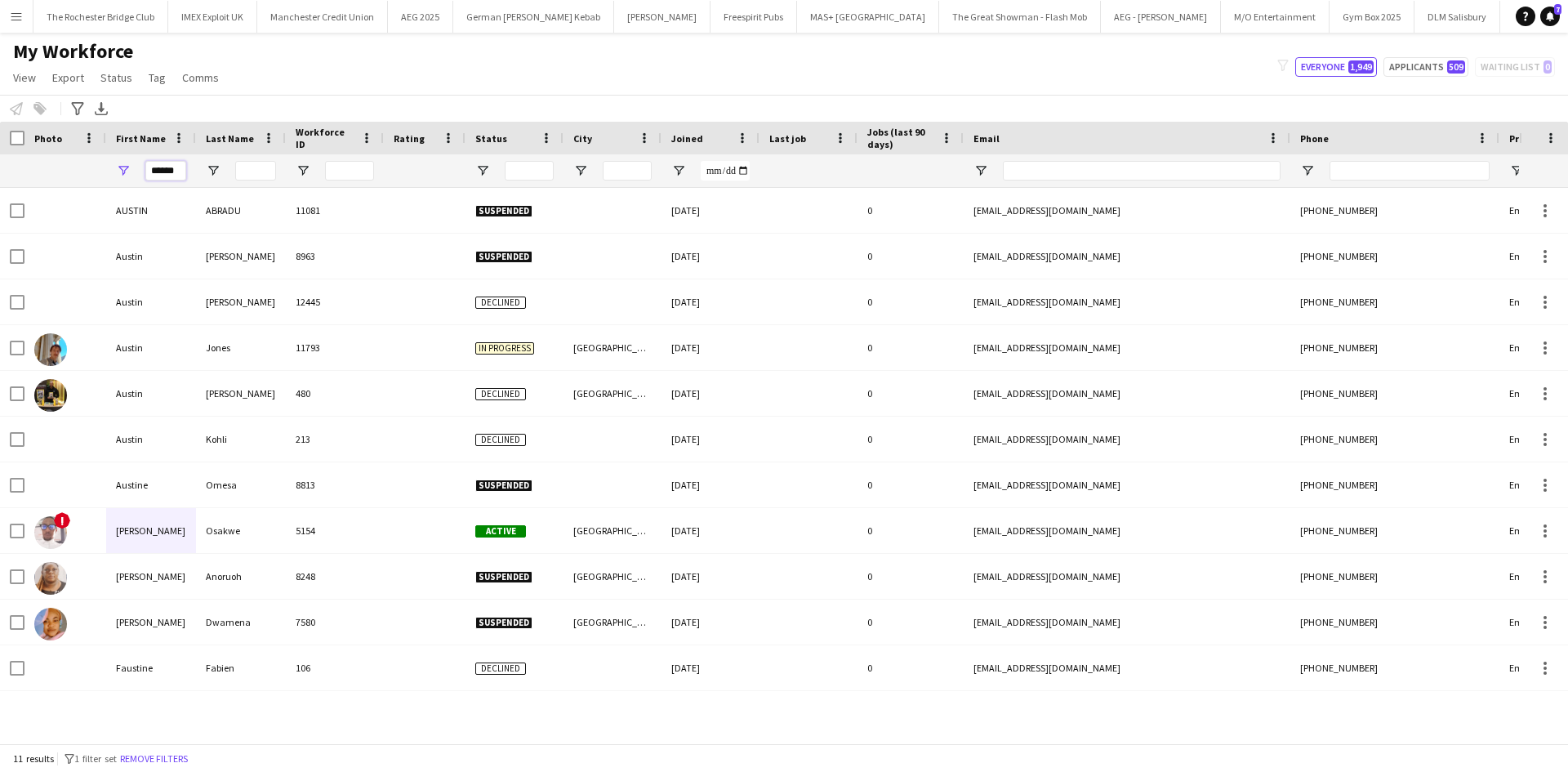
click at [152, 175] on input "******" at bounding box center [165, 171] width 41 height 20
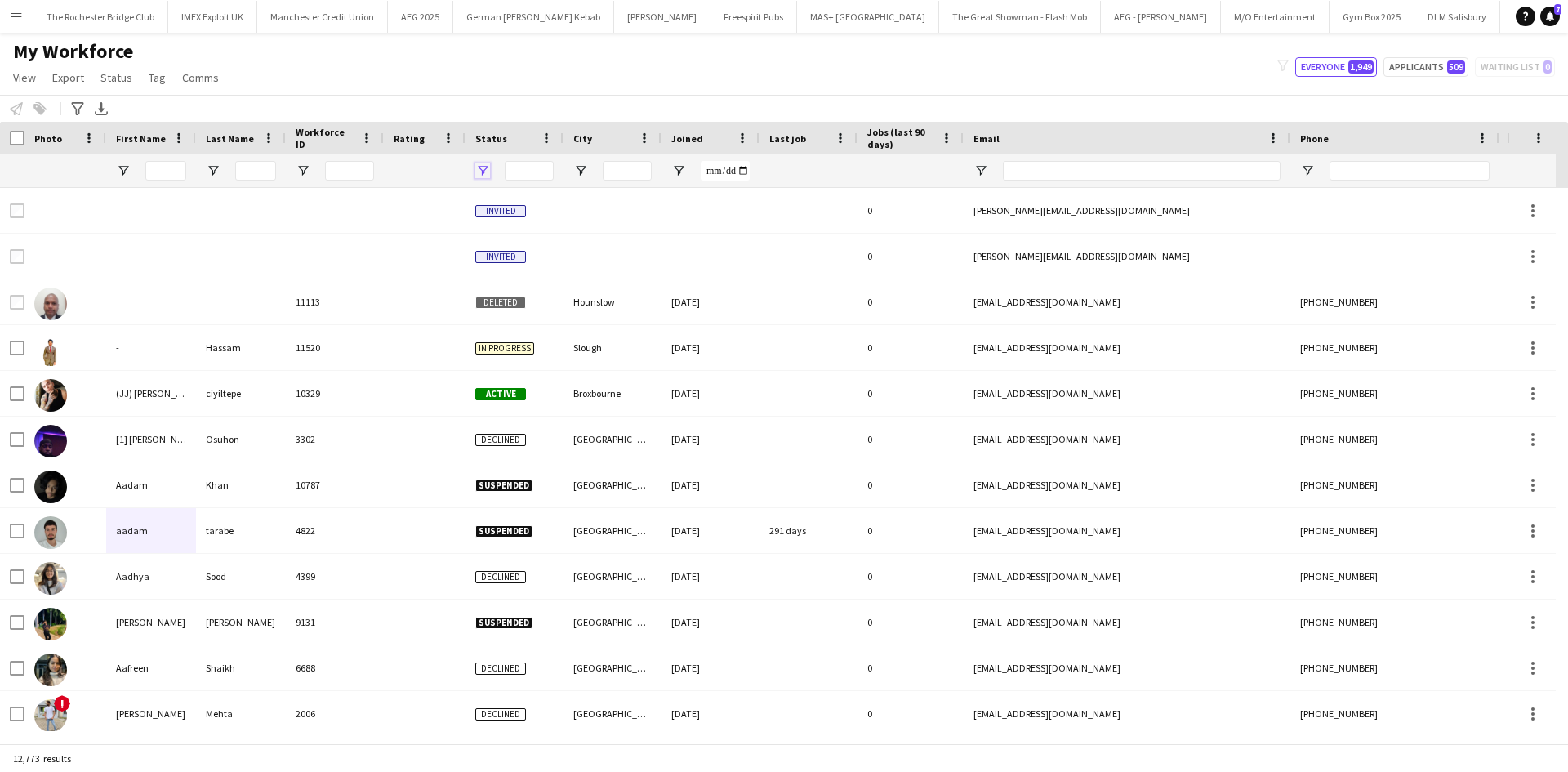
click at [485, 166] on span "Open Filter Menu" at bounding box center [482, 170] width 15 height 15
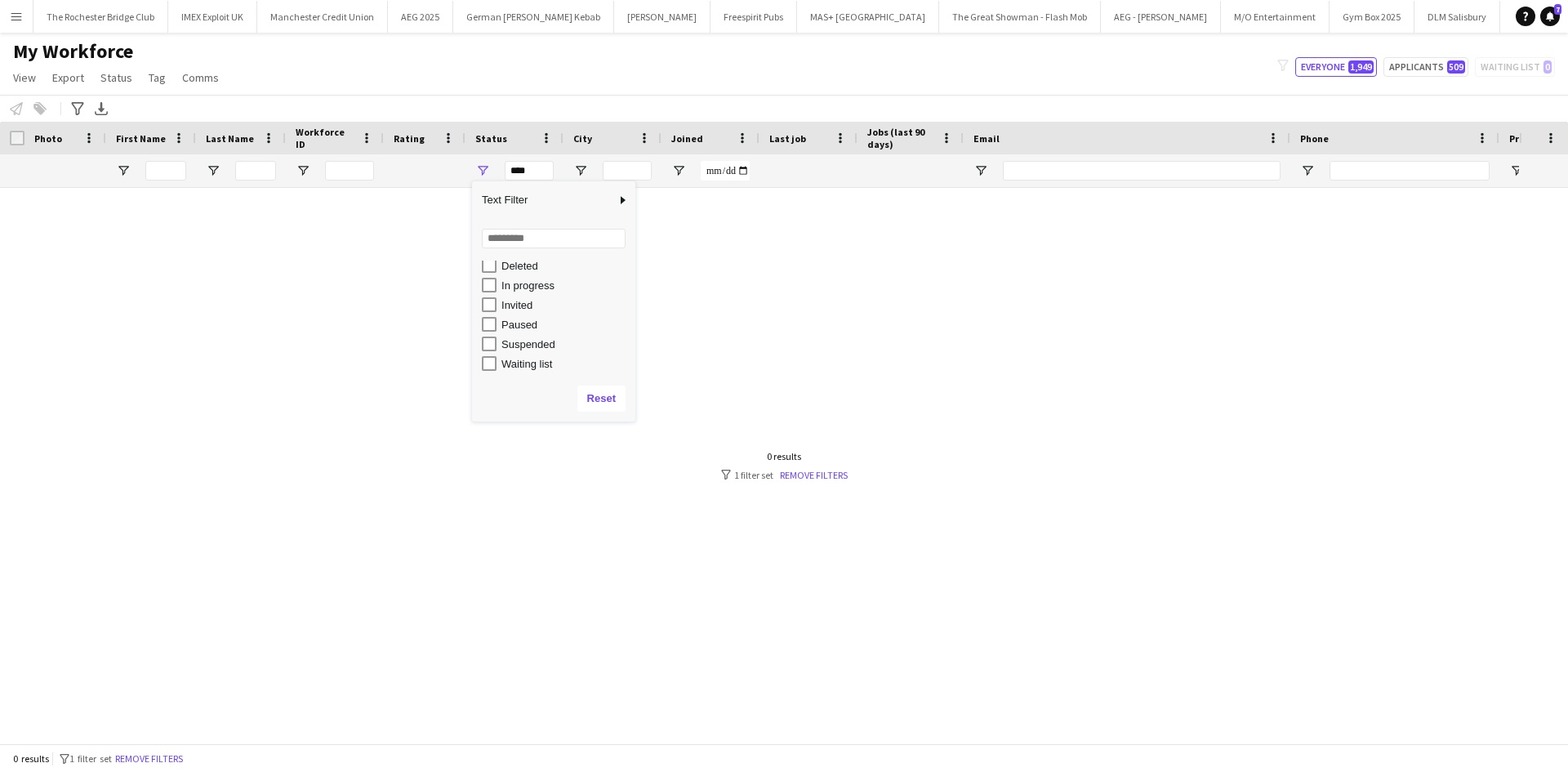
scroll to position [21, 0]
type input "**********"
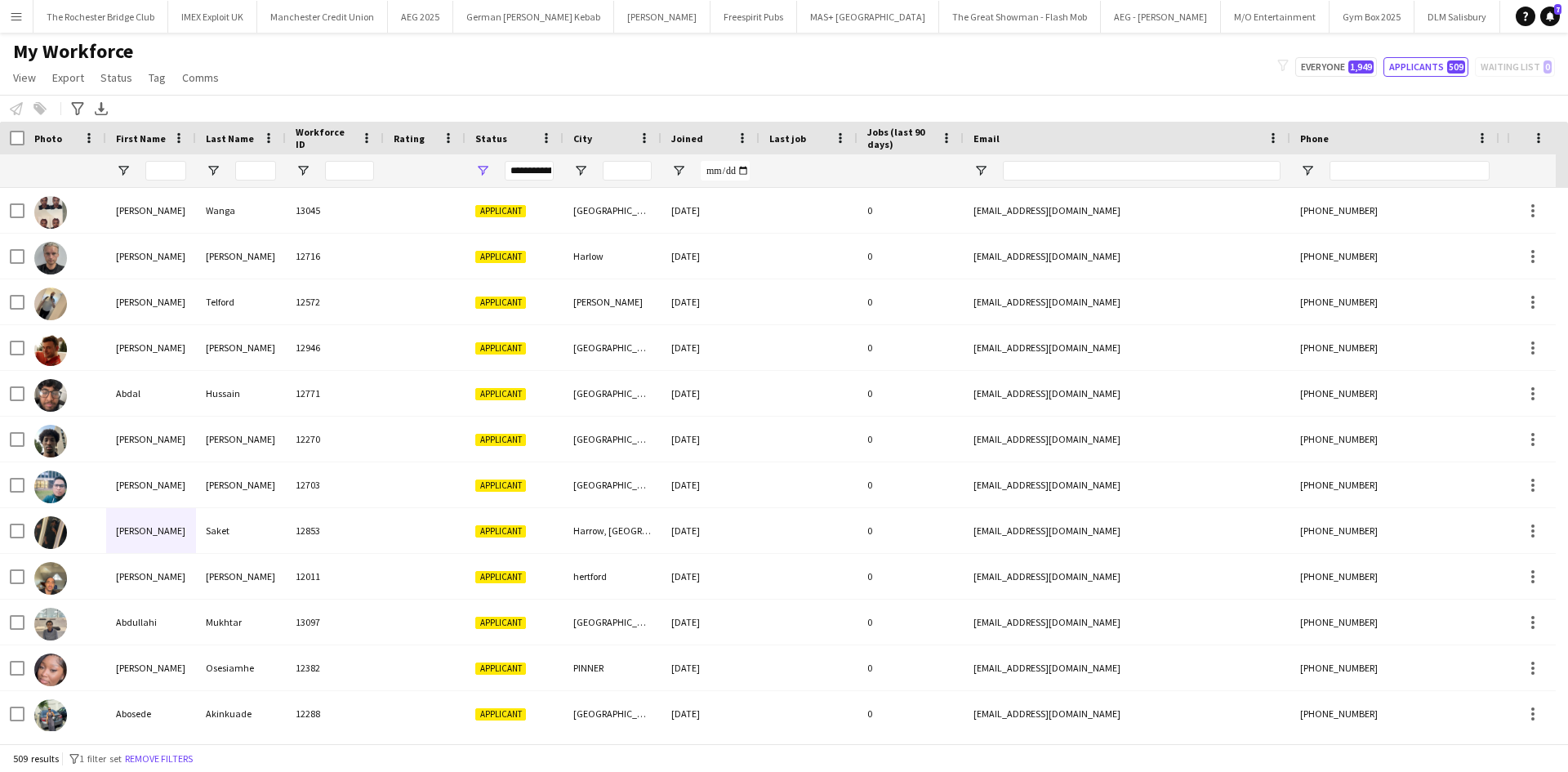
click at [414, 102] on div "Notify workforce Add to tag Select at least one crew to tag him or her. Advance…" at bounding box center [784, 108] width 1568 height 27
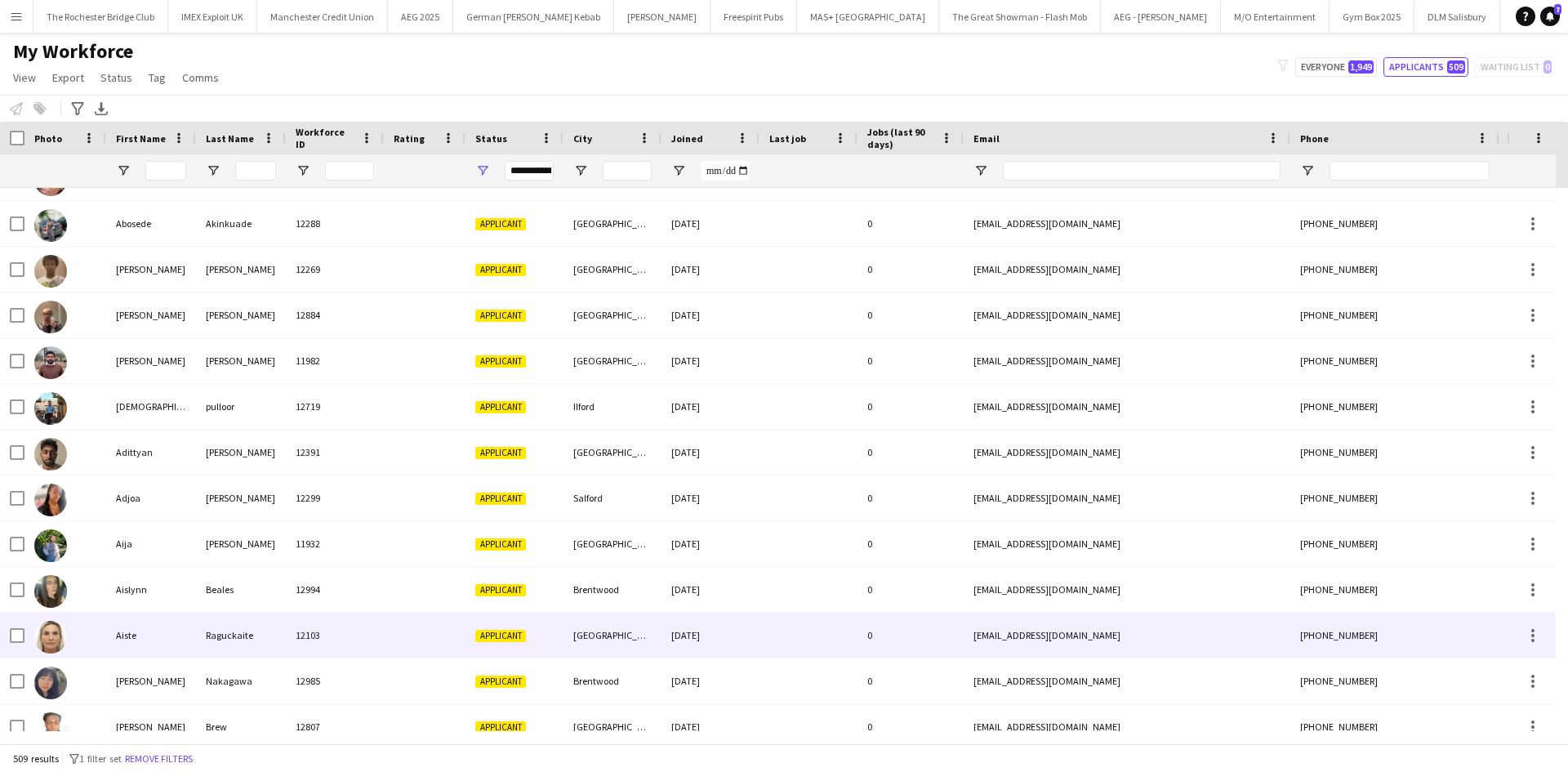
scroll to position [608, 0]
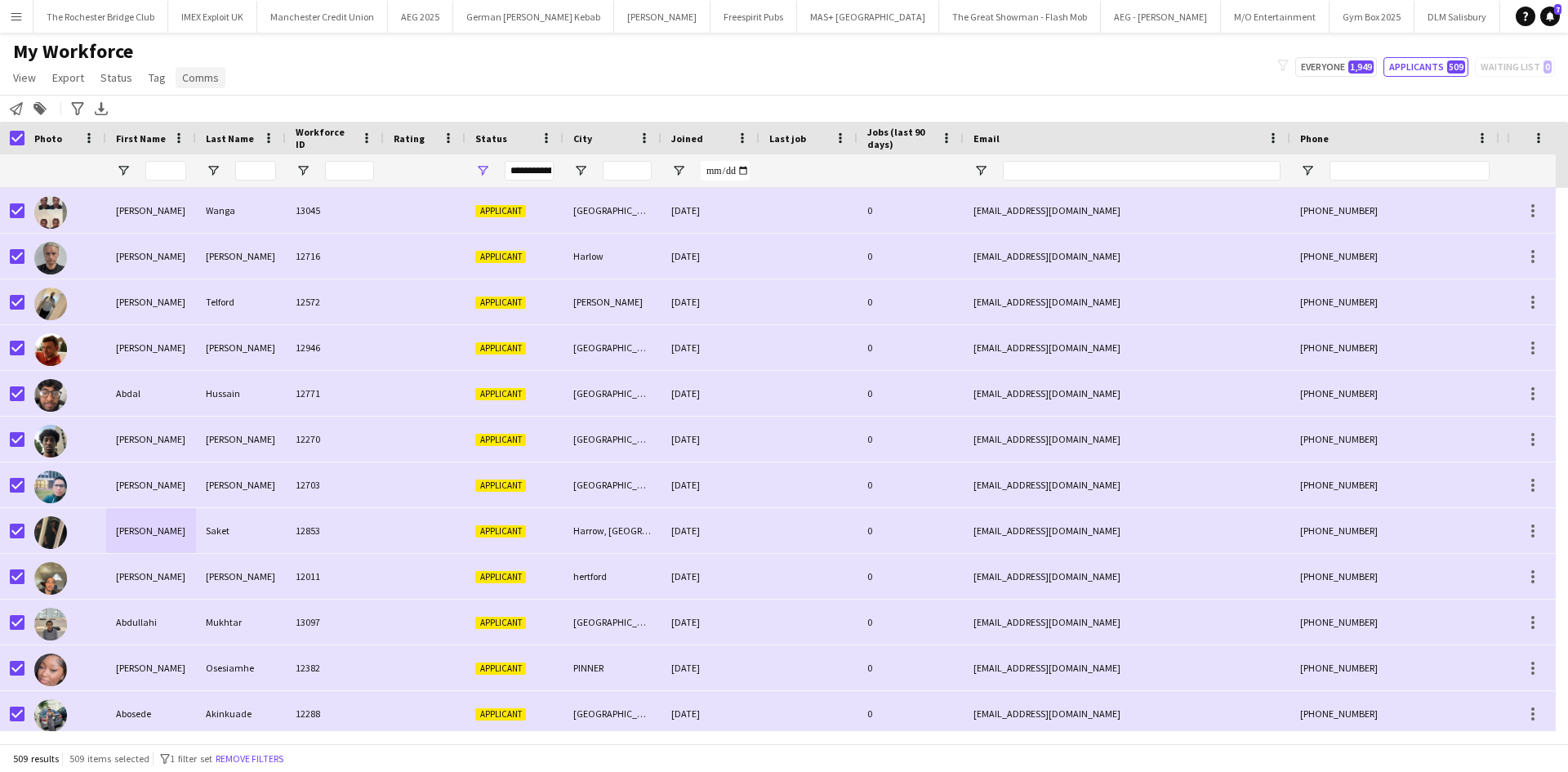
click at [204, 82] on span "Comms" at bounding box center [200, 77] width 37 height 15
click at [253, 119] on span "Send notification" at bounding box center [228, 112] width 83 height 15
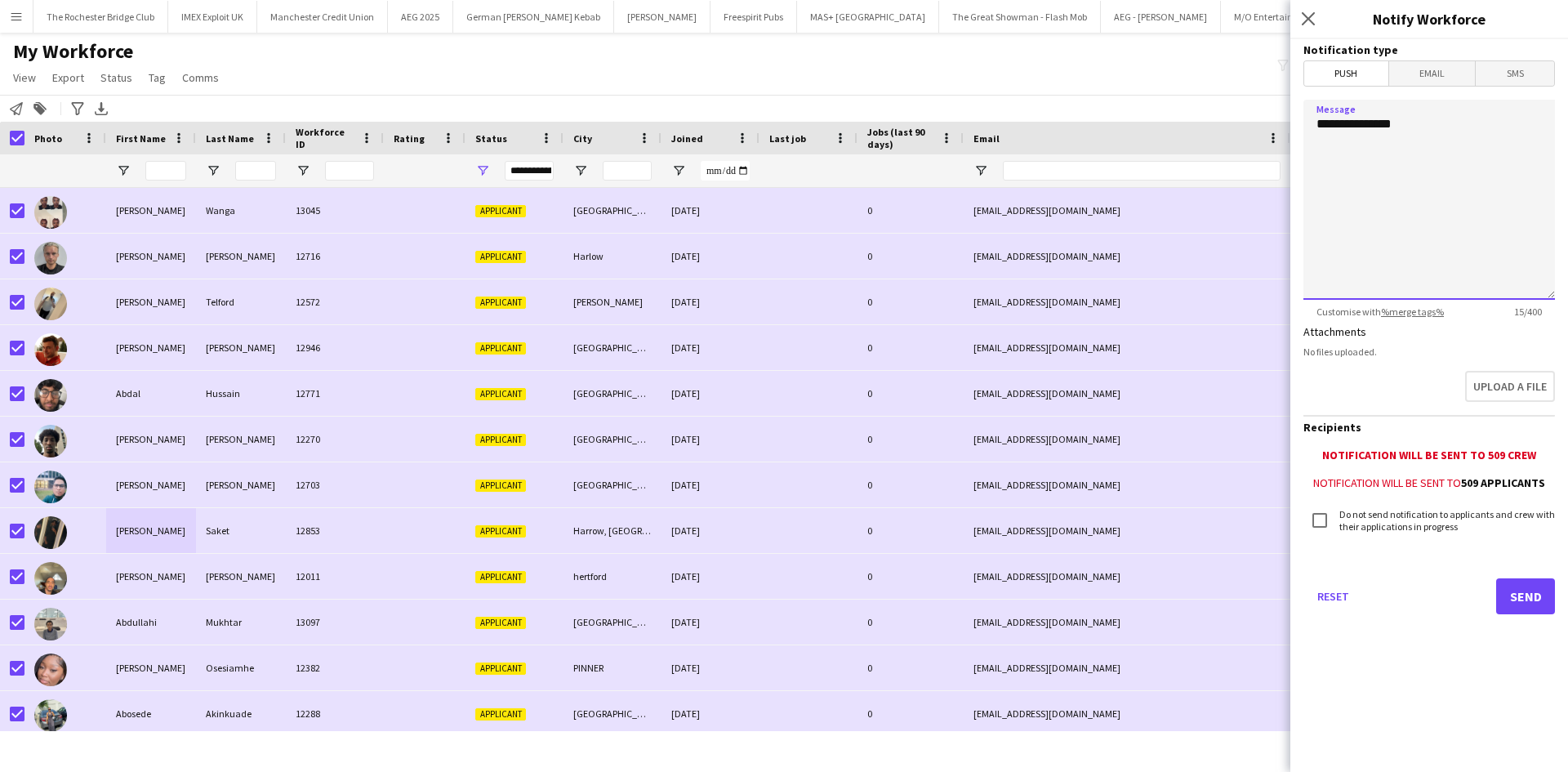
drag, startPoint x: 1337, startPoint y: 119, endPoint x: 1225, endPoint y: 129, distance: 112.4
click at [1152, 113] on body "Menu Boards Boards Boards All jobs Status Workforce Workforce My Workforce Recr…" at bounding box center [784, 386] width 1568 height 772
click at [1435, 73] on span "Email" at bounding box center [1431, 73] width 86 height 25
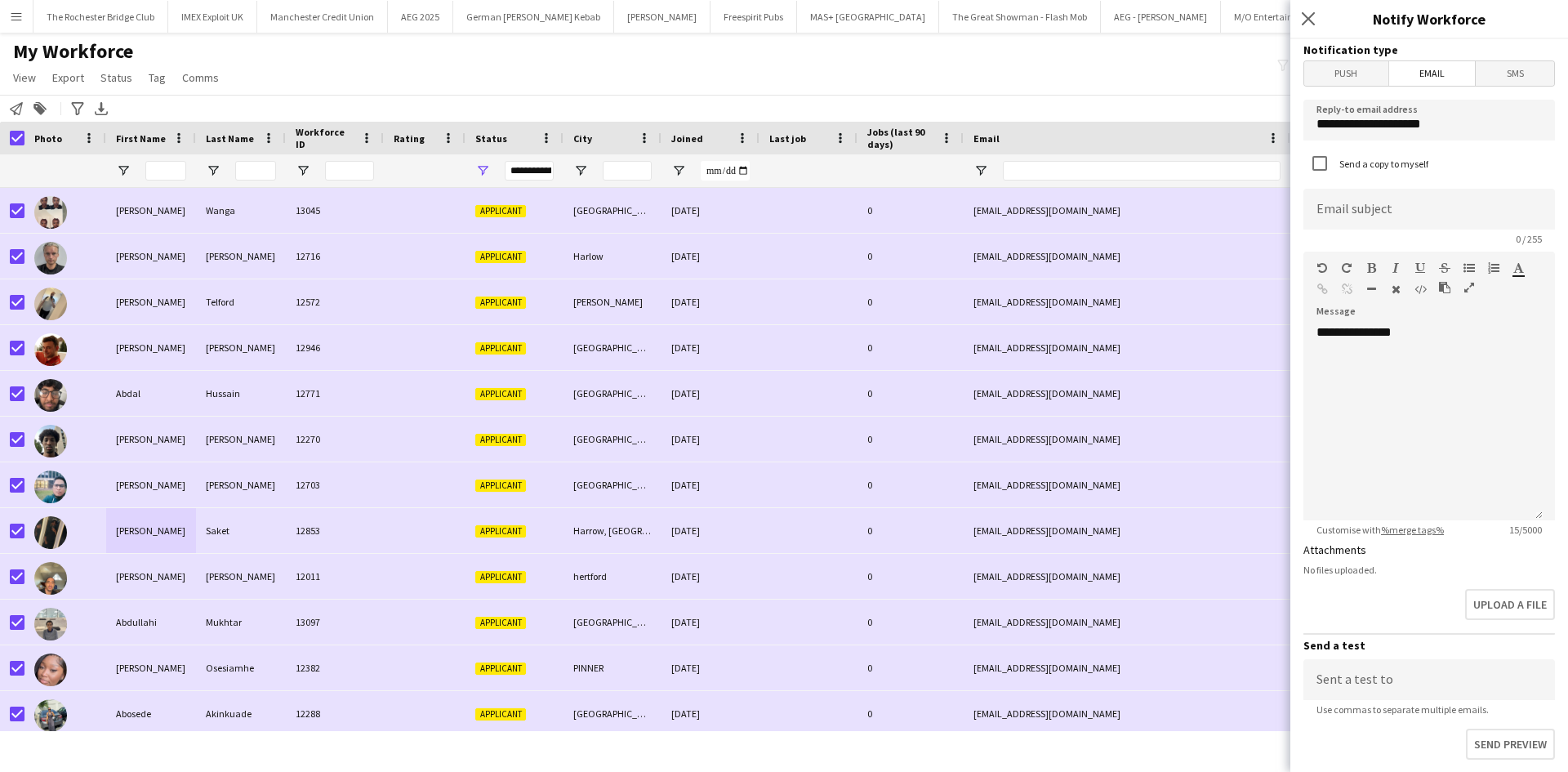
click at [899, 64] on div "My Workforce View Views Default view New view Update view Delete view Edit name…" at bounding box center [784, 67] width 1568 height 55
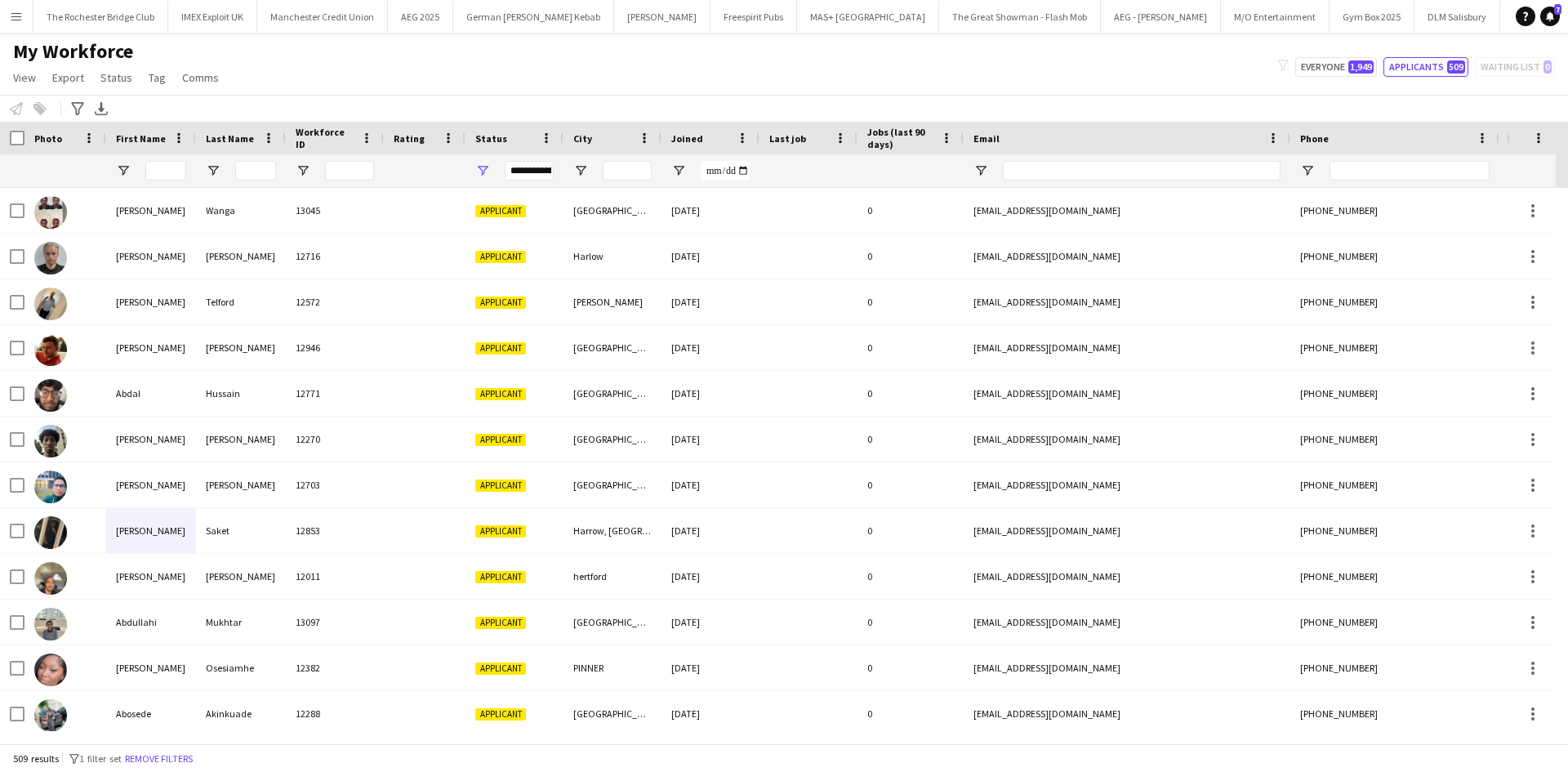
click at [490, 170] on div "**********" at bounding box center [513, 170] width 98 height 33
click at [484, 171] on span "Open Filter Menu" at bounding box center [482, 170] width 15 height 15
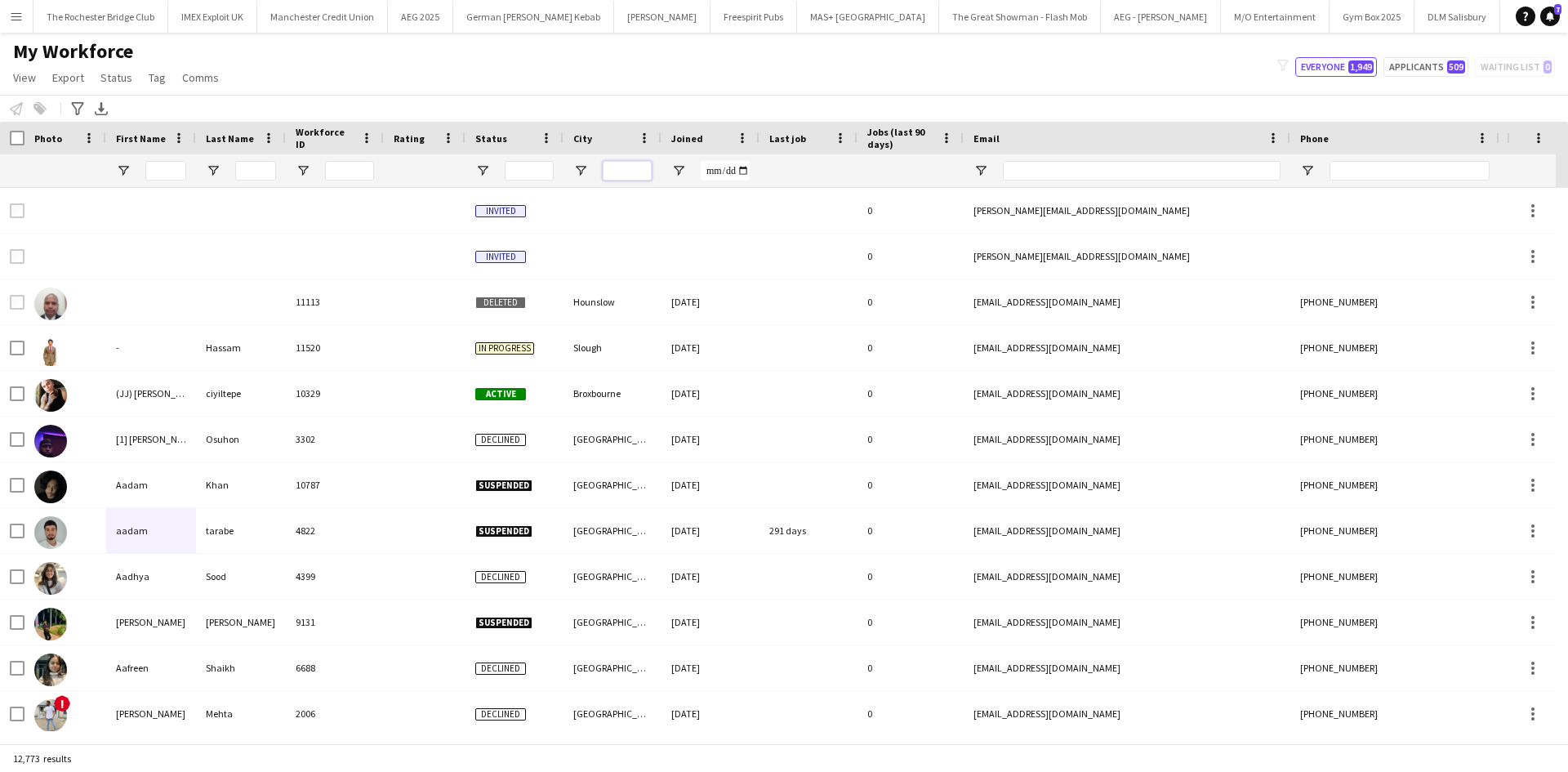
click at [618, 170] on input "City Filter Input" at bounding box center [627, 171] width 49 height 20
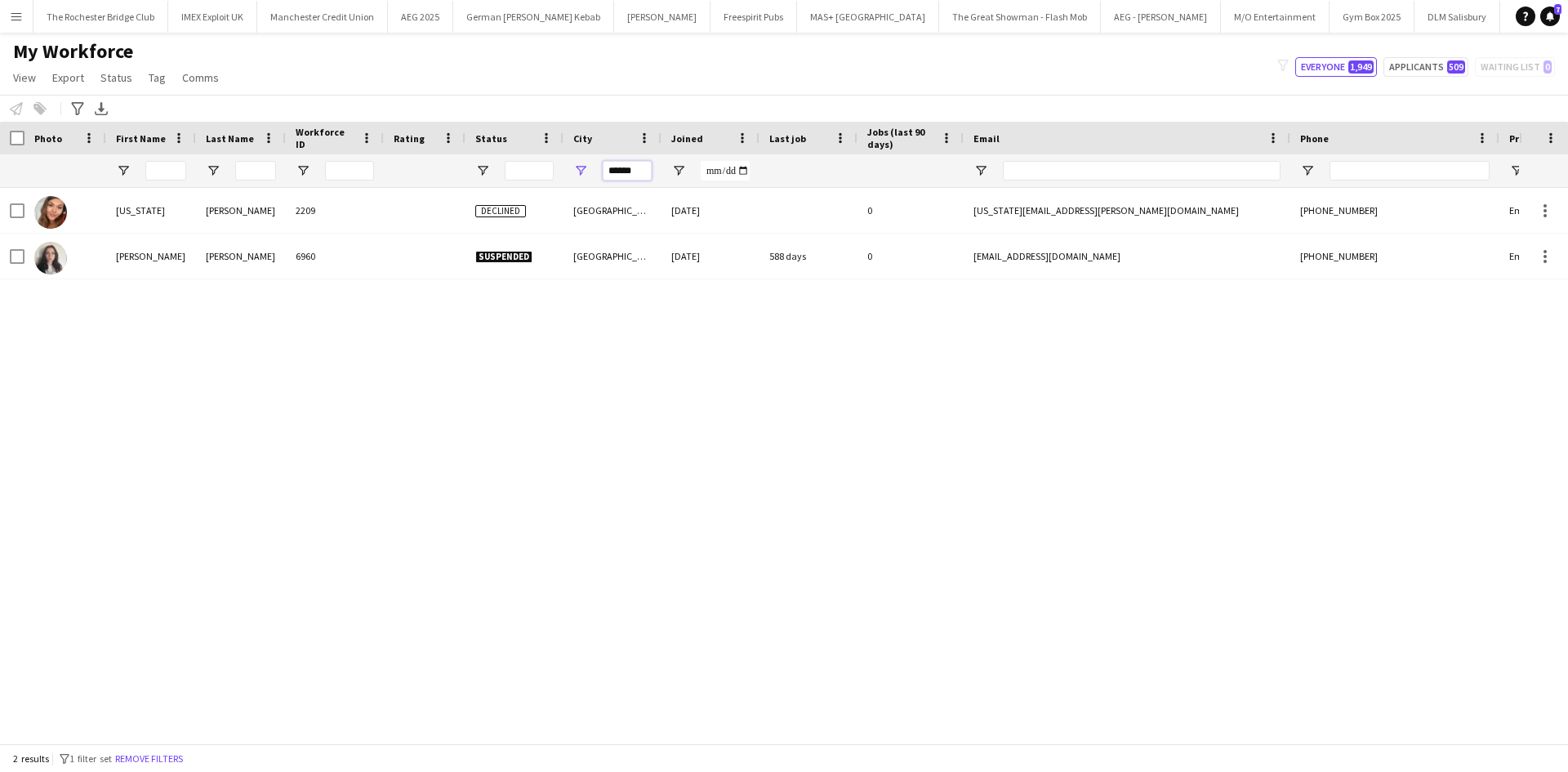
scroll to position [0, 0]
type input "*"
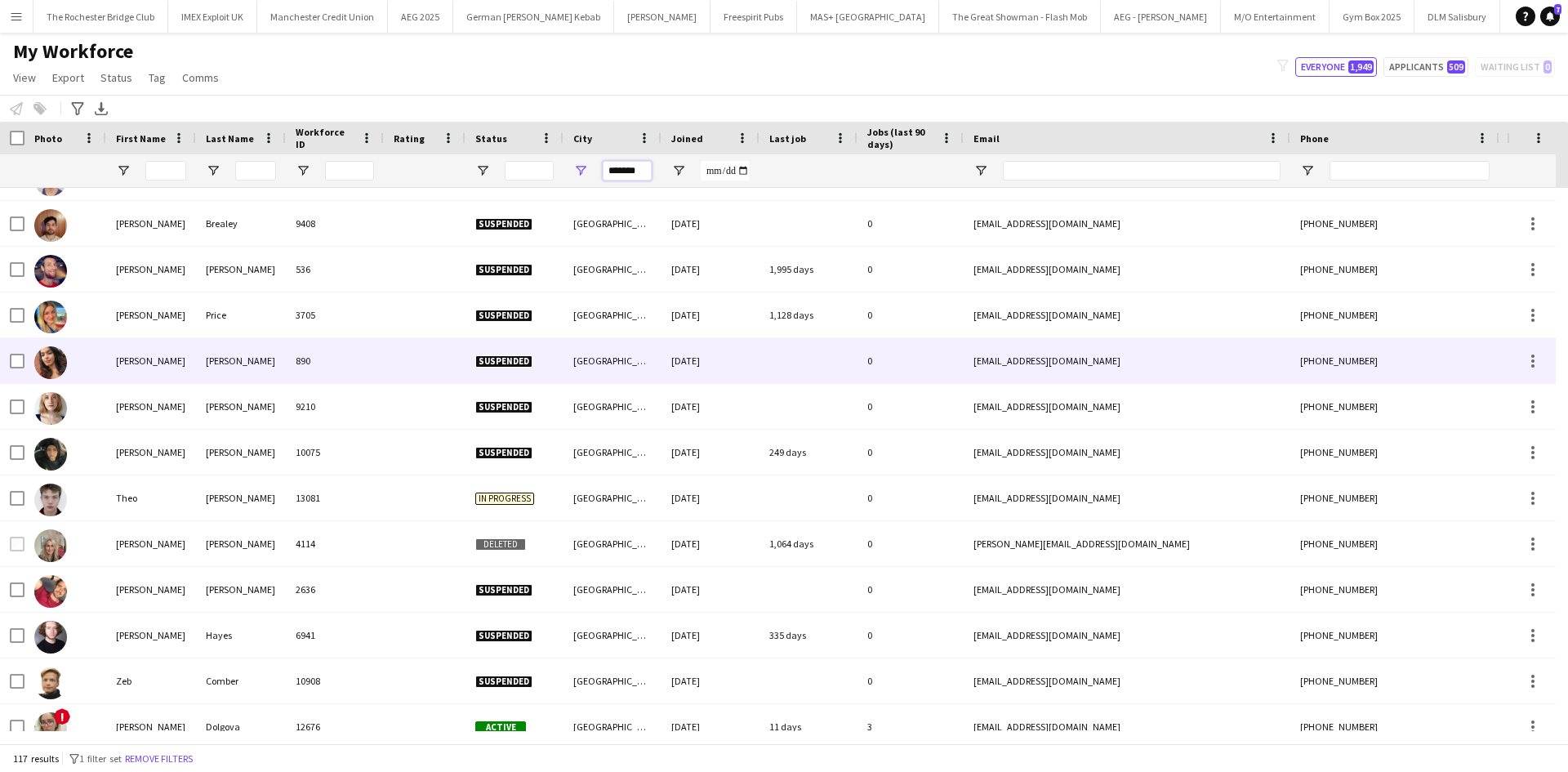
scroll to position [4809, 0]
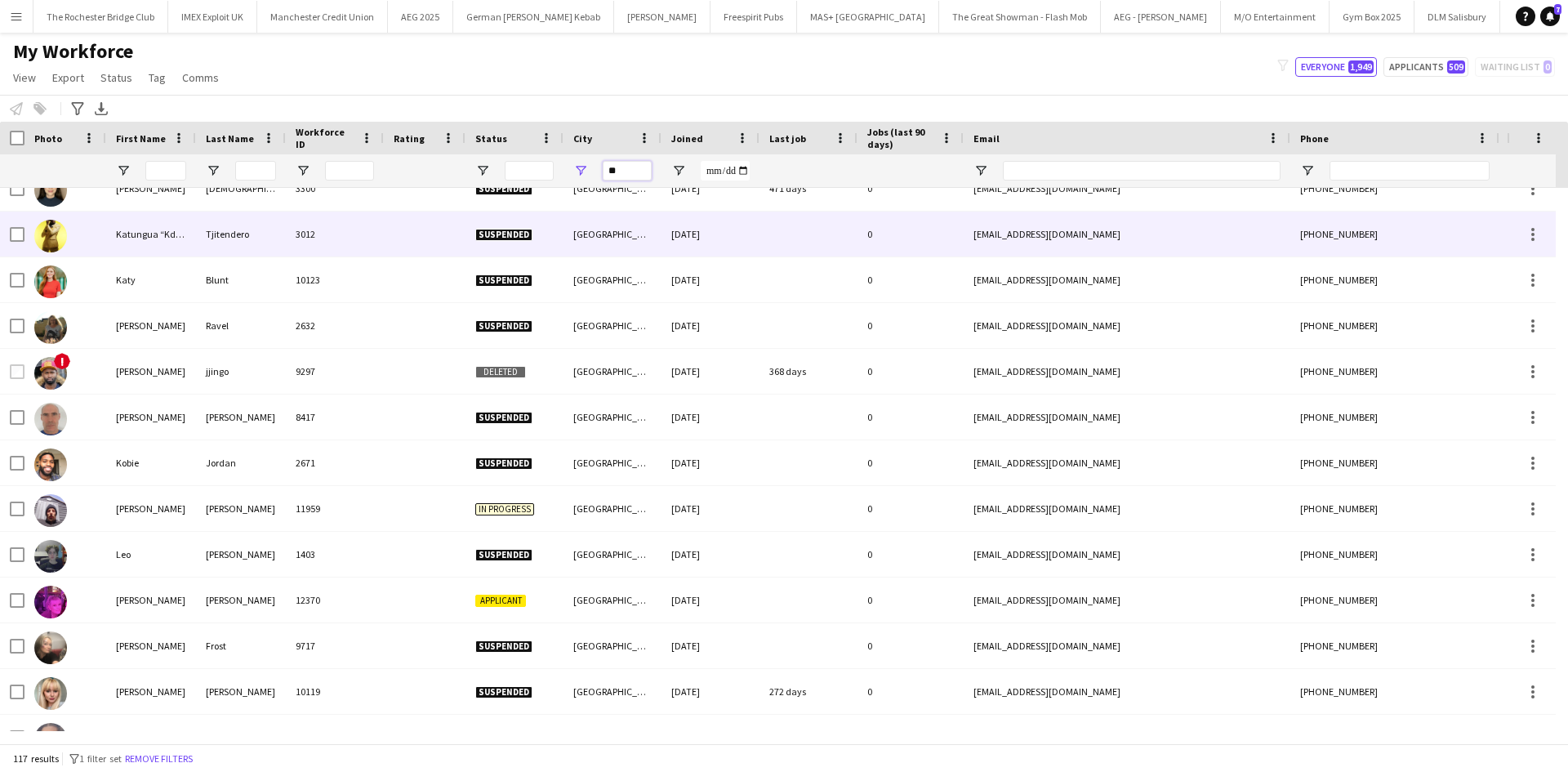
type input "*"
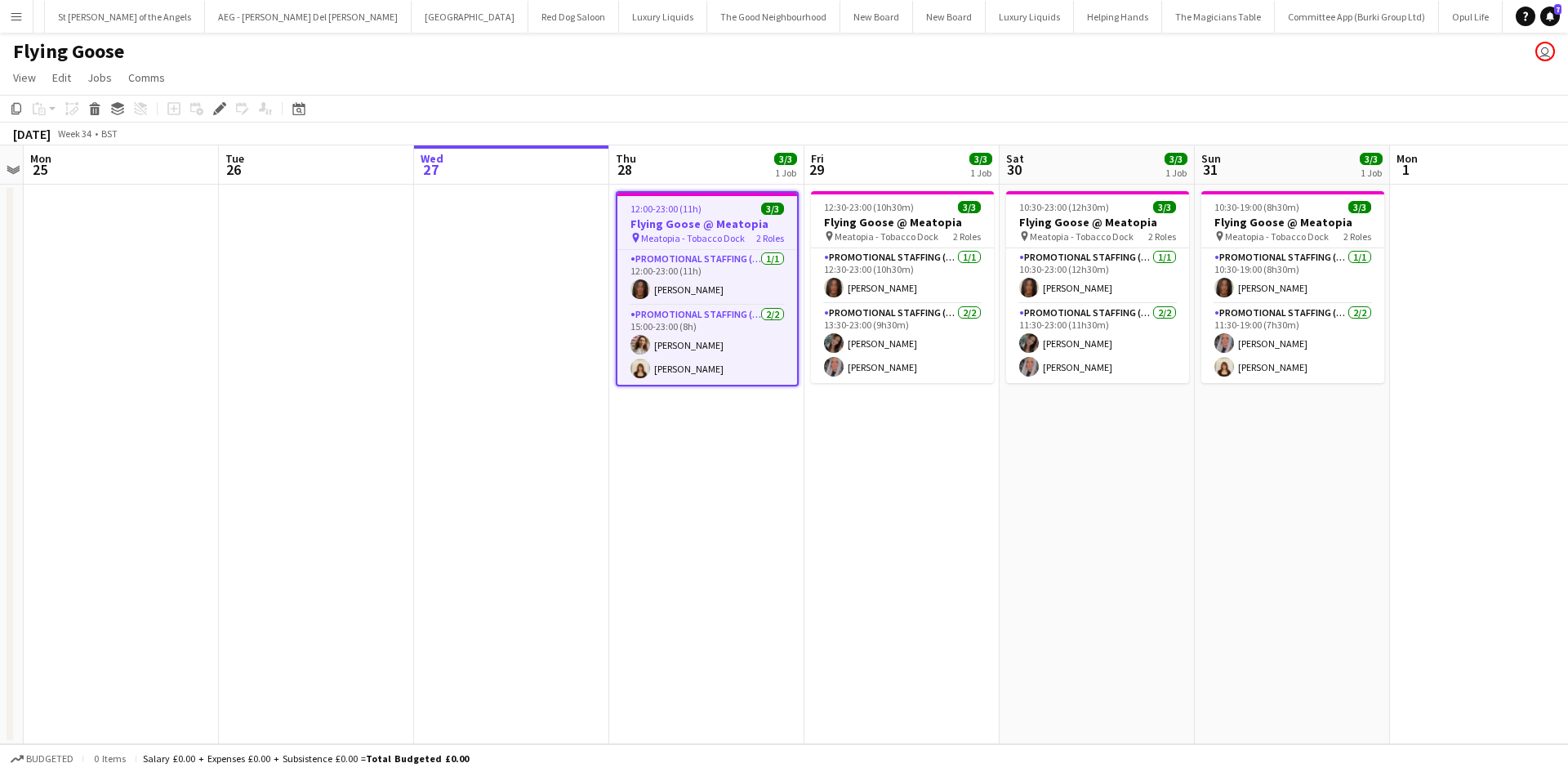
scroll to position [0, 5945]
drag, startPoint x: 745, startPoint y: 259, endPoint x: 736, endPoint y: 269, distance: 13.5
click at [745, 259] on app-card-role "Promotional Staffing (Sampling Staff) [DATE] 12:00-23:00 (11h) [PERSON_NAME]" at bounding box center [707, 278] width 180 height 55
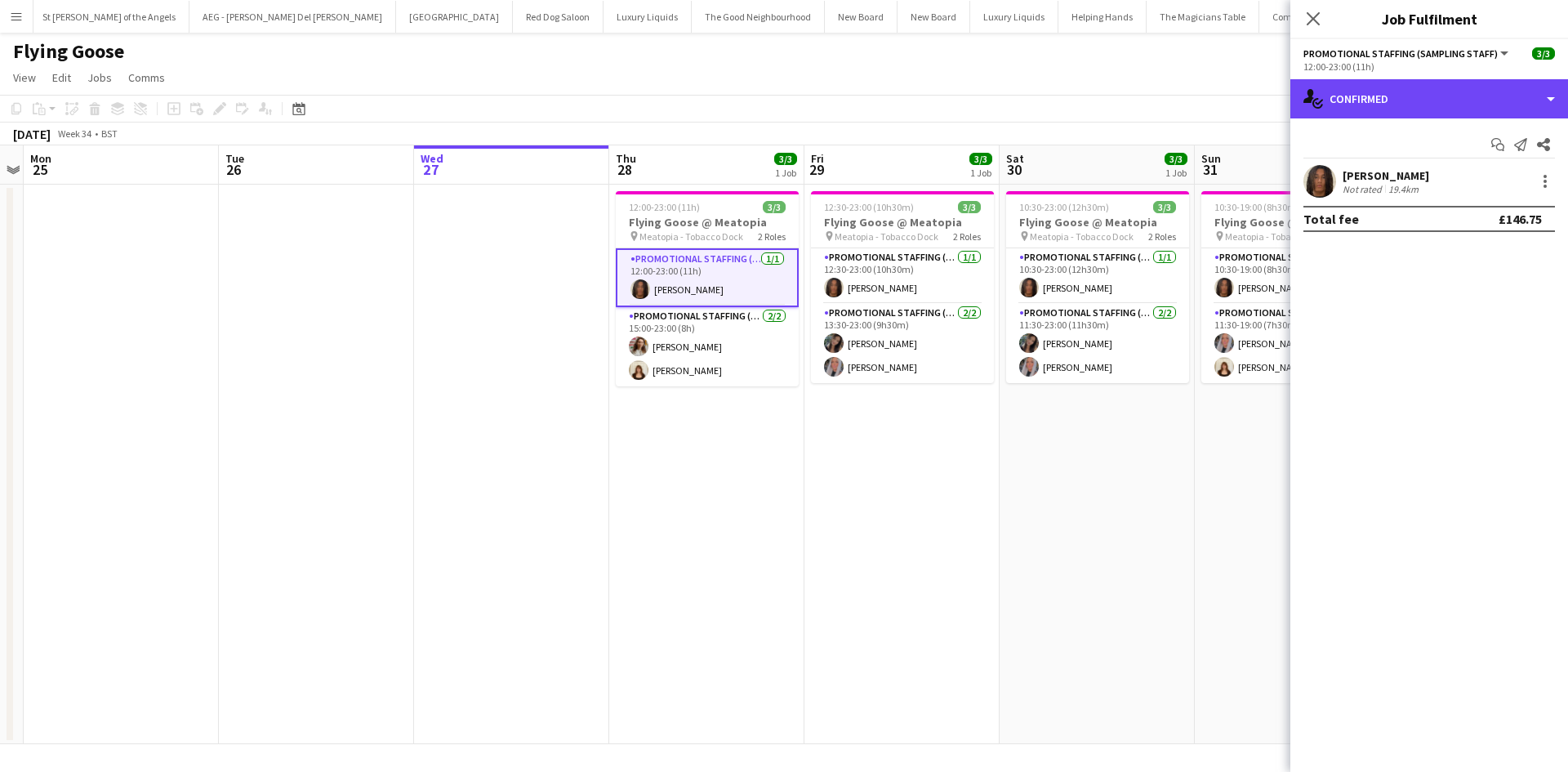
drag, startPoint x: 1448, startPoint y: 101, endPoint x: 1456, endPoint y: 137, distance: 36.9
click at [1448, 106] on div "single-neutral-actions-check-2 Confirmed" at bounding box center [1429, 99] width 278 height 40
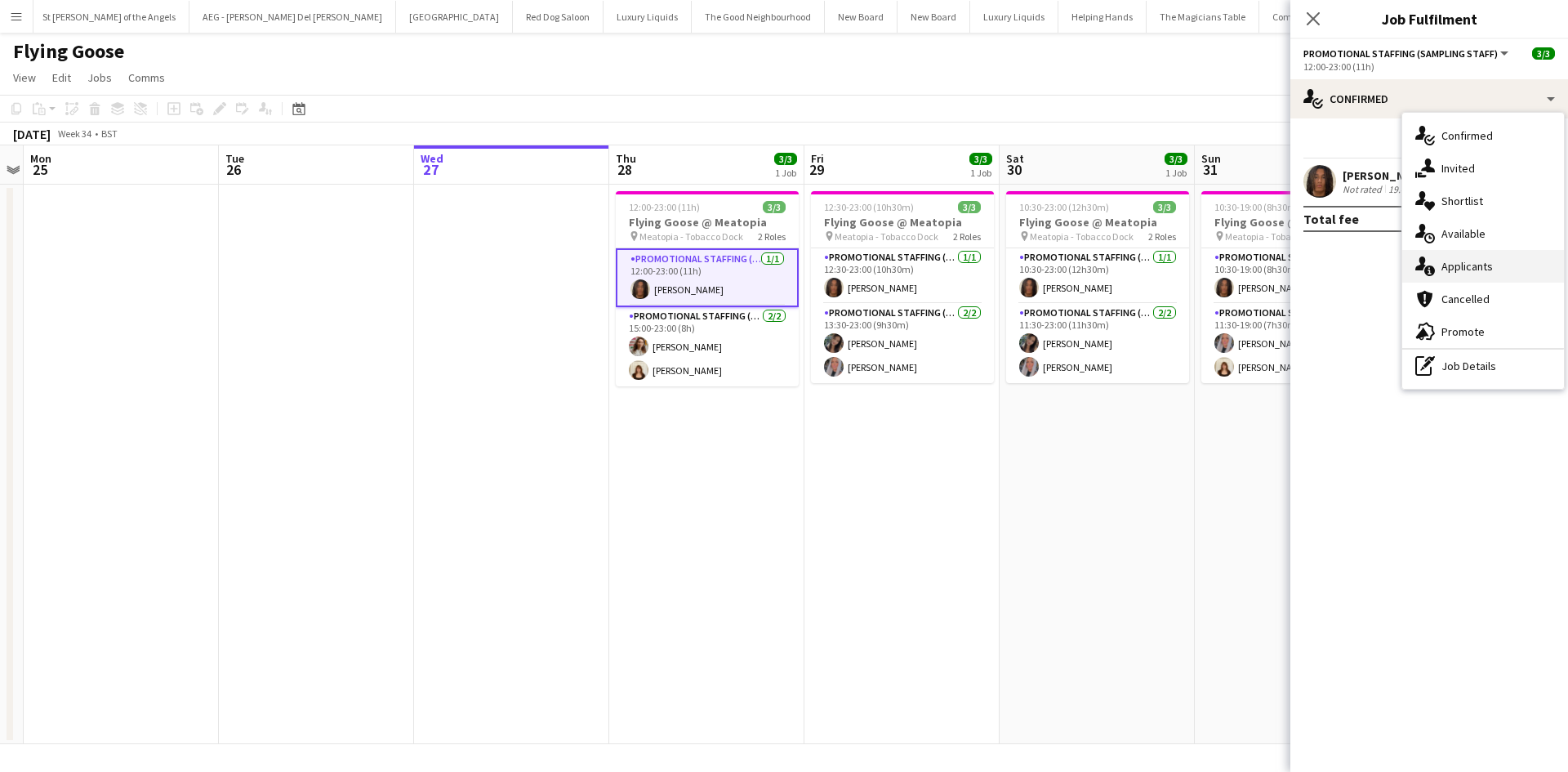
click at [1489, 263] on div "single-neutral-actions-information Applicants" at bounding box center [1482, 266] width 161 height 33
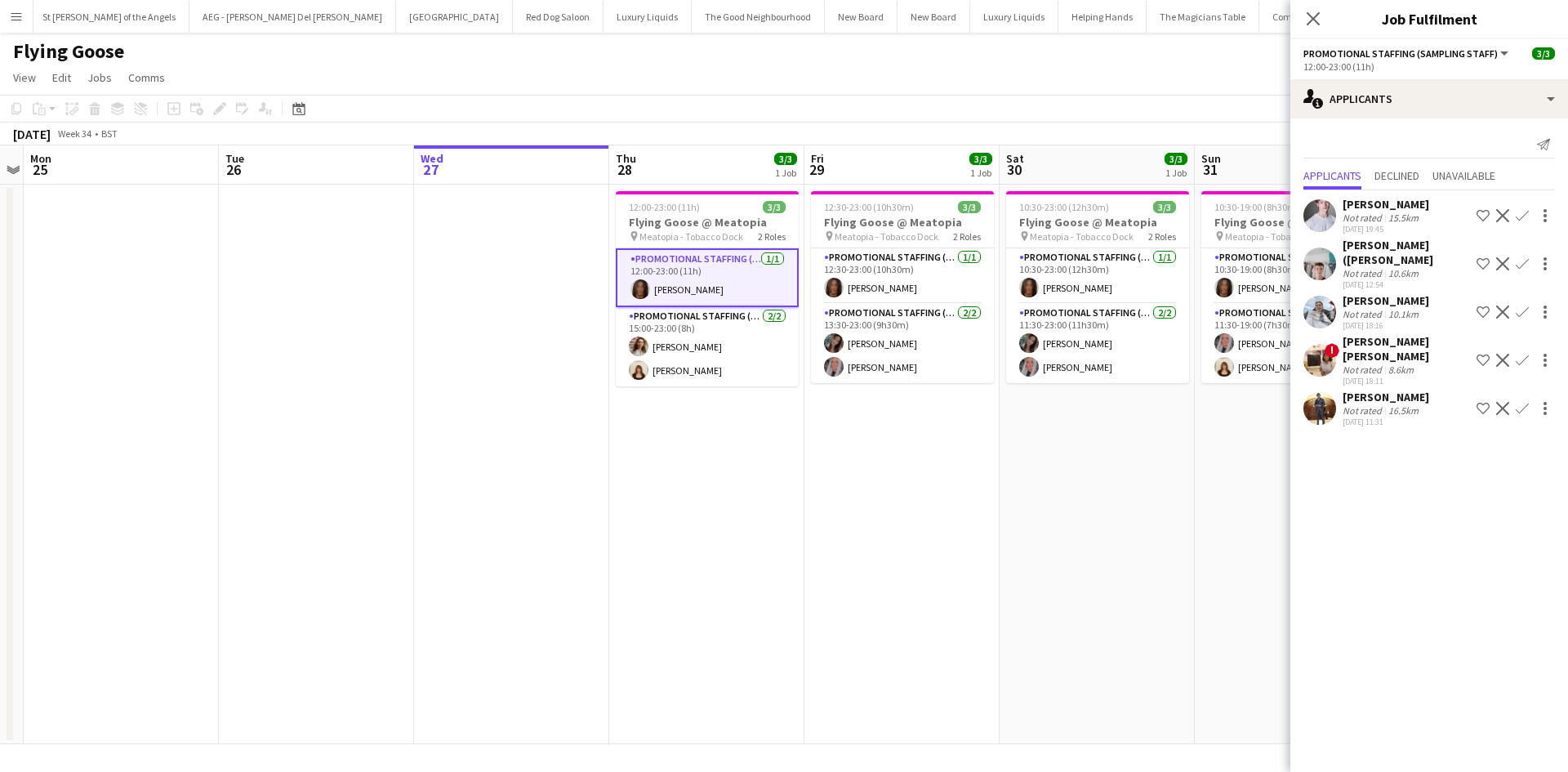
scroll to position [15, 0]
click at [1351, 238] on div "[PERSON_NAME] ([PERSON_NAME]" at bounding box center [1406, 252] width 128 height 30
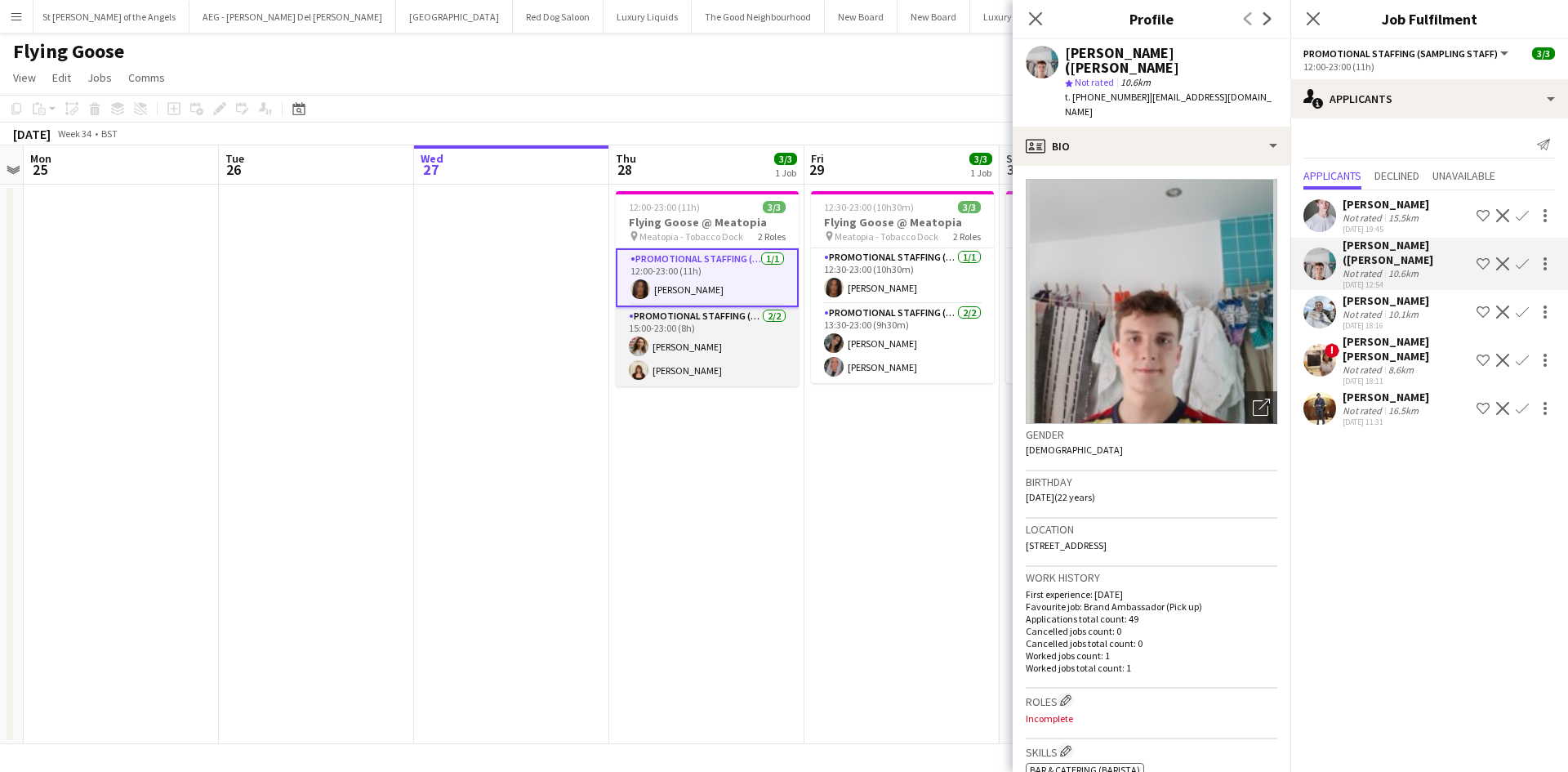
click at [746, 316] on app-card-role "Promotional Staffing (Brand Ambassadors) [DATE] 15:00-23:00 (8h) [PERSON_NAME] …" at bounding box center [706, 346] width 183 height 79
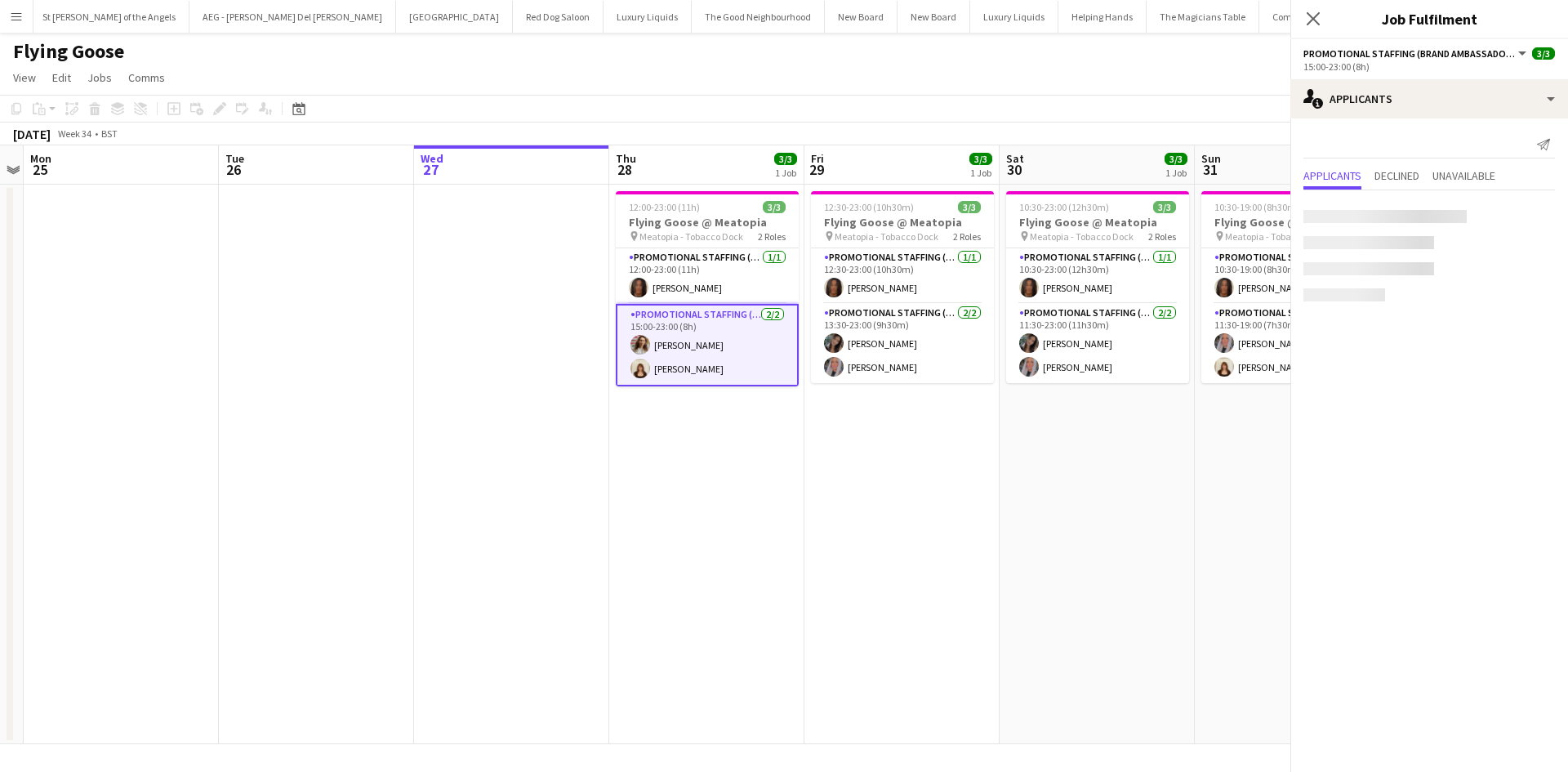
scroll to position [0, 0]
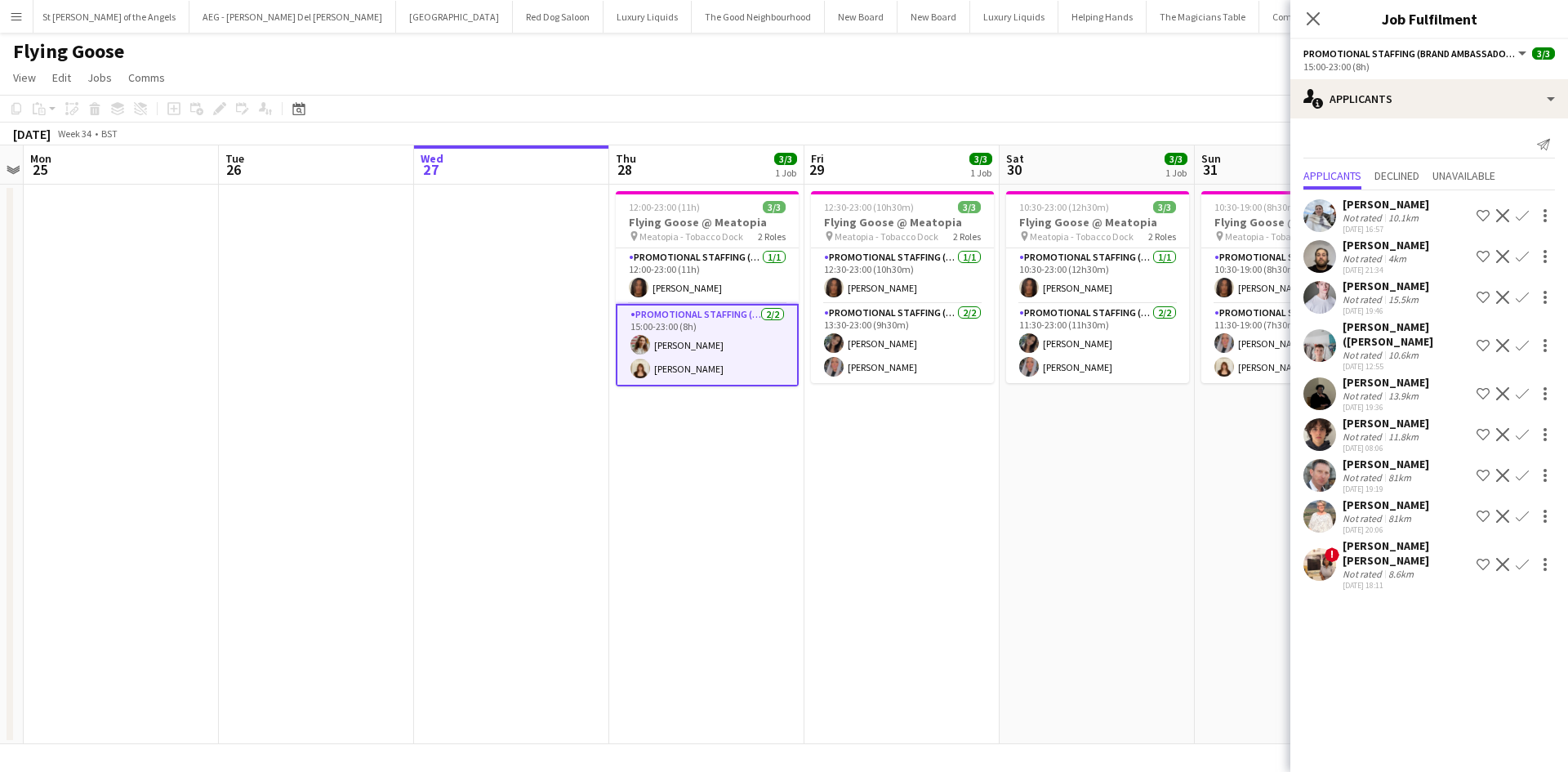
click at [1395, 431] on div "11.8km" at bounding box center [1403, 436] width 37 height 12
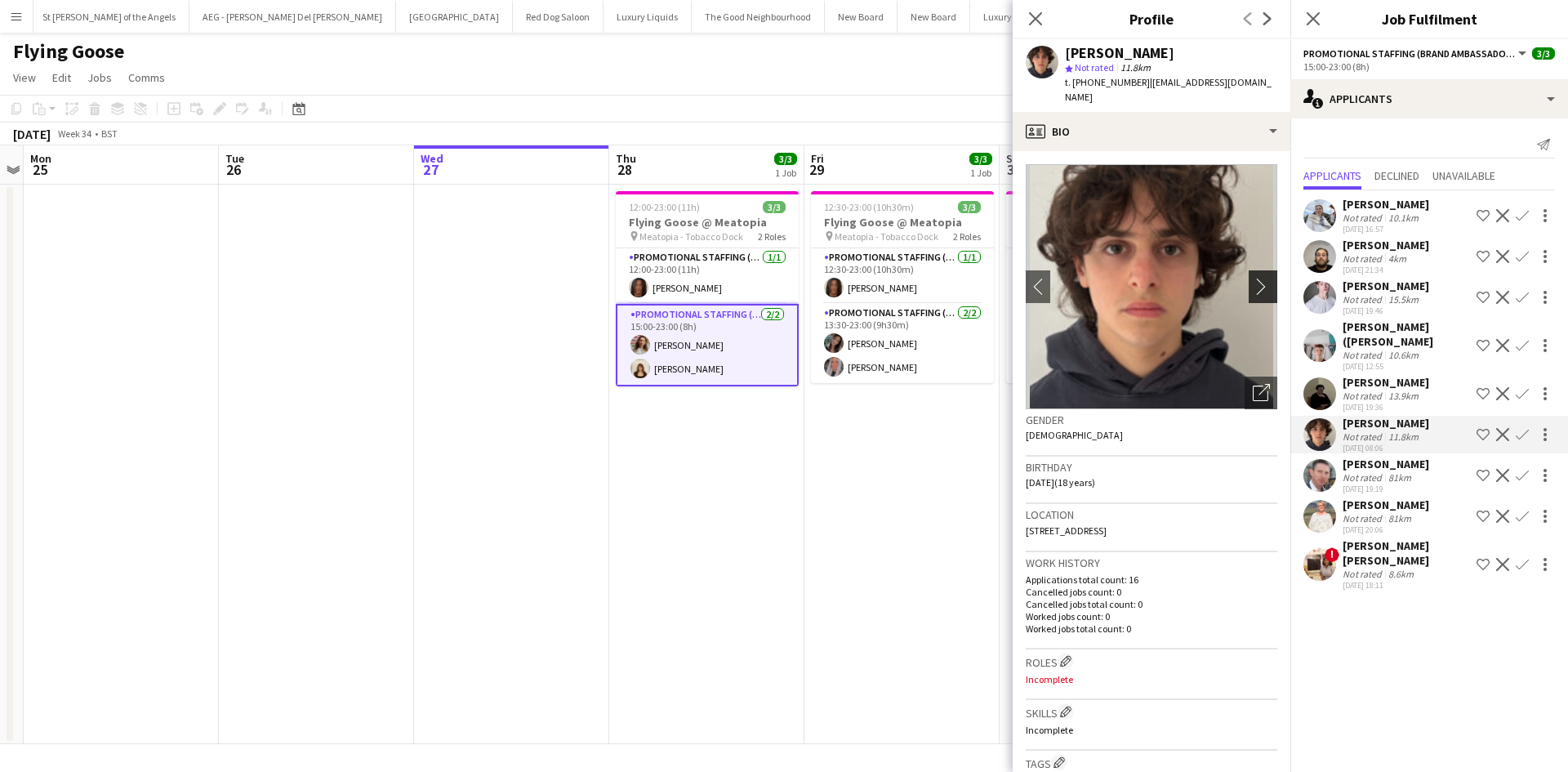
click at [1254, 278] on app-icon "chevron-right" at bounding box center [1265, 286] width 26 height 17
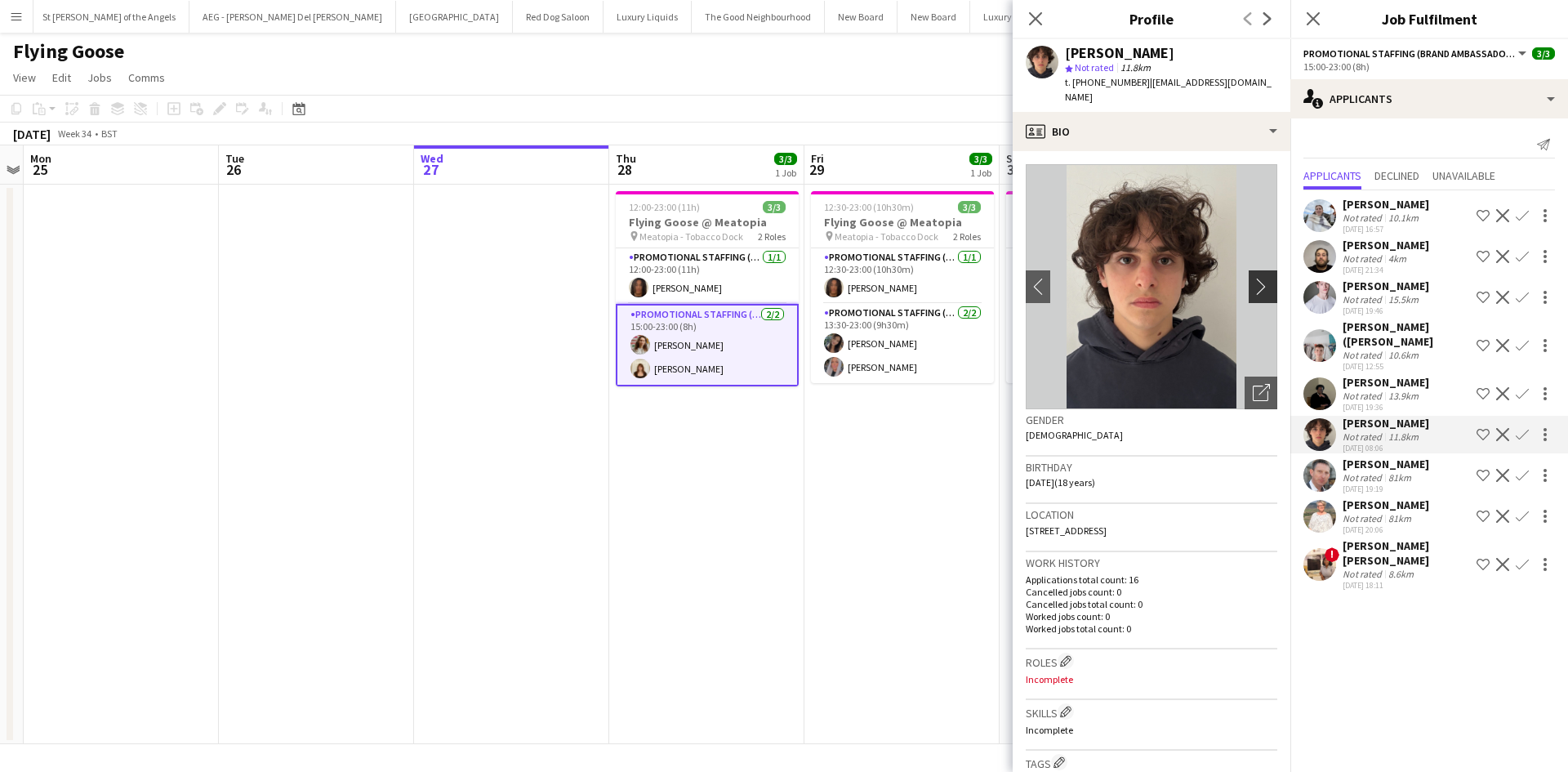
click at [1254, 278] on app-icon "chevron-right" at bounding box center [1265, 286] width 26 height 17
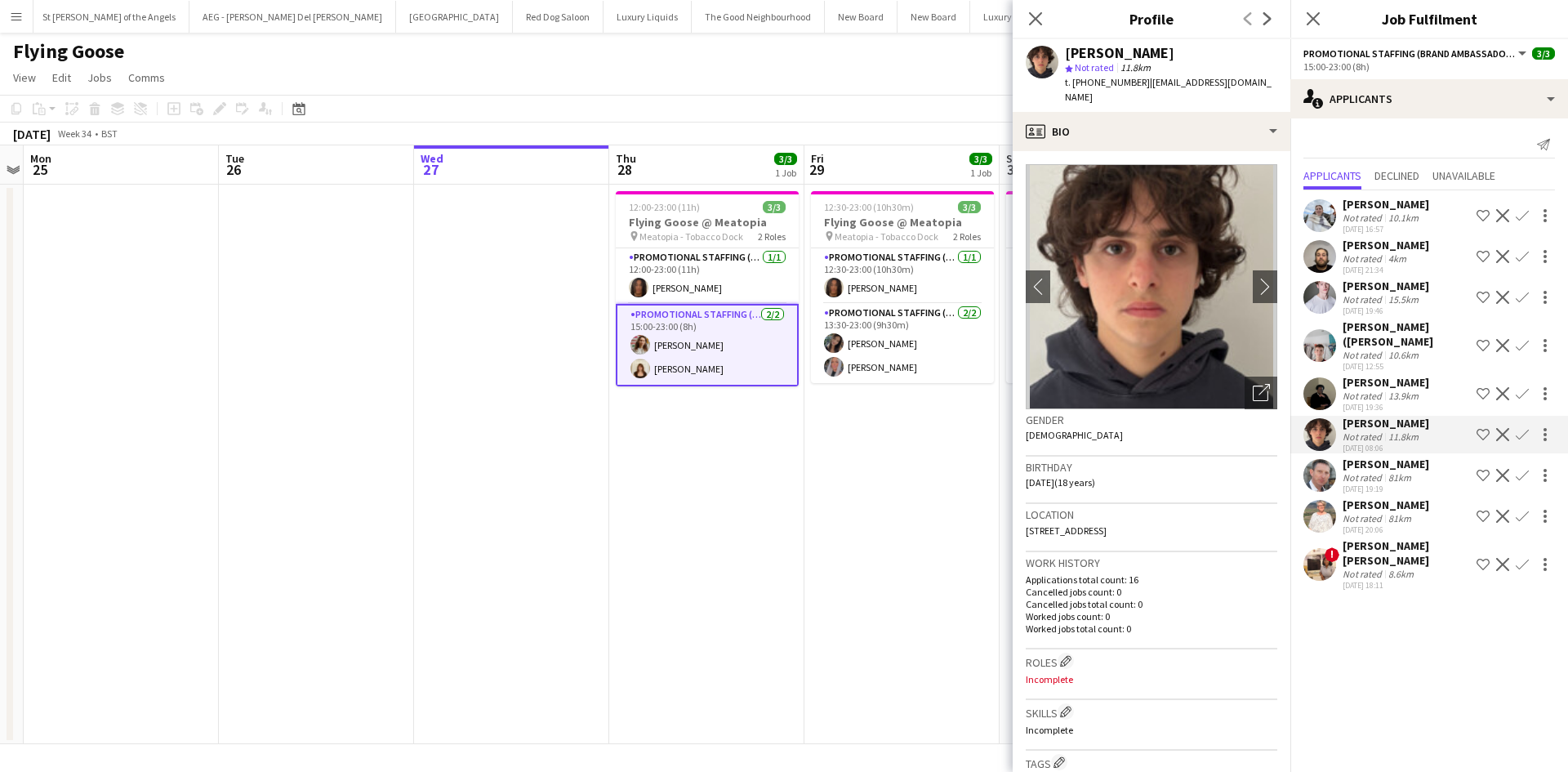
click at [1409, 250] on div "[PERSON_NAME]" at bounding box center [1385, 244] width 86 height 15
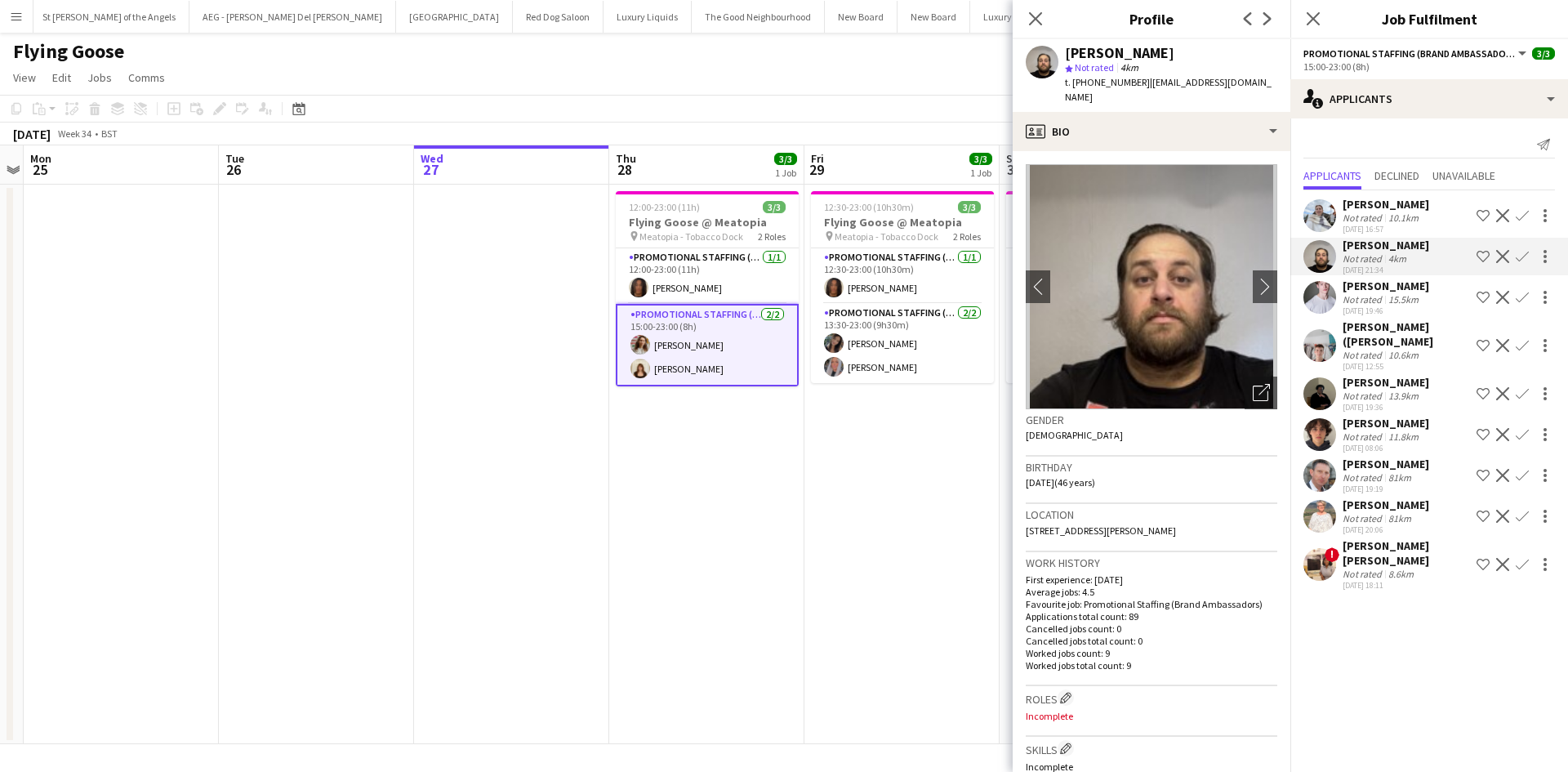
click at [1367, 431] on div "Not rated" at bounding box center [1363, 436] width 43 height 12
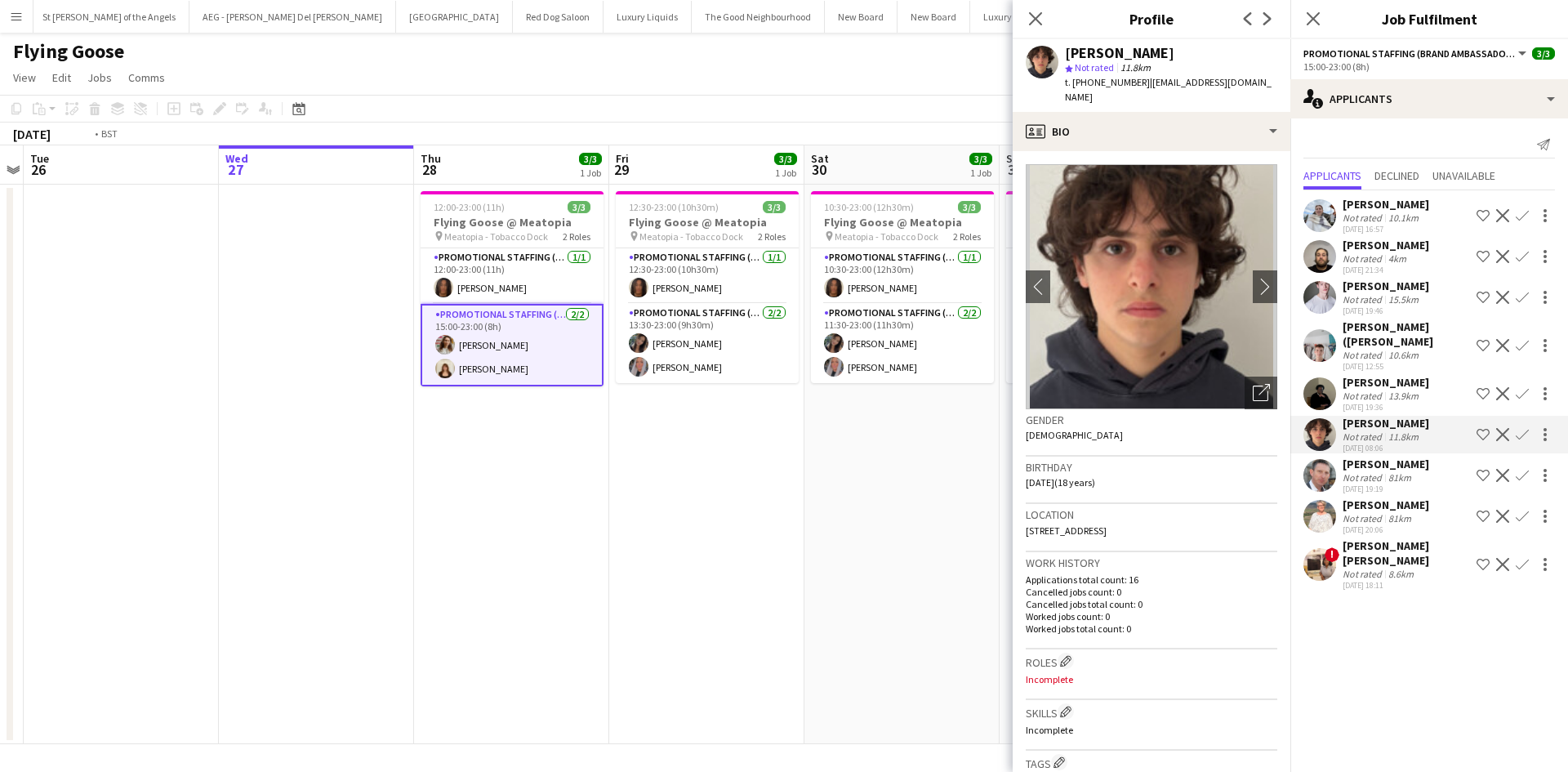
drag, startPoint x: 797, startPoint y: 503, endPoint x: 779, endPoint y: 500, distance: 18.2
click at [779, 500] on app-calendar-viewport "Fri 22 Sat 23 Sun 24 Mon 25 Tue 26 Wed 27 Thu 28 3/3 1 Job Fri 29 3/3 1 Job Sat…" at bounding box center [784, 444] width 1568 height 599
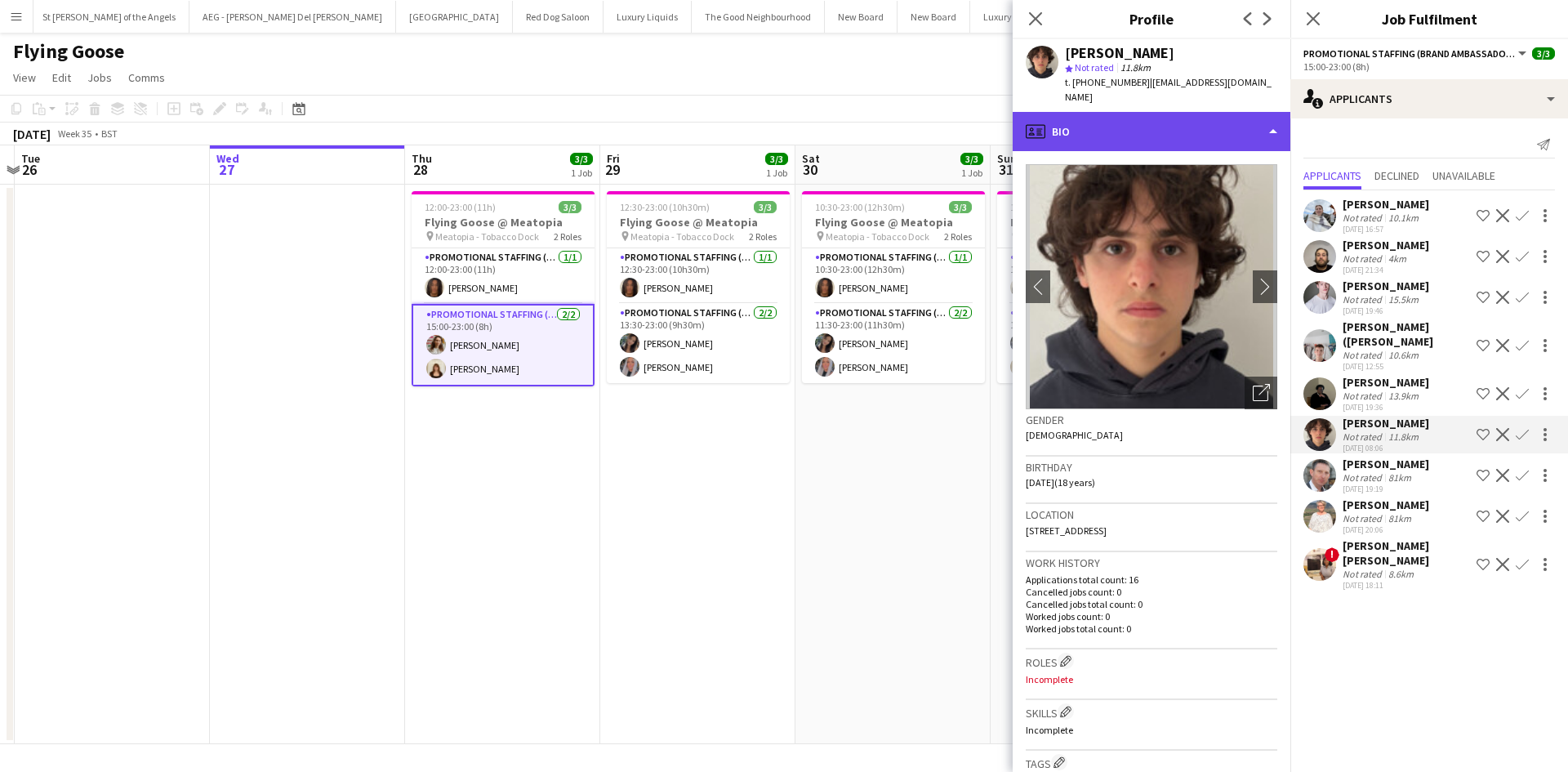
click at [1160, 129] on div "profile Bio" at bounding box center [1151, 132] width 278 height 40
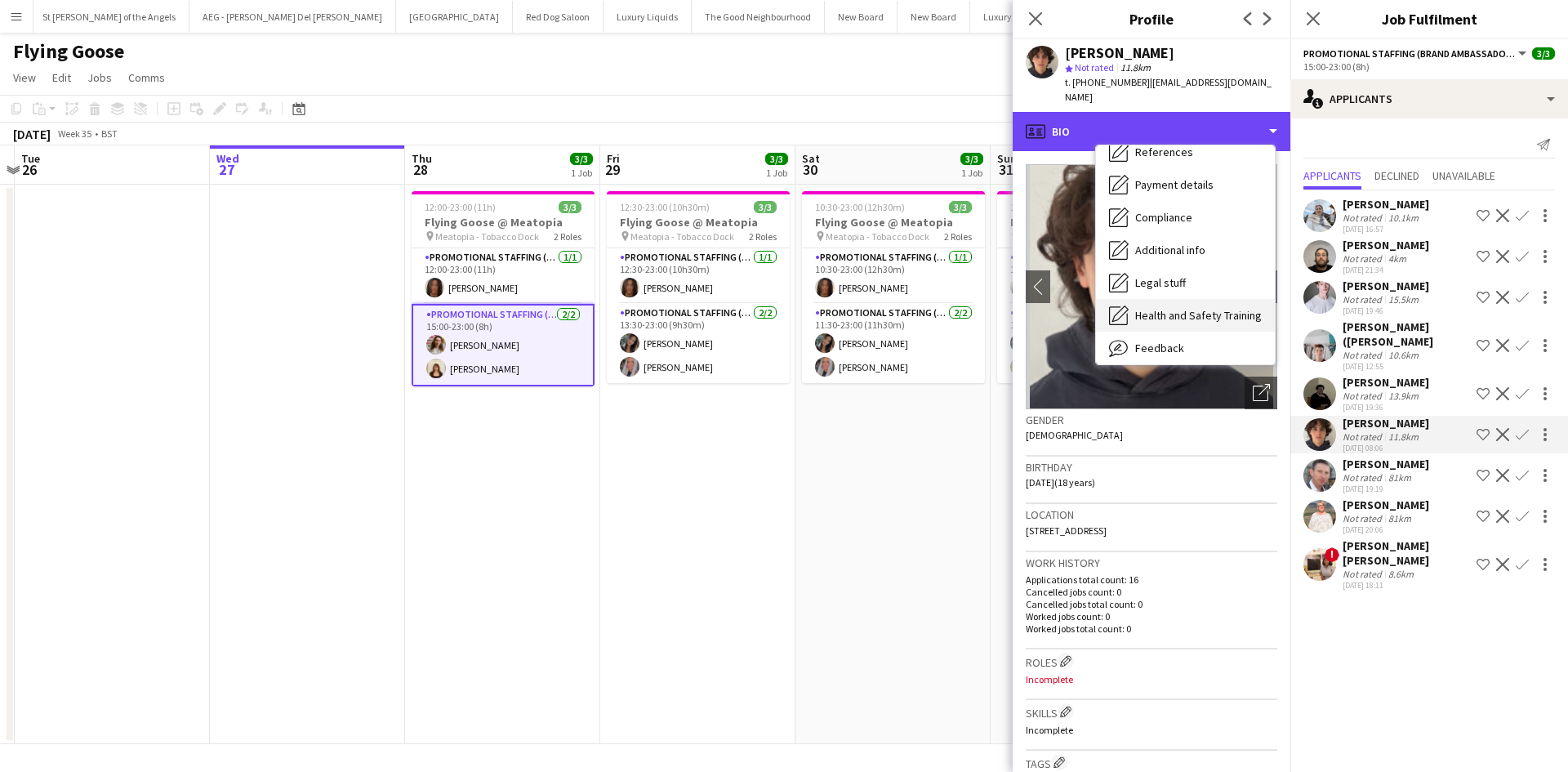
scroll to position [219, 0]
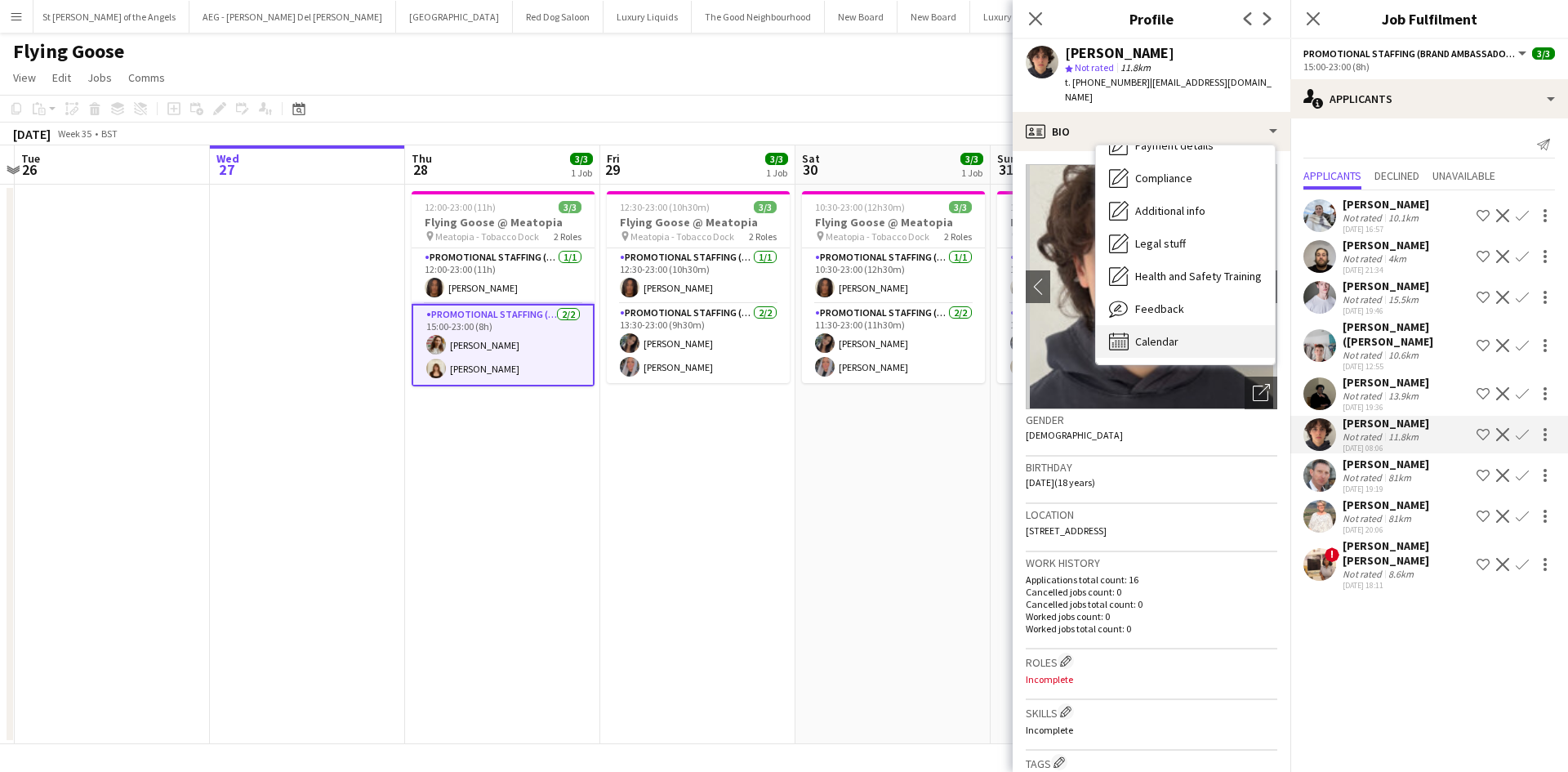
click at [1213, 326] on div "Calendar Calendar" at bounding box center [1185, 340] width 179 height 33
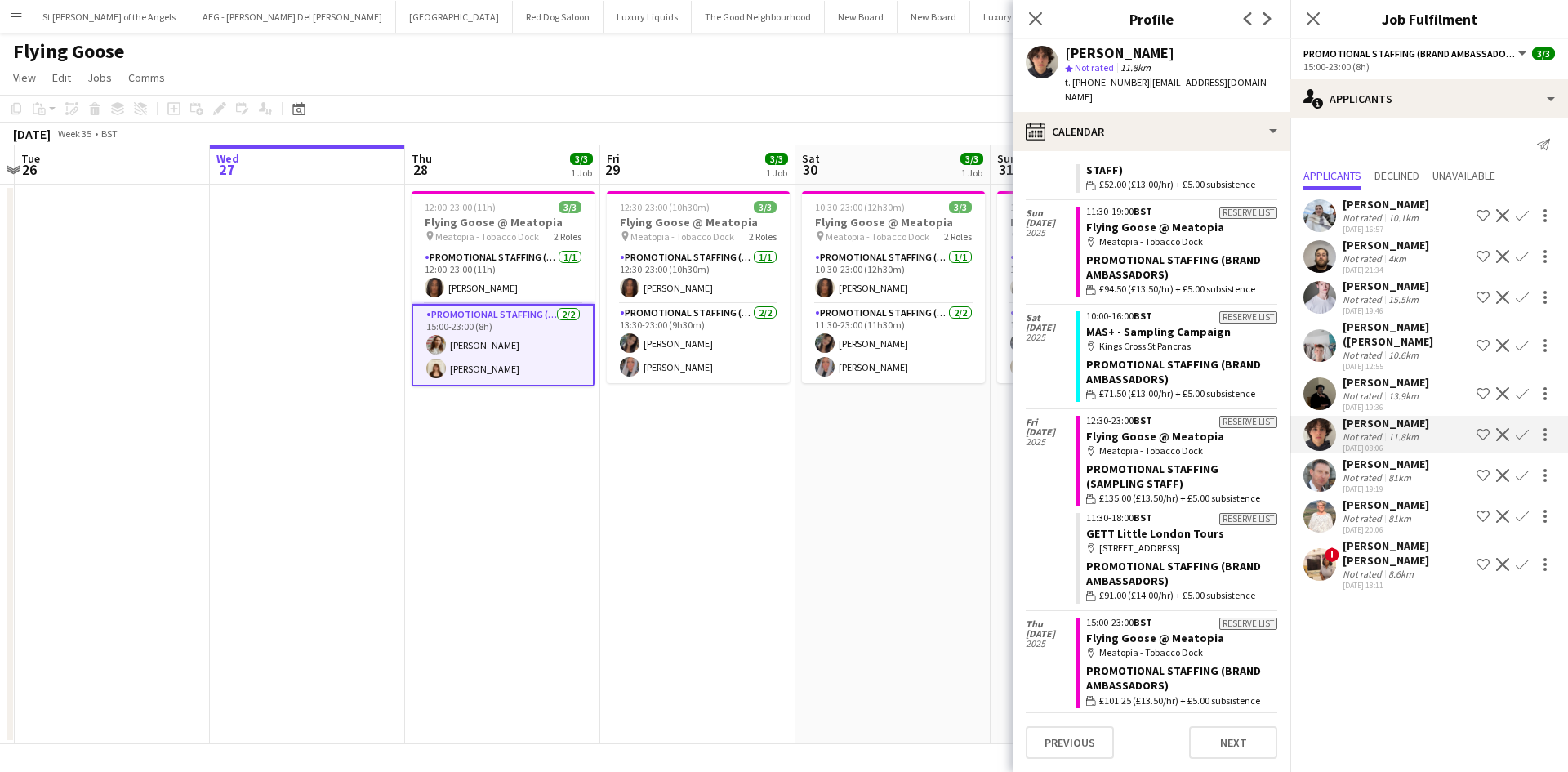
scroll to position [0, 0]
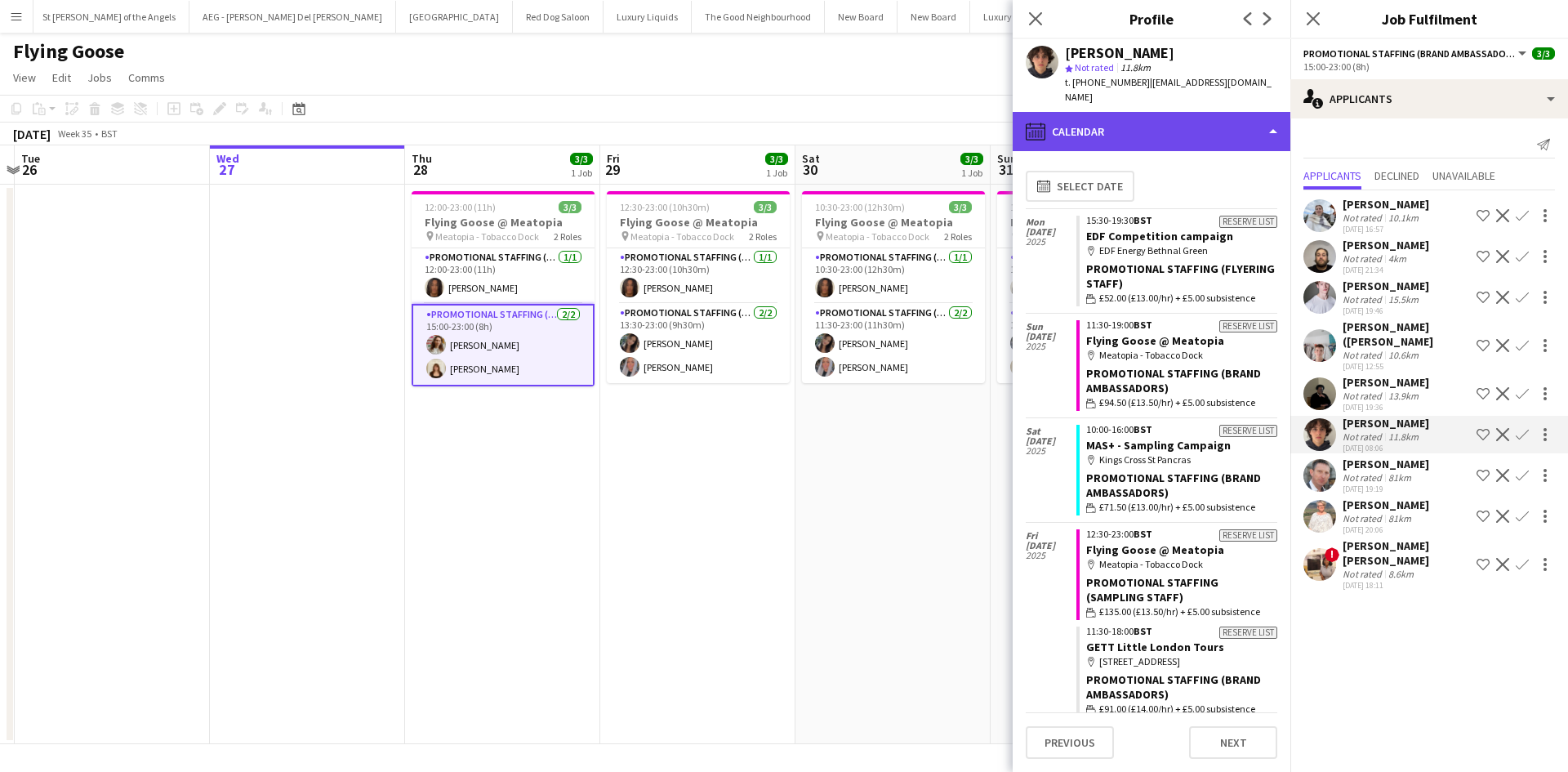
click at [1231, 127] on div "calendar-full Calendar" at bounding box center [1151, 132] width 278 height 40
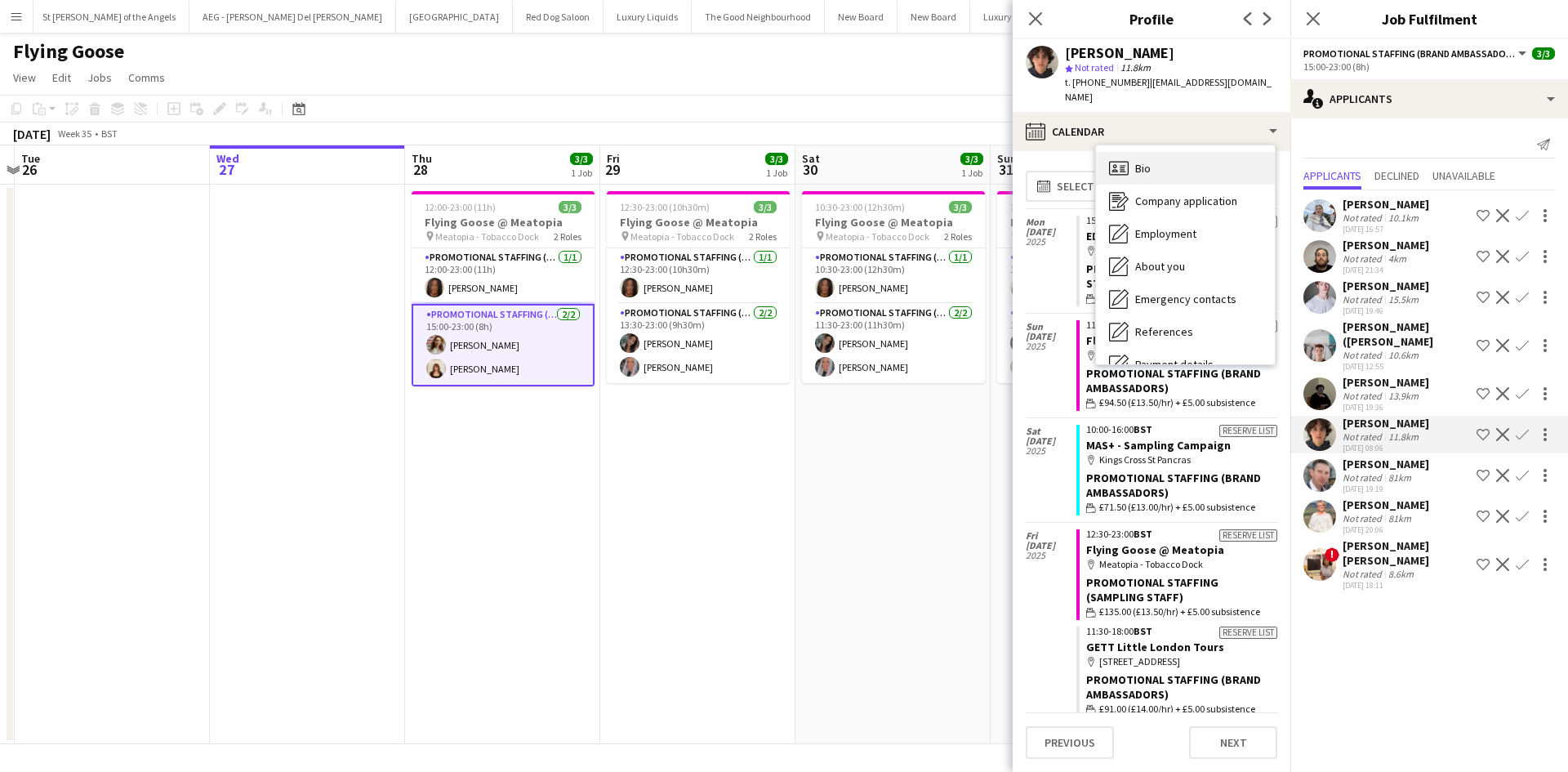
click at [1167, 152] on div "Bio Bio" at bounding box center [1185, 168] width 179 height 33
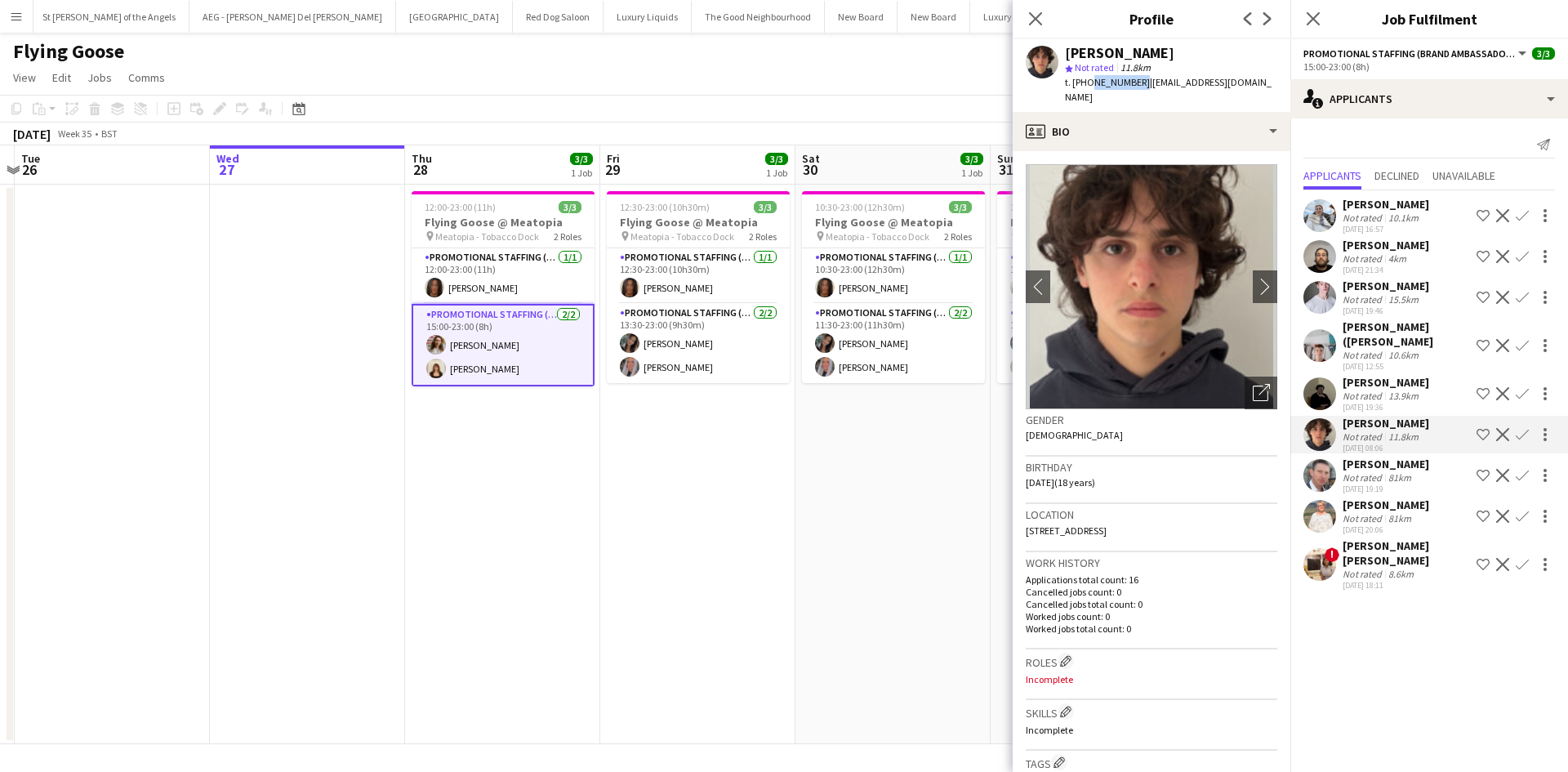
drag, startPoint x: 1087, startPoint y: 82, endPoint x: 1136, endPoint y: 80, distance: 49.0
click at [1136, 80] on span "t. +447484933599" at bounding box center [1107, 82] width 85 height 12
copy span "7484933599"
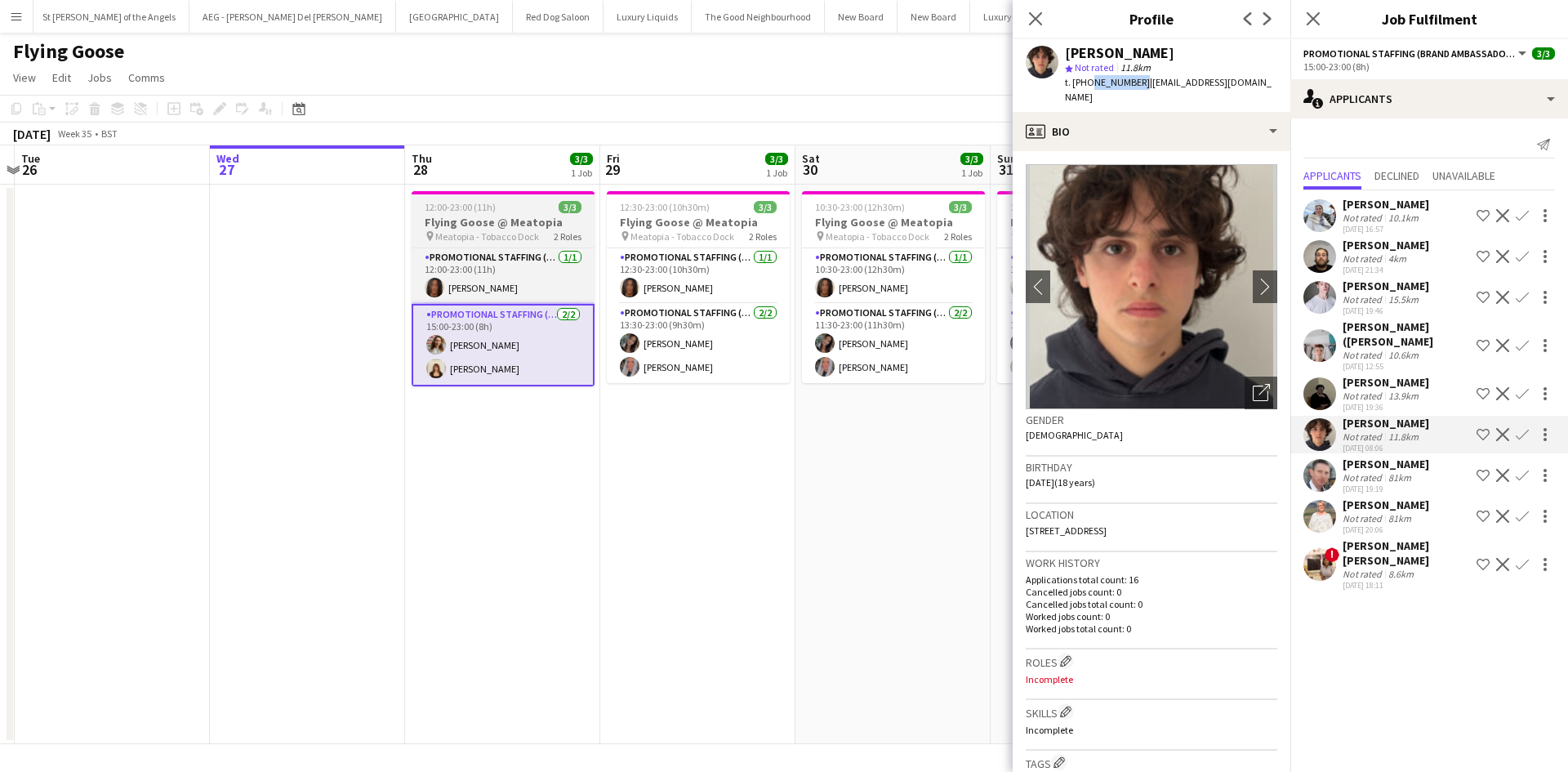
click at [526, 231] on span "Meatopia - Tobacco Dock" at bounding box center [487, 237] width 104 height 12
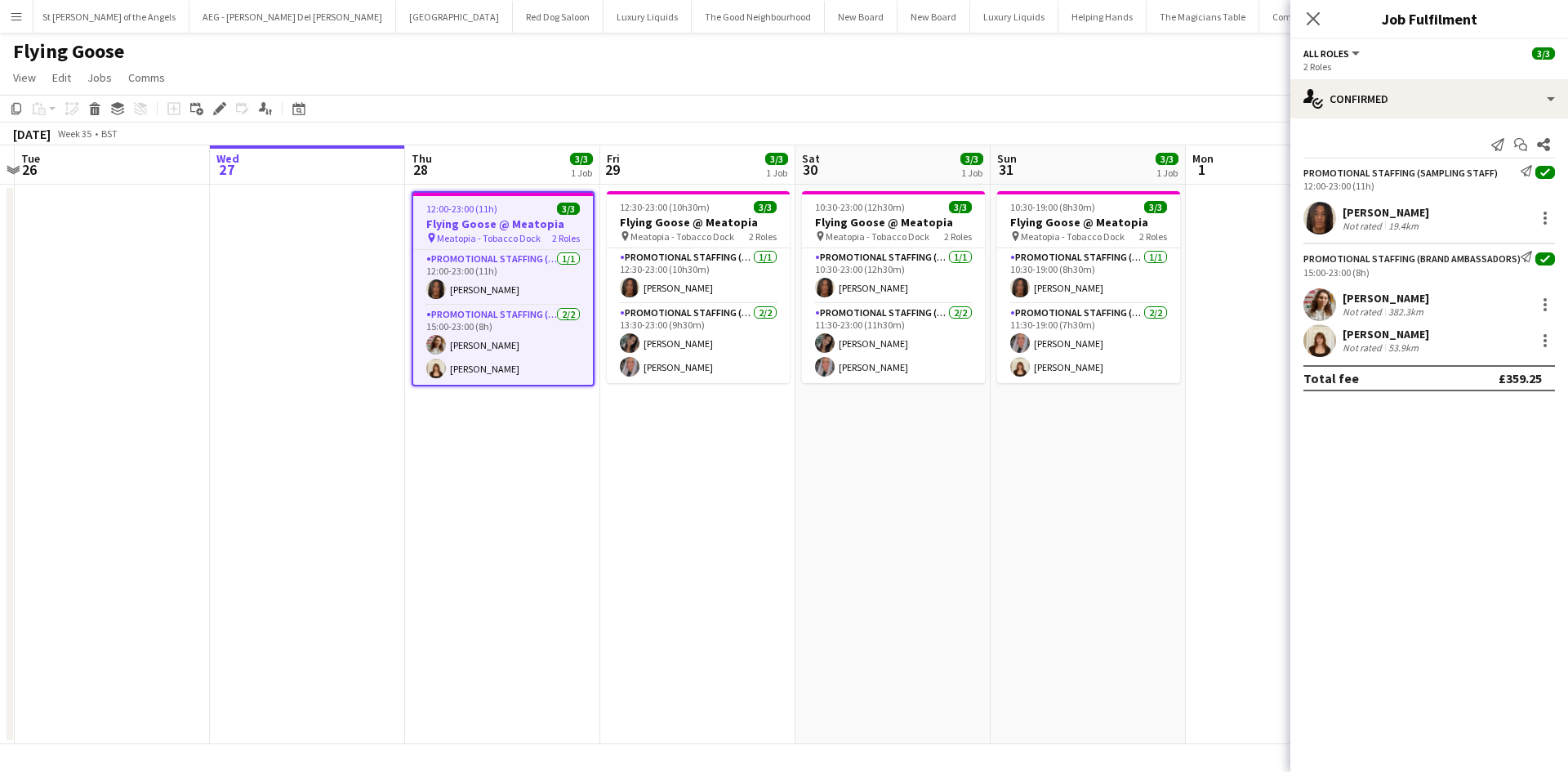
click at [993, 477] on app-calendar-viewport "Fri 22 Sat 23 Sun 24 Mon 25 Tue 26 Wed 27 Thu 28 3/3 1 Job Fri 29 3/3 1 Job Sat…" at bounding box center [784, 444] width 1568 height 599
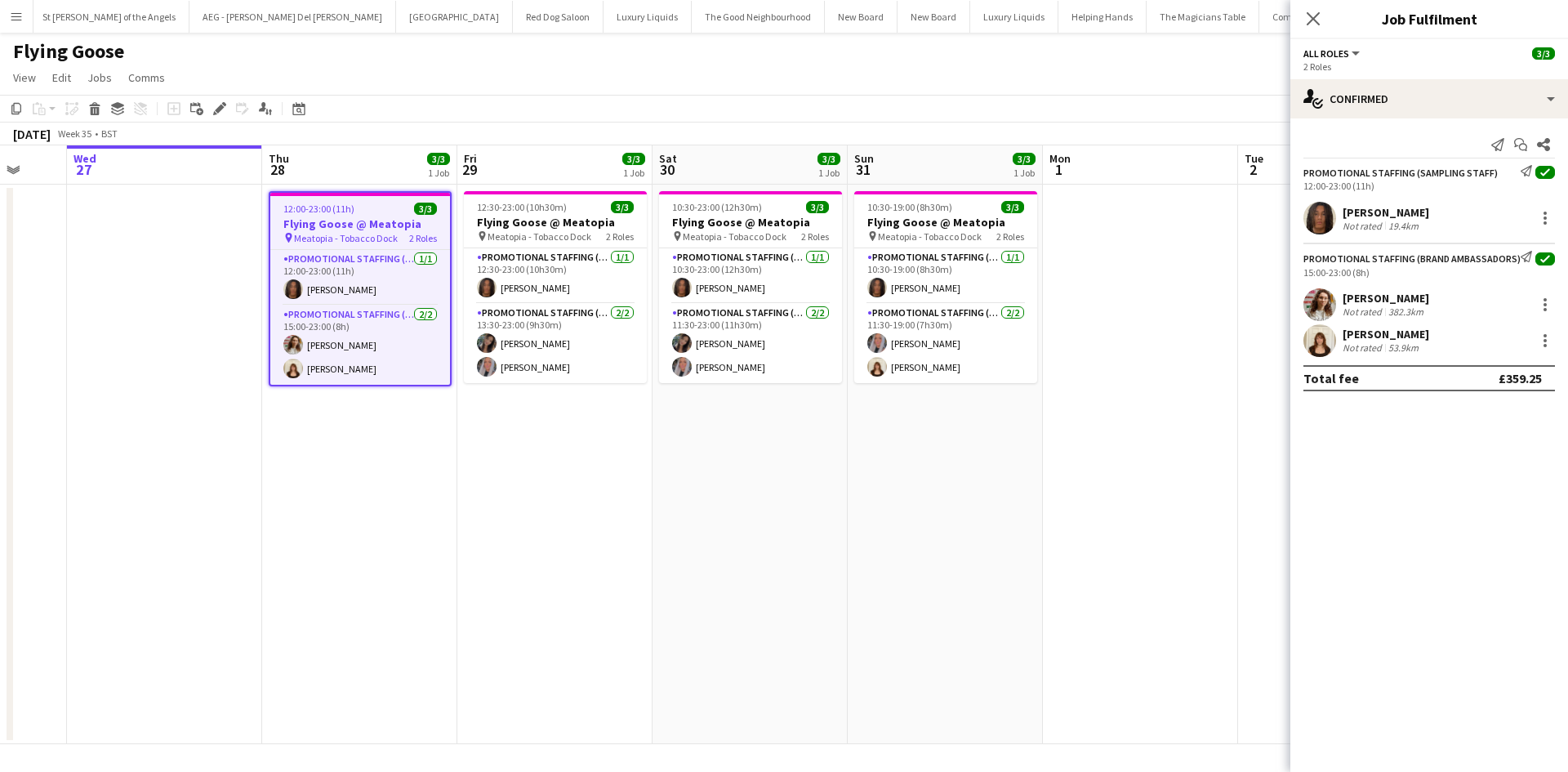
click at [354, 201] on app-job-card "12:00-23:00 (11h) 3/3 Flying Goose @ Meatopia pin Meatopia - Tobacco Dock 2 Rol…" at bounding box center [360, 288] width 183 height 195
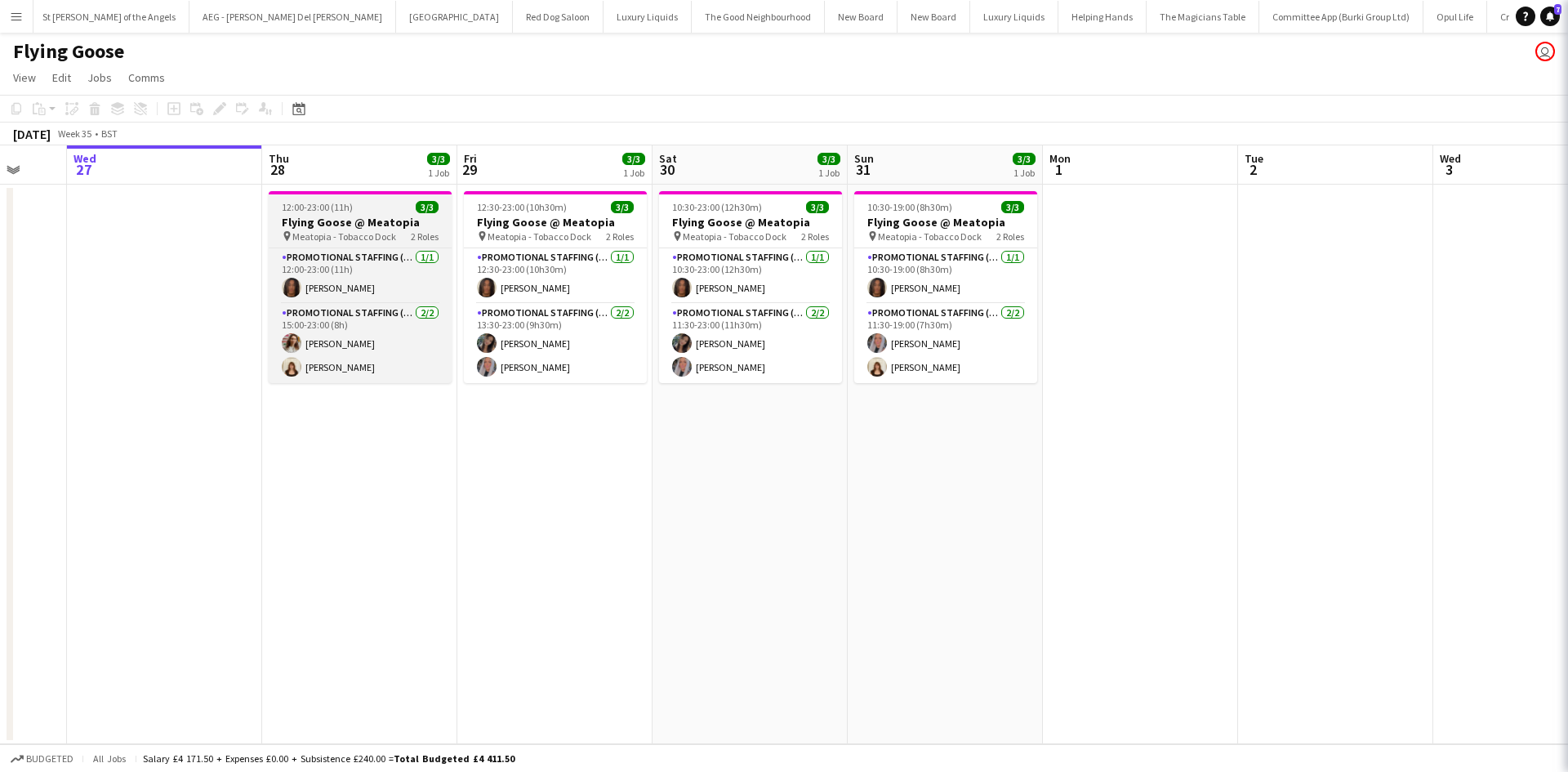
click at [347, 222] on h3 "Flying Goose @ Meatopia" at bounding box center [360, 222] width 183 height 15
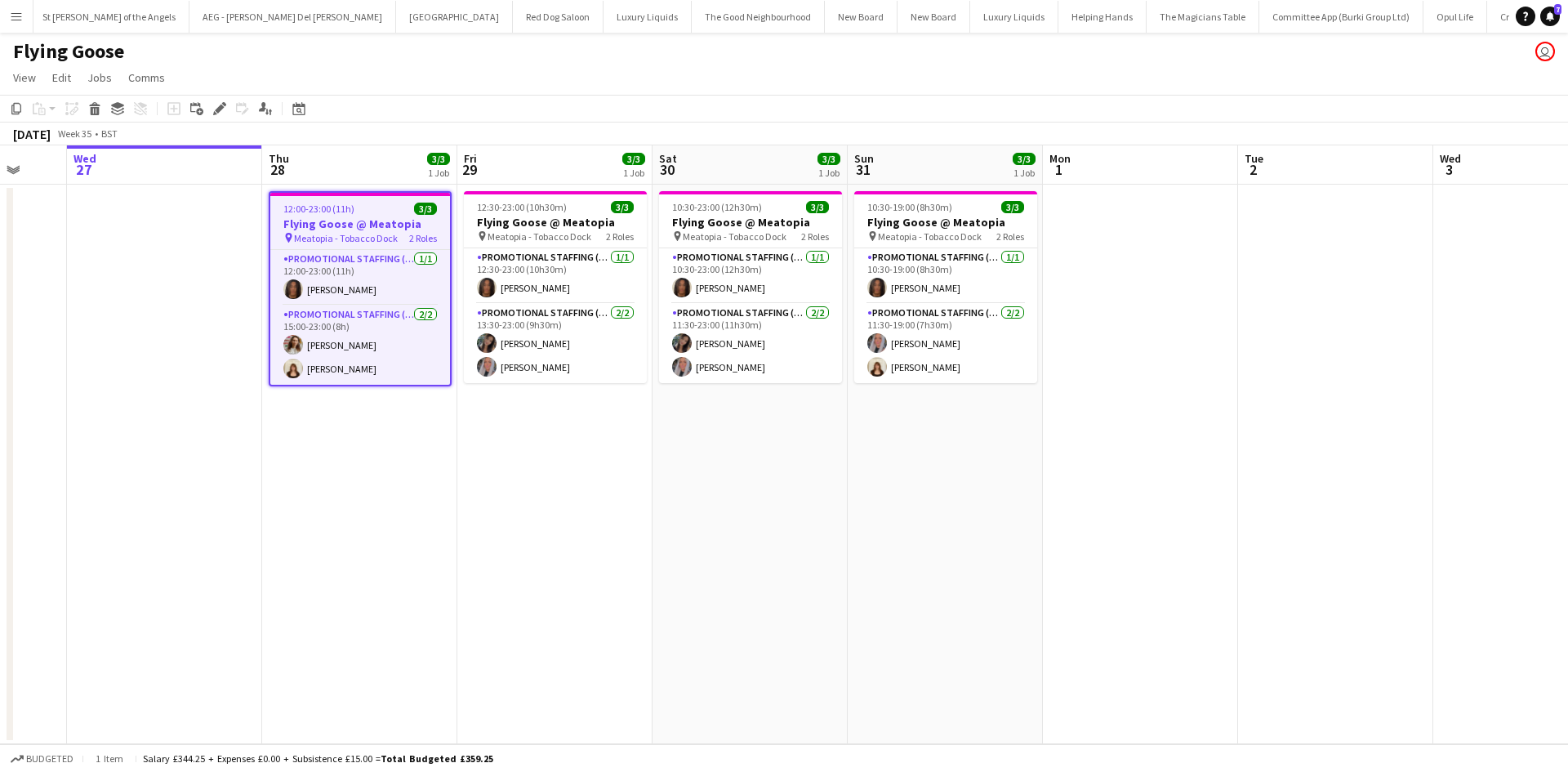
scroll to position [0, 519]
click at [215, 108] on icon "Edit" at bounding box center [219, 108] width 13 height 13
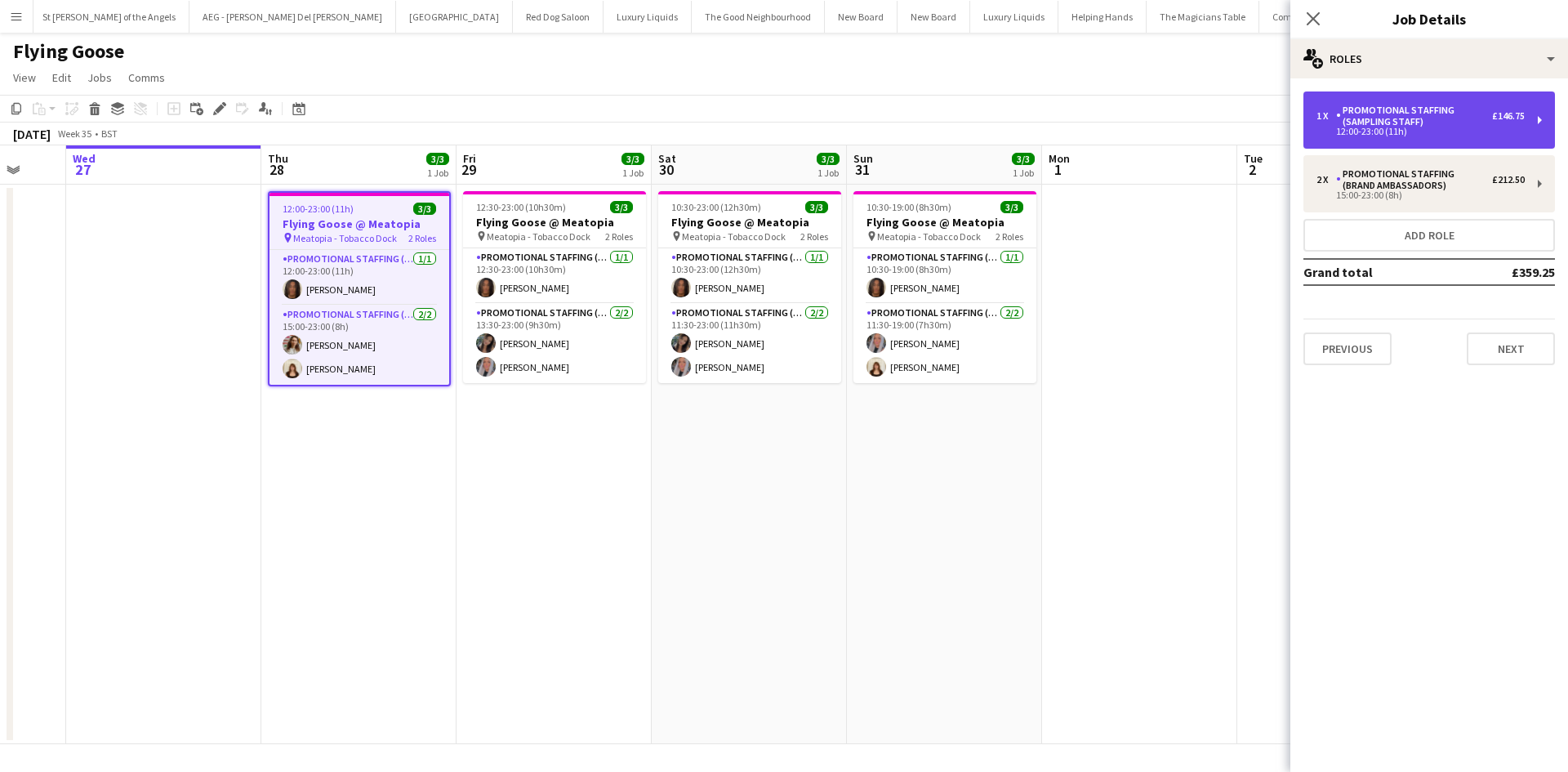
drag, startPoint x: 1484, startPoint y: 128, endPoint x: 1471, endPoint y: 129, distance: 13.0
click at [1482, 126] on div "1 x Promotional Staffing (Sampling Staff) £146.75 12:00-23:00 (11h)" at bounding box center [1420, 120] width 208 height 31
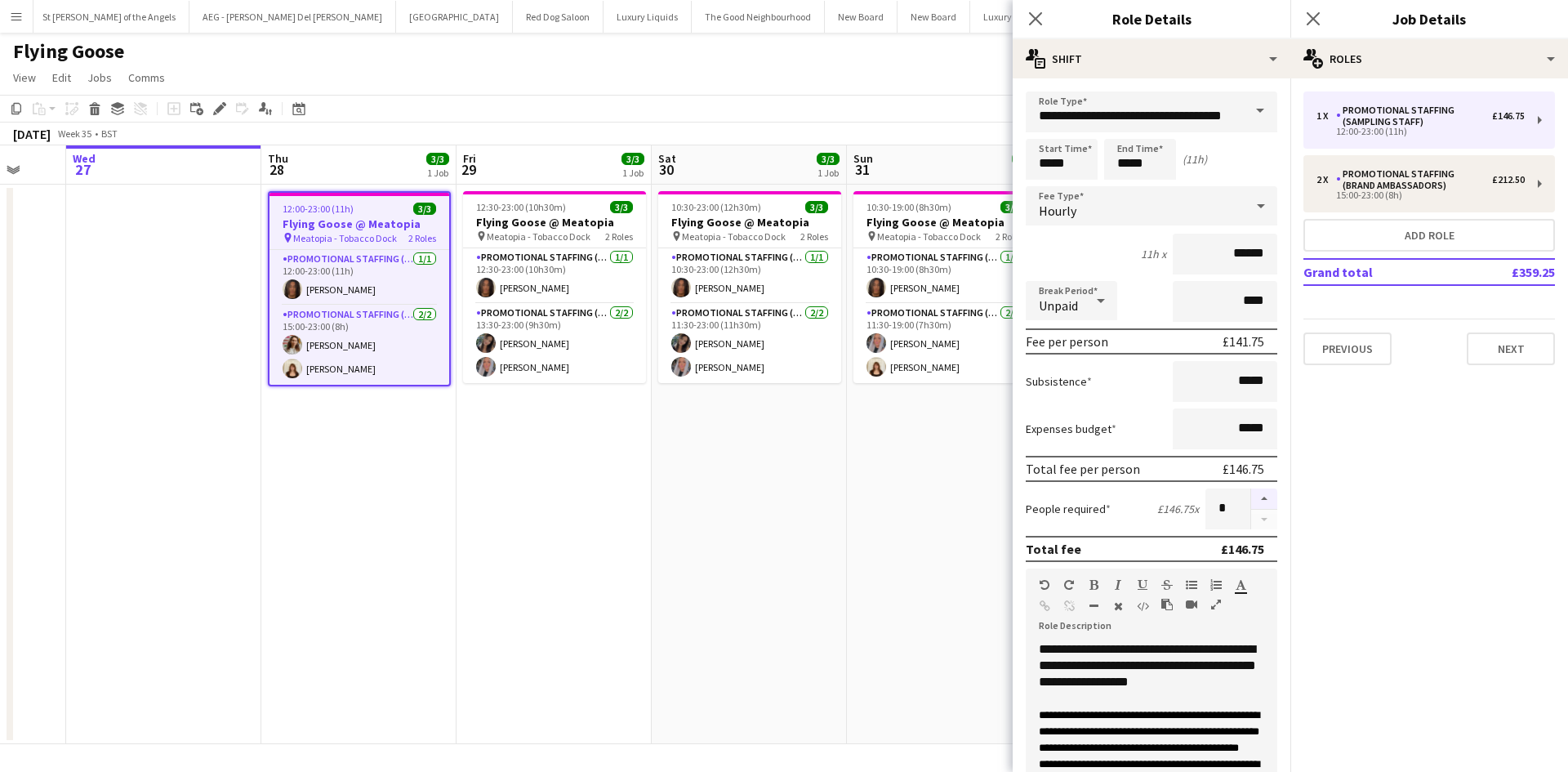
click at [1250, 498] on button "button" at bounding box center [1263, 499] width 26 height 21
type input "*"
drag, startPoint x: 754, startPoint y: 486, endPoint x: 769, endPoint y: 493, distance: 16.6
click at [753, 486] on app-date-cell "10:30-23:00 (12h30m) 3/3 Flying Goose @ Meatopia pin Meatopia - Tobacco Dock 2 …" at bounding box center [749, 464] width 195 height 559
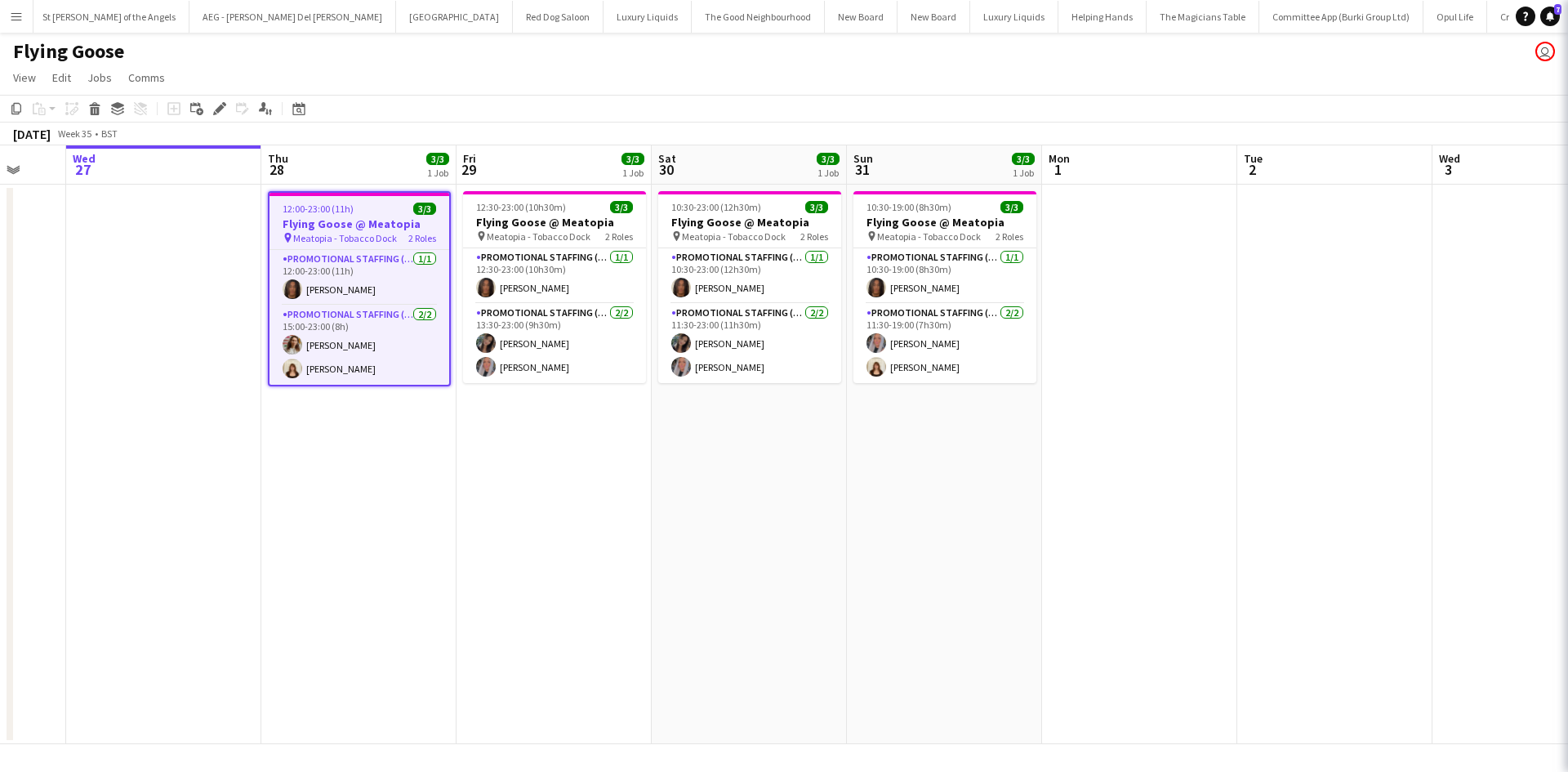
scroll to position [0, 520]
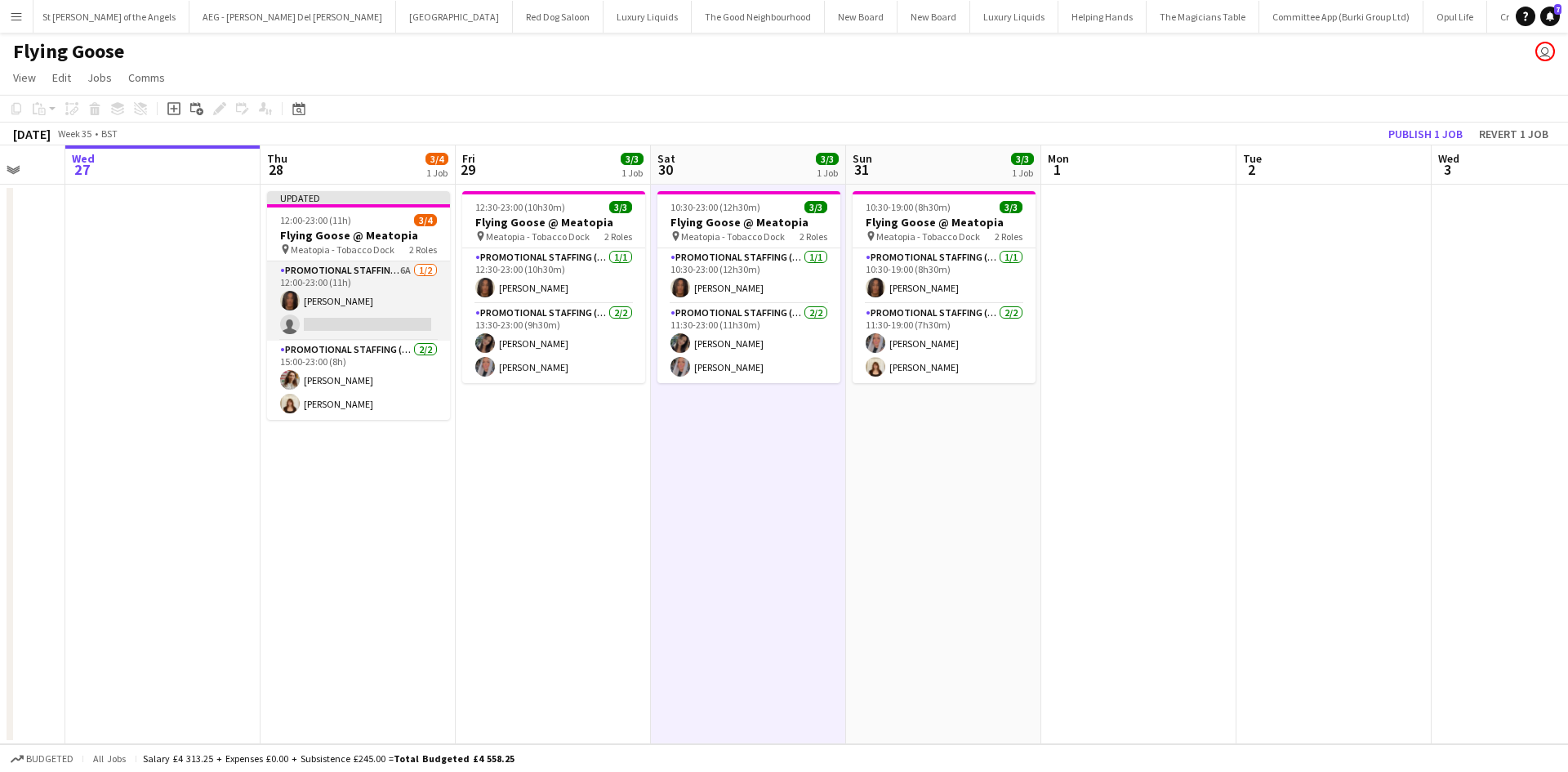
click at [339, 320] on app-card-role "Promotional Staffing (Sampling Staff) 6A 1/2 12:00-23:00 (11h) Jazz Harper sing…" at bounding box center [358, 301] width 183 height 79
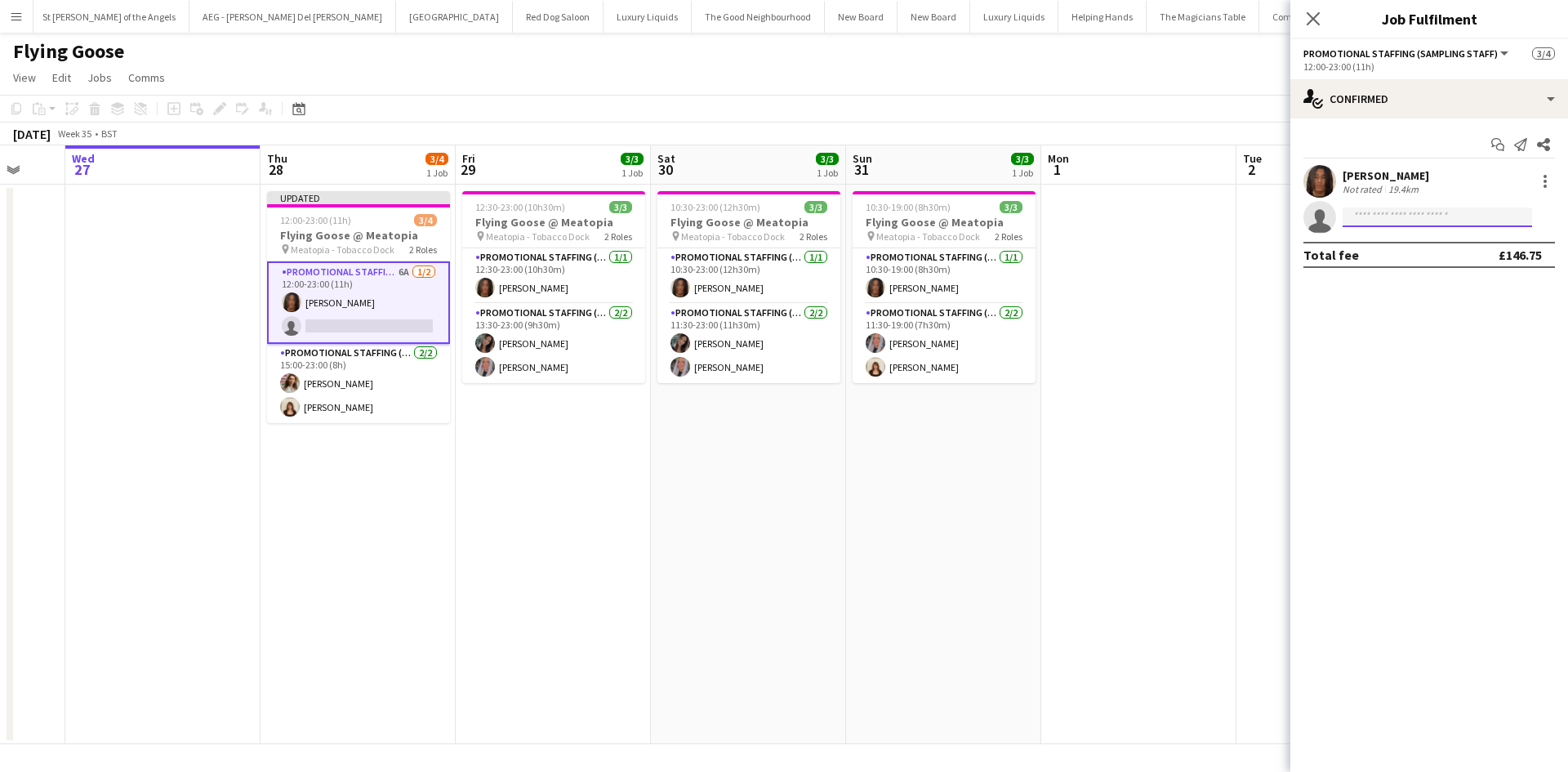
click at [1394, 215] on input at bounding box center [1436, 218] width 189 height 20
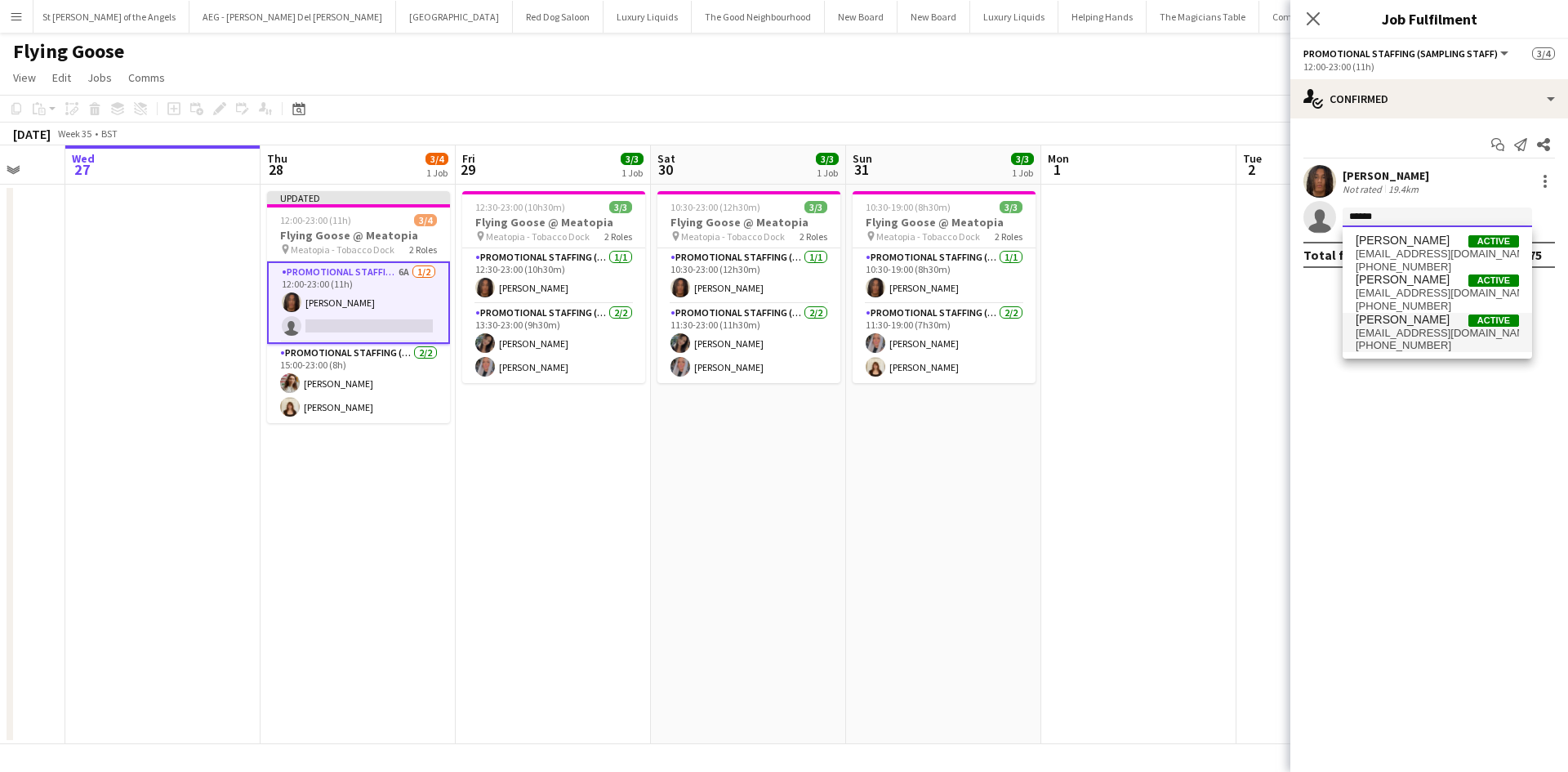
type input "******"
click at [1424, 325] on span "Oliver Tickner-Bellau" at bounding box center [1402, 320] width 94 height 14
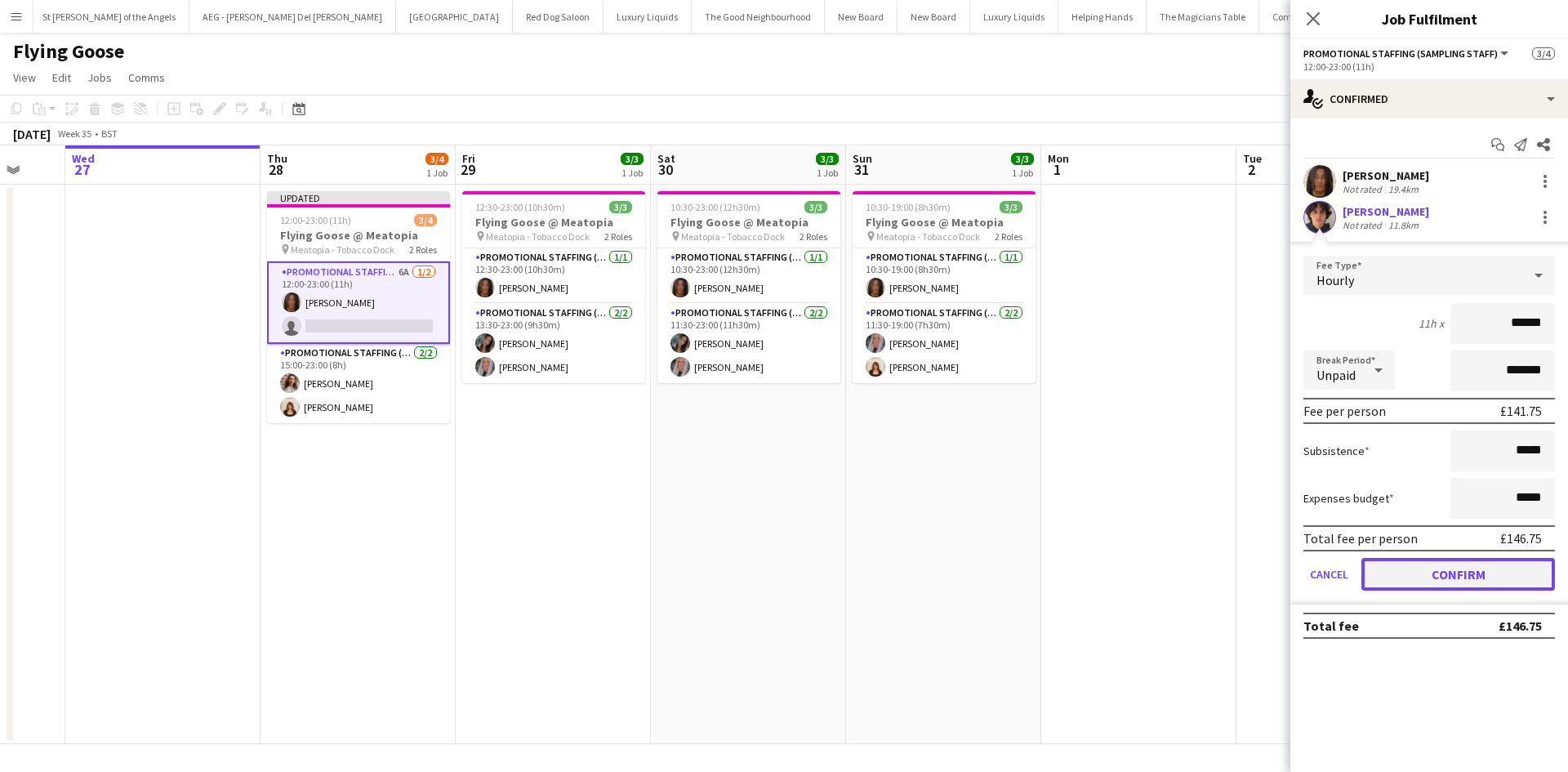
click at [1487, 580] on button "Confirm" at bounding box center [1458, 574] width 194 height 33
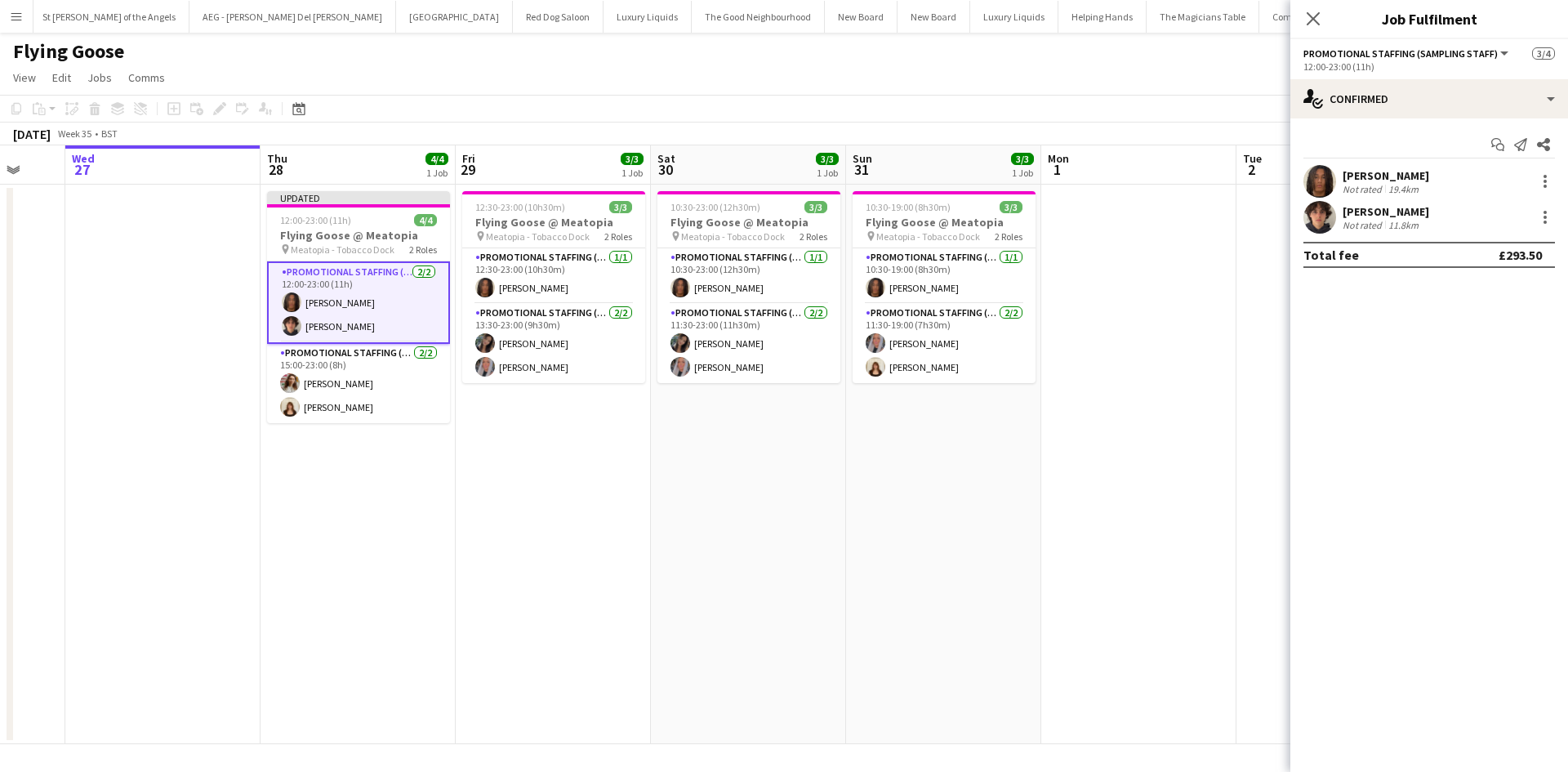
click at [1161, 461] on app-date-cell at bounding box center [1138, 464] width 195 height 559
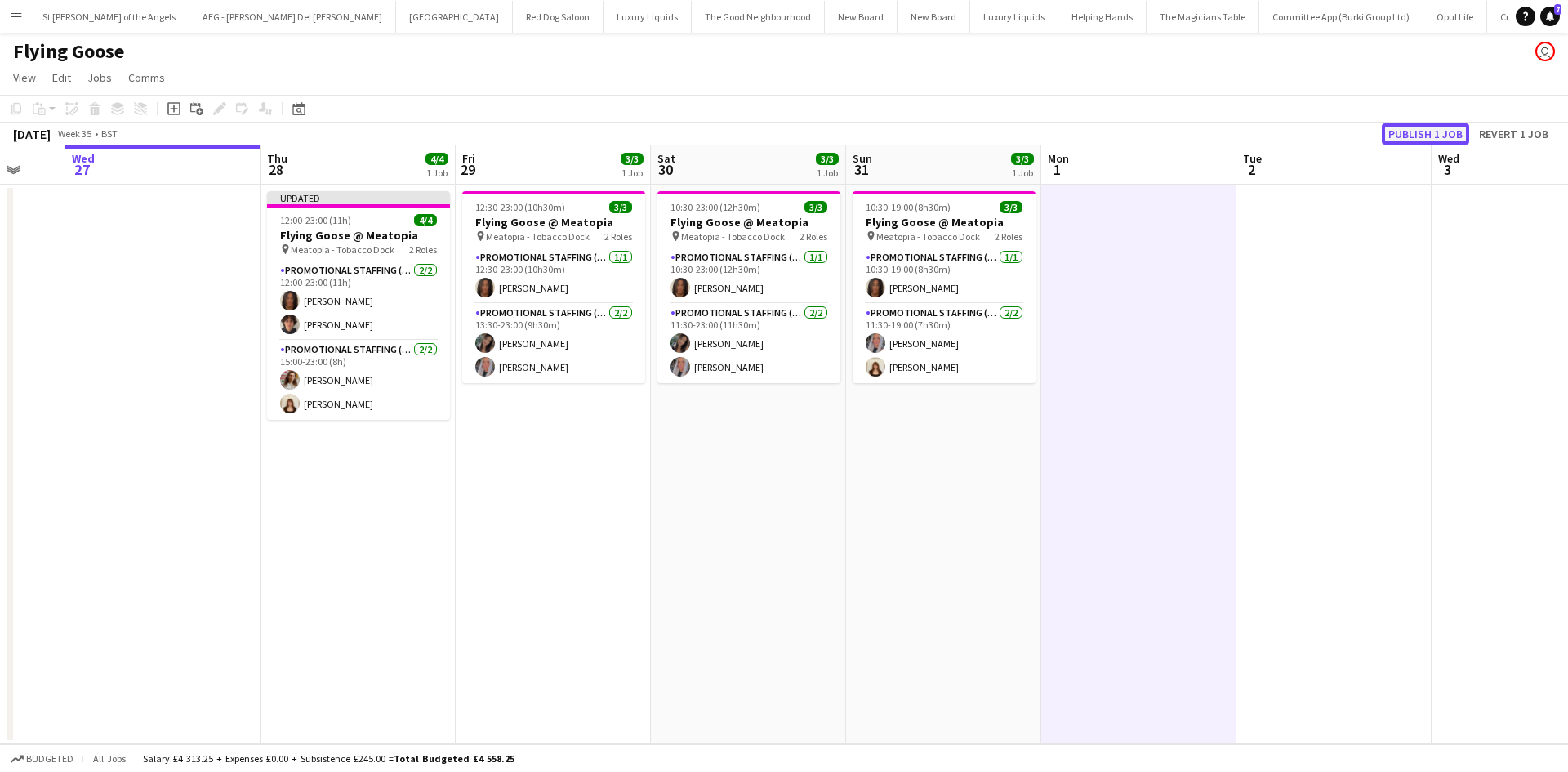
click at [1405, 135] on button "Publish 1 job" at bounding box center [1425, 134] width 87 height 21
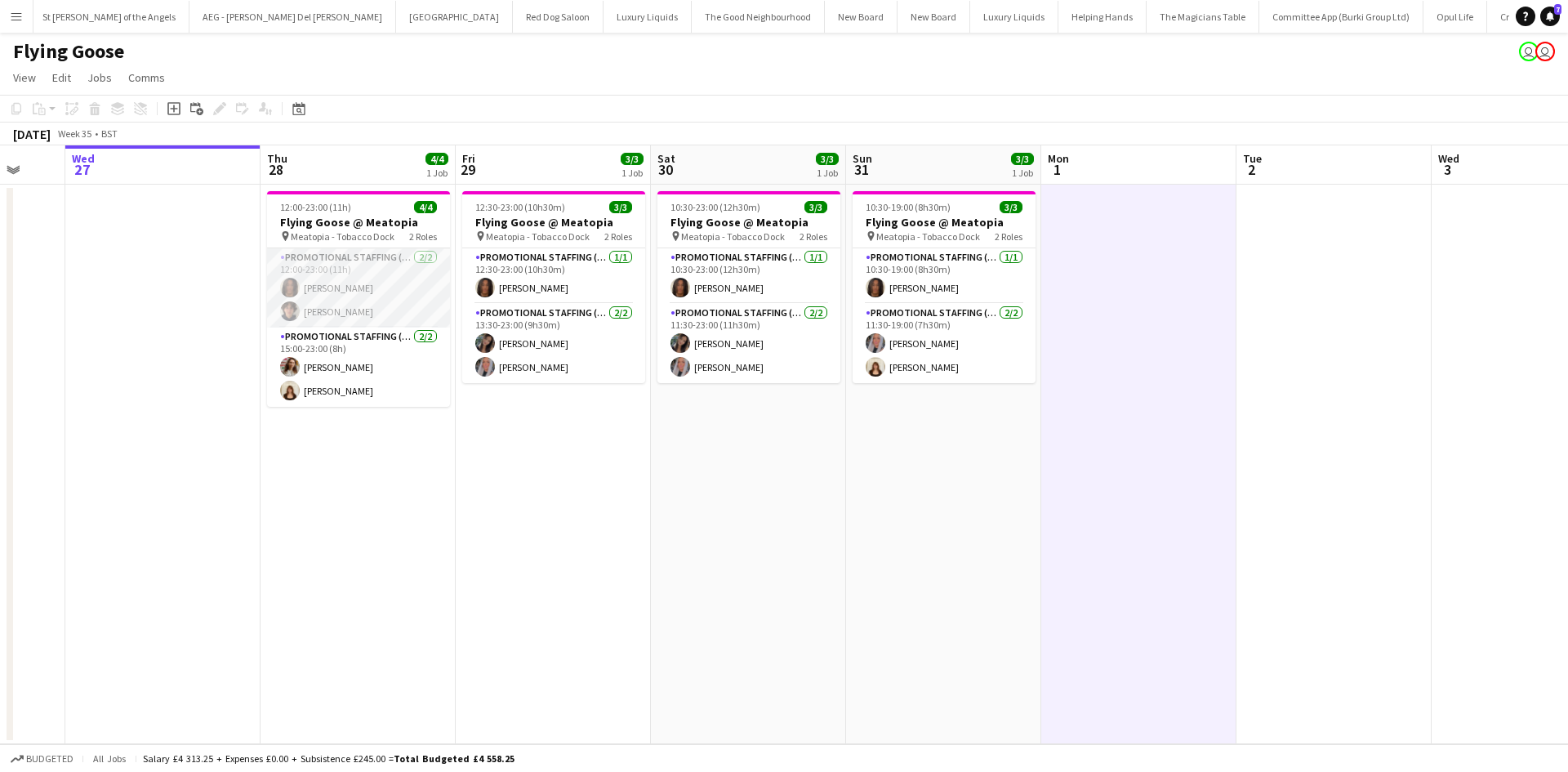
click at [336, 287] on app-card-role "Promotional Staffing (Sampling Staff) 2/2 12:00-23:00 (11h) Jazz Harper Oliver …" at bounding box center [358, 288] width 183 height 79
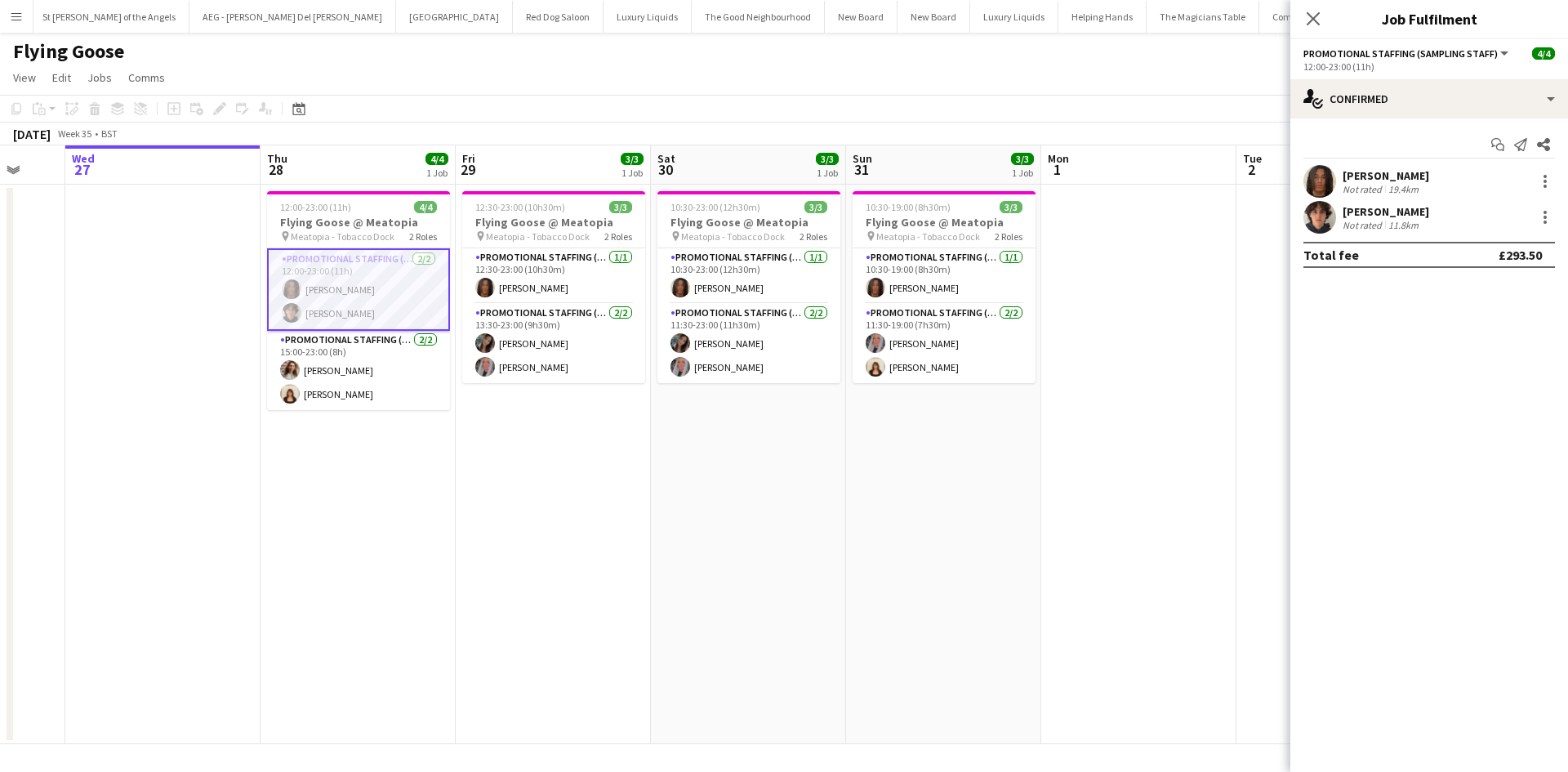
click at [1392, 175] on div "[PERSON_NAME]" at bounding box center [1385, 175] width 86 height 15
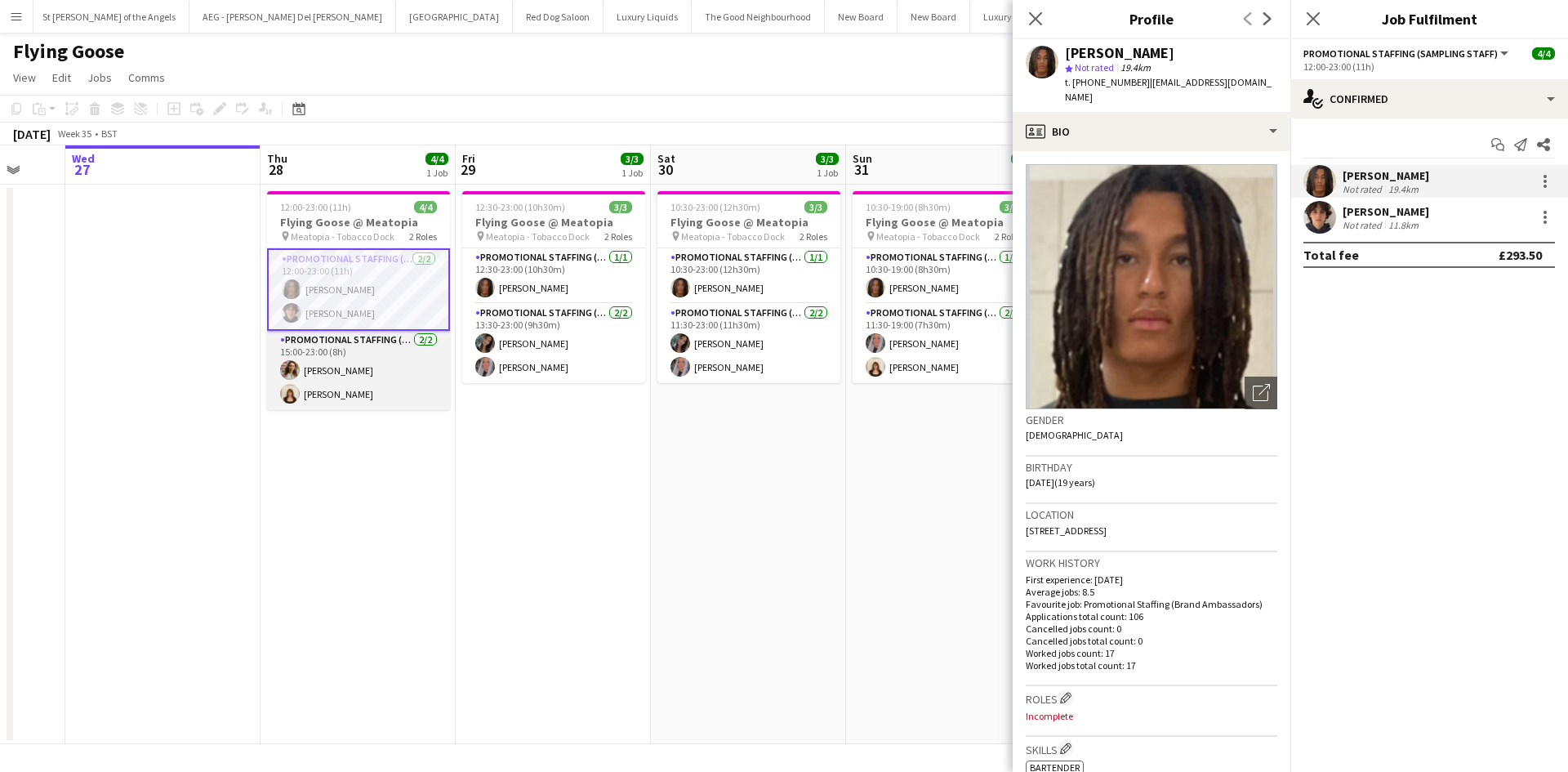
click at [334, 397] on app-card-role "Promotional Staffing (Brand Ambassadors) 2/2 15:00-23:00 (8h) Daria Smith Ameli…" at bounding box center [358, 370] width 183 height 79
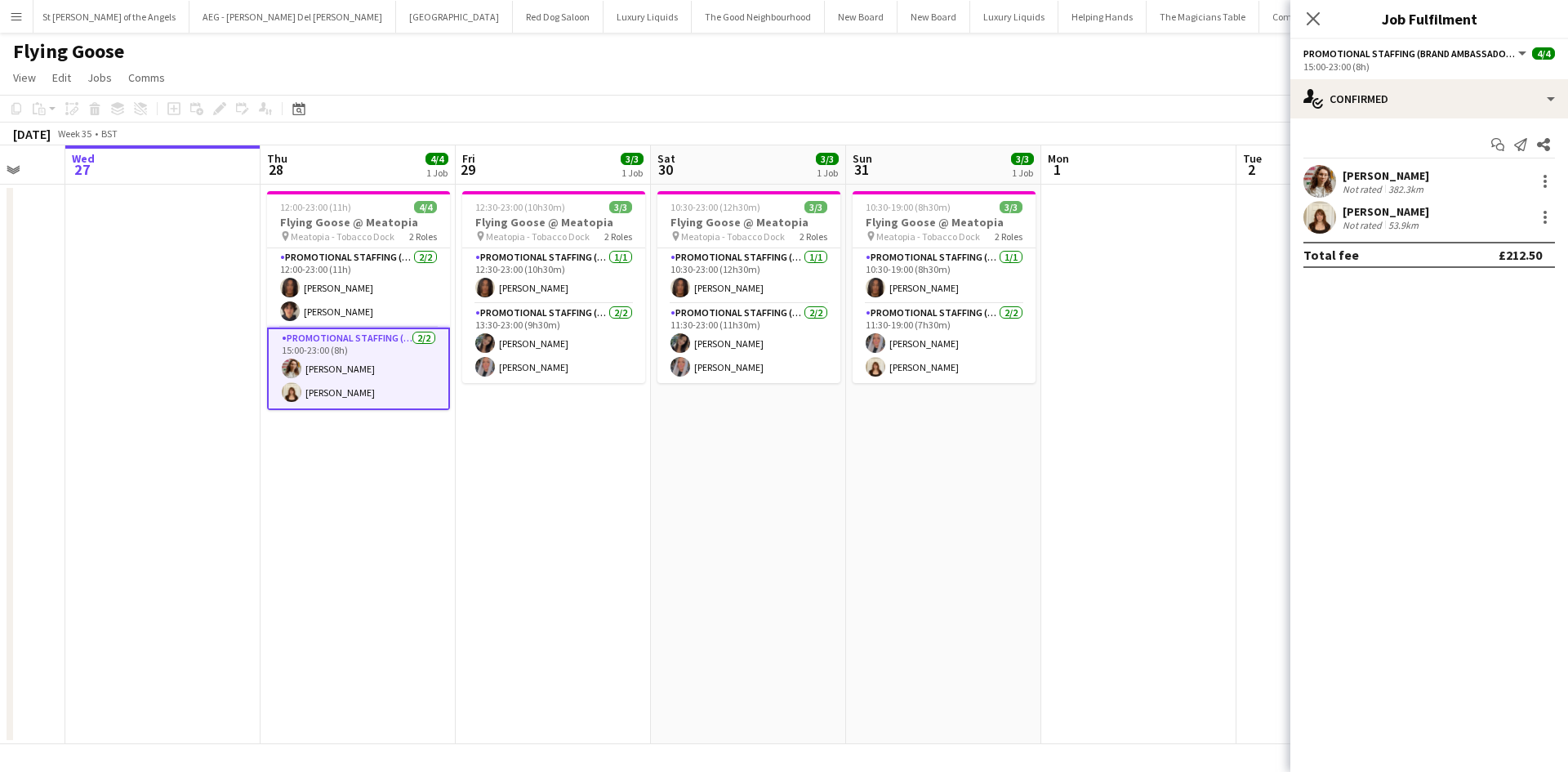
click at [328, 361] on app-card-role "Promotional Staffing (Brand Ambassadors) 2/2 15:00-23:00 (8h) Daria Smith Ameli…" at bounding box center [358, 368] width 183 height 82
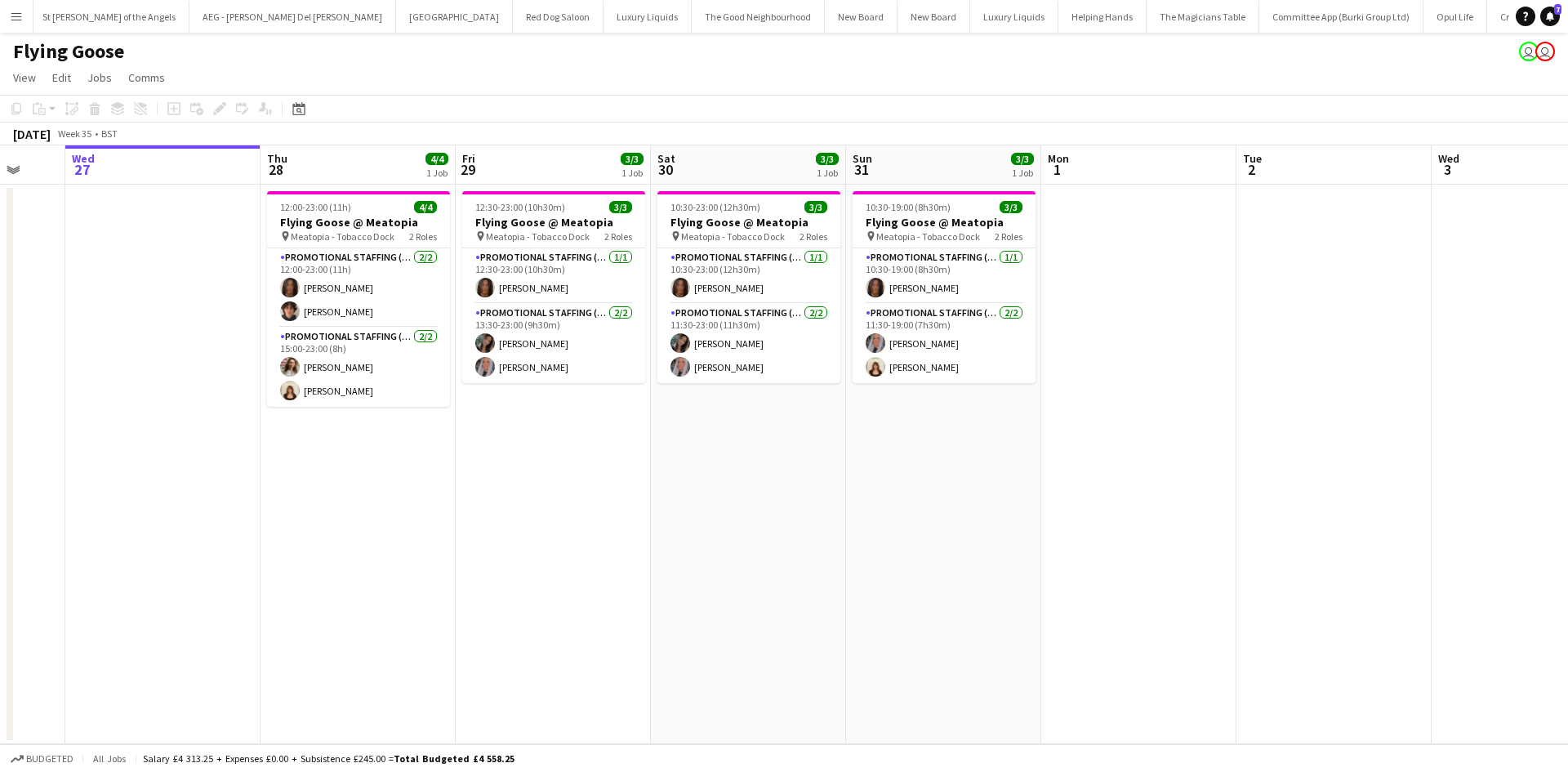
click at [817, 441] on app-date-cell "10:30-23:00 (12h30m) 3/3 Flying Goose @ Meatopia pin Meatopia - Tobacco Dock 2 …" at bounding box center [748, 464] width 195 height 559
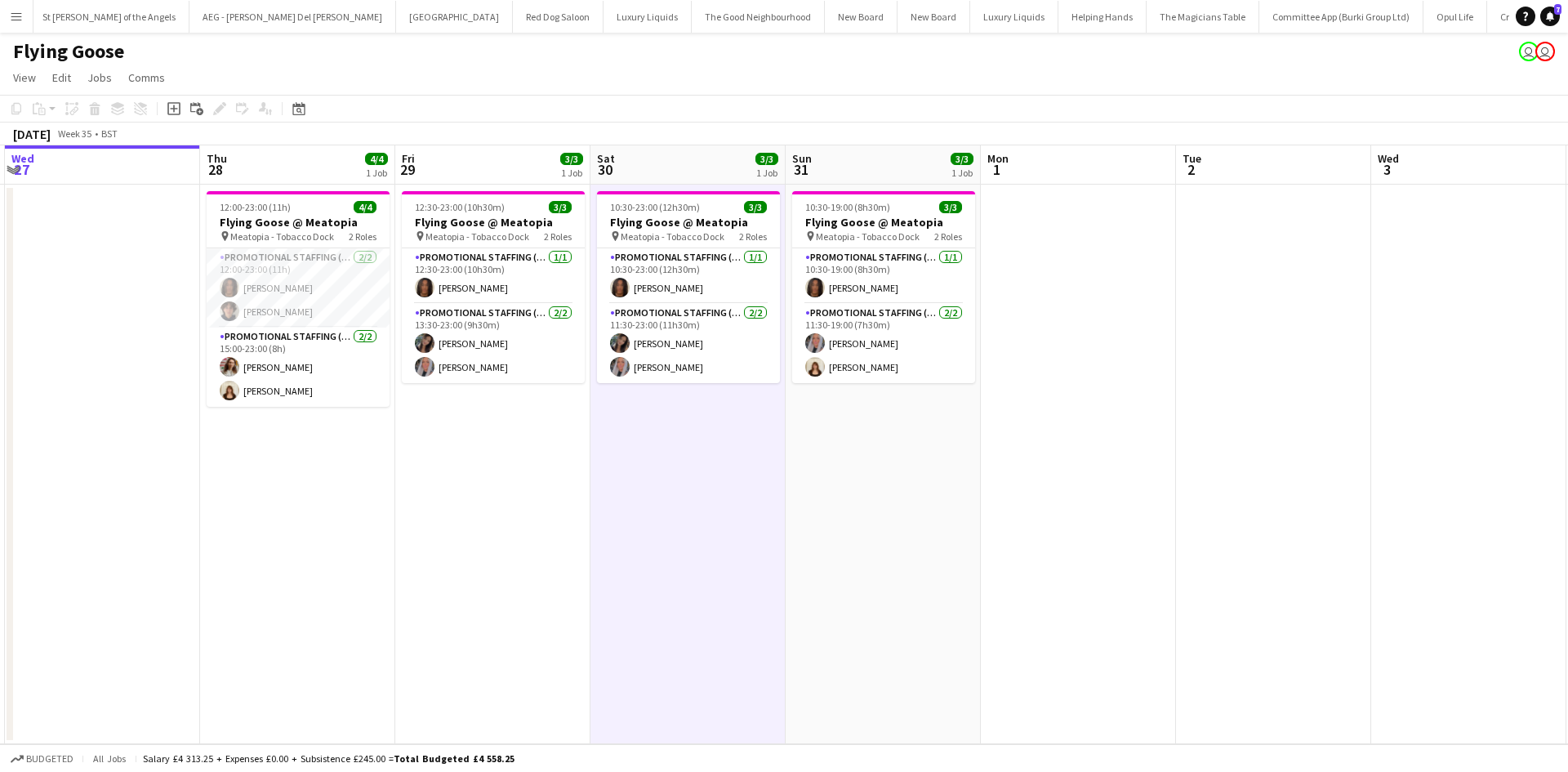
drag, startPoint x: 956, startPoint y: 480, endPoint x: 899, endPoint y: 482, distance: 57.0
click at [899, 482] on app-calendar-viewport "Sun 24 Mon 25 Tue 26 Wed 27 Thu 28 4/4 1 Job Fri 29 3/3 1 Job Sat 30 3/3 1 Job …" at bounding box center [784, 444] width 1568 height 599
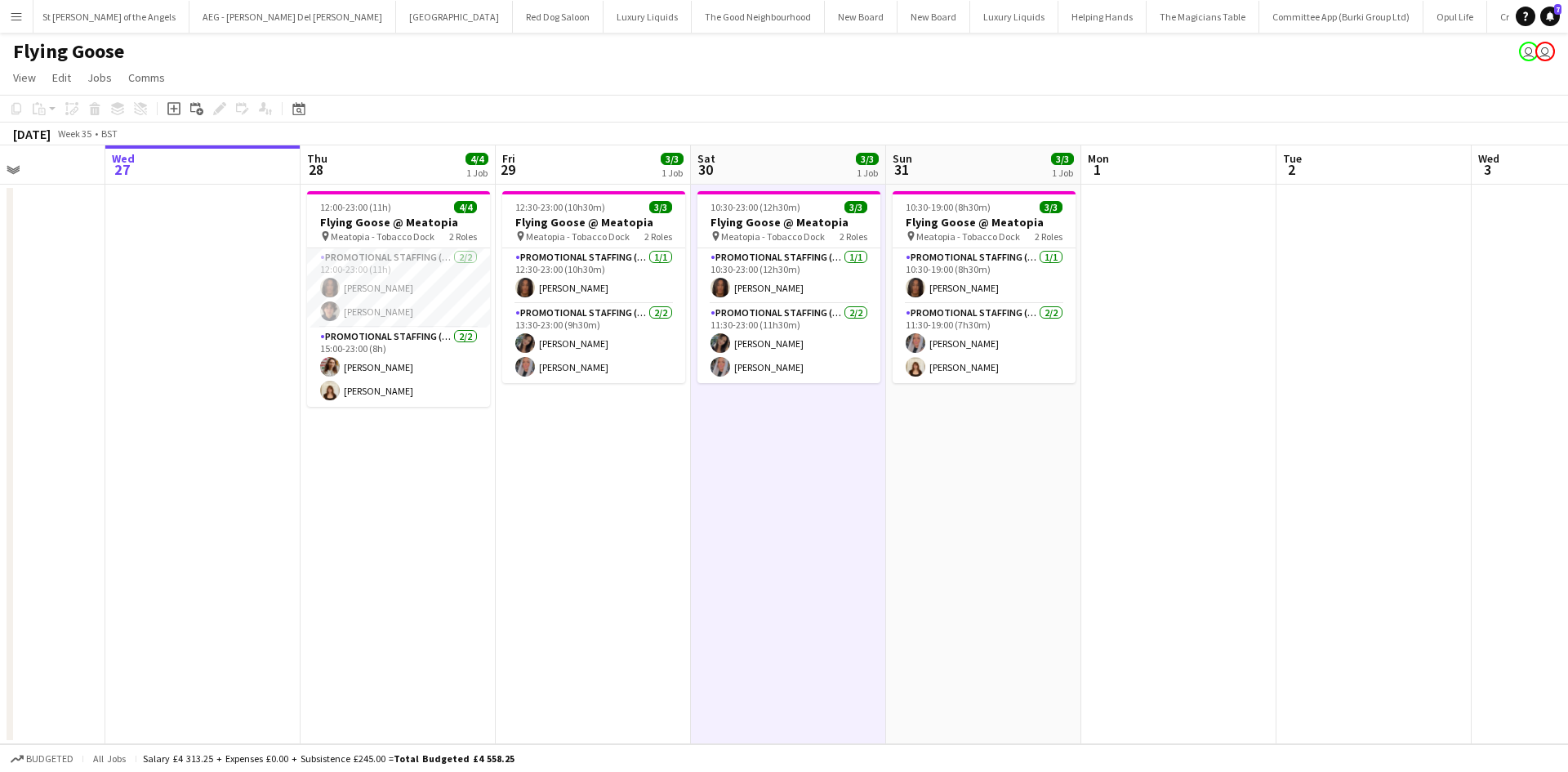
drag, startPoint x: 213, startPoint y: 540, endPoint x: 316, endPoint y: 527, distance: 103.8
click at [316, 527] on app-calendar-viewport "Sun 24 Mon 25 Tue 26 Wed 27 Thu 28 4/4 1 Job Fri 29 3/3 1 Job Sat 30 3/3 1 Job …" at bounding box center [784, 444] width 1568 height 599
click at [405, 313] on app-card-role "Promotional Staffing (Sampling Staff) 2/2 12:00-23:00 (11h) Jazz Harper Oliver …" at bounding box center [400, 288] width 183 height 79
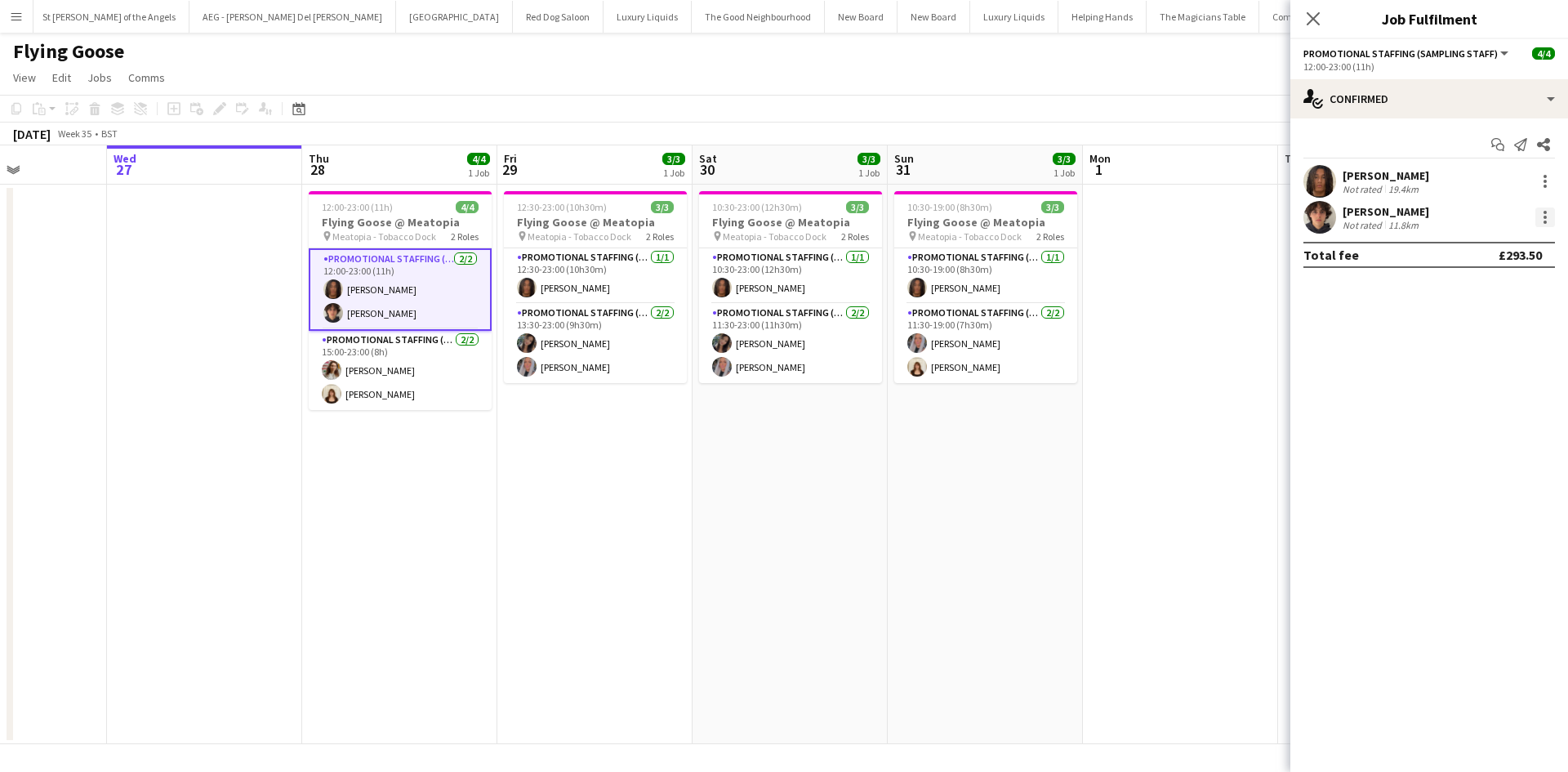
click at [1545, 214] on div at bounding box center [1545, 218] width 20 height 20
click at [1499, 405] on span "Remove" at bounding box center [1491, 404] width 101 height 15
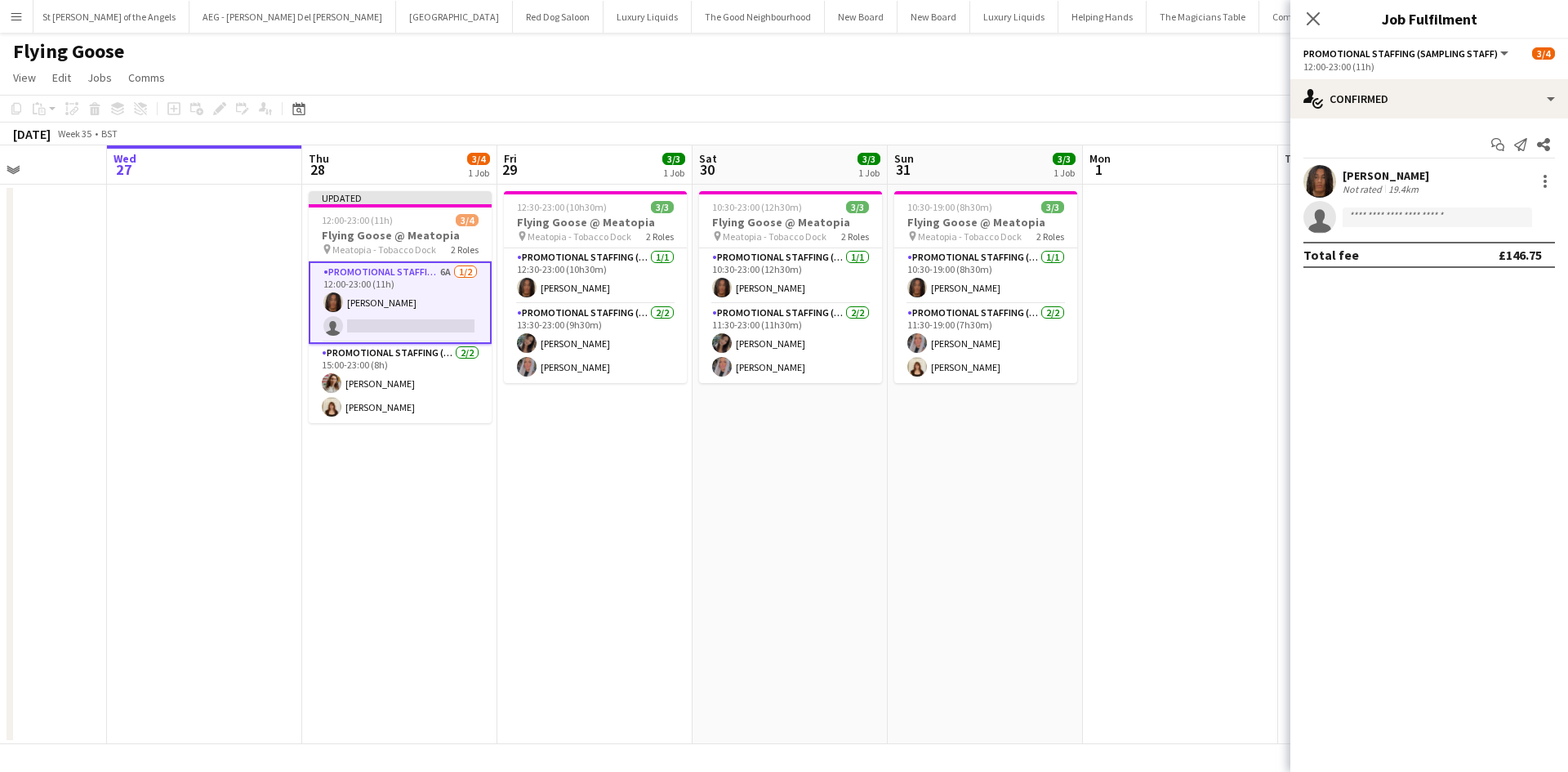
drag, startPoint x: 1249, startPoint y: 354, endPoint x: 1407, endPoint y: 142, distance: 264.4
click at [1248, 354] on app-date-cell at bounding box center [1179, 464] width 195 height 559
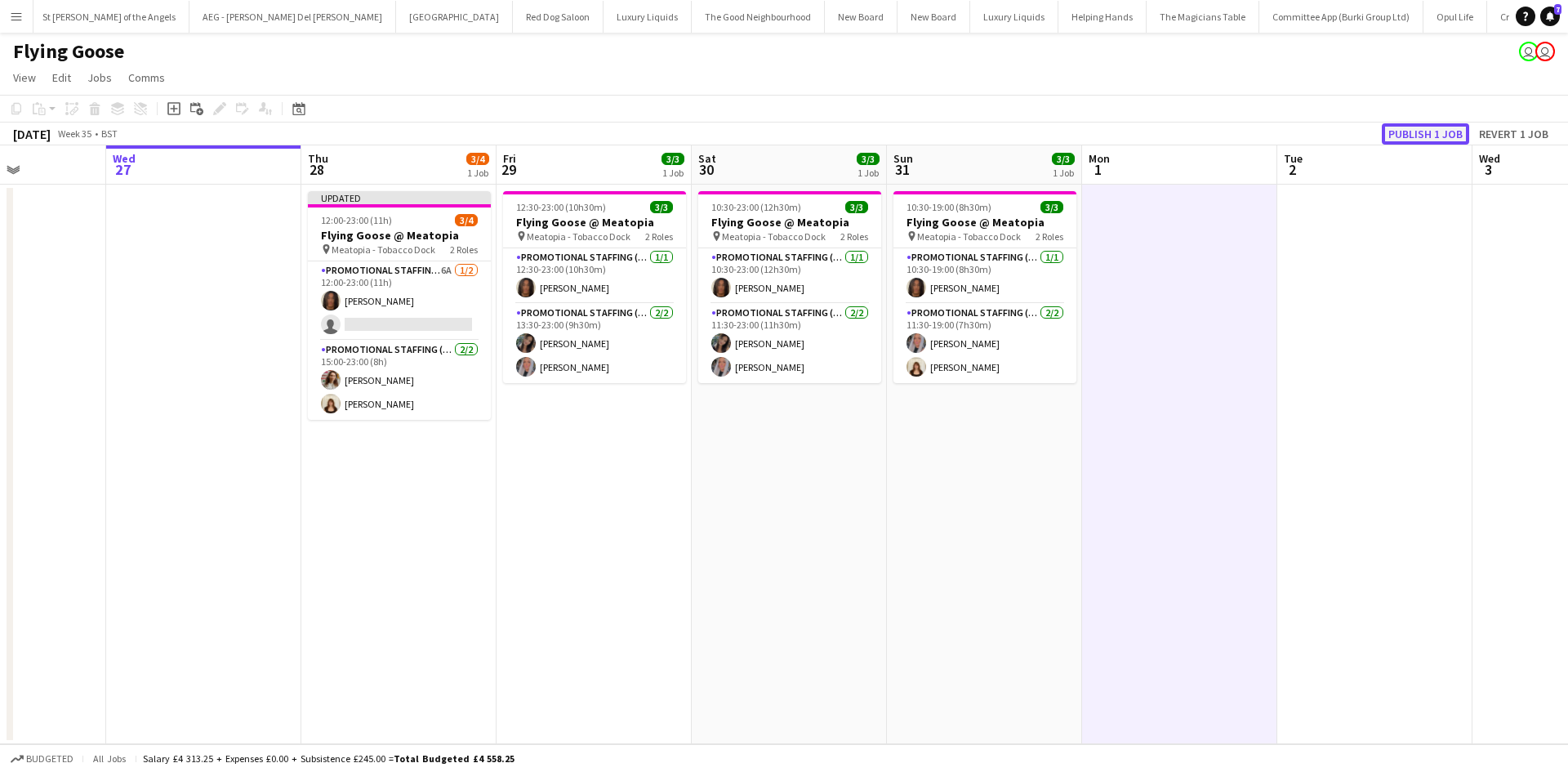
click at [1441, 131] on button "Publish 1 job" at bounding box center [1425, 134] width 87 height 21
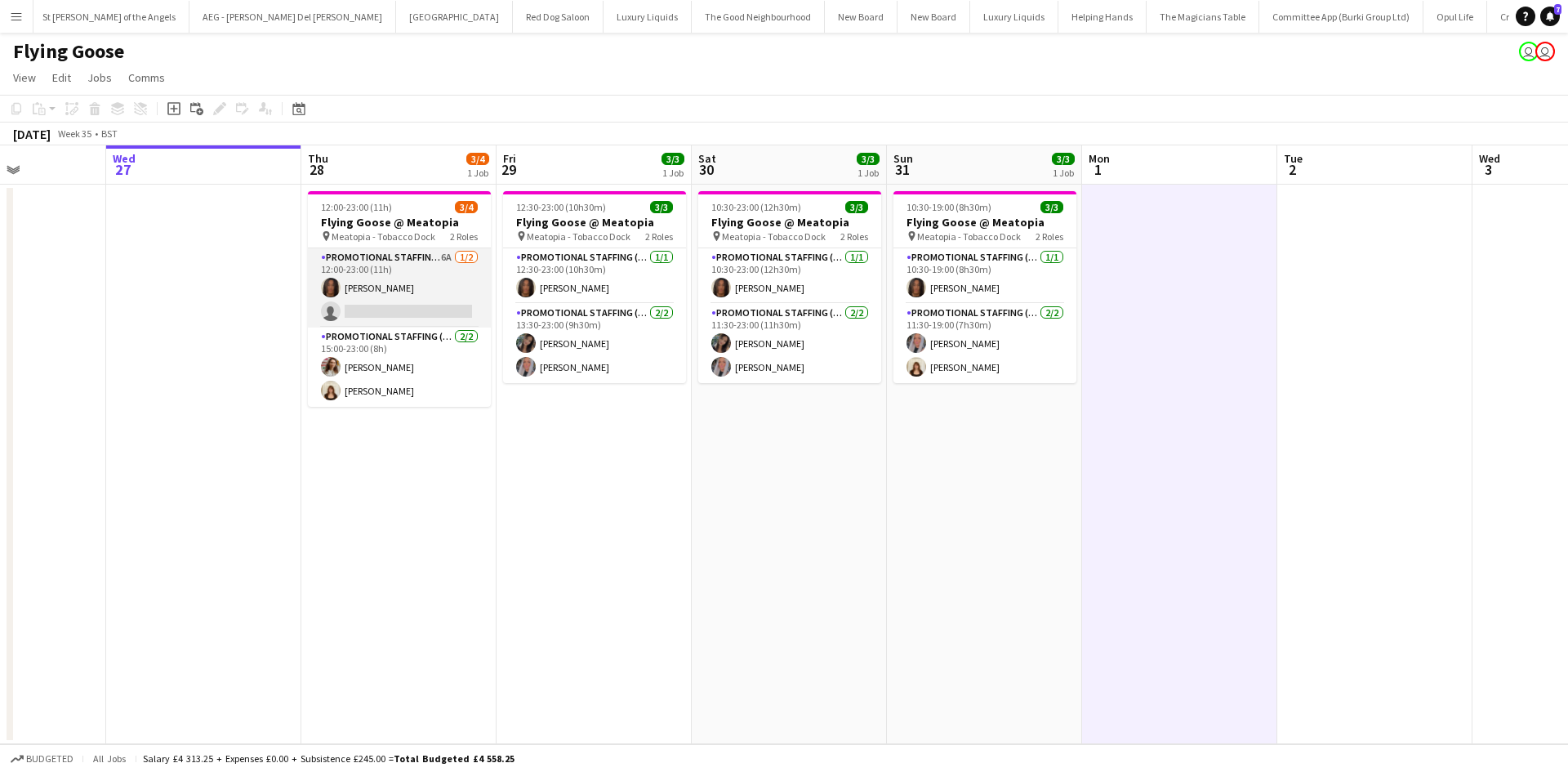
click at [438, 317] on app-card-role "Promotional Staffing (Sampling Staff) 6A 1/2 12:00-23:00 (11h) Jazz Harper sing…" at bounding box center [399, 288] width 183 height 79
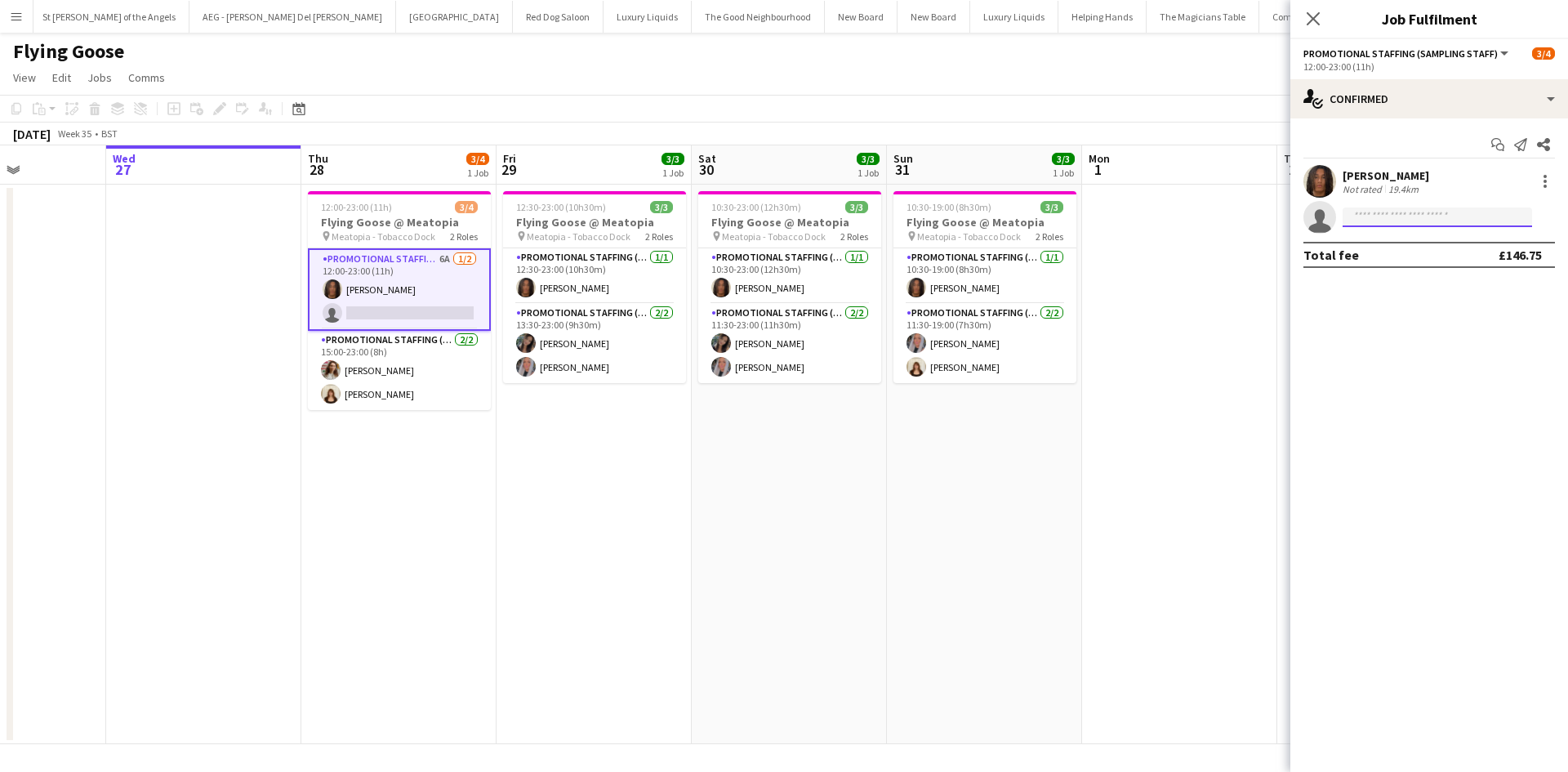
click at [1424, 217] on input at bounding box center [1436, 218] width 189 height 20
type input "*****"
click at [1432, 264] on span "+447515899563" at bounding box center [1436, 266] width 163 height 13
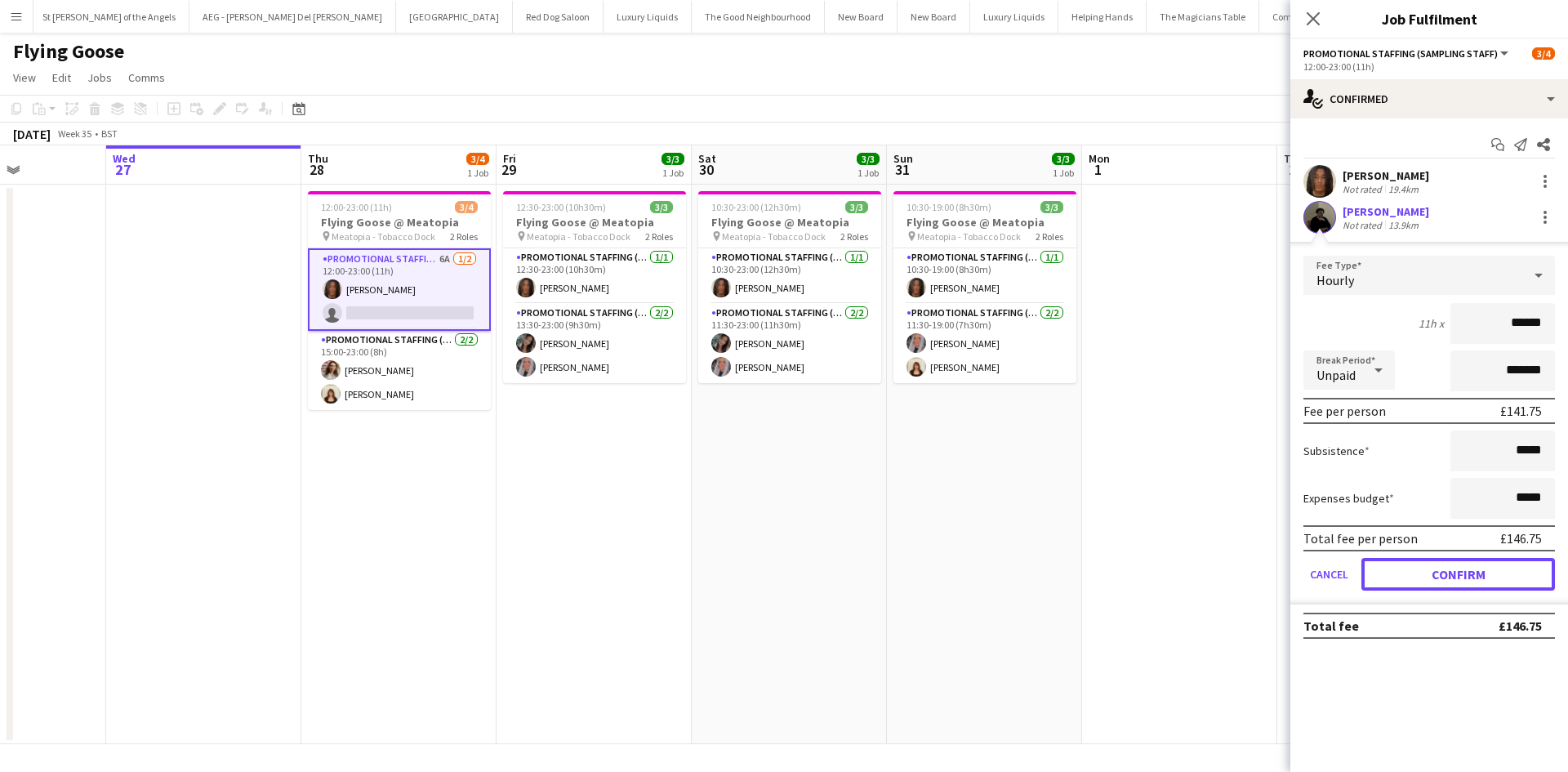
click at [1476, 566] on button "Confirm" at bounding box center [1458, 574] width 194 height 33
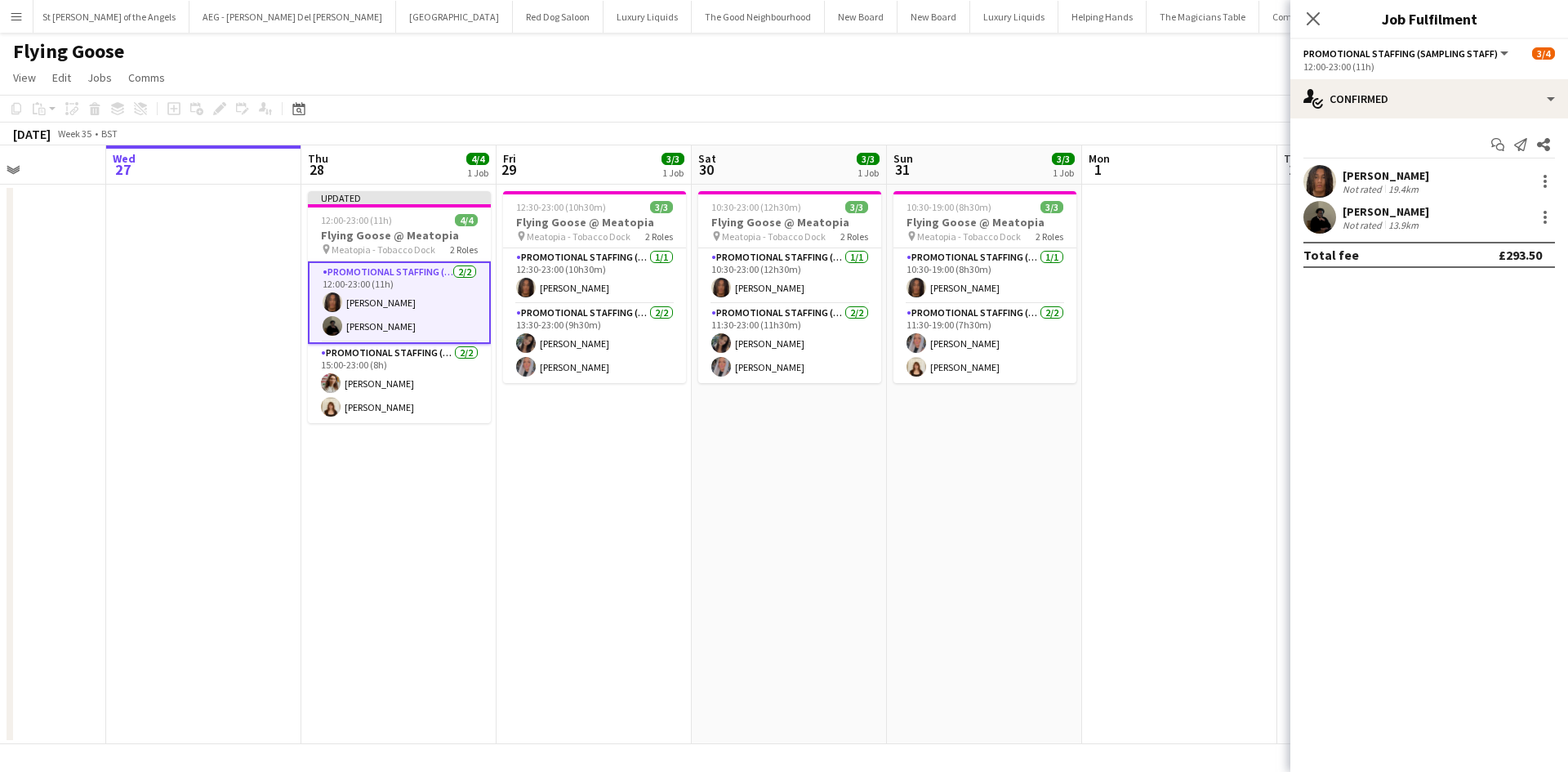
drag, startPoint x: 1197, startPoint y: 424, endPoint x: 1237, endPoint y: 364, distance: 72.1
click at [1197, 423] on app-date-cell at bounding box center [1179, 464] width 195 height 559
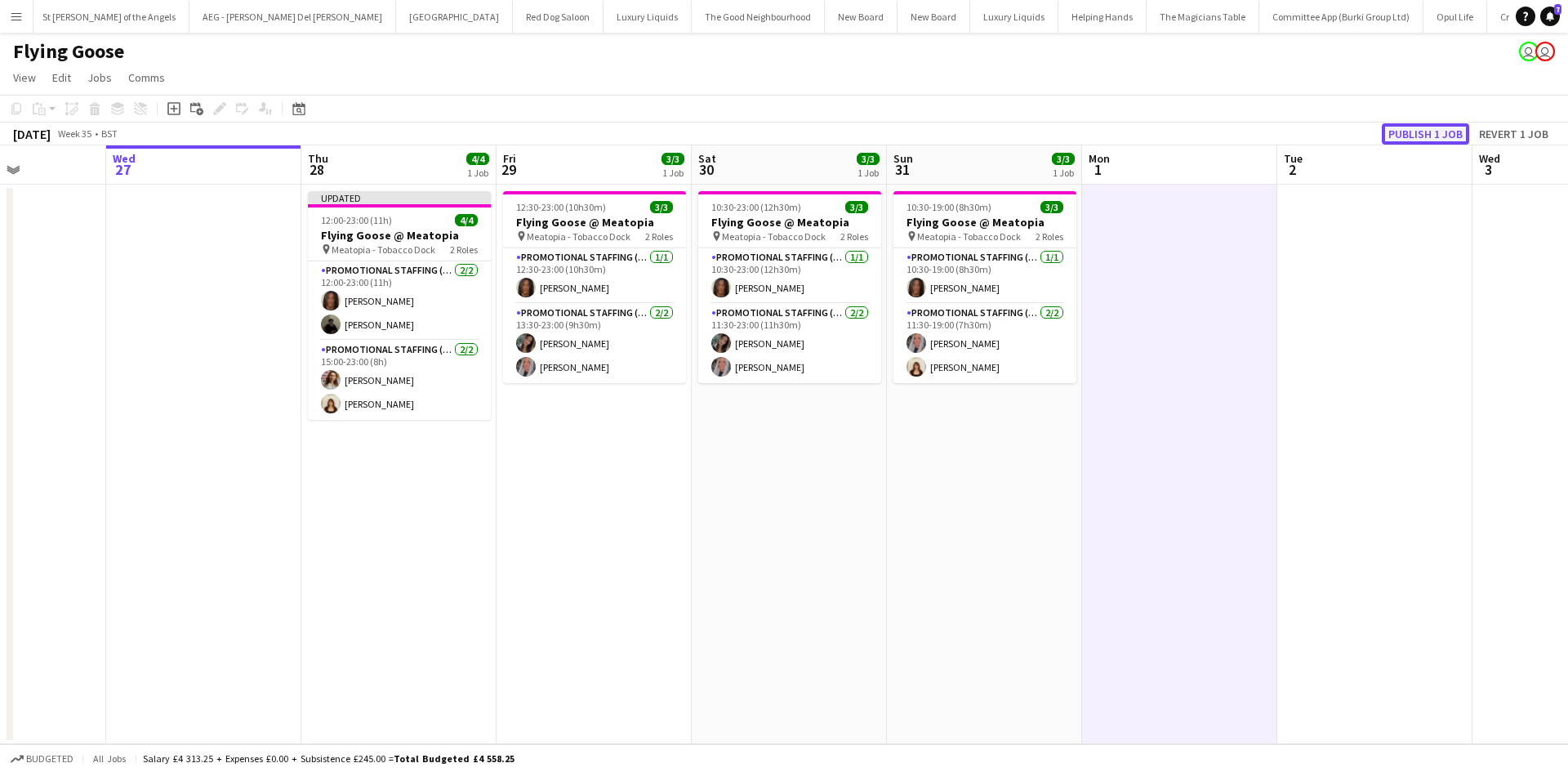
click at [1434, 134] on button "Publish 1 job" at bounding box center [1425, 134] width 87 height 21
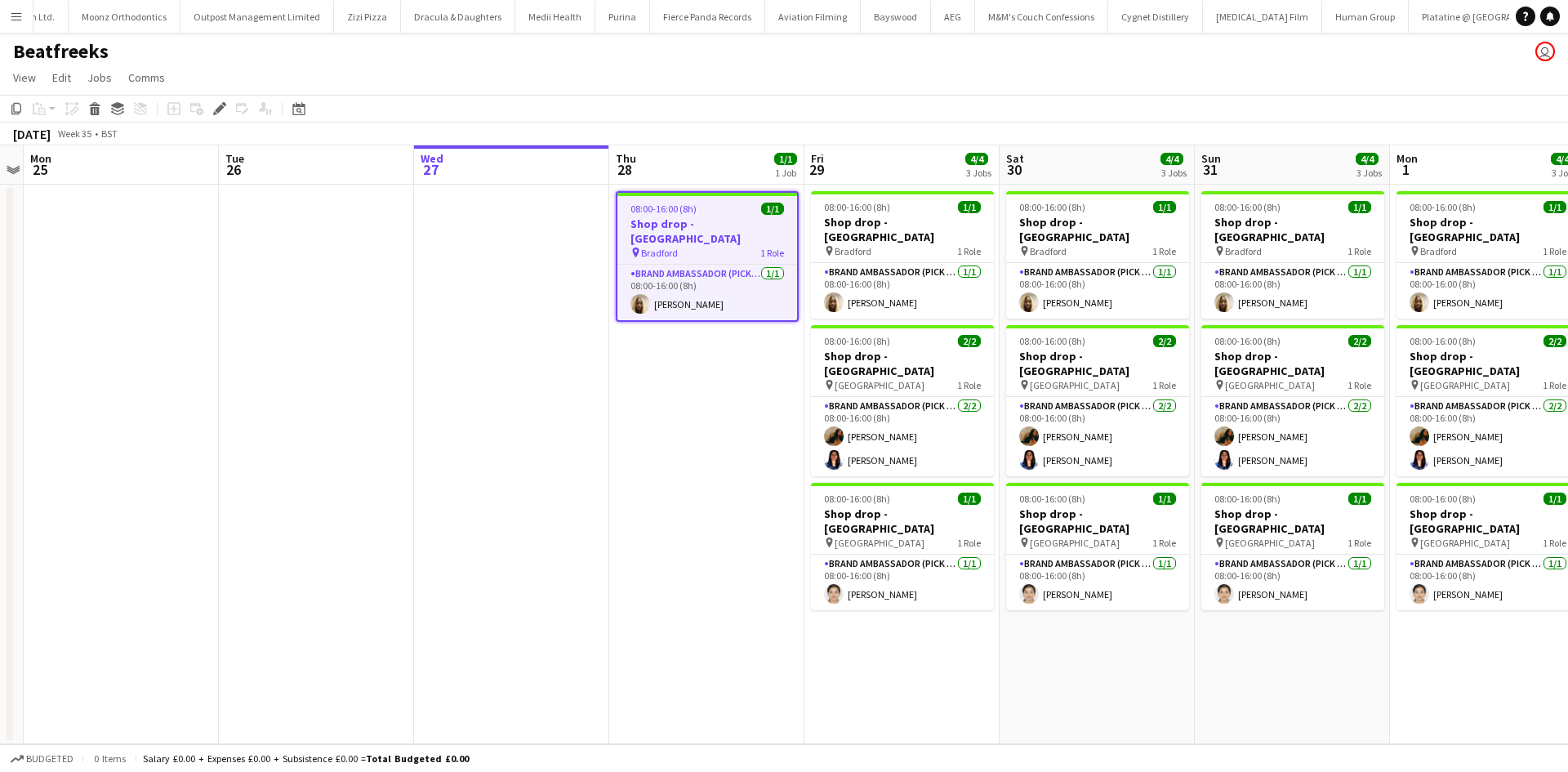
scroll to position [0, 680]
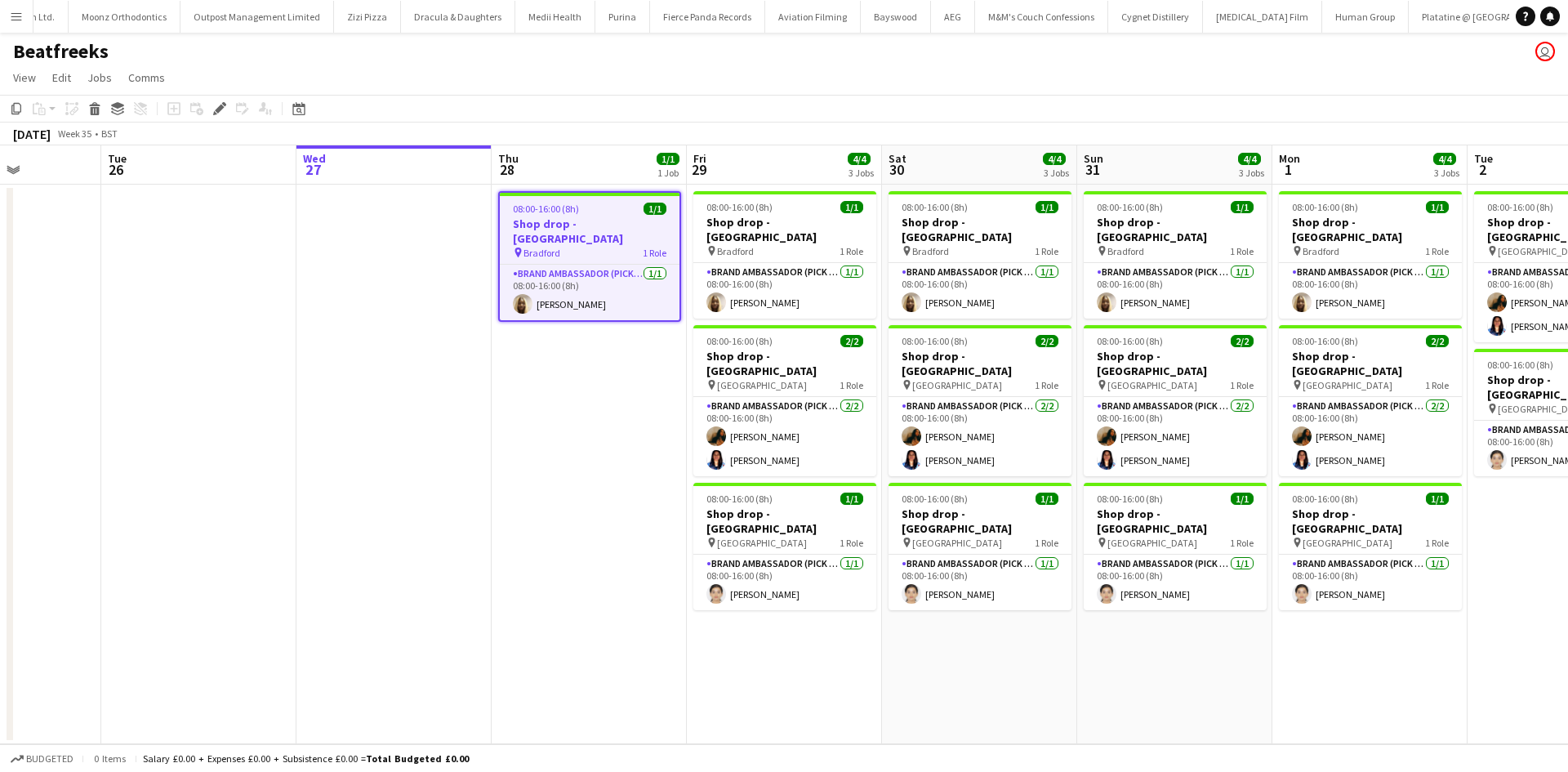
drag, startPoint x: 697, startPoint y: 379, endPoint x: 600, endPoint y: 363, distance: 98.3
click at [602, 363] on app-calendar-viewport "Fri 22 Sat 23 Sun 24 Mon 25 Tue 26 Wed 27 Thu 28 1/1 1 Job Fri 29 4/4 3 Jobs Sa…" at bounding box center [784, 444] width 1568 height 599
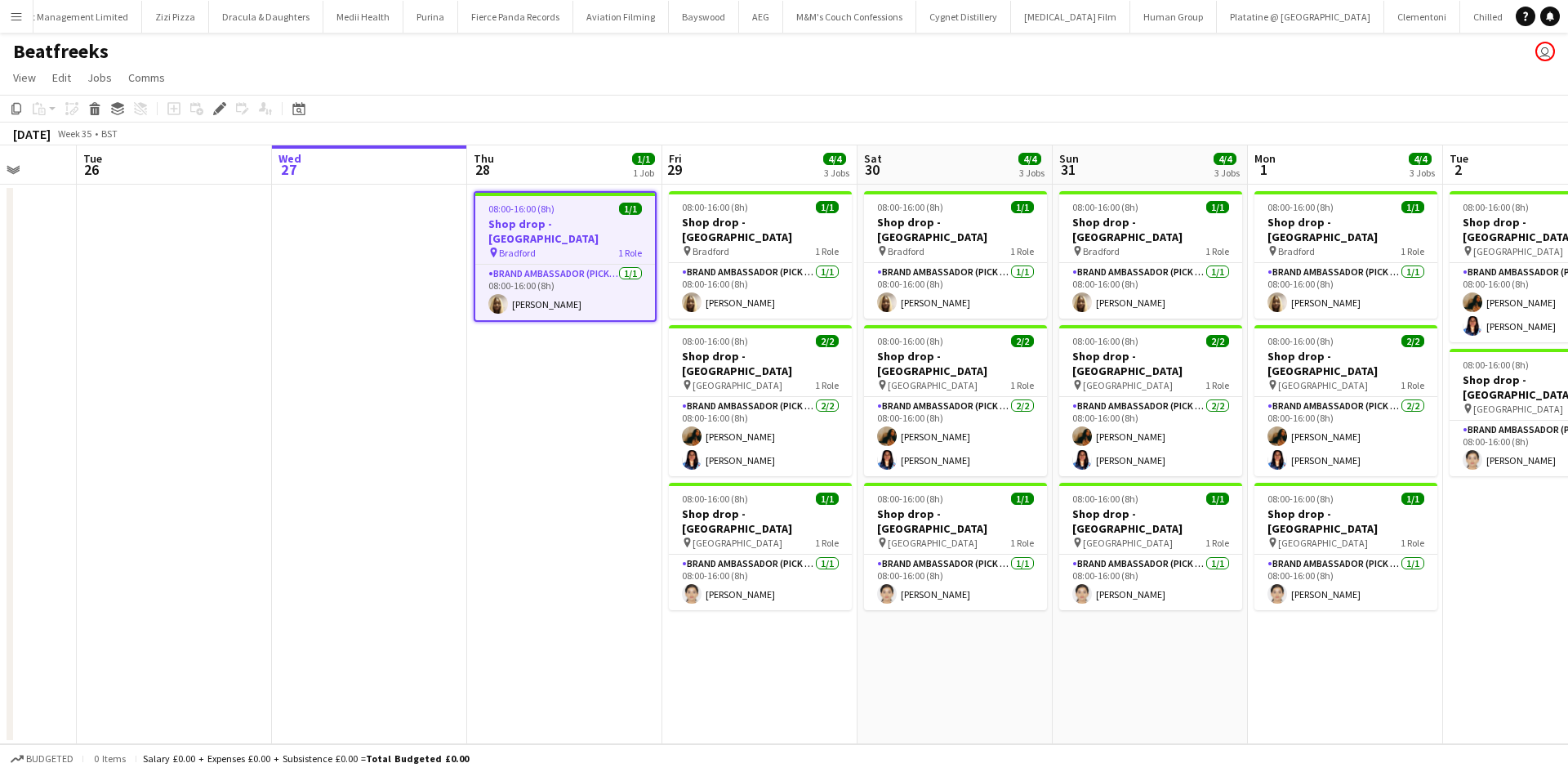
scroll to position [0, 10008]
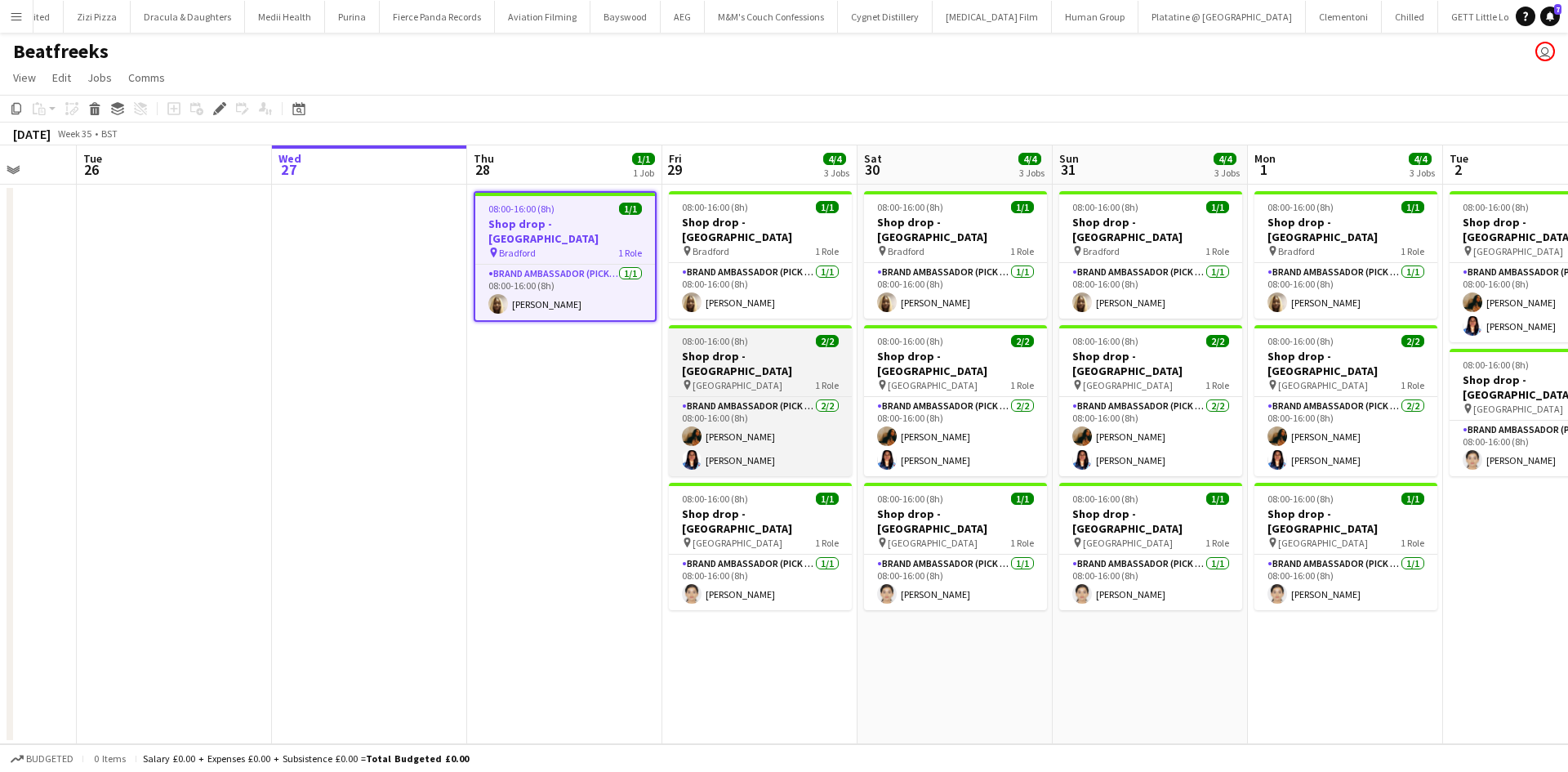
click at [764, 348] on h3 "Shop drop - [GEOGRAPHIC_DATA]" at bounding box center [760, 363] width 183 height 30
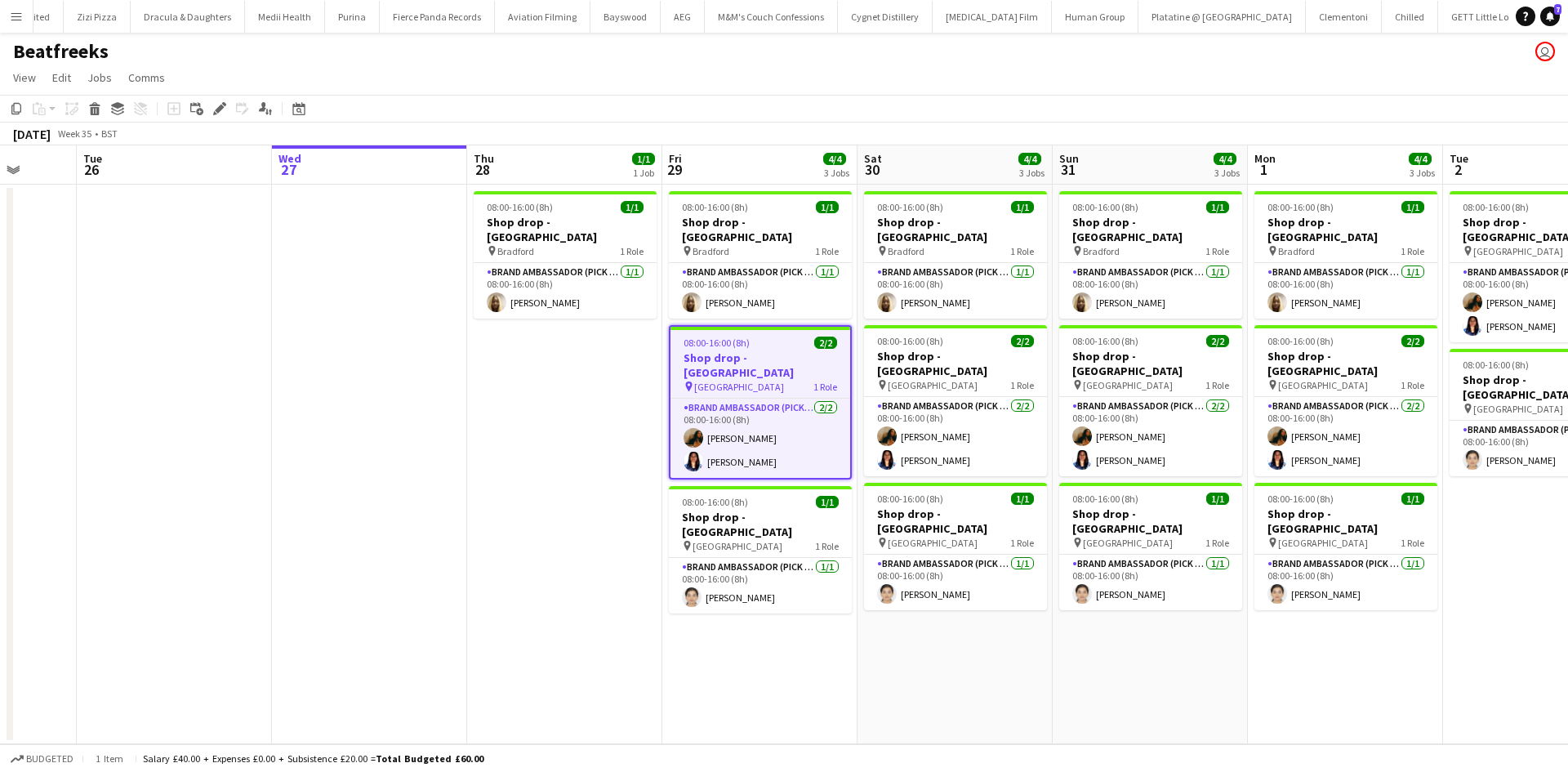
drag, startPoint x: 599, startPoint y: 382, endPoint x: 446, endPoint y: 340, distance: 158.7
click at [445, 341] on app-calendar-viewport "Fri 22 Sat 23 Sun 24 Mon 25 Tue 26 Wed 27 Thu 28 1/1 1 Job Fri 29 4/4 3 Jobs Sa…" at bounding box center [784, 444] width 1568 height 599
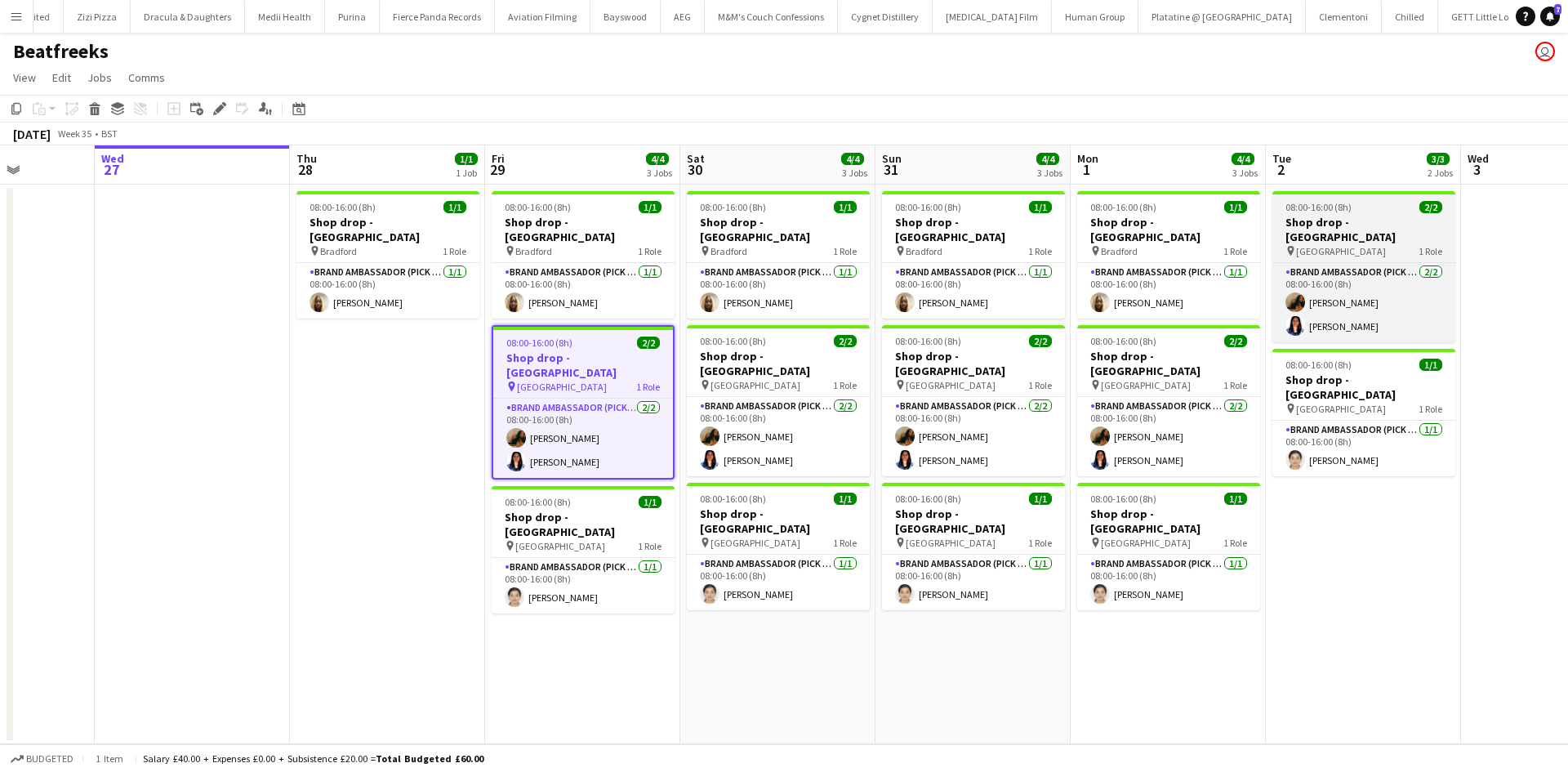
click at [1362, 223] on h3 "Shop drop - [GEOGRAPHIC_DATA]" at bounding box center [1363, 230] width 183 height 30
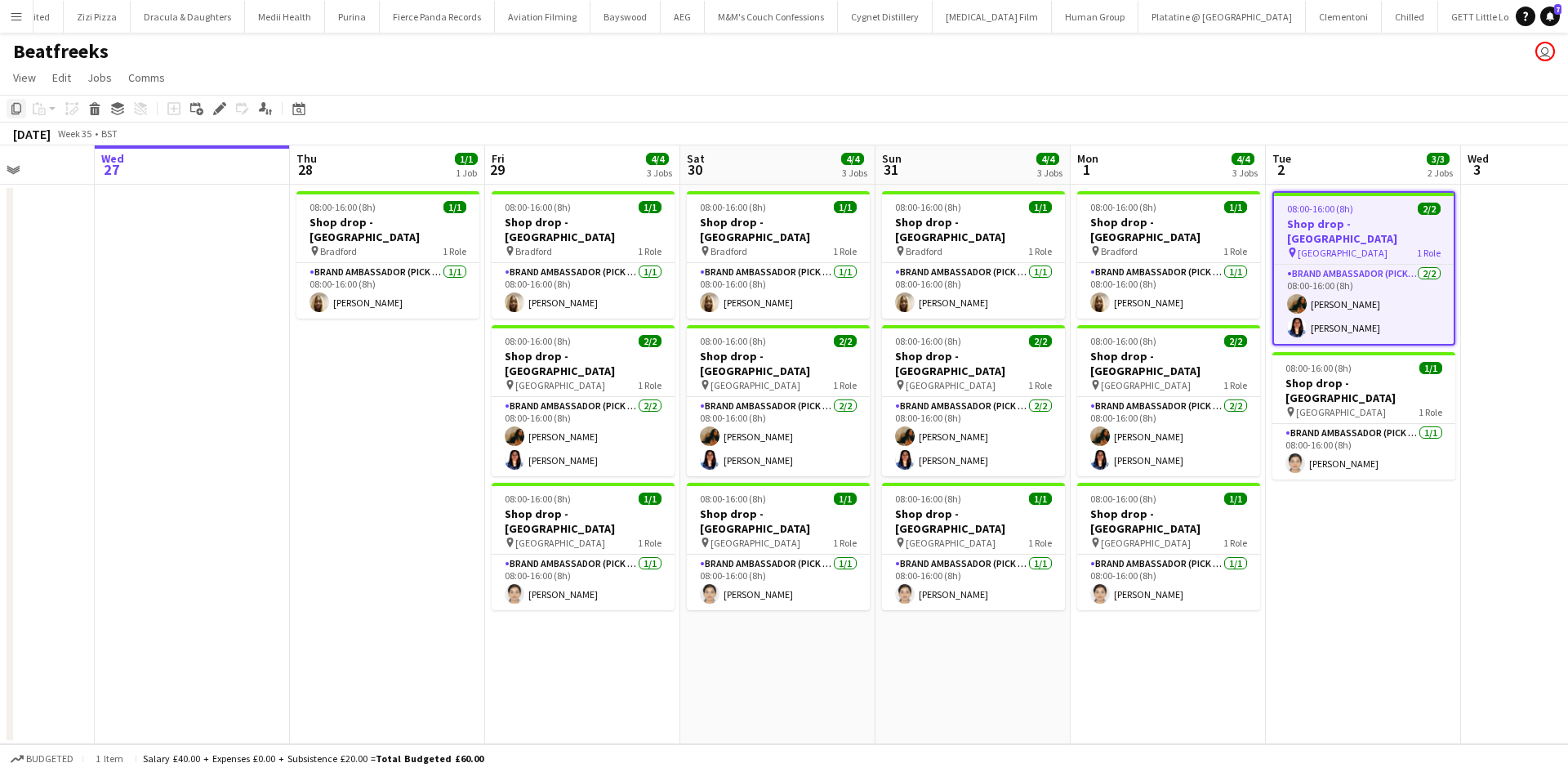
click at [12, 104] on icon "Copy" at bounding box center [16, 108] width 13 height 13
click at [434, 351] on app-date-cell "08:00-16:00 (8h) 1/1 Shop drop - [PERSON_NAME] pin [PERSON_NAME] 1 Role Brand A…" at bounding box center [387, 464] width 195 height 559
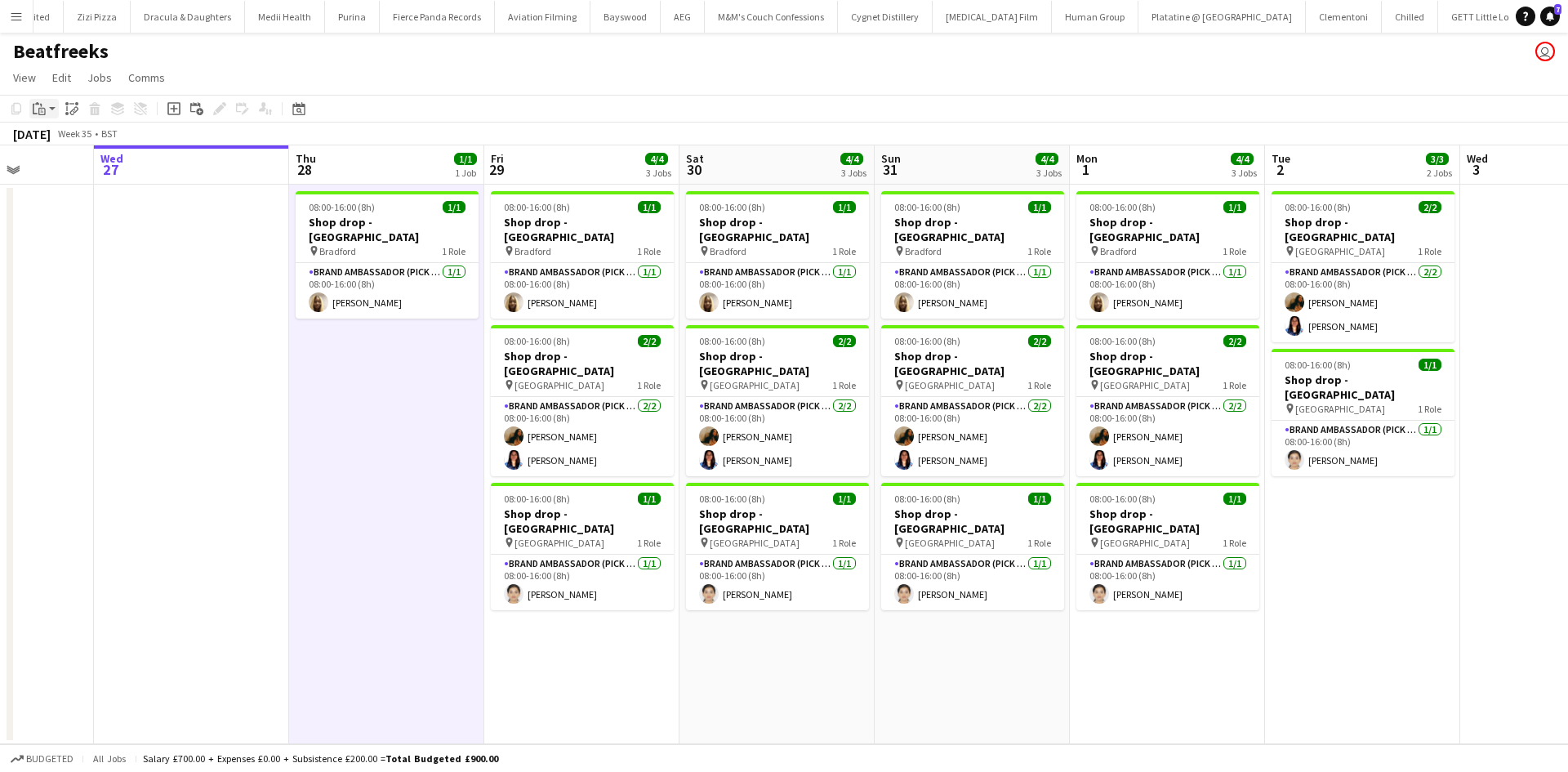
click at [47, 115] on div "Paste" at bounding box center [40, 109] width 20 height 20
drag, startPoint x: 64, startPoint y: 136, endPoint x: 93, endPoint y: 160, distance: 37.6
click at [64, 137] on link "Paste Ctrl+V" at bounding box center [120, 140] width 153 height 15
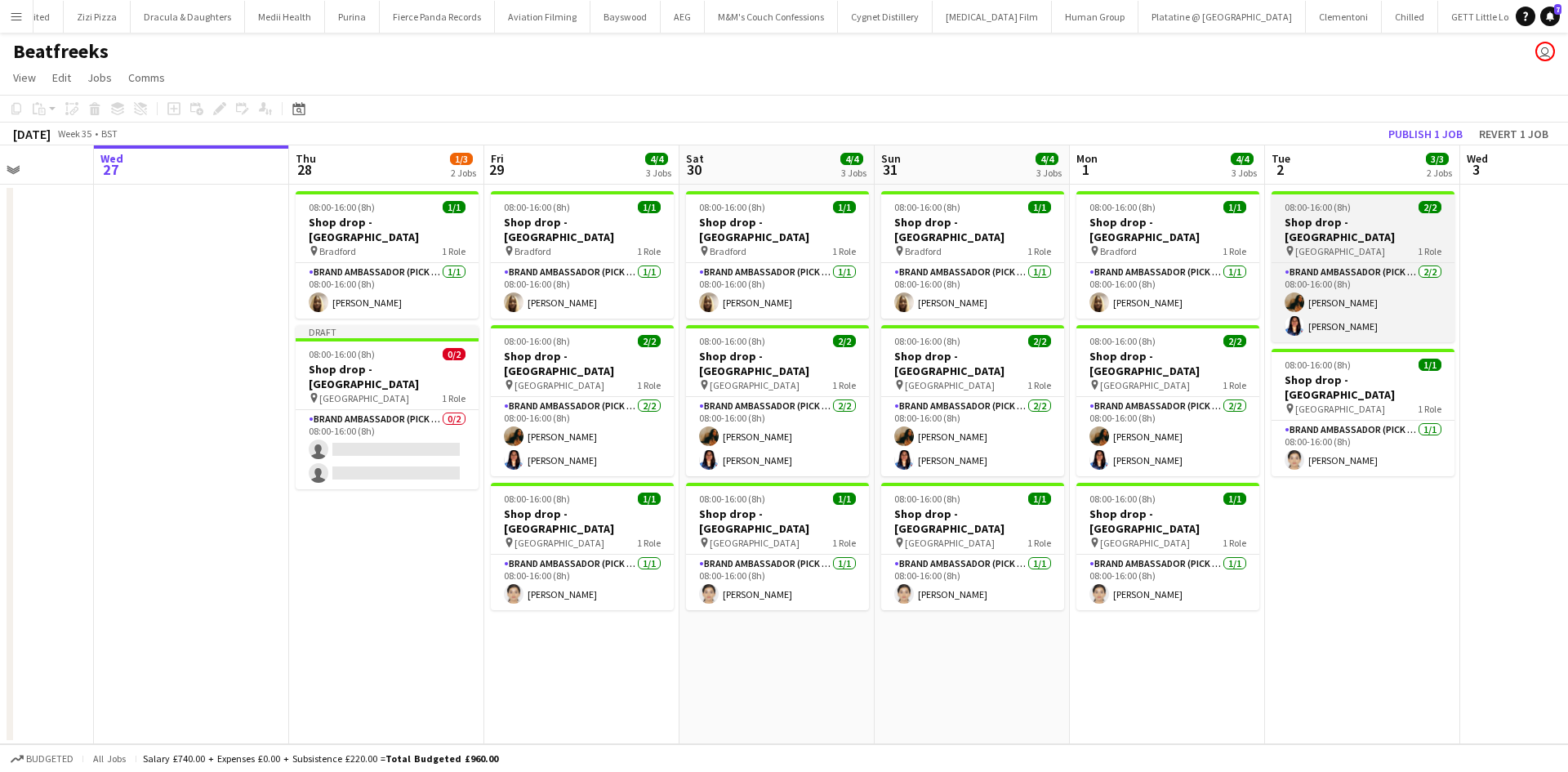
click at [1339, 245] on span "[GEOGRAPHIC_DATA]" at bounding box center [1339, 251] width 90 height 12
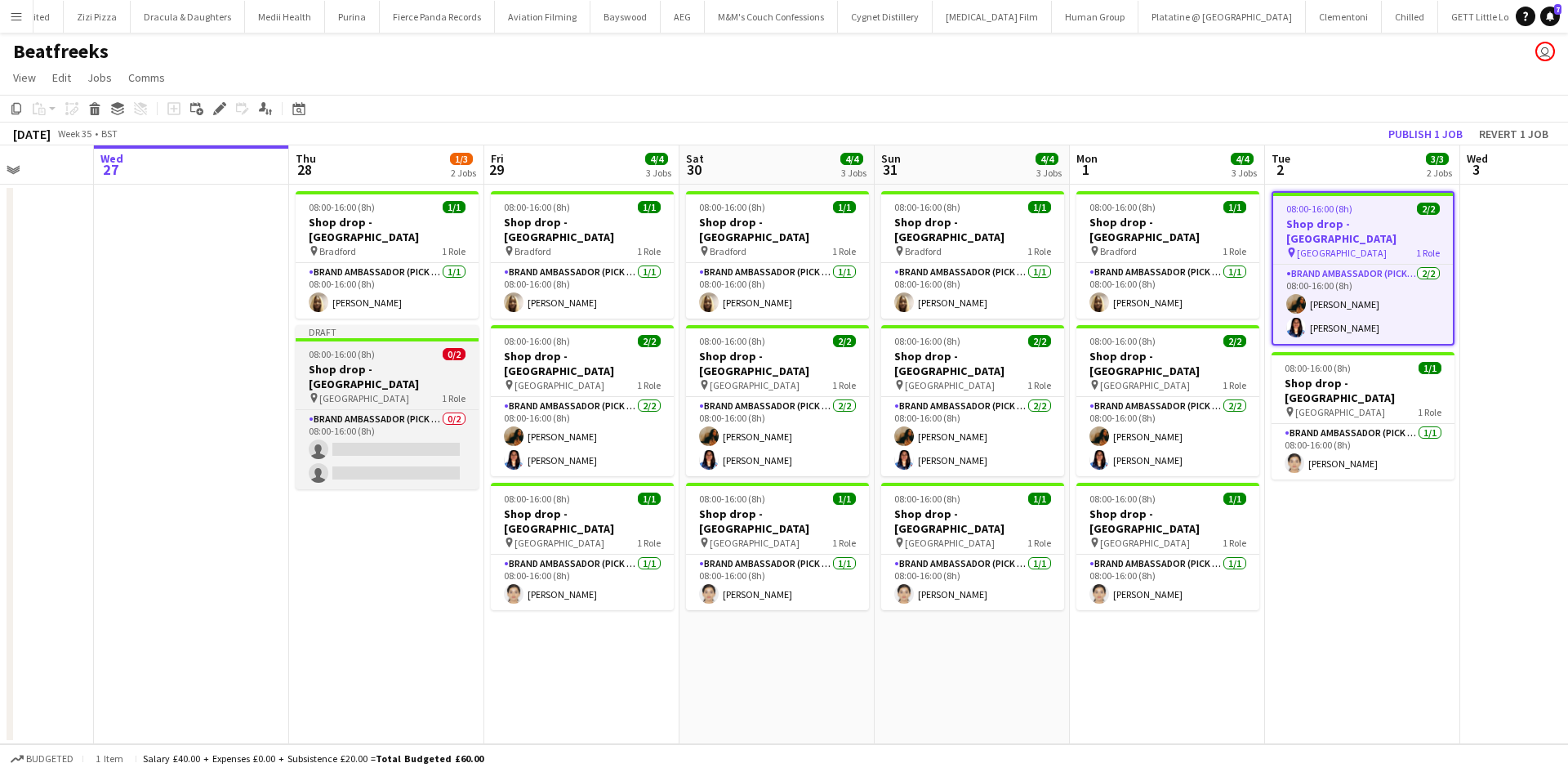
click at [419, 362] on h3 "Shop drop - [GEOGRAPHIC_DATA]" at bounding box center [387, 377] width 183 height 30
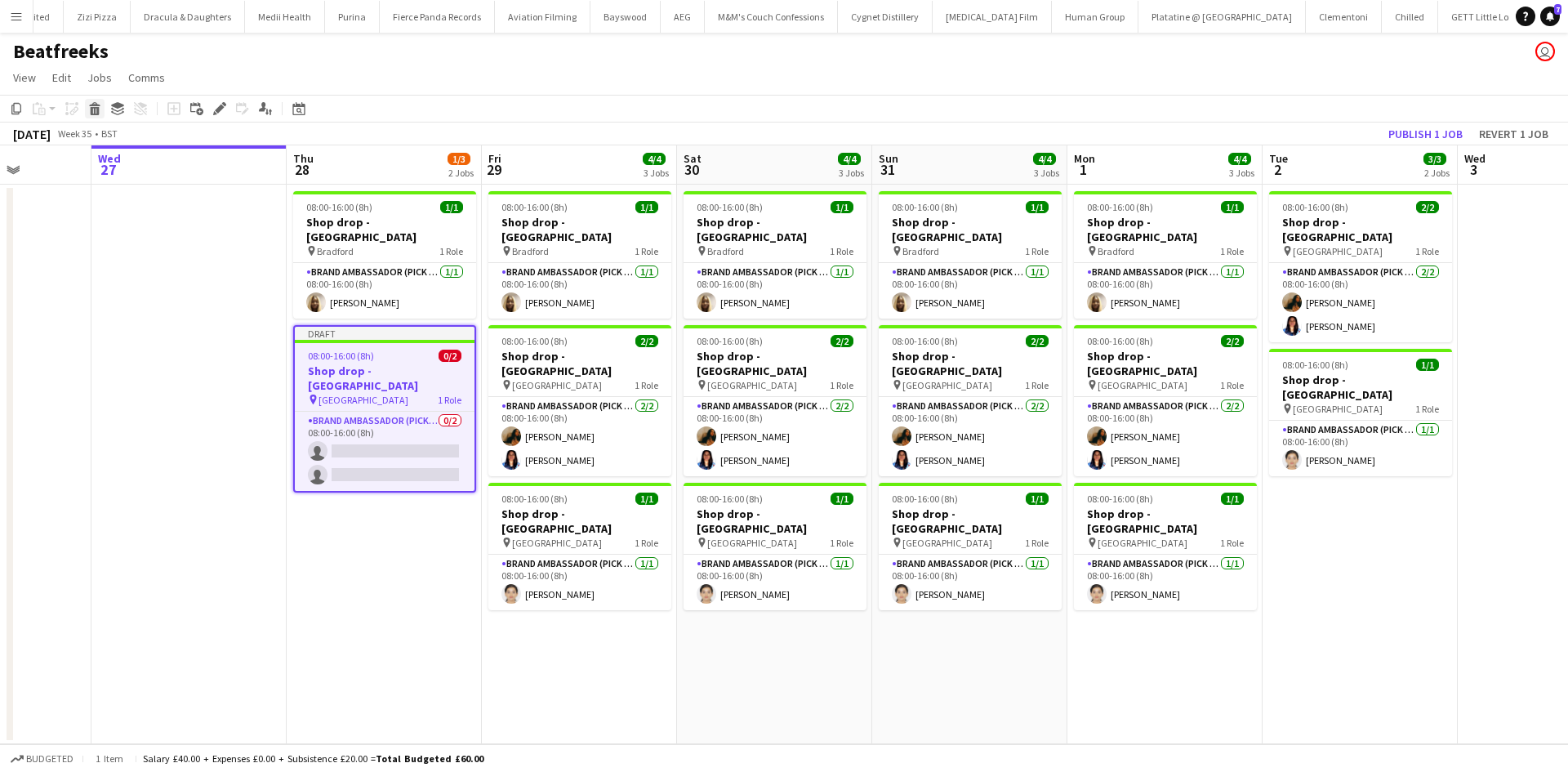
click at [94, 107] on icon "Delete" at bounding box center [94, 108] width 13 height 13
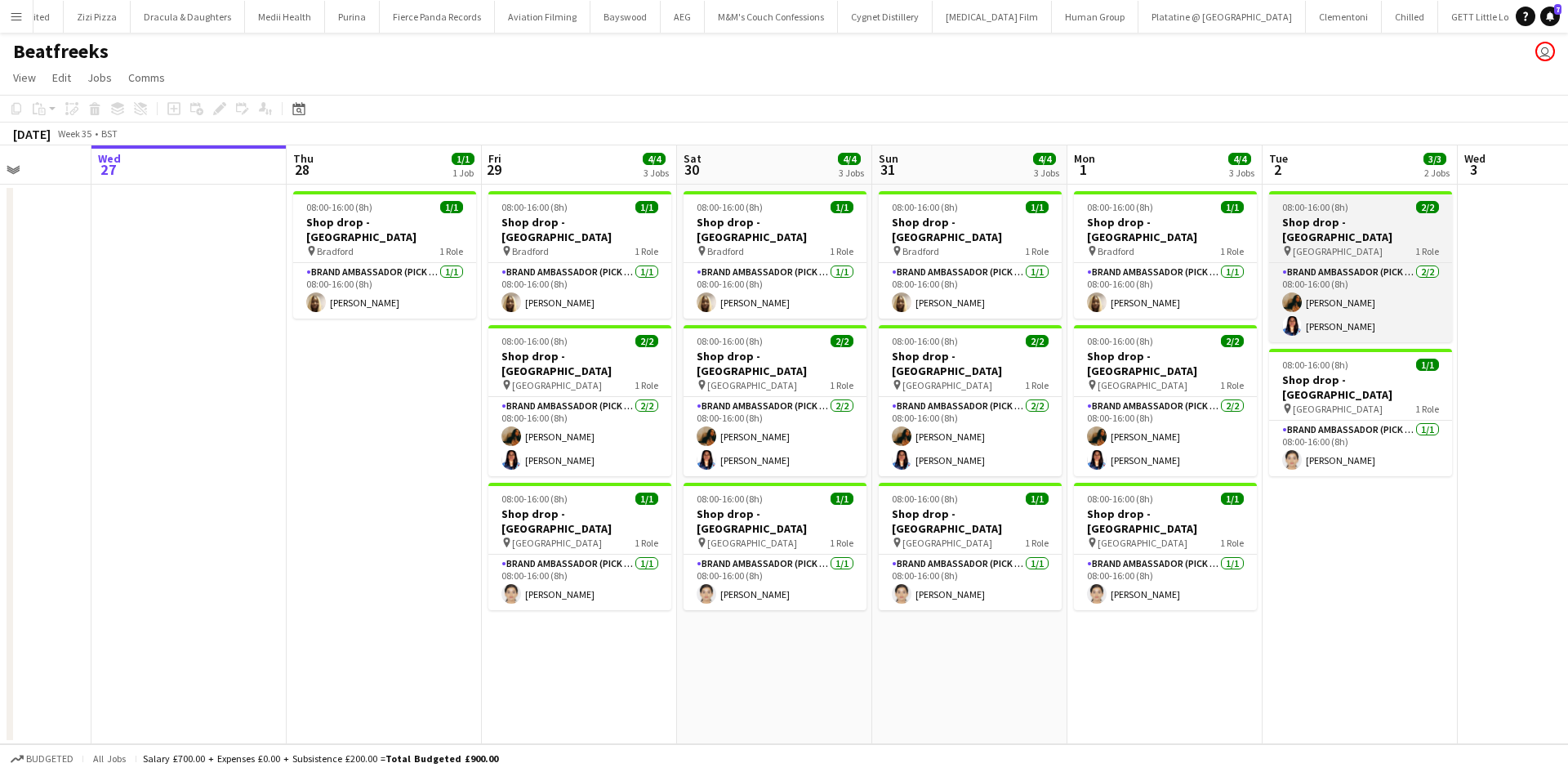
click at [1326, 222] on h3 "Shop drop - [GEOGRAPHIC_DATA]" at bounding box center [1360, 230] width 183 height 30
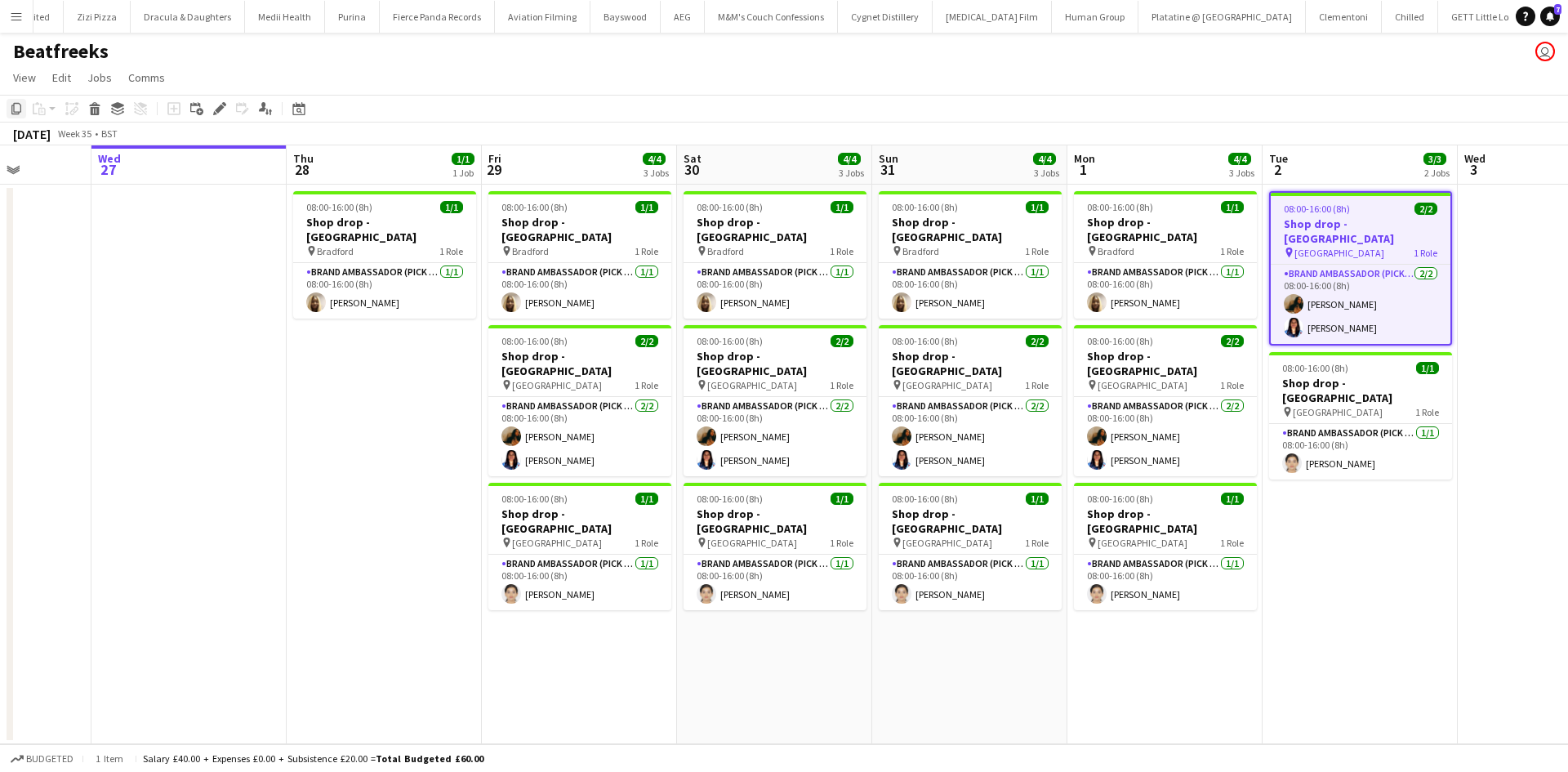
click at [18, 105] on icon "Copy" at bounding box center [16, 108] width 13 height 13
click at [460, 347] on app-date-cell "08:00-16:00 (8h) 1/1 Shop drop - [PERSON_NAME] pin [PERSON_NAME] 1 Role Brand A…" at bounding box center [384, 464] width 195 height 559
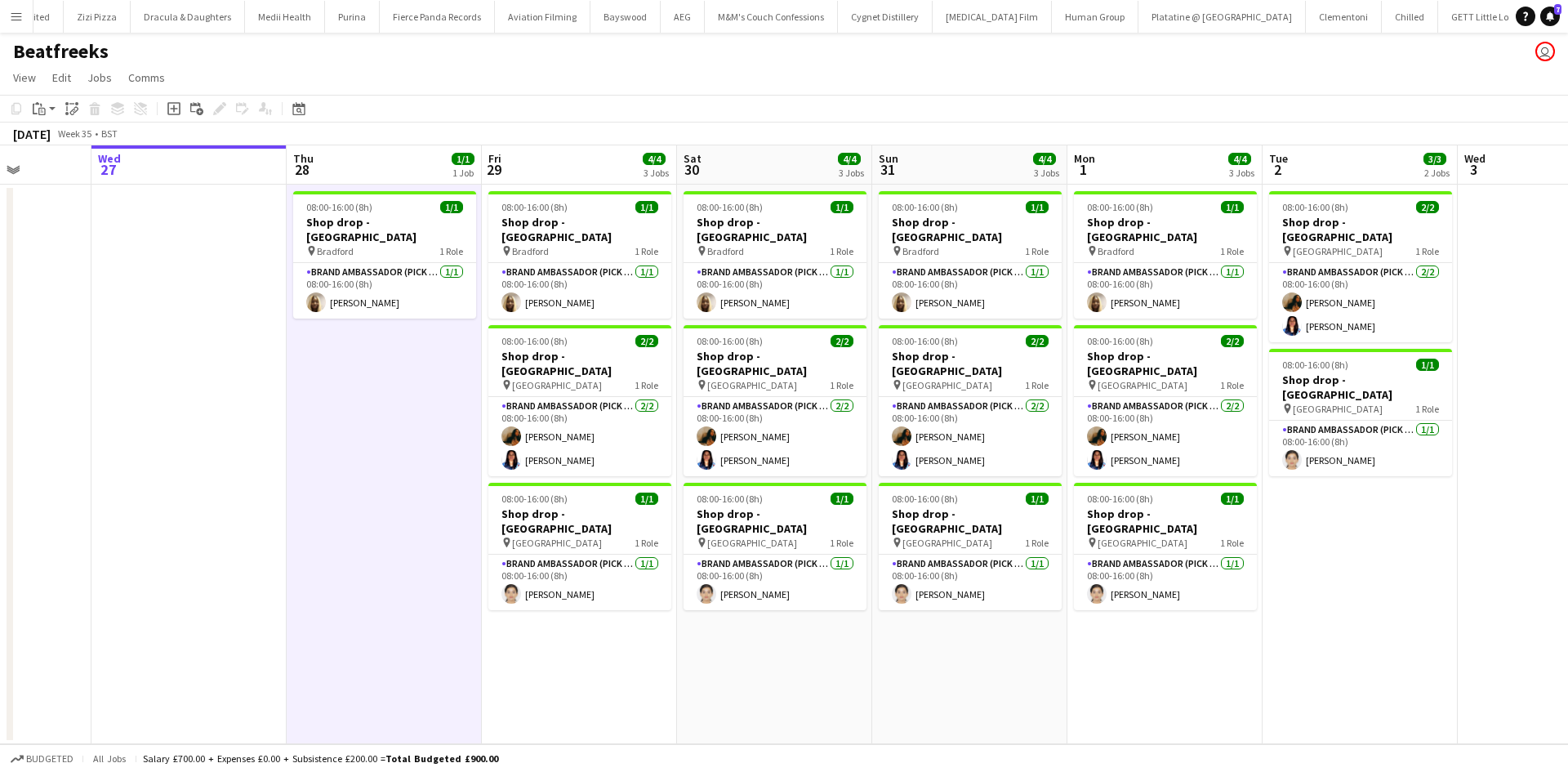
scroll to position [0, 496]
click at [33, 104] on icon "Paste" at bounding box center [39, 108] width 13 height 13
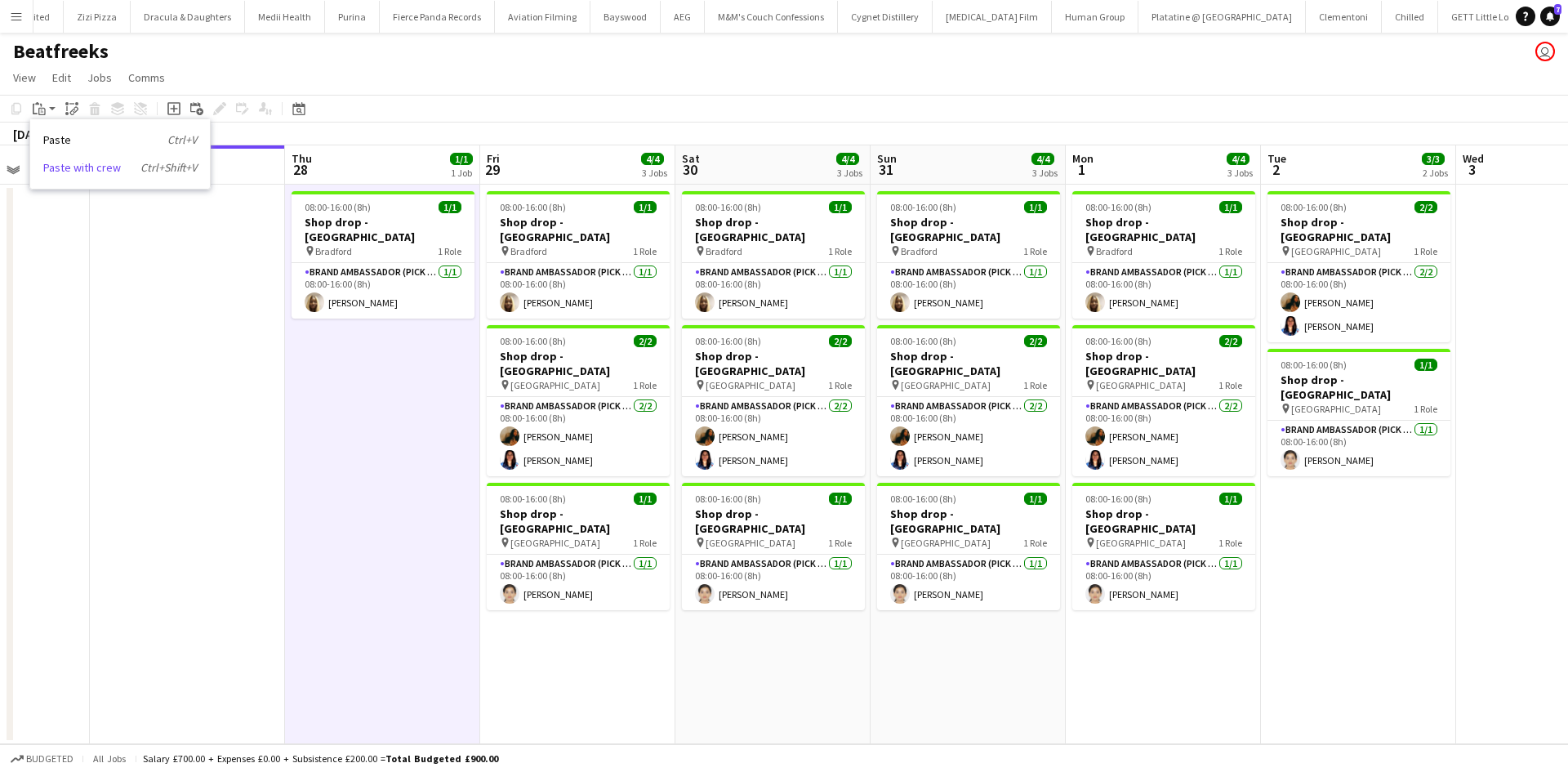
click at [57, 170] on link "Paste with crew Ctrl+Shift+V" at bounding box center [120, 167] width 153 height 15
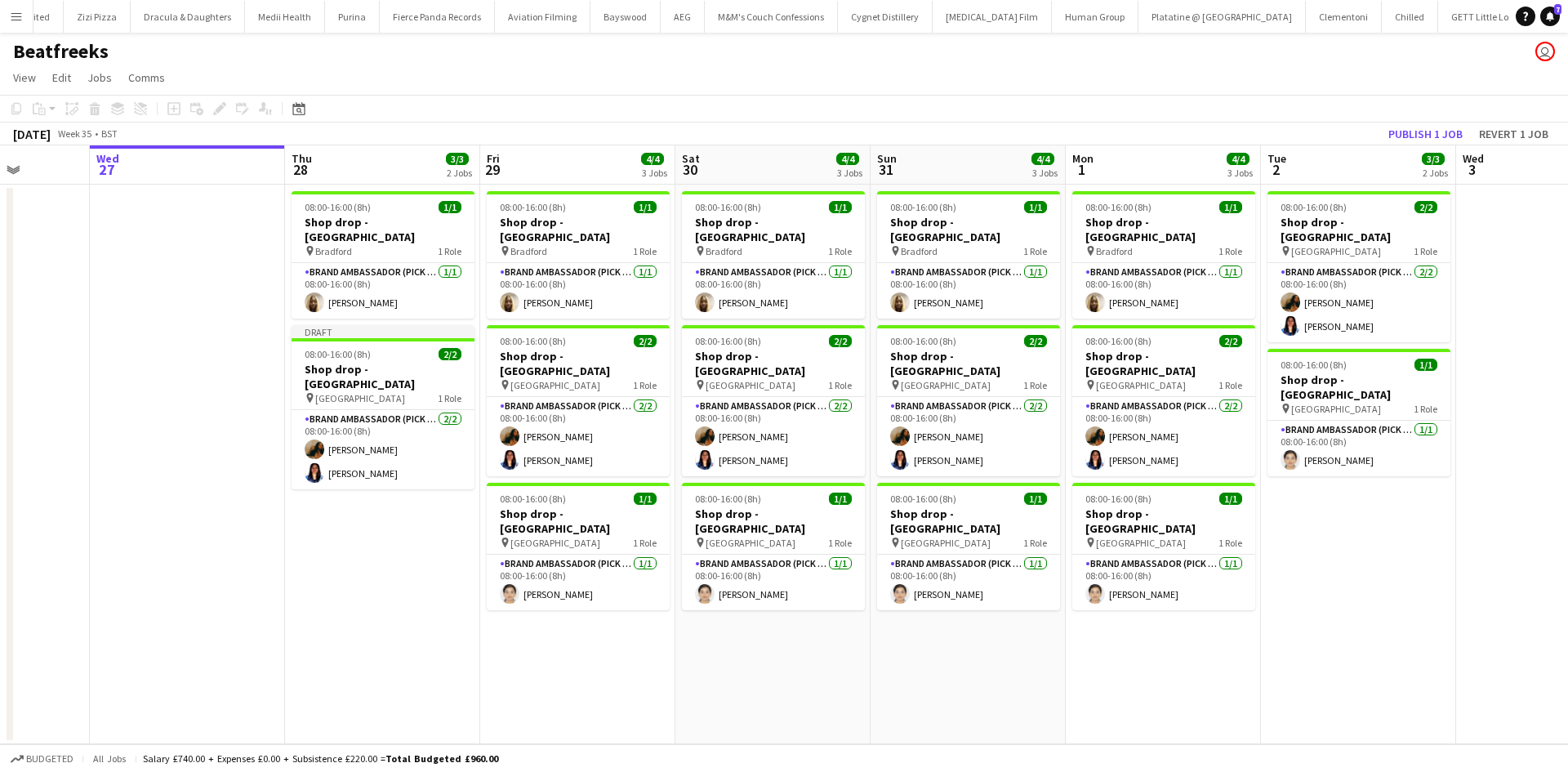
click at [1347, 245] on span "Manchester city centre" at bounding box center [1336, 251] width 90 height 12
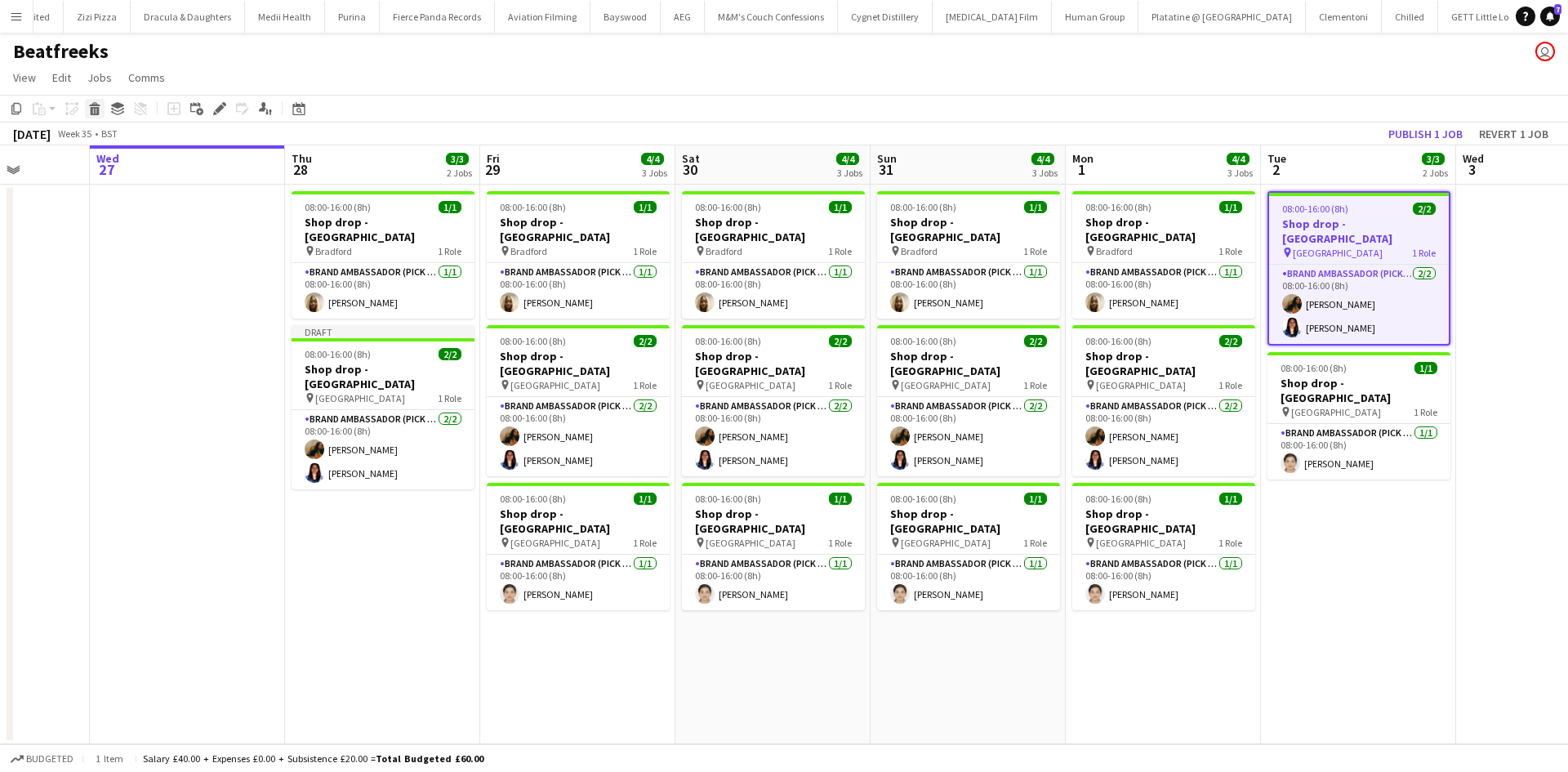
click at [96, 109] on icon "Delete" at bounding box center [94, 108] width 13 height 13
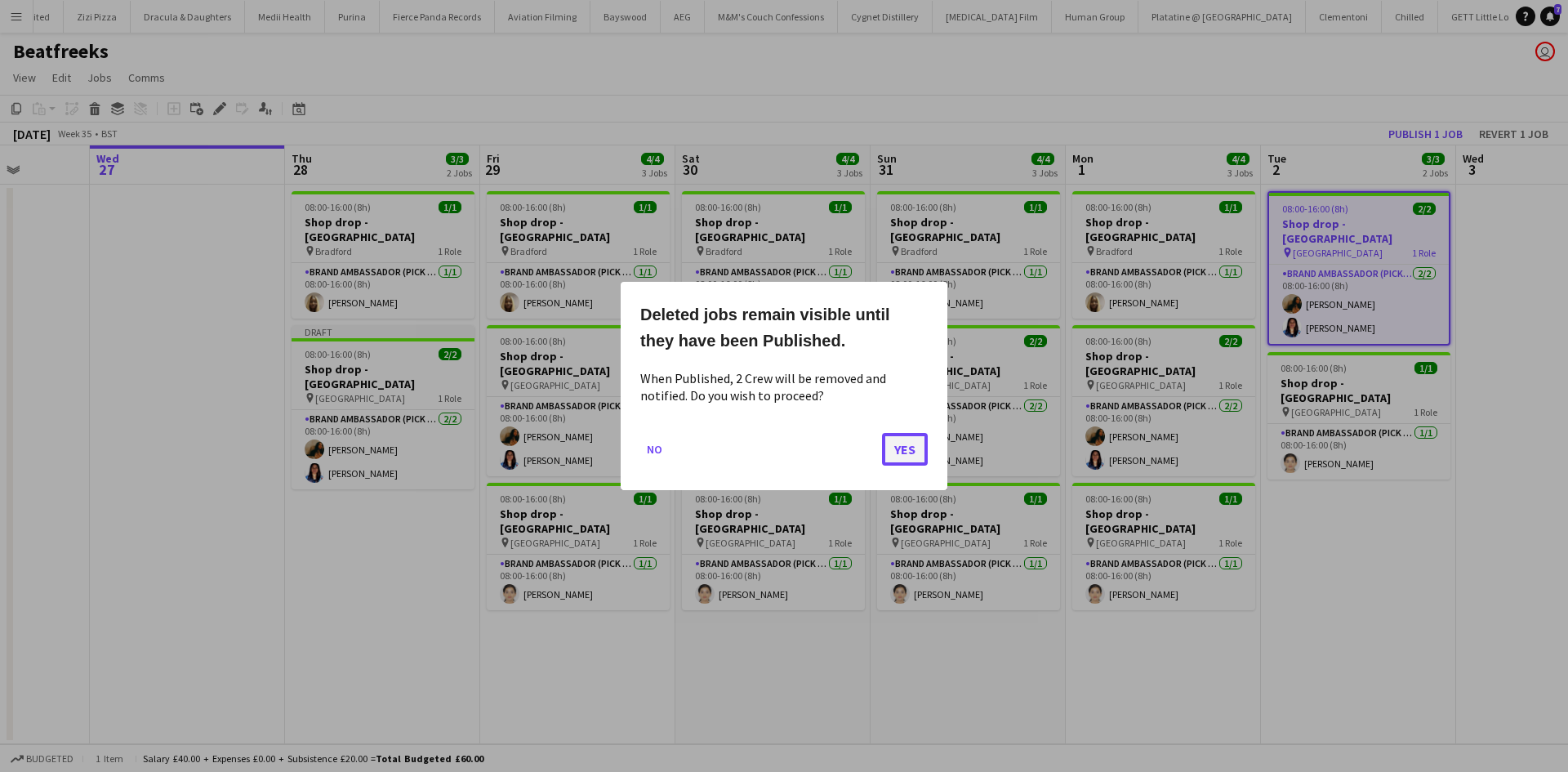
drag, startPoint x: 894, startPoint y: 447, endPoint x: 884, endPoint y: 451, distance: 10.8
click at [895, 448] on button "Yes" at bounding box center [904, 448] width 46 height 33
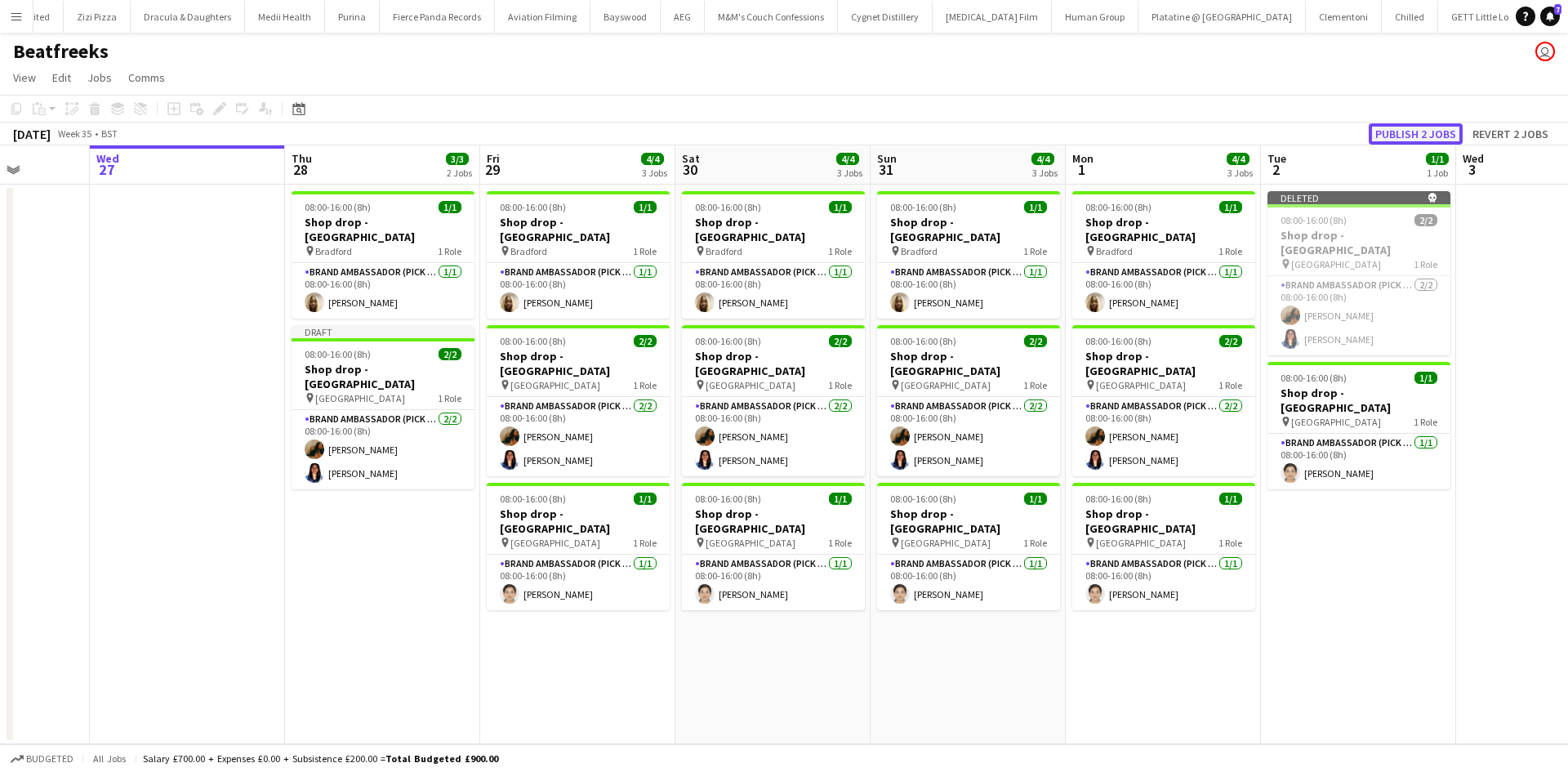
click at [1423, 134] on button "Publish 2 jobs" at bounding box center [1415, 134] width 94 height 21
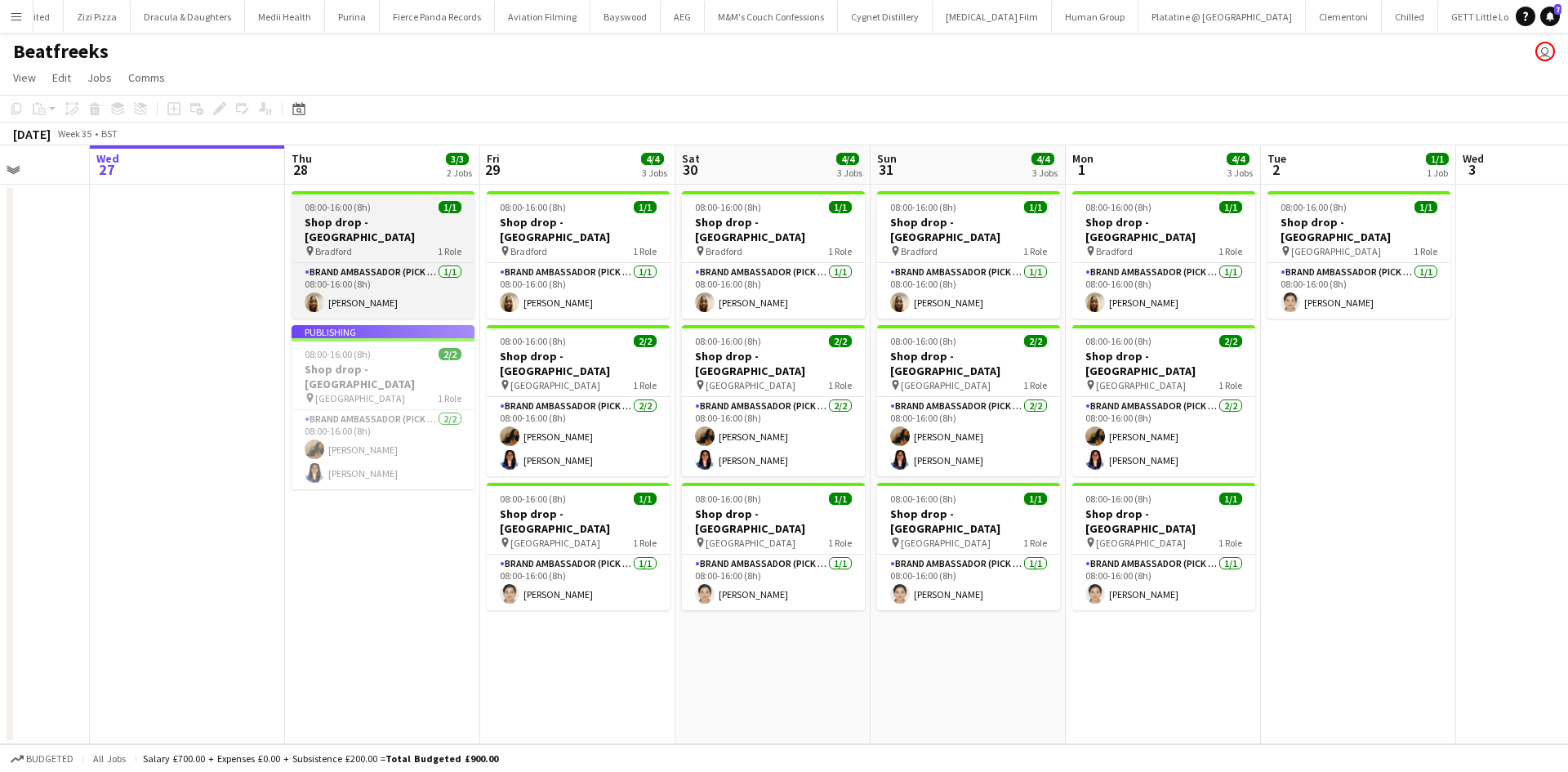
click at [371, 218] on h3 "Shop drop - Bradford" at bounding box center [383, 230] width 183 height 30
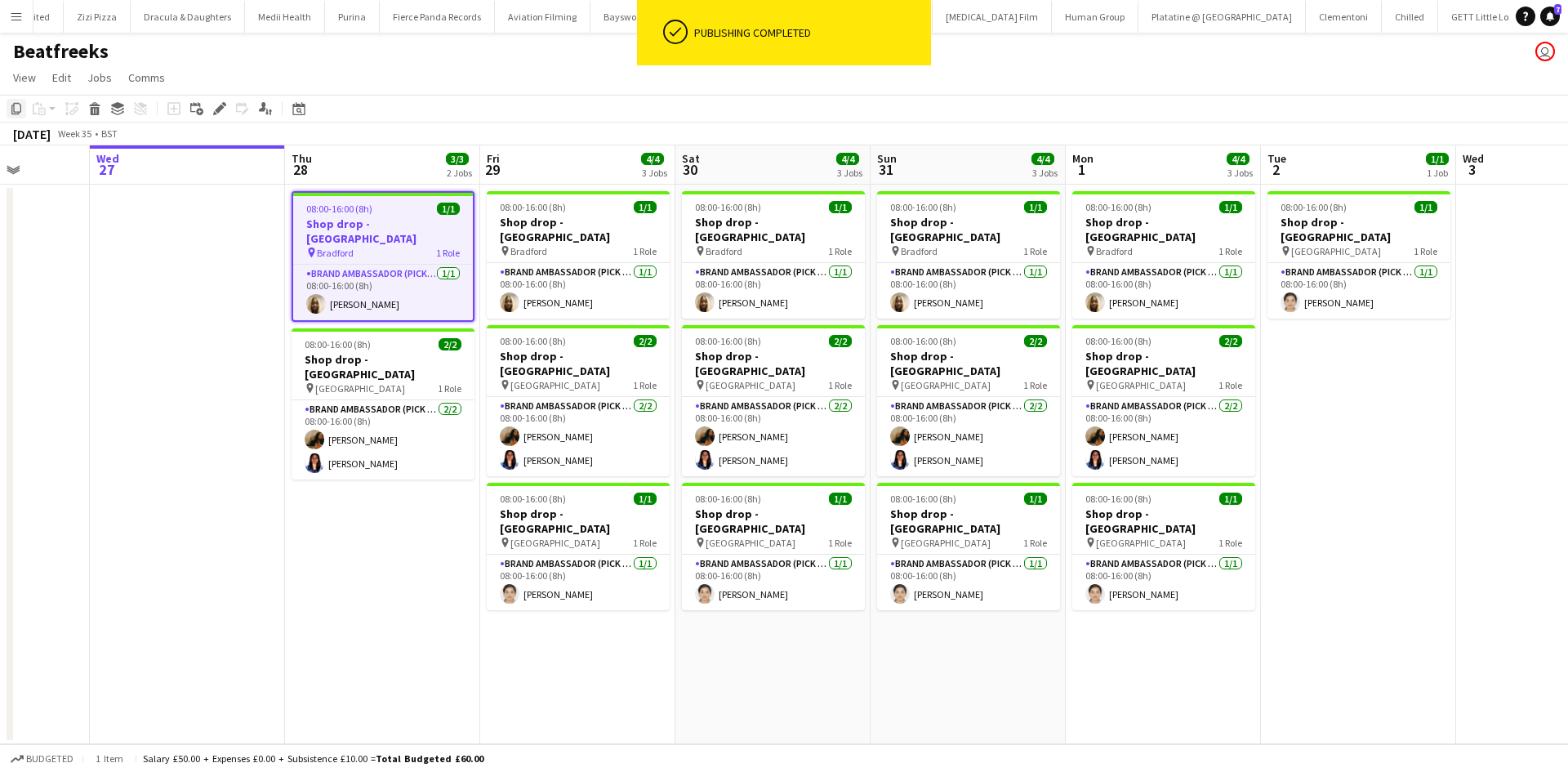
click at [16, 104] on icon "Copy" at bounding box center [16, 108] width 13 height 13
click at [1365, 367] on app-date-cell "08:00-16:00 (8h) 1/1 Shop drop - Newcastle Upon Tyne pin Newcastle city centre …" at bounding box center [1357, 464] width 195 height 559
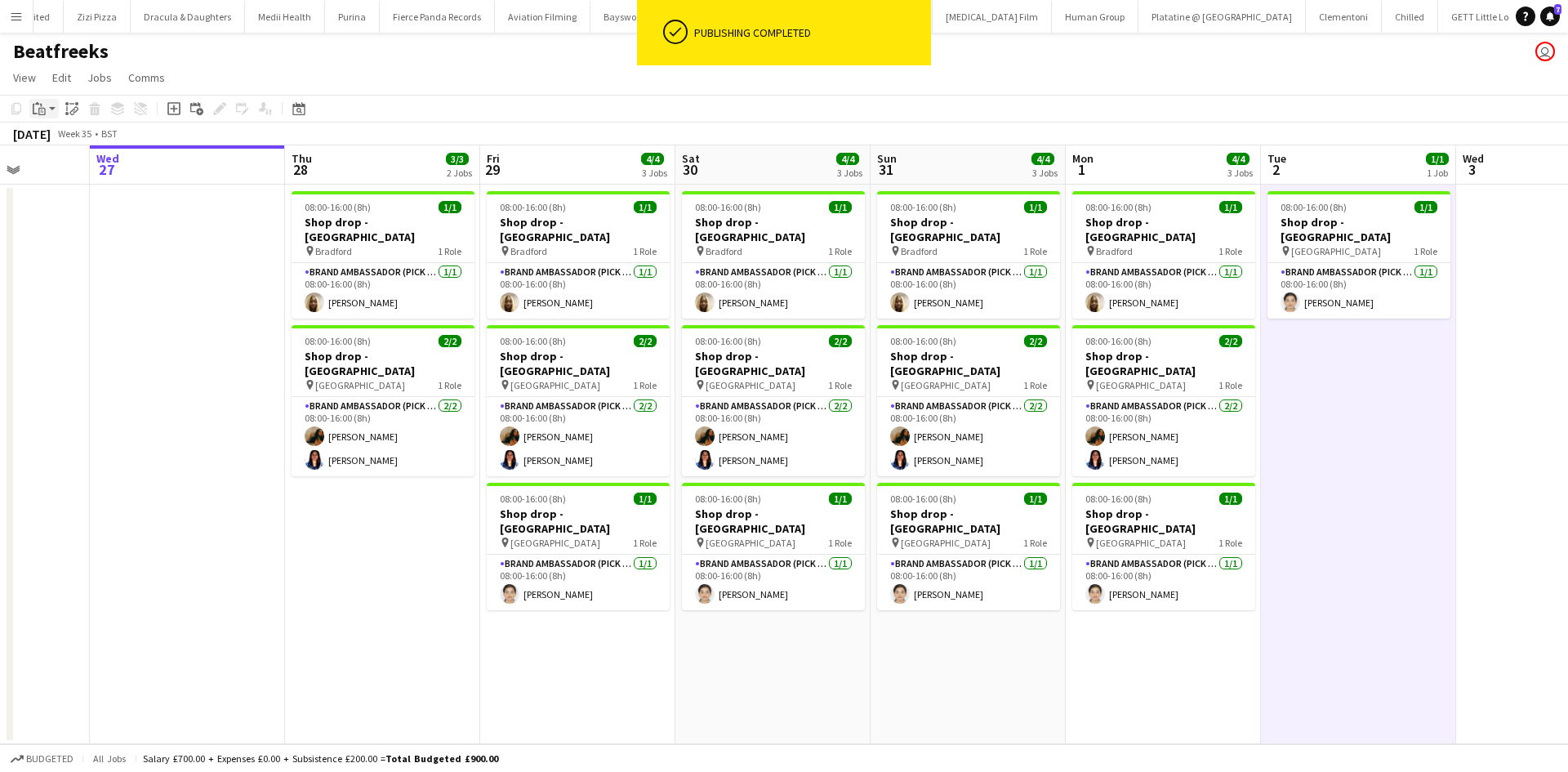
click at [51, 105] on app-action-btn "Paste" at bounding box center [45, 109] width 30 height 20
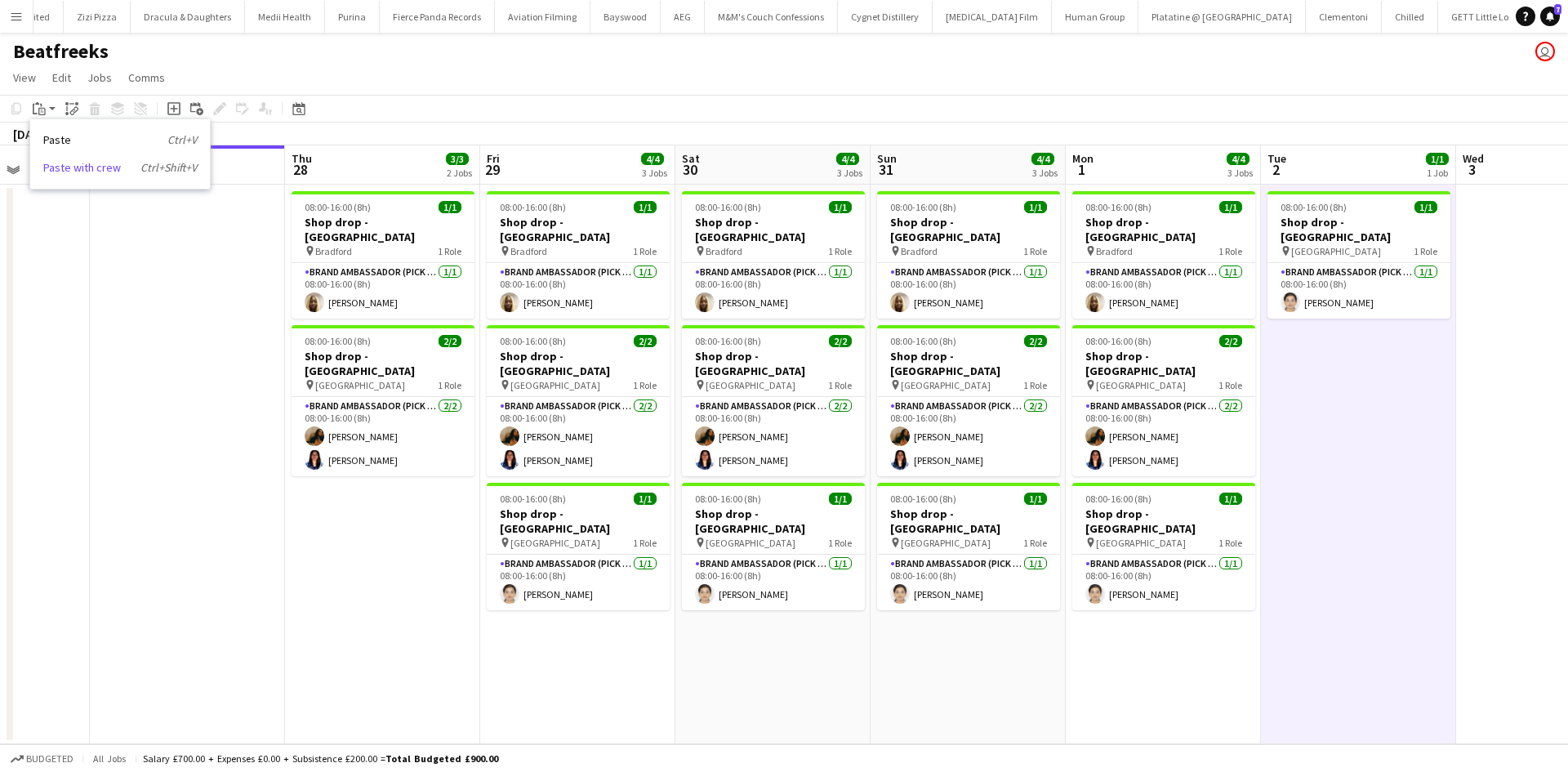
click at [96, 163] on link "Paste with crew Ctrl+Shift+V" at bounding box center [120, 167] width 153 height 15
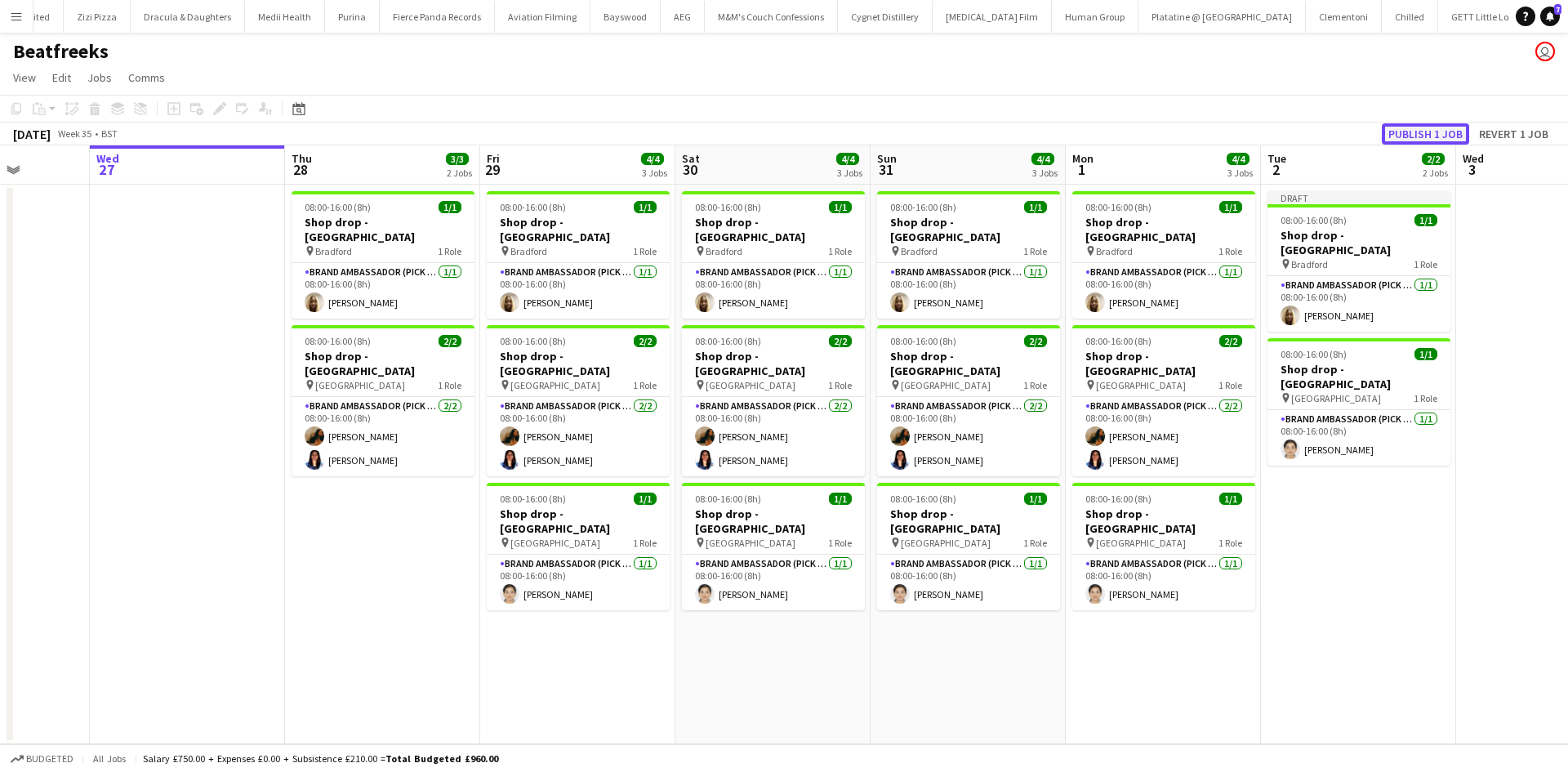
click at [1428, 131] on button "Publish 1 job" at bounding box center [1425, 134] width 87 height 21
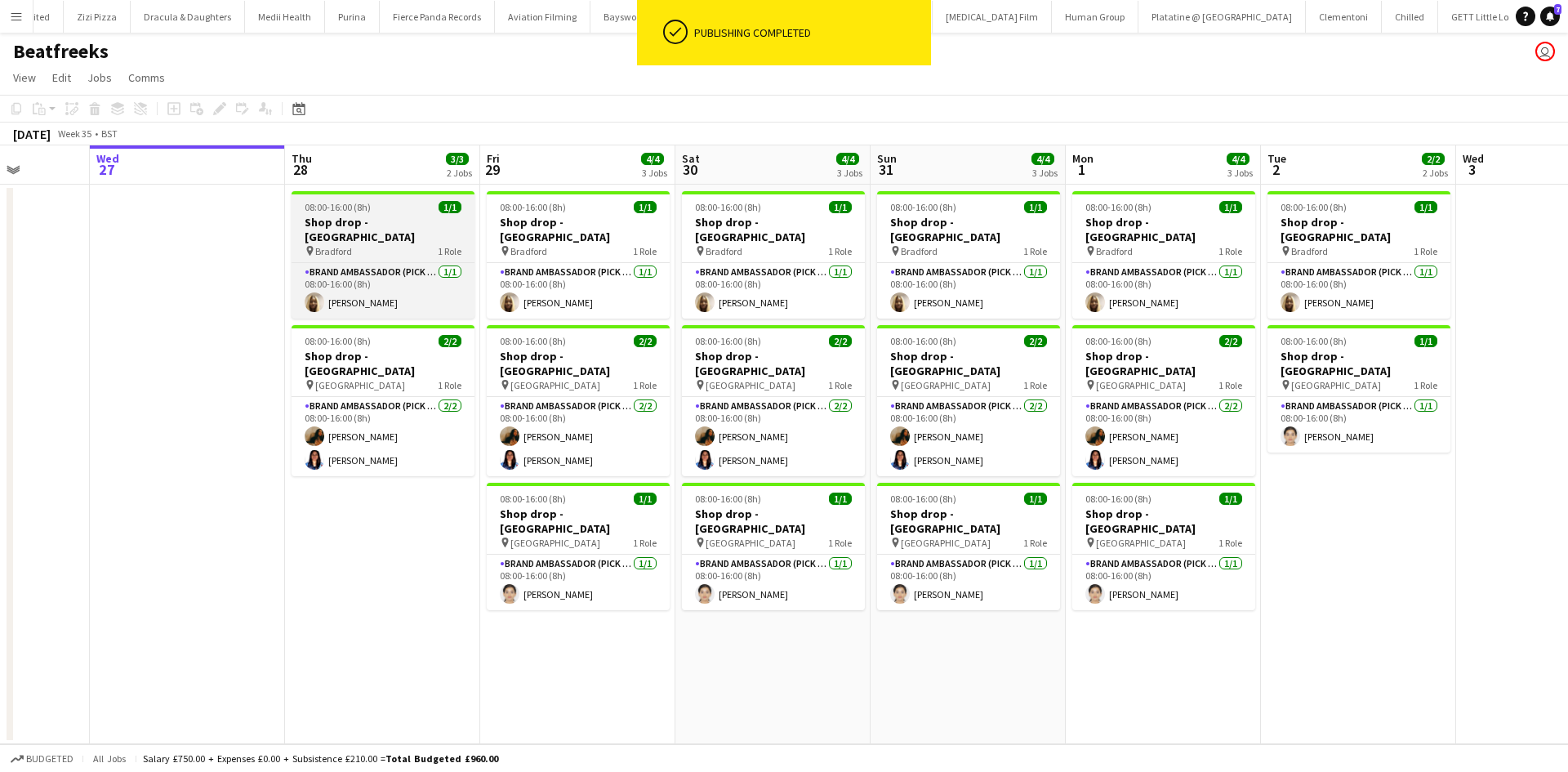
drag, startPoint x: 364, startPoint y: 214, endPoint x: 353, endPoint y: 219, distance: 12.1
click at [354, 221] on app-calendar-viewport "Sun 24 Mon 25 Tue 26 Wed 27 Thu 28 3/3 2 Jobs Fri 29 4/4 3 Jobs Sat 30 4/4 3 Jo…" at bounding box center [784, 444] width 1568 height 599
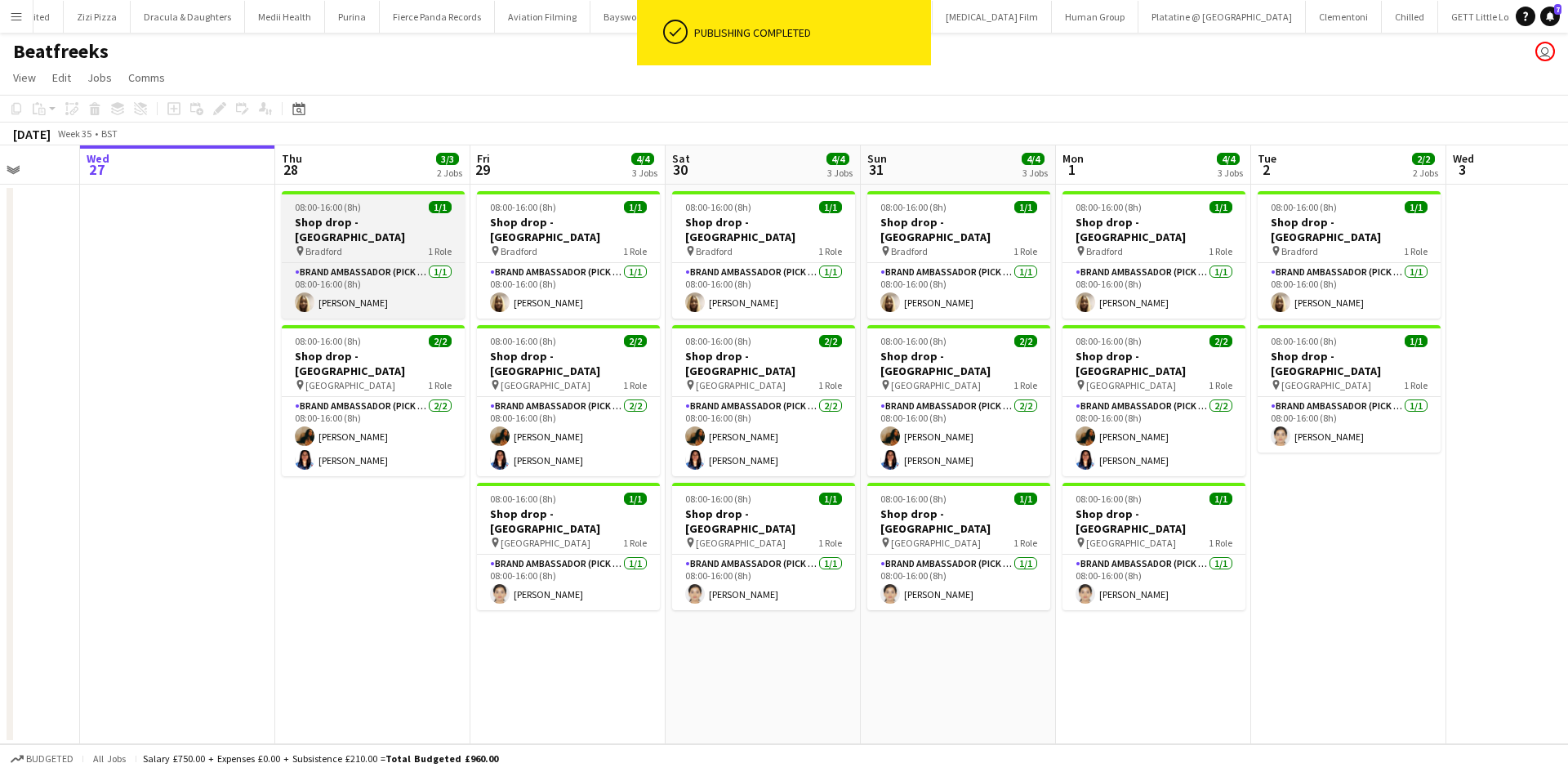
click at [339, 203] on span "08:00-16:00 (8h)" at bounding box center [327, 207] width 66 height 12
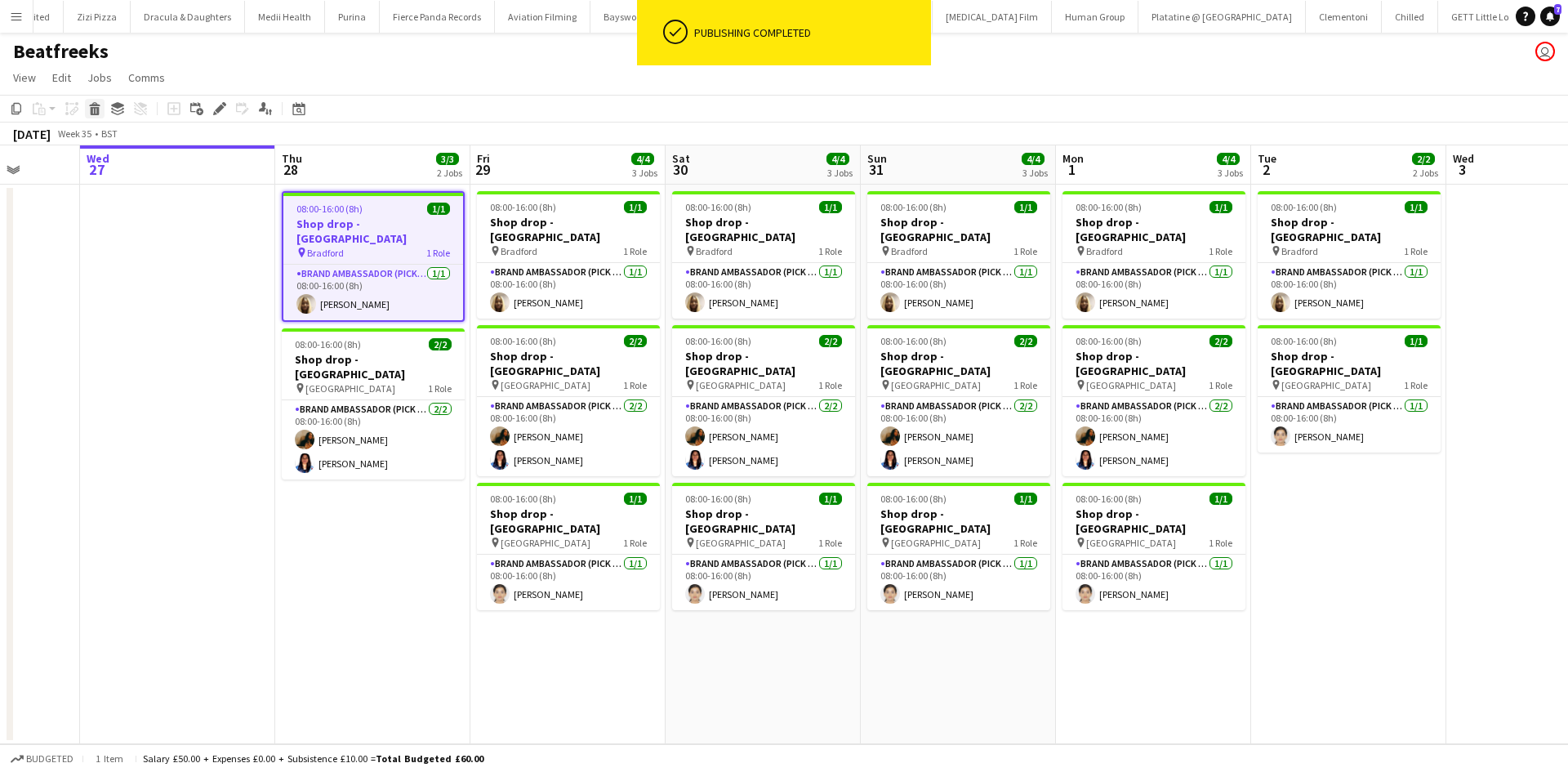
click at [94, 113] on icon at bounding box center [95, 111] width 9 height 8
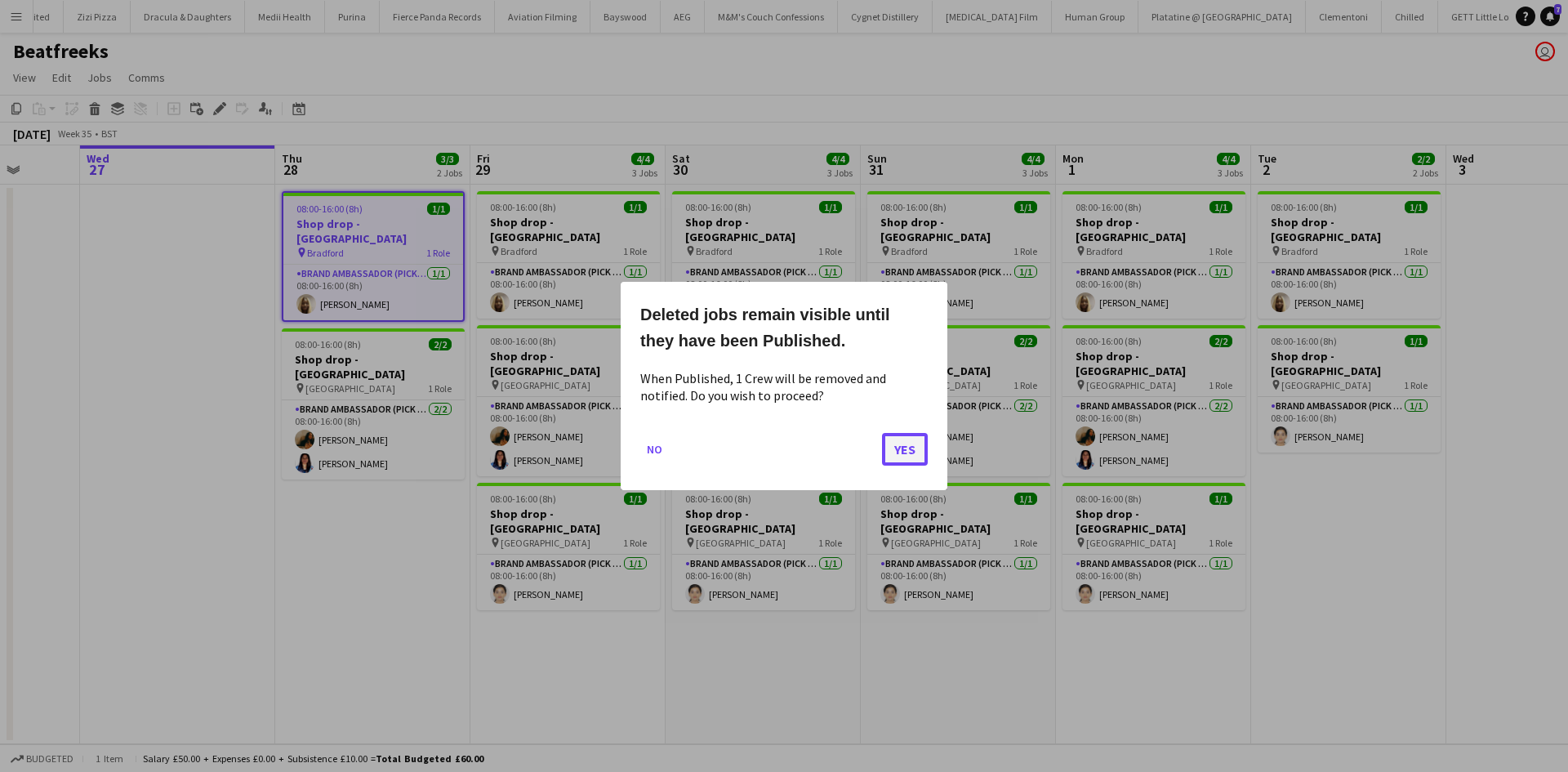
click at [905, 456] on button "Yes" at bounding box center [904, 448] width 46 height 33
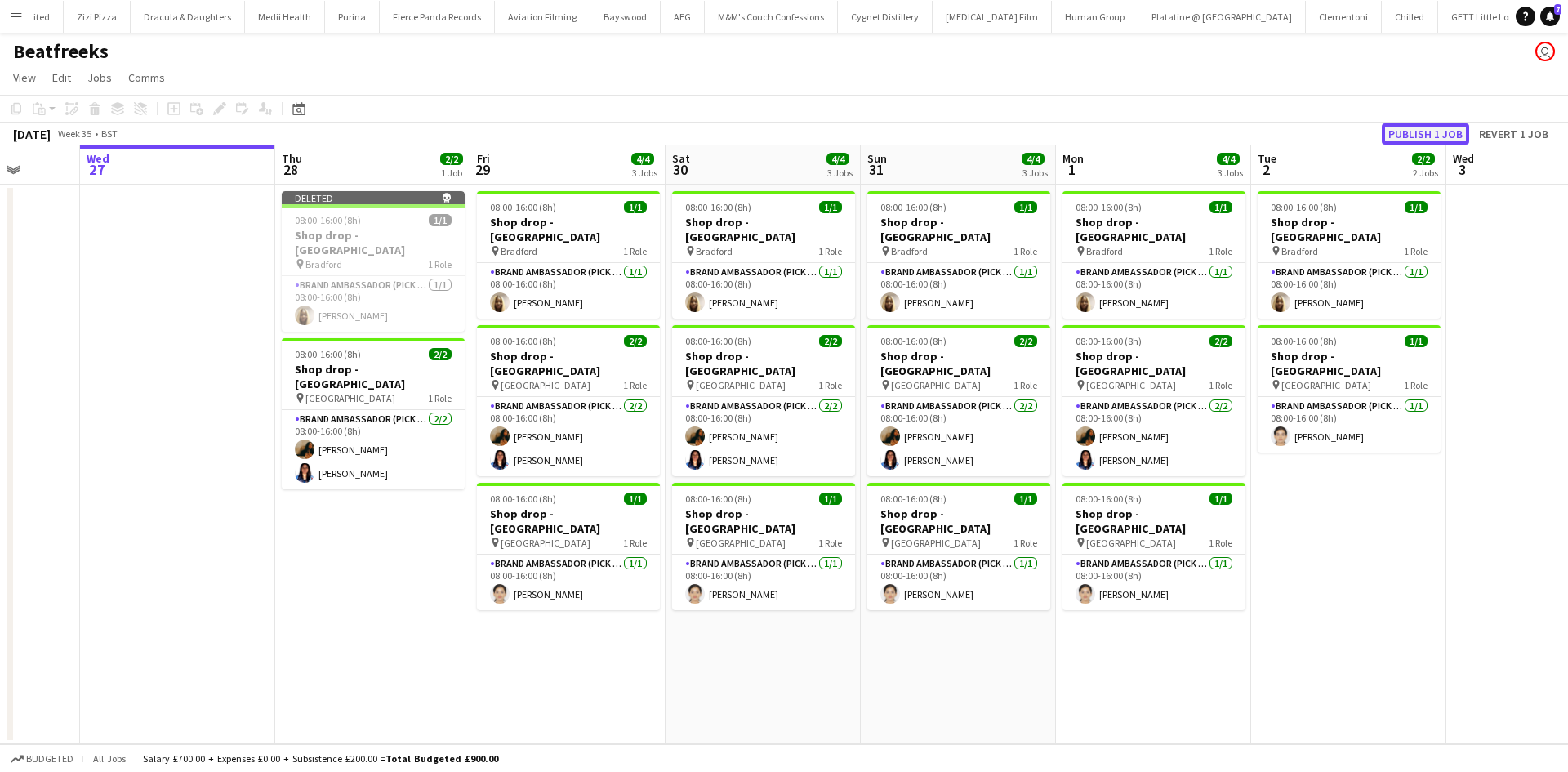
click at [1394, 135] on button "Publish 1 job" at bounding box center [1425, 134] width 87 height 21
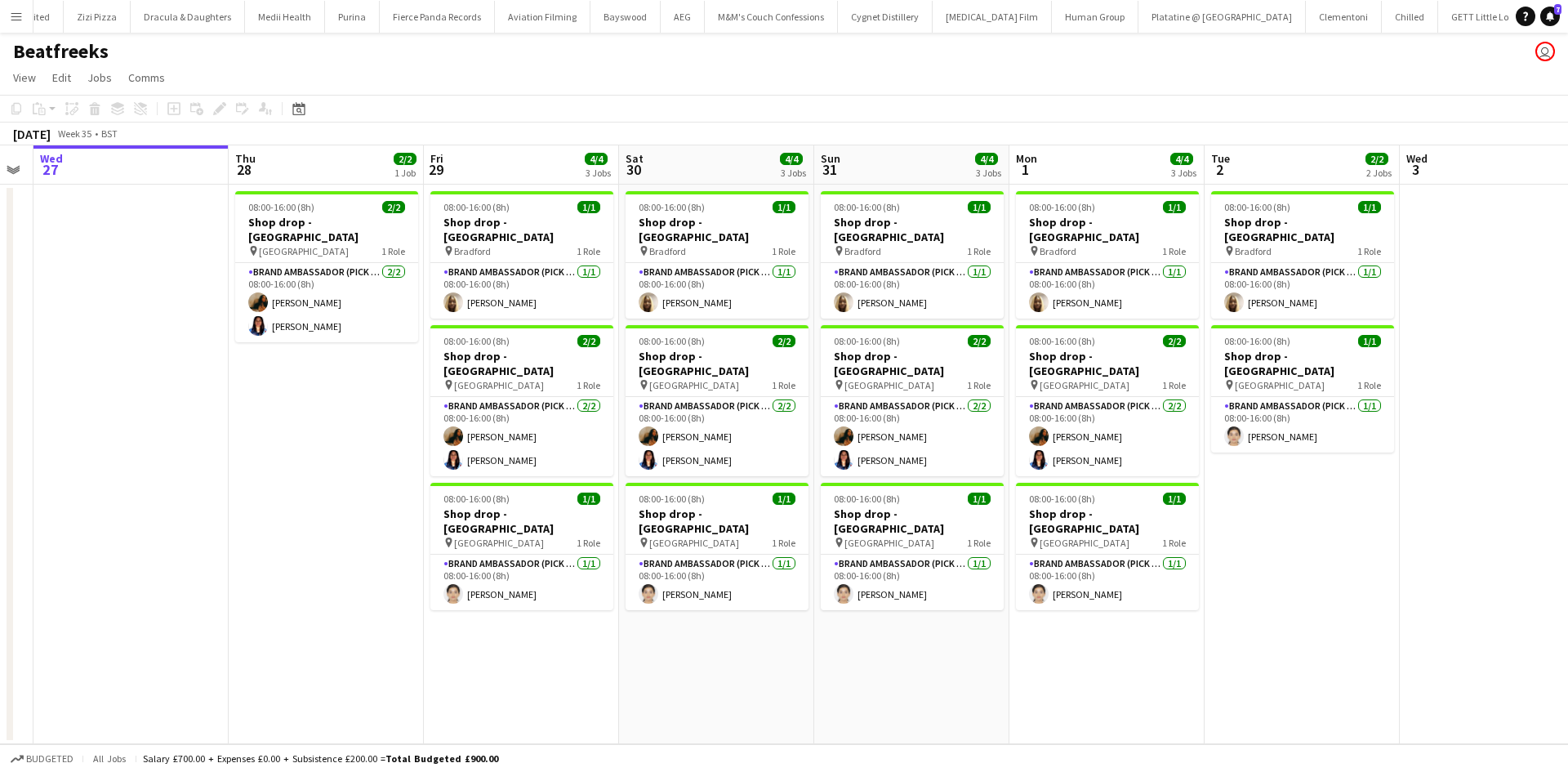
drag, startPoint x: 386, startPoint y: 512, endPoint x: 261, endPoint y: 508, distance: 125.1
click at [267, 513] on app-calendar-viewport "Sun 24 Mon 25 Tue 26 Wed 27 Thu 28 2/2 1 Job Fri 29 4/4 3 Jobs Sat 30 4/4 3 Job…" at bounding box center [784, 444] width 1568 height 599
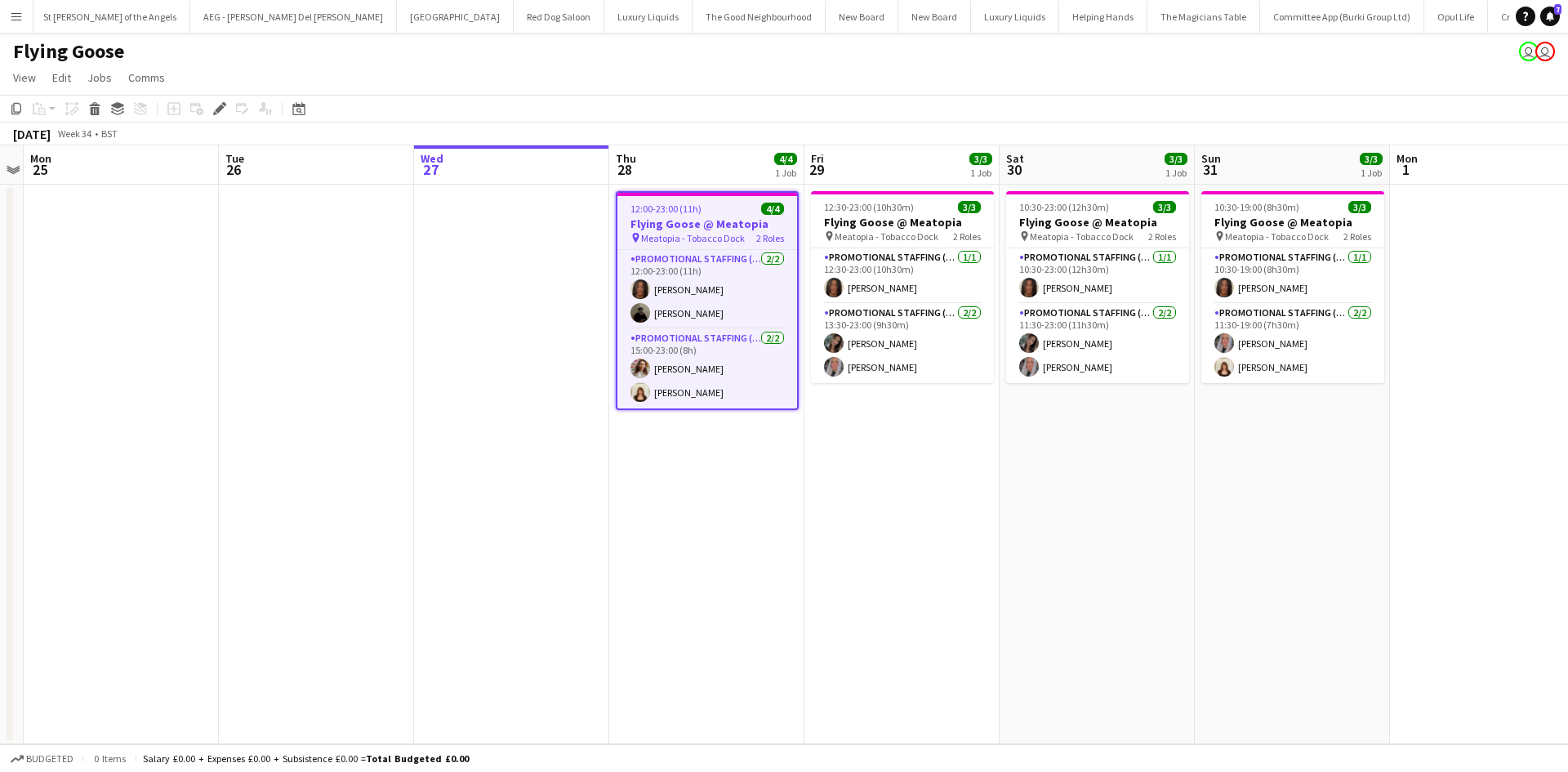
scroll to position [0, 5945]
click at [712, 311] on app-card-role "Promotional Staffing (Sampling Staff) [DATE] 12:00-23:00 (11h) Jazz [PERSON_NAM…" at bounding box center [707, 290] width 180 height 79
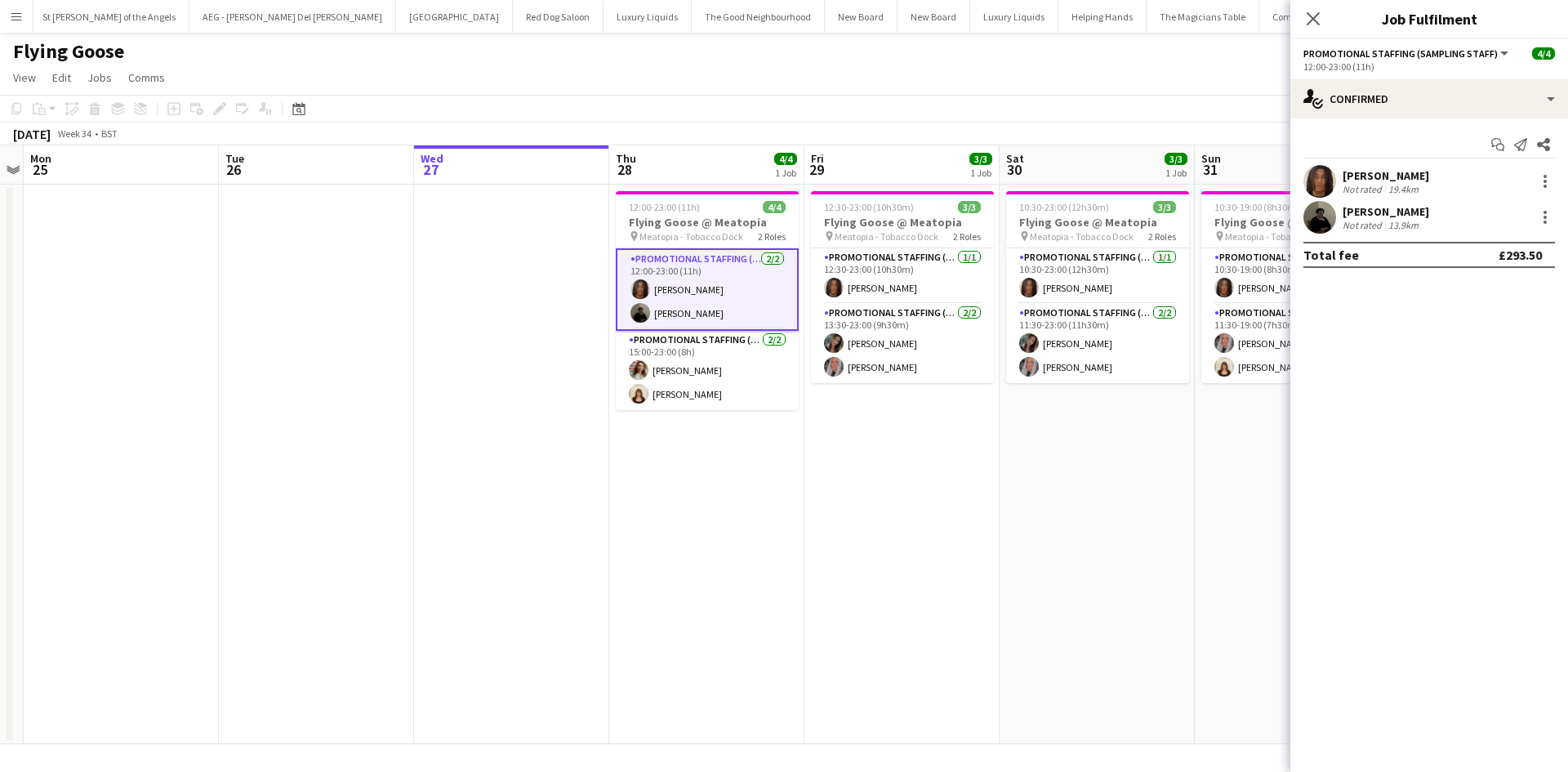
click at [1367, 217] on div "[PERSON_NAME]" at bounding box center [1385, 211] width 86 height 15
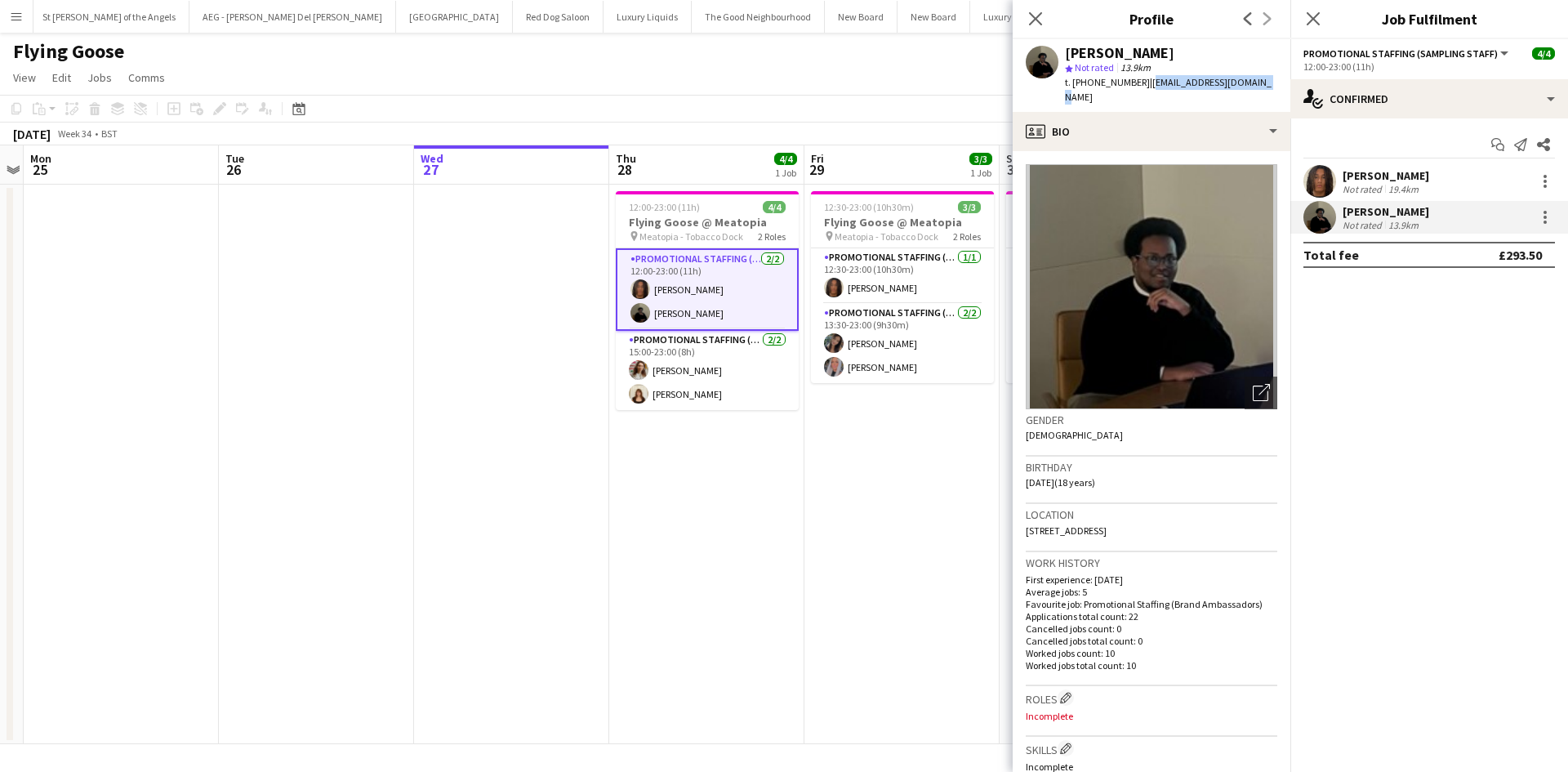
drag, startPoint x: 1143, startPoint y: 83, endPoint x: 1266, endPoint y: 79, distance: 123.1
click at [1266, 79] on div "[PERSON_NAME] star Not rated 13.9km t. [PHONE_NUMBER] | [EMAIL_ADDRESS][DOMAIN_…" at bounding box center [1151, 75] width 278 height 72
copy span "[EMAIL_ADDRESS][DOMAIN_NAME]"
drag, startPoint x: 1087, startPoint y: 84, endPoint x: 1139, endPoint y: 82, distance: 52.0
click at [1139, 82] on div "t. [PHONE_NUMBER] | [EMAIL_ADDRESS][DOMAIN_NAME]" at bounding box center [1170, 90] width 213 height 30
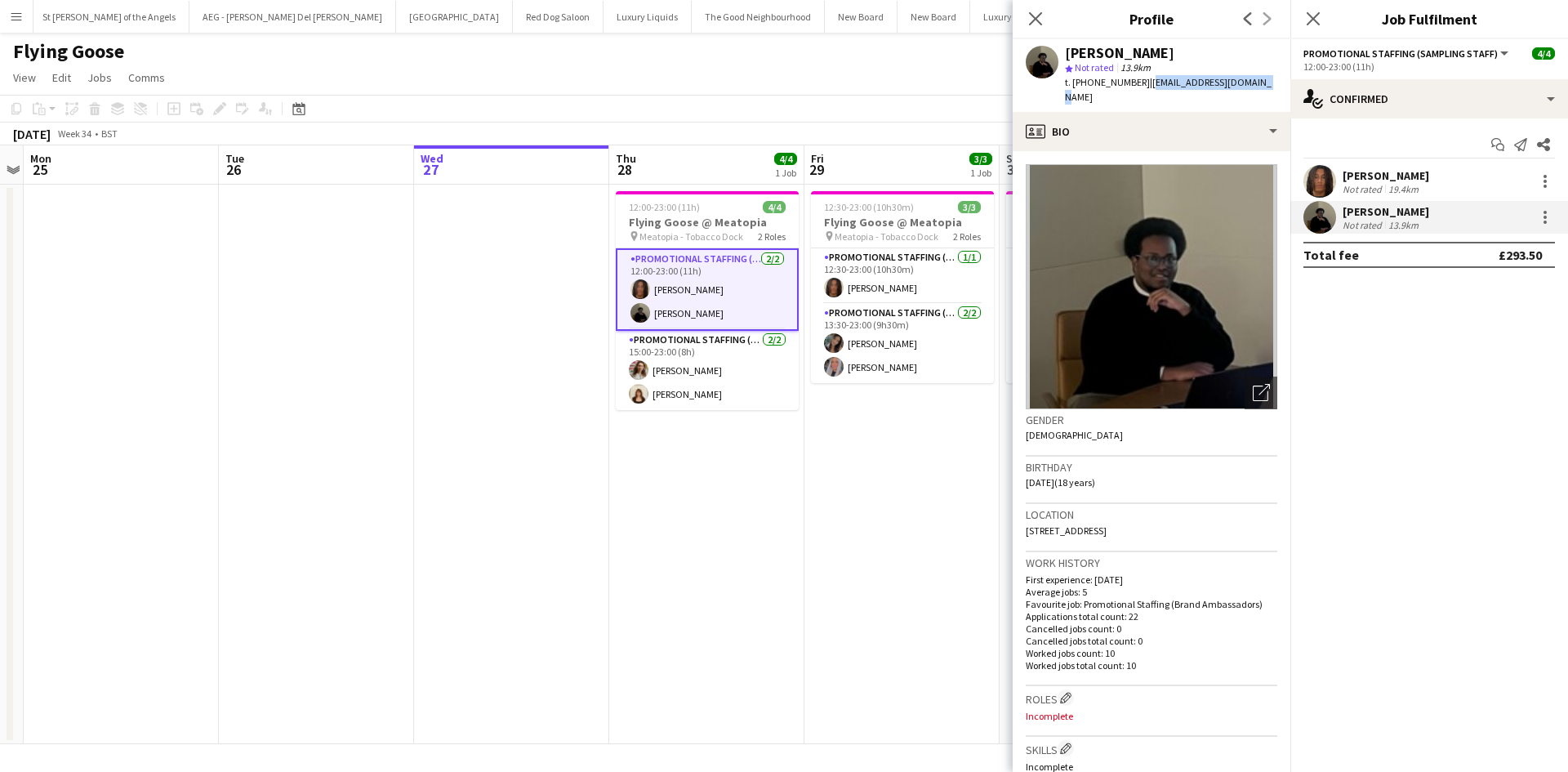
copy div "7515899563 |"
click at [755, 502] on app-date-cell "12:00-23:00 (11h) 4/4 Flying Goose @ Meatopia pin Meatopia - Tobacco Dock 2 Rol…" at bounding box center [706, 464] width 195 height 559
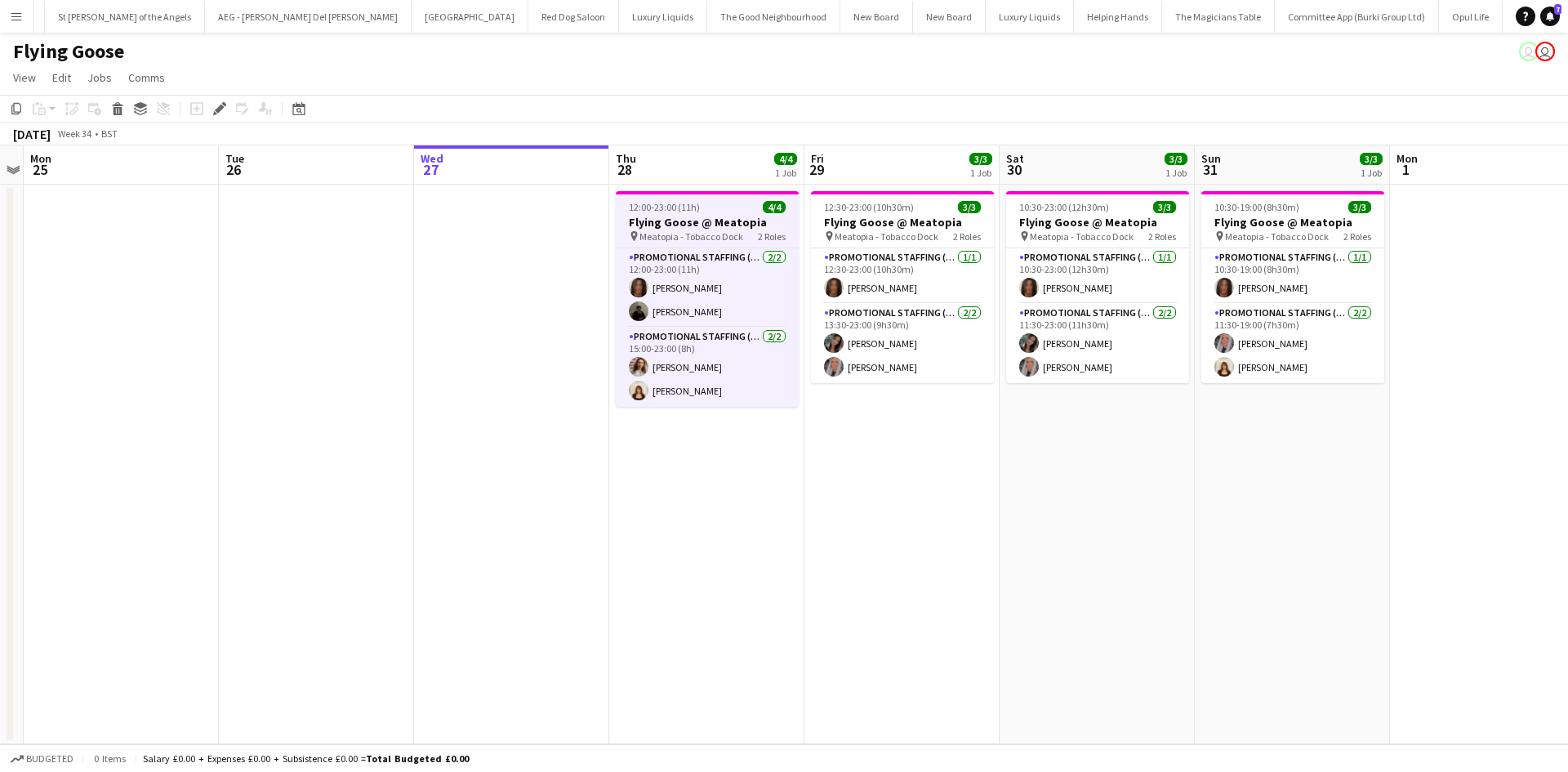
scroll to position [0, 5945]
click at [709, 226] on h3 "Flying Goose @ Meatopia" at bounding box center [706, 222] width 183 height 15
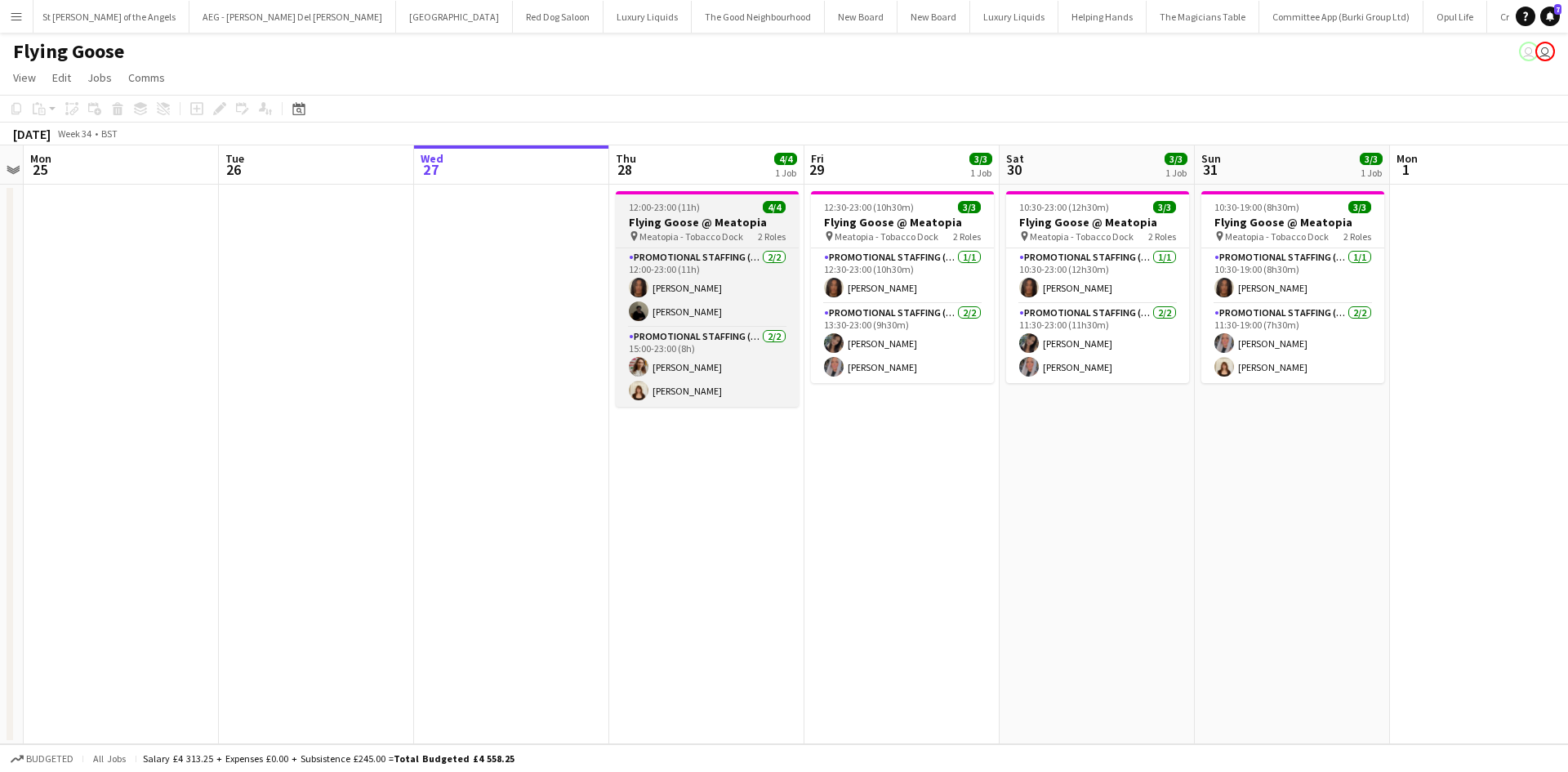
click at [696, 224] on h3 "Flying Goose @ Meatopia" at bounding box center [706, 222] width 183 height 15
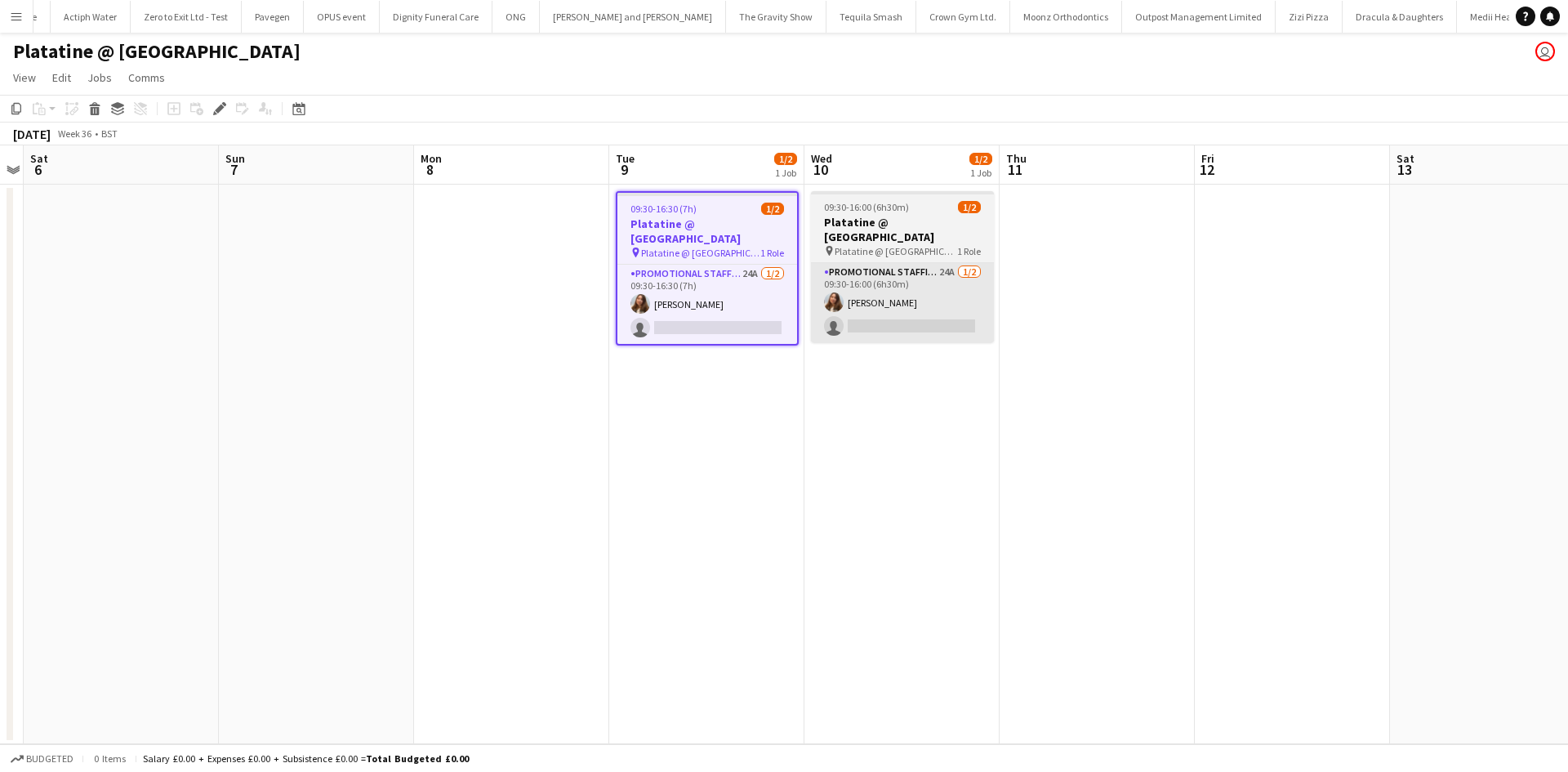
scroll to position [0, 8797]
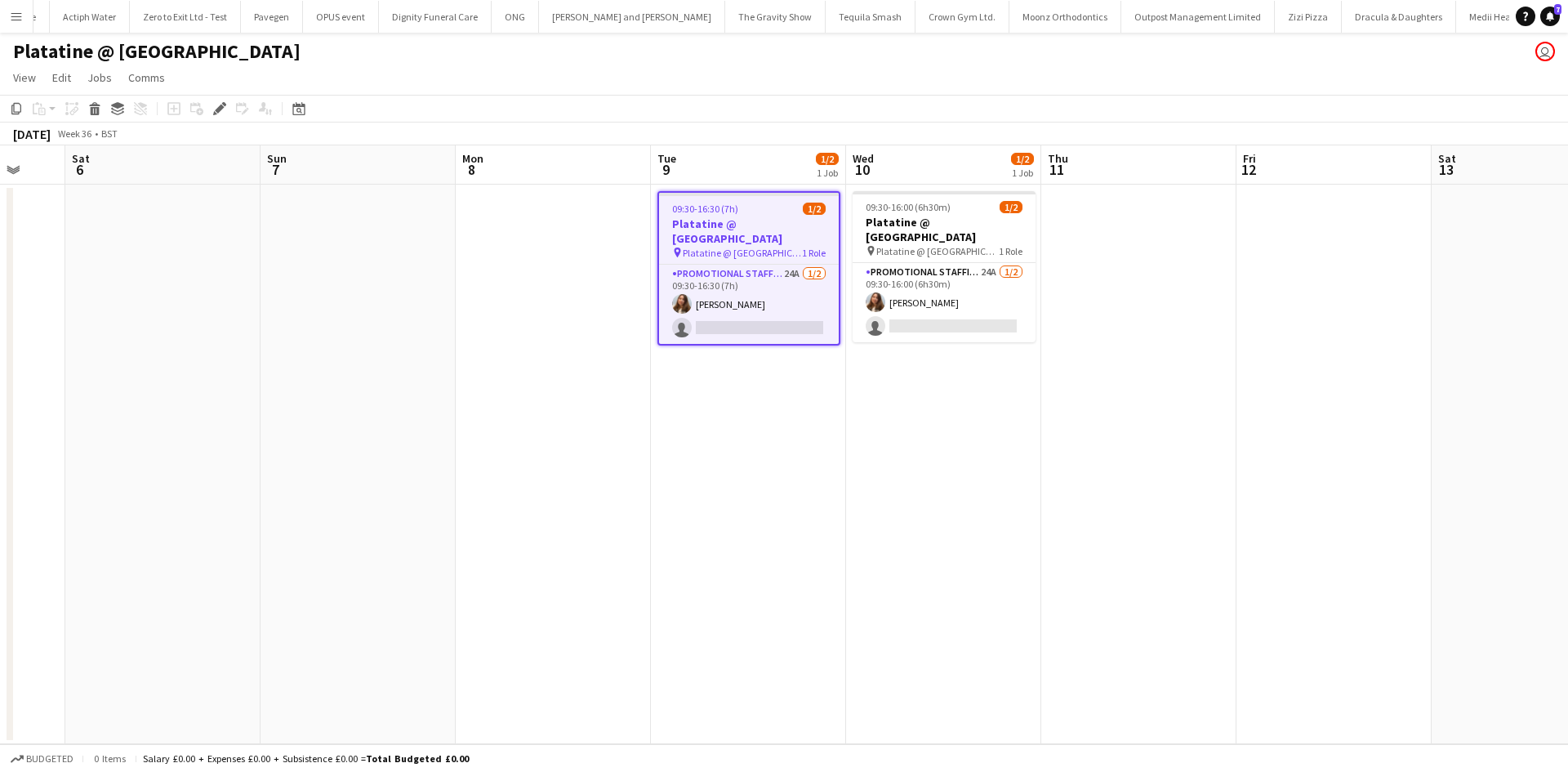
drag, startPoint x: 746, startPoint y: 399, endPoint x: 1063, endPoint y: 511, distance: 336.2
click at [833, 408] on app-calendar-viewport "Wed 3 Thu 4 Fri 5 Sat 6 Sun 7 Mon 8 Tue 9 1/2 1 Job Wed 10 1/2 1 Job Thu 11 Fri…" at bounding box center [784, 444] width 1568 height 599
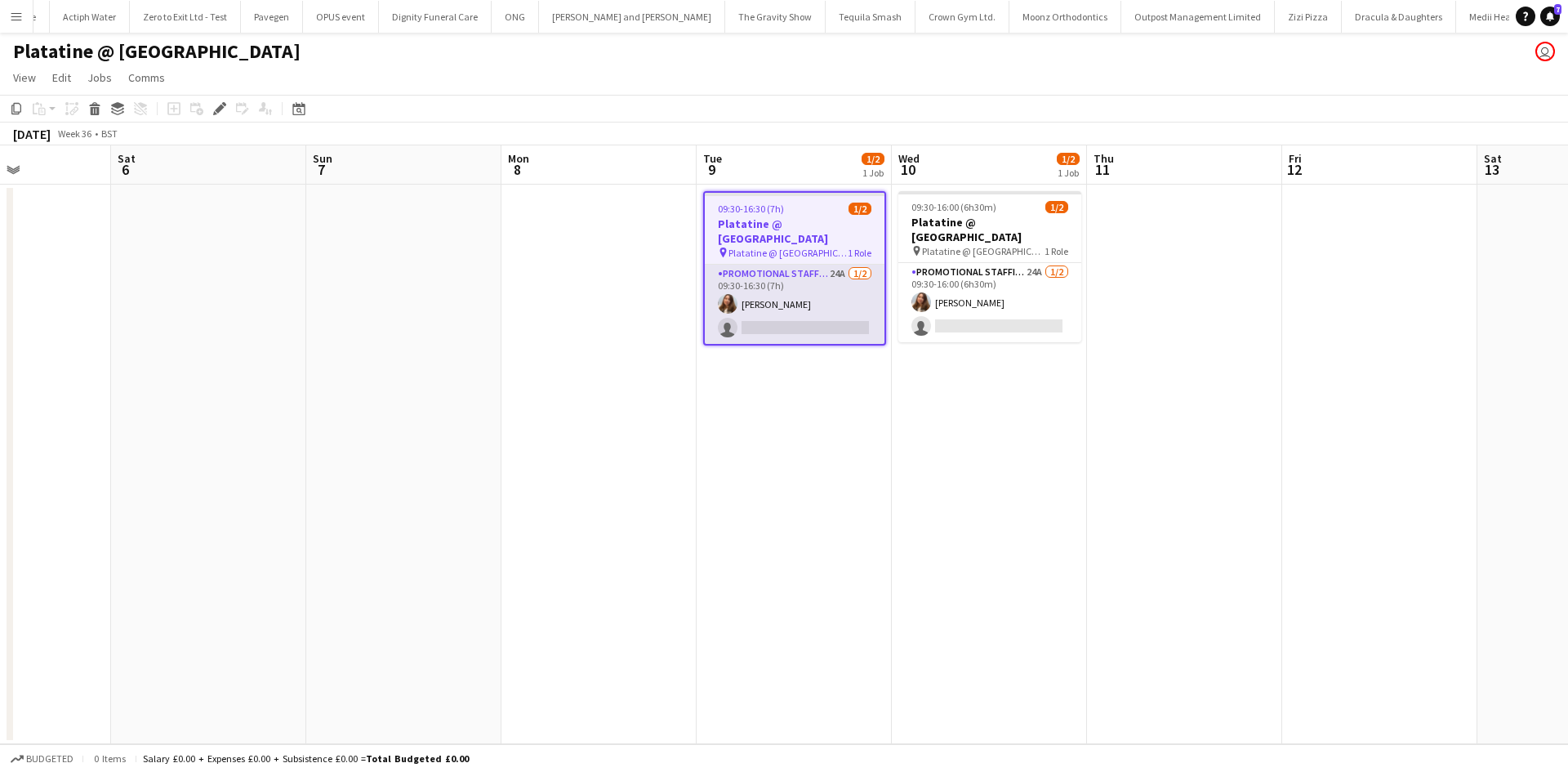
click at [842, 264] on app-card-role "Promotional Staffing (Exhibition Host) 24A 1/2 09:30-16:30 (7h) Tetiana Gerus s…" at bounding box center [794, 304] width 180 height 79
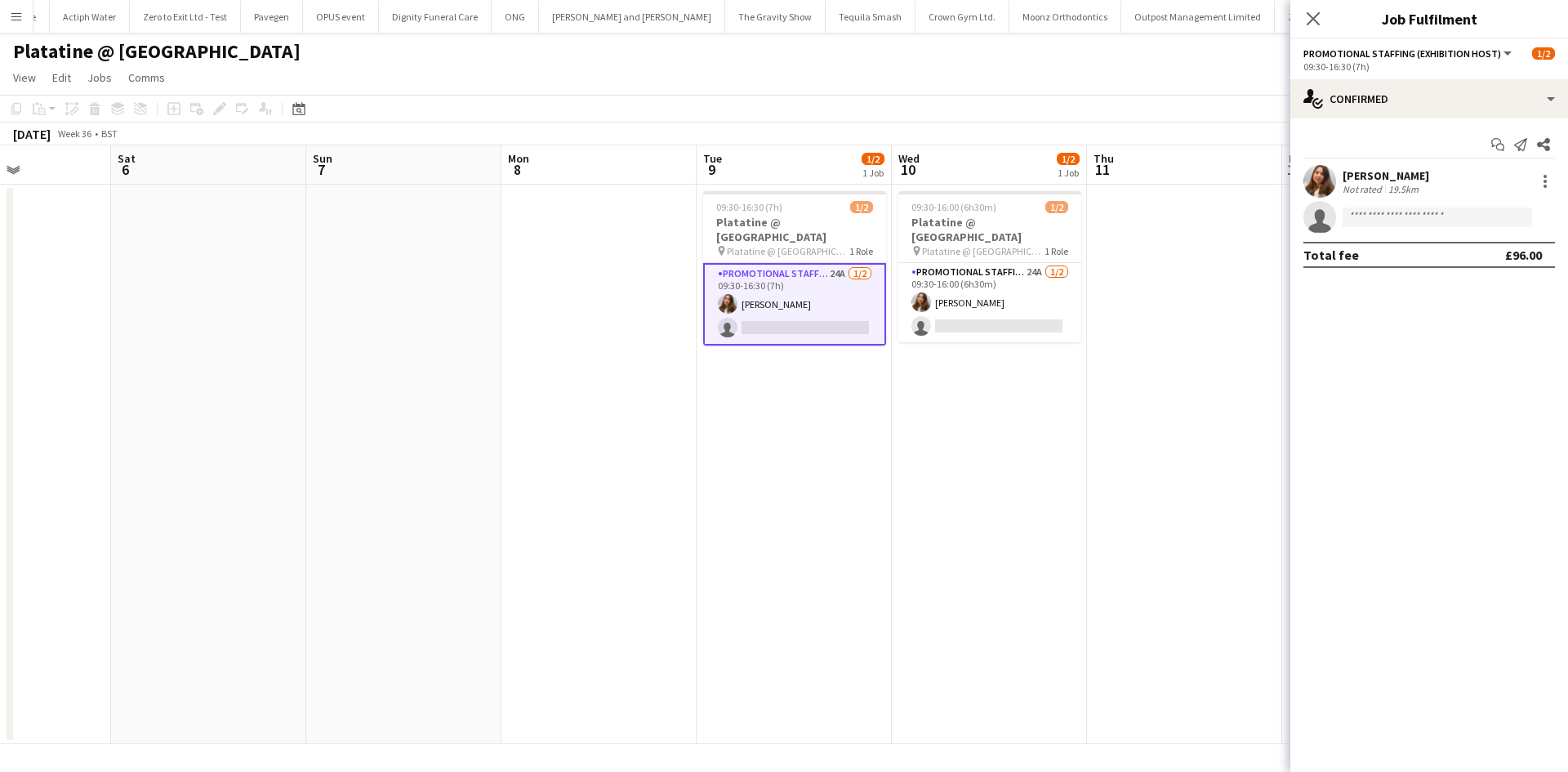
click at [787, 270] on app-card-role "Promotional Staffing (Exhibition Host) 24A 1/2 09:30-16:30 (7h) Tetiana Gerus s…" at bounding box center [794, 304] width 183 height 82
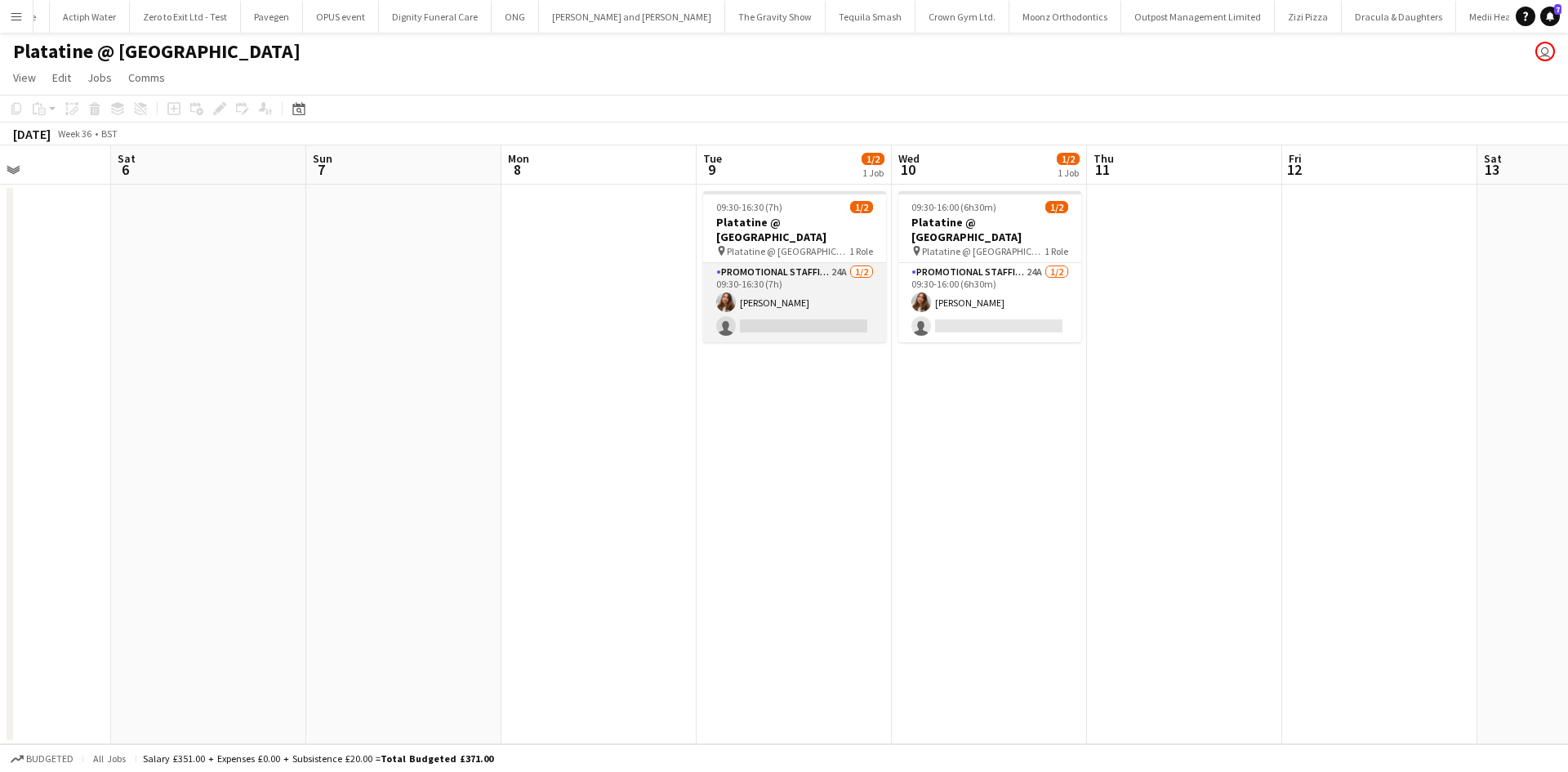
click at [791, 263] on app-card-role "Promotional Staffing (Exhibition Host) 24A 1/2 09:30-16:30 (7h) Tetiana Gerus s…" at bounding box center [794, 303] width 183 height 79
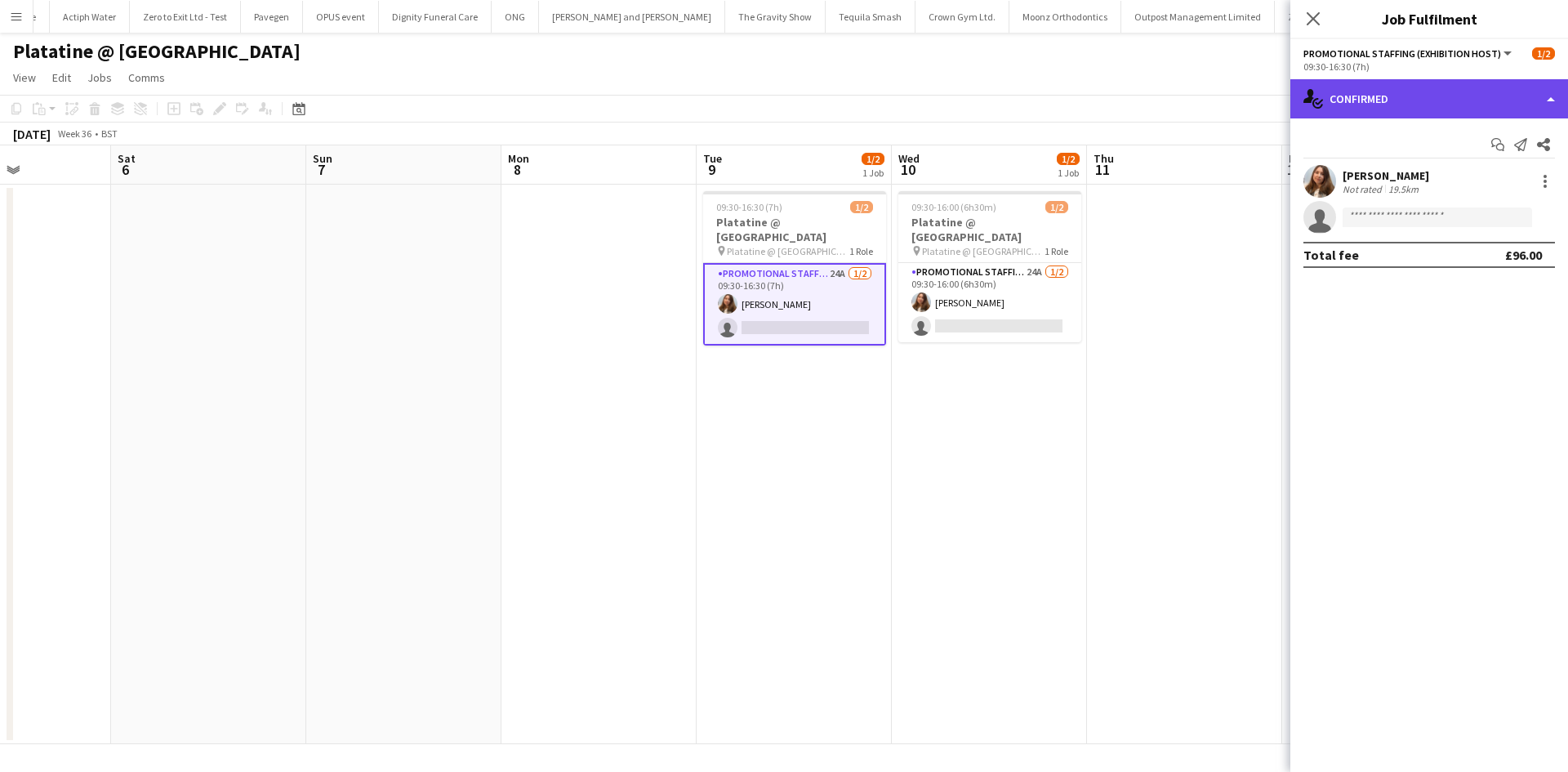
click at [1345, 96] on div "single-neutral-actions-check-2 Confirmed" at bounding box center [1429, 99] width 278 height 40
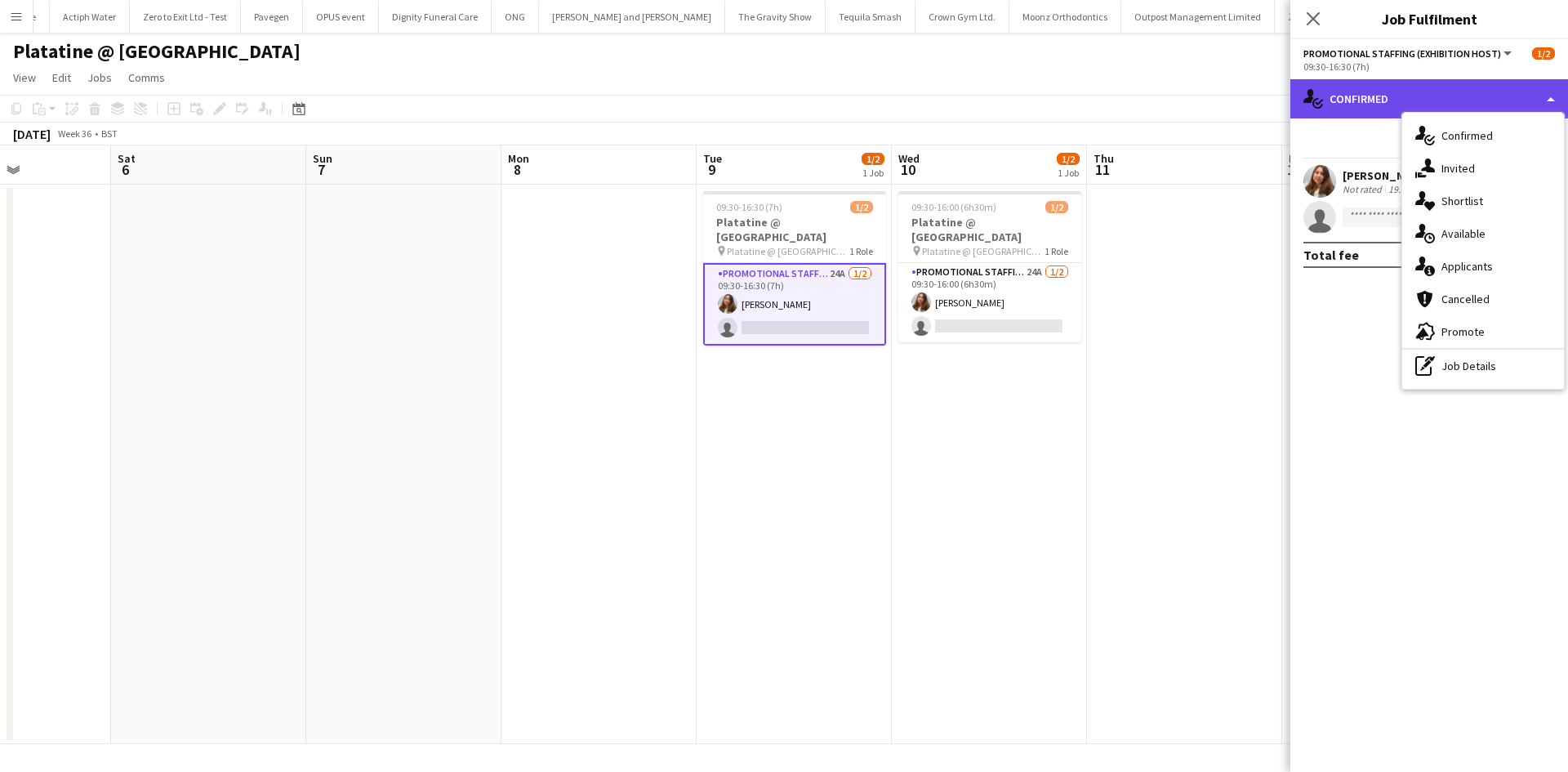
click at [1336, 86] on div "single-neutral-actions-check-2 Confirmed" at bounding box center [1429, 99] width 278 height 40
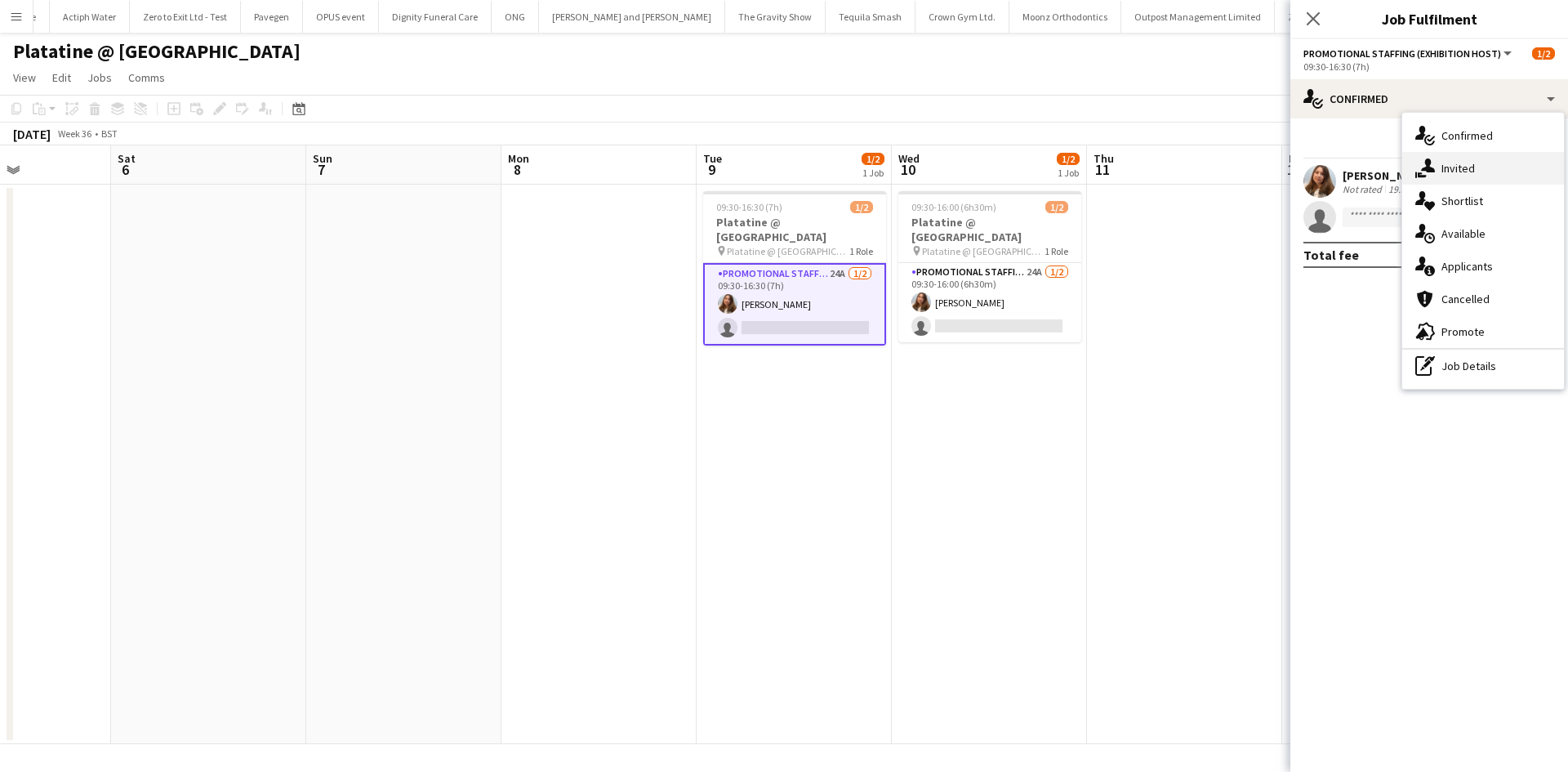
click at [1454, 170] on div "single-neutral-actions-share-1 Invited" at bounding box center [1482, 168] width 161 height 33
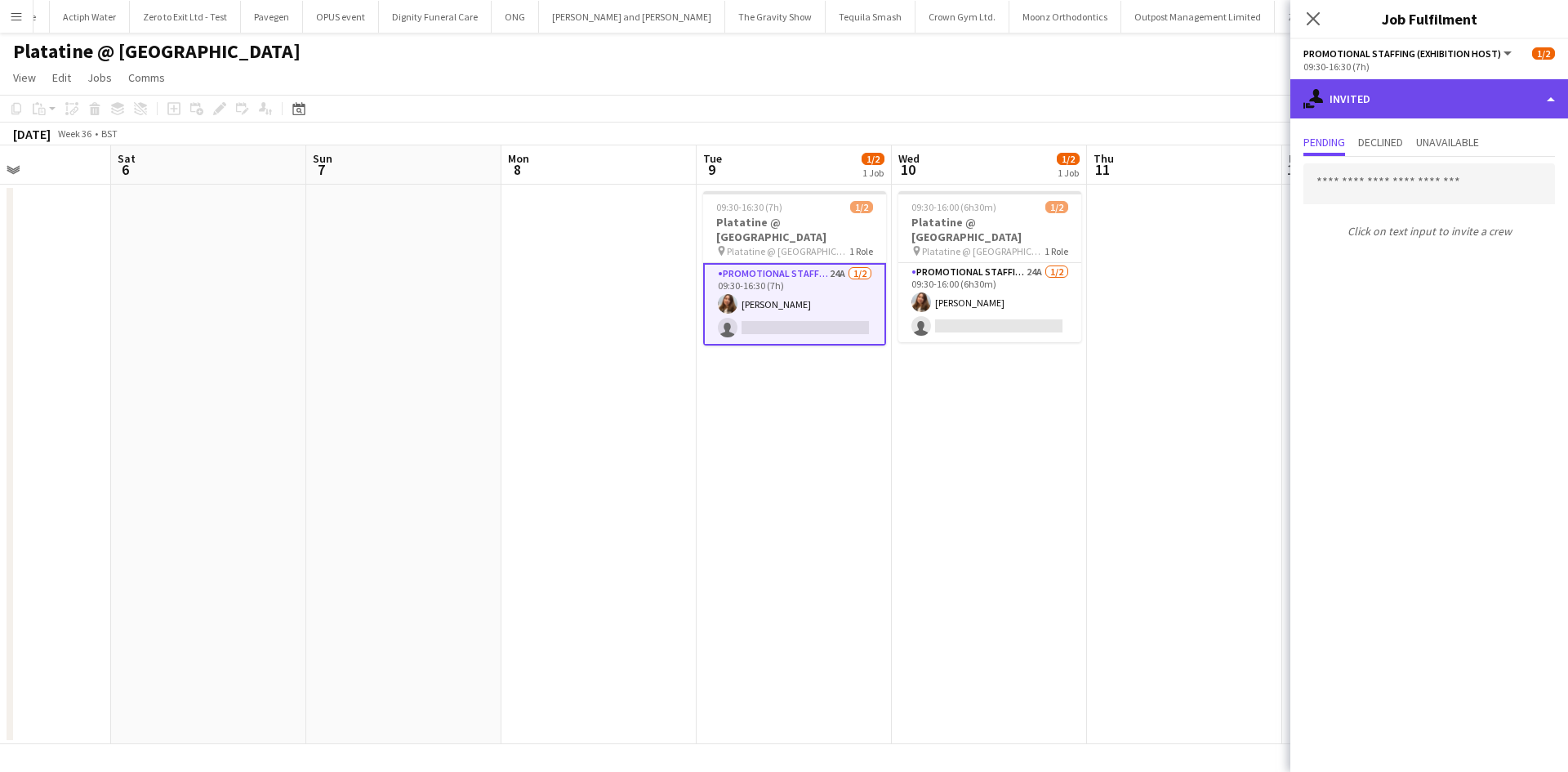
click at [1383, 96] on div "single-neutral-actions-share-1 Invited" at bounding box center [1429, 99] width 278 height 40
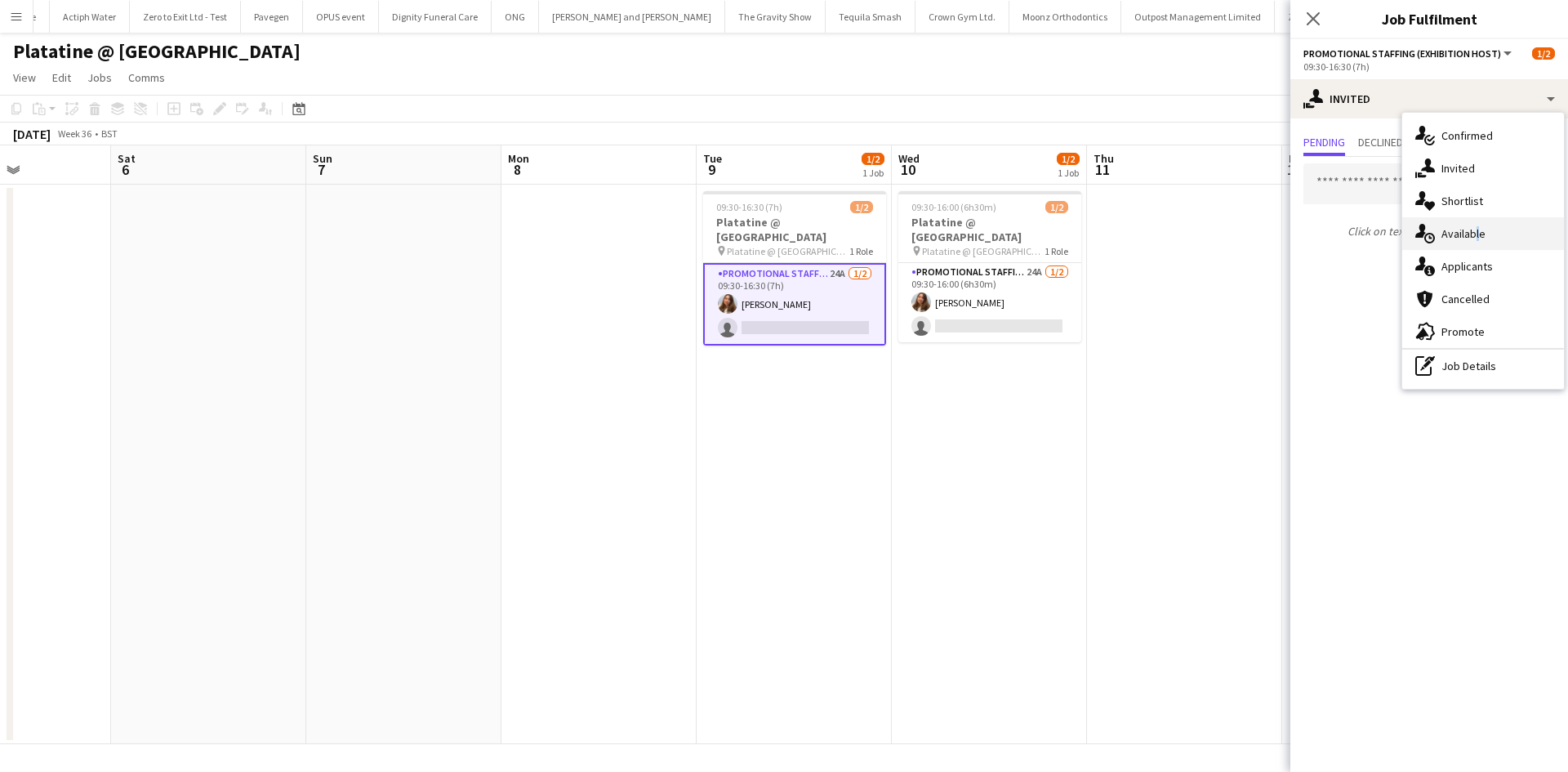
drag, startPoint x: 1471, startPoint y: 231, endPoint x: 1467, endPoint y: 216, distance: 15.5
click at [1472, 233] on div "single-neutral-actions-upload Available" at bounding box center [1482, 234] width 161 height 33
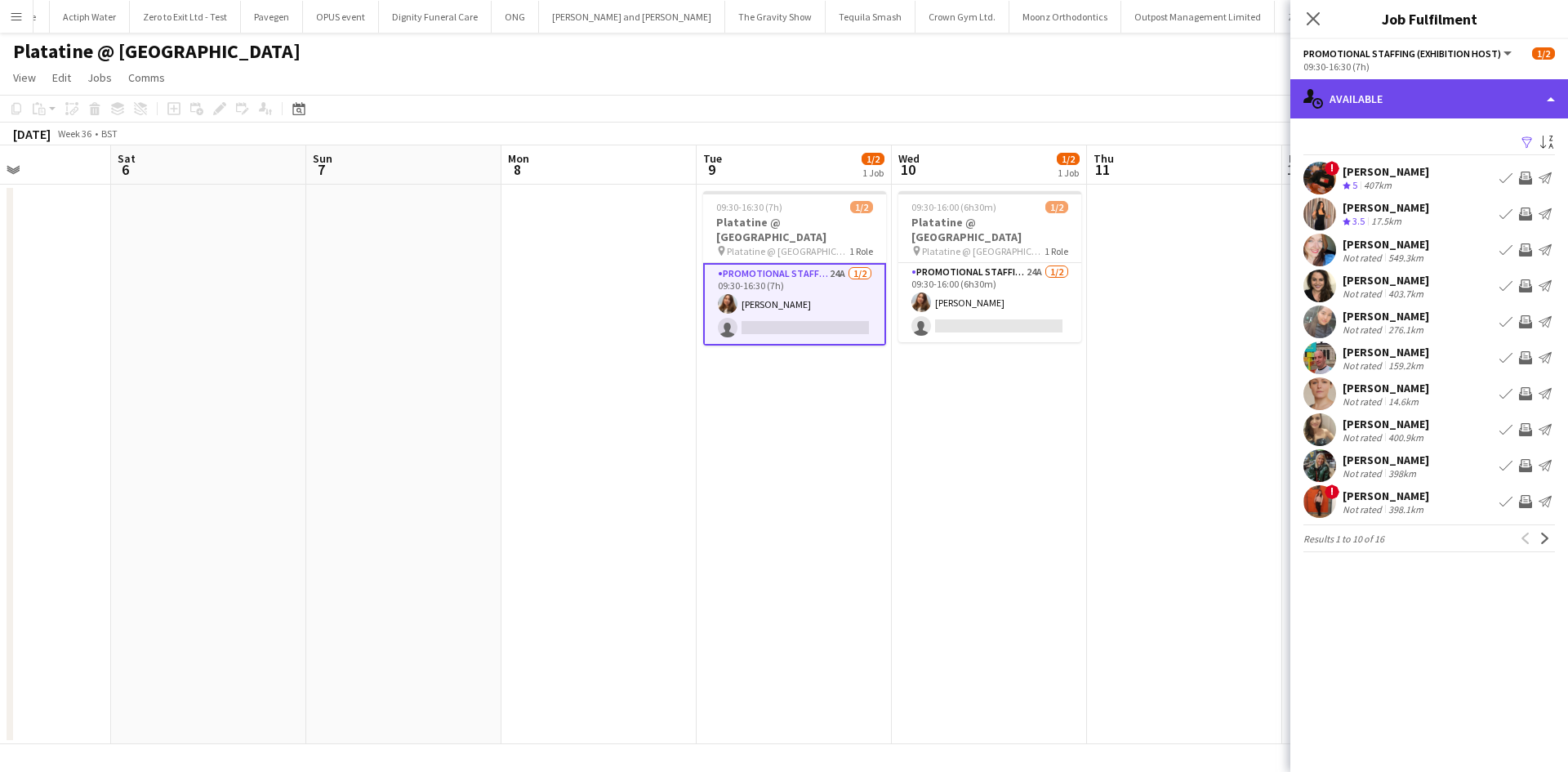
click at [1355, 96] on div "single-neutral-actions-upload Available" at bounding box center [1429, 99] width 278 height 40
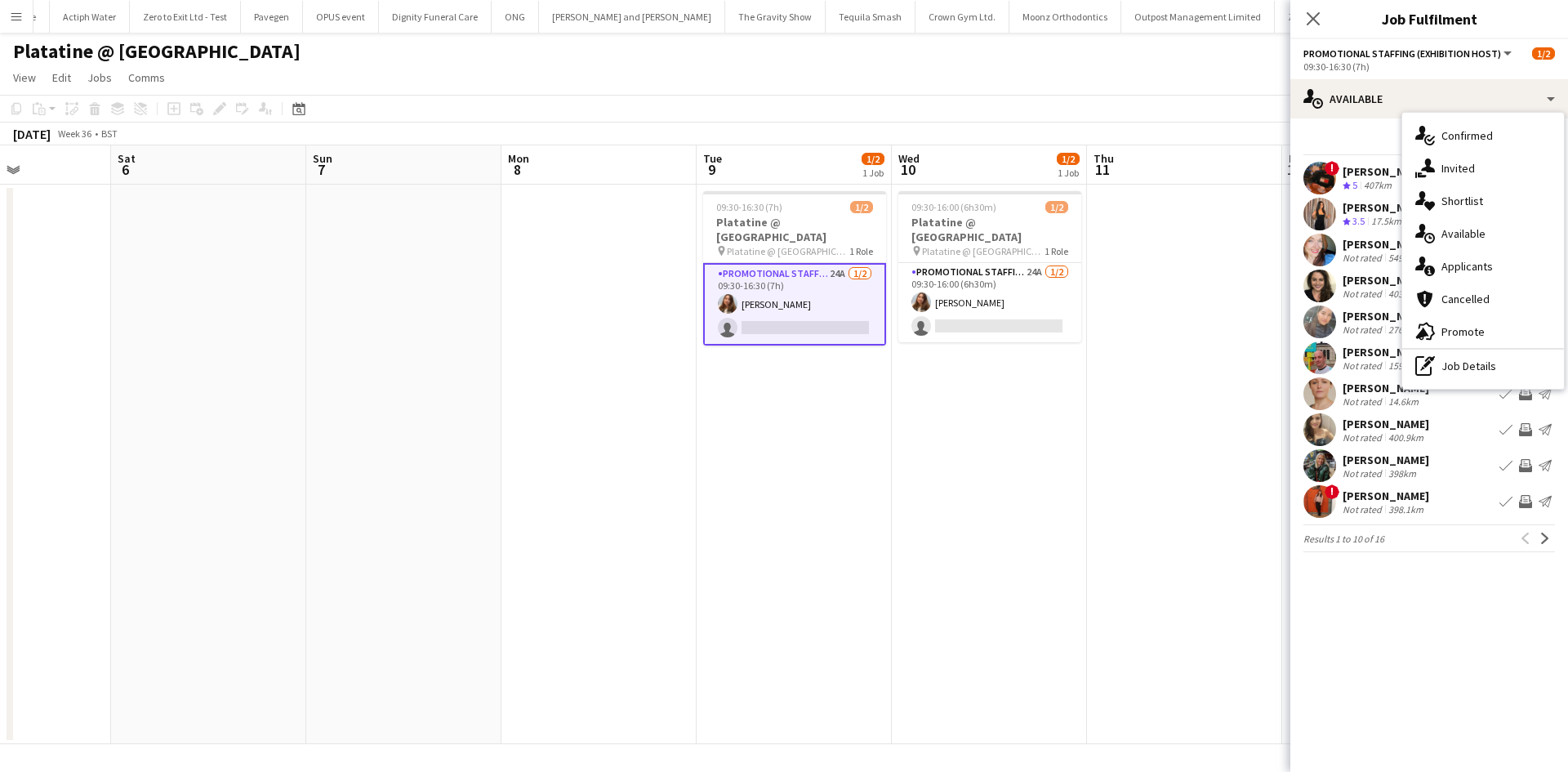
click at [1491, 263] on div "single-neutral-actions-information Applicants" at bounding box center [1482, 266] width 161 height 33
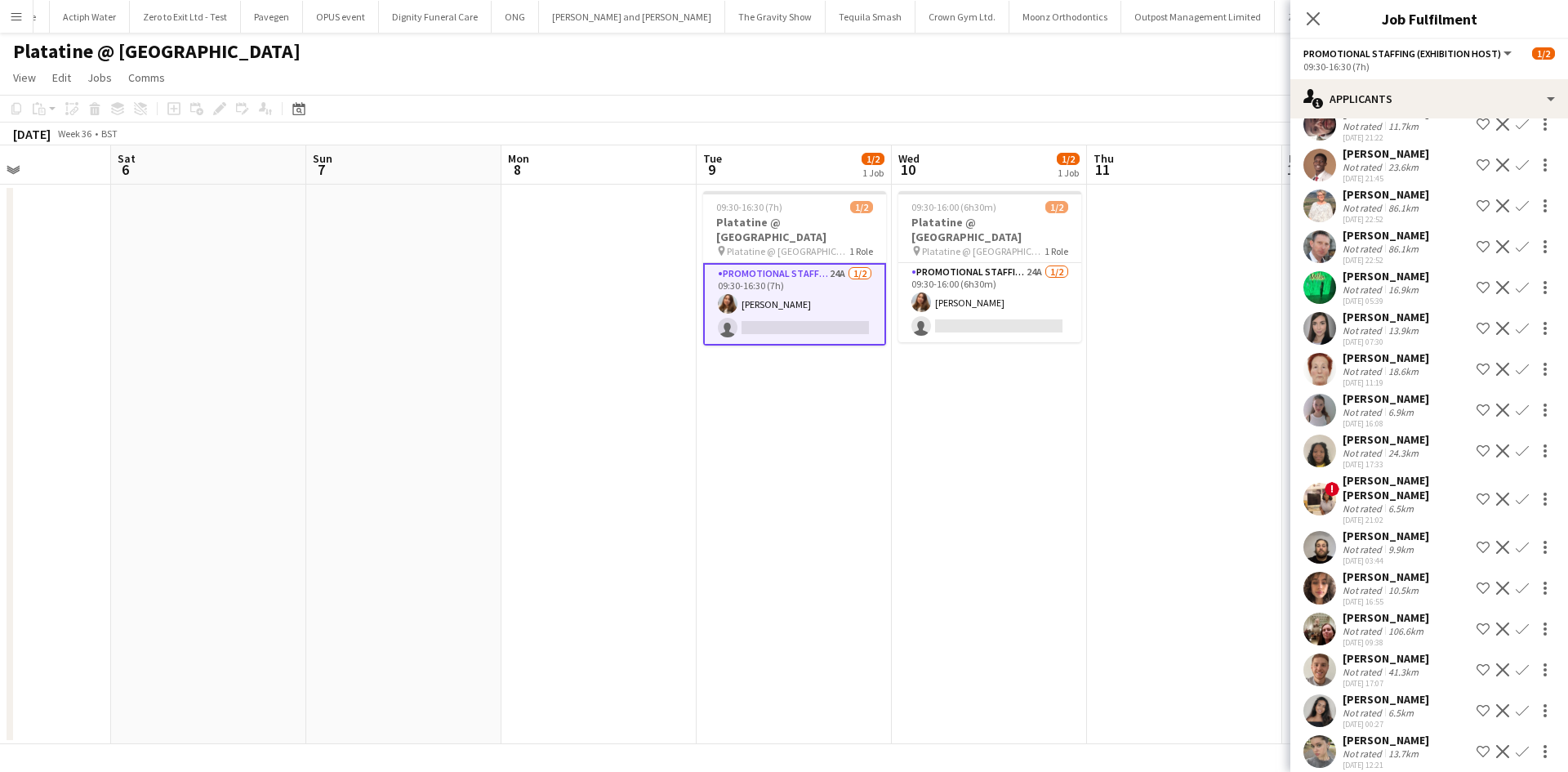
scroll to position [256, 0]
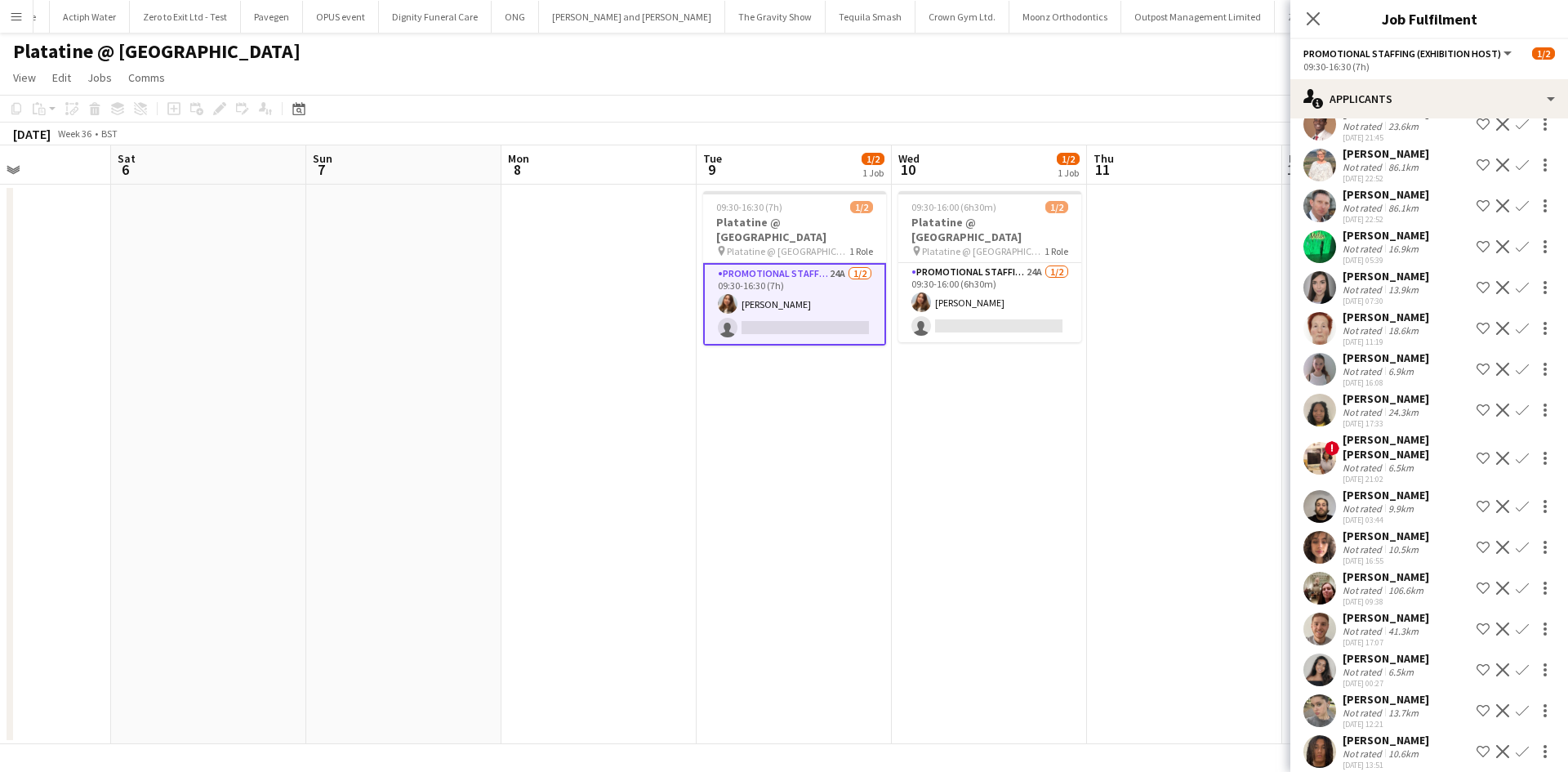
click at [1362, 332] on div "Not rated" at bounding box center [1363, 331] width 43 height 12
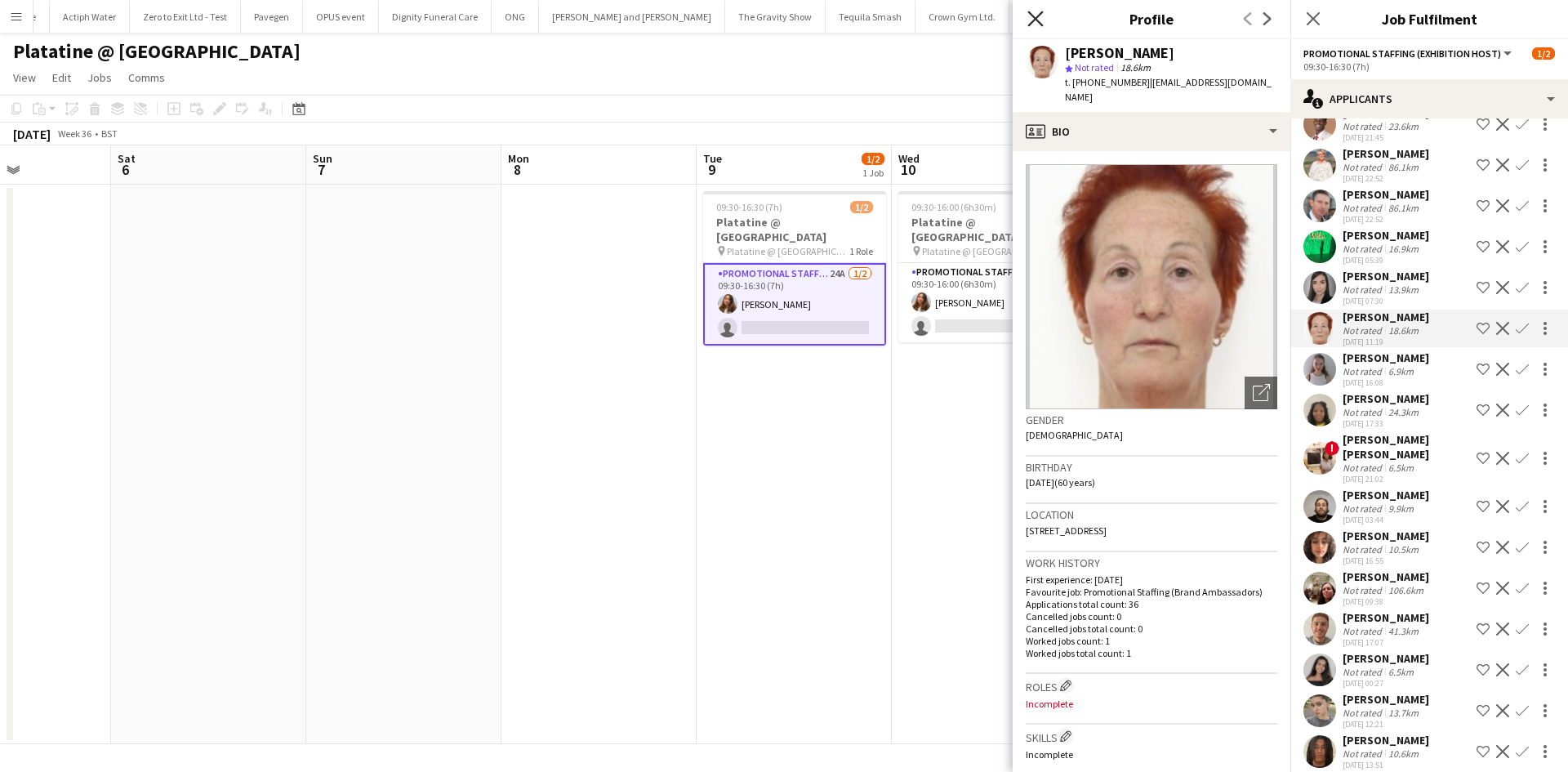
click at [1033, 18] on icon "Close pop-in" at bounding box center [1035, 19] width 16 height 16
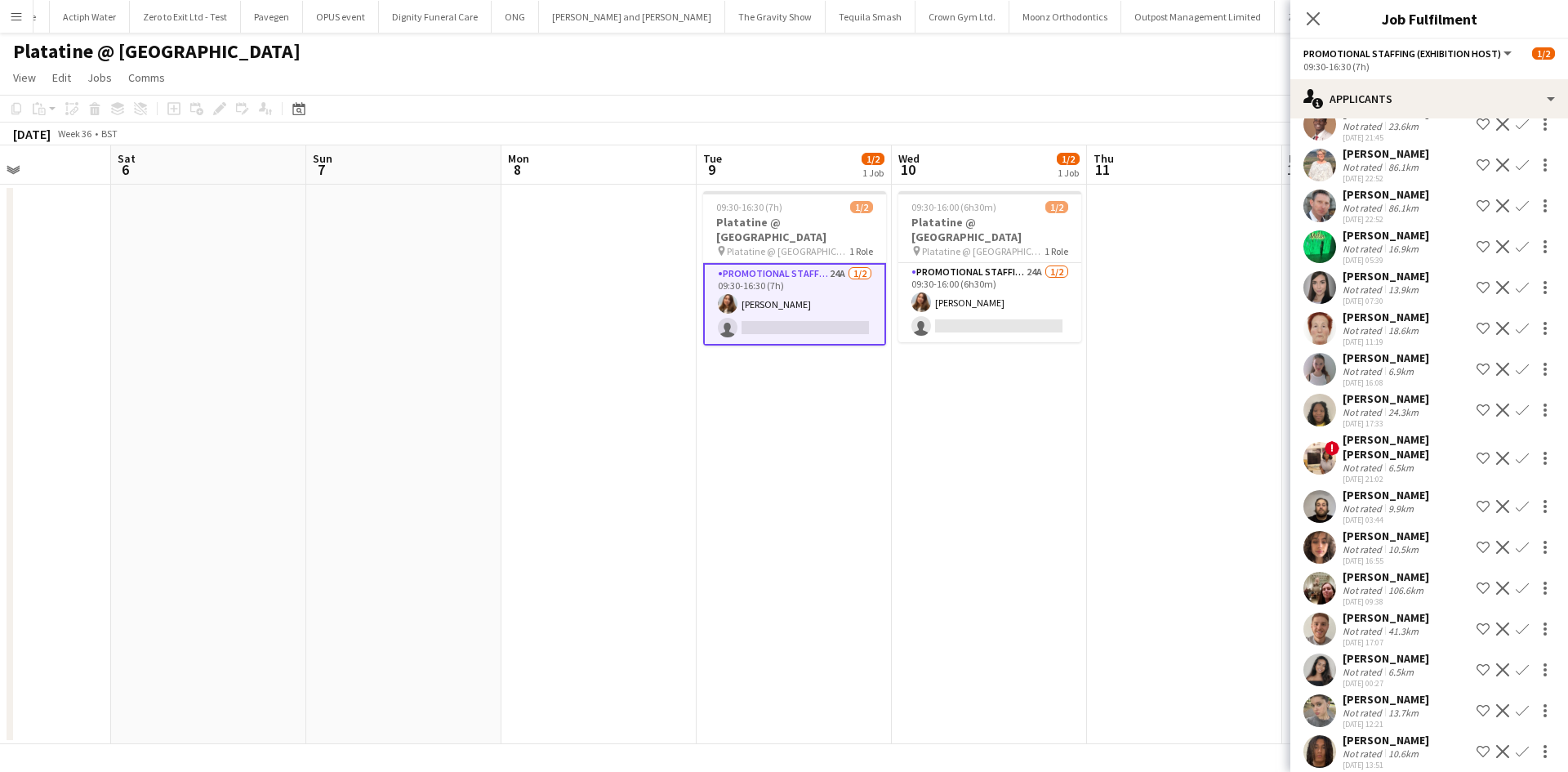
click at [1369, 240] on div "Eesha Patel" at bounding box center [1385, 235] width 86 height 15
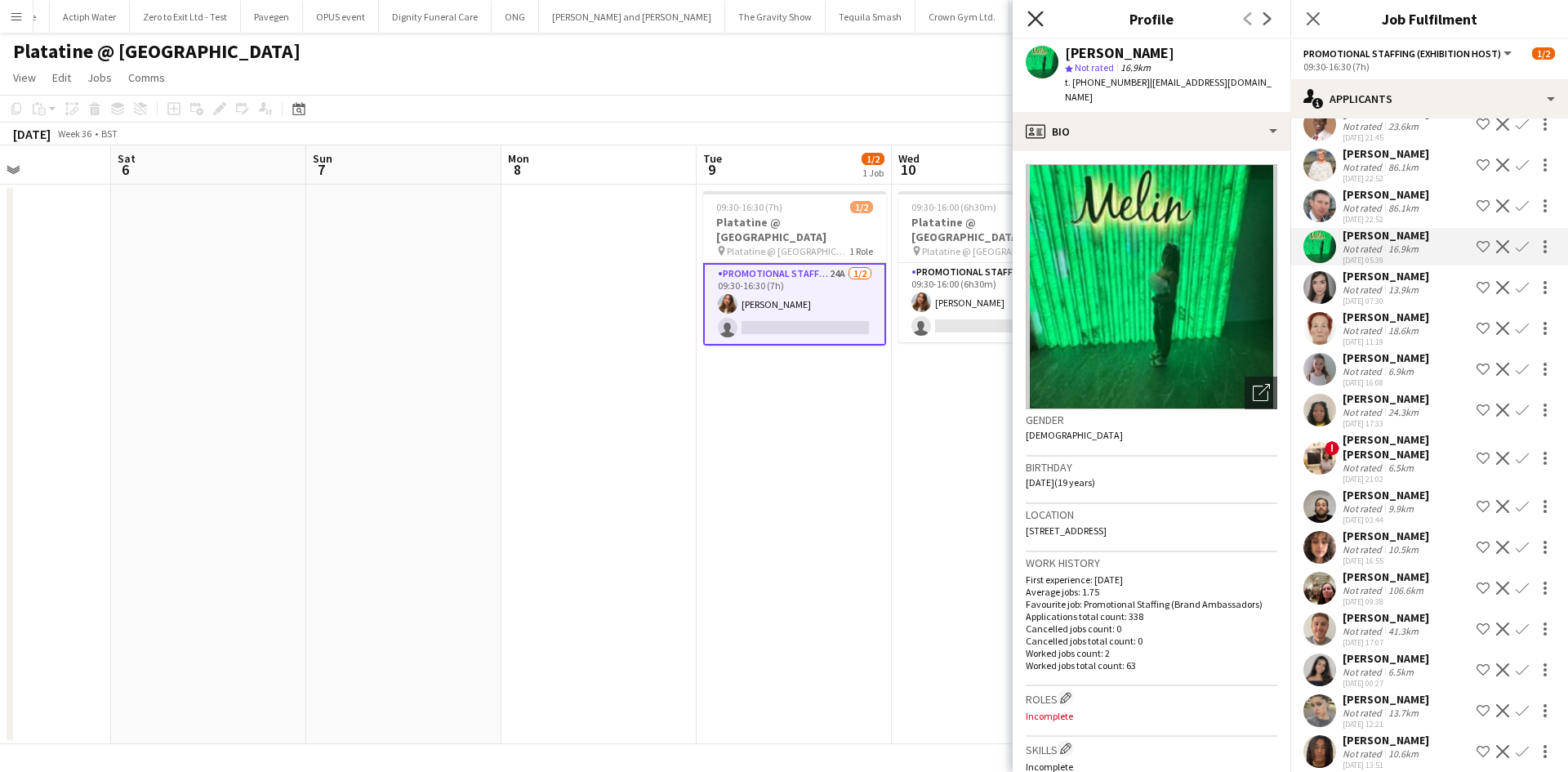
click at [1034, 23] on icon "Close pop-in" at bounding box center [1035, 19] width 16 height 16
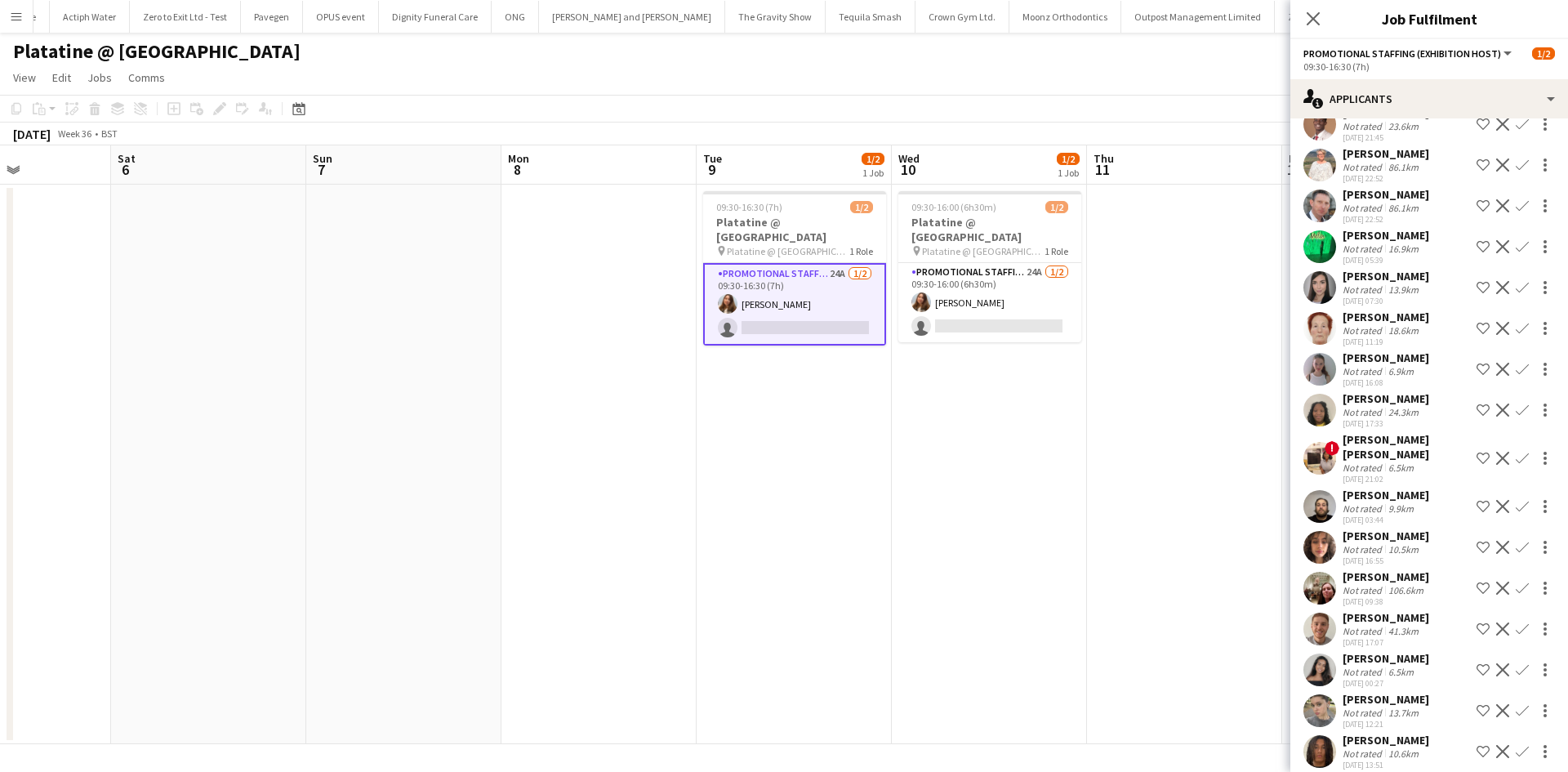
click at [1360, 461] on div "Not rated" at bounding box center [1363, 467] width 43 height 12
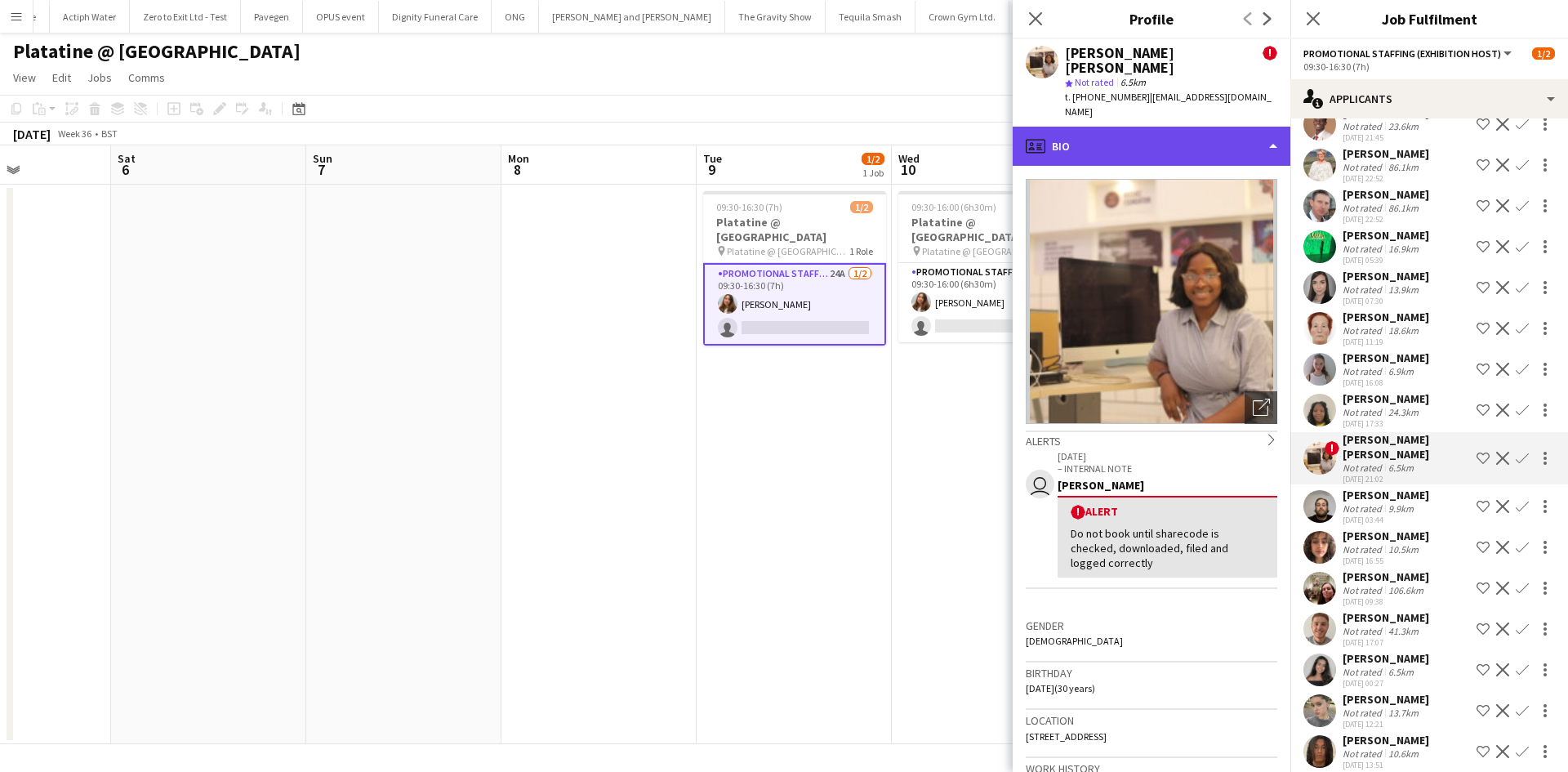
click at [1147, 127] on div "profile Bio" at bounding box center [1151, 146] width 278 height 40
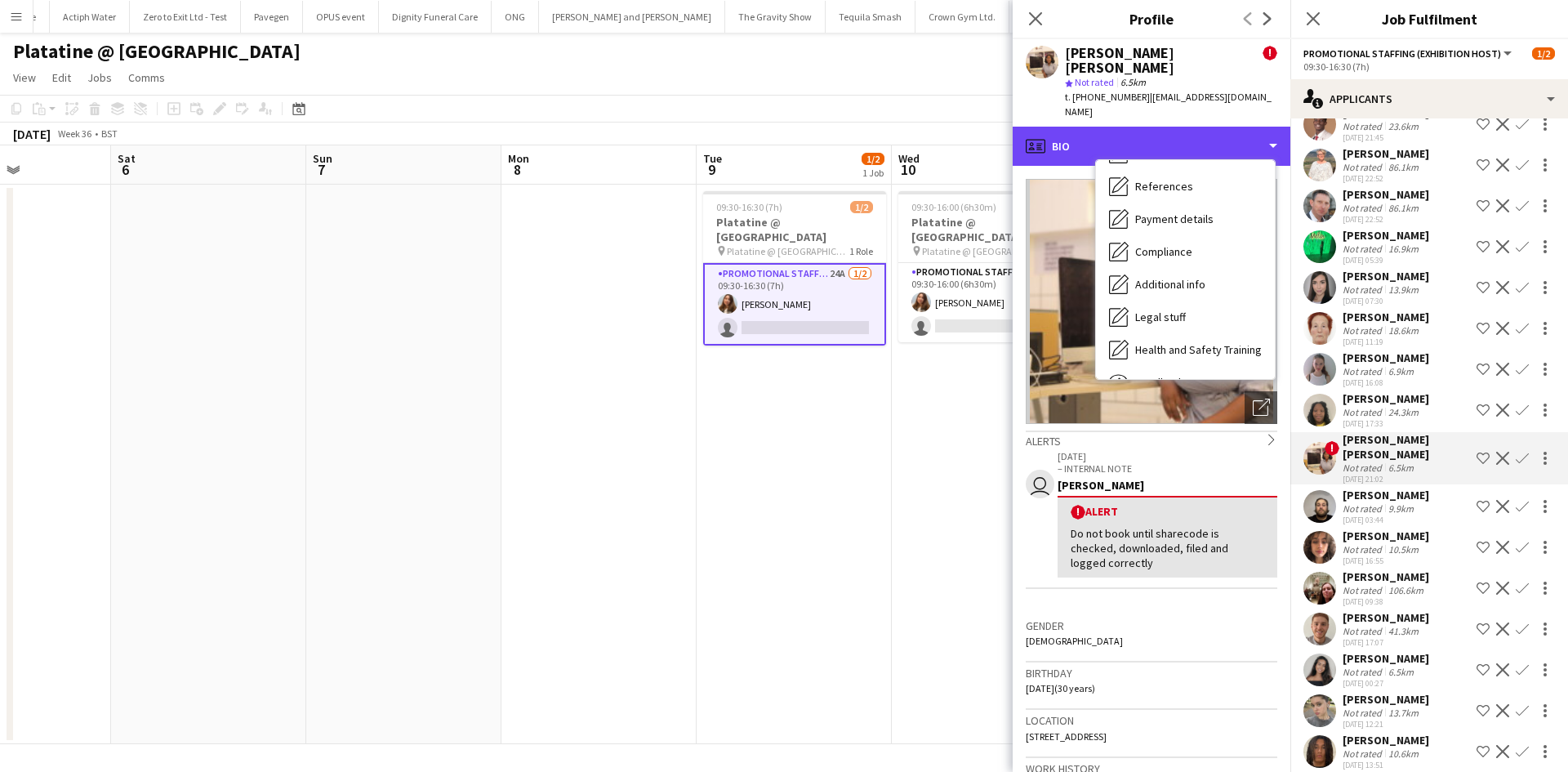
scroll to position [219, 0]
click at [1249, 127] on div "profile Bio" at bounding box center [1151, 146] width 278 height 40
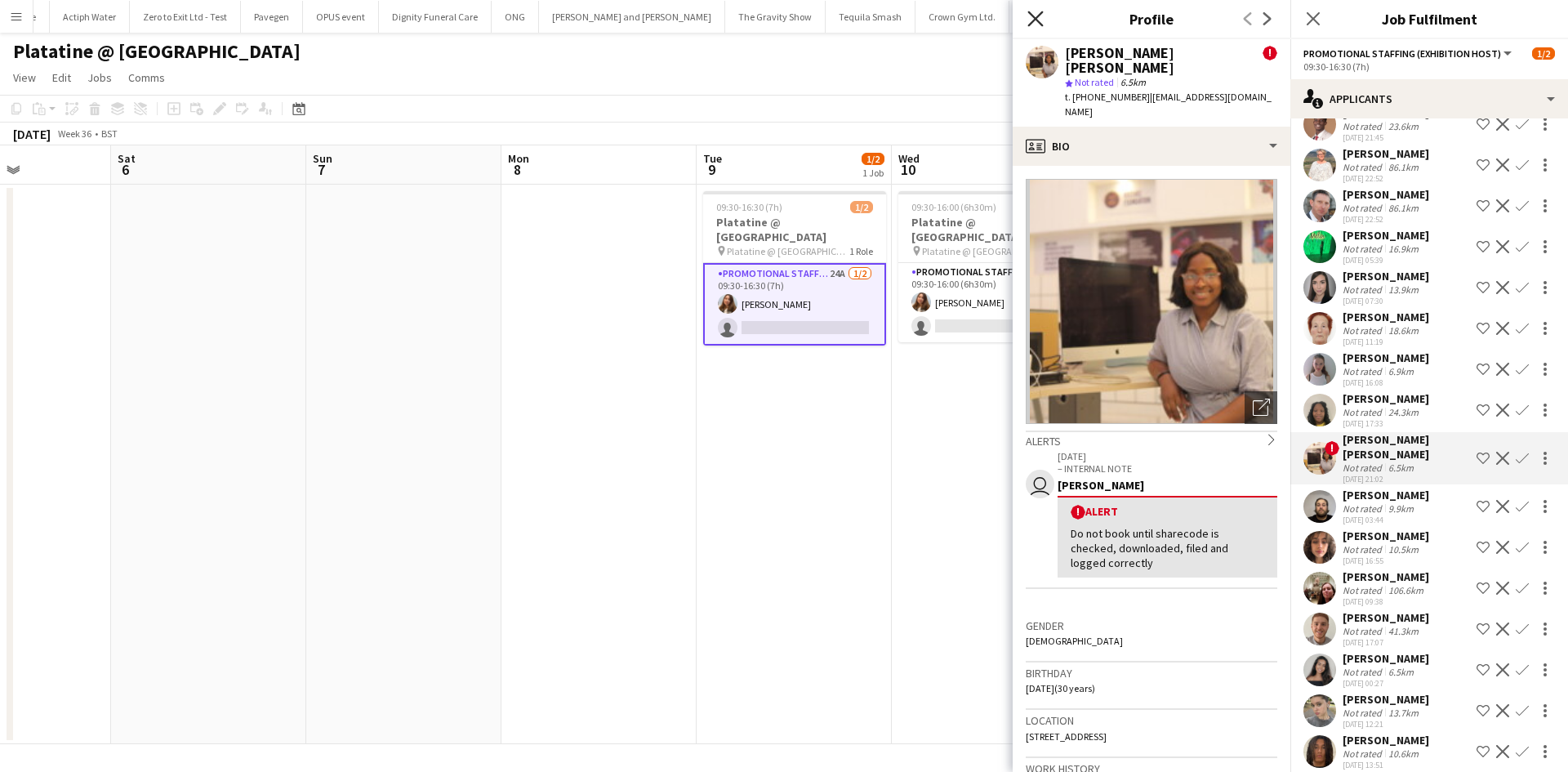
click at [1036, 19] on icon at bounding box center [1035, 19] width 16 height 16
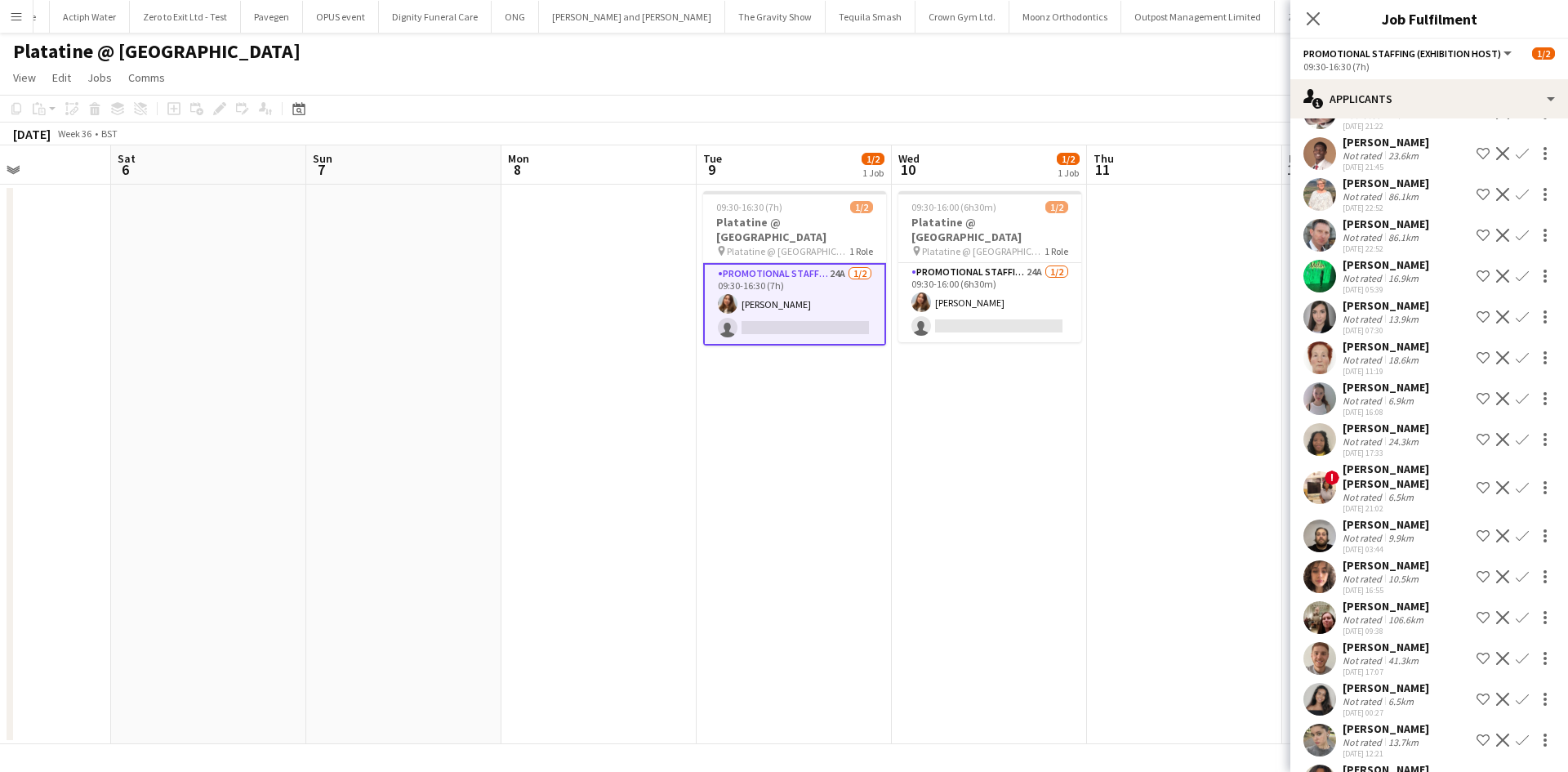
scroll to position [256, 0]
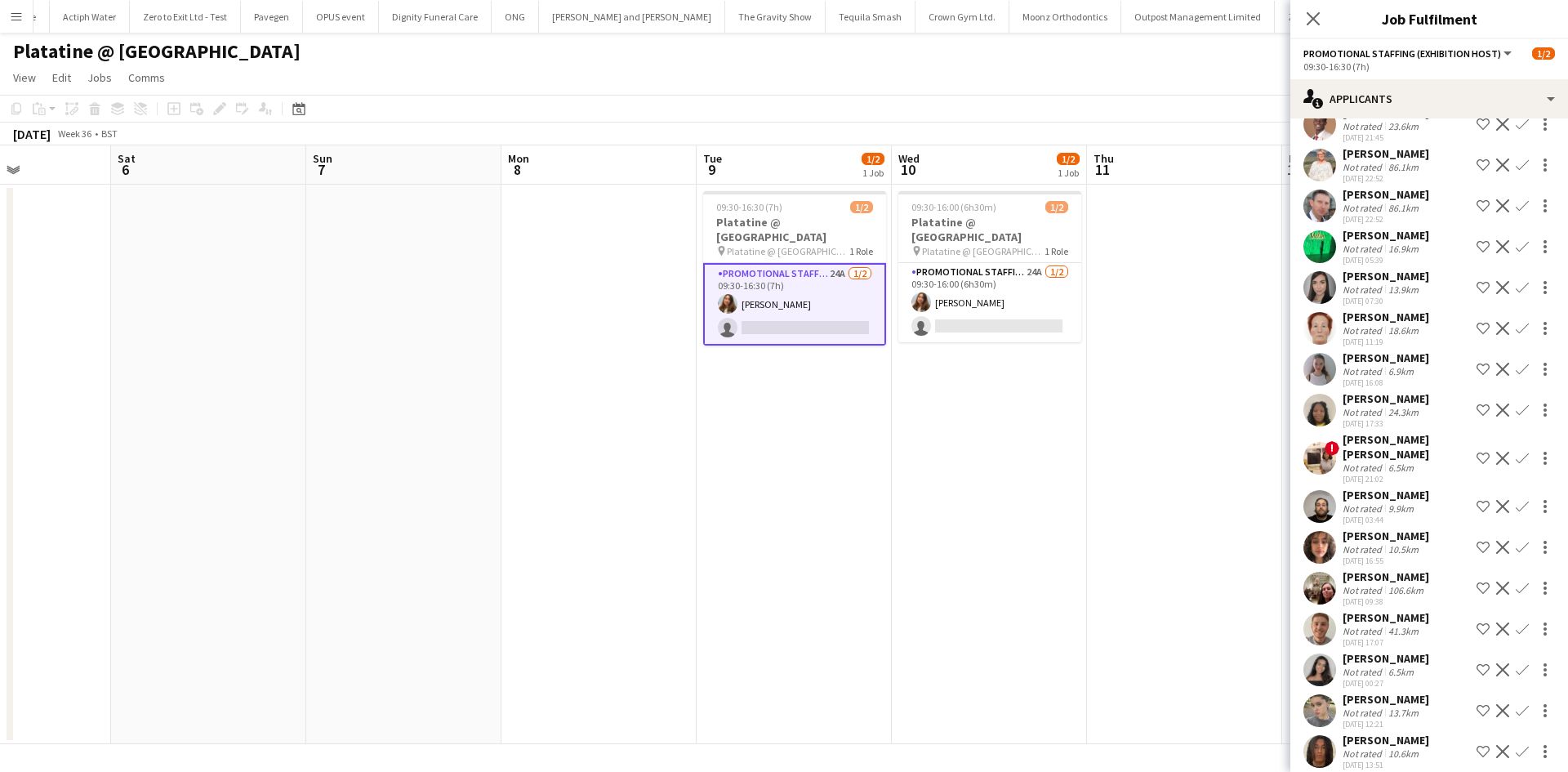
click at [1386, 747] on div "10.6km" at bounding box center [1403, 753] width 37 height 12
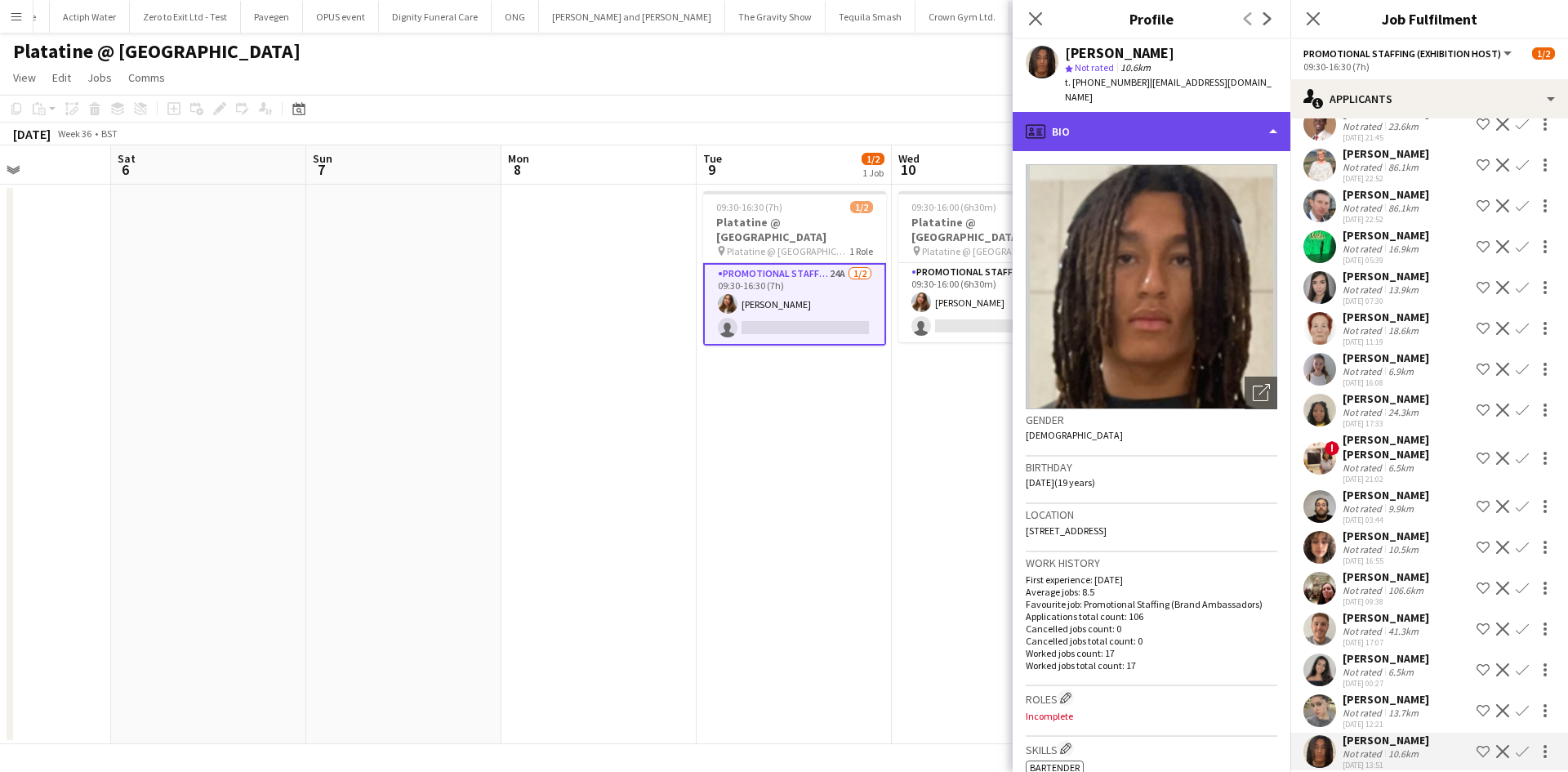
click at [1108, 113] on div "profile Bio" at bounding box center [1151, 132] width 278 height 40
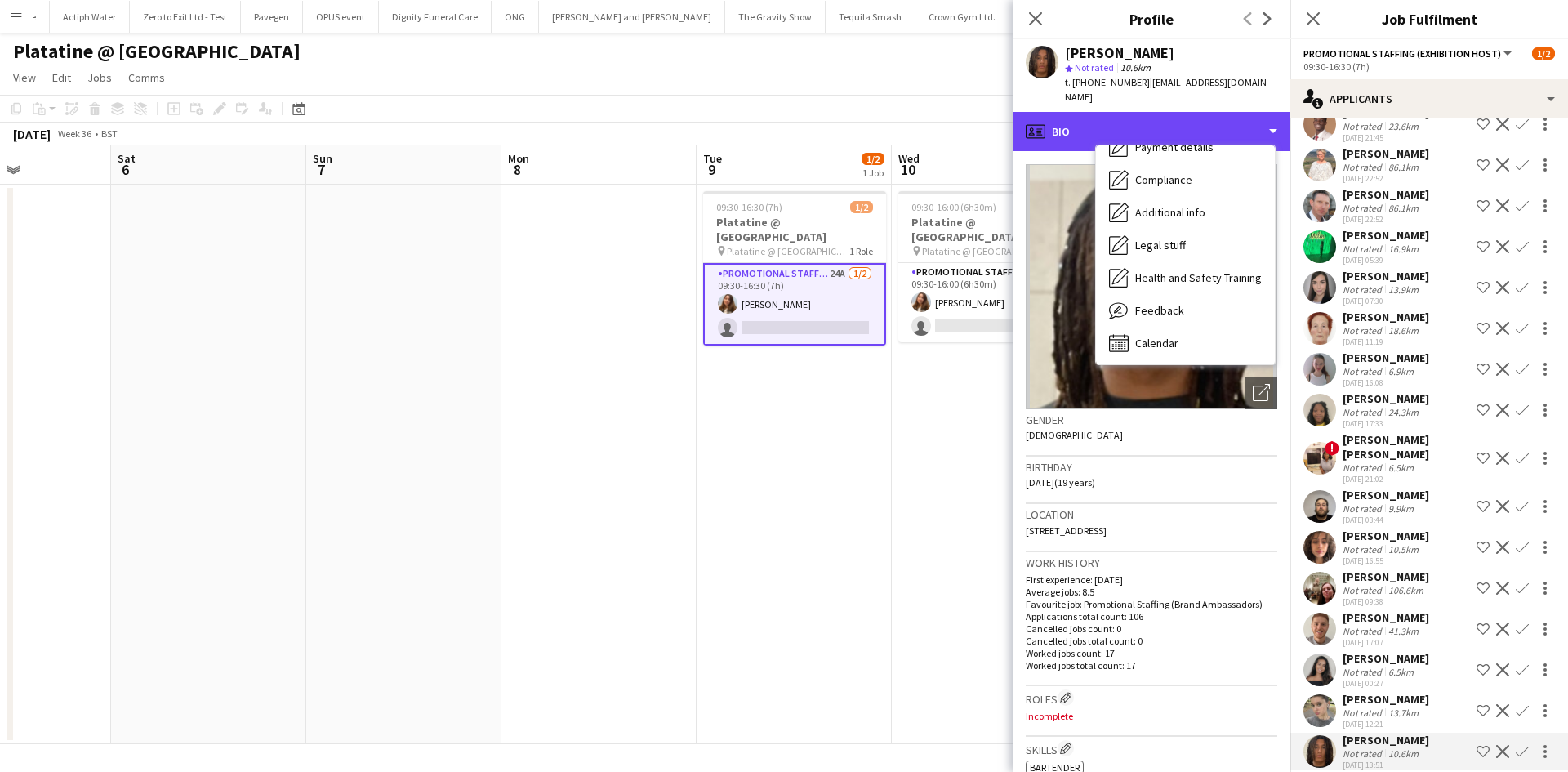
scroll to position [219, 0]
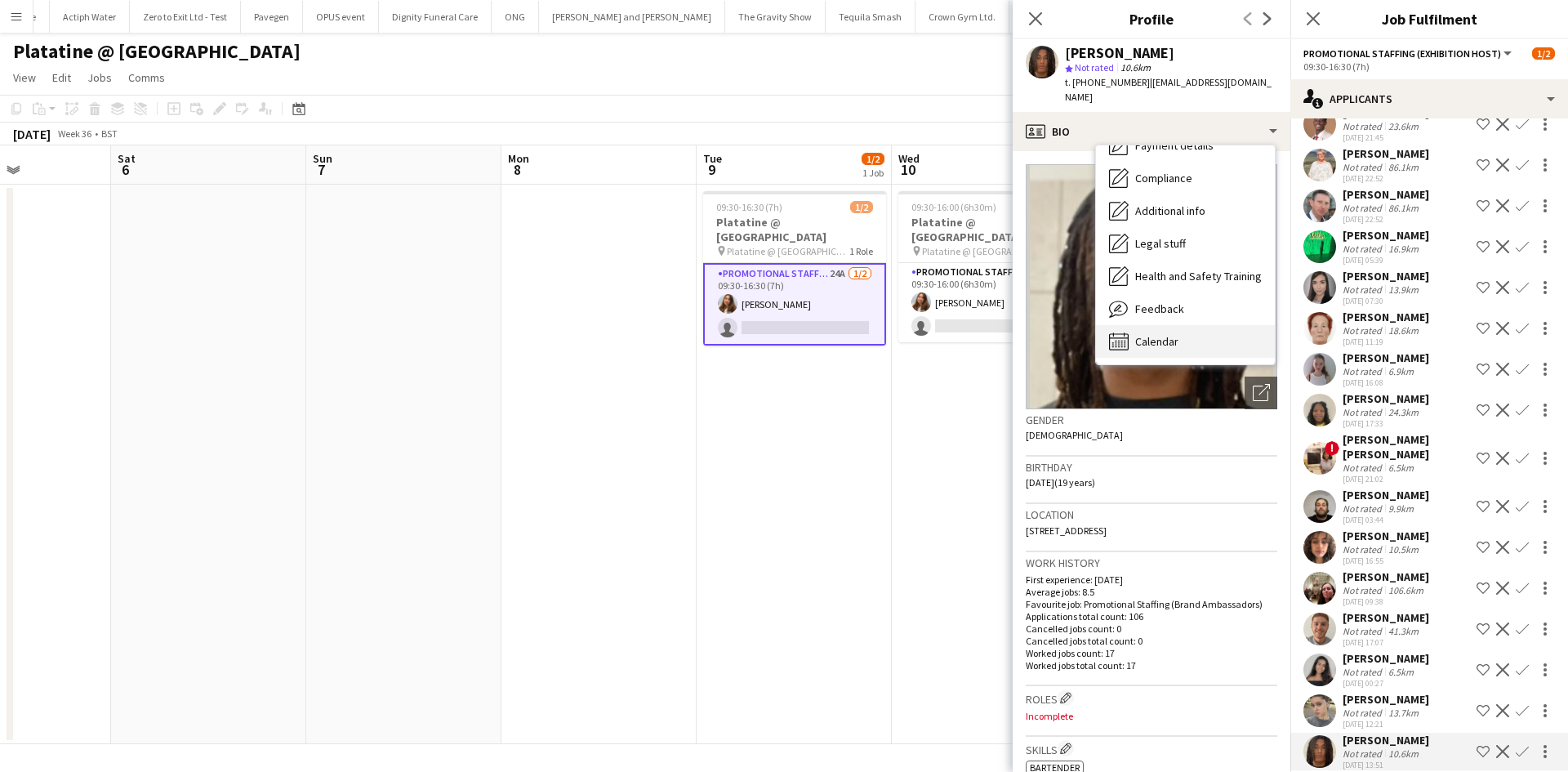
click at [1166, 335] on span "Calendar" at bounding box center [1156, 341] width 44 height 15
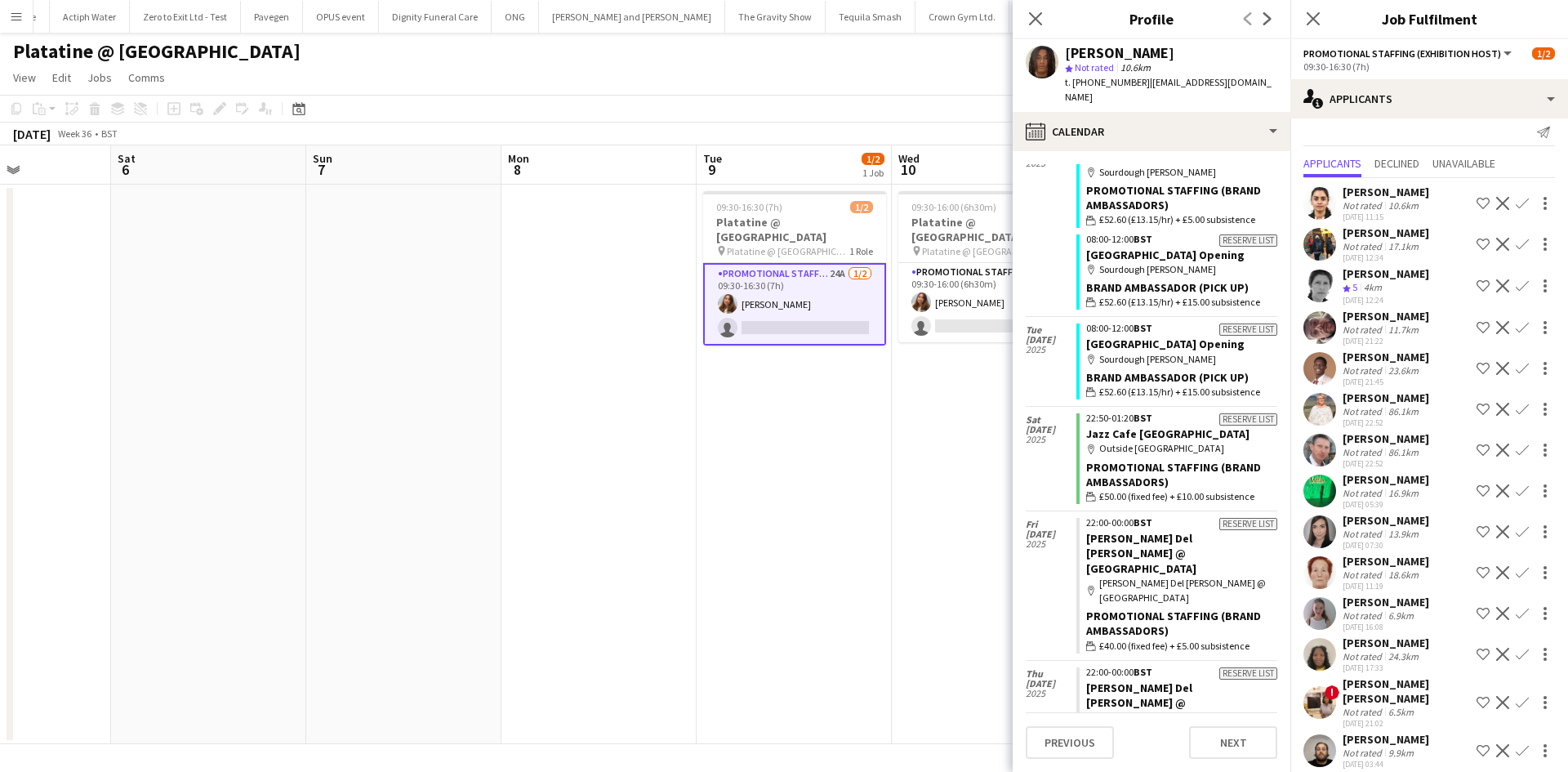
scroll to position [0, 0]
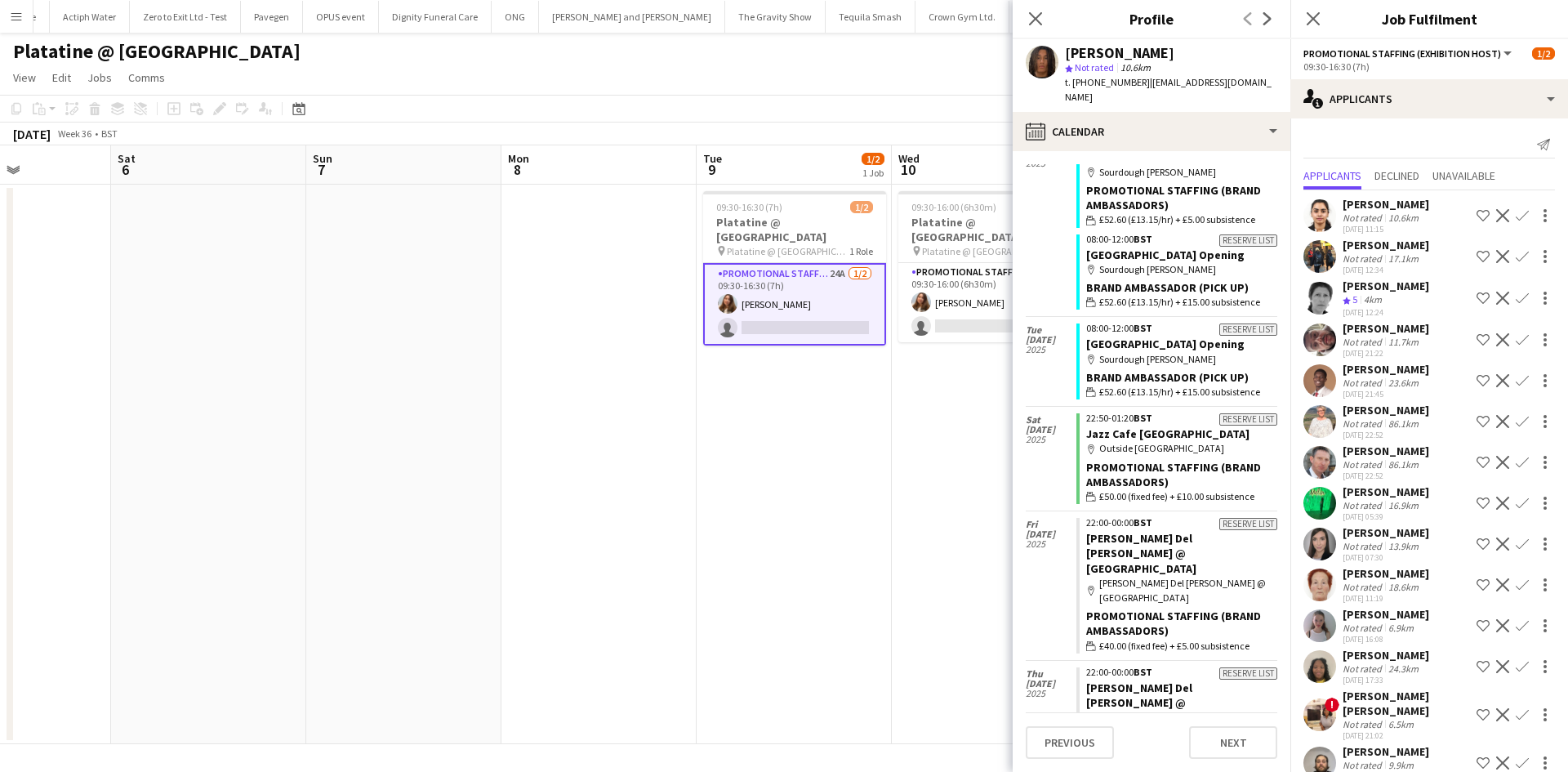
click at [1381, 262] on div "Not rated" at bounding box center [1363, 258] width 43 height 12
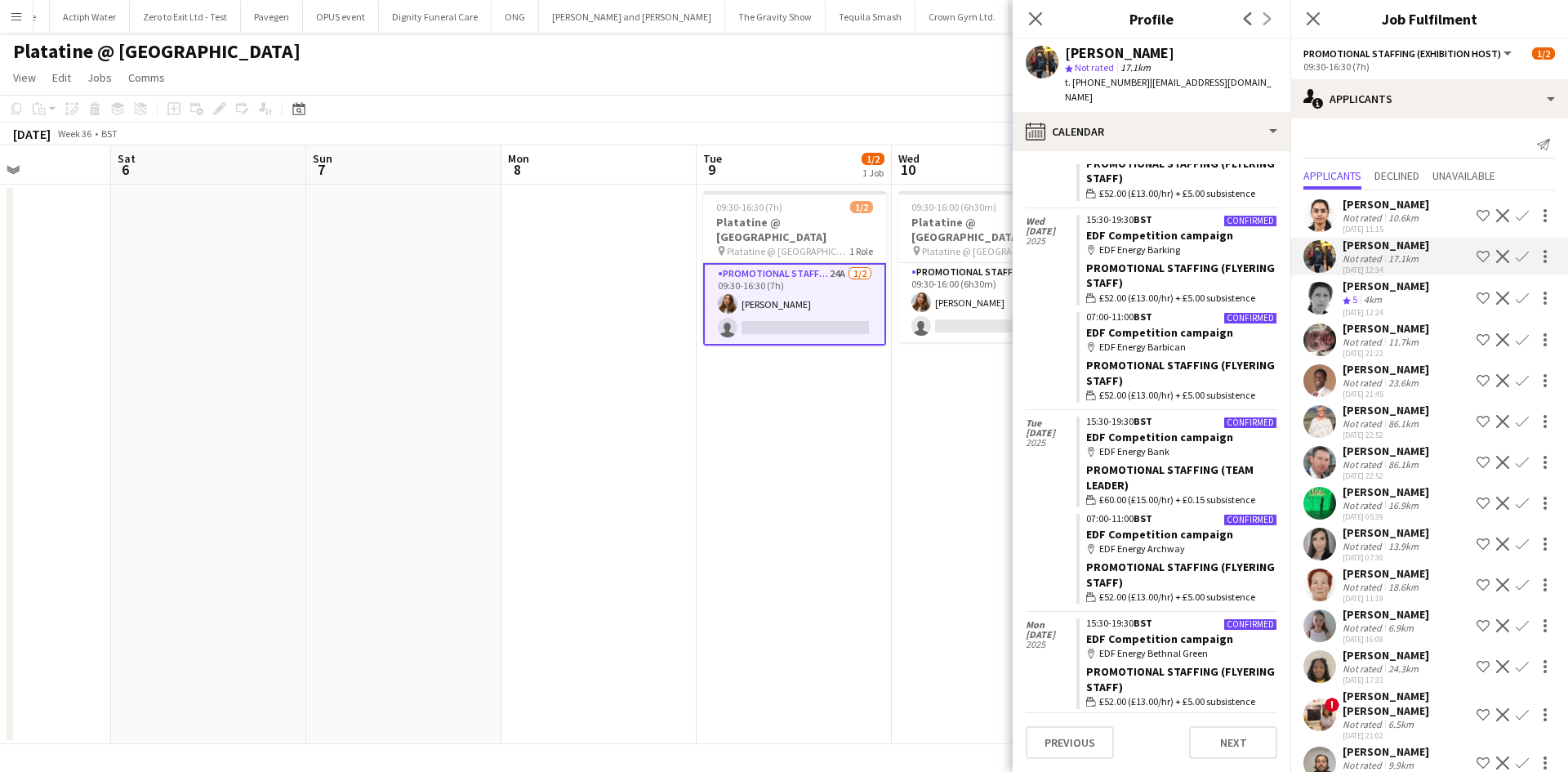
scroll to position [5701, 0]
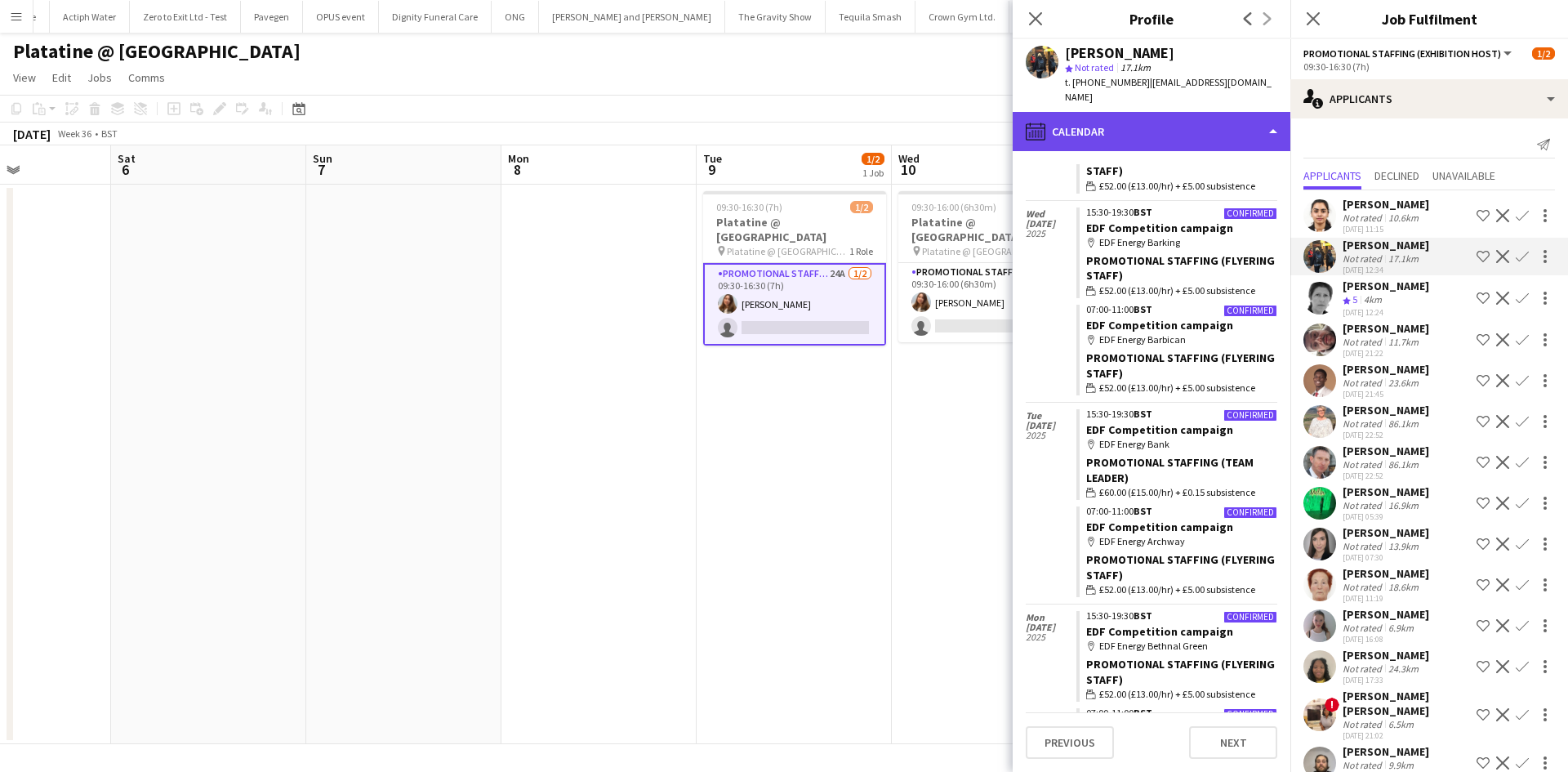
click at [1159, 120] on div "calendar-full Calendar" at bounding box center [1151, 132] width 278 height 40
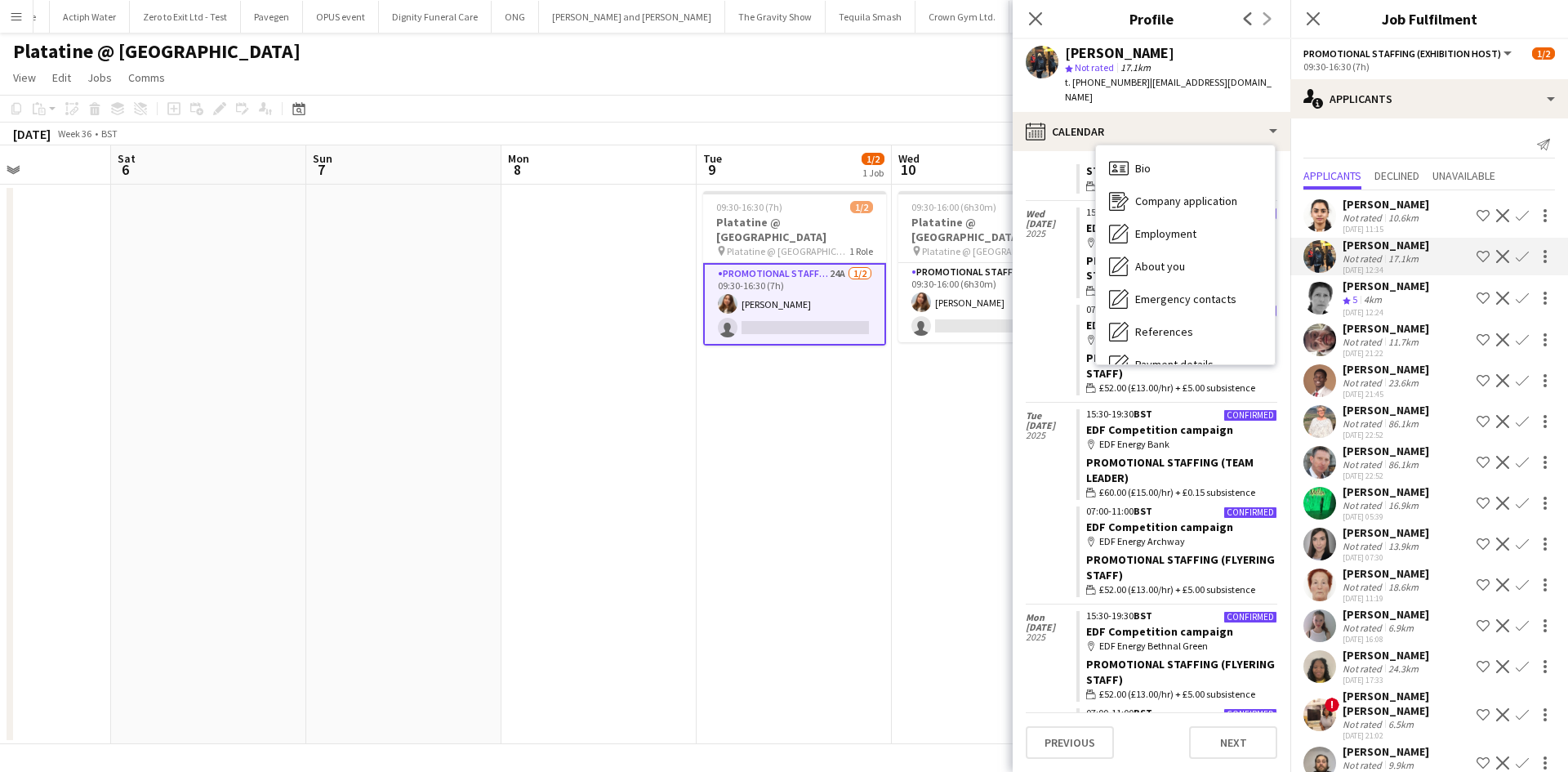
click at [1345, 200] on div "Prutha Kothari" at bounding box center [1385, 204] width 86 height 15
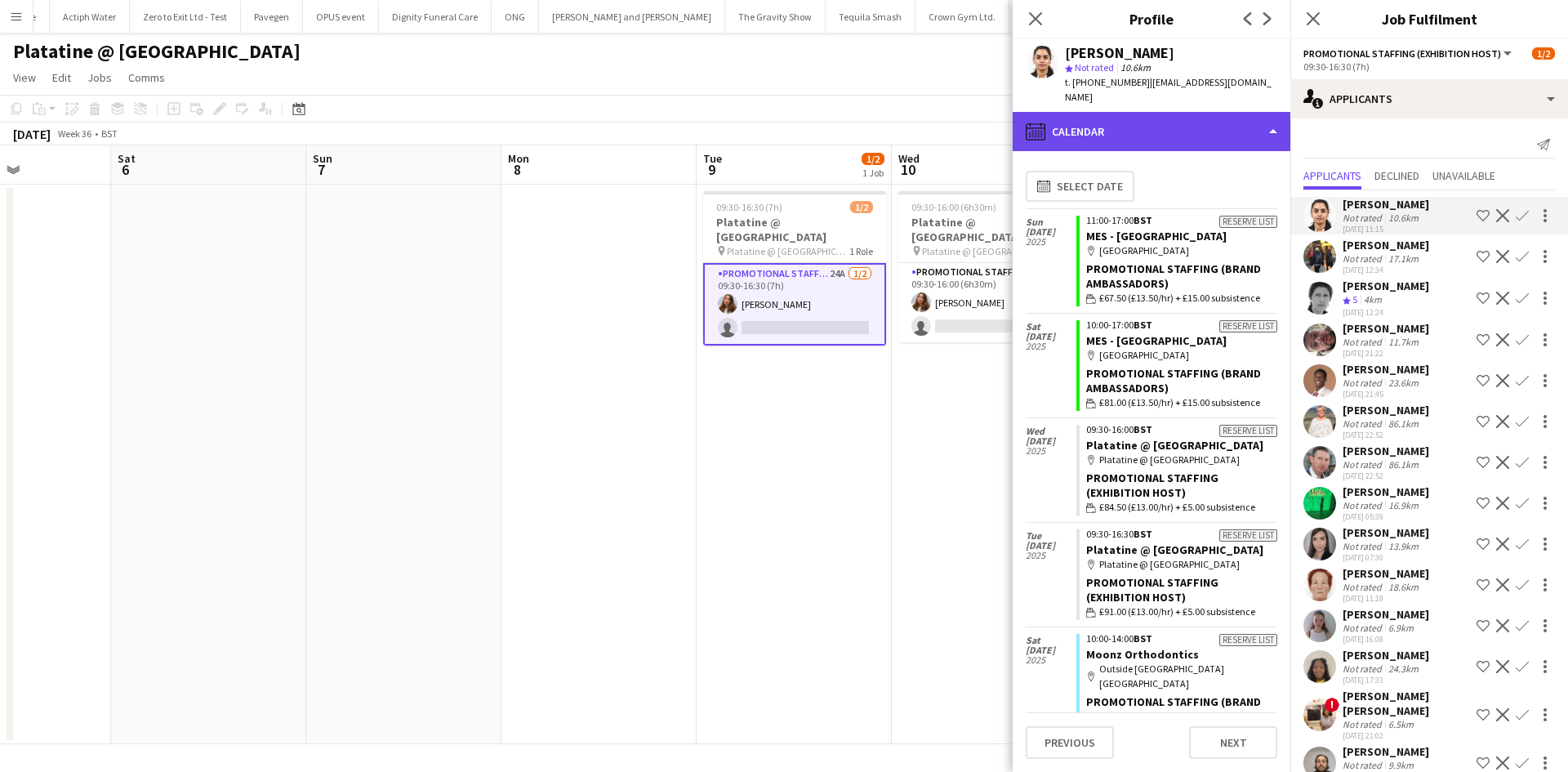
click at [1131, 128] on div "calendar-full Calendar" at bounding box center [1151, 132] width 278 height 40
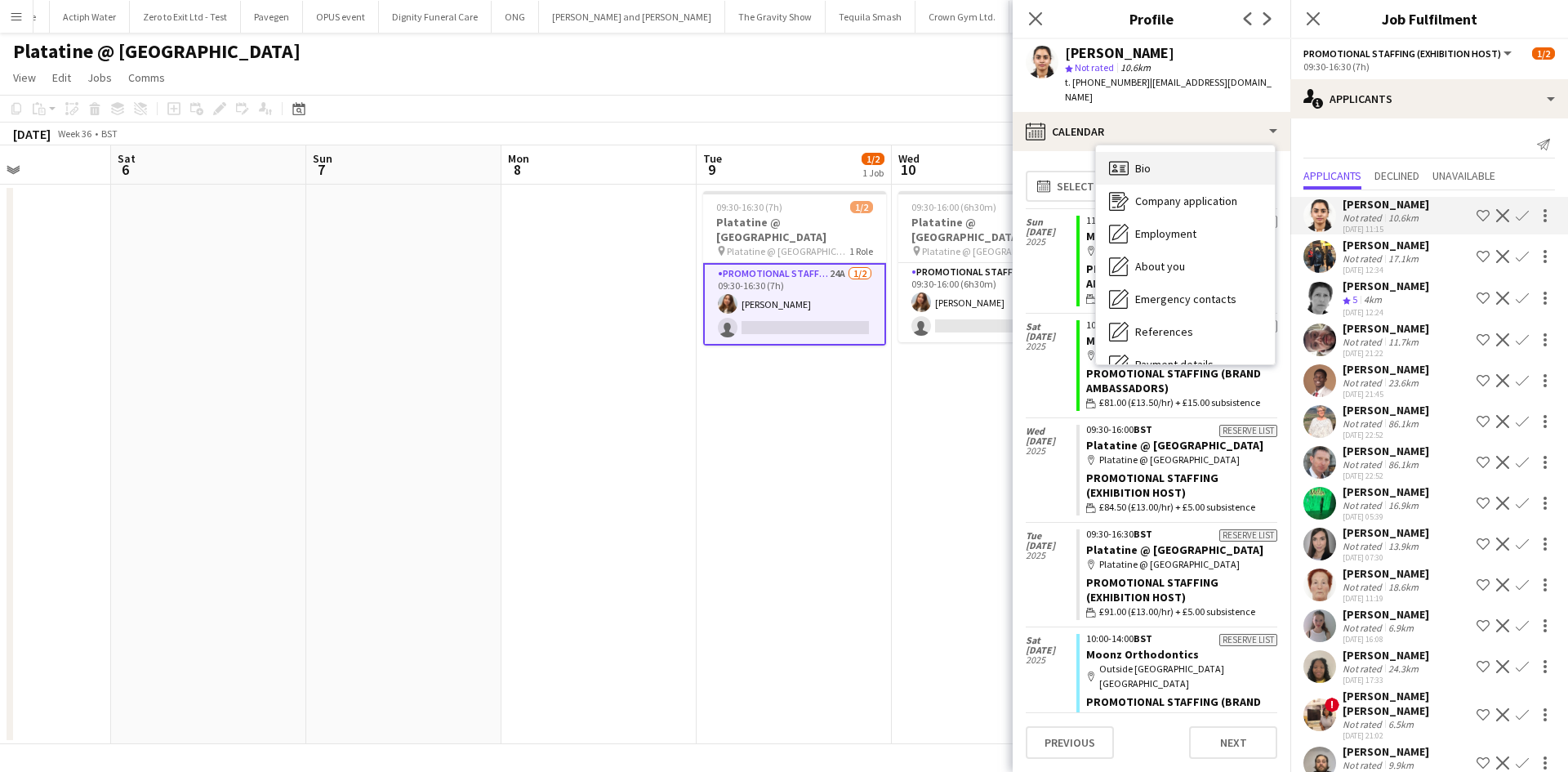
click at [1175, 153] on div "Bio Bio" at bounding box center [1185, 168] width 179 height 33
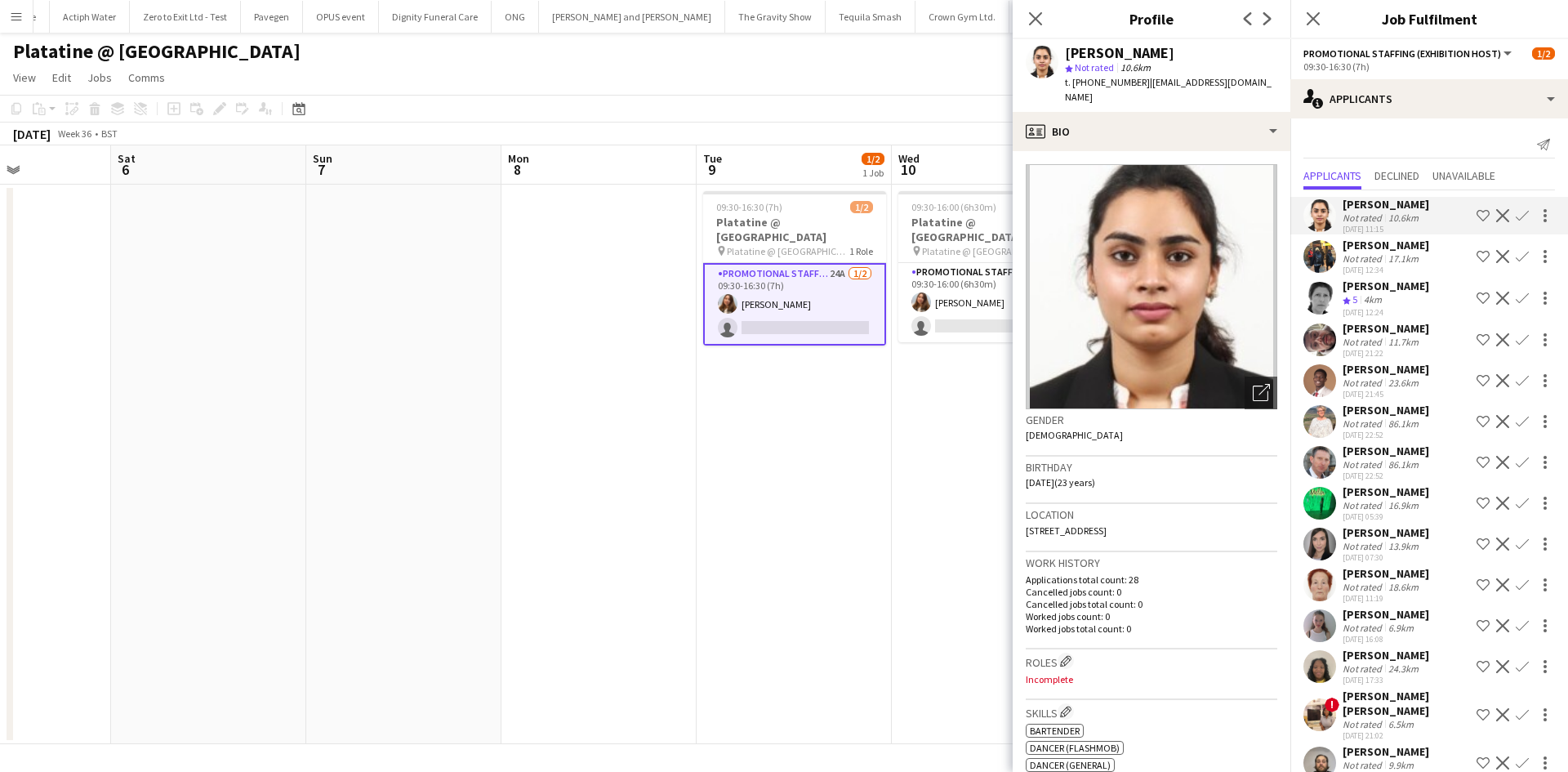
drag, startPoint x: 1122, startPoint y: 517, endPoint x: 1149, endPoint y: 517, distance: 27.0
click at [1106, 525] on span "HA3 0QJ, Preston road, London, HA3 0QJ" at bounding box center [1066, 531] width 81 height 12
click at [1237, 513] on div "Location HA3 0QJ, Preston road, London, HA3 0QJ" at bounding box center [1152, 528] width 251 height 48
click at [1385, 297] on div "4km" at bounding box center [1372, 300] width 25 height 14
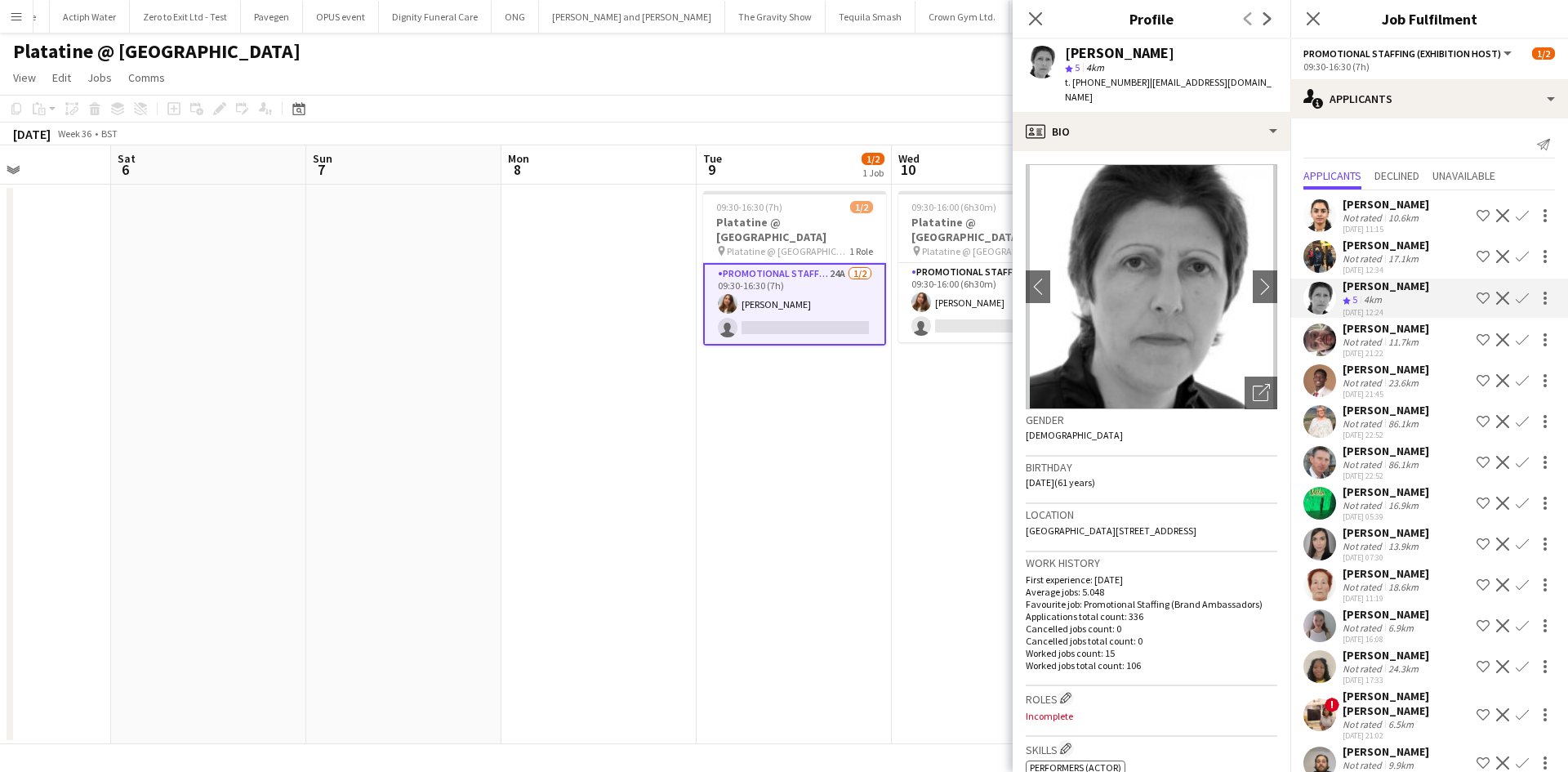
click at [1378, 496] on div "Eesha Patel" at bounding box center [1385, 491] width 86 height 15
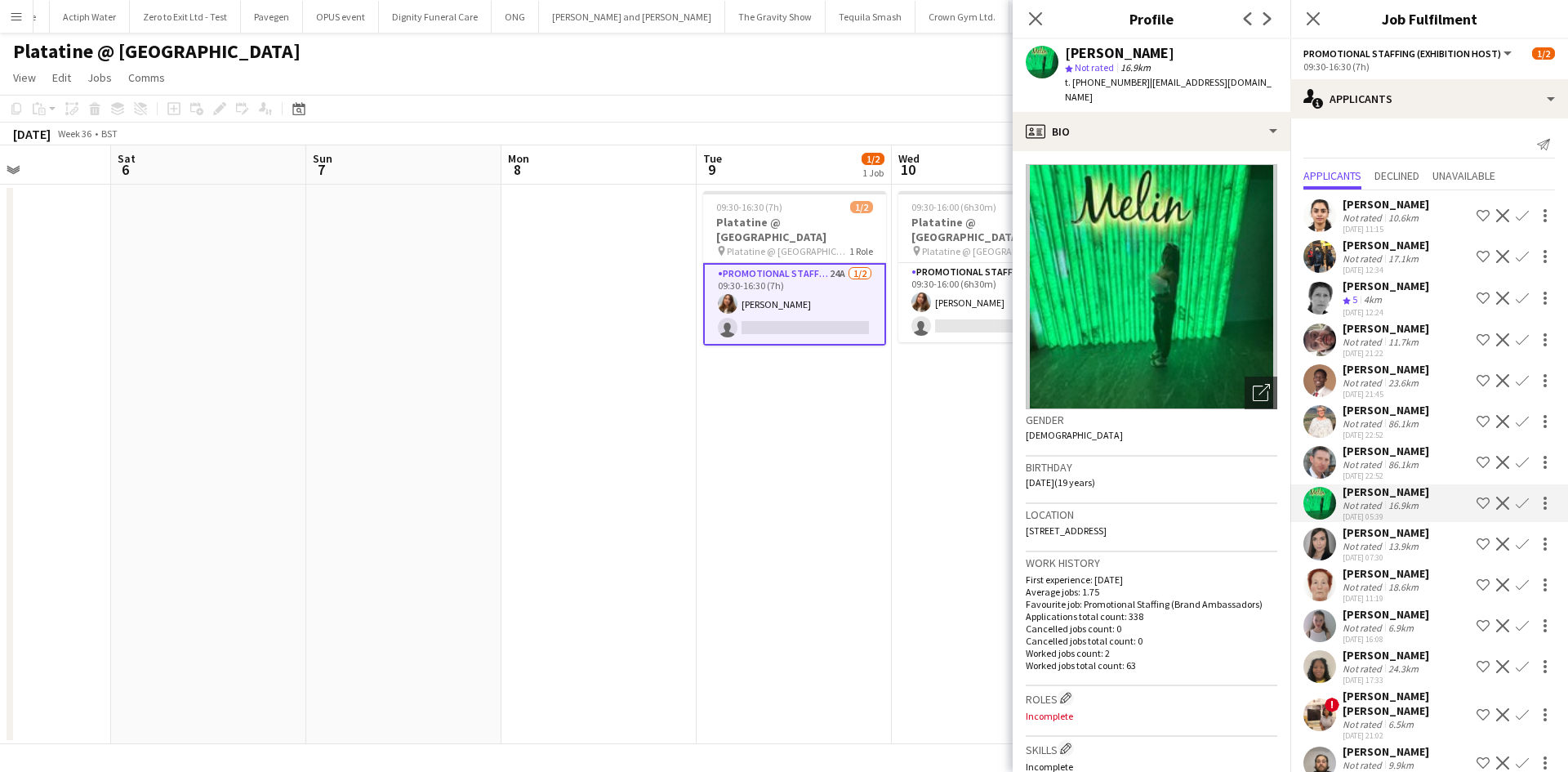
click at [1383, 524] on div "Prutha Kothari Not rated 10.6km 30-07-2025 11:15 Shortlist crew Decline Confirm…" at bounding box center [1429, 610] width 278 height 839
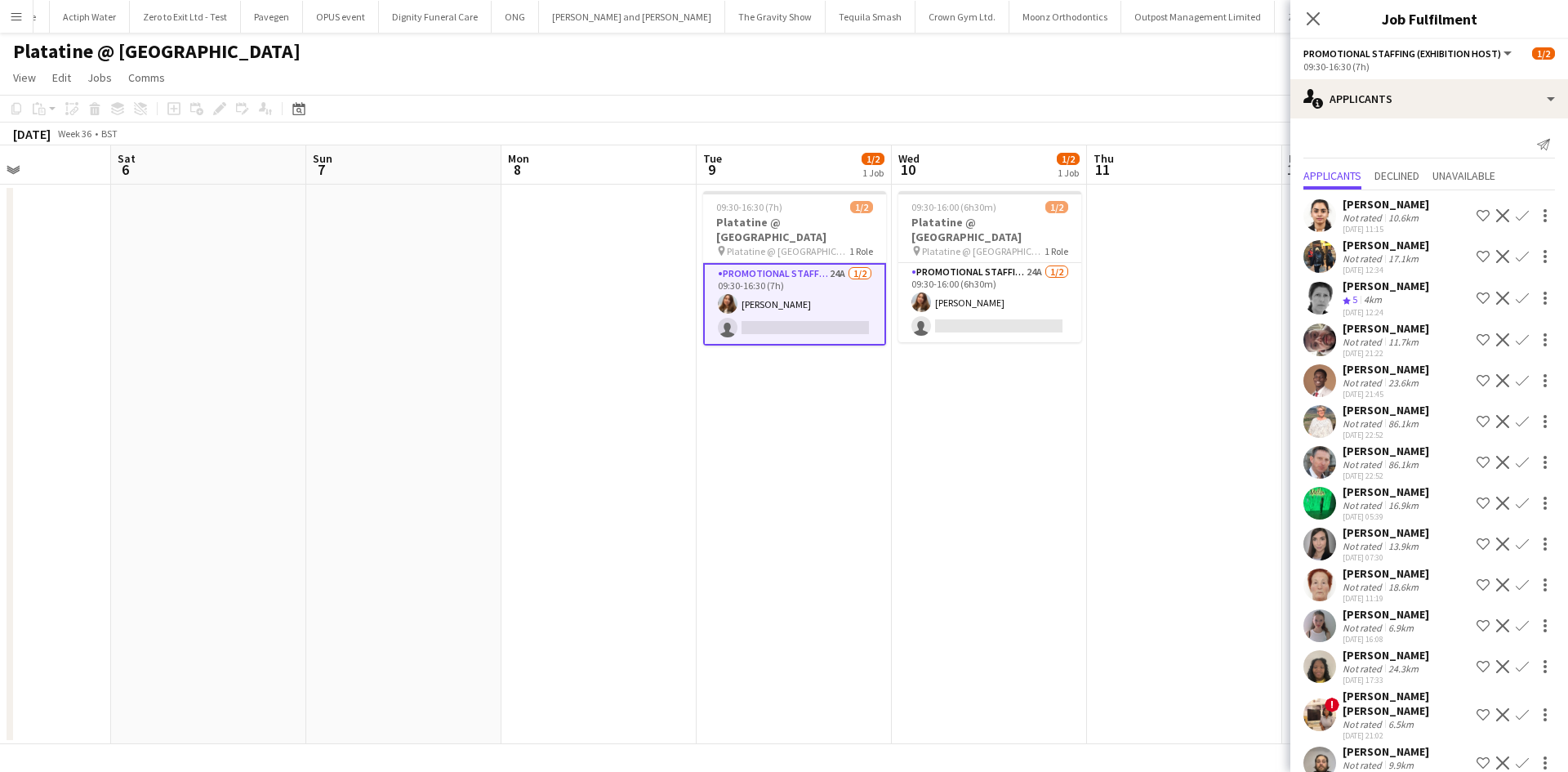
click at [1385, 532] on div "Grainne Forde" at bounding box center [1385, 532] width 86 height 15
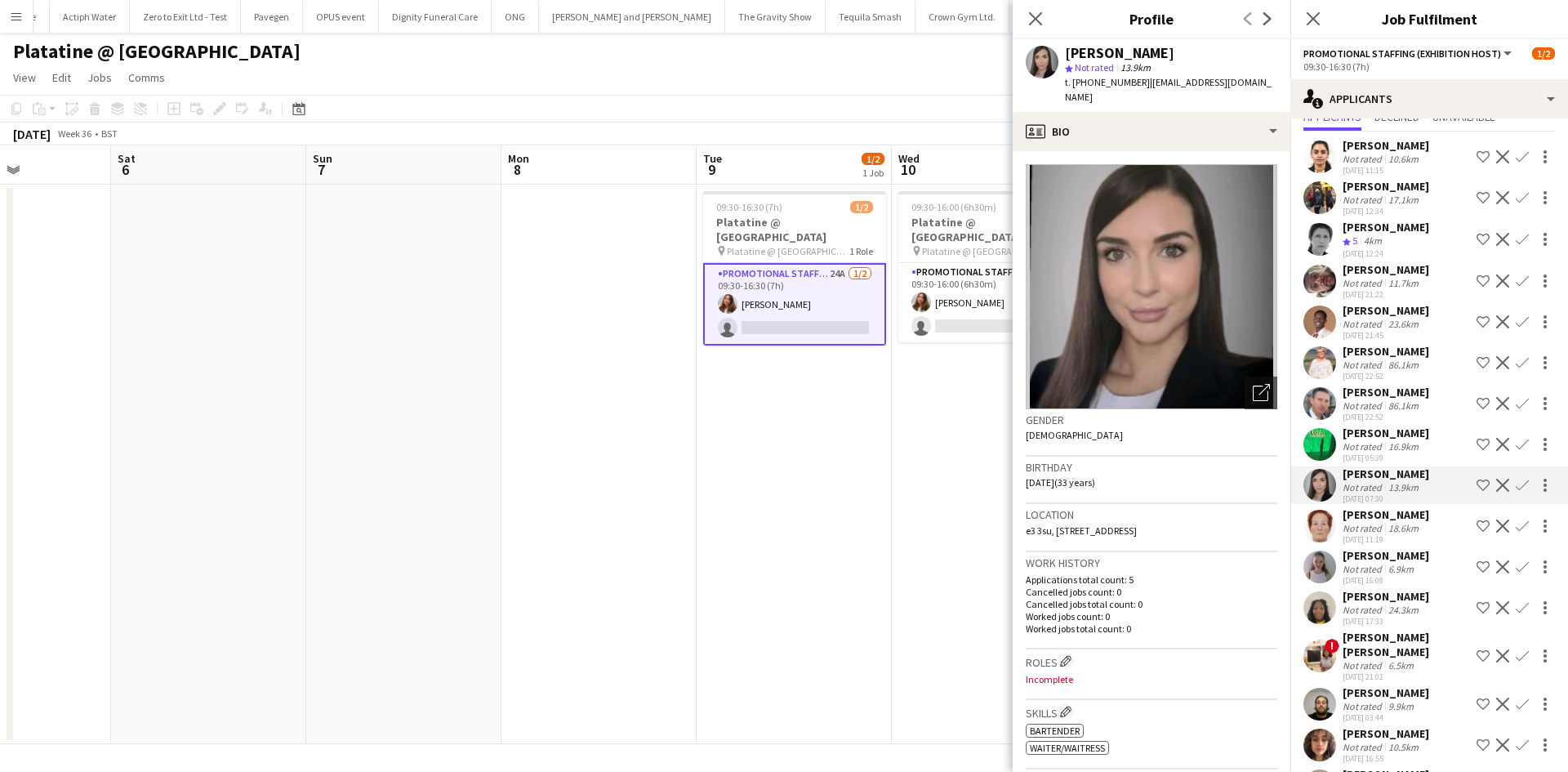
scroll to position [82, 0]
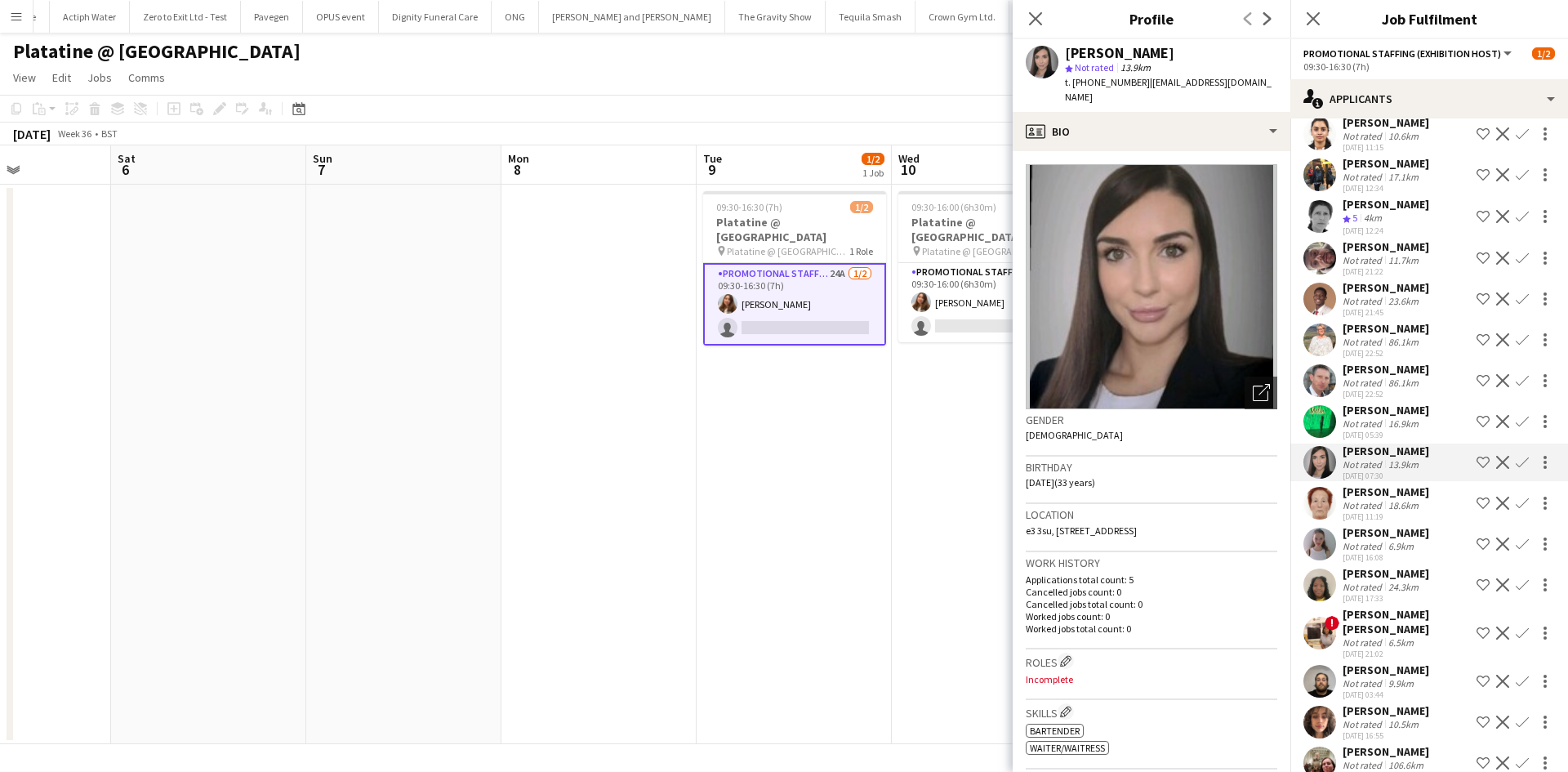
click at [1391, 571] on div "Natalie Shereni" at bounding box center [1385, 573] width 86 height 15
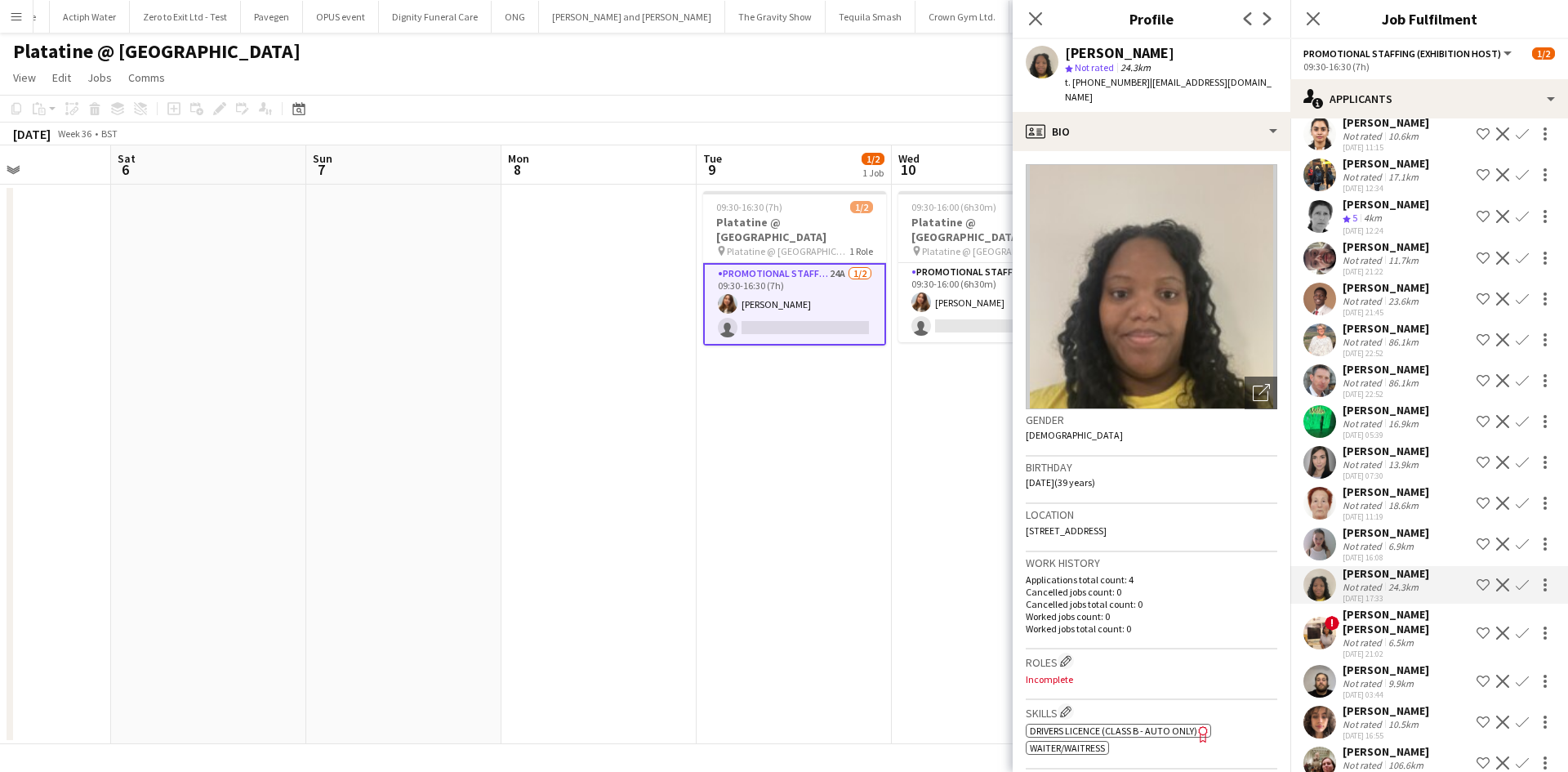
click at [1393, 550] on div "6.9km" at bounding box center [1401, 546] width 32 height 12
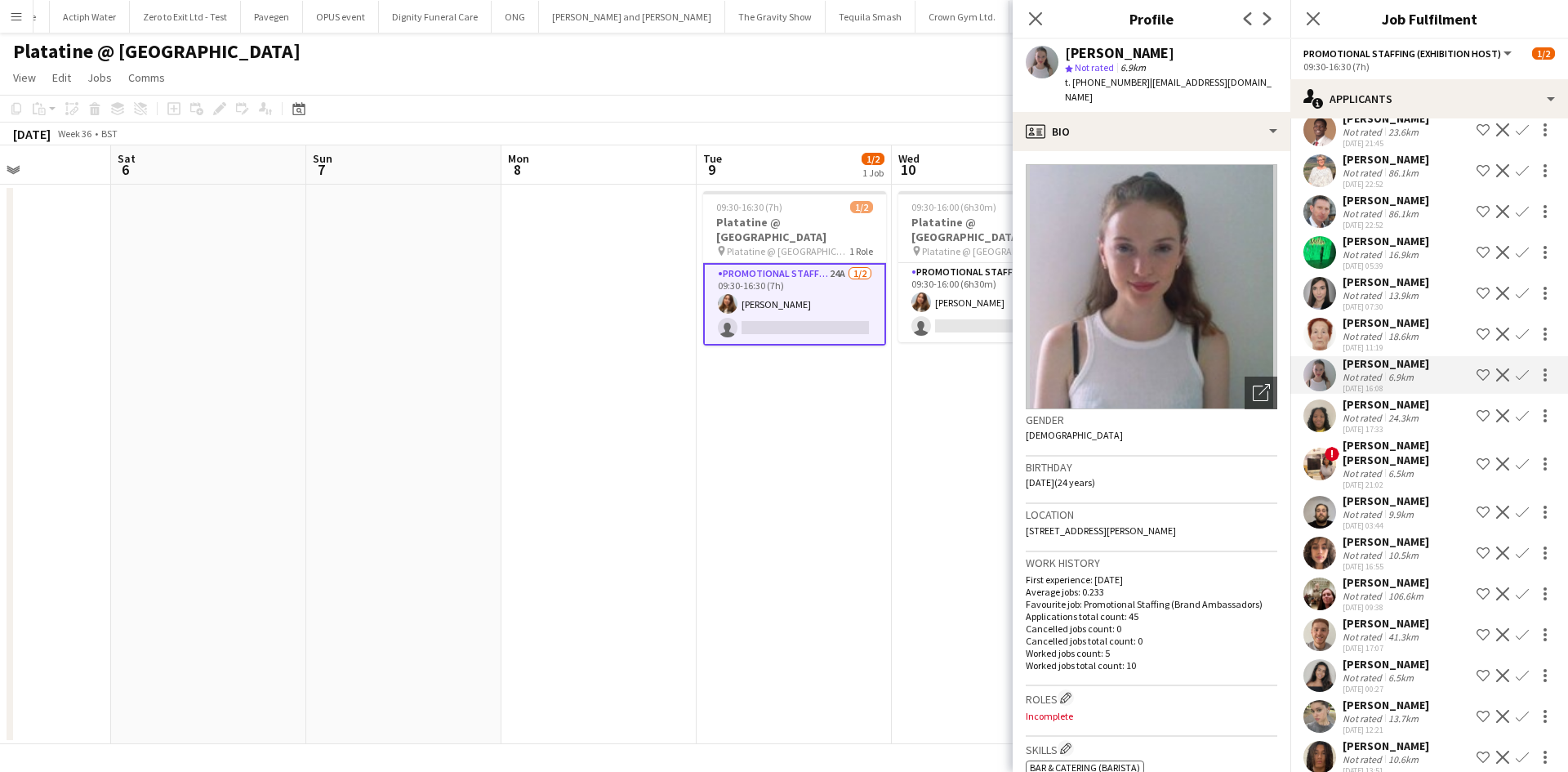
scroll to position [256, 0]
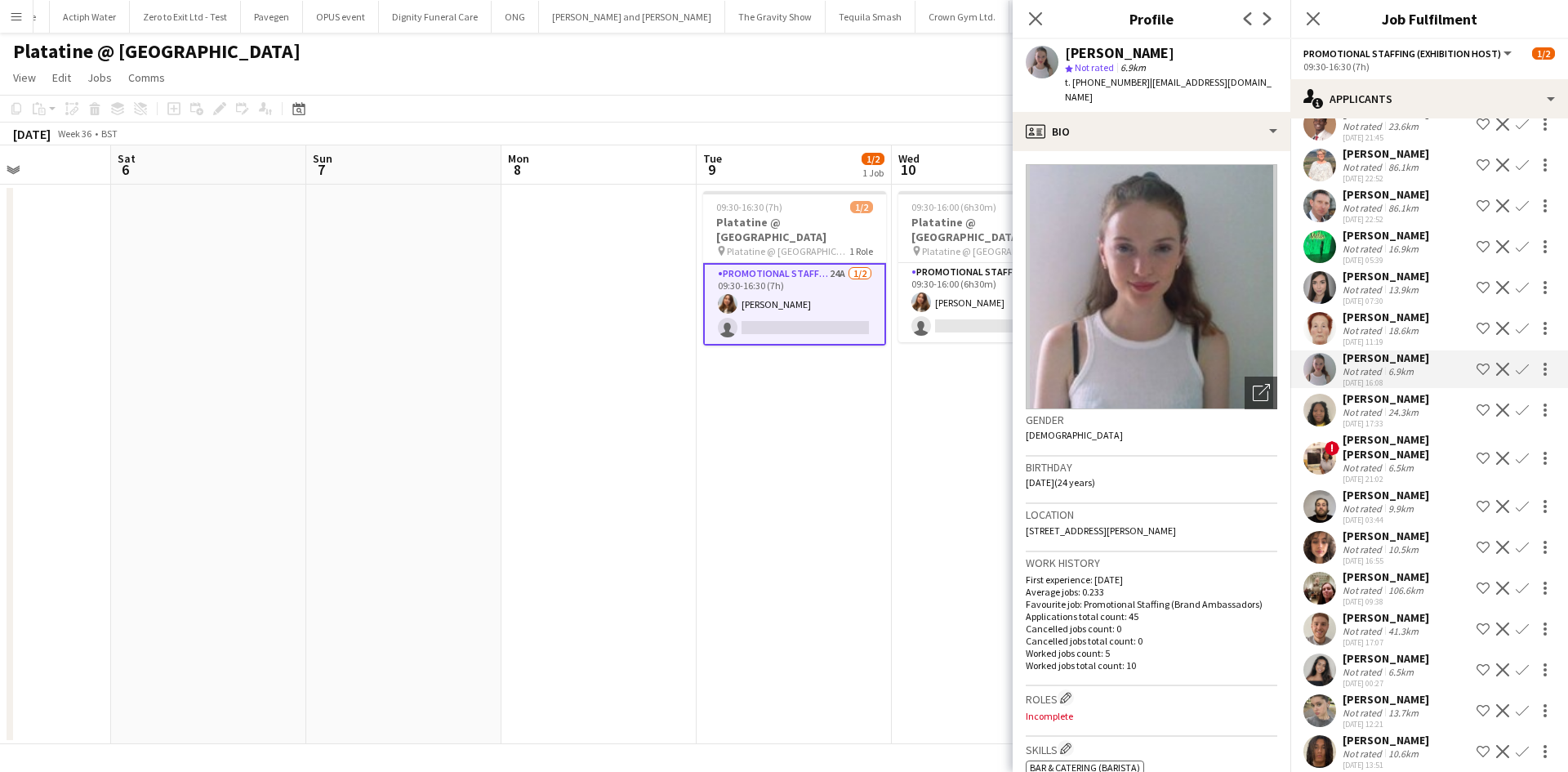
drag, startPoint x: 1383, startPoint y: 536, endPoint x: 1378, endPoint y: 544, distance: 9.4
click at [1382, 543] on div "Not rated 10.5km" at bounding box center [1385, 549] width 86 height 12
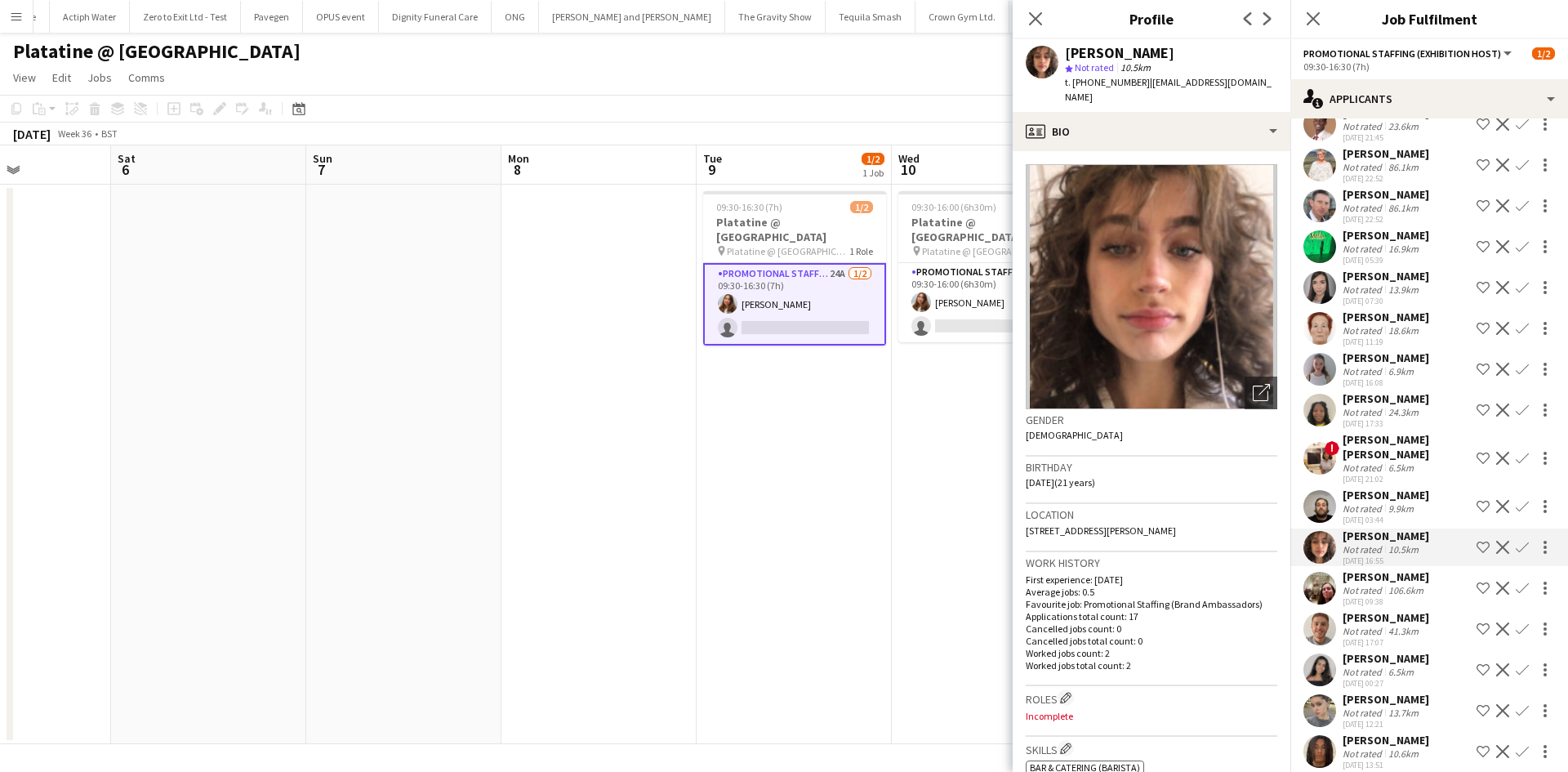
click at [1387, 584] on div "106.6km" at bounding box center [1406, 590] width 42 height 12
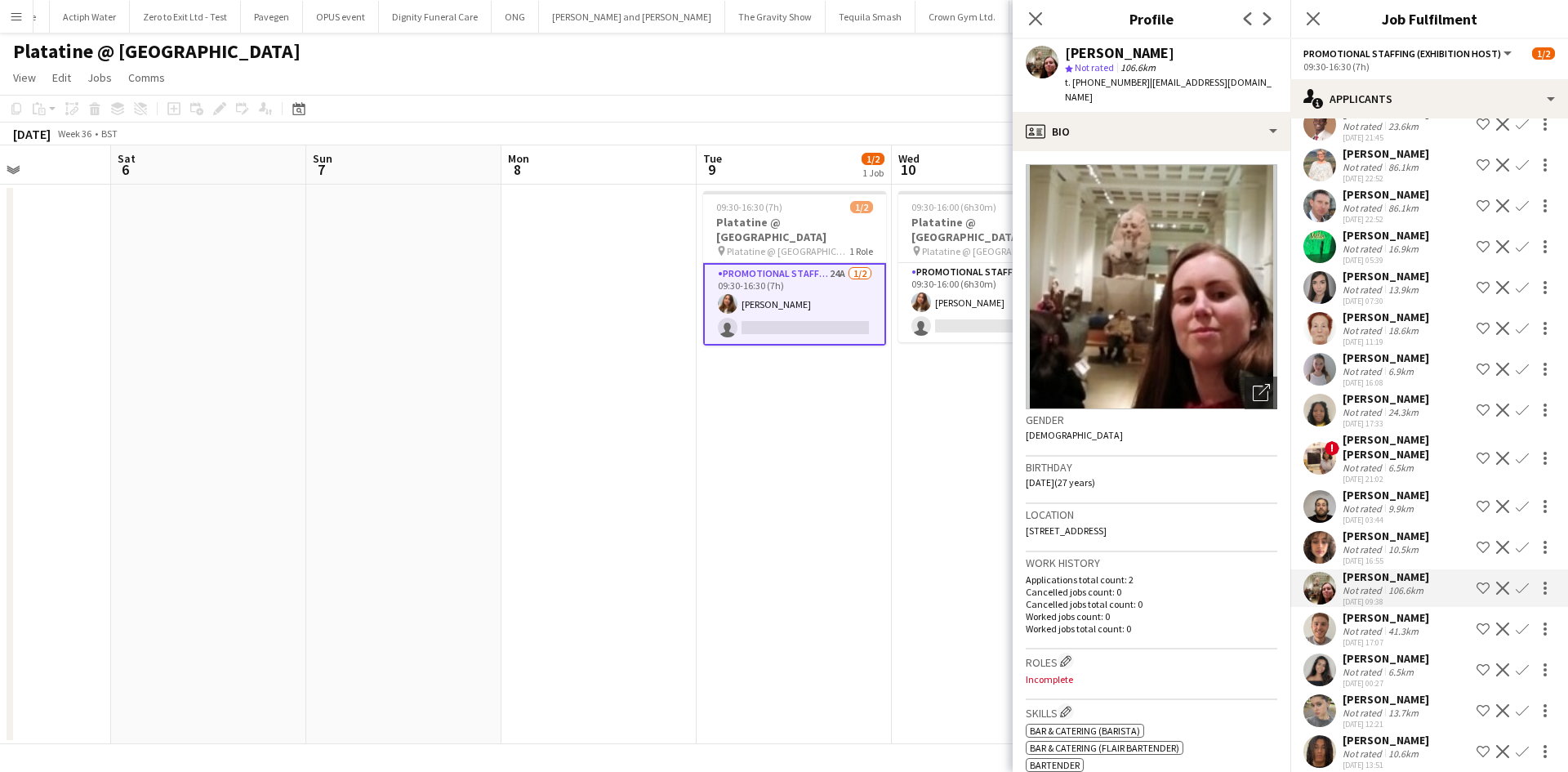
click at [1367, 651] on div "anika sahota" at bounding box center [1385, 658] width 86 height 15
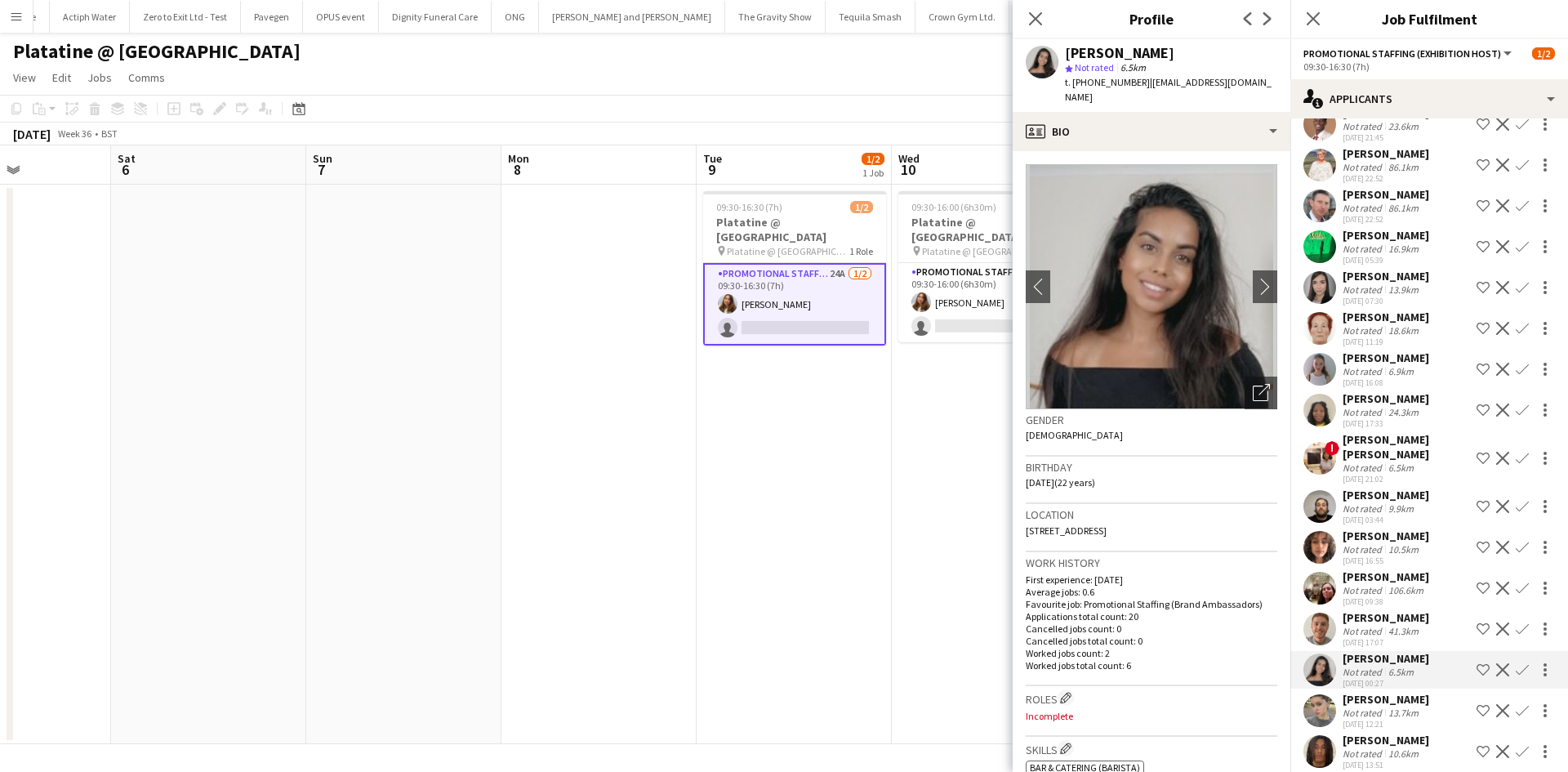
click at [1363, 692] on div "Maryna Sudak" at bounding box center [1385, 699] width 86 height 15
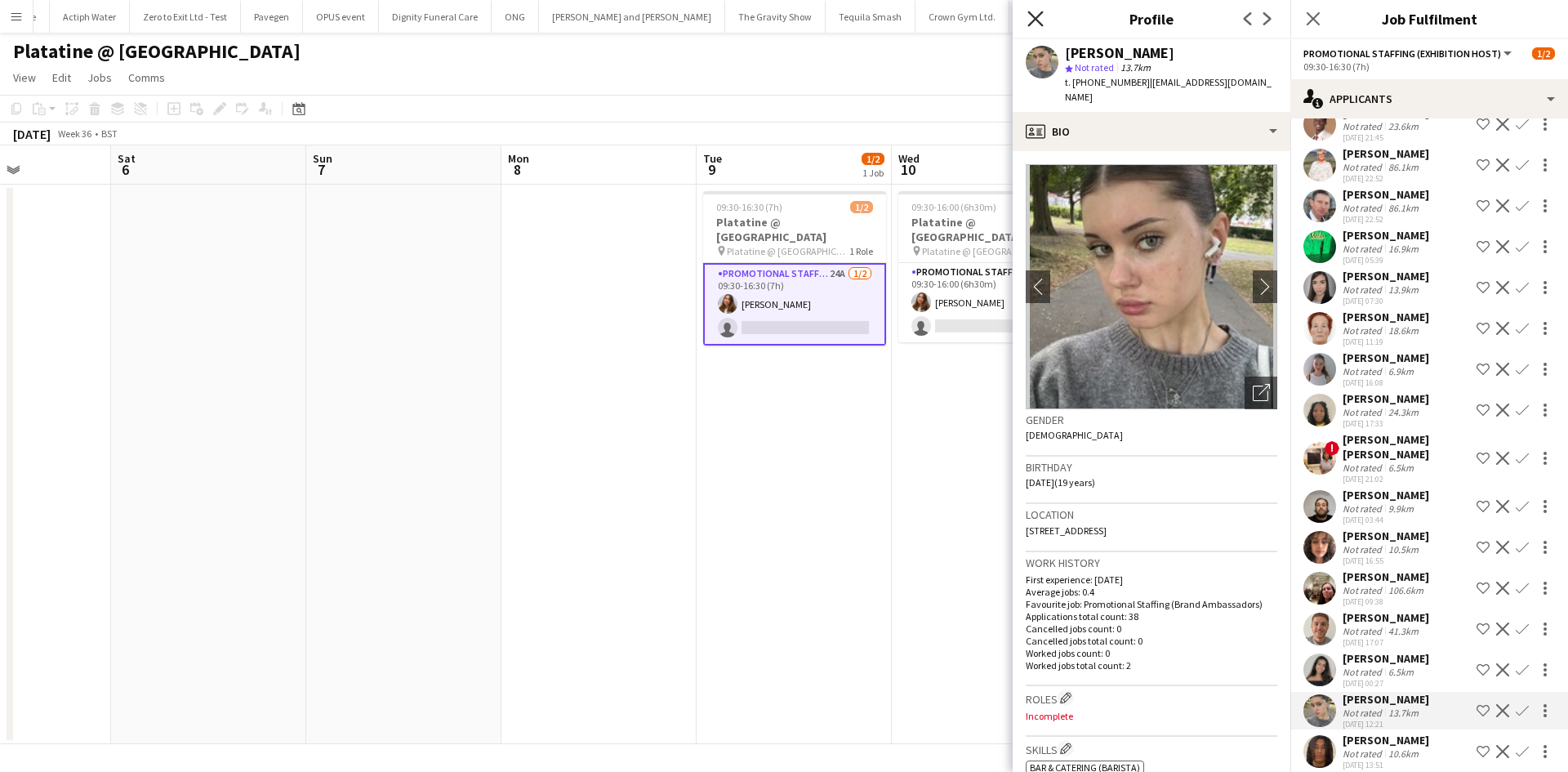
click at [1043, 19] on icon "Close pop-in" at bounding box center [1035, 19] width 16 height 16
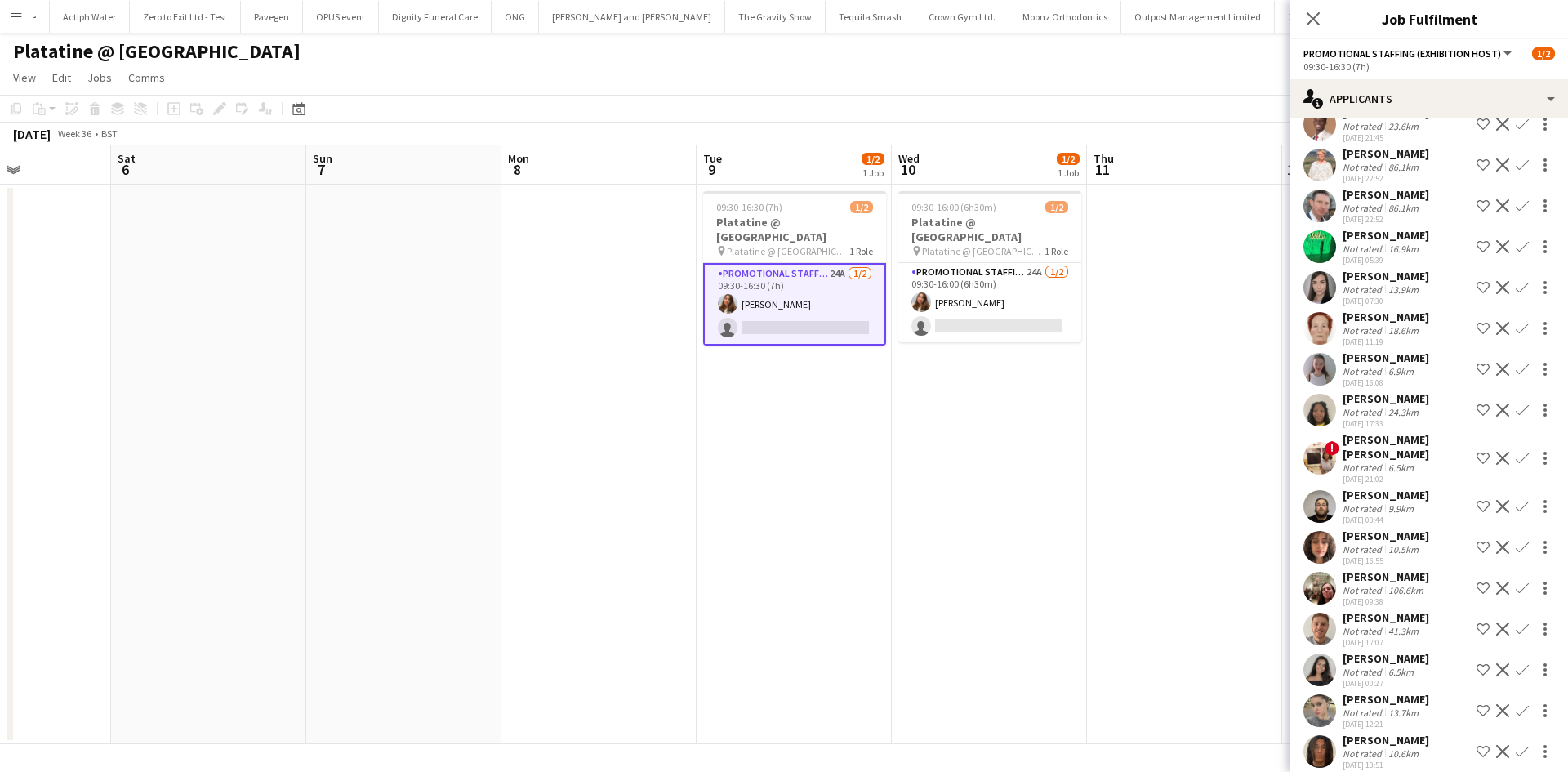
click at [1208, 73] on app-page-menu "View Day view expanded Day view collapsed Month view Date picker Jump to today …" at bounding box center [784, 78] width 1568 height 31
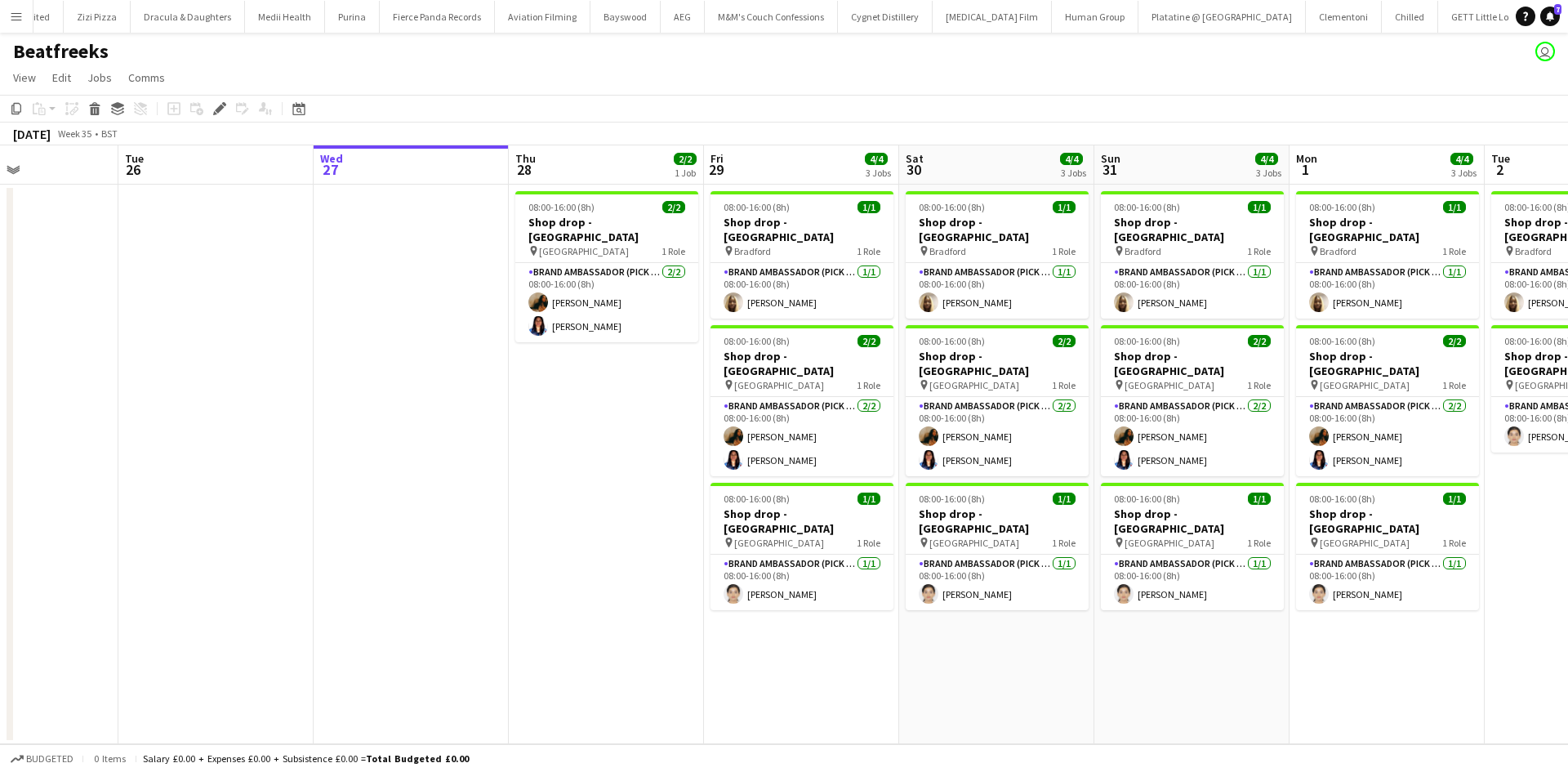
scroll to position [0, 673]
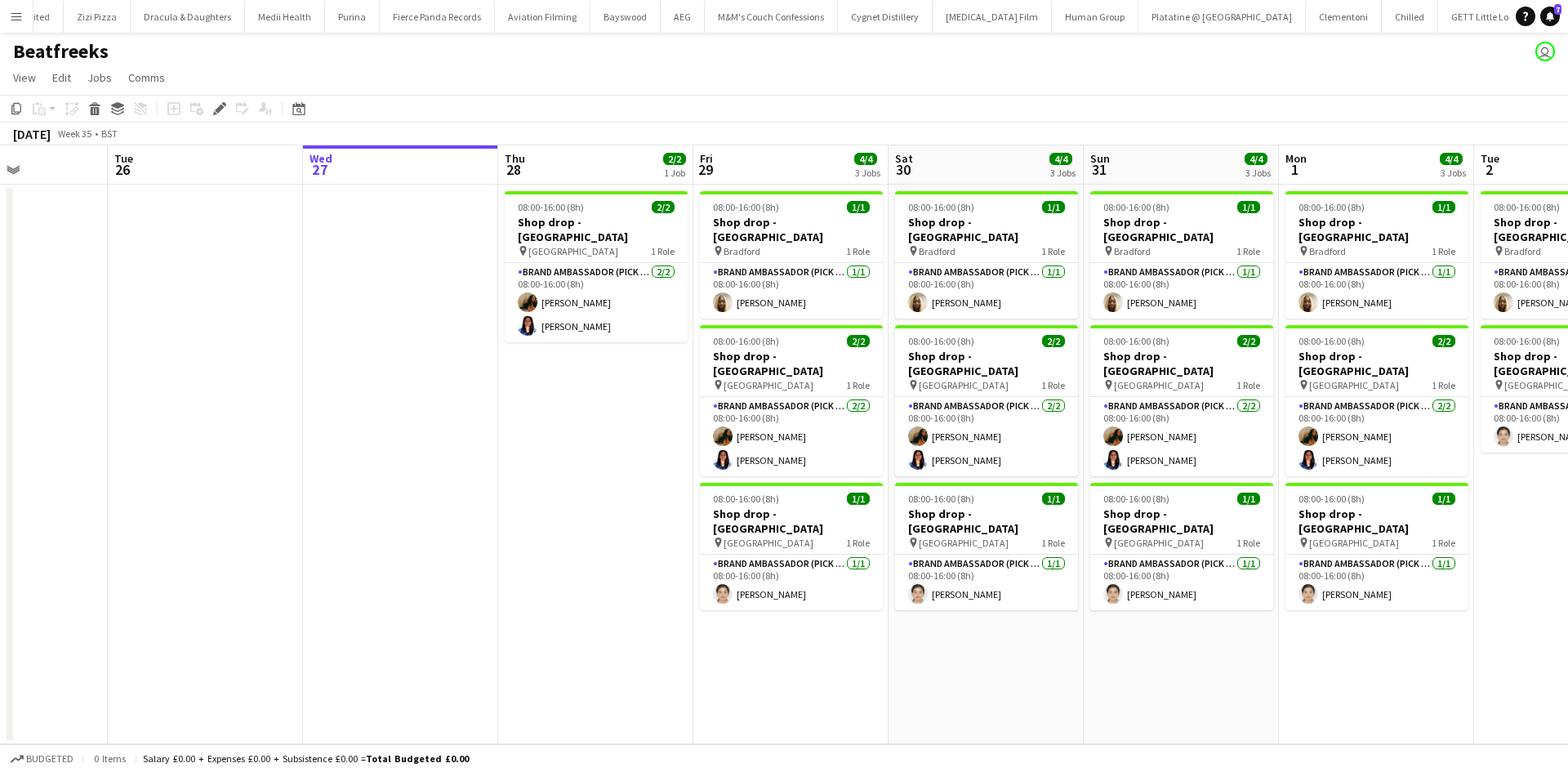
drag, startPoint x: 692, startPoint y: 429, endPoint x: 633, endPoint y: 418, distance: 60.0
click at [633, 418] on app-calendar-viewport "Fri 22 Sat 23 Sun 24 Mon 25 Tue 26 Wed 27 Thu 28 2/2 1 Job Fri 29 4/4 3 Jobs Sa…" at bounding box center [784, 444] width 1568 height 599
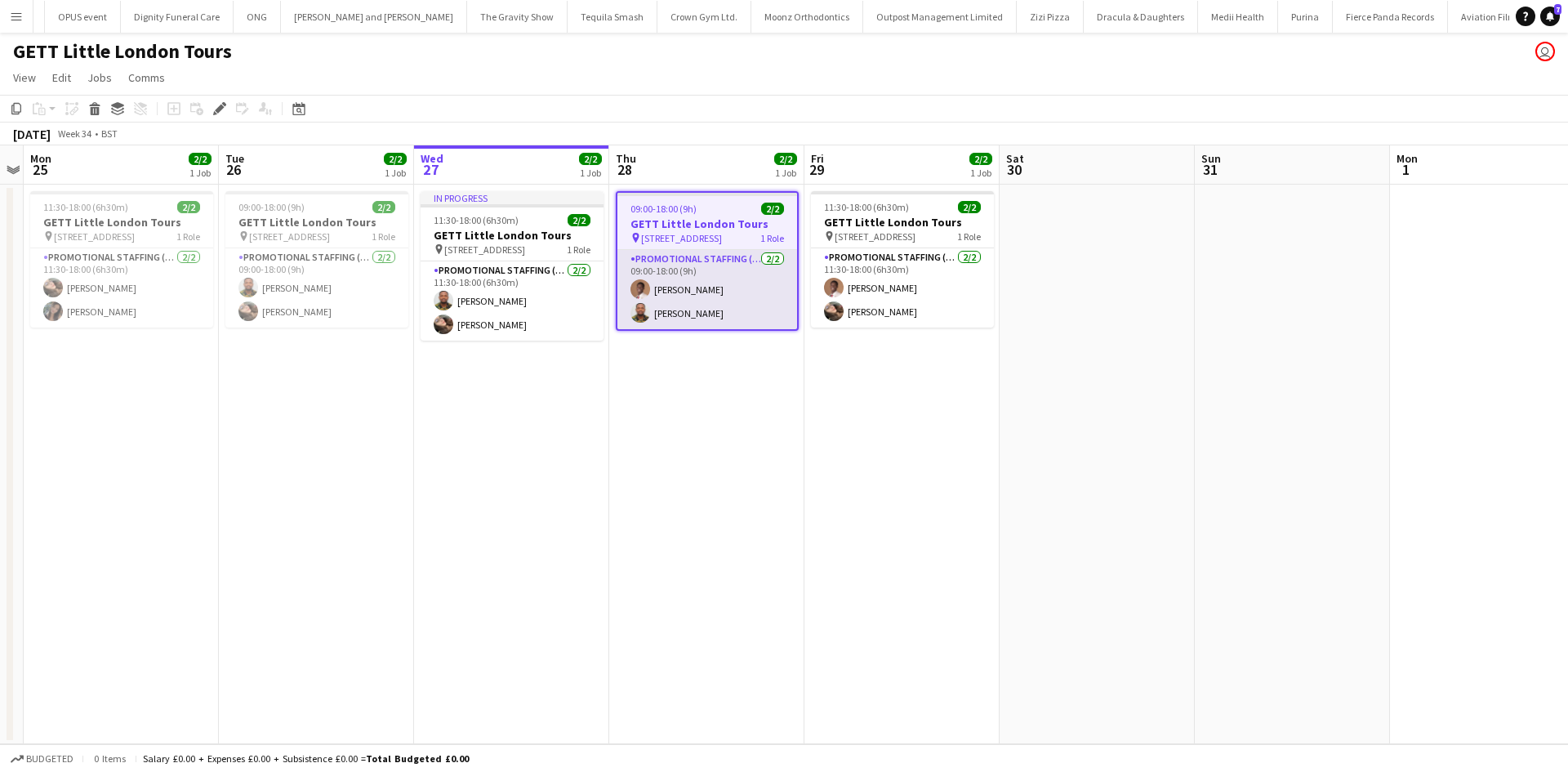
scroll to position [0, 9056]
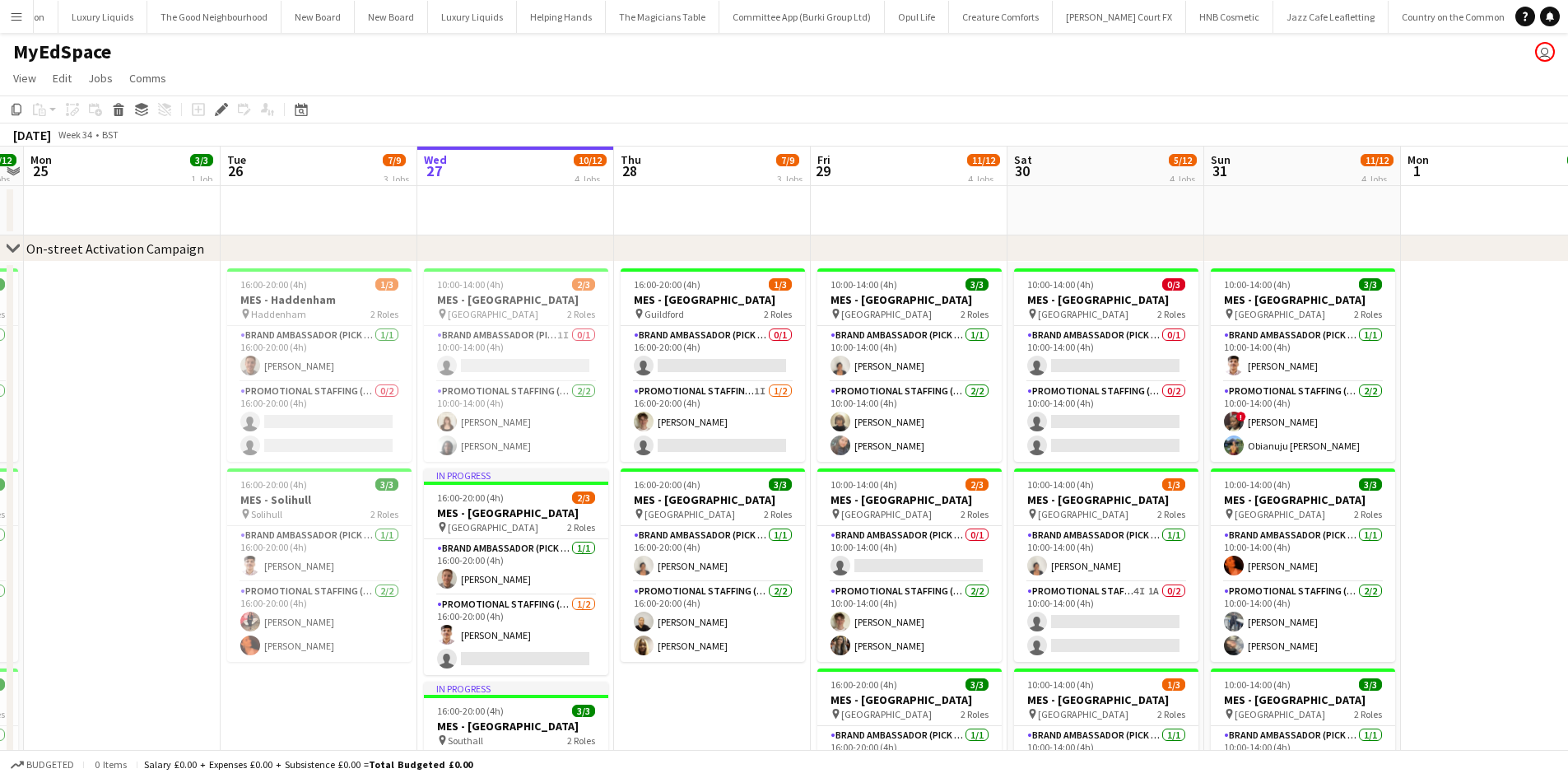
scroll to position [0, 6584]
drag, startPoint x: 151, startPoint y: 354, endPoint x: 356, endPoint y: 350, distance: 205.0
click at [963, 355] on app-calendar-viewport "Fri 22 5/5 2 Jobs Sat 23 8/8 3 Jobs Sun 24 12/12 4 Jobs Mon 25 3/3 1 Job Tue 26…" at bounding box center [784, 681] width 1568 height 1070
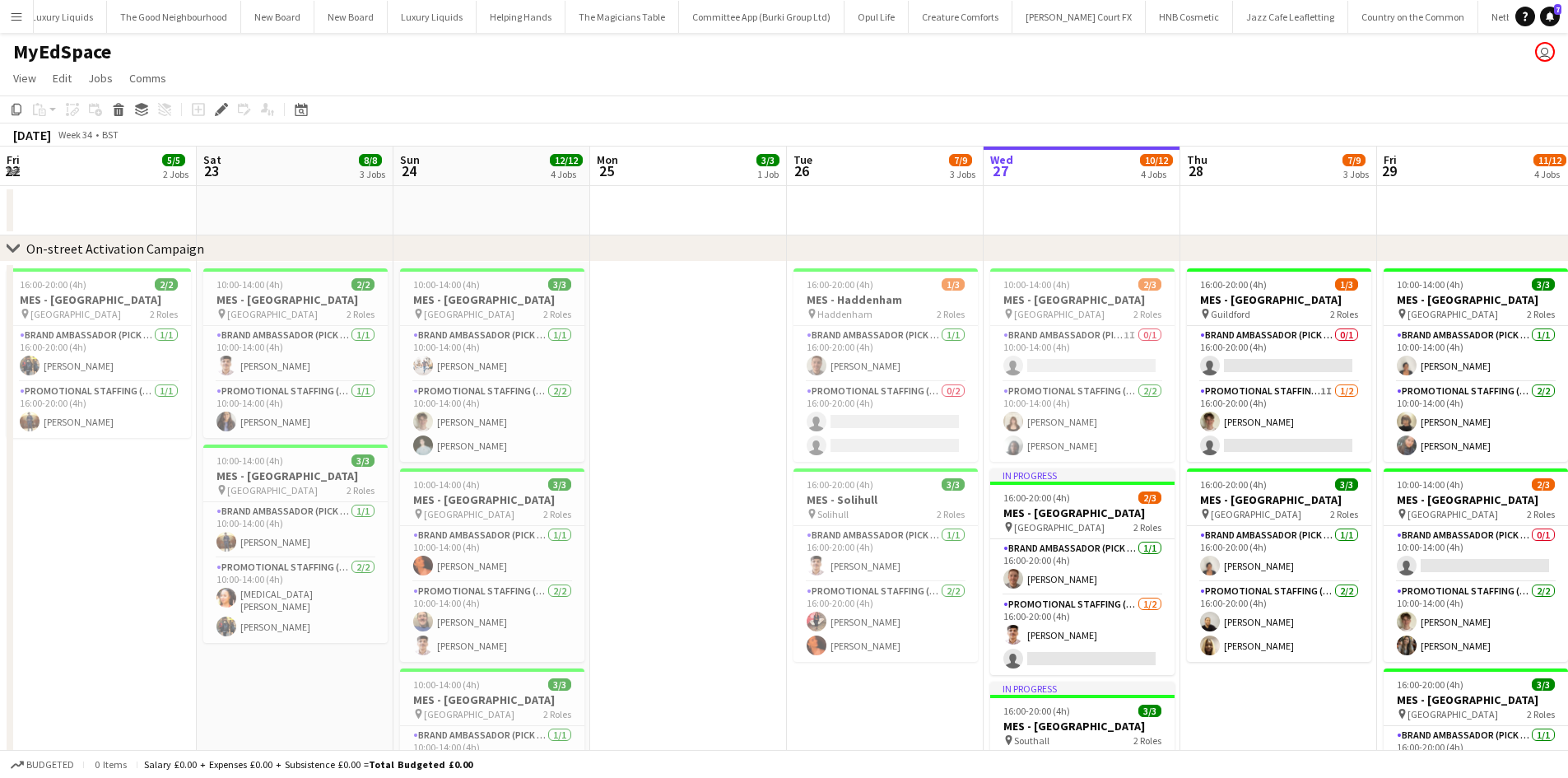
drag, startPoint x: 421, startPoint y: 395, endPoint x: 588, endPoint y: 391, distance: 167.0
click at [912, 397] on app-calendar-viewport "Wed 20 Thu 21 Fri 22 5/5 2 Jobs Sat 23 8/8 3 Jobs Sun 24 12/12 4 Jobs Mon 25 3/…" at bounding box center [784, 681] width 1568 height 1070
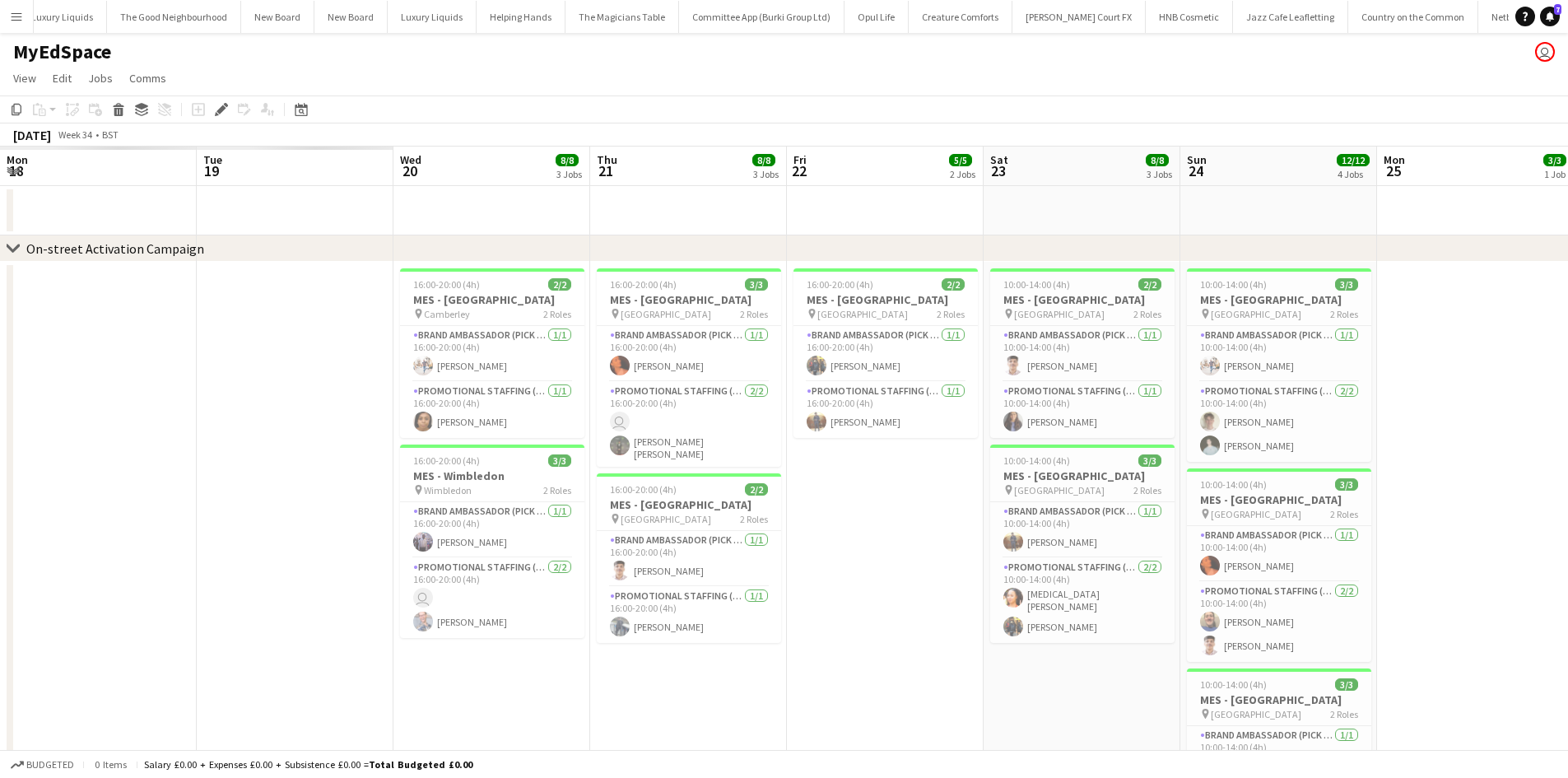
scroll to position [0, 321]
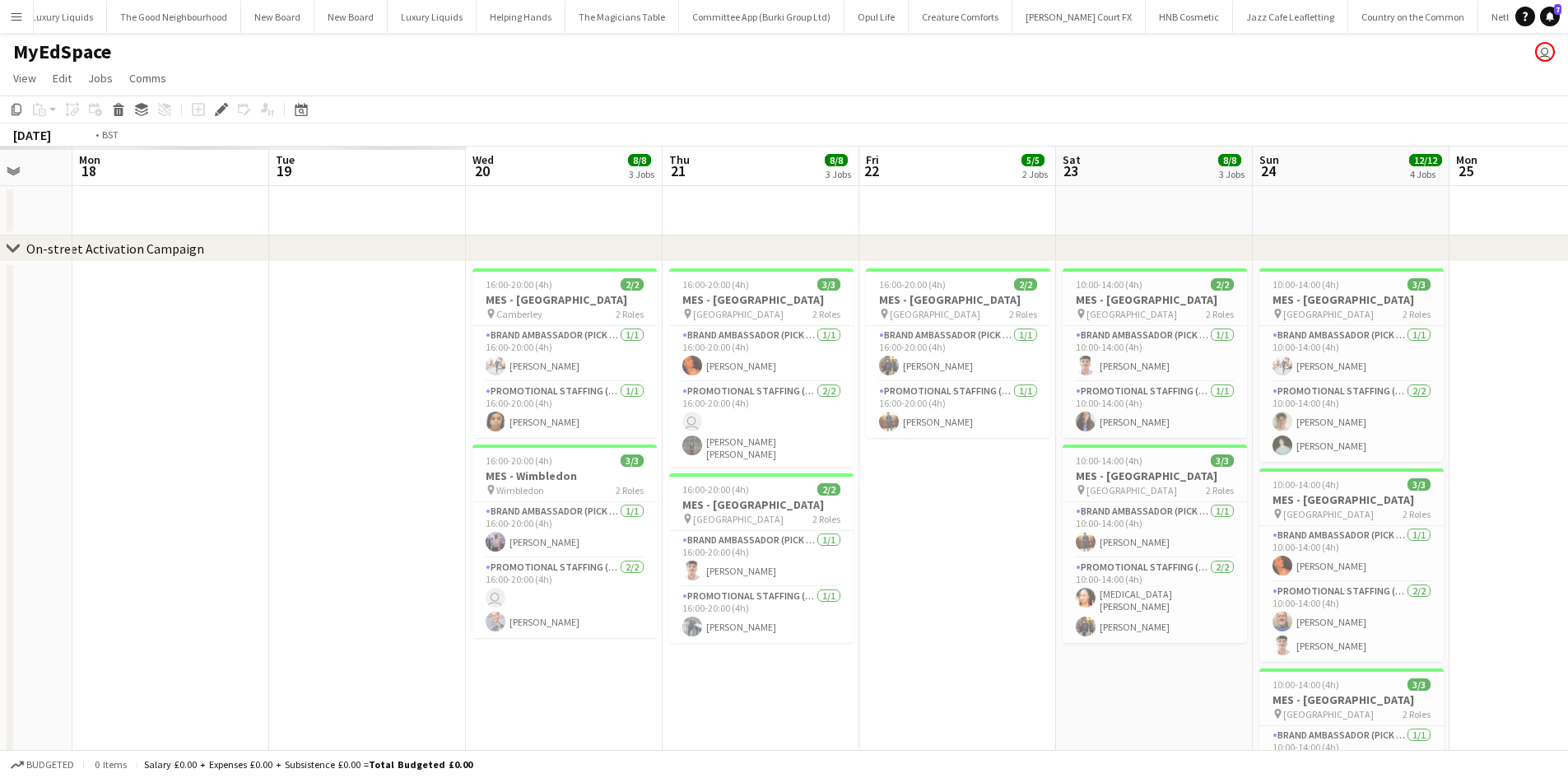
click at [1002, 411] on app-calendar-viewport "Sat 16 Sun 17 Mon 18 Tue 19 Wed 20 8/8 3 Jobs Thu 21 8/8 3 Jobs Fri 22 5/5 2 Jo…" at bounding box center [784, 681] width 1568 height 1070
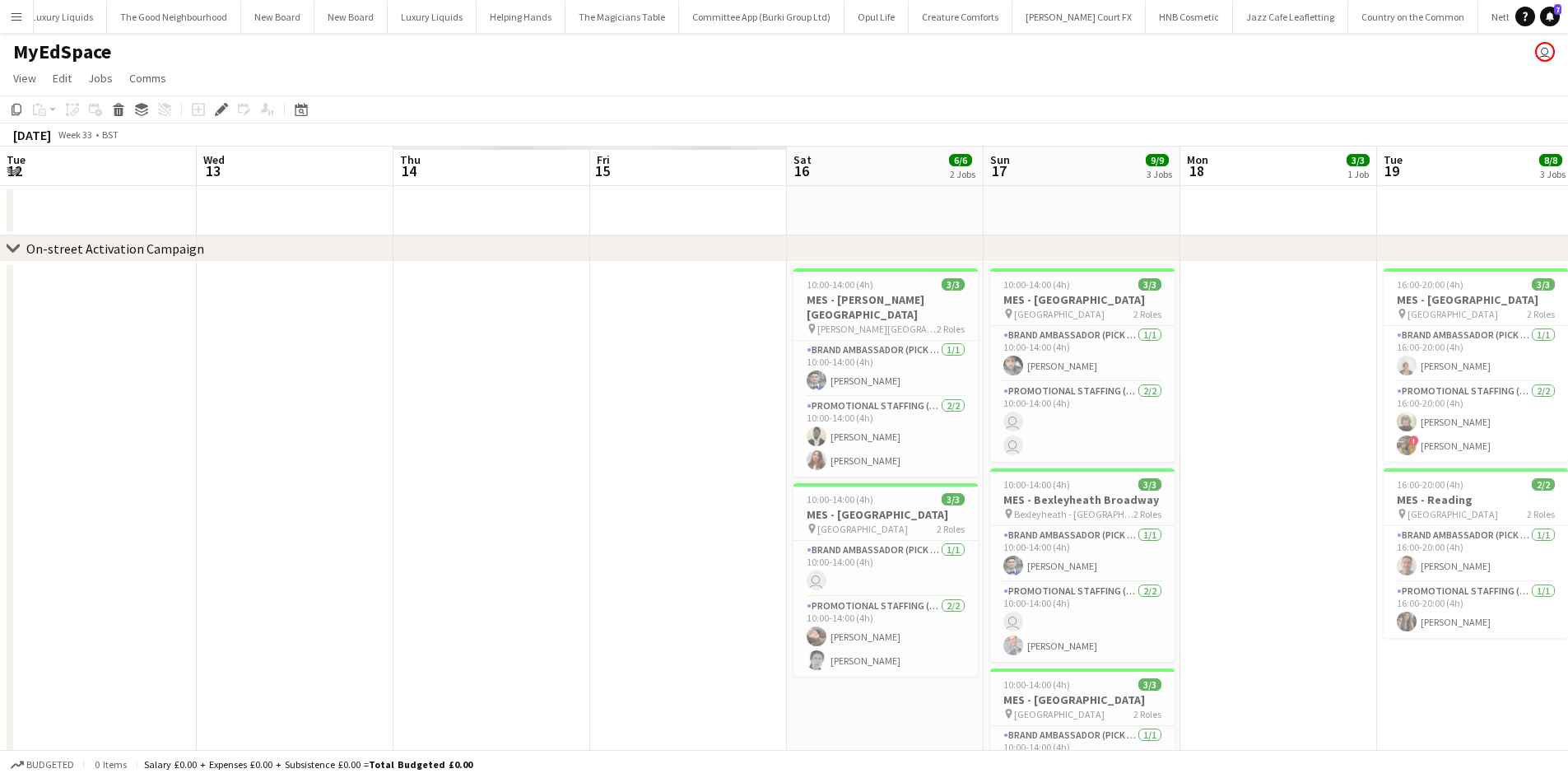
drag, startPoint x: 947, startPoint y: 431, endPoint x: 771, endPoint y: 390, distance: 180.7
click at [1006, 415] on app-calendar-viewport "Tue 12 Wed 13 Thu 14 Fri 15 Sat 16 6/6 2 Jobs Sun 17 9/9 3 Jobs Mon 18 3/3 1 Jo…" at bounding box center [784, 681] width 1568 height 1070
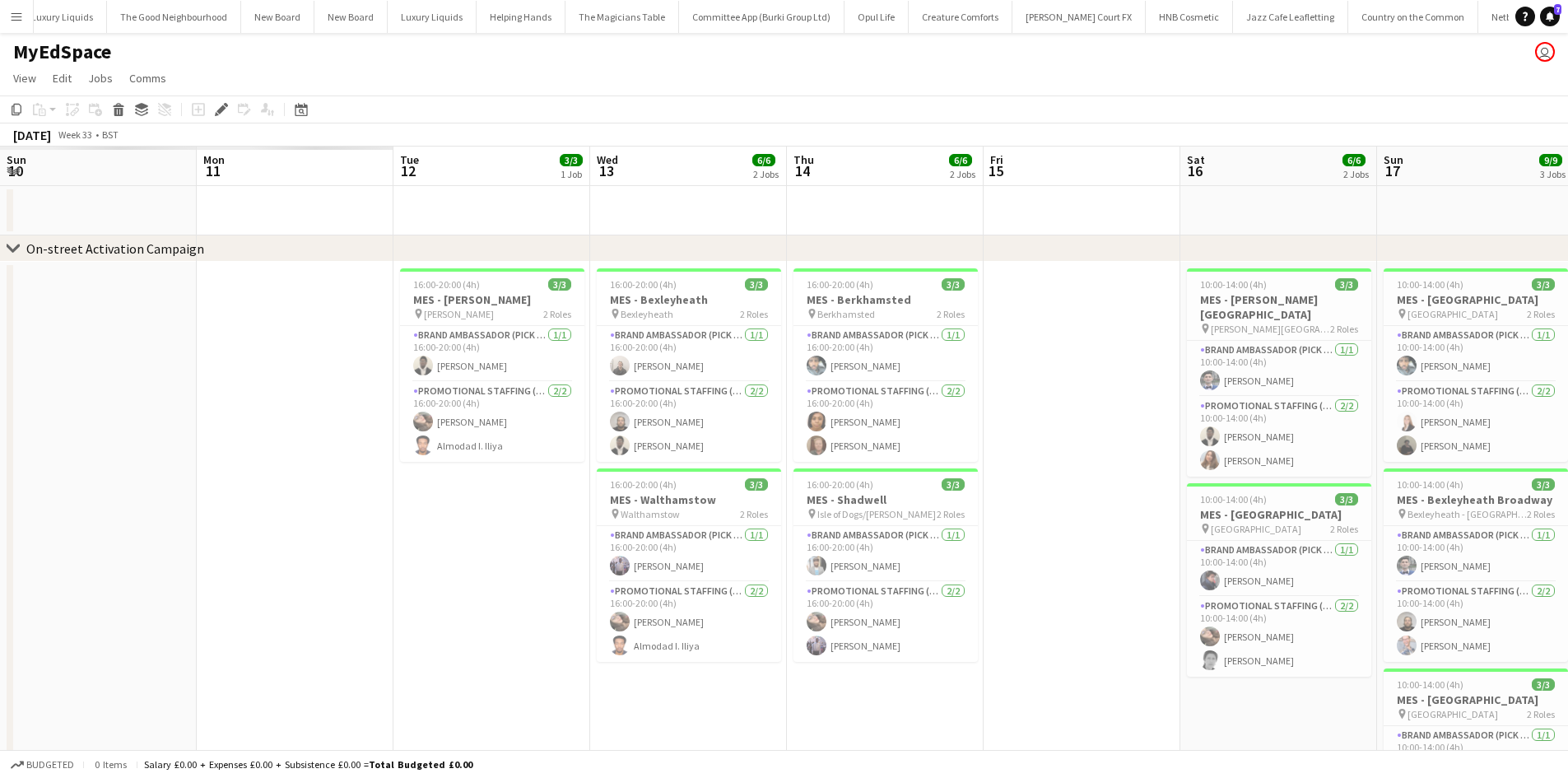
scroll to position [0, 0]
drag, startPoint x: 861, startPoint y: 411, endPoint x: 979, endPoint y: 409, distance: 118.0
click at [982, 410] on app-calendar-viewport "Sun 10 Mon 11 Tue 12 3/3 1 Job Wed 13 6/6 2 Jobs Thu 14 6/6 2 Jobs Fri 15 Sat 1…" at bounding box center [784, 681] width 1568 height 1070
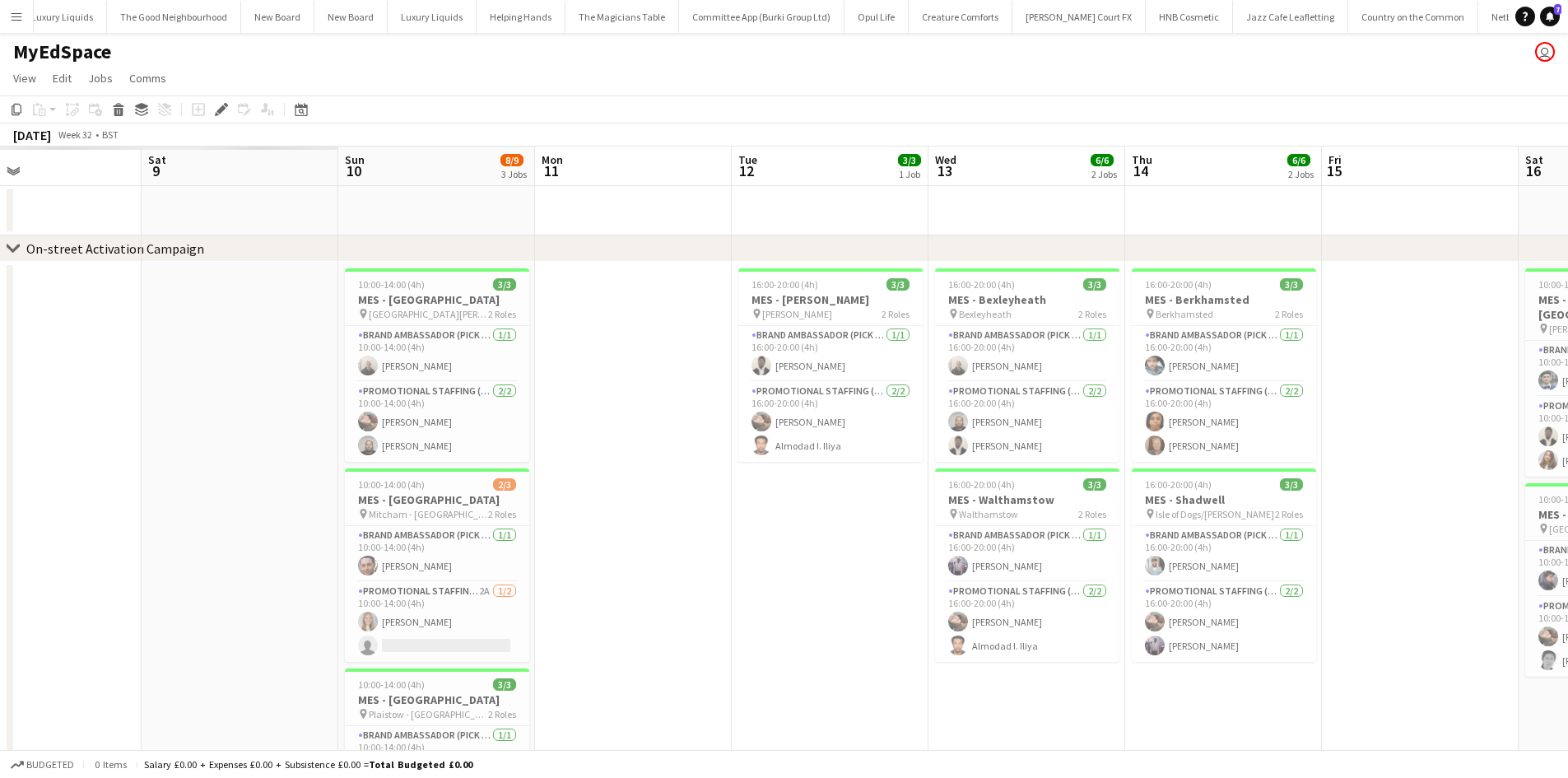
click at [1006, 419] on app-calendar-viewport "Wed 6 Thu 7 Fri 8 Sat 9 Sun 10 8/9 3 Jobs Mon 11 Tue 12 3/3 1 Job Wed 13 6/6 2 …" at bounding box center [784, 681] width 1568 height 1070
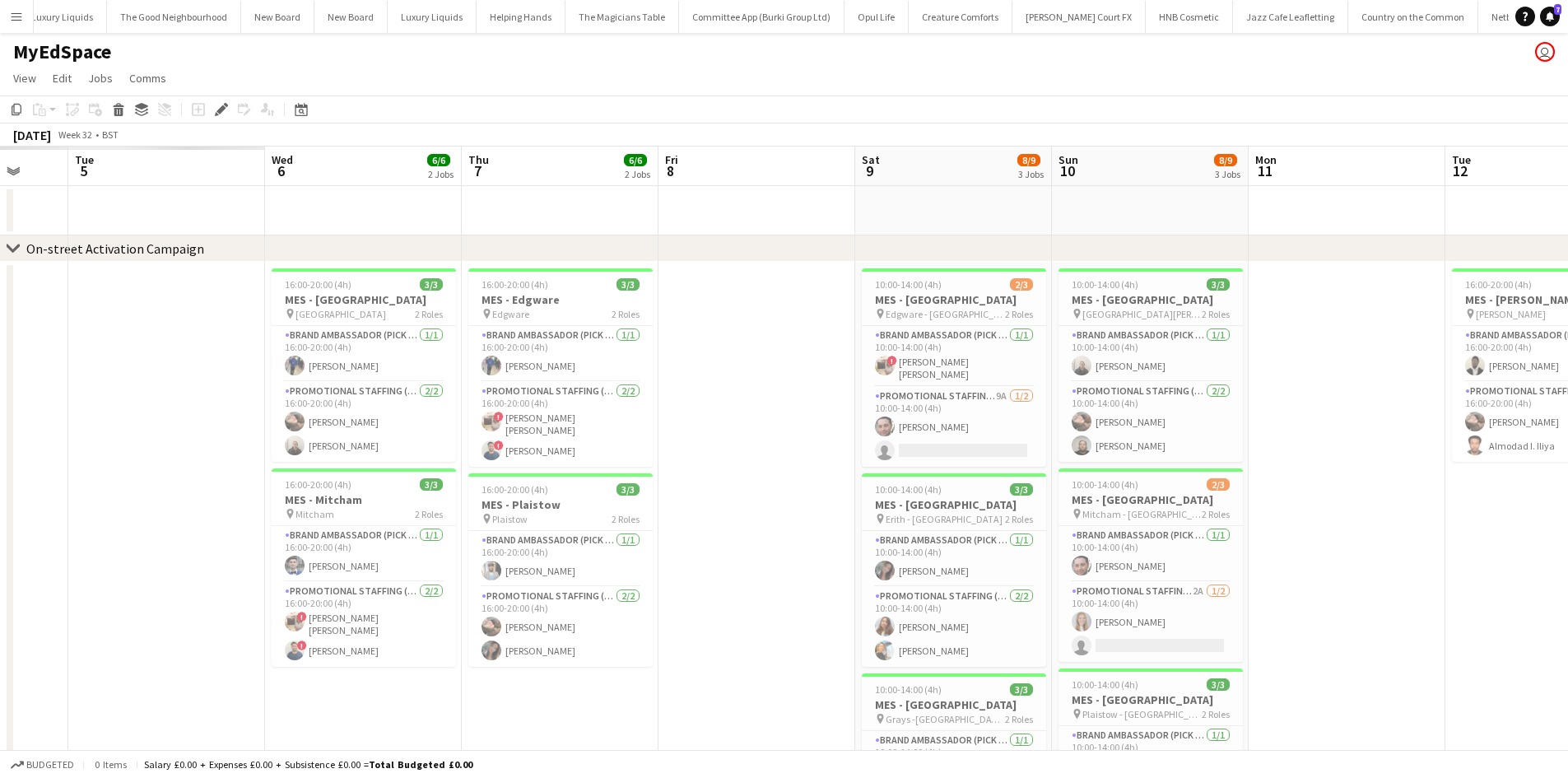
click at [1107, 423] on app-calendar-viewport "Sat 2 Sun 3 Mon 4 Tue 5 Wed 6 6/6 2 Jobs Thu 7 6/6 2 Jobs Fri 8 Sat 9 8/9 3 Job…" at bounding box center [784, 681] width 1568 height 1070
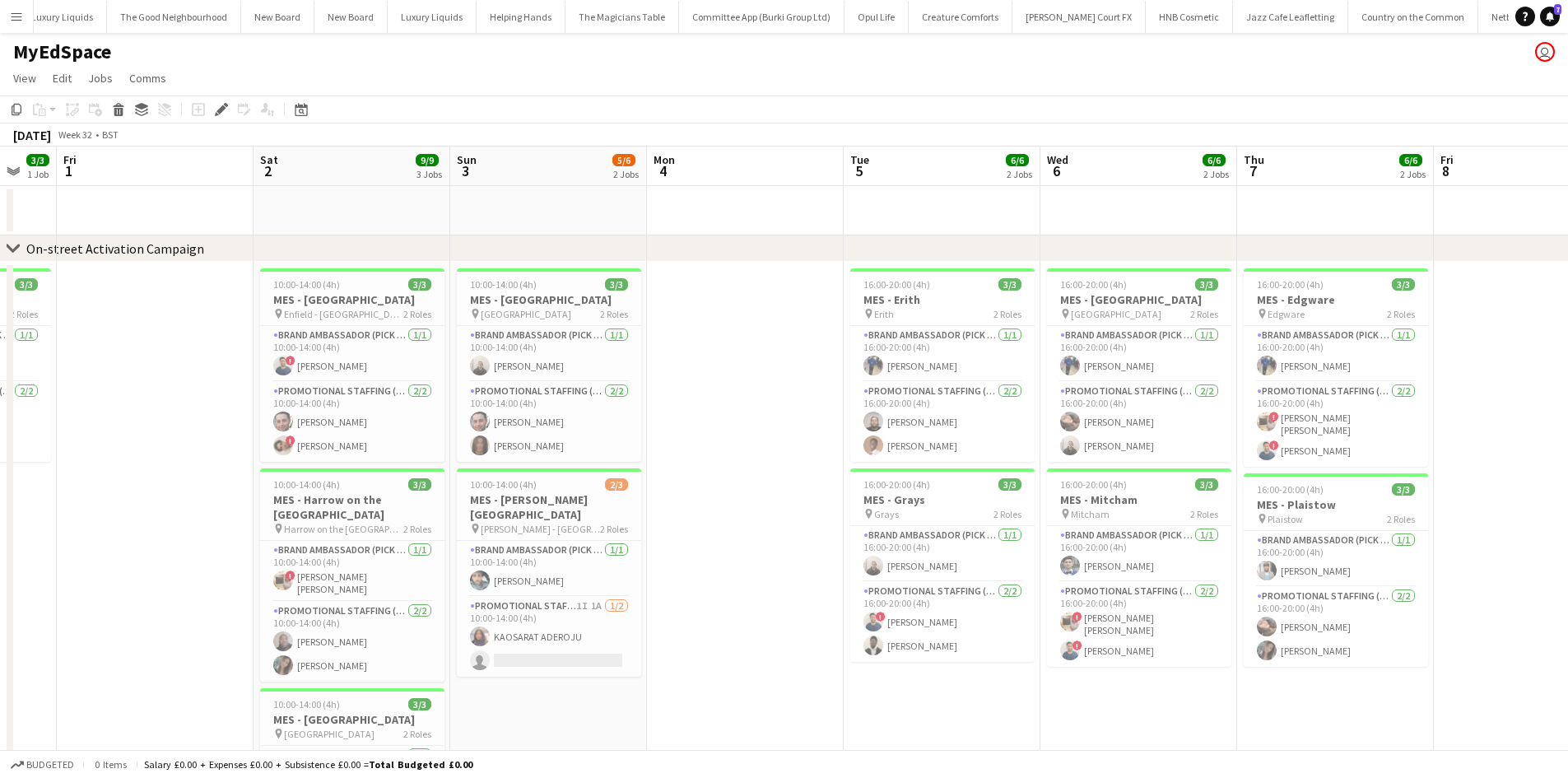
drag, startPoint x: 1081, startPoint y: 476, endPoint x: 560, endPoint y: 470, distance: 521.0
click at [1064, 471] on app-calendar-viewport "Wed 30 4/6 2 Jobs Thu 31 3/3 1 Job Fri 1 Sat 2 9/9 3 Jobs Sun 3 5/6 2 Jobs Mon …" at bounding box center [784, 681] width 1568 height 1070
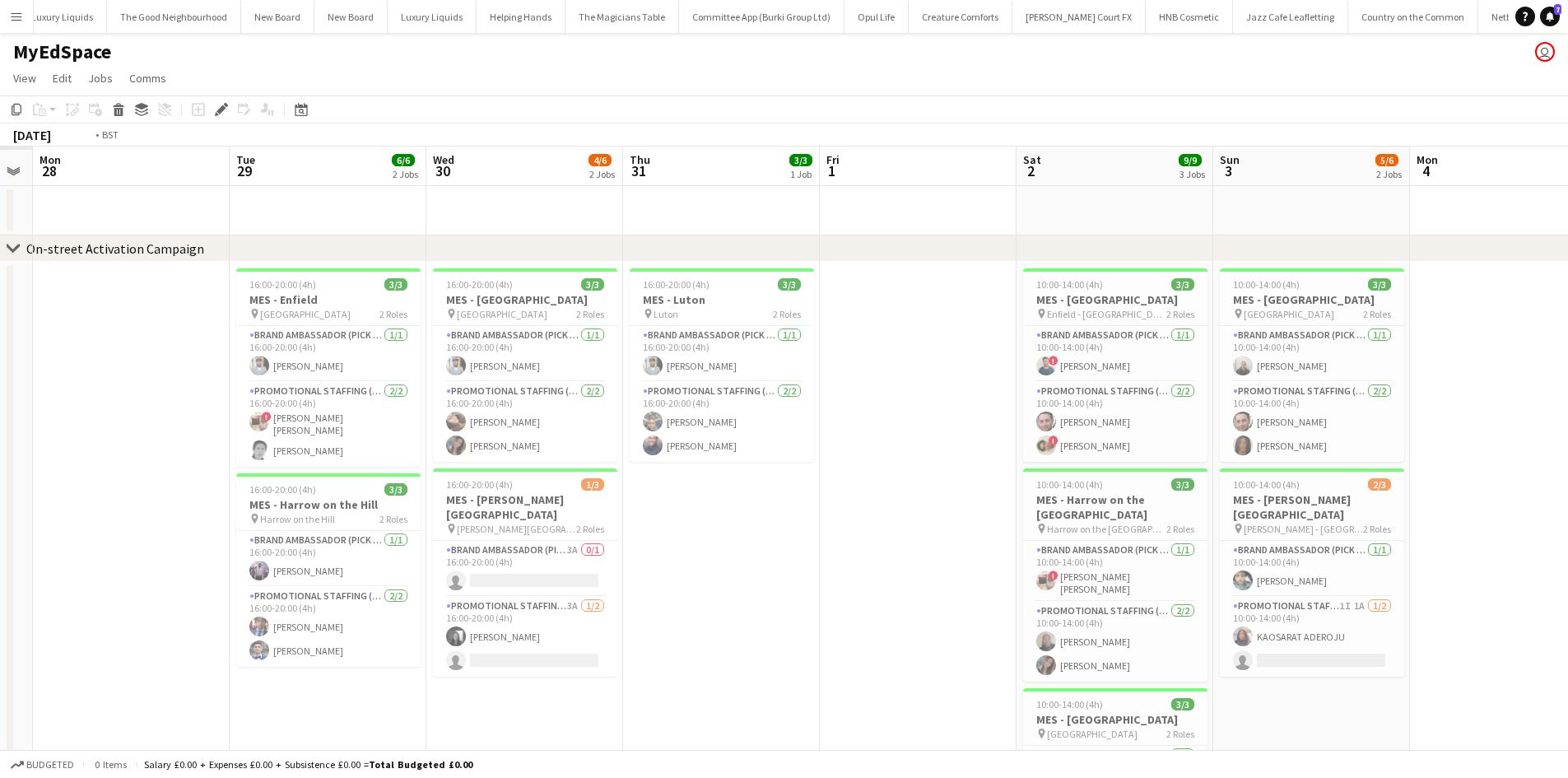
drag, startPoint x: 560, startPoint y: 470, endPoint x: 443, endPoint y: 440, distance: 120.8
click at [1021, 457] on app-calendar-viewport "Sat 26 Sun 27 Mon 28 Tue 29 6/6 2 Jobs Wed 30 4/6 2 Jobs Thu 31 3/3 1 Job Fri 1…" at bounding box center [784, 681] width 1568 height 1070
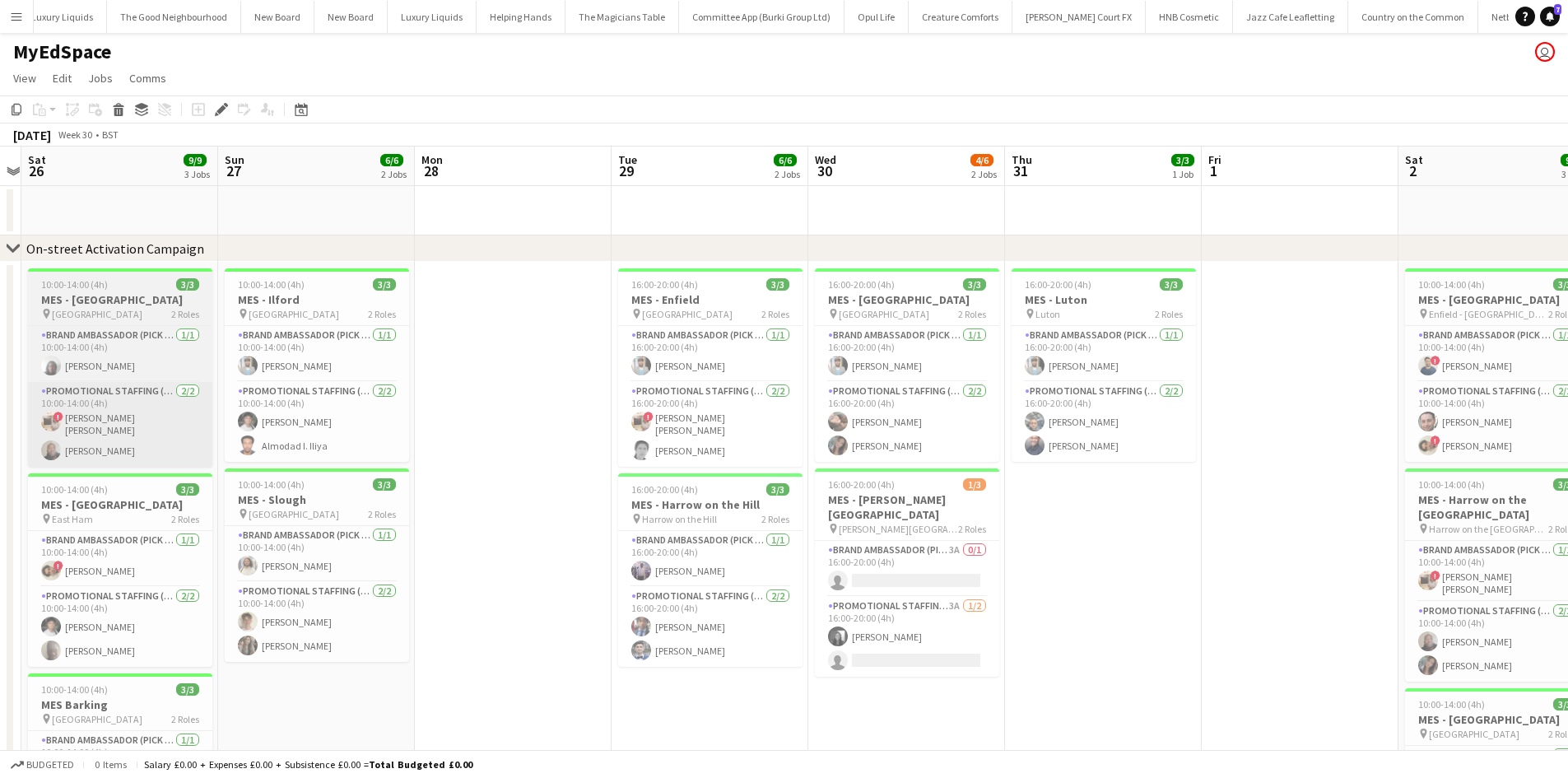
drag, startPoint x: 443, startPoint y: 440, endPoint x: 526, endPoint y: 454, distance: 84.2
click at [1009, 470] on app-calendar-viewport "Thu 24 6/6 2 Jobs Fri 25 Sat 26 9/9 3 Jobs Sun 27 6/6 2 Jobs Mon 28 Tue 29 6/6 …" at bounding box center [784, 681] width 1568 height 1070
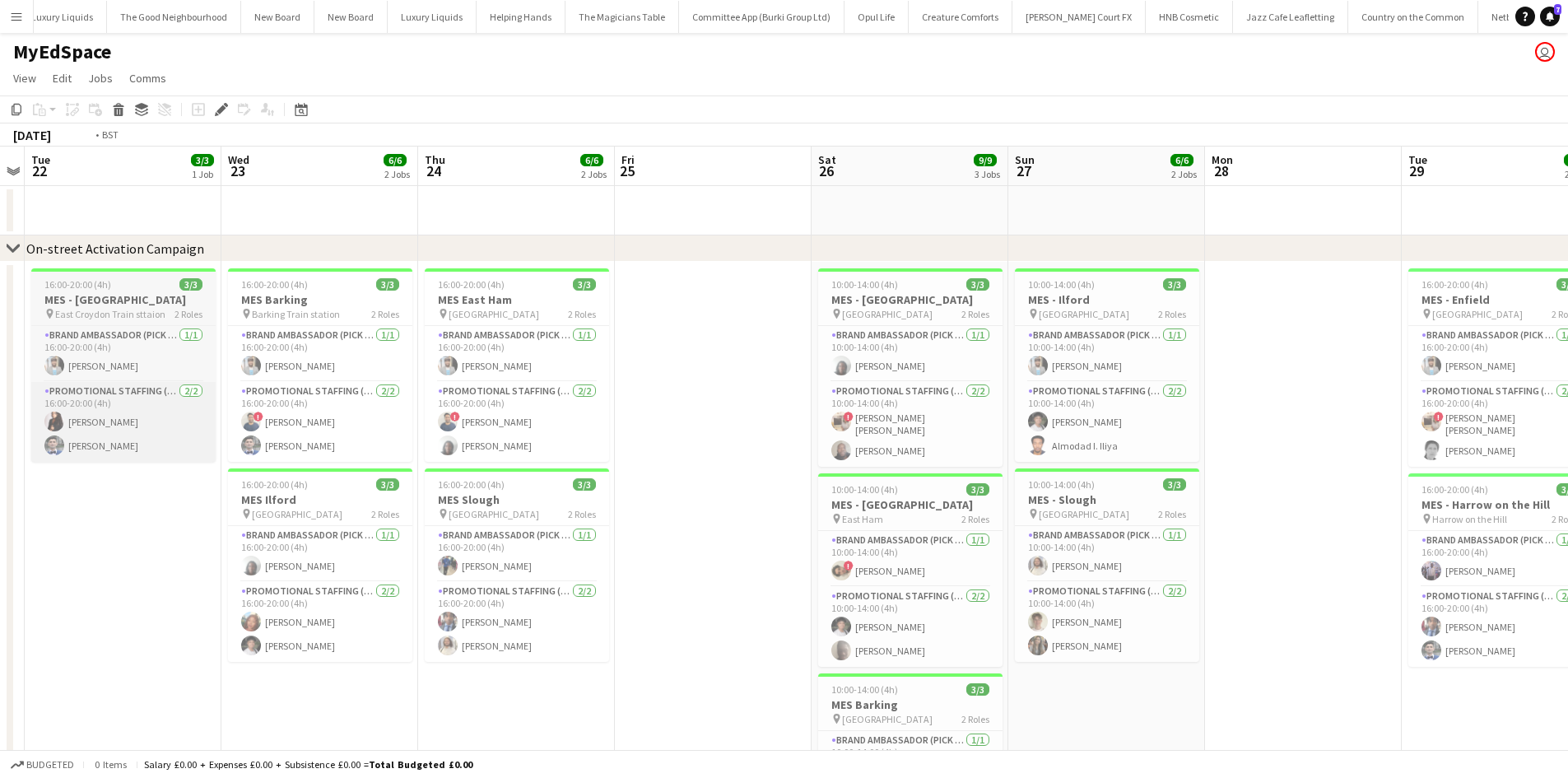
drag, startPoint x: 800, startPoint y: 472, endPoint x: 403, endPoint y: 448, distance: 397.7
click at [1105, 460] on app-calendar-viewport "Sun 20 Mon 21 Tue 22 3/3 1 Job Wed 23 6/6 2 Jobs Thu 24 6/6 2 Jobs Fri 25 Sat 2…" at bounding box center [784, 681] width 1568 height 1070
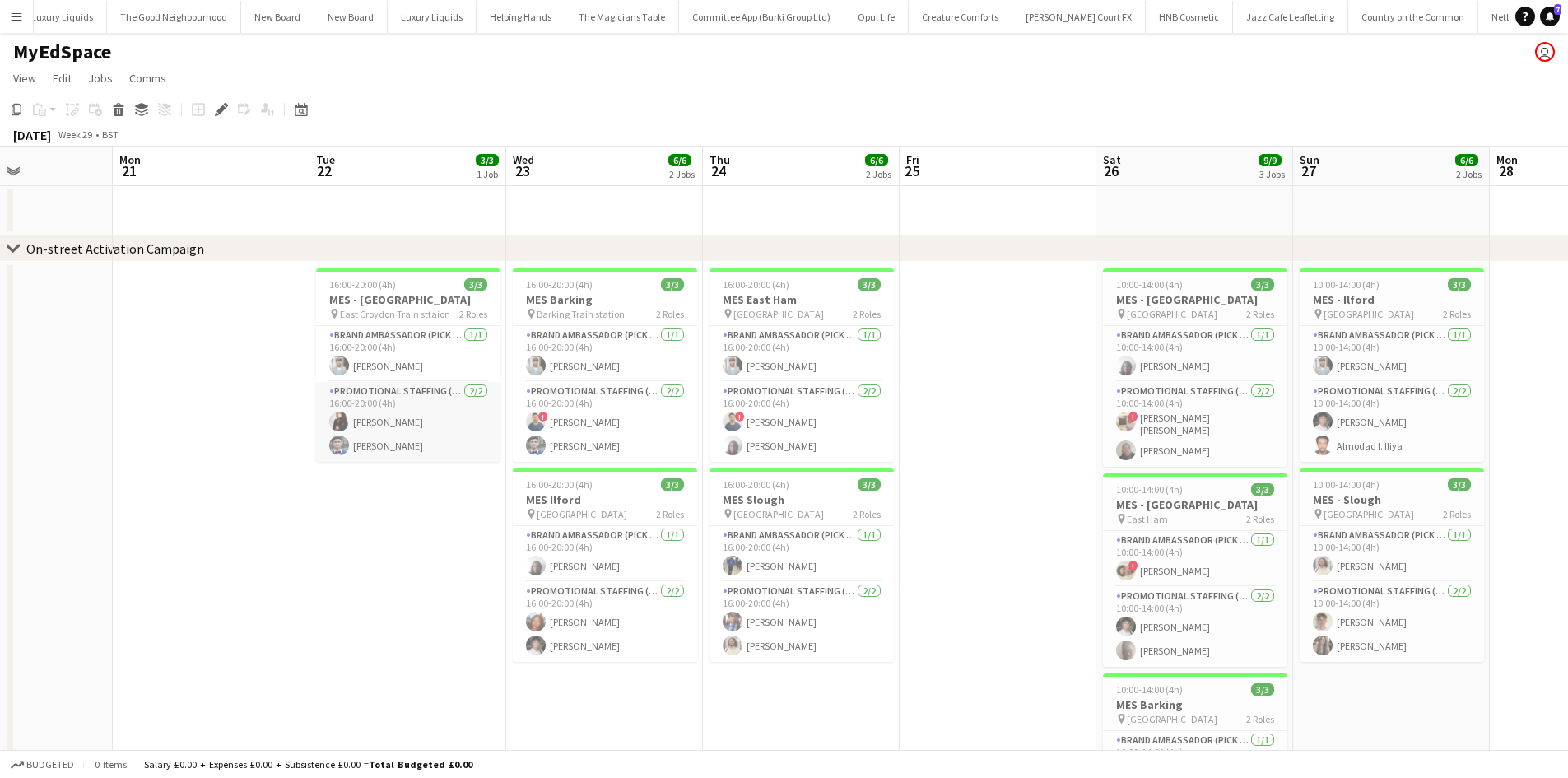
drag, startPoint x: 403, startPoint y: 448, endPoint x: 948, endPoint y: 445, distance: 545.0
click at [1015, 460] on app-calendar-viewport "Fri 18 Sat 19 Sun 20 Mon 21 Tue 22 3/3 1 Job Wed 23 6/6 2 Jobs Thu 24 6/6 2 Job…" at bounding box center [784, 681] width 1568 height 1070
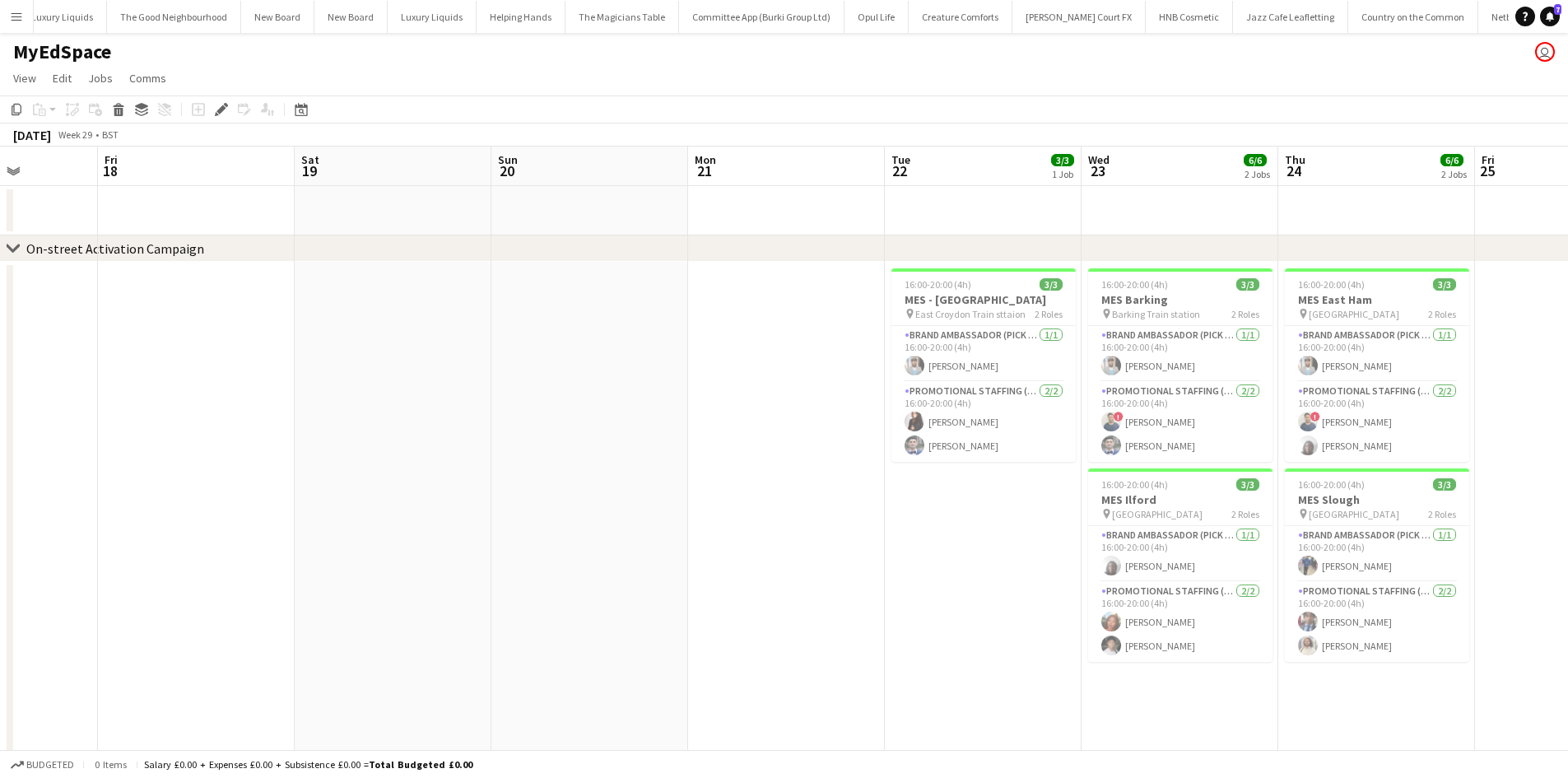
drag, startPoint x: 486, startPoint y: 430, endPoint x: 1004, endPoint y: 474, distance: 519.9
click at [1039, 486] on app-calendar-viewport "Tue 15 Wed 16 Thu 17 Fri 18 Sat 19 Sun 20 Mon 21 Tue 22 3/3 1 Job Wed 23 6/6 2 …" at bounding box center [784, 681] width 1568 height 1070
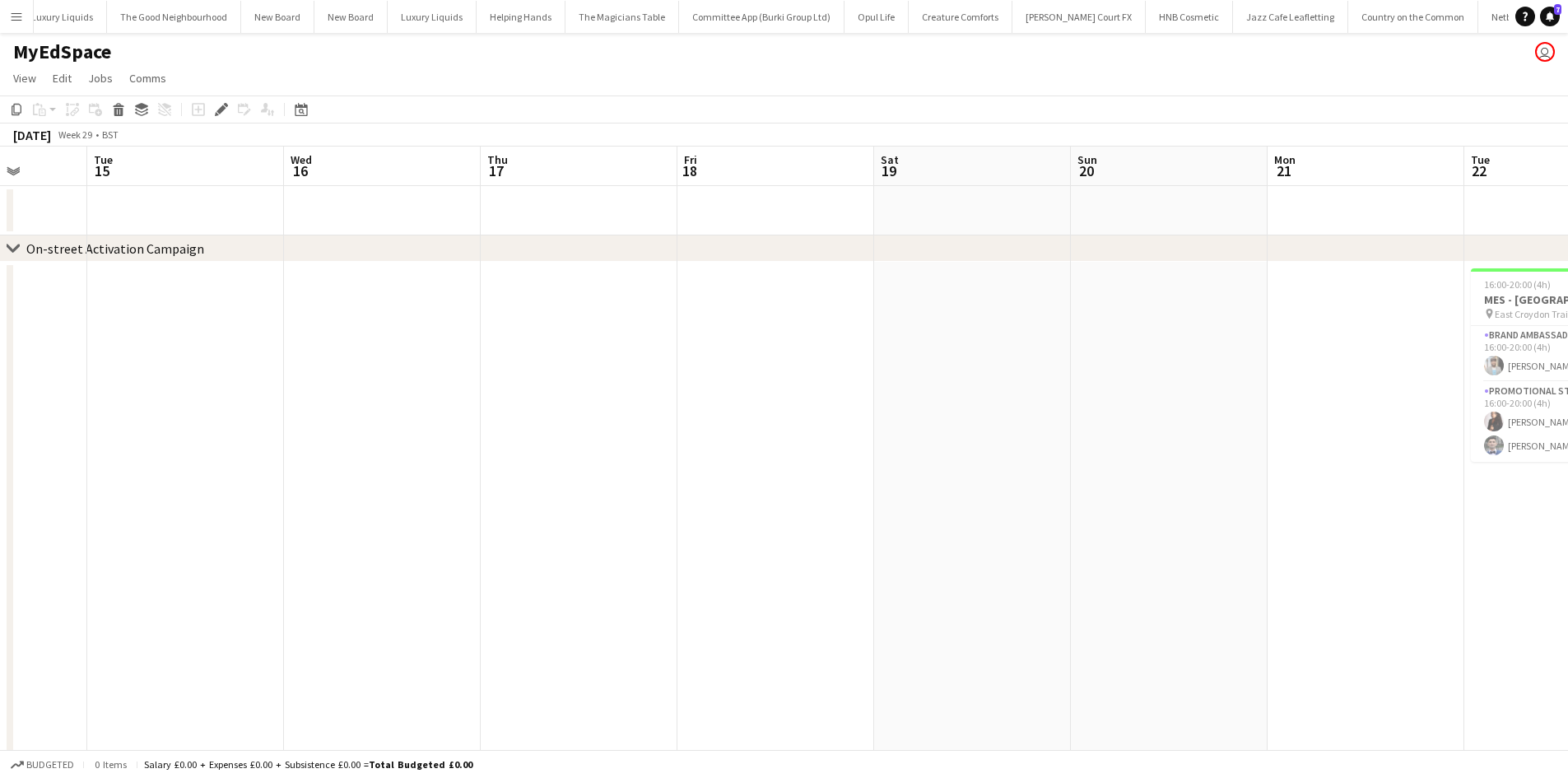
drag, startPoint x: 373, startPoint y: 424, endPoint x: 262, endPoint y: 422, distance: 111.0
click at [256, 422] on app-calendar-viewport "Sat 12 Sun 13 Mon 14 Tue 15 Wed 16 Thu 17 Fri 18 Sat 19 Sun 20 Mon 21 Tue 22 3/…" at bounding box center [784, 681] width 1568 height 1070
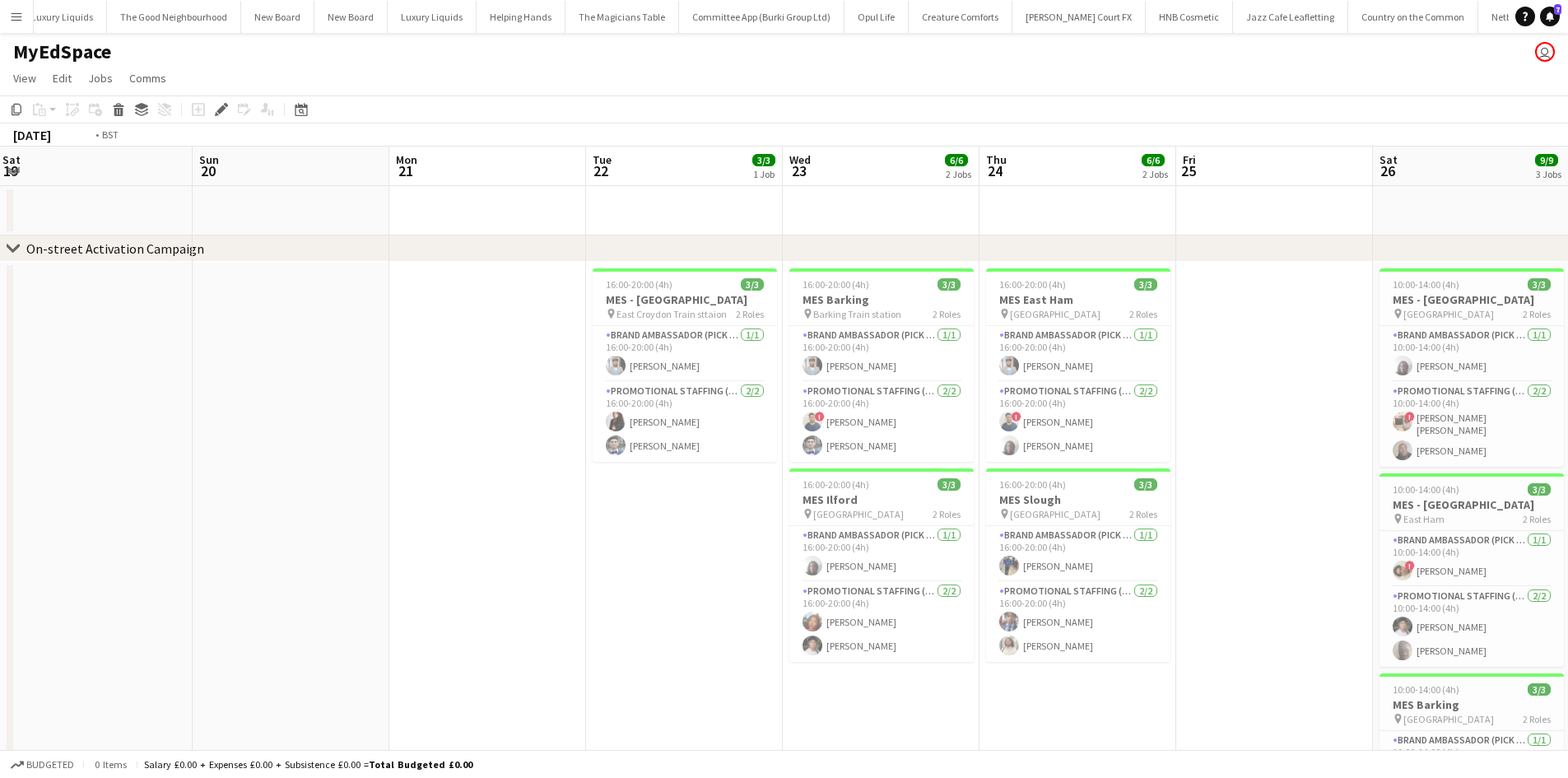
drag, startPoint x: 941, startPoint y: 412, endPoint x: 638, endPoint y: 413, distance: 303.0
click at [378, 405] on app-calendar-viewport "Wed 16 Thu 17 Fri 18 Sat 19 Sun 20 Mon 21 Tue 22 3/3 1 Job Wed 23 6/6 2 Jobs Th…" at bounding box center [784, 681] width 1568 height 1070
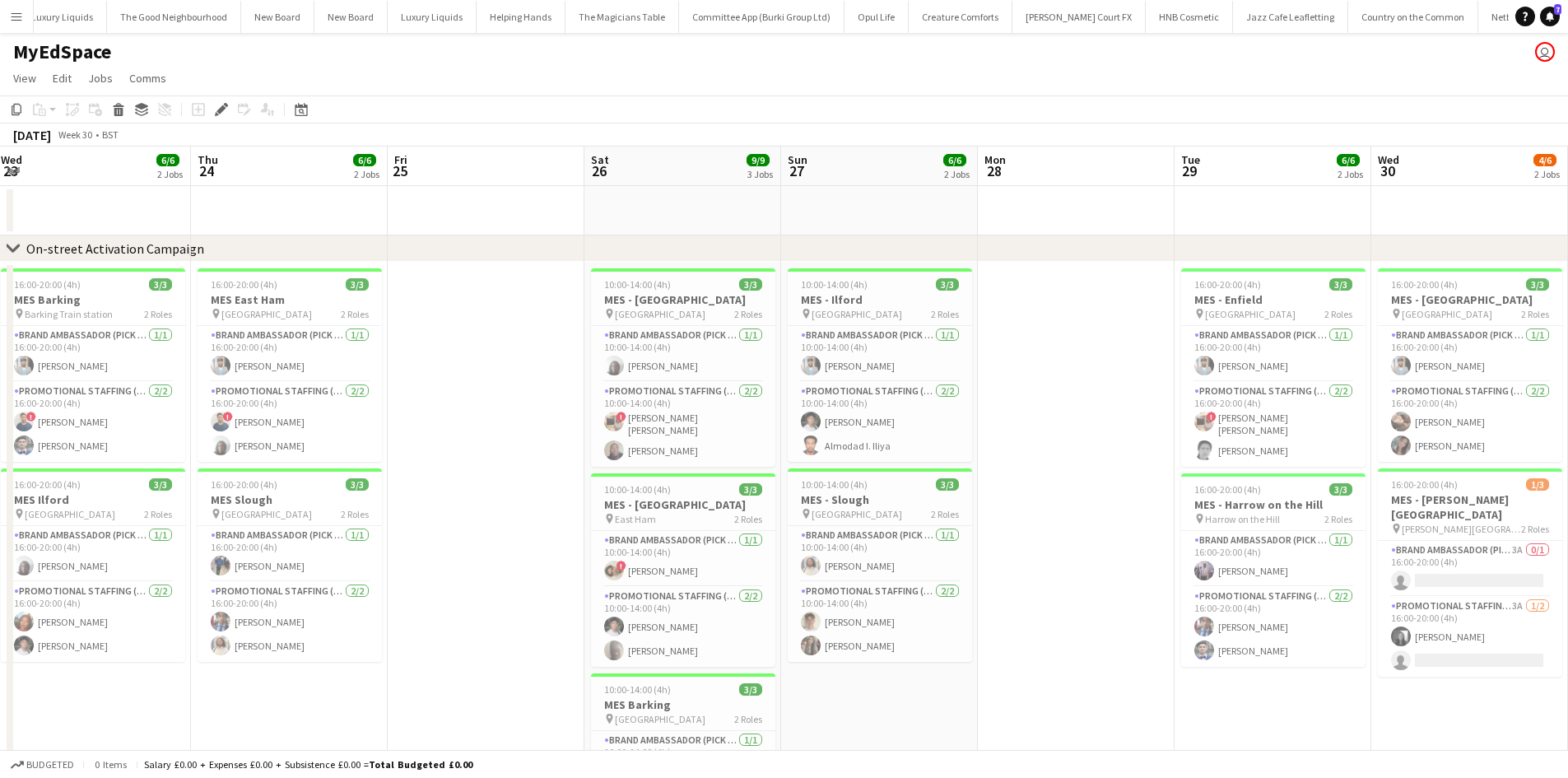
drag, startPoint x: 1080, startPoint y: 445, endPoint x: 285, endPoint y: 414, distance: 795.6
click at [285, 414] on app-calendar-viewport "Sat 19 Sun 20 Mon 21 Tue 22 3/3 1 Job Wed 23 6/6 2 Jobs Thu 24 6/6 2 Jobs Fri 2…" at bounding box center [784, 681] width 1568 height 1070
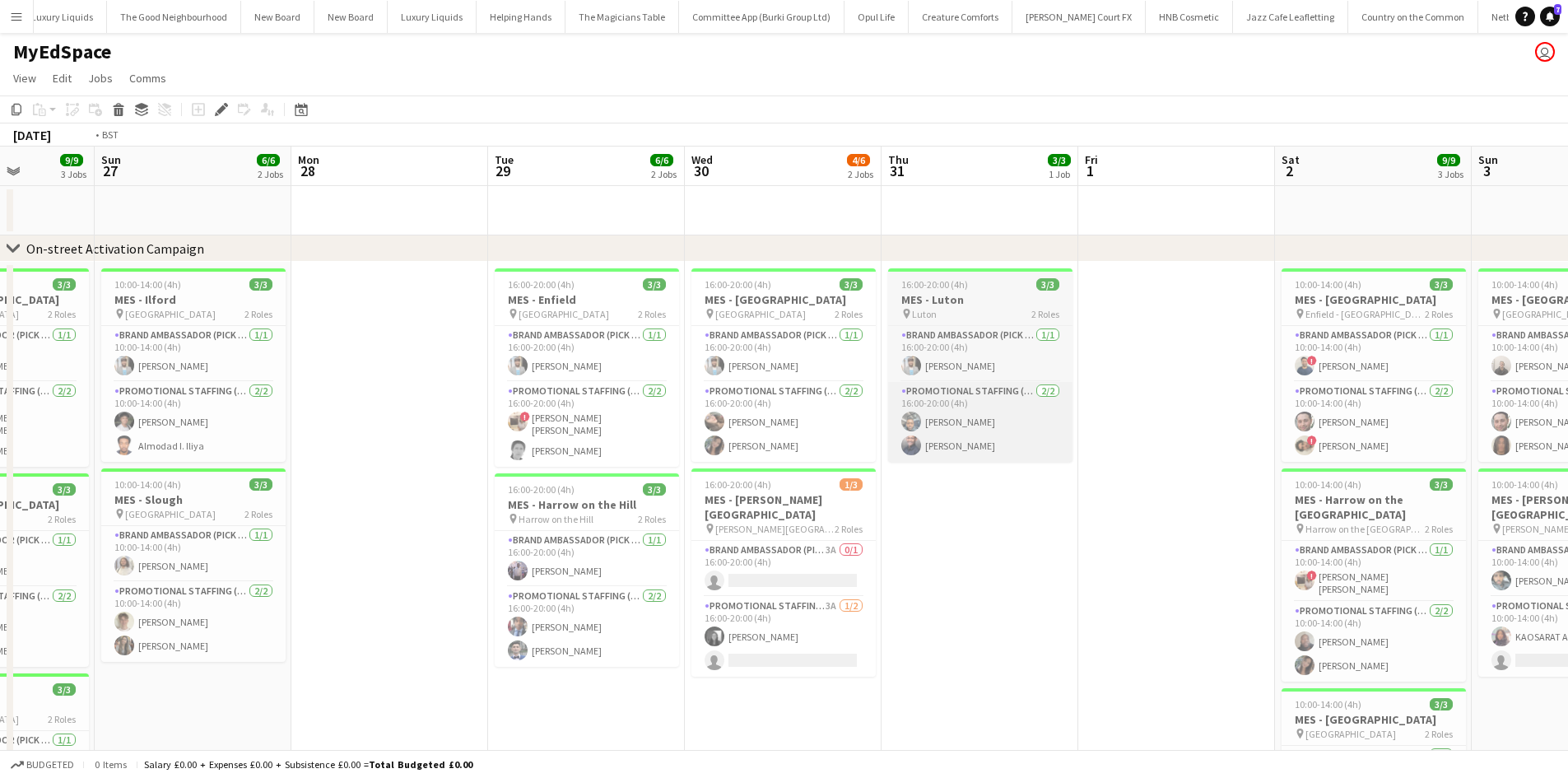
drag, startPoint x: 974, startPoint y: 452, endPoint x: 450, endPoint y: 446, distance: 524.0
click at [291, 436] on app-calendar-viewport "Tue 22 3/3 1 Job Wed 23 6/6 2 Jobs Thu 24 6/6 2 Jobs Fri 25 Sat 26 9/9 3 Jobs S…" at bounding box center [784, 681] width 1568 height 1070
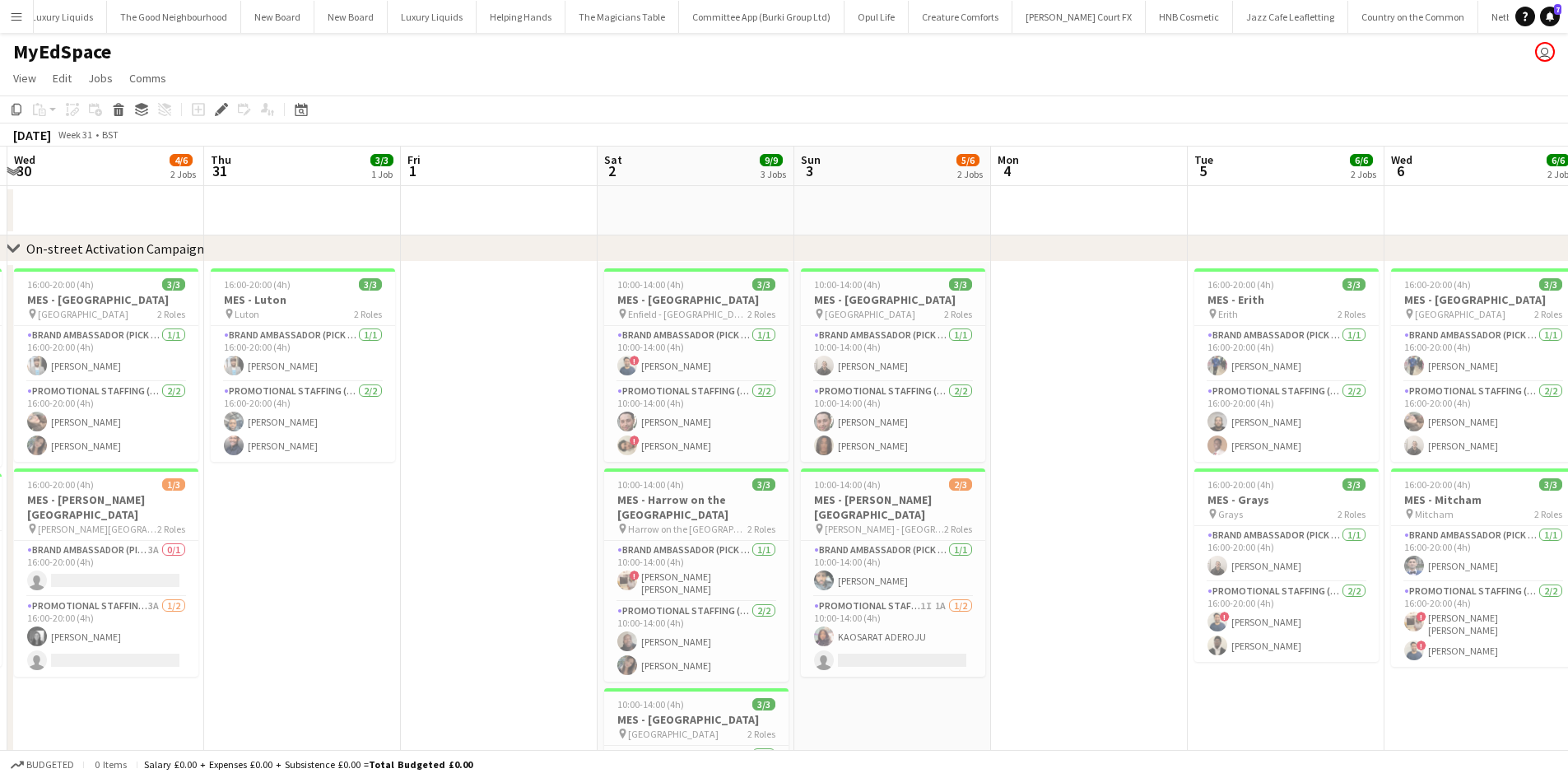
drag, startPoint x: 610, startPoint y: 464, endPoint x: 798, endPoint y: 508, distance: 193.1
click at [228, 467] on app-calendar-viewport "Sun 27 6/6 2 Jobs Mon 28 Tue 29 6/6 2 Jobs Wed 30 4/6 2 Jobs Thu 31 3/3 1 Job F…" at bounding box center [784, 681] width 1568 height 1070
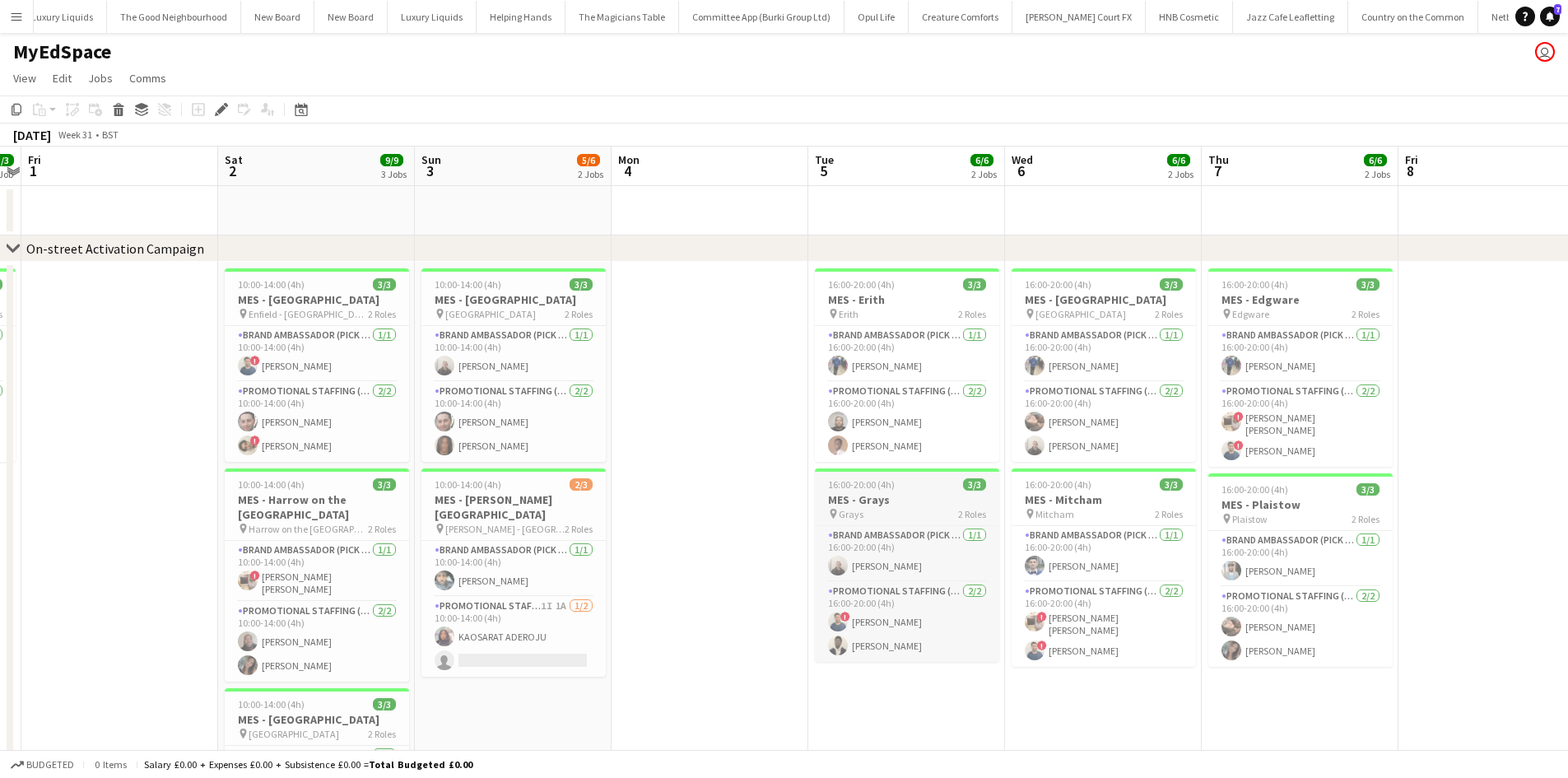
drag, startPoint x: 775, startPoint y: 506, endPoint x: 401, endPoint y: 492, distance: 374.3
click at [337, 481] on app-calendar-viewport "Tue 29 6/6 2 Jobs Wed 30 4/6 2 Jobs Thu 31 3/3 1 Job Fri 1 Sat 2 9/9 3 Jobs Sun…" at bounding box center [784, 681] width 1568 height 1070
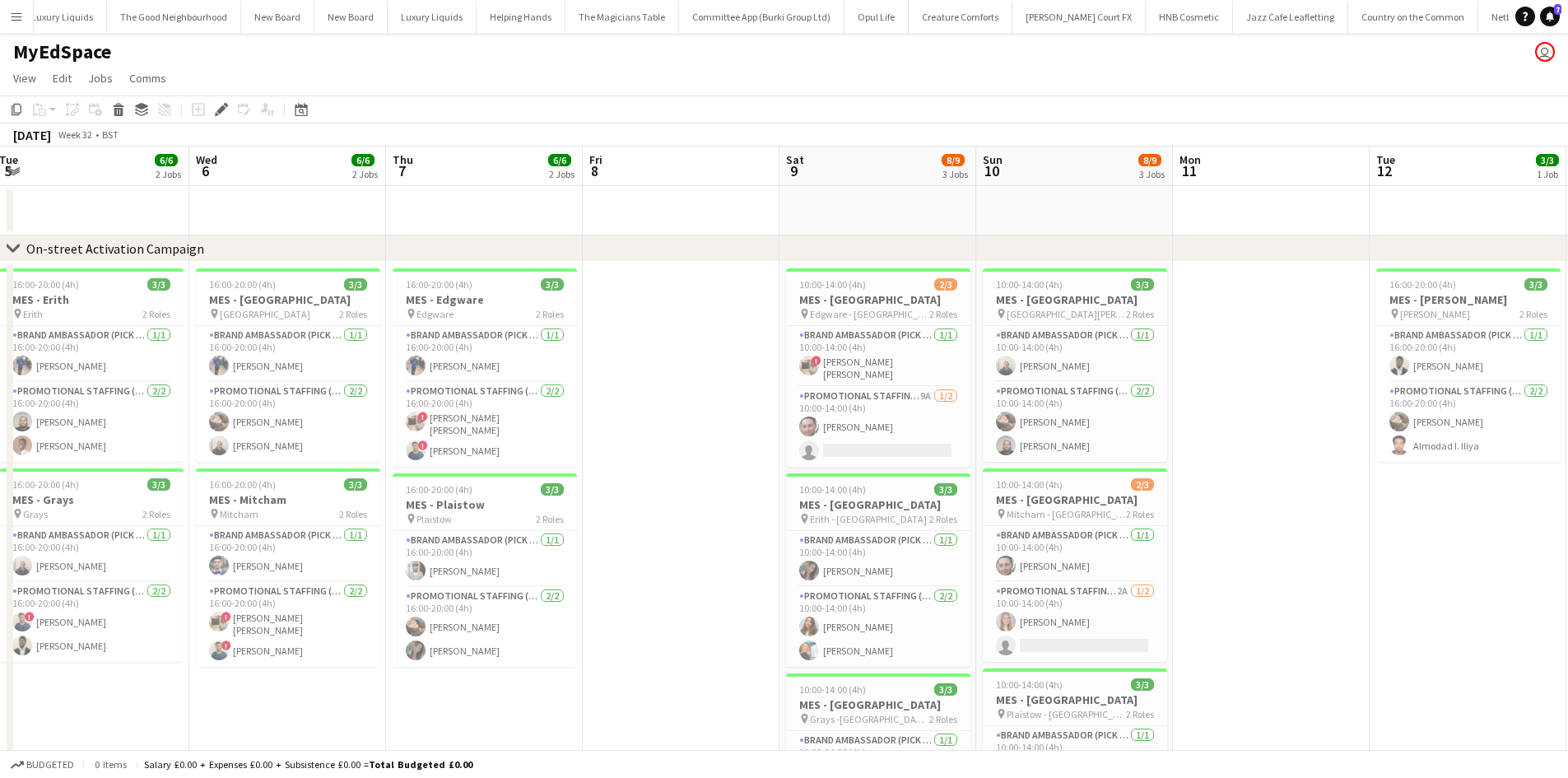
drag, startPoint x: 1148, startPoint y: 500, endPoint x: 766, endPoint y: 473, distance: 383.0
click at [766, 473] on app-calendar-viewport "Sat 2 9/9 3 Jobs Sun 3 5/6 2 Jobs Mon 4 Tue 5 6/6 2 Jobs Wed 6 6/6 2 Jobs Thu 7…" at bounding box center [784, 681] width 1568 height 1070
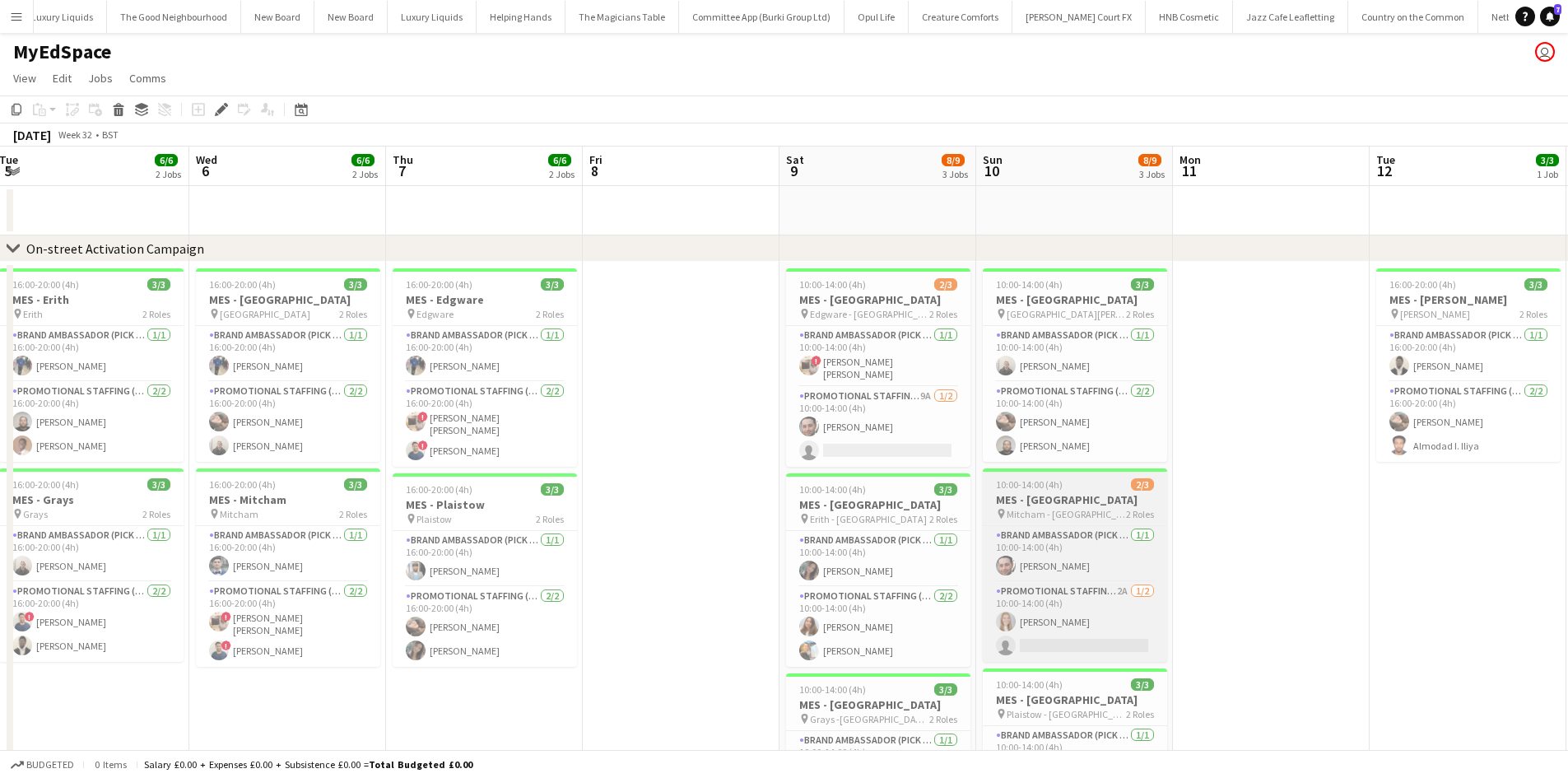
scroll to position [0, 598]
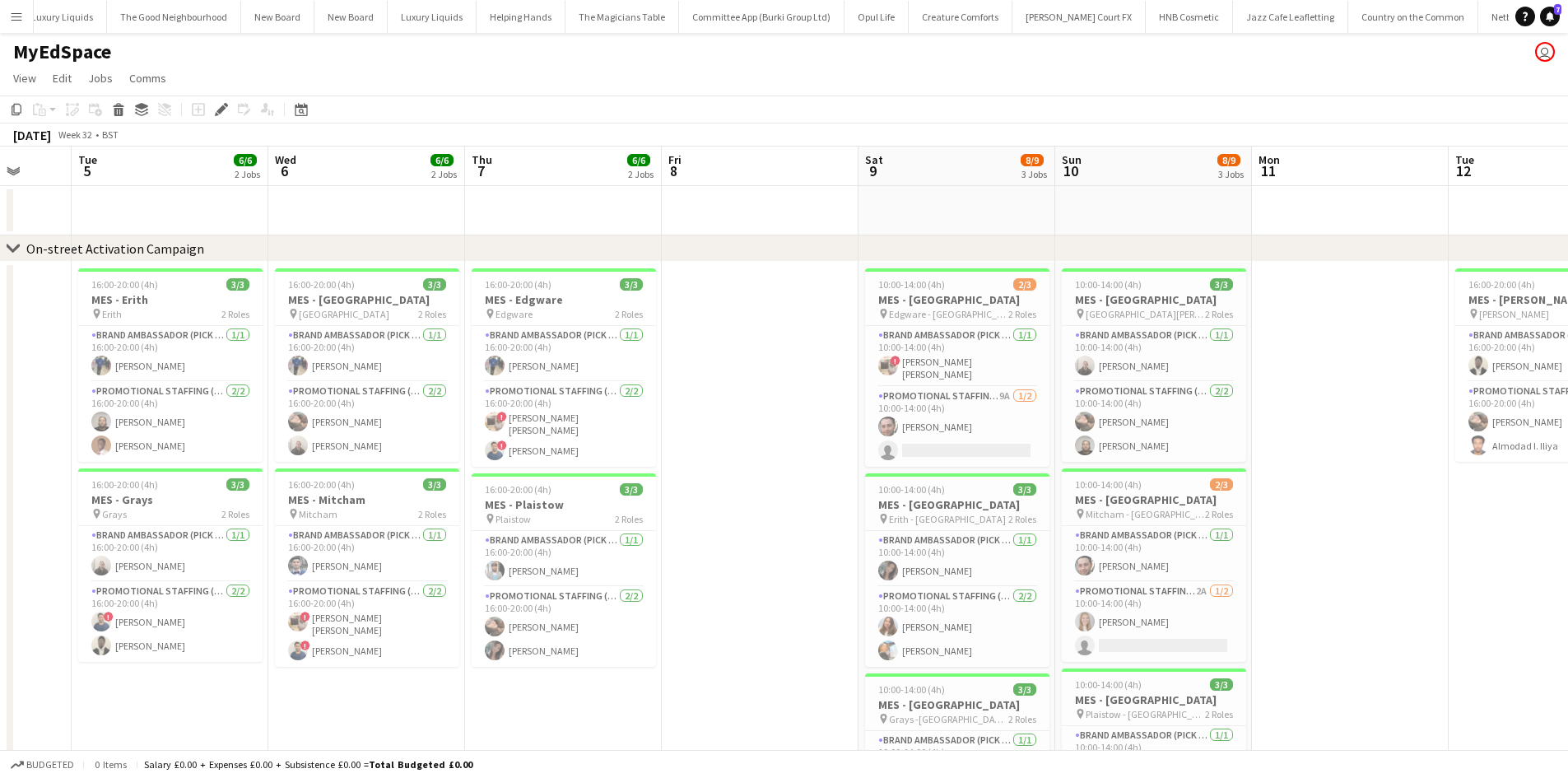
drag, startPoint x: 1312, startPoint y: 495, endPoint x: 960, endPoint y: 445, distance: 355.5
click at [967, 445] on app-calendar-viewport "Sat 2 9/9 3 Jobs Sun 3 5/6 2 Jobs Mon 4 Tue 5 6/6 2 Jobs Wed 6 6/6 2 Jobs Thu 7…" at bounding box center [784, 681] width 1568 height 1070
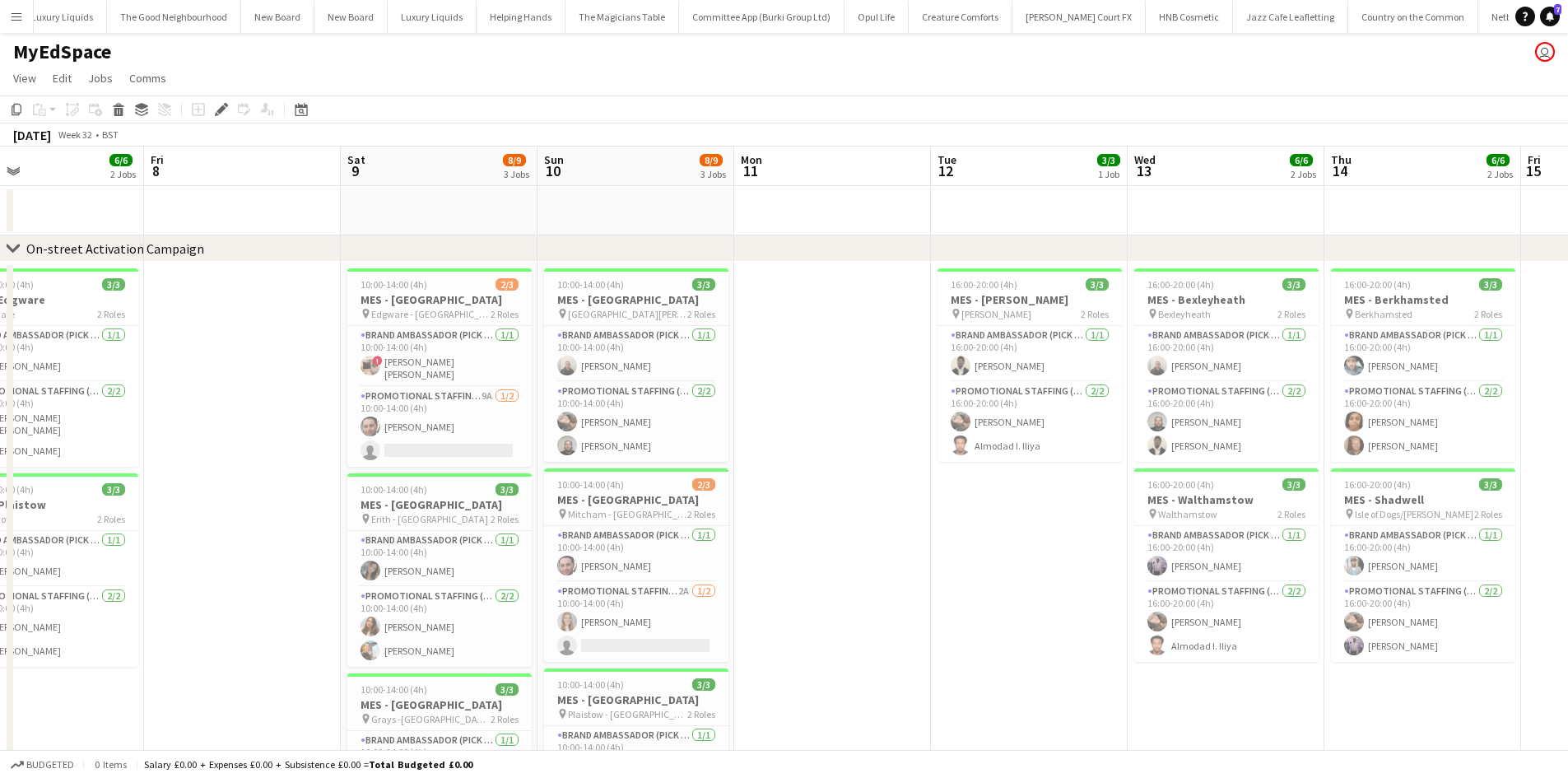
drag, startPoint x: 1198, startPoint y: 464, endPoint x: 864, endPoint y: 437, distance: 335.1
click at [886, 439] on app-calendar-viewport "Mon 4 Tue 5 6/6 2 Jobs Wed 6 6/6 2 Jobs Thu 7 6/6 2 Jobs Fri 8 Sat 9 8/9 3 Jobs…" at bounding box center [784, 681] width 1568 height 1070
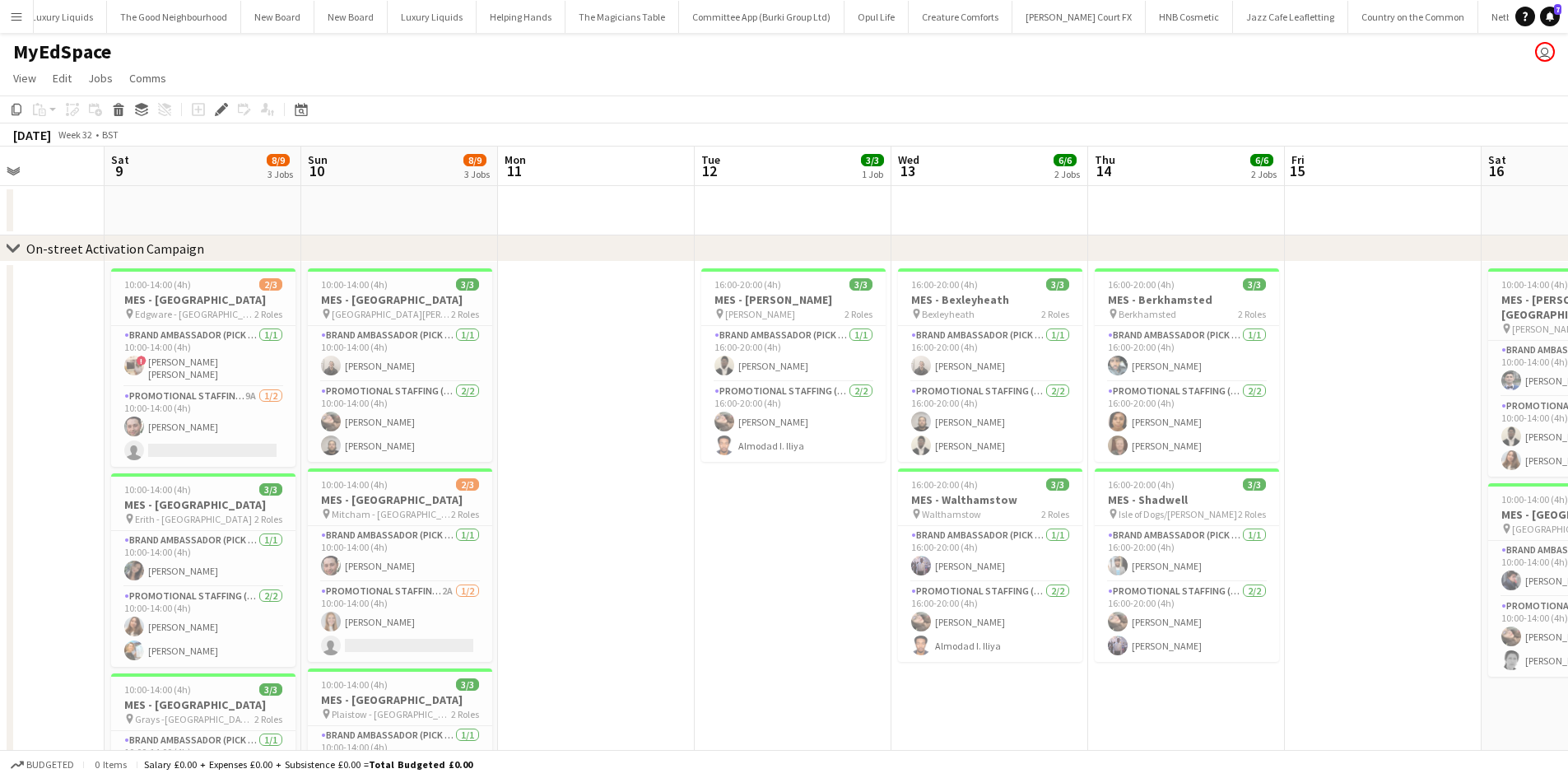
drag, startPoint x: 1303, startPoint y: 473, endPoint x: 912, endPoint y: 435, distance: 392.8
click at [912, 435] on app-calendar-viewport "Wed 6 6/6 2 Jobs Thu 7 6/6 2 Jobs Fri 8 Sat 9 8/9 3 Jobs Sun 10 8/9 3 Jobs Mon …" at bounding box center [784, 681] width 1568 height 1070
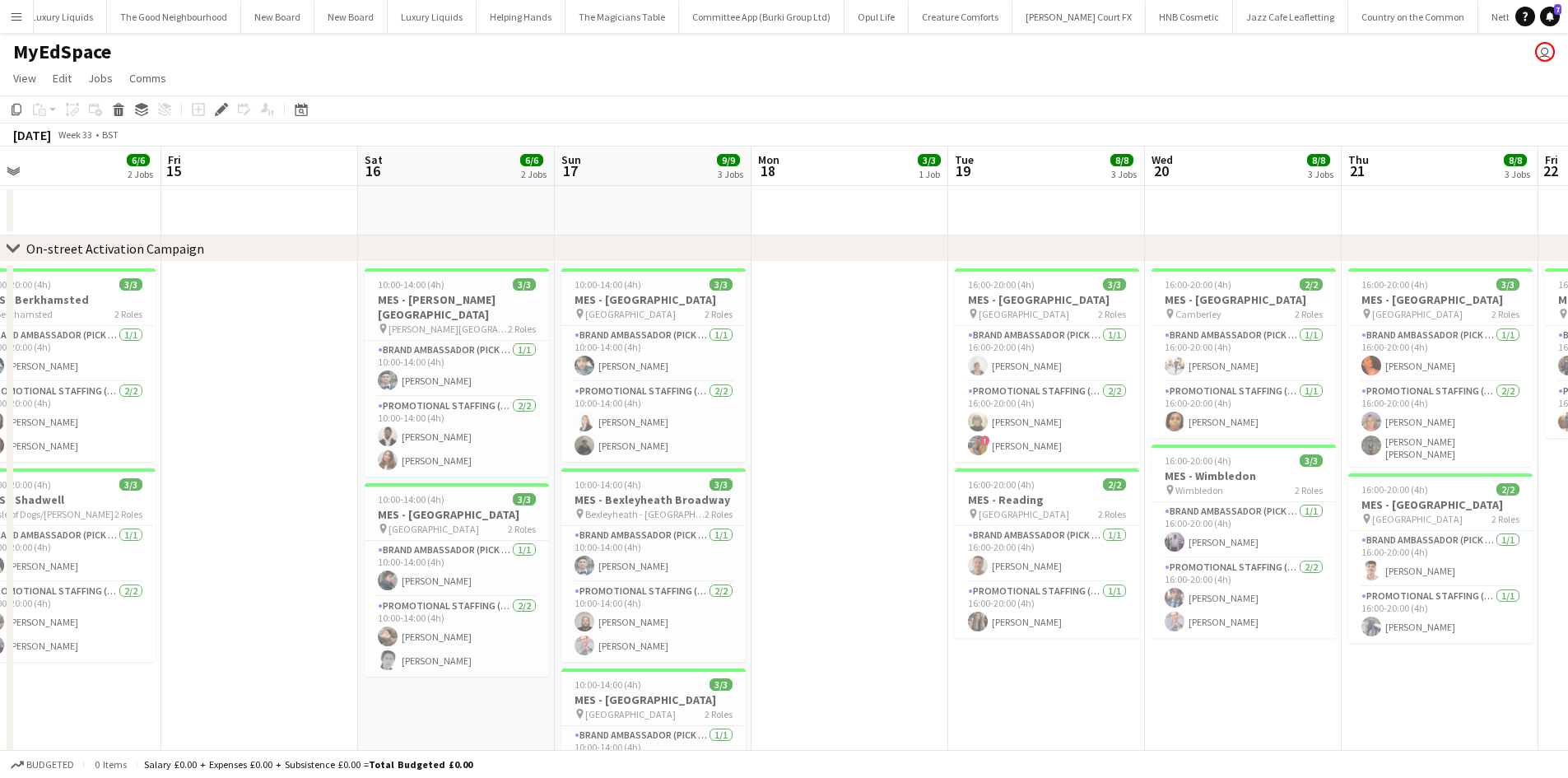
drag, startPoint x: 1076, startPoint y: 379, endPoint x: 907, endPoint y: 379, distance: 169.0
click at [916, 379] on app-calendar-viewport "Sun 10 8/9 3 Jobs Mon 11 Tue 12 3/3 1 Job Wed 13 6/6 2 Jobs Thu 14 6/6 2 Jobs F…" at bounding box center [784, 681] width 1568 height 1070
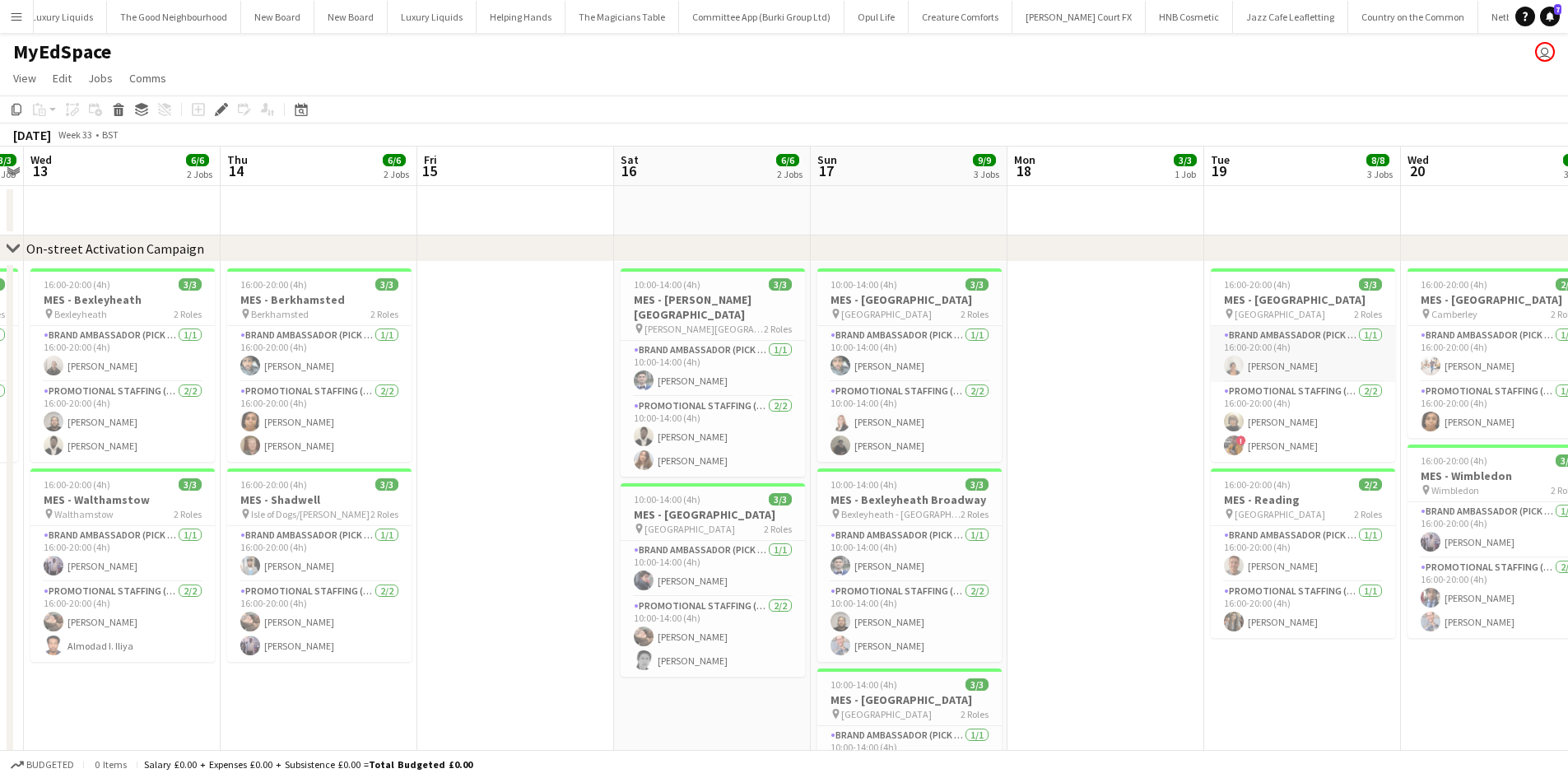
drag, startPoint x: 1342, startPoint y: 413, endPoint x: 726, endPoint y: 337, distance: 620.7
click at [729, 336] on app-calendar-viewport "Sun 10 8/9 3 Jobs Mon 11 Tue 12 3/3 1 Job Wed 13 6/6 2 Jobs Thu 14 6/6 2 Jobs F…" at bounding box center [784, 681] width 1568 height 1070
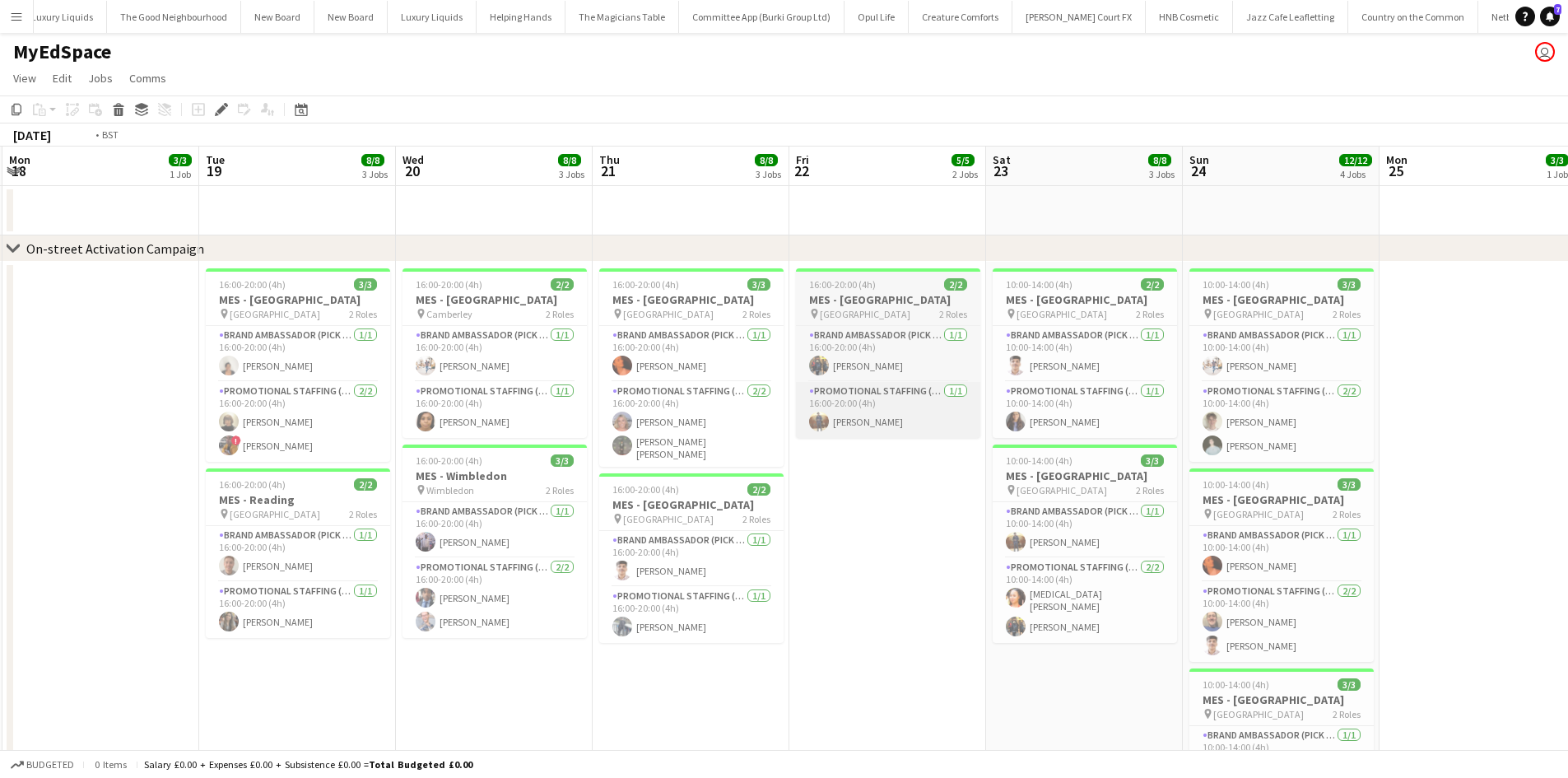
drag, startPoint x: 1144, startPoint y: 403, endPoint x: 646, endPoint y: 386, distance: 498.3
click at [624, 386] on app-calendar-viewport "Fri 15 Sat 16 6/6 2 Jobs Sun 17 9/9 3 Jobs Mon 18 3/3 1 Job Tue 19 8/8 3 Jobs W…" at bounding box center [784, 681] width 1568 height 1070
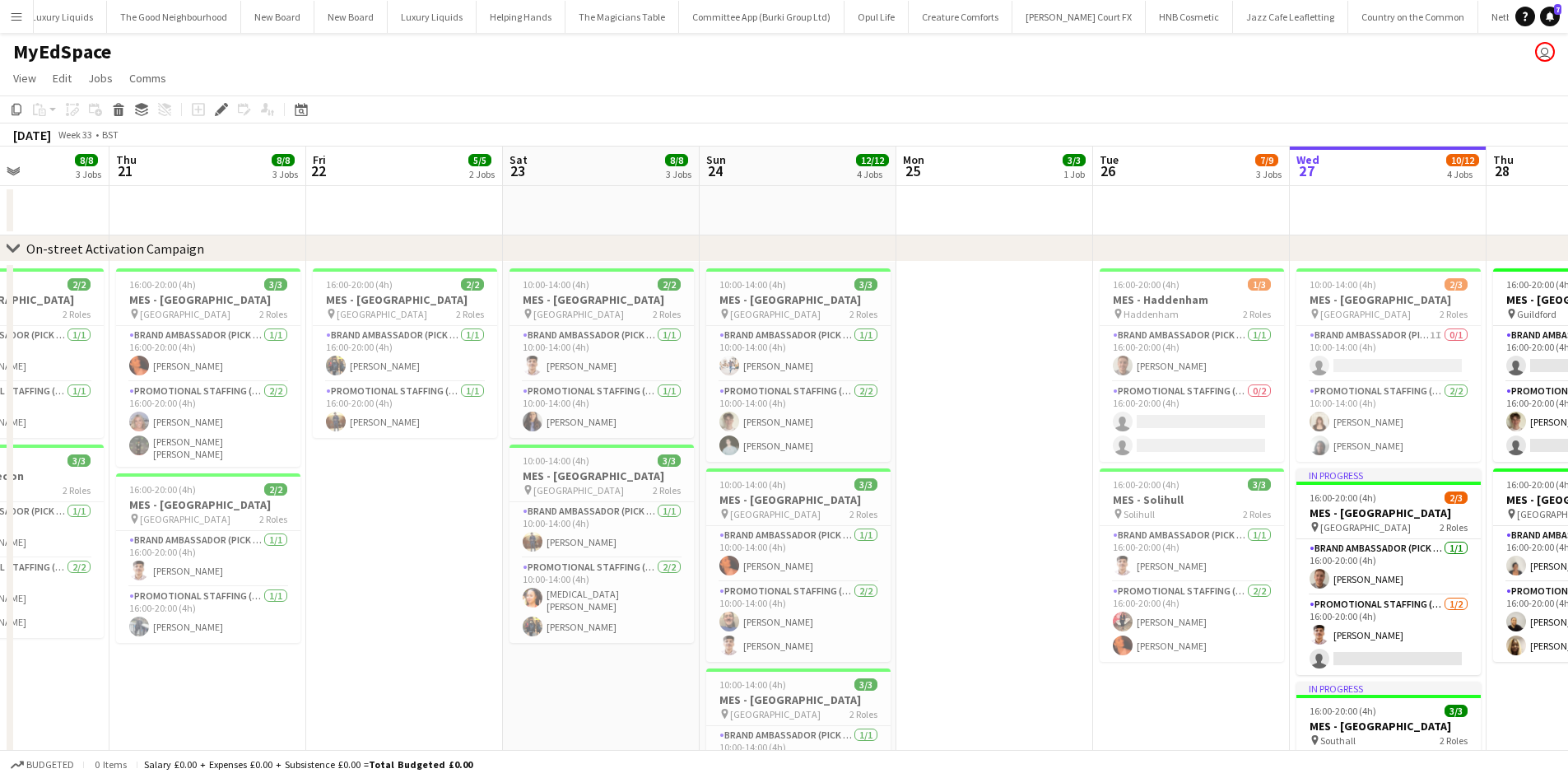
drag, startPoint x: 1202, startPoint y: 404, endPoint x: 706, endPoint y: 379, distance: 496.6
click at [707, 379] on app-calendar-viewport "Sun 17 9/9 3 Jobs Mon 18 3/3 1 Job Tue 19 8/8 3 Jobs Wed 20 8/8 3 Jobs Thu 21 8…" at bounding box center [784, 681] width 1568 height 1070
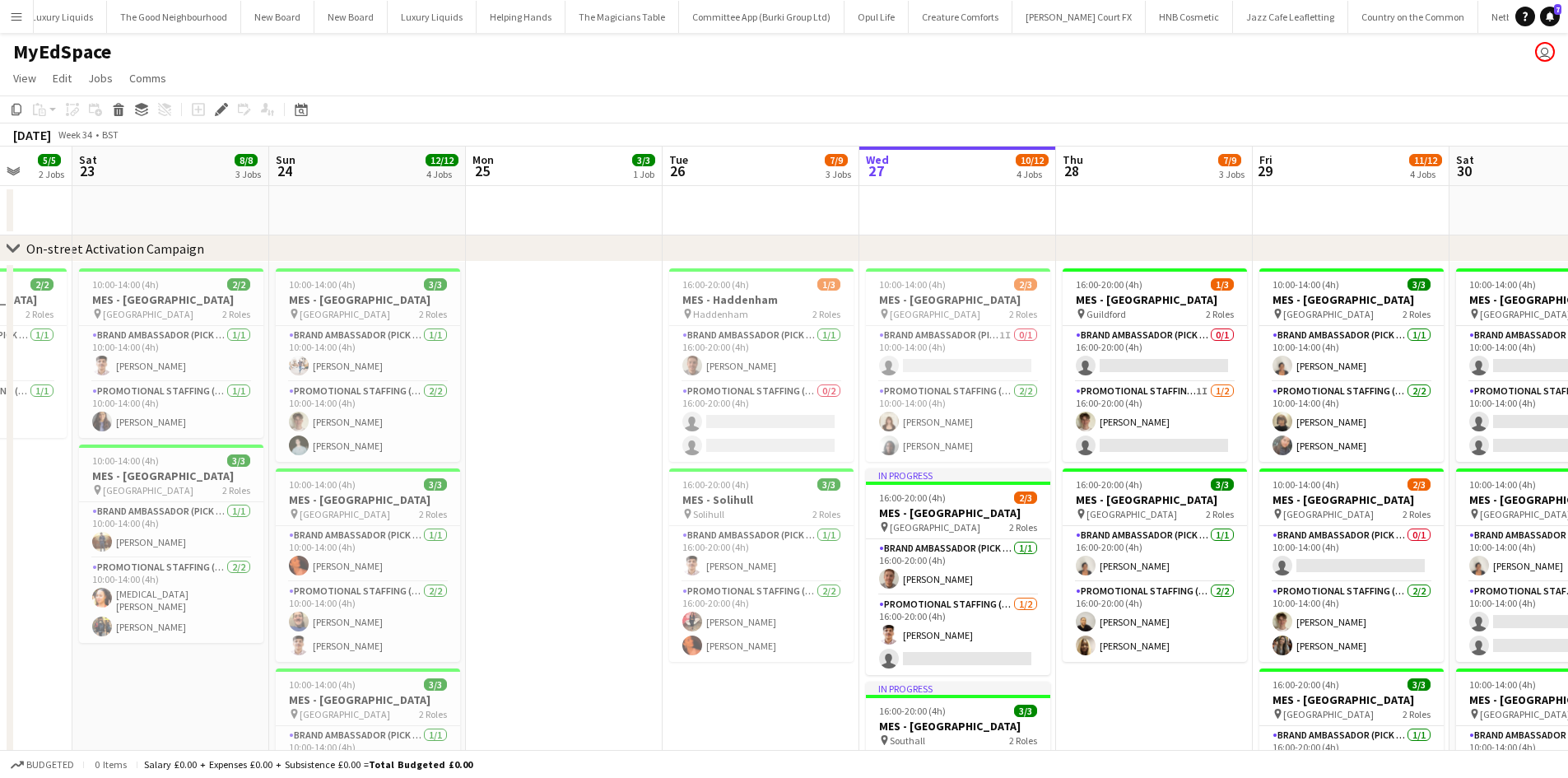
drag, startPoint x: 1398, startPoint y: 434, endPoint x: 963, endPoint y: 412, distance: 435.6
click at [963, 412] on app-calendar-viewport "Tue 19 8/8 3 Jobs Wed 20 8/8 3 Jobs Thu 21 8/8 3 Jobs Fri 22 5/5 2 Jobs Sat 23 …" at bounding box center [784, 681] width 1568 height 1070
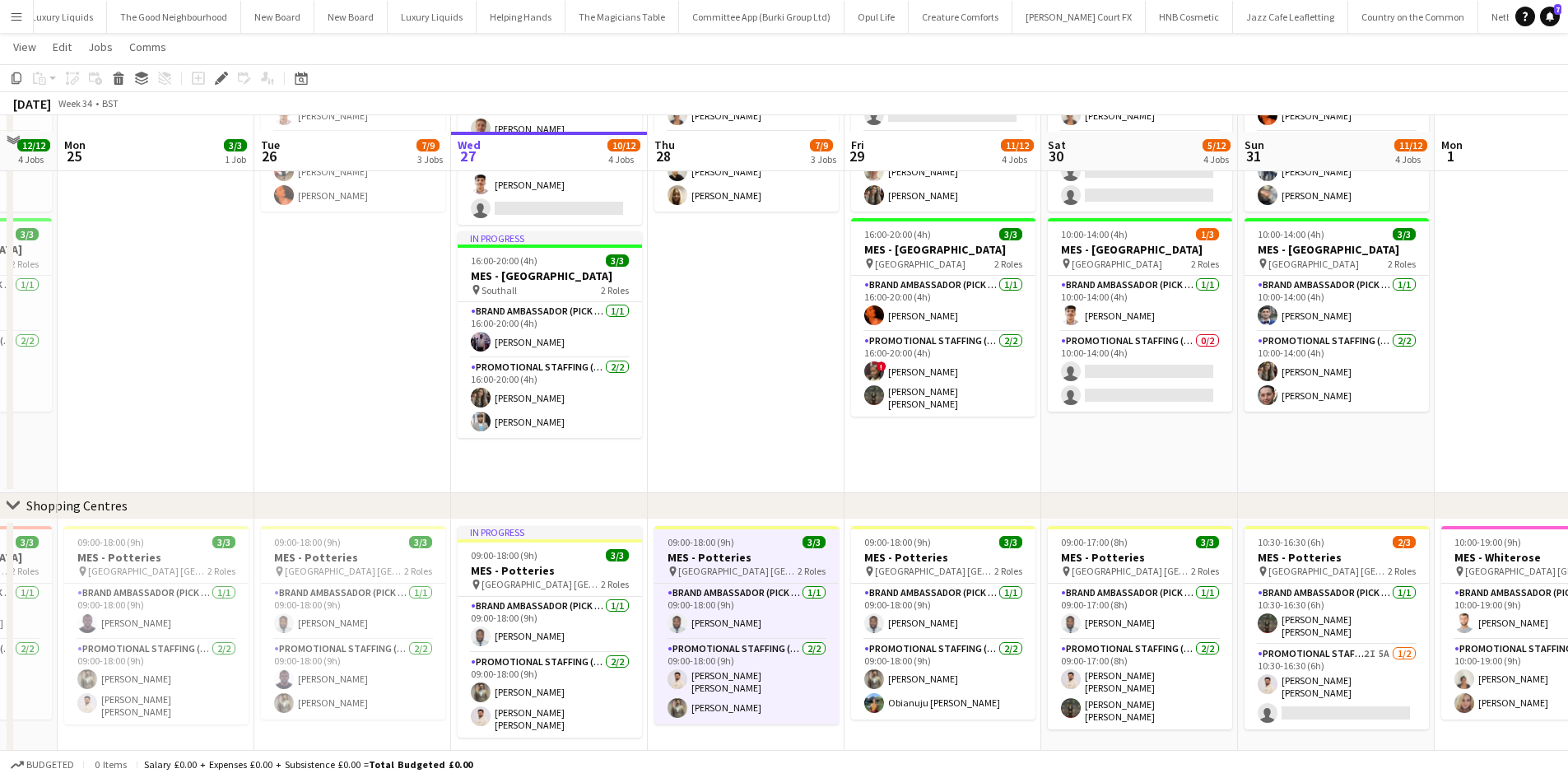
scroll to position [465, 0]
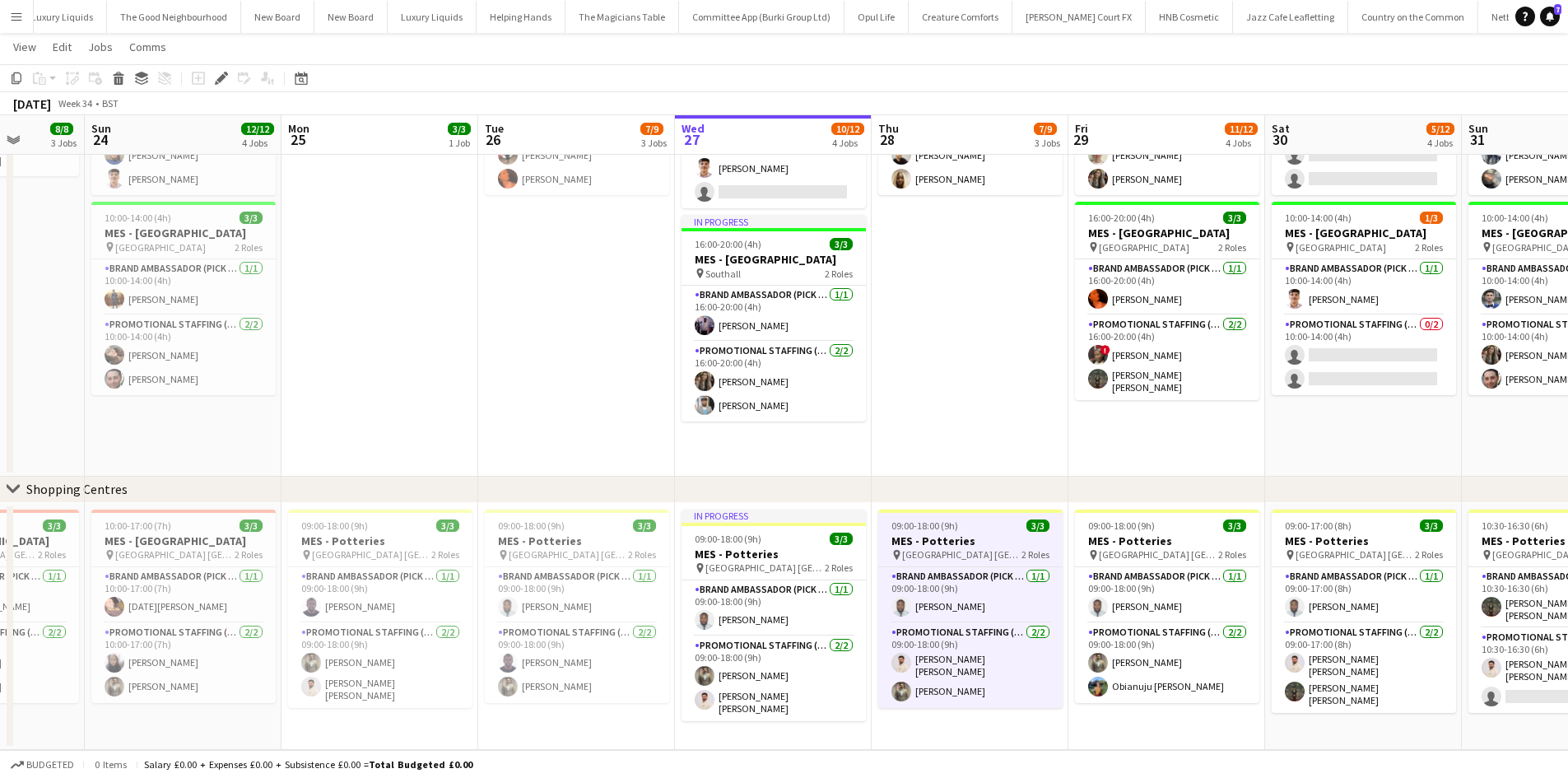
drag, startPoint x: 375, startPoint y: 422, endPoint x: 631, endPoint y: 432, distance: 256.2
click at [631, 432] on app-calendar-viewport "Thu 21 8/8 3 Jobs Fri 22 5/5 2 Jobs Sat 23 8/8 3 Jobs Sun 24 12/12 4 Jobs Mon 2…" at bounding box center [784, 175] width 1568 height 1151
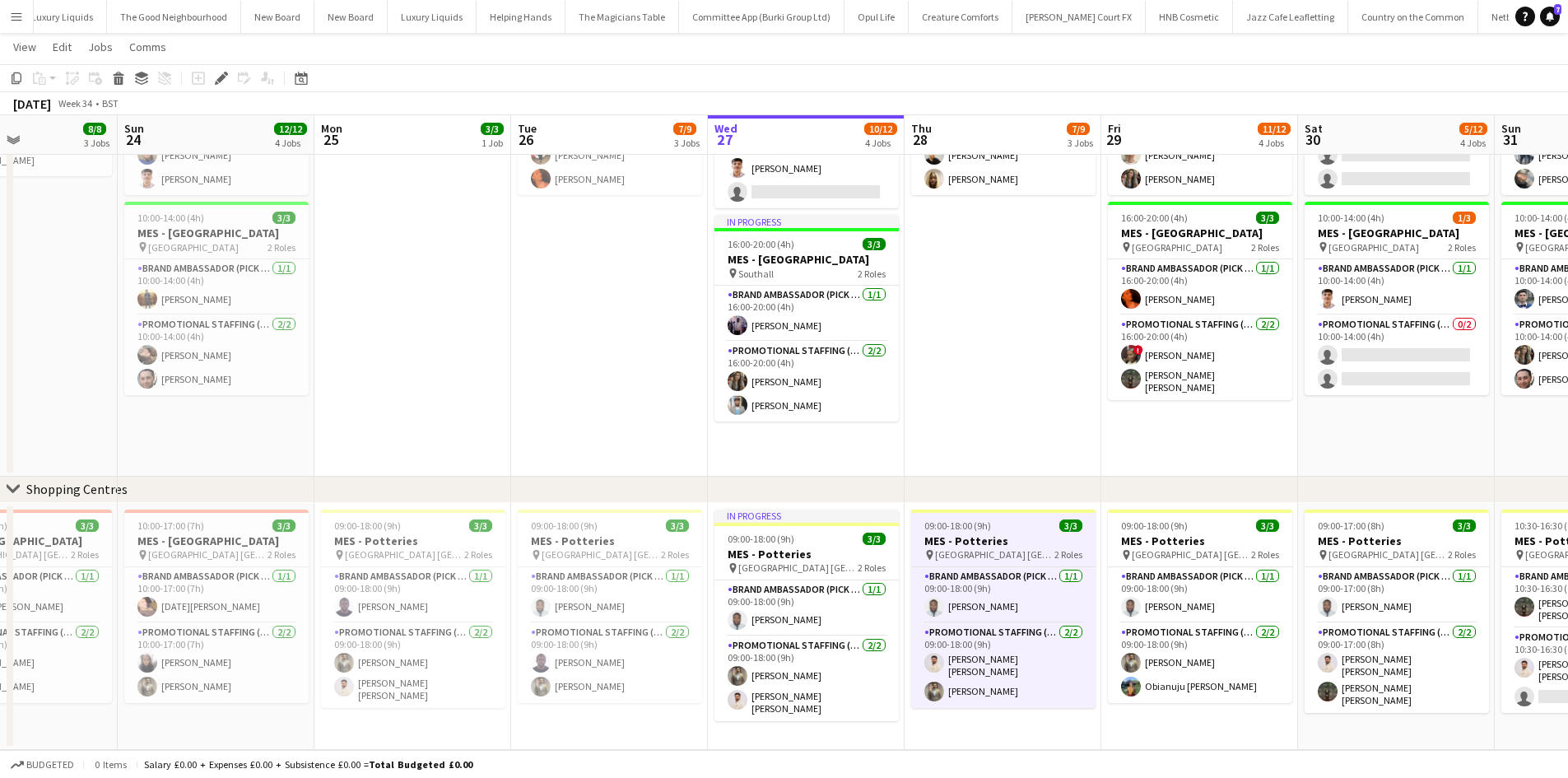
drag, startPoint x: 450, startPoint y: 448, endPoint x: 1130, endPoint y: 446, distance: 680.0
click at [1159, 446] on app-calendar-viewport "Thu 21 8/8 3 Jobs Fri 22 5/5 2 Jobs Sat 23 8/8 3 Jobs Sun 24 12/12 4 Jobs Mon 2…" at bounding box center [784, 175] width 1568 height 1151
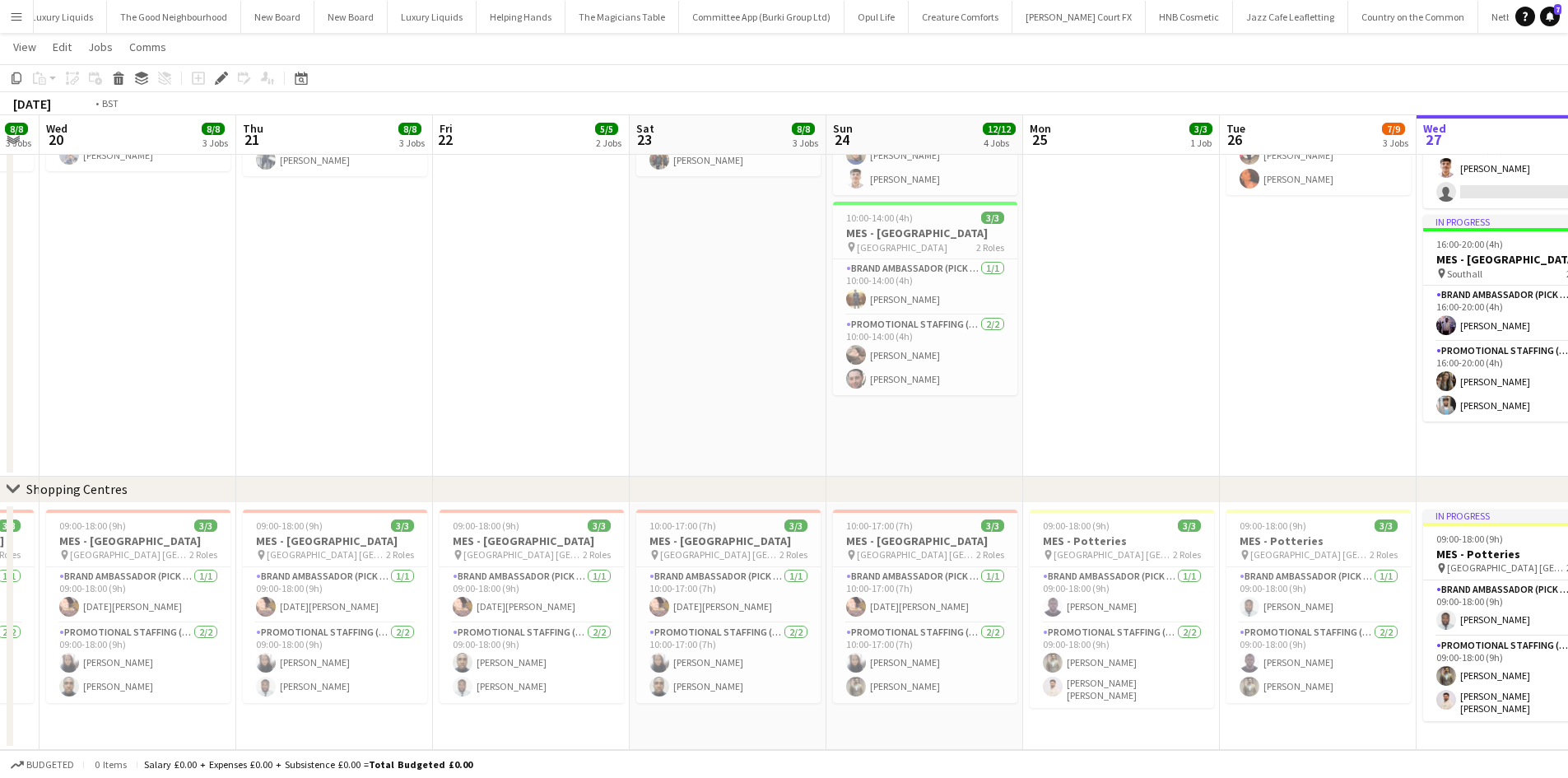
drag, startPoint x: 775, startPoint y: 476, endPoint x: 1035, endPoint y: 469, distance: 260.1
click at [1194, 470] on app-calendar-viewport "Sun 17 9/9 3 Jobs Mon 18 3/3 1 Job Tue 19 8/8 3 Jobs Wed 20 8/8 3 Jobs Thu 21 8…" at bounding box center [784, 175] width 1568 height 1151
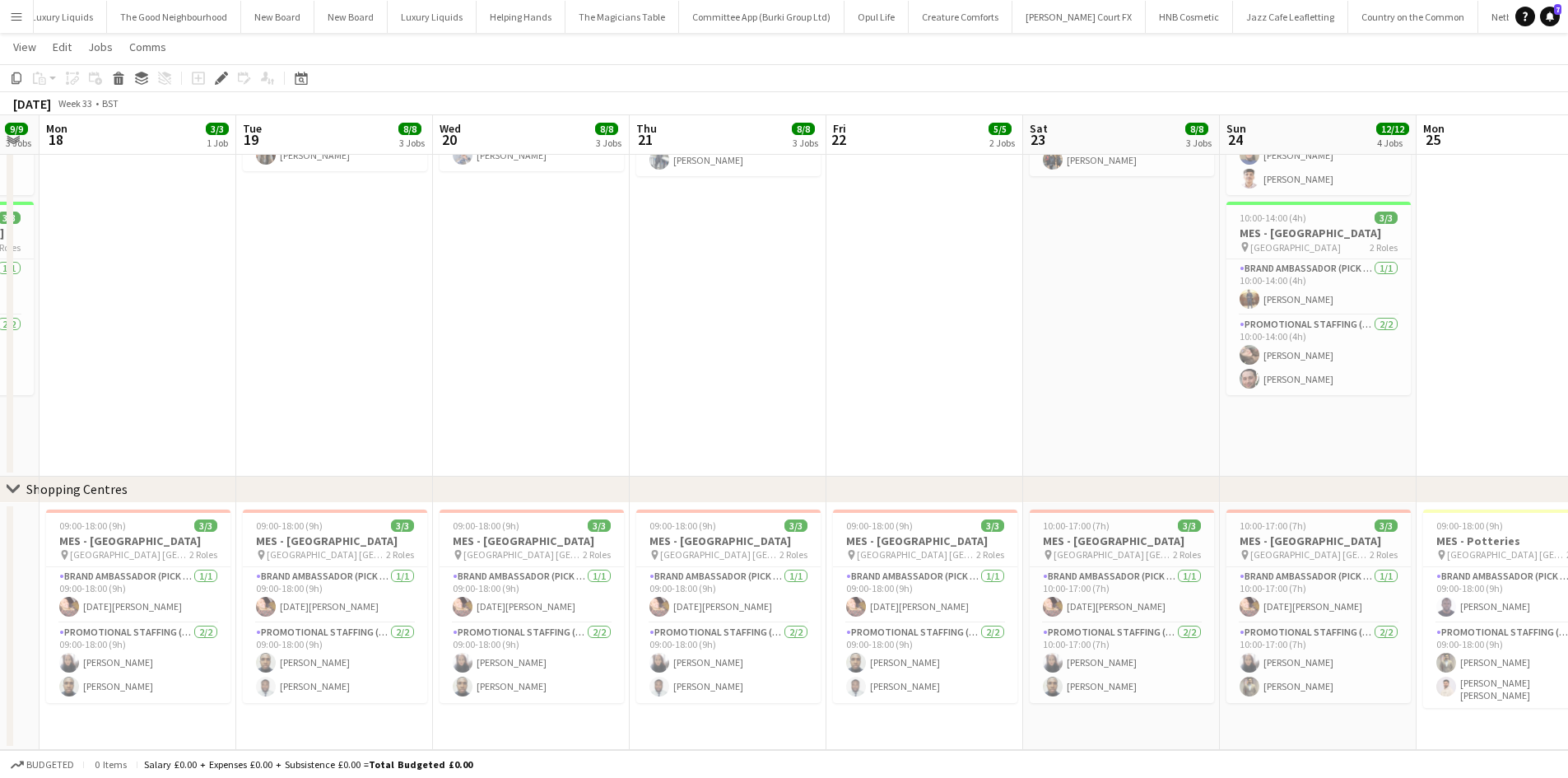
scroll to position [0, 509]
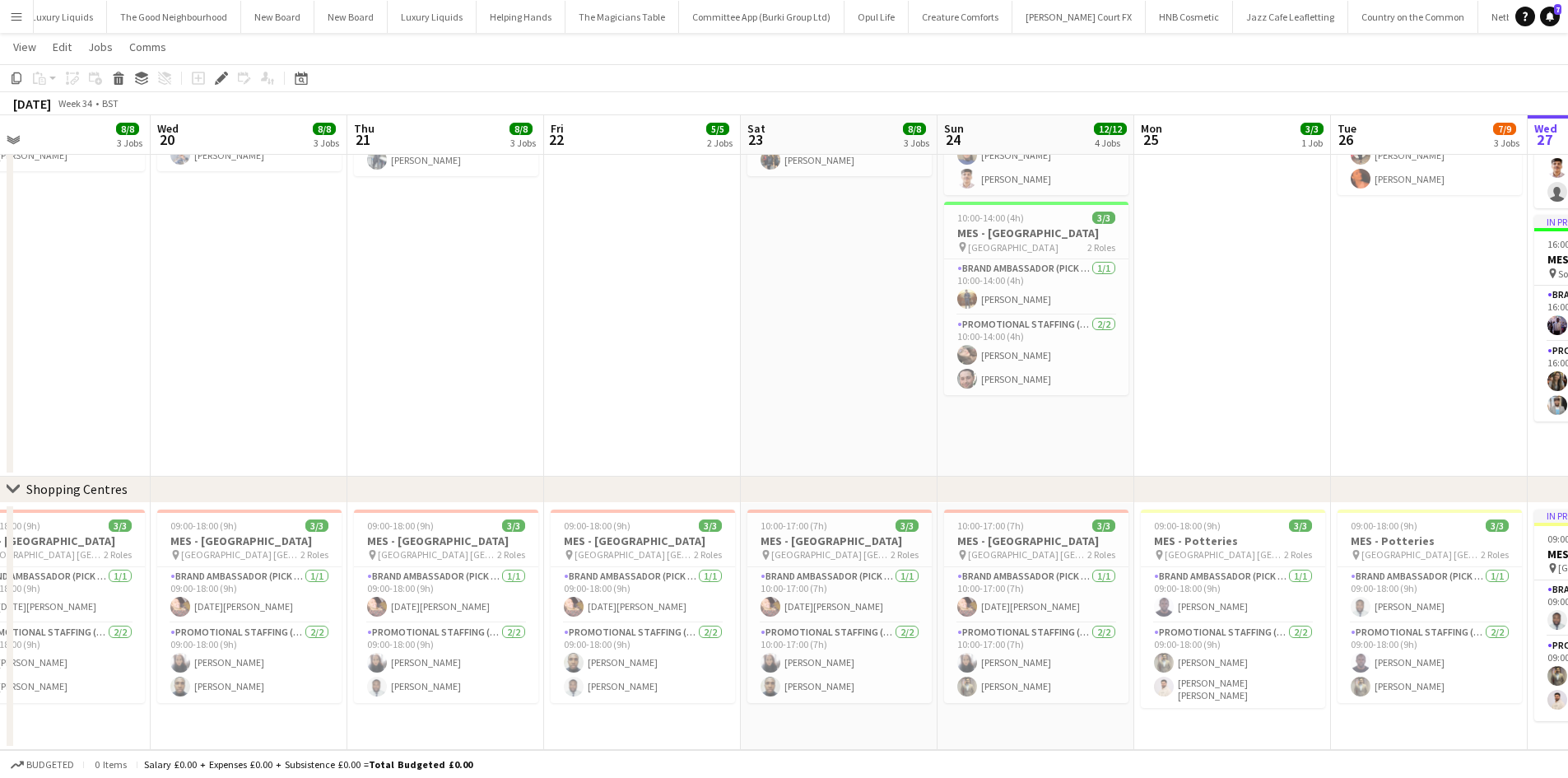
drag, startPoint x: 591, startPoint y: 459, endPoint x: 168, endPoint y: 444, distance: 423.3
click at [162, 446] on app-calendar-viewport "Fri 15 Sat 16 6/6 2 Jobs Sun 17 9/9 3 Jobs Mon 18 3/3 1 Job Tue 19 8/8 3 Jobs W…" at bounding box center [784, 175] width 1568 height 1151
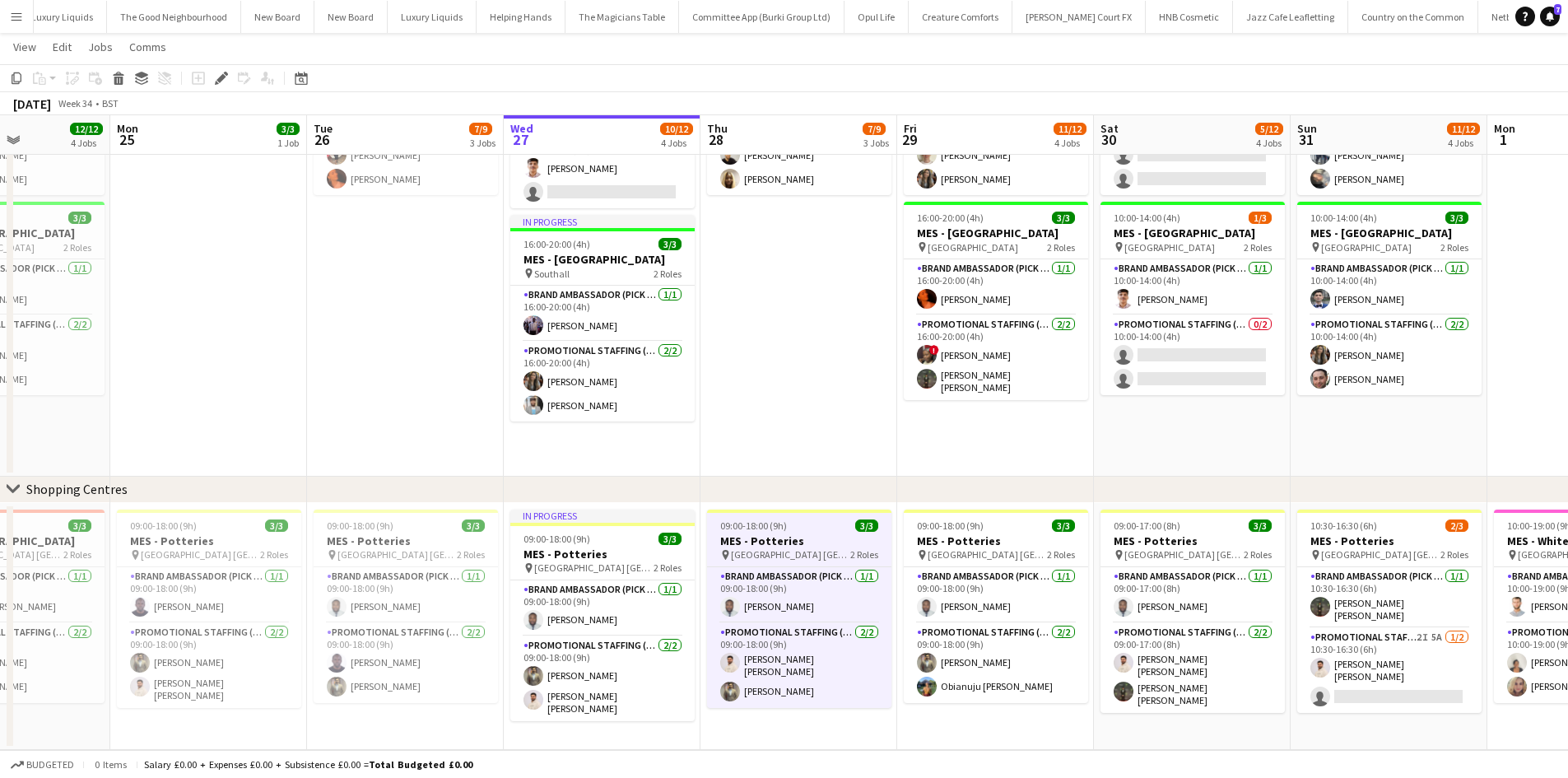
click at [223, 430] on app-calendar-viewport "Wed 20 8/8 3 Jobs Thu 21 8/8 3 Jobs Fri 22 5/5 2 Jobs Sat 23 8/8 3 Jobs Sun 24 …" at bounding box center [784, 175] width 1568 height 1151
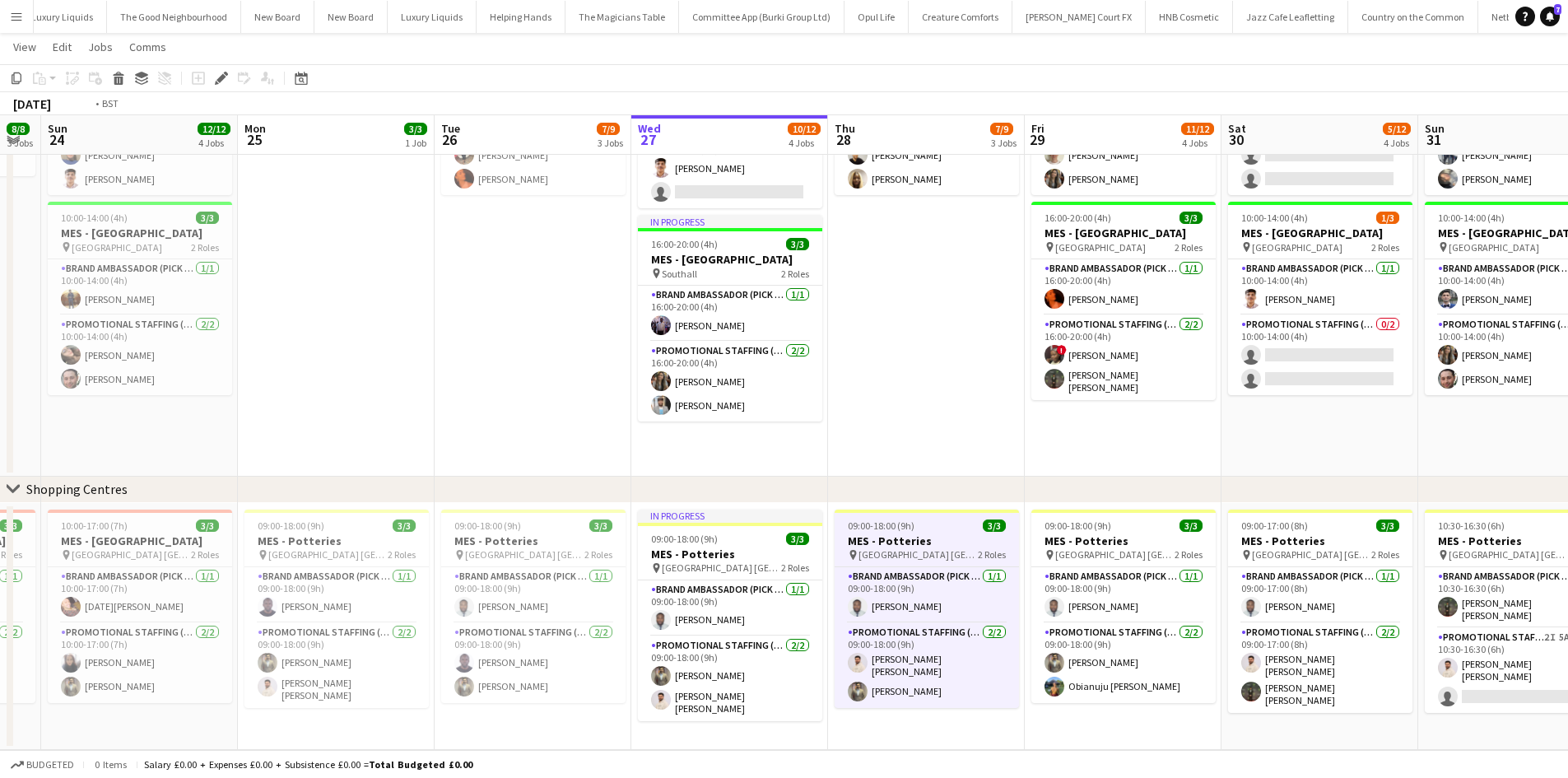
drag, startPoint x: 855, startPoint y: 430, endPoint x: 360, endPoint y: 437, distance: 495.0
click at [360, 437] on app-calendar-viewport "Wed 20 8/8 3 Jobs Thu 21 8/8 3 Jobs Fri 22 5/5 2 Jobs Sat 23 8/8 3 Jobs Sun 24 …" at bounding box center [784, 175] width 1568 height 1151
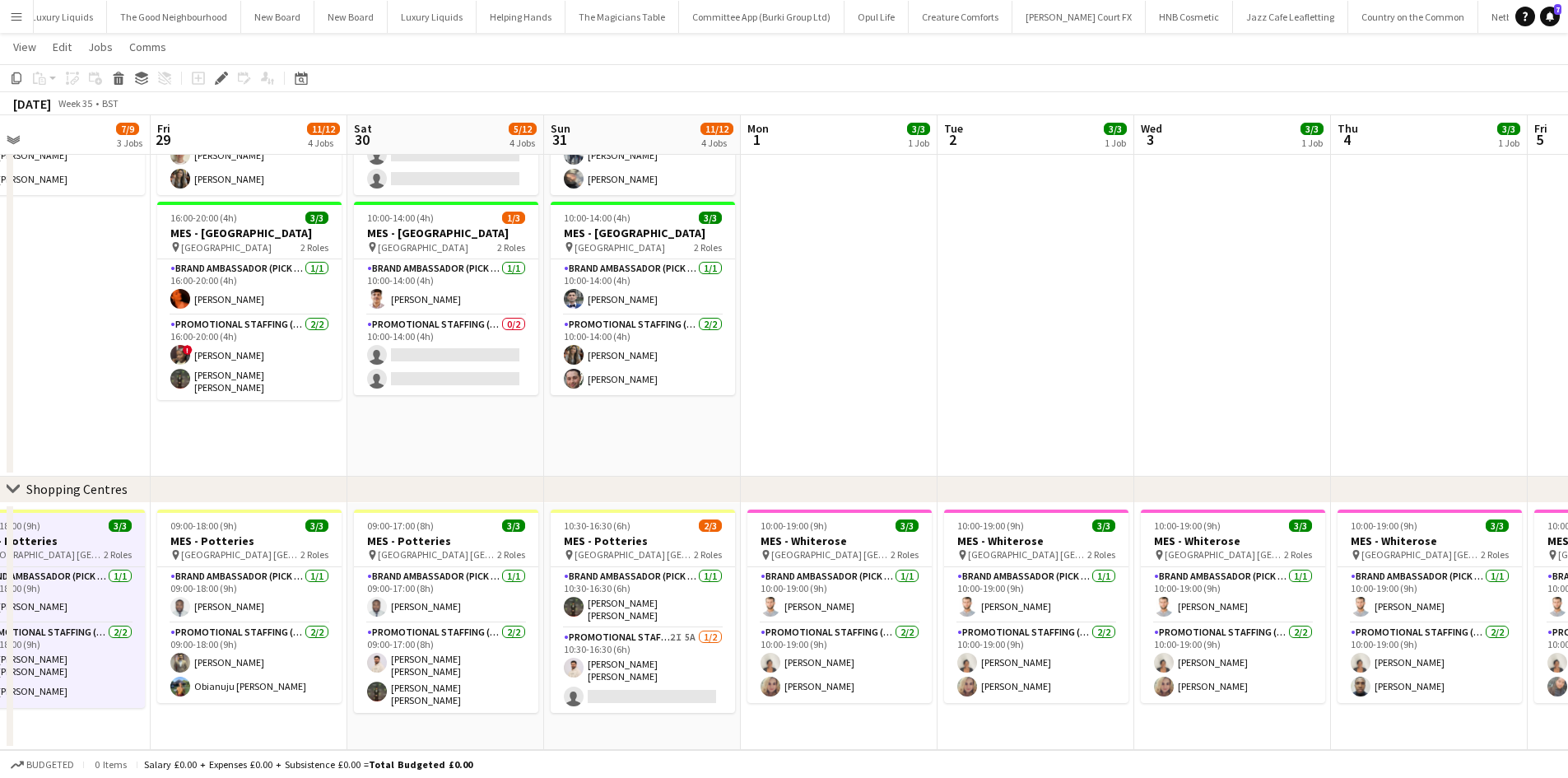
drag
click at [479, 452] on app-calendar-viewport "Sun 24 12/12 4 Jobs Mon 25 3/3 1 Job Tue 26 7/9 3 Jobs Wed 27 10/12 4 Jobs Thu …" at bounding box center [784, 175] width 1568 height 1151
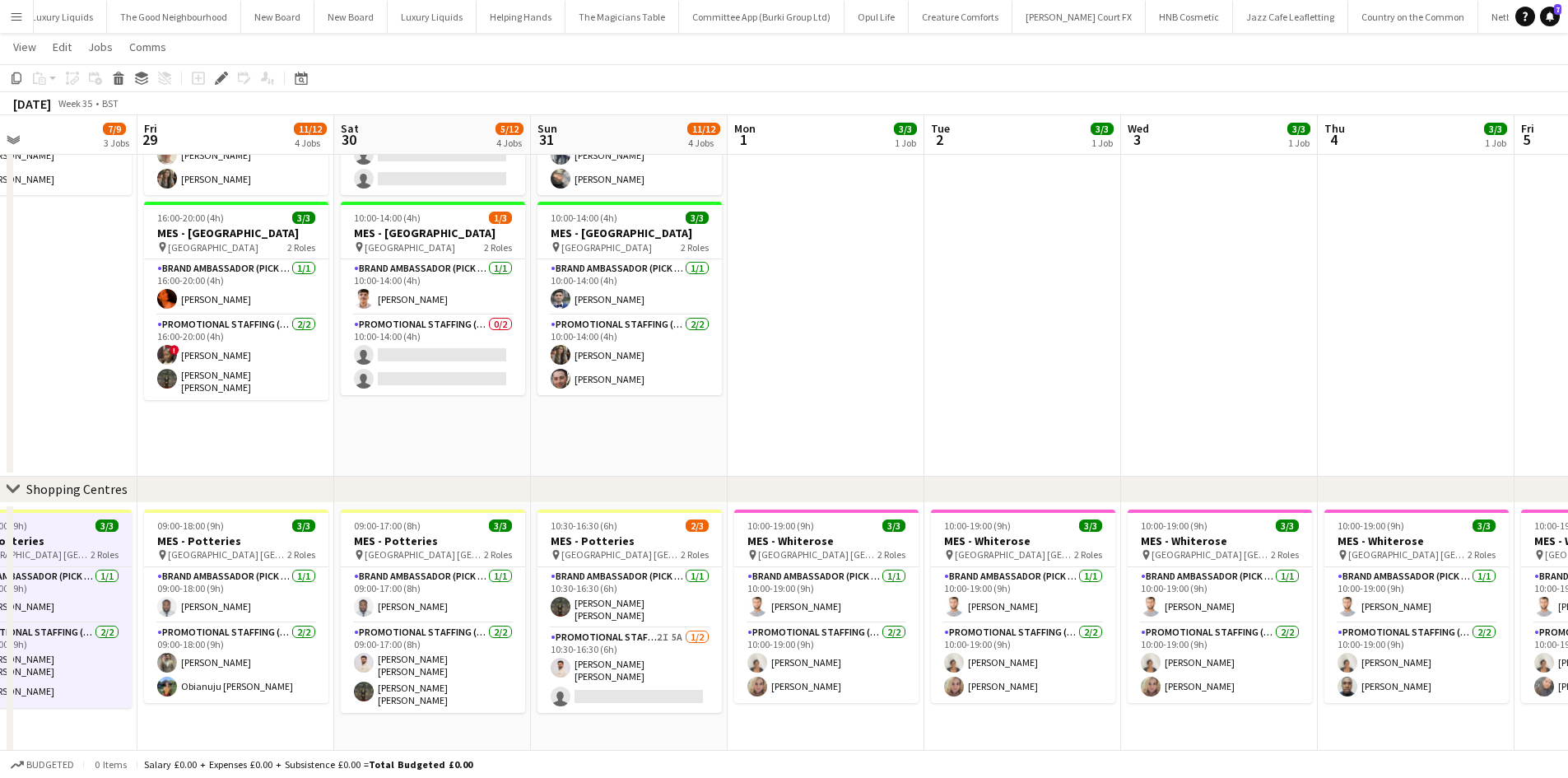
scroll to position [0, 426]
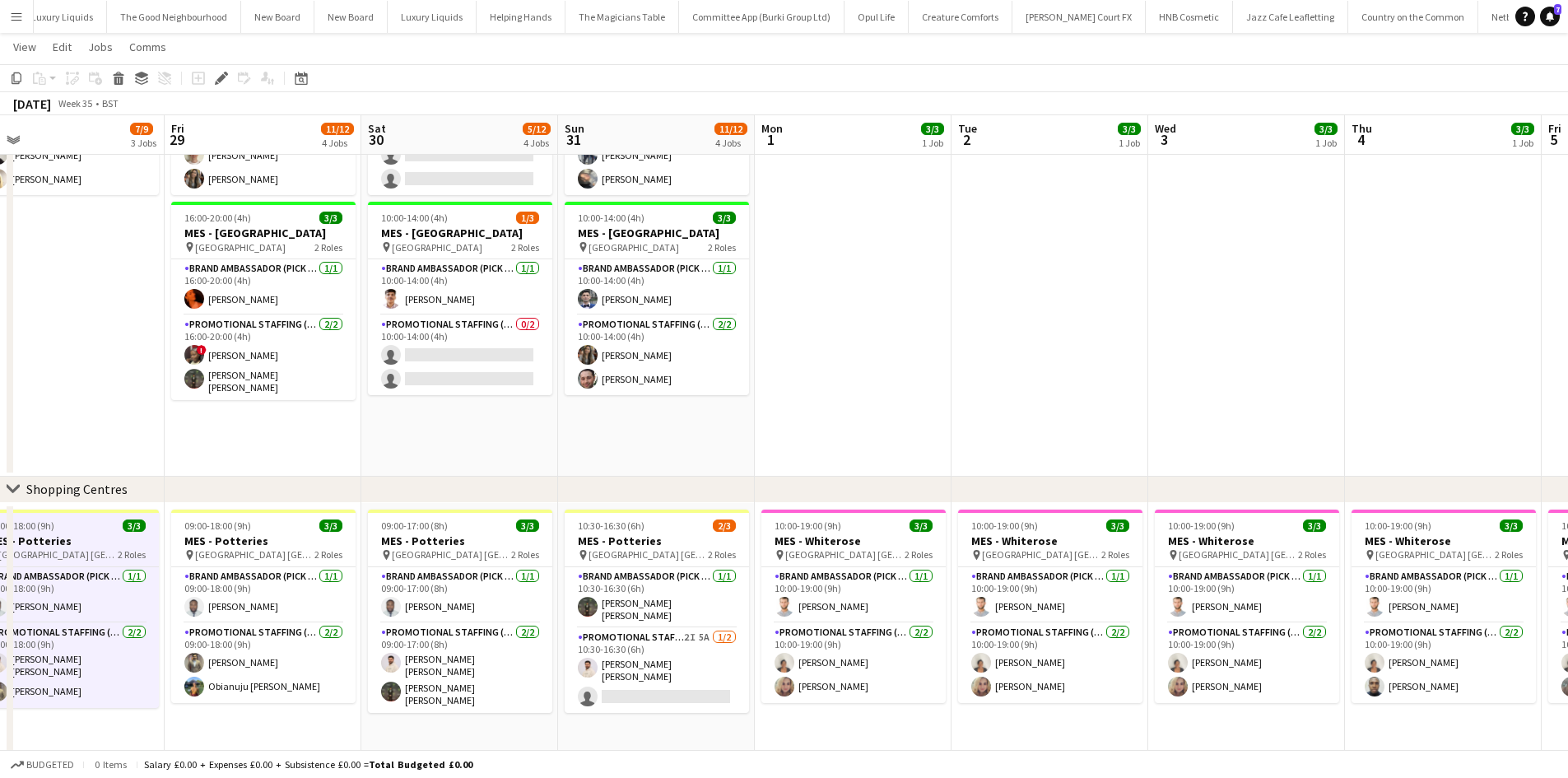
click at [974, 496] on div "chevron-right On-street Activation Campaign chevron-right Shopping Centres Tue …" at bounding box center [784, 268] width 1568 height 1340
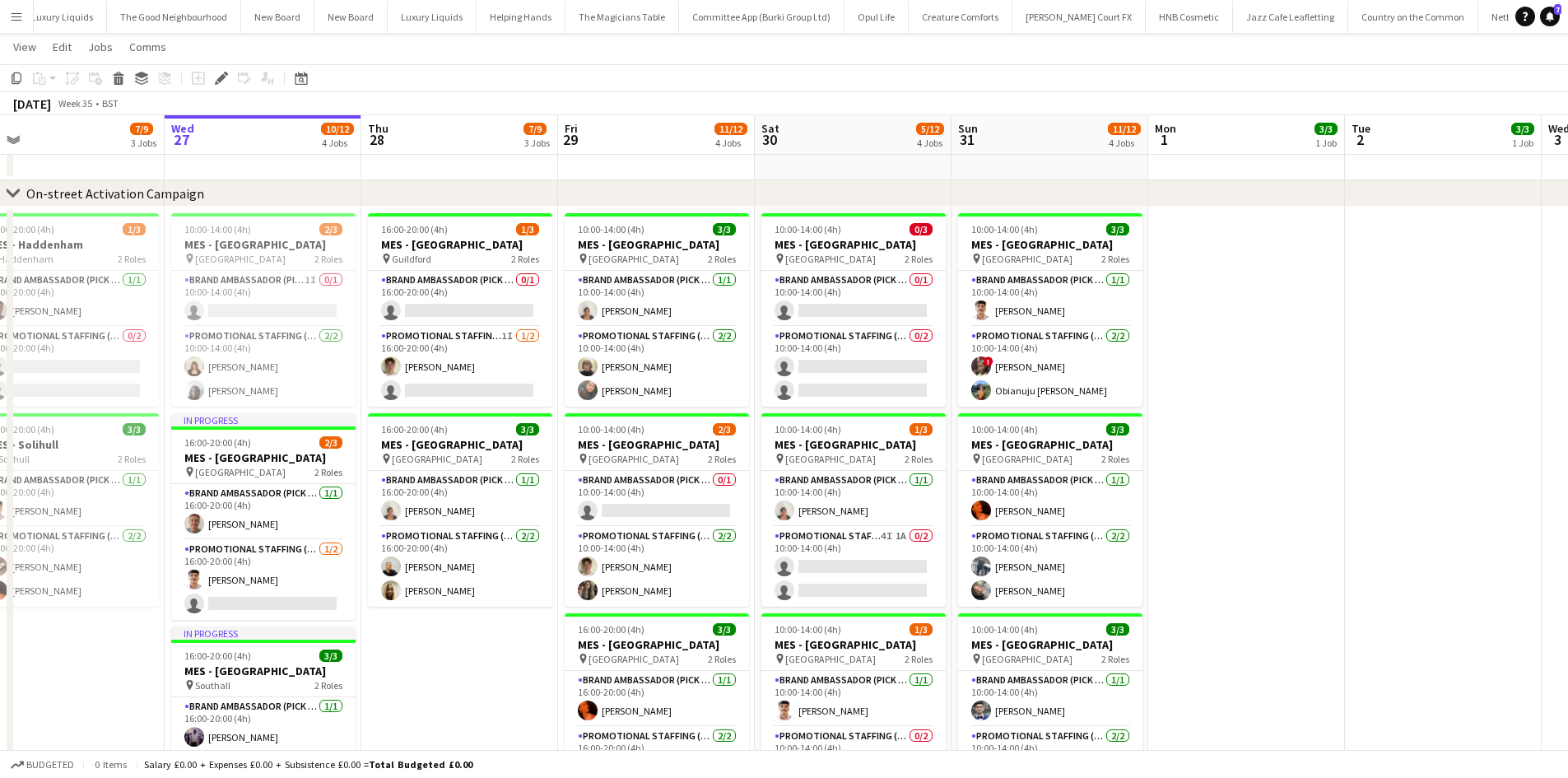
scroll to position [0, 475]
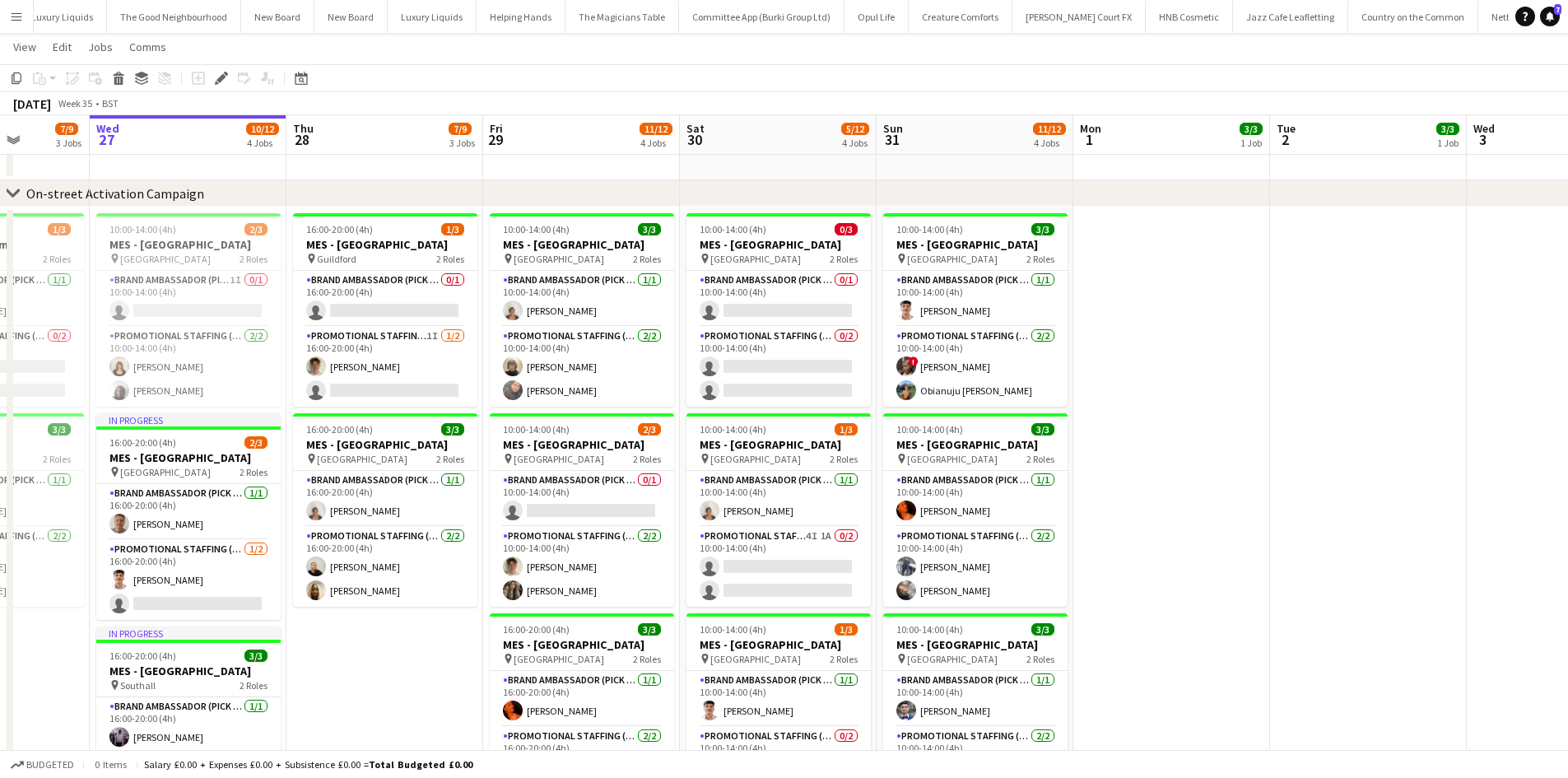
click at [1521, 381] on app-calendar-viewport "Sun 24 12/12 4 Jobs Mon 25 3/3 1 Job Tue 26 7/9 3 Jobs Wed 27 10/12 4 Jobs Thu …" at bounding box center [784, 680] width 1568 height 1340
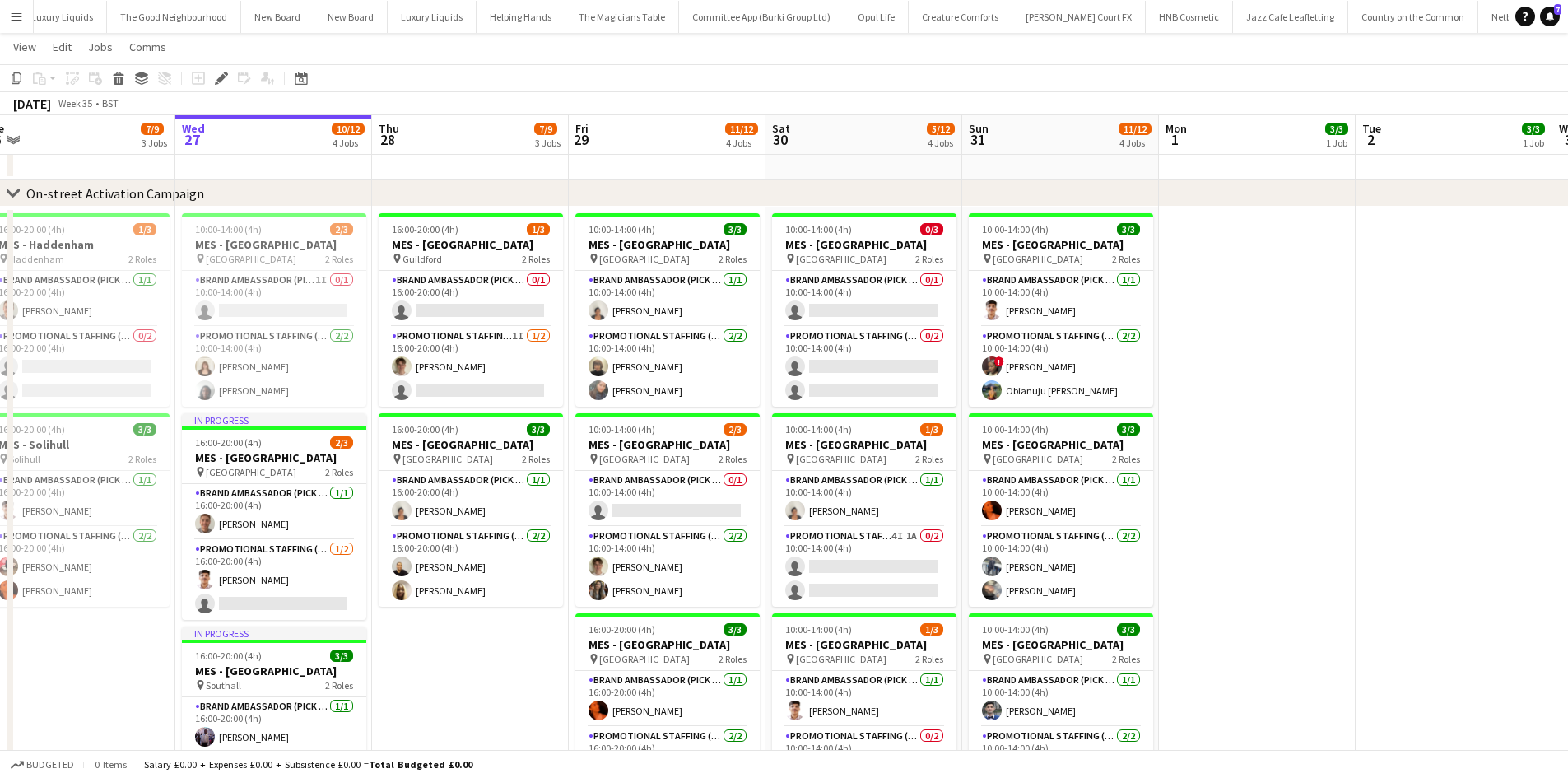
click at [1272, 379] on app-calendar-viewport "Sat 23 8/8 3 Jobs Sun 24 12/12 4 Jobs Mon 25 3/3 1 Job Tue 26 7/9 3 Jobs Wed 27…" at bounding box center [784, 680] width 1568 height 1340
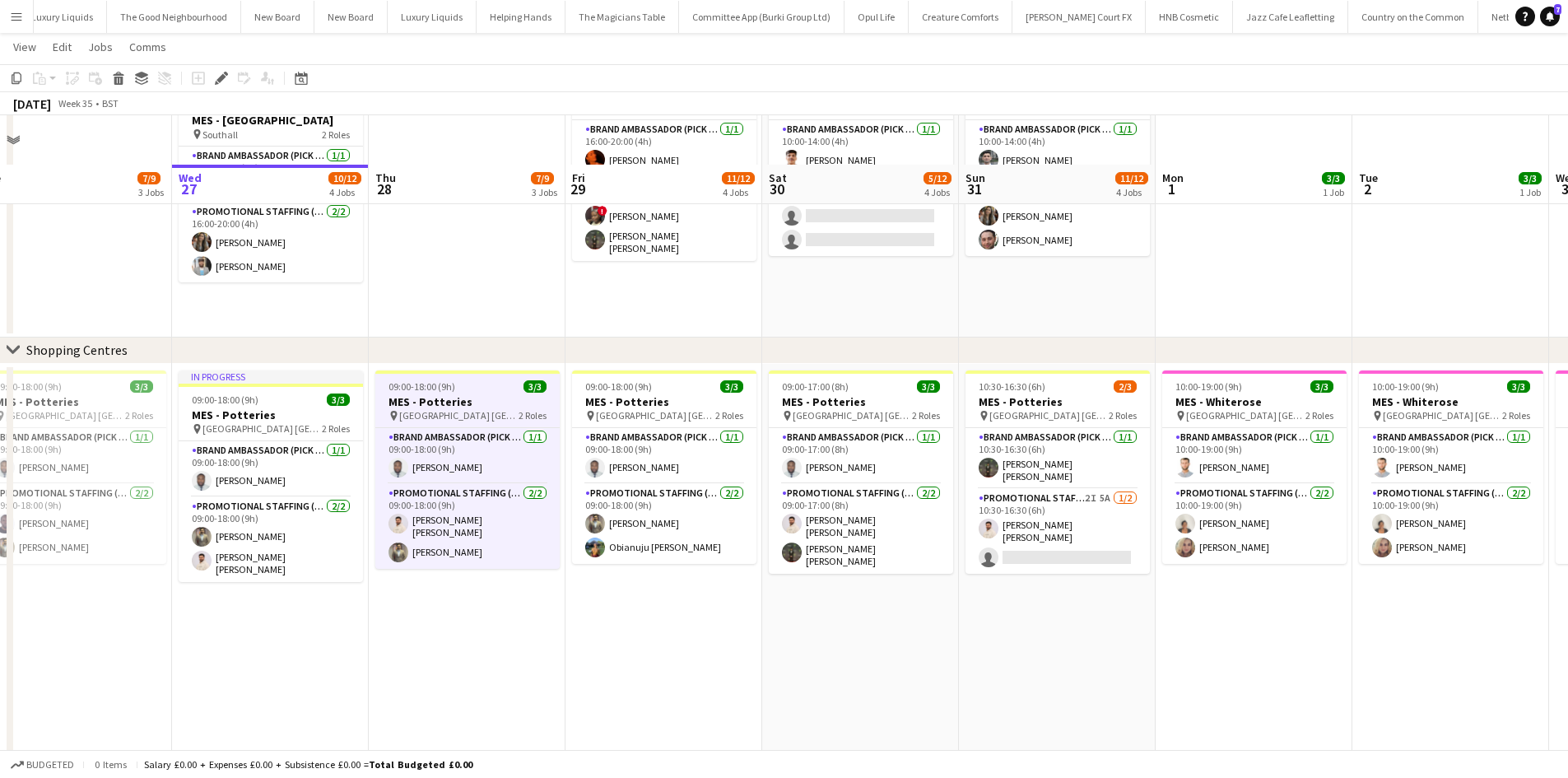
scroll to position [653, 0]
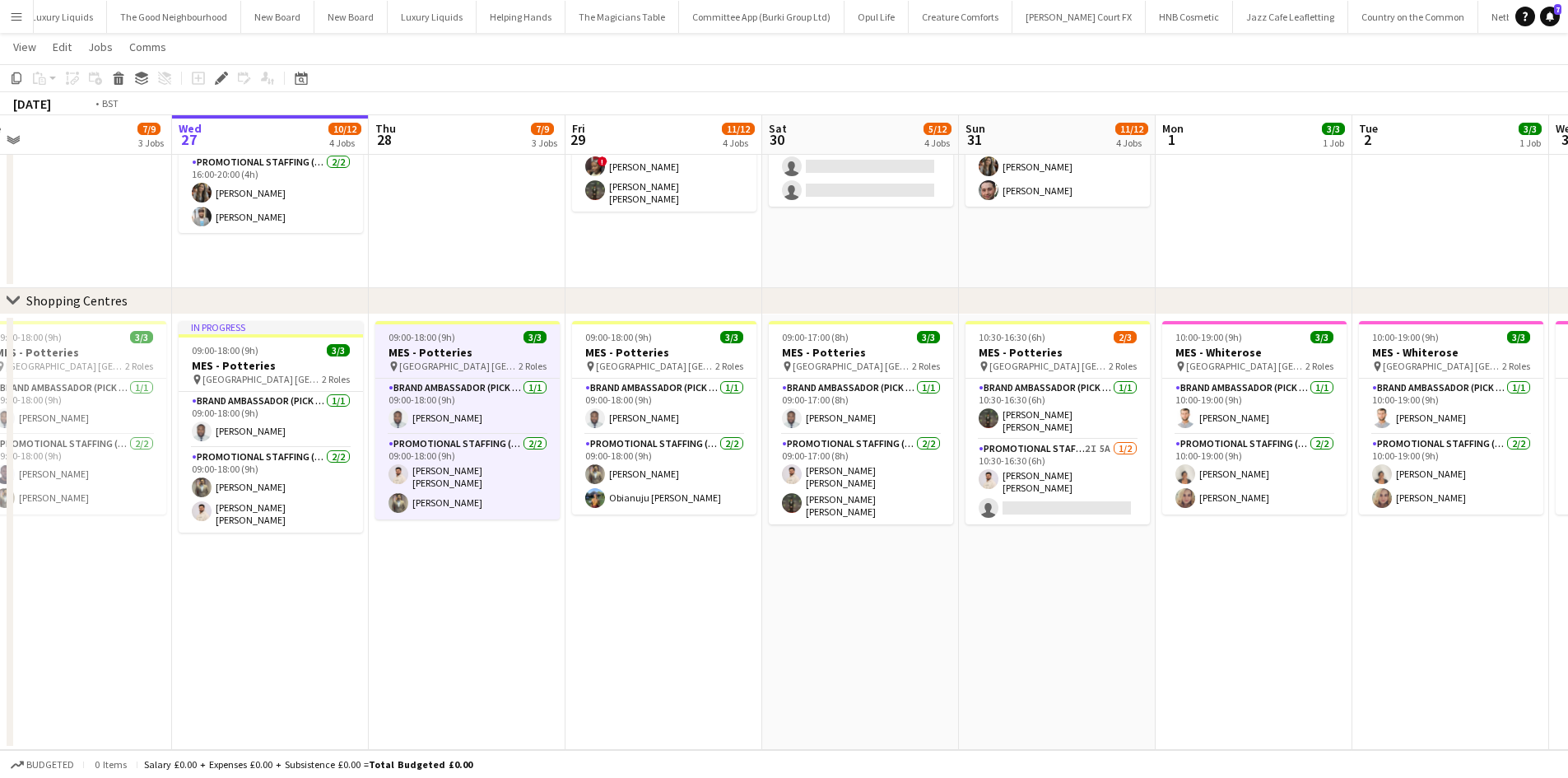
drag, startPoint x: 529, startPoint y: 652, endPoint x: 880, endPoint y: 663, distance: 351.2
click at [887, 662] on app-calendar-viewport "Sat 23 8/8 3 Jobs Sun 24 12/12 4 Jobs Mon 25 3/3 1 Job Tue 26 7/9 3 Jobs Wed 27…" at bounding box center [784, 80] width 1568 height 1340
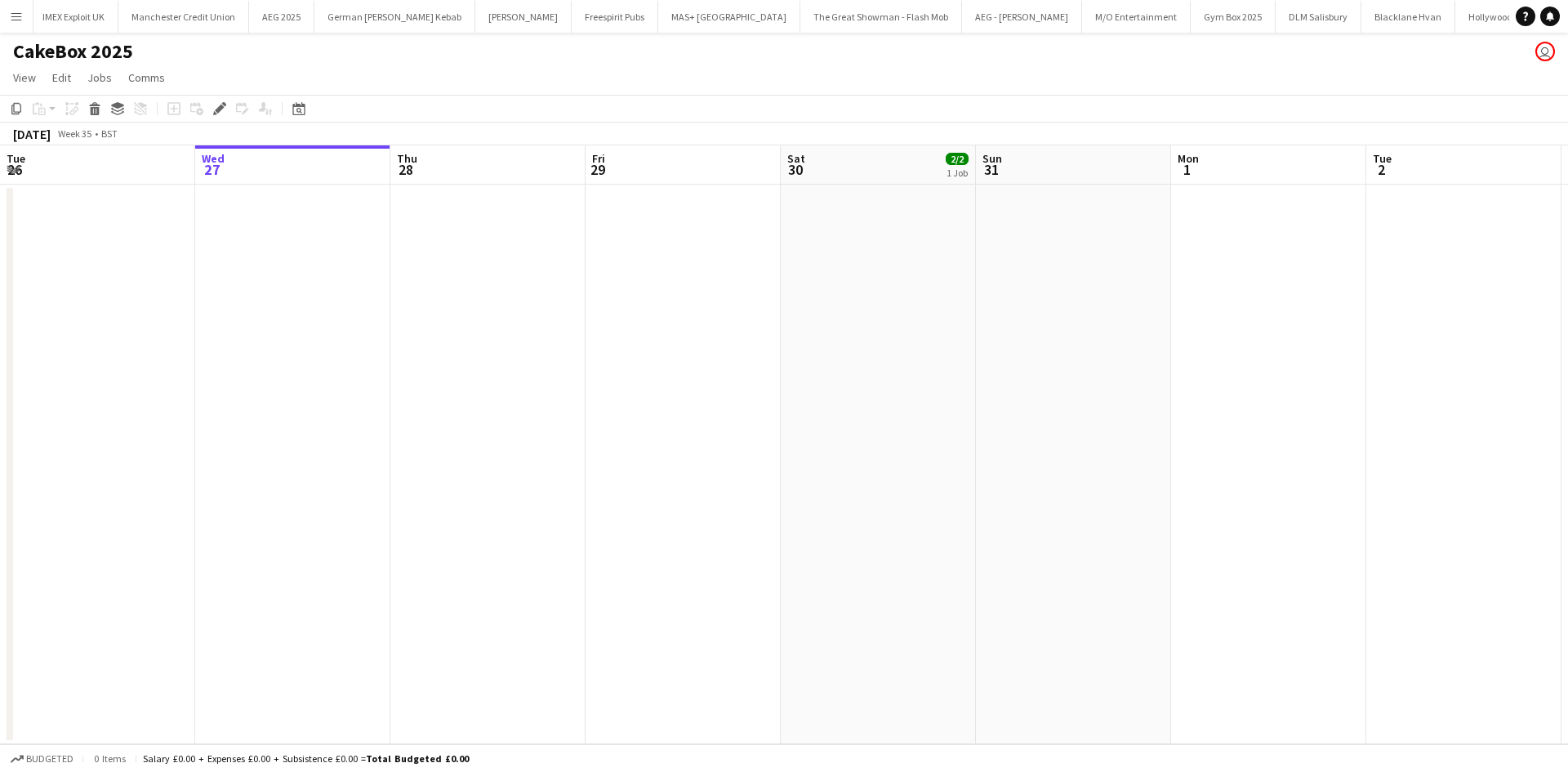
scroll to position [0, 562]
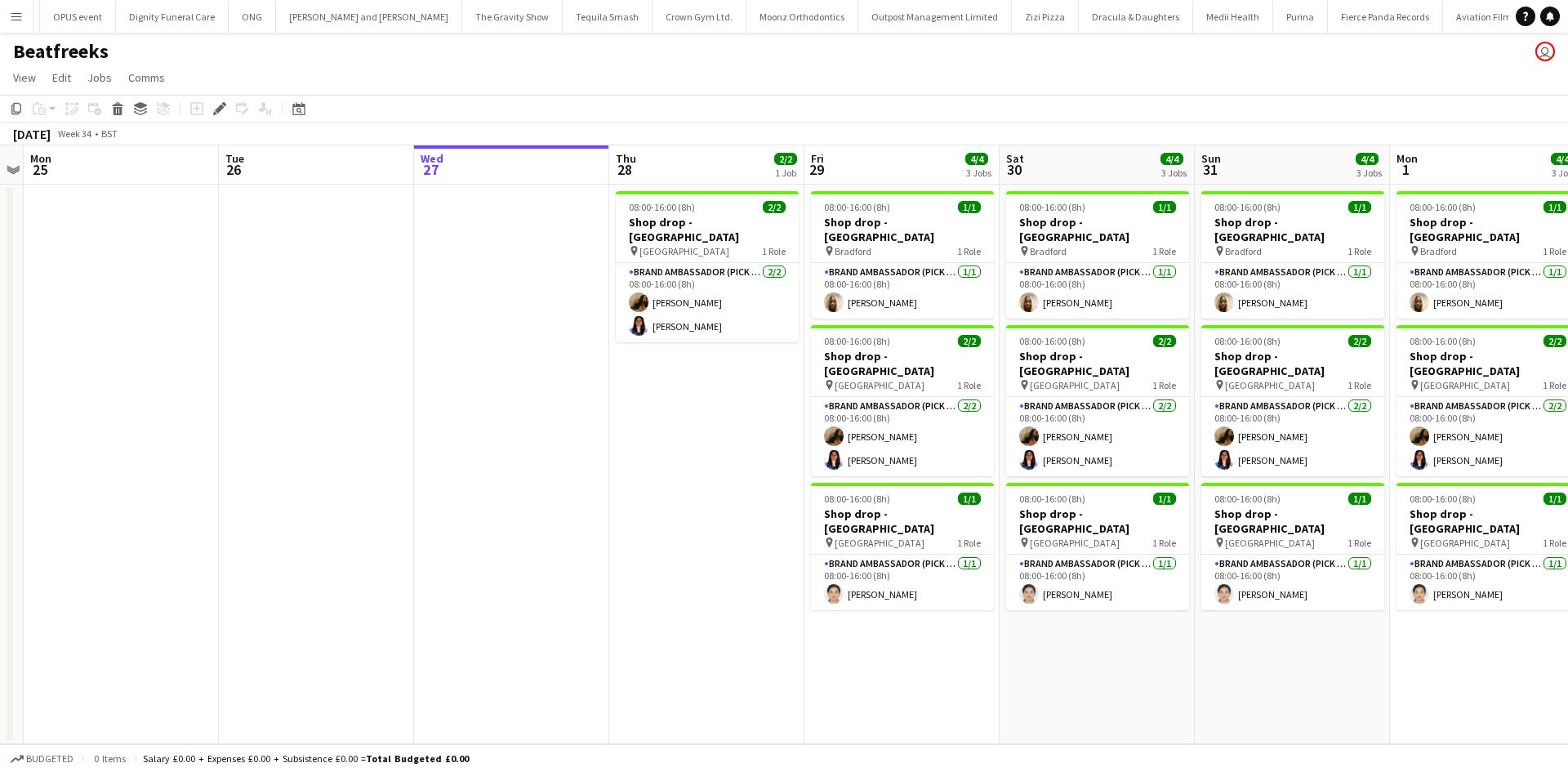
scroll to position [0, 9650]
drag, startPoint x: 741, startPoint y: 475, endPoint x: 596, endPoint y: 460, distance: 145.8
click at [606, 458] on app-calendar-viewport "Fri 22 Sat 23 Sun 24 Mon 25 Tue 26 Wed 27 Thu 28 2/2 1 Job Fri 29 4/4 3 Jobs Sa…" at bounding box center [784, 444] width 1568 height 599
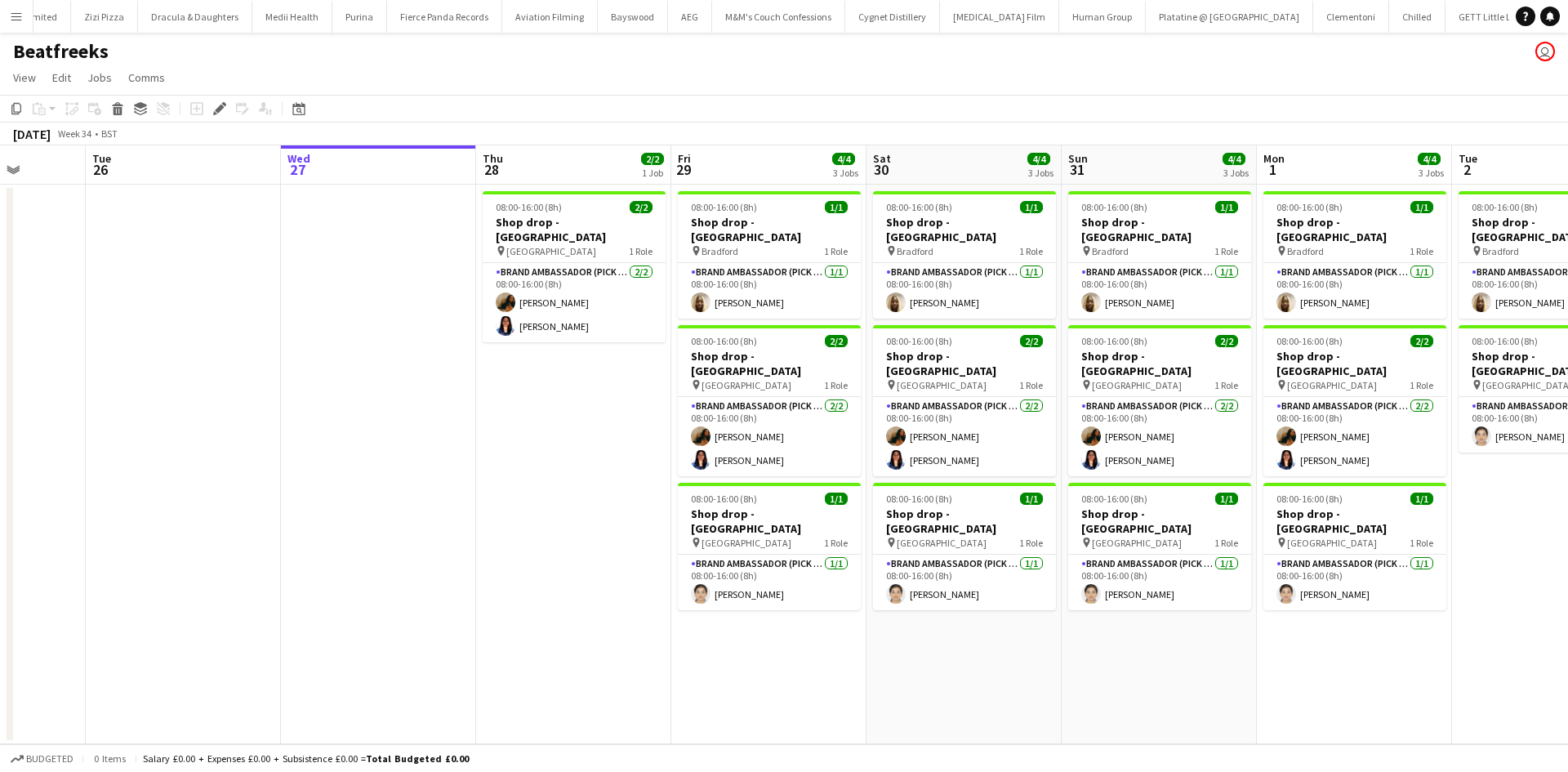
scroll to position [0, 10008]
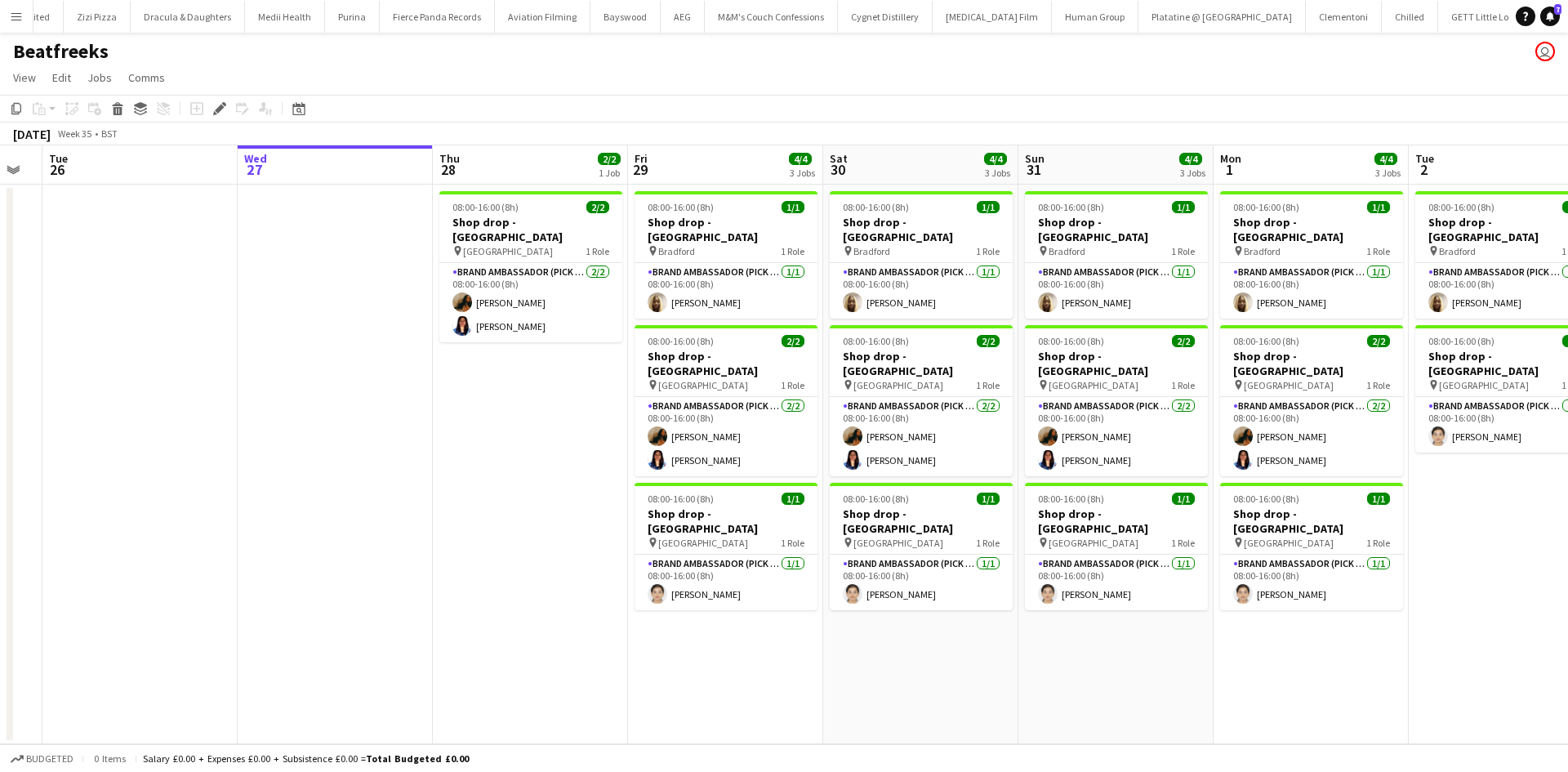
drag, startPoint x: 430, startPoint y: 447, endPoint x: 388, endPoint y: 447, distance: 42.0
click at [388, 447] on app-calendar-viewport "Fri 22 Sat 23 Sun 24 Mon 25 Tue 26 Wed 27 Thu 28 2/2 1 Job Fri 29 4/4 3 Jobs Sa…" at bounding box center [784, 444] width 1568 height 599
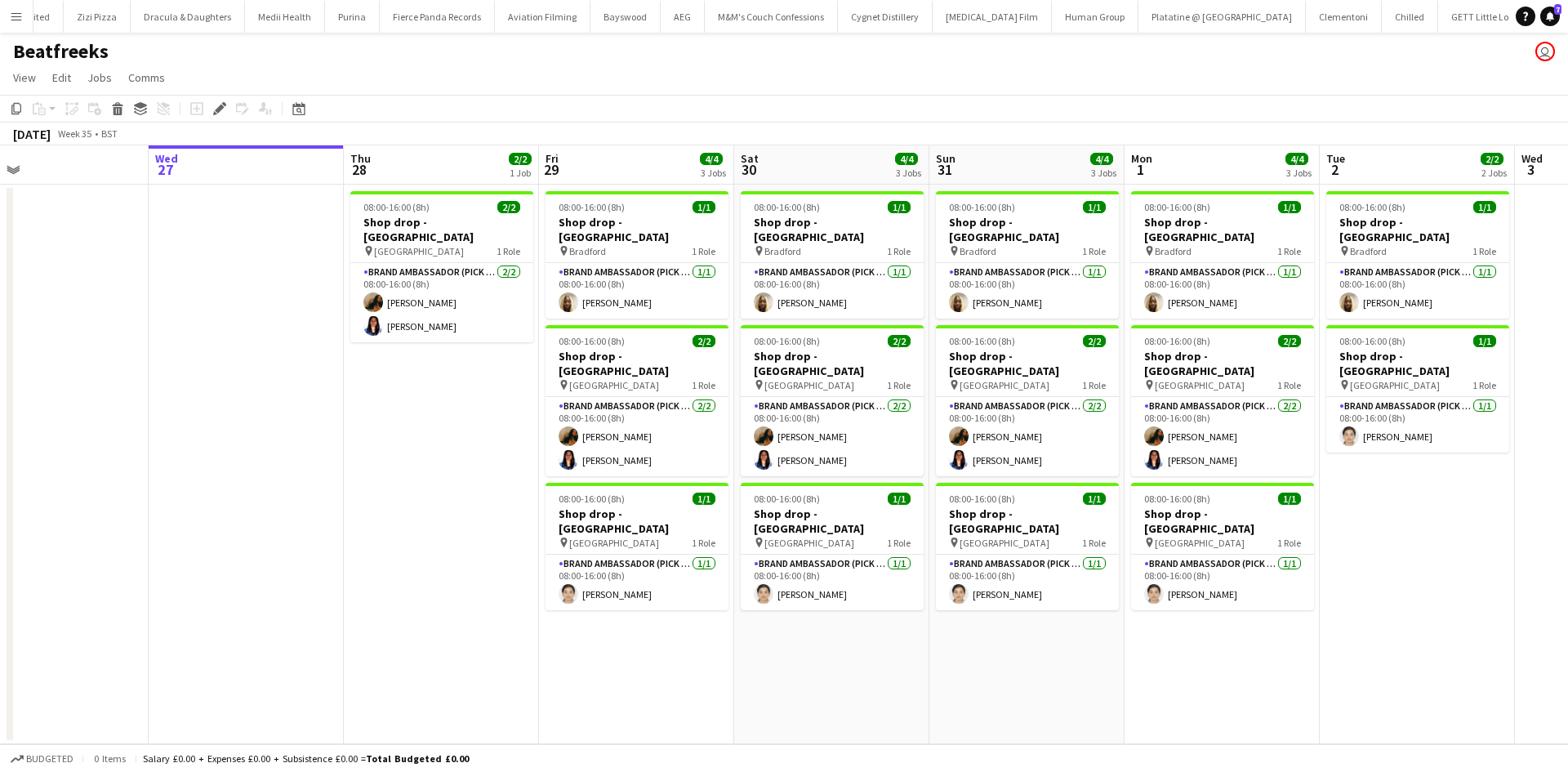
drag, startPoint x: 456, startPoint y: 409, endPoint x: 367, endPoint y: 402, distance: 89.3
click at [367, 402] on app-calendar-viewport "Fri 22 Sat 23 Sun 24 Mon 25 Tue 26 Wed 27 Thu 28 2/2 1 Job Fri 29 4/4 3 Jobs Sa…" at bounding box center [784, 444] width 1568 height 599
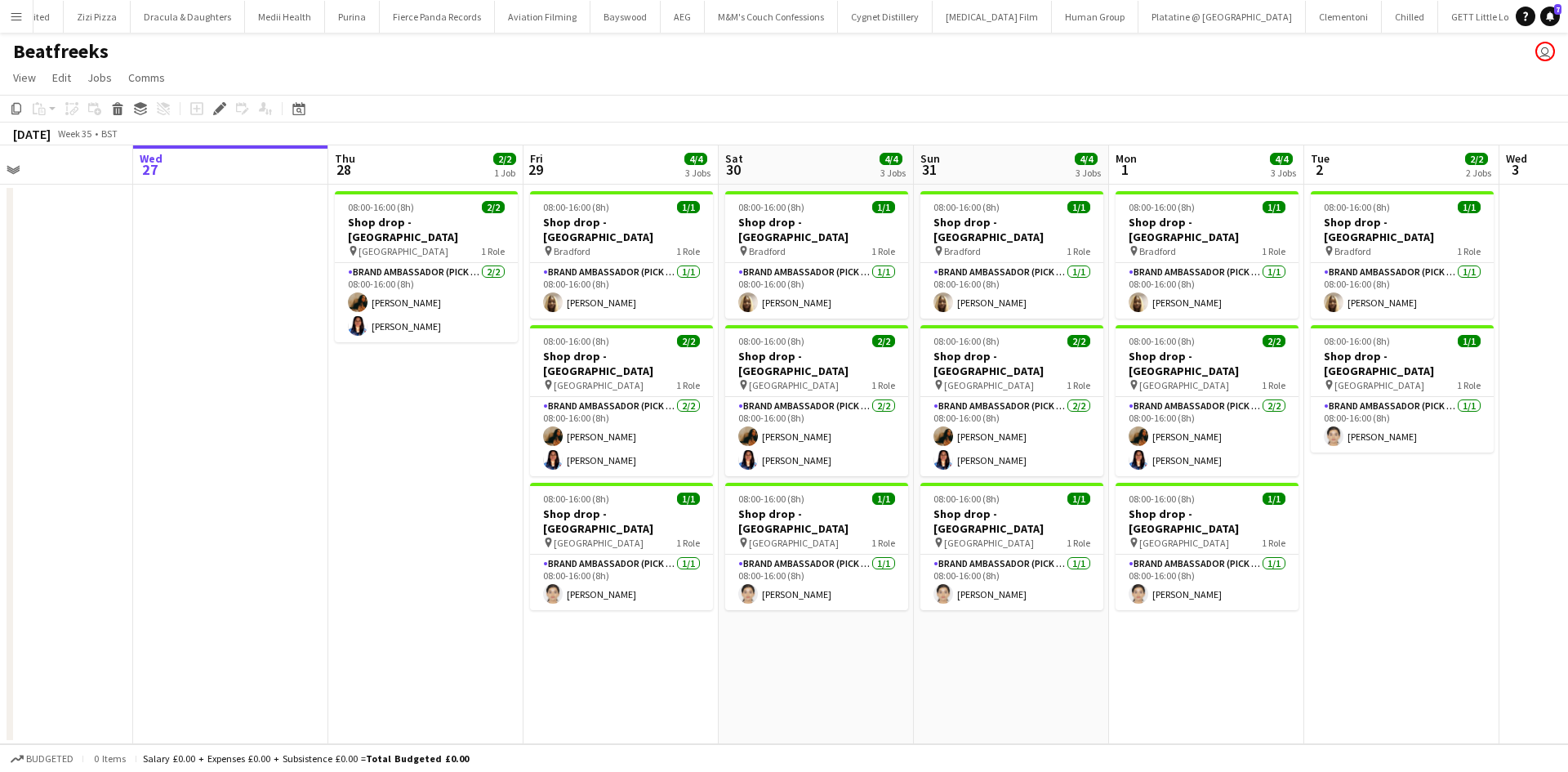
scroll to position [0, 453]
drag, startPoint x: 175, startPoint y: 422, endPoint x: 159, endPoint y: 426, distance: 16.5
click at [159, 426] on app-calendar-viewport "Sun 24 Mon 25 Tue 26 Wed 27 Thu 28 2/2 1 Job Fri 29 4/4 3 Jobs Sat 30 4/4 3 Job…" at bounding box center [784, 444] width 1568 height 599
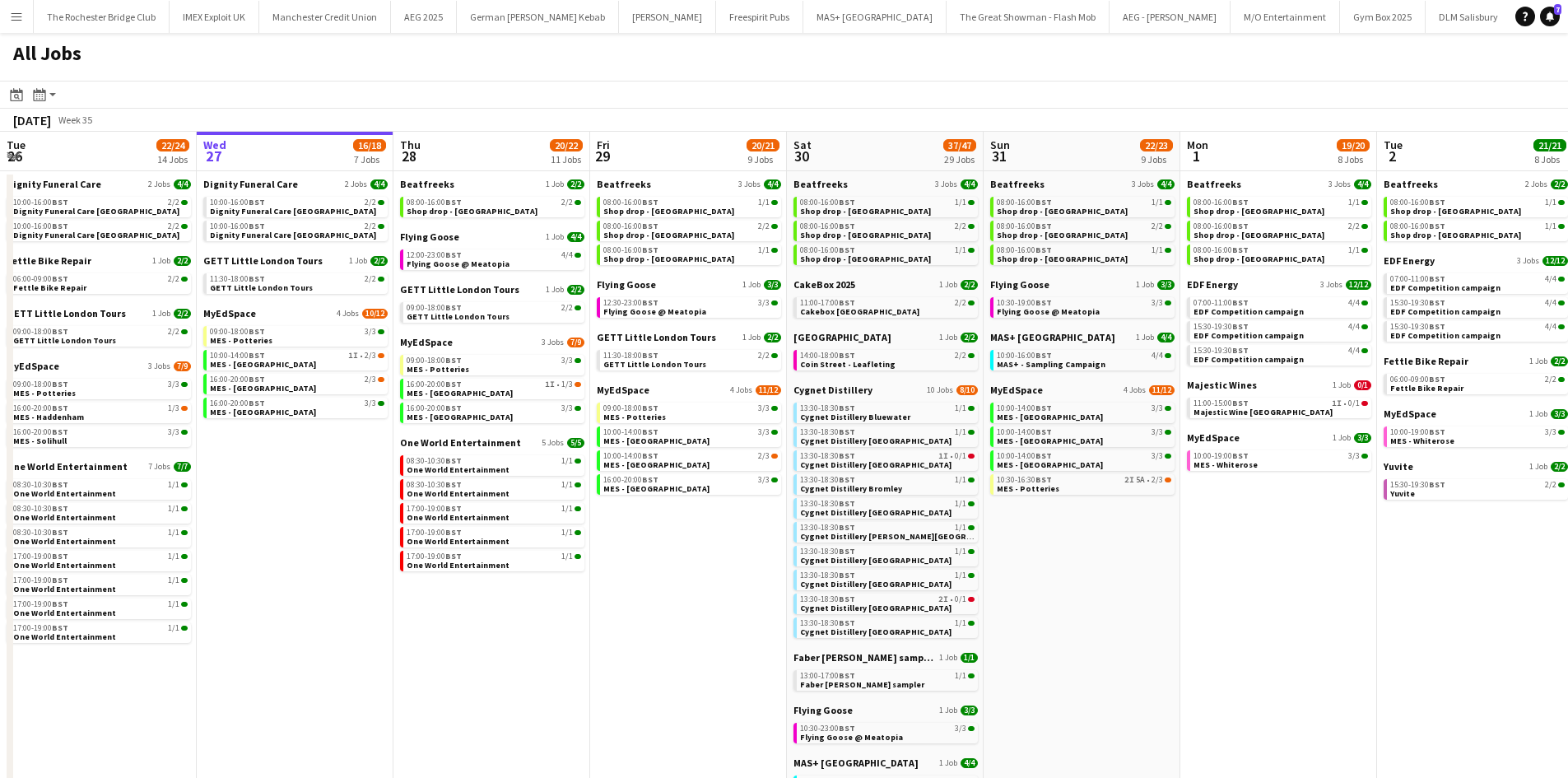
drag, startPoint x: 758, startPoint y: 637, endPoint x: 593, endPoint y: 623, distance: 165.6
click at [669, 631] on app-calendar-viewport "Sun 24 26/26 7 Jobs Mon 25 8/10 5 Jobs Tue 26 22/24 14 Jobs Wed 27 16/18 7 Jobs…" at bounding box center [784, 709] width 1568 height 1156
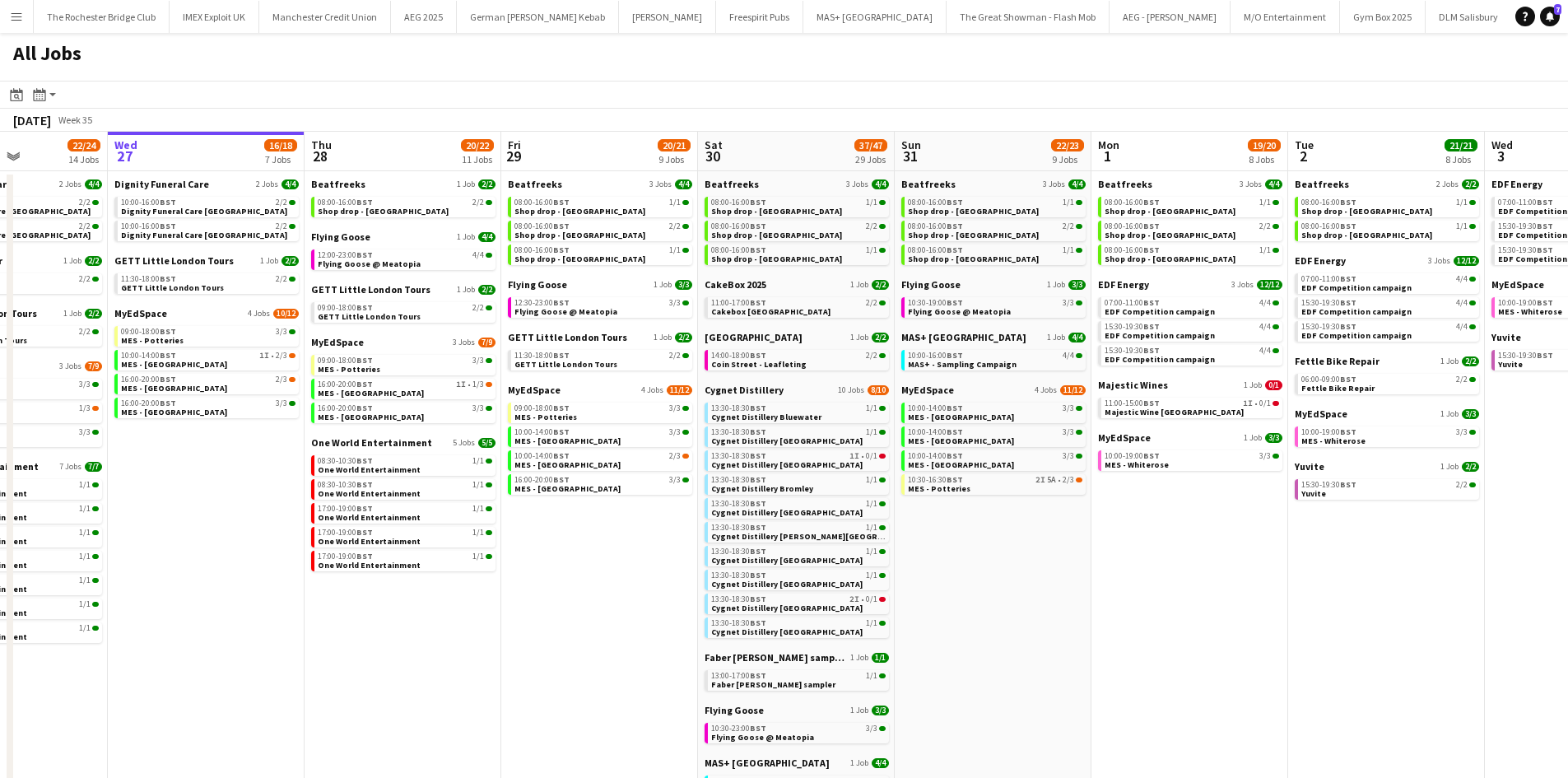
drag, startPoint x: 601, startPoint y: 638, endPoint x: 413, endPoint y: 616, distance: 189.3
click at [415, 616] on app-calendar-viewport "Sun 24 26/26 7 Jobs Mon 25 8/10 5 Jobs Tue 26 22/24 14 Jobs Wed 27 16/18 7 Jobs…" at bounding box center [784, 709] width 1568 height 1156
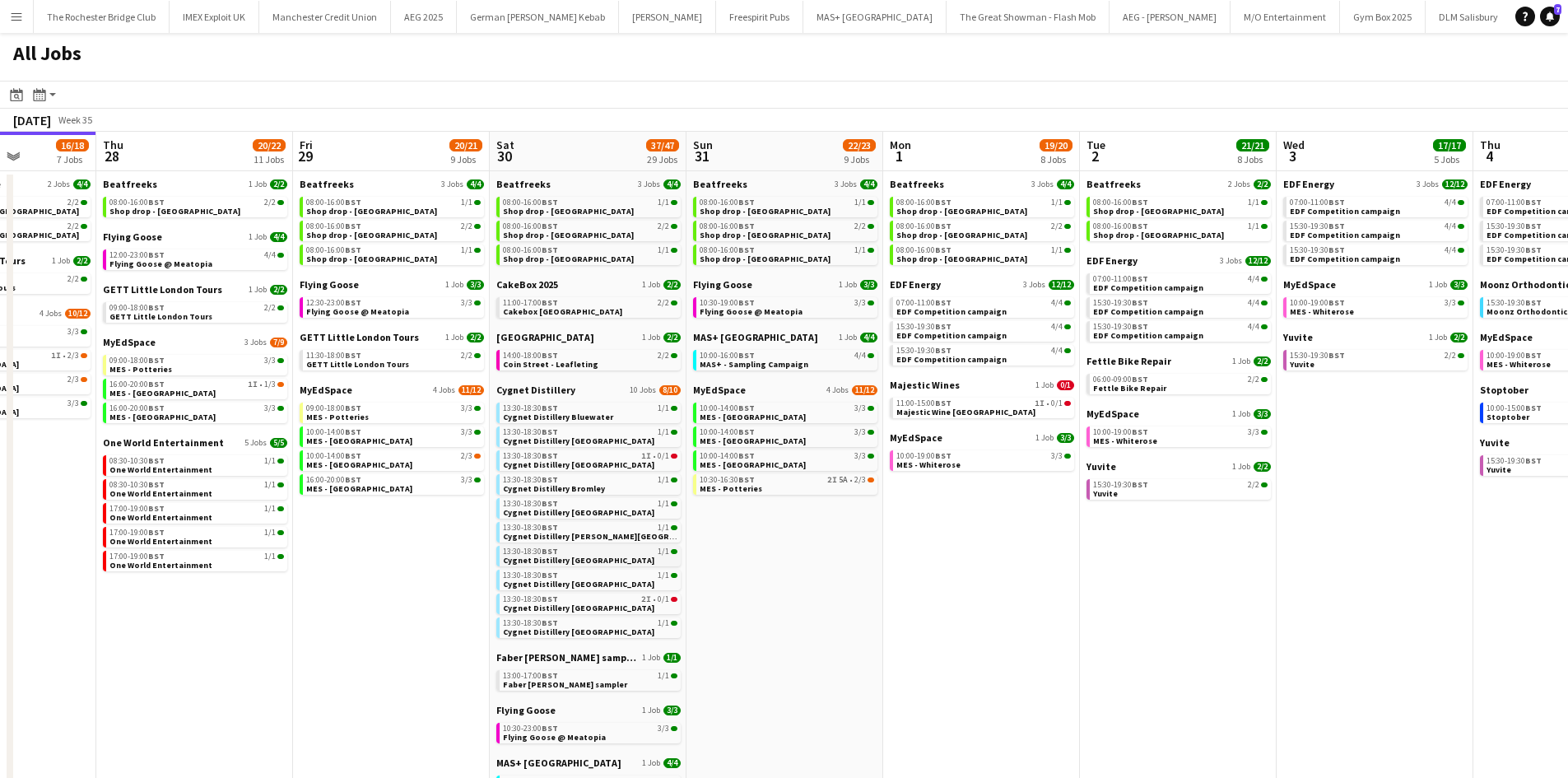
drag, startPoint x: 913, startPoint y: 713, endPoint x: 582, endPoint y: 559, distance: 365.1
click at [861, 708] on app-calendar-viewport "Sun 24 26/26 7 Jobs Mon 25 8/10 5 Jobs Tue 26 22/24 14 Jobs Wed 27 16/18 7 Jobs…" at bounding box center [784, 709] width 1568 height 1156
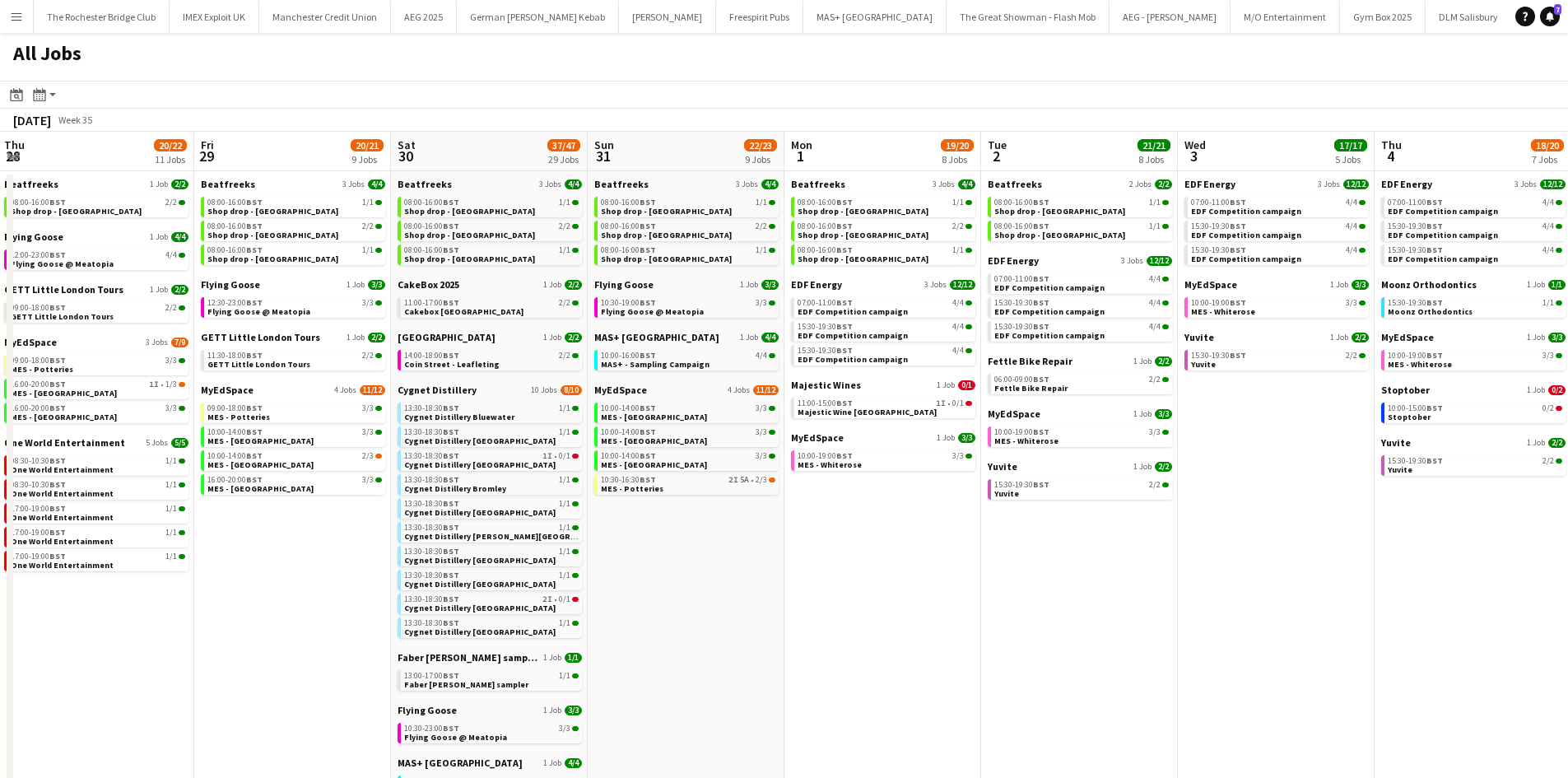
scroll to position [0, 822]
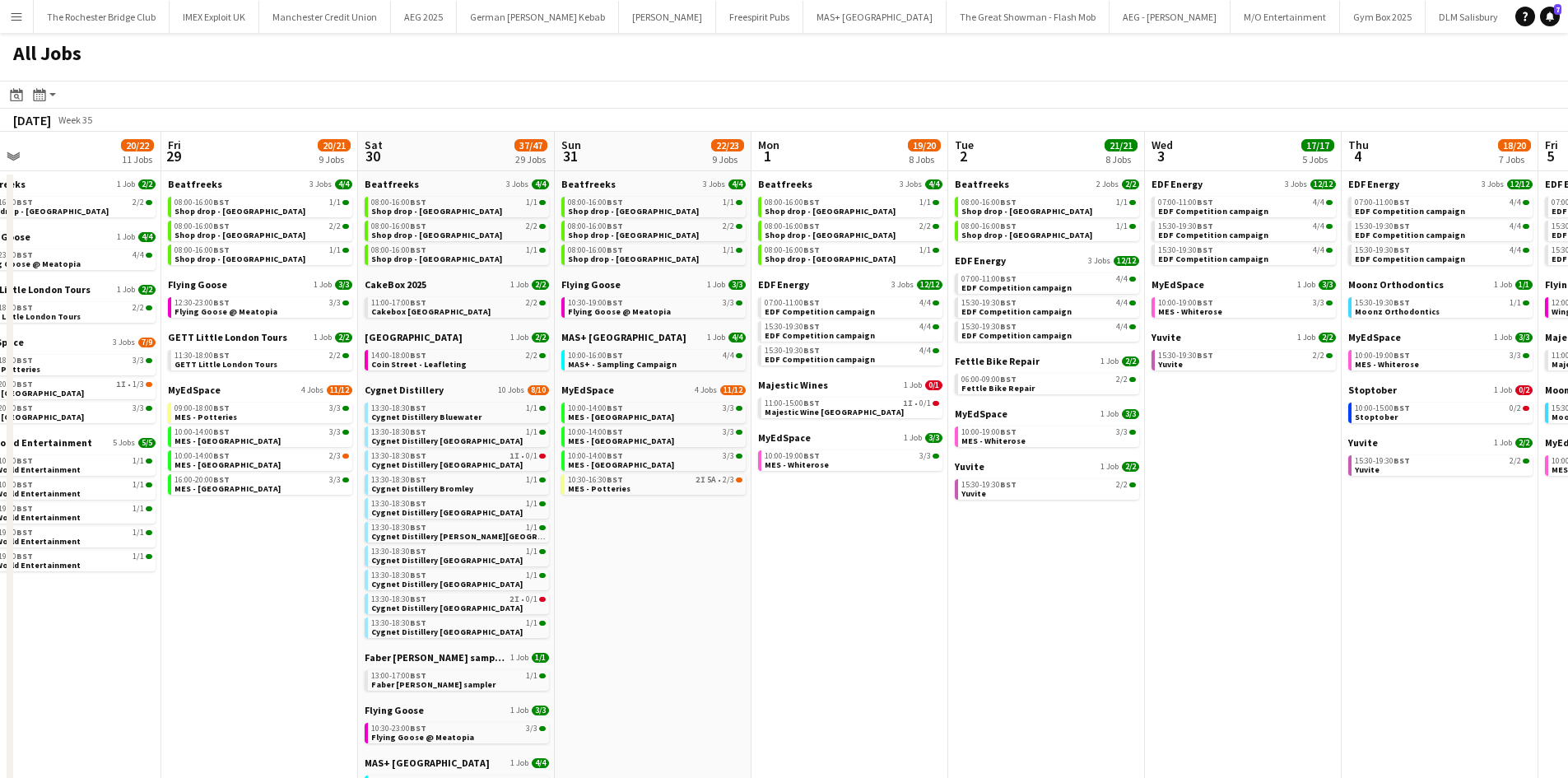
drag, startPoint x: 911, startPoint y: 572, endPoint x: 809, endPoint y: 580, distance: 102.3
click at [809, 580] on app-calendar-viewport "Sun 24 26/26 7 Jobs Mon 25 8/10 5 Jobs Tue 26 22/24 14 Jobs Wed 27 16/18 7 Jobs…" at bounding box center [784, 709] width 1568 height 1156
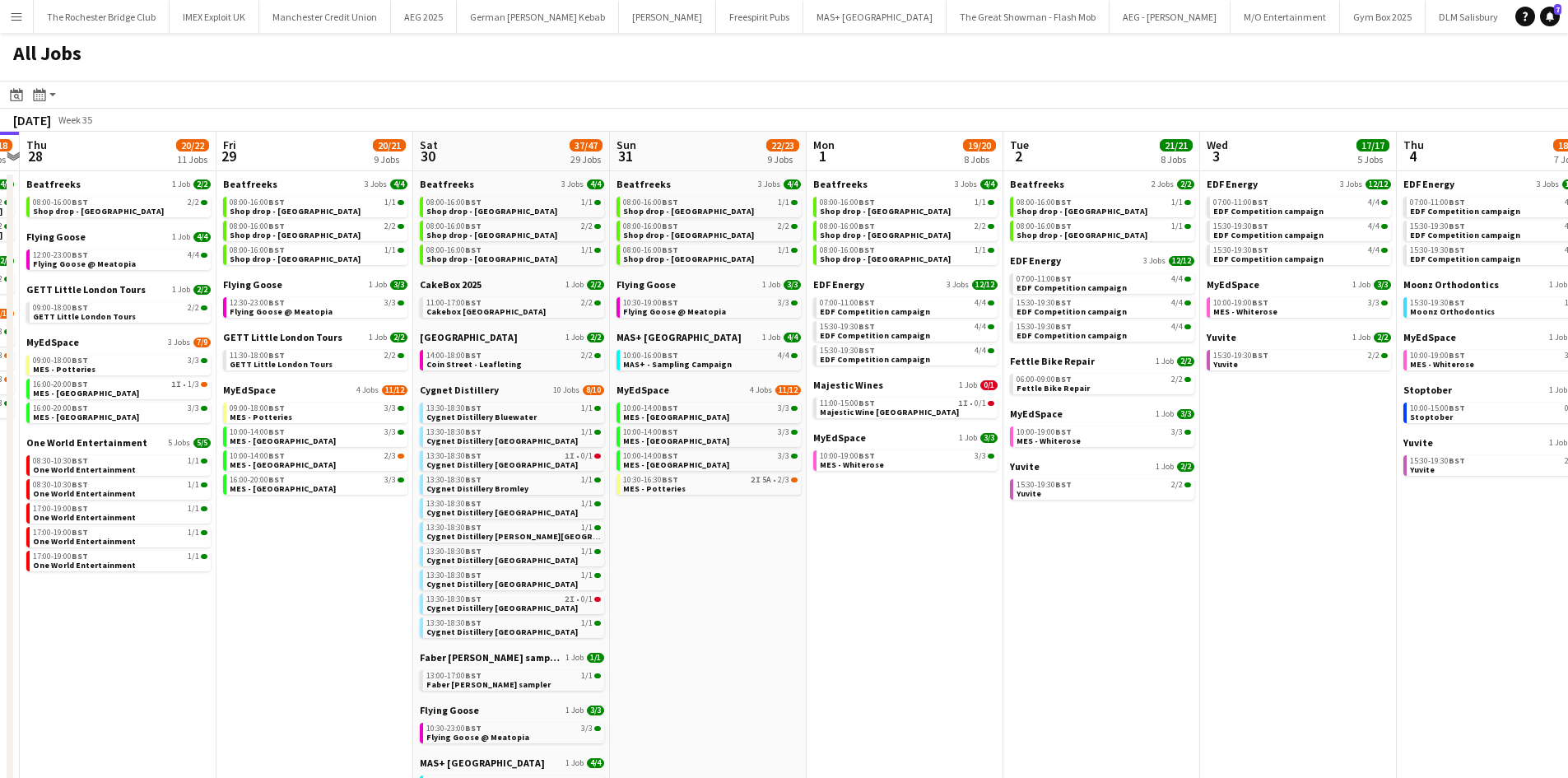
drag, startPoint x: 802, startPoint y: 587, endPoint x: 833, endPoint y: 575, distance: 33.2
click at [841, 582] on app-calendar-viewport "Sun 24 26/26 7 Jobs Mon 25 8/10 5 Jobs Tue 26 22/24 14 Jobs Wed 27 16/18 7 Jobs…" at bounding box center [784, 709] width 1568 height 1156
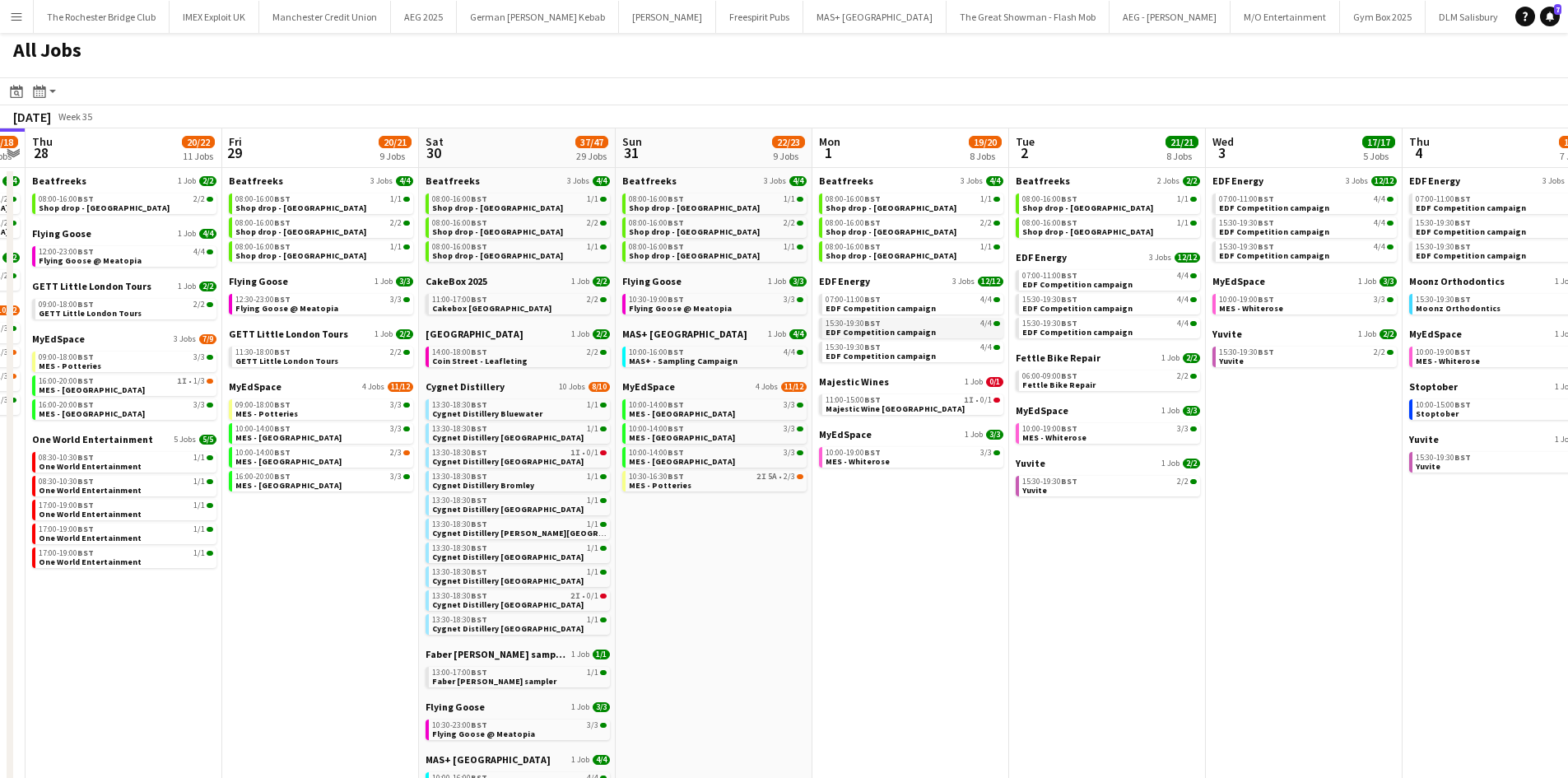
scroll to position [0, 0]
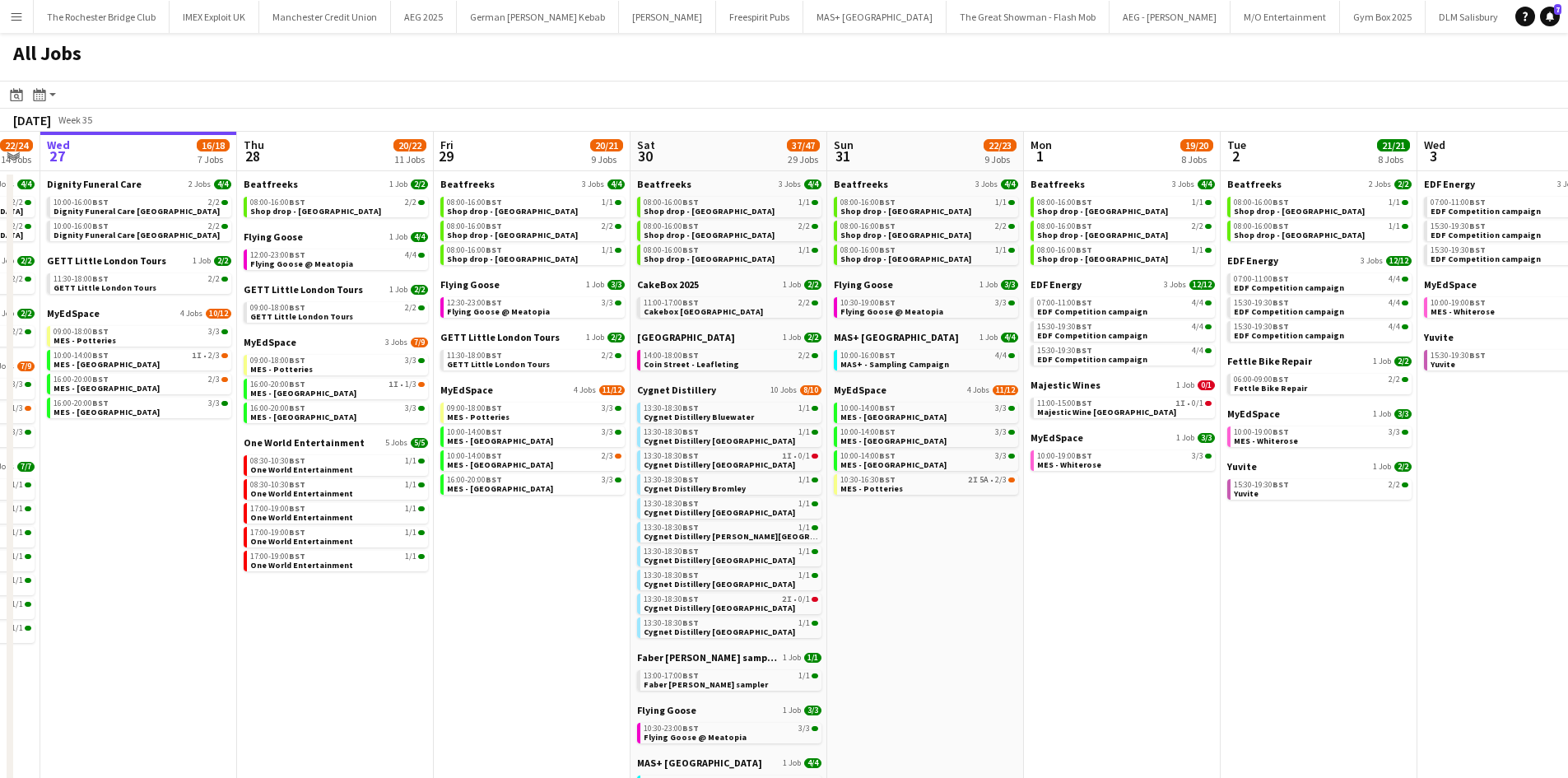
drag, startPoint x: 681, startPoint y: 610, endPoint x: 885, endPoint y: 626, distance: 204.6
click at [945, 631] on app-calendar-viewport "Sun 24 26/26 7 Jobs Mon 25 8/10 5 Jobs Tue 26 22/24 14 Jobs Wed 27 16/18 7 Jobs…" at bounding box center [784, 709] width 1568 height 1156
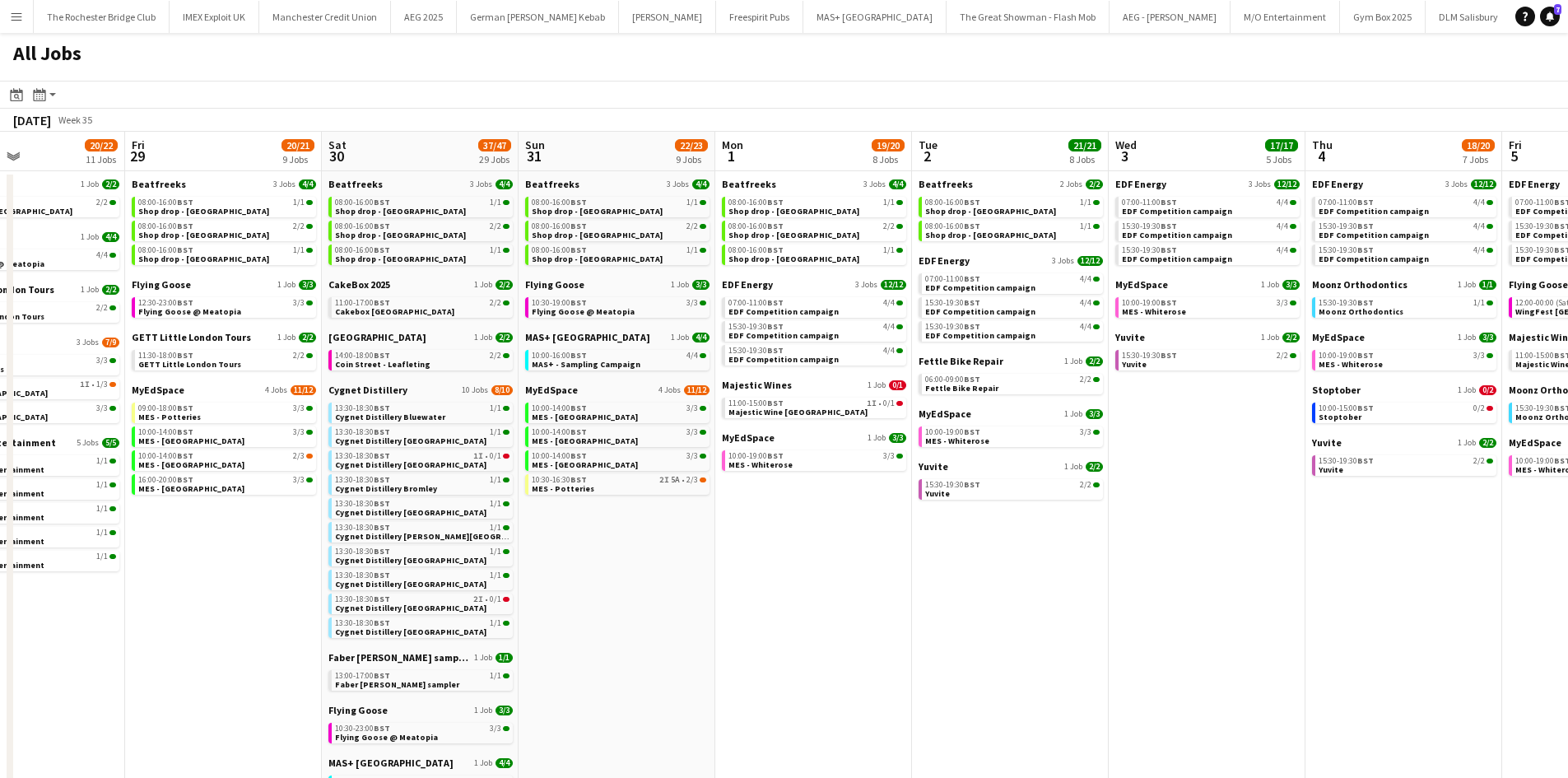
click at [149, 658] on app-all-jobs "All Jobs Date picker [DATE] [DATE] [DATE] M [DATE] T [DATE] W [DATE] T [DATE] F…" at bounding box center [784, 660] width 1568 height 1255
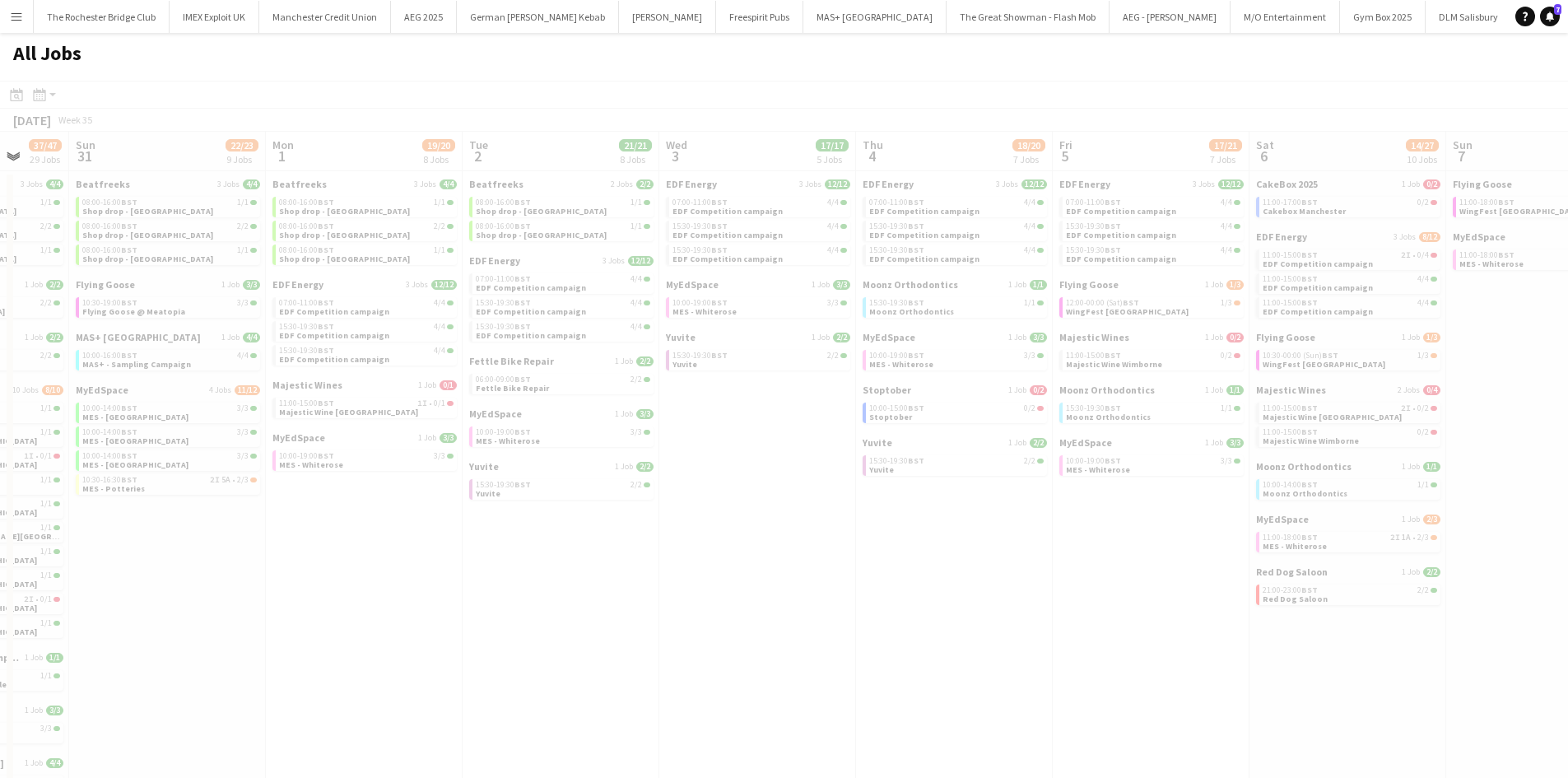
drag, startPoint x: 738, startPoint y: 658, endPoint x: 419, endPoint y: 656, distance: 319.0
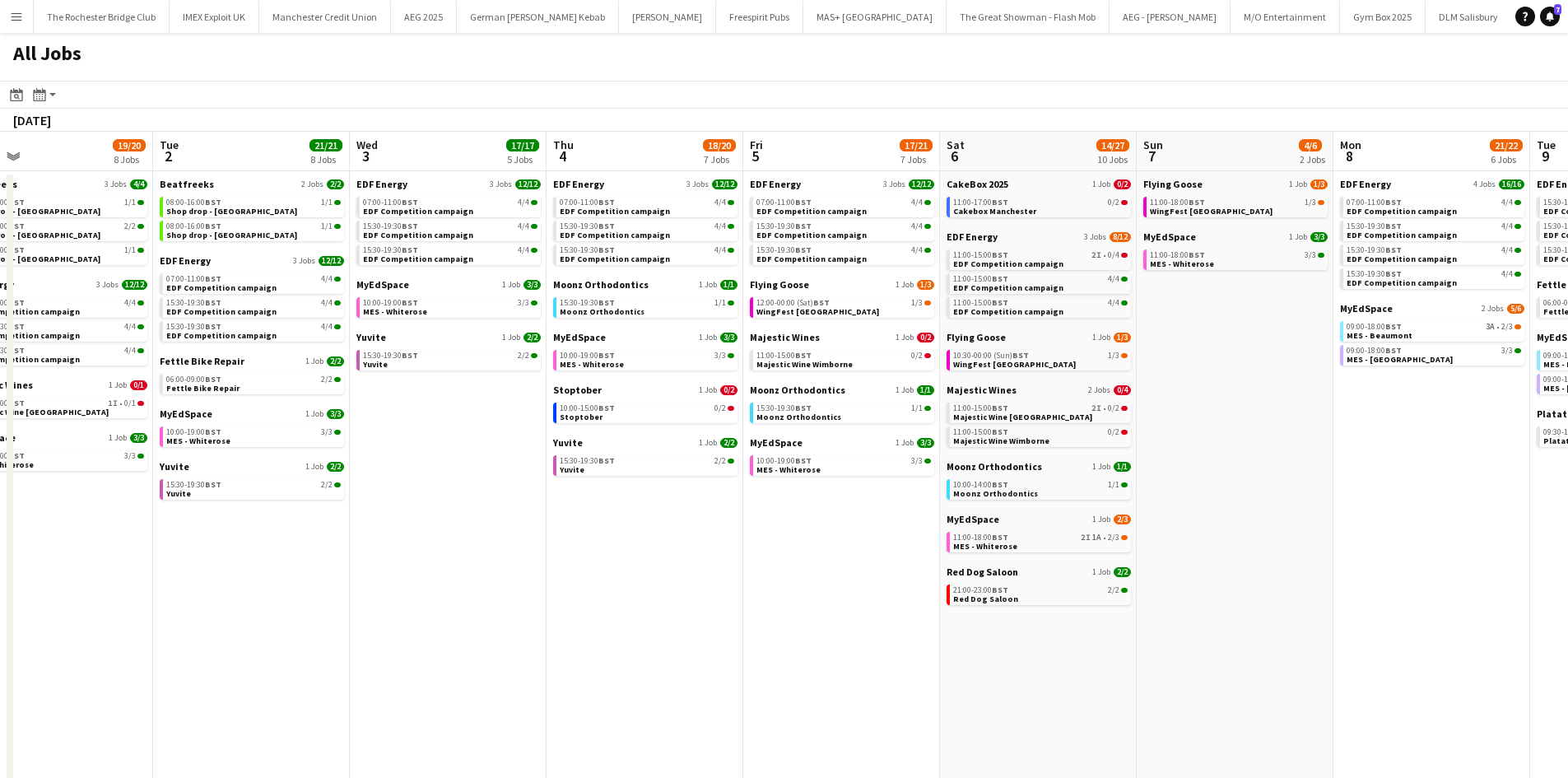
scroll to position [0, 840]
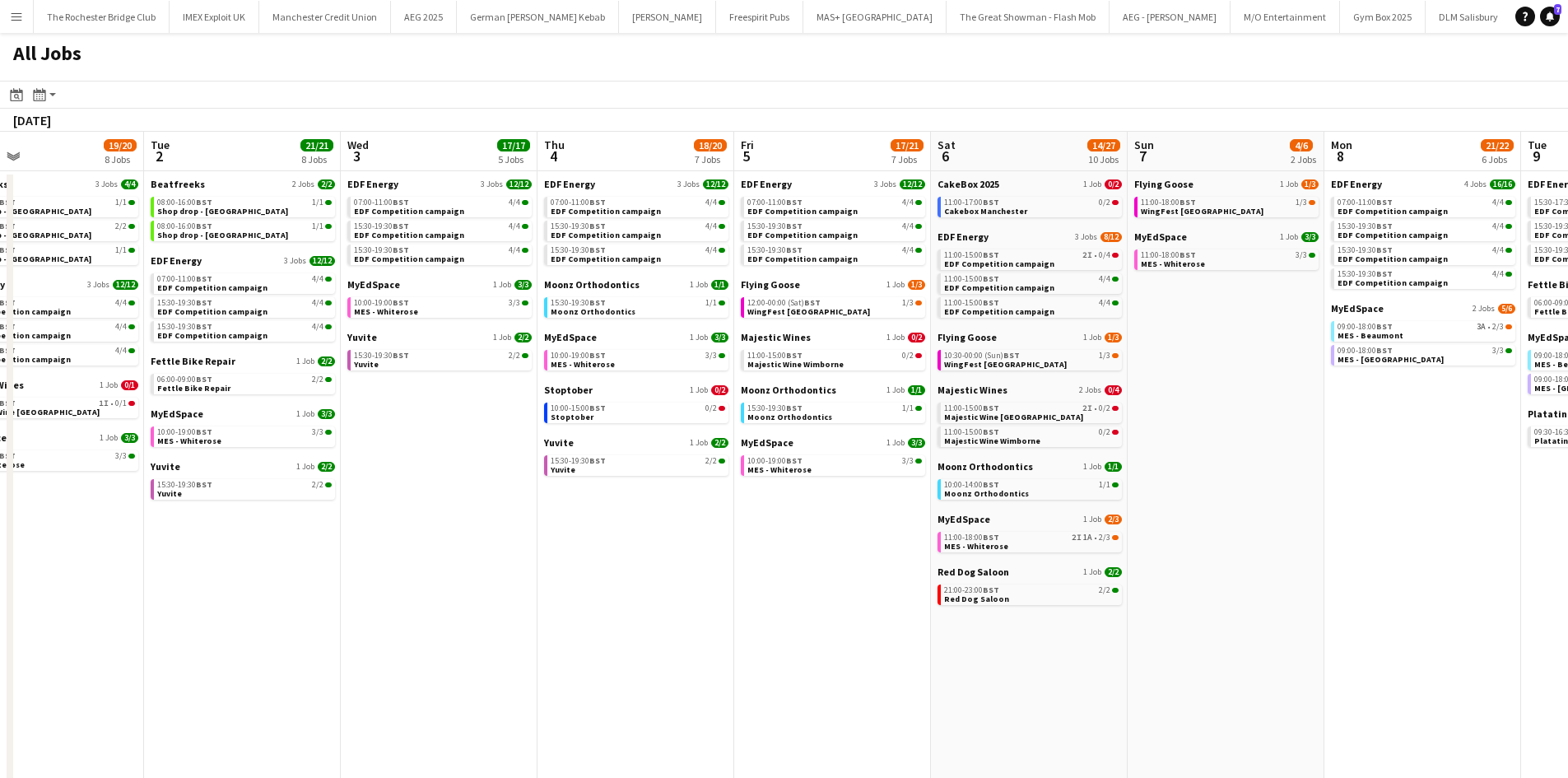
drag, startPoint x: 765, startPoint y: 641, endPoint x: 446, endPoint y: 671, distance: 320.4
click at [446, 671] on app-calendar-viewport "Thu 28 20/22 11 Jobs Fri 29 20/21 9 Jobs Sat 30 37/47 29 Jobs Sun 31 22/23 9 Jo…" at bounding box center [784, 709] width 1568 height 1156
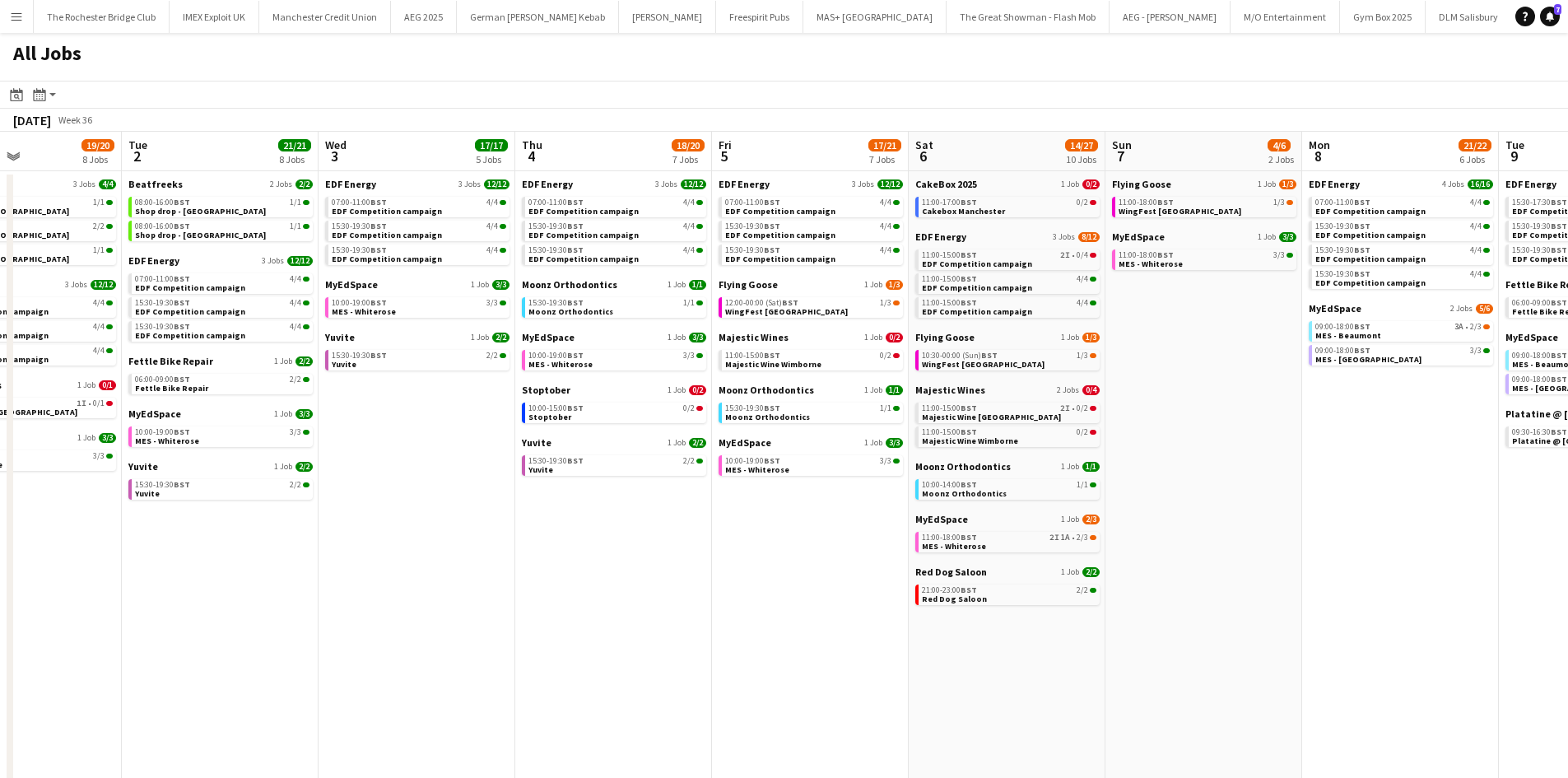
drag, startPoint x: 680, startPoint y: 570, endPoint x: 657, endPoint y: 569, distance: 23.0
click at [657, 569] on app-calendar-viewport "Sat 30 37/47 29 Jobs Sun 31 22/23 9 Jobs Mon 1 19/20 8 Jobs Tue 2 21/21 8 Jobs …" at bounding box center [784, 709] width 1568 height 1156
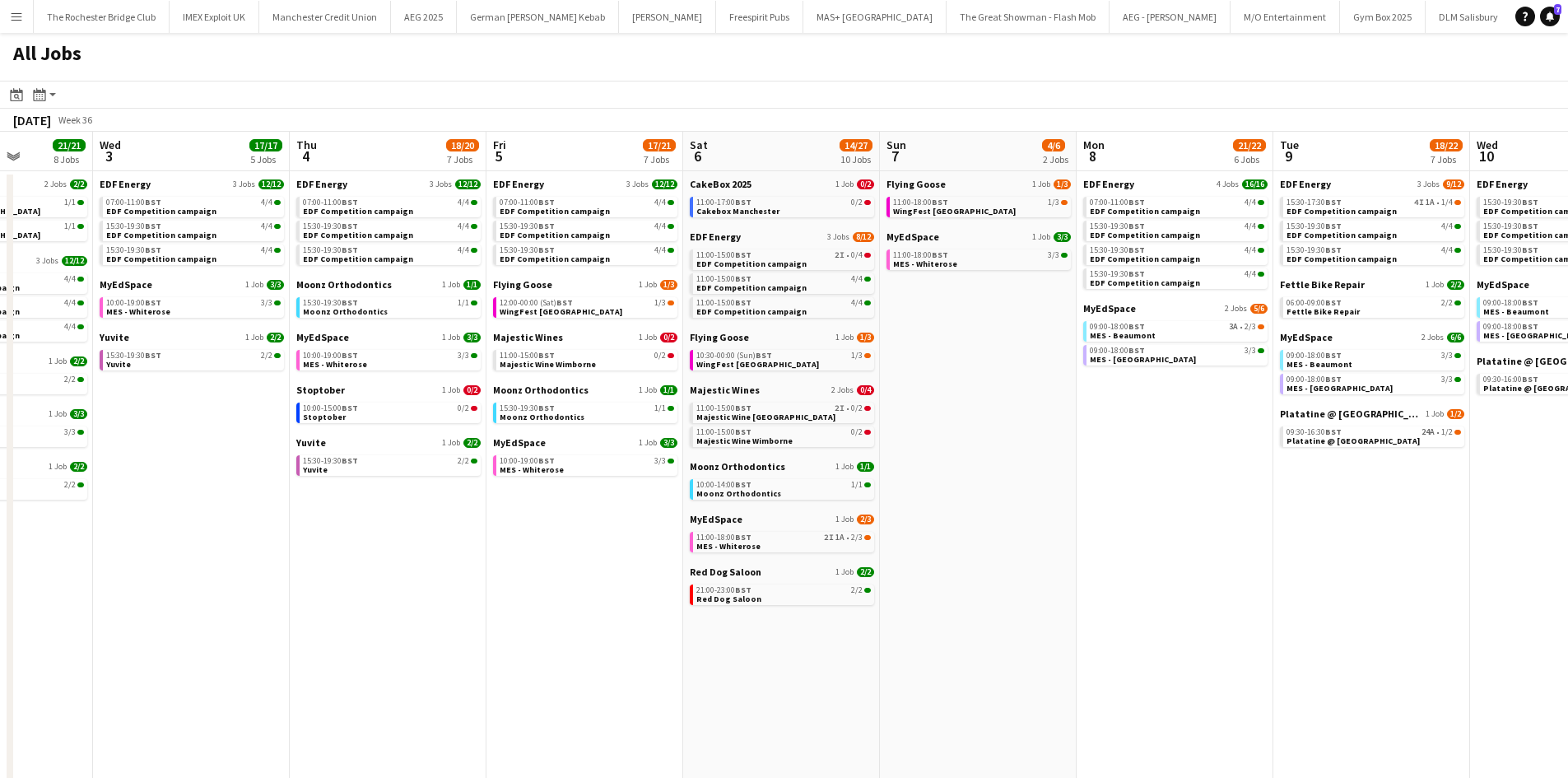
drag, startPoint x: 756, startPoint y: 567, endPoint x: 400, endPoint y: 575, distance: 356.1
click at [400, 575] on app-calendar-viewport "Sat 30 37/47 29 Jobs Sun 31 22/23 9 Jobs Mon 1 19/20 8 Jobs Tue 2 21/21 8 Jobs …" at bounding box center [784, 709] width 1568 height 1156
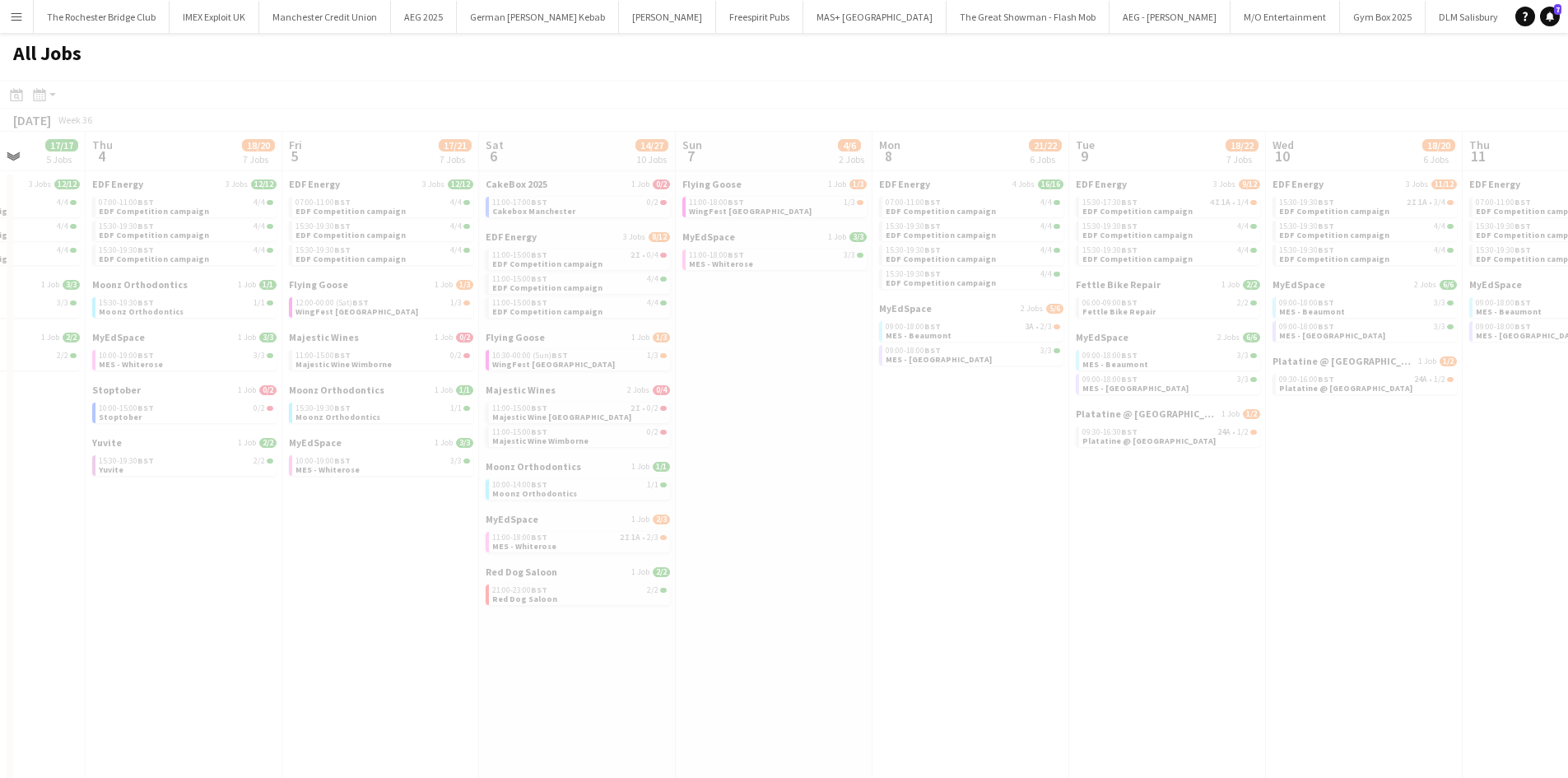
drag, startPoint x: 843, startPoint y: 658, endPoint x: 808, endPoint y: 658, distance: 35.0
click at [430, 635] on app-all-jobs "All Jobs Date picker AUG 2025 AUG 2025 Monday M Tuesday T Wednesday W Thursday …" at bounding box center [784, 660] width 1568 height 1255
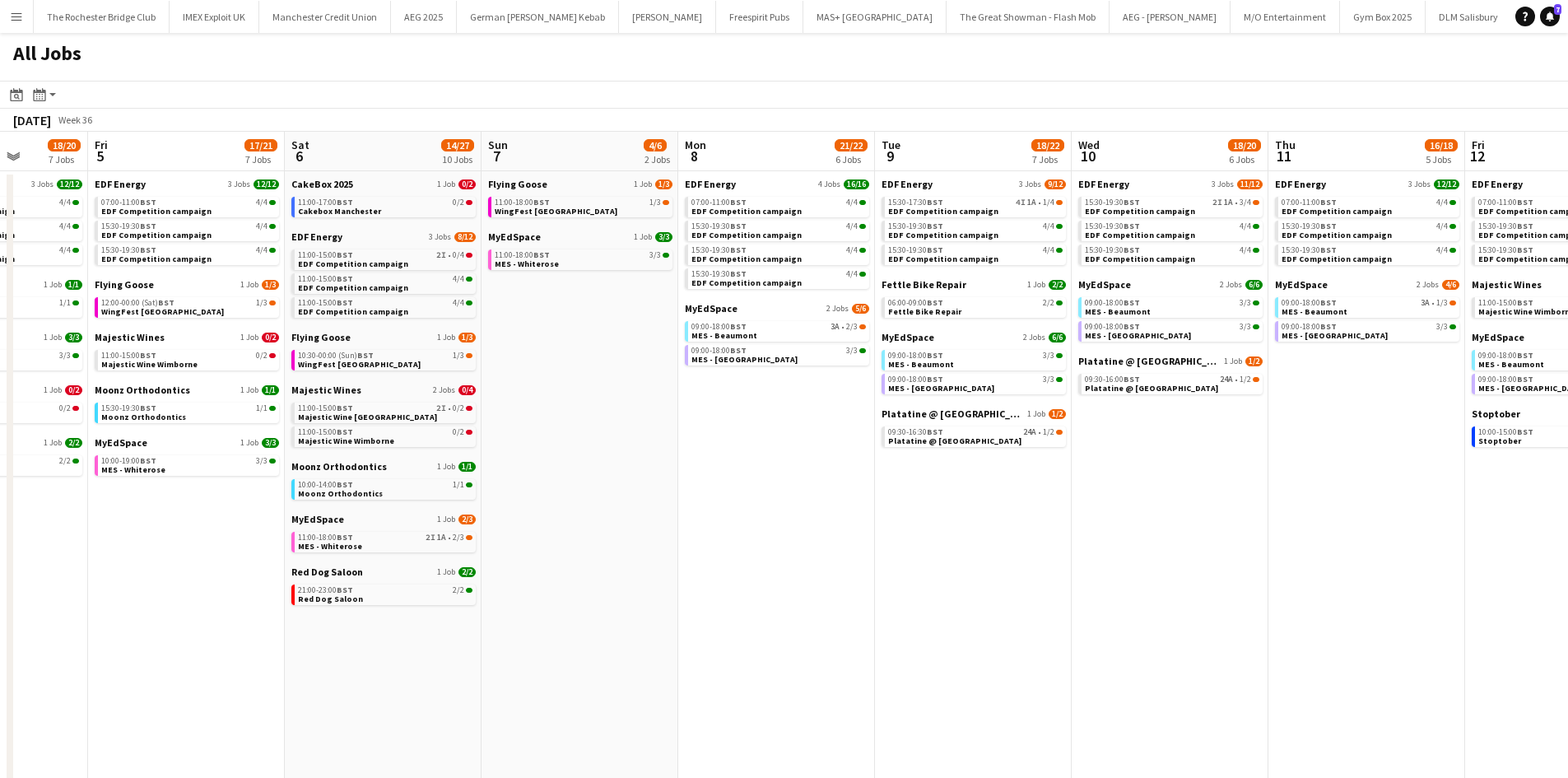
drag, startPoint x: 678, startPoint y: 628, endPoint x: 140, endPoint y: 611, distance: 538.3
click at [141, 611] on app-calendar-viewport "Mon 1 19/20 8 Jobs Tue 2 21/21 8 Jobs Wed 3 17/17 5 Jobs Thu 4 18/20 7 Jobs Fri…" at bounding box center [784, 709] width 1568 height 1156
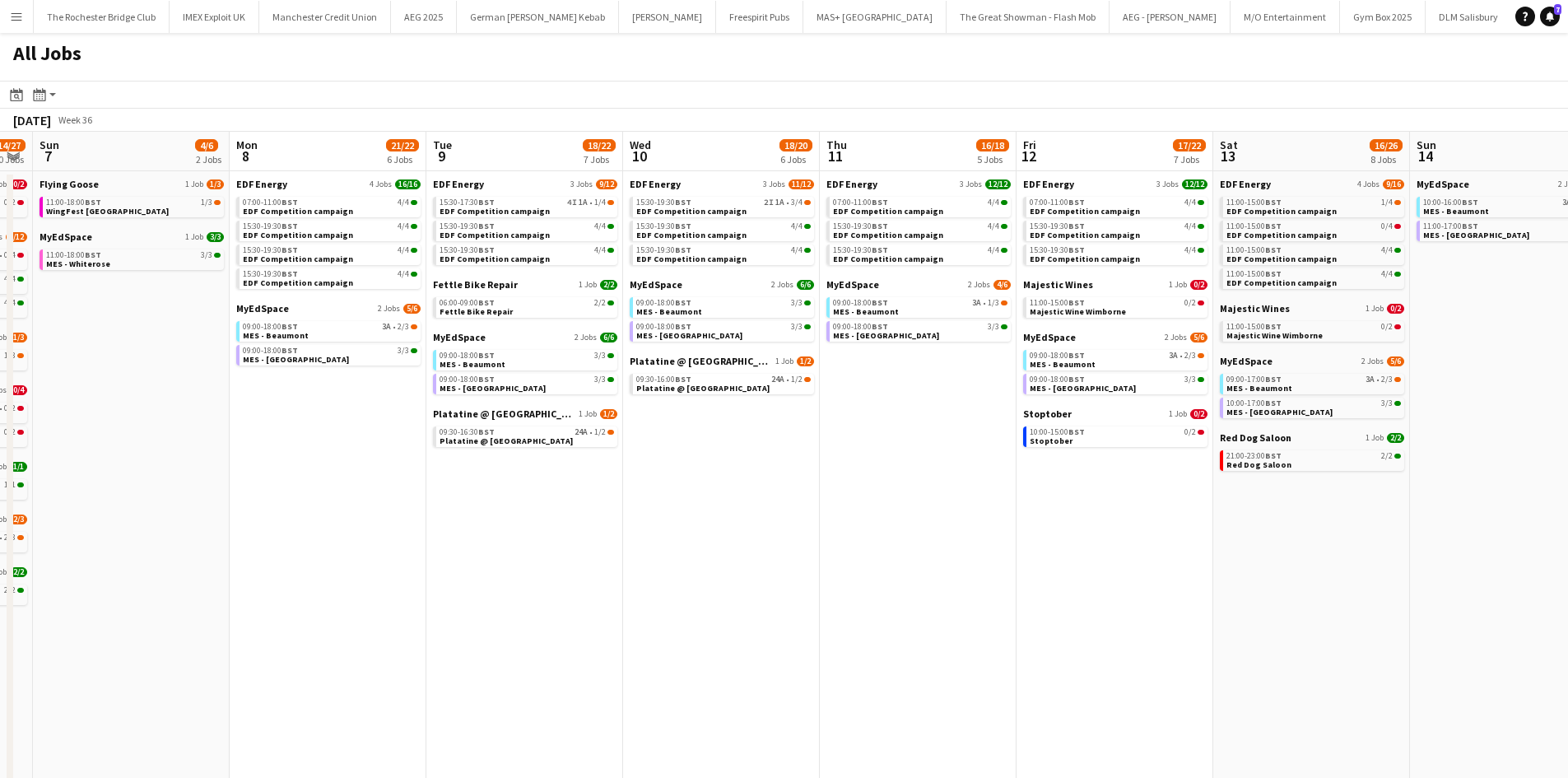
scroll to position [0, 499]
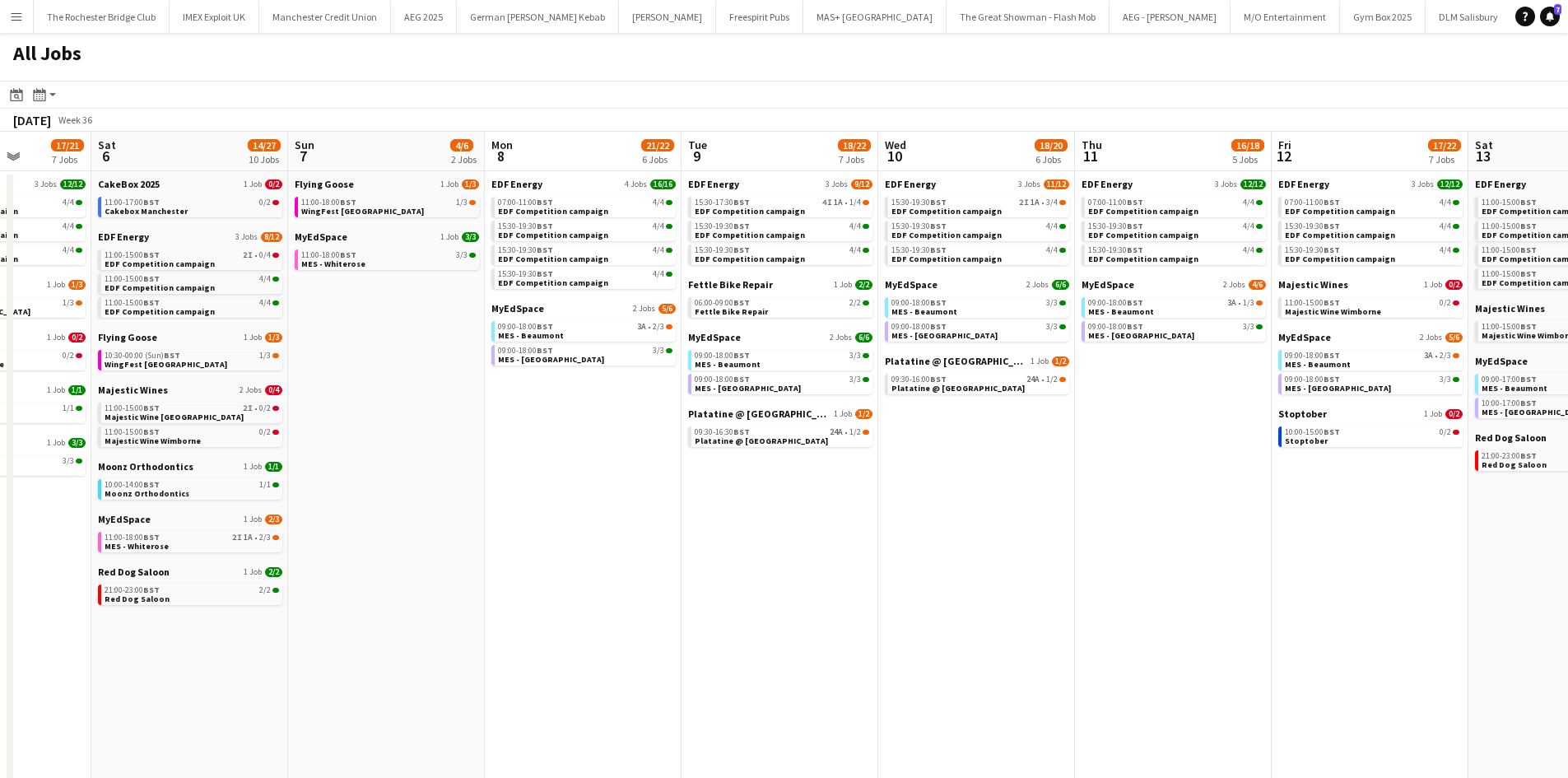
click at [293, 617] on app-all-jobs "All Jobs Date picker AUG 2025 AUG 2025 Monday M Tuesday T Wednesday W Thursday …" at bounding box center [784, 660] width 1568 height 1255
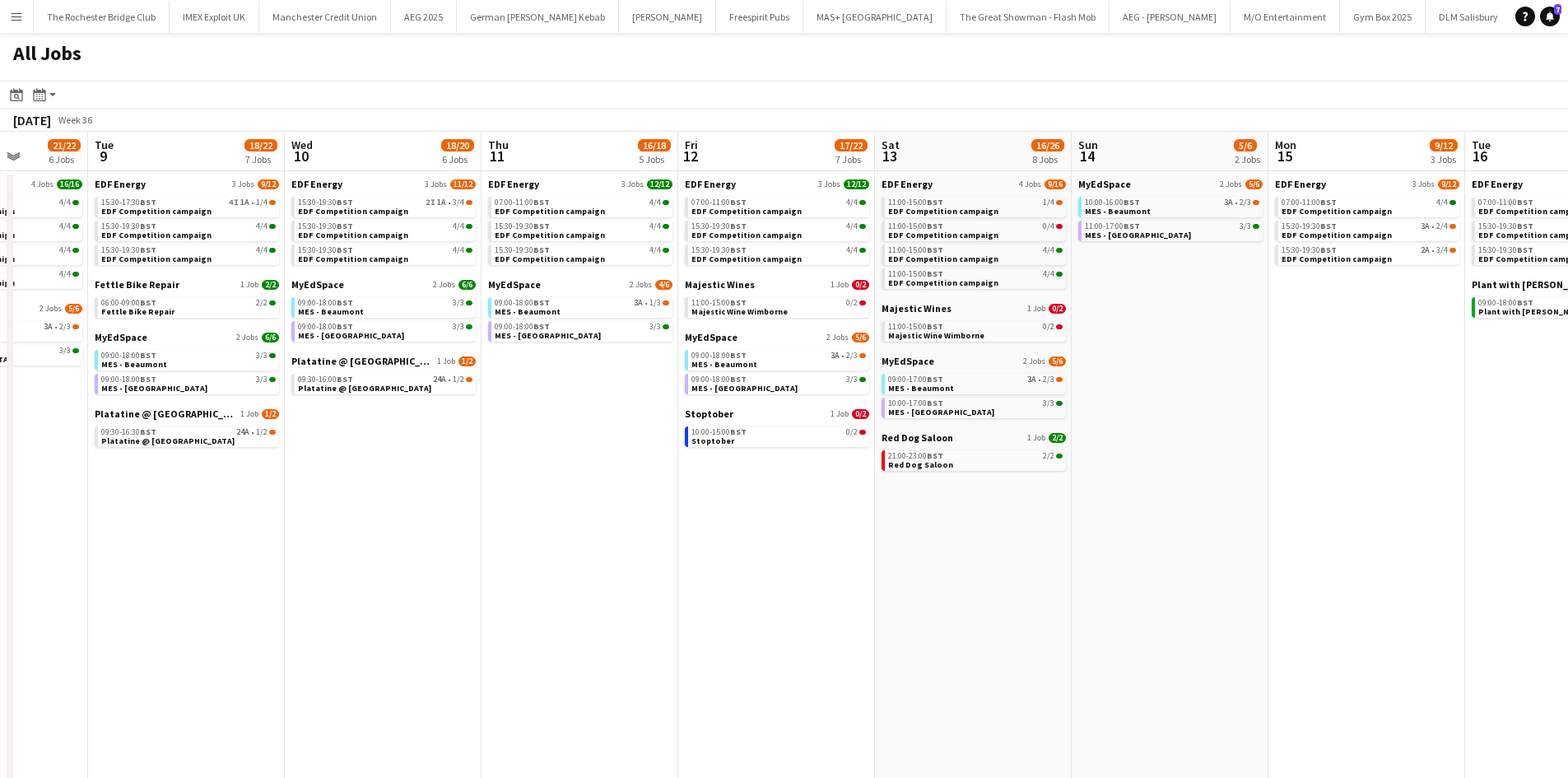
drag, startPoint x: 587, startPoint y: 610, endPoint x: 375, endPoint y: 636, distance: 213.6
click at [375, 636] on app-calendar-viewport "Fri 5 17/21 7 Jobs Sat 6 14/27 10 Jobs Sun 7 4/6 2 Jobs Mon 8 21/22 6 Jobs Tue …" at bounding box center [784, 709] width 1568 height 1156
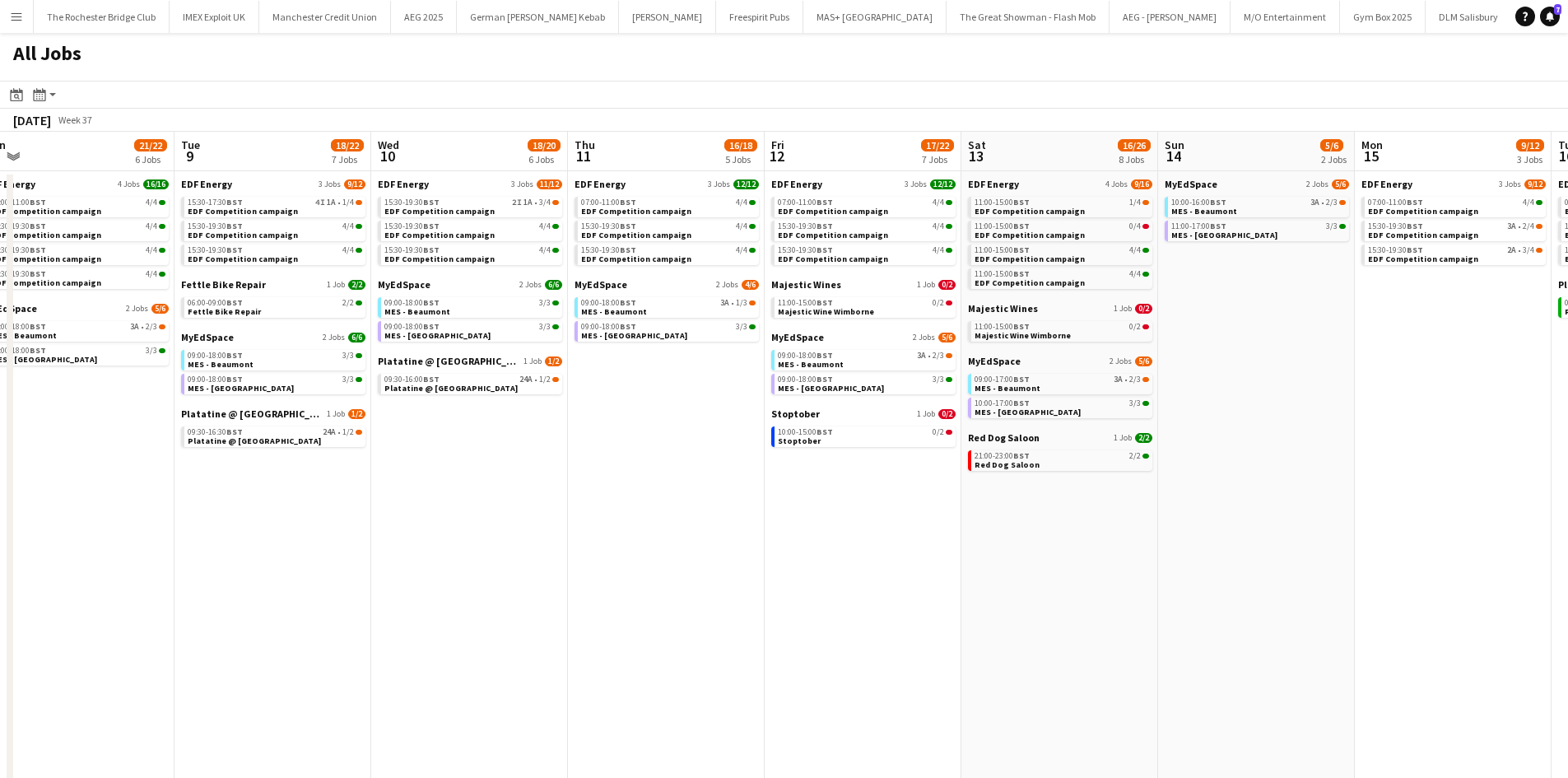
drag, startPoint x: 742, startPoint y: 602, endPoint x: 413, endPoint y: 605, distance: 329.0
click at [415, 605] on app-calendar-viewport "Fri 5 17/21 7 Jobs Sat 6 14/27 10 Jobs Sun 7 4/6 2 Jobs Mon 8 21/22 6 Jobs Tue …" at bounding box center [784, 709] width 1568 height 1156
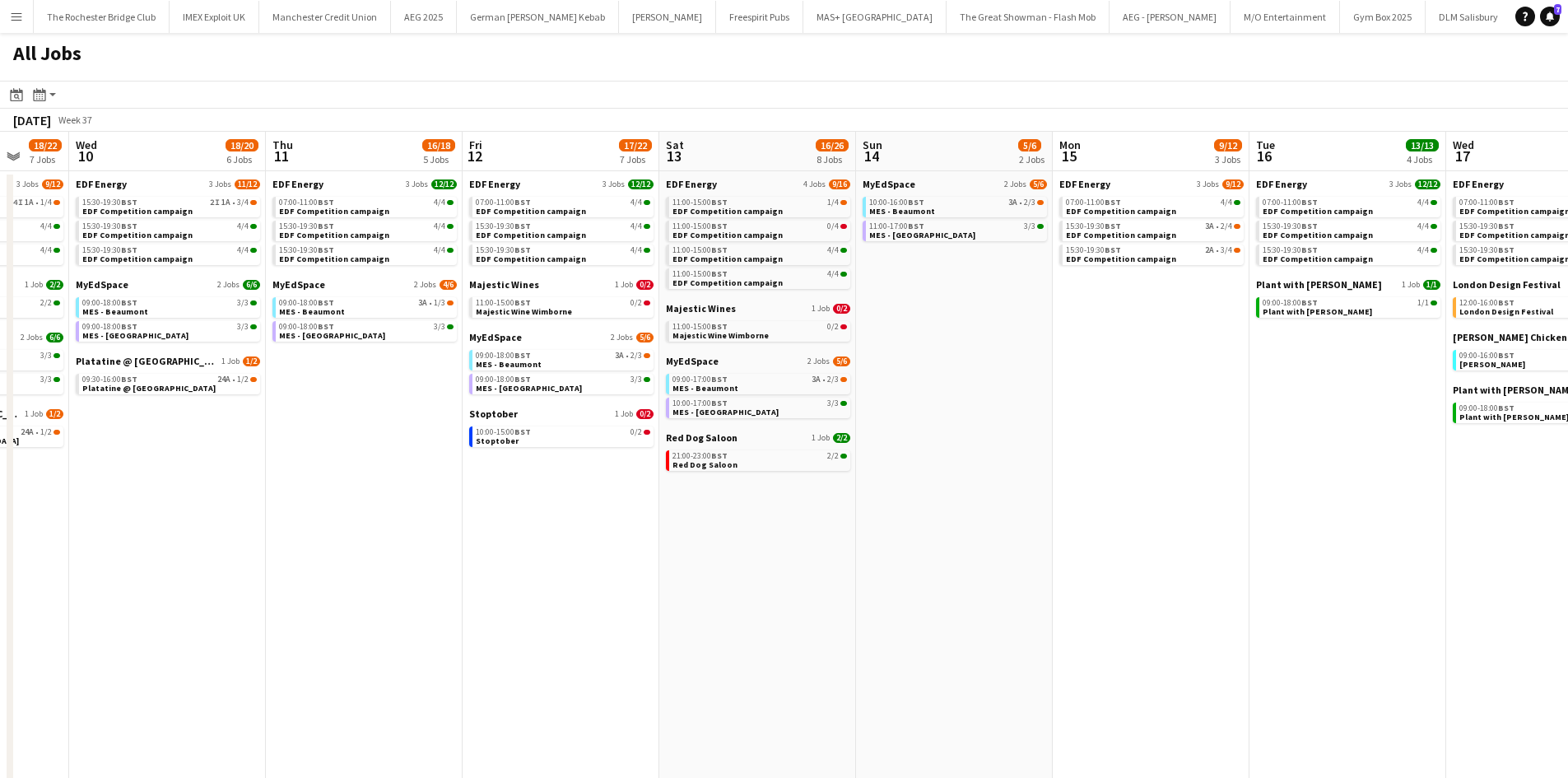
click at [393, 594] on app-all-jobs "All Jobs Date picker AUG 2025 AUG 2025 Monday M Tuesday T Wednesday W Thursday …" at bounding box center [784, 660] width 1568 height 1255
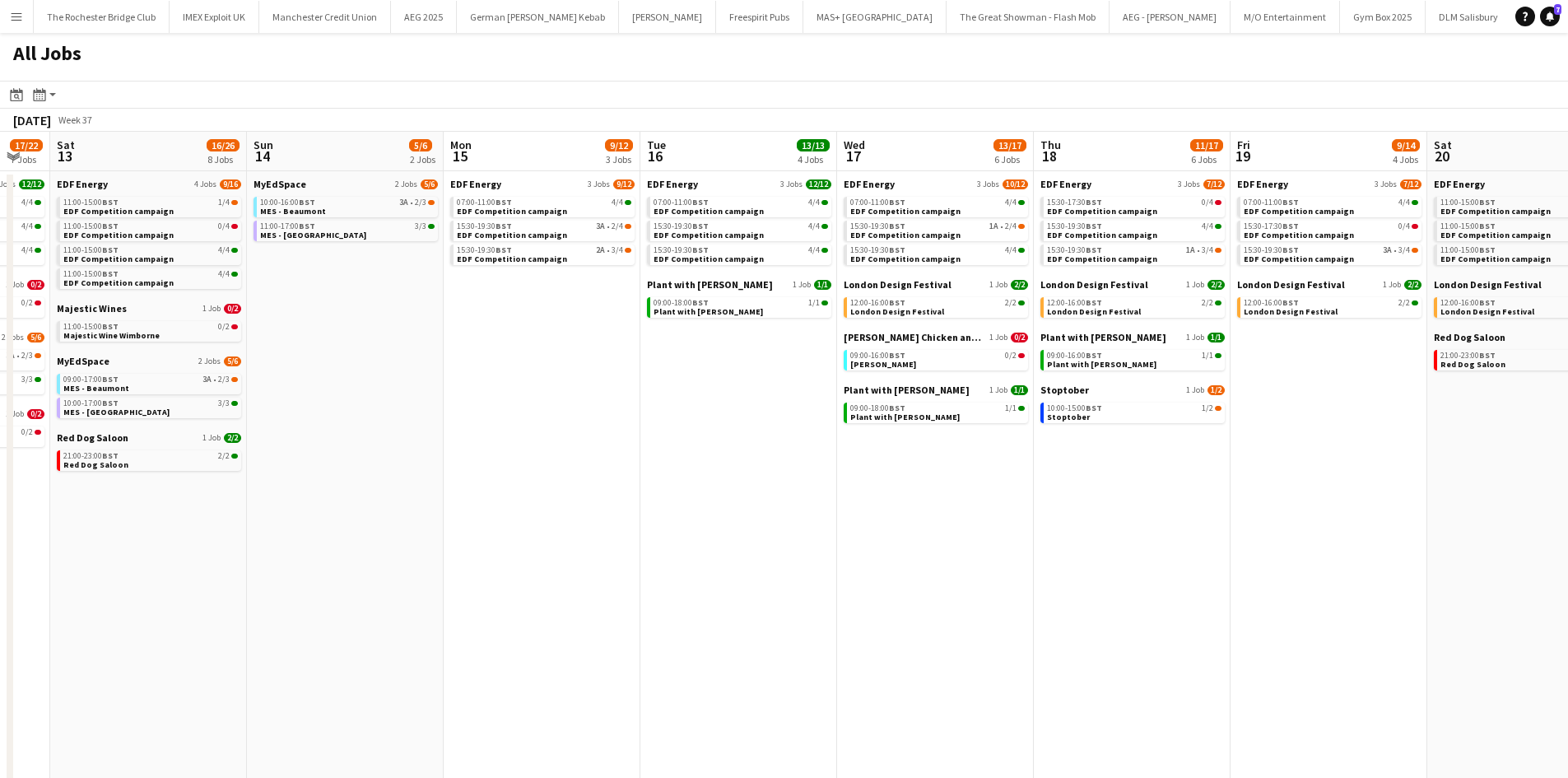
scroll to position [0, 748]
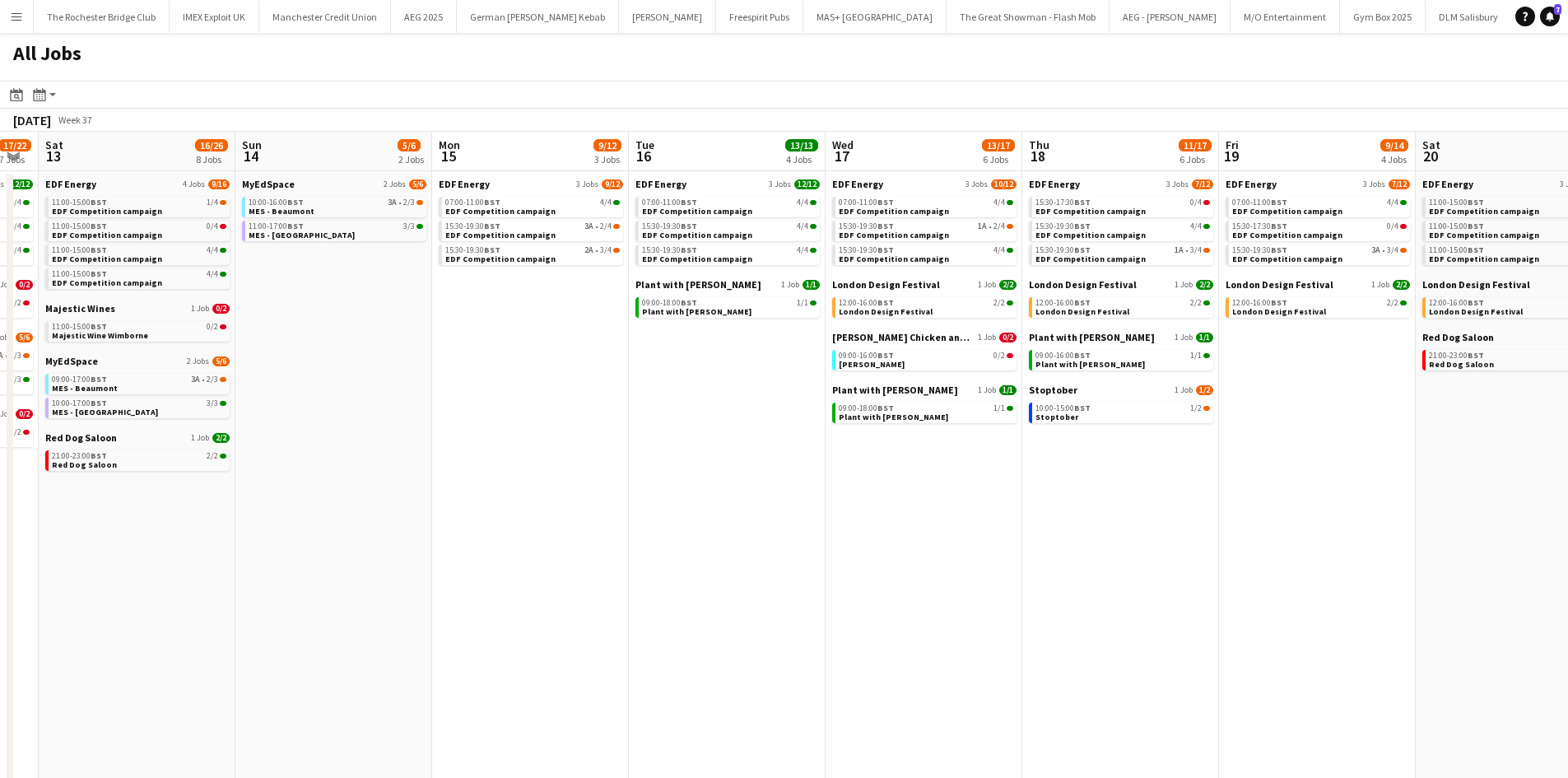
drag, startPoint x: 781, startPoint y: 582, endPoint x: 554, endPoint y: 590, distance: 227.1
click at [554, 590] on app-calendar-viewport "Tue 9 18/22 7 Jobs Wed 10 18/20 6 Jobs Thu 11 16/18 5 Jobs Fri 12 17/22 7 Jobs …" at bounding box center [784, 709] width 1568 height 1156
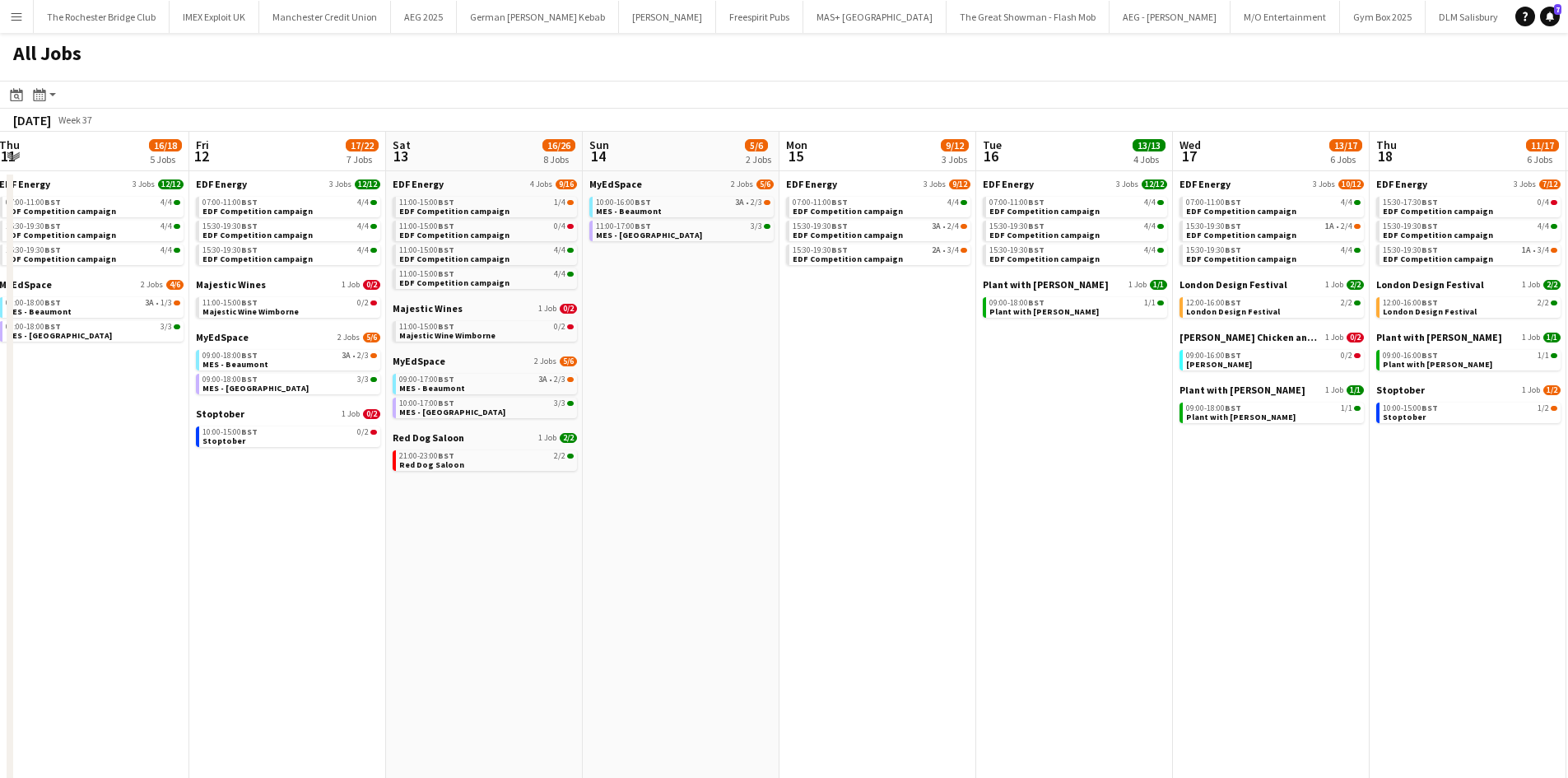
drag, startPoint x: 212, startPoint y: 564, endPoint x: 619, endPoint y: 533, distance: 408.2
click at [838, 564] on app-calendar-viewport "Tue 9 18/22 7 Jobs Wed 10 18/20 6 Jobs Thu 11 16/18 5 Jobs Fri 12 17/22 7 Jobs …" at bounding box center [784, 709] width 1568 height 1156
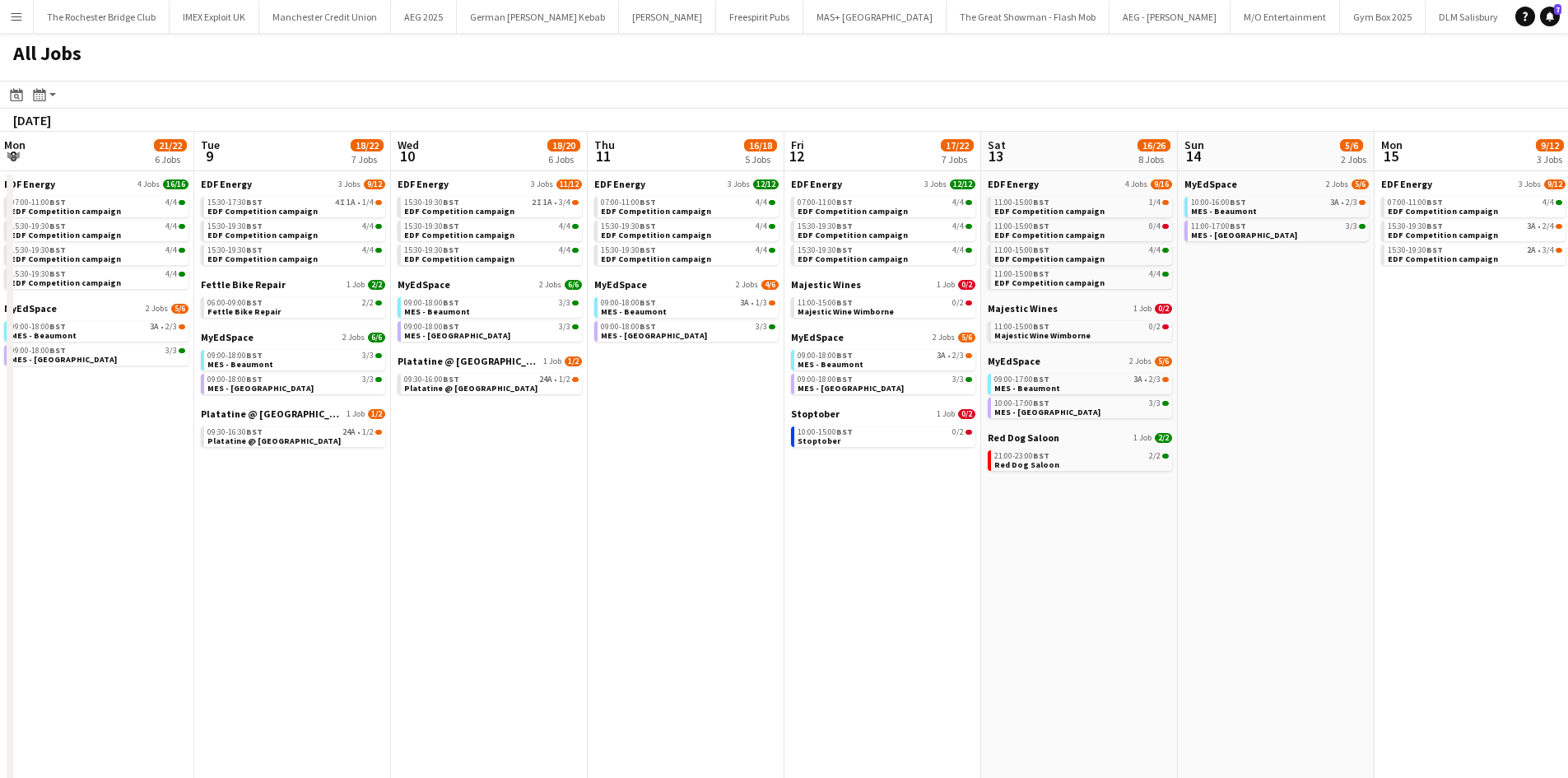
drag, startPoint x: 531, startPoint y: 584, endPoint x: 565, endPoint y: 591, distance: 34.7
click at [819, 603] on app-calendar-viewport "Sat 6 14/27 10 Jobs Sun 7 4/6 2 Jobs Mon 8 21/22 6 Jobs Tue 9 18/22 7 Jobs Wed …" at bounding box center [784, 709] width 1568 height 1156
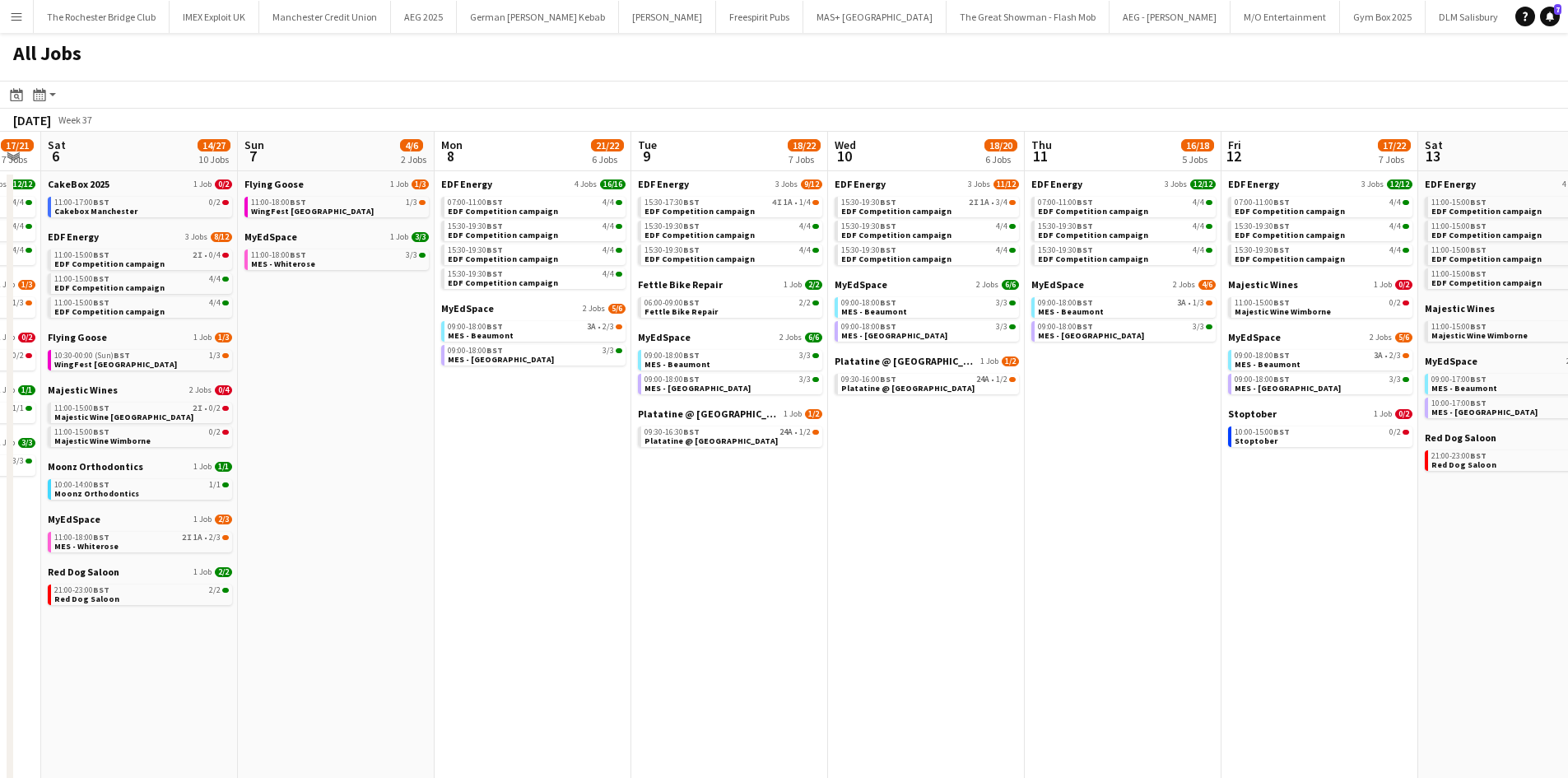
drag, startPoint x: 312, startPoint y: 610, endPoint x: 610, endPoint y: 628, distance: 298.5
click at [609, 629] on app-calendar-viewport "Thu 4 18/20 7 Jobs Fri 5 17/21 7 Jobs Sat 6 14/27 10 Jobs Sun 7 4/6 2 Jobs Mon …" at bounding box center [784, 709] width 1568 height 1156
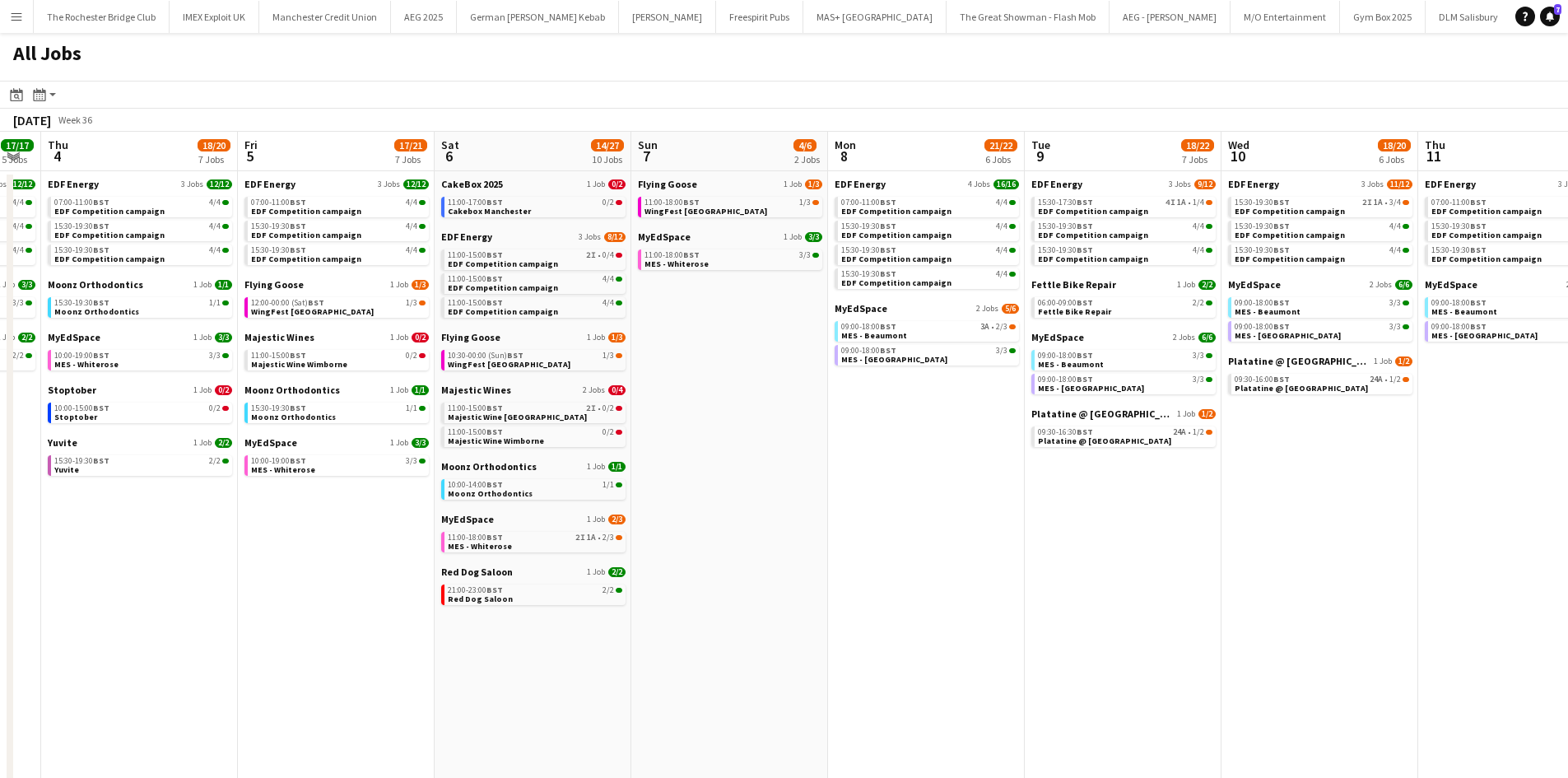
scroll to position [0, 341]
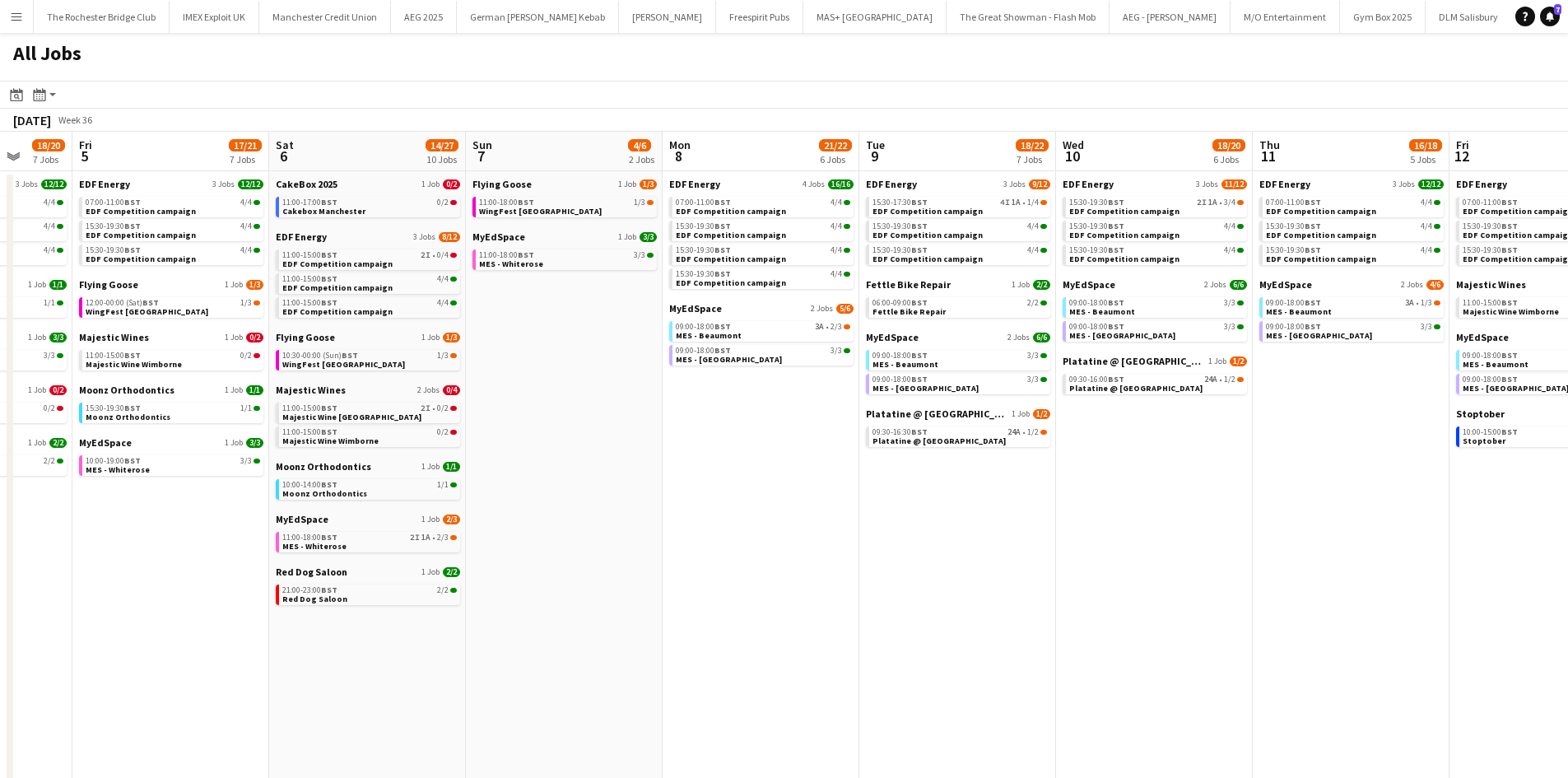
drag, startPoint x: 955, startPoint y: 515, endPoint x: 778, endPoint y: 534, distance: 178.0
click at [778, 534] on app-calendar-viewport "Tue 2 21/21 8 Jobs Wed 3 17/17 5 Jobs Thu 4 18/20 7 Jobs Fri 5 17/21 7 Jobs Sat…" at bounding box center [784, 709] width 1568 height 1156
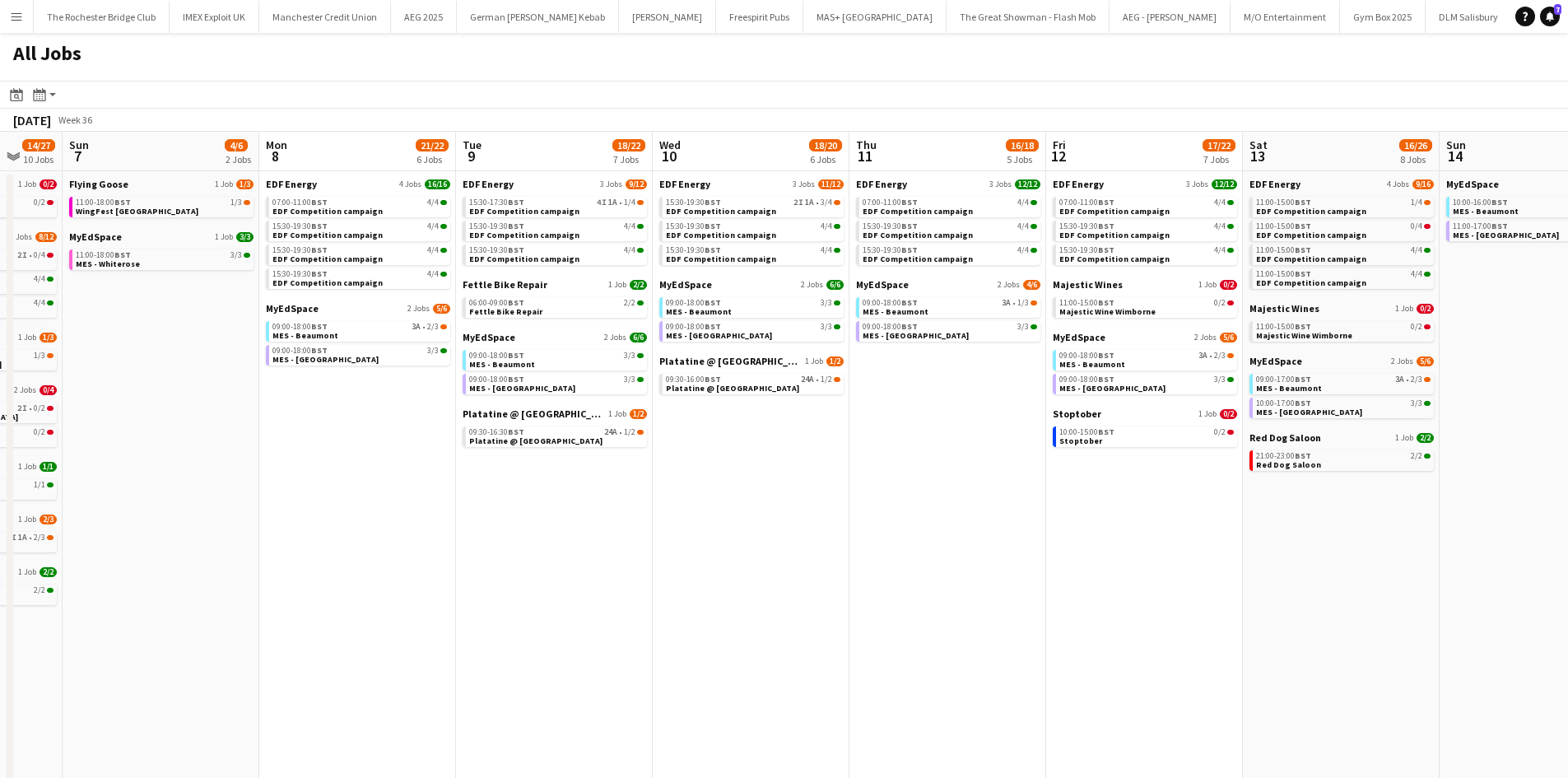
drag, startPoint x: 629, startPoint y: 554, endPoint x: 370, endPoint y: 476, distance: 270.5
click at [375, 481] on app-calendar-viewport "Thu 4 18/20 7 Jobs Fri 5 17/21 7 Jobs Sat 6 14/27 10 Jobs Sun 7 4/6 2 Jobs Mon …" at bounding box center [784, 709] width 1568 height 1156
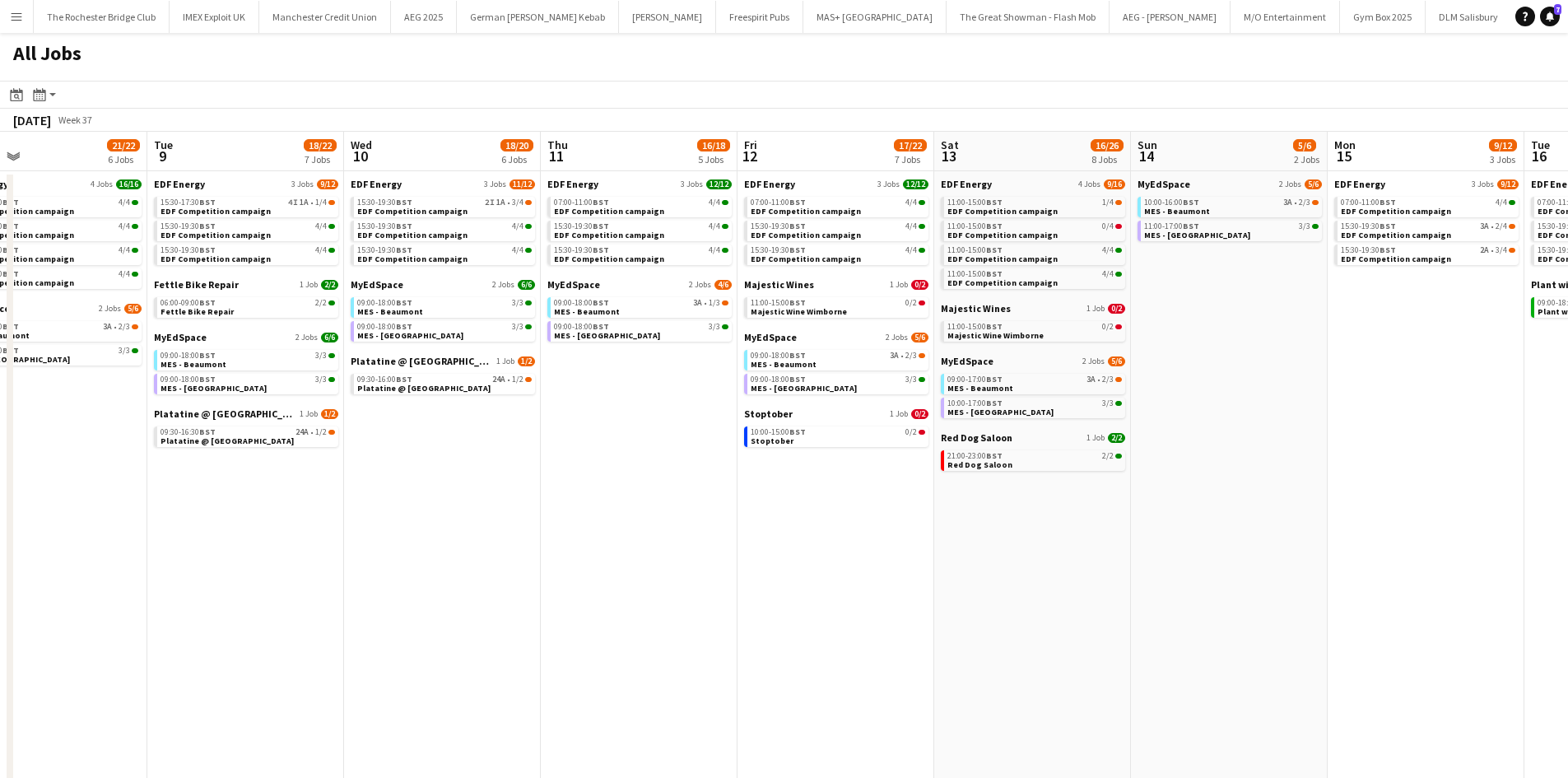
drag, startPoint x: 1007, startPoint y: 624, endPoint x: 700, endPoint y: 619, distance: 307.0
click at [700, 619] on app-calendar-viewport "Thu 4 18/20 7 Jobs Fri 5 17/21 7 Jobs Sat 6 14/27 10 Jobs Sun 7 4/6 2 Jobs Mon …" at bounding box center [784, 709] width 1568 height 1156
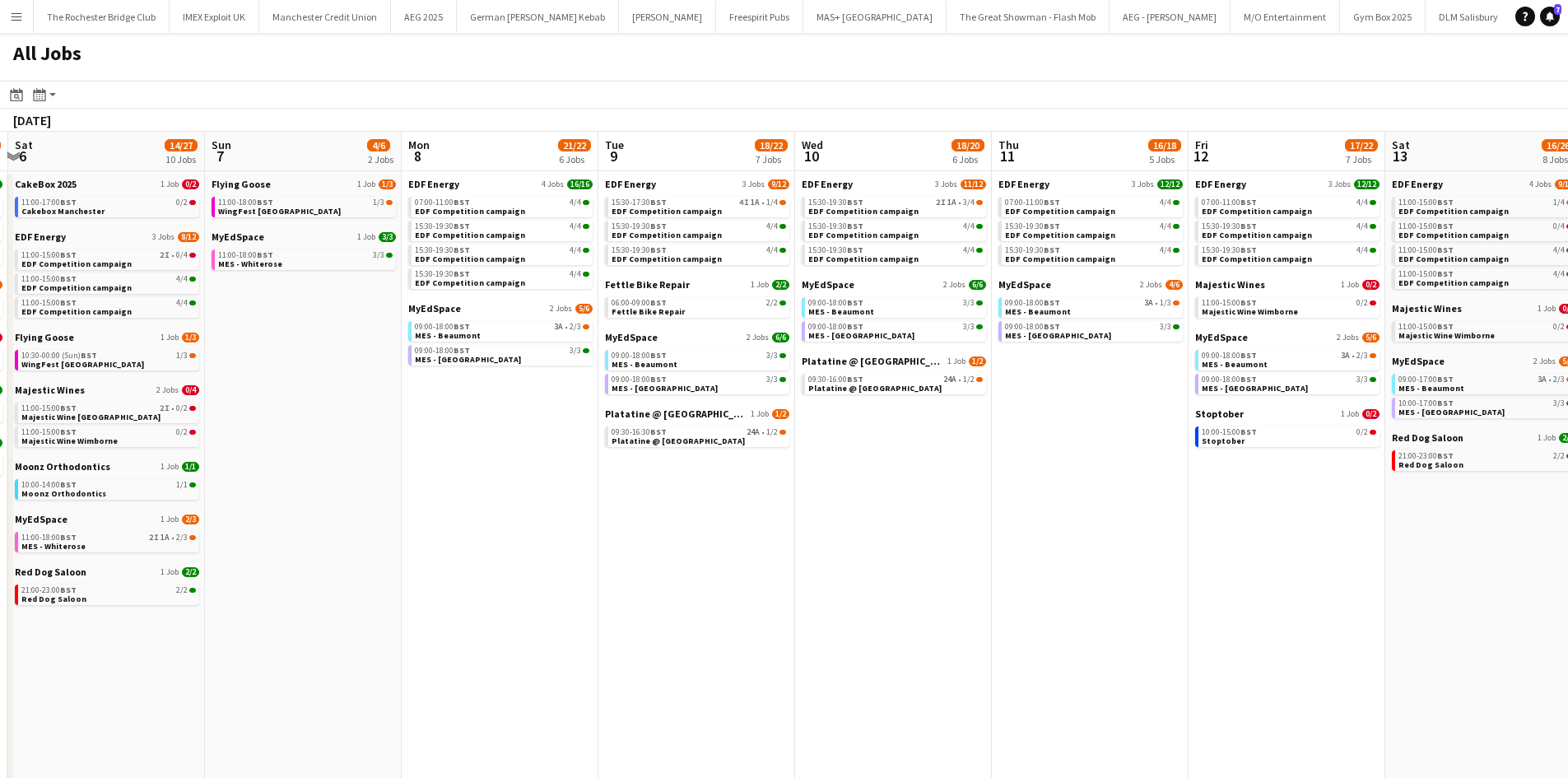
drag, startPoint x: 507, startPoint y: 622, endPoint x: 1179, endPoint y: 652, distance: 672.7
click at [1180, 652] on app-calendar-viewport "Thu 4 18/20 7 Jobs Fri 5 17/21 7 Jobs Sat 6 14/27 10 Jobs Sun 7 4/6 2 Jobs Mon …" at bounding box center [784, 709] width 1568 height 1156
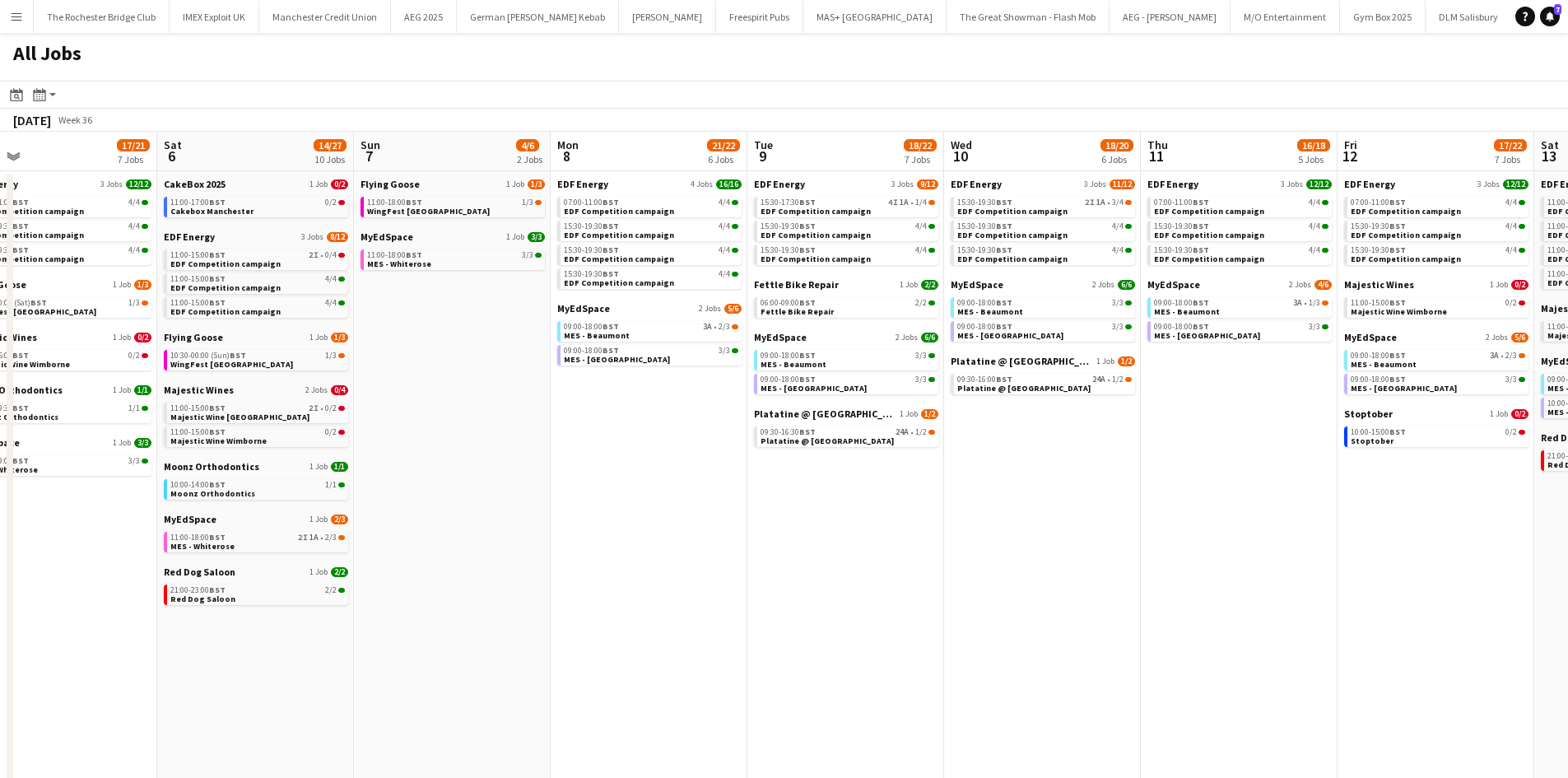
drag, startPoint x: 771, startPoint y: 533, endPoint x: 1001, endPoint y: 540, distance: 230.1
click at [1001, 540] on app-calendar-viewport "Wed 3 17/17 5 Jobs Thu 4 18/20 7 Jobs Fri 5 17/21 7 Jobs Sat 6 14/27 10 Jobs Su…" at bounding box center [784, 709] width 1568 height 1156
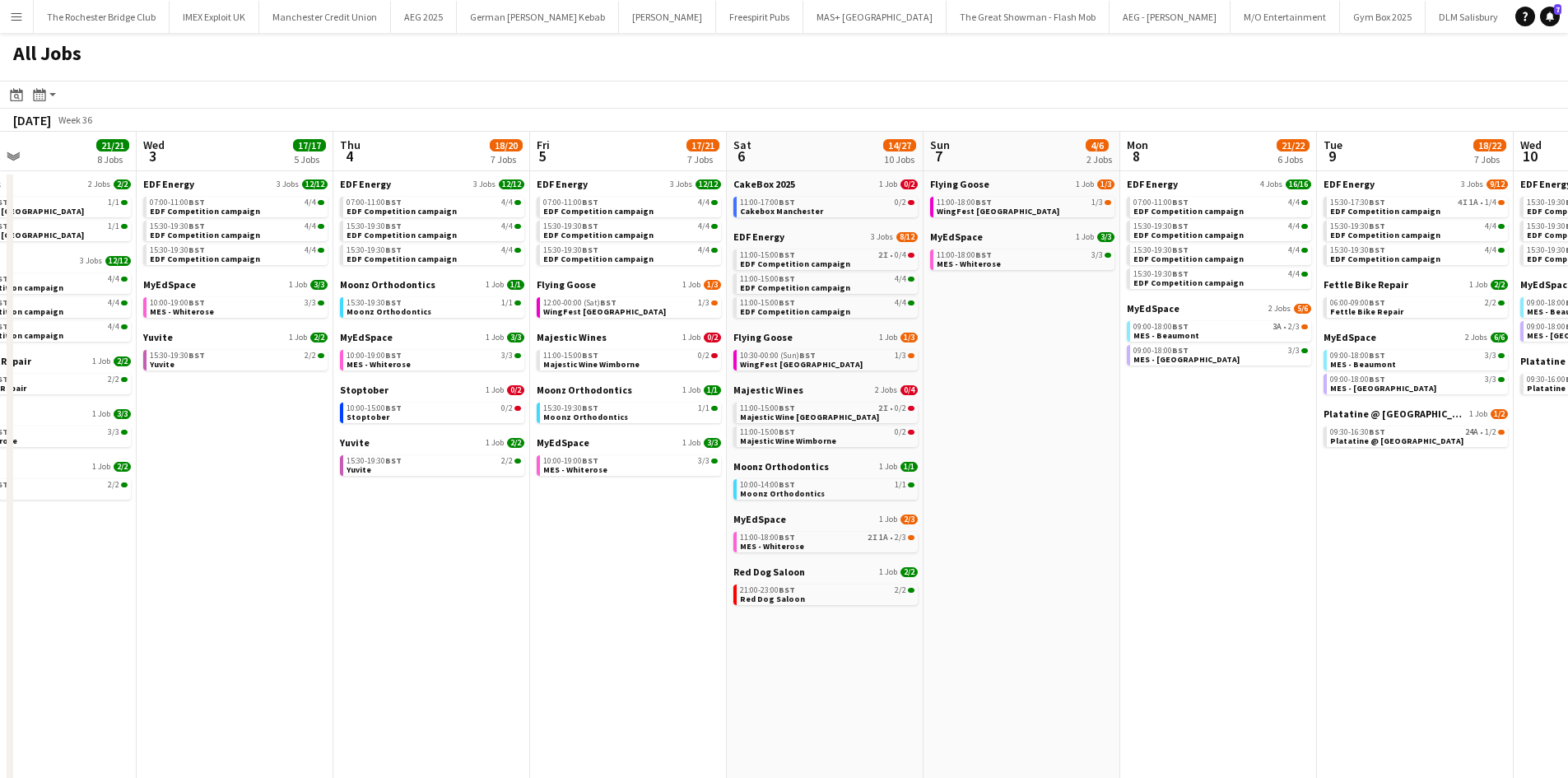
drag, startPoint x: 347, startPoint y: 555, endPoint x: 614, endPoint y: 553, distance: 267.0
click at [614, 553] on app-calendar-viewport "Sun 31 22/23 9 Jobs Mon 1 19/20 8 Jobs Tue 2 21/21 8 Jobs Wed 3 17/17 5 Jobs Th…" at bounding box center [784, 709] width 1568 height 1156
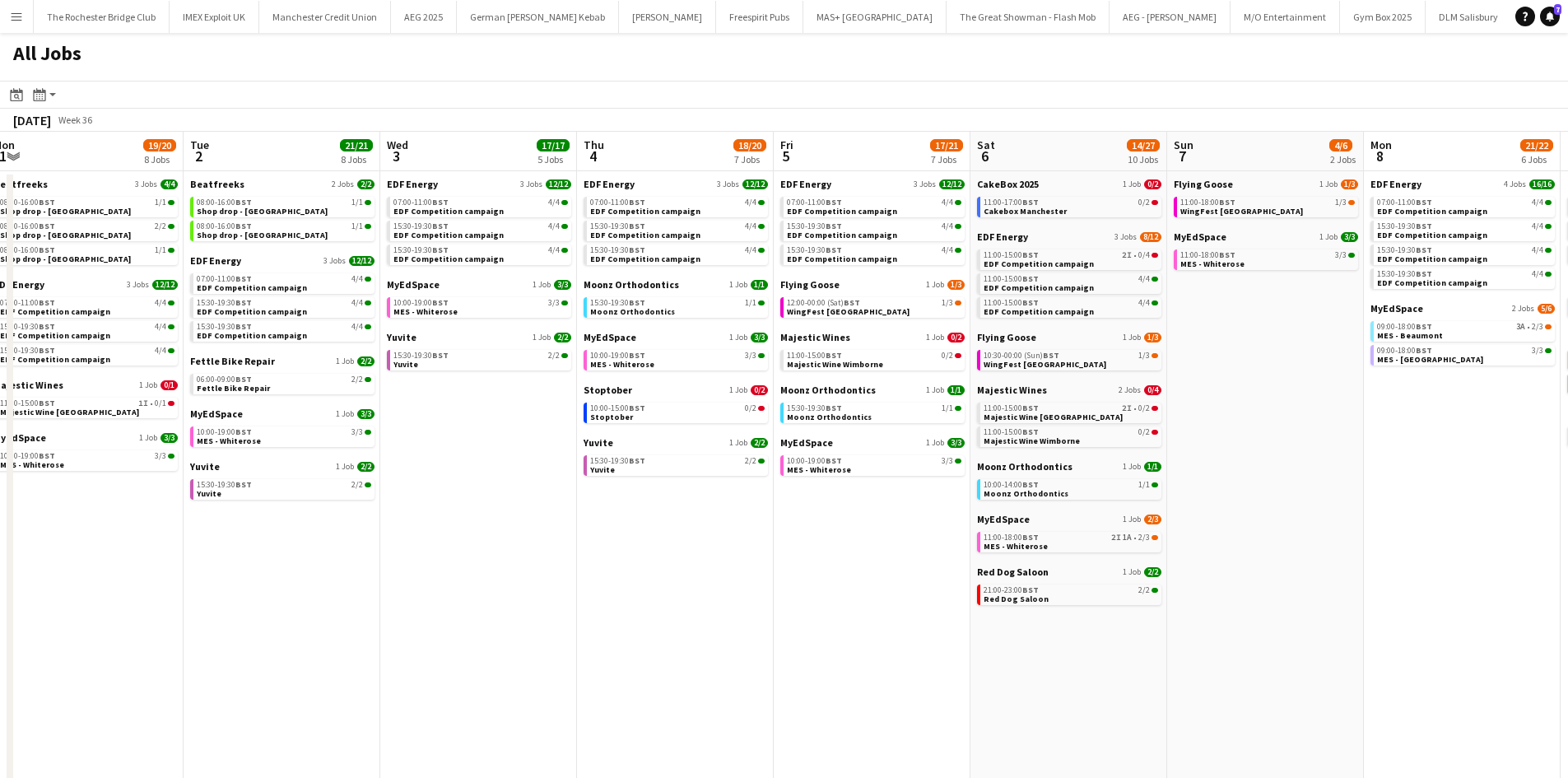
click at [642, 549] on app-calendar-viewport "Sat 30 37/47 29 Jobs Sun 31 22/23 9 Jobs Mon 1 19/20 8 Jobs Tue 2 21/21 8 Jobs …" at bounding box center [784, 709] width 1568 height 1156
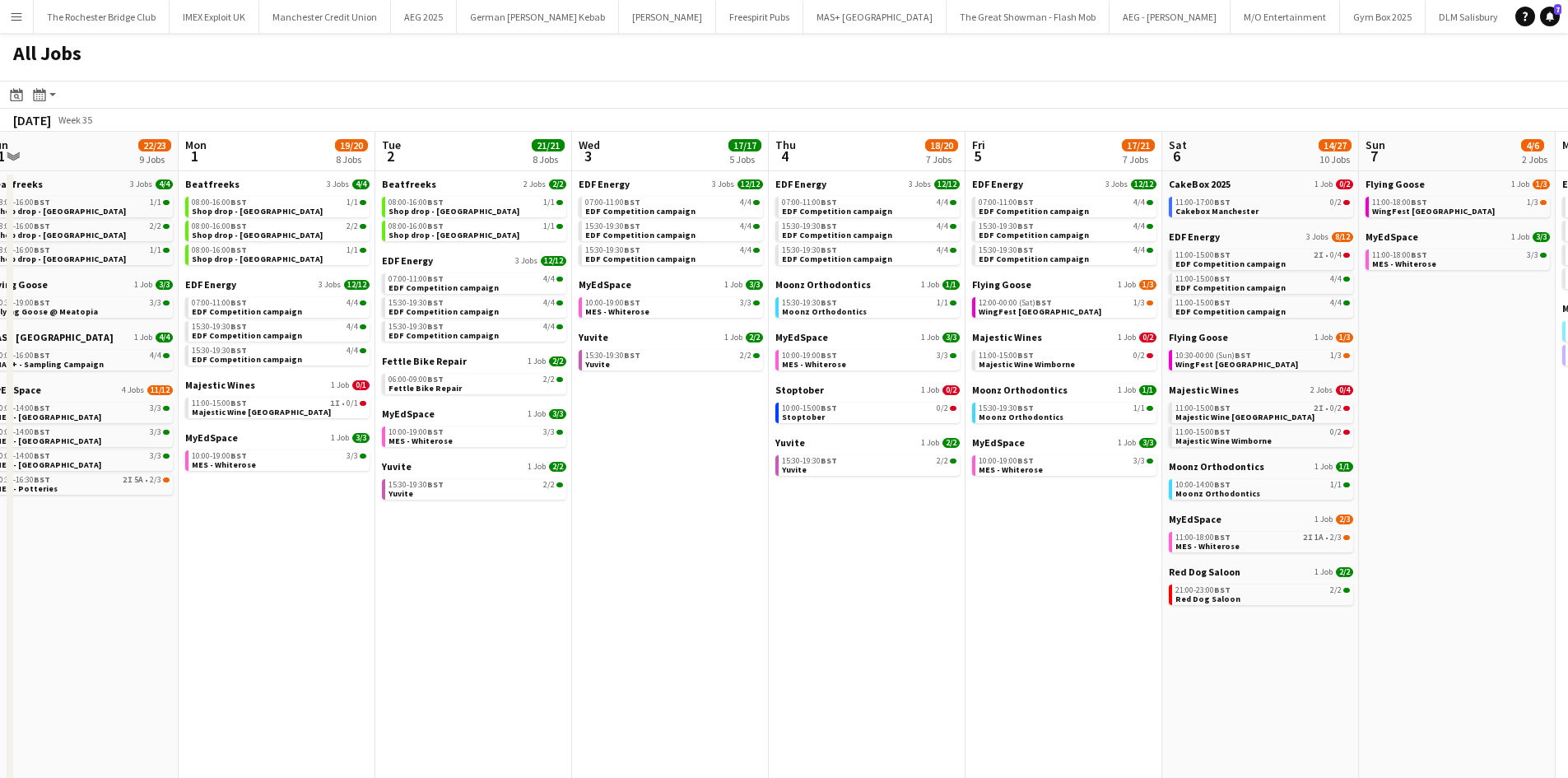
drag, startPoint x: 607, startPoint y: 551, endPoint x: 617, endPoint y: 551, distance: 10.0
click at [617, 551] on app-calendar-viewport "Fri 29 20/21 9 Jobs Sat 30 37/47 29 Jobs Sun 31 22/23 9 Jobs Mon 1 19/20 8 Jobs…" at bounding box center [784, 709] width 1568 height 1156
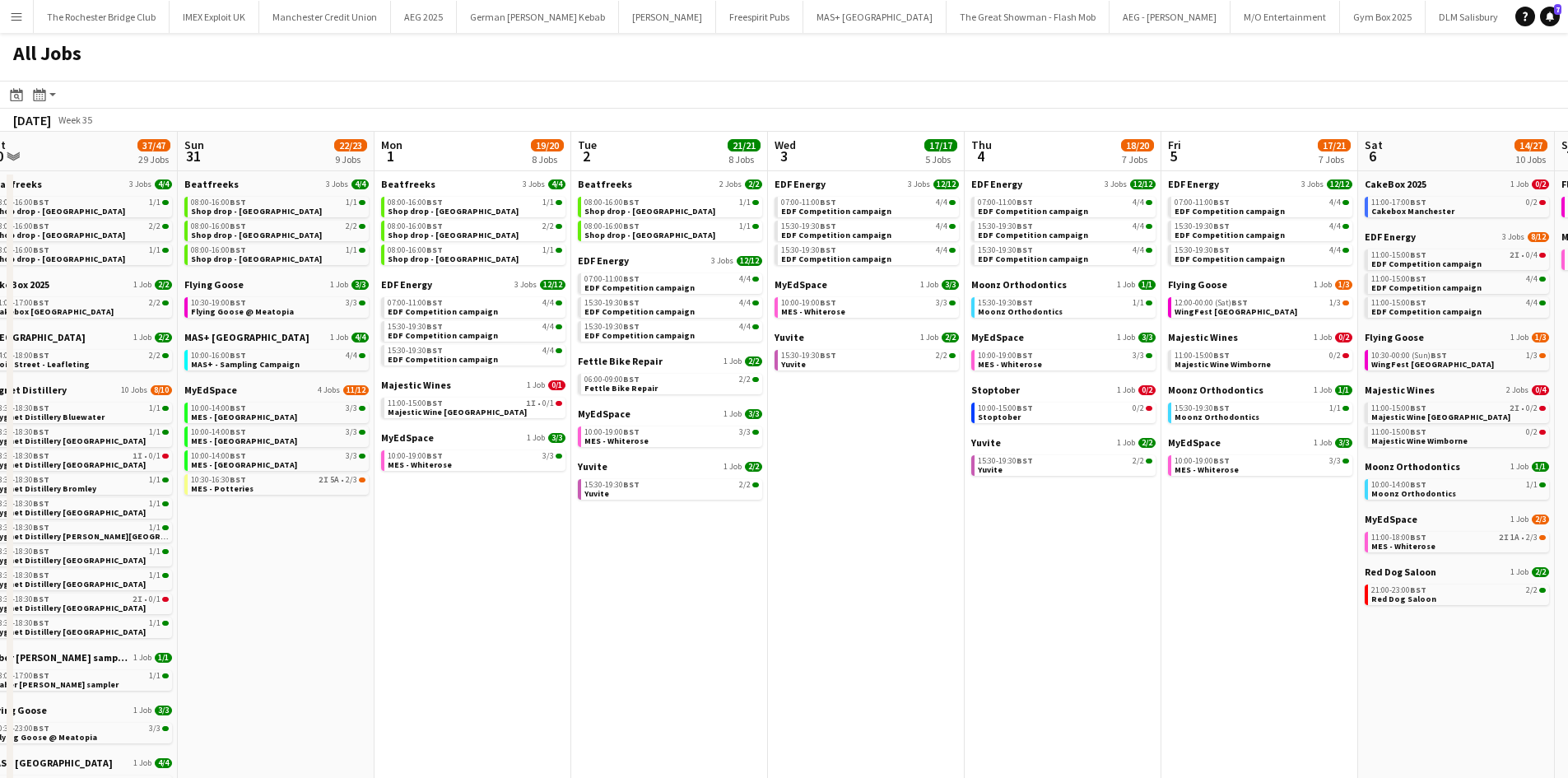
drag, startPoint x: 554, startPoint y: 558, endPoint x: 569, endPoint y: 558, distance: 15.0
click at [569, 558] on app-calendar-viewport "Thu 28 20/22 11 Jobs Fri 29 20/21 9 Jobs Sat 30 37/47 29 Jobs Sun 31 22/23 9 Jo…" at bounding box center [784, 709] width 1568 height 1156
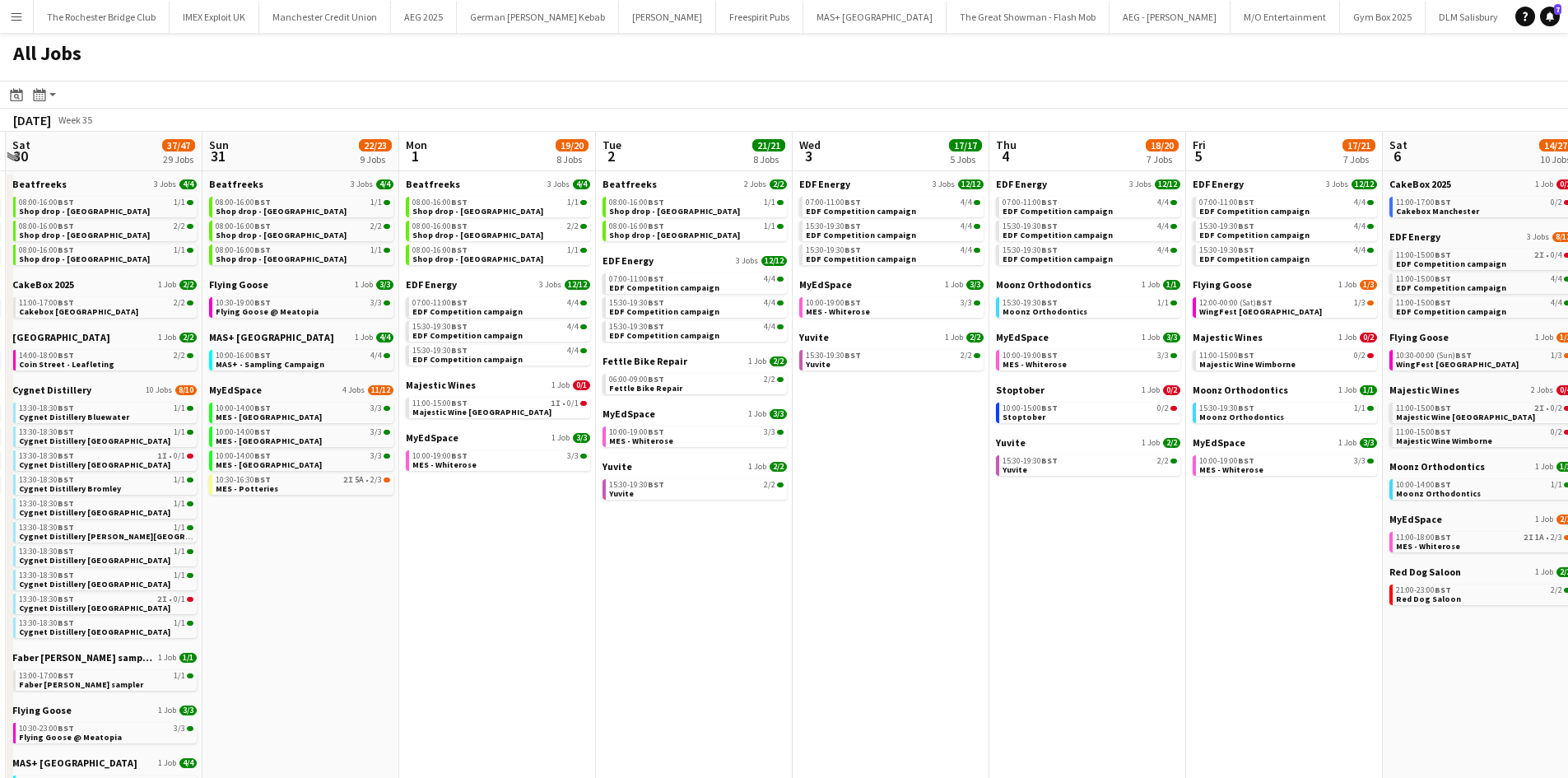
scroll to position [0, 445]
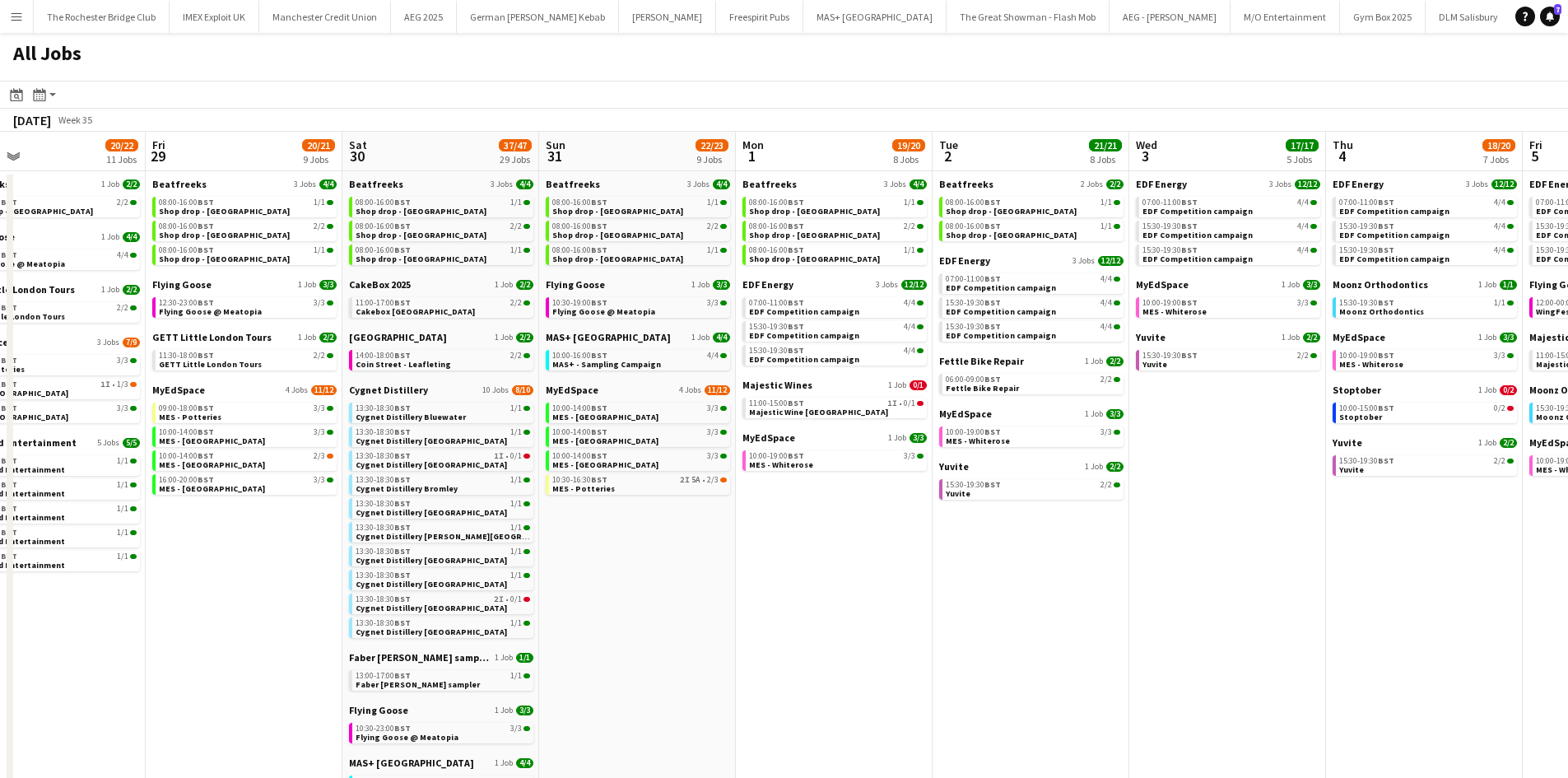
drag, startPoint x: 422, startPoint y: 560, endPoint x: 789, endPoint y: 573, distance: 367.2
click at [789, 573] on app-calendar-viewport "Tue 26 22/24 14 Jobs Wed 27 16/18 7 Jobs Thu 28 20/22 11 Jobs Fri 29 20/21 9 Jo…" at bounding box center [784, 709] width 1568 height 1156
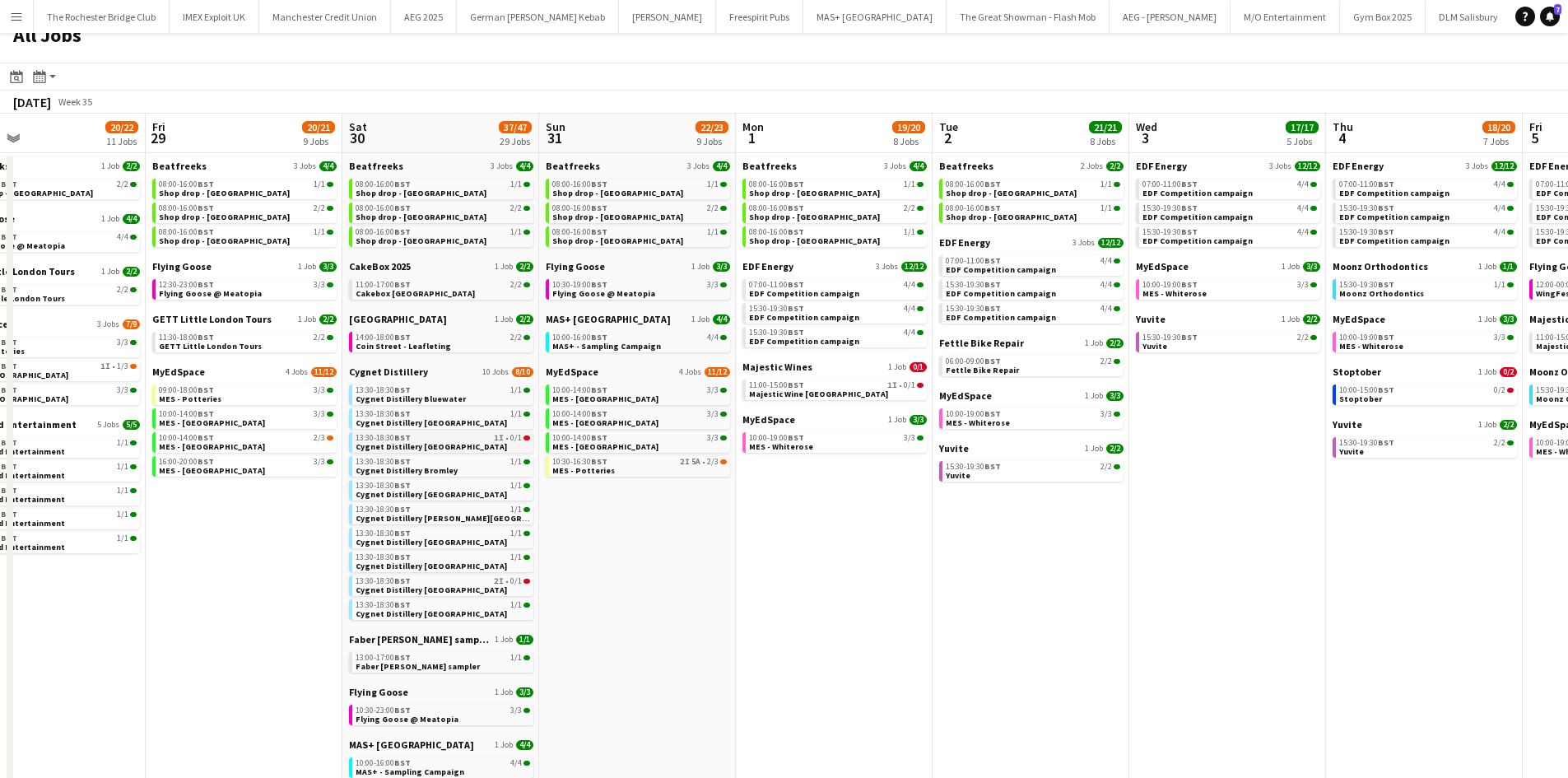
scroll to position [0, 0]
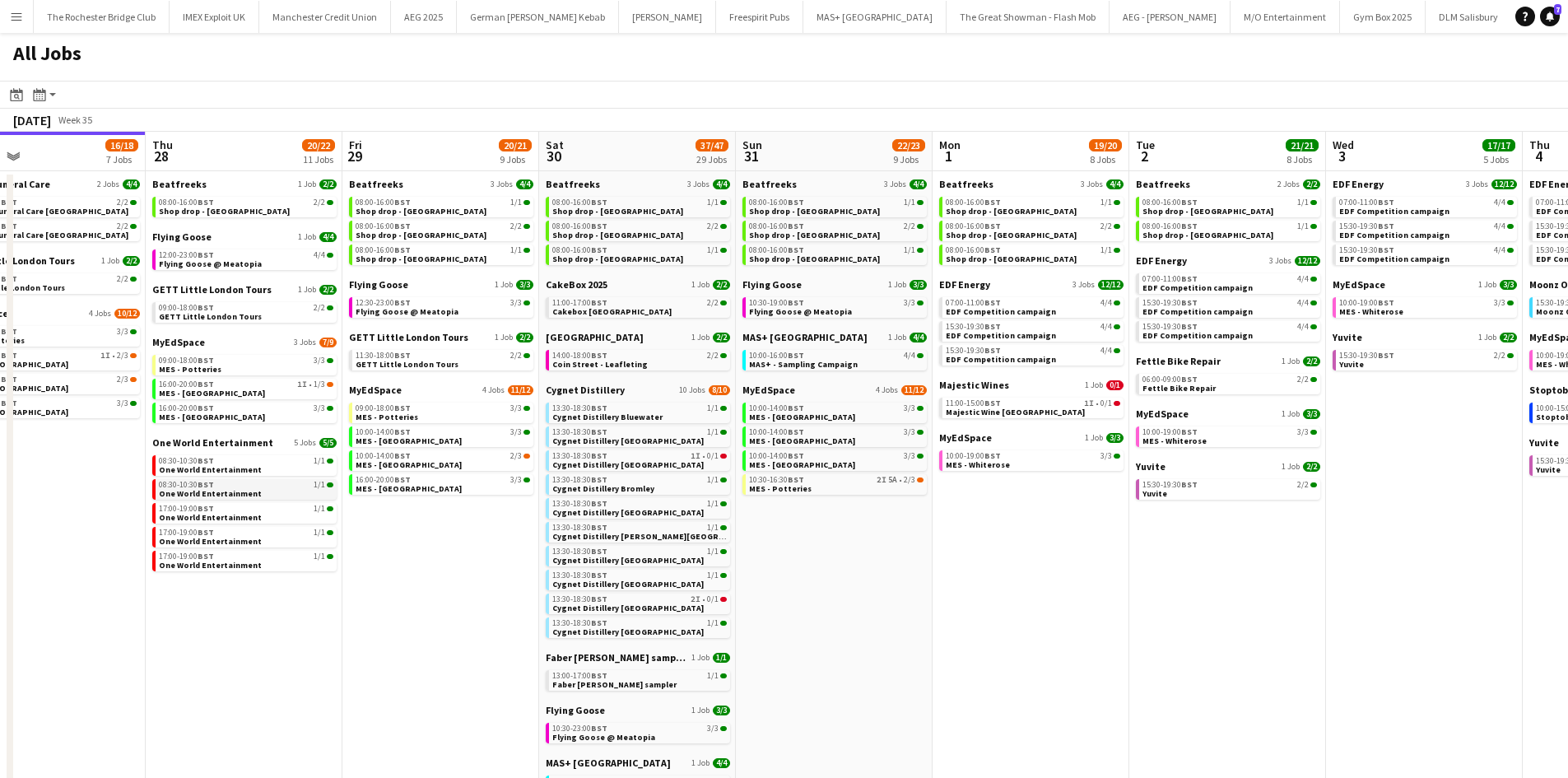
drag, startPoint x: 290, startPoint y: 545, endPoint x: 568, endPoint y: 497, distance: 282.1
click at [821, 473] on app-calendar-viewport "Mon 25 8/10 5 Jobs Tue 26 22/24 14 Jobs Wed 27 16/18 7 Jobs Thu 28 20/22 11 Job…" at bounding box center [784, 709] width 1568 height 1156
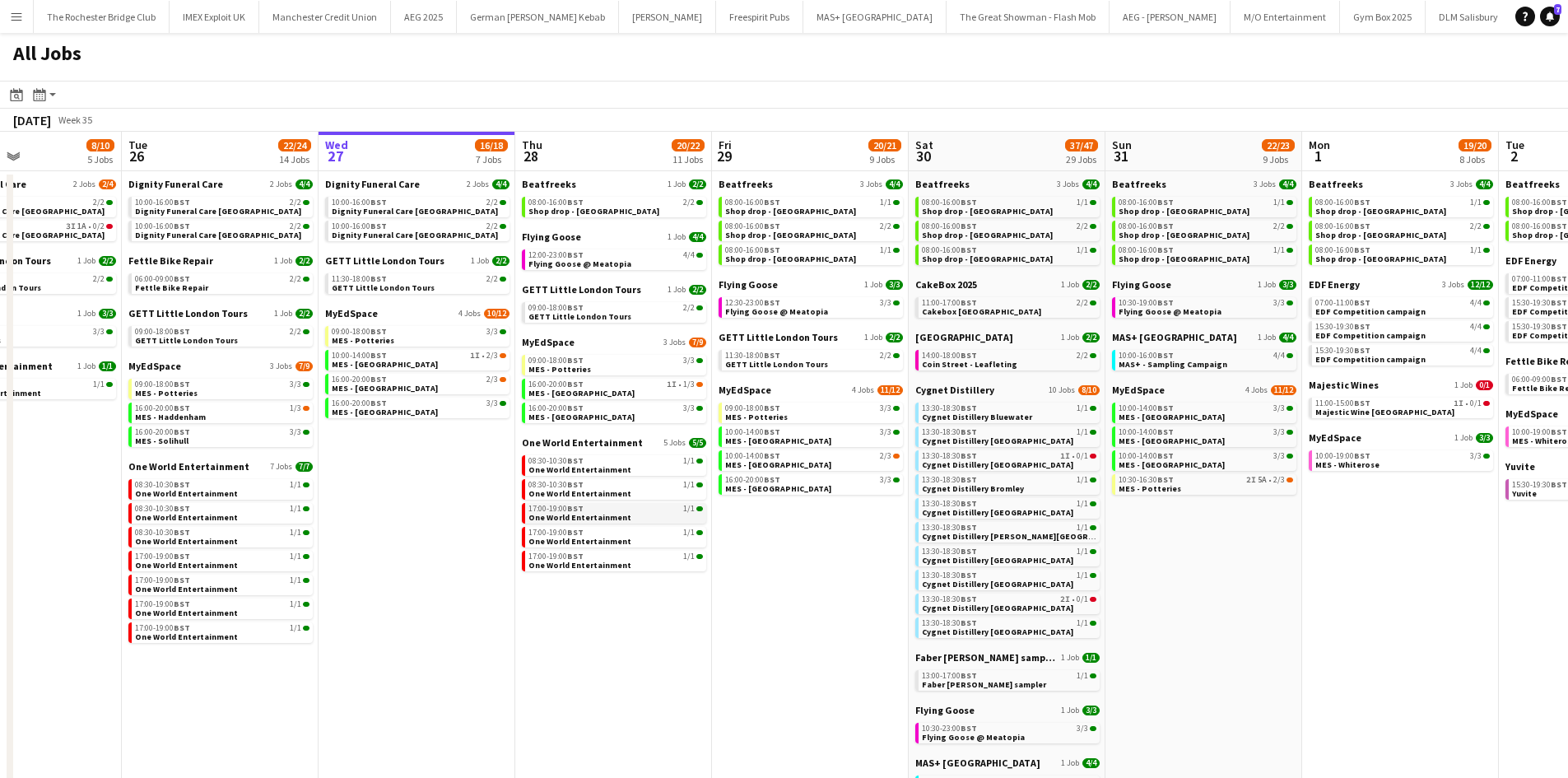
scroll to position [0, 544]
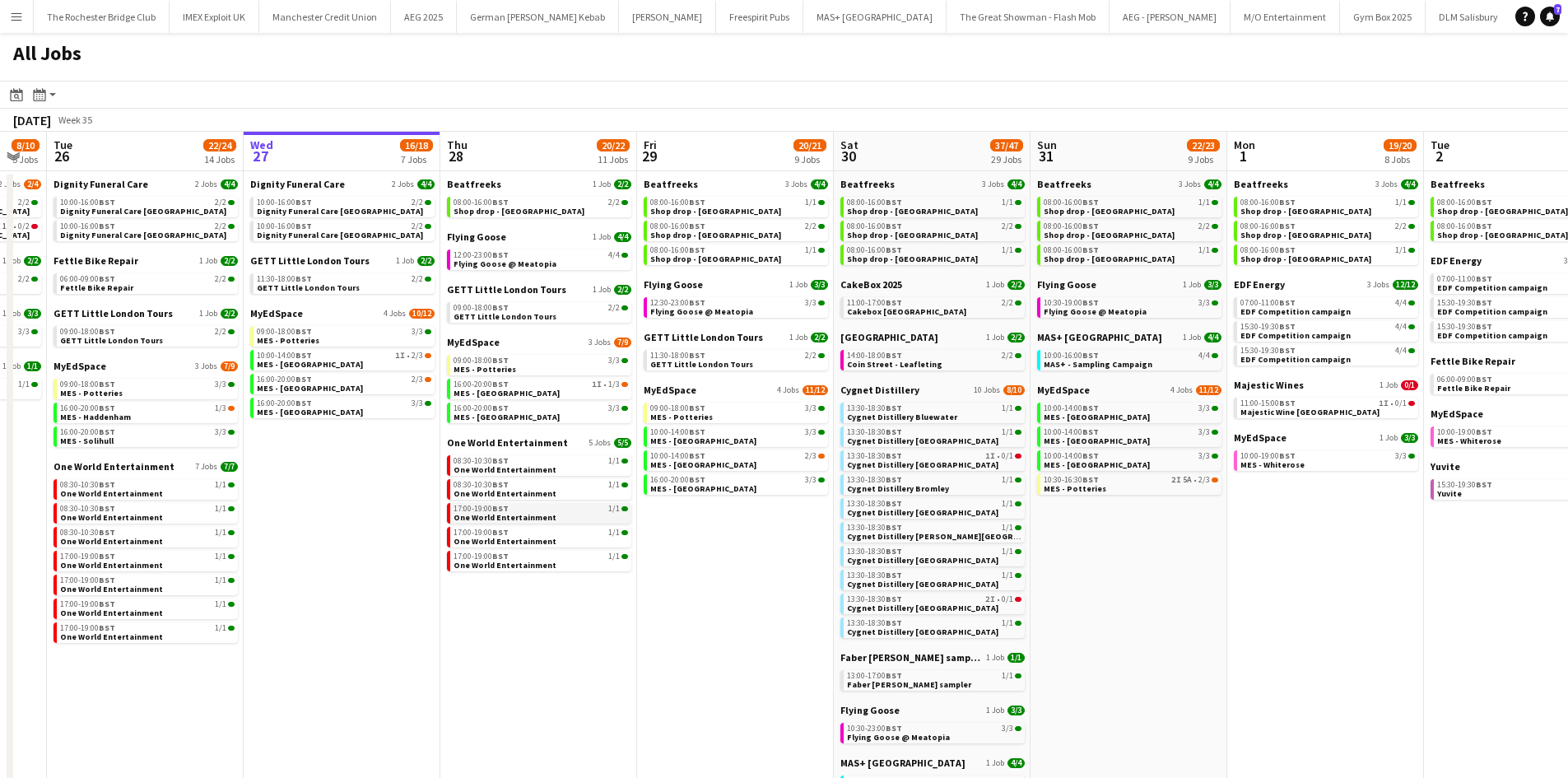
drag, startPoint x: 588, startPoint y: 504, endPoint x: 501, endPoint y: 506, distance: 87.0
click at [497, 505] on app-calendar-viewport "Sat 23 52/52 24 Jobs Sun 24 26/26 7 Jobs Mon 25 8/10 5 Jobs Tue 26 22/24 14 Job…" at bounding box center [784, 709] width 1568 height 1156
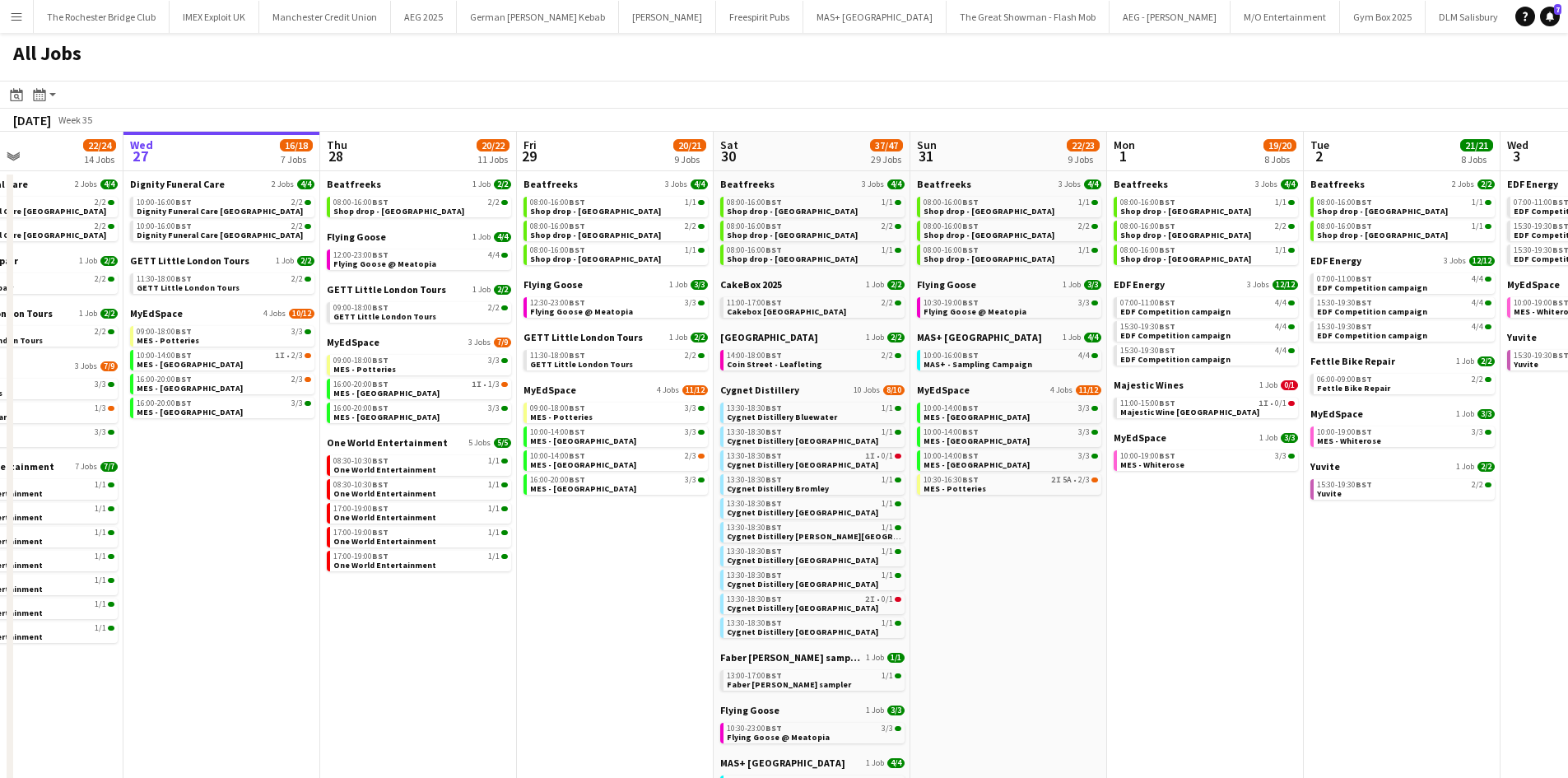
scroll to position [0, 707]
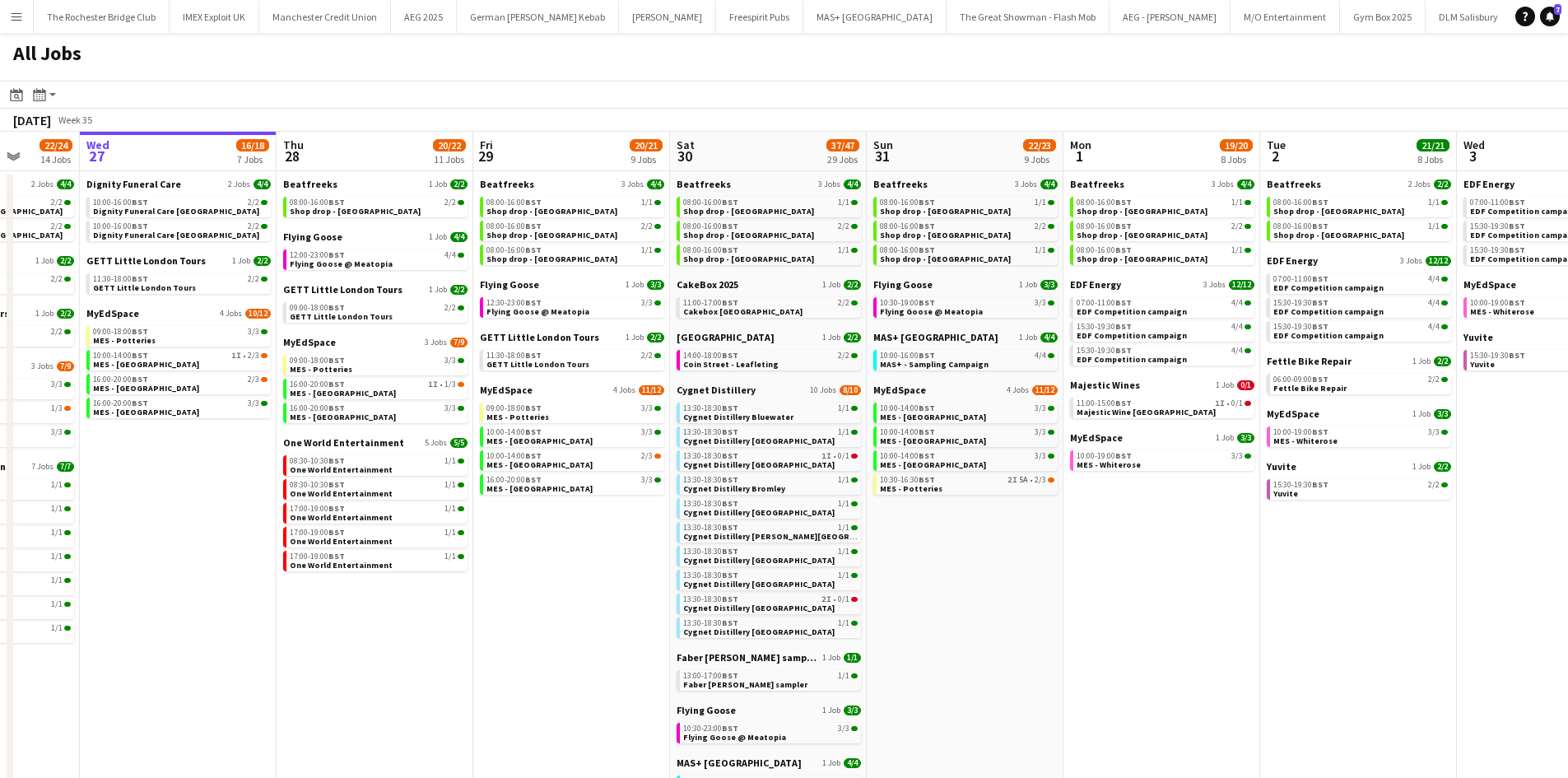
drag, startPoint x: 660, startPoint y: 591, endPoint x: 532, endPoint y: 596, distance: 128.1
click at [532, 596] on app-calendar-viewport "Sat 23 52/52 24 Jobs Sun 24 26/26 7 Jobs Mon 25 8/10 5 Jobs Tue 26 22/24 14 Job…" at bounding box center [784, 709] width 1568 height 1156
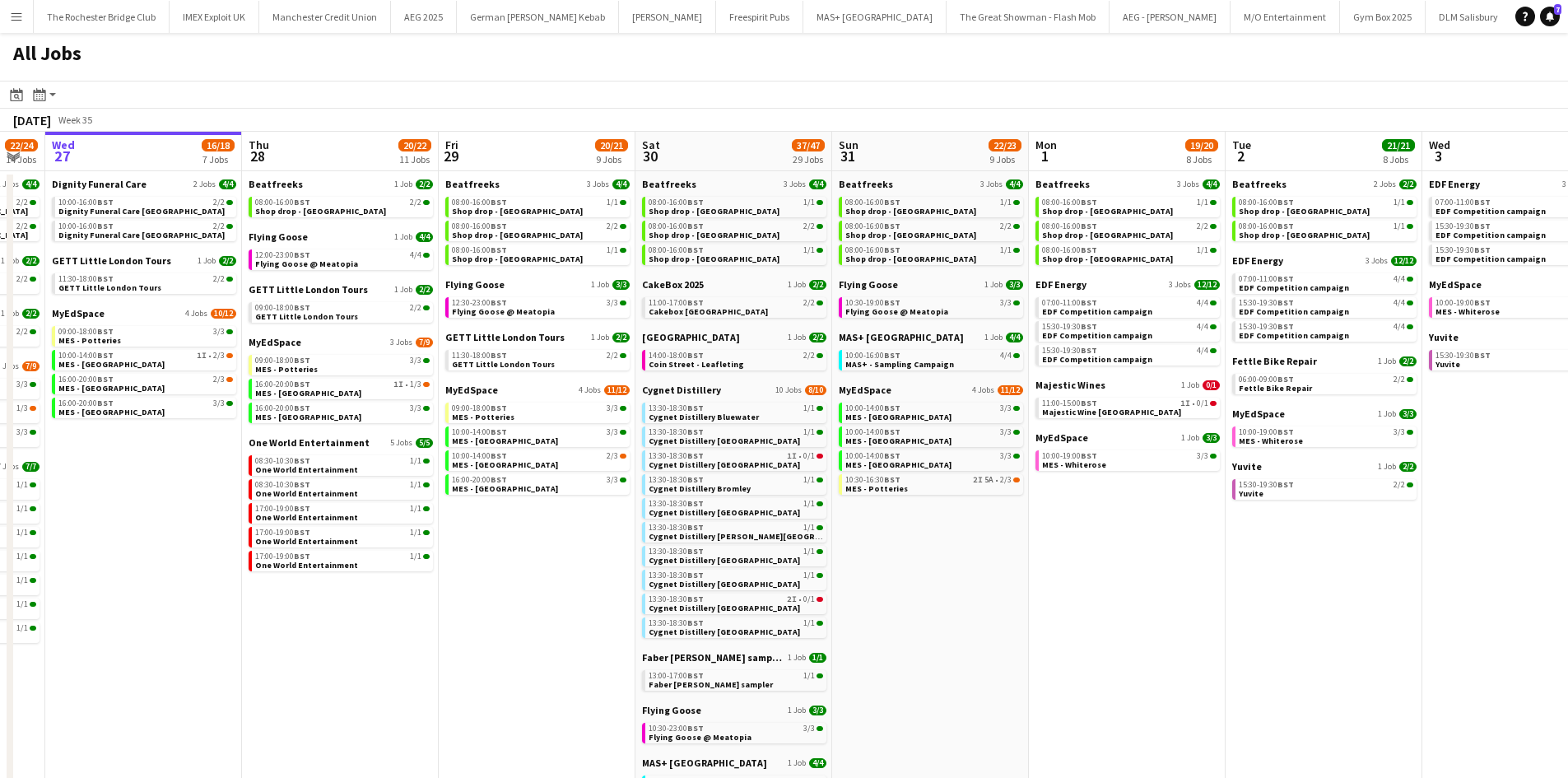
scroll to position [0, 750]
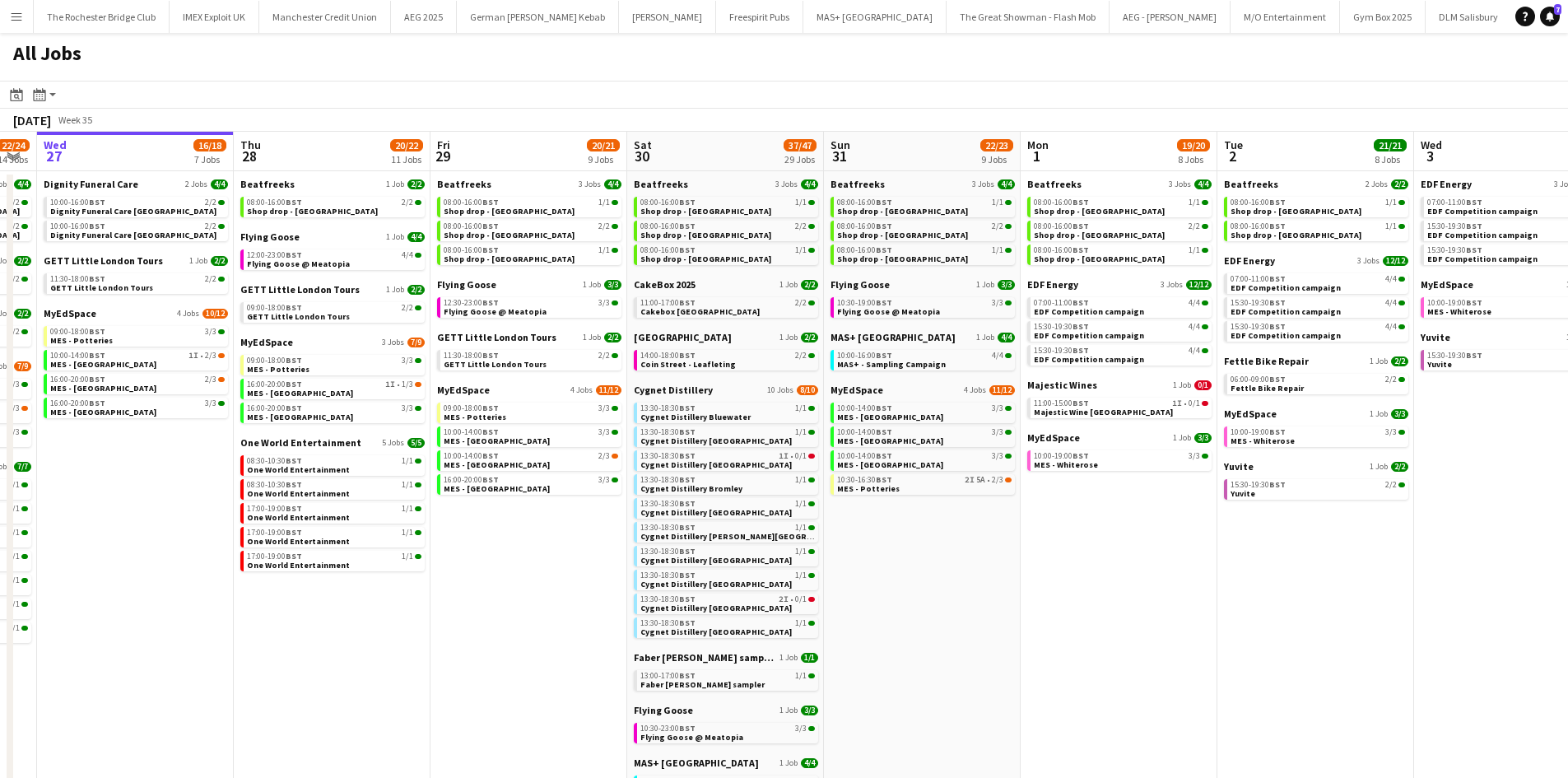
drag, startPoint x: 576, startPoint y: 592, endPoint x: 533, endPoint y: 602, distance: 44.1
click at [533, 602] on app-calendar-viewport "Sat 23 52/52 24 Jobs Sun 24 26/26 7 Jobs Mon 25 8/10 5 Jobs Tue 26 22/24 14 Job…" at bounding box center [784, 709] width 1568 height 1156
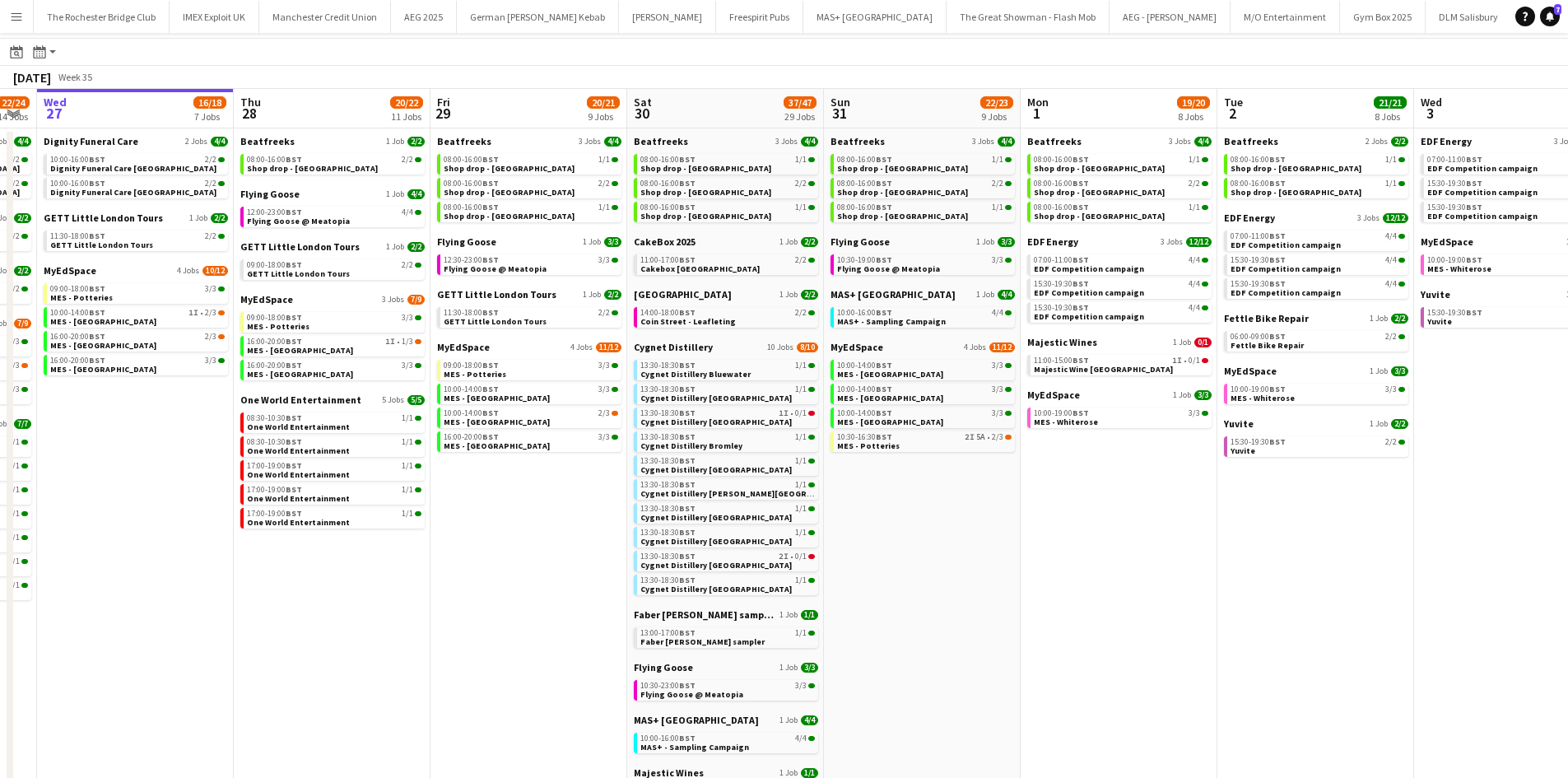
scroll to position [0, 0]
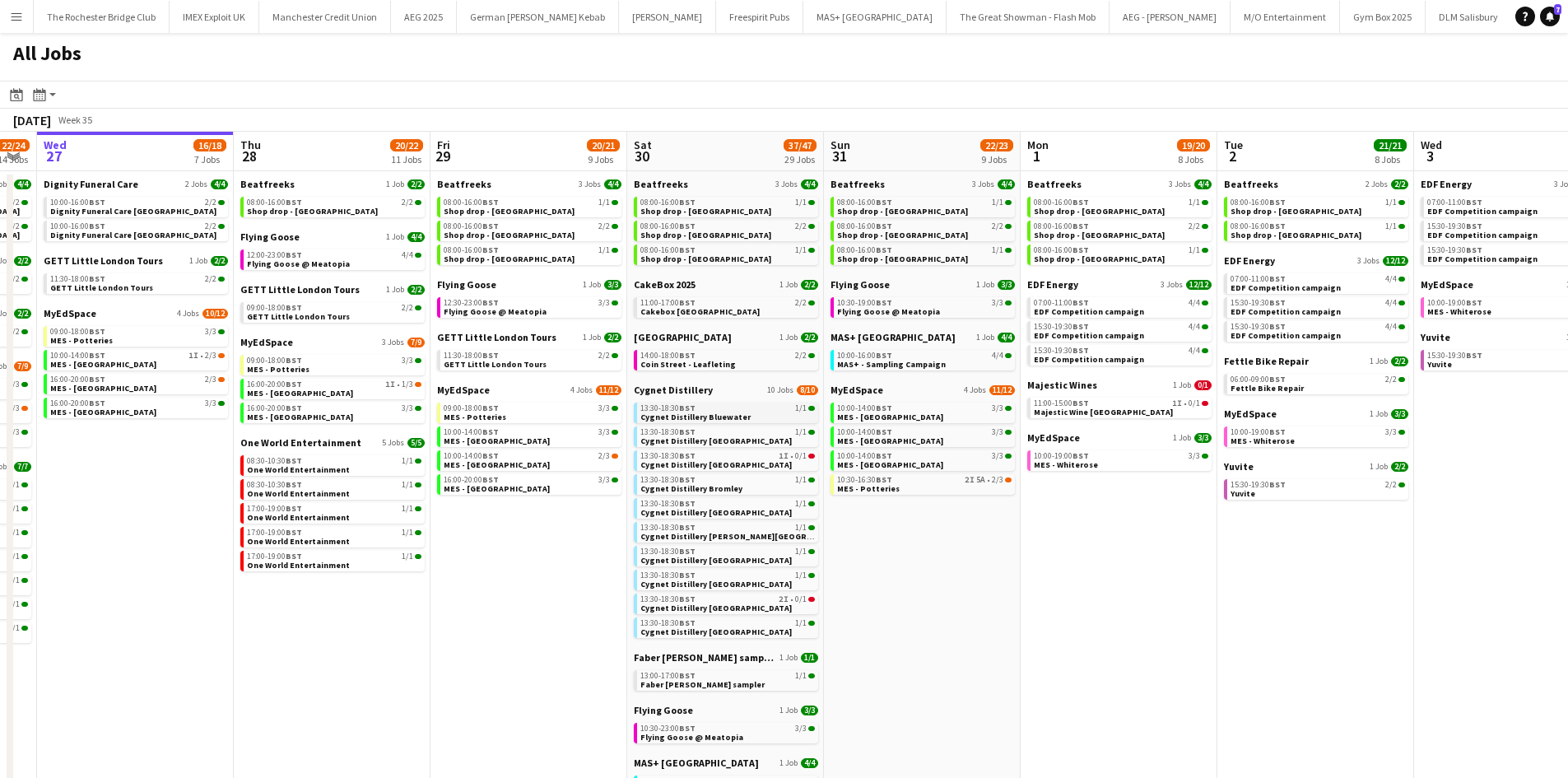
click at [723, 417] on span "Cygnet Distillery Bluewater" at bounding box center [695, 417] width 111 height 11
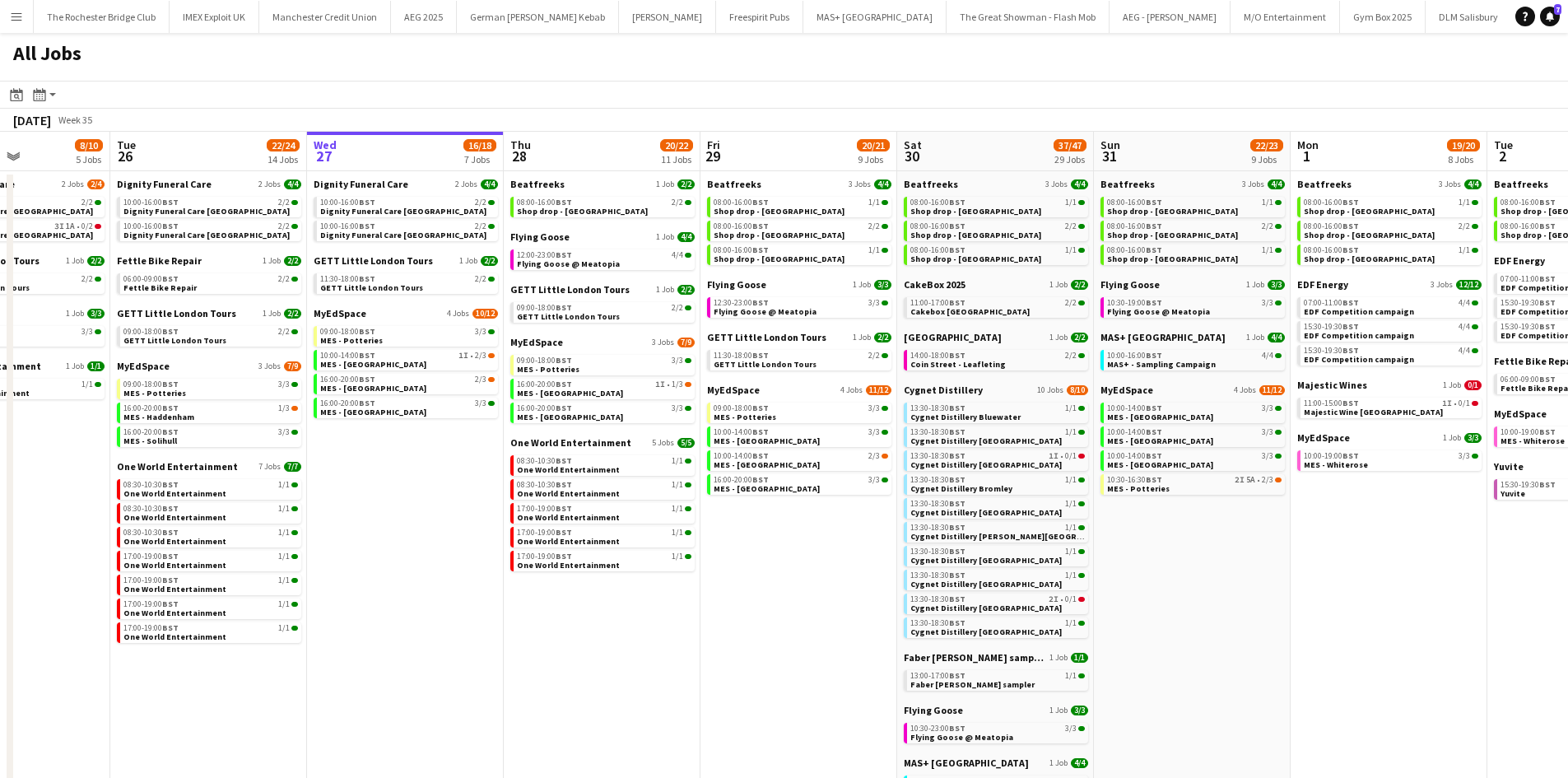
drag, startPoint x: 498, startPoint y: 578, endPoint x: 369, endPoint y: 592, distance: 129.8
click at [400, 584] on app-calendar-viewport "Sat 23 52/52 24 Jobs Sun 24 26/26 7 Jobs Mon 25 8/10 5 Jobs Tue 26 22/24 14 Job…" at bounding box center [784, 709] width 1568 height 1156
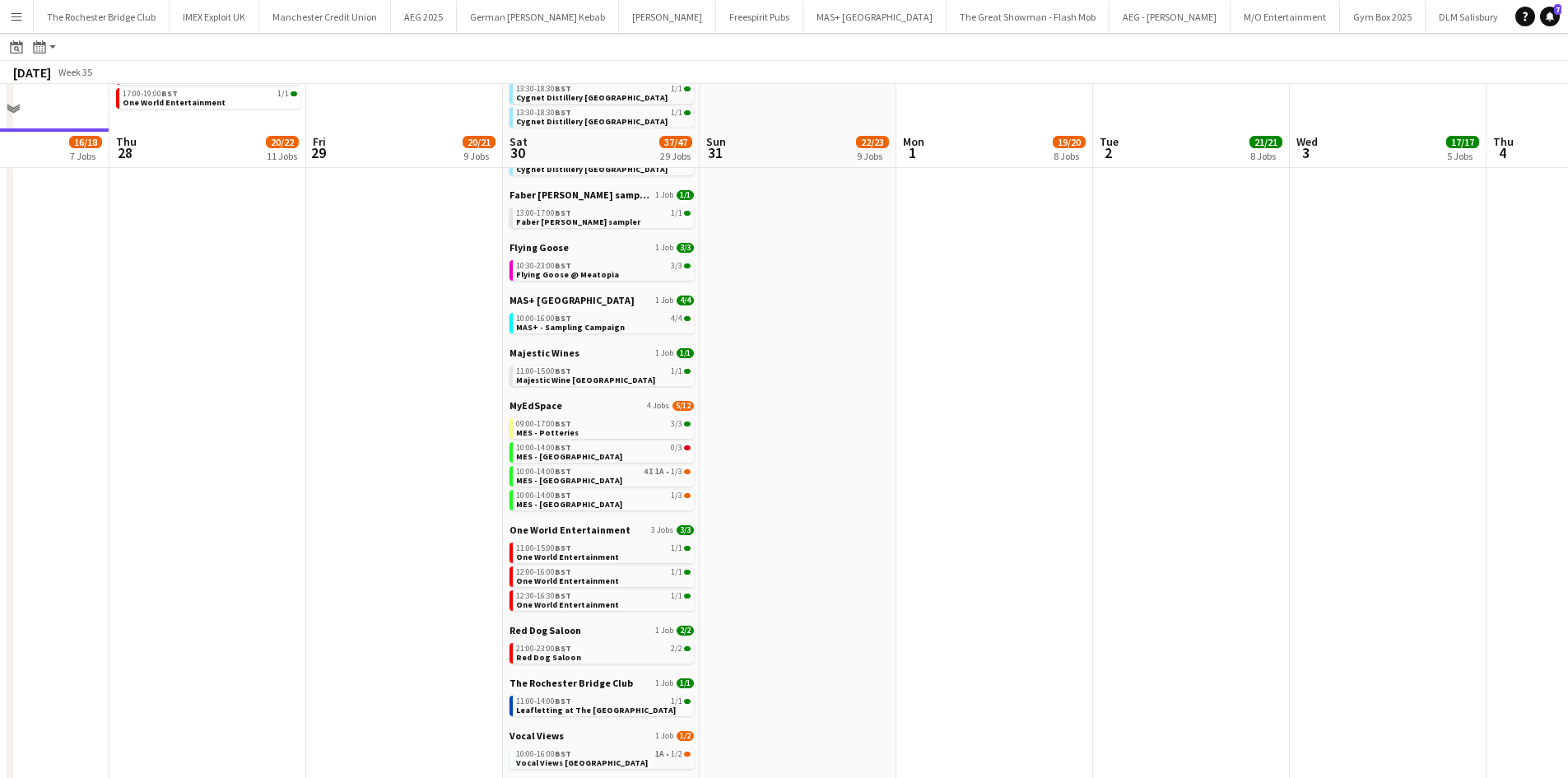
scroll to position [508, 0]
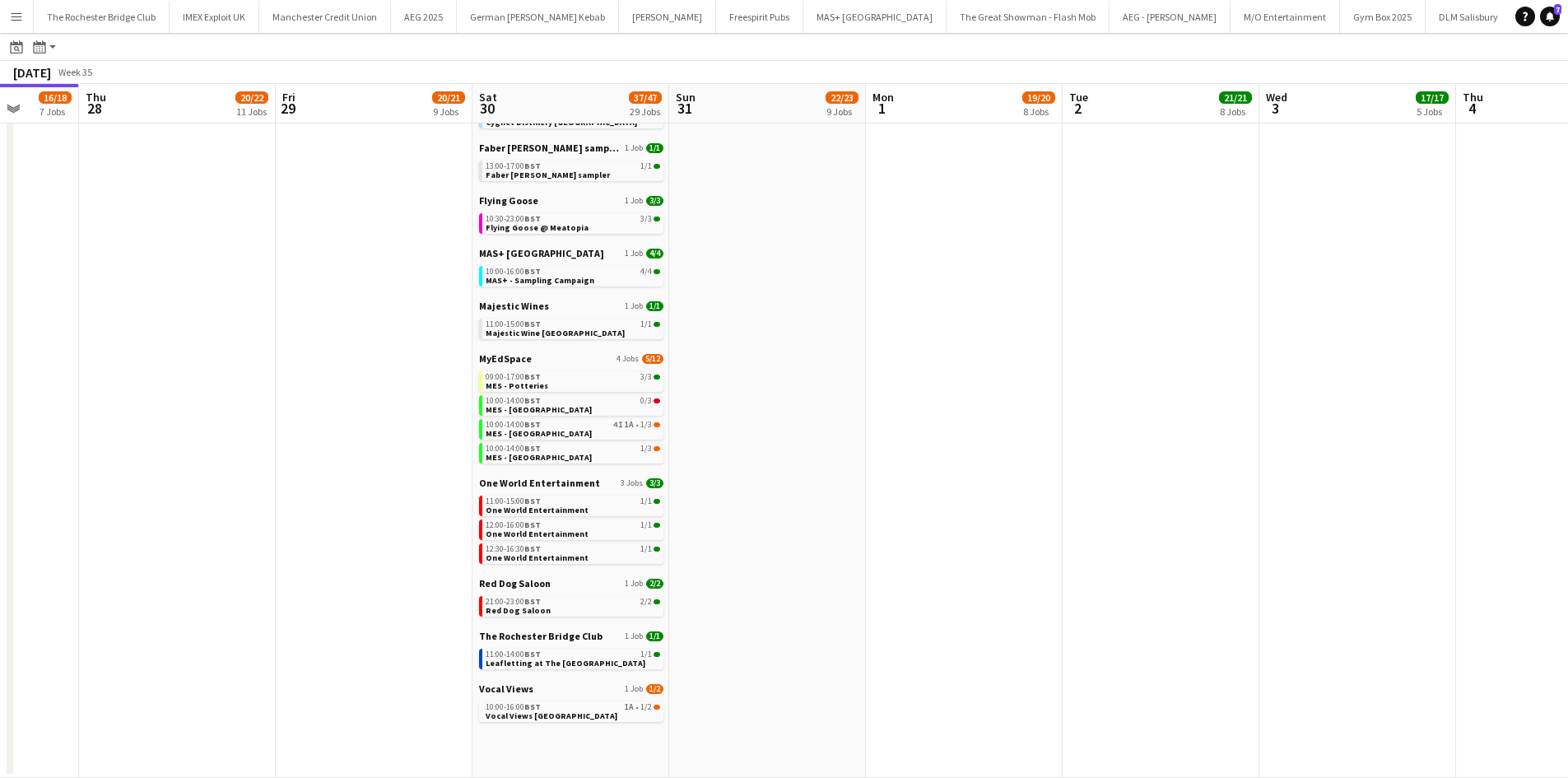
drag, startPoint x: 705, startPoint y: 756, endPoint x: 668, endPoint y: 752, distance: 37.2
click at [668, 752] on app-calendar-viewport "Mon 25 8/10 5 Jobs Tue 26 22/24 14 Jobs Wed 27 16/18 7 Jobs Thu 28 20/22 11 Job…" at bounding box center [784, 176] width 1568 height 1205
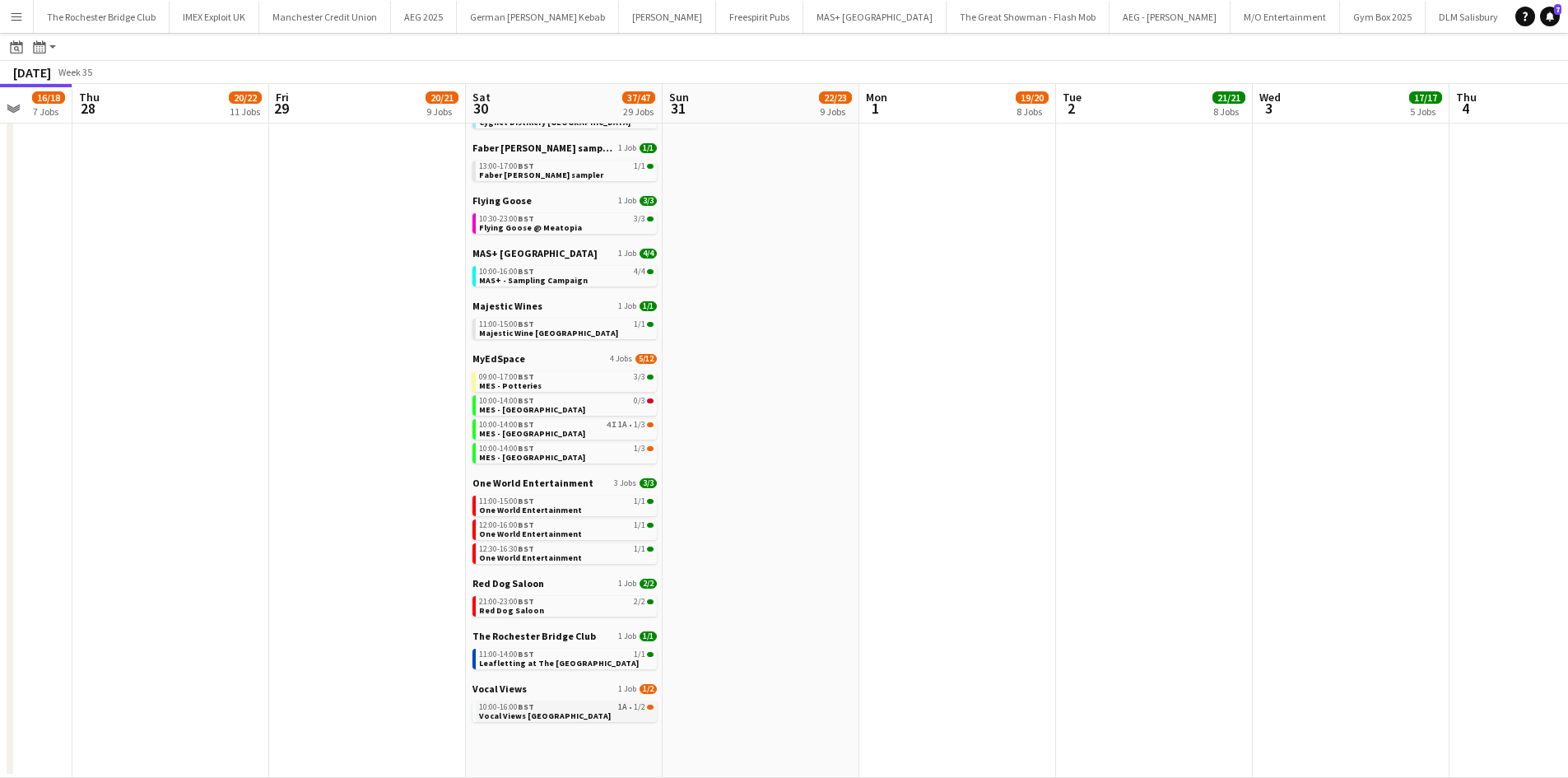
drag, startPoint x: 621, startPoint y: 709, endPoint x: 619, endPoint y: 717, distance: 8.2
click at [619, 714] on link "10:00-16:00 BST 1A • 1/2 Vocal Views Westfield Stratford" at bounding box center [566, 710] width 175 height 19
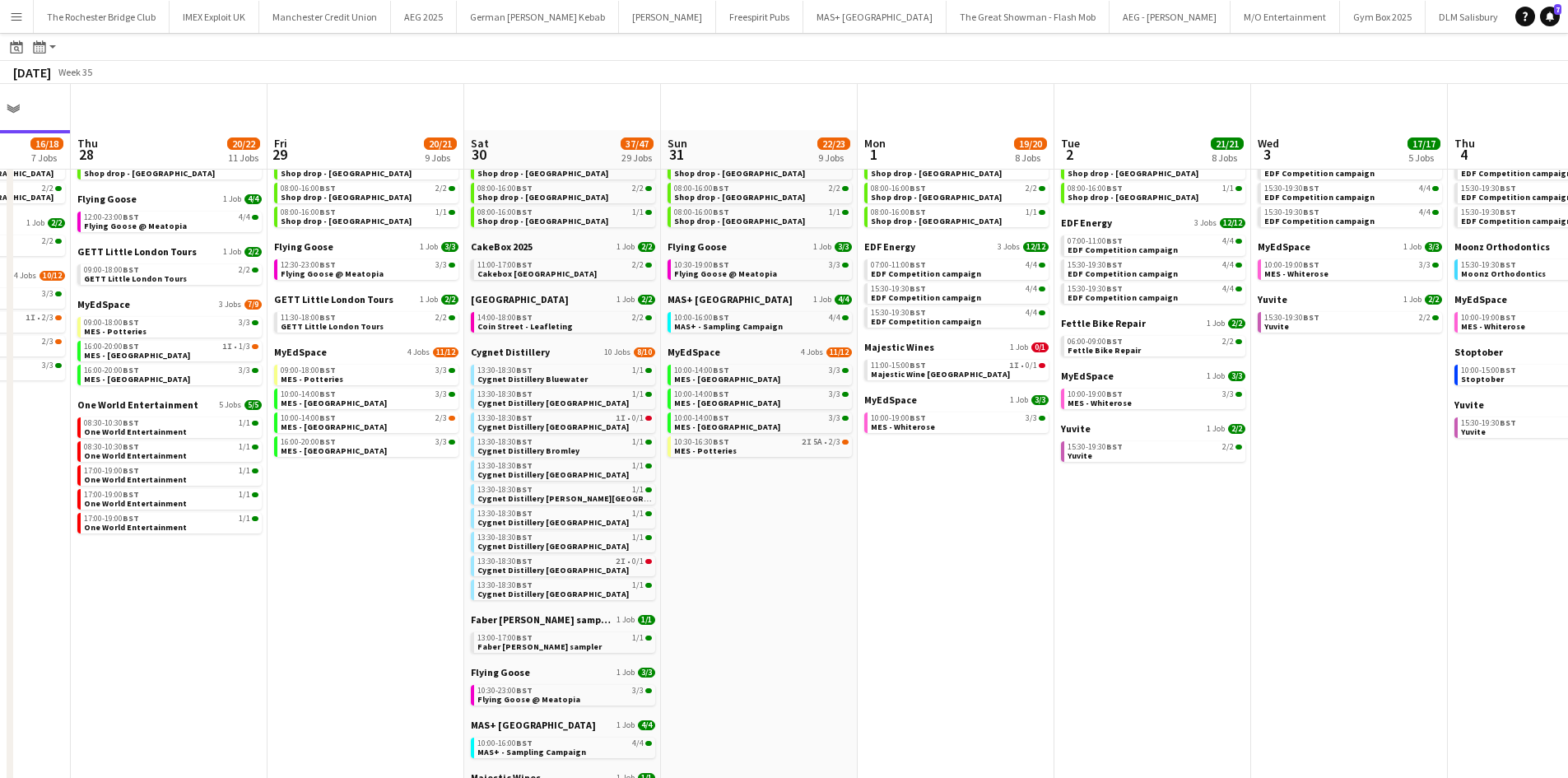
scroll to position [0, 0]
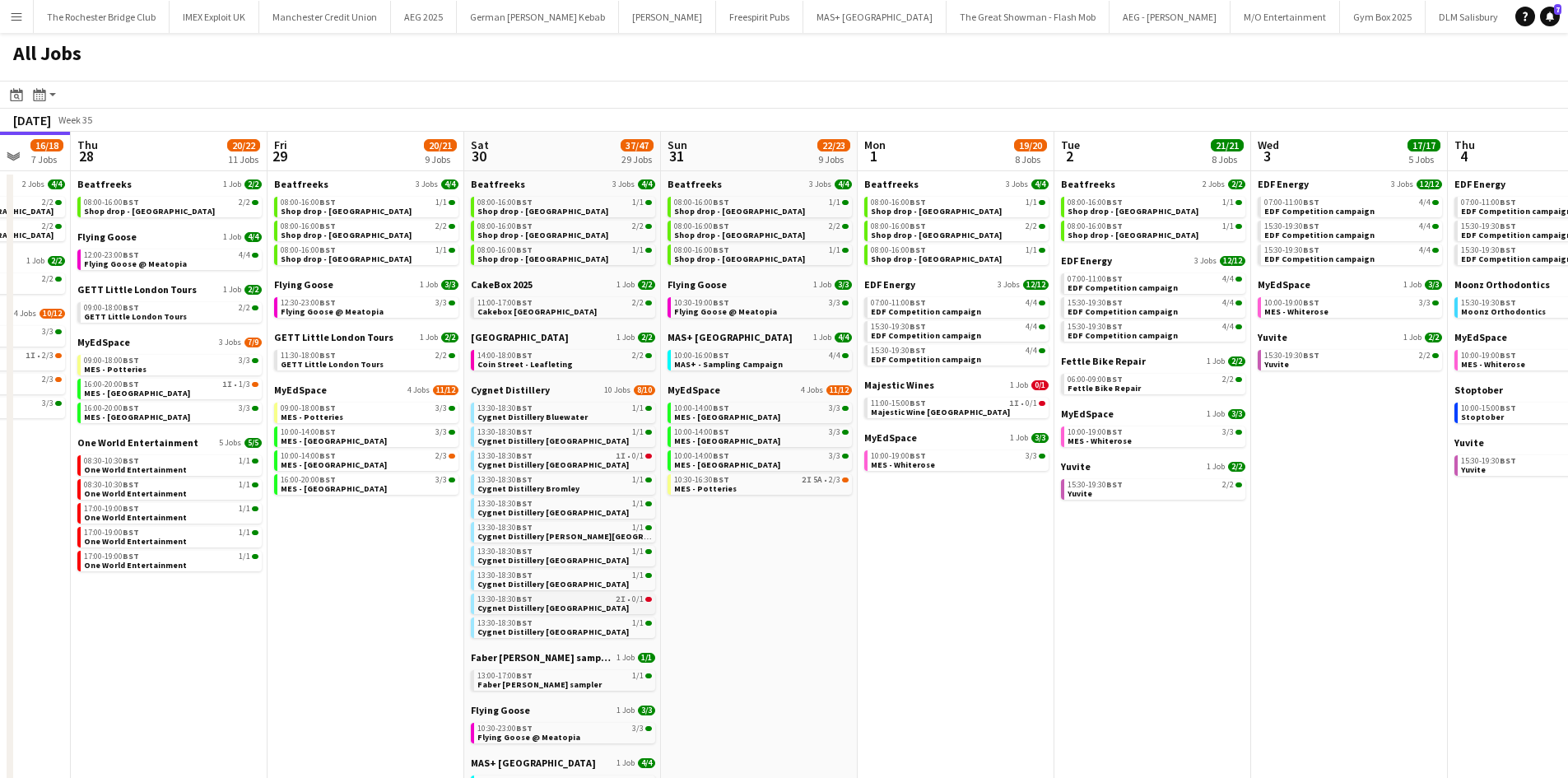
click at [603, 606] on link "13:30-18:30 BST 2I • 0/1 Cygnet Distillery Newcastle" at bounding box center [565, 602] width 175 height 19
click at [756, 487] on link "10:30-16:30 BST 2I 5A • 2/3 MES - Potteries" at bounding box center [761, 483] width 175 height 19
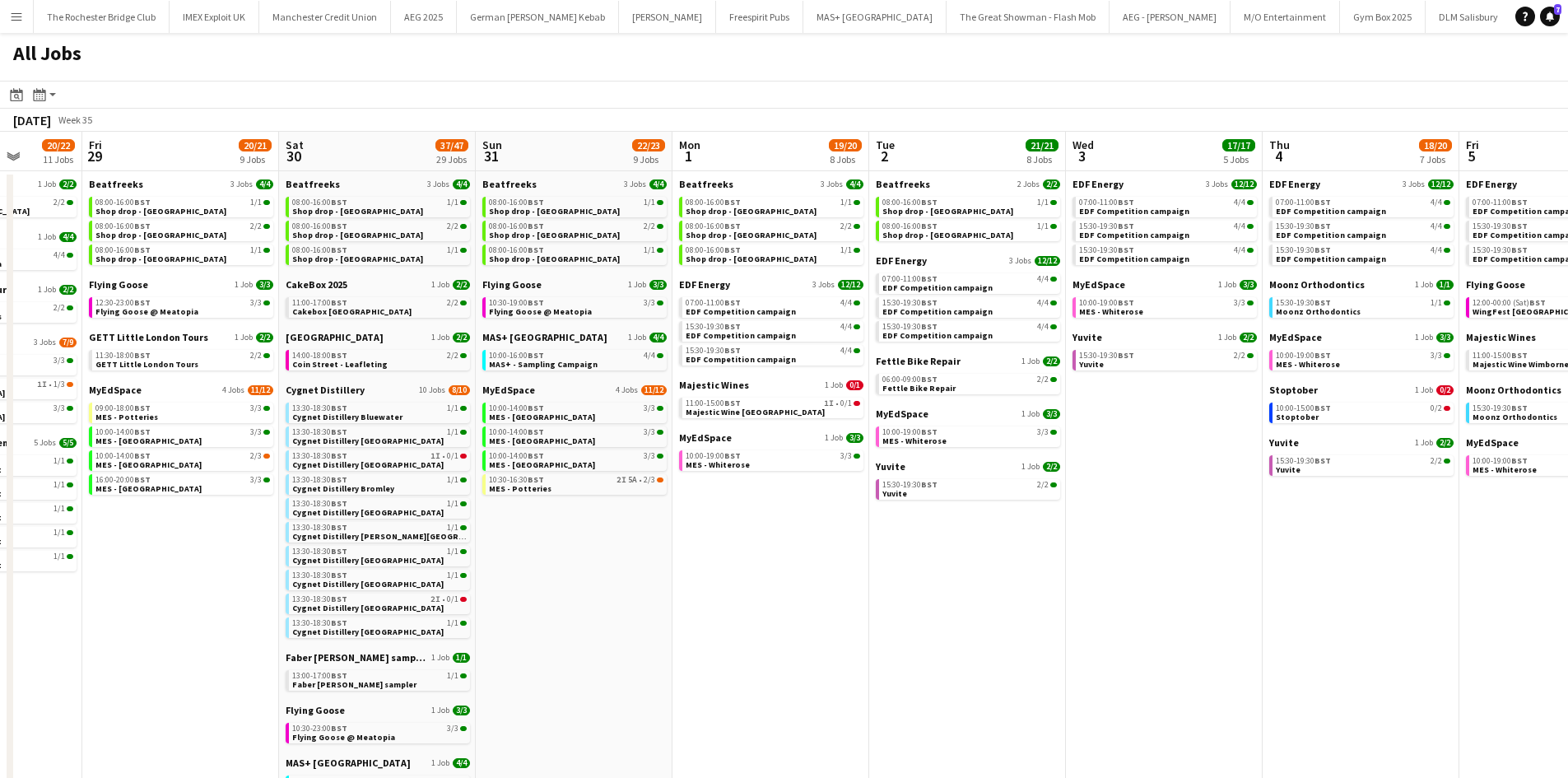
drag, startPoint x: 883, startPoint y: 629, endPoint x: 549, endPoint y: 646, distance: 334.4
click at [568, 643] on app-calendar-viewport "Mon 25 8/10 5 Jobs Tue 26 22/24 14 Jobs Wed 27 16/18 7 Jobs Thu 28 20/22 11 Job…" at bounding box center [784, 709] width 1568 height 1156
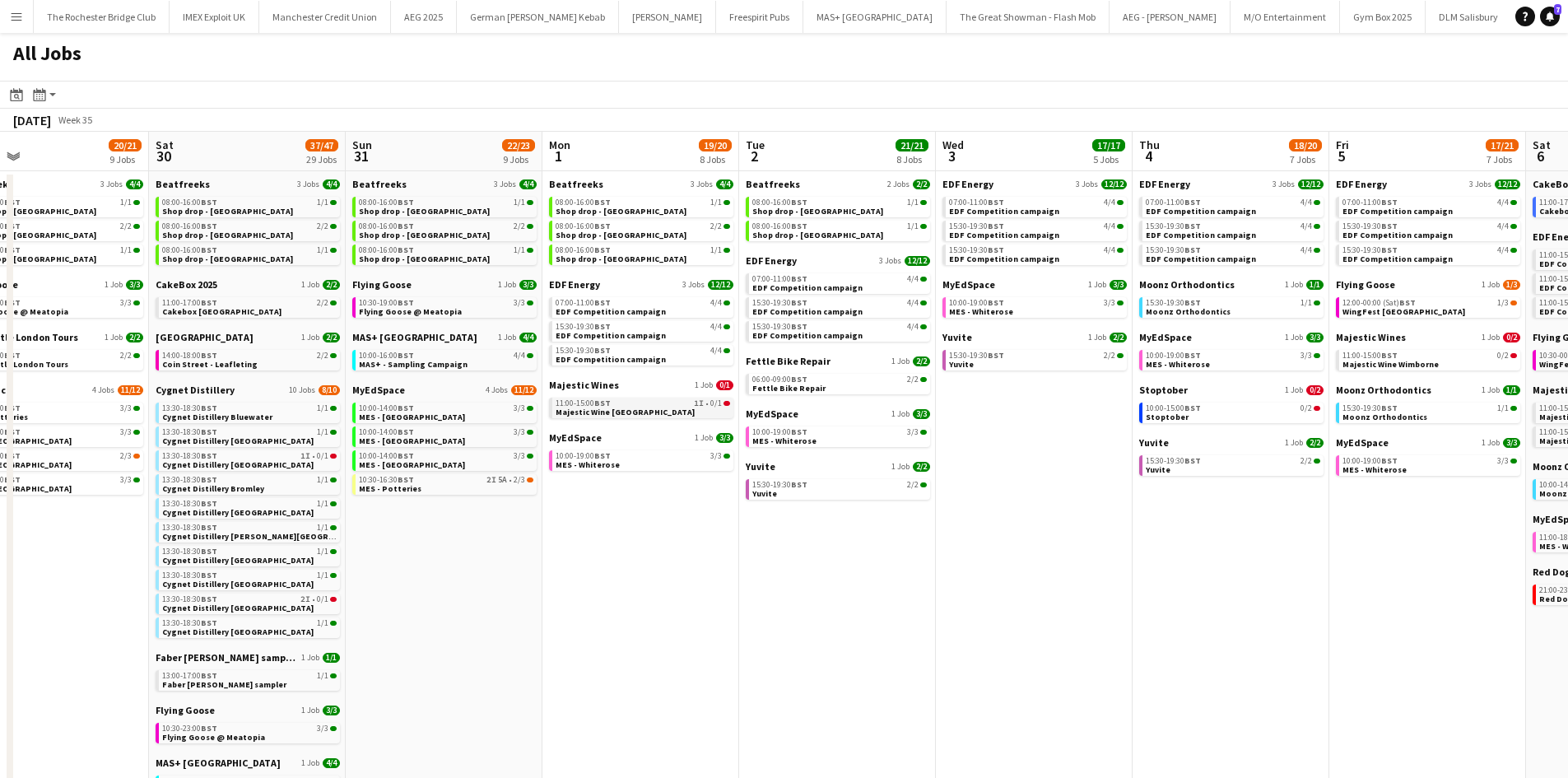
click at [651, 398] on link "11:00-15:00 BST 1I • 0/1 Majestic Wine Christchurch" at bounding box center [642, 407] width 175 height 19
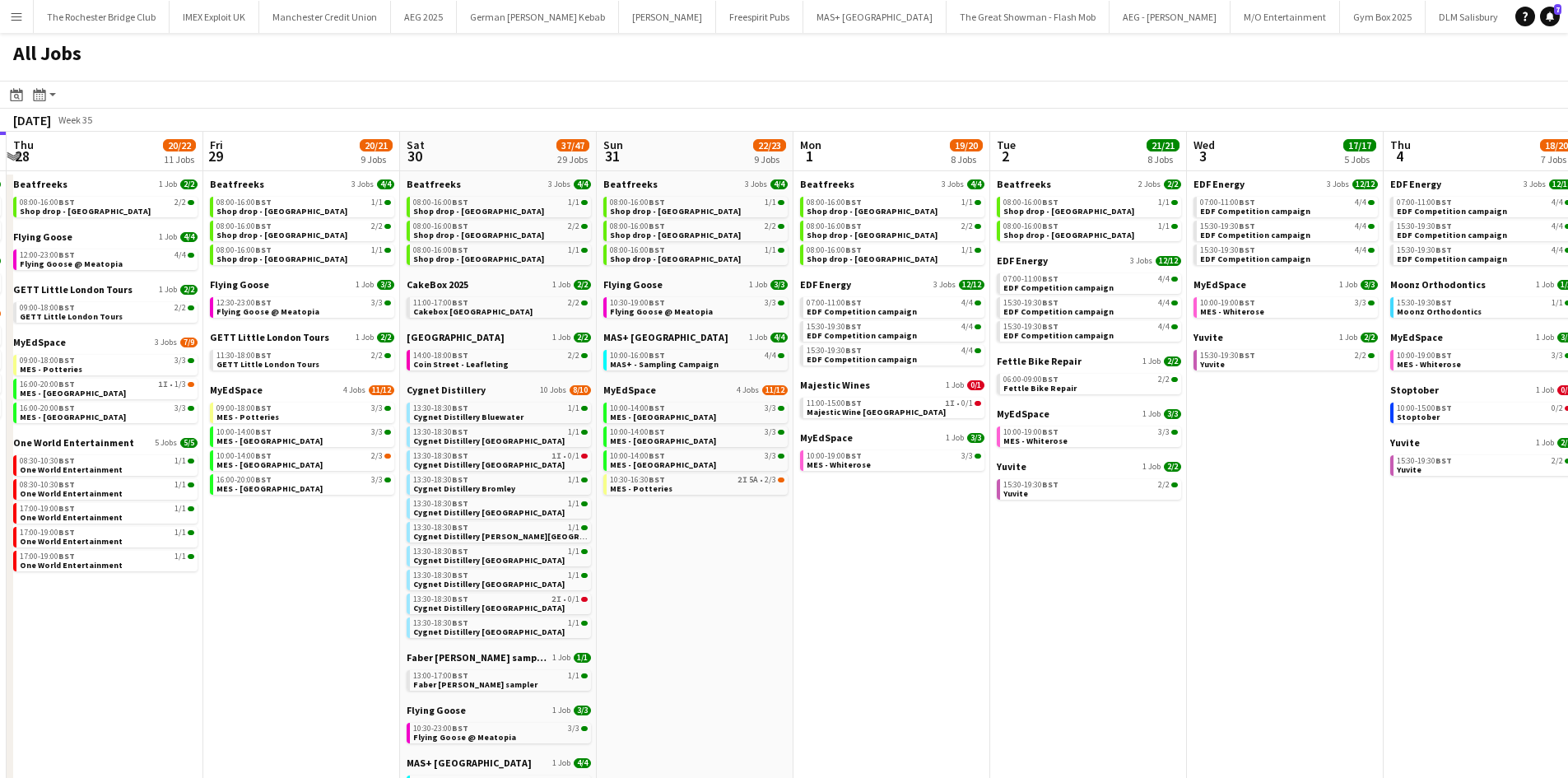
drag, startPoint x: 135, startPoint y: 530, endPoint x: 572, endPoint y: 559, distance: 438.0
click at [569, 559] on app-calendar-viewport "Mon 25 8/10 5 Jobs Tue 26 22/24 14 Jobs Wed 27 16/18 7 Jobs Thu 28 20/22 11 Job…" at bounding box center [784, 709] width 1568 height 1156
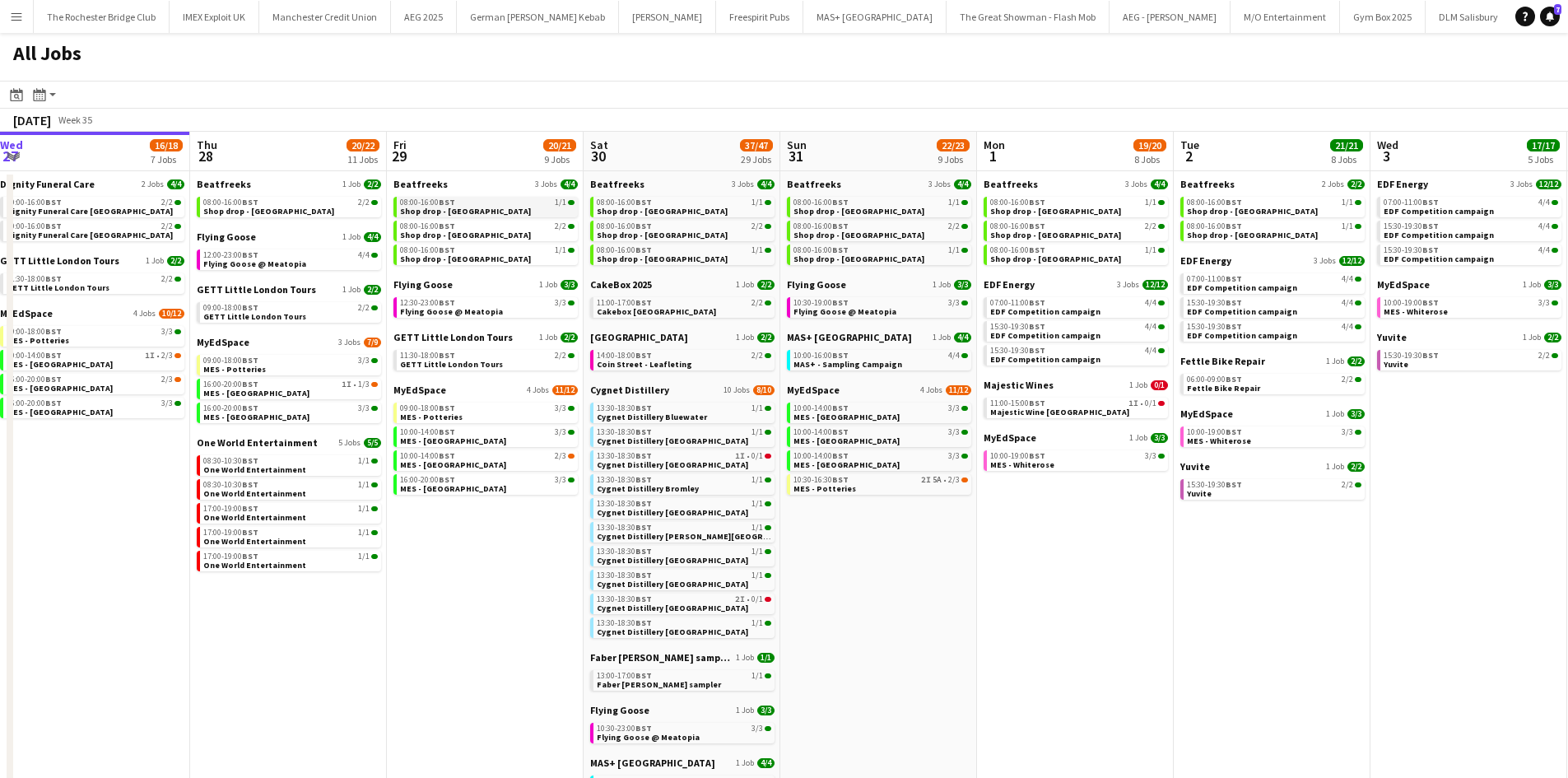
click at [540, 206] on link "08:00-16:00 BST 1/1 Shop drop - Bradford" at bounding box center [487, 205] width 175 height 19
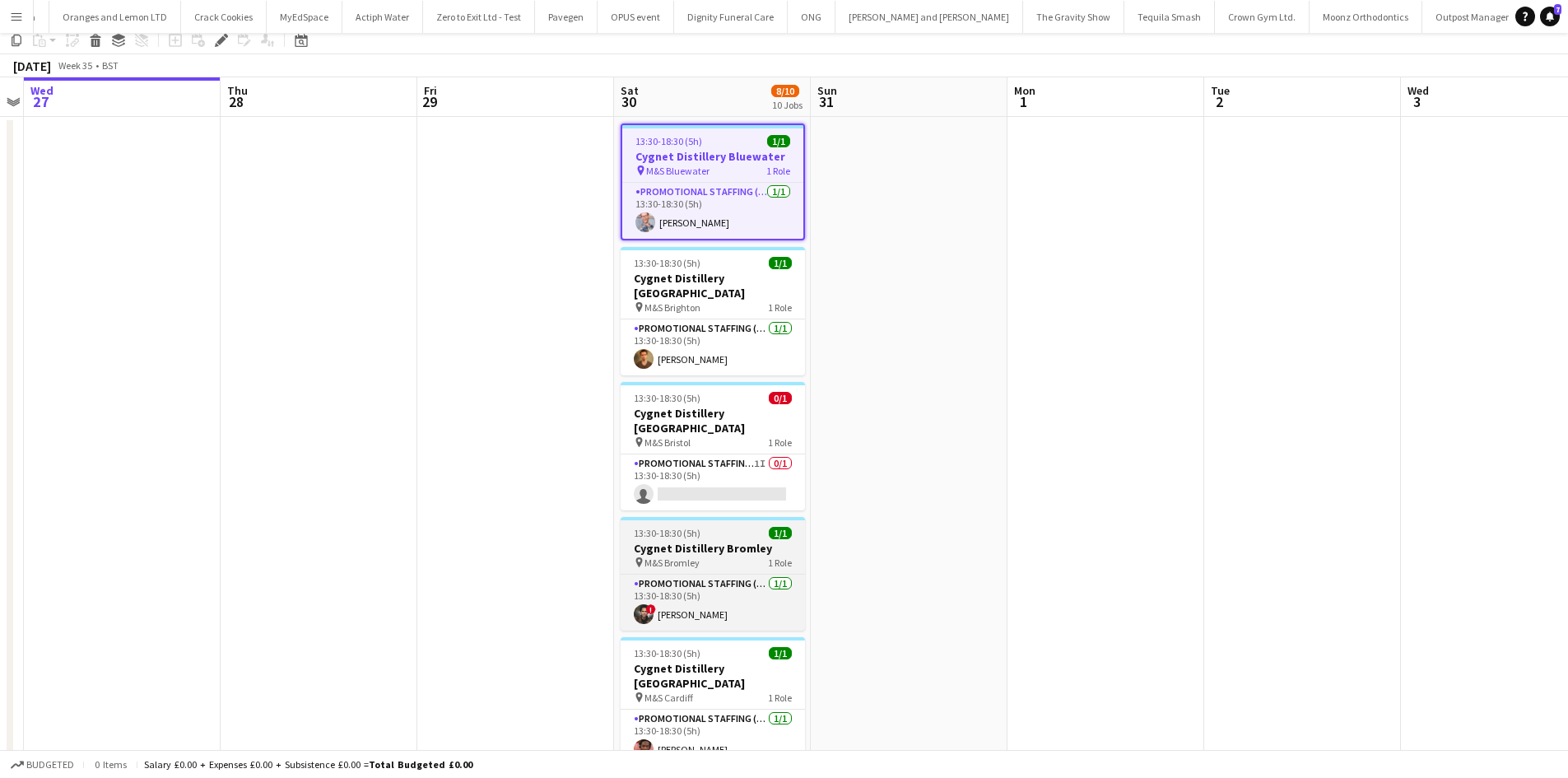
scroll to position [83, 0]
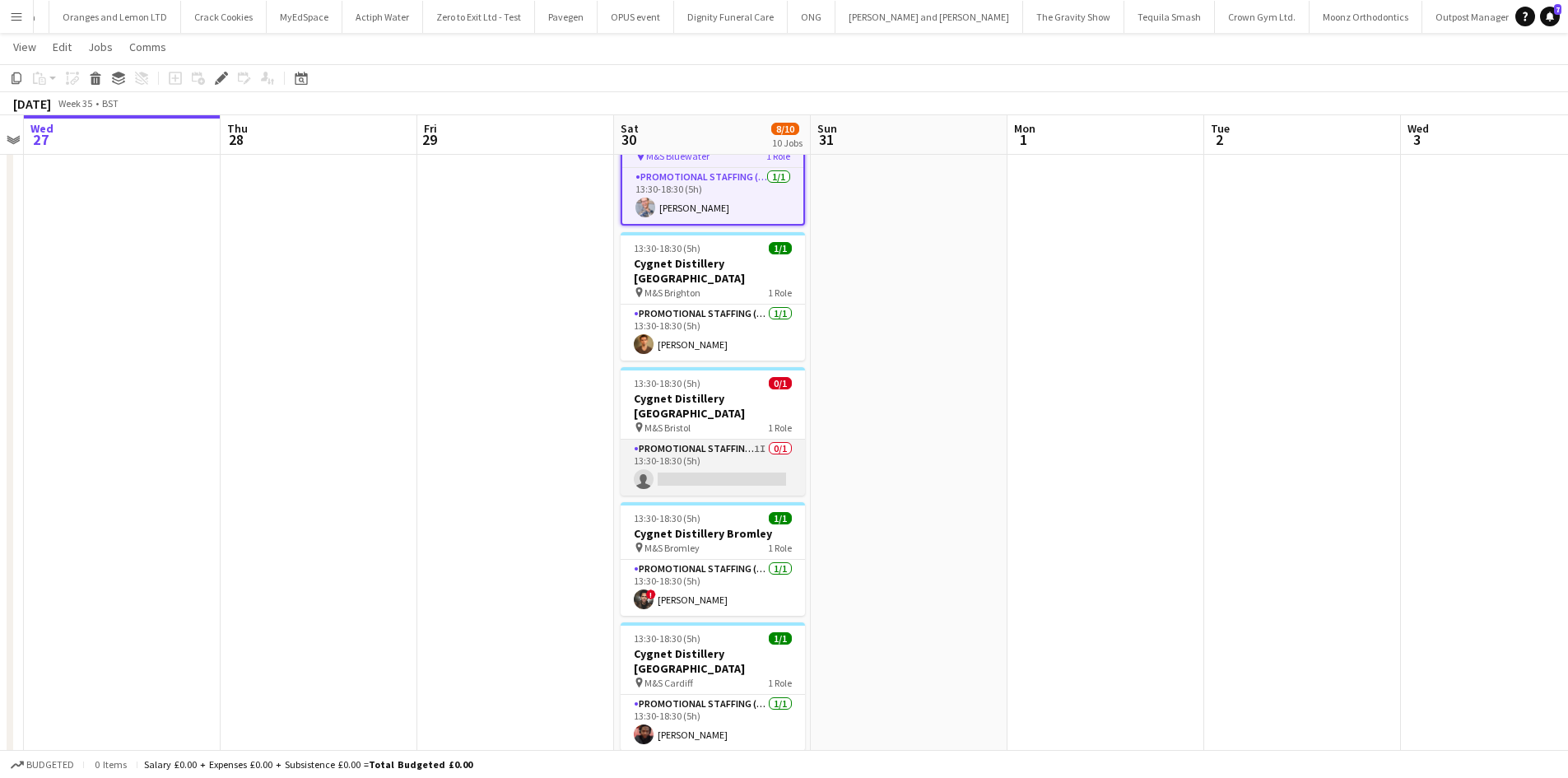
click at [720, 445] on app-card-role "Promotional Staffing (Brand Ambassadors) 1I 0/1 13:30-18:30 (5h) single-neutral…" at bounding box center [712, 468] width 185 height 56
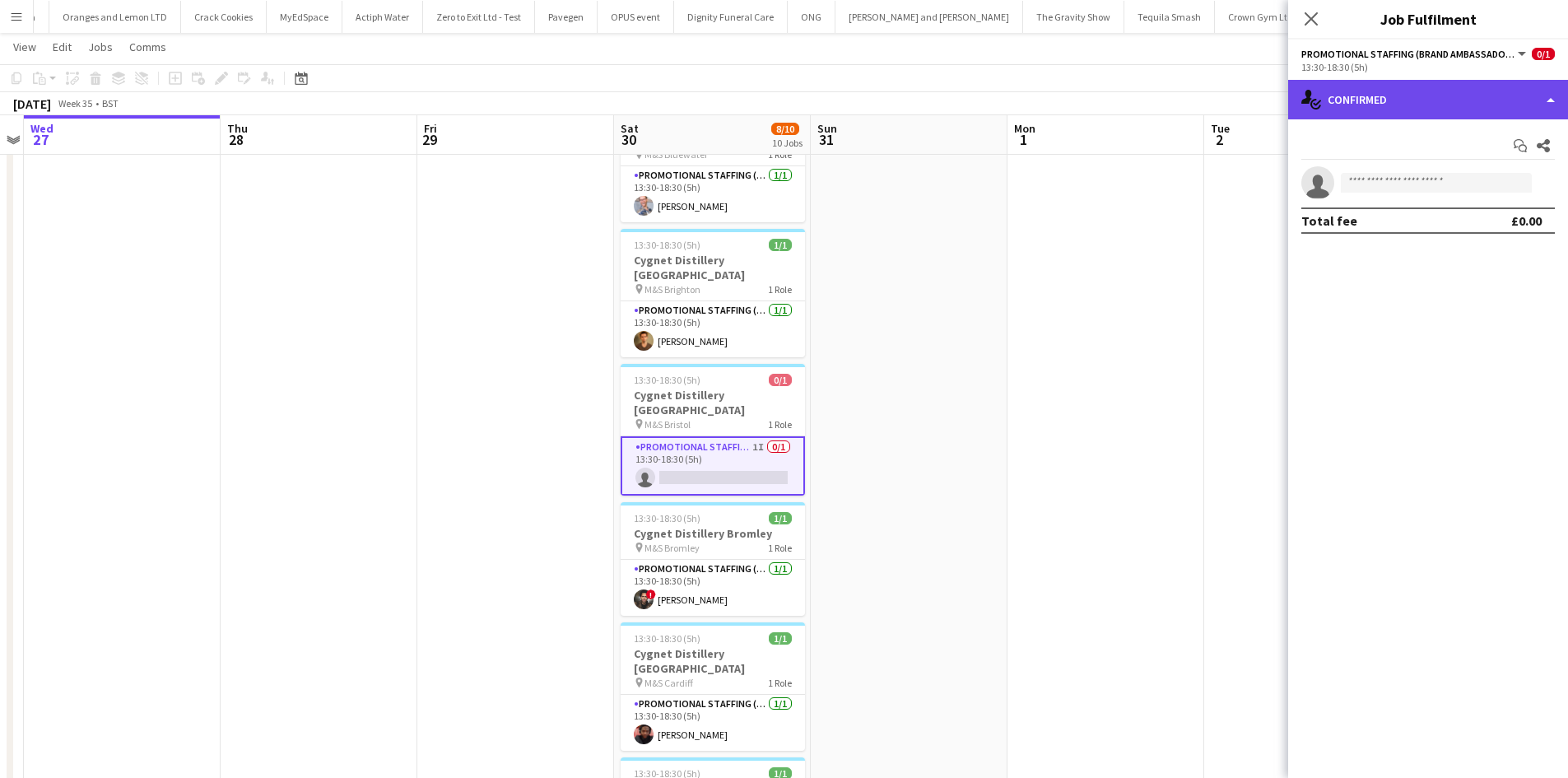
click at [1389, 88] on div "single-neutral-actions-check-2 Confirmed" at bounding box center [1428, 100] width 280 height 40
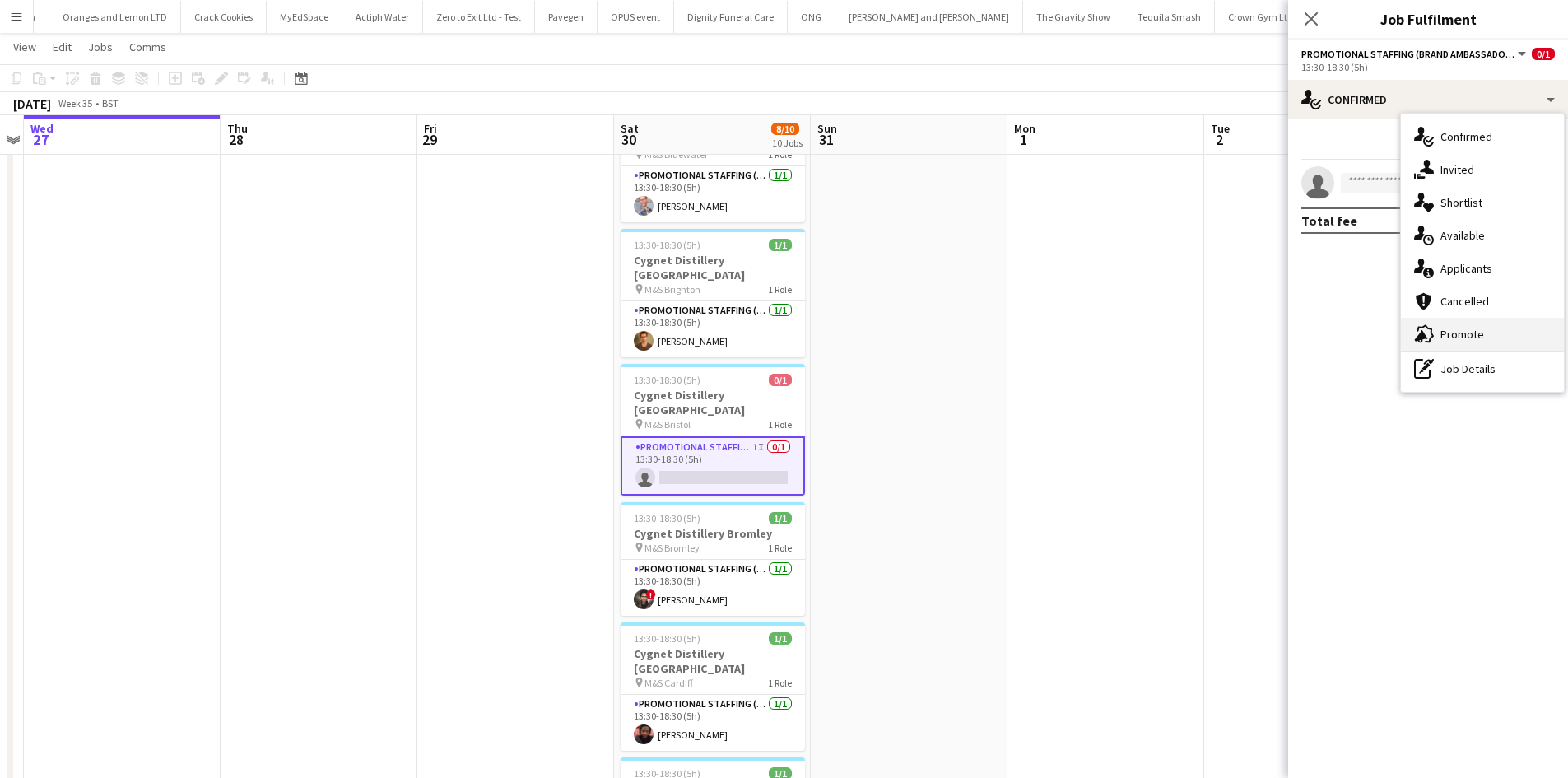
click at [1475, 336] on div "advertising-megaphone Promote" at bounding box center [1482, 334] width 163 height 33
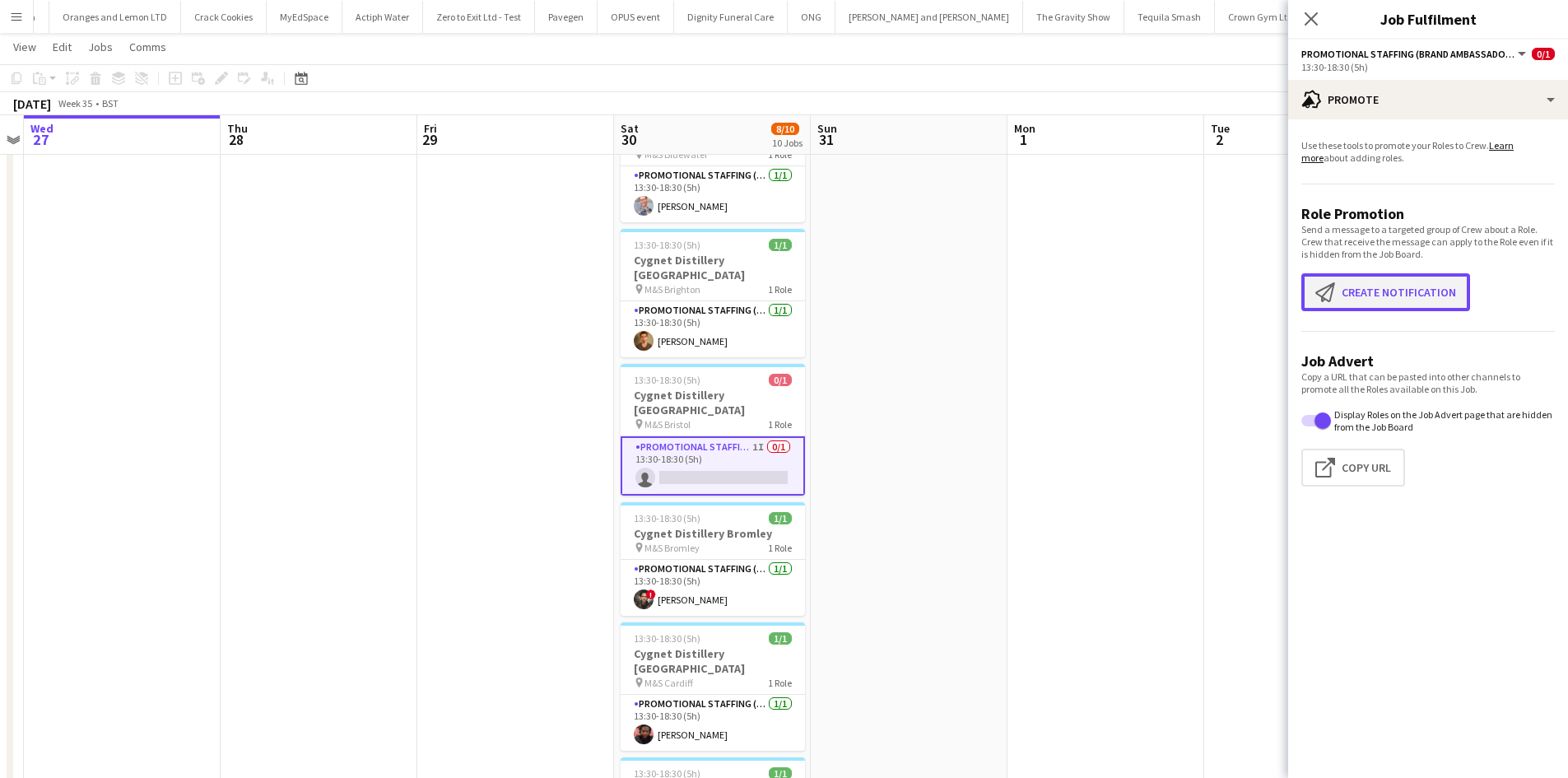
drag, startPoint x: 1410, startPoint y: 297, endPoint x: 1400, endPoint y: 298, distance: 10.0
click at [1410, 297] on button "Create notification Create notification" at bounding box center [1385, 292] width 169 height 38
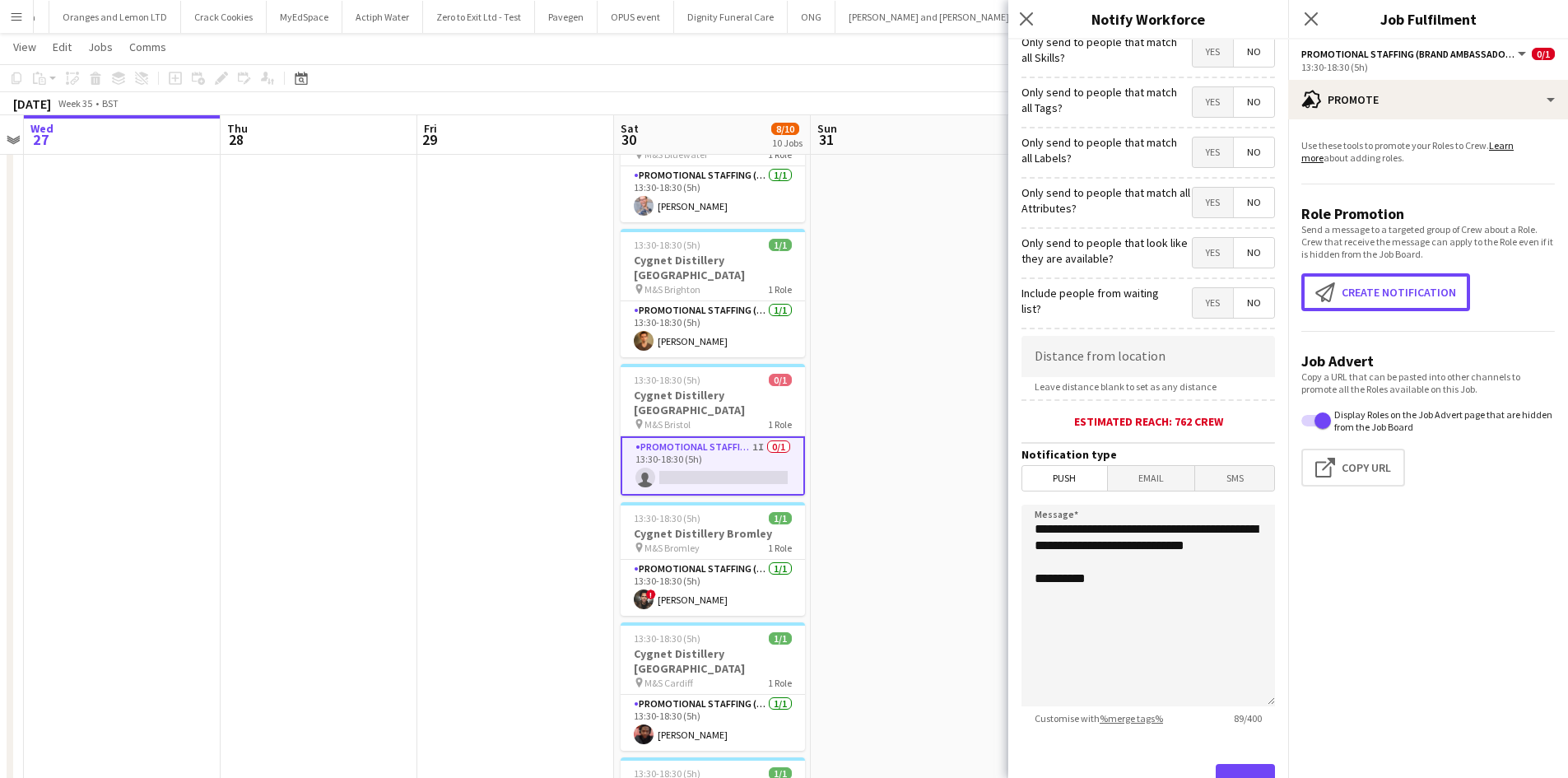
scroll to position [129, 0]
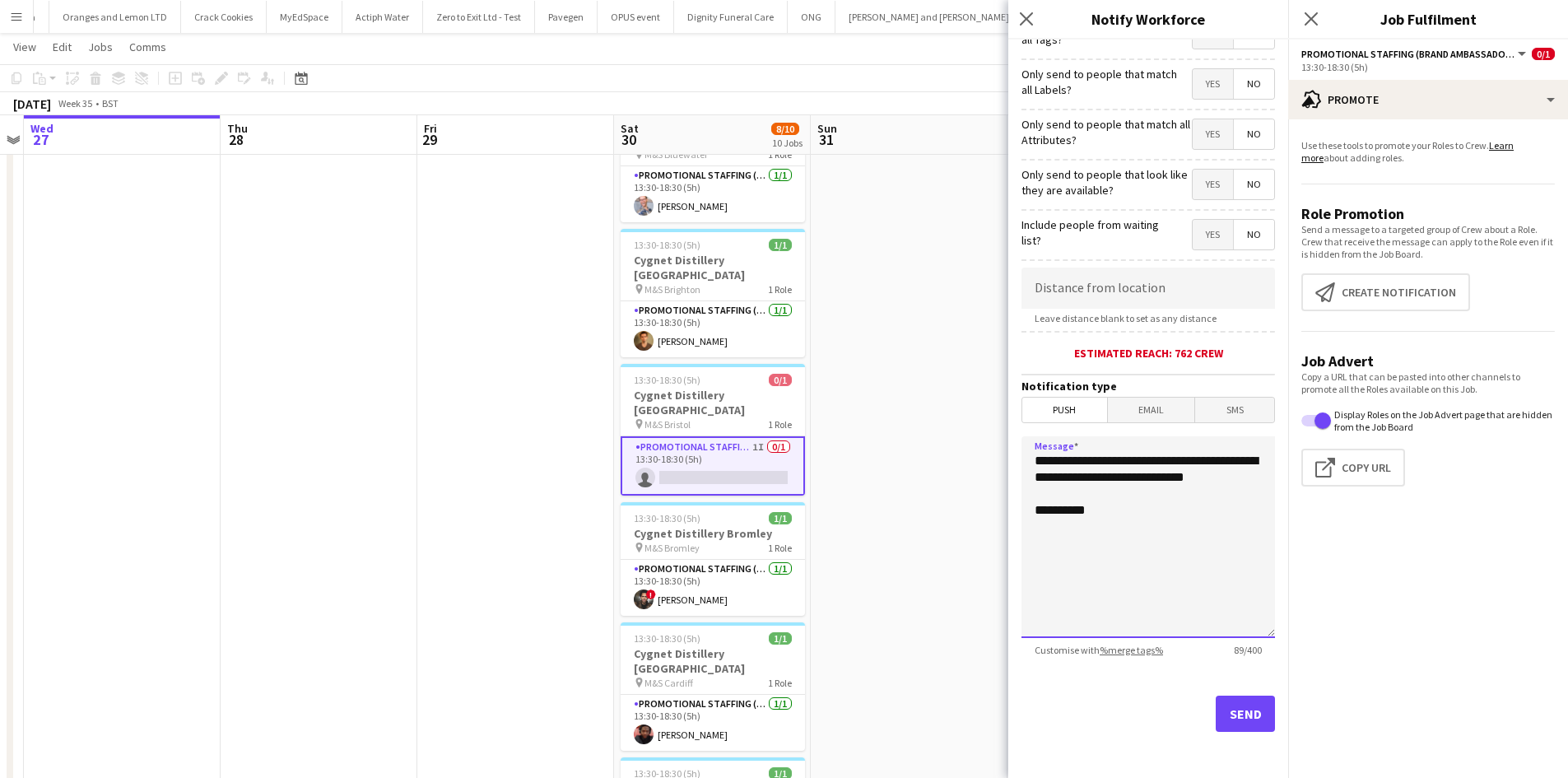
drag, startPoint x: 1072, startPoint y: 529, endPoint x: 926, endPoint y: 412, distance: 187.1
click at [926, 412] on body "Menu Boards Boards Boards All jobs Status Workforce Workforce My Workforce Recr…" at bounding box center [784, 721] width 1568 height 1608
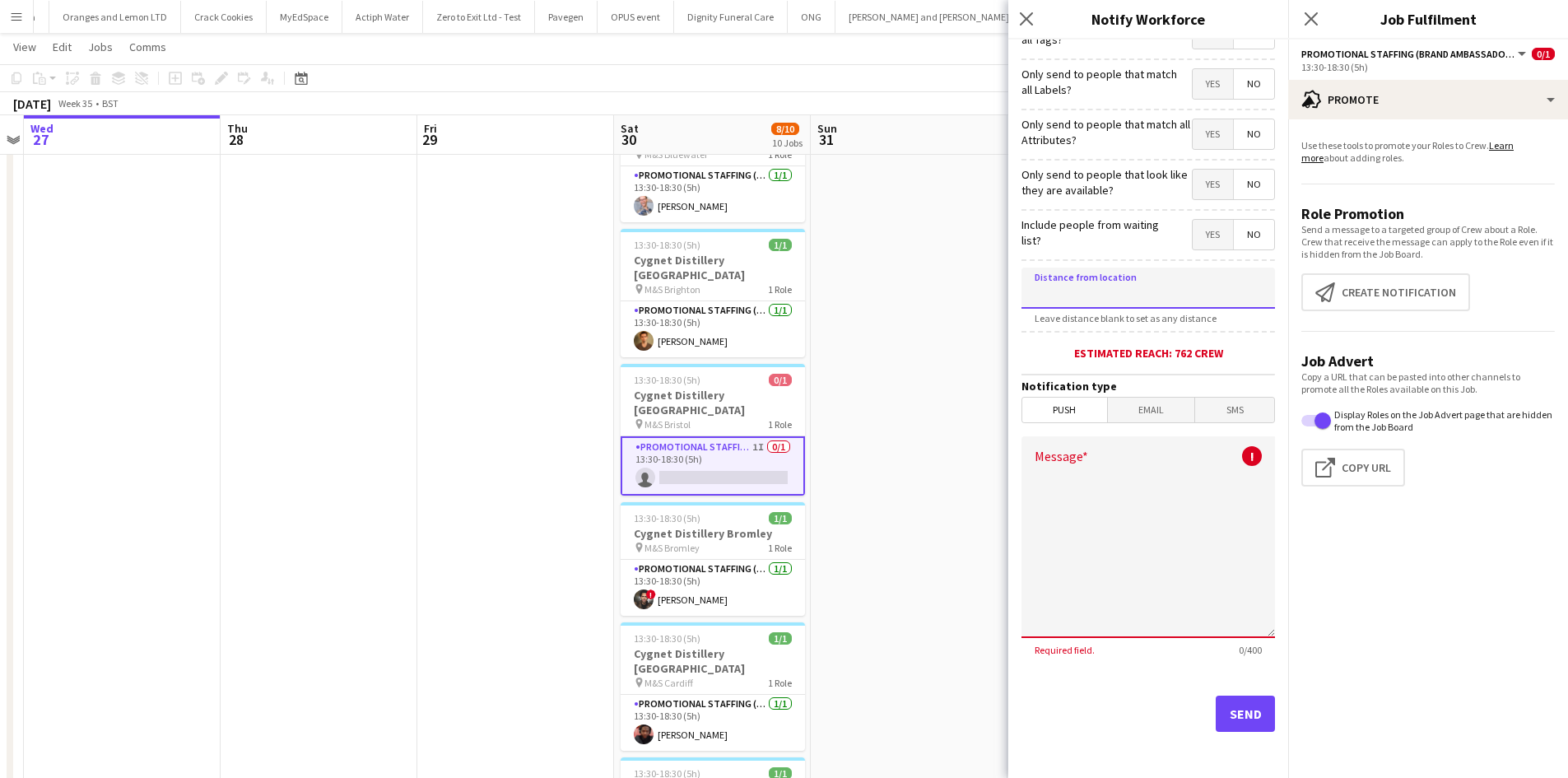
click at [1100, 290] on input at bounding box center [1148, 287] width 253 height 41
type input "******"
click at [1082, 462] on textarea "Message" at bounding box center [1148, 537] width 253 height 201
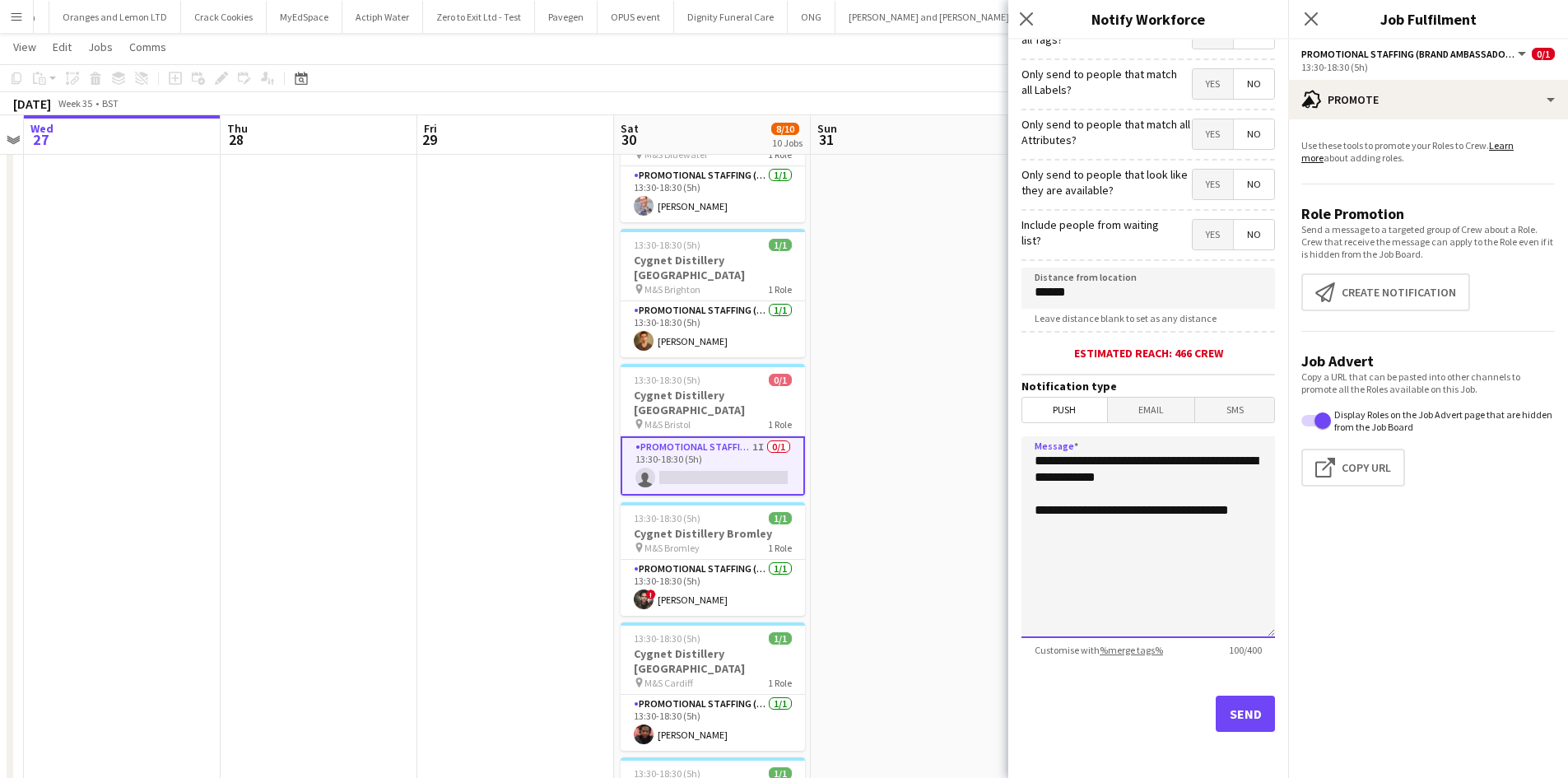
click at [1154, 511] on textarea "**********" at bounding box center [1148, 537] width 253 height 201
click at [1078, 513] on textarea "**********" at bounding box center [1148, 537] width 253 height 201
click at [1252, 514] on textarea "**********" at bounding box center [1148, 537] width 253 height 201
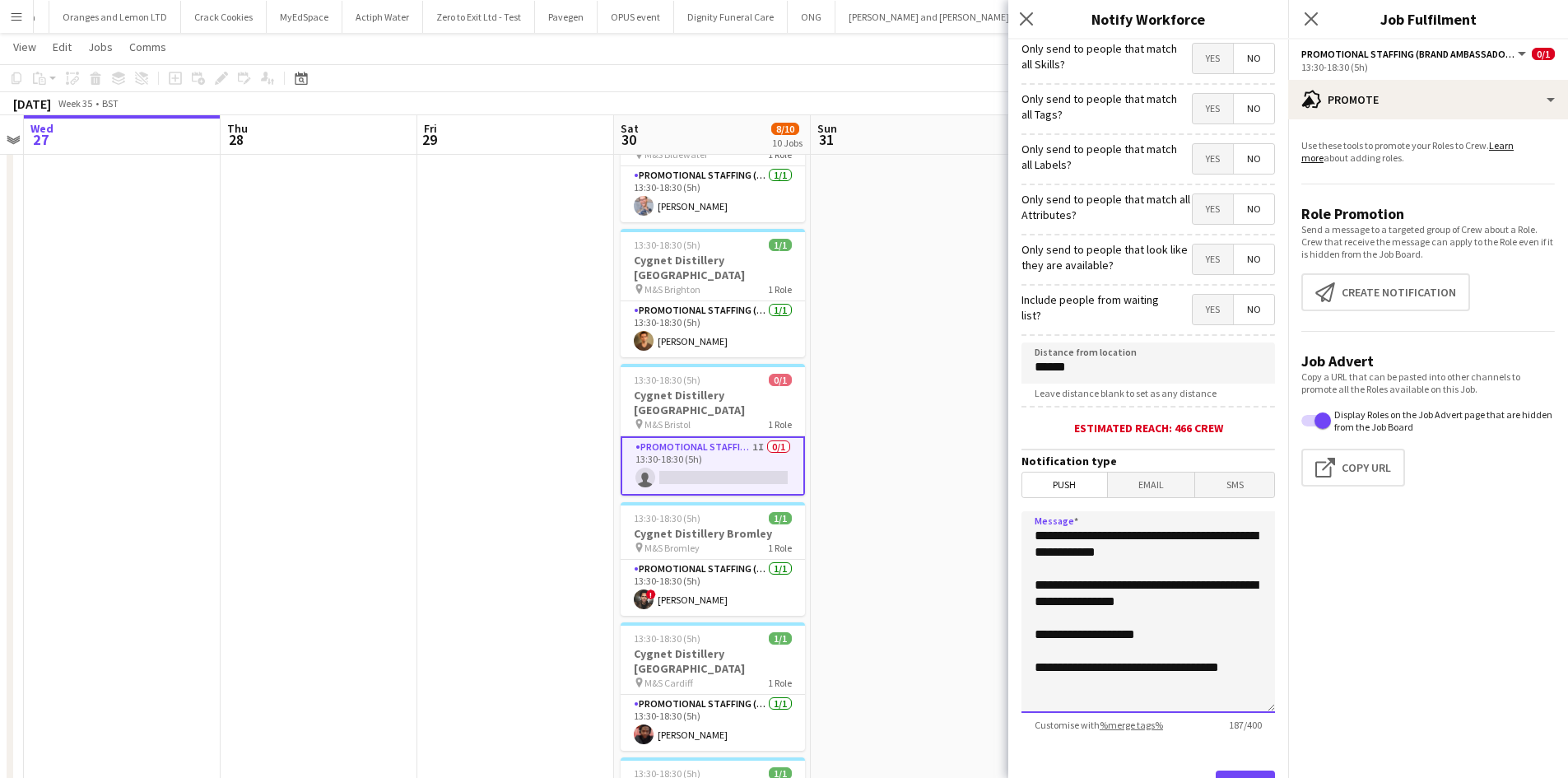
scroll to position [83, 0]
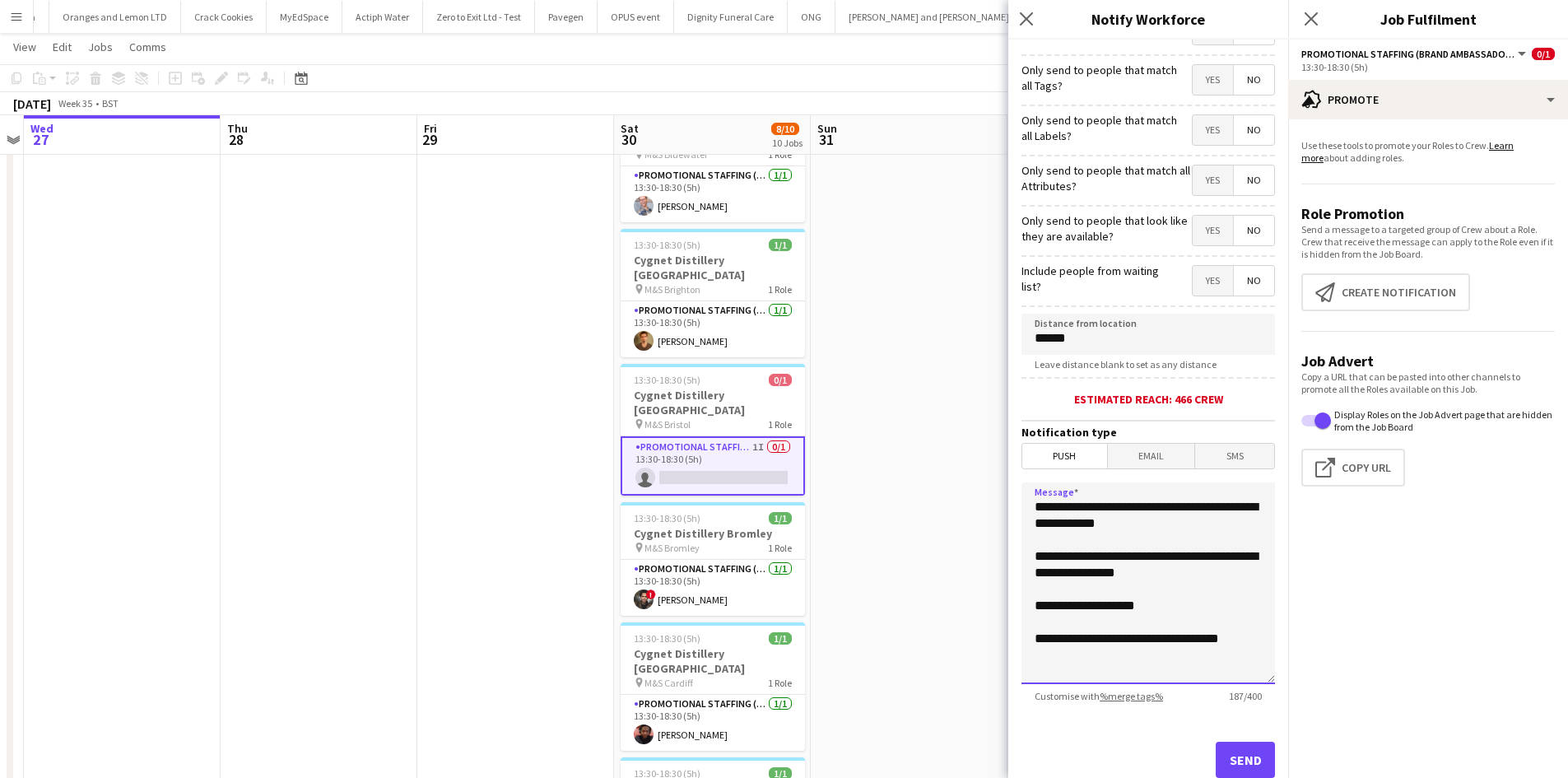
drag, startPoint x: 1258, startPoint y: 645, endPoint x: 1038, endPoint y: 500, distance: 263.5
click at [1006, 502] on body "Menu Boards Boards Boards All jobs Status Workforce Workforce My Workforce Recr…" at bounding box center [784, 721] width 1568 height 1608
paste textarea
type textarea "**********"
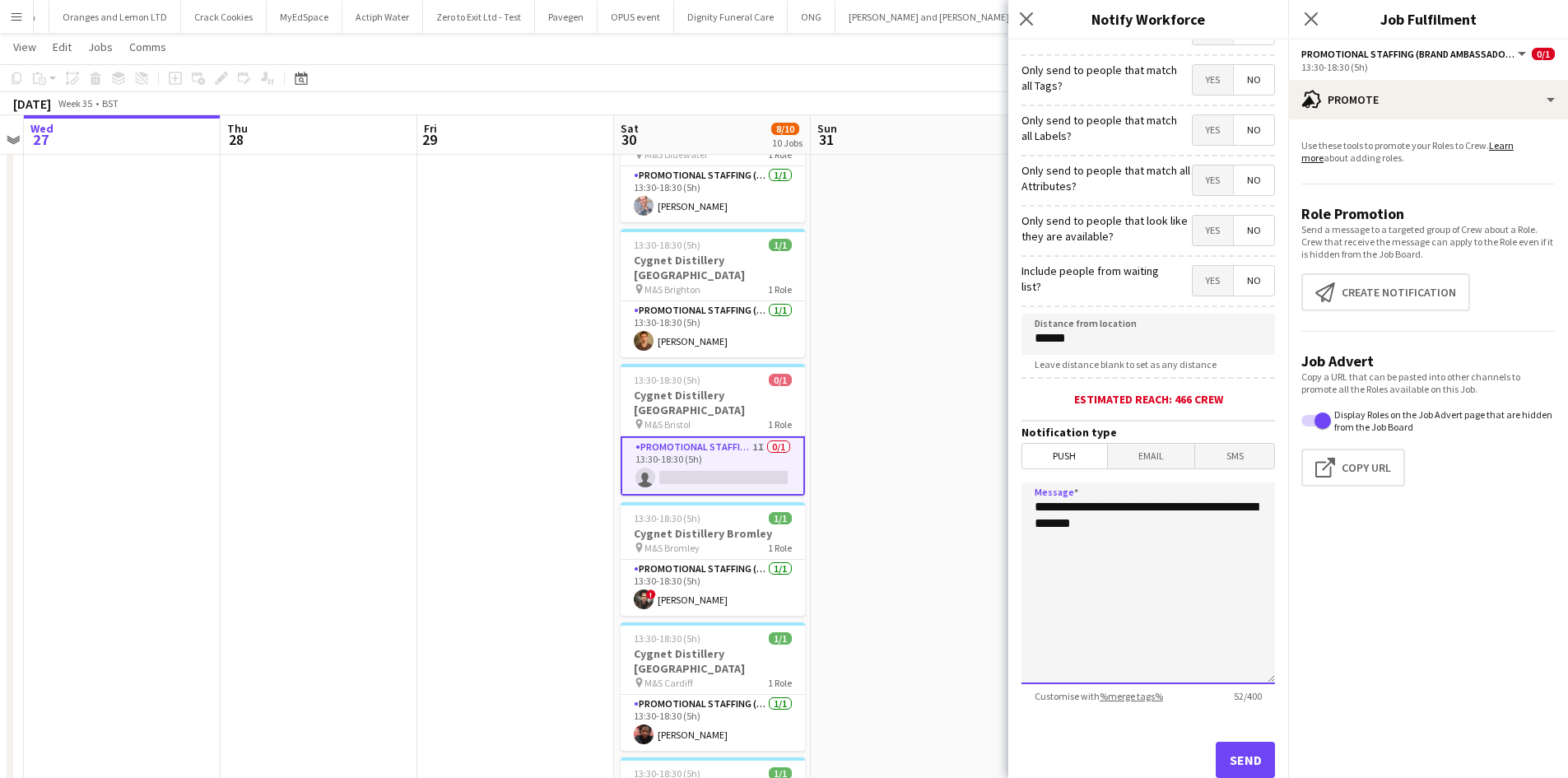
drag, startPoint x: 1140, startPoint y: 523, endPoint x: 987, endPoint y: 499, distance: 154.9
click at [987, 499] on body "Menu Boards Boards Boards All jobs Status Workforce Workforce My Workforce Recr…" at bounding box center [784, 721] width 1568 height 1608
paste textarea "**********"
type textarea "**********"
drag, startPoint x: 1155, startPoint y: 506, endPoint x: 1083, endPoint y: 526, distance: 74.7
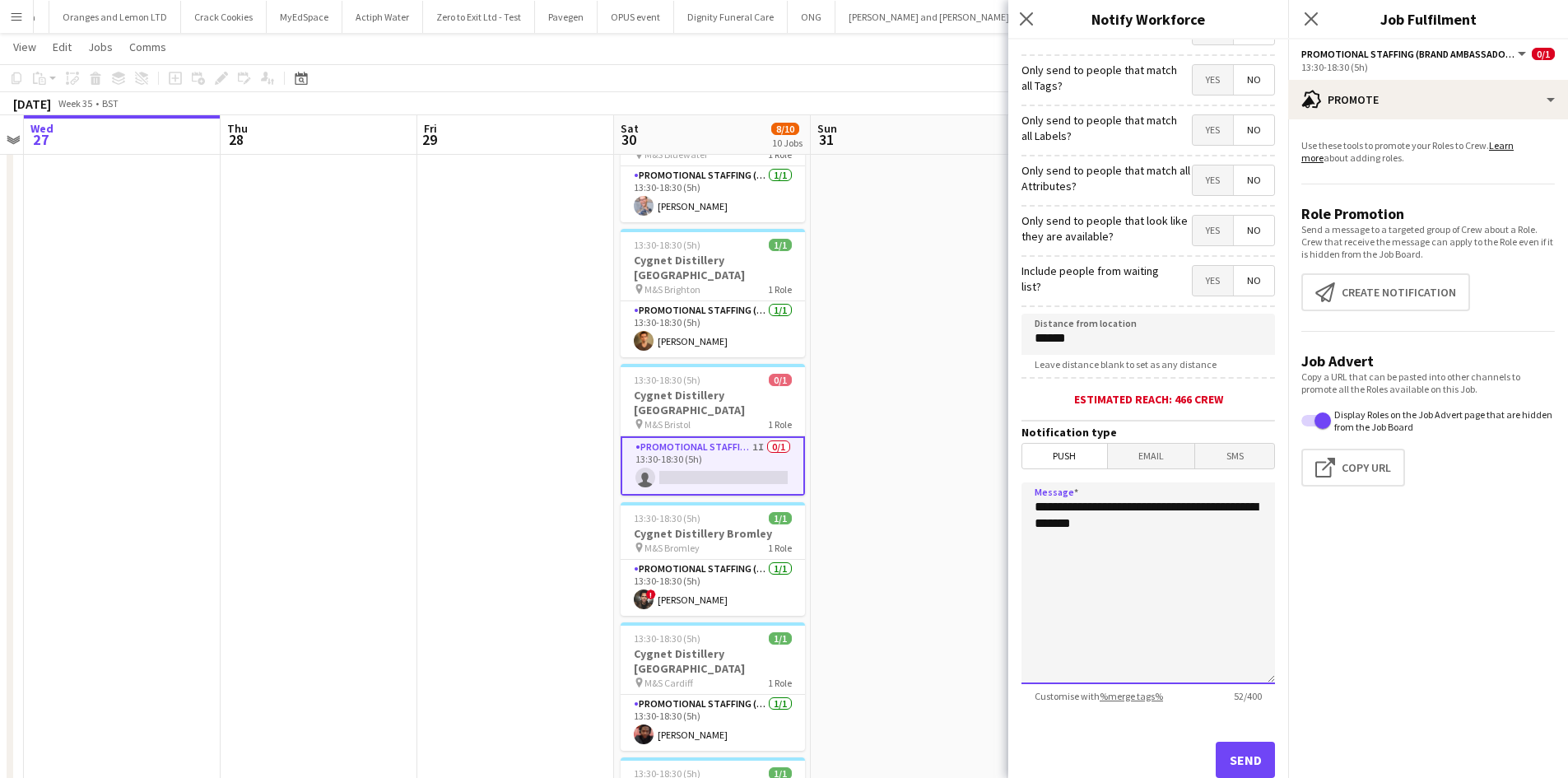
click at [1083, 526] on textarea "**********" at bounding box center [1148, 584] width 253 height 201
drag, startPoint x: 1085, startPoint y: 526, endPoint x: 1119, endPoint y: 522, distance: 34.2
click at [1092, 526] on textarea "**********" at bounding box center [1148, 584] width 253 height 201
drag, startPoint x: 1143, startPoint y: 520, endPoint x: 1020, endPoint y: 492, distance: 126.1
click at [1020, 492] on form "**********" at bounding box center [1148, 390] width 280 height 867
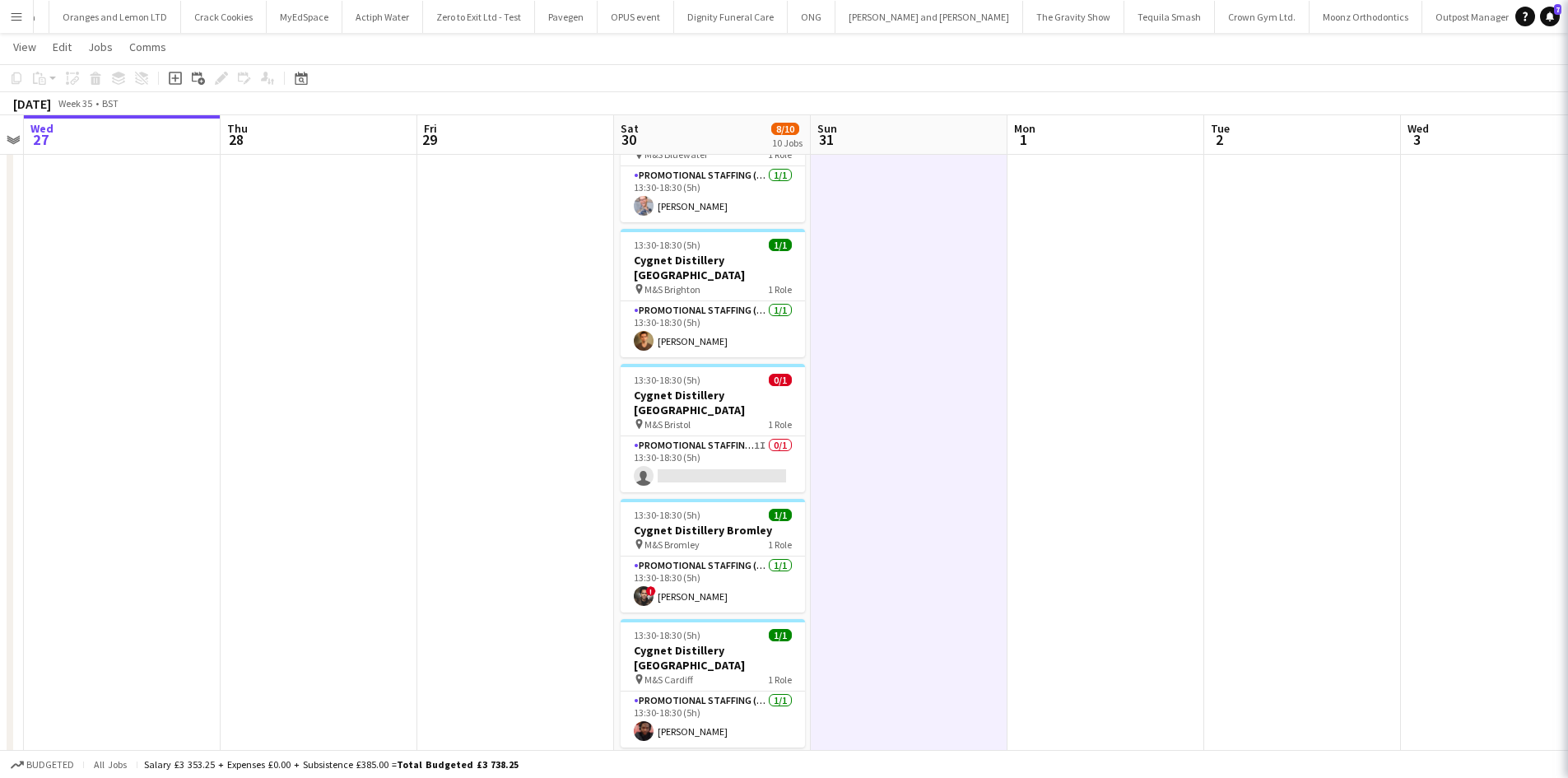
scroll to position [0, 564]
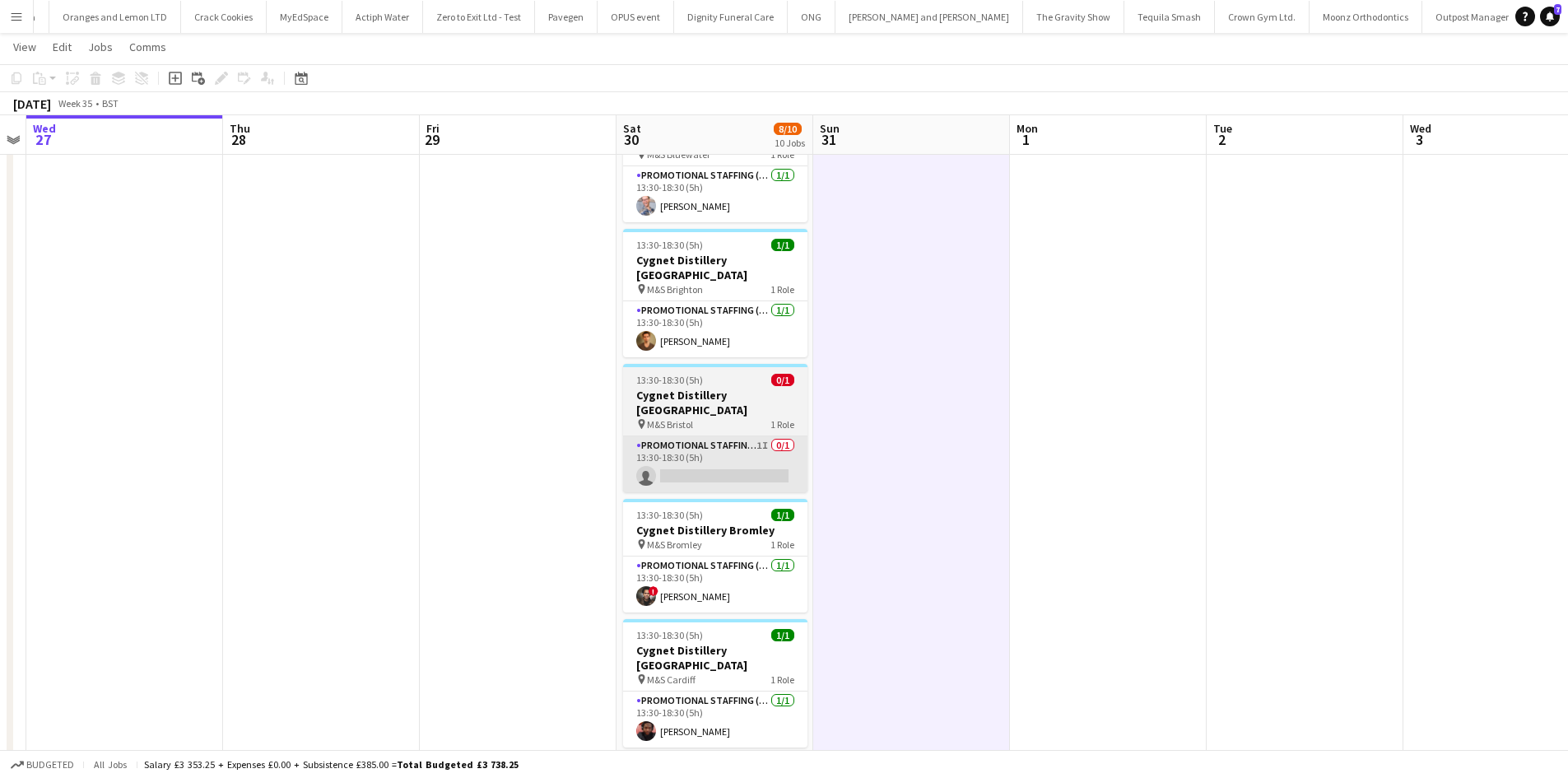
click at [717, 452] on app-card-role "Promotional Staffing (Brand Ambassadors) 1I 0/1 13:30-18:30 (5h) single-neutral…" at bounding box center [715, 464] width 185 height 56
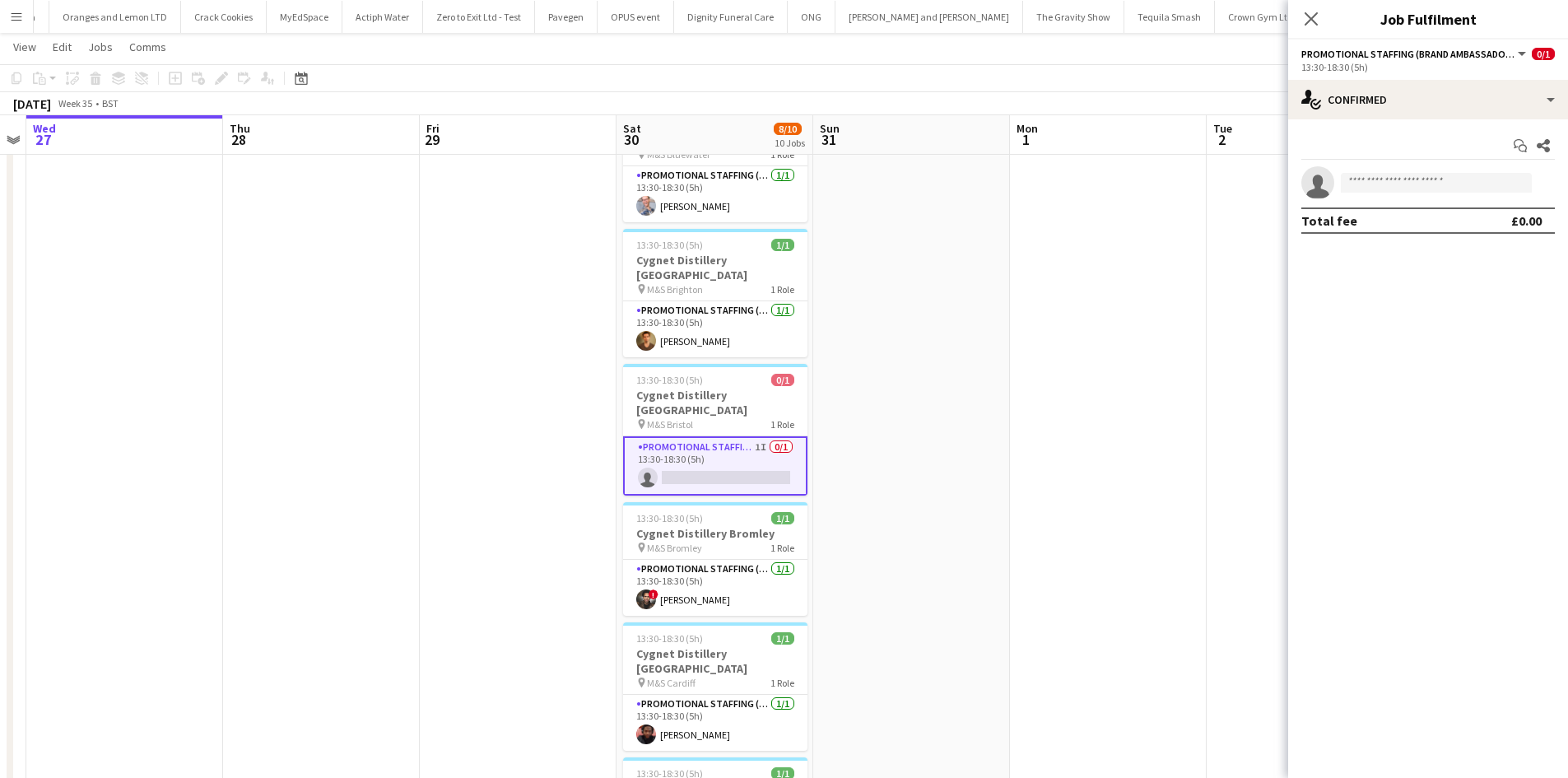
scroll to position [0, 564]
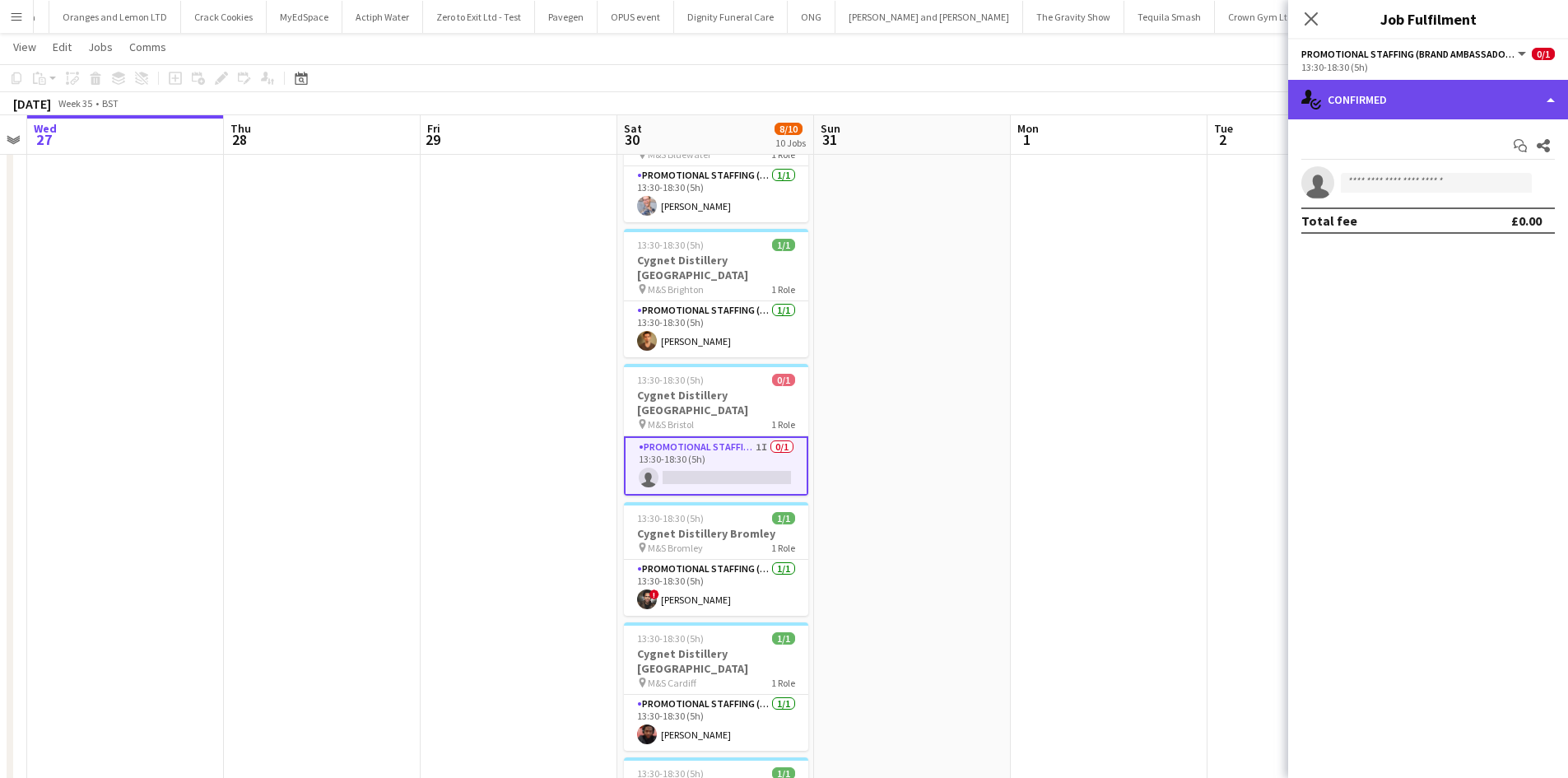
click at [1336, 108] on div "single-neutral-actions-check-2 Confirmed" at bounding box center [1428, 100] width 280 height 40
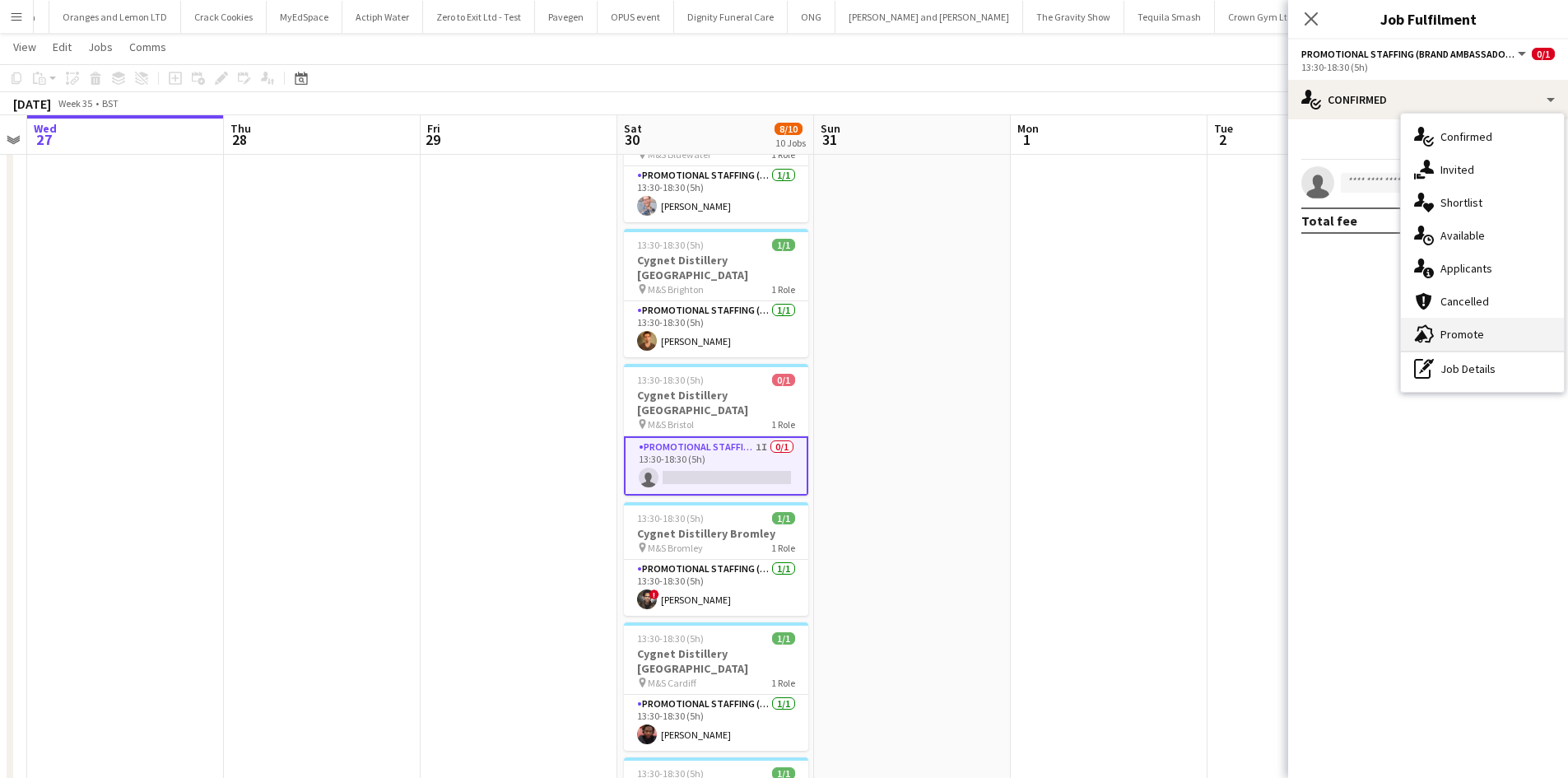
click at [1484, 331] on div "advertising-megaphone Promote" at bounding box center [1482, 334] width 163 height 33
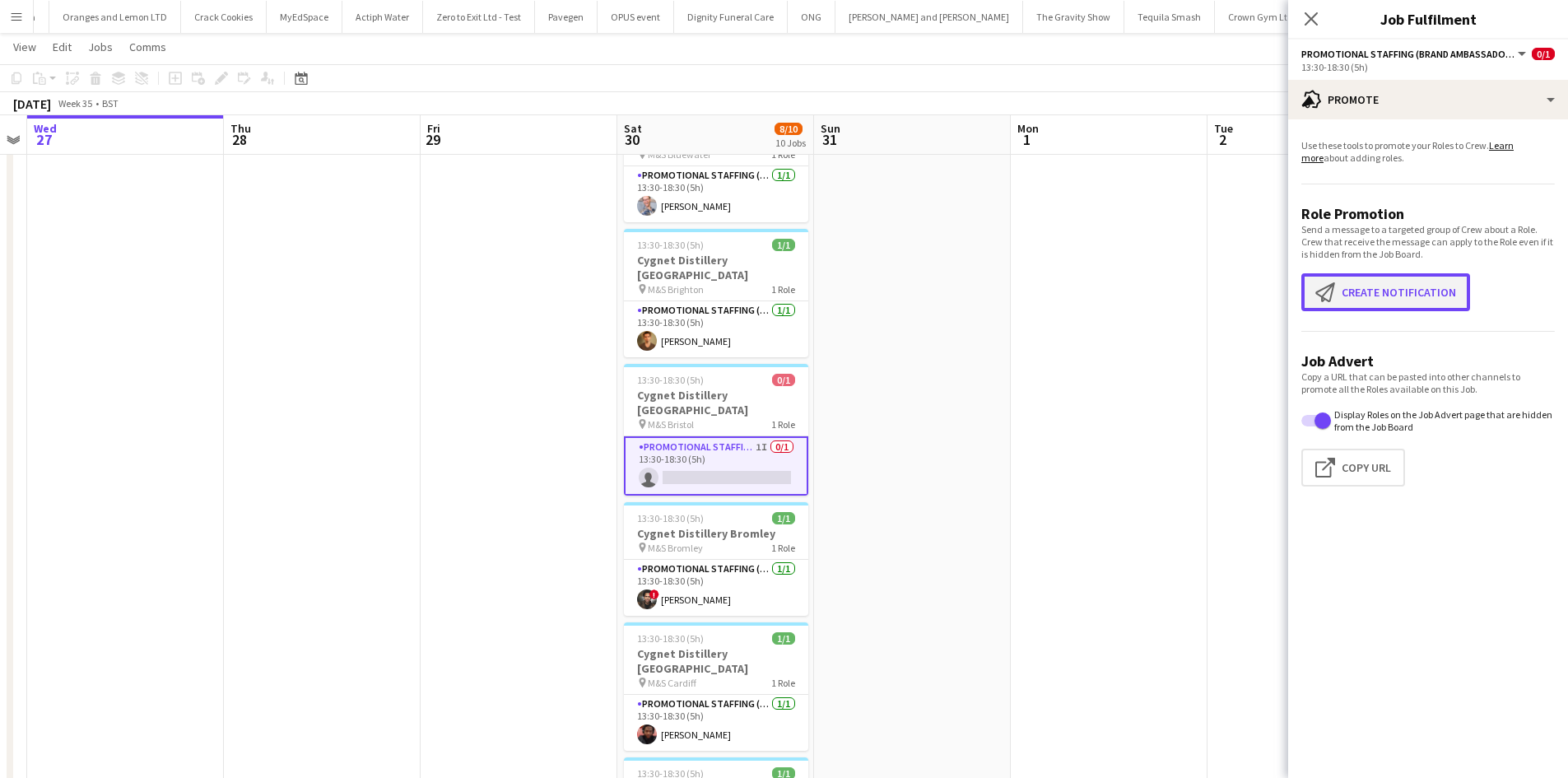
click at [1408, 291] on button "Create notification Create notification" at bounding box center [1385, 292] width 169 height 38
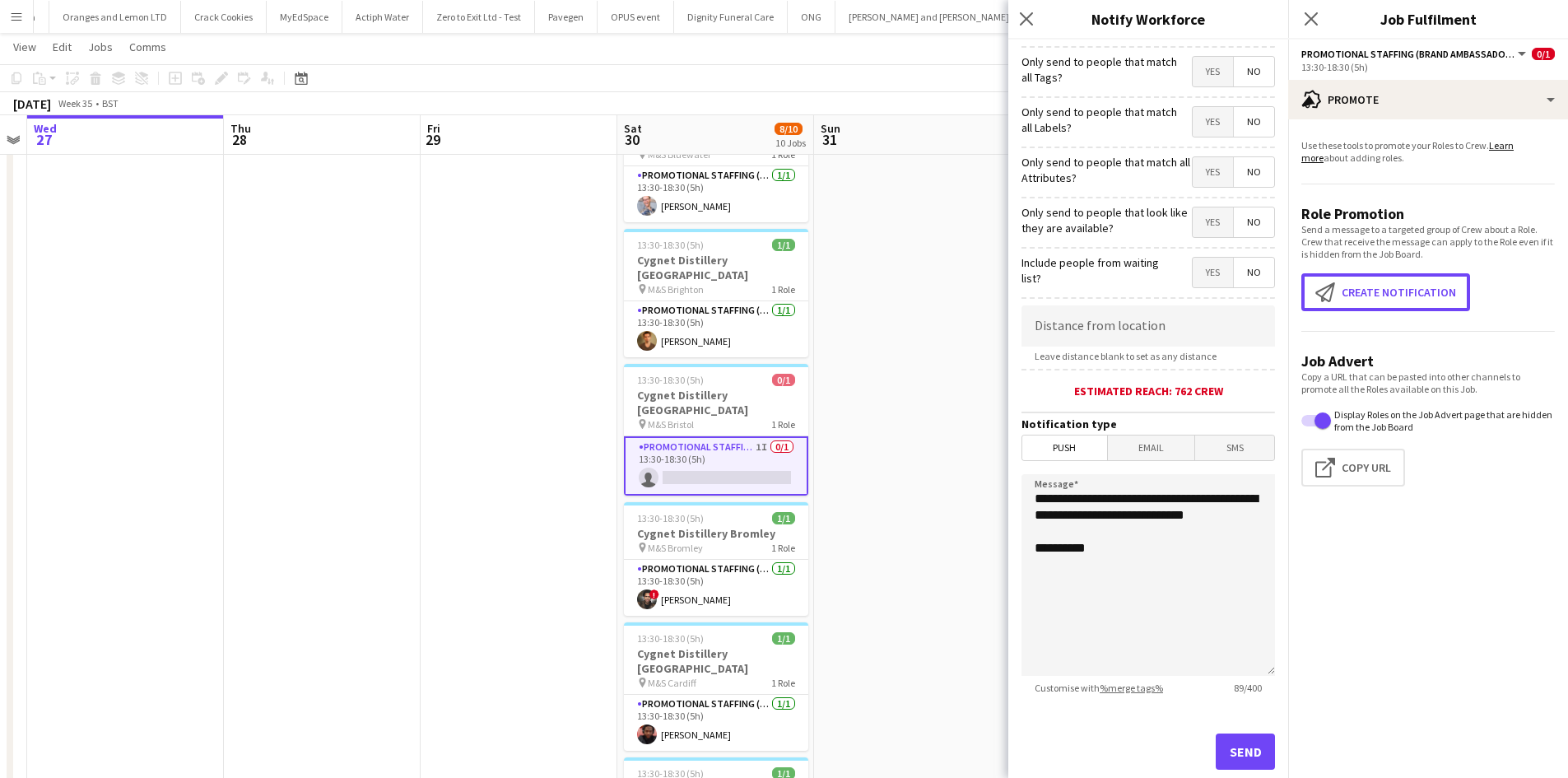
scroll to position [129, 0]
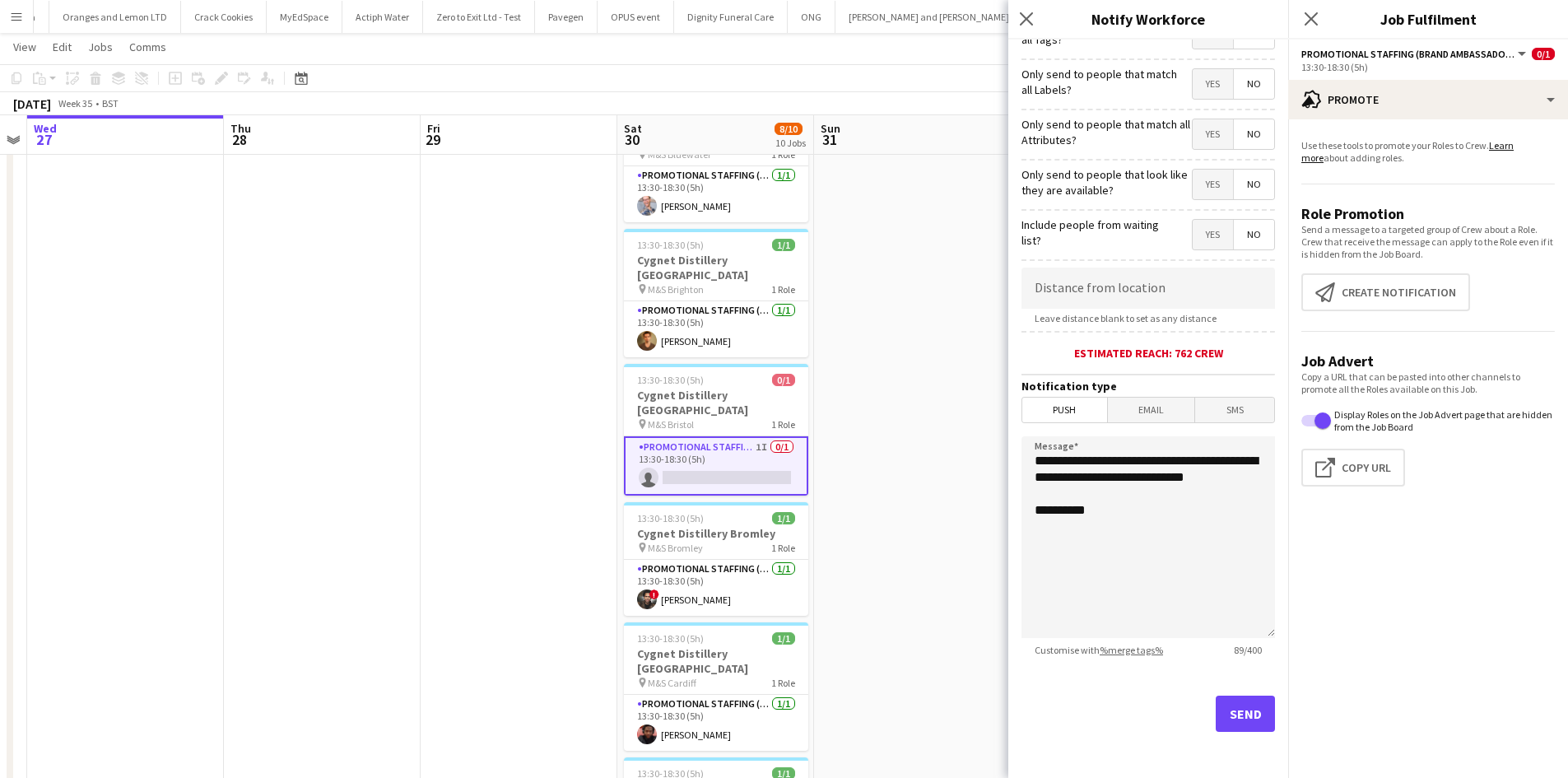
click at [1138, 416] on span "Email" at bounding box center [1151, 410] width 87 height 25
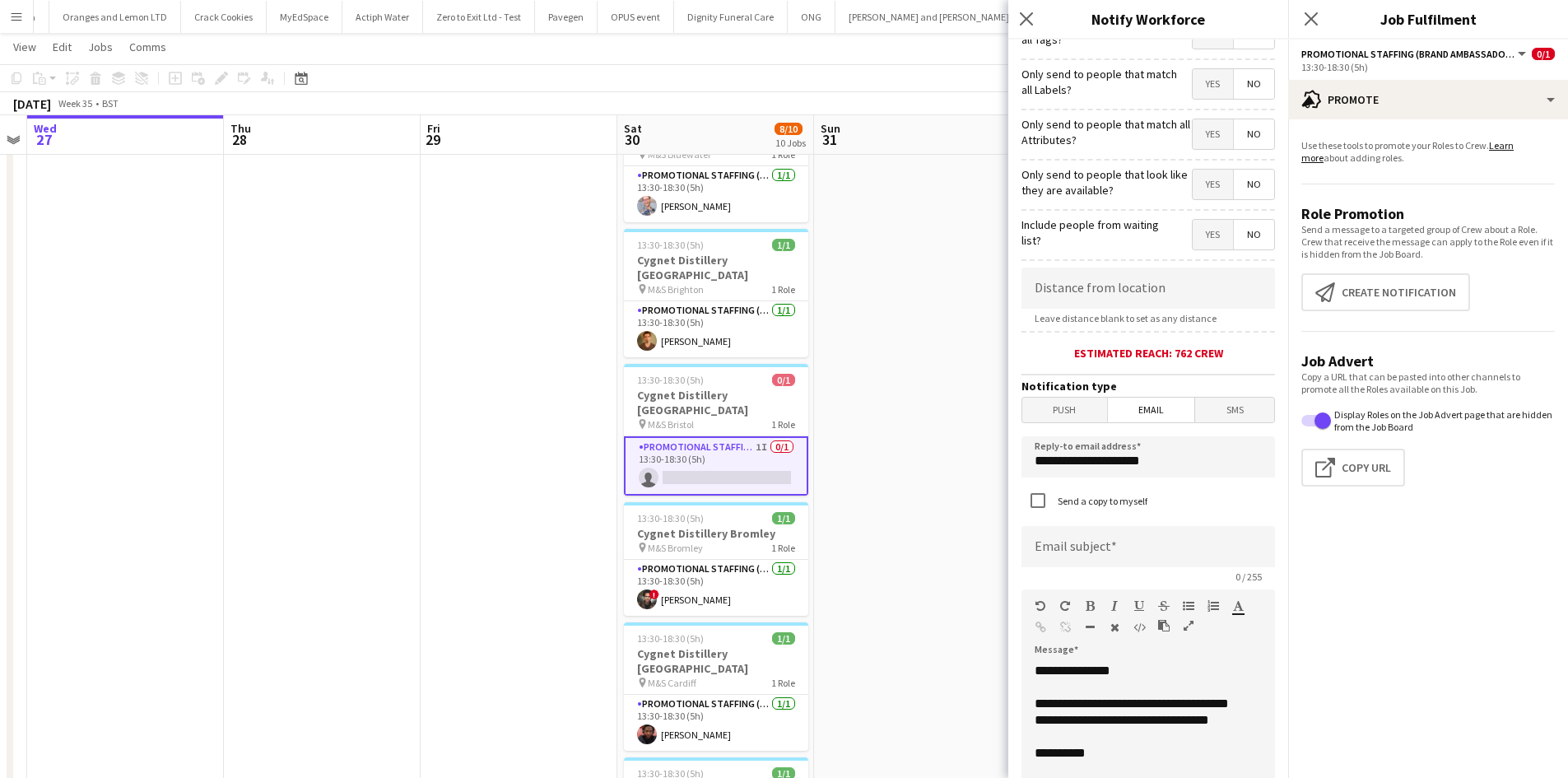
scroll to position [210, 0]
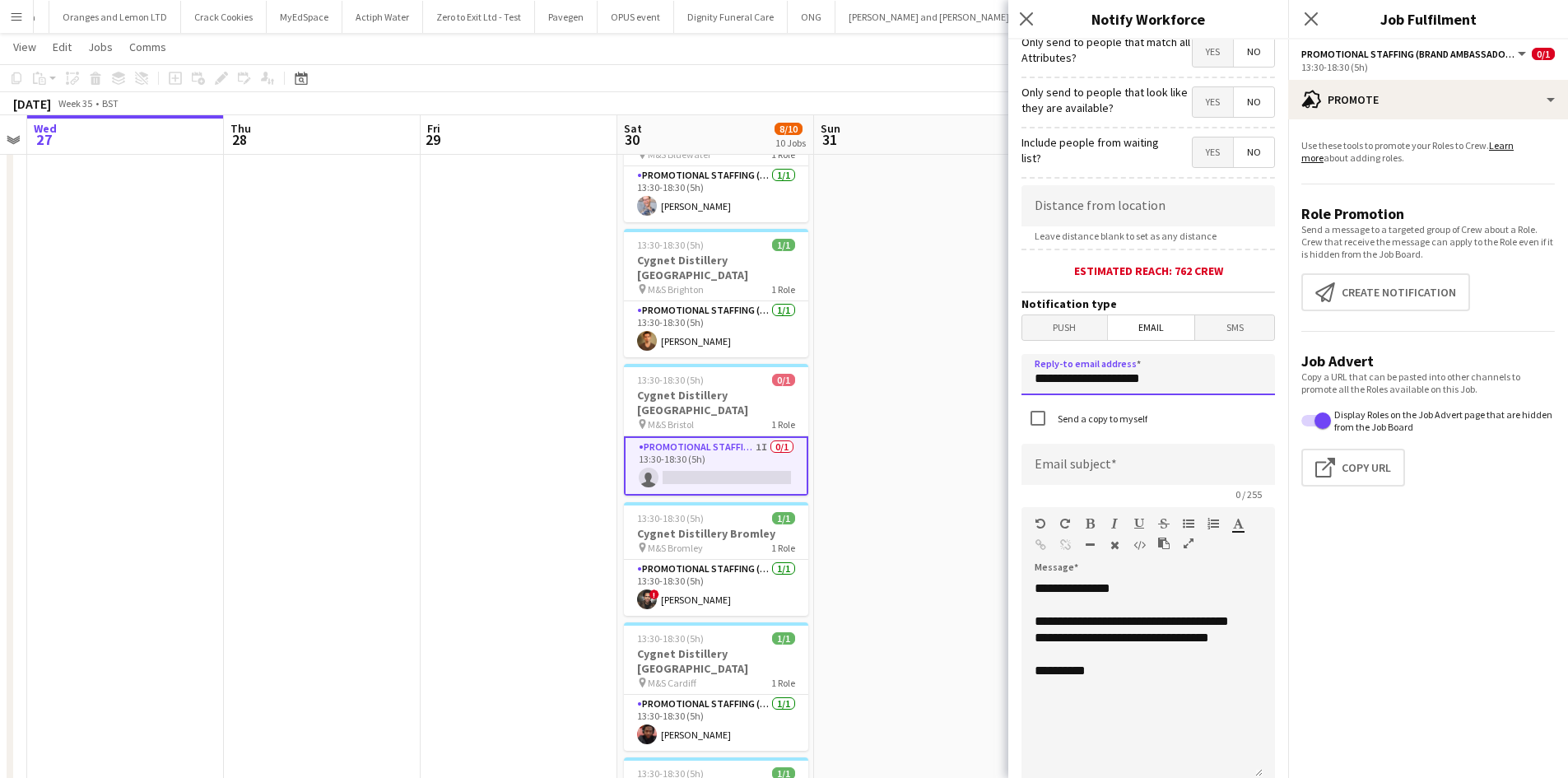
drag, startPoint x: 1172, startPoint y: 378, endPoint x: 818, endPoint y: 420, distance: 356.5
click at [818, 420] on body "Menu Boards Boards Boards All jobs Status Workforce Workforce My Workforce Recr…" at bounding box center [784, 721] width 1568 height 1608
click at [1201, 467] on input at bounding box center [1148, 464] width 253 height 41
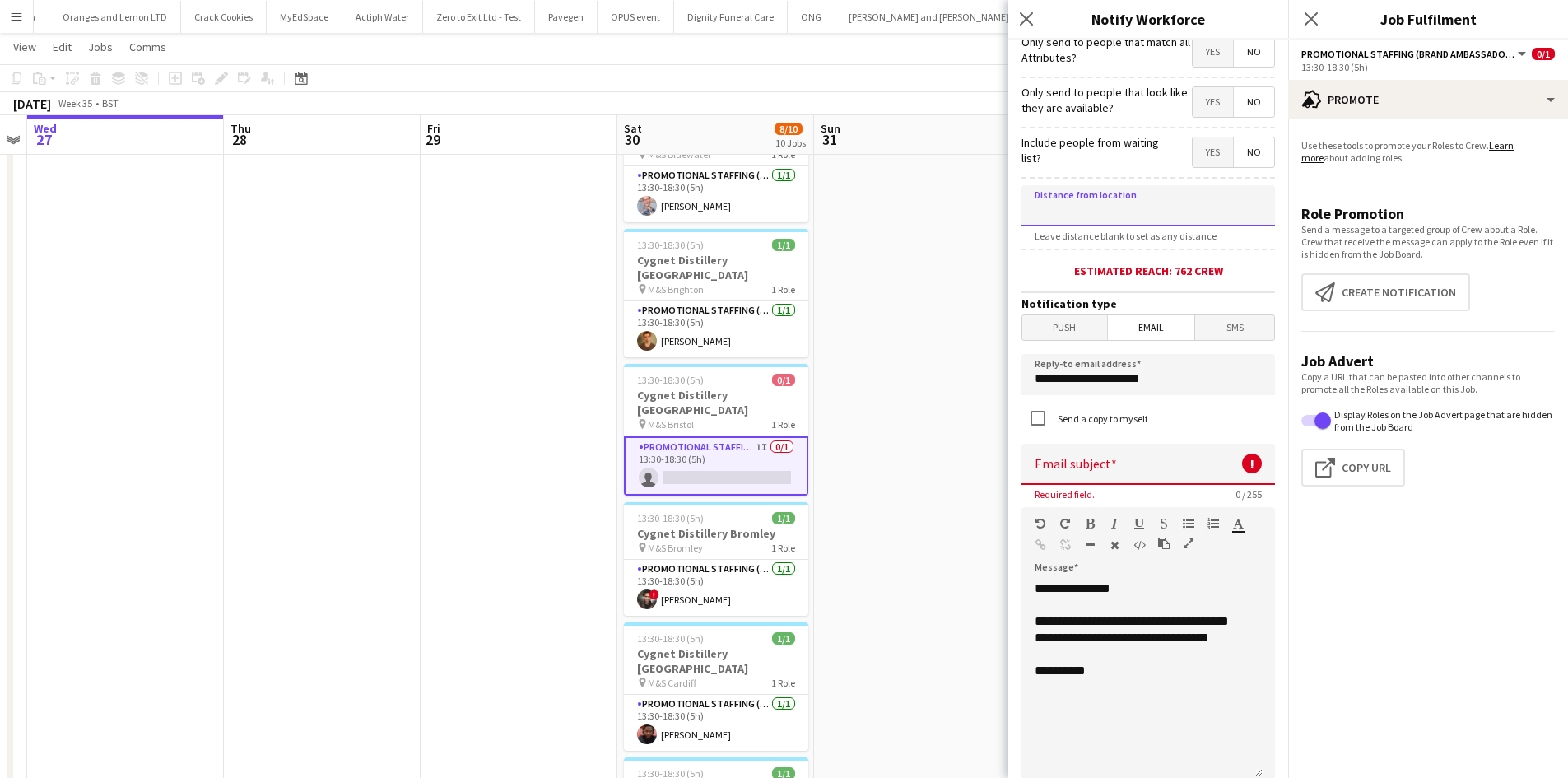
click at [1102, 190] on input at bounding box center [1148, 205] width 253 height 41
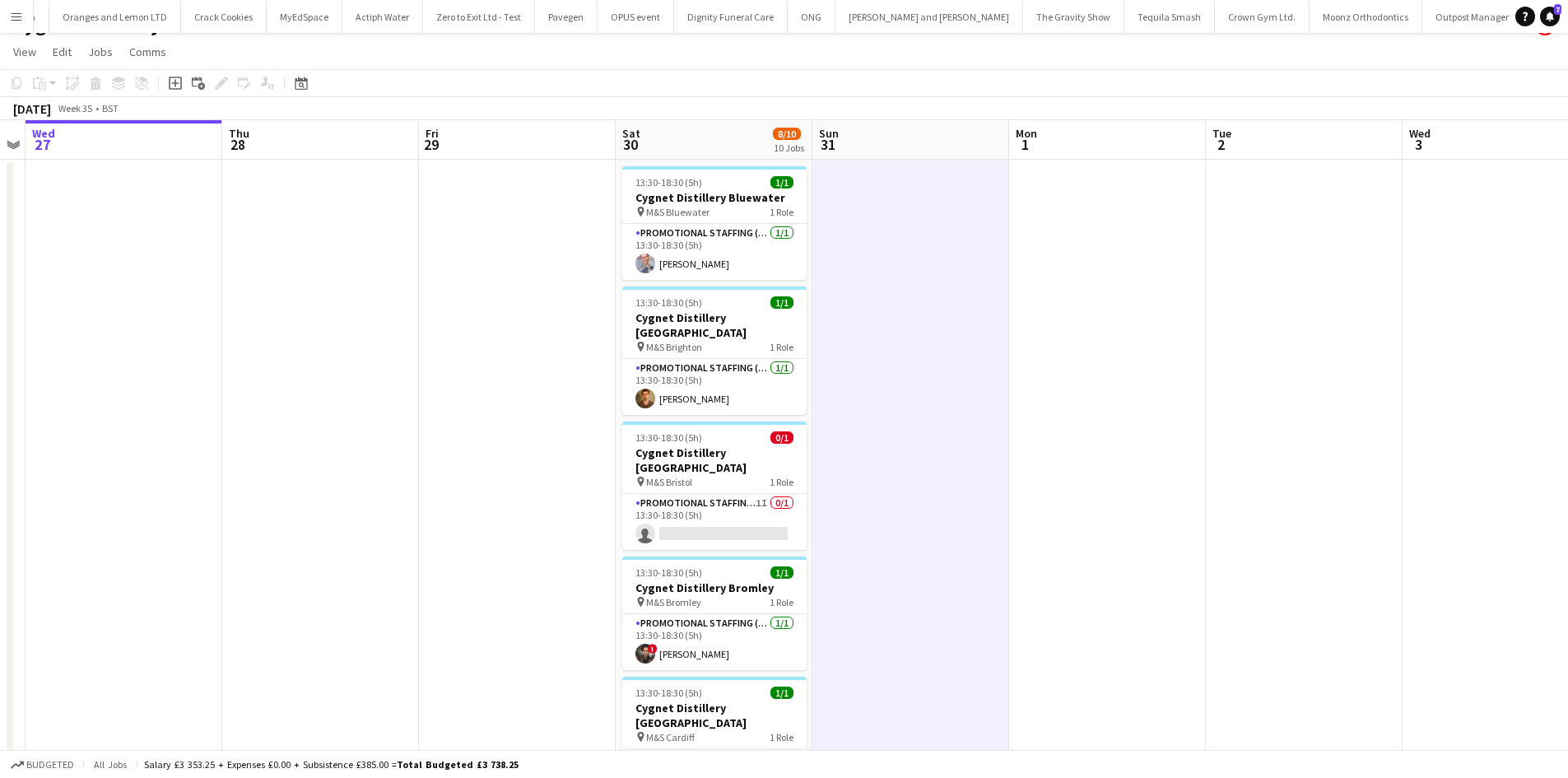
scroll to position [0, 0]
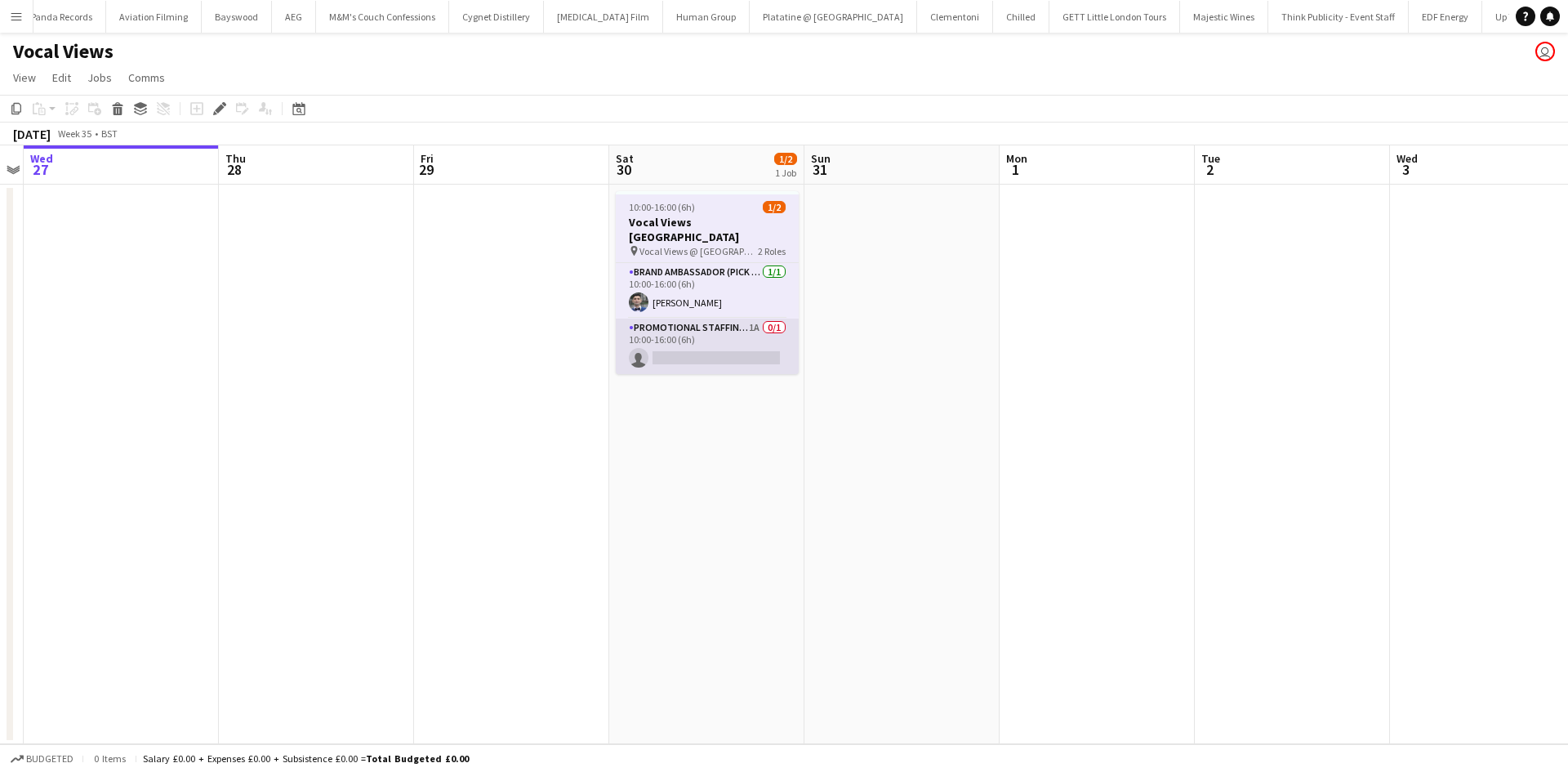
scroll to position [0, 10397]
click at [760, 319] on app-card-role "Promotional Staffing (Flyering Staff) 1A 0/1 10:00-16:00 (6h) single-neutral-ac…" at bounding box center [706, 346] width 183 height 55
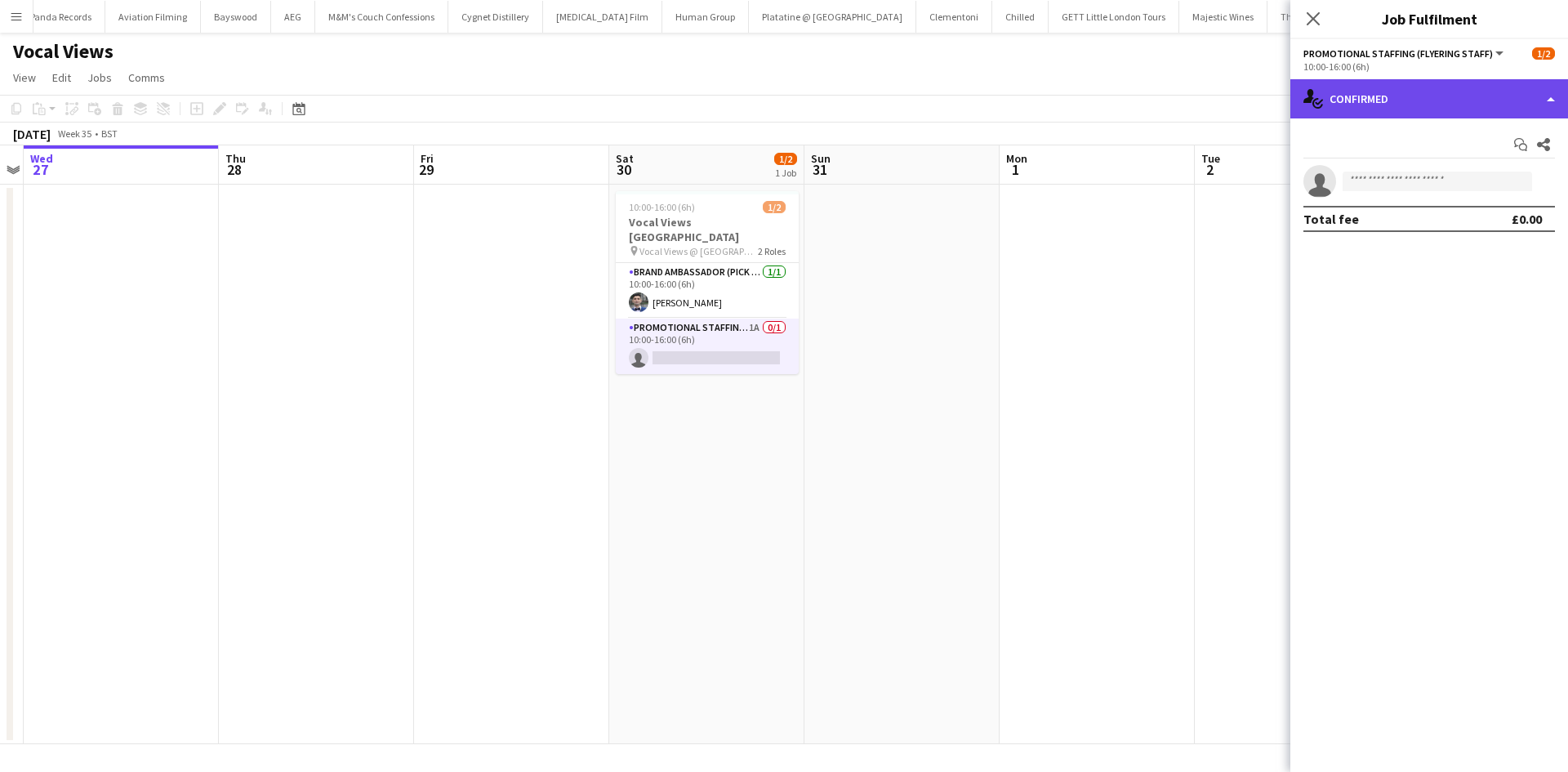
click at [1475, 82] on div "single-neutral-actions-check-2 Confirmed" at bounding box center [1429, 99] width 278 height 40
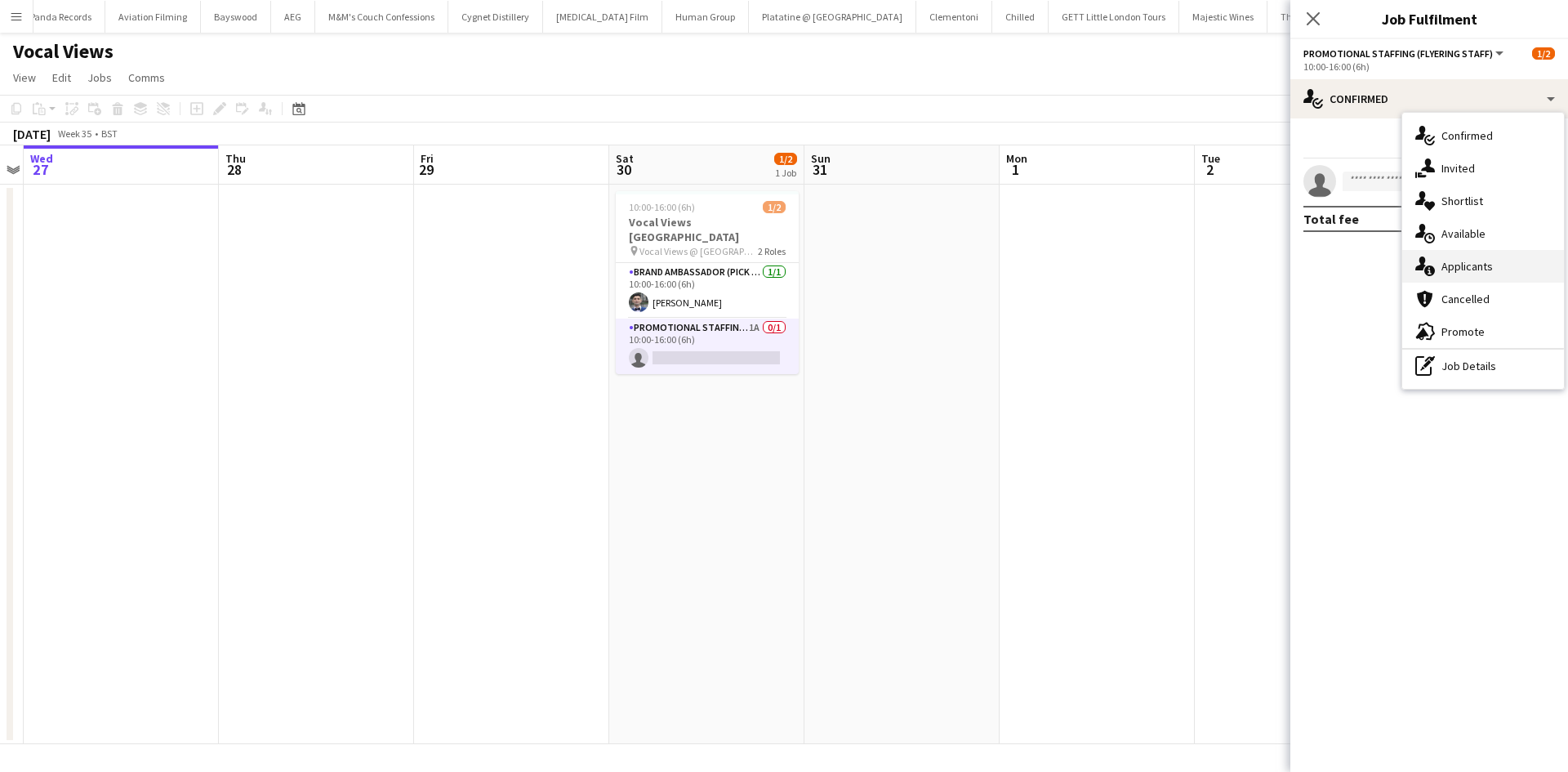
click at [1510, 271] on div "single-neutral-actions-information Applicants" at bounding box center [1482, 266] width 161 height 33
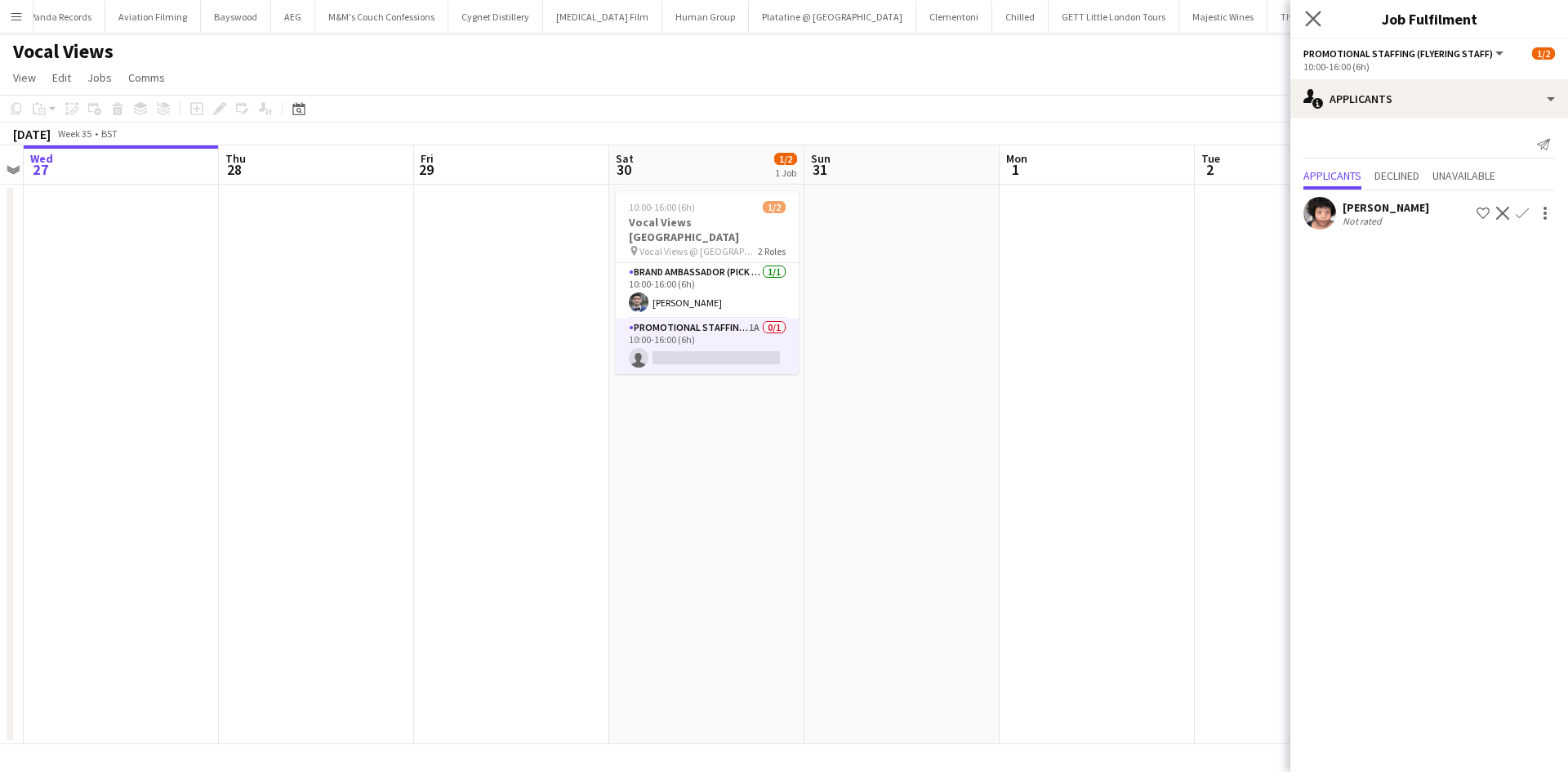
click at [1309, 7] on app-icon "Close pop-in" at bounding box center [1314, 19] width 24 height 24
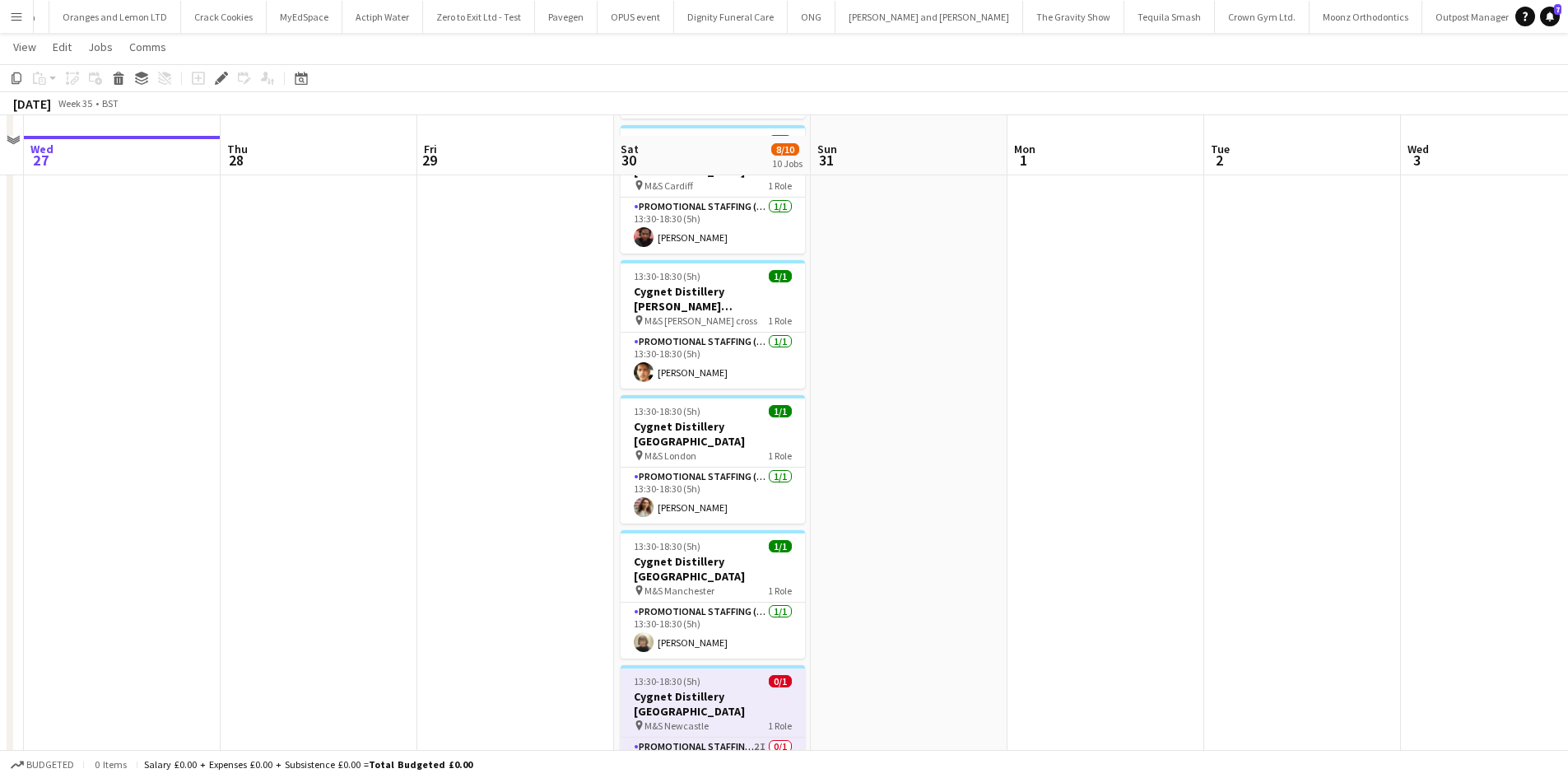
scroll to position [741, 0]
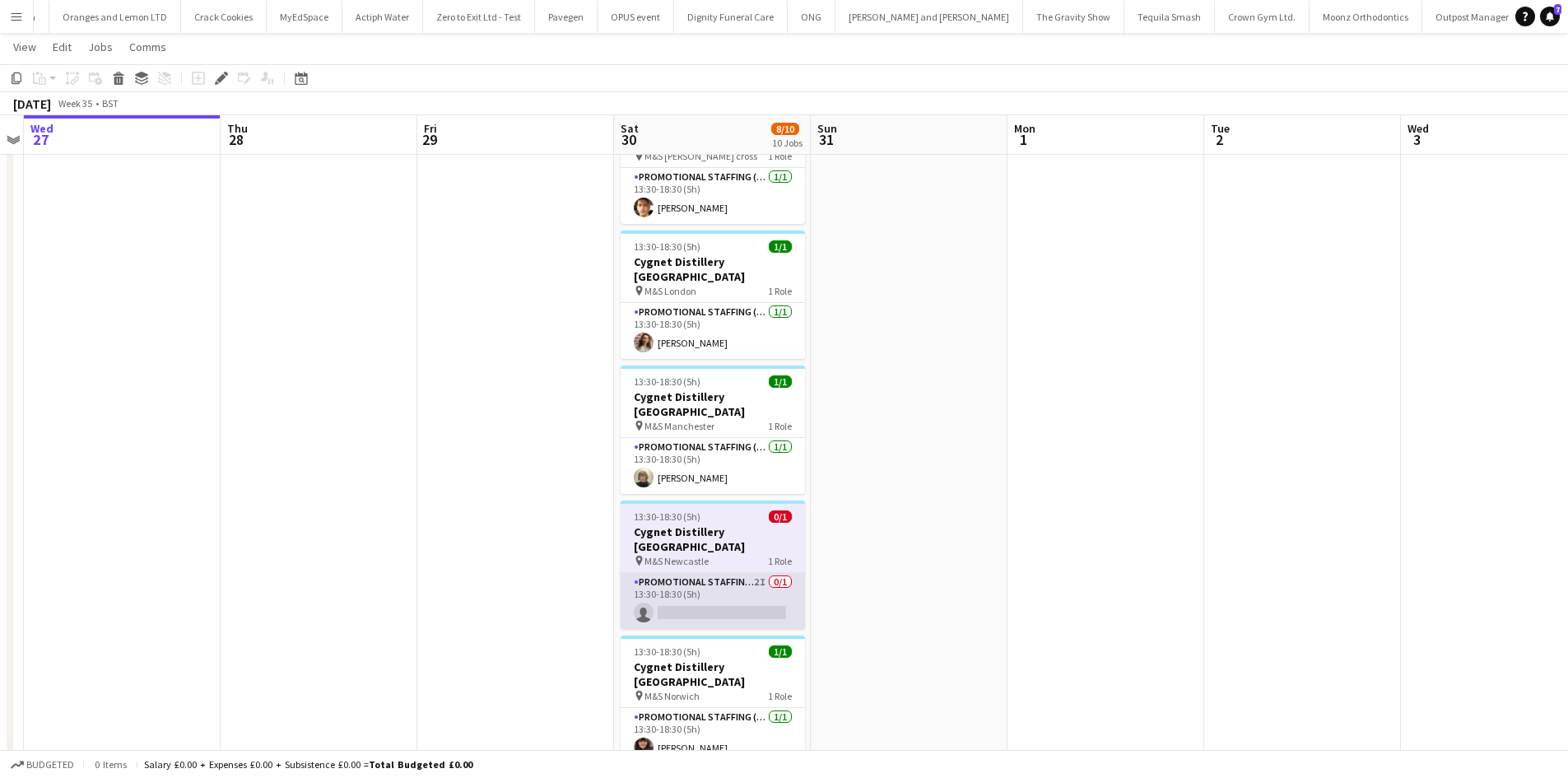
click at [761, 573] on app-card-role "Promotional Staffing (Brand Ambassadors) 2I 0/1 13:30-18:30 (5h) single-neutral…" at bounding box center [712, 600] width 185 height 56
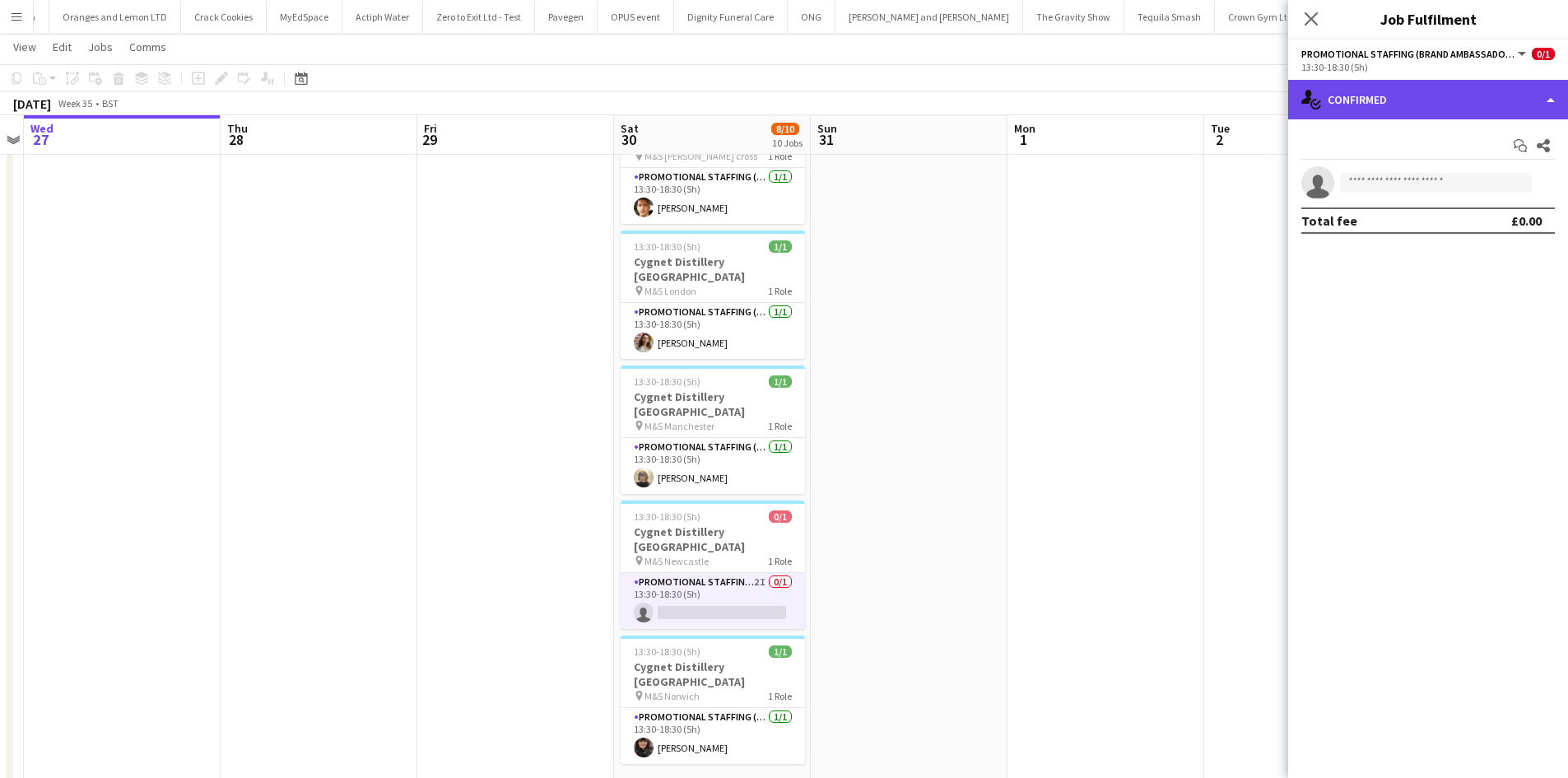
click at [1387, 100] on div "single-neutral-actions-check-2 Confirmed" at bounding box center [1428, 100] width 280 height 40
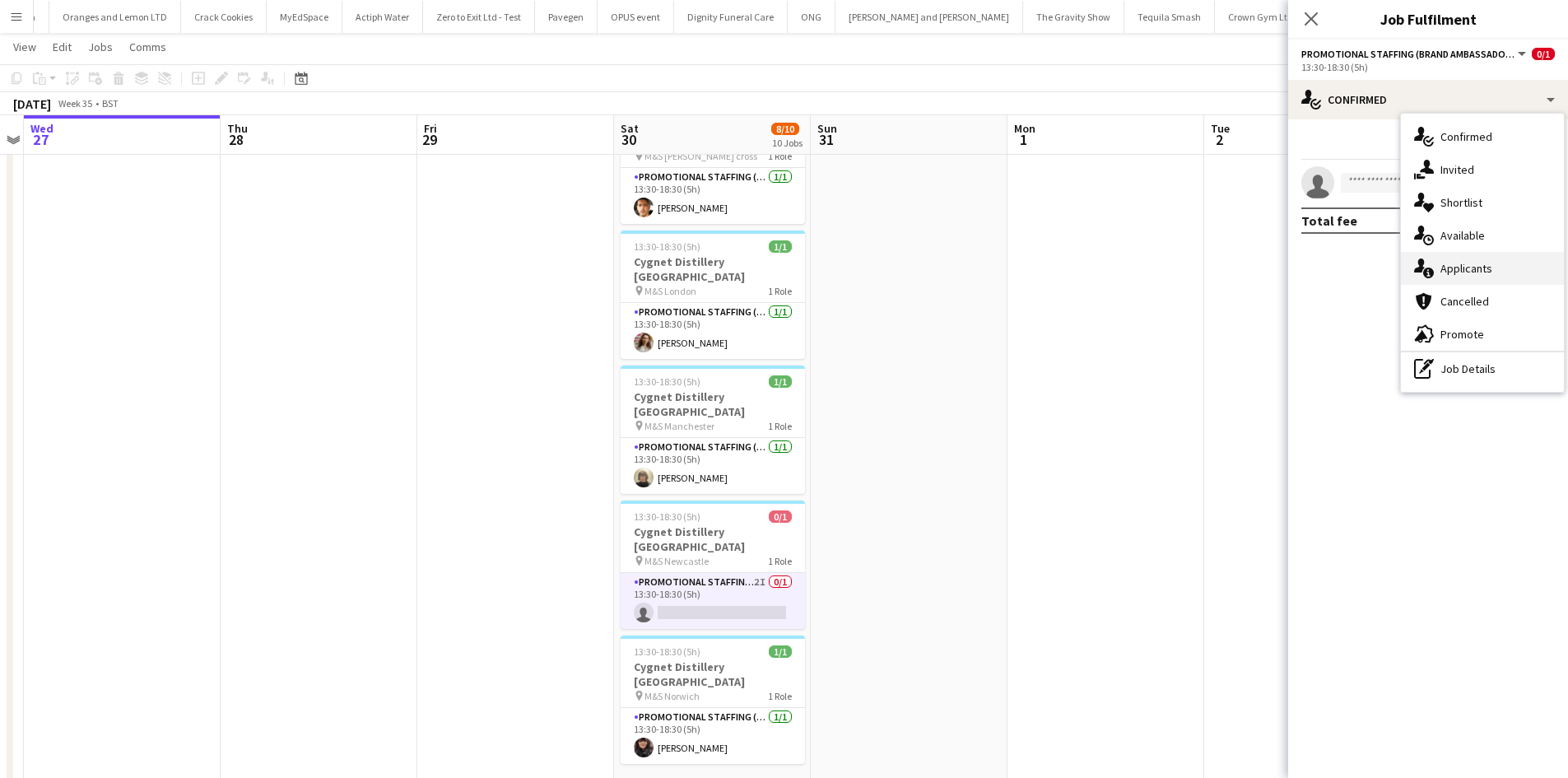
click at [1470, 277] on div "single-neutral-actions-information Applicants" at bounding box center [1482, 268] width 163 height 33
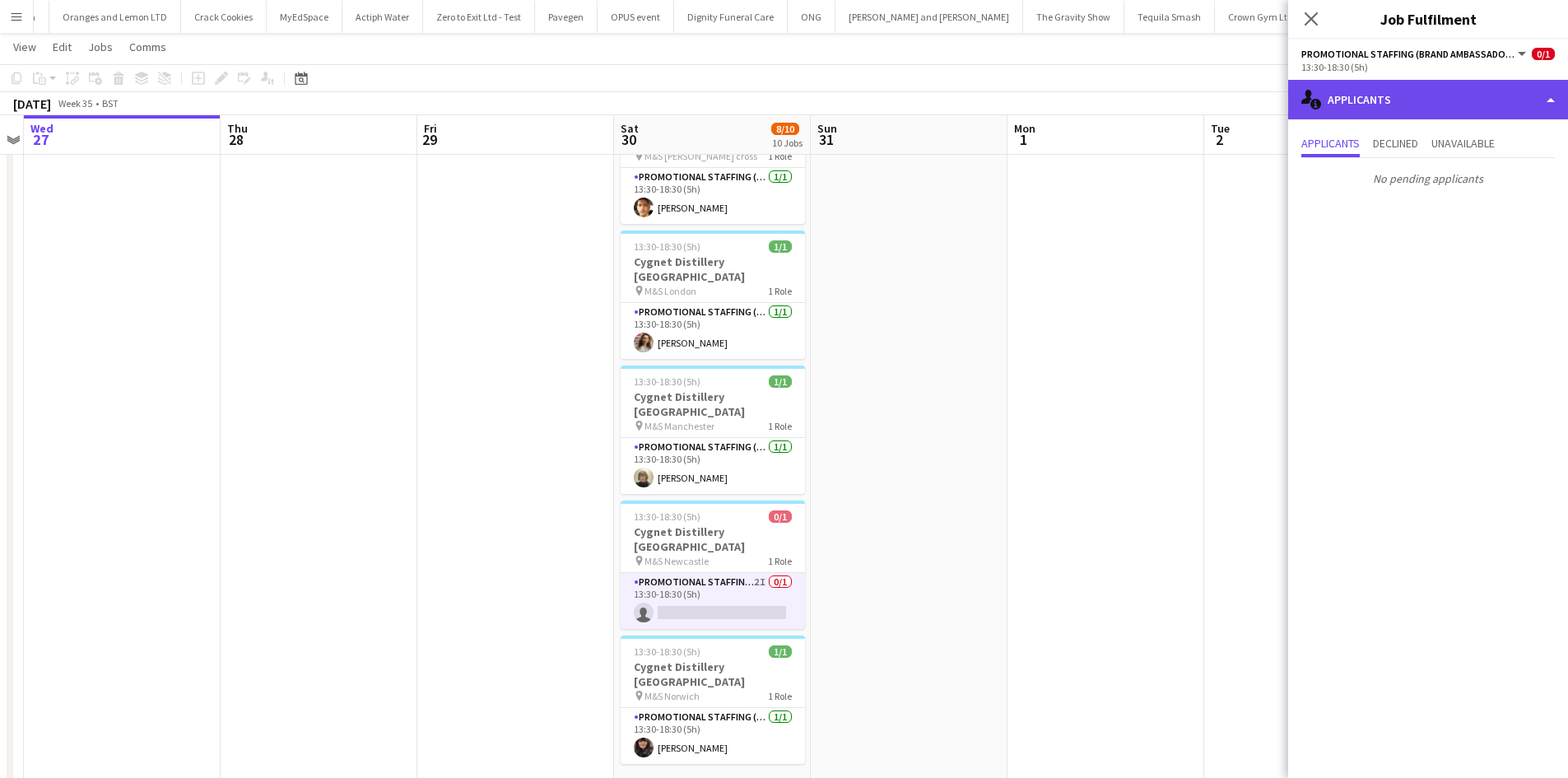
click at [1392, 107] on div "single-neutral-actions-information Applicants" at bounding box center [1428, 100] width 280 height 40
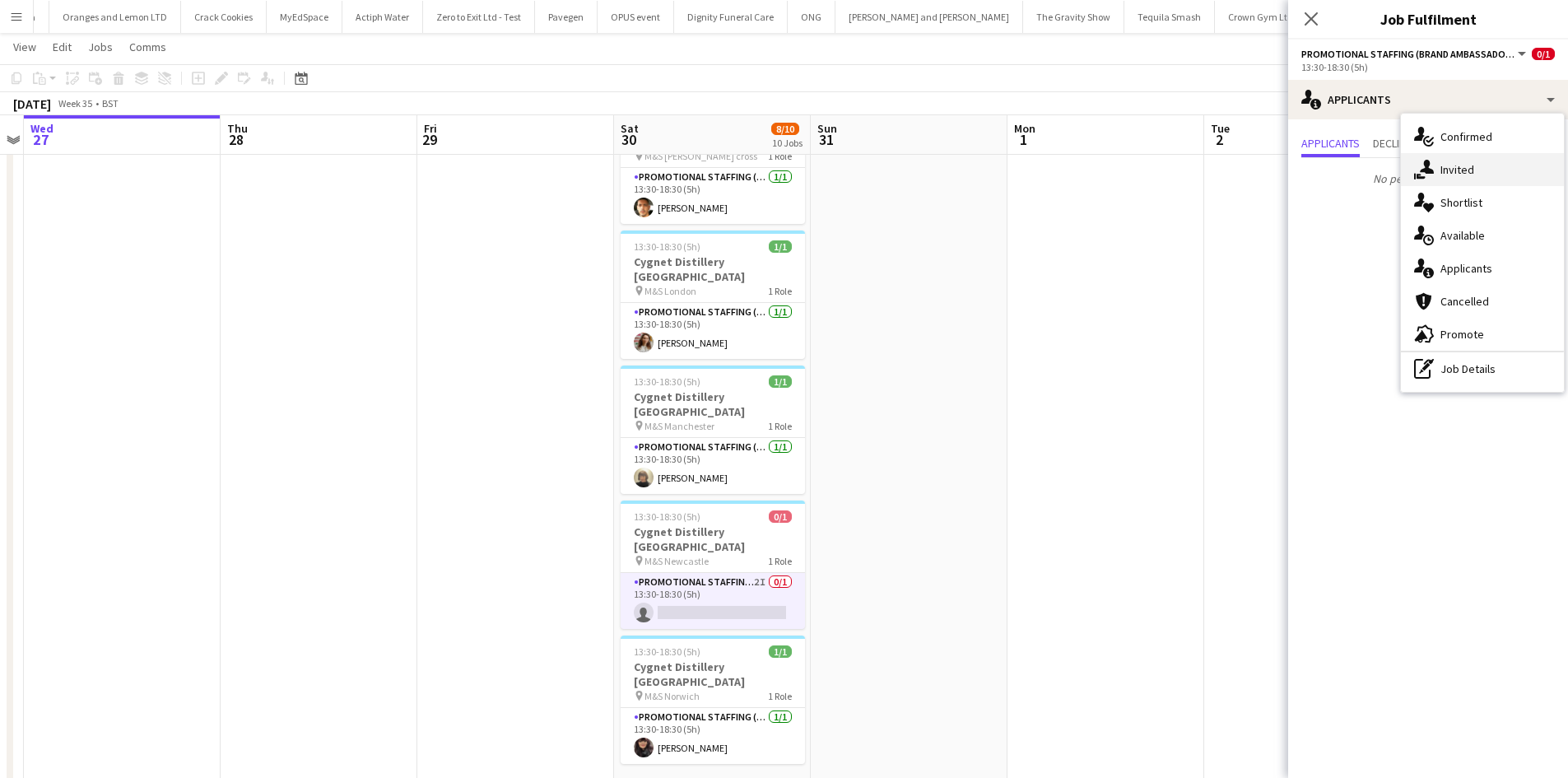
click at [1458, 178] on div "single-neutral-actions-share-1 Invited" at bounding box center [1482, 170] width 163 height 33
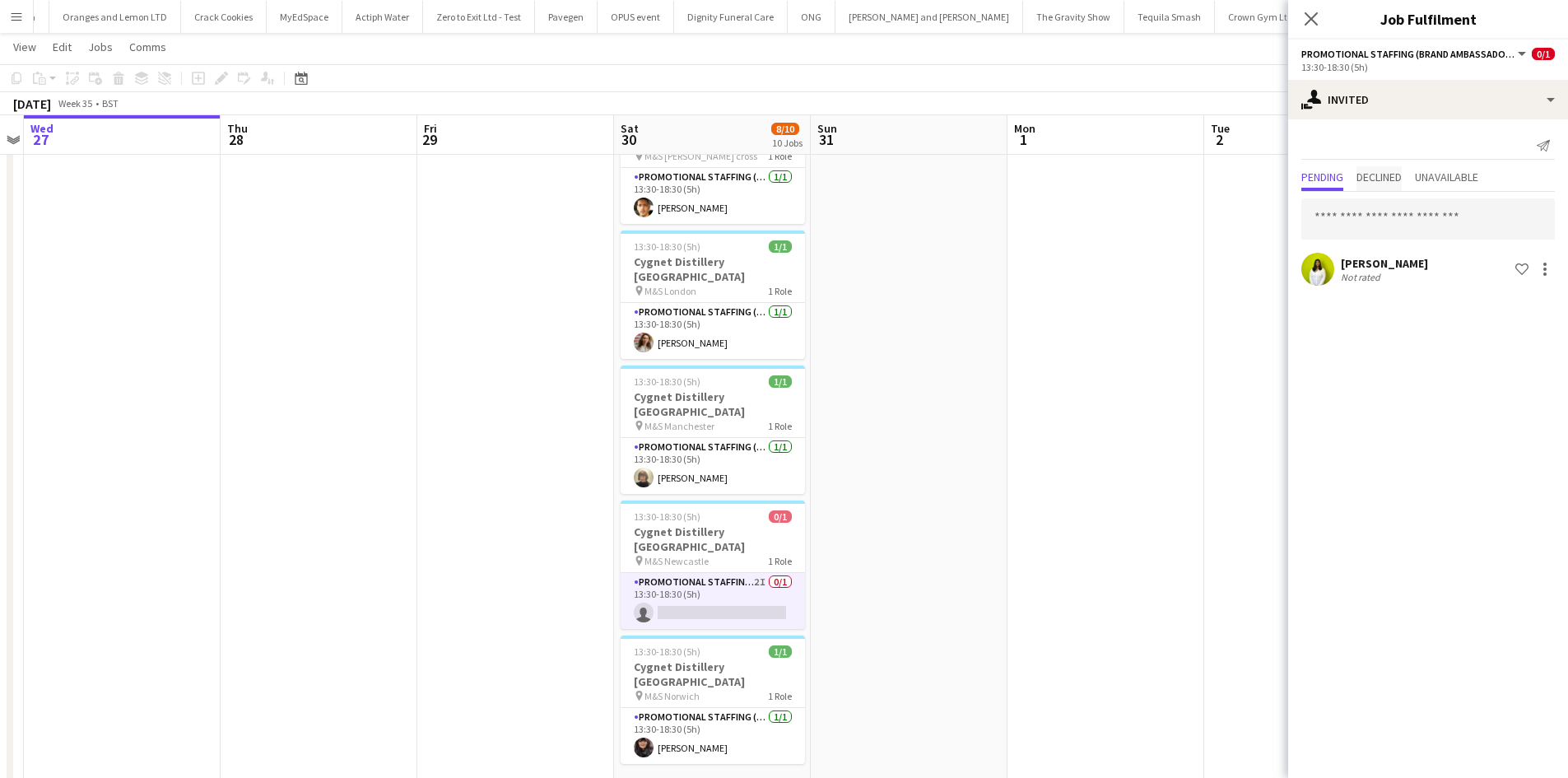
click at [1387, 174] on span "Declined" at bounding box center [1378, 178] width 45 height 12
click at [1453, 172] on span "Unavailable" at bounding box center [1447, 178] width 64 height 12
click at [1351, 183] on div "Pending Declined Unavailable" at bounding box center [1428, 180] width 253 height 26
click at [1325, 182] on span "Pending" at bounding box center [1323, 178] width 42 height 12
click at [1406, 228] on input "text" at bounding box center [1428, 218] width 253 height 41
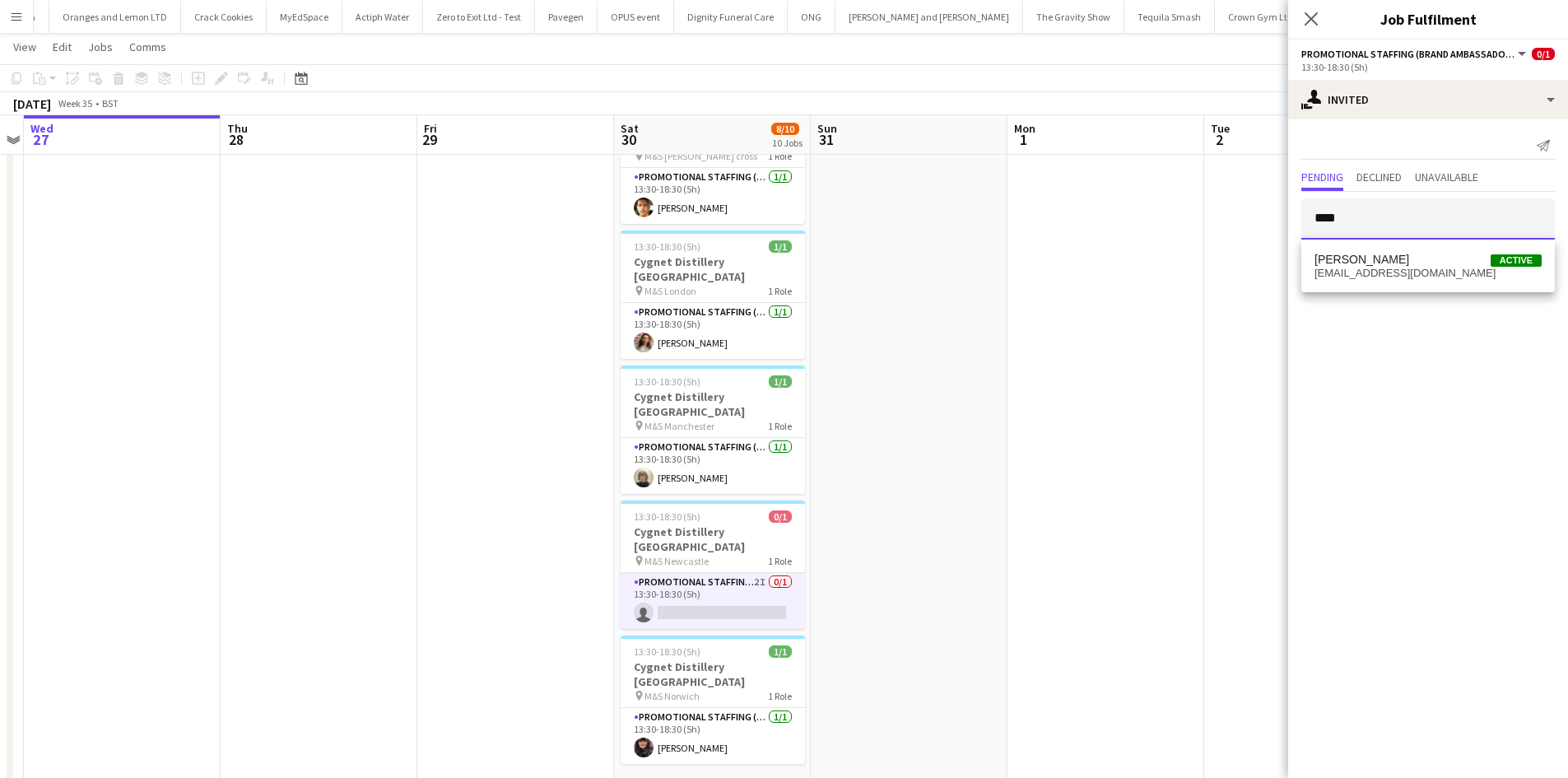
type input "****"
click at [1460, 280] on mat-option "Adil Shahbaz Active amsishahbaz@gmail.com" at bounding box center [1428, 266] width 253 height 40
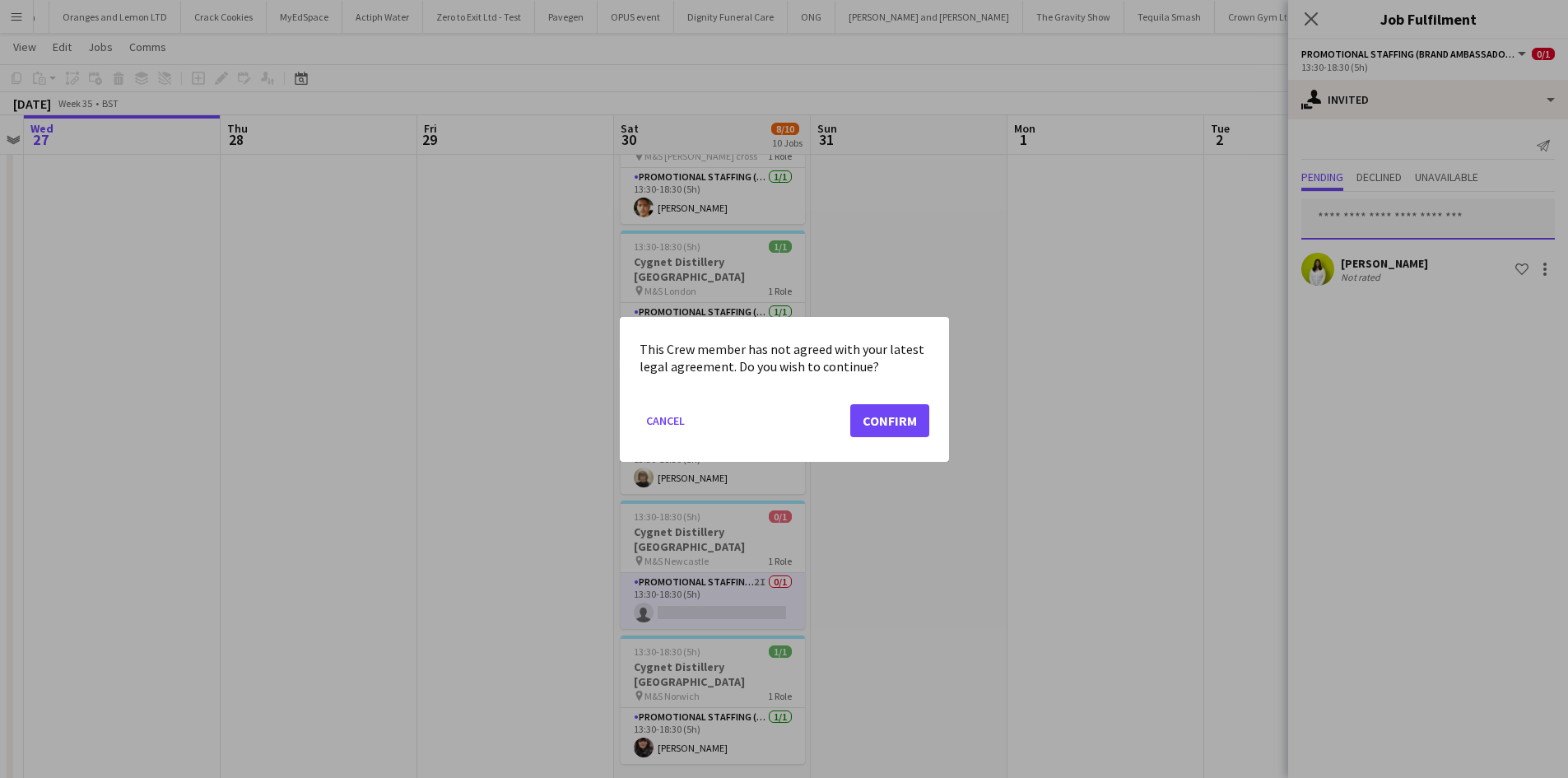
scroll to position [0, 0]
click at [889, 426] on button "Confirm" at bounding box center [890, 419] width 79 height 33
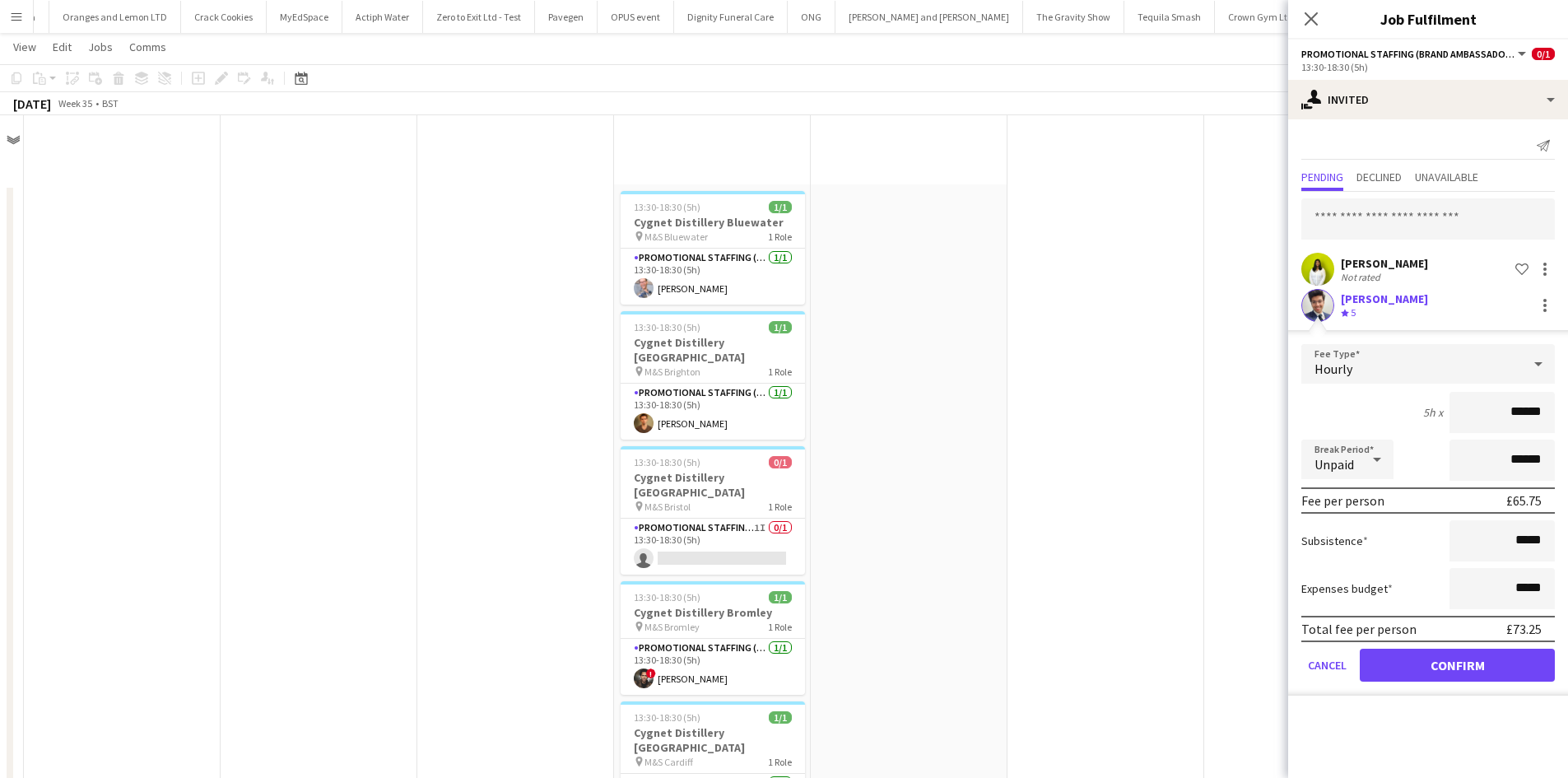
scroll to position [741, 0]
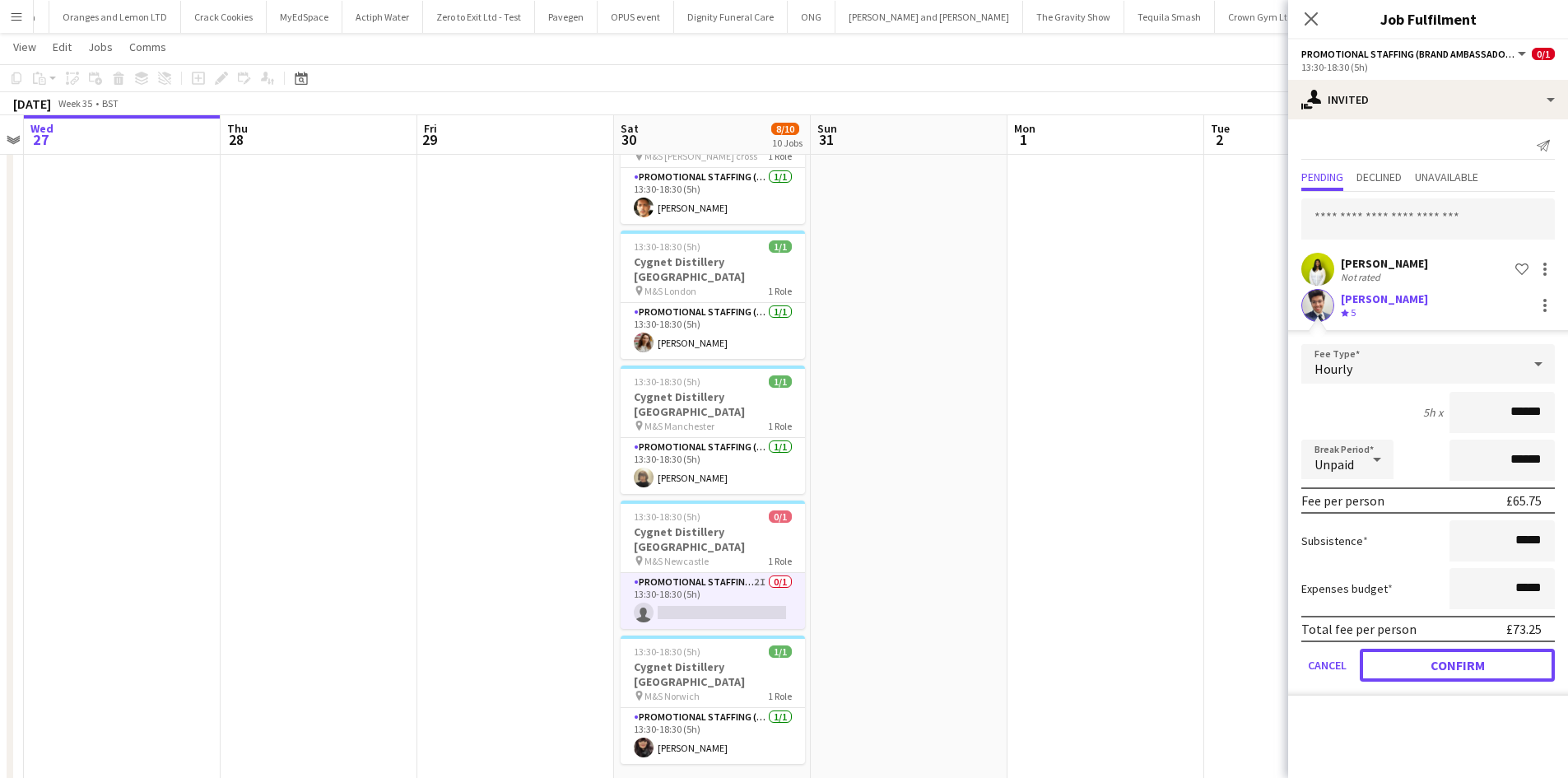
drag, startPoint x: 1436, startPoint y: 673, endPoint x: 1386, endPoint y: 636, distance: 62.2
click at [1436, 674] on button "Confirm" at bounding box center [1457, 664] width 196 height 33
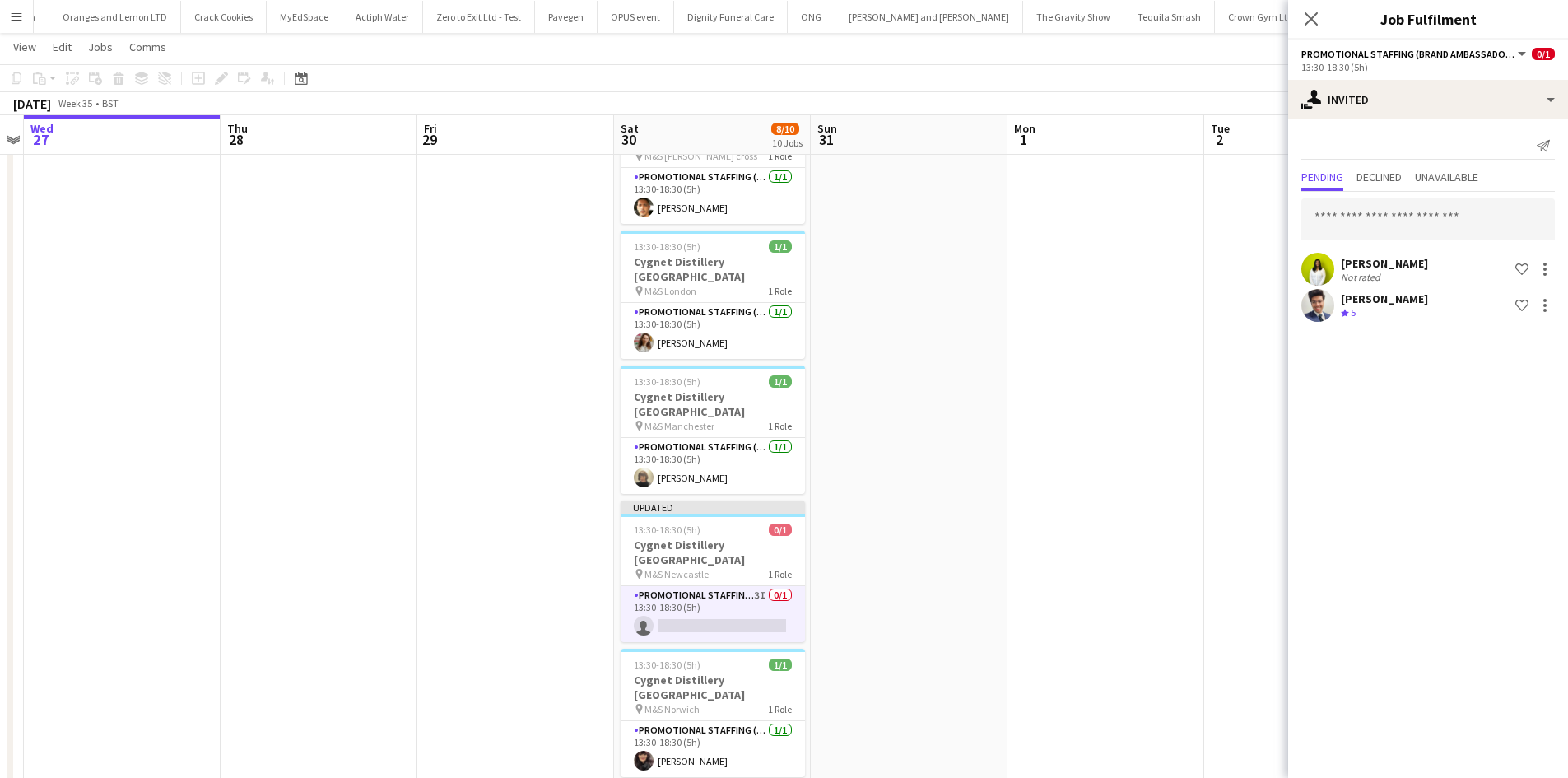
drag, startPoint x: 1135, startPoint y: 506, endPoint x: 1181, endPoint y: 365, distance: 148.3
click at [1133, 502] on app-date-cell at bounding box center [1105, 148] width 196 height 1408
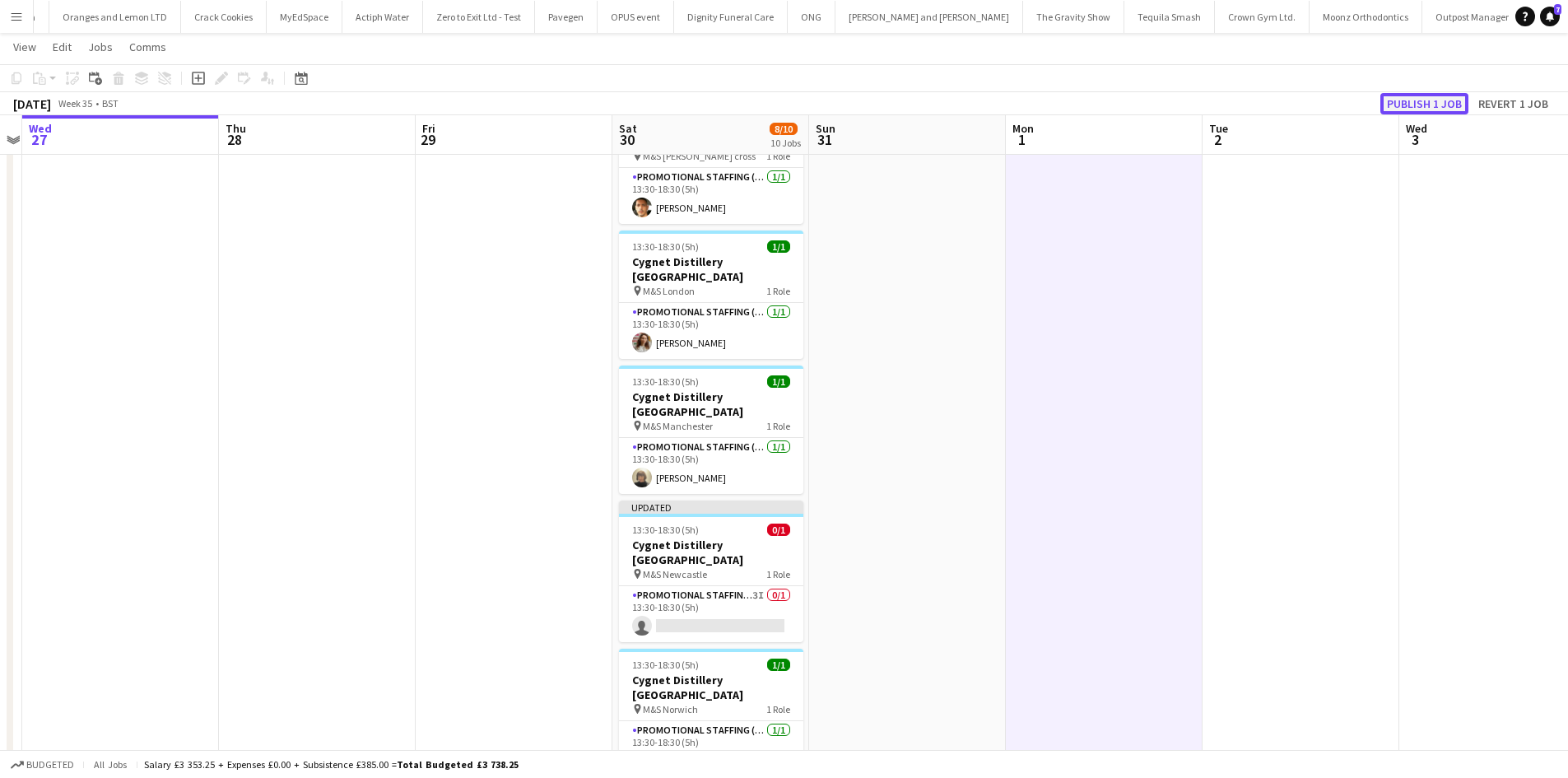
click at [1393, 106] on button "Publish 1 job" at bounding box center [1424, 103] width 88 height 21
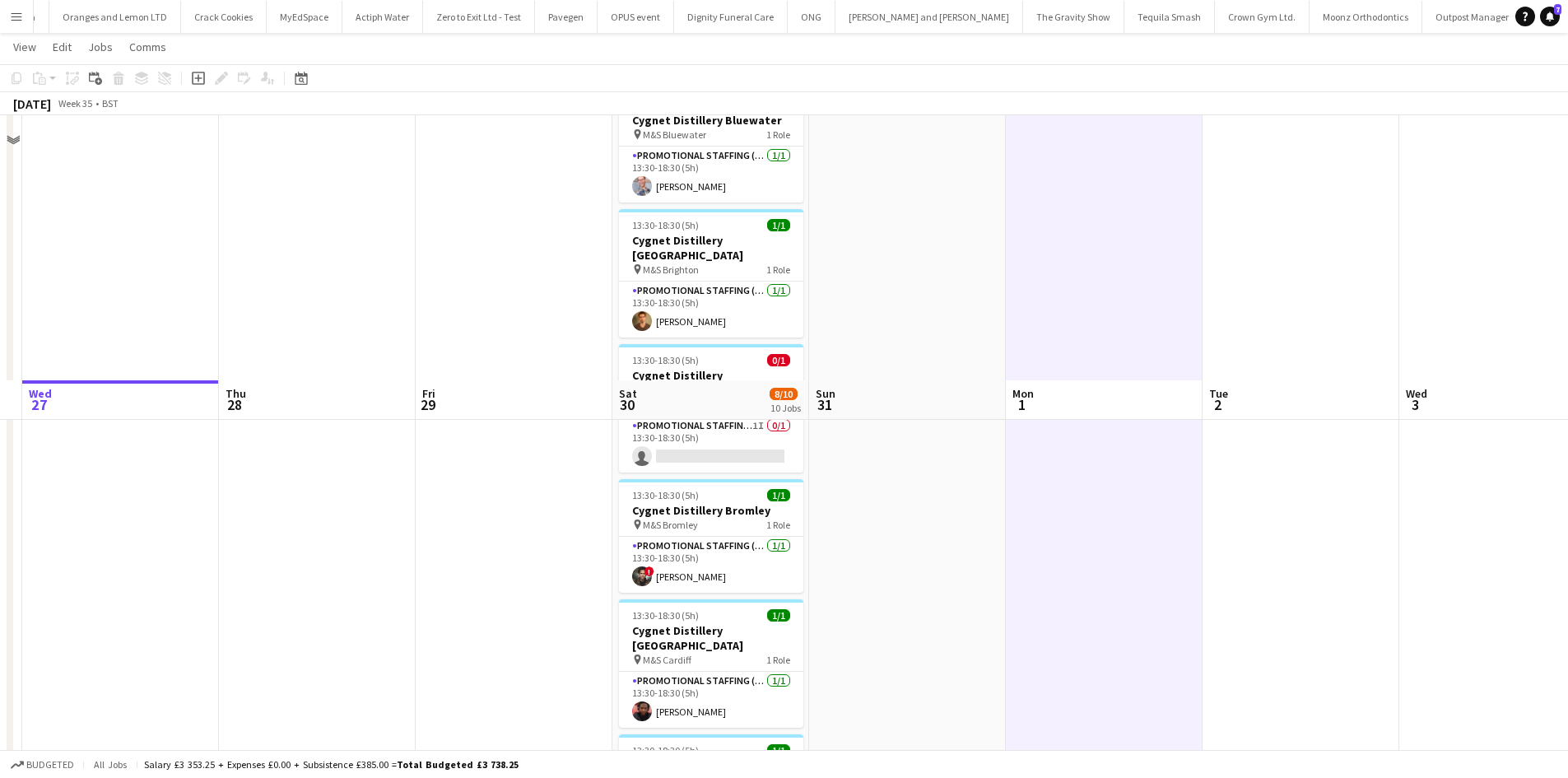
scroll to position [83, 0]
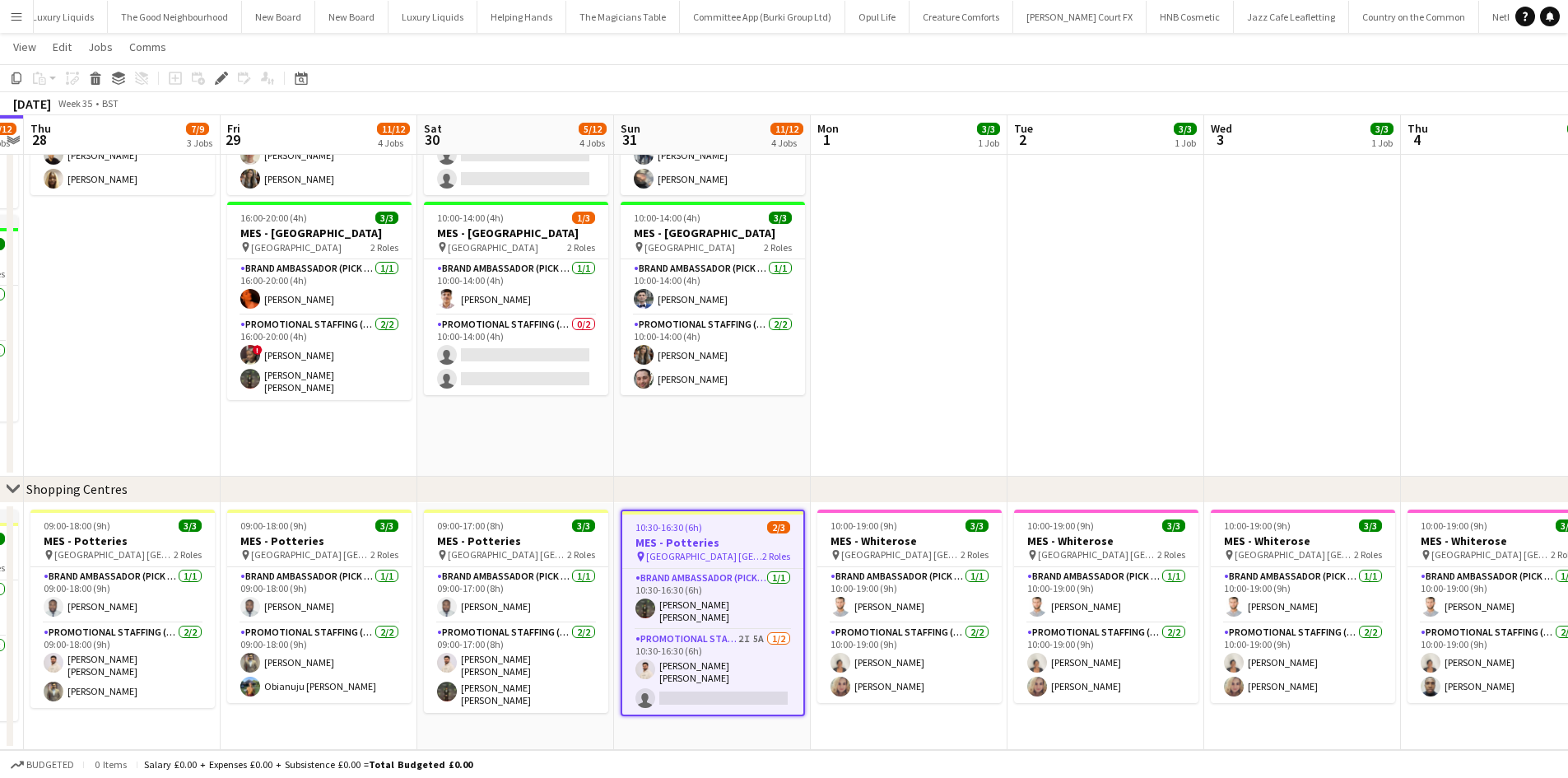
scroll to position [0, 6584]
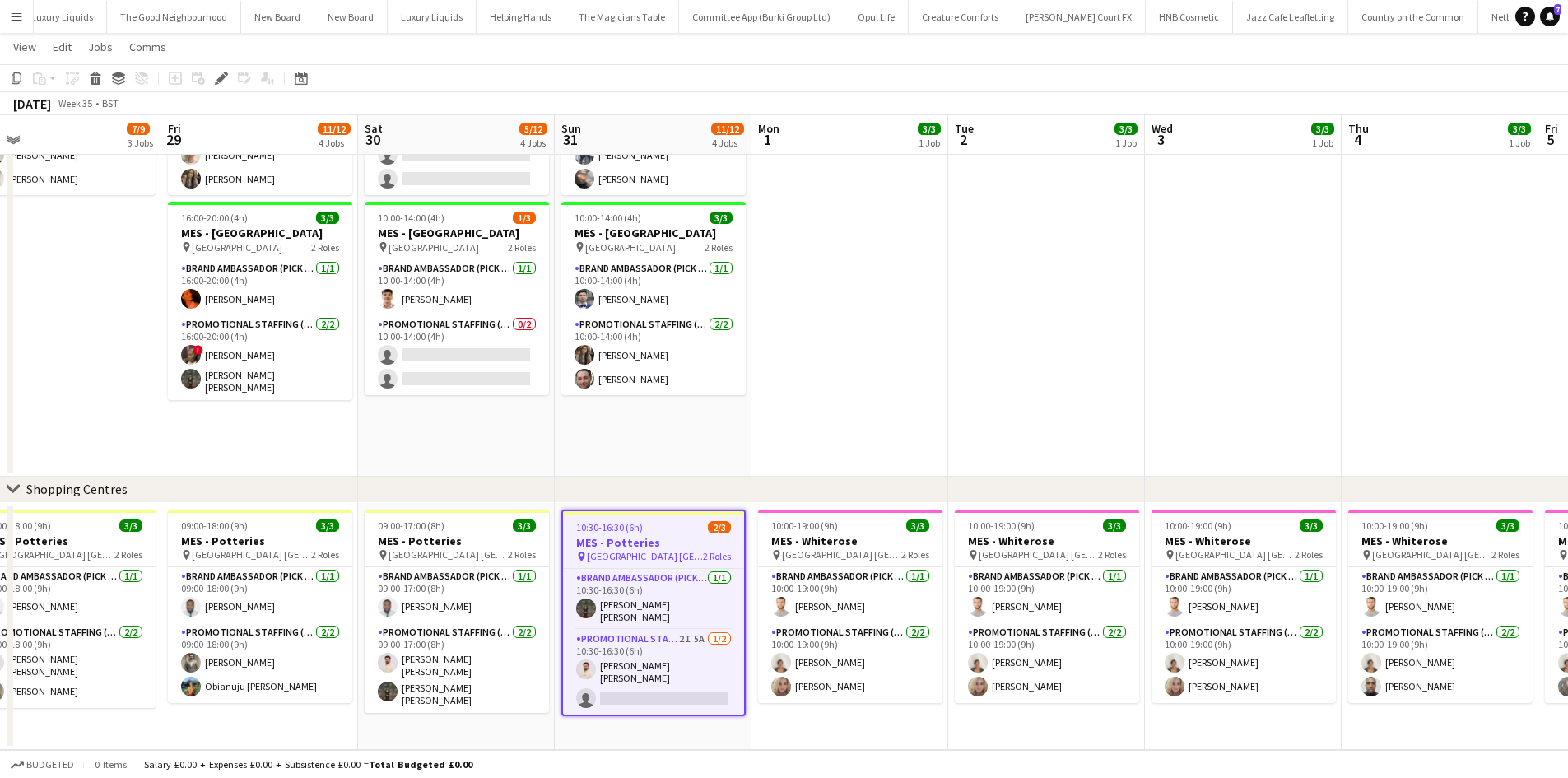
drag, startPoint x: 950, startPoint y: 410, endPoint x: 888, endPoint y: 424, distance: 63.6
click at [888, 424] on app-calendar-viewport "Mon 25 3/3 1 Job Tue 26 7/9 3 Jobs Wed 27 10/12 4 Jobs Thu 28 7/9 3 Jobs Fri 29…" at bounding box center [784, 175] width 1568 height 1151
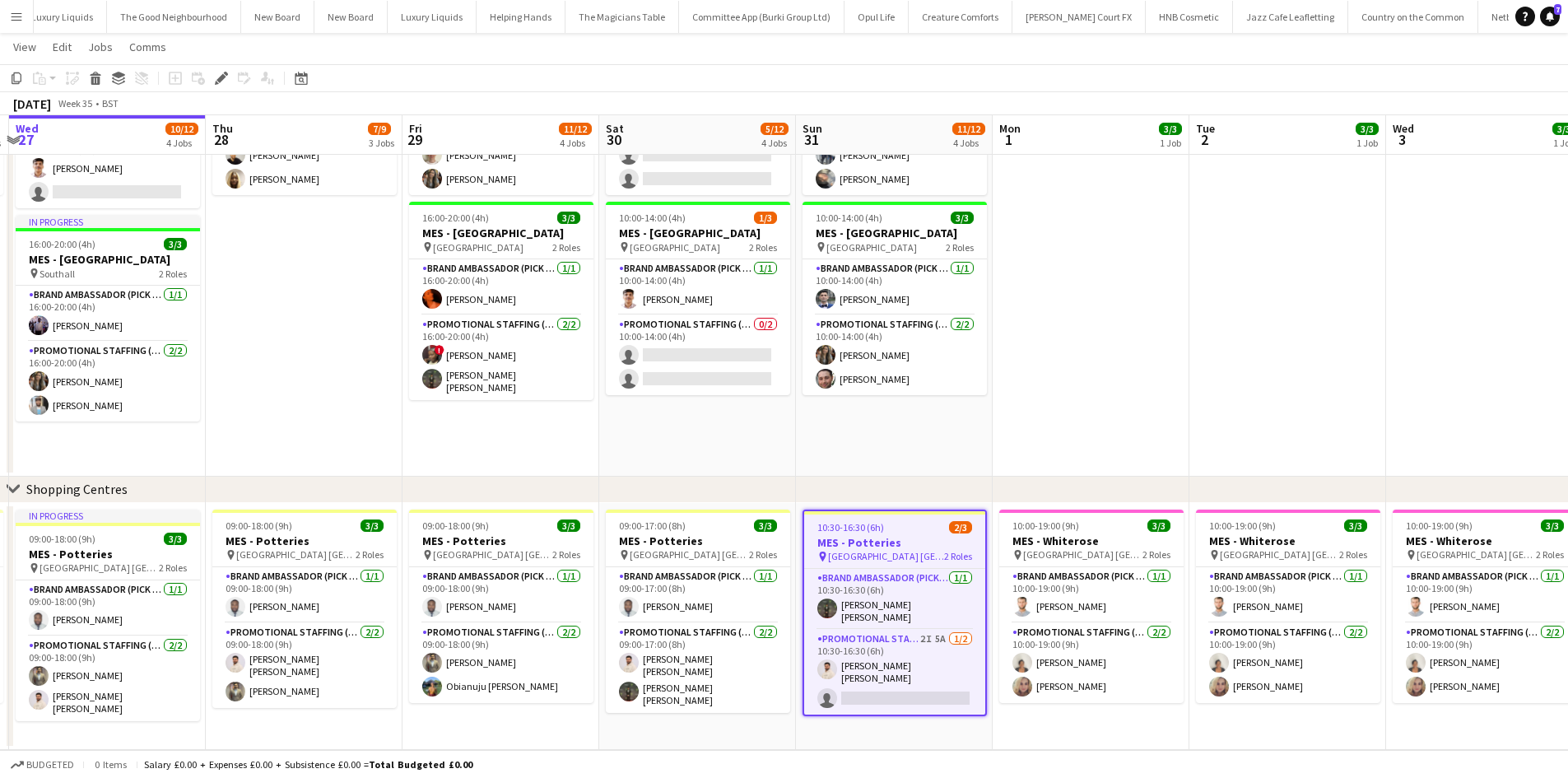
drag, startPoint x: 783, startPoint y: 452, endPoint x: 1064, endPoint y: 407, distance: 284.6
click at [1082, 402] on app-calendar-viewport "Mon 25 3/3 1 Job Tue 26 7/9 3 Jobs Wed 27 10/12 4 Jobs Thu 28 7/9 3 Jobs Fri 29…" at bounding box center [784, 175] width 1568 height 1151
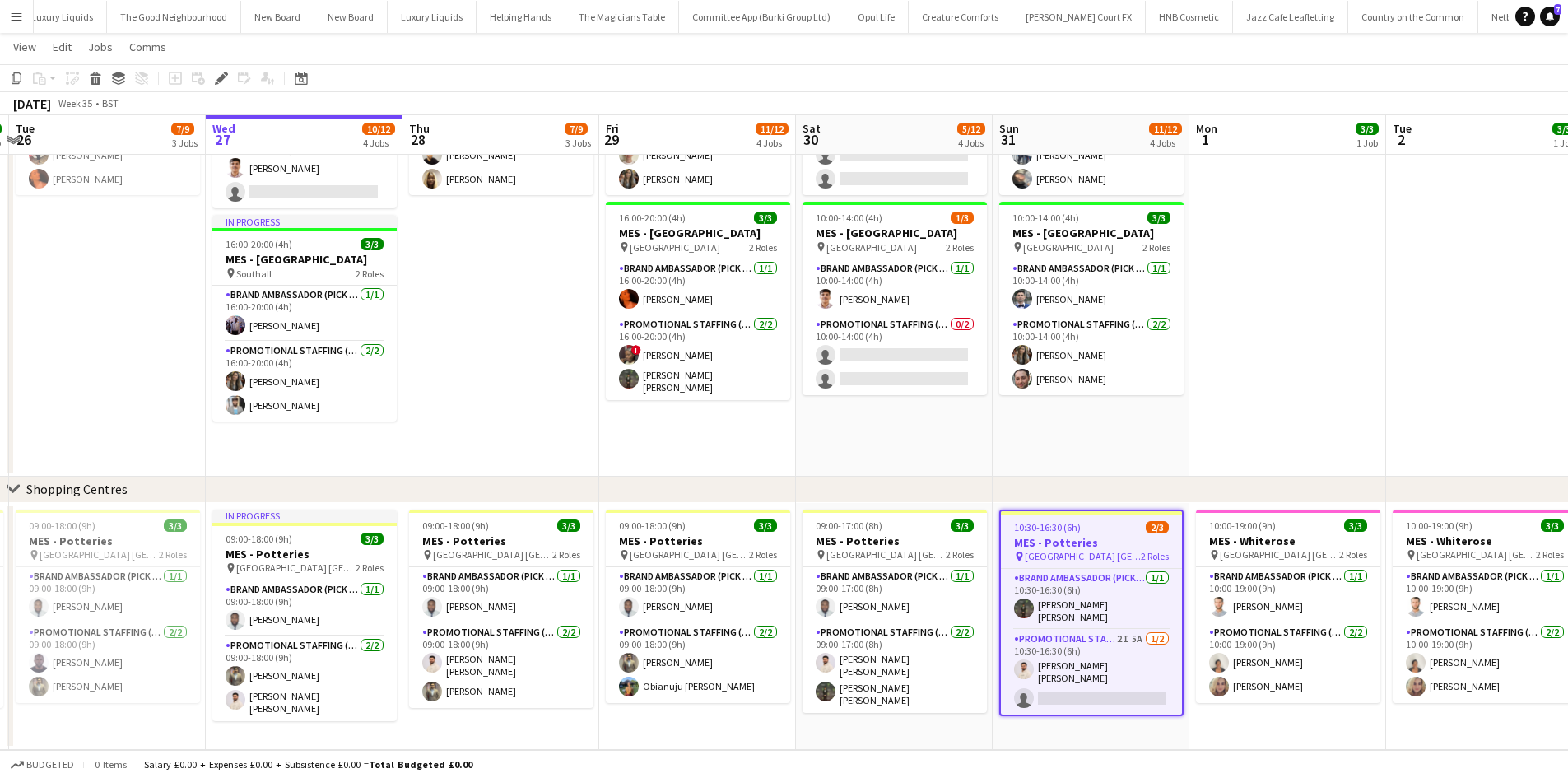
scroll to position [0, 526]
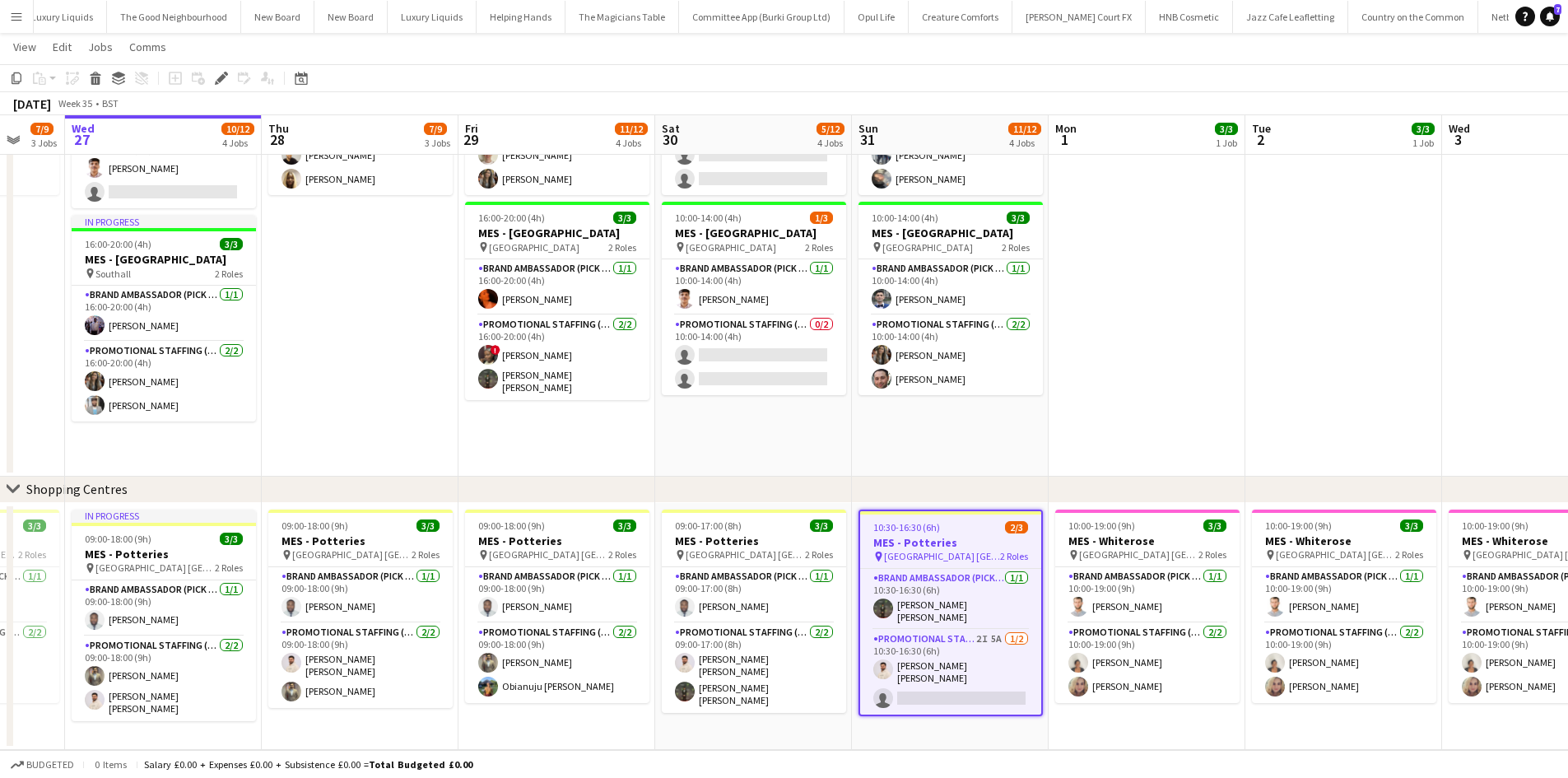
drag, startPoint x: 548, startPoint y: 494, endPoint x: 817, endPoint y: 428, distance: 277.0
click at [817, 428] on div "chevron-right On-street Activation Campaign chevron-right Shopping Centres Sun …" at bounding box center [784, 175] width 1568 height 1151
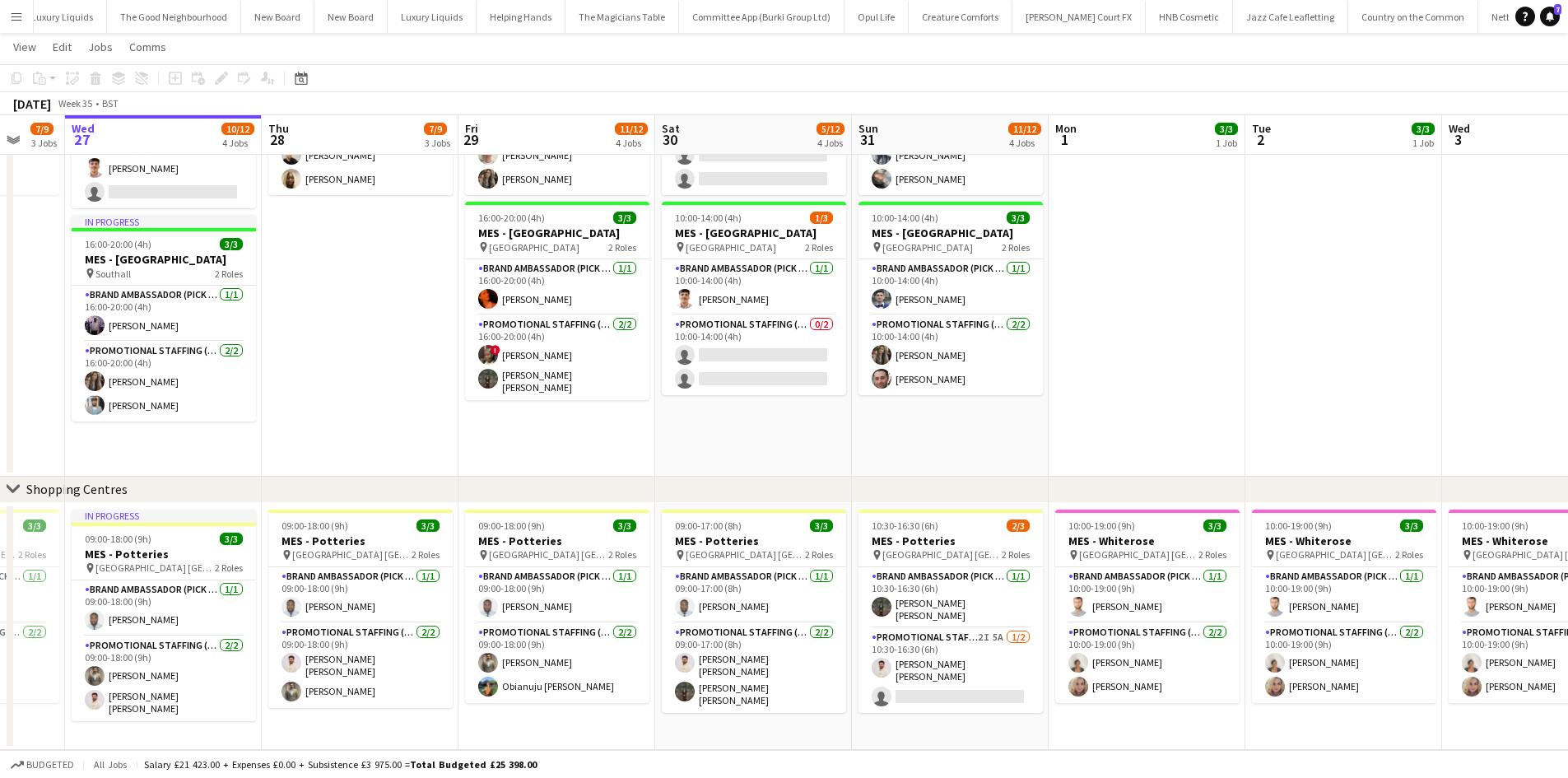
scroll to position [0, 553]
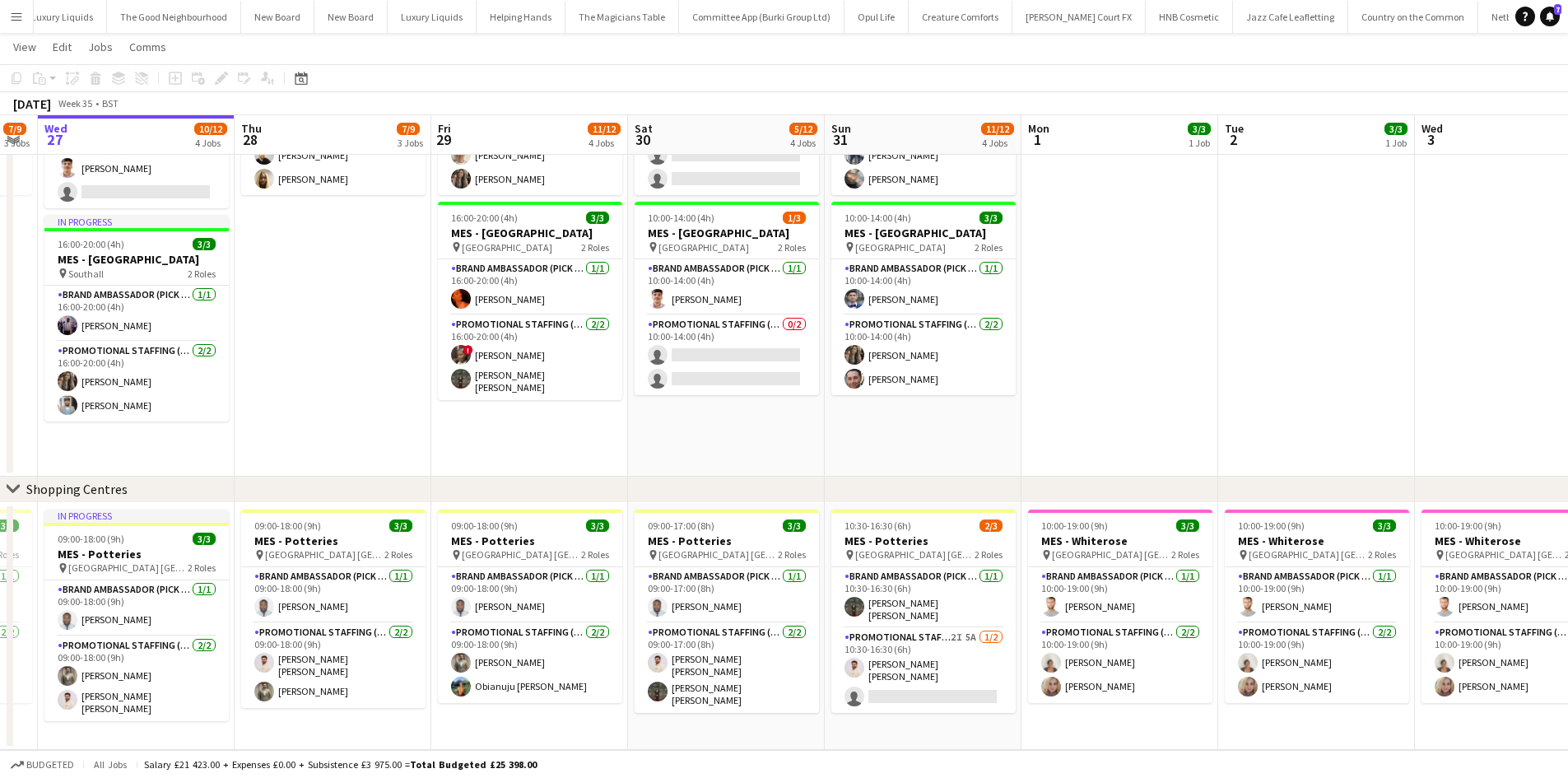
drag, startPoint x: 832, startPoint y: 403, endPoint x: 804, endPoint y: 410, distance: 28.9
click at [804, 410] on app-calendar-viewport "Sun 24 12/12 4 Jobs Mon 25 3/3 1 Job Tue 26 7/9 3 Jobs Wed 27 10/12 4 Jobs Thu …" at bounding box center [784, 175] width 1568 height 1151
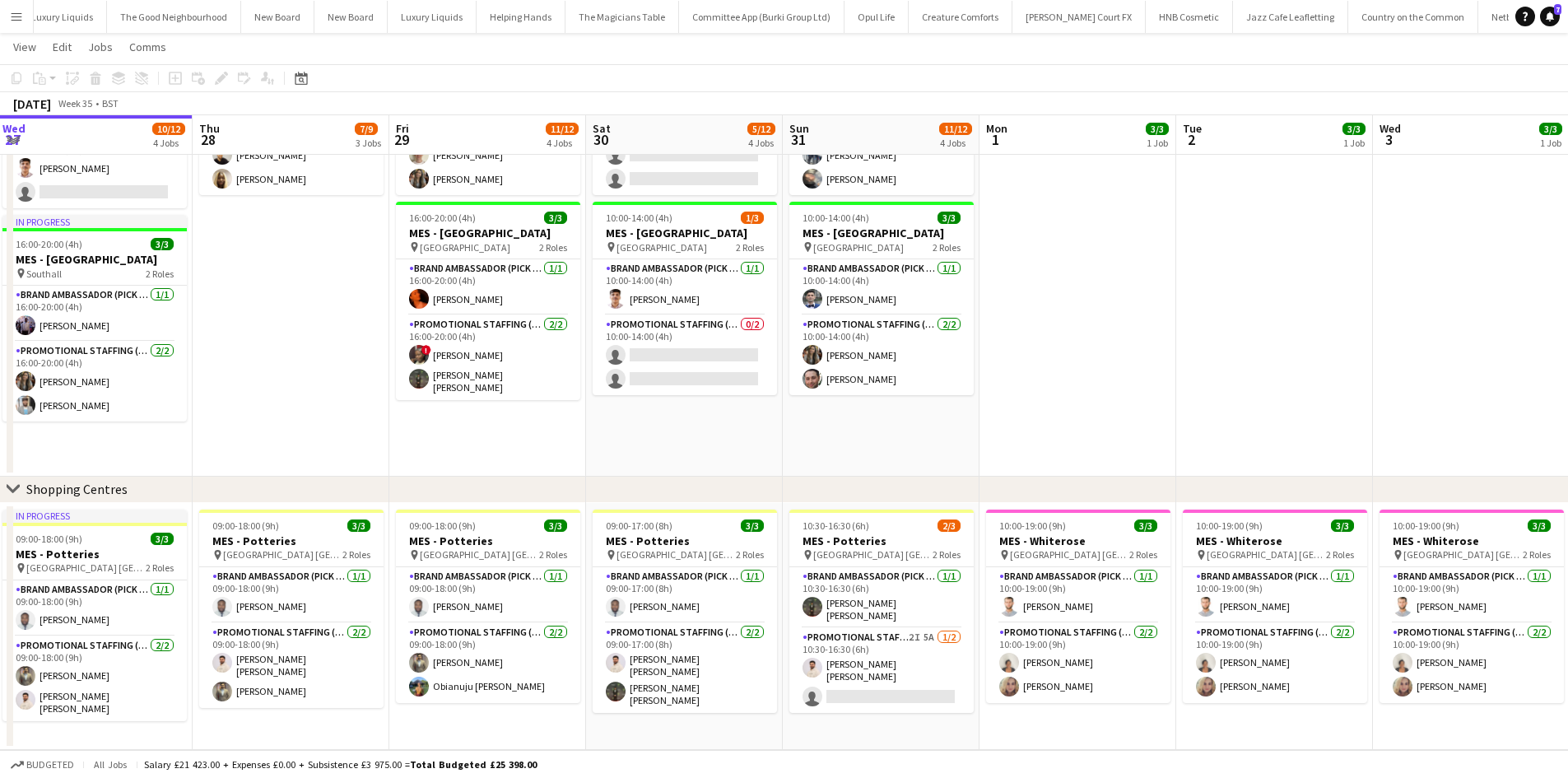
drag, startPoint x: 1116, startPoint y: 416, endPoint x: 1074, endPoint y: 431, distance: 44.6
click at [1074, 431] on app-calendar-viewport "Sun 24 12/12 4 Jobs Mon 25 3/3 1 Job Tue 26 7/9 3 Jobs Wed 27 10/12 4 Jobs Thu …" at bounding box center [784, 175] width 1568 height 1151
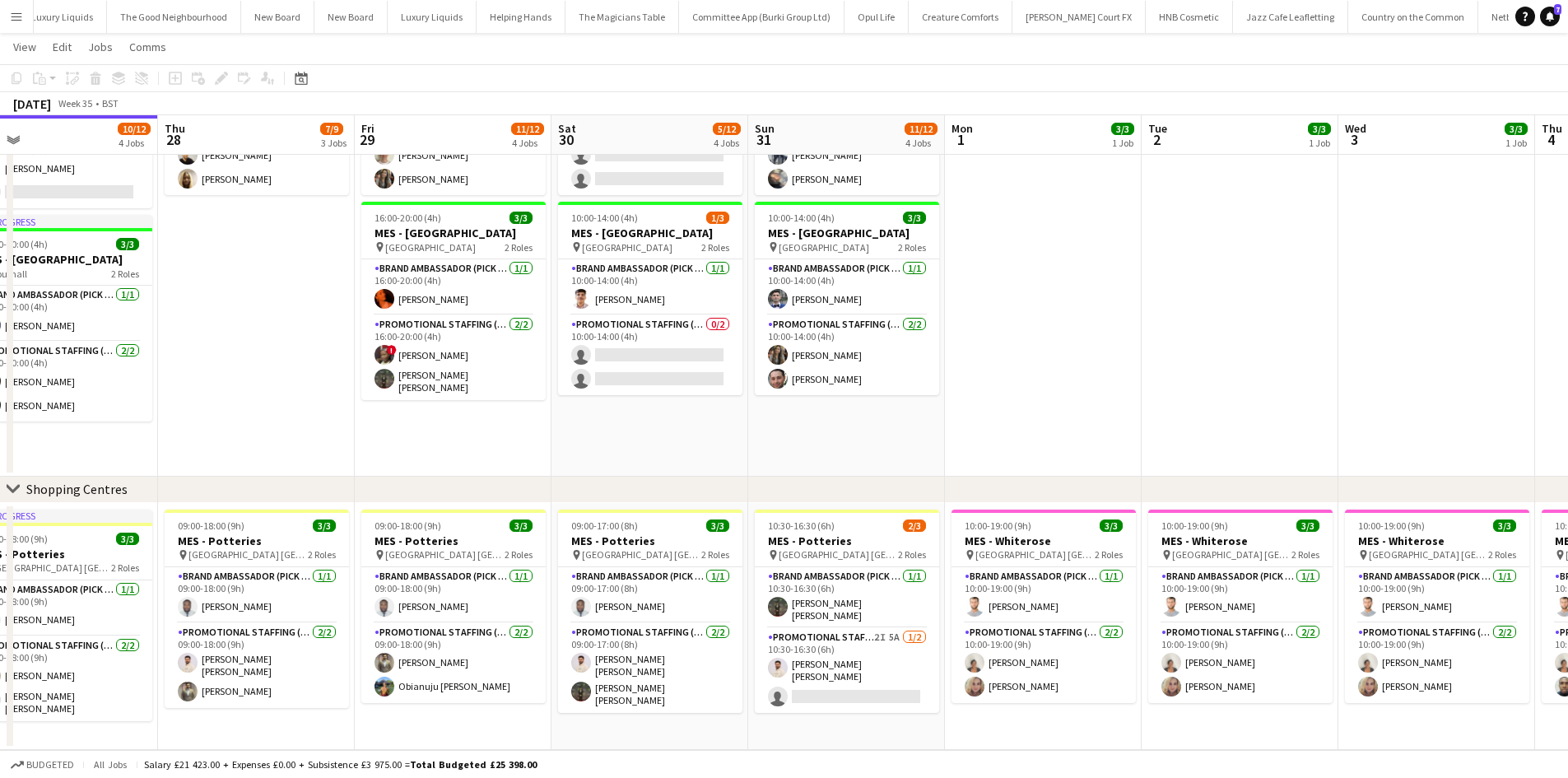
click at [1021, 454] on app-calendar-viewport "Sun 24 12/12 4 Jobs Mon 25 3/3 1 Job Tue 26 7/9 3 Jobs Wed 27 10/12 4 Jobs Thu …" at bounding box center [784, 175] width 1568 height 1151
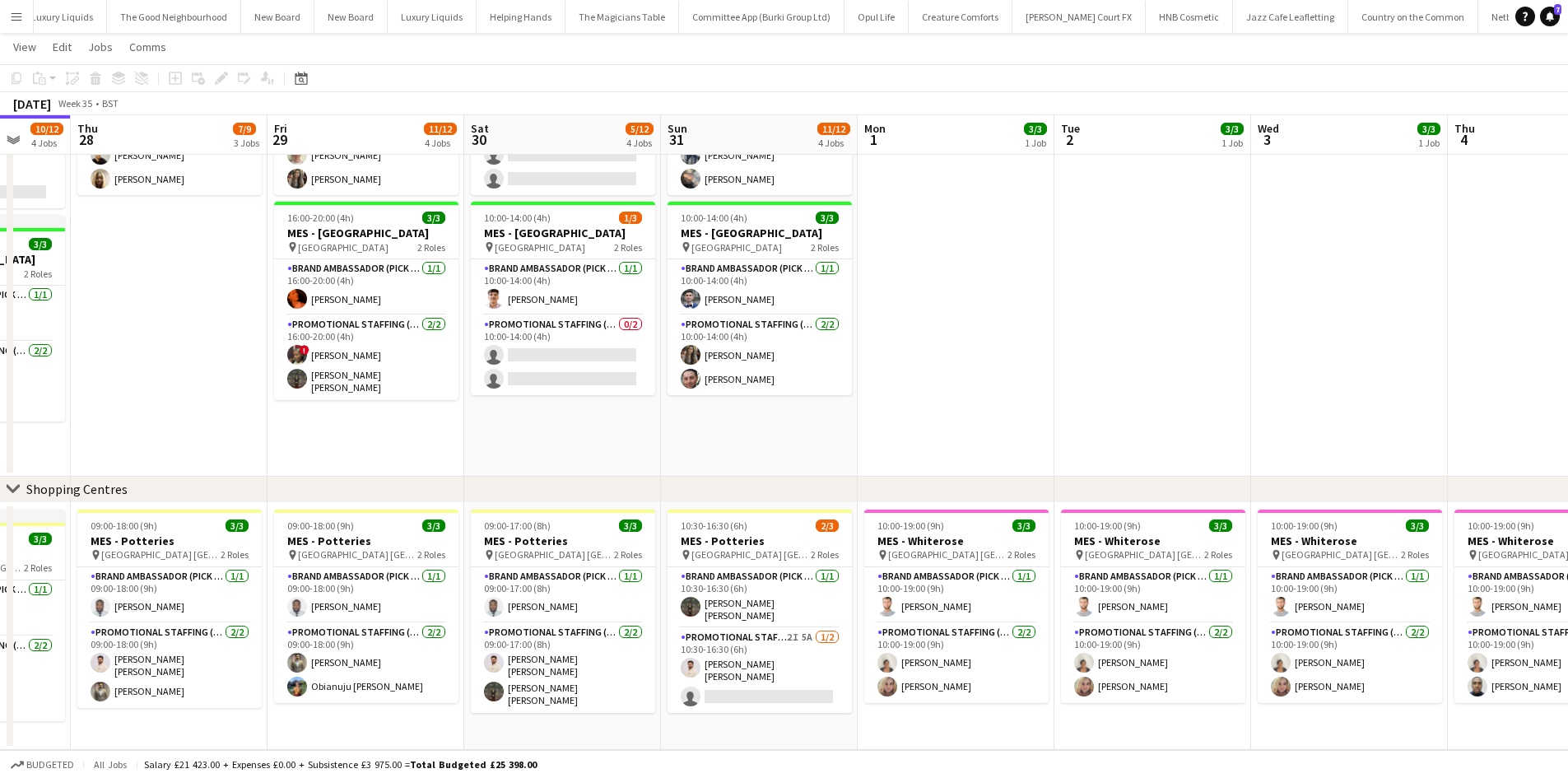
drag, startPoint x: 1116, startPoint y: 351, endPoint x: 1020, endPoint y: 437, distance: 128.9
click at [1020, 433] on app-calendar-viewport "Sun 24 12/12 4 Jobs Mon 25 3/3 1 Job Tue 26 7/9 3 Jobs Wed 27 10/12 4 Jobs Thu …" at bounding box center [784, 175] width 1568 height 1151
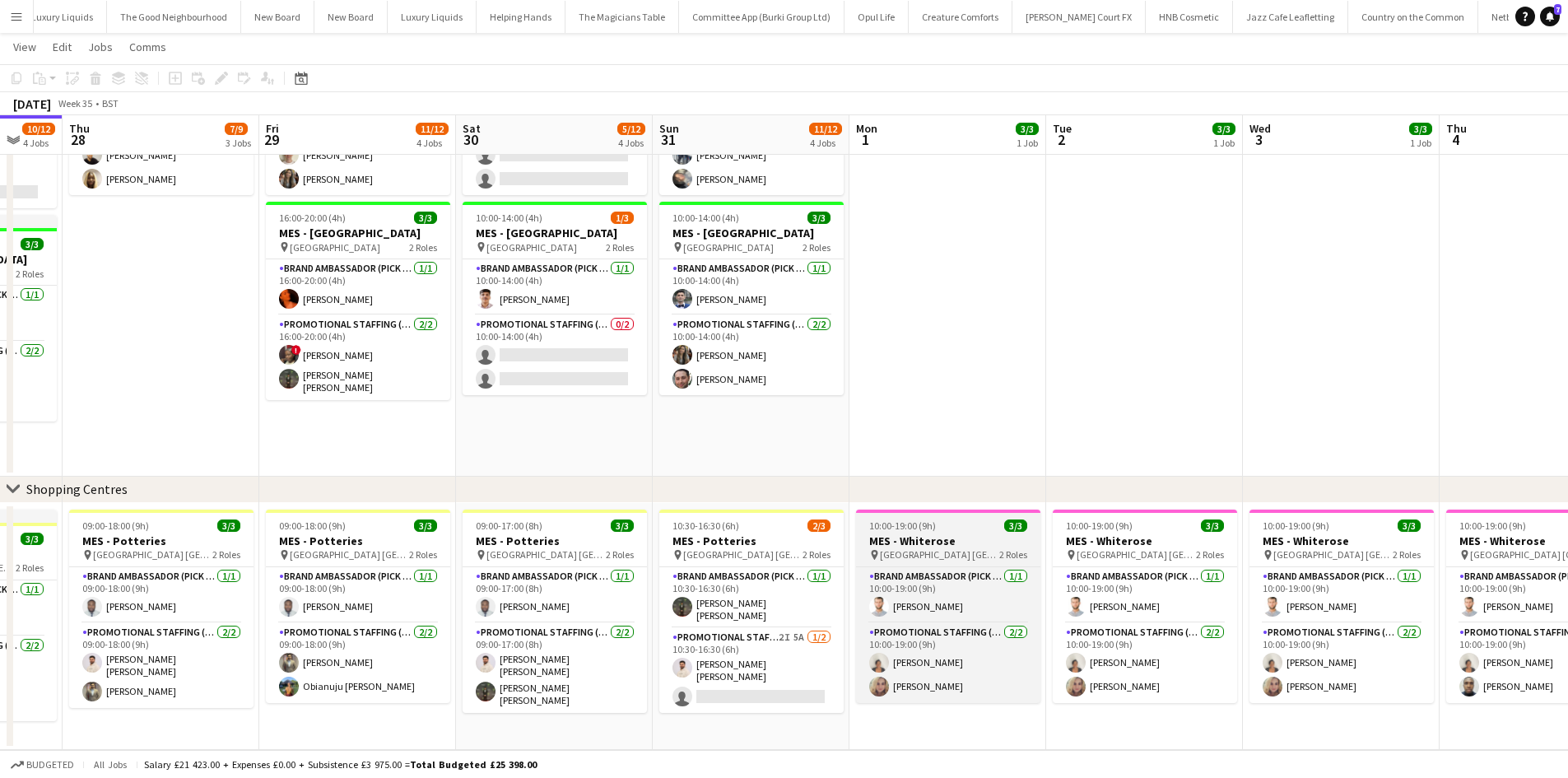
click at [959, 551] on span "Whiterose Shopping Centre Leeds" at bounding box center [940, 555] width 120 height 12
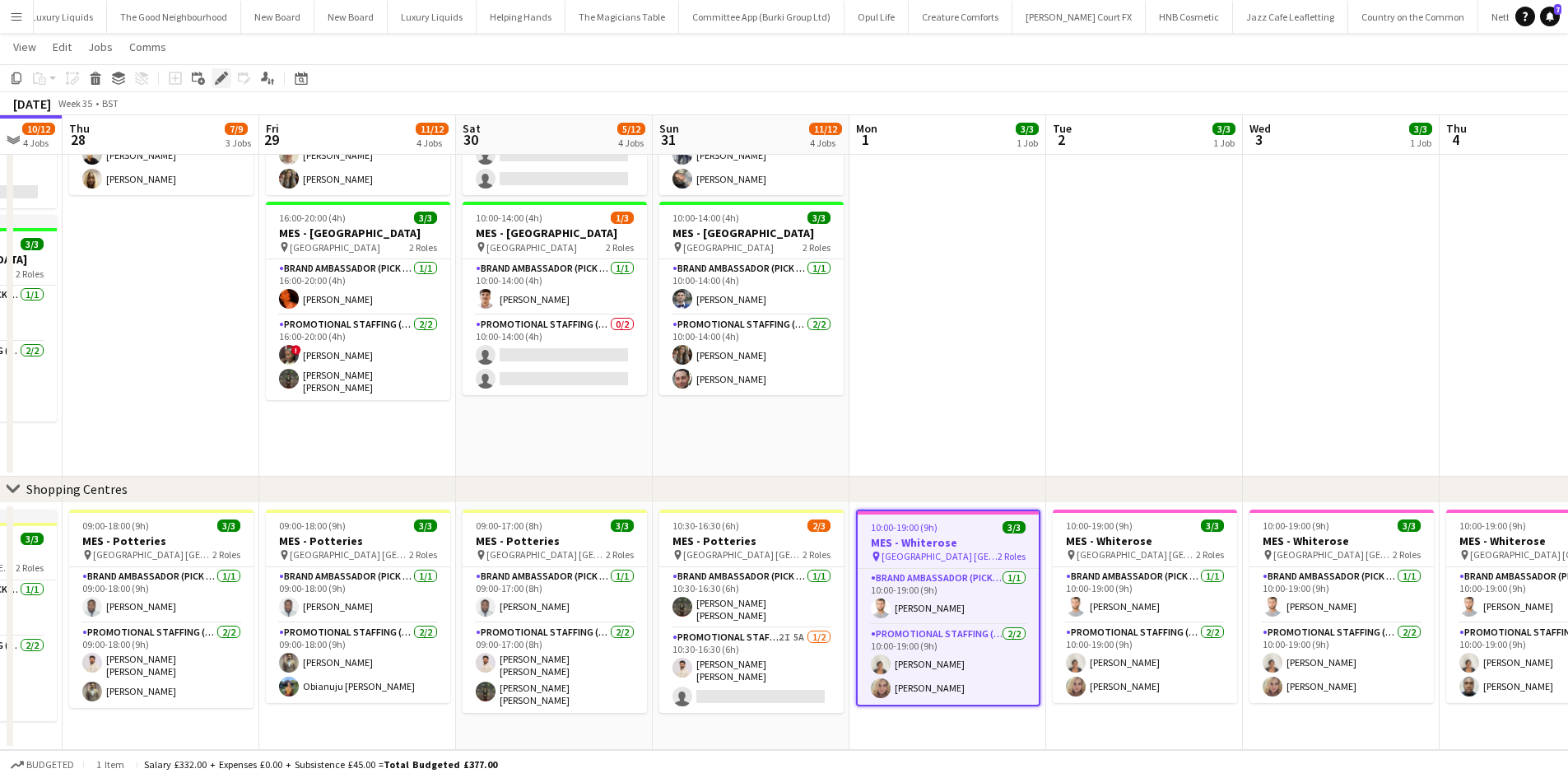
click at [225, 83] on icon "Edit" at bounding box center [220, 78] width 13 height 13
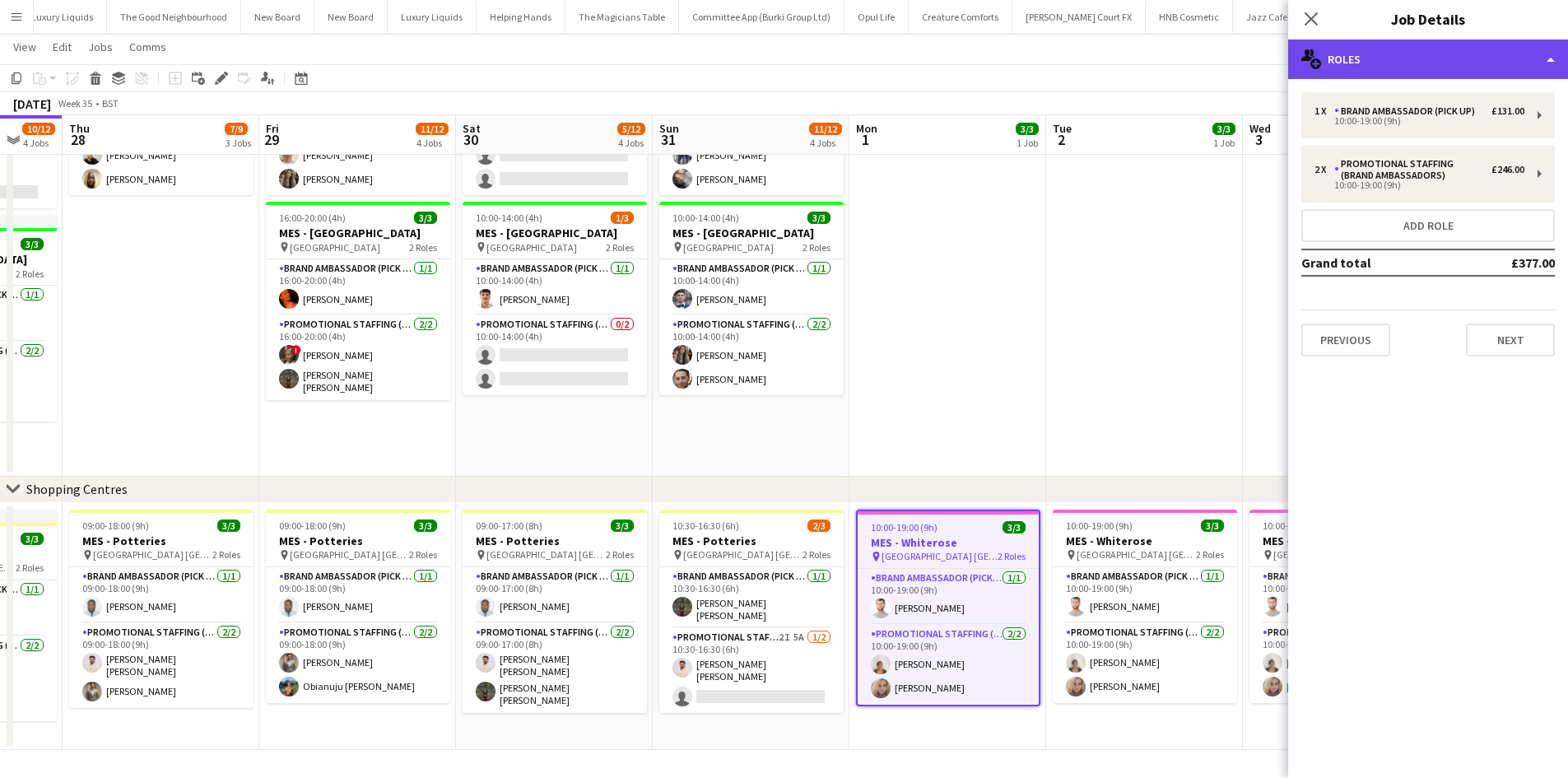
click at [1419, 71] on div "multiple-users-add Roles" at bounding box center [1428, 60] width 280 height 40
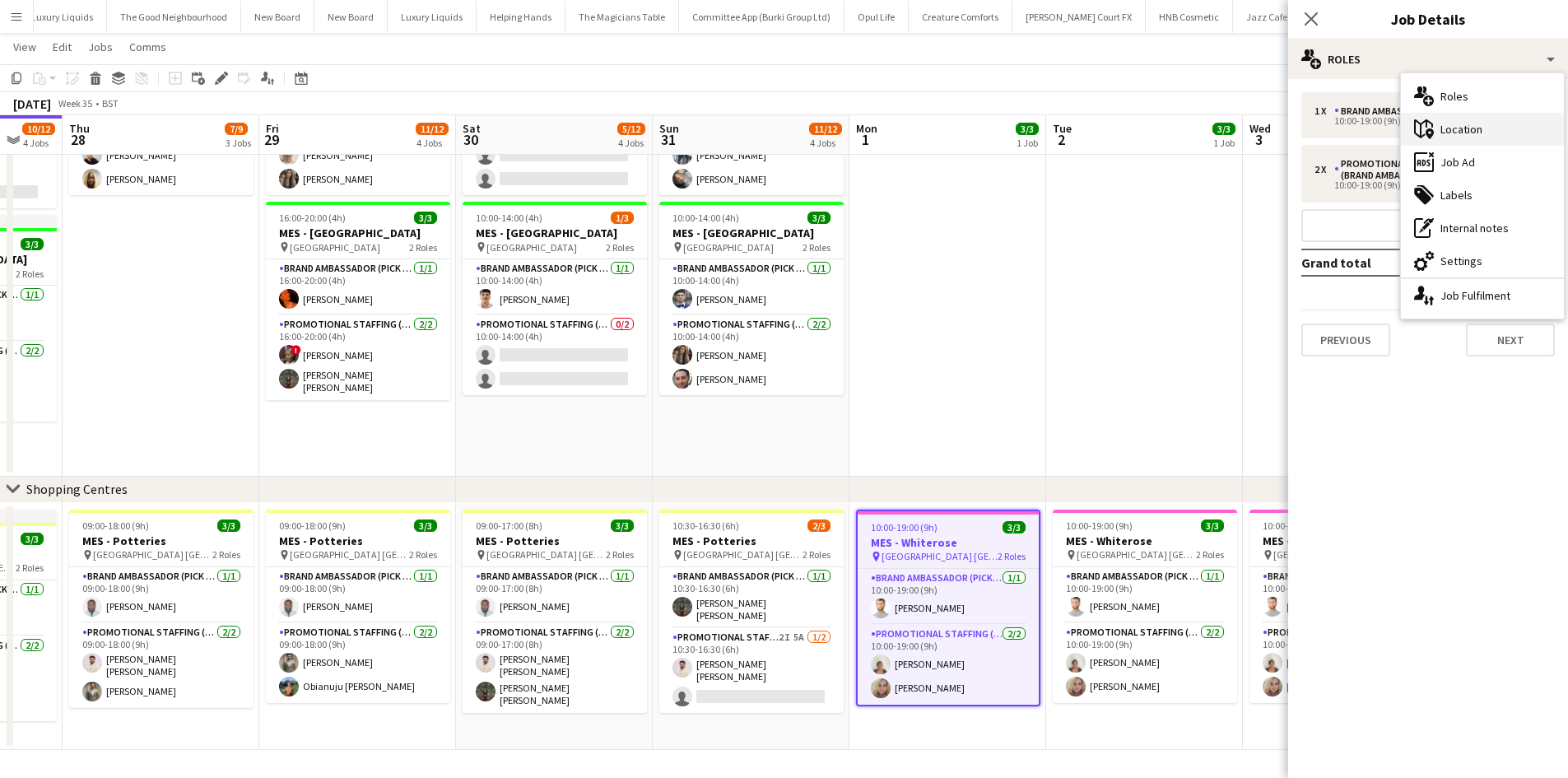
click at [1469, 121] on div "maps-pin-1 Location" at bounding box center [1482, 129] width 163 height 33
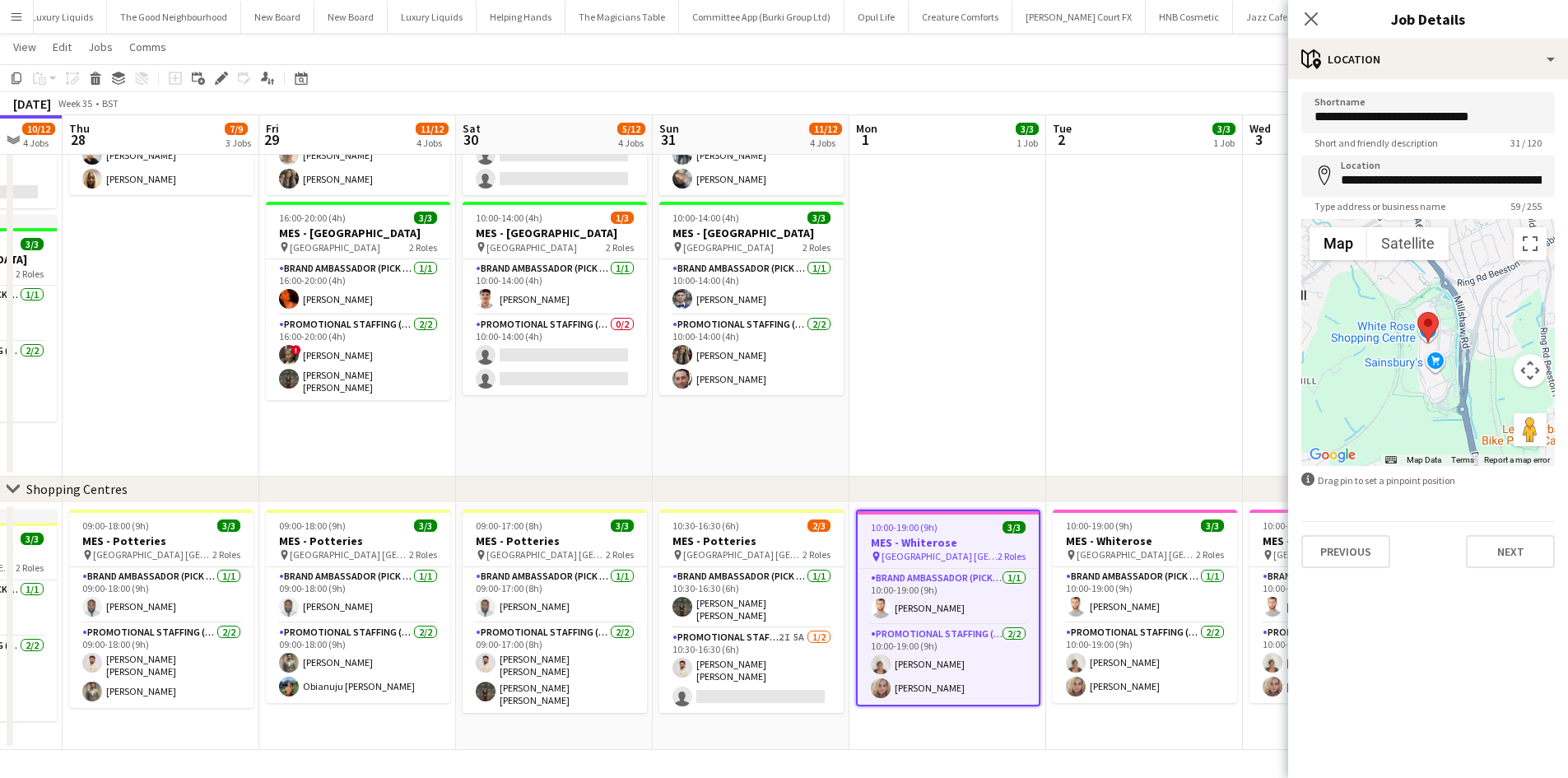
click at [1166, 304] on app-date-cell at bounding box center [1144, 135] width 196 height 681
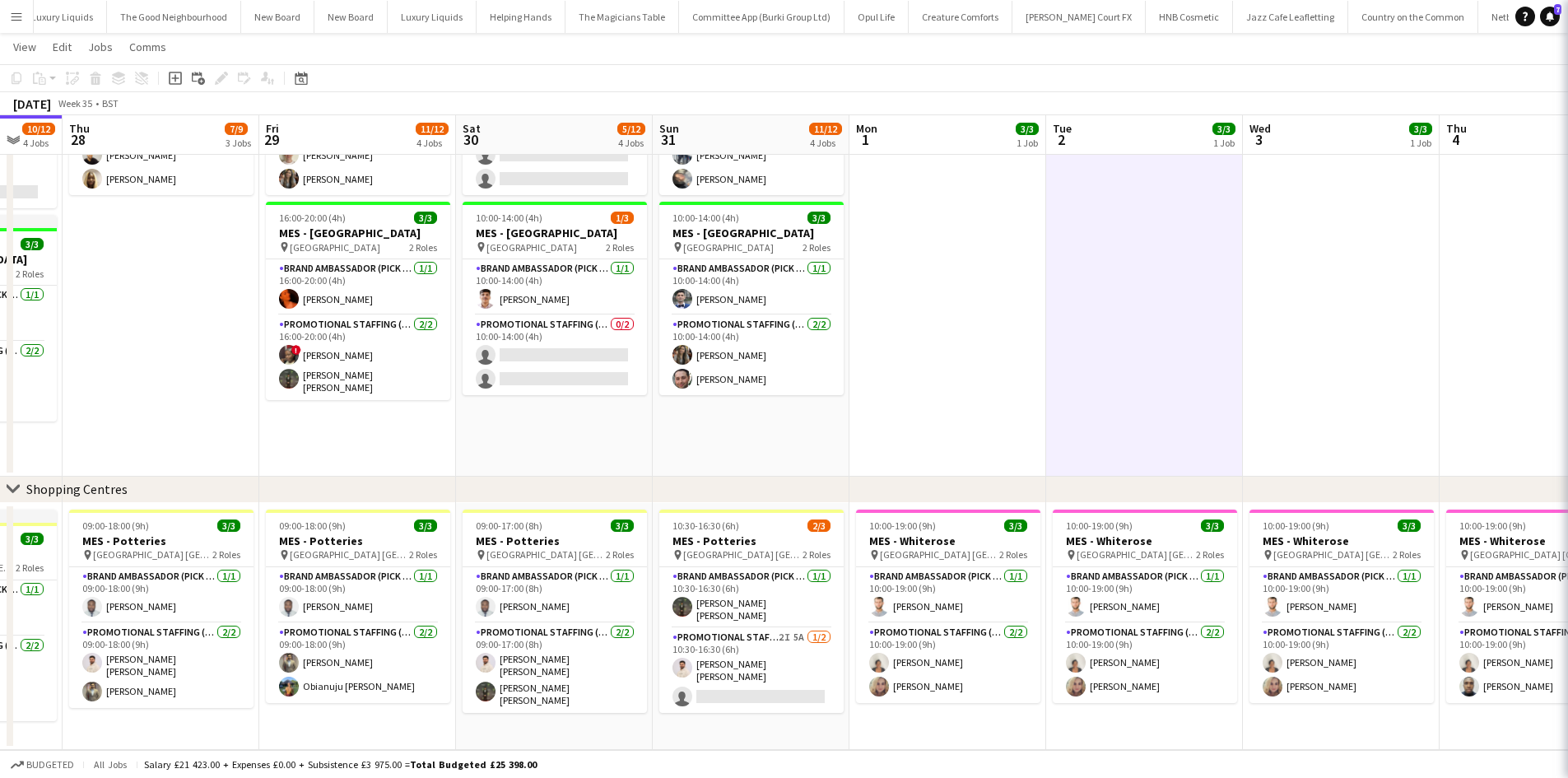
scroll to position [0, 725]
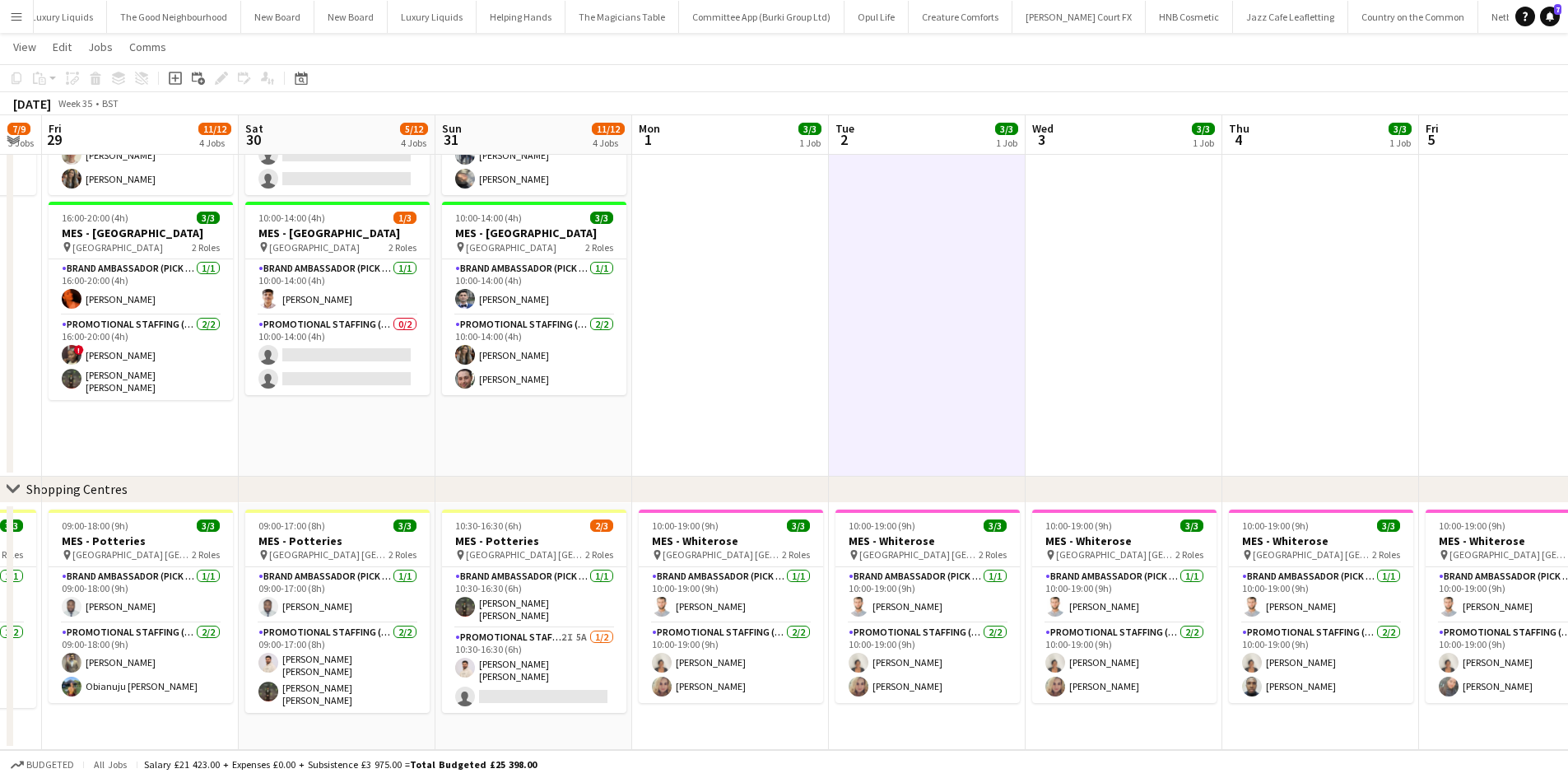
drag, startPoint x: 806, startPoint y: 427, endPoint x: 592, endPoint y: 445, distance: 214.8
click at [536, 452] on app-calendar-viewport "Tue 26 7/9 3 Jobs Wed 27 10/12 4 Jobs Thu 28 7/9 3 Jobs Fri 29 11/12 4 Jobs Sat…" at bounding box center [784, 175] width 1568 height 1151
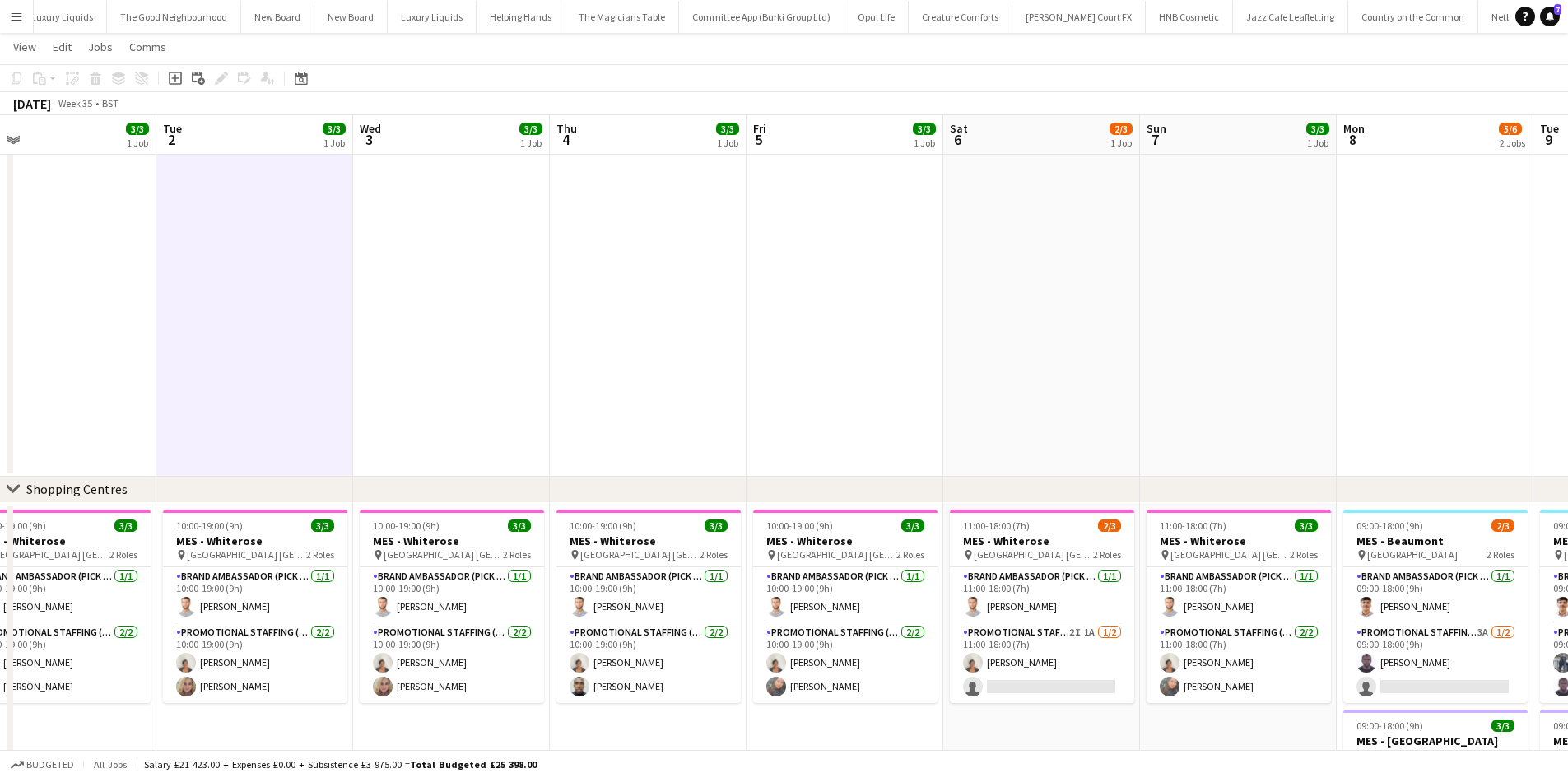
scroll to position [0, 650]
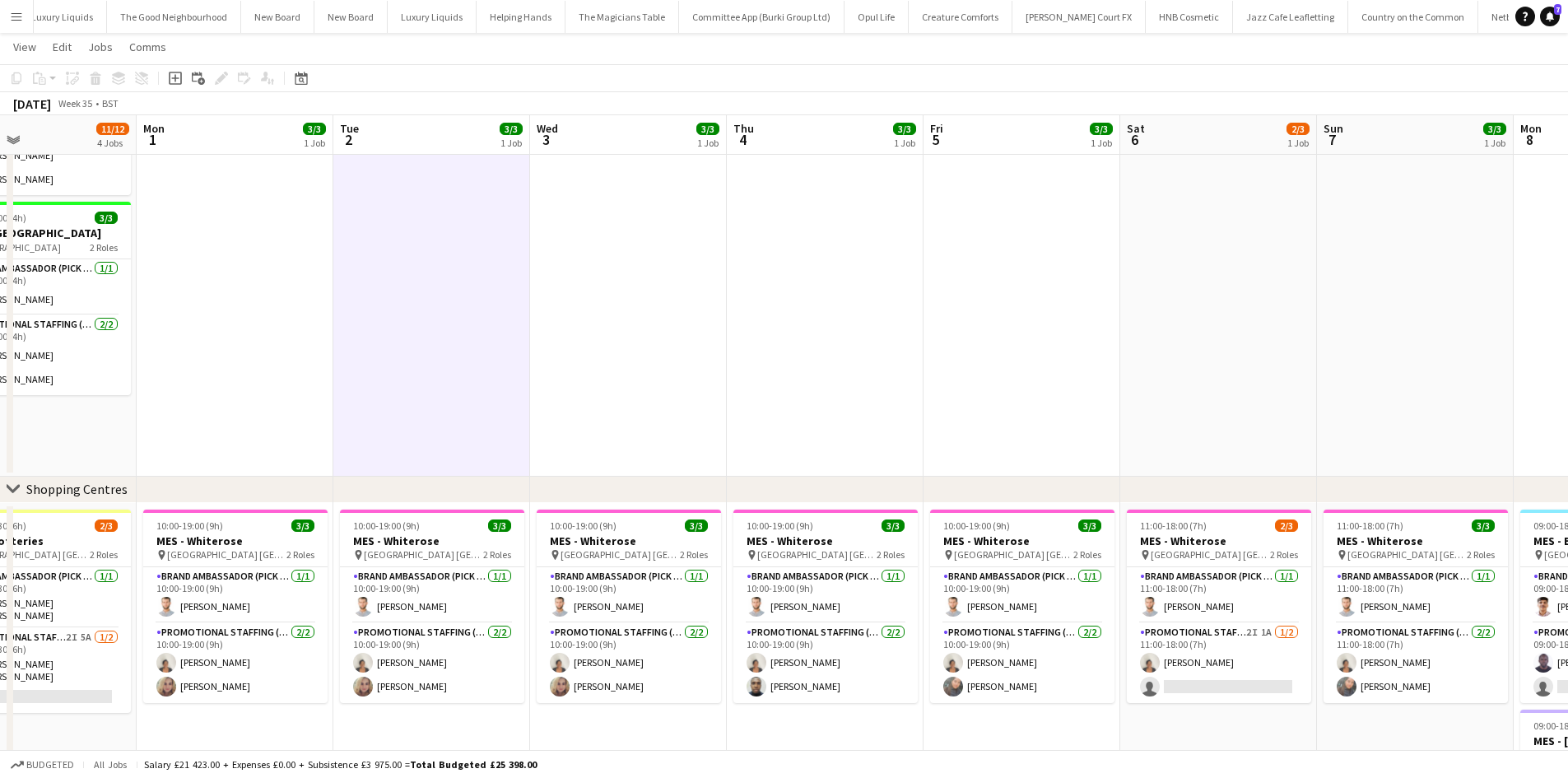
drag, startPoint x: 843, startPoint y: 401, endPoint x: 457, endPoint y: 458, distance: 390.2
click at [457, 458] on app-calendar-viewport "Thu 28 7/9 3 Jobs Fri 29 11/12 4 Jobs Sat 30 5/12 4 Jobs Sun 31 11/12 4 Jobs Mo…" at bounding box center [784, 268] width 1568 height 1340
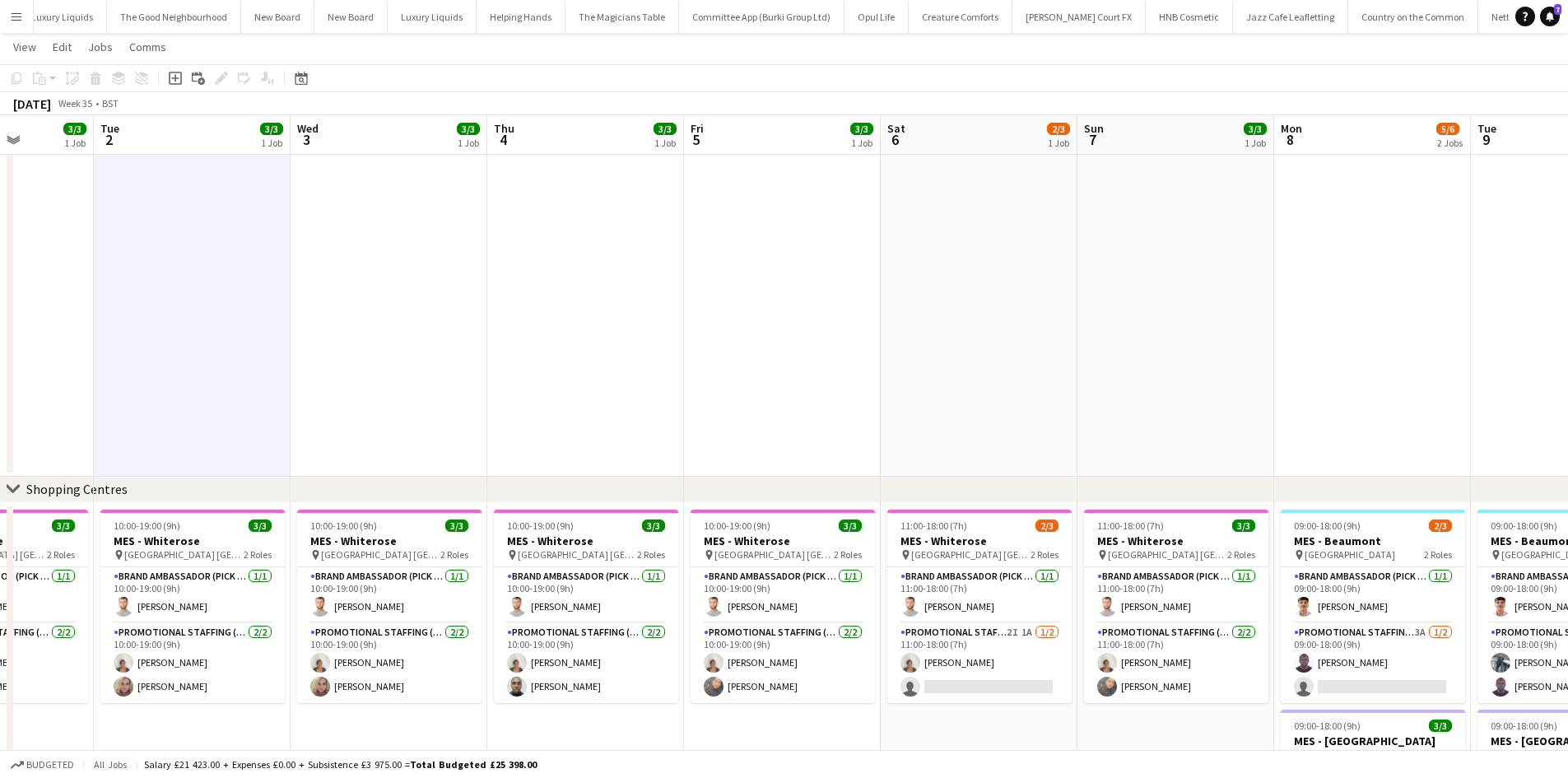
scroll to position [0, 503]
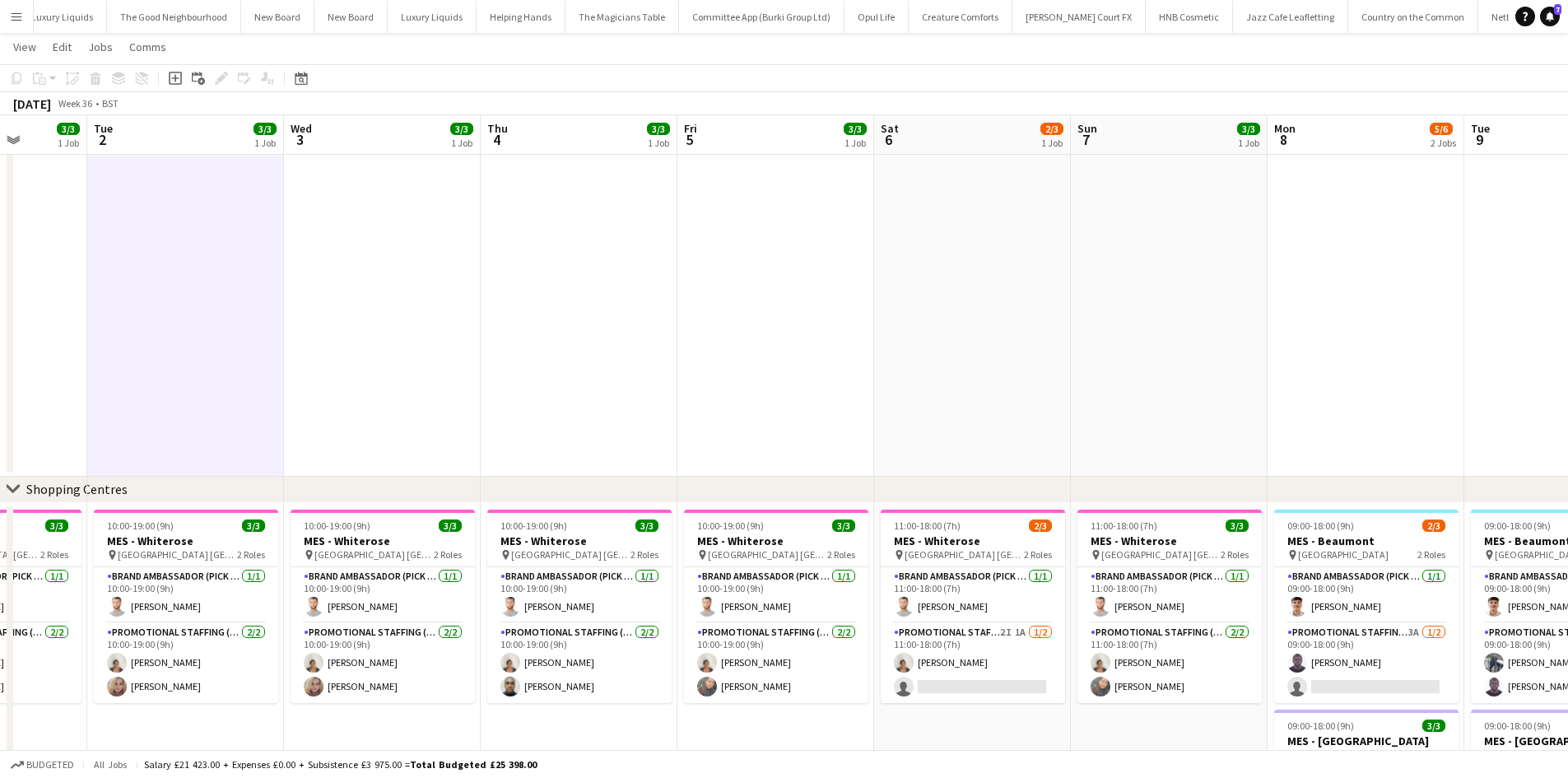
drag, startPoint x: 956, startPoint y: 417, endPoint x: 709, endPoint y: 441, distance: 248.2
click at [709, 441] on app-calendar-viewport "Sat 30 5/12 4 Jobs Sun 31 11/12 4 Jobs Mon 1 3/3 1 Job Tue 2 3/3 1 Job Wed 3 3/…" at bounding box center [784, 268] width 1568 height 1340
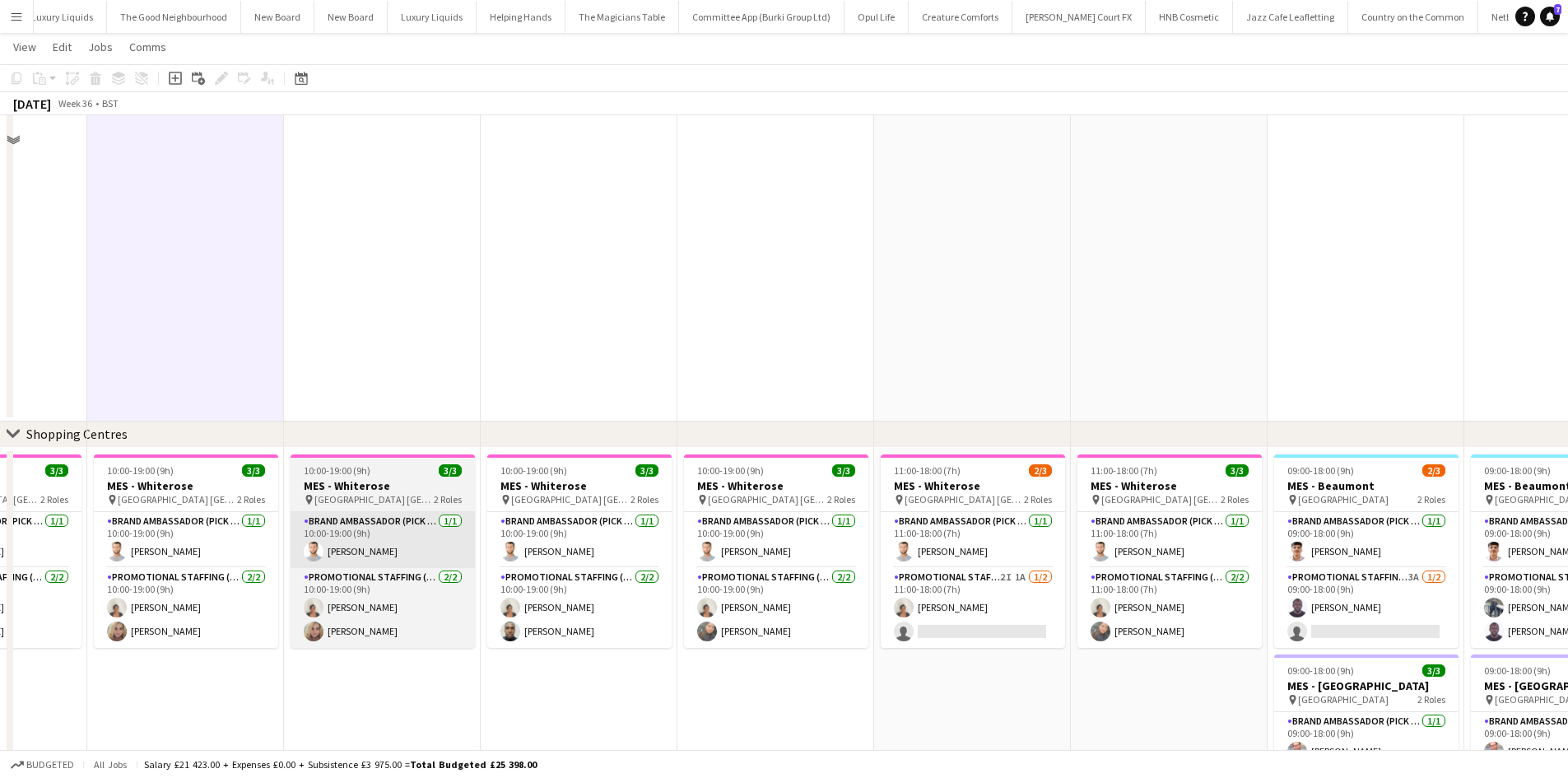
scroll to position [548, 0]
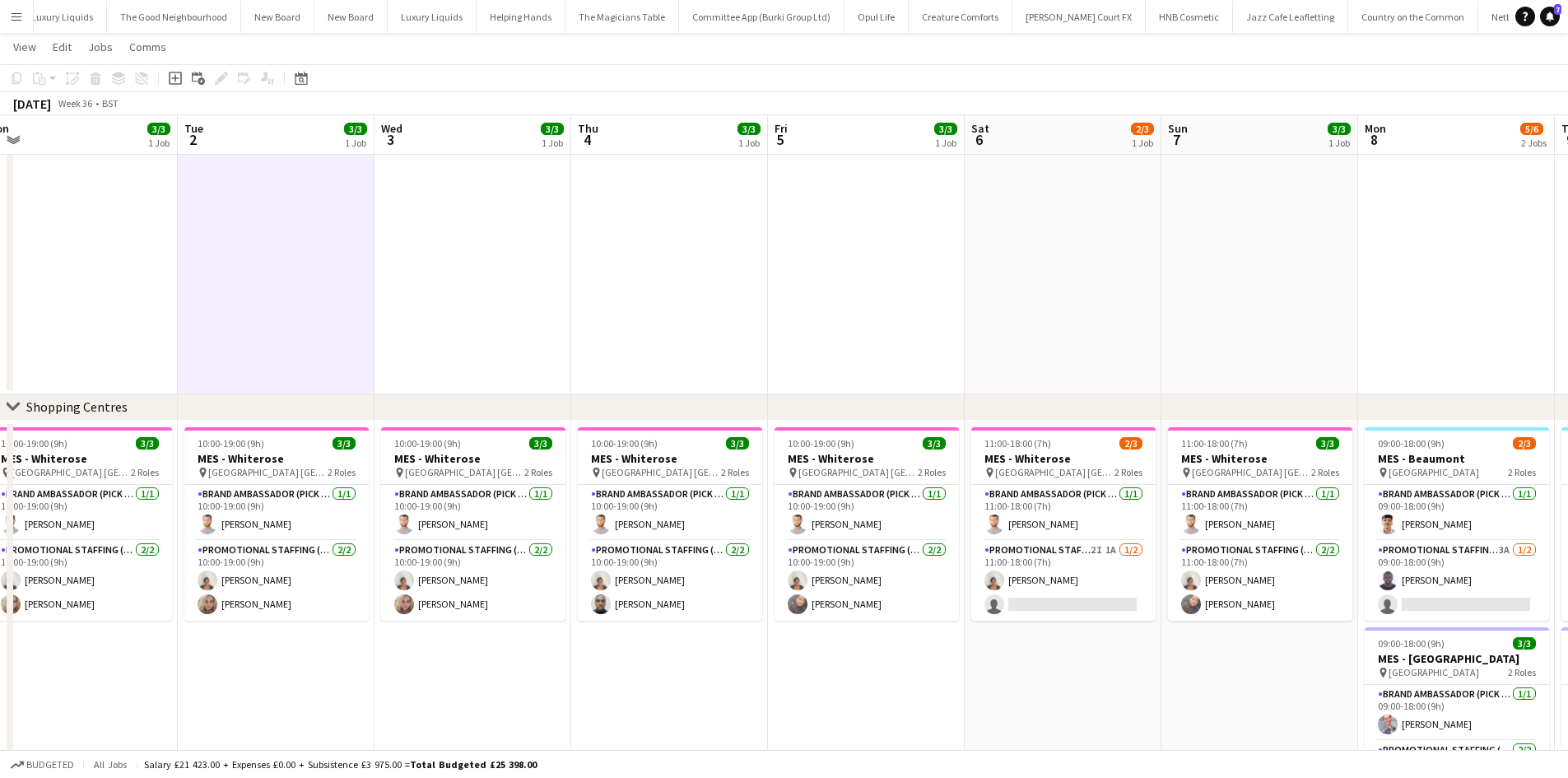
drag, startPoint x: 327, startPoint y: 697, endPoint x: 417, endPoint y: 699, distance: 90.0
click at [417, 699] on app-calendar-viewport "Sat 30 5/12 4 Jobs Sun 31 11/12 4 Jobs Mon 1 3/3 1 Job Tue 2 3/3 1 Job Wed 3 3/…" at bounding box center [784, 187] width 1568 height 1340
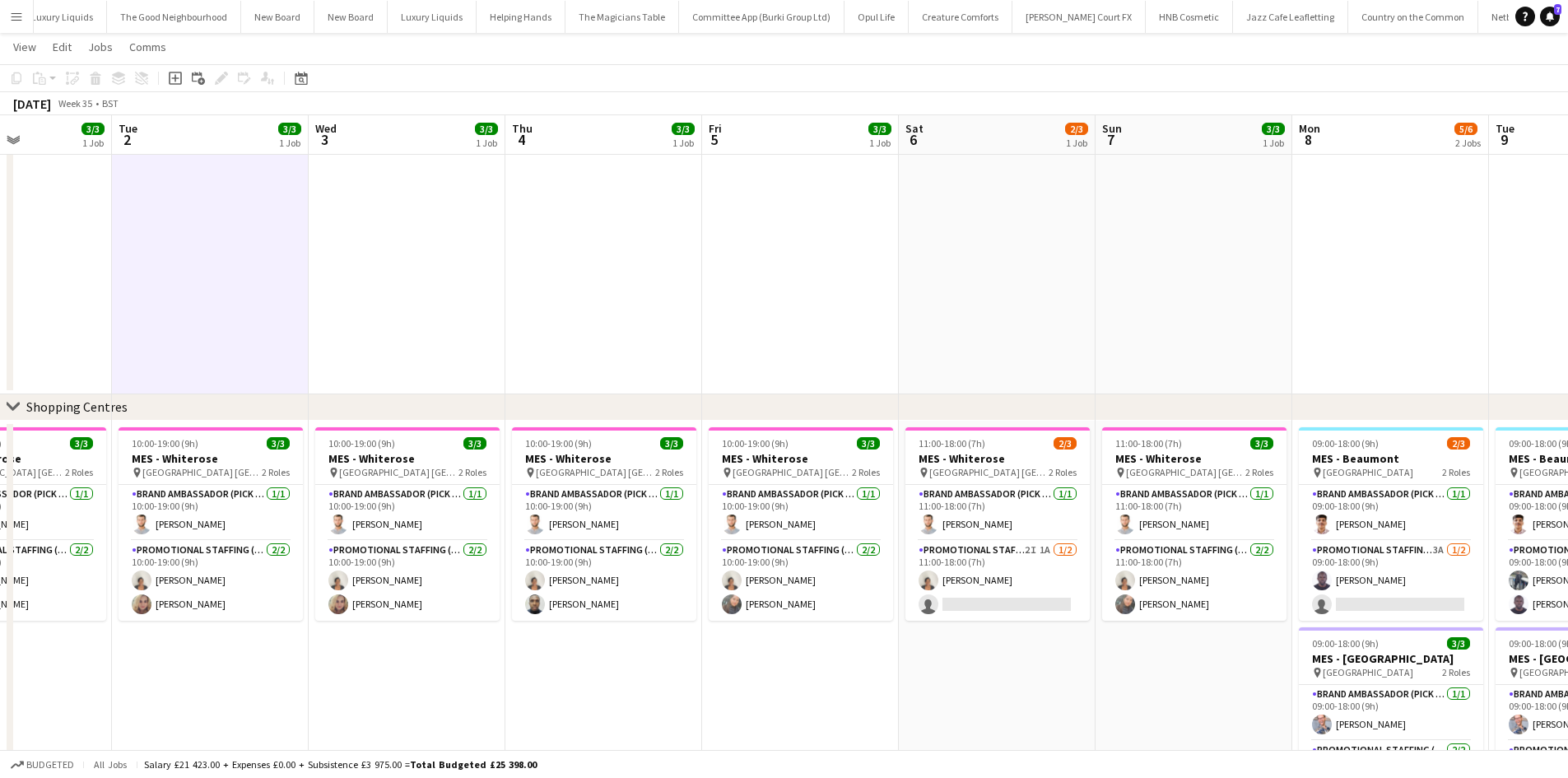
drag, startPoint x: 288, startPoint y: 685, endPoint x: 615, endPoint y: 692, distance: 327.1
click at [615, 692] on app-calendar-viewport "Sat 30 5/12 4 Jobs Sun 31 11/12 4 Jobs Mon 1 3/3 1 Job Tue 2 3/3 1 Job Wed 3 3/…" at bounding box center [784, 187] width 1568 height 1340
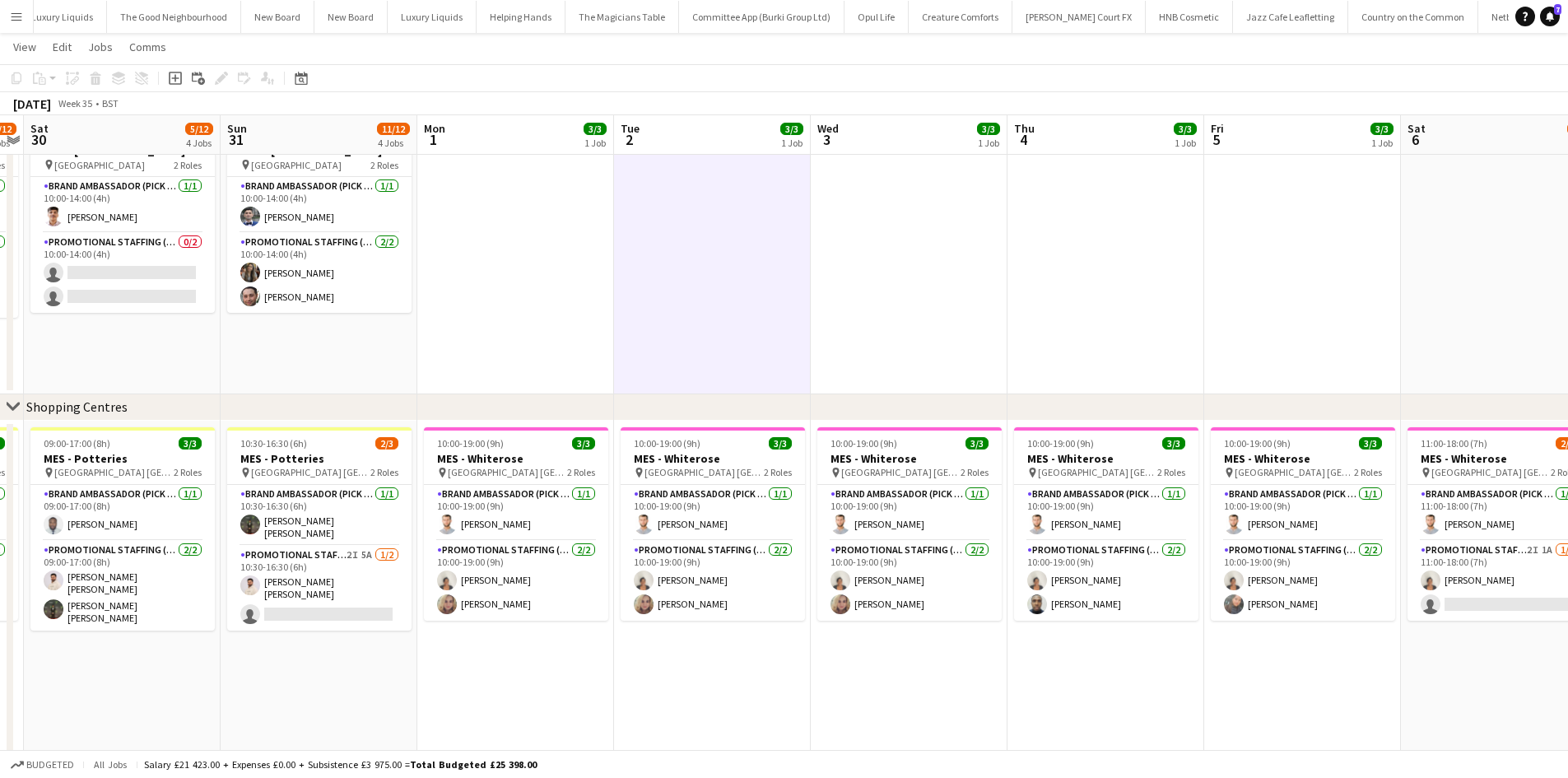
scroll to position [0, 363]
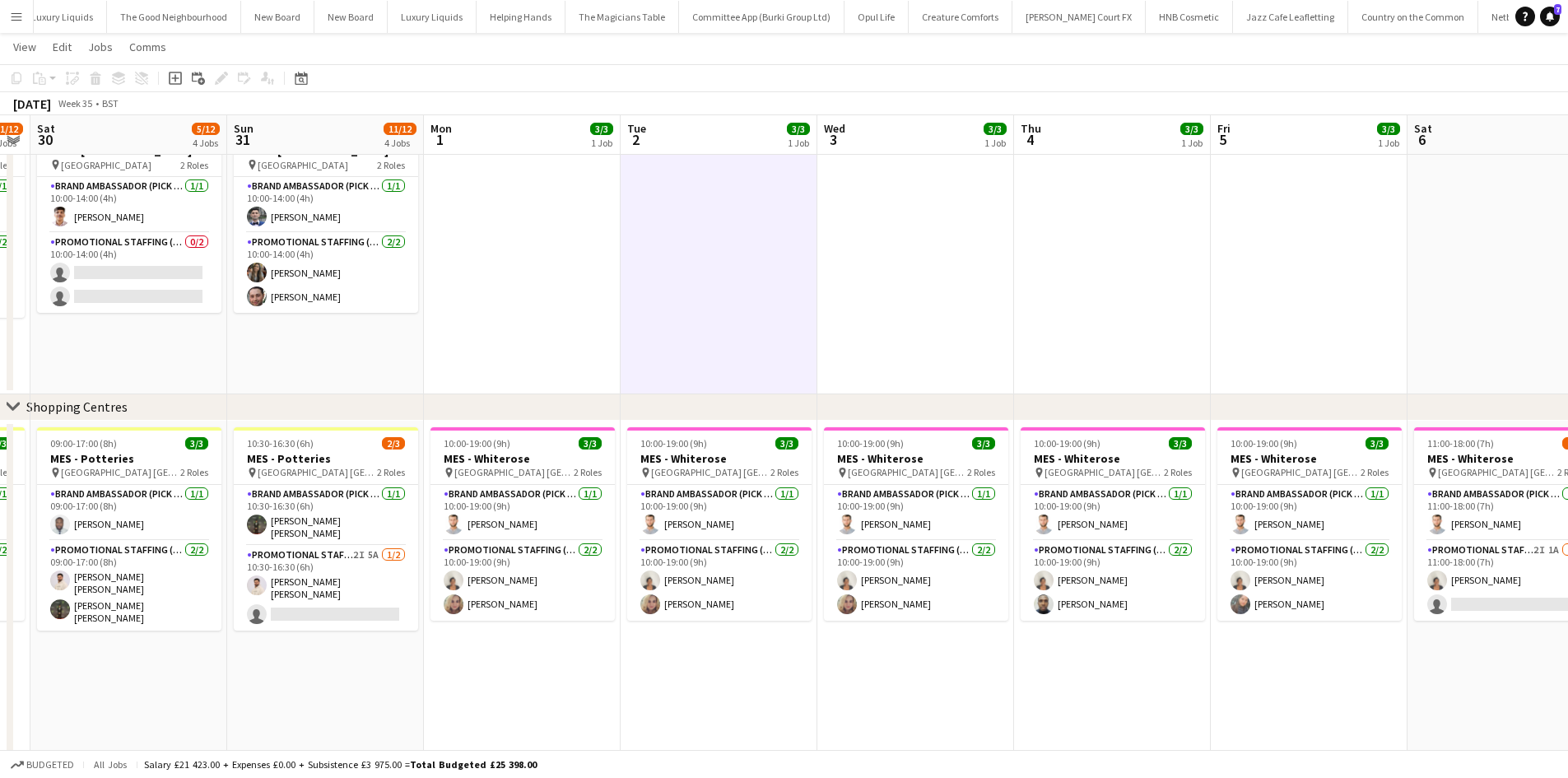
drag, startPoint x: 398, startPoint y: 676, endPoint x: 514, endPoint y: 675, distance: 116.0
click at [514, 675] on app-calendar-viewport "Thu 28 7/9 3 Jobs Fri 29 11/12 4 Jobs Sat 30 5/12 4 Jobs Sun 31 11/12 4 Jobs Mo…" at bounding box center [784, 187] width 1568 height 1340
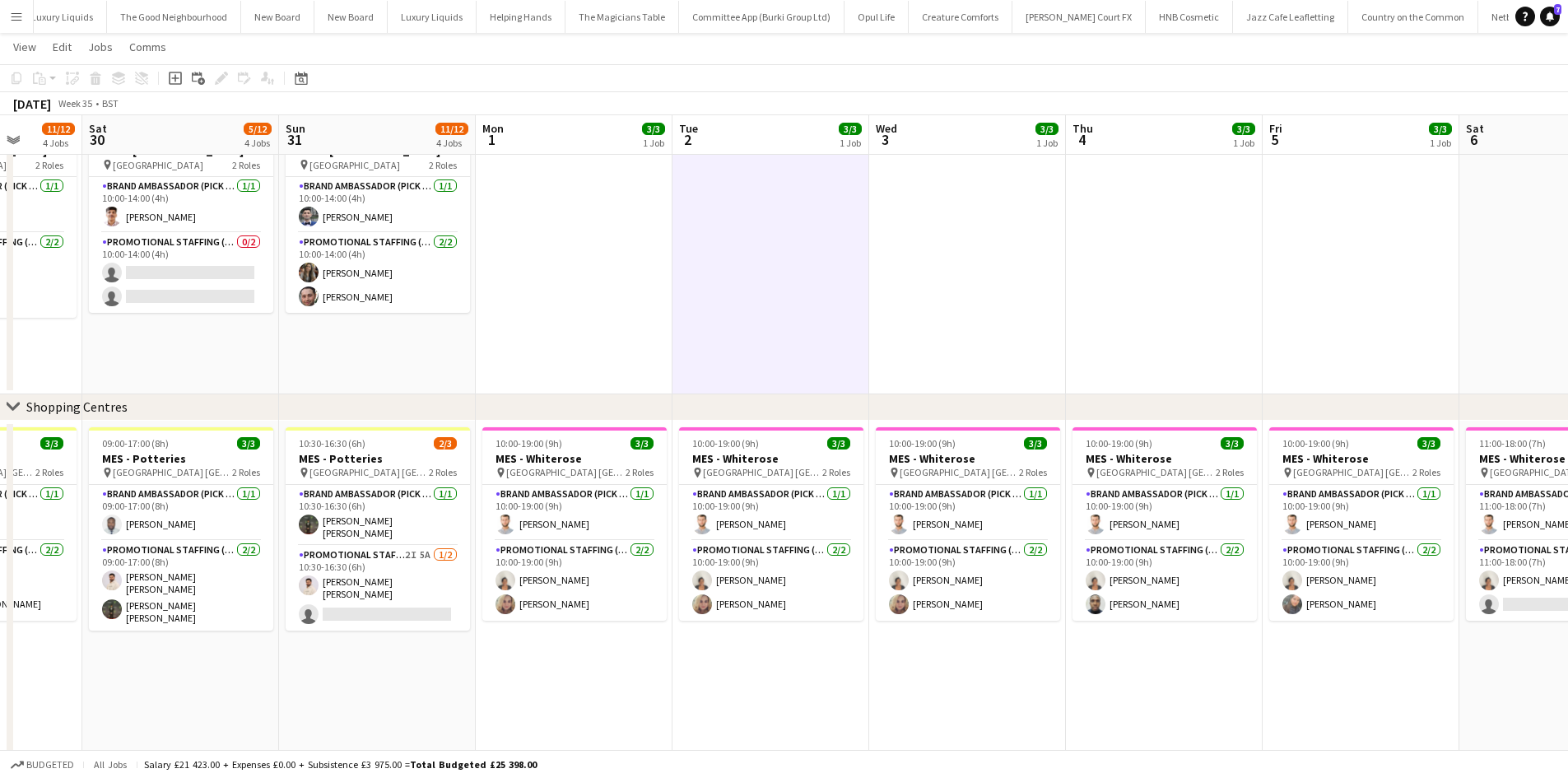
drag, startPoint x: 443, startPoint y: 647, endPoint x: 709, endPoint y: 668, distance: 266.8
click at [709, 668] on app-calendar-viewport "Thu 28 7/9 3 Jobs Fri 29 11/12 4 Jobs Sat 30 5/12 4 Jobs Sun 31 11/12 4 Jobs Mo…" at bounding box center [784, 187] width 1568 height 1340
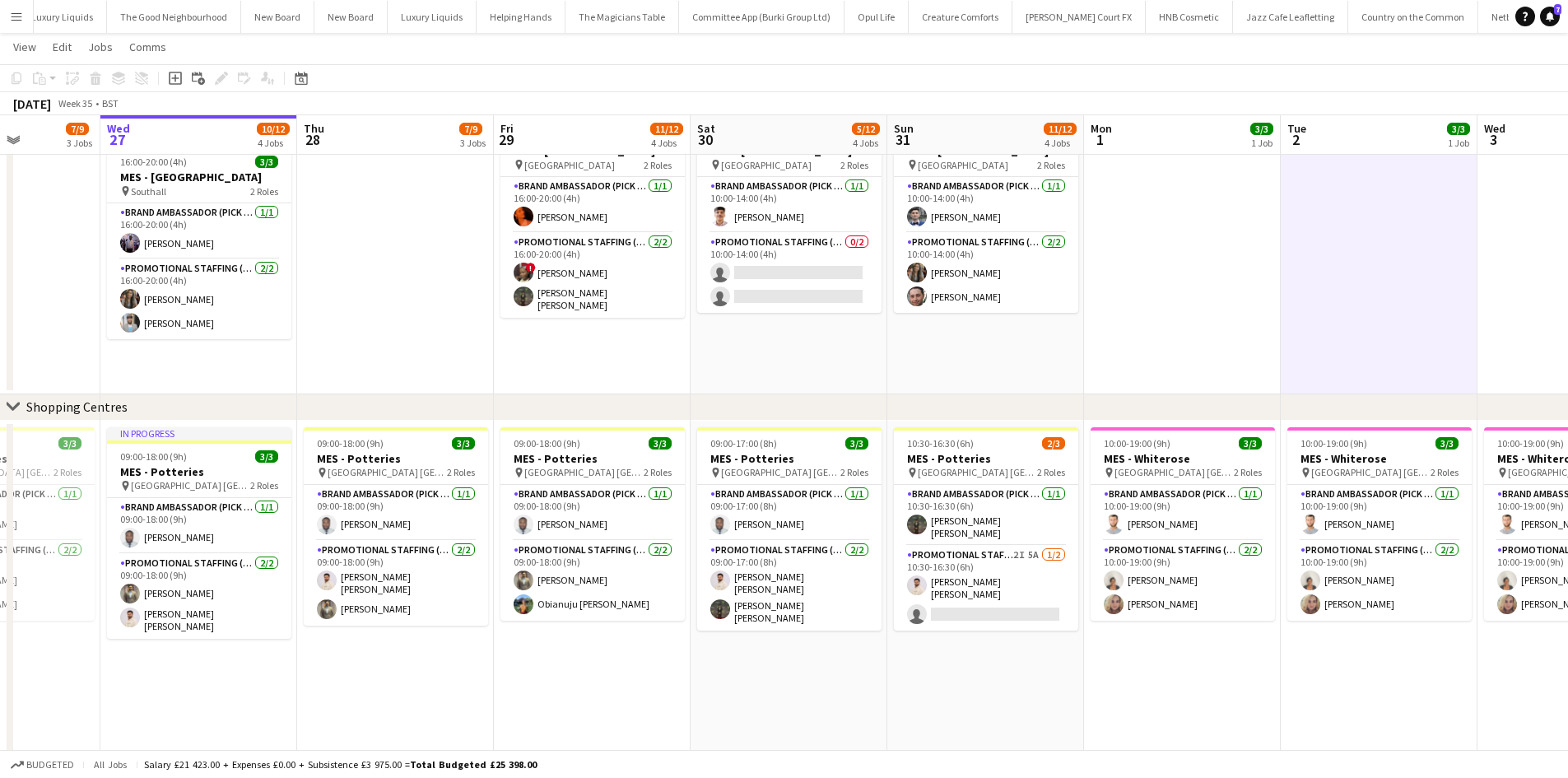
scroll to position [0, 553]
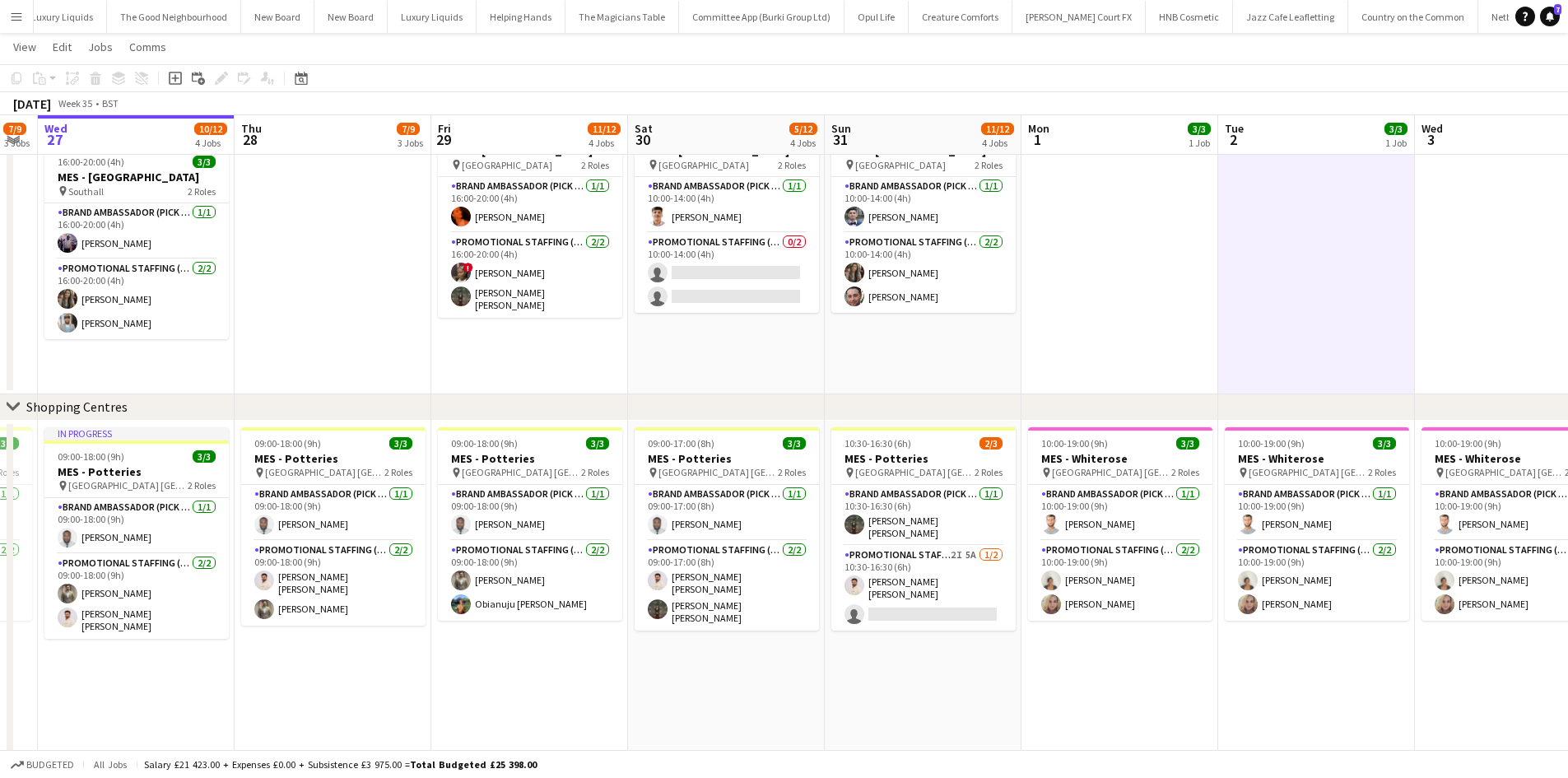
drag, startPoint x: 304, startPoint y: 370, endPoint x: 744, endPoint y: 398, distance: 440.9
click at [744, 398] on div "chevron-right On-street Activation Campaign chevron-right Shopping Centres Sun …" at bounding box center [784, 187] width 1568 height 1340
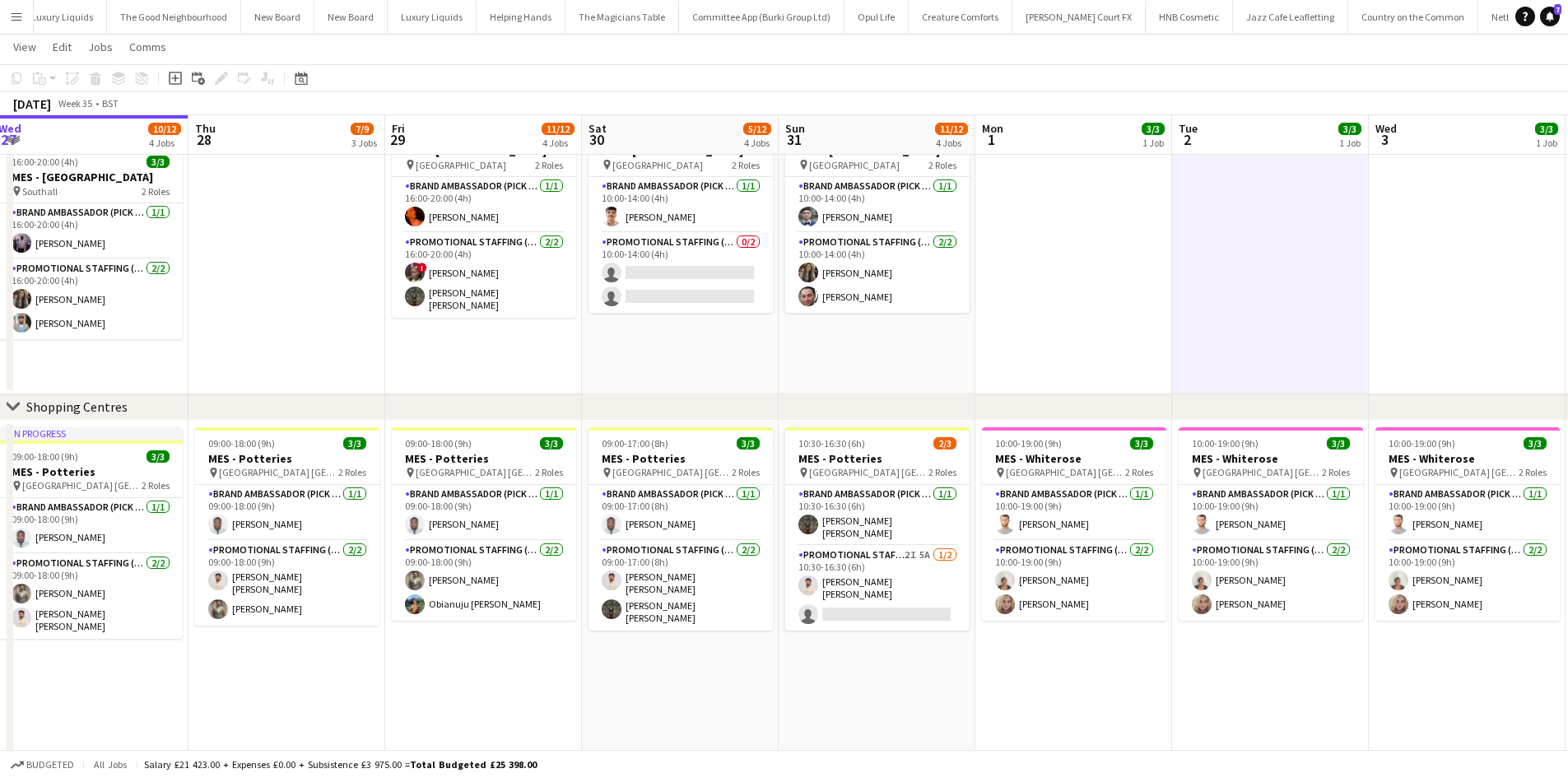
scroll to position [0, 600]
drag, startPoint x: 922, startPoint y: 677, endPoint x: 873, endPoint y: 690, distance: 50.7
click at [873, 690] on app-calendar-viewport "Sun 24 12/12 4 Jobs Mon 25 3/3 1 Job Tue 26 7/9 3 Jobs Wed 27 10/12 4 Jobs Thu …" at bounding box center [784, 187] width 1568 height 1340
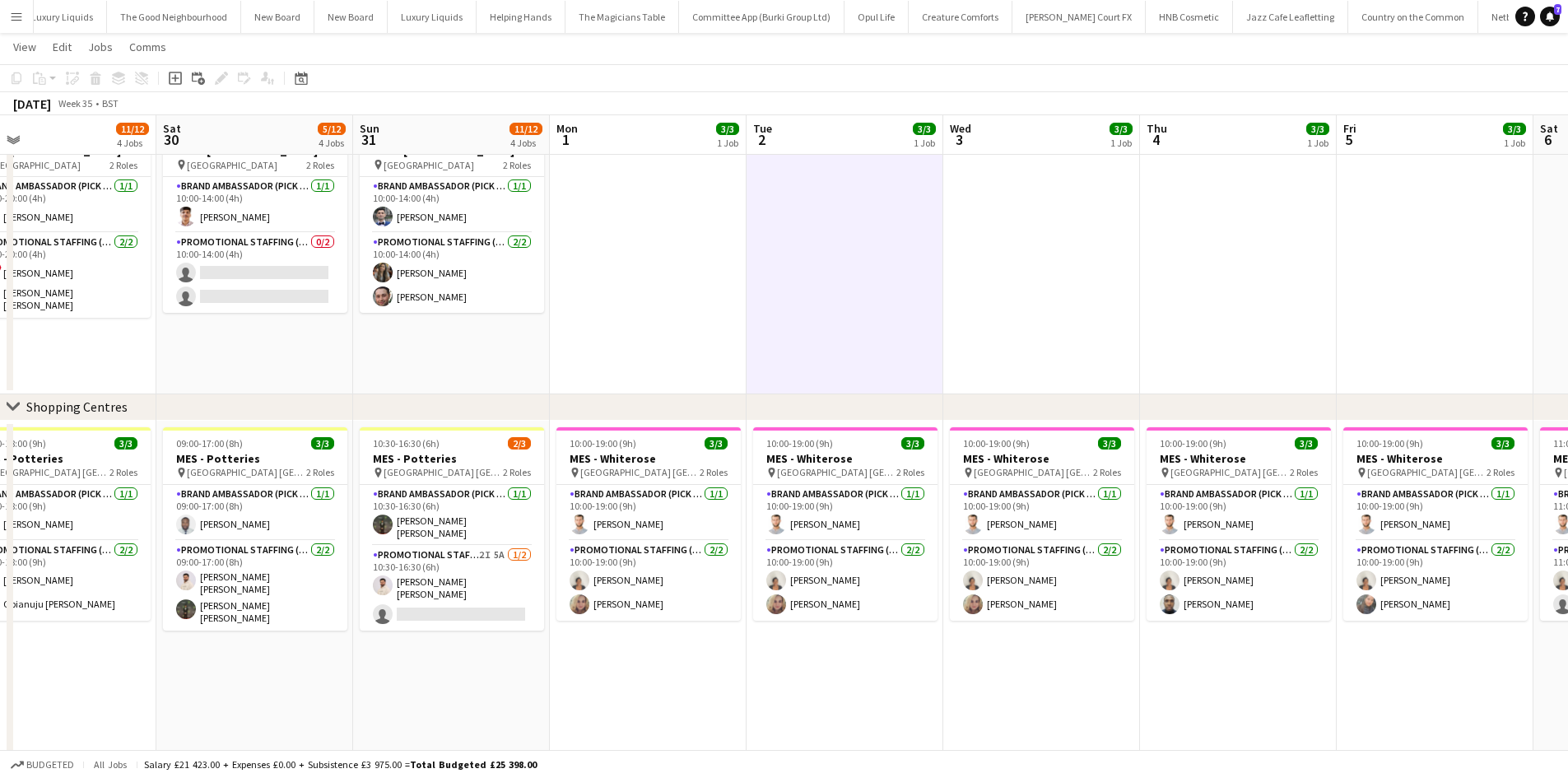
drag, startPoint x: 815, startPoint y: 720, endPoint x: 420, endPoint y: 720, distance: 395.0
click at [420, 720] on app-calendar-viewport "Wed 27 10/12 4 Jobs Thu 28 7/9 3 Jobs Fri 29 11/12 4 Jobs Sat 30 5/12 4 Jobs Su…" at bounding box center [784, 187] width 1568 height 1340
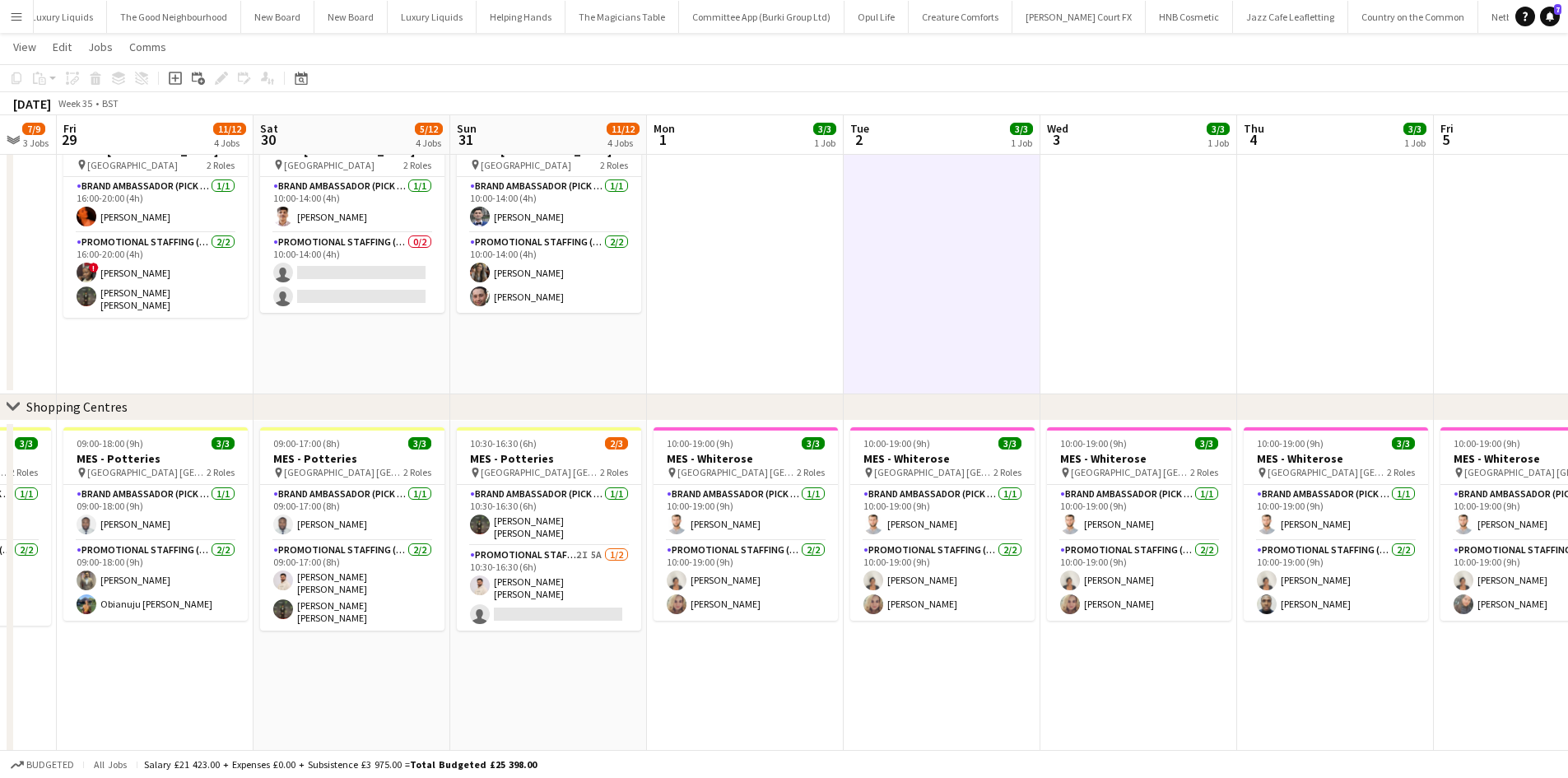
drag, startPoint x: 386, startPoint y: 709, endPoint x: 483, endPoint y: 704, distance: 97.1
click at [483, 704] on app-calendar-viewport "Wed 27 10/12 4 Jobs Thu 28 7/9 3 Jobs Fri 29 11/12 4 Jobs Sat 30 5/12 4 Jobs Su…" at bounding box center [784, 187] width 1568 height 1340
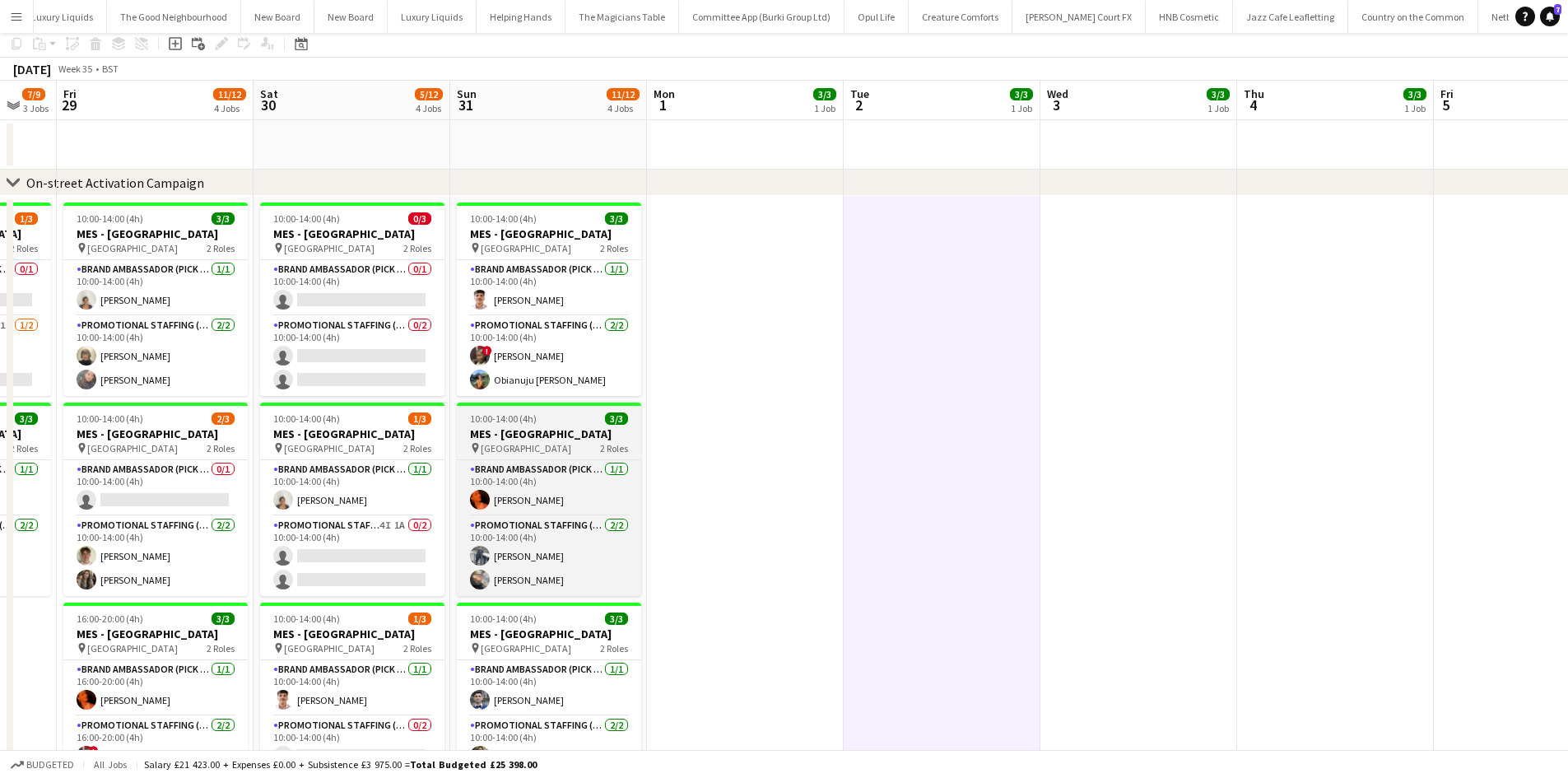
scroll to position [0, 0]
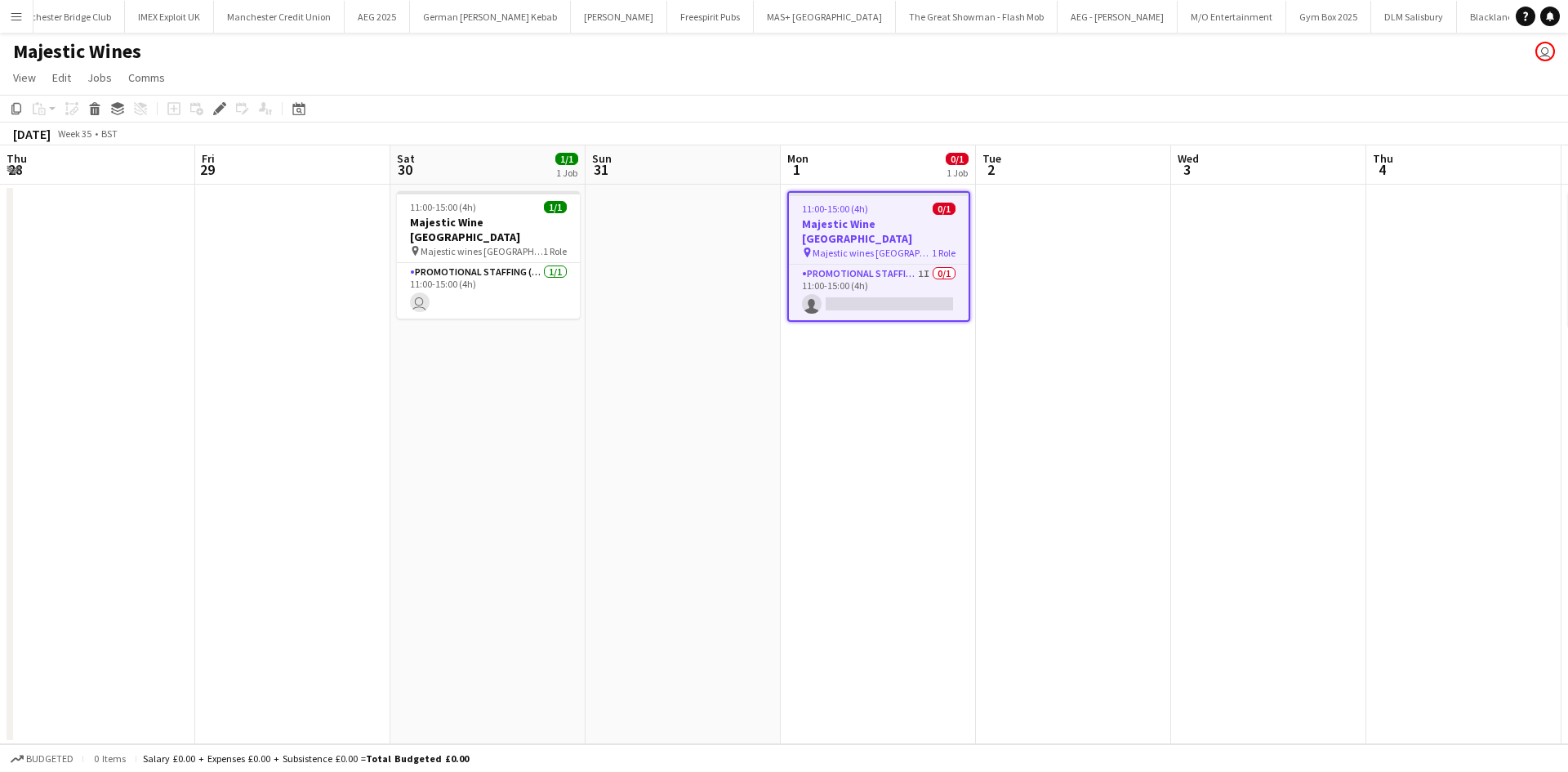
scroll to position [0, 562]
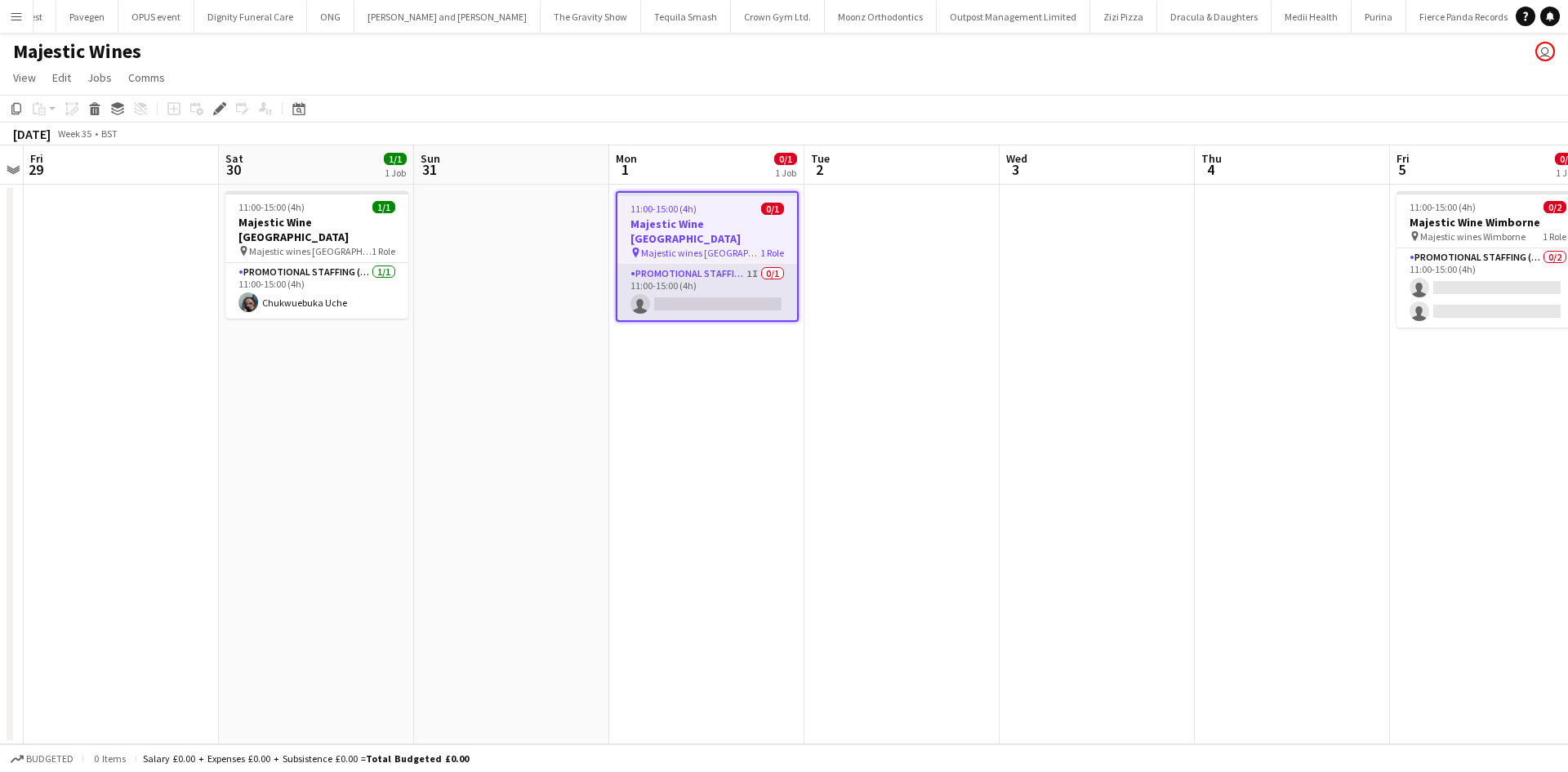
click at [750, 264] on app-card-role "Promotional Staffing (Flyering Staff) 1I 0/1 11:00-15:00 (4h) single-neutral-ac…" at bounding box center [707, 292] width 180 height 55
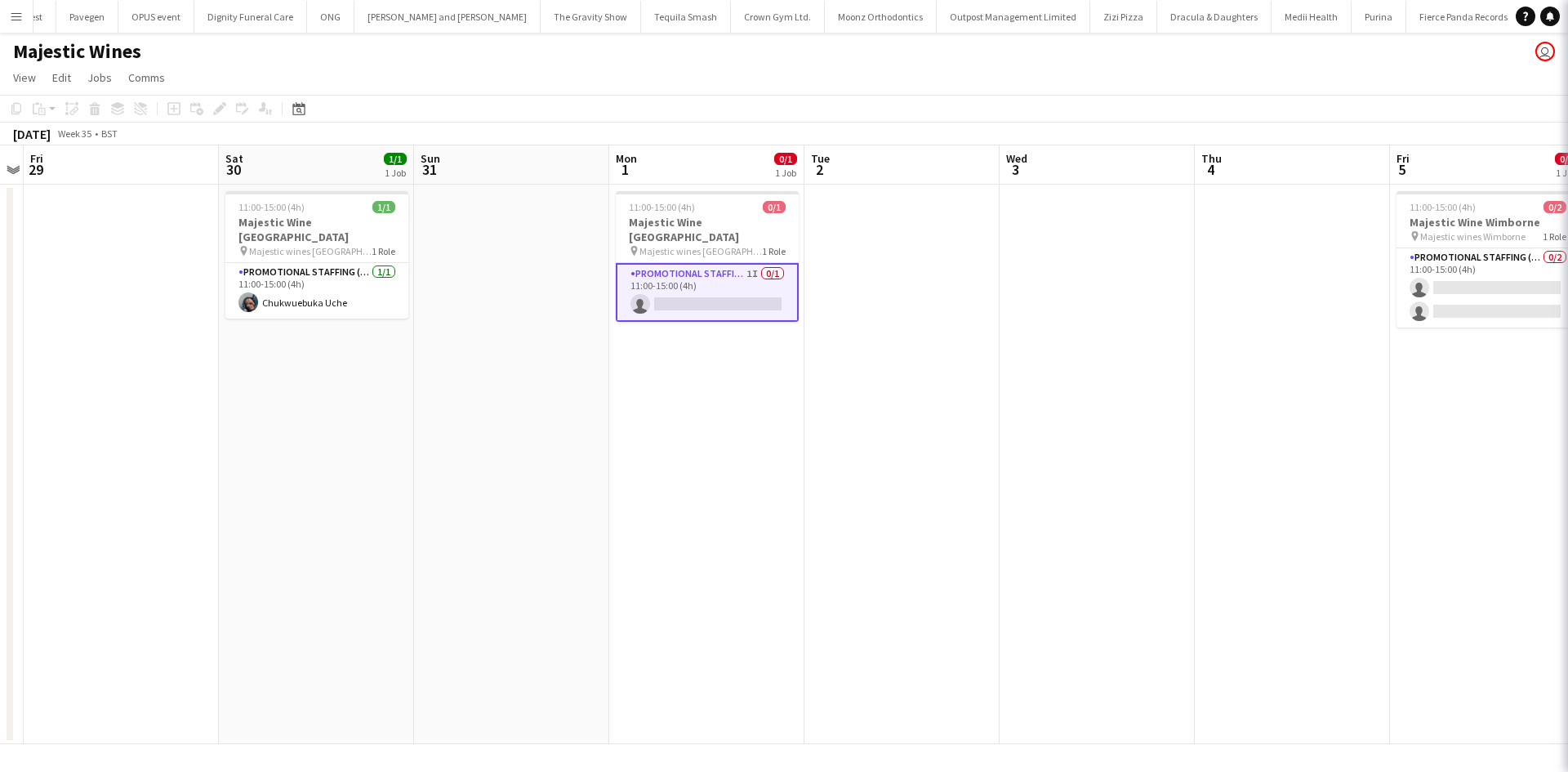
scroll to position [0, 9143]
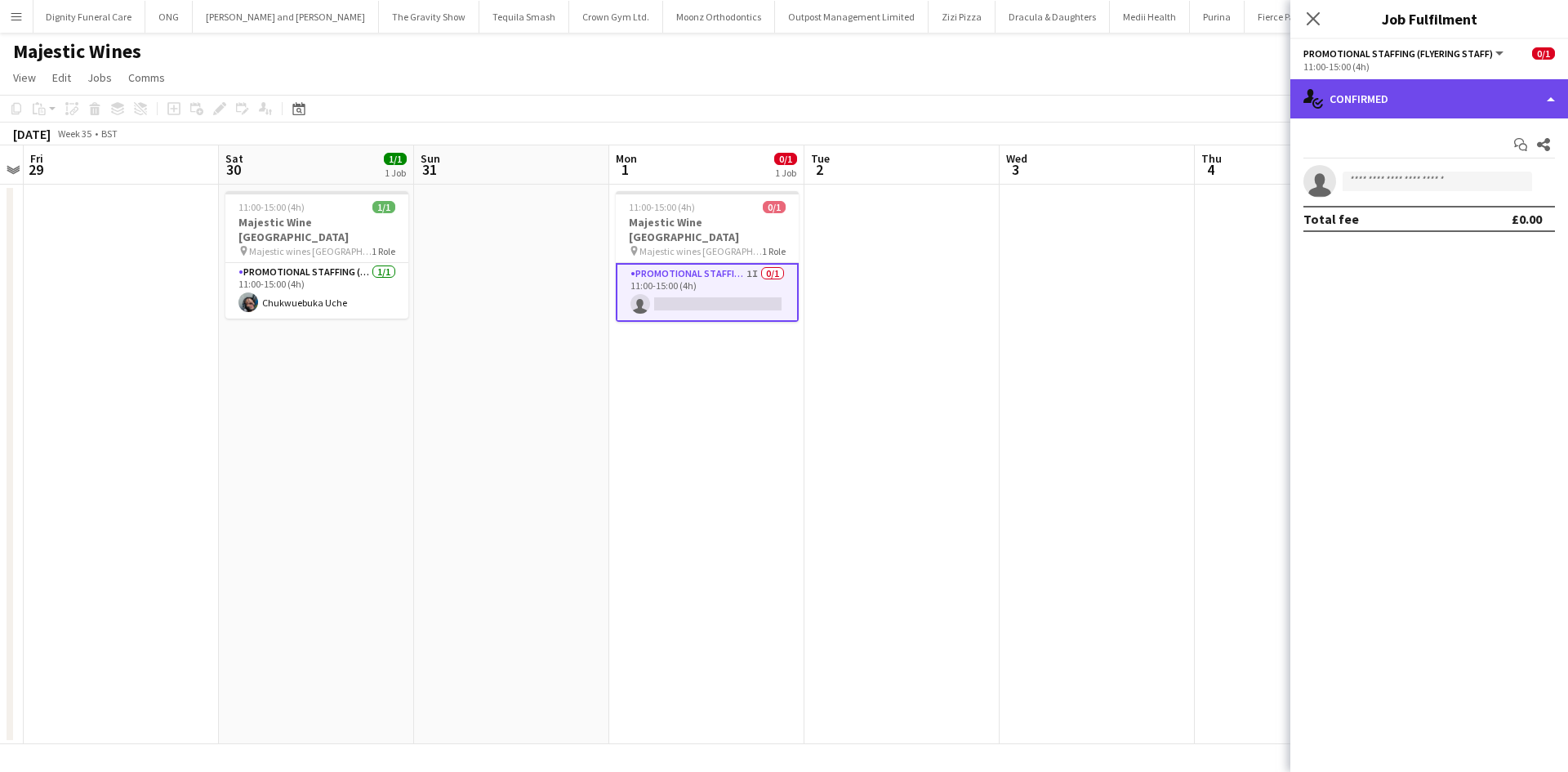
click at [1324, 89] on div "single-neutral-actions-check-2 Confirmed" at bounding box center [1429, 99] width 278 height 40
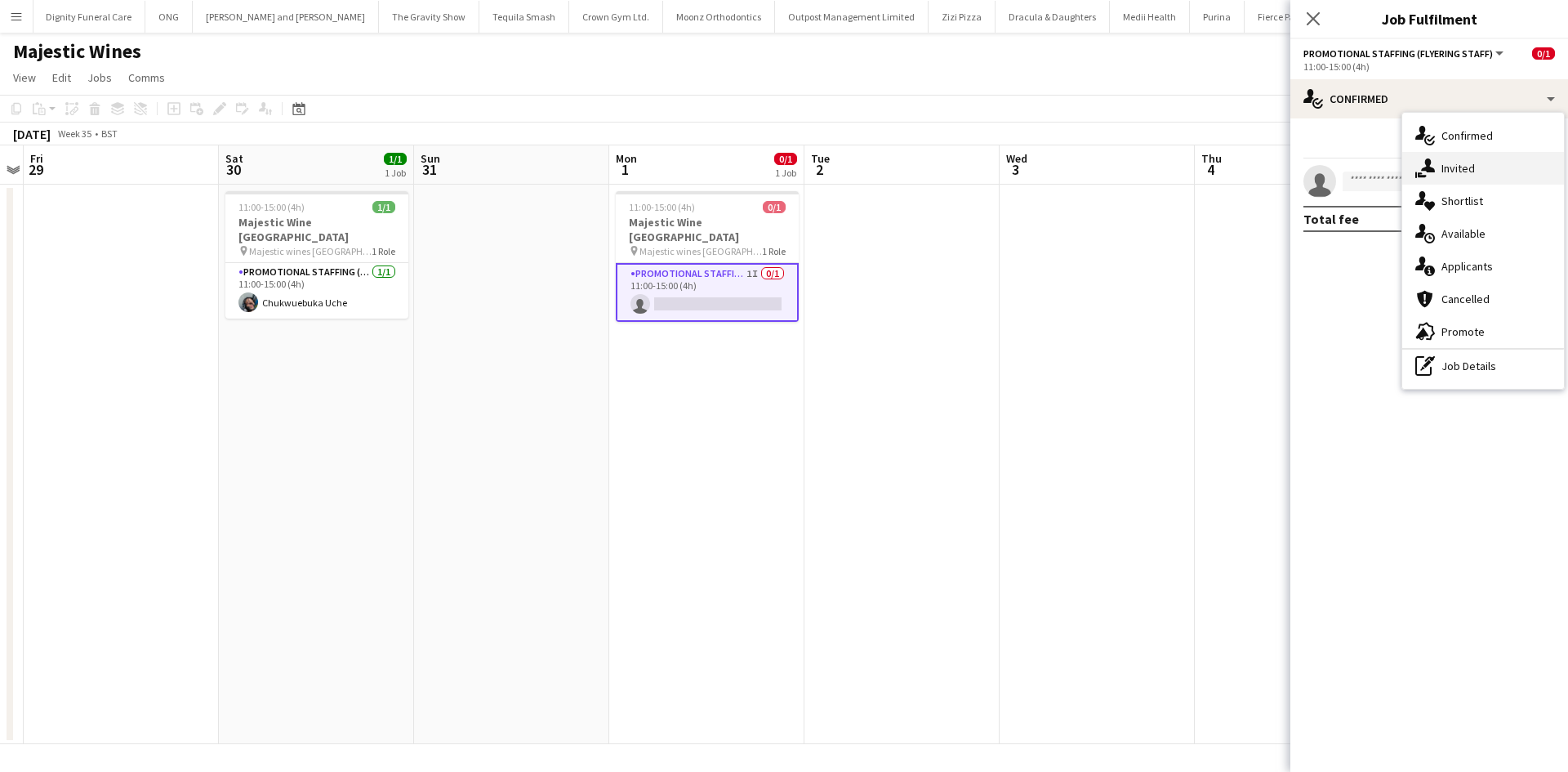
click at [1485, 165] on div "single-neutral-actions-share-1 Invited" at bounding box center [1482, 168] width 161 height 33
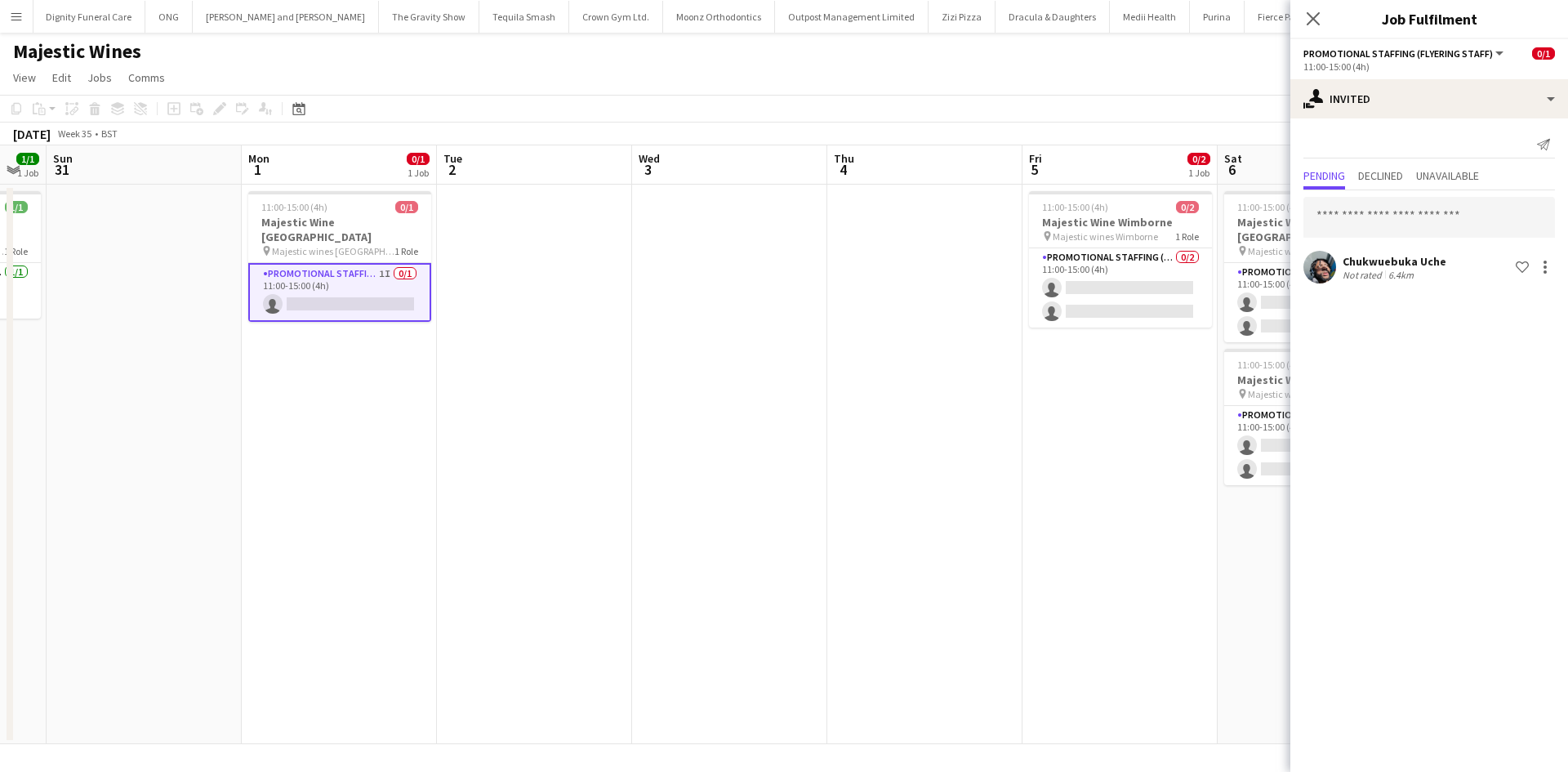
drag, startPoint x: 877, startPoint y: 330, endPoint x: 752, endPoint y: 321, distance: 125.3
click at [674, 324] on app-calendar-viewport "Thu 28 Fri 29 Sat 30 1/1 1 Job Sun 31 Mon 1 0/1 1 Job Tue 2 Wed 3 Thu 4 Fri 5 0…" at bounding box center [784, 444] width 1568 height 599
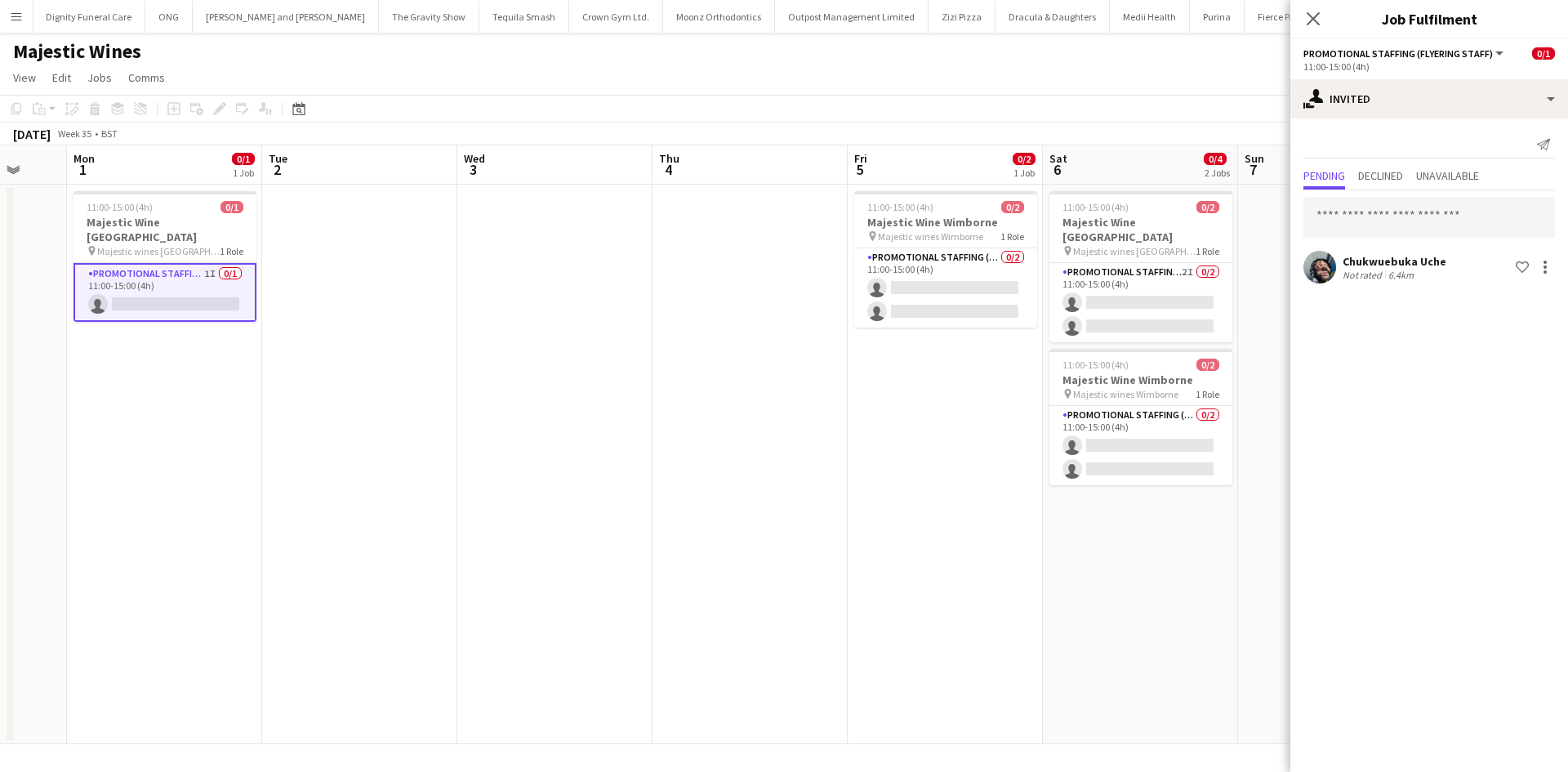
drag, startPoint x: 950, startPoint y: 322, endPoint x: 819, endPoint y: 328, distance: 131.1
click at [801, 334] on app-calendar-viewport "Thu 28 Fri 29 Sat 30 1/1 1 Job Sun 31 Mon 1 0/1 1 Job Tue 2 Wed 3 Thu 4 Fri 5 0…" at bounding box center [784, 444] width 1568 height 599
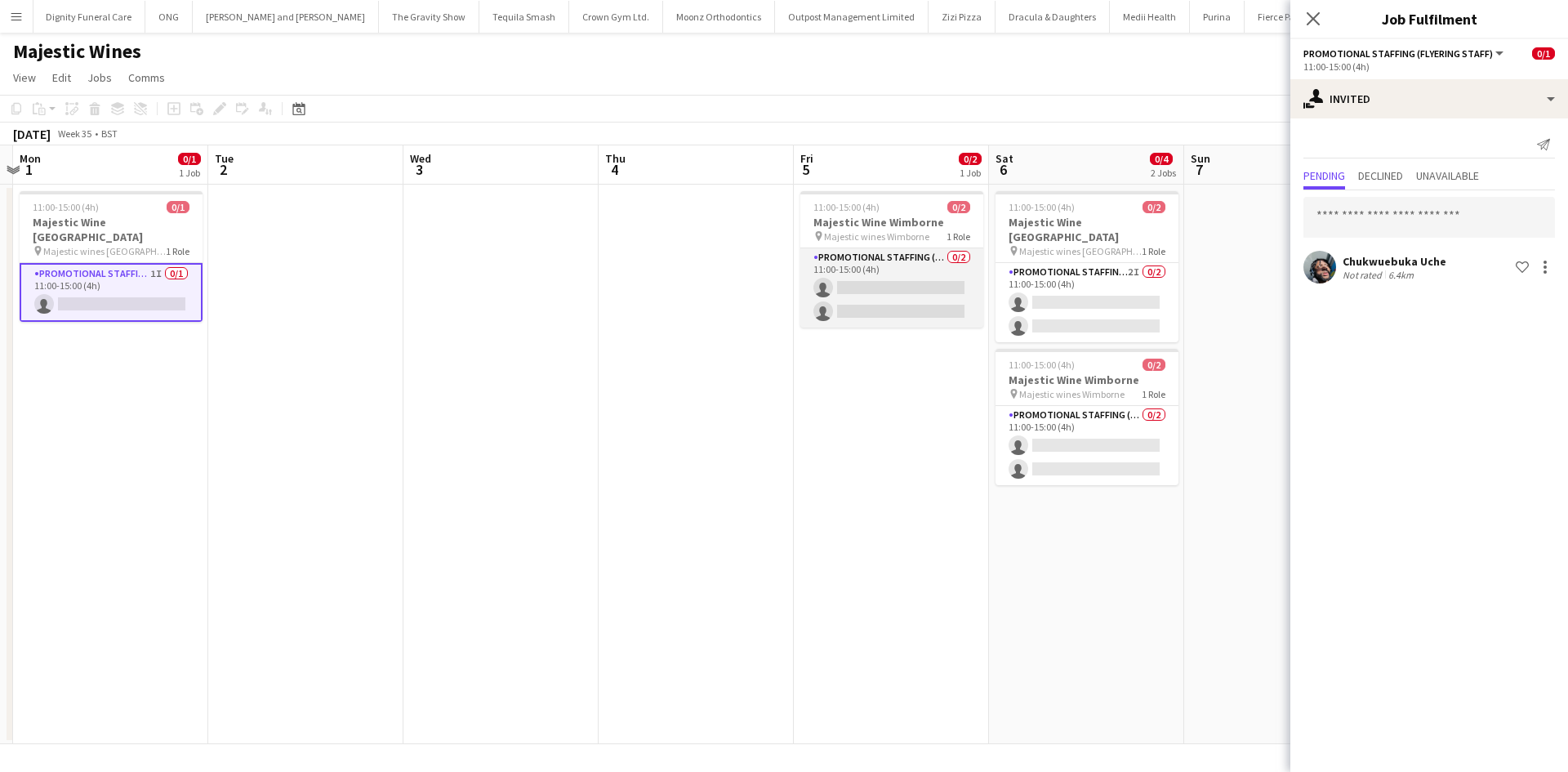
click at [933, 261] on app-card-role "Promotional Staffing (Flyering Staff) 0/2 11:00-15:00 (4h) single-neutral-actio…" at bounding box center [891, 288] width 183 height 79
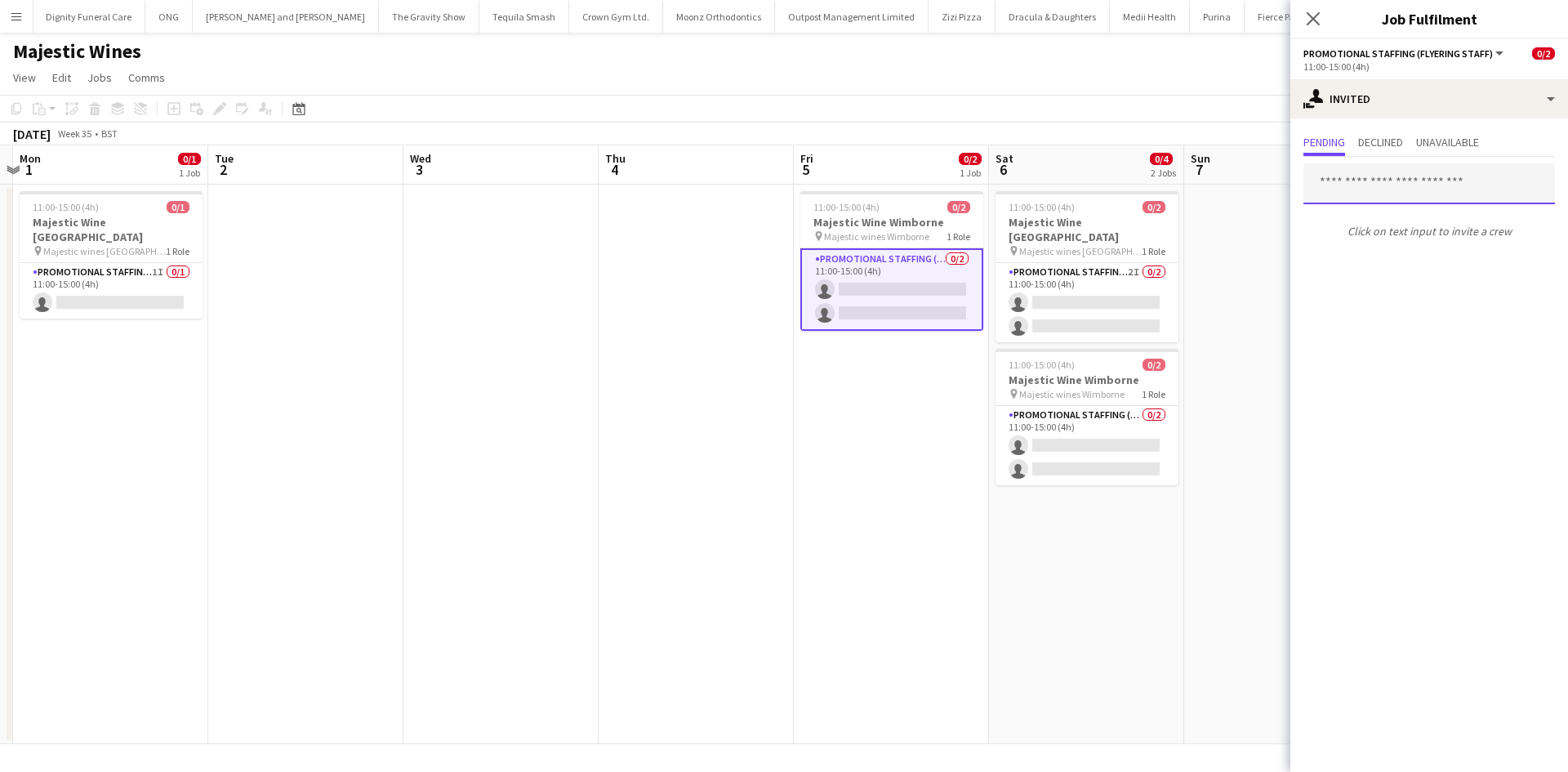
click at [1357, 188] on input "text" at bounding box center [1429, 183] width 251 height 41
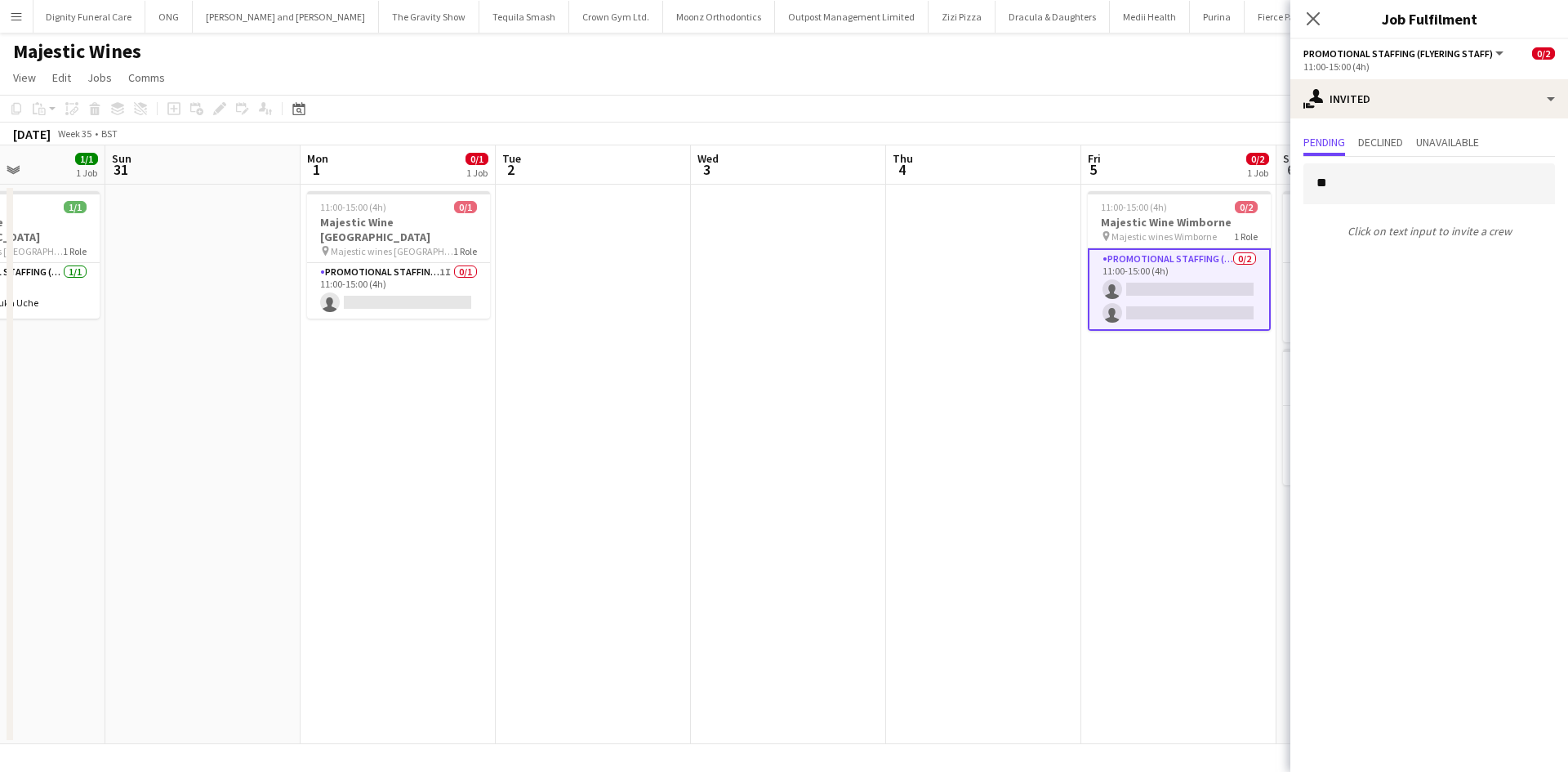
drag, startPoint x: 679, startPoint y: 357, endPoint x: 950, endPoint y: 362, distance: 271.0
click at [950, 362] on app-calendar-viewport "Thu 28 Fri 29 Sat 30 1/1 1 Job Sun 31 Mon 1 0/1 1 Job Tue 2 Wed 3 Thu 4 Fri 5 0…" at bounding box center [784, 444] width 1568 height 599
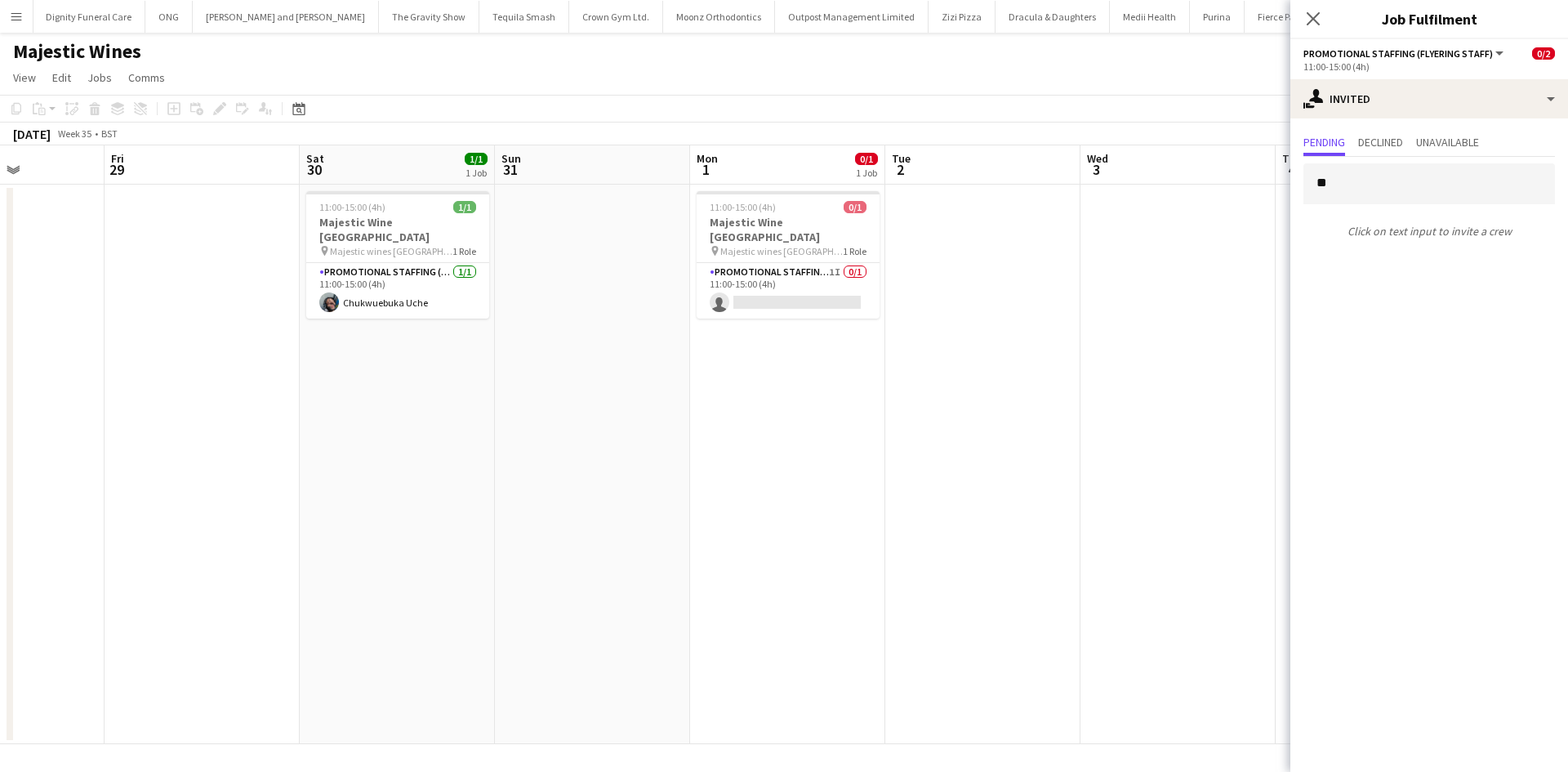
drag, startPoint x: 637, startPoint y: 348, endPoint x: 786, endPoint y: 369, distance: 150.5
click at [786, 369] on app-calendar-viewport "Tue 26 Wed 27 Thu 28 Fri 29 Sat 30 1/1 1 Job Sun 31 Mon 1 0/1 1 Job Tue 2 Wed 3…" at bounding box center [784, 444] width 1568 height 599
click at [1343, 178] on input "**" at bounding box center [1429, 183] width 251 height 41
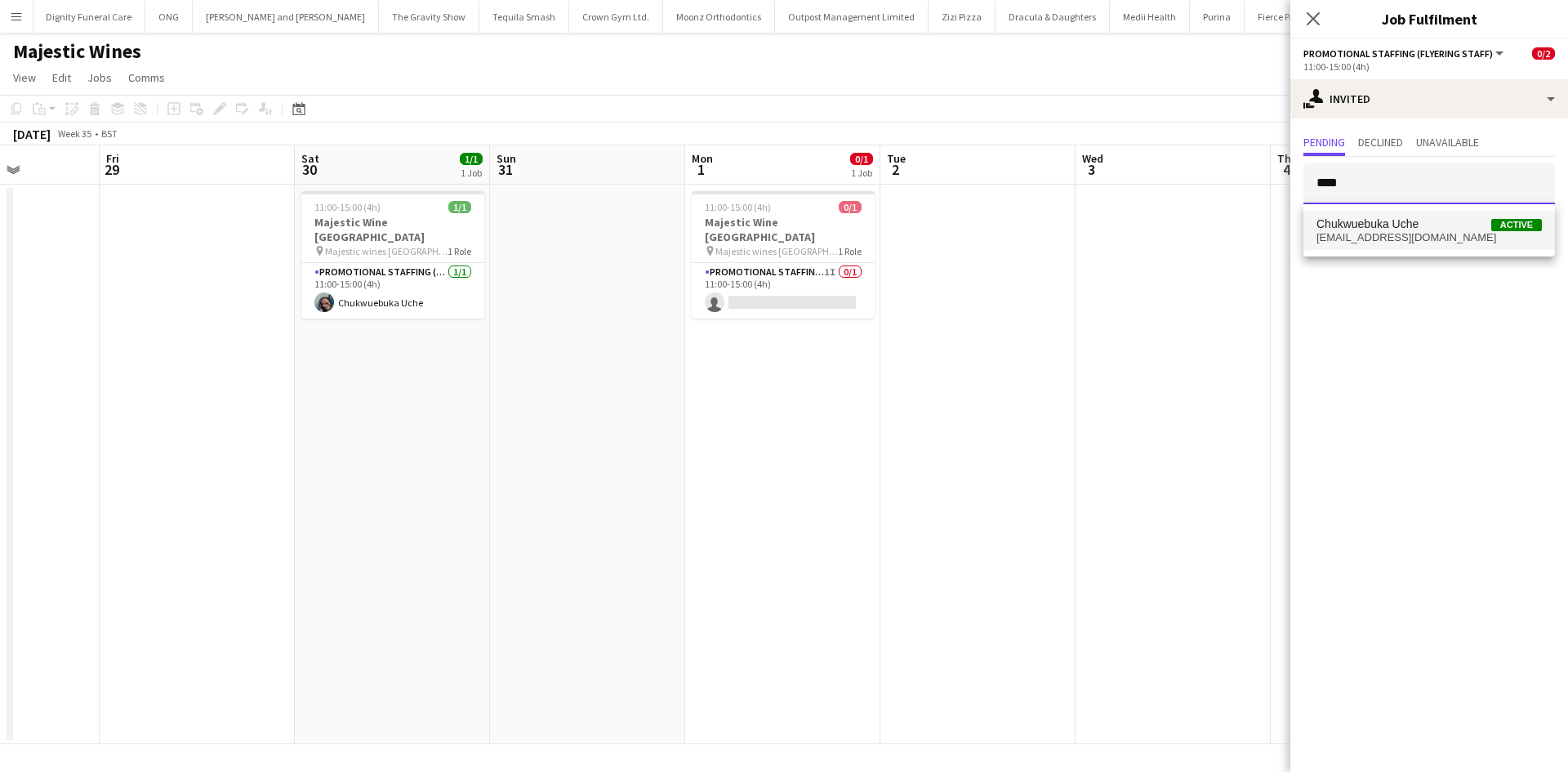
type input "****"
click at [1359, 233] on span "[EMAIL_ADDRESS][DOMAIN_NAME]" at bounding box center [1429, 238] width 226 height 13
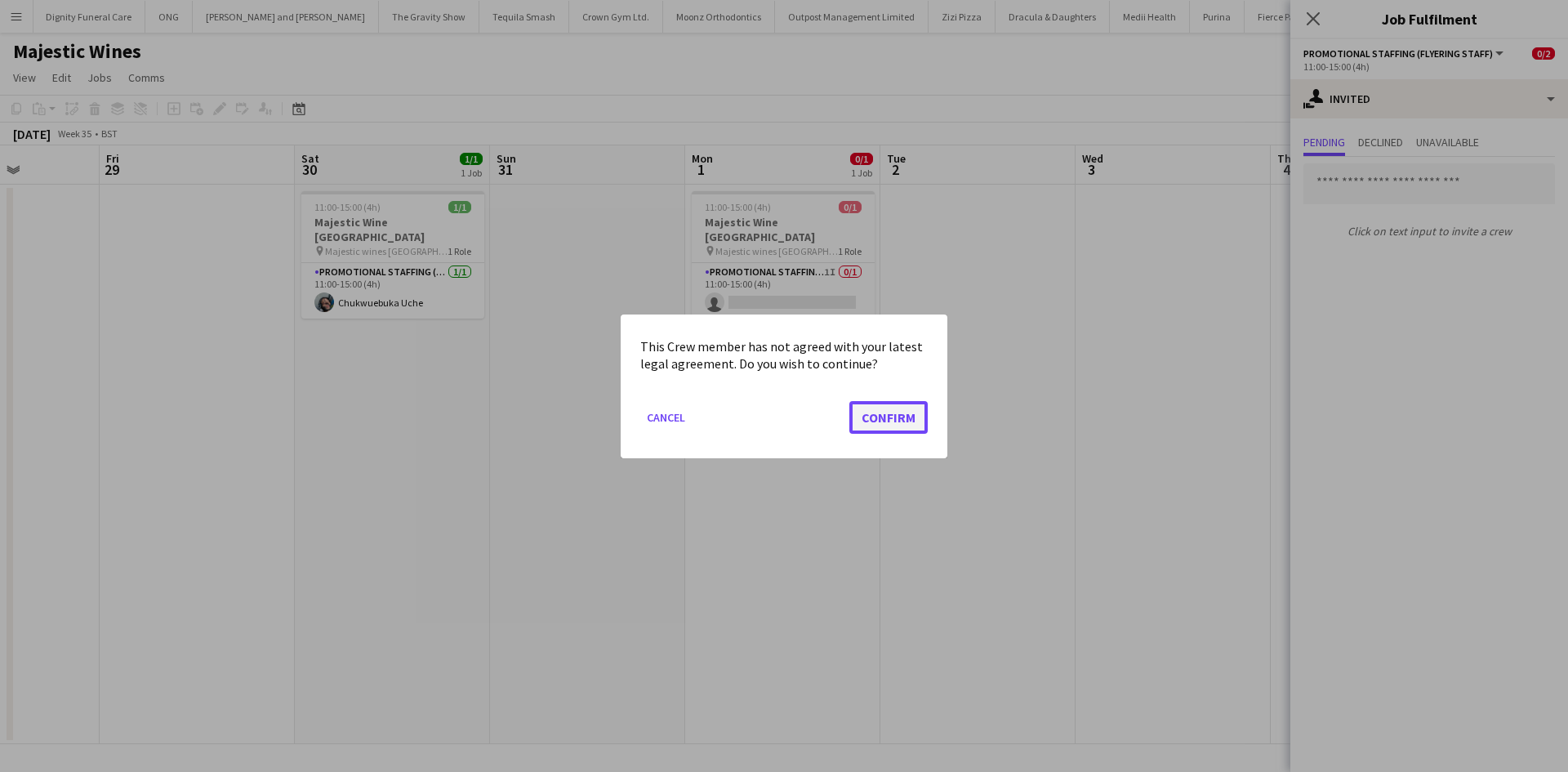
click at [877, 410] on button "Confirm" at bounding box center [887, 416] width 78 height 33
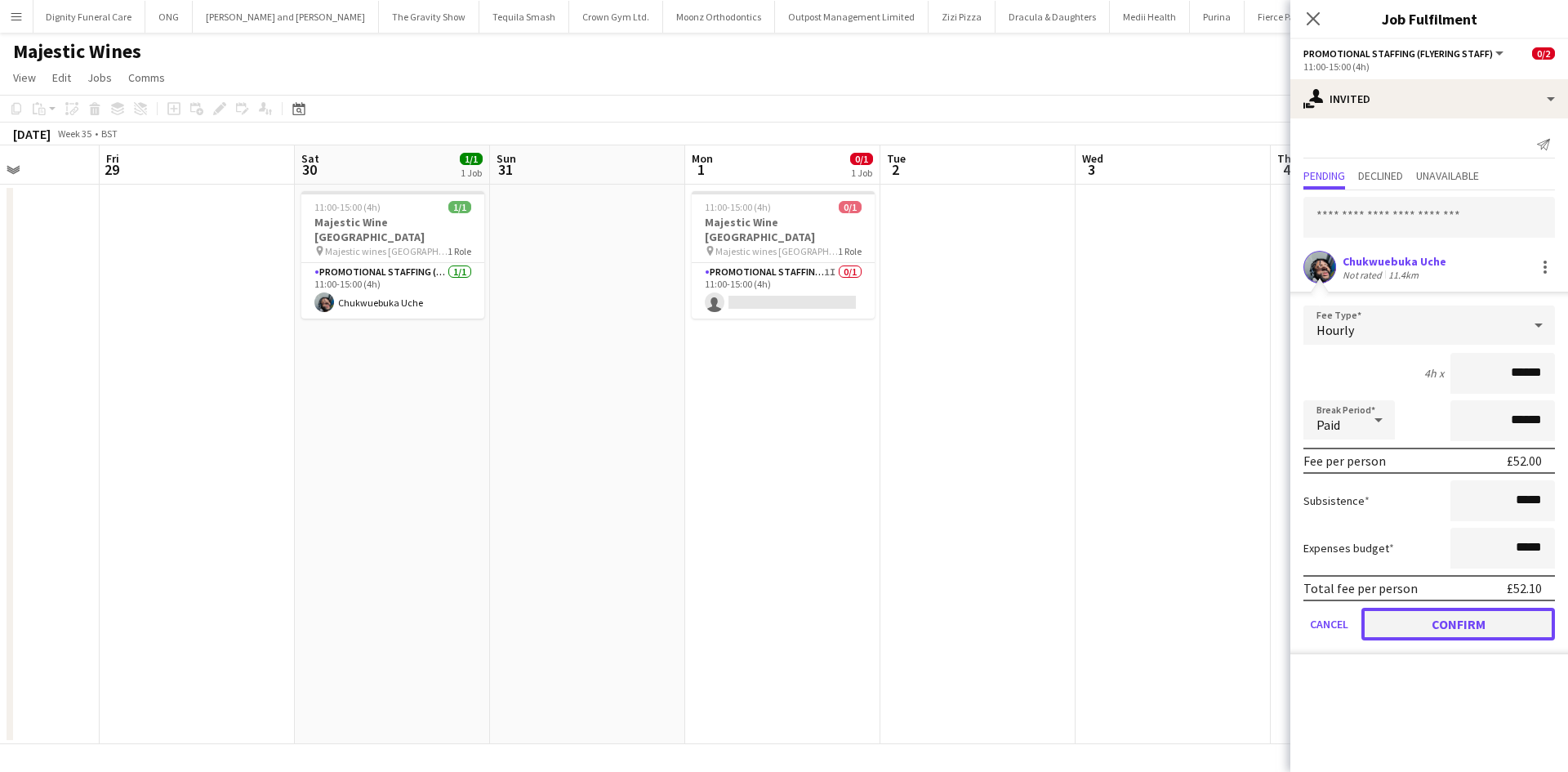
click at [1481, 634] on button "Confirm" at bounding box center [1458, 624] width 194 height 33
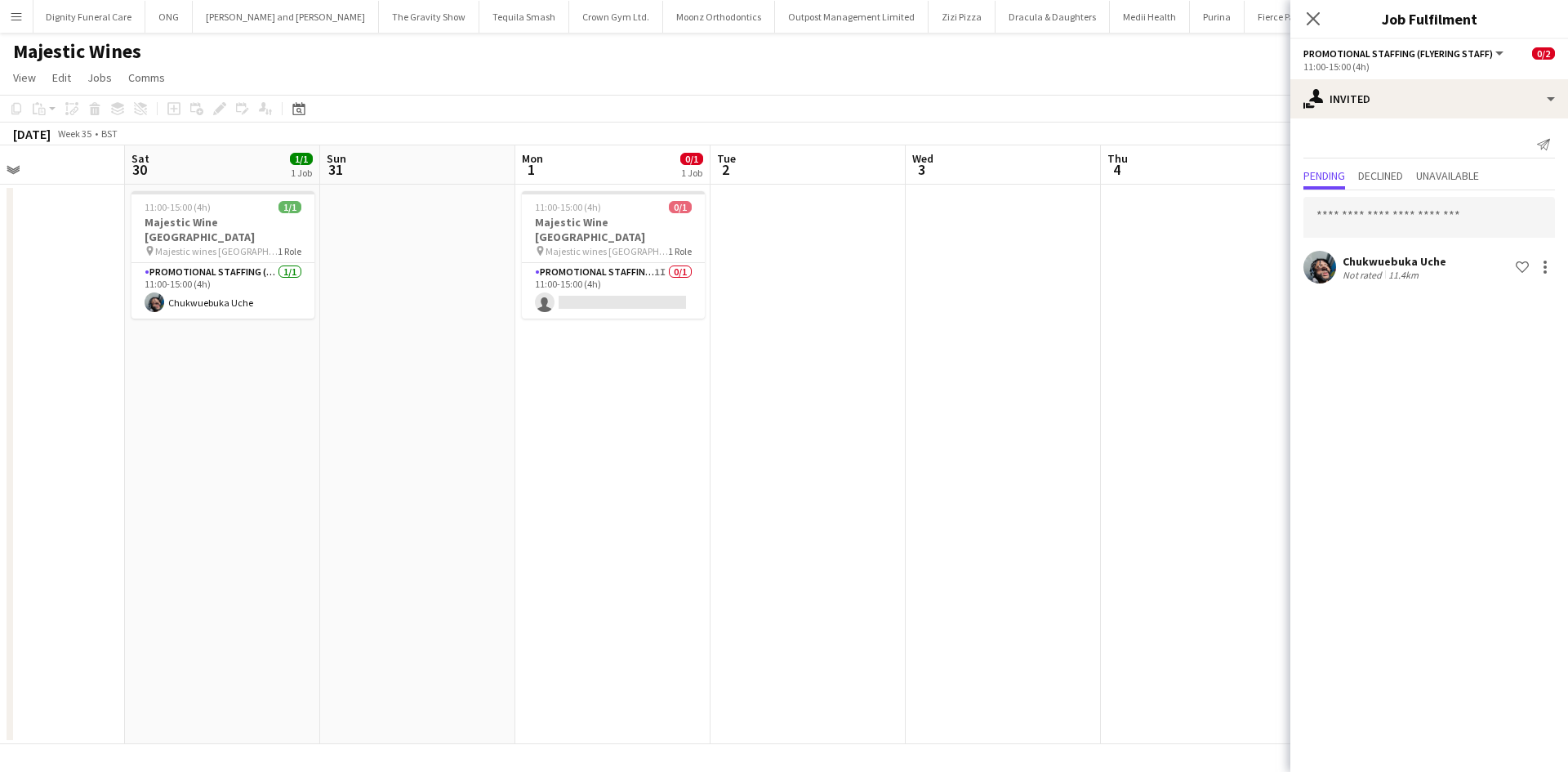
drag, startPoint x: 1063, startPoint y: 509, endPoint x: 504, endPoint y: 425, distance: 565.3
click at [493, 429] on app-calendar-viewport "Tue 26 Wed 27 Thu 28 Fri 29 Sat 30 1/1 1 Job Sun 31 Mon 1 0/1 1 Job Tue 2 Wed 3…" at bounding box center [784, 444] width 1568 height 599
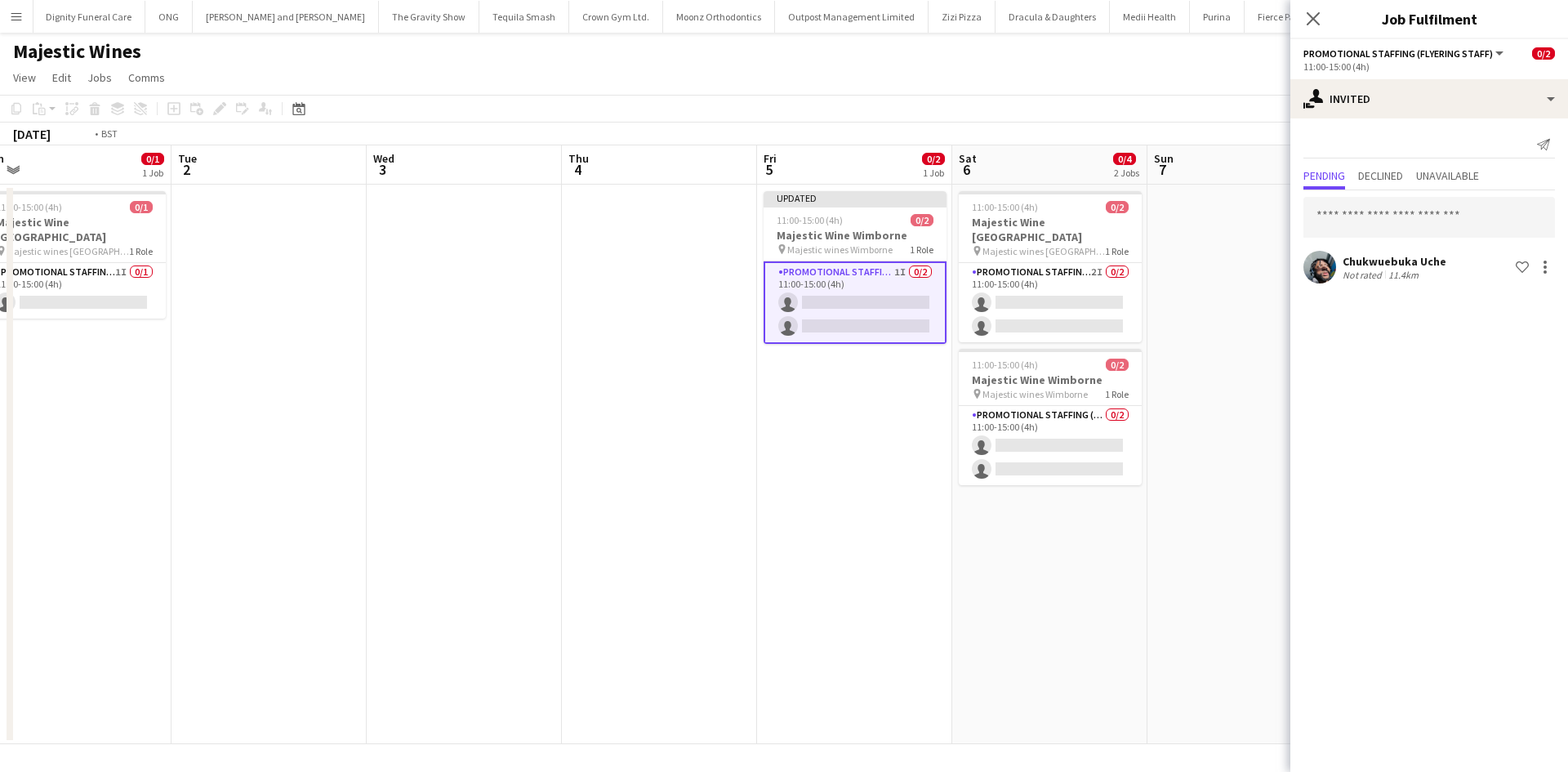
drag, startPoint x: 792, startPoint y: 438, endPoint x: 304, endPoint y: 423, distance: 488.2
click at [304, 424] on app-calendar-viewport "Thu 28 Fri 29 Sat 30 1/1 1 Job Sun 31 Mon 1 0/1 1 Job Tue 2 Wed 3 Thu 4 Fri 5 0…" at bounding box center [784, 444] width 1568 height 599
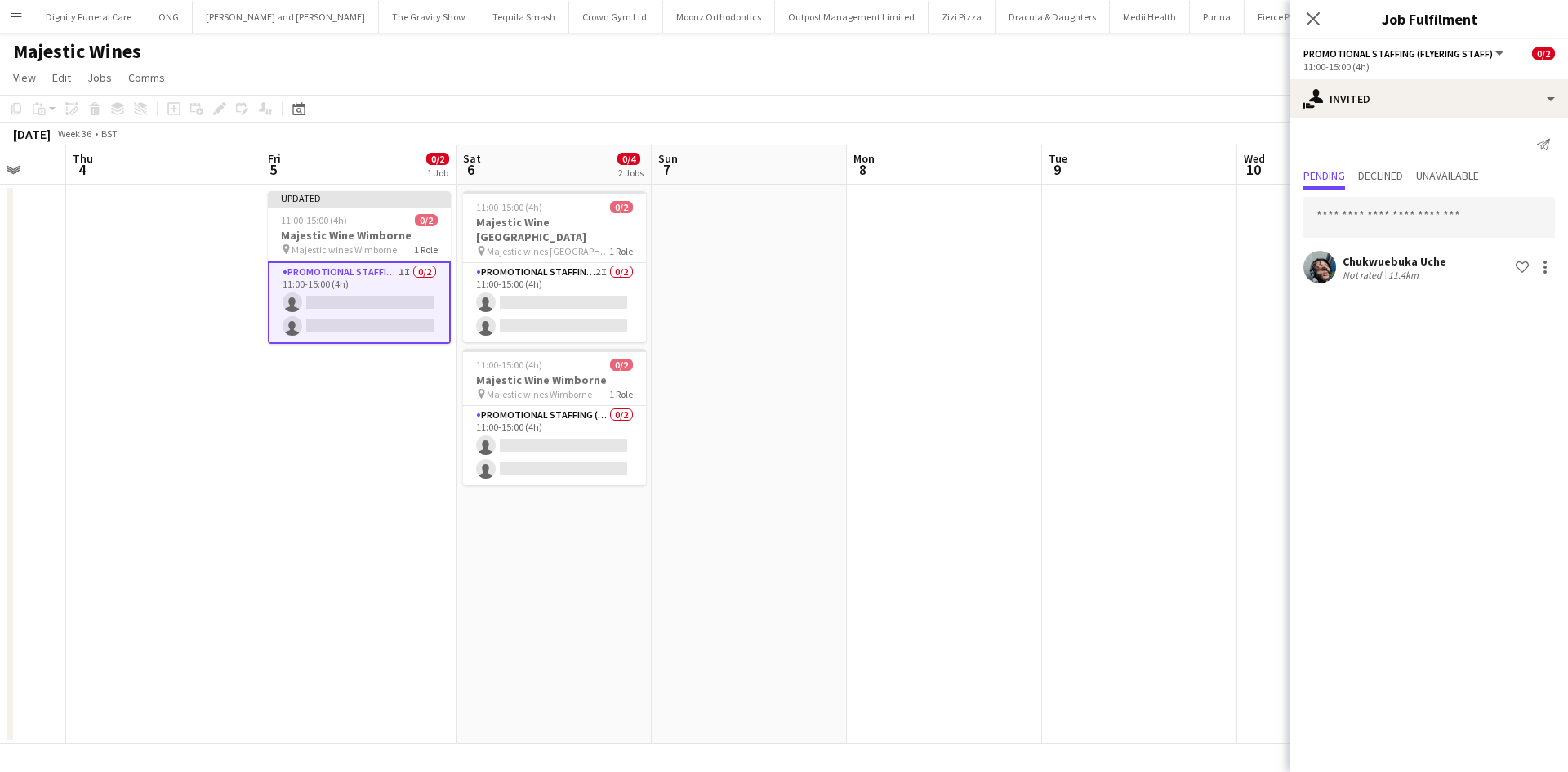
drag, startPoint x: 804, startPoint y: 341, endPoint x: 685, endPoint y: 359, distance: 120.4
click at [692, 359] on app-calendar-viewport "Mon 1 0/1 1 Job Tue 2 Wed 3 Thu 4 Fri 5 0/2 1 Job Sat 6 0/4 2 Jobs Sun 7 Mon 8 …" at bounding box center [784, 444] width 1568 height 599
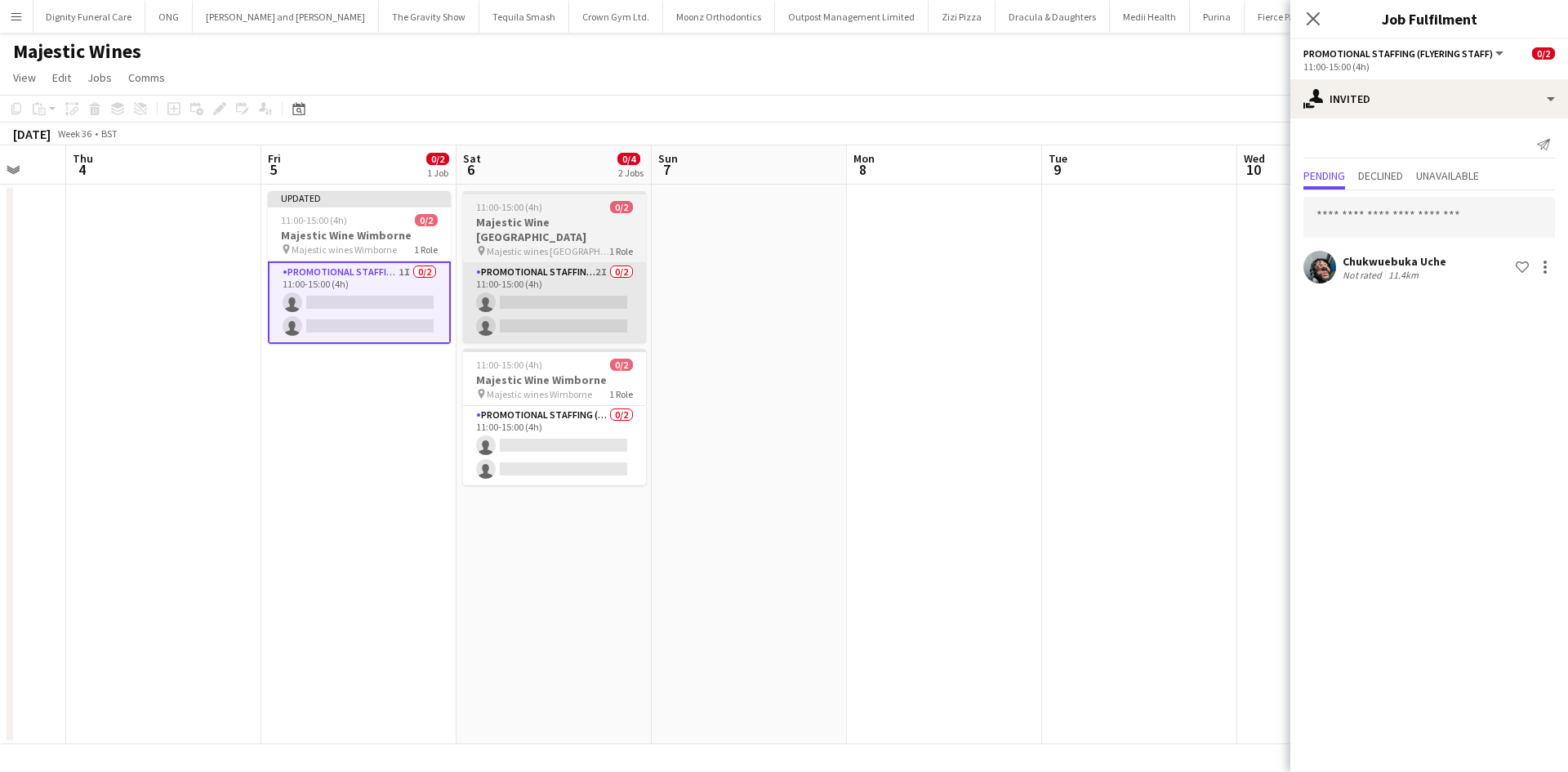
scroll to position [0, 574]
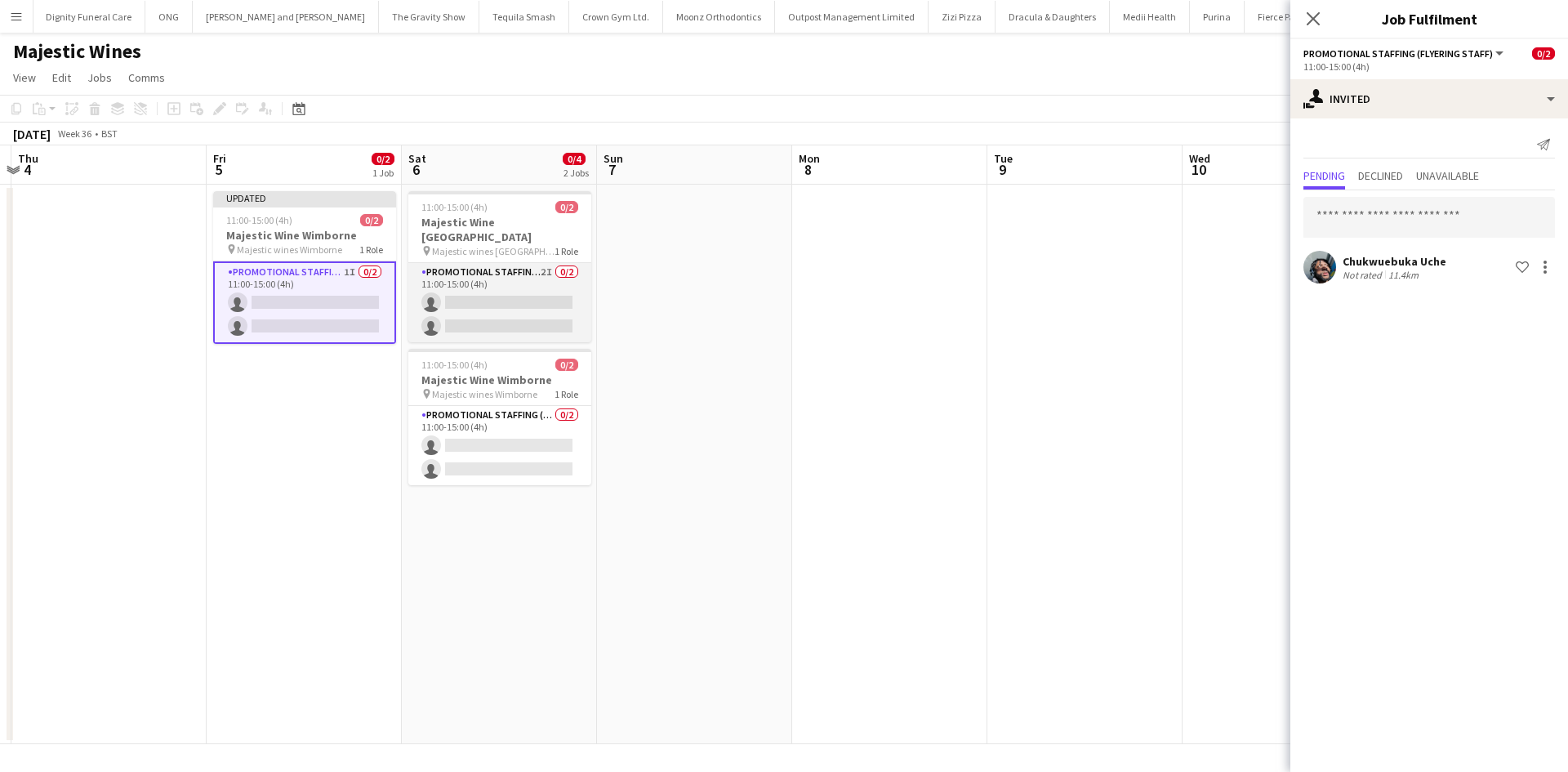
click at [546, 266] on app-card-role "Promotional Staffing (Flyering Staff) 2I 0/2 11:00-15:00 (4h) single-neutral-ac…" at bounding box center [500, 303] width 183 height 79
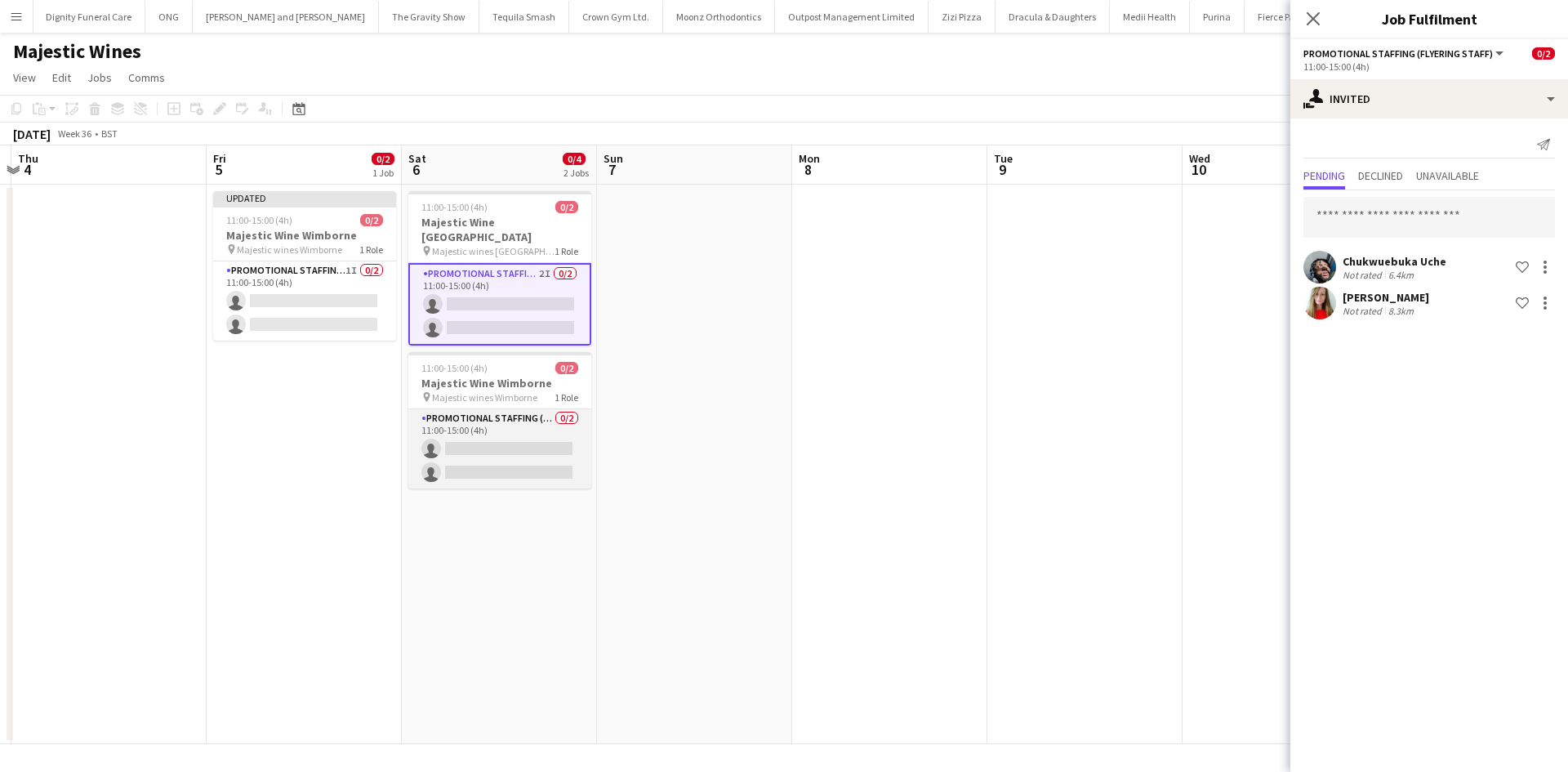
drag, startPoint x: 530, startPoint y: 401, endPoint x: 519, endPoint y: 411, distance: 14.9
click at [530, 409] on app-card-role "Promotional Staffing (Flyering Staff) 0/2 11:00-15:00 (4h) single-neutral-actio…" at bounding box center [500, 448] width 183 height 79
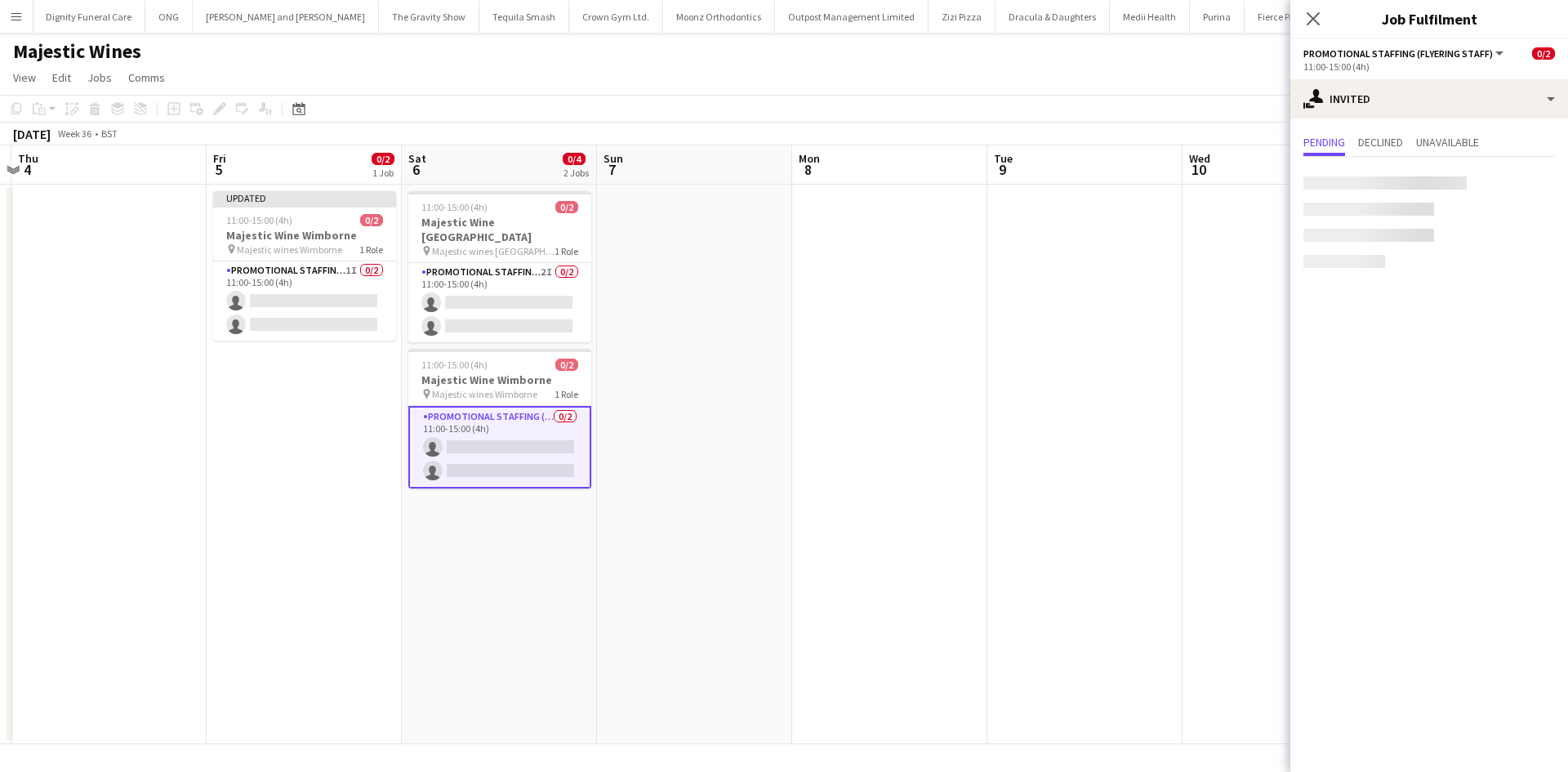
scroll to position [0, 573]
click at [1357, 188] on input "text" at bounding box center [1429, 183] width 251 height 41
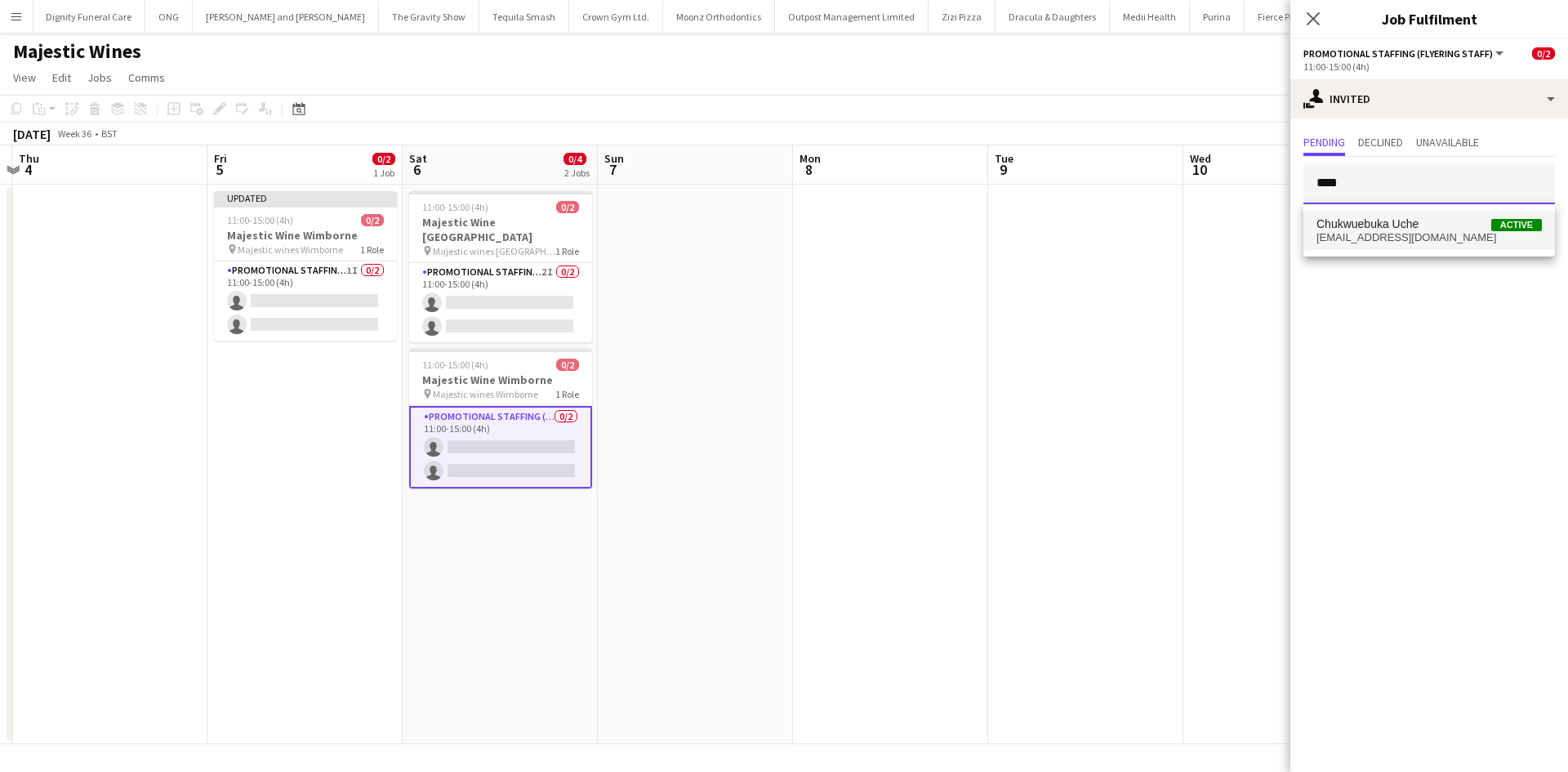
type input "****"
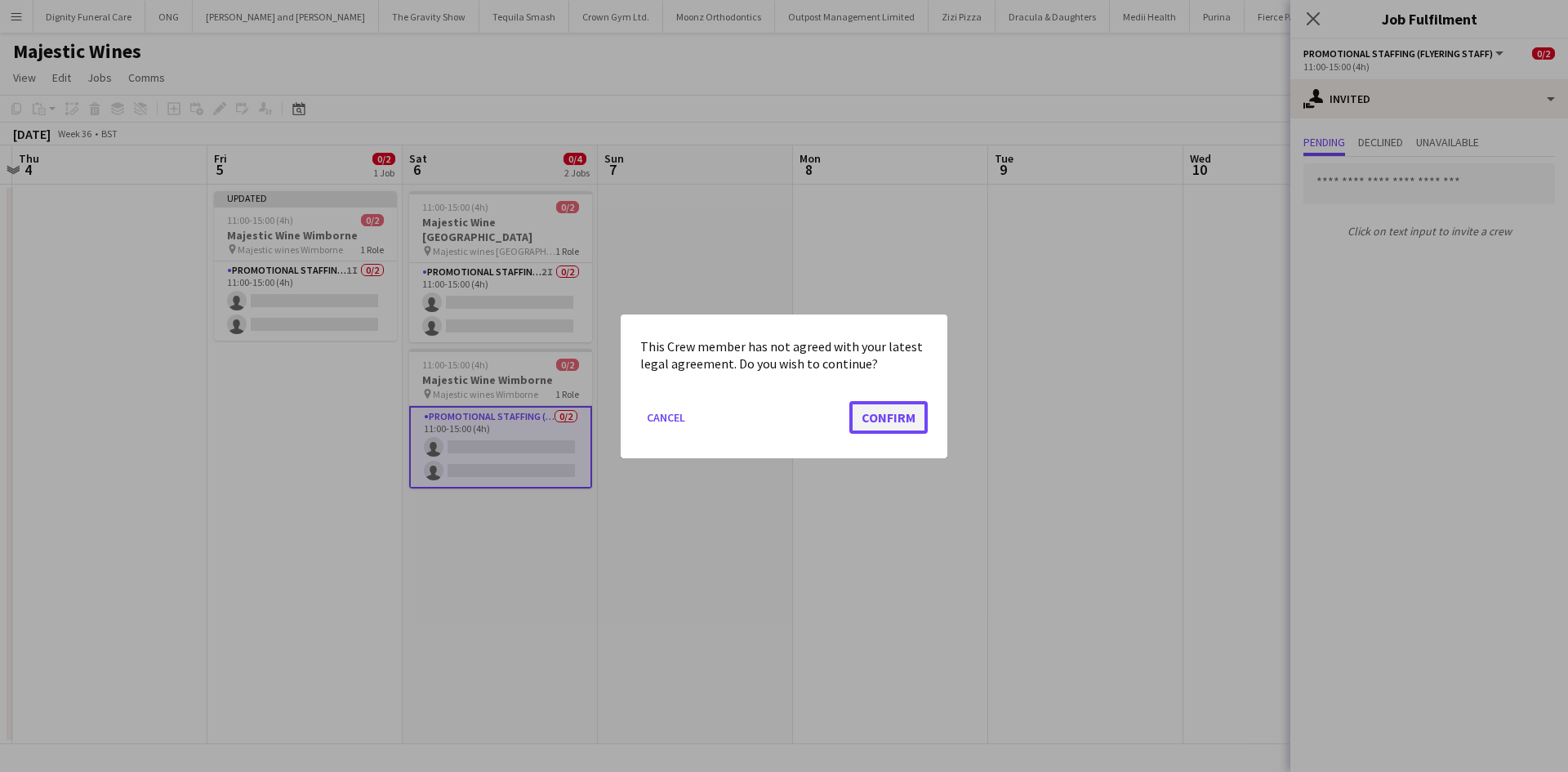
drag, startPoint x: 857, startPoint y: 414, endPoint x: 884, endPoint y: 422, distance: 28.2
click at [859, 414] on button "Confirm" at bounding box center [887, 416] width 78 height 33
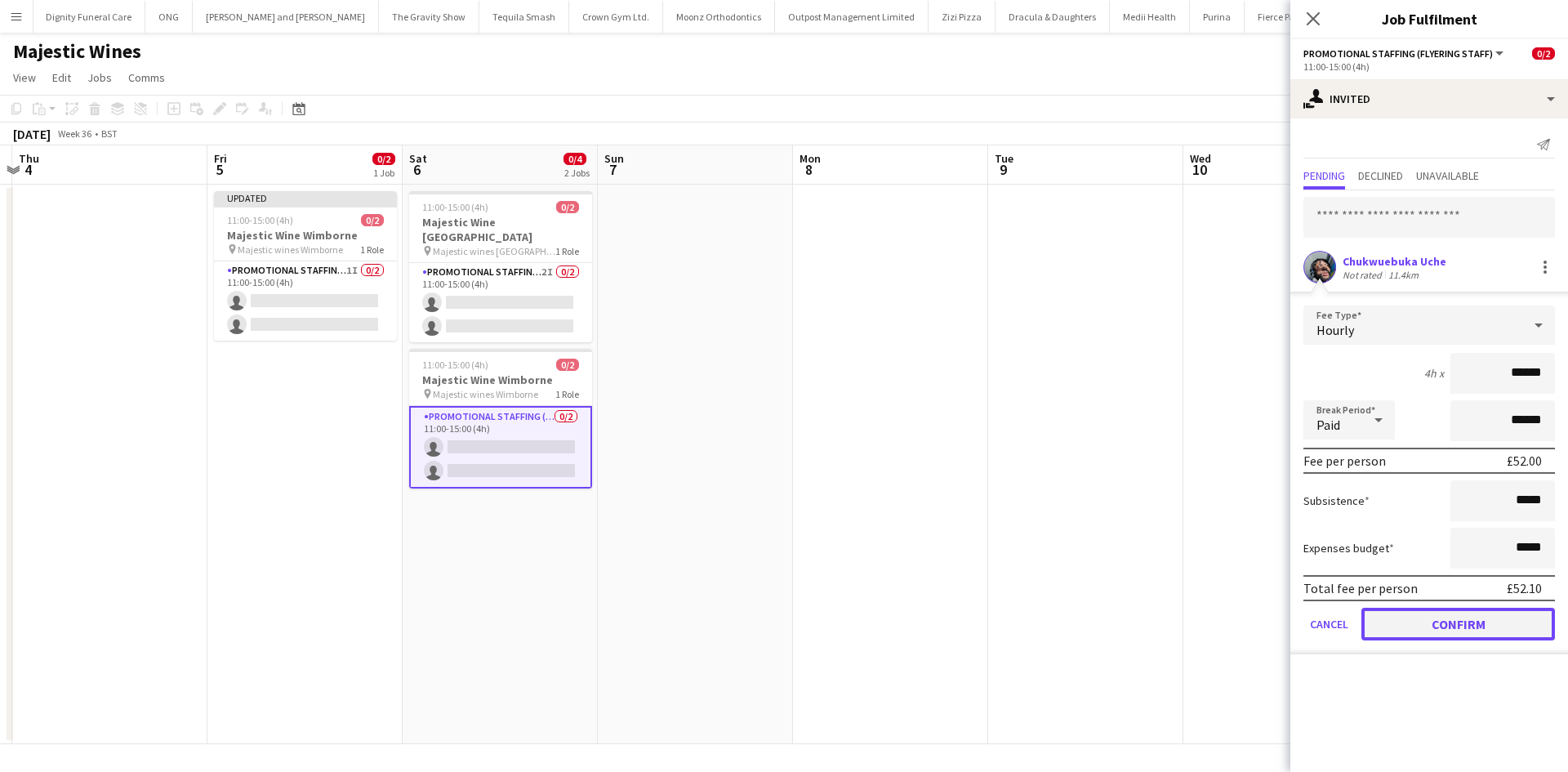
click at [1477, 619] on button "Confirm" at bounding box center [1458, 624] width 194 height 33
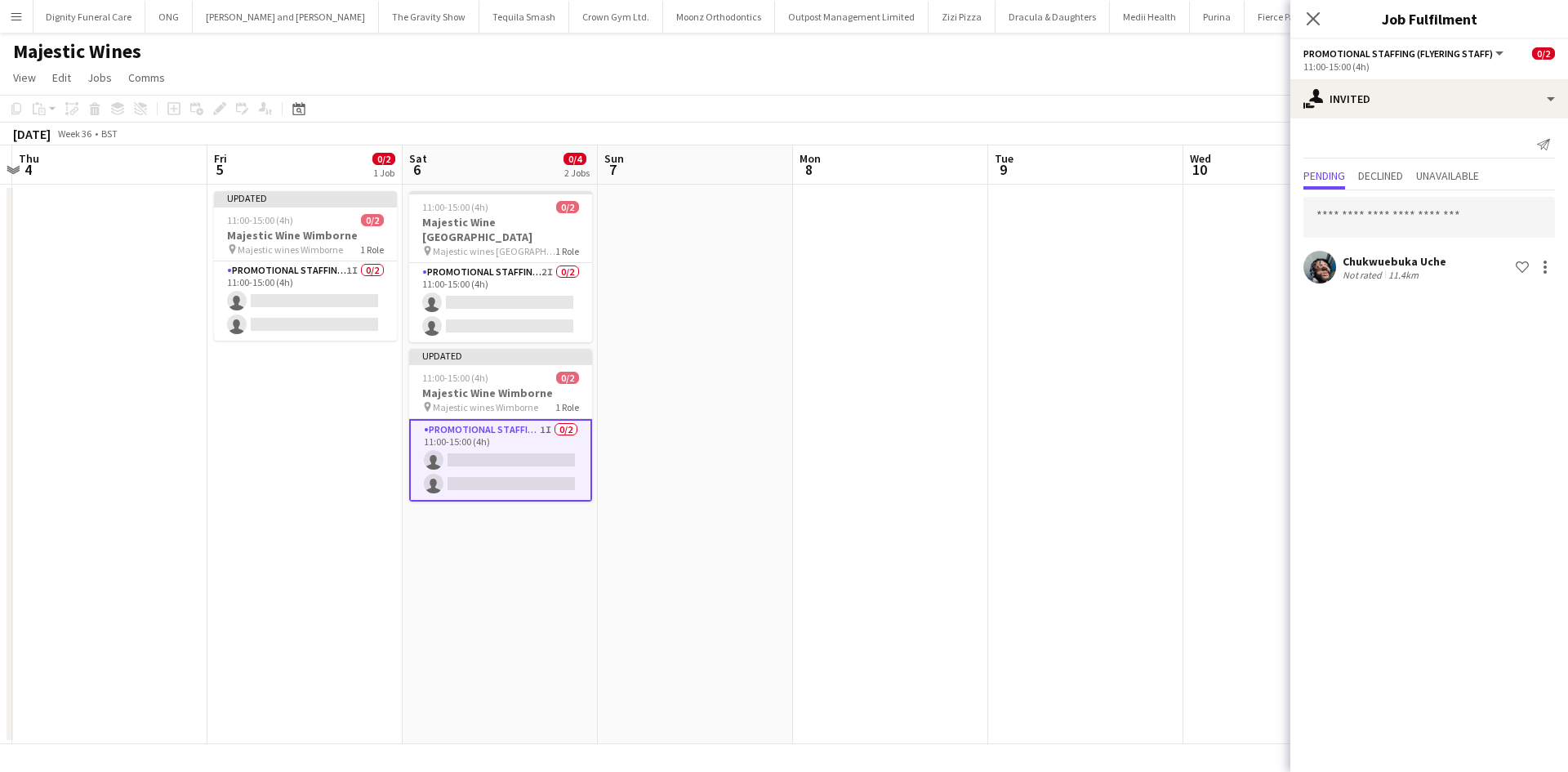
click at [1115, 419] on app-date-cell at bounding box center [1085, 464] width 195 height 559
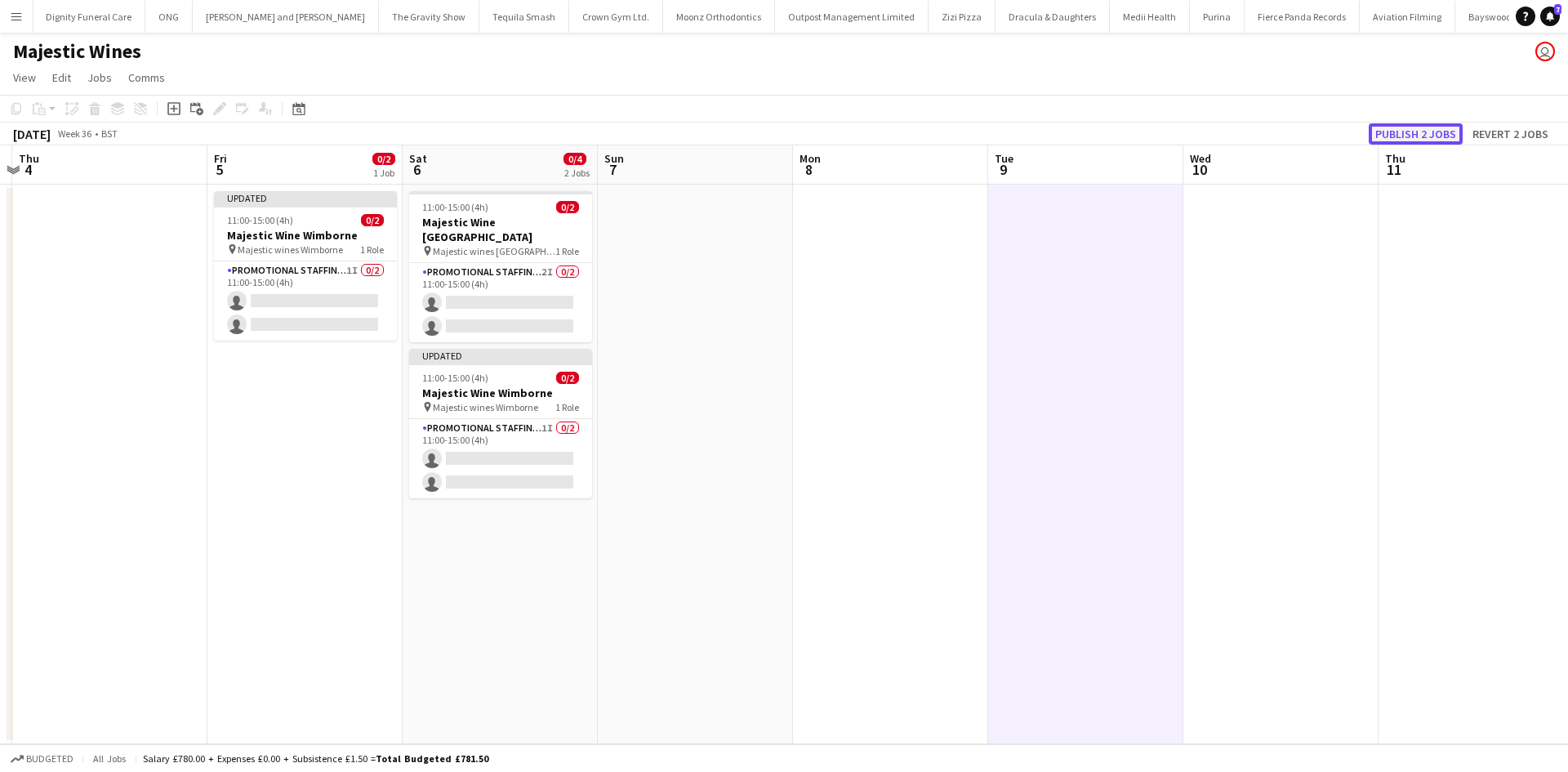
click at [1426, 139] on button "Publish 2 jobs" at bounding box center [1415, 134] width 94 height 21
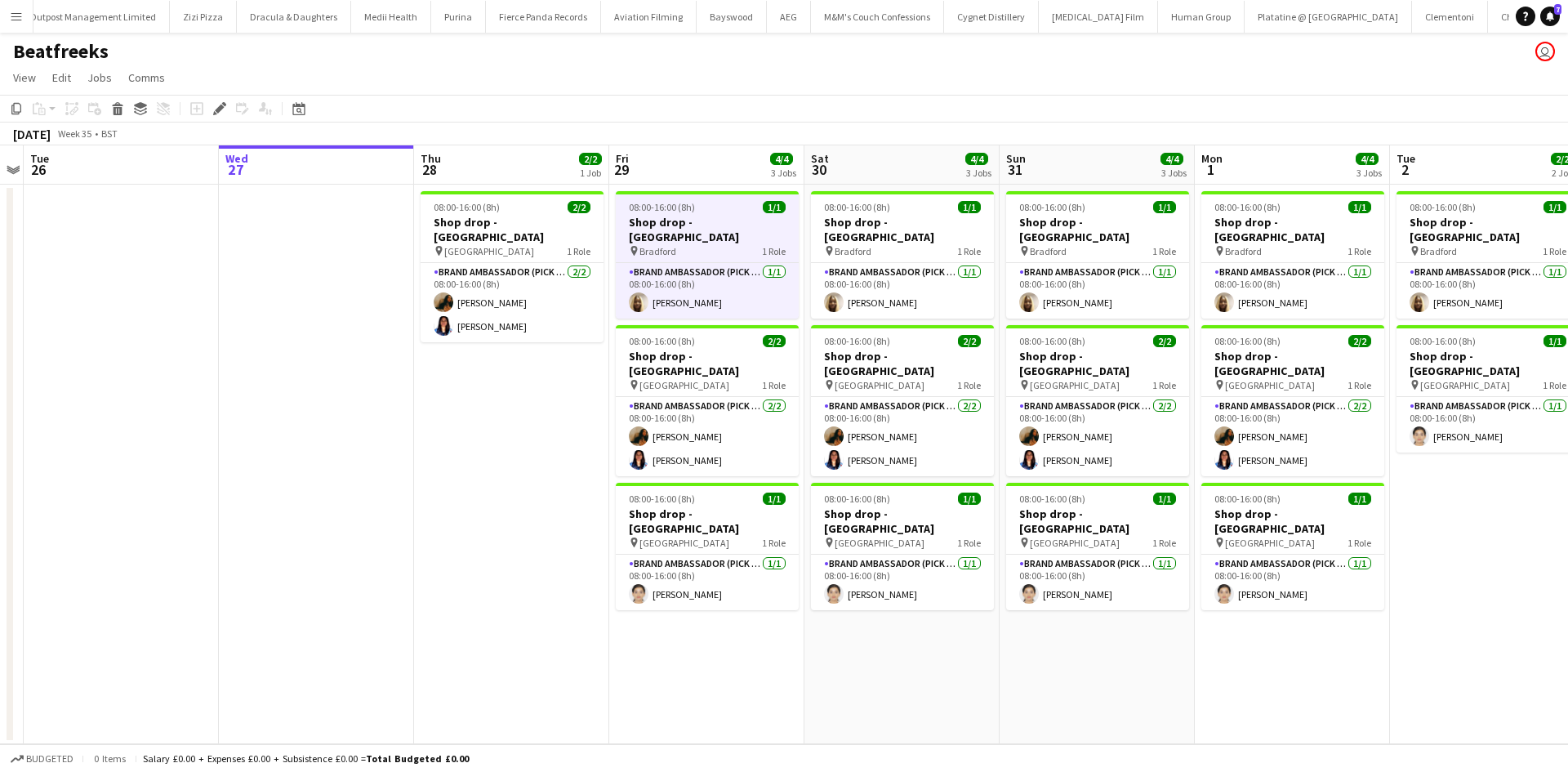
scroll to position [0, 661]
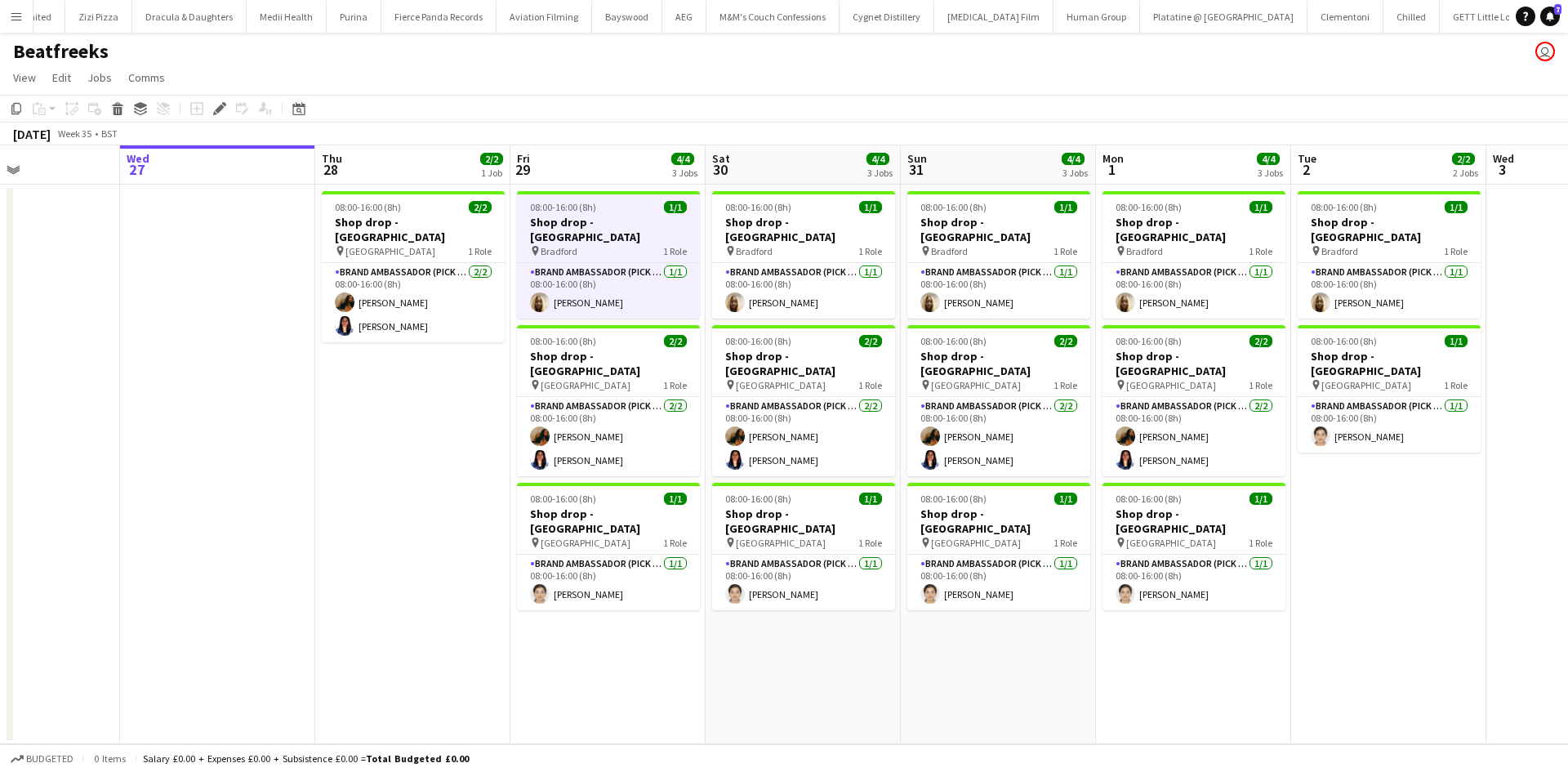
drag, startPoint x: 529, startPoint y: 436, endPoint x: 428, endPoint y: 435, distance: 101.0
click at [430, 434] on app-calendar-viewport "Sat 23 Sun 24 Mon 25 Tue 26 Wed 27 Thu 28 2/2 1 Job Fri 29 4/4 3 Jobs Sat 30 4/…" at bounding box center [784, 444] width 1568 height 599
